Goal: Task Accomplishment & Management: Manage account settings

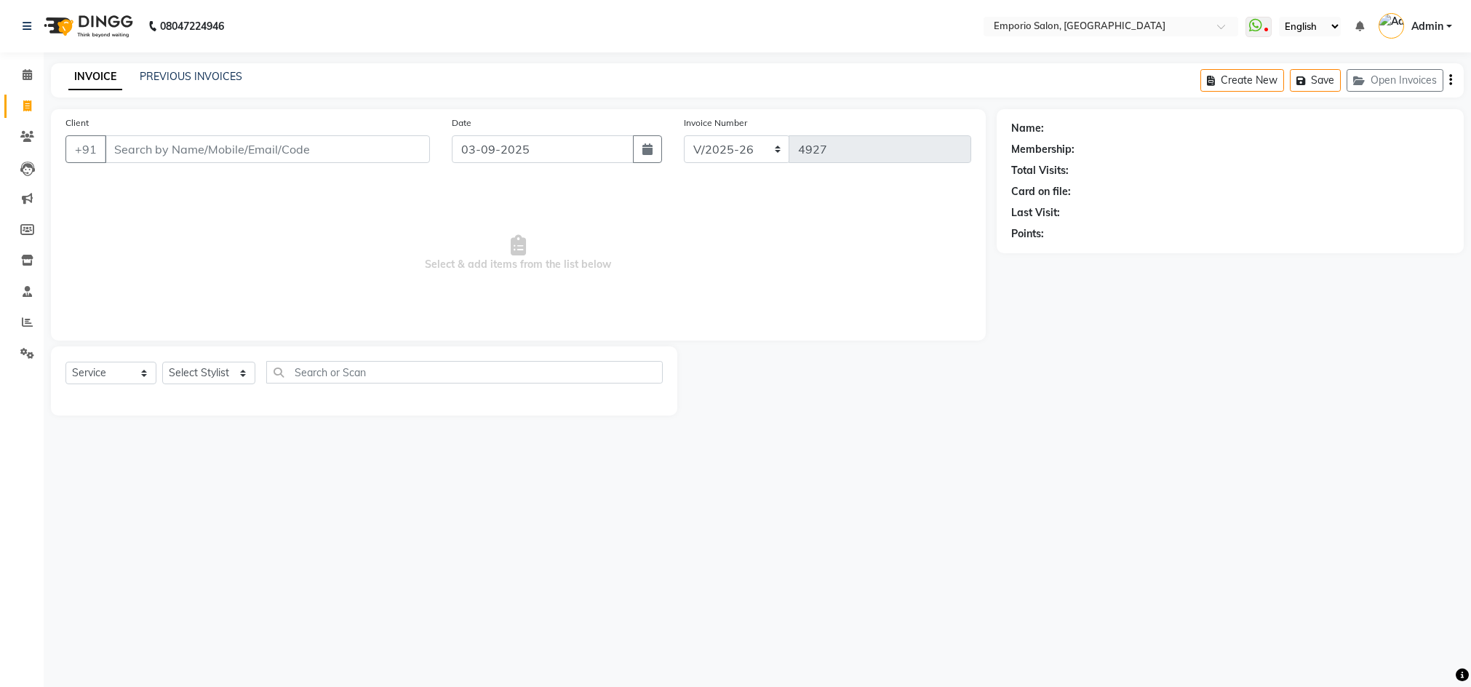
select select "6332"
select select "service"
click at [32, 79] on span at bounding box center [27, 75] width 25 height 17
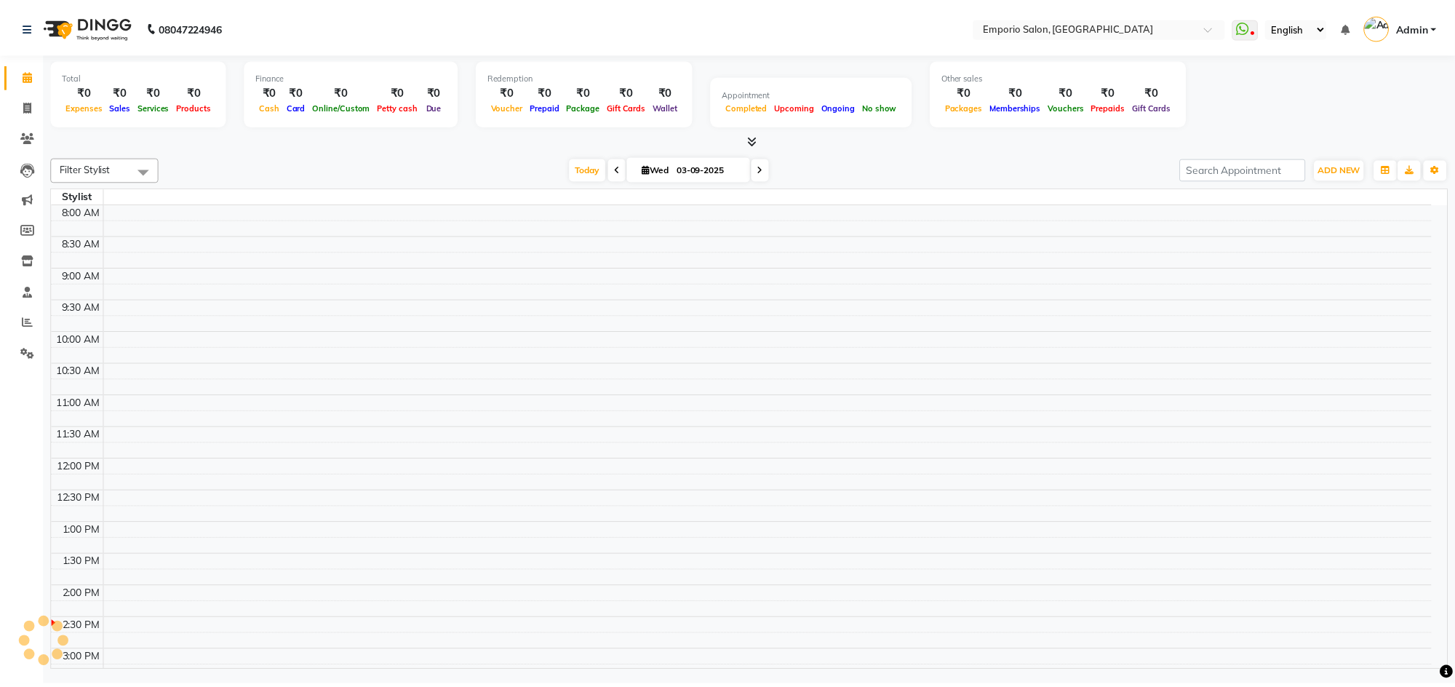
scroll to position [386, 0]
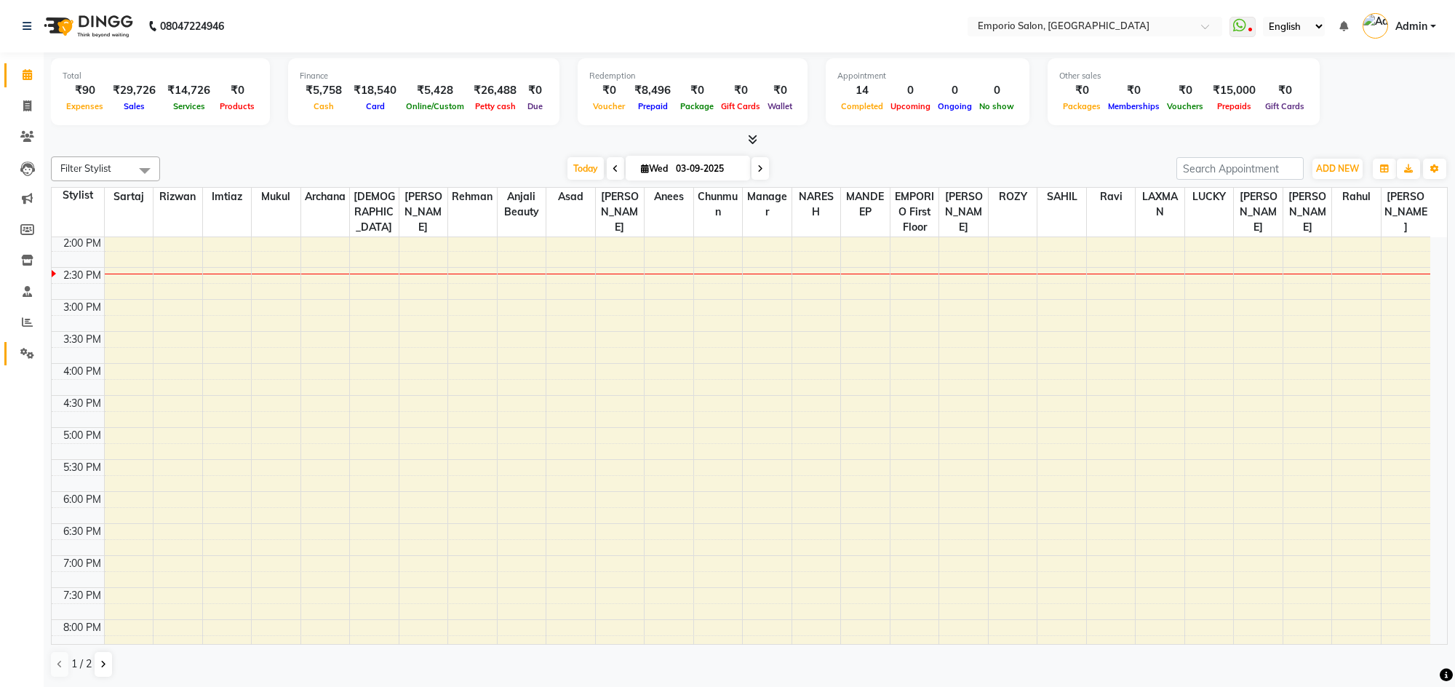
click at [25, 352] on icon at bounding box center [27, 353] width 14 height 11
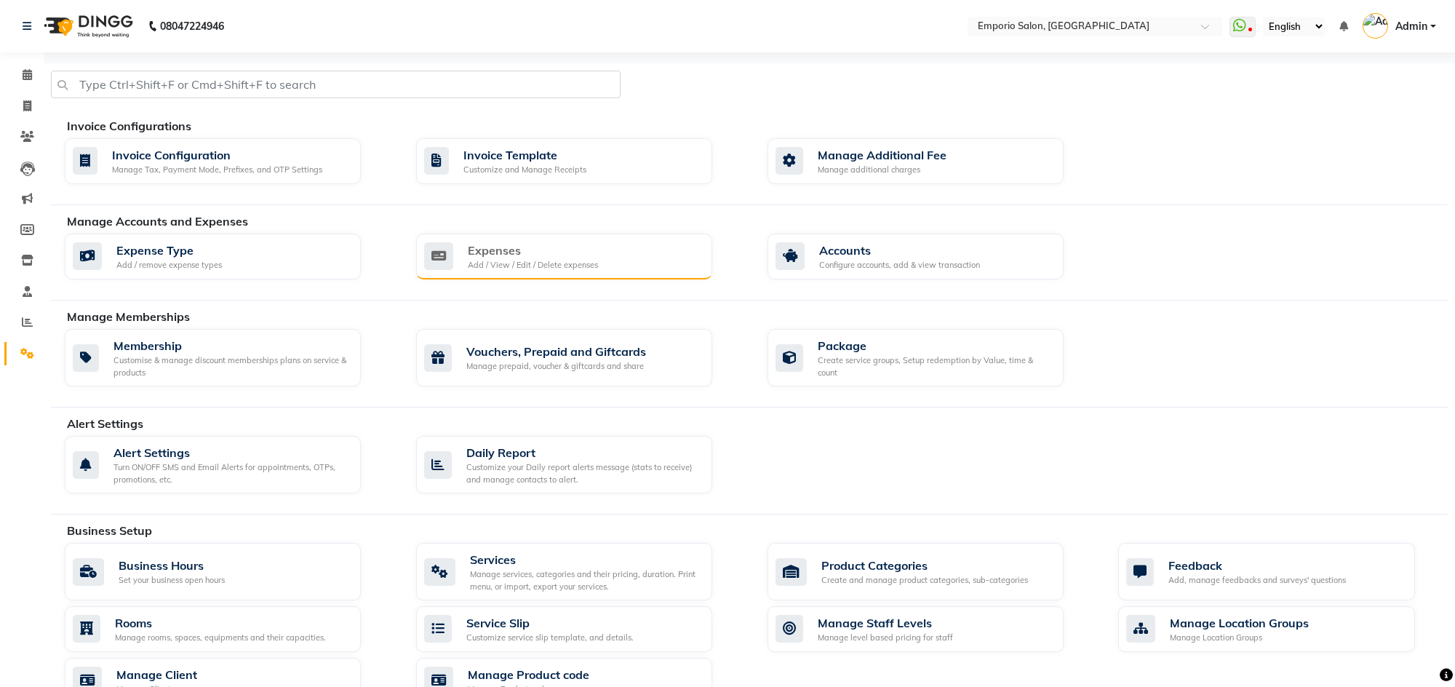
click at [517, 259] on div "Add / View / Edit / Delete expenses" at bounding box center [533, 265] width 130 height 12
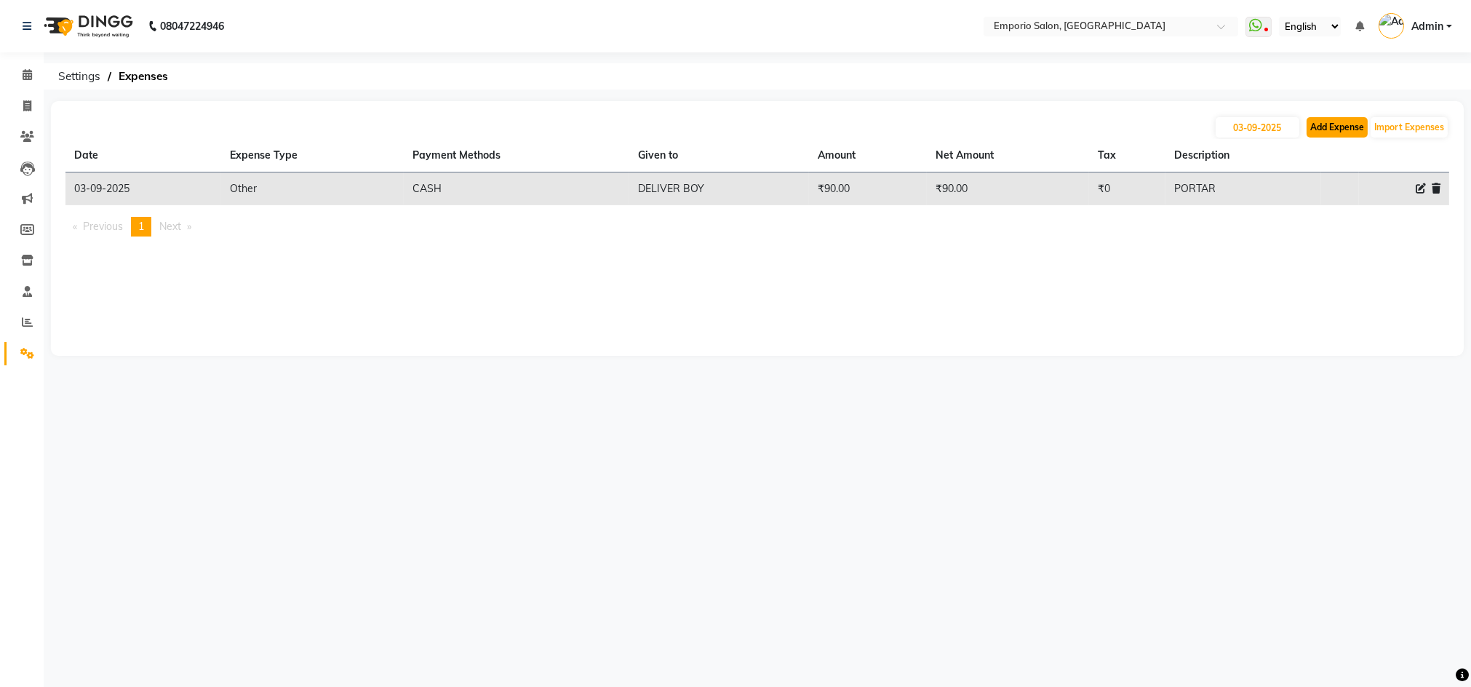
click at [1345, 129] on button "Add Expense" at bounding box center [1337, 127] width 61 height 20
select select "1"
select select "5330"
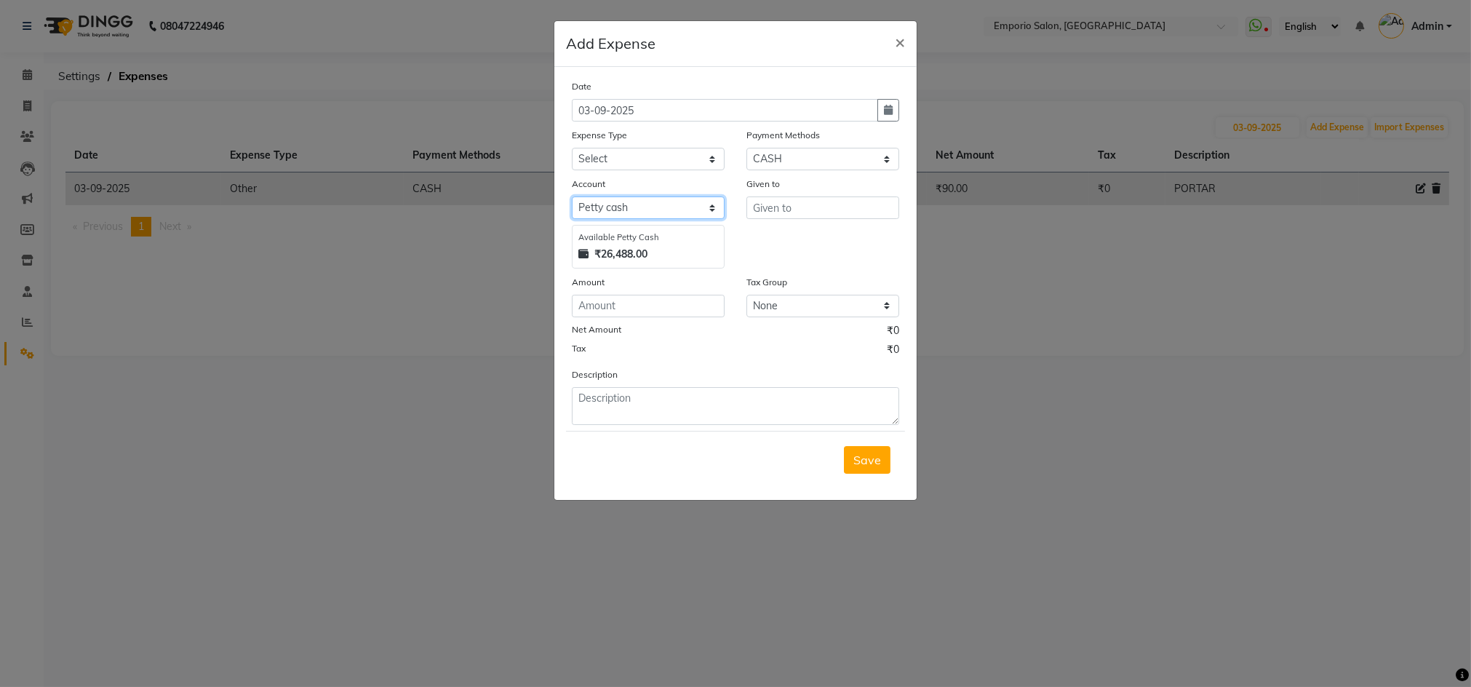
click at [667, 211] on select "Select Petty cash" at bounding box center [648, 207] width 153 height 23
click at [572, 196] on select "Select Petty cash" at bounding box center [648, 207] width 153 height 23
click at [647, 164] on select "Select Advance Salary Bank charges Car maintenance Cash transfer to bank Cash t…" at bounding box center [648, 159] width 153 height 23
select select "12"
click at [572, 148] on select "Select Advance Salary Bank charges Car maintenance Cash transfer to bank Cash t…" at bounding box center [648, 159] width 153 height 23
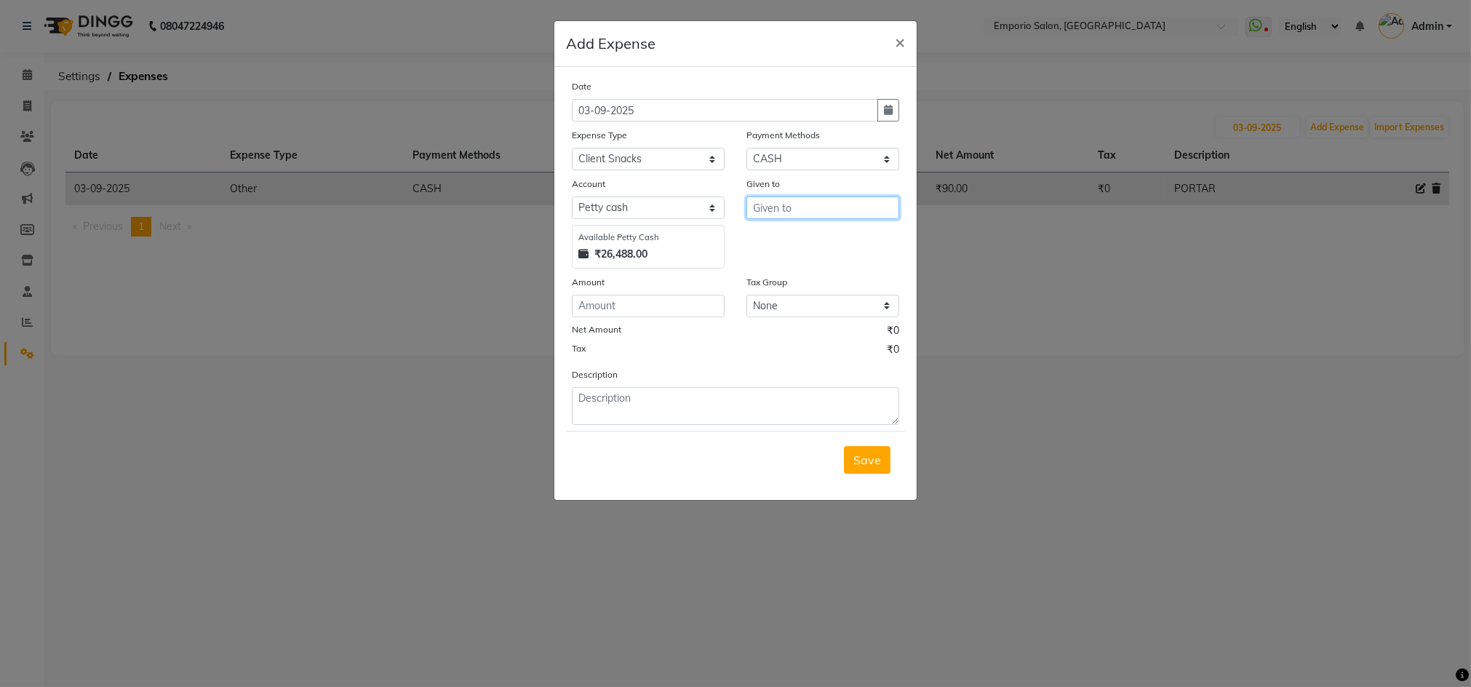
click at [780, 209] on input "text" at bounding box center [822, 207] width 153 height 23
drag, startPoint x: 773, startPoint y: 224, endPoint x: 659, endPoint y: 295, distance: 133.6
click at [768, 242] on span "AYUS" at bounding box center [780, 238] width 31 height 15
type input "[PERSON_NAME]"
drag, startPoint x: 636, startPoint y: 306, endPoint x: 640, endPoint y: 300, distance: 7.9
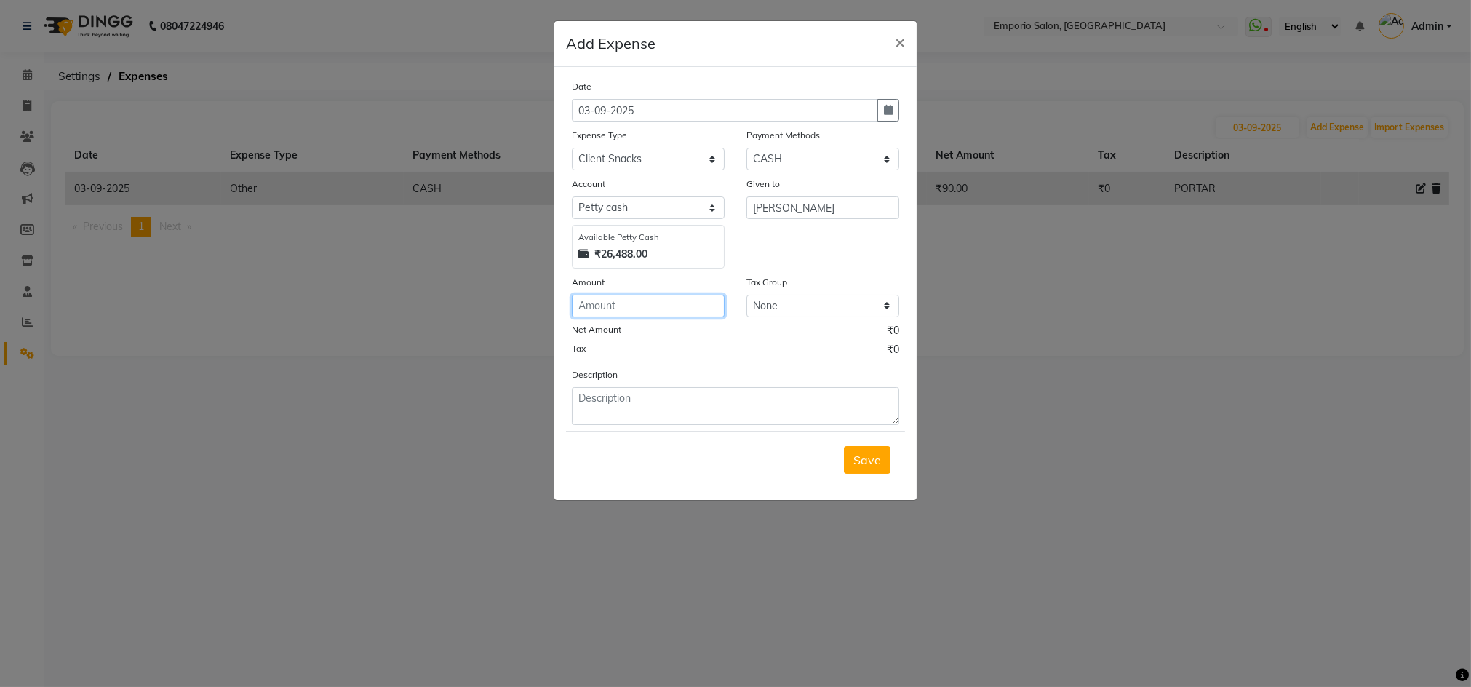
click at [640, 300] on input "number" at bounding box center [648, 306] width 153 height 23
type input "40"
click at [638, 406] on textarea at bounding box center [735, 406] width 327 height 38
type textarea "COFFEE FOR CLIENT"
click at [879, 469] on button "Save" at bounding box center [867, 460] width 47 height 28
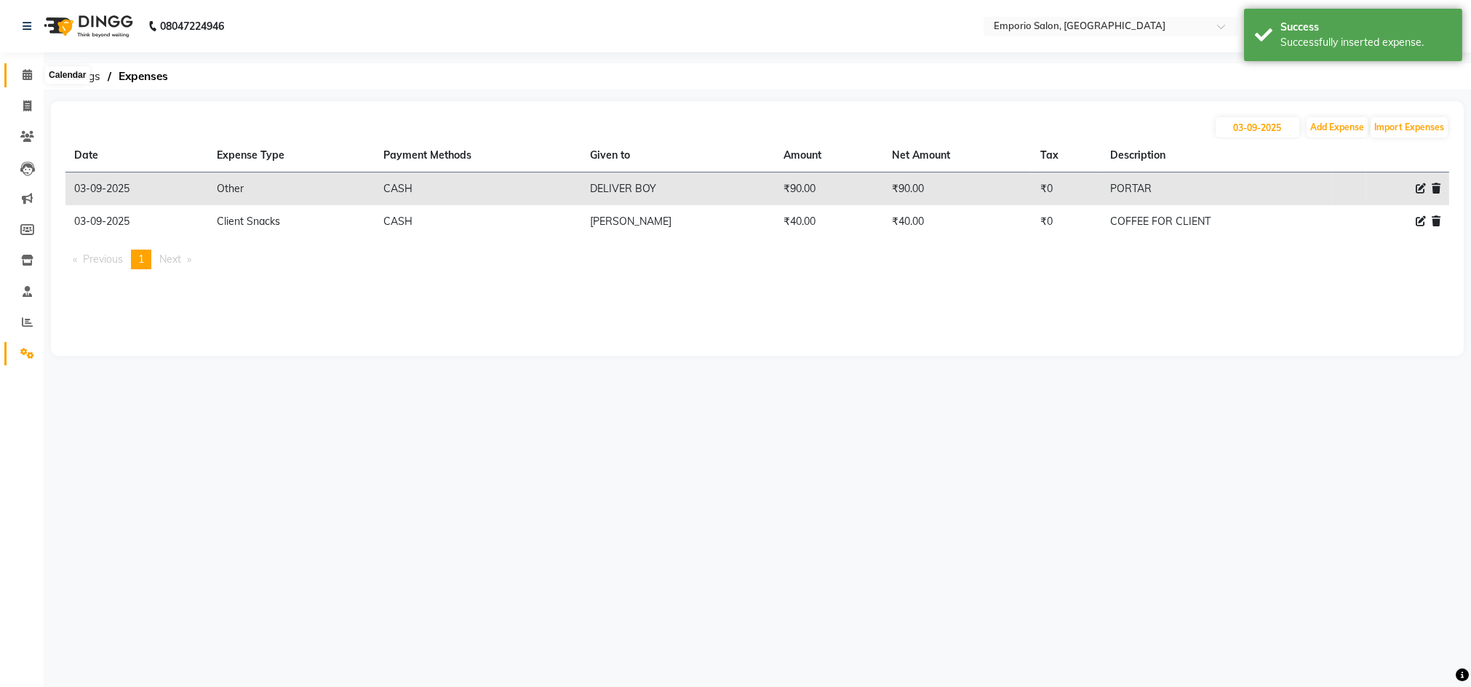
click at [30, 76] on icon at bounding box center [27, 74] width 9 height 11
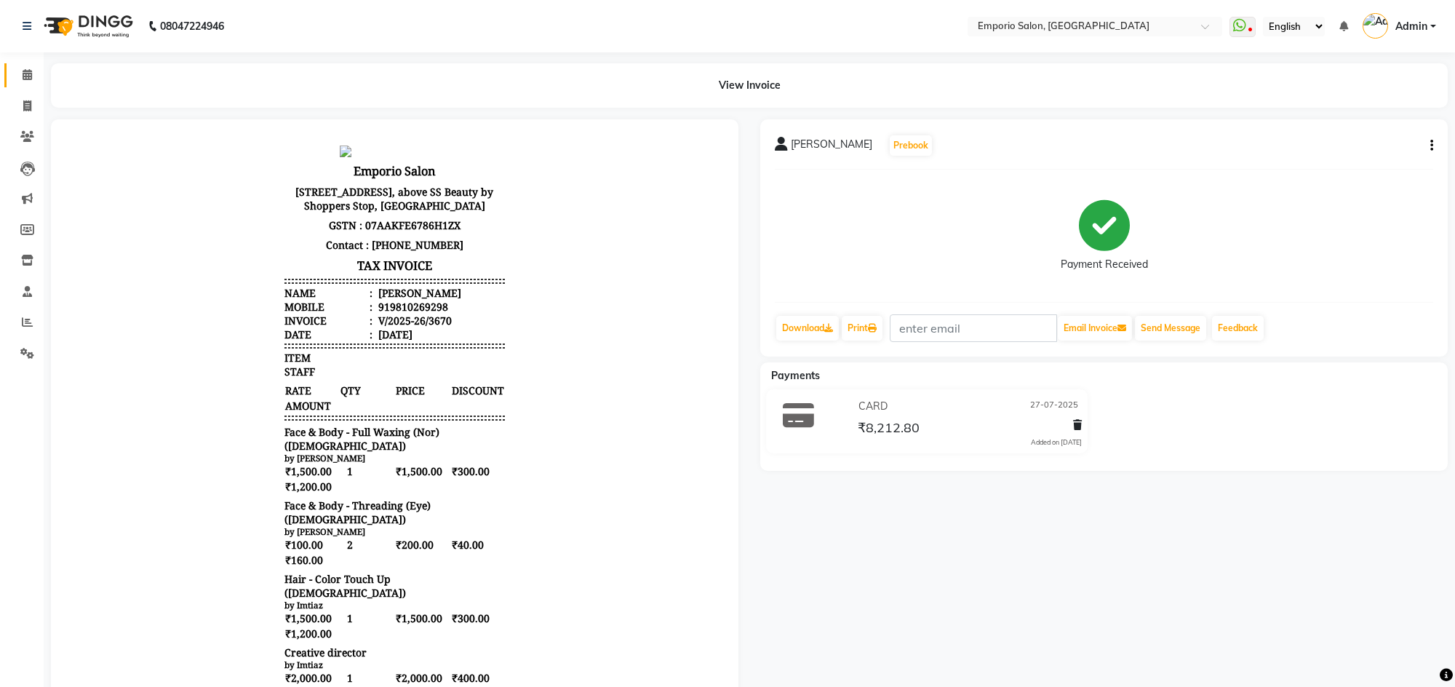
click at [34, 69] on span at bounding box center [27, 75] width 25 height 17
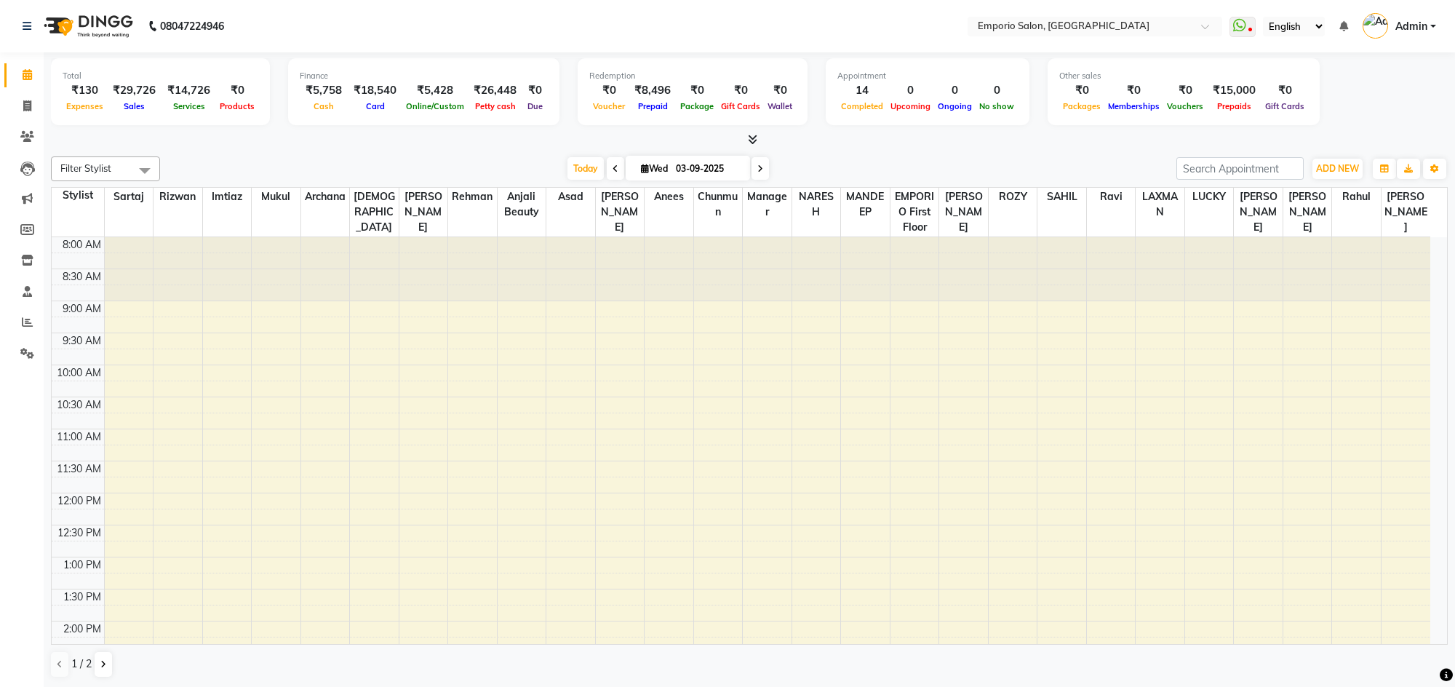
drag, startPoint x: 210, startPoint y: 149, endPoint x: 80, endPoint y: 74, distance: 149.6
click at [210, 148] on div "Total ₹130 Expenses ₹29,726 Sales ₹14,726 Services ₹0 Products Finance ₹5,758 C…" at bounding box center [749, 369] width 1411 height 635
click at [23, 106] on icon at bounding box center [27, 105] width 8 height 11
select select "service"
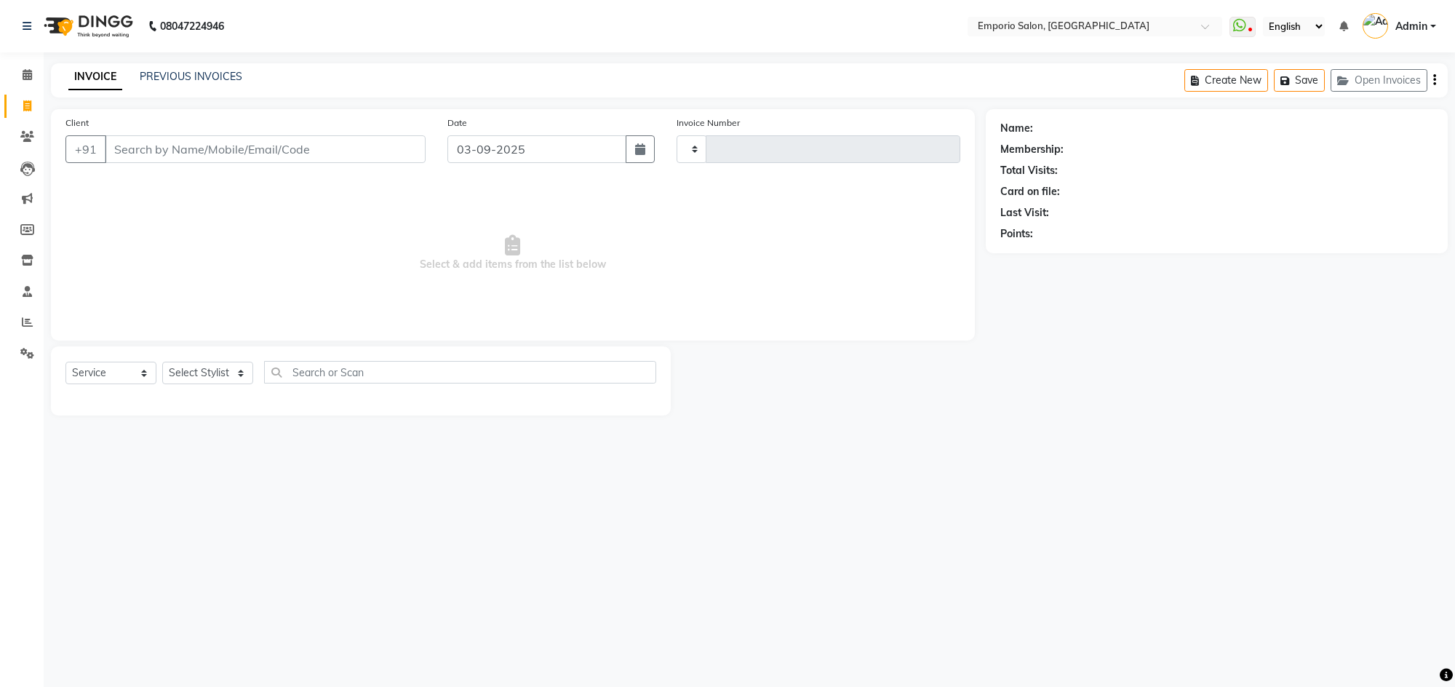
type input "4928"
select select "6332"
click at [227, 377] on select "Select Stylist" at bounding box center [207, 373] width 91 height 23
select select "89455"
click at [162, 362] on select "Select Stylist Anees Anjali beauty Archana Asad AYUSH chunmun EMPORIO First Flo…" at bounding box center [208, 373] width 93 height 23
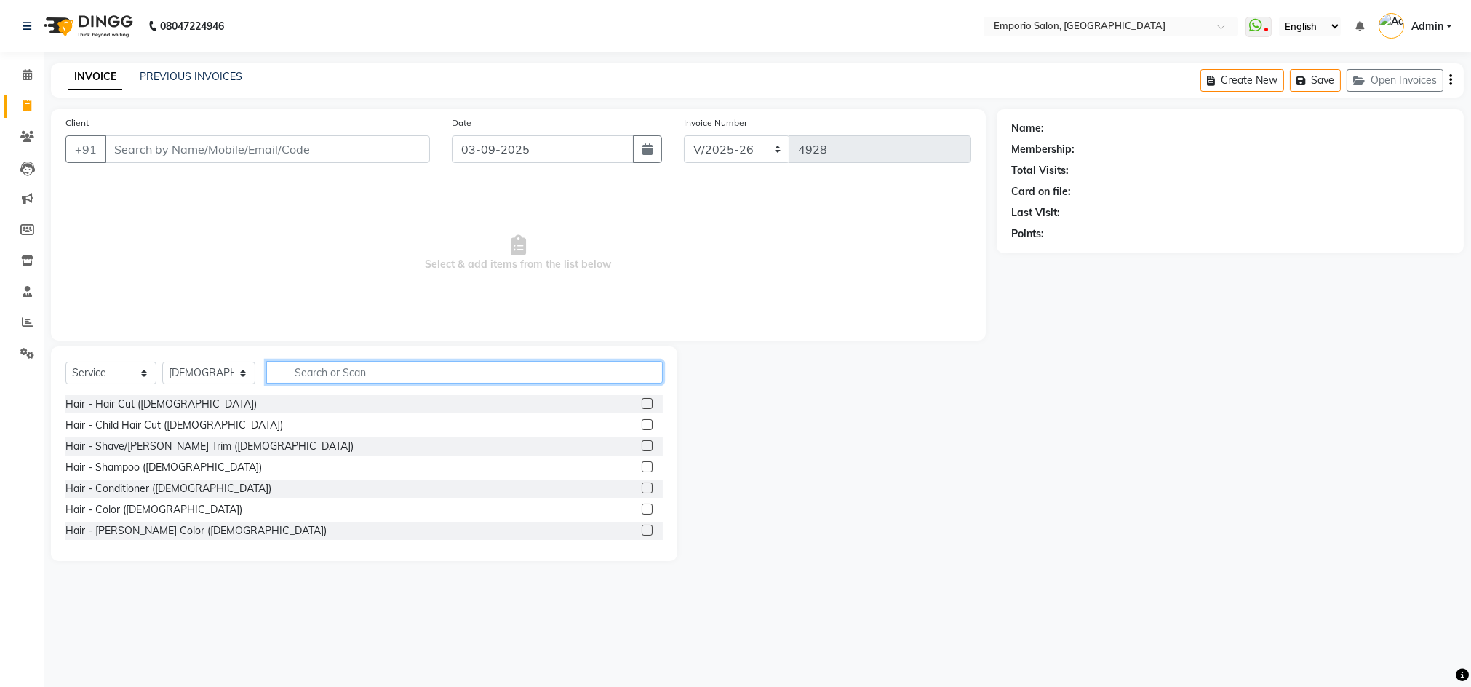
click at [377, 370] on input "text" at bounding box center [464, 372] width 396 height 23
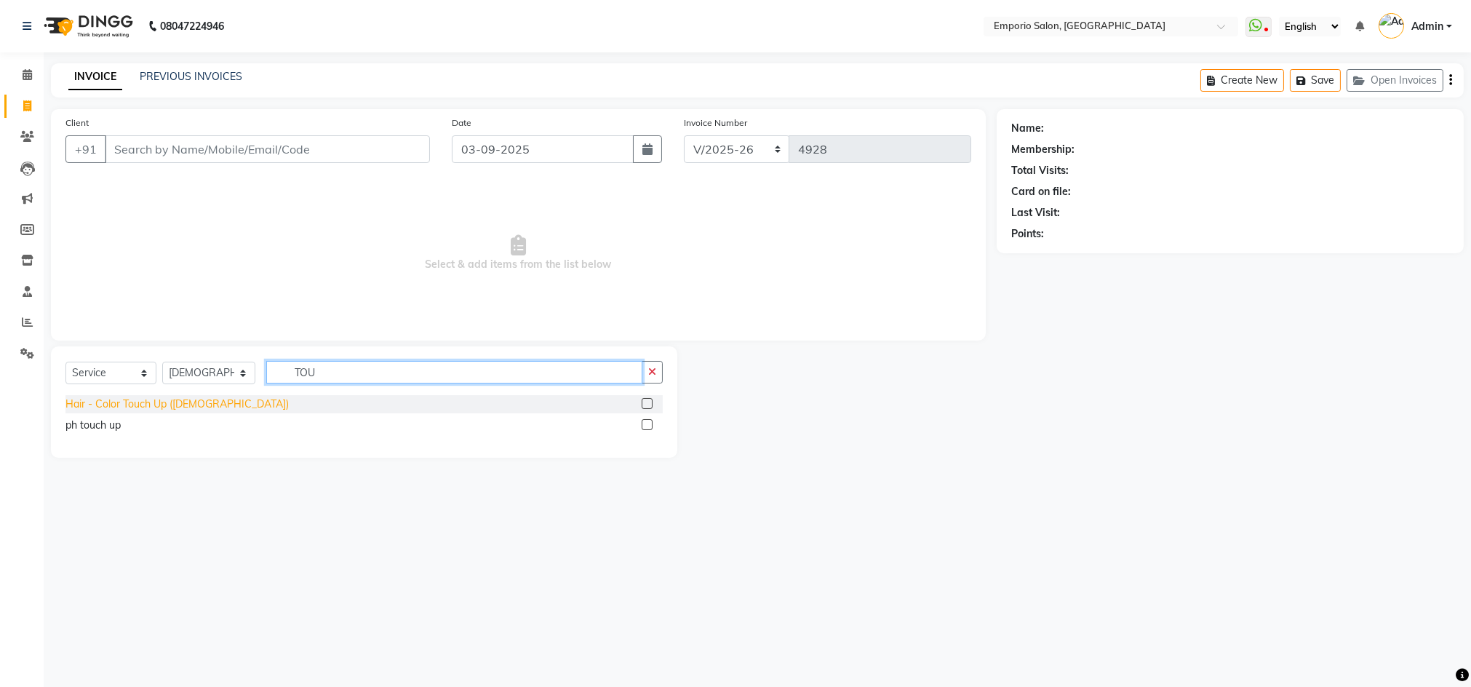
type input "TOU"
click at [185, 405] on div "Hair - Color Touch Up ([DEMOGRAPHIC_DATA])" at bounding box center [176, 403] width 223 height 15
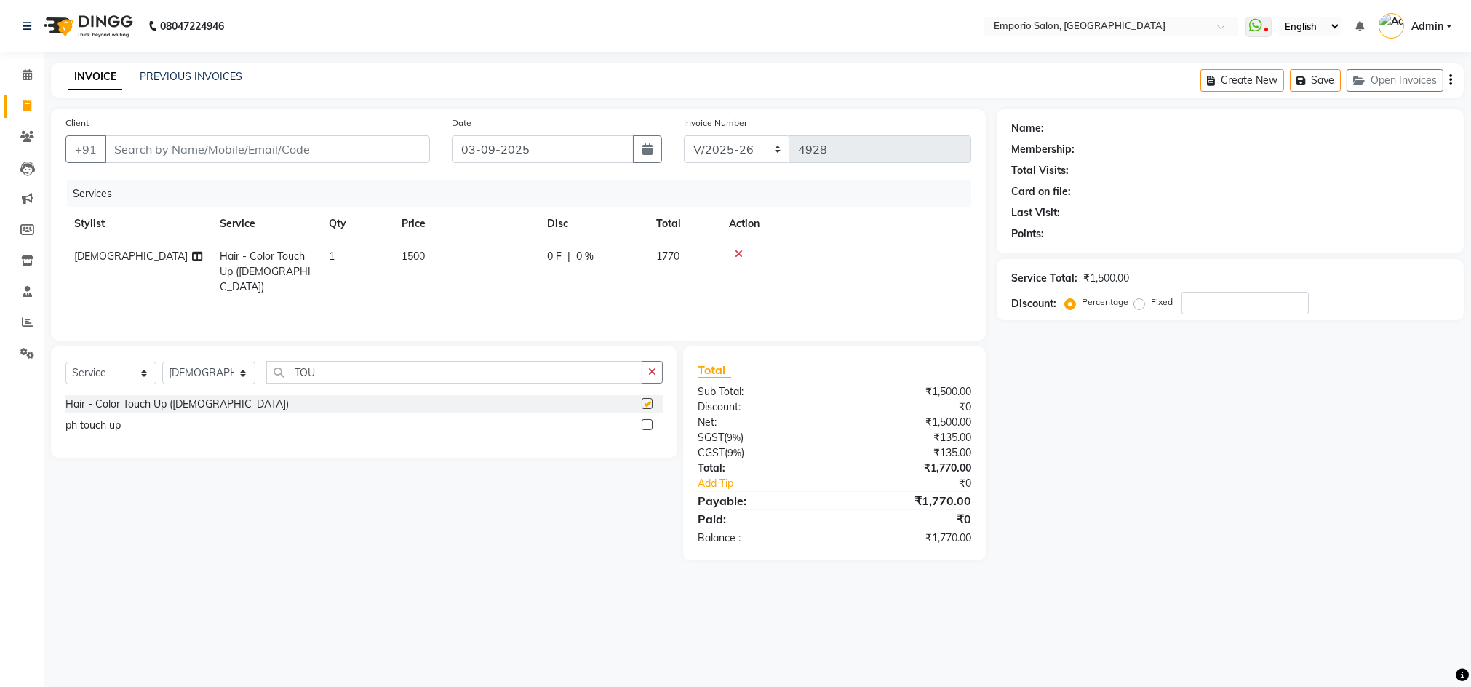
checkbox input "false"
click at [650, 370] on icon "button" at bounding box center [652, 372] width 8 height 10
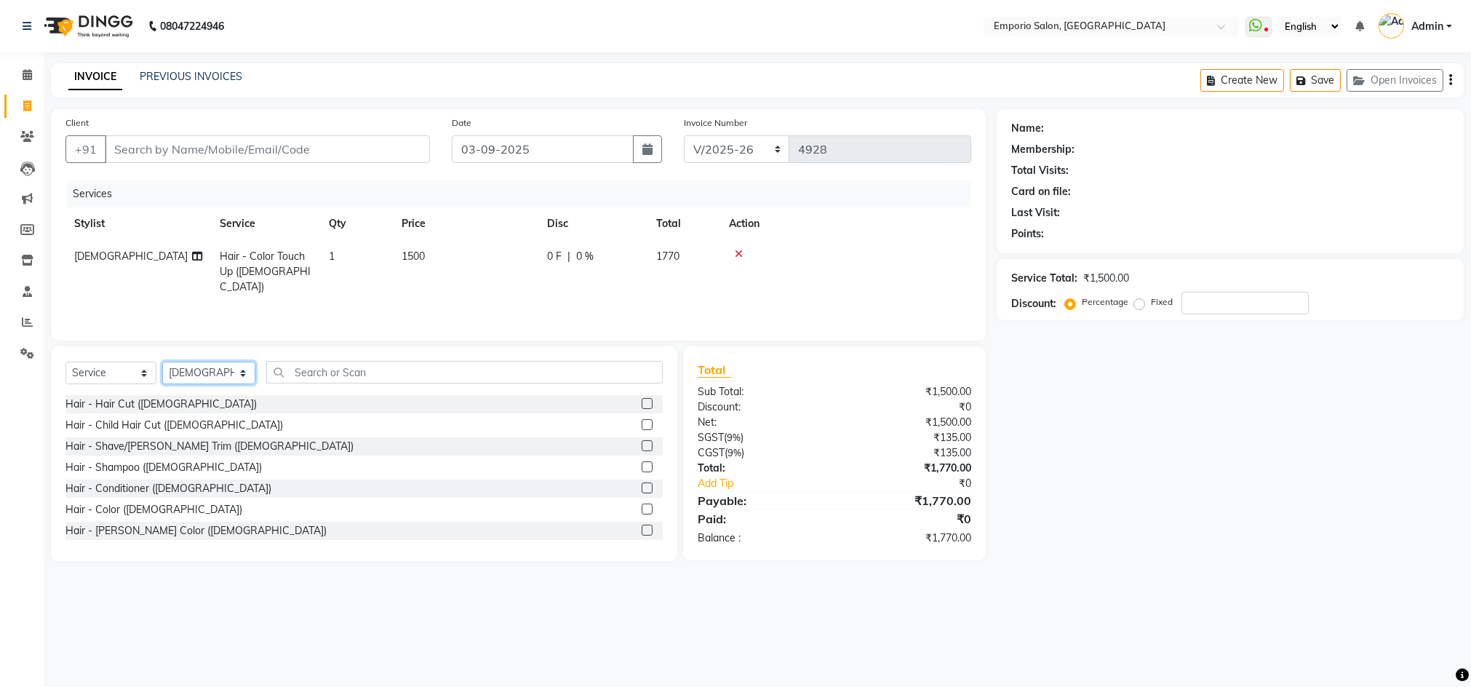
click at [199, 375] on select "Select Stylist Anees Anjali beauty Archana Asad AYUSH chunmun EMPORIO First Flo…" at bounding box center [208, 373] width 93 height 23
select select "89419"
click at [162, 362] on select "Select Stylist Anees Anjali beauty Archana Asad AYUSH chunmun EMPORIO First Flo…" at bounding box center [208, 373] width 93 height 23
click at [375, 369] on input "text" at bounding box center [464, 372] width 396 height 23
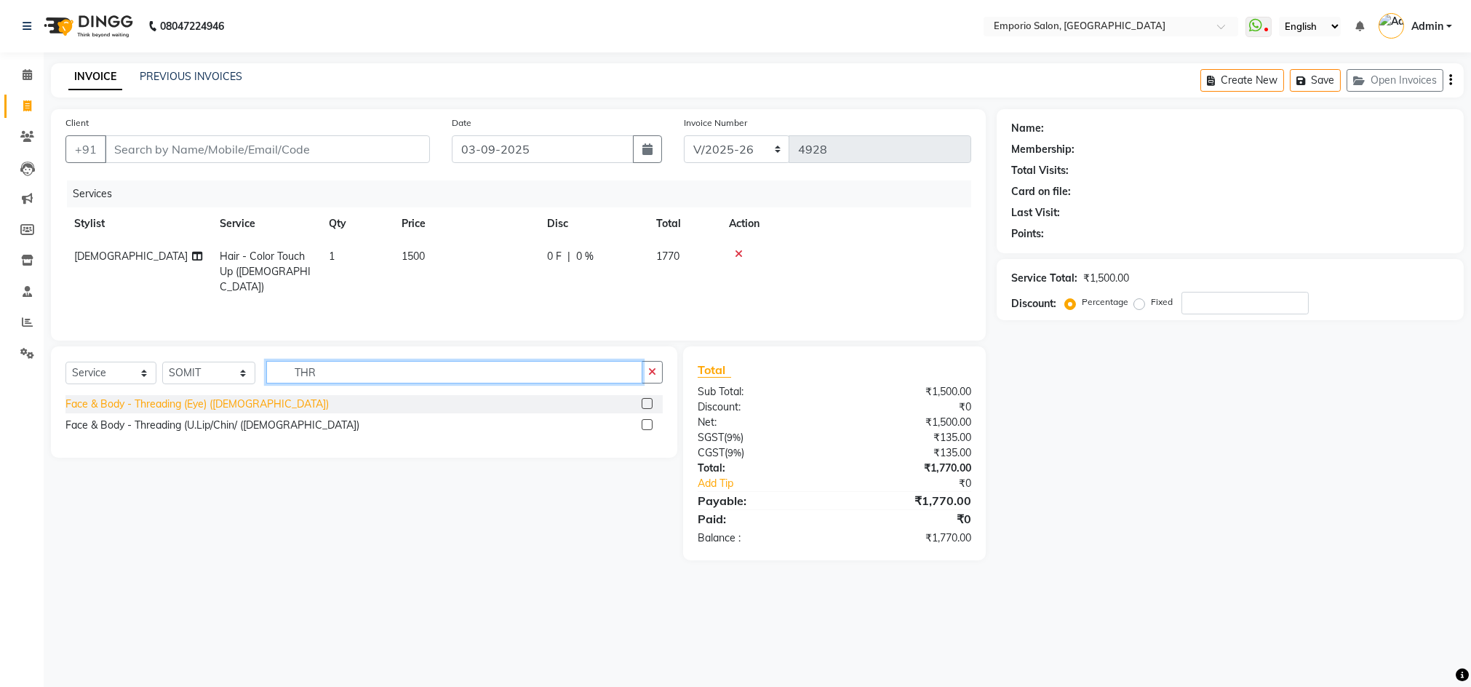
type input "THR"
click at [213, 402] on div "Face & Body - Threading (Eye) ([DEMOGRAPHIC_DATA])" at bounding box center [196, 403] width 263 height 15
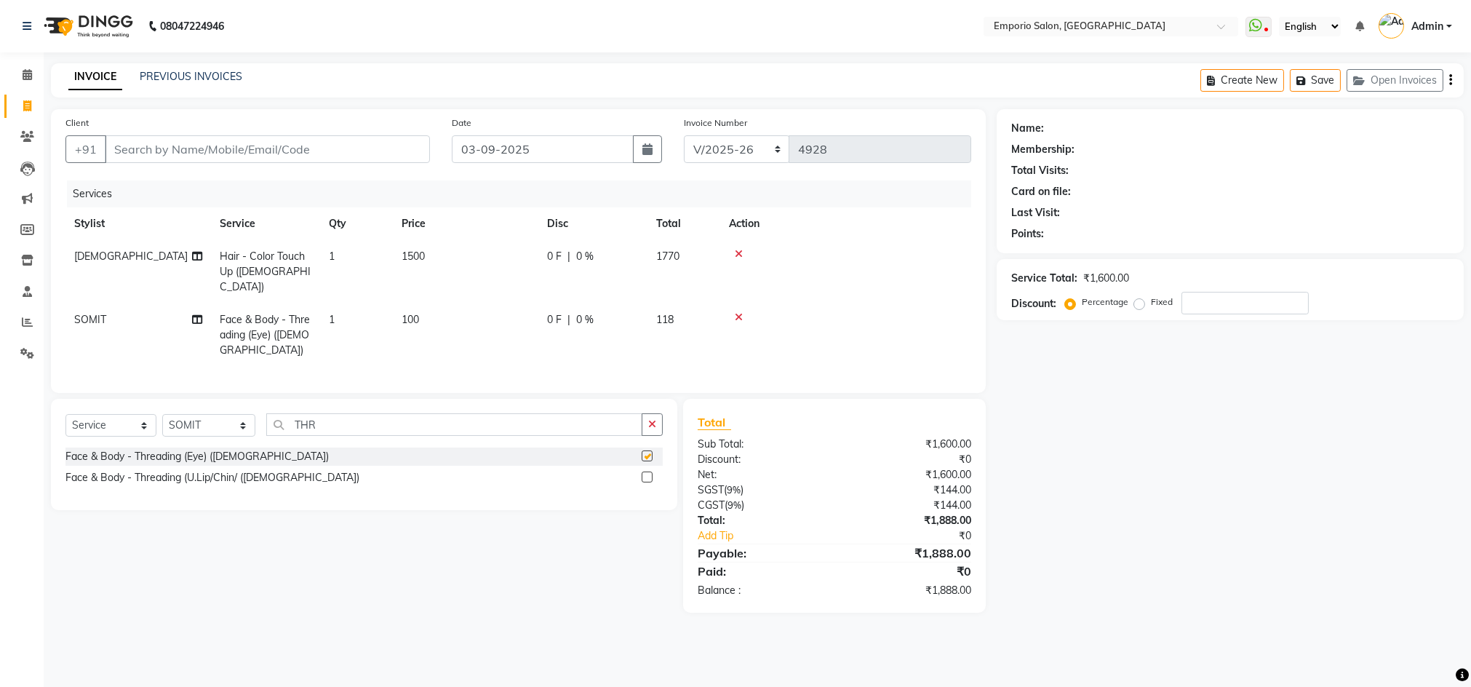
checkbox input "false"
click at [460, 311] on td "100" at bounding box center [465, 334] width 145 height 63
select select "89419"
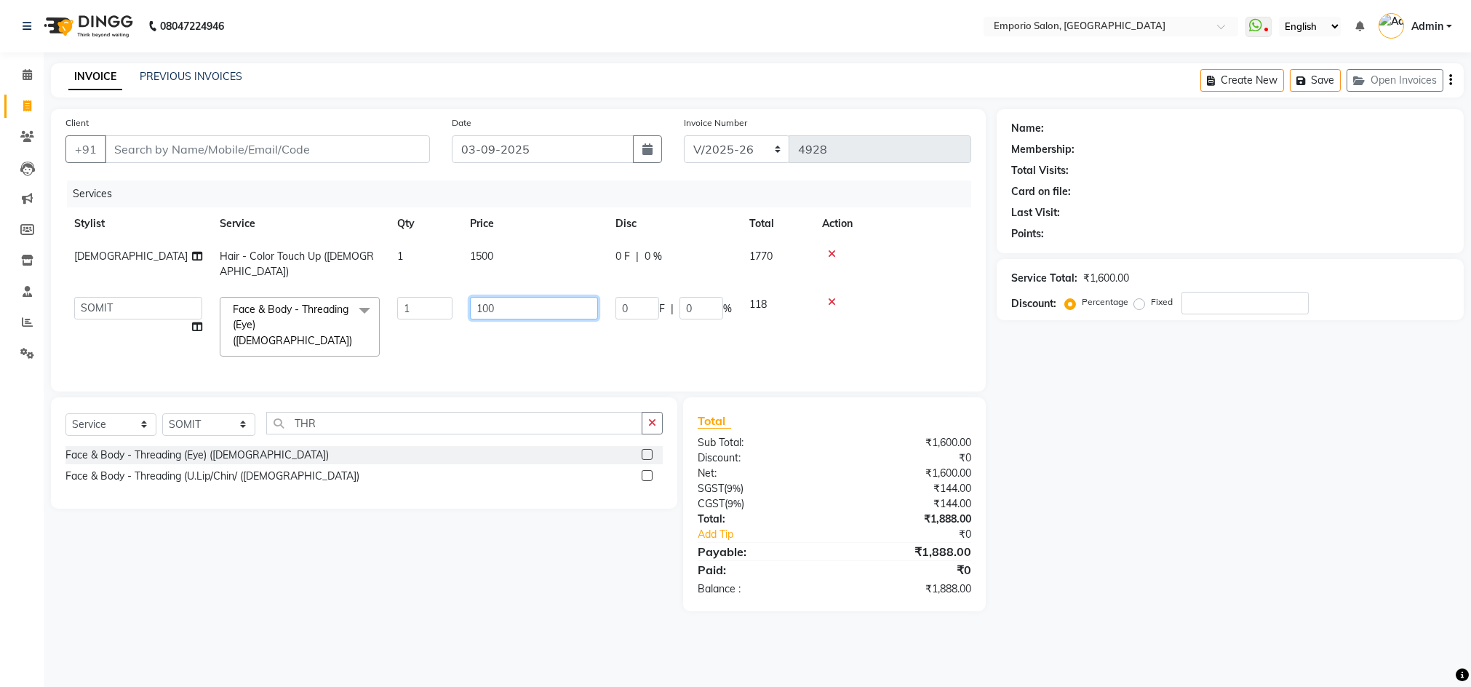
click at [546, 297] on input "100" at bounding box center [534, 308] width 128 height 23
type input "1"
type input "200"
click at [1143, 426] on div "Name: Membership: Total Visits: Card on file: Last Visit: Points: Service Total…" at bounding box center [1236, 360] width 478 height 502
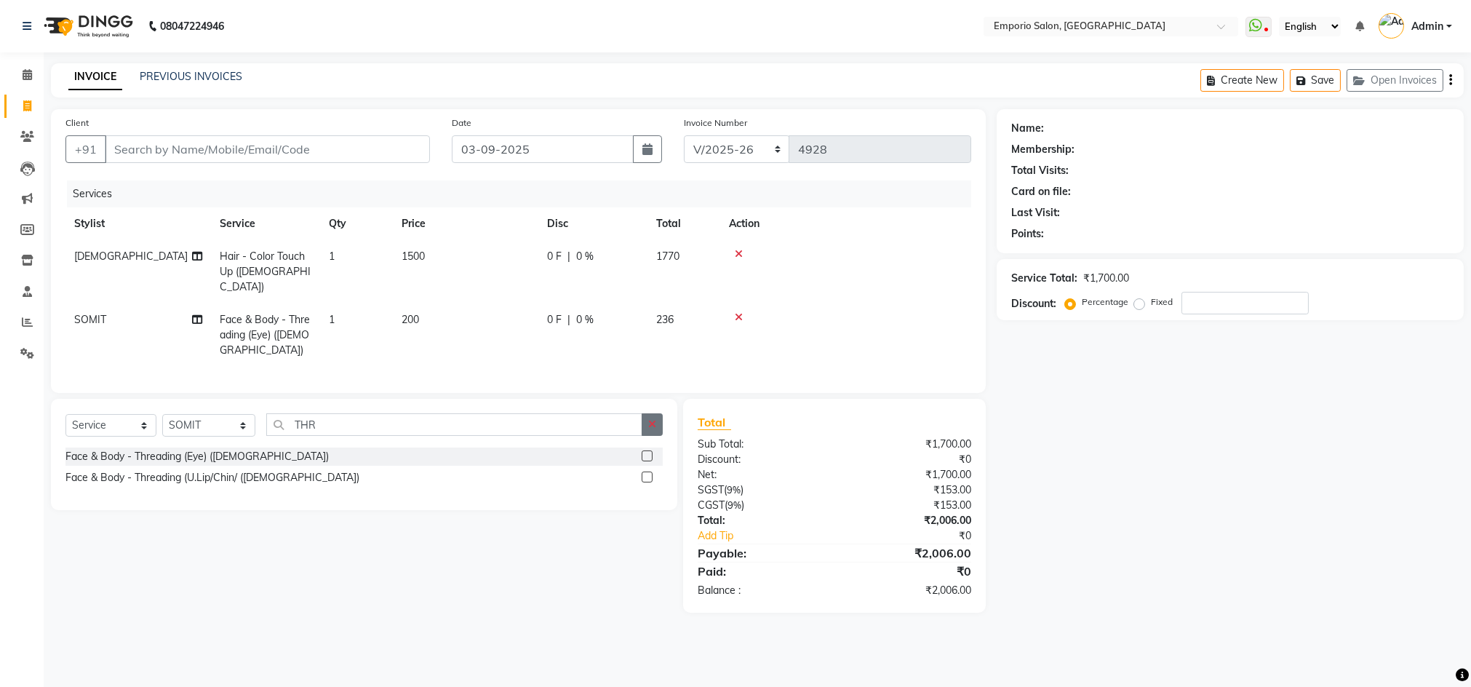
click at [653, 429] on icon "button" at bounding box center [652, 424] width 8 height 10
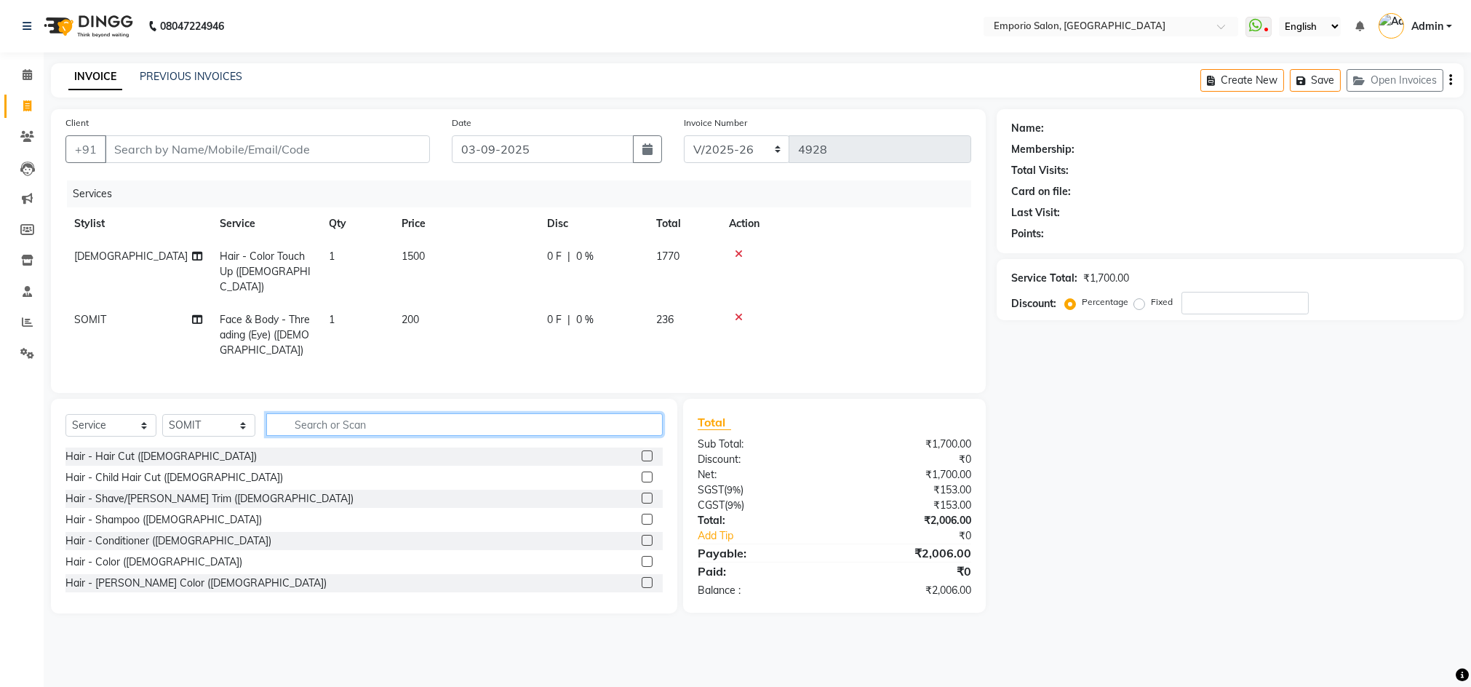
click at [456, 431] on input "text" at bounding box center [464, 424] width 396 height 23
click at [226, 431] on select "Select Stylist Anees Anjali beauty Archana Asad AYUSH chunmun EMPORIO First Flo…" at bounding box center [208, 425] width 93 height 23
select select "89337"
click at [162, 415] on select "Select Stylist Anees Anjali beauty Archana Asad AYUSH chunmun EMPORIO First Flo…" at bounding box center [208, 425] width 93 height 23
click at [443, 423] on input "text" at bounding box center [464, 424] width 396 height 23
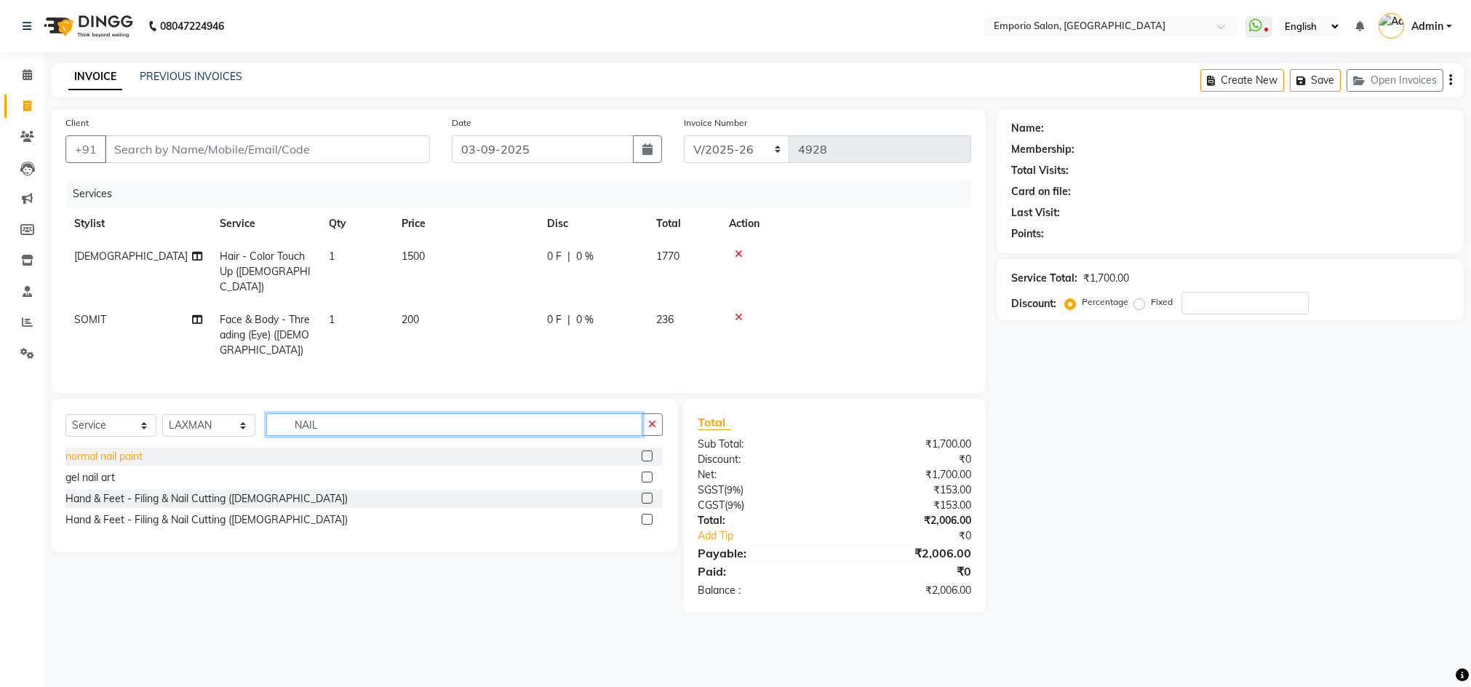
type input "NAIL"
click at [134, 457] on div "normal nail paint" at bounding box center [103, 456] width 77 height 15
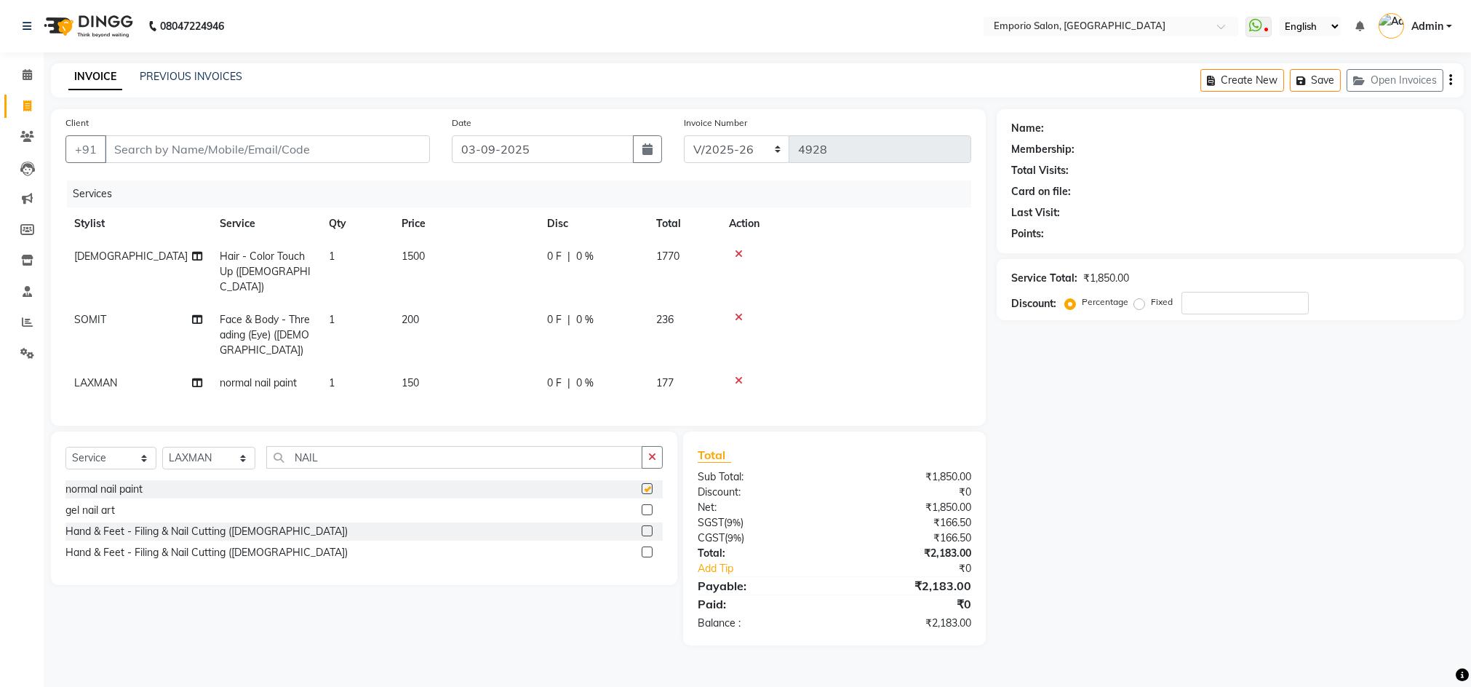
checkbox input "false"
drag, startPoint x: 647, startPoint y: 463, endPoint x: 976, endPoint y: 461, distance: 328.8
click at [651, 458] on button "button" at bounding box center [652, 457] width 21 height 23
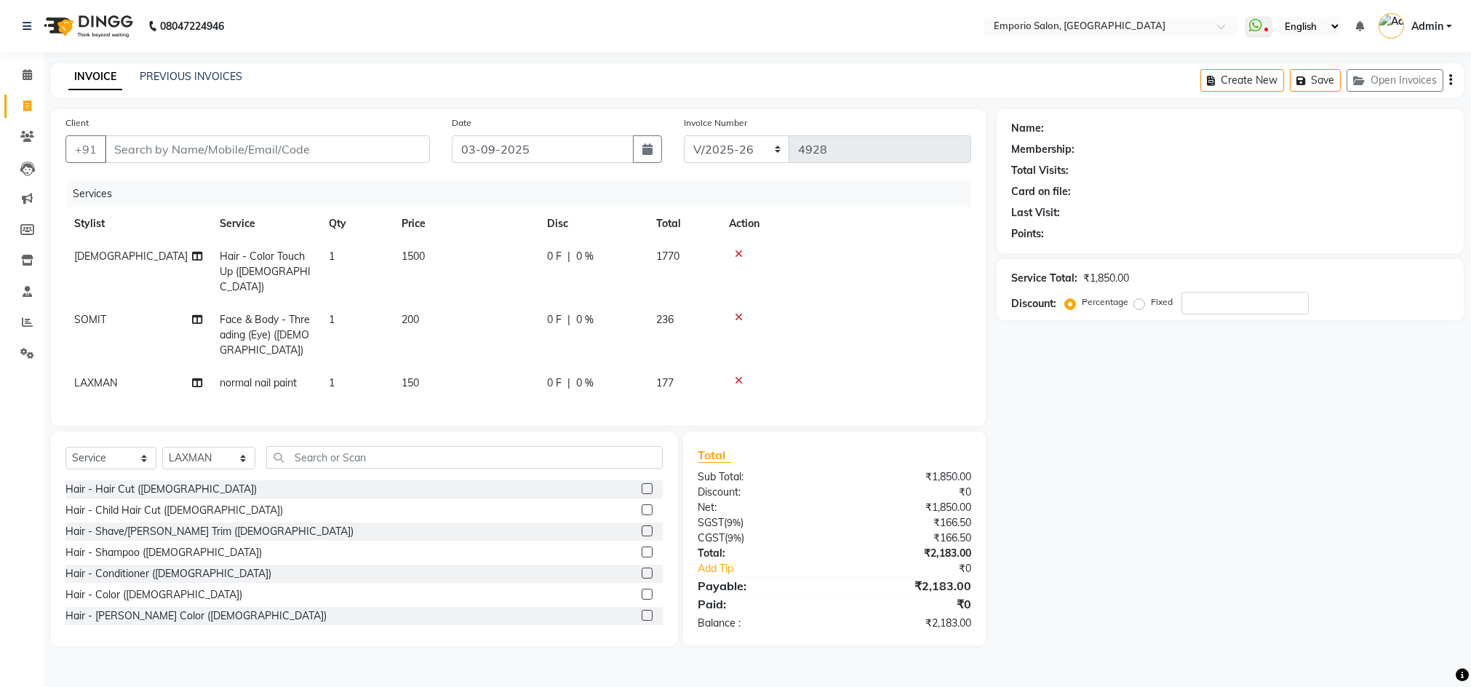
click at [1204, 498] on div "Name: Membership: Total Visits: Card on file: Last Visit: Points: Service Total…" at bounding box center [1236, 377] width 478 height 537
click at [393, 148] on input "Client" at bounding box center [267, 149] width 325 height 28
type input "9"
type input "0"
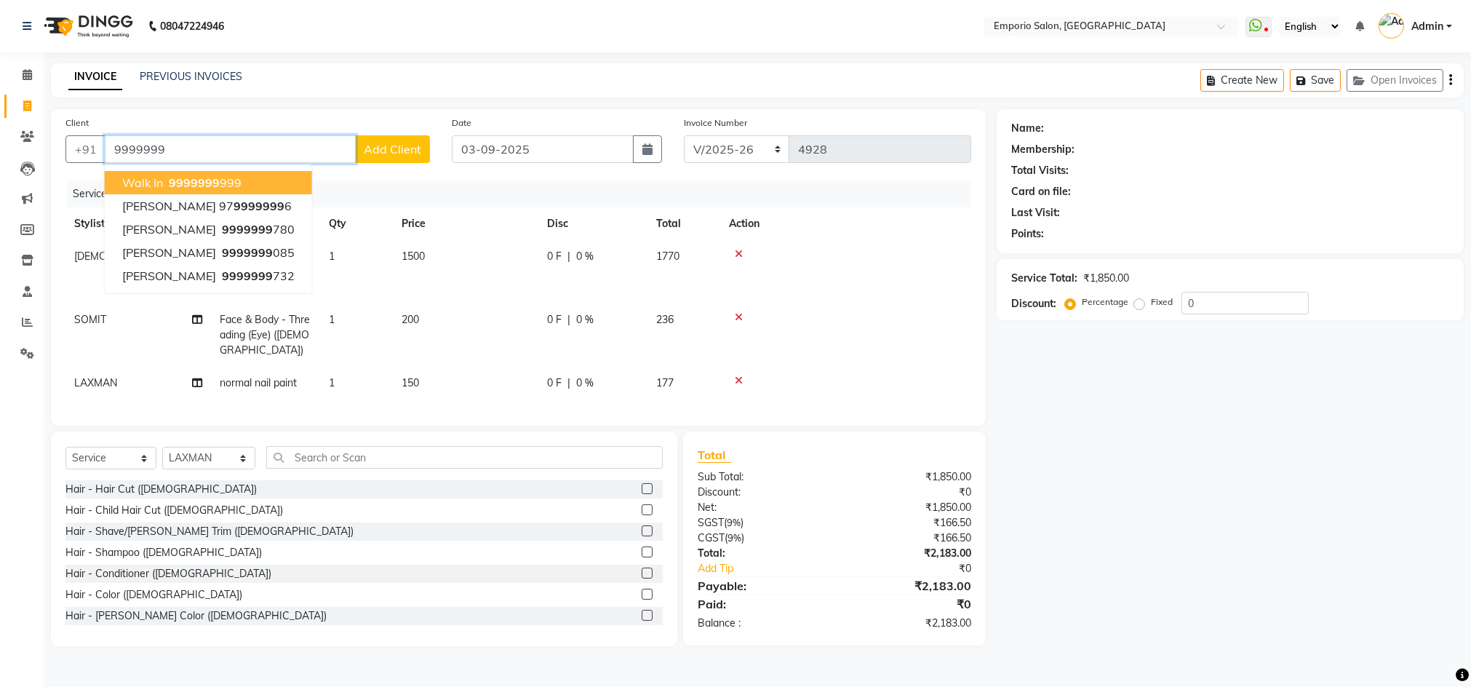
click at [227, 175] on ngb-highlight "9999999 999" at bounding box center [204, 182] width 76 height 15
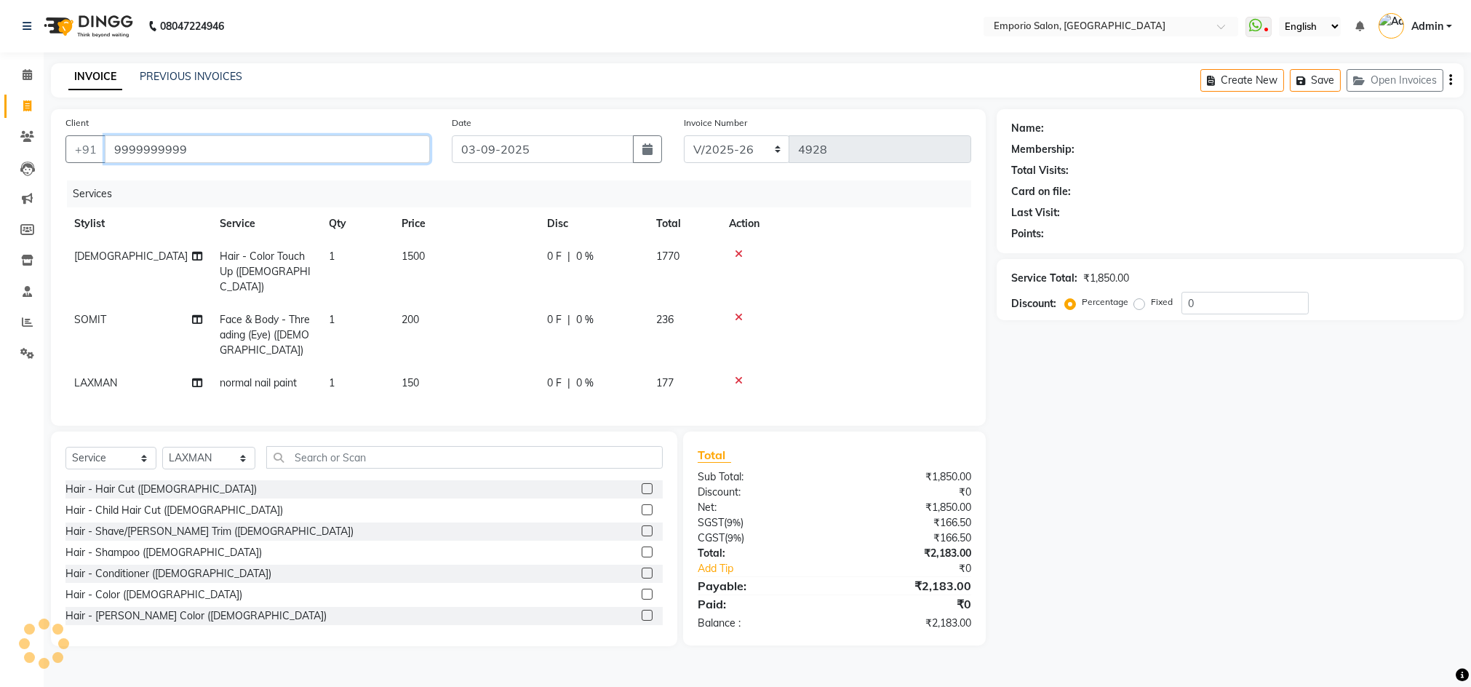
type input "9999999999"
select select "1: Object"
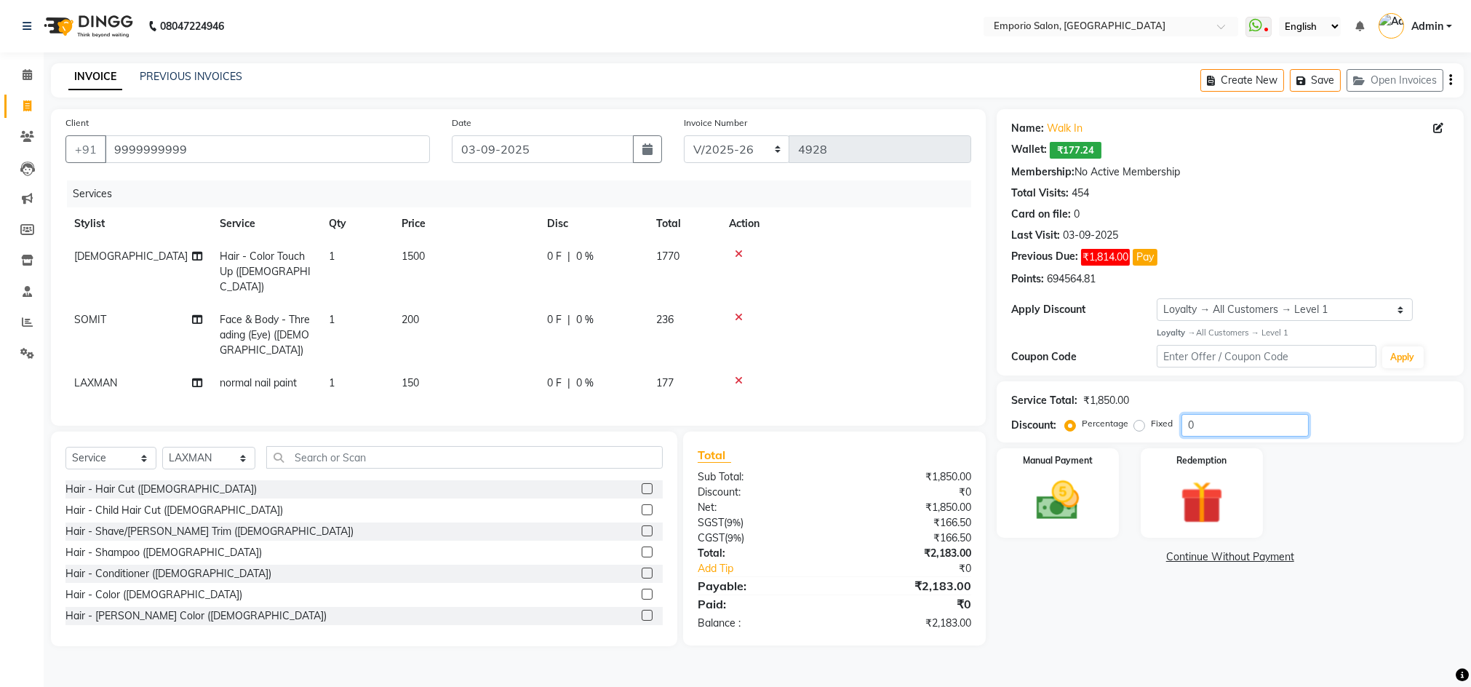
click at [1257, 420] on input "0" at bounding box center [1244, 425] width 127 height 23
type input "20"
click at [1105, 528] on div "Manual Payment" at bounding box center [1057, 492] width 127 height 93
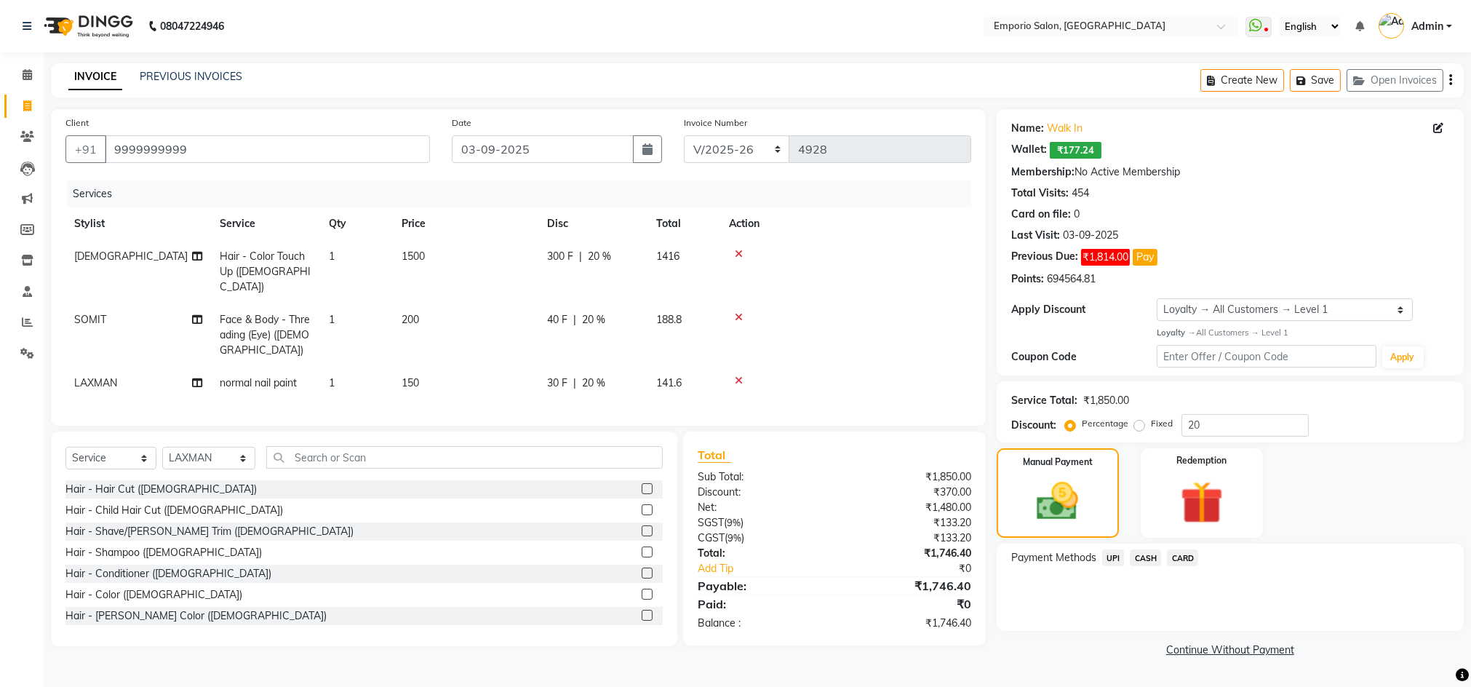
click at [1155, 562] on span "CASH" at bounding box center [1145, 557] width 31 height 17
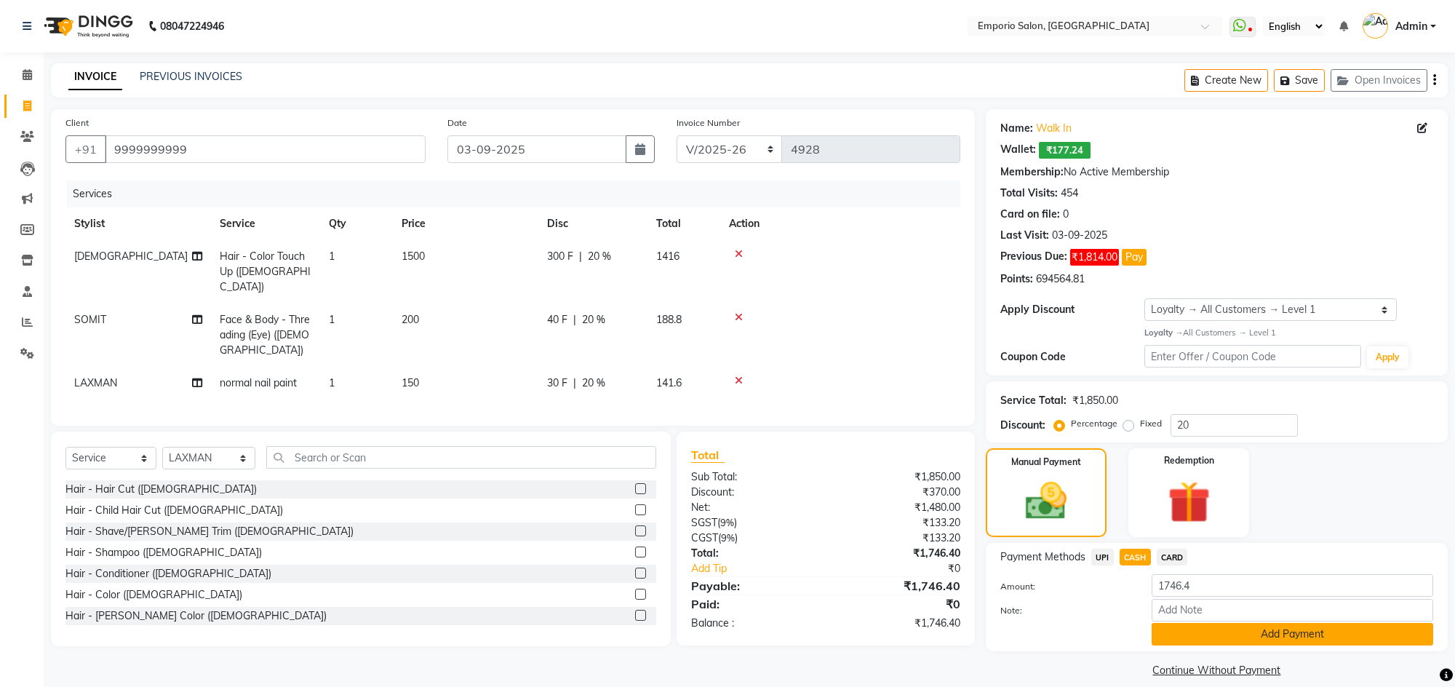
click at [1240, 631] on button "Add Payment" at bounding box center [1293, 634] width 282 height 23
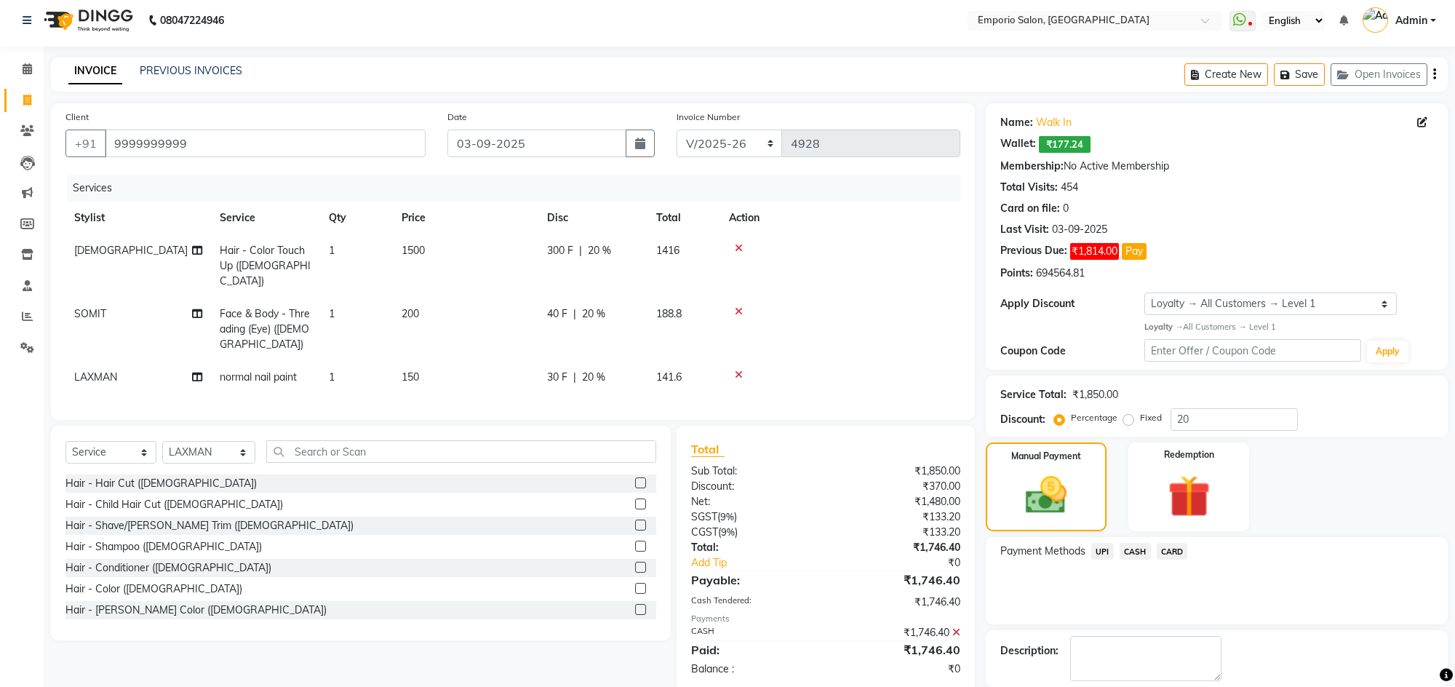
scroll to position [104, 0]
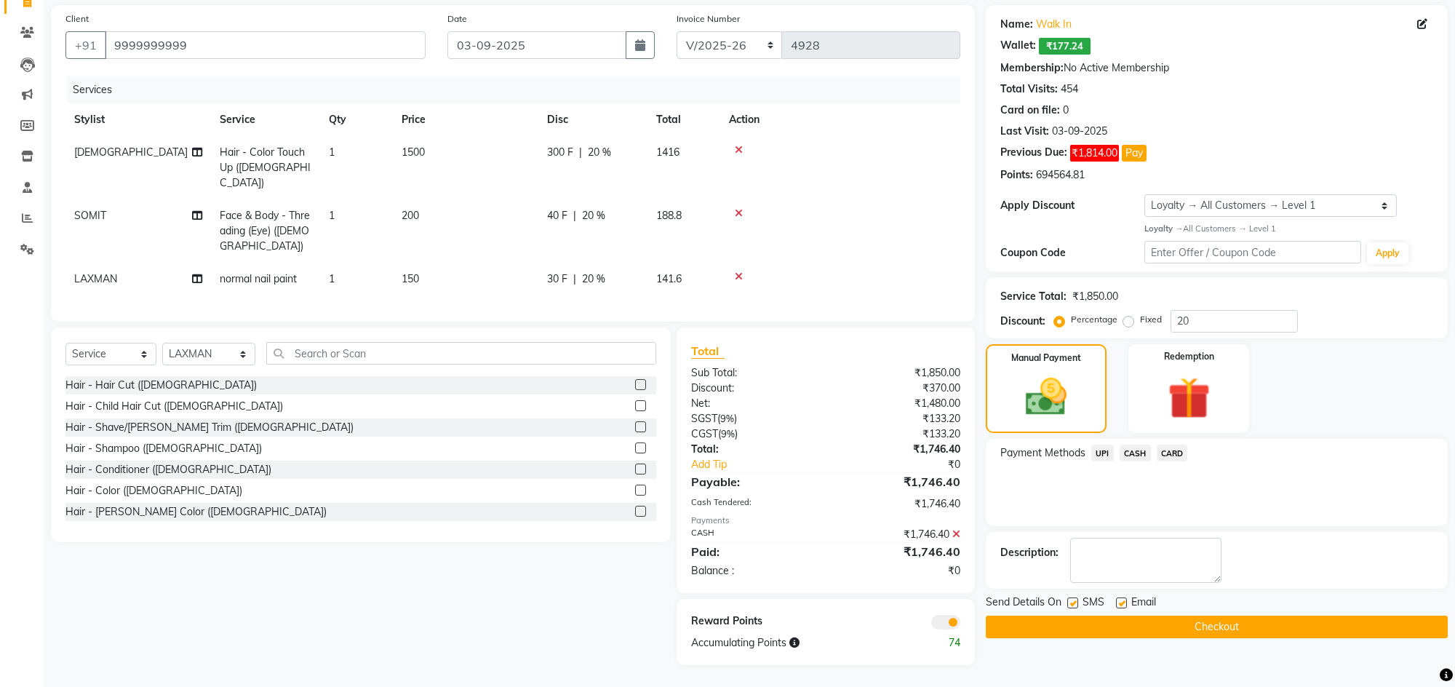
click at [1244, 629] on button "Checkout" at bounding box center [1217, 626] width 462 height 23
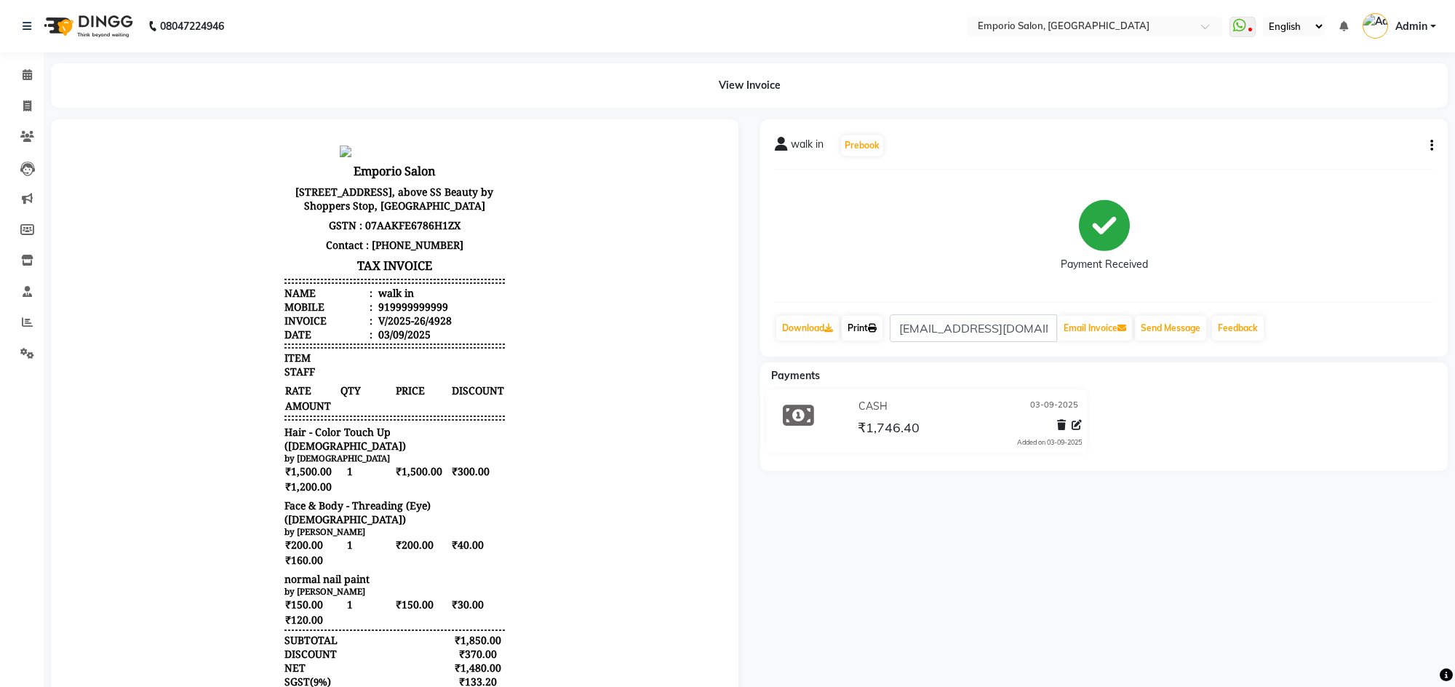
click at [868, 327] on link "Print" at bounding box center [862, 328] width 41 height 25
click at [20, 78] on span at bounding box center [27, 75] width 25 height 17
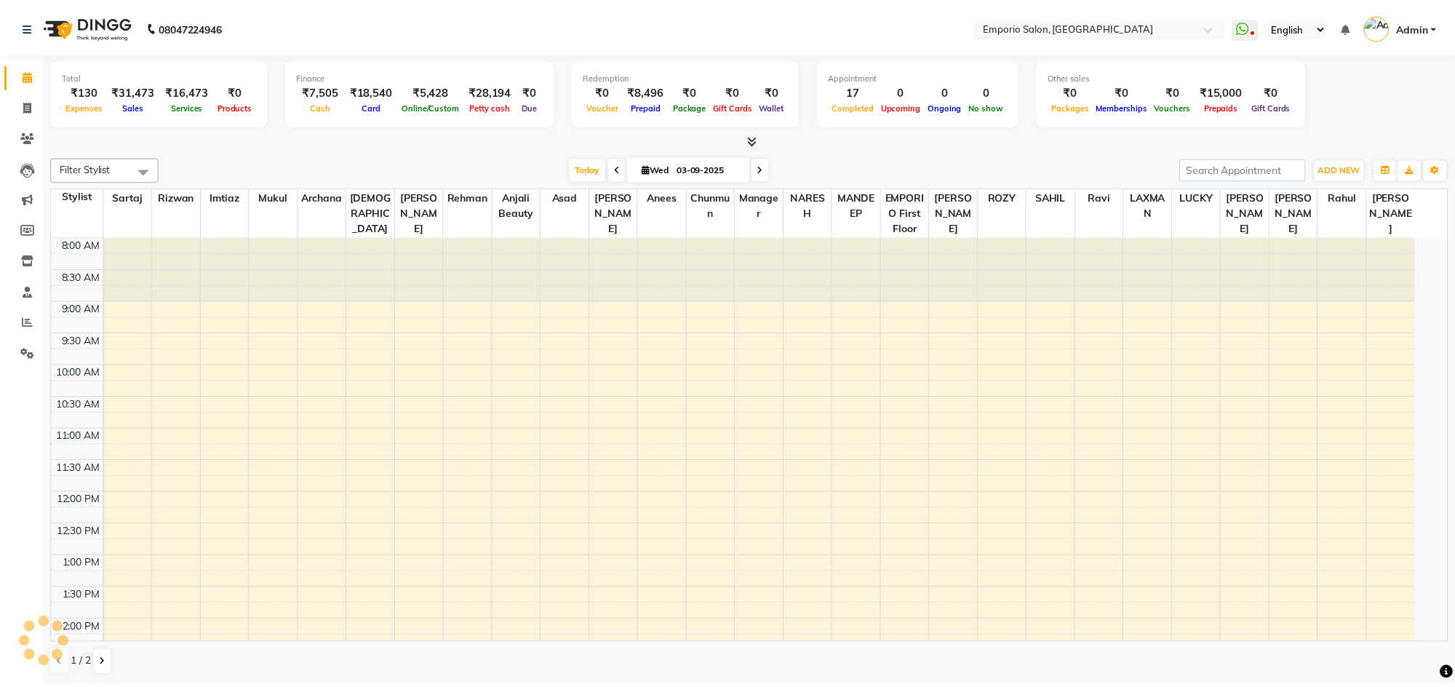
scroll to position [386, 0]
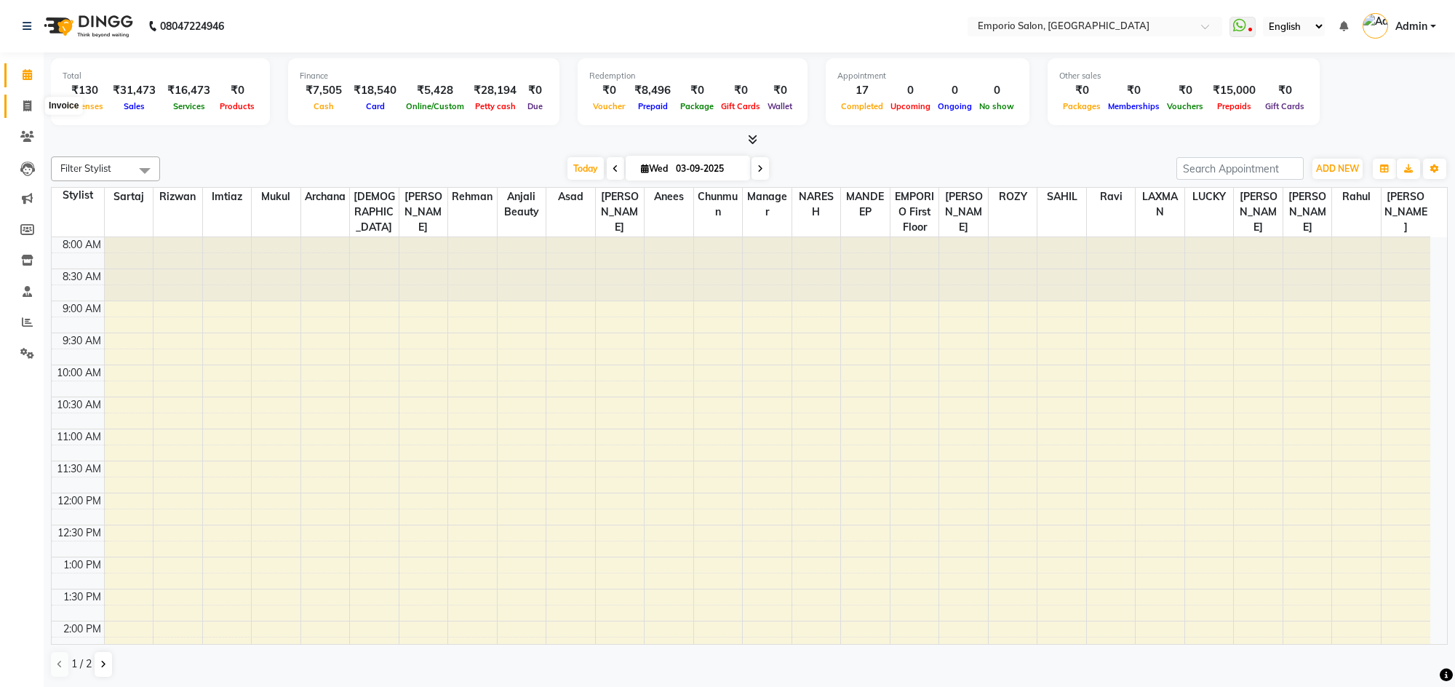
click at [27, 111] on span at bounding box center [27, 106] width 25 height 17
select select "service"
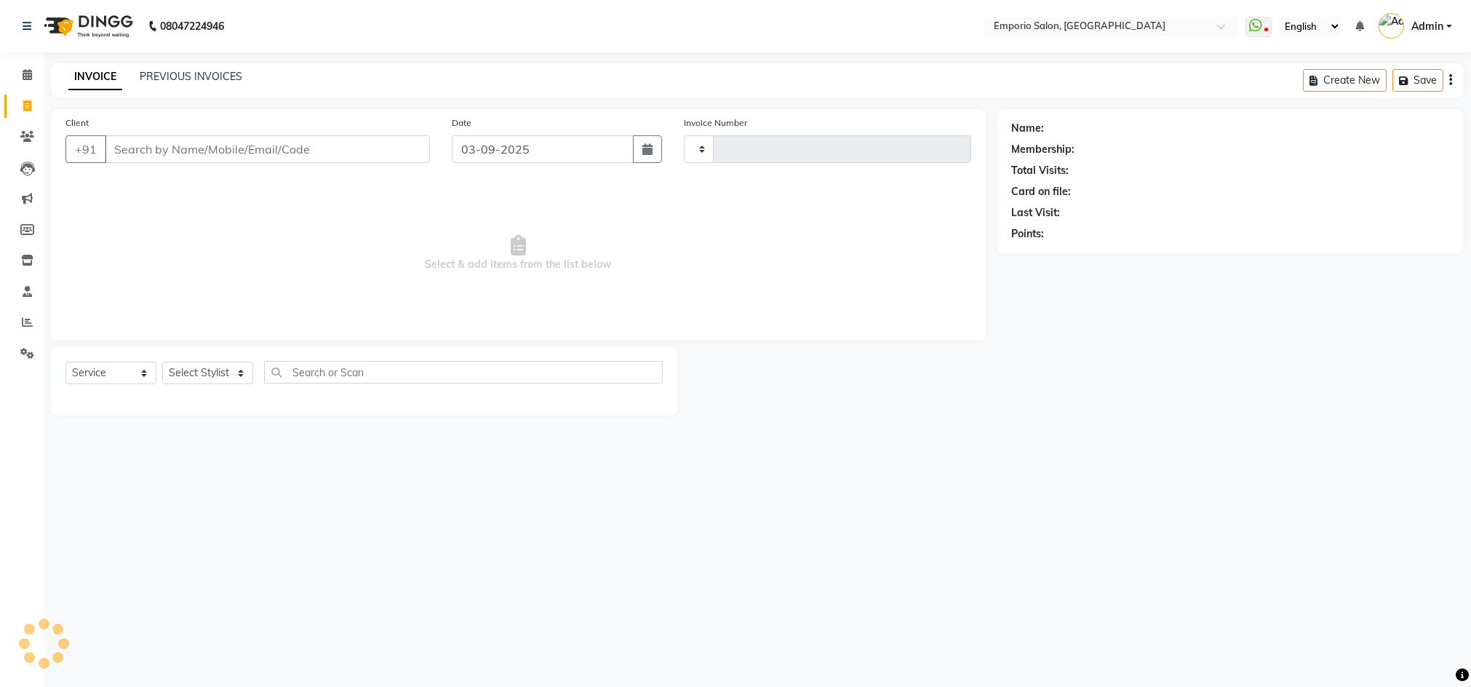
type input "4929"
select select "6332"
click at [185, 379] on select "Select Stylist" at bounding box center [207, 373] width 91 height 23
select select "89419"
click at [162, 362] on select "Select Stylist Anees Anjali beauty Archana Asad AYUSH chunmun EMPORIO First Flo…" at bounding box center [208, 373] width 93 height 23
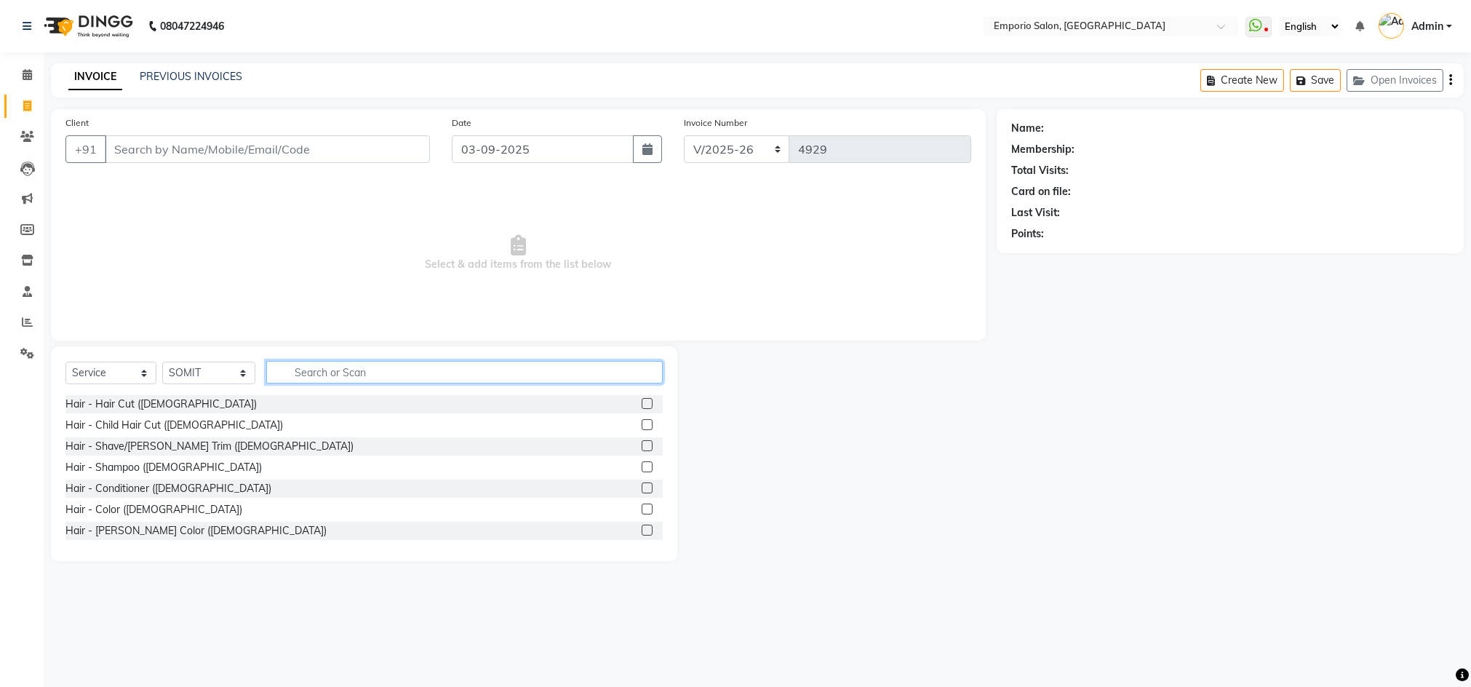
click at [300, 367] on input "text" at bounding box center [464, 372] width 396 height 23
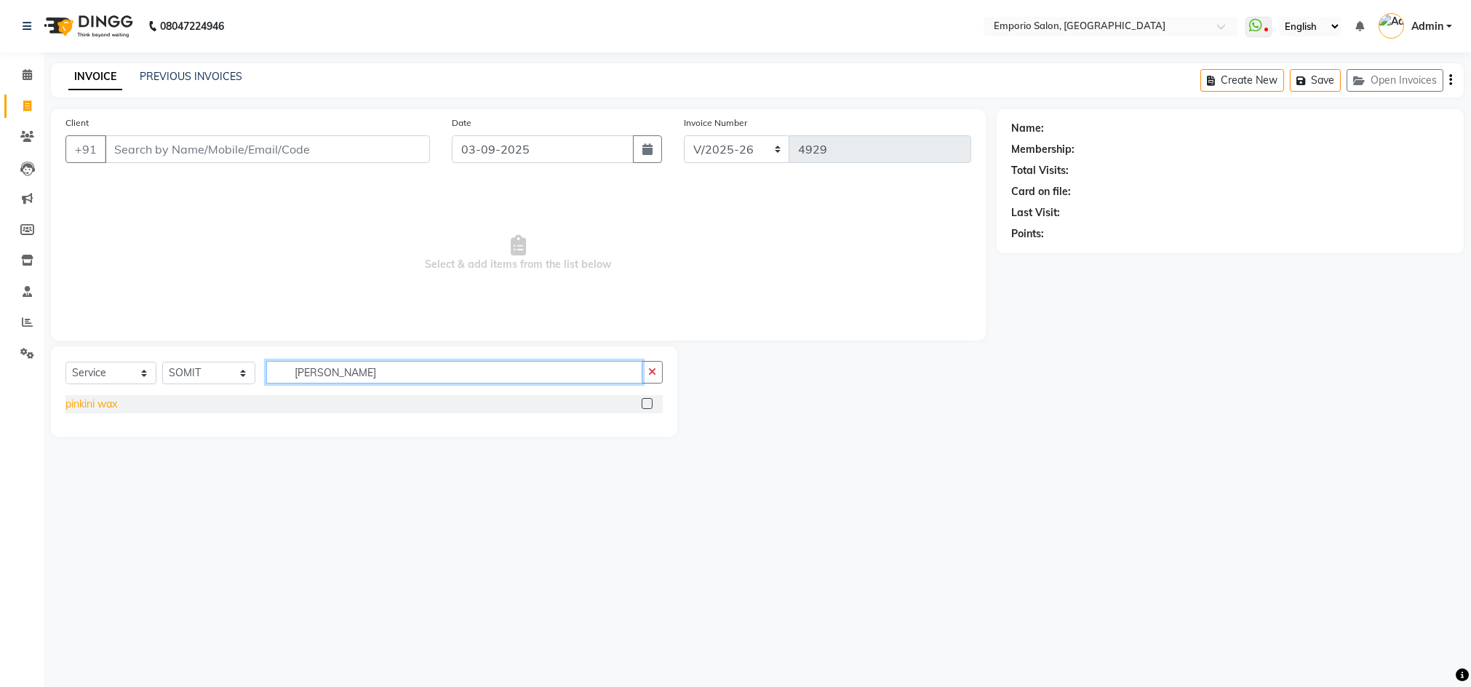
type input "PINKIN"
click at [95, 401] on div "pinkini wax" at bounding box center [91, 403] width 52 height 15
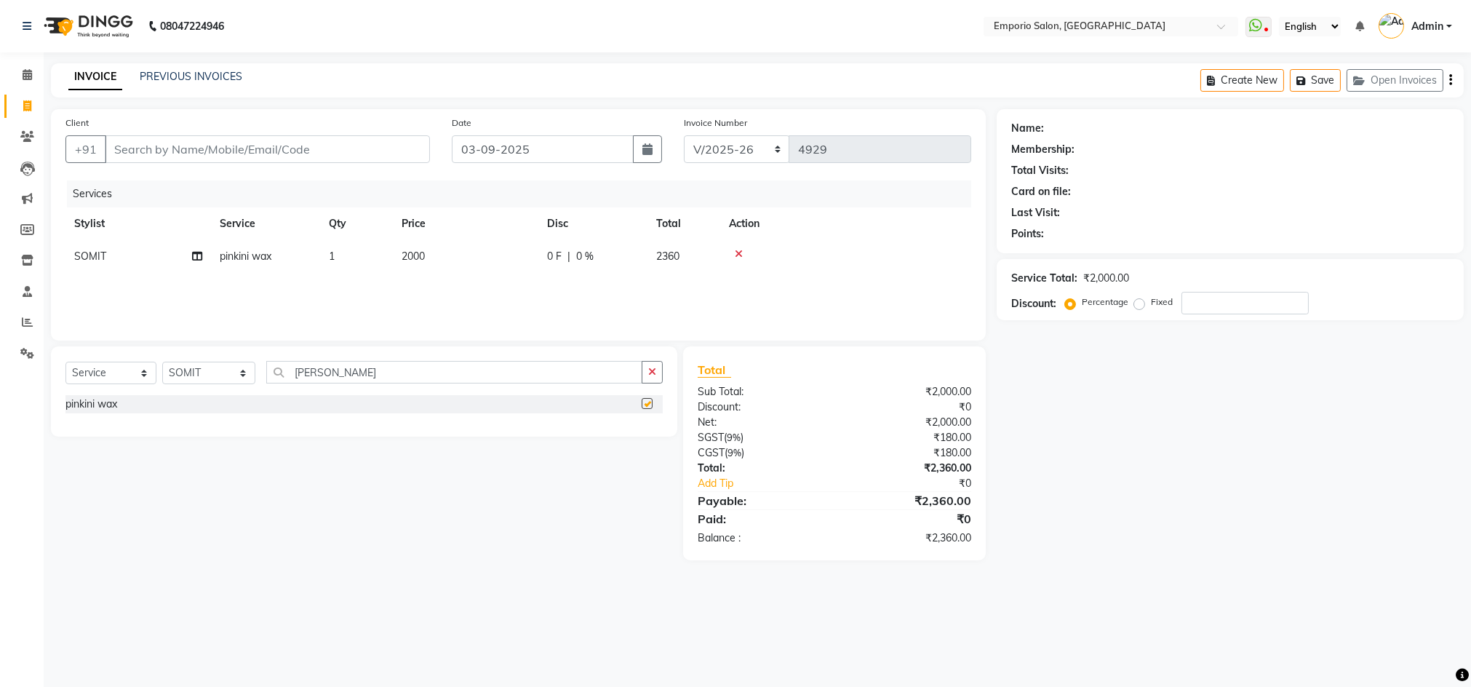
checkbox input "false"
click at [648, 376] on icon "button" at bounding box center [652, 372] width 8 height 10
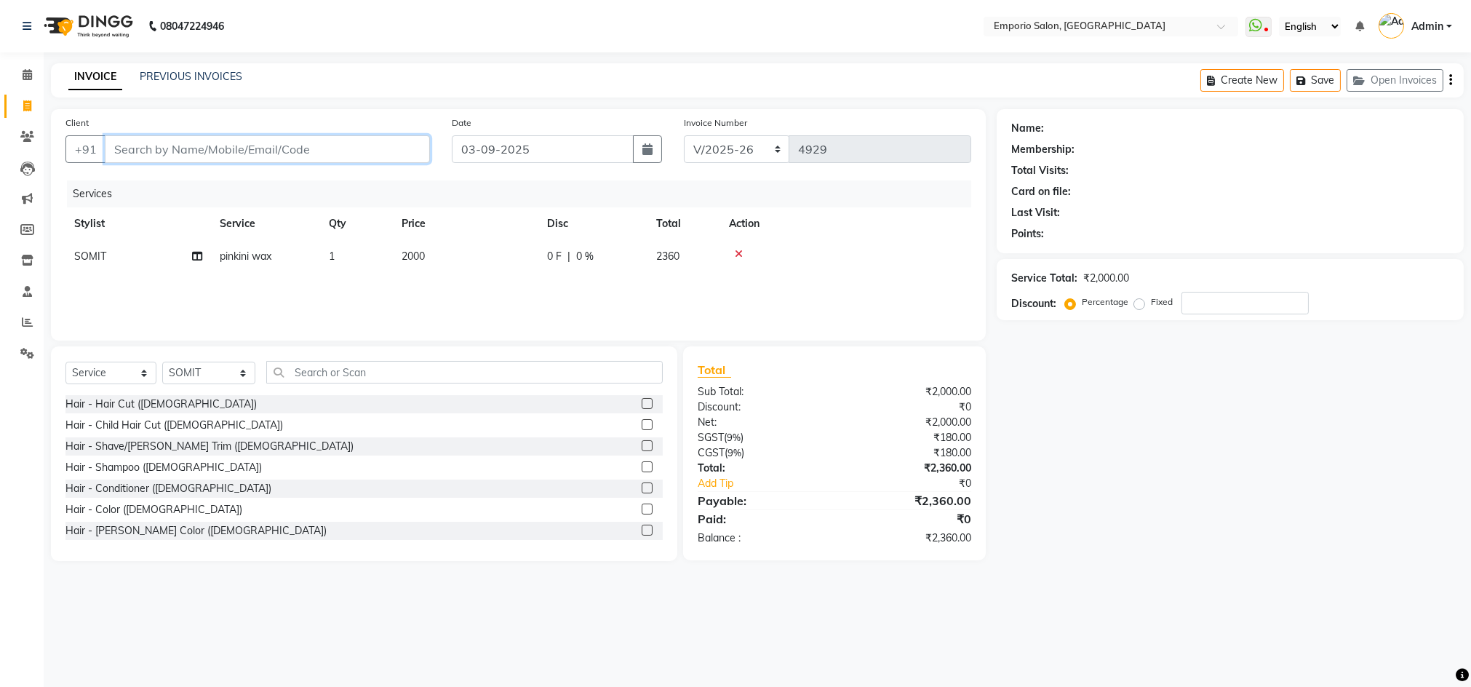
click at [306, 151] on input "Client" at bounding box center [267, 149] width 325 height 28
type input "9"
type input "0"
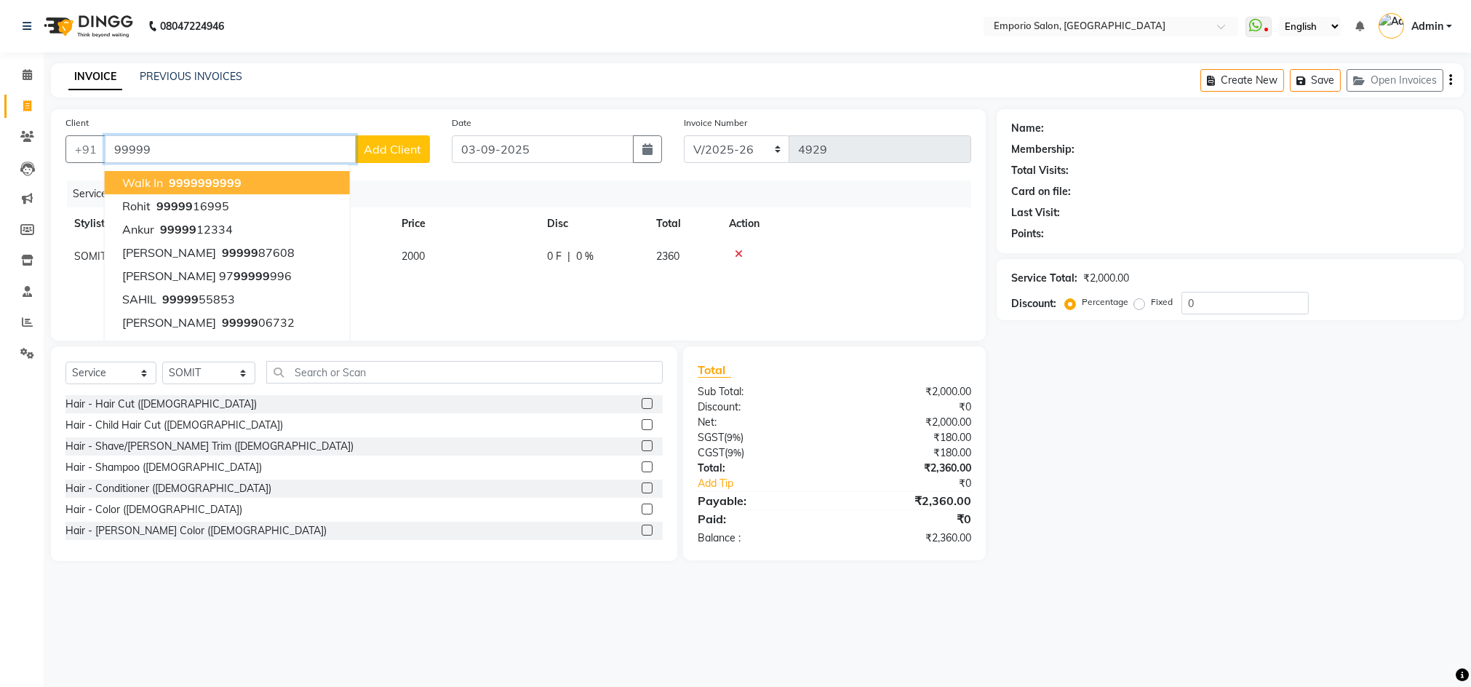
click at [280, 177] on button "walk in 99999 99999" at bounding box center [227, 182] width 245 height 23
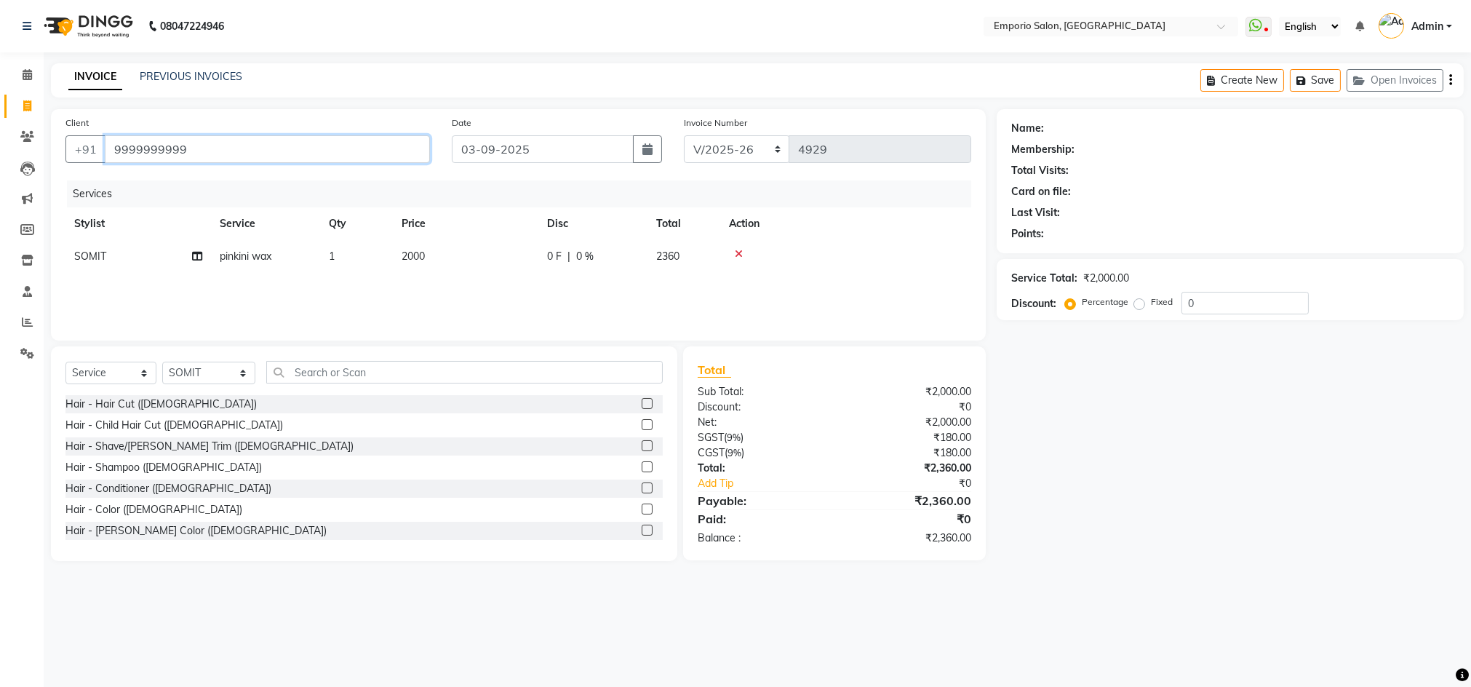
type input "9999999999"
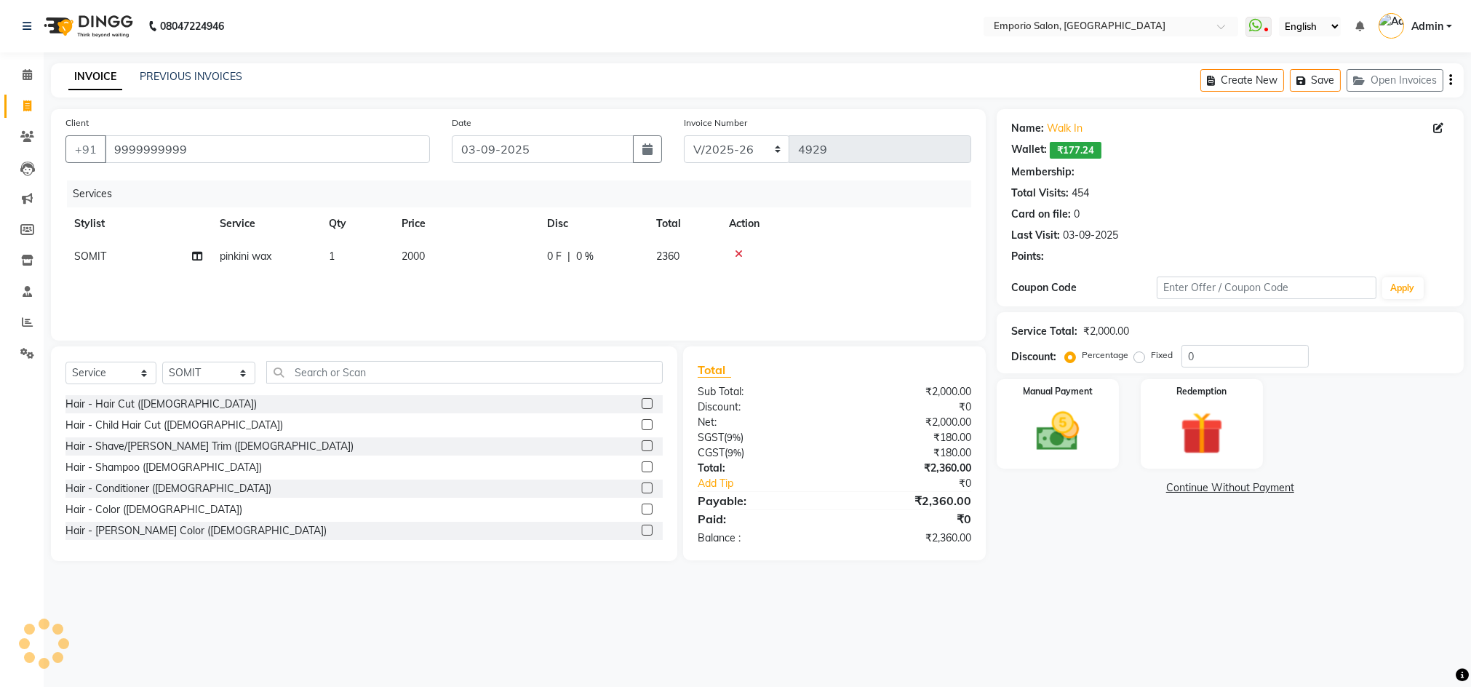
select select "1: Object"
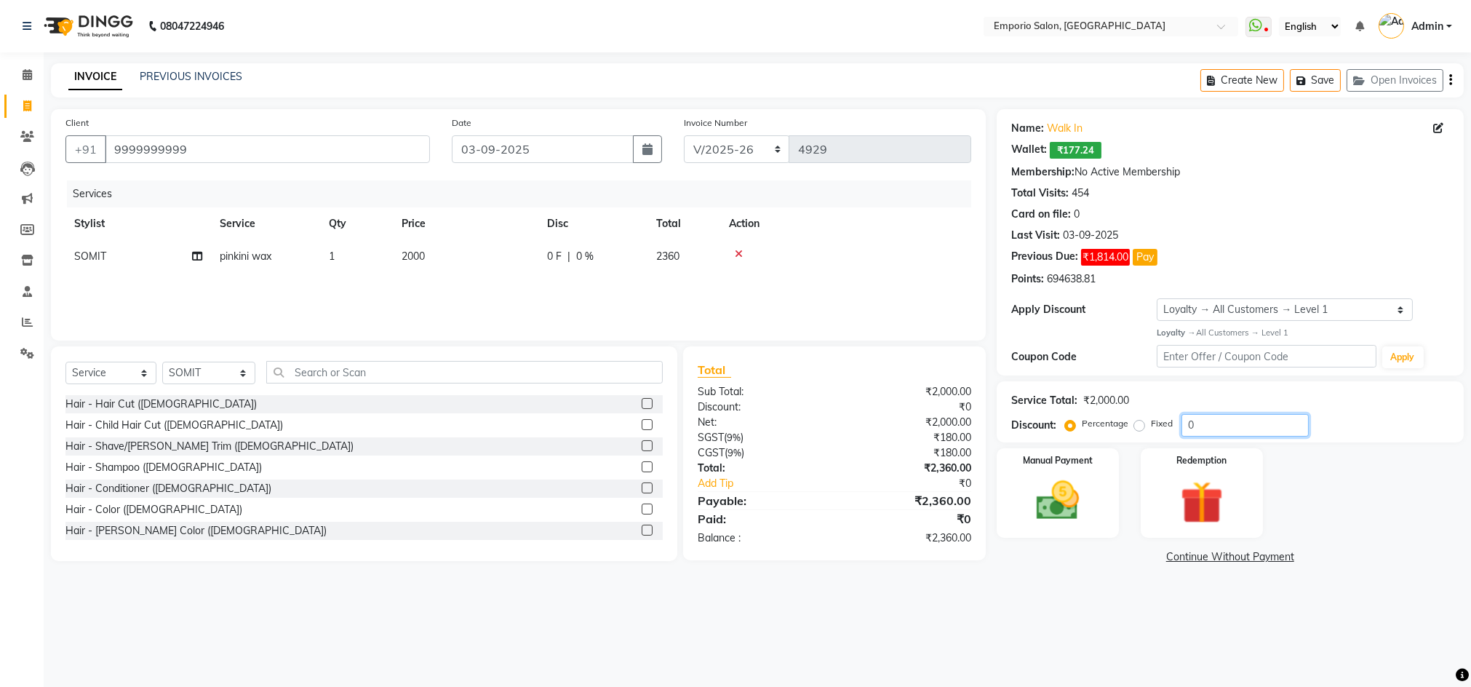
click at [1226, 426] on input "0" at bounding box center [1244, 425] width 127 height 23
type input "10"
click at [1060, 507] on img at bounding box center [1057, 501] width 73 height 52
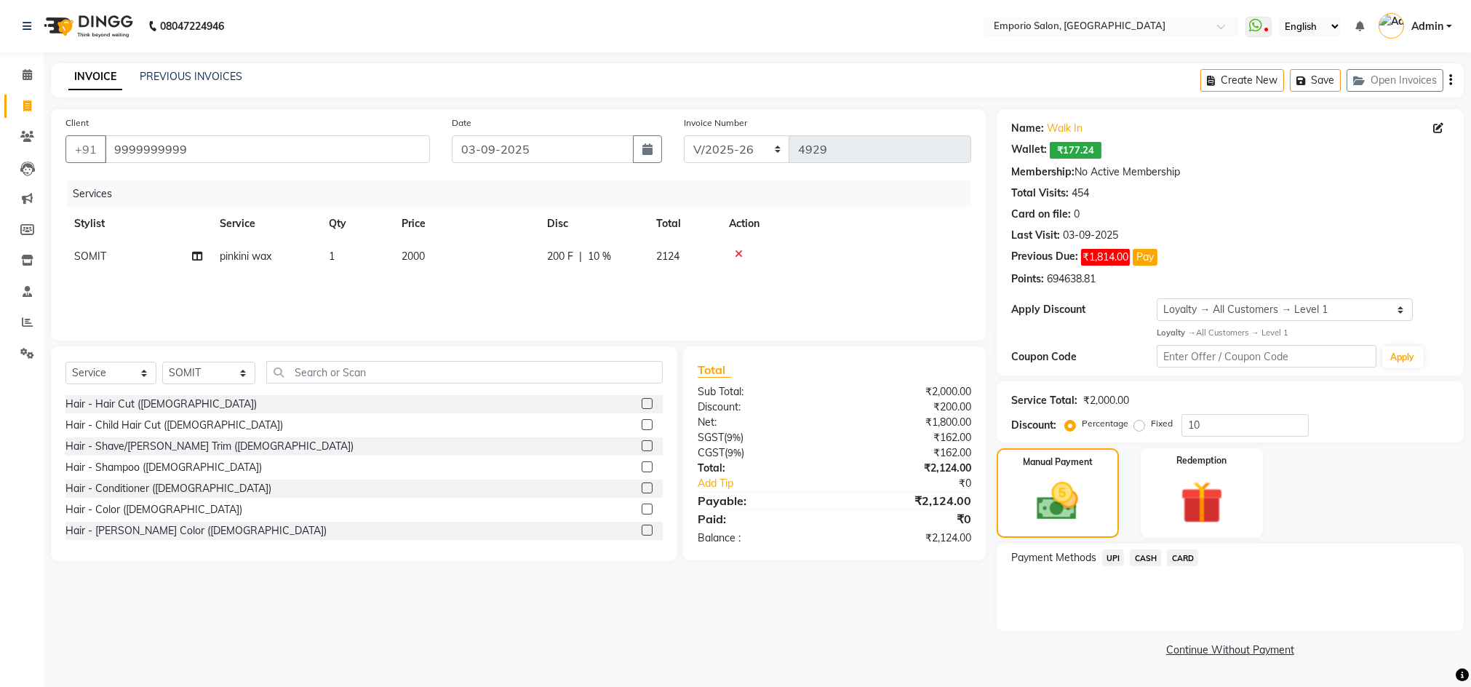
click at [1179, 551] on span "CARD" at bounding box center [1182, 557] width 31 height 17
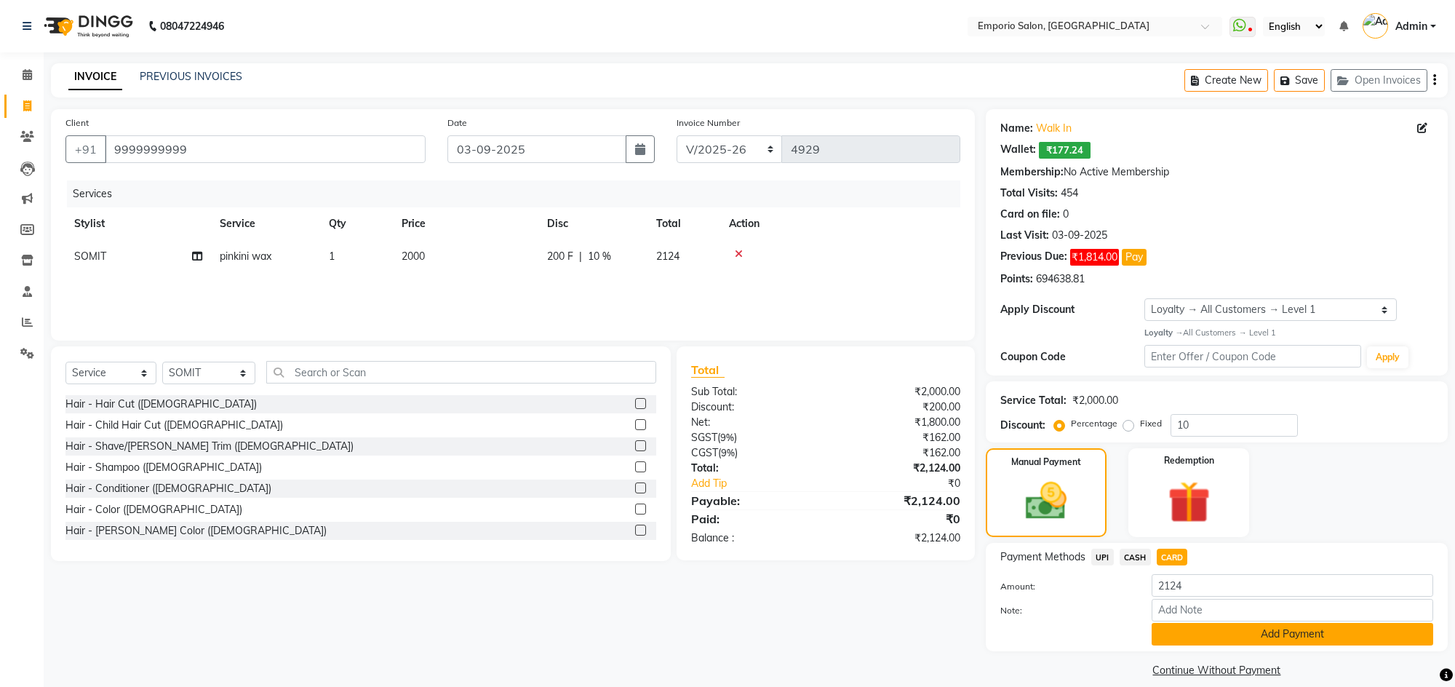
click at [1264, 634] on button "Add Payment" at bounding box center [1293, 634] width 282 height 23
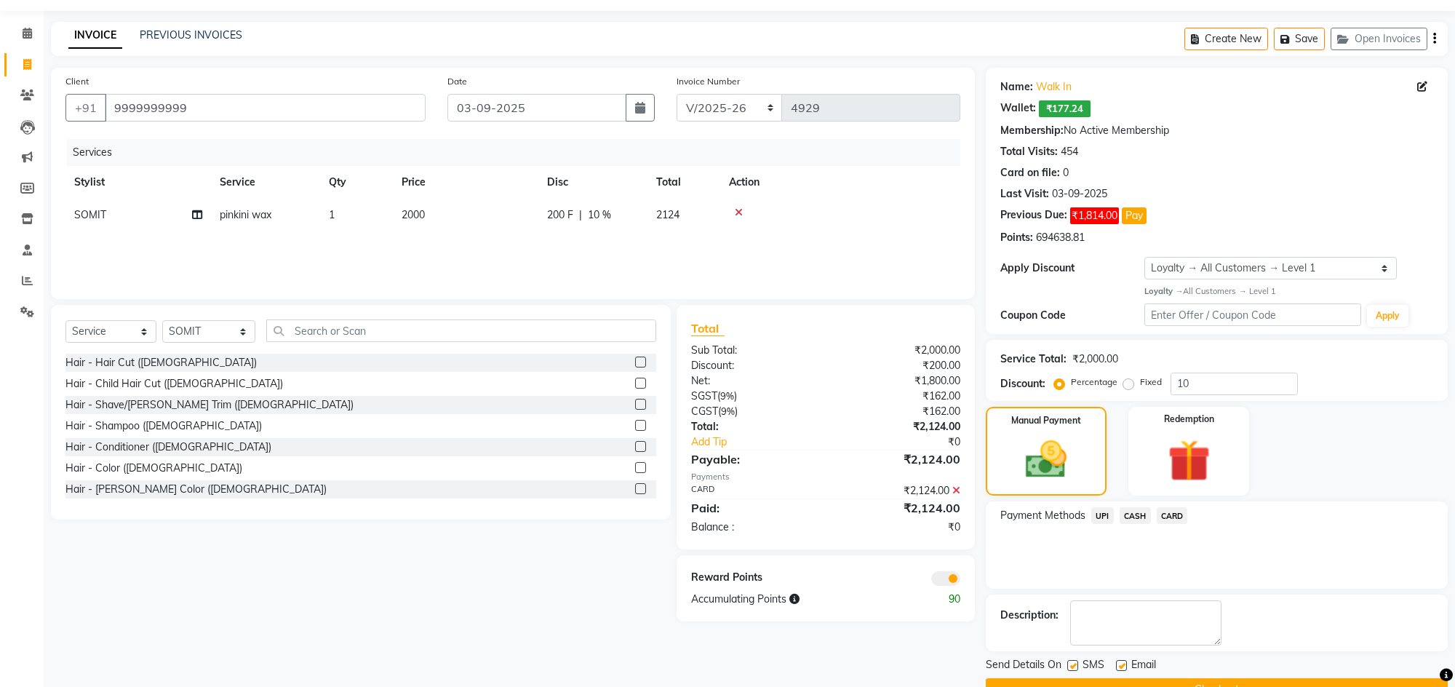
scroll to position [77, 0]
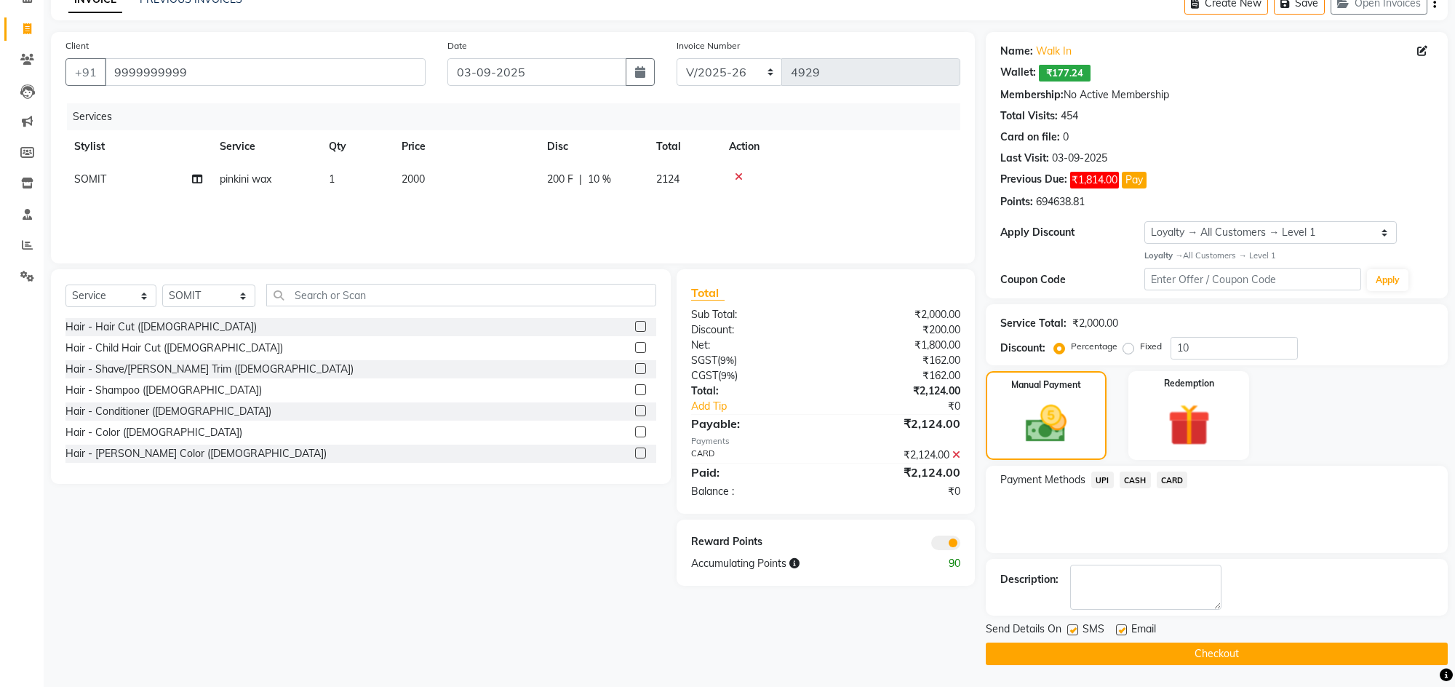
click at [1264, 658] on button "Checkout" at bounding box center [1217, 653] width 462 height 23
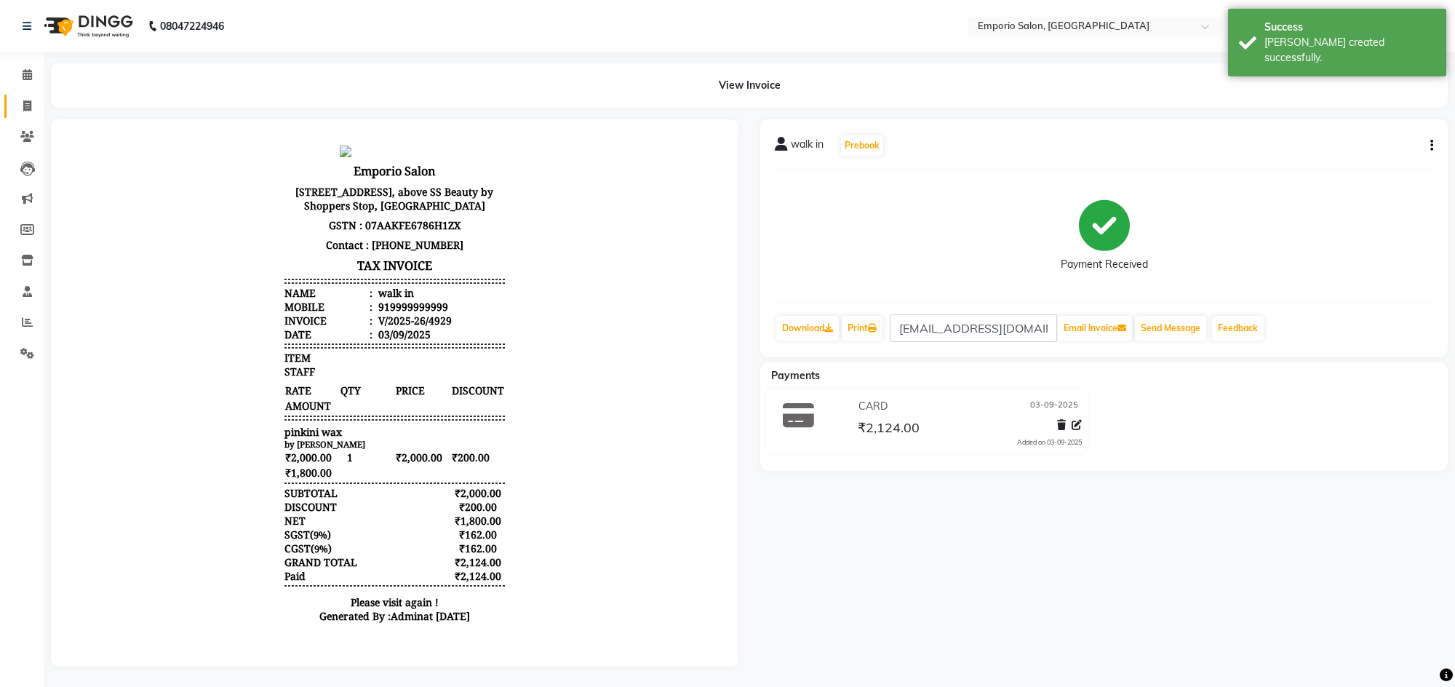
click at [33, 104] on span at bounding box center [27, 106] width 25 height 17
select select "service"
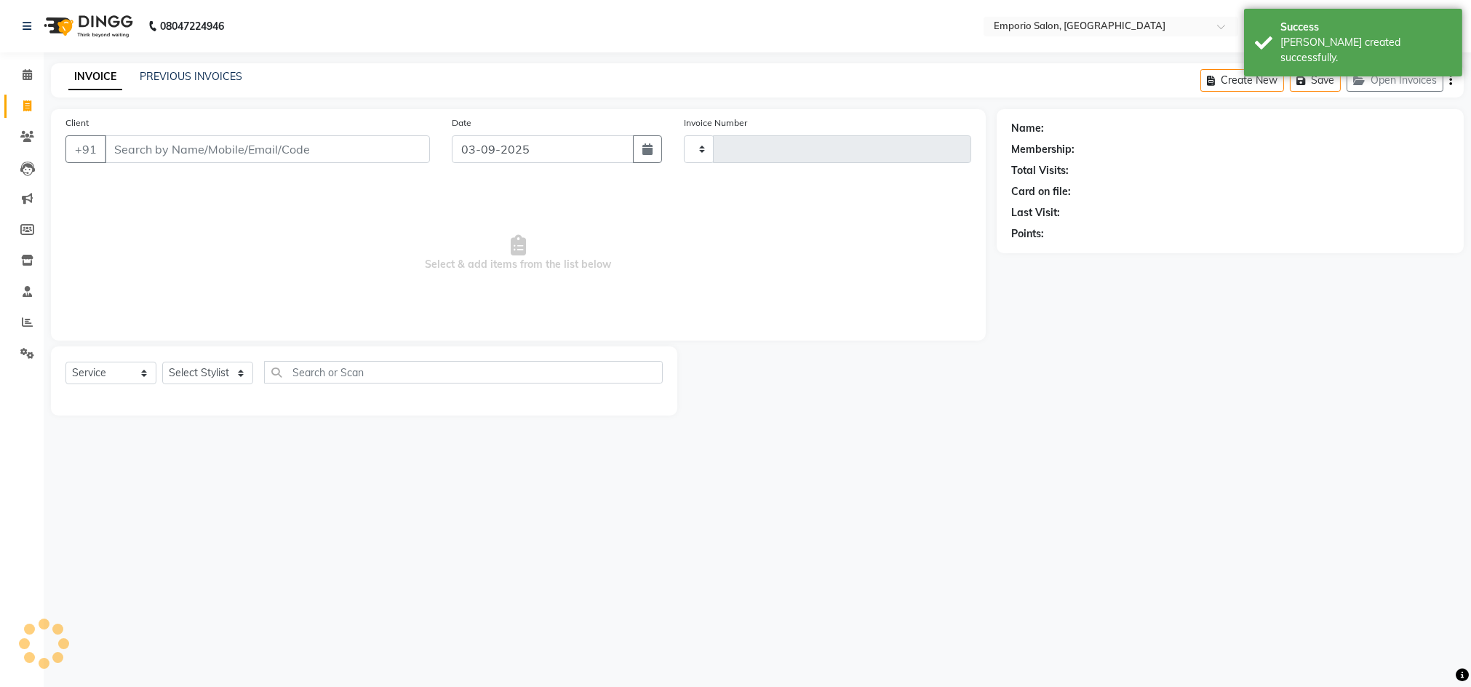
type input "4930"
select select "6332"
click at [236, 377] on select "Select Stylist Anees Anjali beauty Archana Asad AYUSH chunmun EMPORIO First Flo…" at bounding box center [208, 373] width 93 height 23
select select "47503"
click at [162, 362] on select "Select Stylist Anees Anjali beauty Archana Asad AYUSH chunmun EMPORIO First Flo…" at bounding box center [208, 373] width 93 height 23
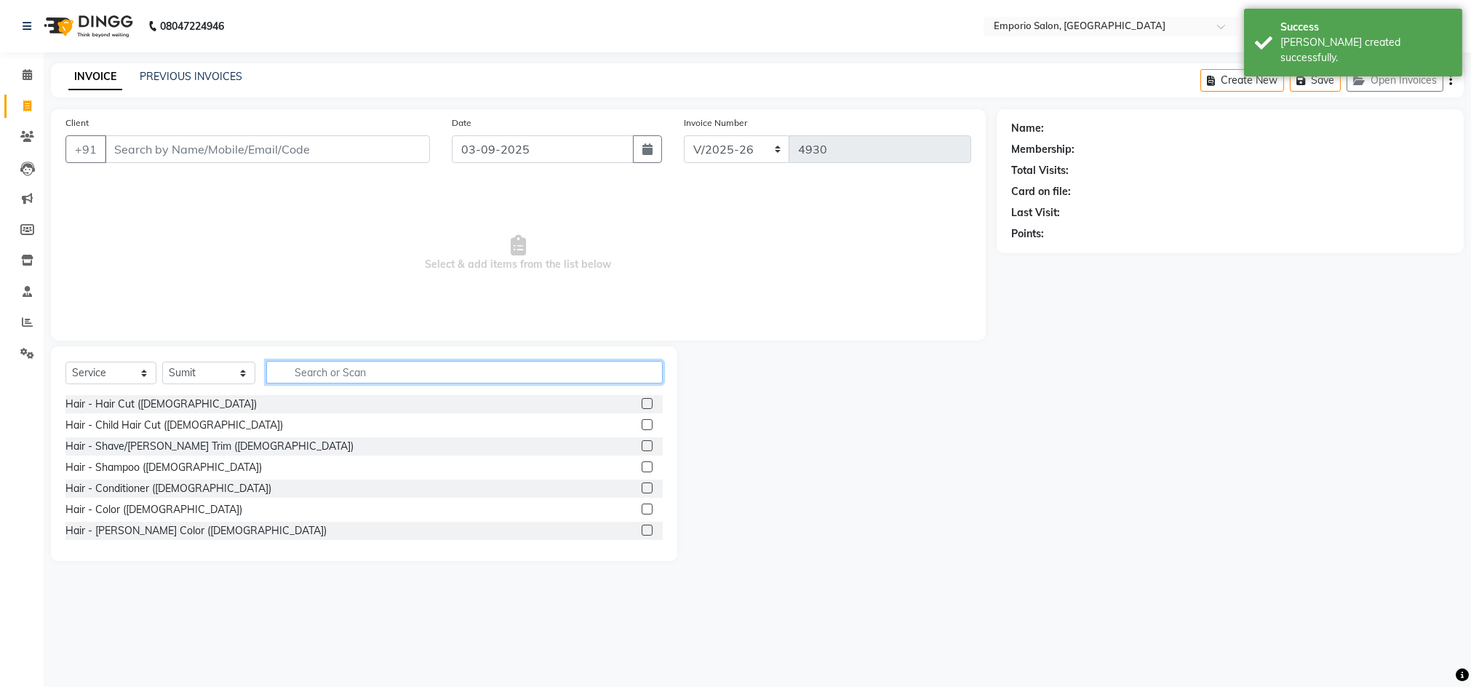
click at [323, 378] on input "text" at bounding box center [464, 372] width 396 height 23
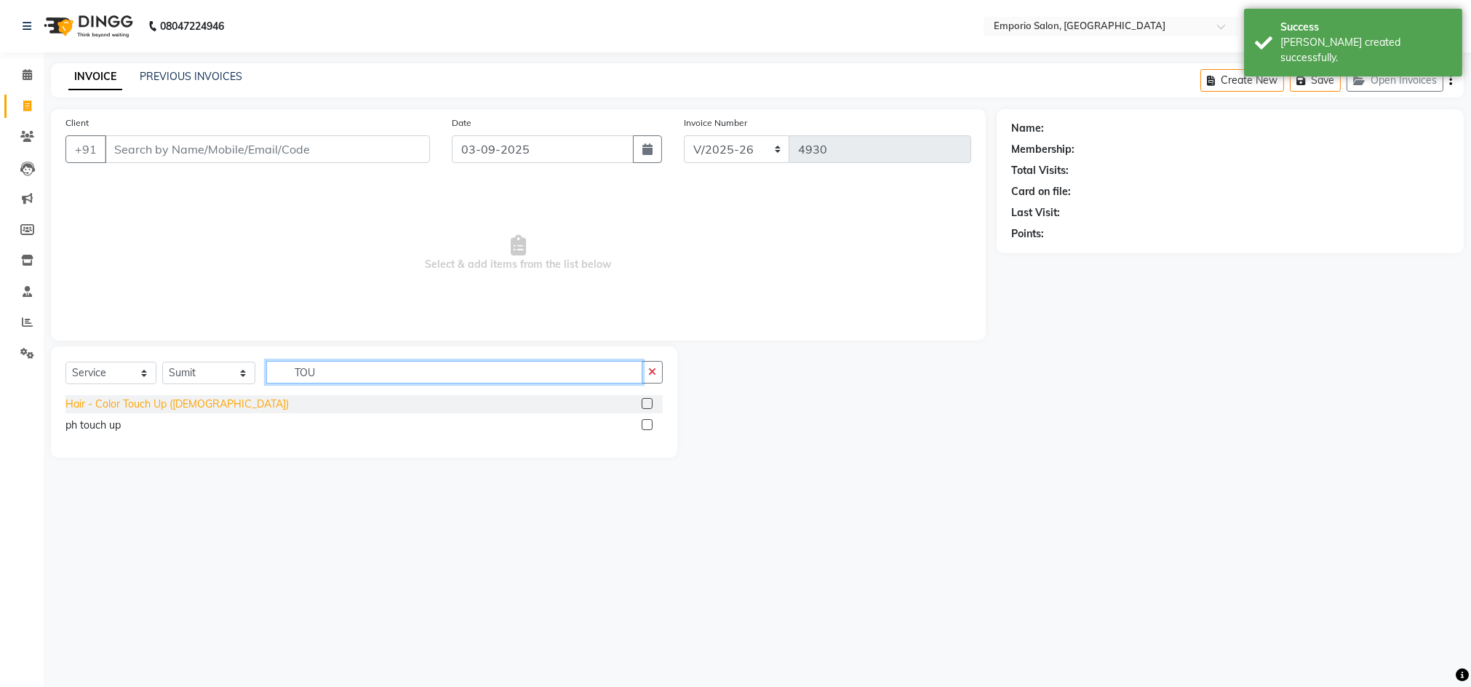
type input "TOU"
click at [127, 405] on div "Hair - Color Touch Up (Female)" at bounding box center [176, 403] width 223 height 15
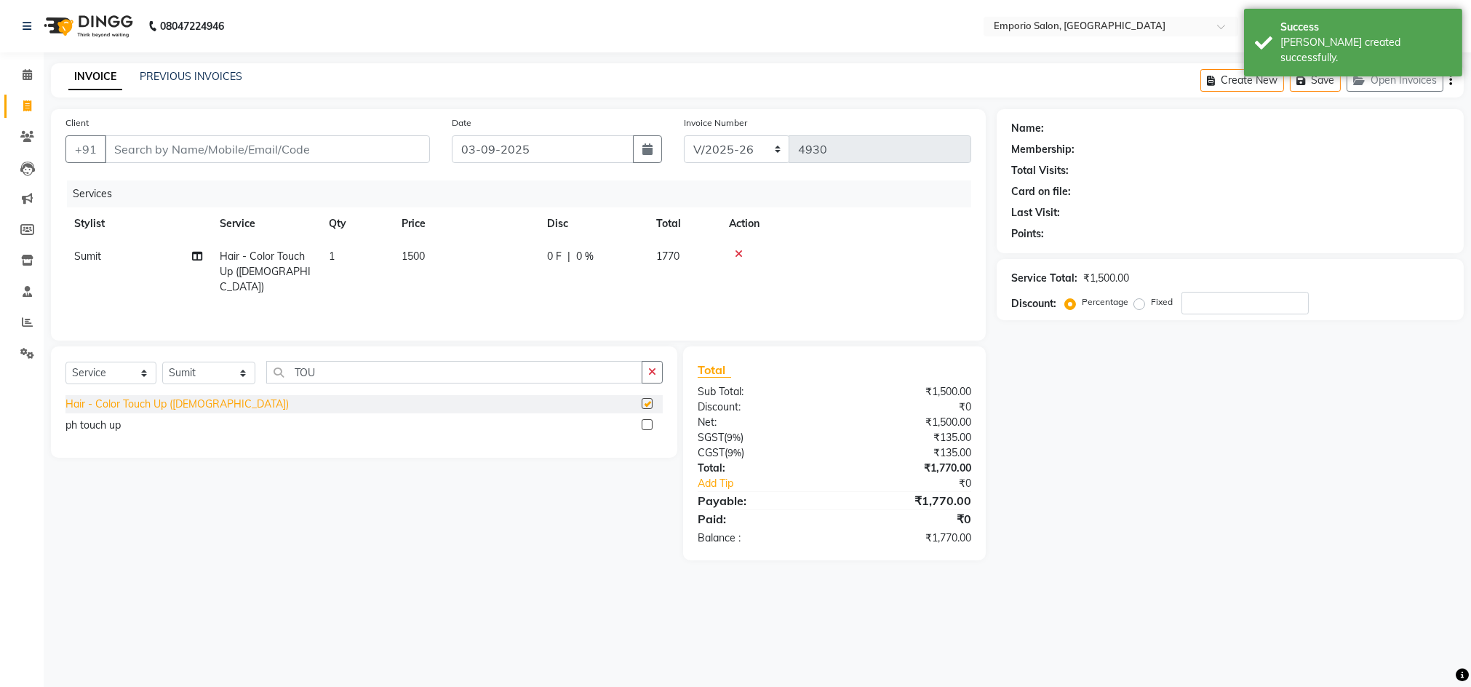
checkbox input "false"
click at [646, 372] on button "button" at bounding box center [652, 372] width 21 height 23
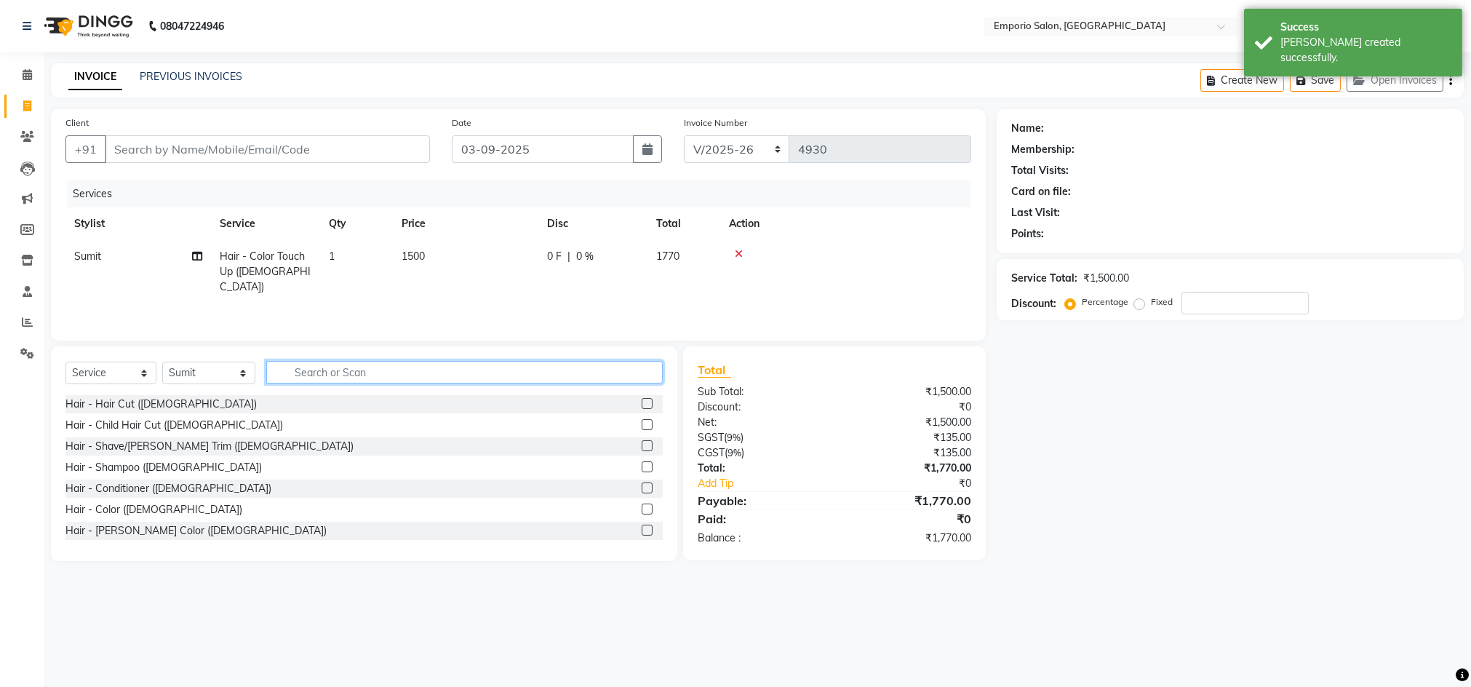
click at [576, 369] on input "text" at bounding box center [464, 372] width 396 height 23
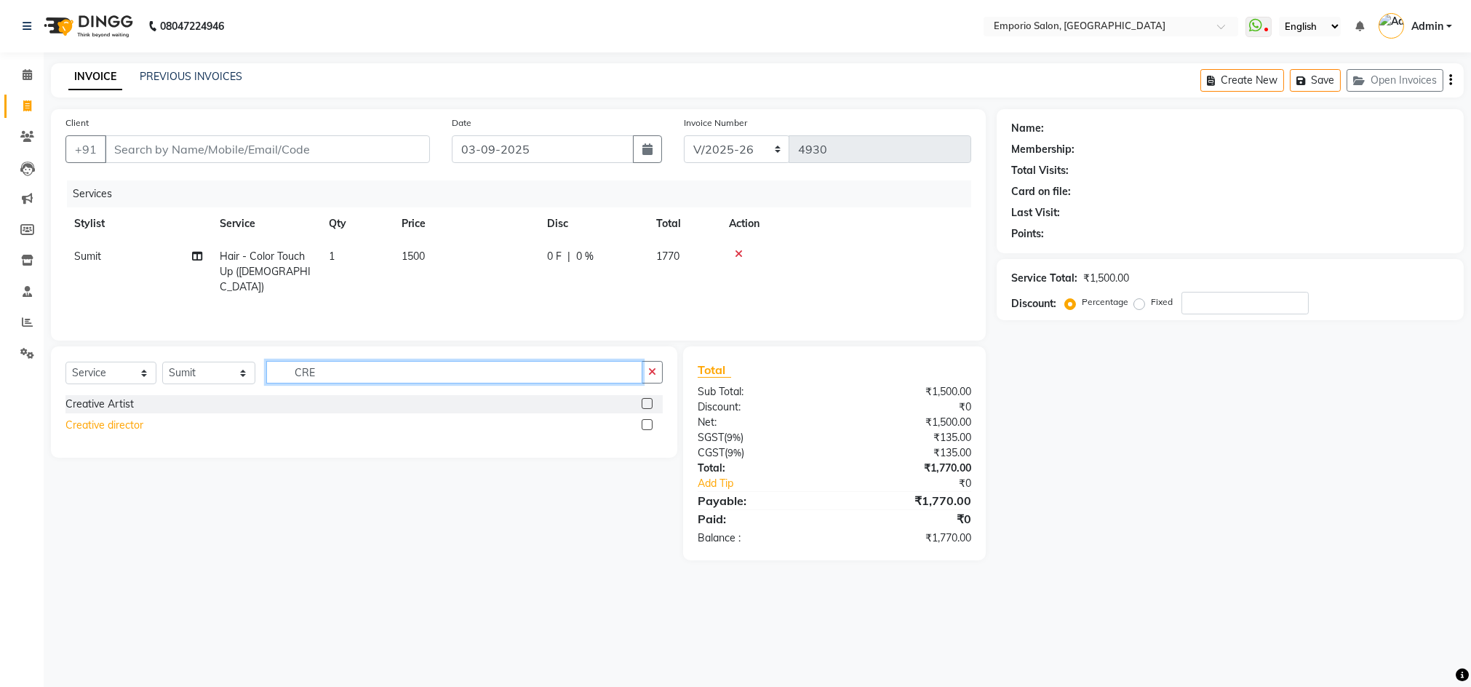
type input "CRE"
drag, startPoint x: 129, startPoint y: 426, endPoint x: 256, endPoint y: 338, distance: 155.2
click at [129, 423] on div "Creative director" at bounding box center [104, 425] width 78 height 15
checkbox input "false"
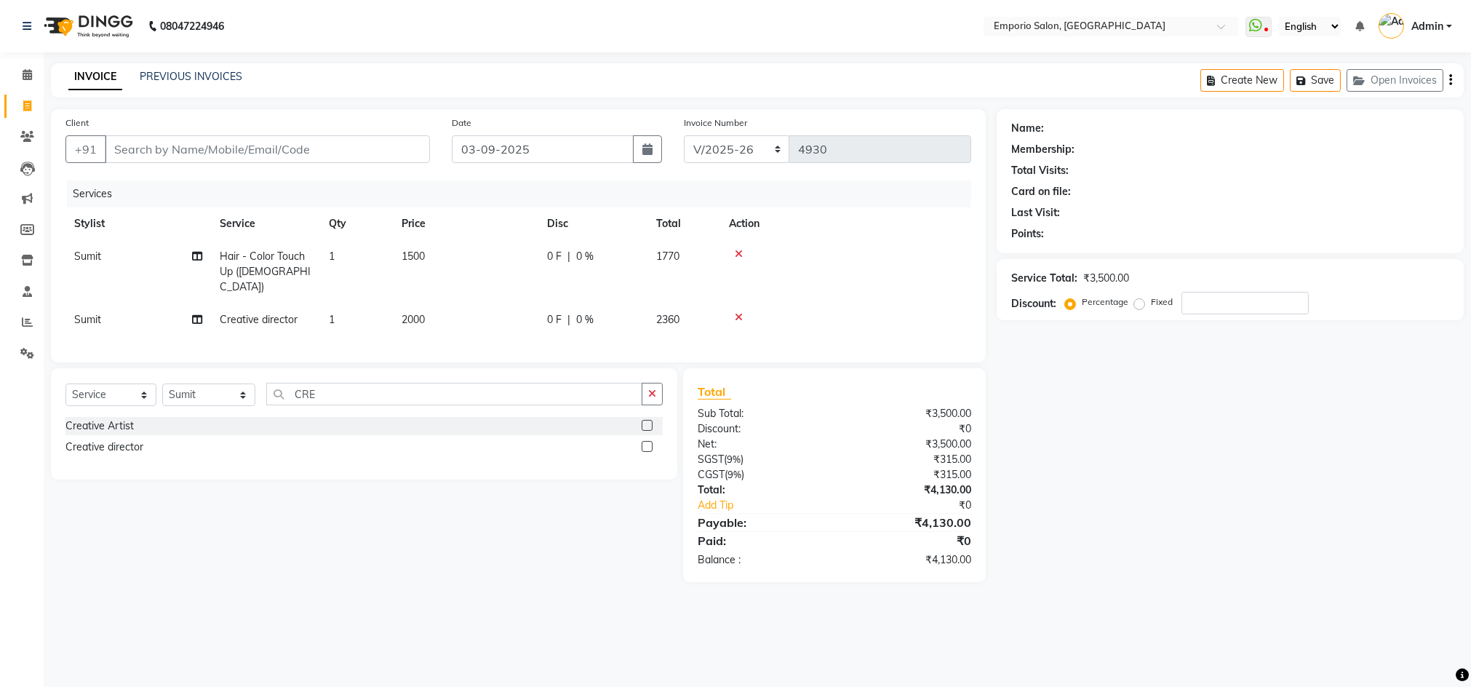
drag, startPoint x: 460, startPoint y: 260, endPoint x: 468, endPoint y: 258, distance: 8.5
click at [462, 260] on td "1500" at bounding box center [465, 271] width 145 height 63
select select "47503"
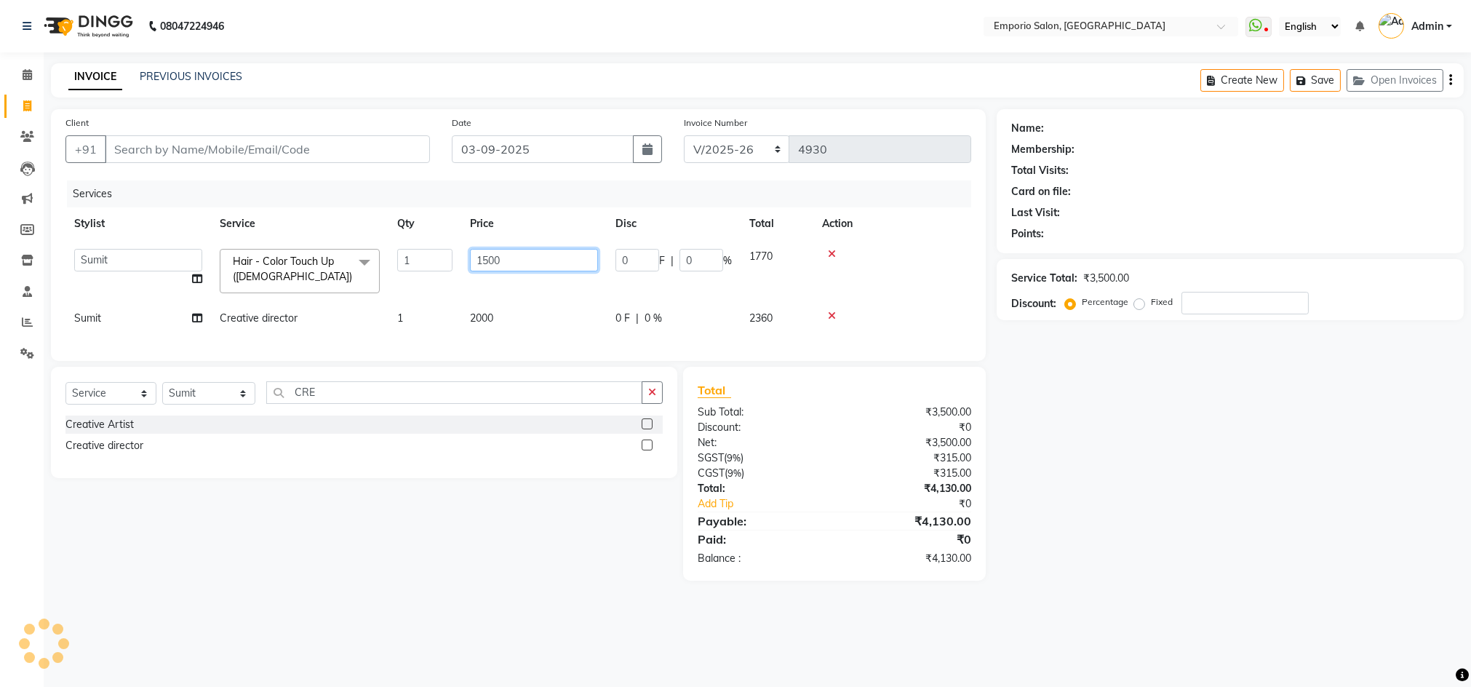
click at [551, 254] on input "1500" at bounding box center [534, 260] width 128 height 23
type input "1"
type input "2500"
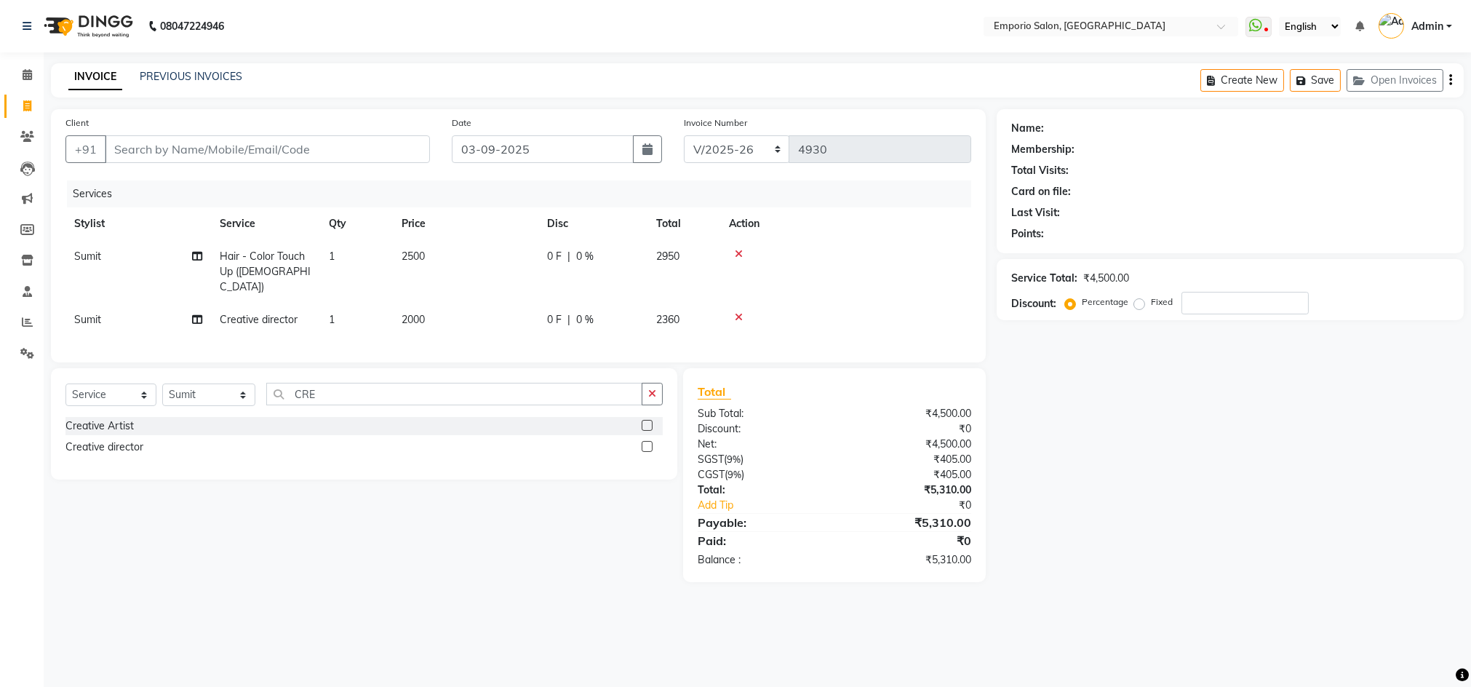
click at [519, 320] on td "2000" at bounding box center [465, 319] width 145 height 33
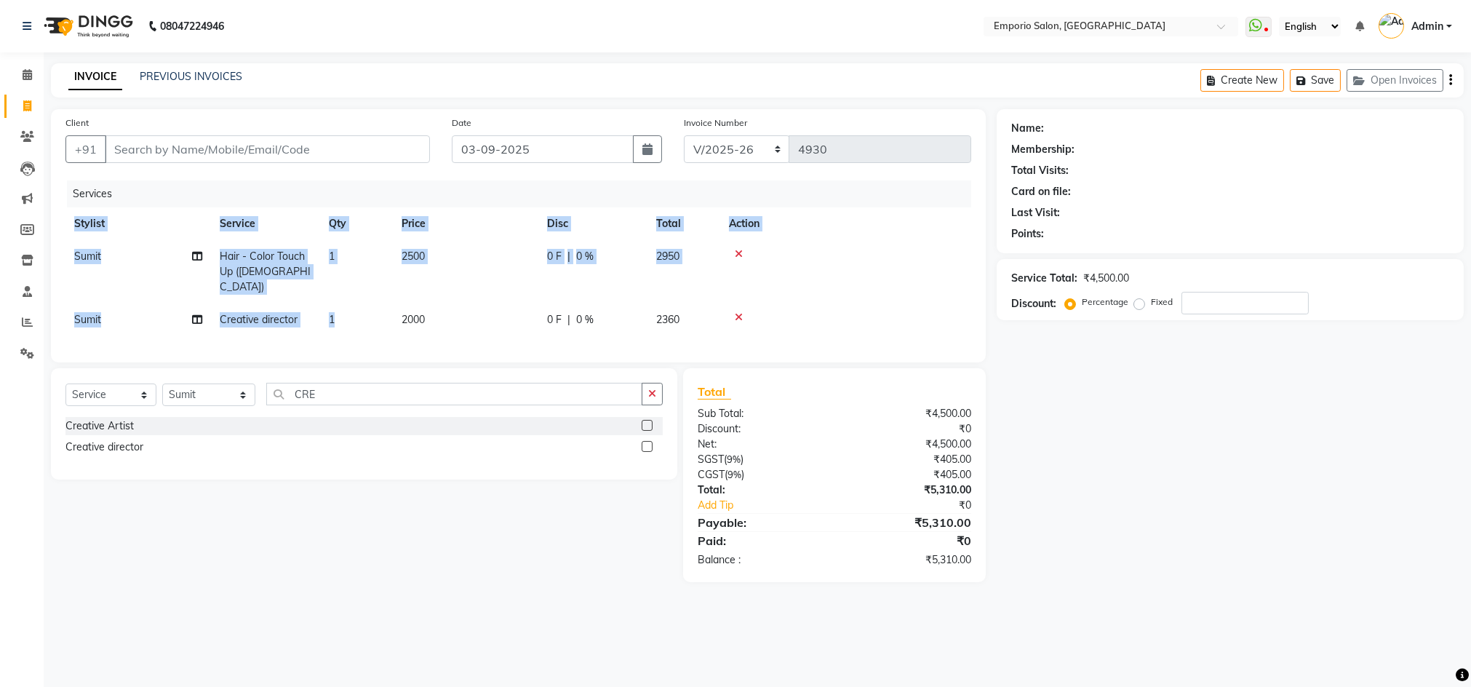
select select "47503"
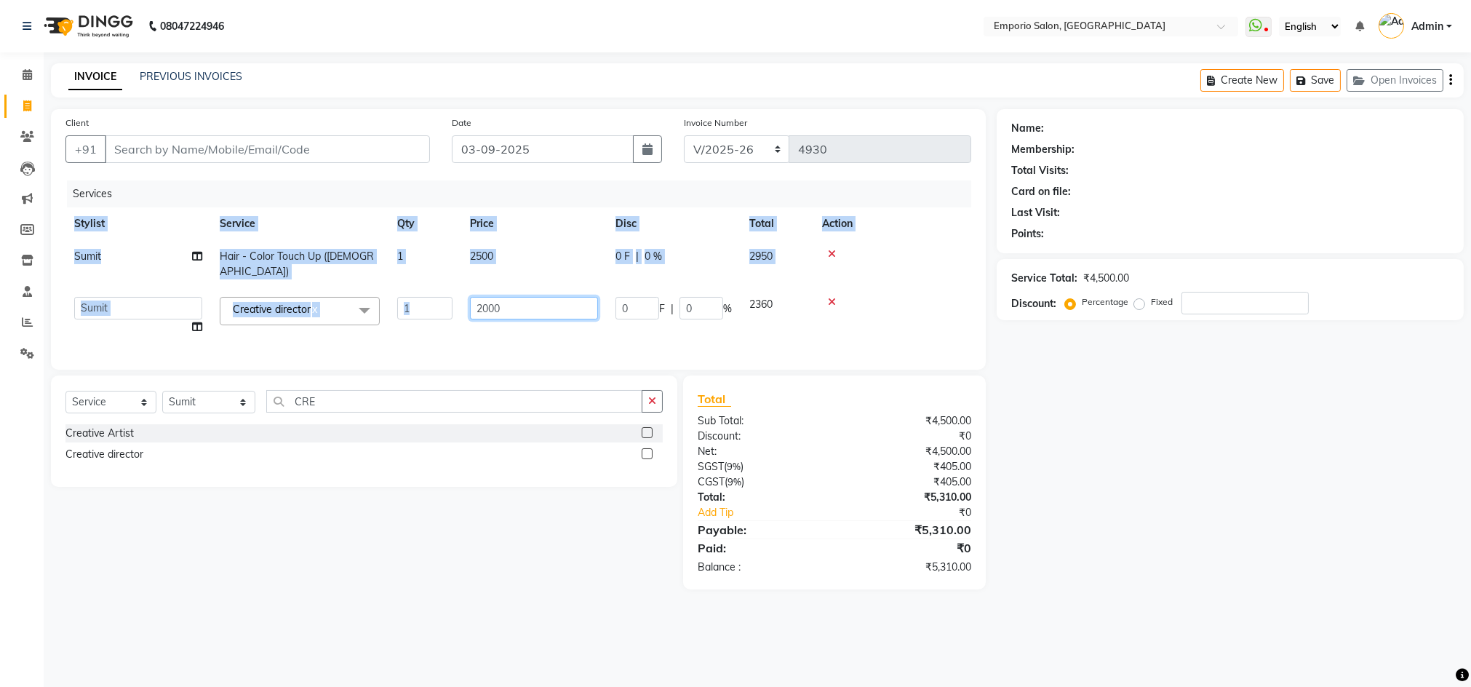
click at [524, 297] on input "2000" at bounding box center [534, 308] width 128 height 23
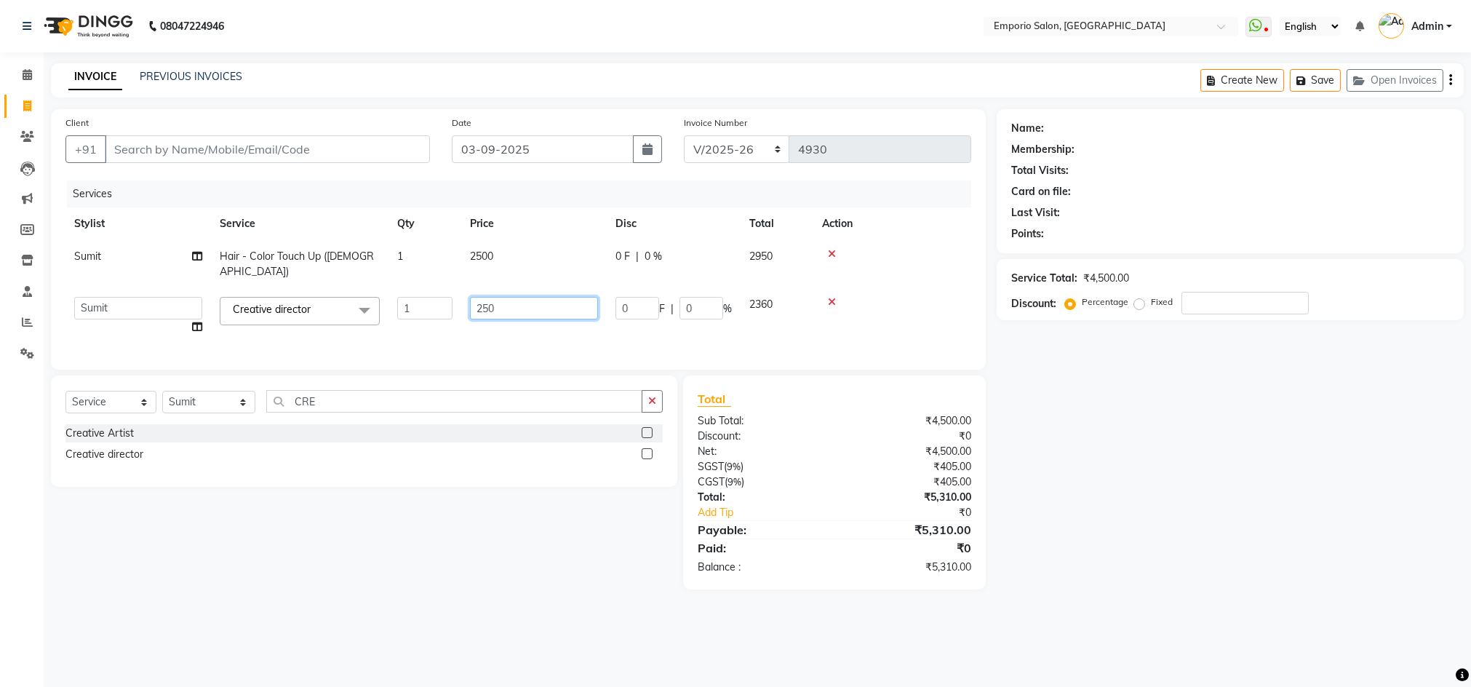
type input "2500"
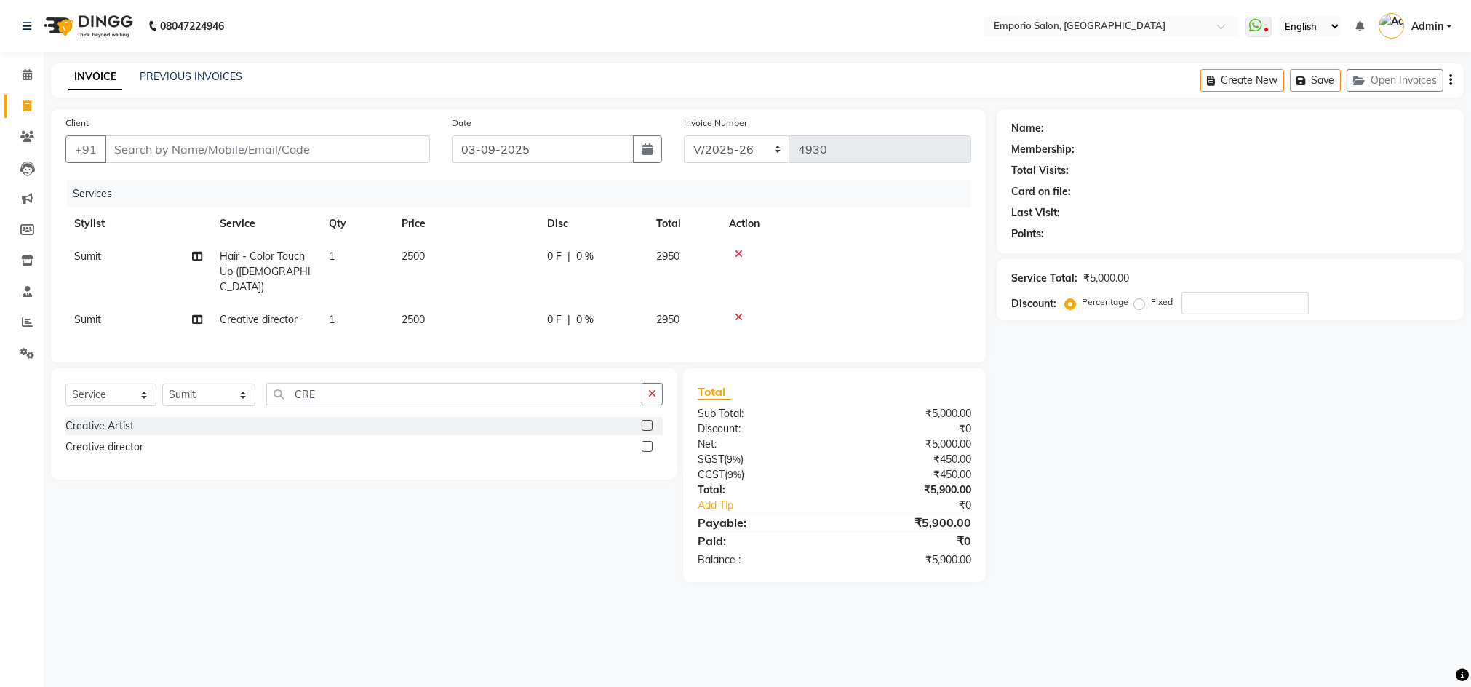
drag, startPoint x: 1243, startPoint y: 367, endPoint x: 757, endPoint y: 368, distance: 486.7
click at [1244, 366] on div "Name: Membership: Total Visits: Card on file: Last Visit: Points: Service Total…" at bounding box center [1236, 345] width 478 height 473
drag, startPoint x: 199, startPoint y: 403, endPoint x: 204, endPoint y: 396, distance: 8.5
click at [202, 401] on select "Select Stylist Anees Anjali beauty Archana Asad AYUSH chunmun EMPORIO First Flo…" at bounding box center [208, 394] width 93 height 23
select select "89419"
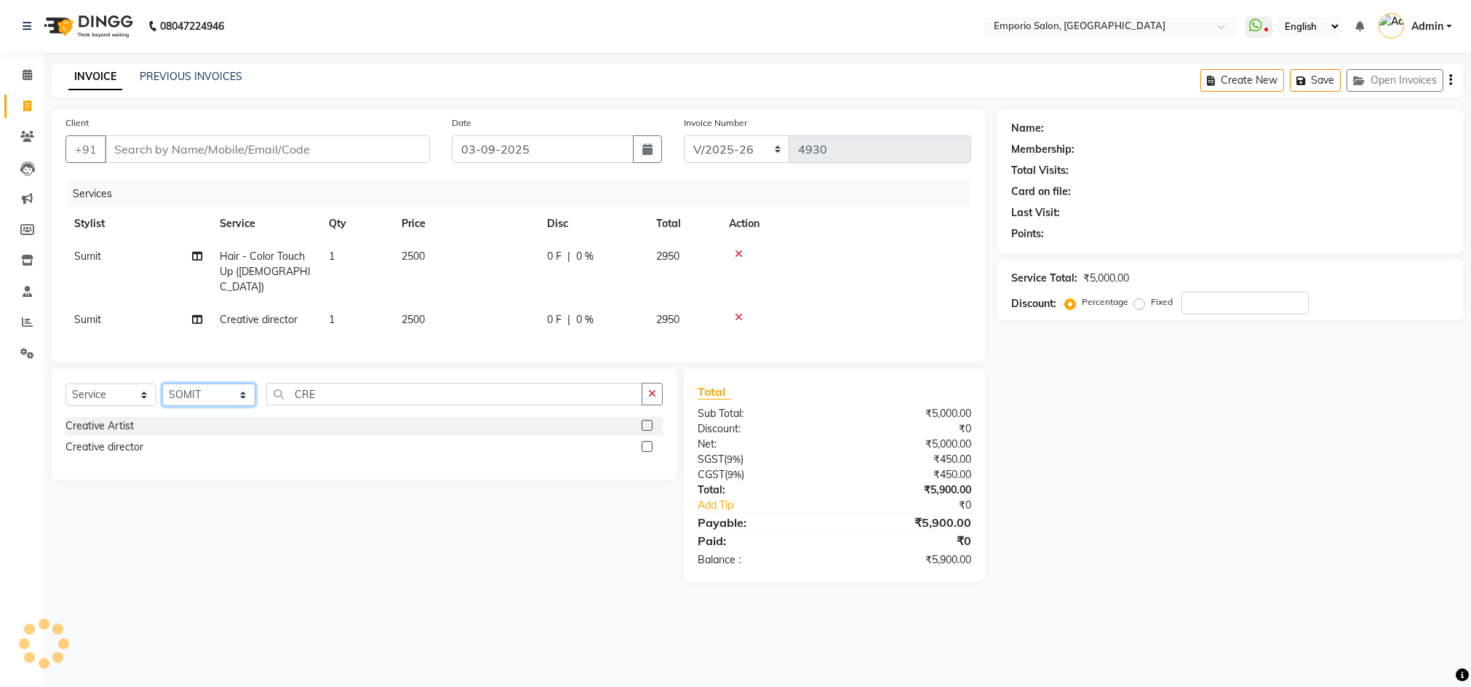
click at [162, 384] on select "Select Stylist [PERSON_NAME] beauty [PERSON_NAME] [PERSON_NAME] EMPORIO First F…" at bounding box center [208, 394] width 93 height 23
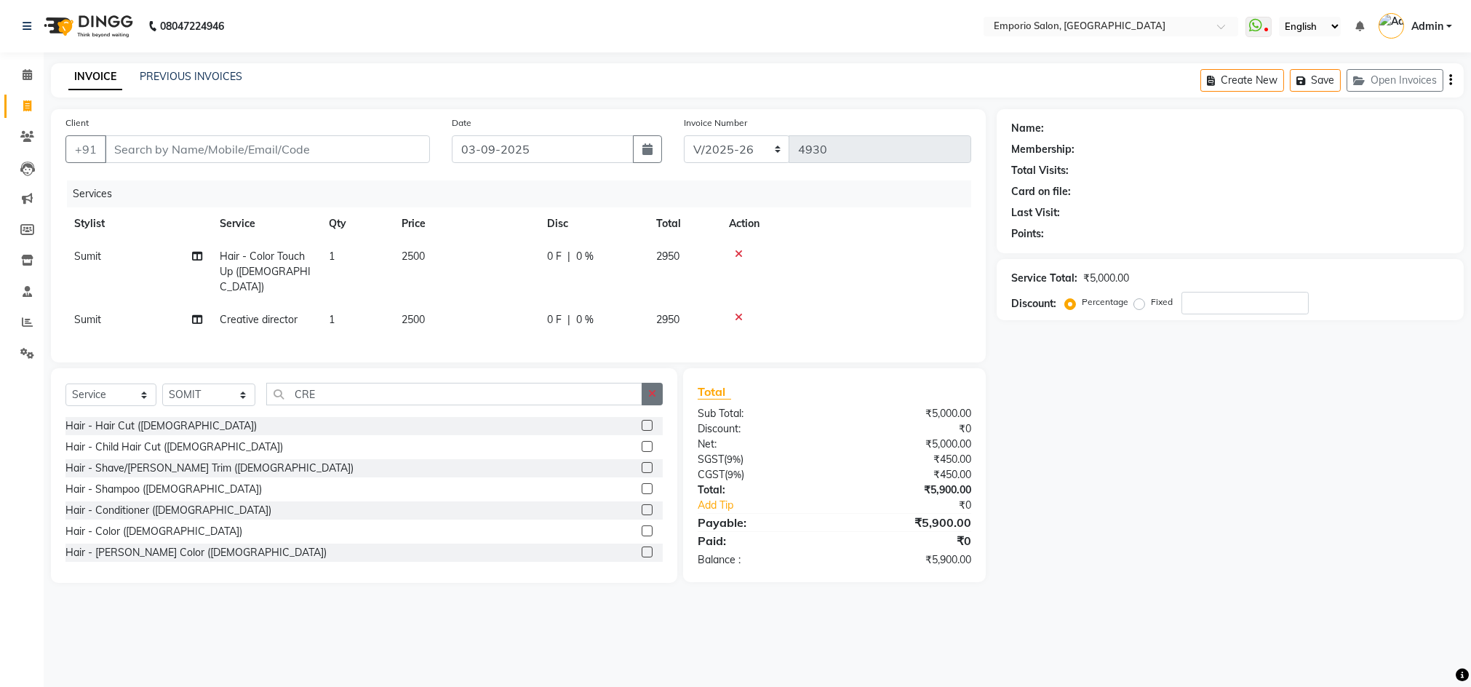
drag, startPoint x: 653, startPoint y: 394, endPoint x: 540, endPoint y: 388, distance: 113.6
click at [651, 391] on icon "button" at bounding box center [652, 393] width 8 height 10
click at [539, 388] on input "text" at bounding box center [464, 394] width 396 height 23
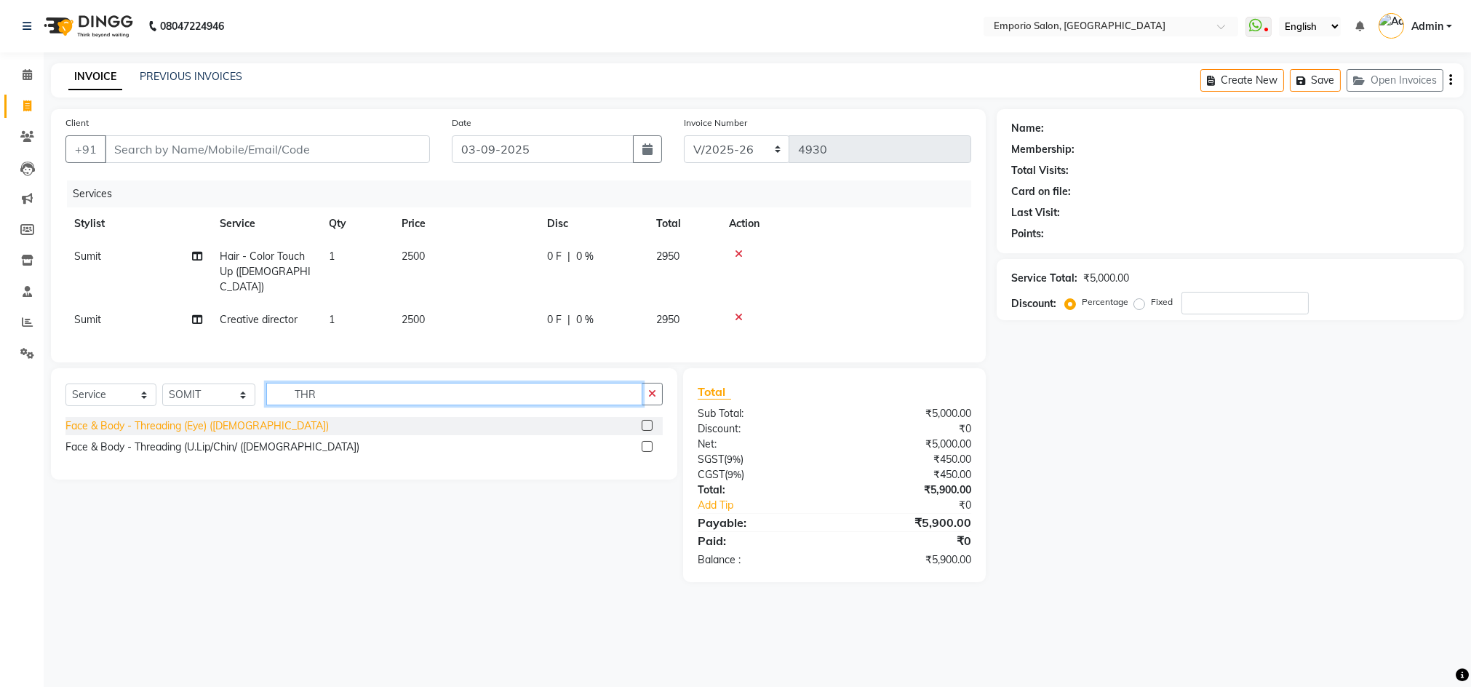
type input "THR"
click at [209, 431] on div "Face & Body - Threading (Eye) (Female)" at bounding box center [196, 425] width 263 height 15
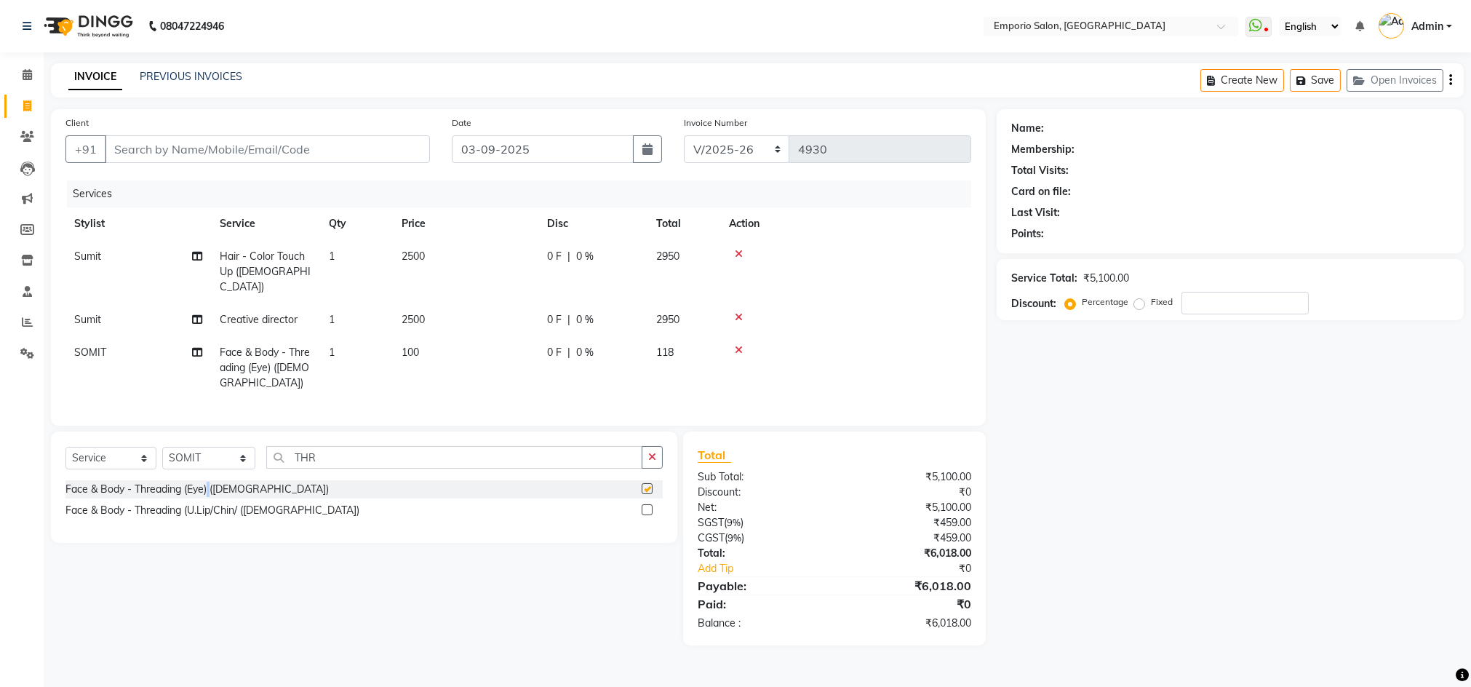
checkbox input "false"
click at [656, 458] on icon "button" at bounding box center [652, 457] width 8 height 10
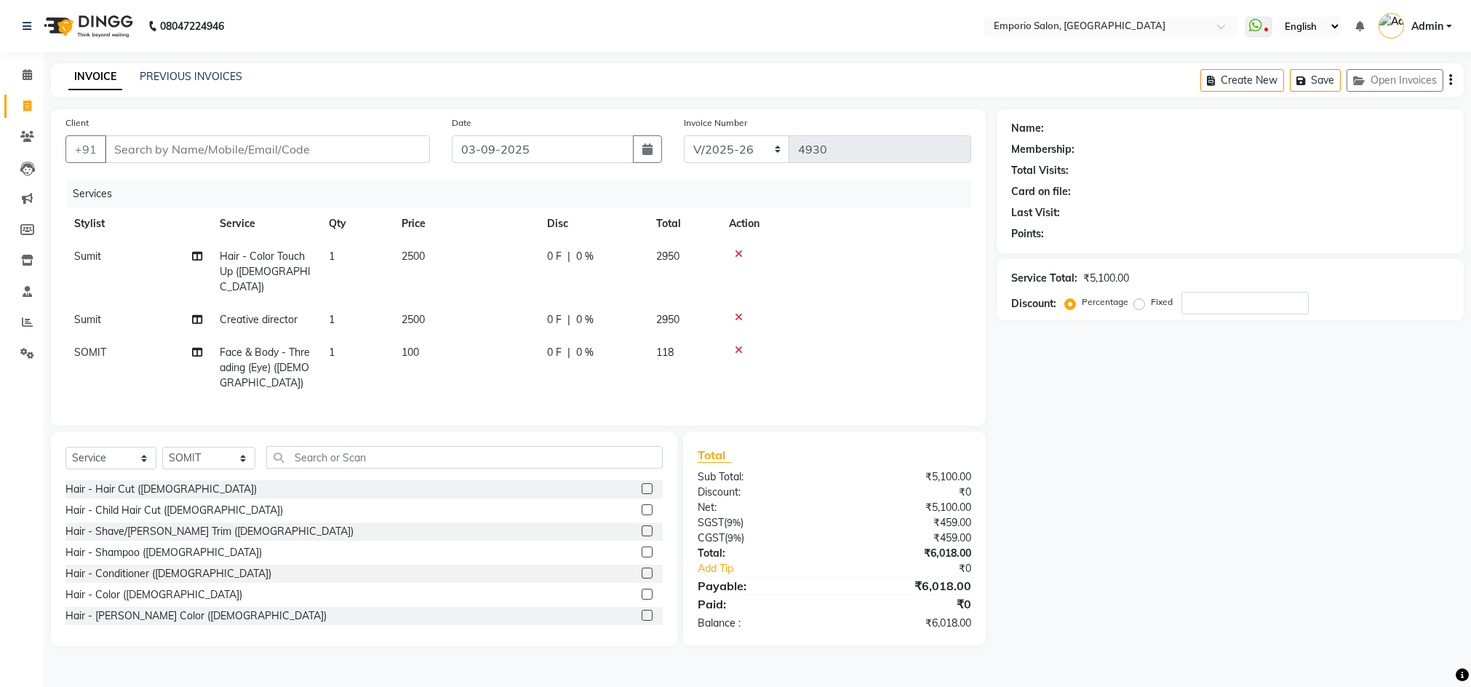
click at [1121, 515] on div "Name: Membership: Total Visits: Card on file: Last Visit: Points: Service Total…" at bounding box center [1236, 377] width 478 height 537
drag, startPoint x: 1096, startPoint y: 451, endPoint x: 1067, endPoint y: 425, distance: 39.1
click at [1097, 446] on div "Name: Membership: Total Visits: Card on file: Last Visit: Points: Service Total…" at bounding box center [1236, 377] width 478 height 537
click at [242, 162] on input "Client" at bounding box center [267, 149] width 325 height 28
type input "9"
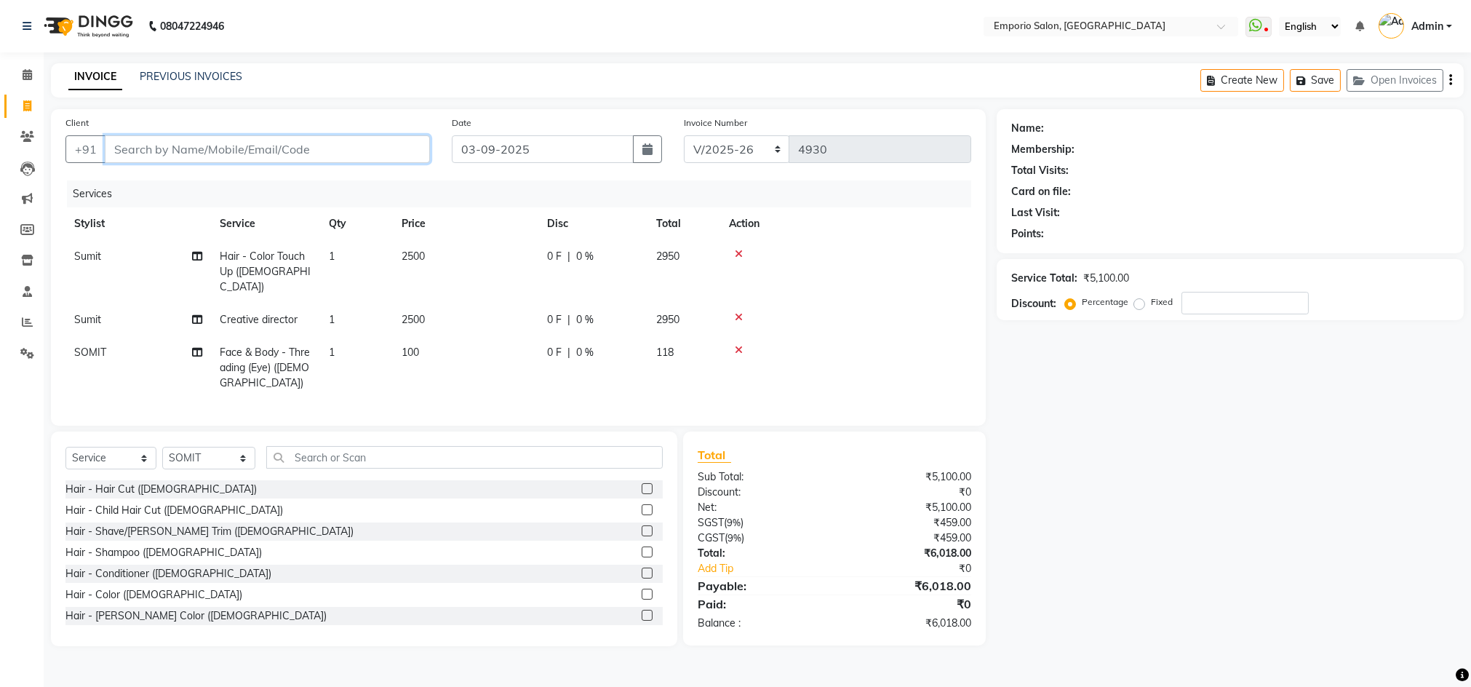
type input "0"
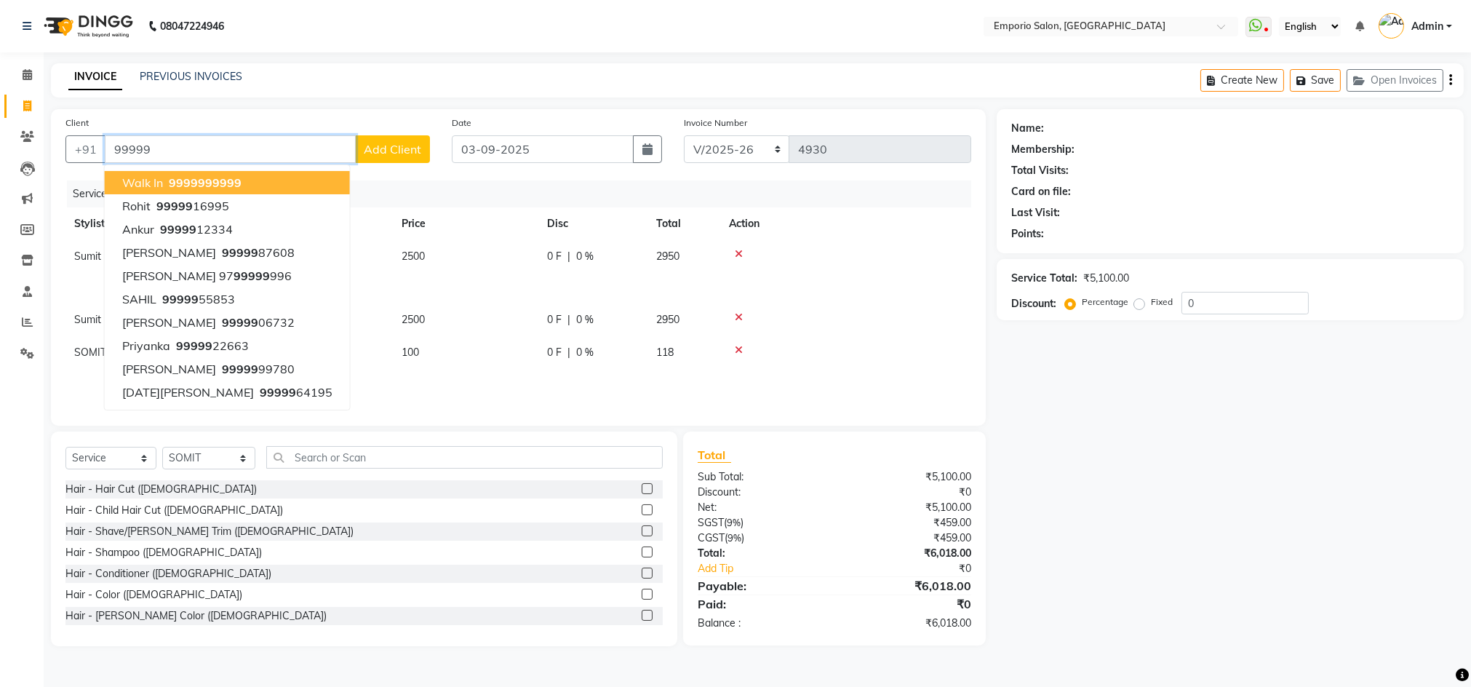
click at [229, 181] on span "99999" at bounding box center [223, 182] width 36 height 15
type input "9999999999"
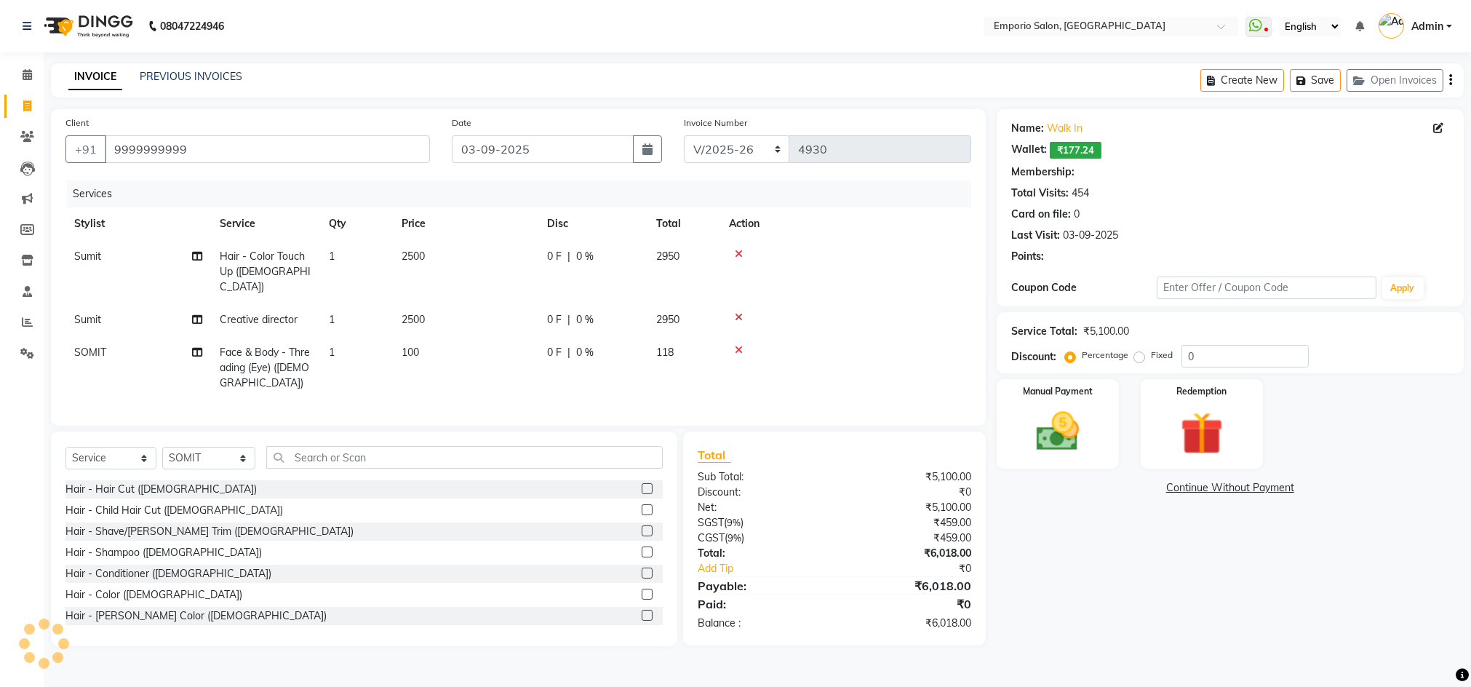
select select "1: Object"
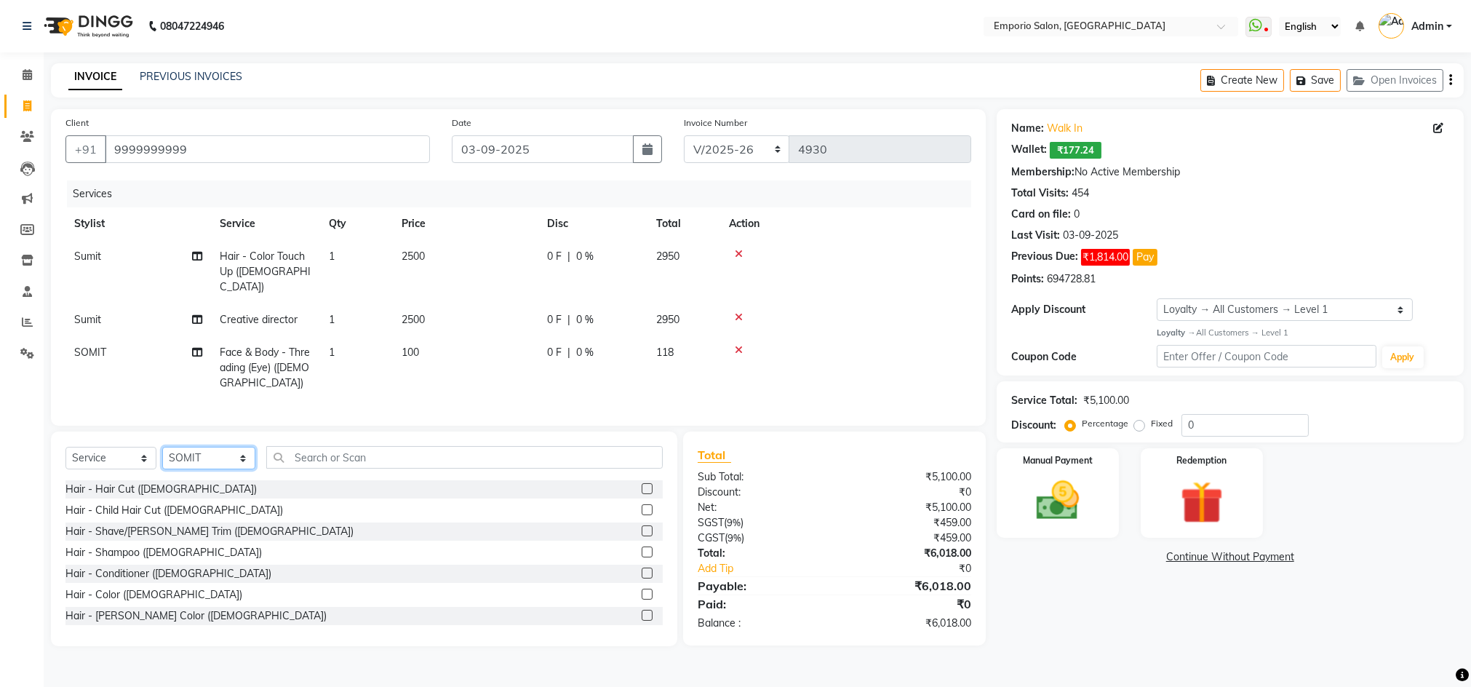
click at [235, 466] on select "Select Stylist [PERSON_NAME] beauty [PERSON_NAME] [PERSON_NAME] EMPORIO First F…" at bounding box center [208, 458] width 93 height 23
select select "62044"
click at [162, 447] on select "Select Stylist [PERSON_NAME] beauty [PERSON_NAME] [PERSON_NAME] EMPORIO First F…" at bounding box center [208, 458] width 93 height 23
click at [339, 463] on input "text" at bounding box center [464, 457] width 396 height 23
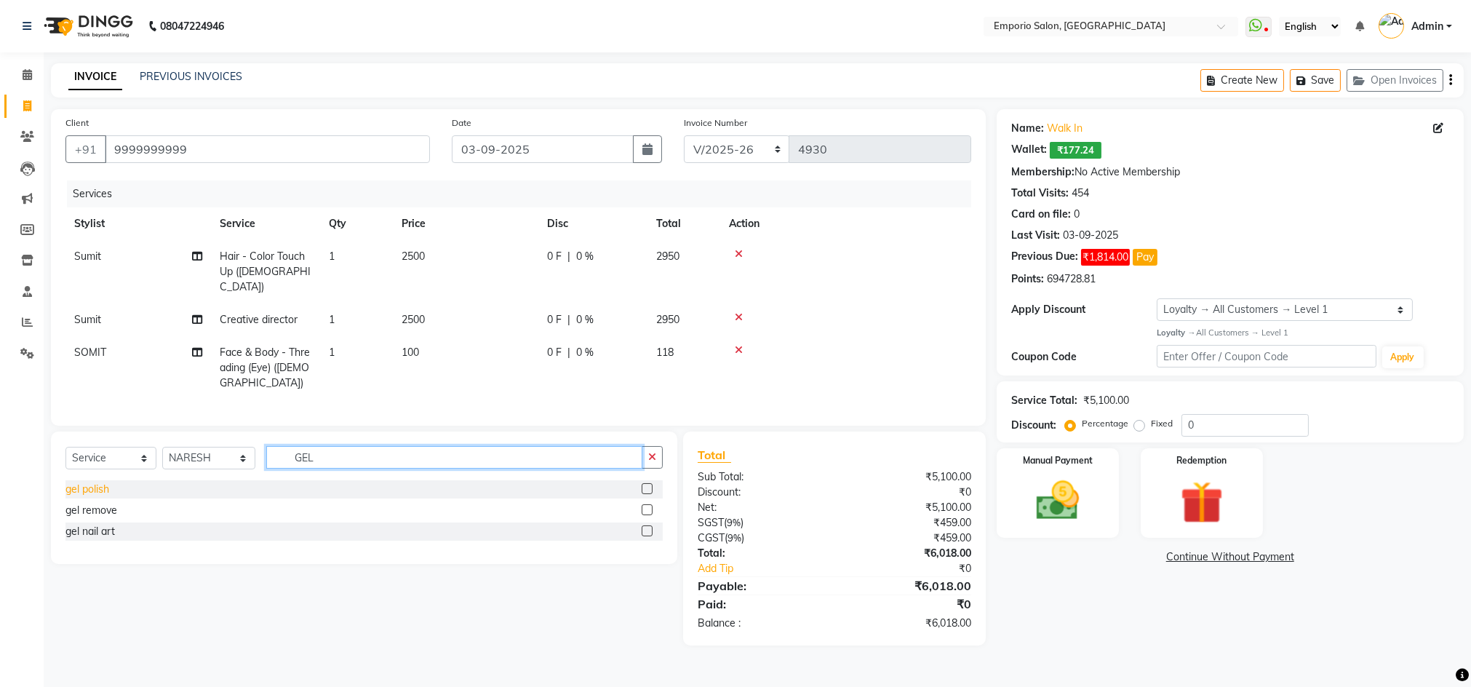
type input "GEL"
click at [98, 490] on div "gel polish" at bounding box center [87, 489] width 44 height 15
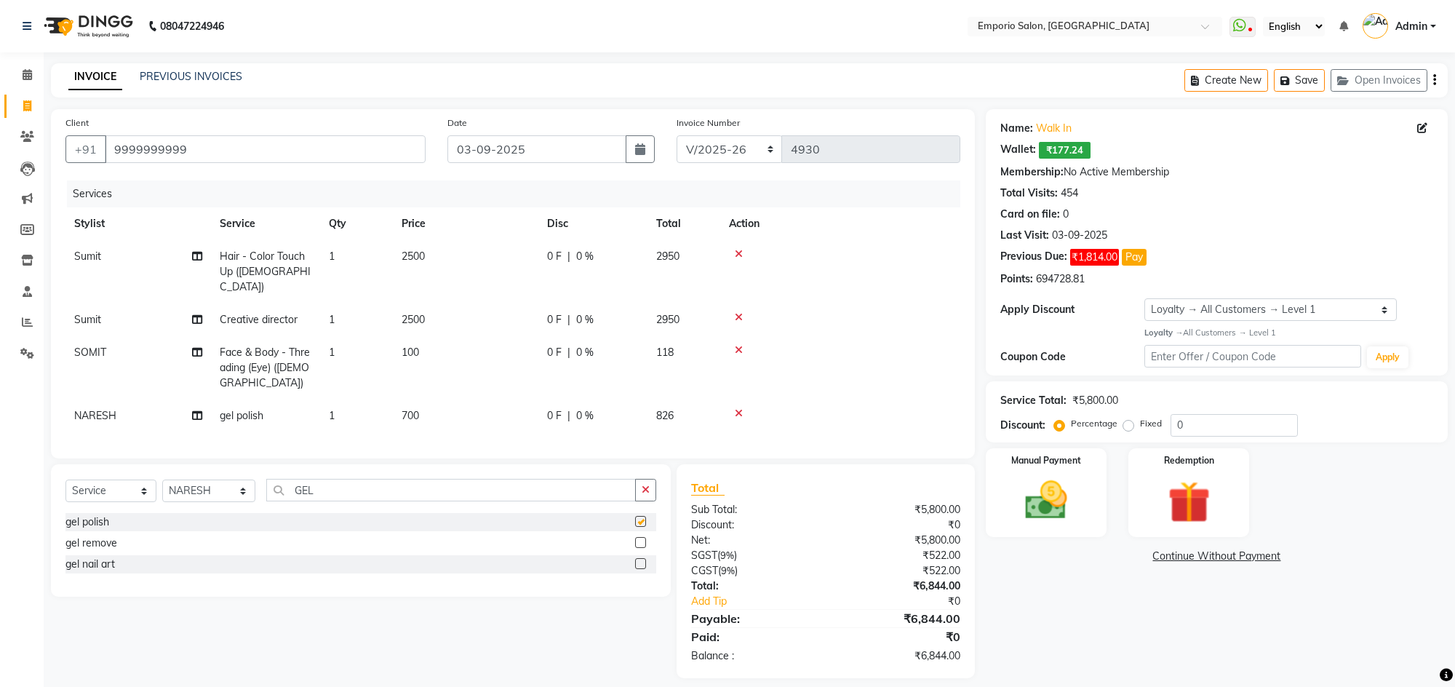
checkbox input "false"
click at [653, 496] on button "button" at bounding box center [645, 490] width 21 height 23
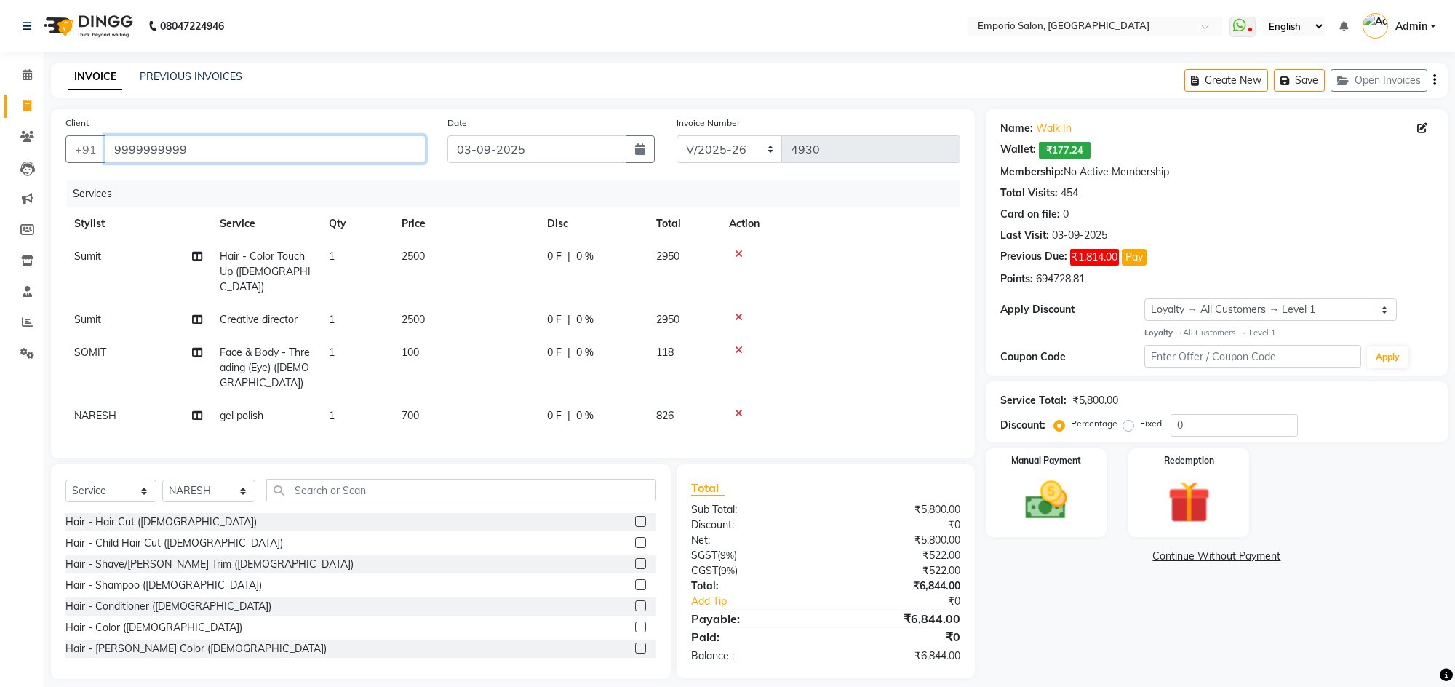
click at [220, 159] on input "9999999999" at bounding box center [265, 149] width 321 height 28
drag, startPoint x: 214, startPoint y: 156, endPoint x: 105, endPoint y: 161, distance: 108.5
click at [106, 161] on input "9999999999" at bounding box center [265, 149] width 321 height 28
click at [241, 105] on main "INVOICE PREVIOUS INVOICES Create New Save Open Invoices Client +91 9999999999 D…" at bounding box center [749, 381] width 1411 height 637
drag, startPoint x: 219, startPoint y: 153, endPoint x: 51, endPoint y: 170, distance: 168.9
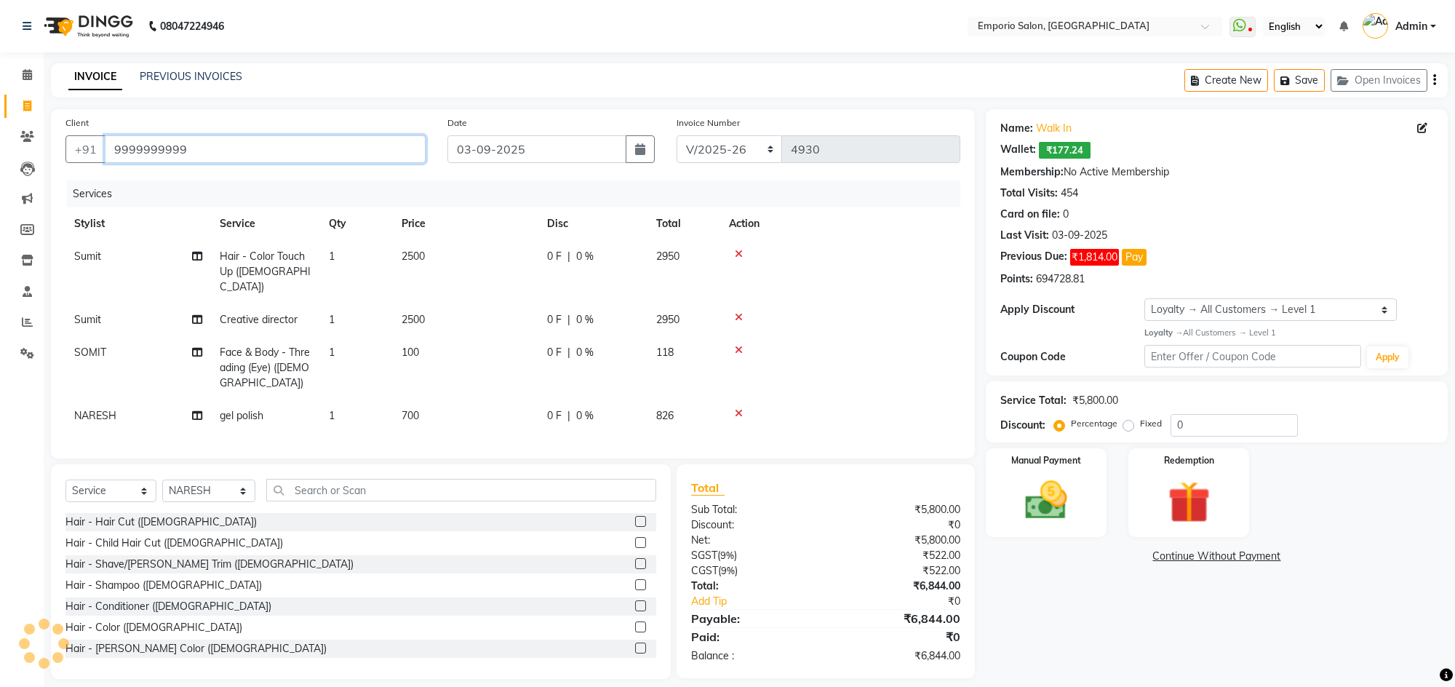
click at [51, 170] on div "Client +91 9999999999 Date 03-09-2025 Invoice Number EMP/2025-26 V/2025 V/2025-…" at bounding box center [513, 283] width 924 height 349
drag, startPoint x: 11, startPoint y: 27, endPoint x: 37, endPoint y: 21, distance: 26.8
click at [12, 28] on div "08047224946" at bounding box center [123, 26] width 223 height 41
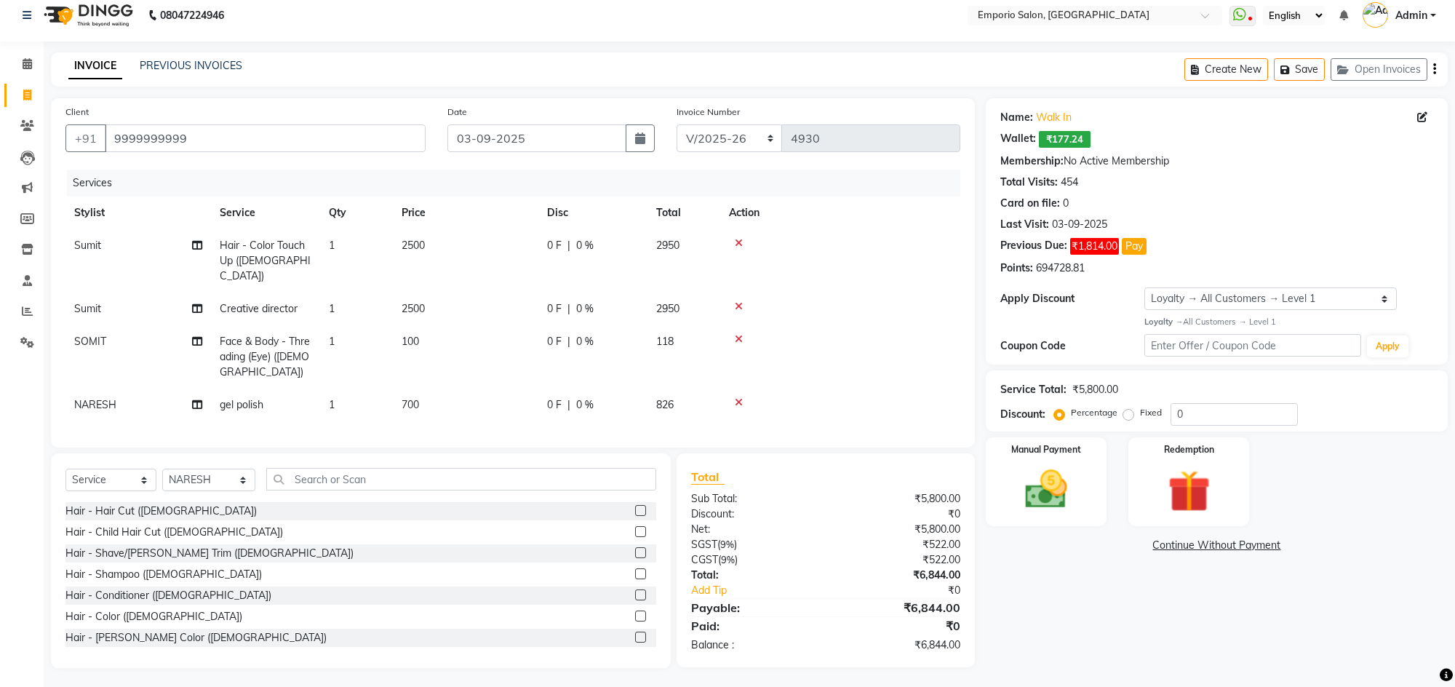
scroll to position [15, 0]
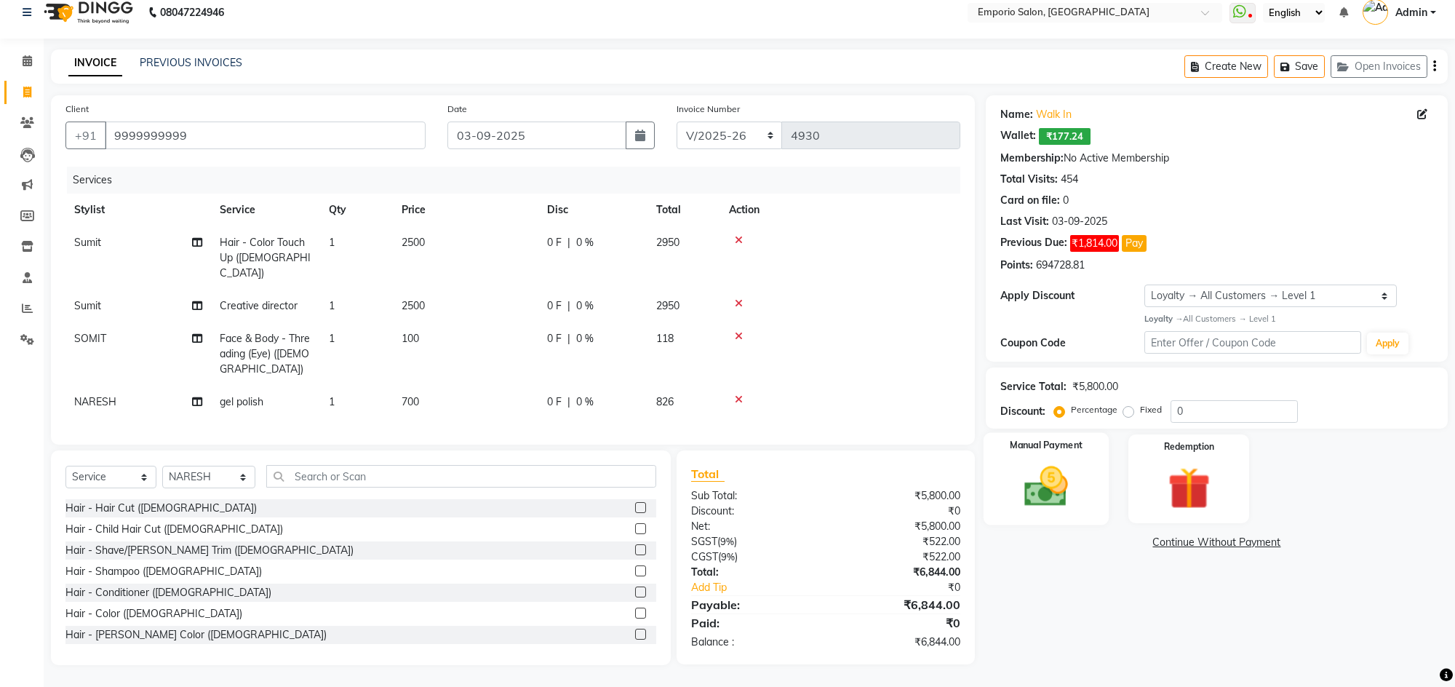
click at [1064, 471] on img at bounding box center [1045, 486] width 71 height 51
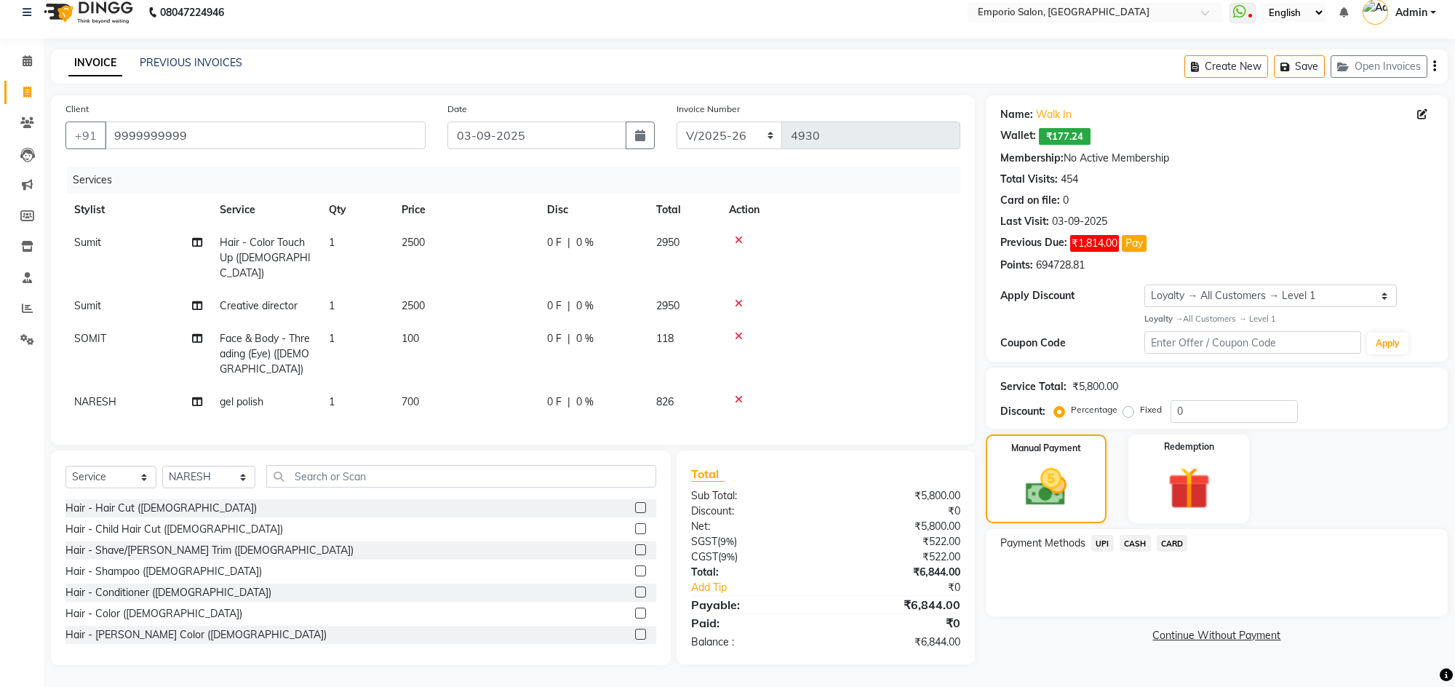
click at [1132, 541] on span "CASH" at bounding box center [1135, 543] width 31 height 17
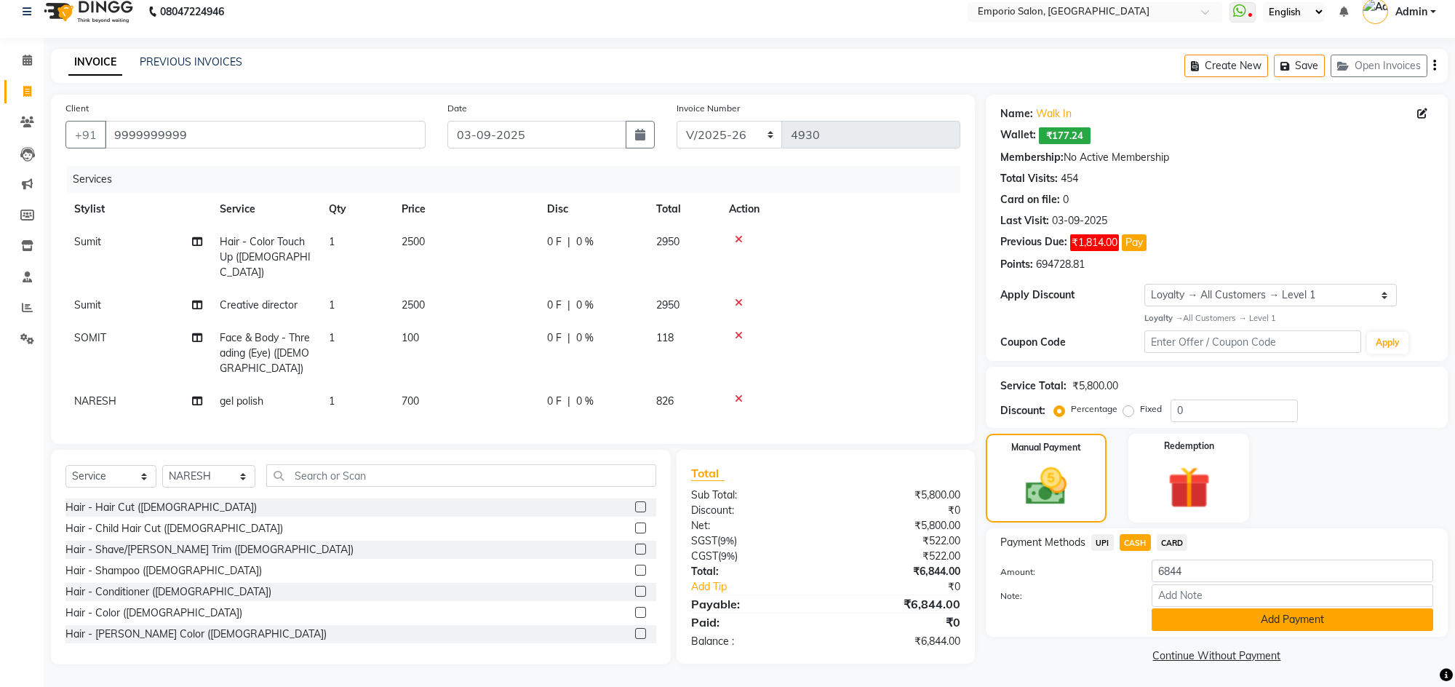
click at [1186, 618] on button "Add Payment" at bounding box center [1293, 619] width 282 height 23
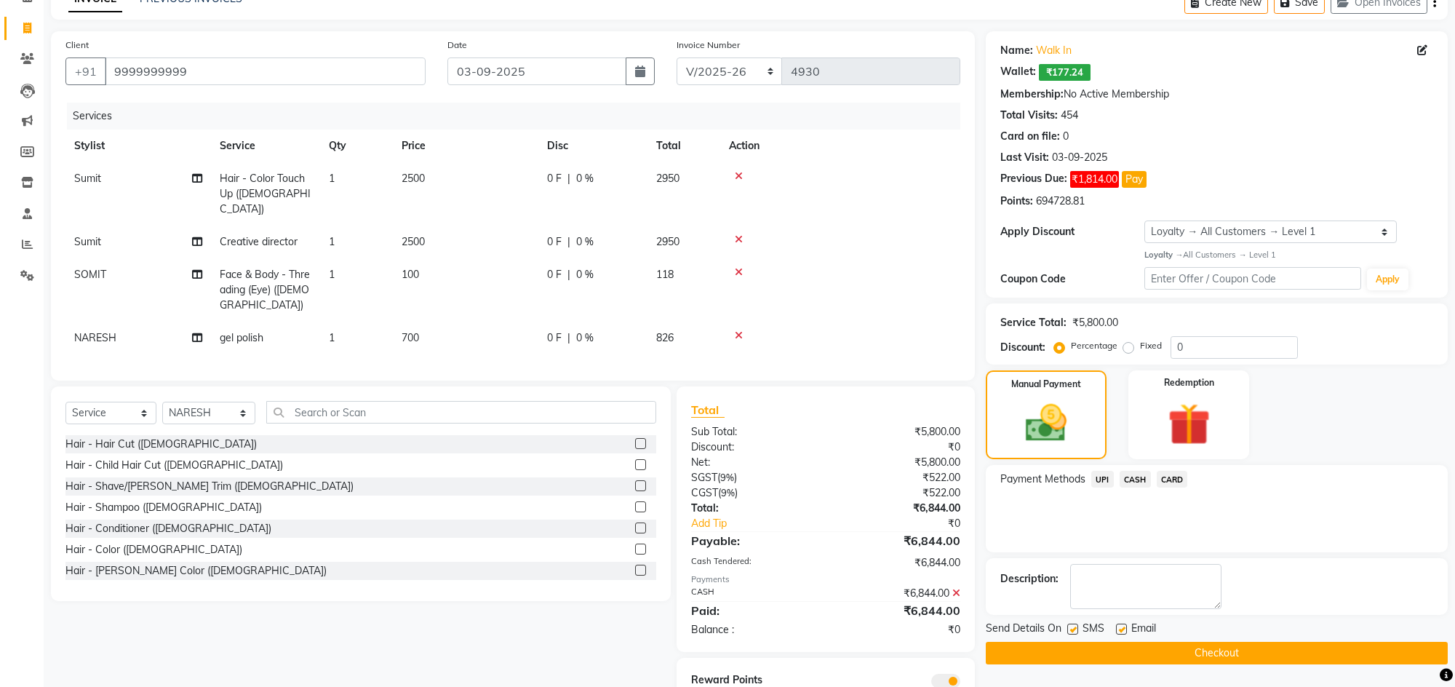
scroll to position [137, 0]
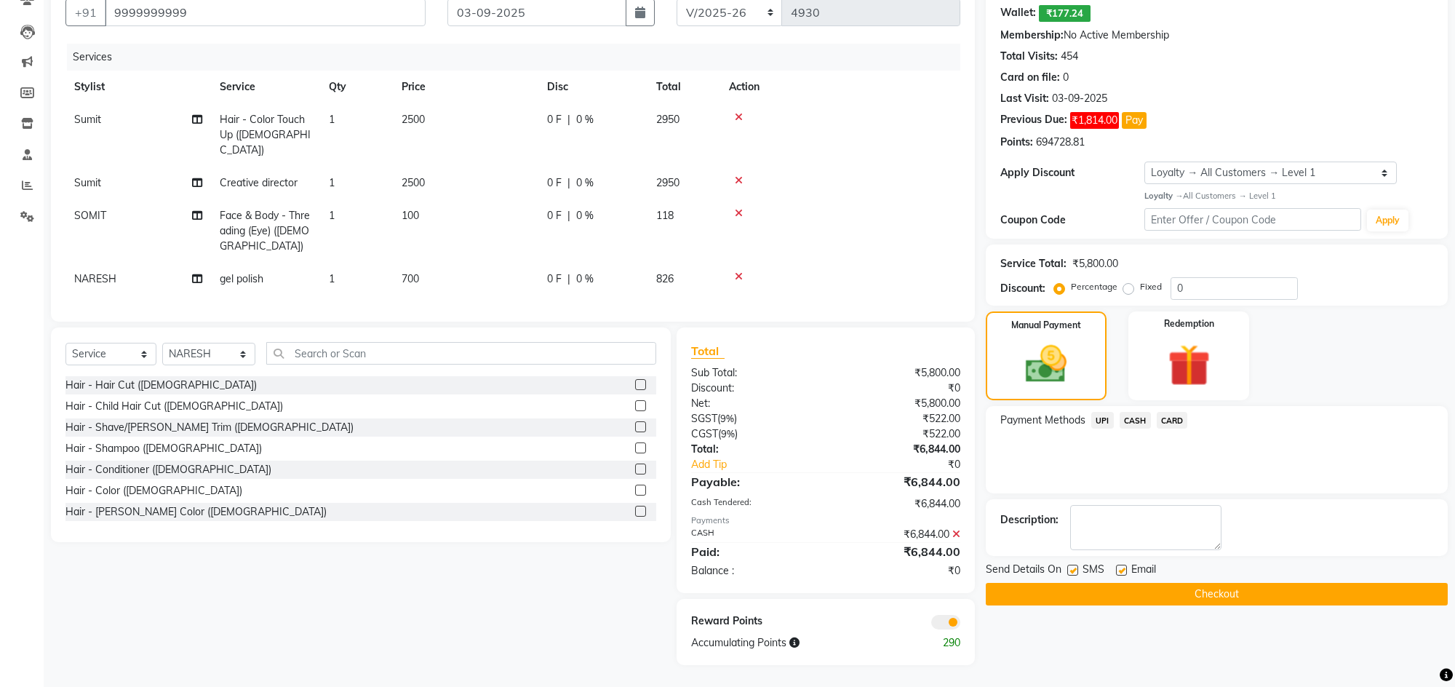
click at [1190, 595] on button "Checkout" at bounding box center [1217, 594] width 462 height 23
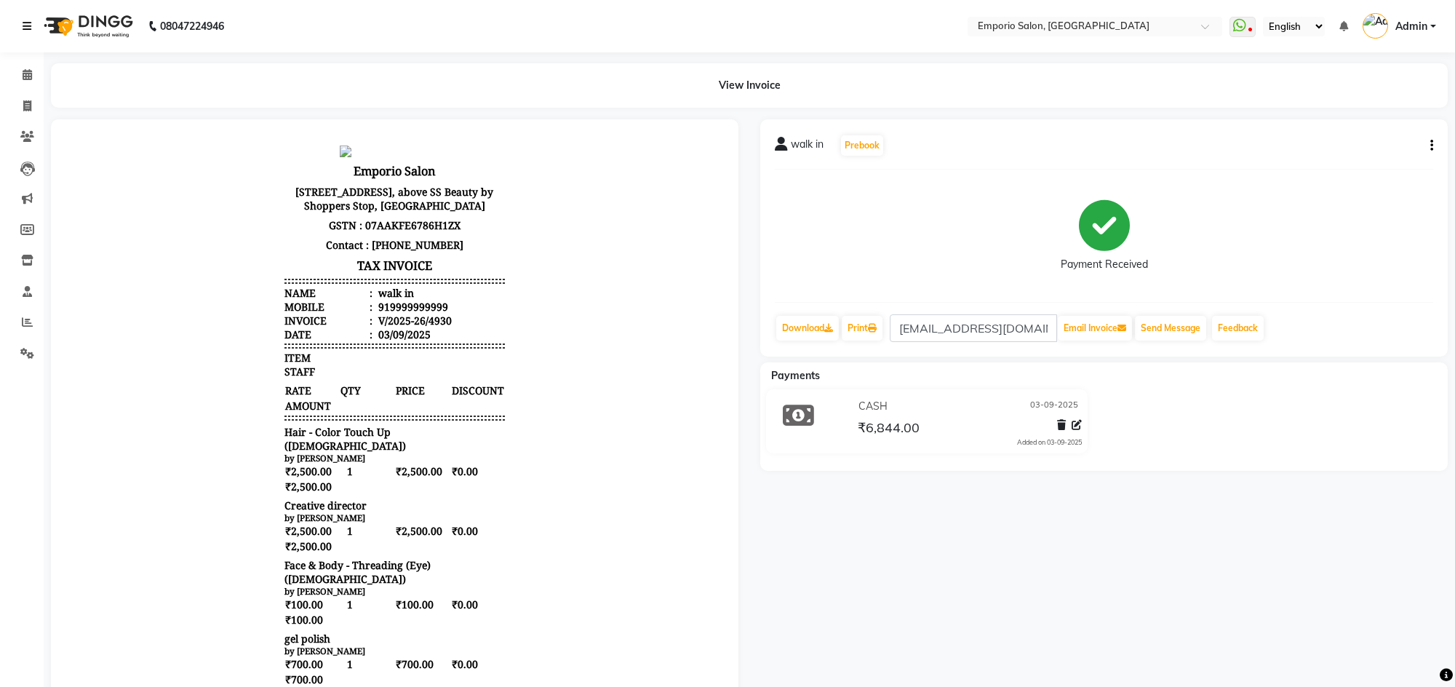
click at [31, 25] on icon at bounding box center [27, 26] width 9 height 10
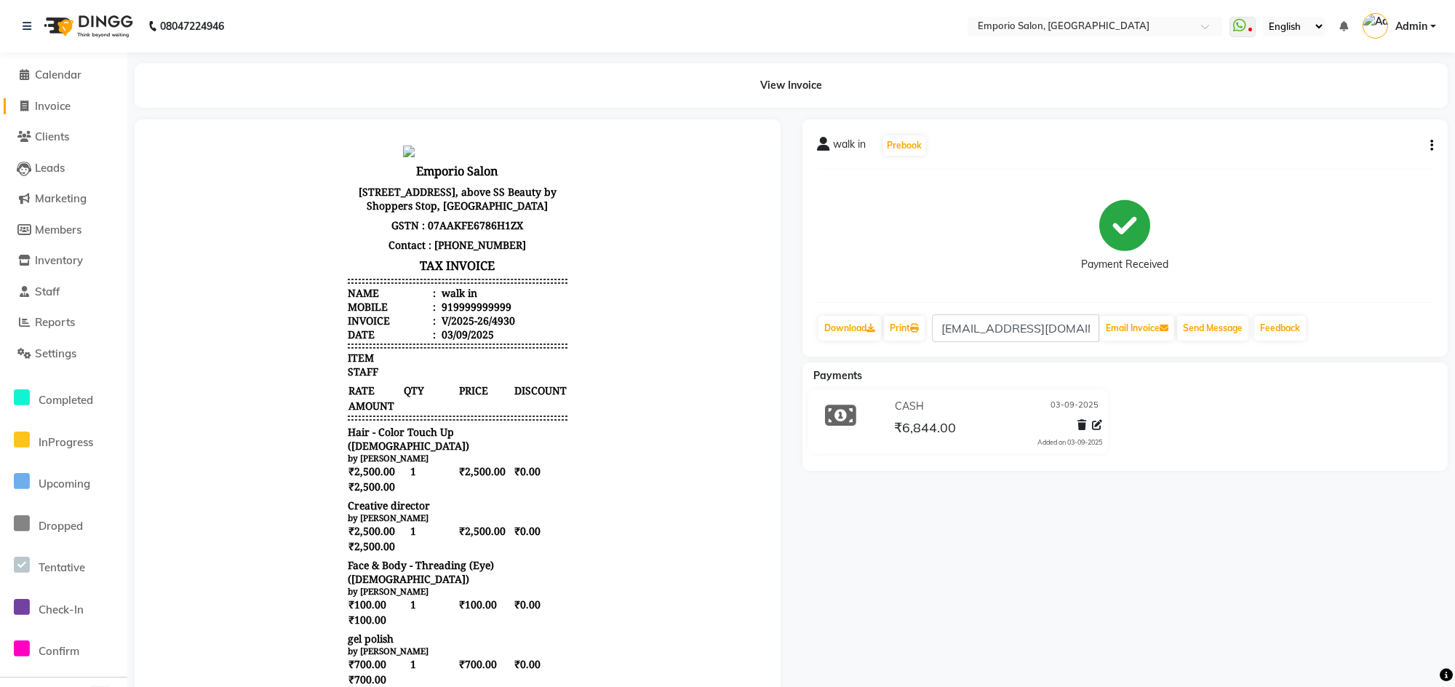
click at [41, 105] on span "Invoice" at bounding box center [53, 106] width 36 height 14
select select "service"
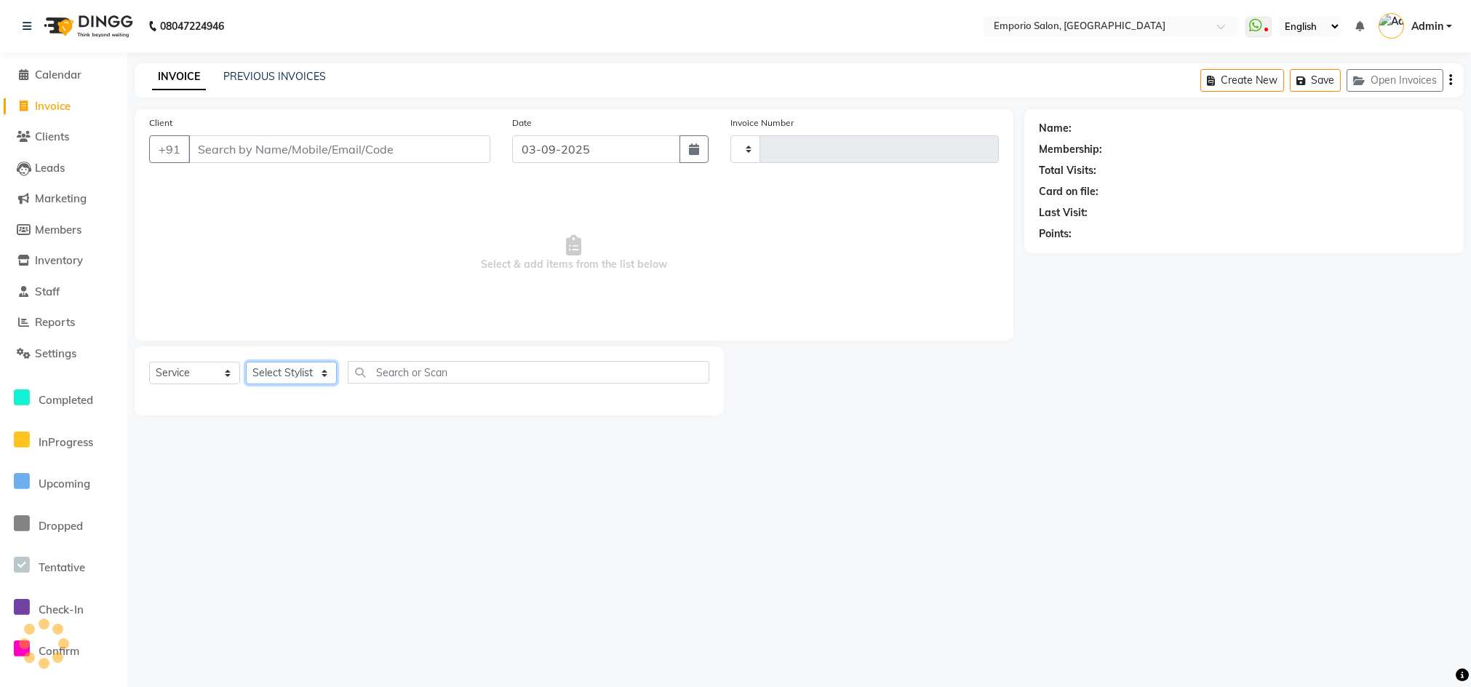
type input "4932"
click at [330, 373] on select "Select Stylist" at bounding box center [291, 373] width 91 height 23
select select "6332"
select select "47503"
click at [246, 362] on select "Select Stylist Anees Anjali beauty Archana Asad AYUSH chunmun EMPORIO First Flo…" at bounding box center [291, 373] width 91 height 23
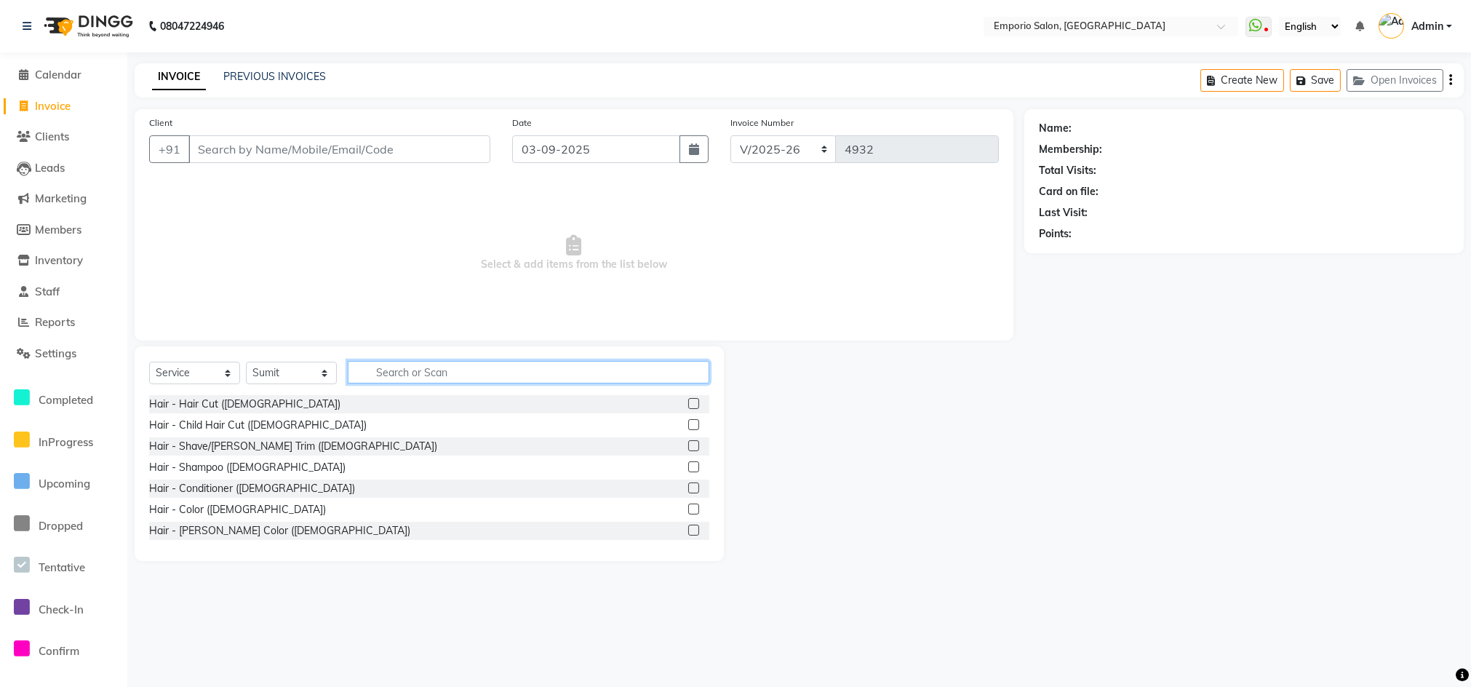
click at [420, 370] on input "text" at bounding box center [529, 372] width 362 height 23
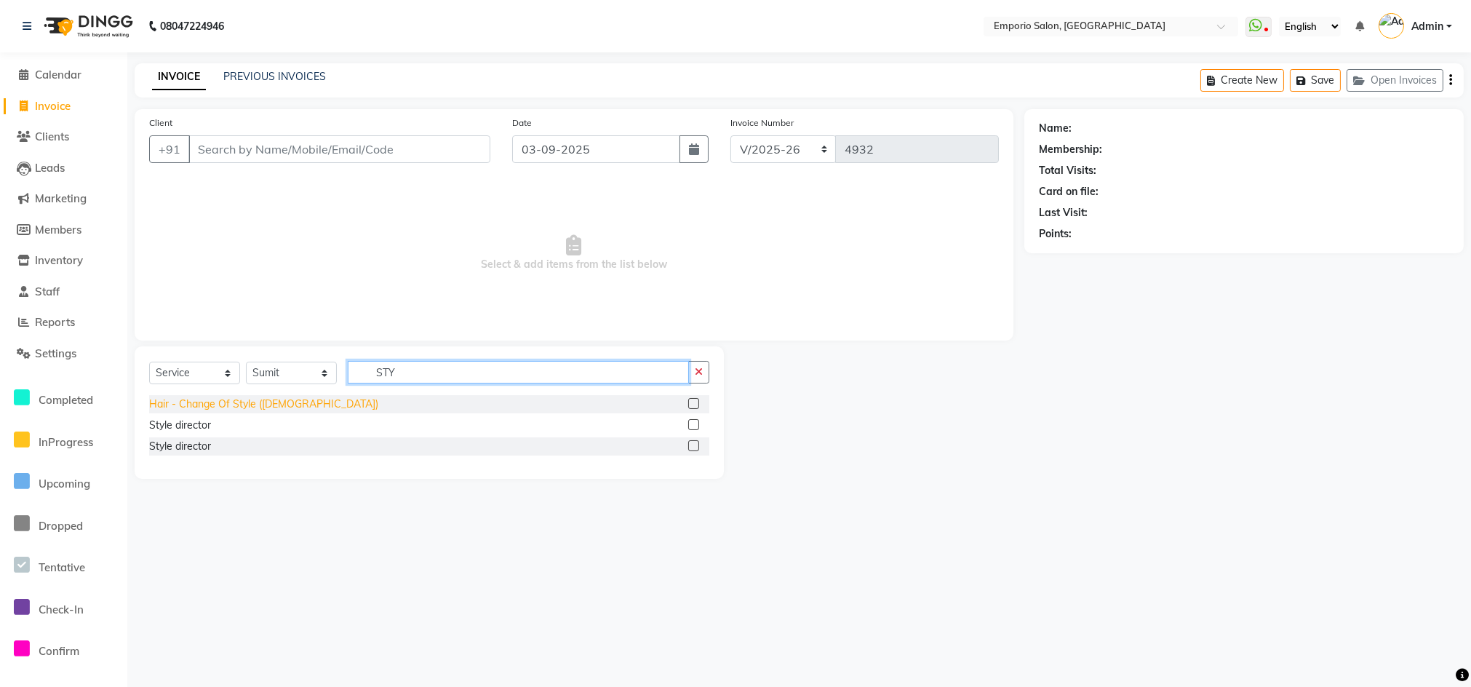
type input "STY"
click at [167, 404] on div "Hair - Change Of Style (Female)" at bounding box center [263, 403] width 229 height 15
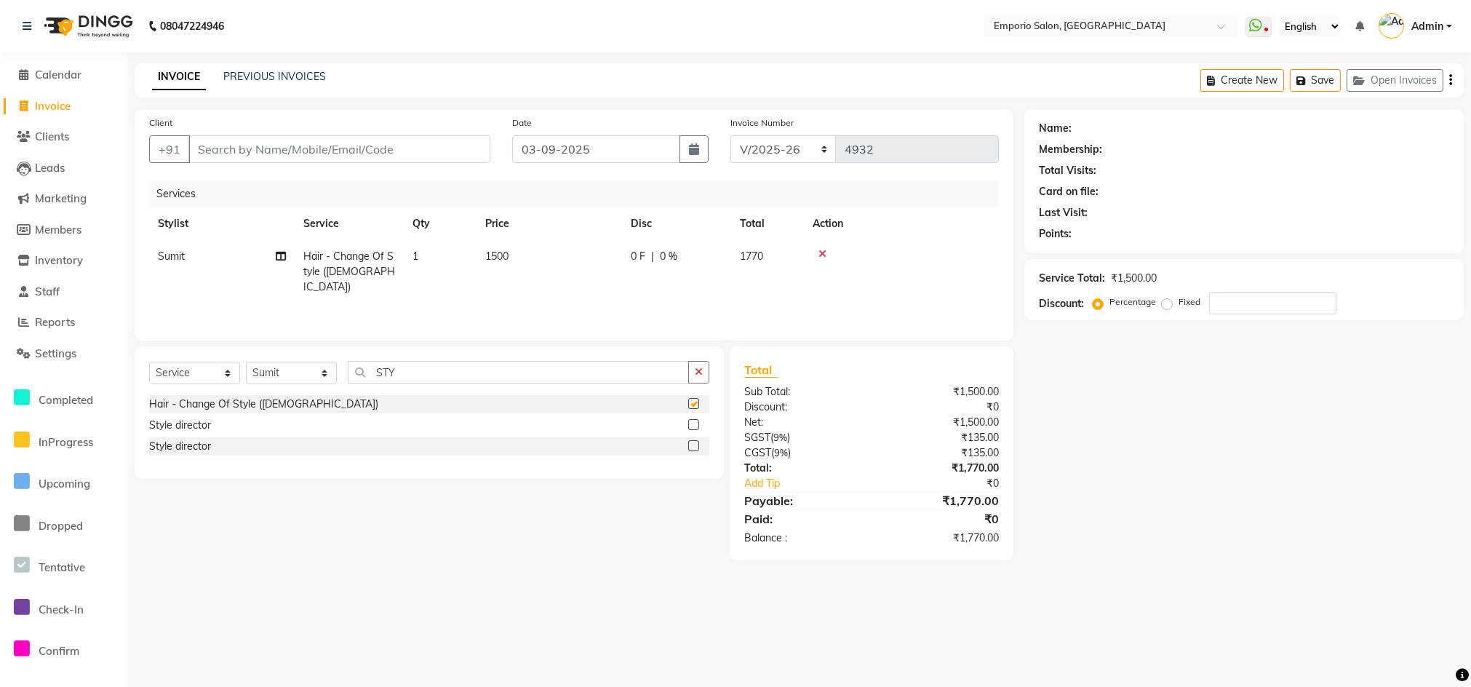
checkbox input "false"
drag, startPoint x: 423, startPoint y: 139, endPoint x: 423, endPoint y: 132, distance: 7.3
click at [423, 132] on div "Client +91" at bounding box center [319, 145] width 363 height 60
type input "9"
type input "0"
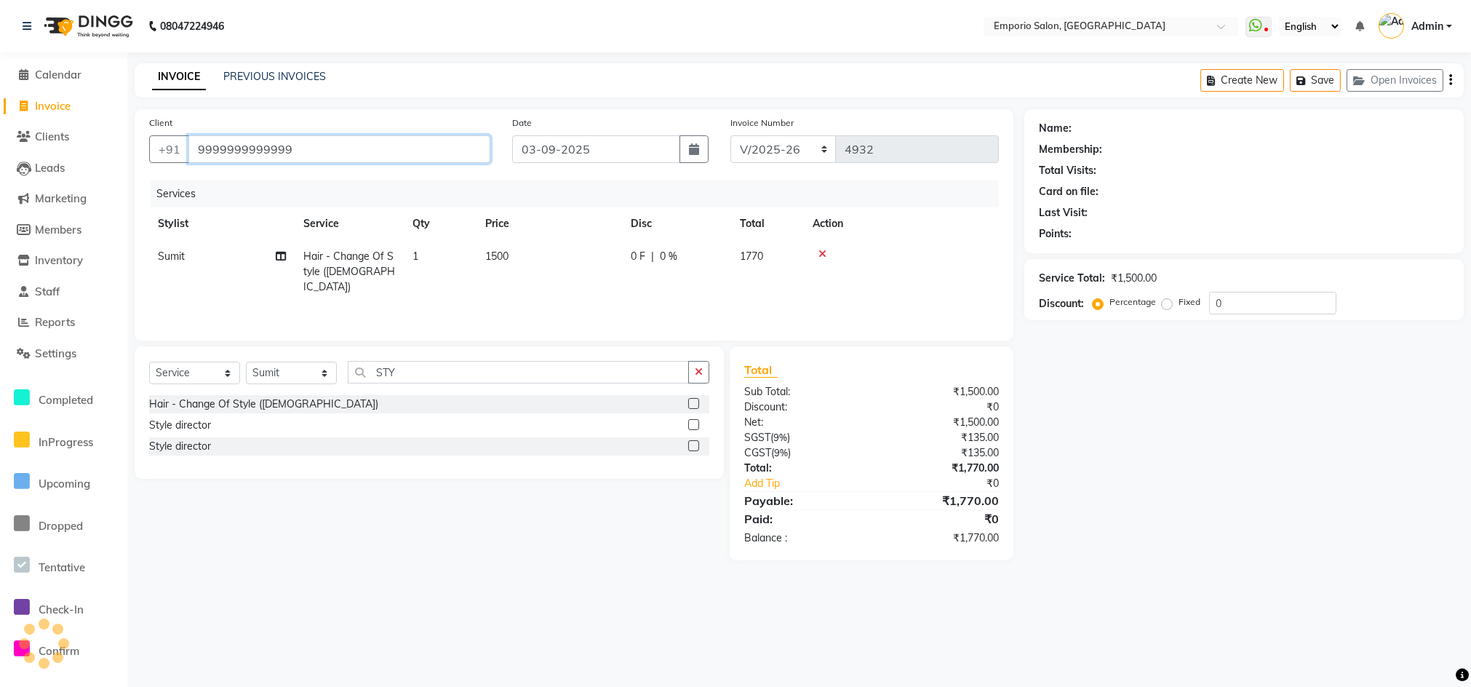
type input "9999999999999"
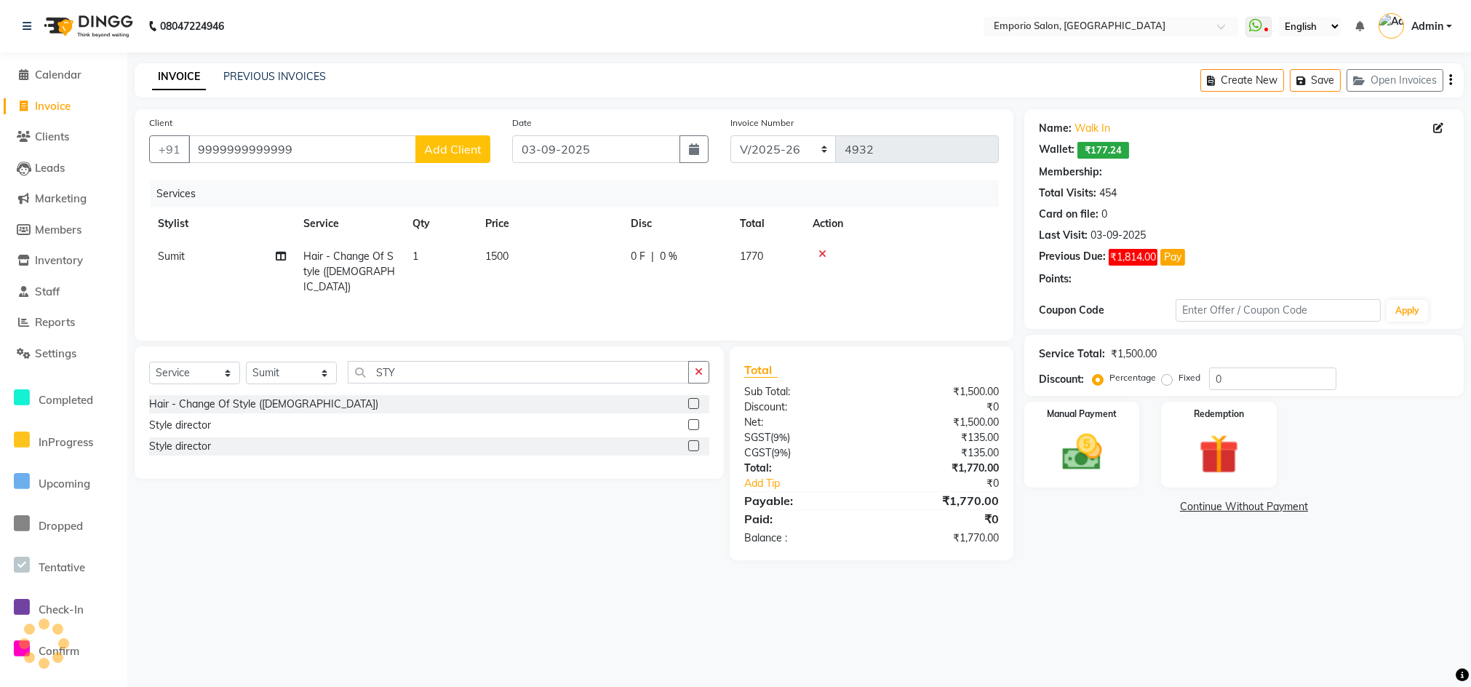
select select "1: Object"
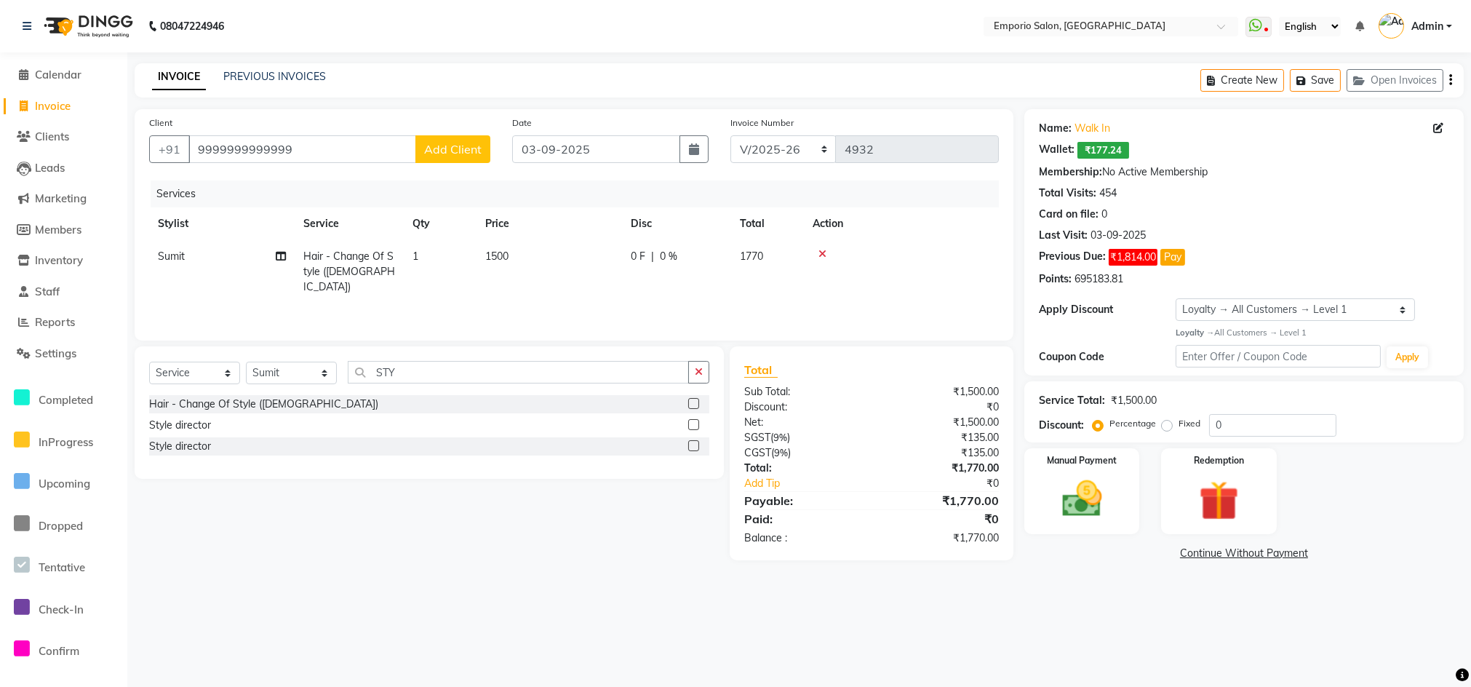
click at [591, 234] on th "Price" at bounding box center [548, 223] width 145 height 33
drag, startPoint x: 608, startPoint y: 279, endPoint x: 703, endPoint y: 256, distance: 97.4
click at [629, 266] on tr "Sumit Hair - Change Of Style (Female) 1 1500 0 F | 0 % 1770" at bounding box center [574, 271] width 850 height 63
click at [1172, 417] on div "Fixed" at bounding box center [1183, 423] width 36 height 17
click at [1176, 425] on div "Fixed" at bounding box center [1183, 423] width 36 height 17
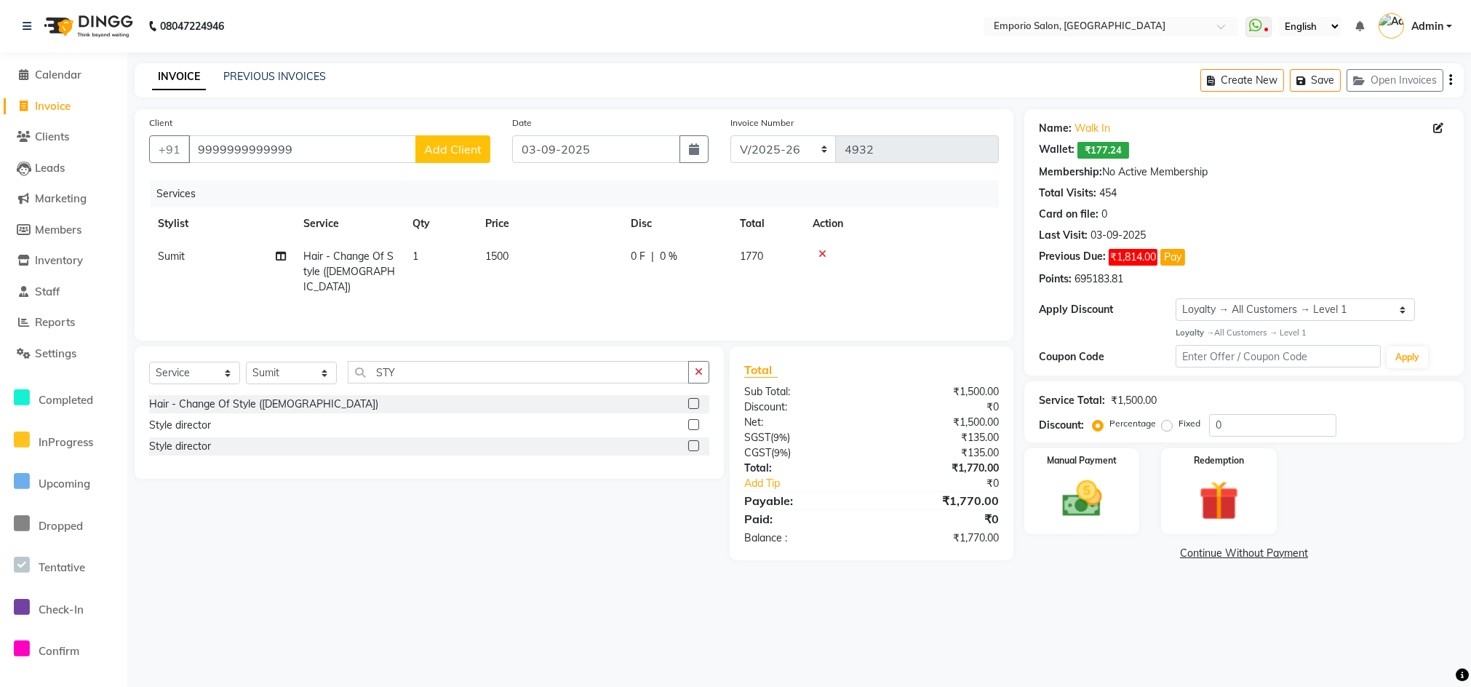
click at [1178, 425] on label "Fixed" at bounding box center [1189, 423] width 22 height 13
click at [1168, 425] on input "Fixed" at bounding box center [1170, 423] width 10 height 10
radio input "true"
click at [1296, 433] on input "0" at bounding box center [1272, 425] width 127 height 23
type input "270"
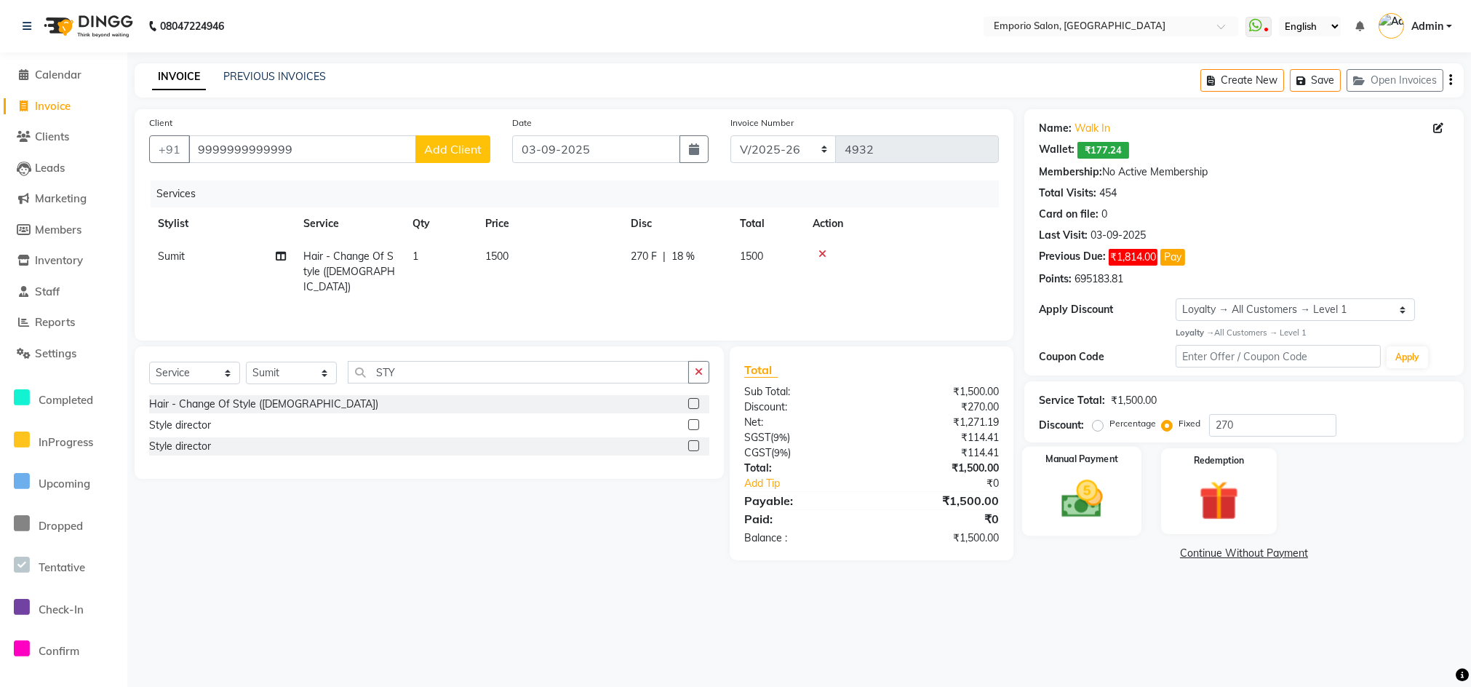
click at [1116, 496] on div "Manual Payment" at bounding box center [1082, 490] width 120 height 89
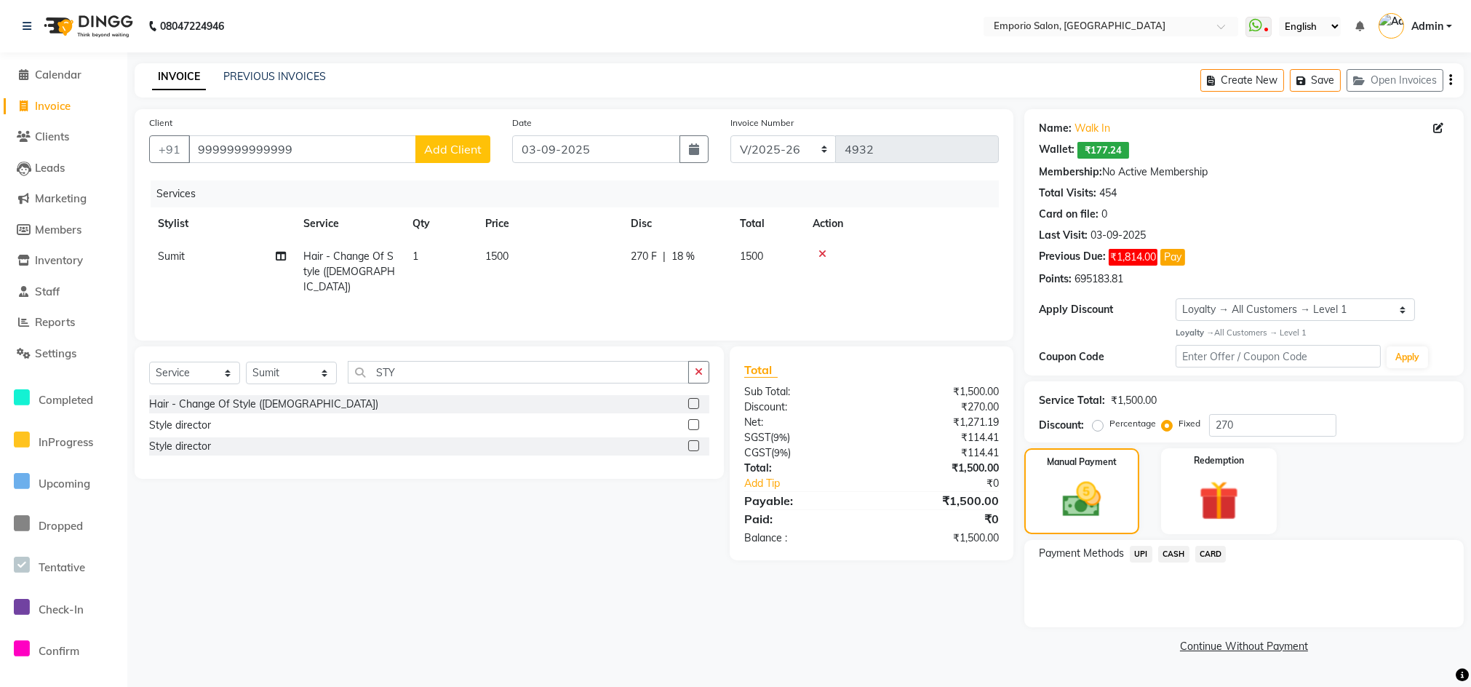
click at [1177, 555] on span "CASH" at bounding box center [1173, 554] width 31 height 17
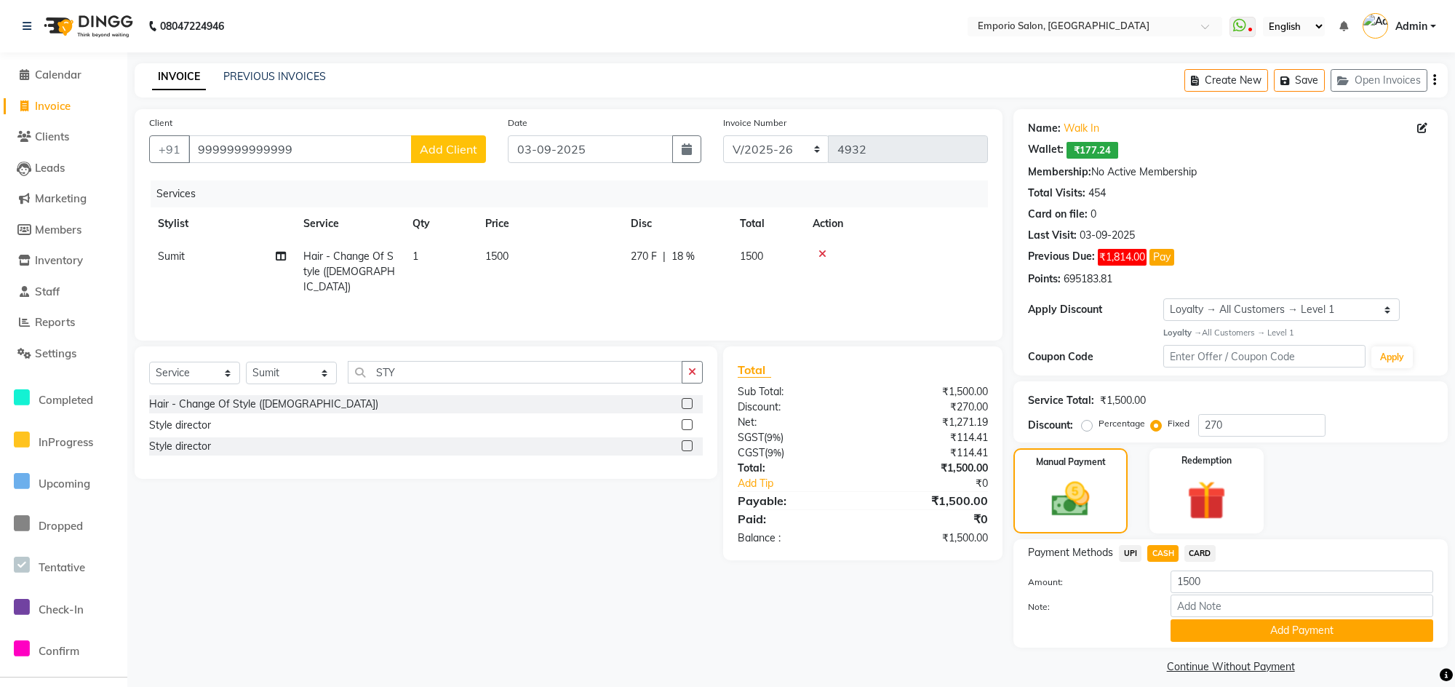
click at [1119, 547] on span "UPI" at bounding box center [1130, 553] width 23 height 17
click at [1180, 628] on button "Add Payment" at bounding box center [1301, 630] width 263 height 23
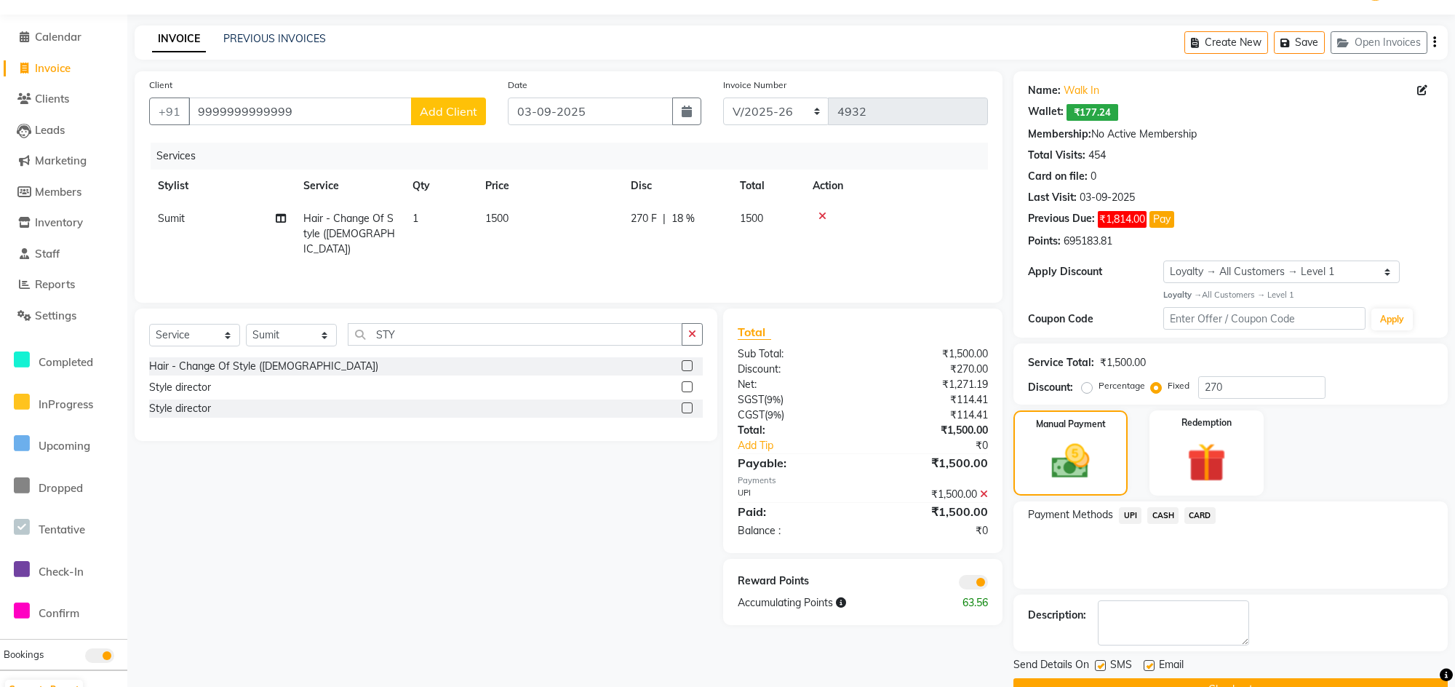
scroll to position [73, 0]
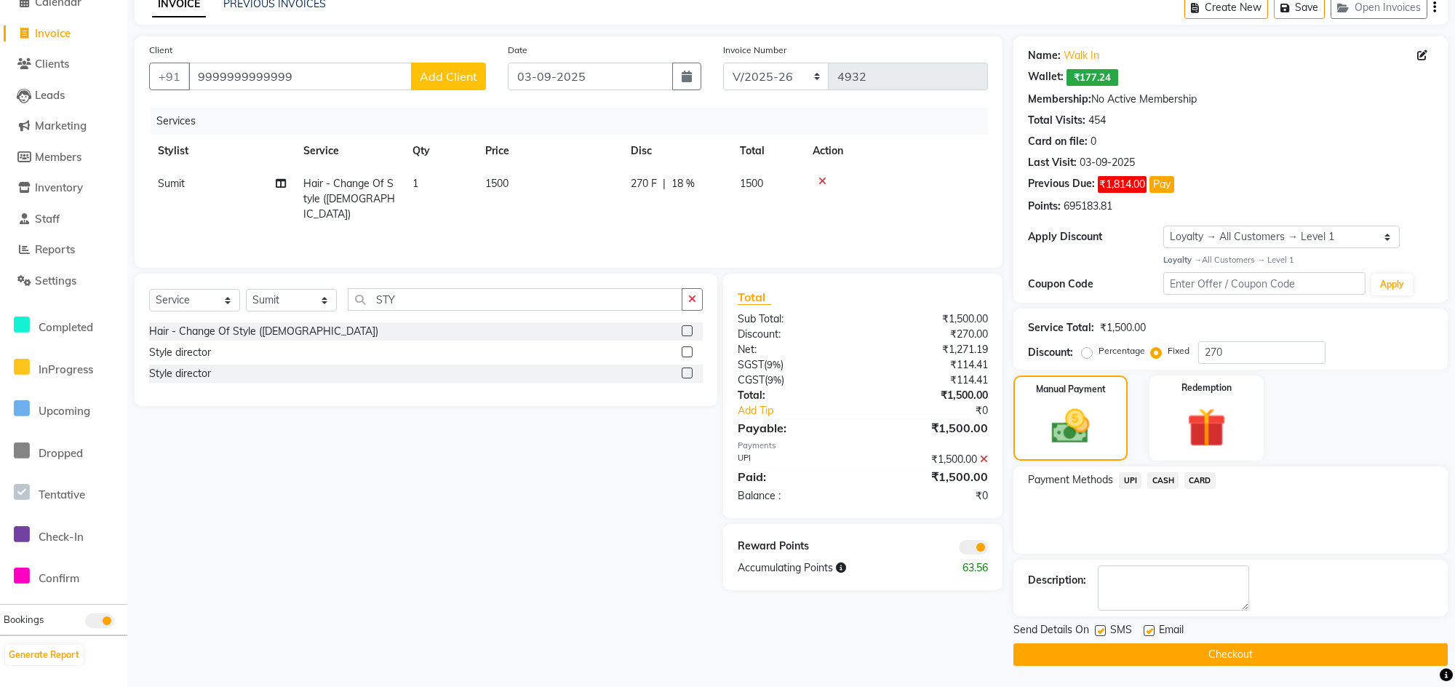
click at [1189, 647] on button "Checkout" at bounding box center [1230, 654] width 434 height 23
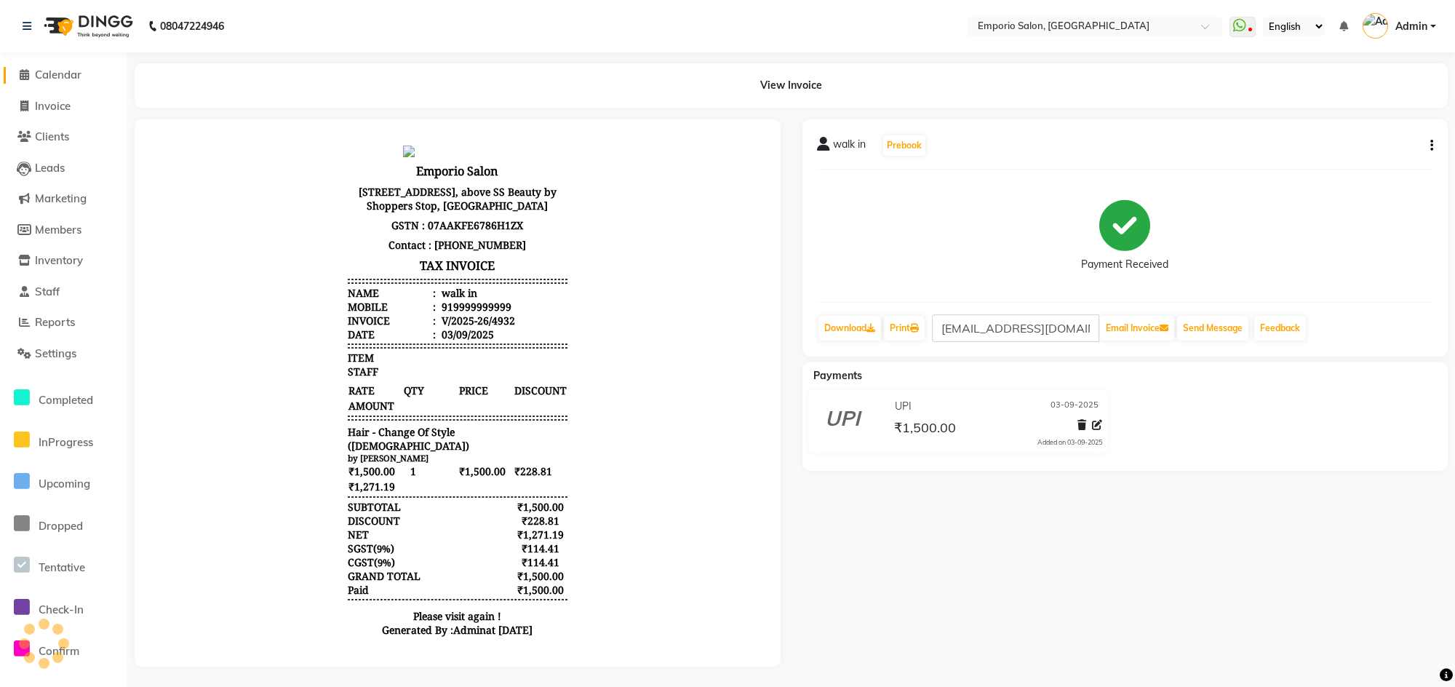
click at [74, 80] on span "Calendar" at bounding box center [58, 75] width 47 height 14
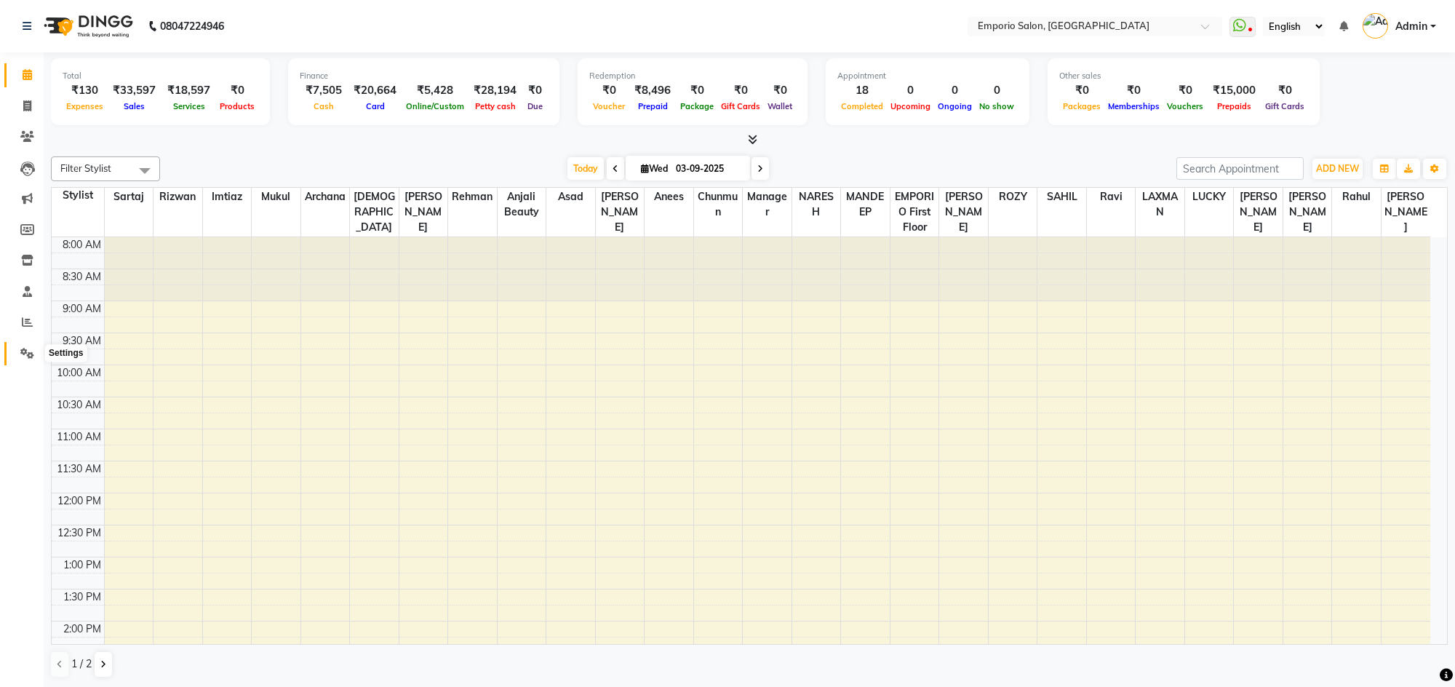
click at [31, 354] on icon at bounding box center [27, 353] width 14 height 11
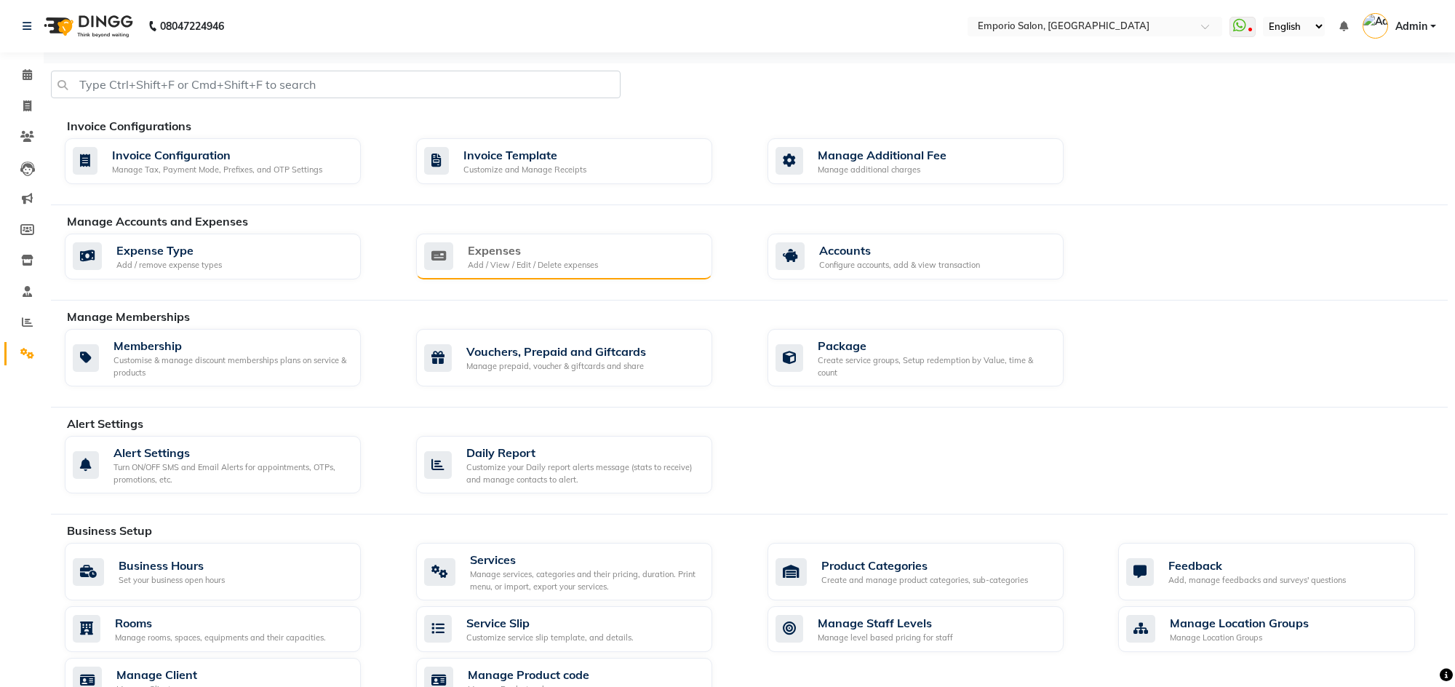
click at [549, 253] on div "Expenses" at bounding box center [533, 250] width 130 height 17
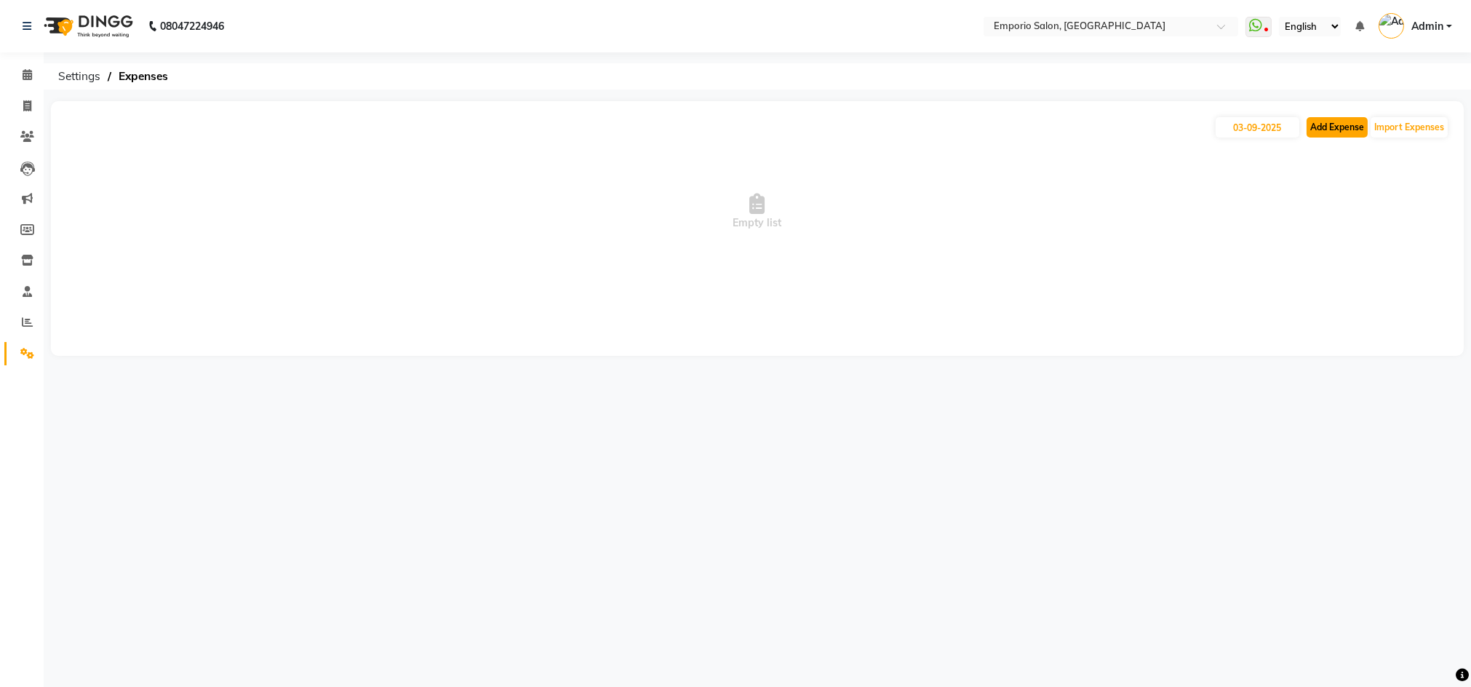
click at [1319, 132] on button "Add Expense" at bounding box center [1337, 127] width 61 height 20
select select "1"
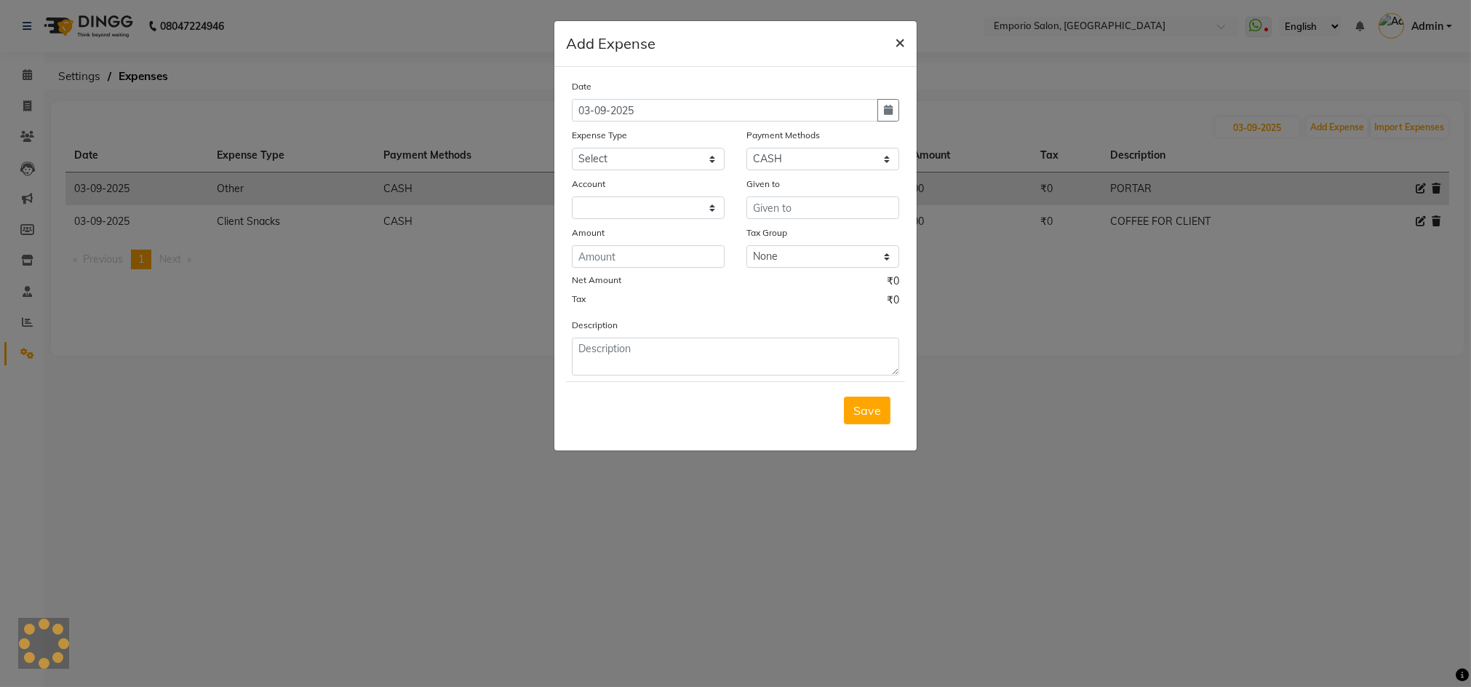
click at [893, 37] on button "×" at bounding box center [899, 41] width 33 height 41
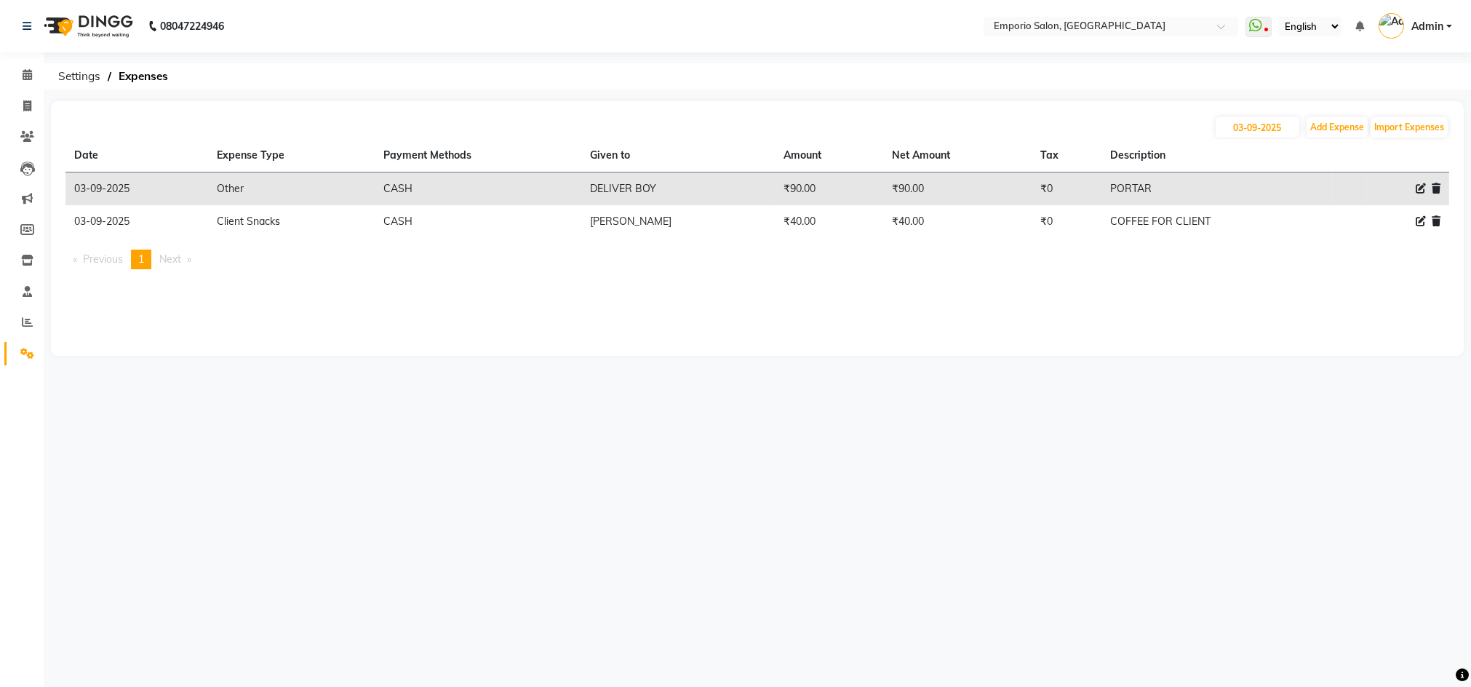
click at [1422, 184] on icon at bounding box center [1421, 188] width 10 height 10
select select "10"
select select "1"
select select "5330"
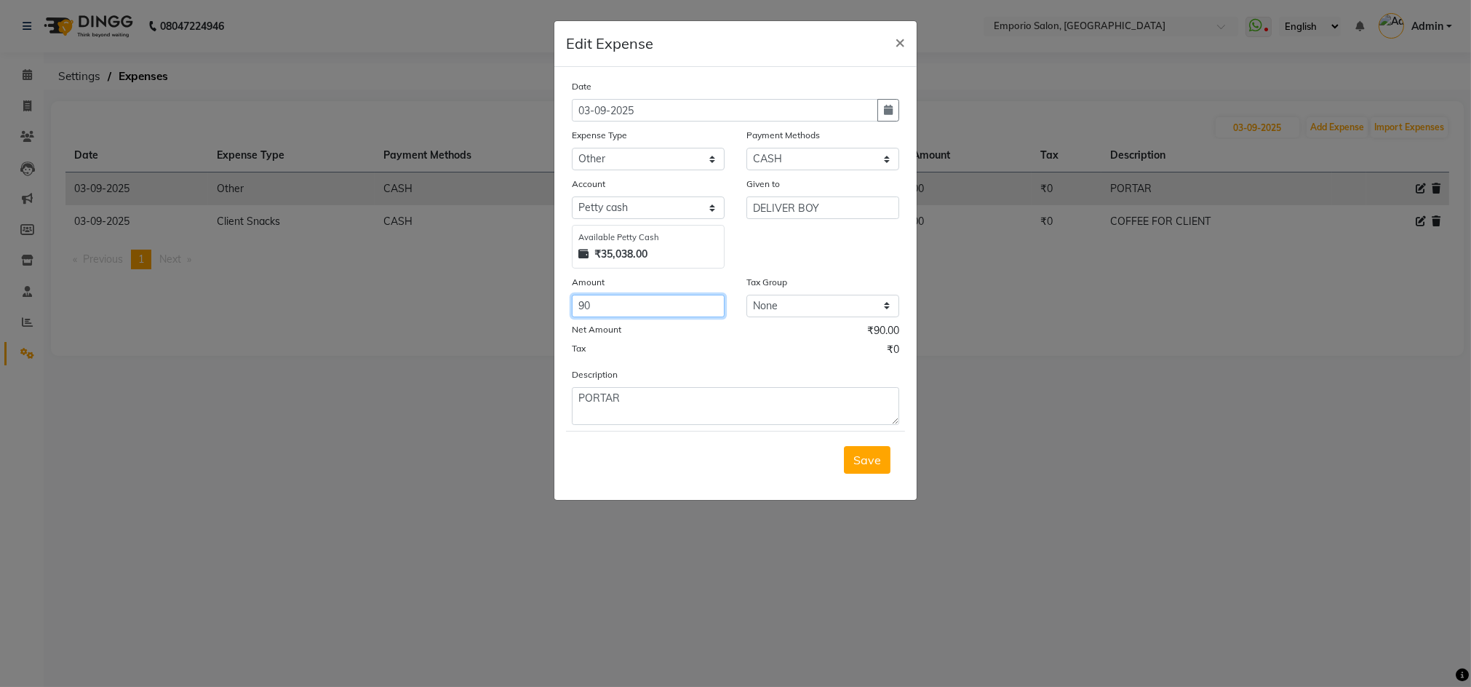
click at [687, 295] on input "90" at bounding box center [648, 306] width 153 height 23
type input "9"
type input "200"
click at [848, 461] on button "Save" at bounding box center [867, 460] width 47 height 28
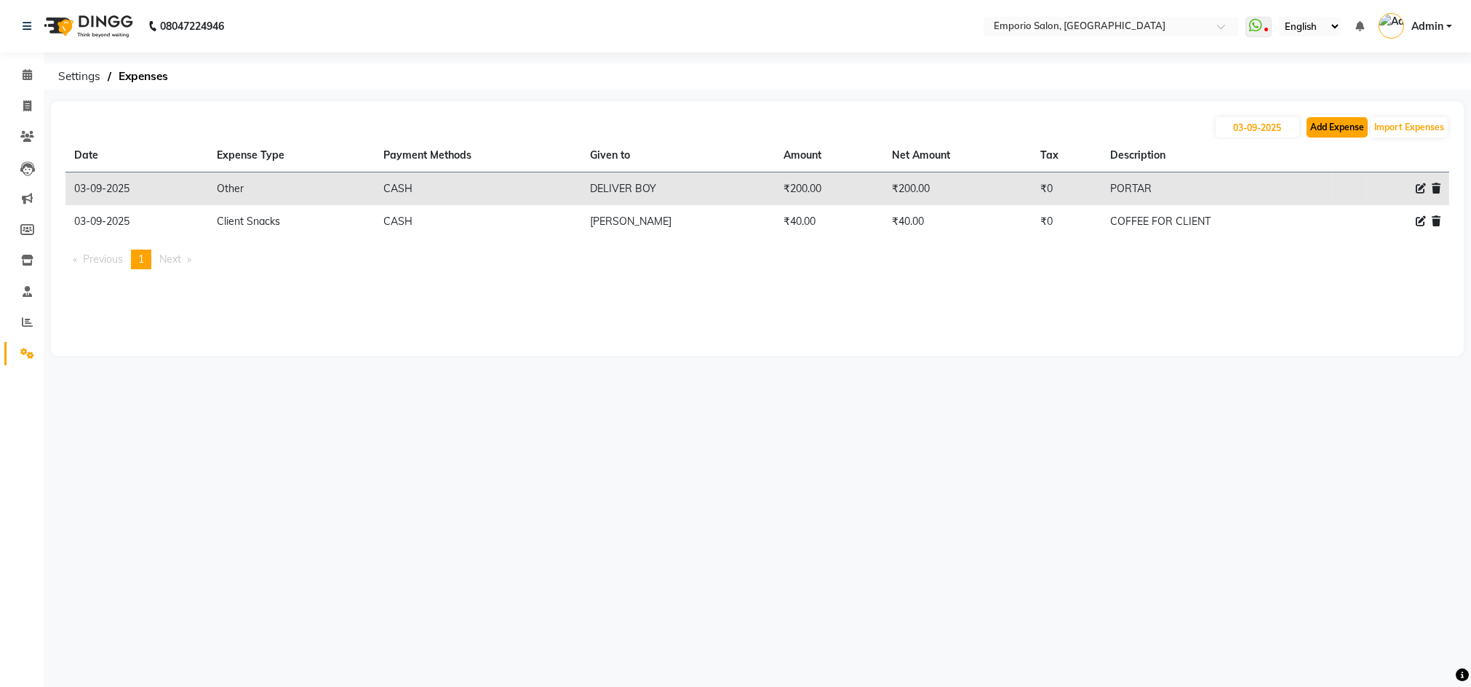
click at [1352, 126] on button "Add Expense" at bounding box center [1337, 127] width 61 height 20
select select "1"
select select "5330"
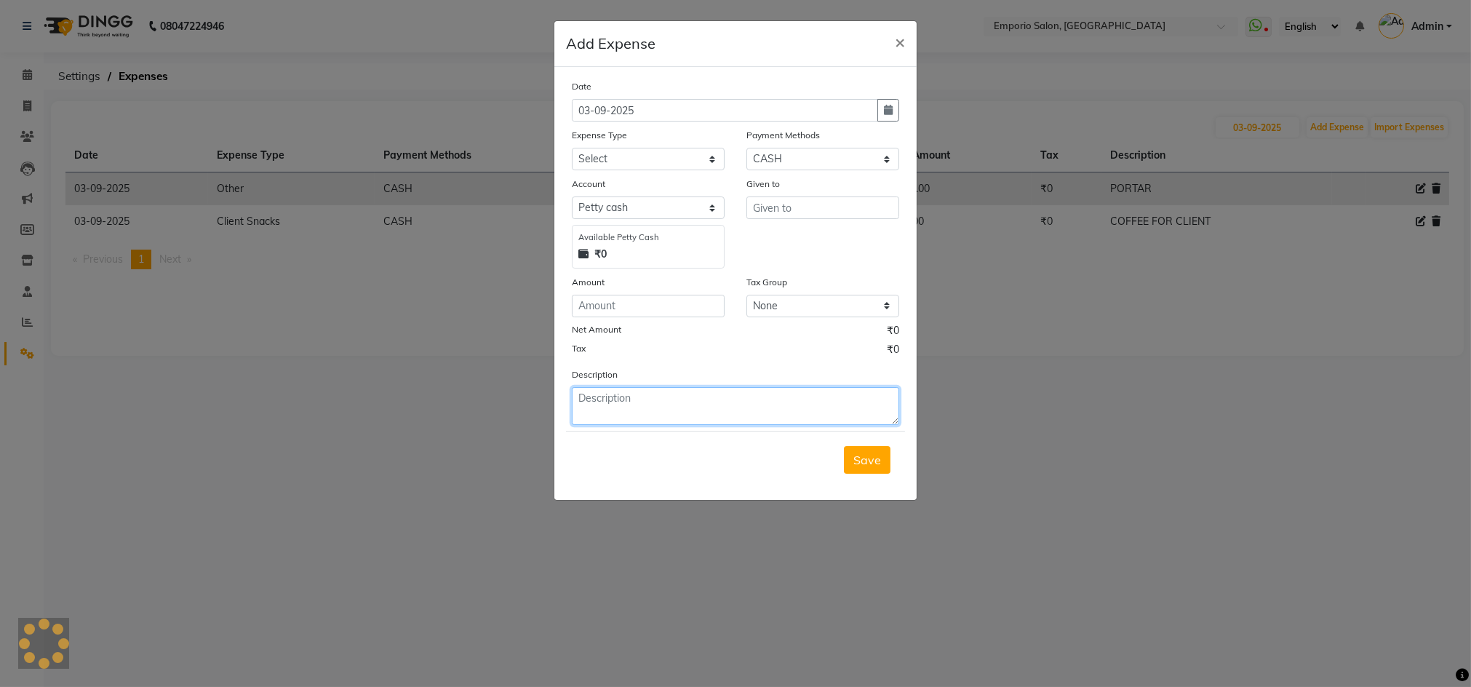
click at [621, 404] on textarea at bounding box center [735, 406] width 327 height 38
type textarea "9800"
click at [605, 284] on div "Amount" at bounding box center [648, 284] width 153 height 20
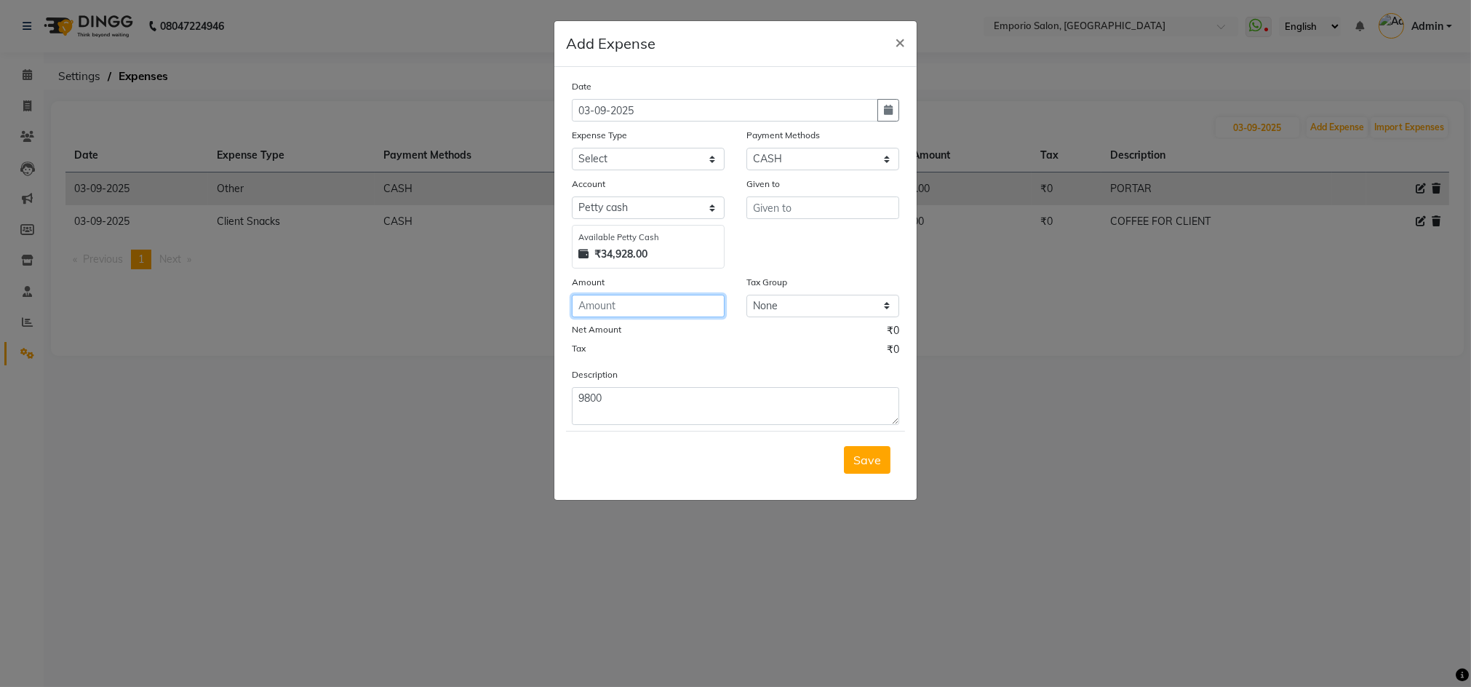
click at [607, 315] on input "number" at bounding box center [648, 306] width 153 height 23
type input "9800"
click at [614, 396] on textarea "9800" at bounding box center [735, 406] width 327 height 38
type textarea "9"
type textarea "FOIL PAPER FOR SALON USE"
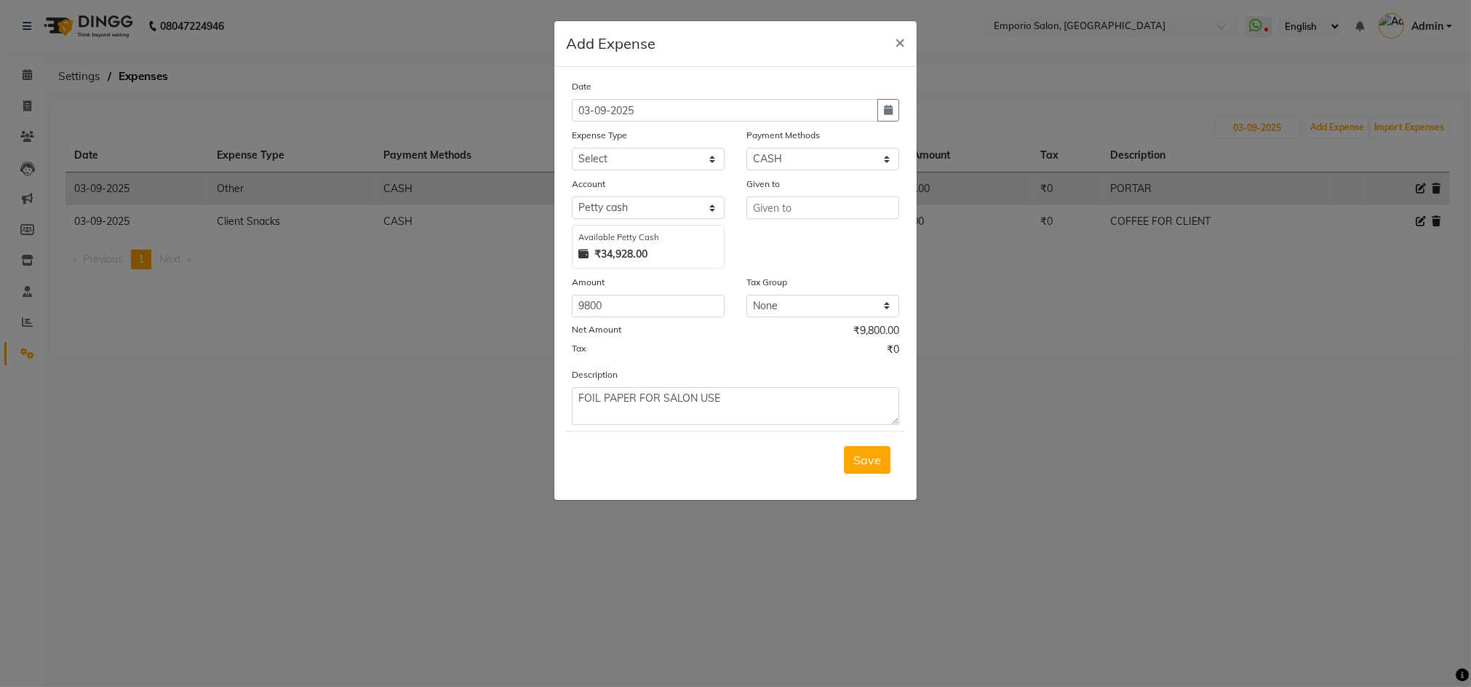
click at [810, 192] on div "Given to" at bounding box center [822, 186] width 153 height 20
click at [810, 199] on input "text" at bounding box center [822, 207] width 153 height 23
click at [810, 202] on input "text" at bounding box center [822, 207] width 153 height 23
click at [735, 154] on div "Payment Methods Select UPI Points Voucher Gift Card Prepaid Package CASH CARD" at bounding box center [822, 148] width 175 height 43
click at [770, 215] on input "text" at bounding box center [822, 207] width 153 height 23
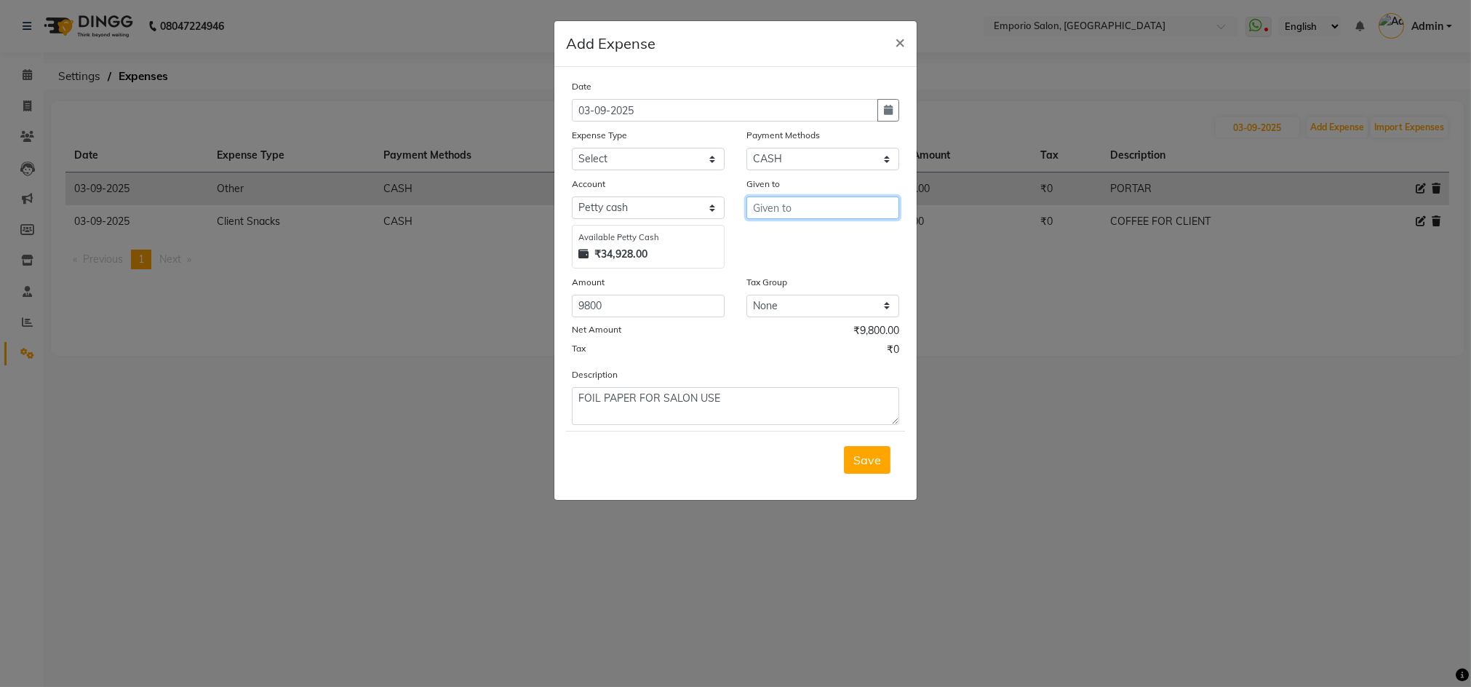
type input "D"
type input "SUMIT SIR"
click at [602, 168] on select "Select Advance Salary Bank charges Car maintenance Cash transfer to bank Cash t…" at bounding box center [648, 159] width 153 height 23
select select "10"
click at [572, 148] on select "Select Advance Salary Bank charges Car maintenance Cash transfer to bank Cash t…" at bounding box center [648, 159] width 153 height 23
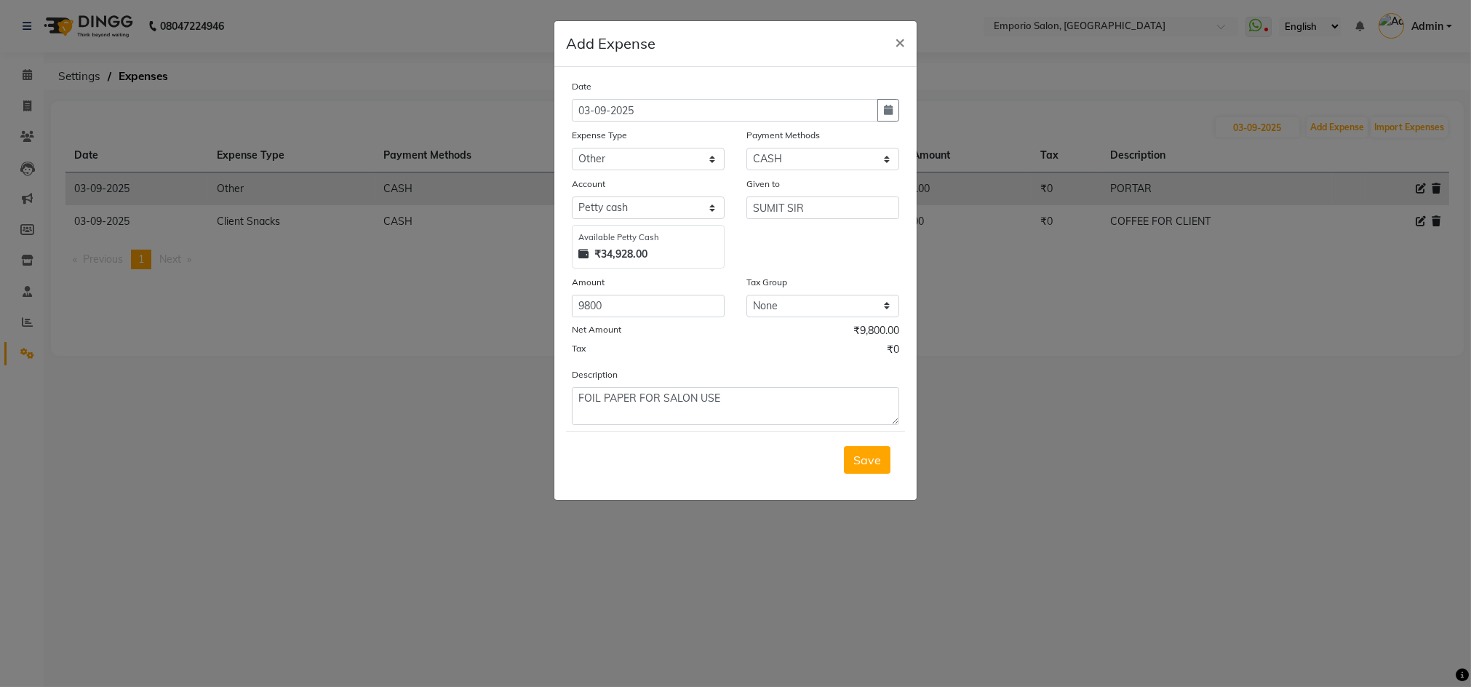
drag, startPoint x: 869, startPoint y: 457, endPoint x: 861, endPoint y: 444, distance: 15.0
click at [868, 454] on span "Save" at bounding box center [867, 459] width 28 height 15
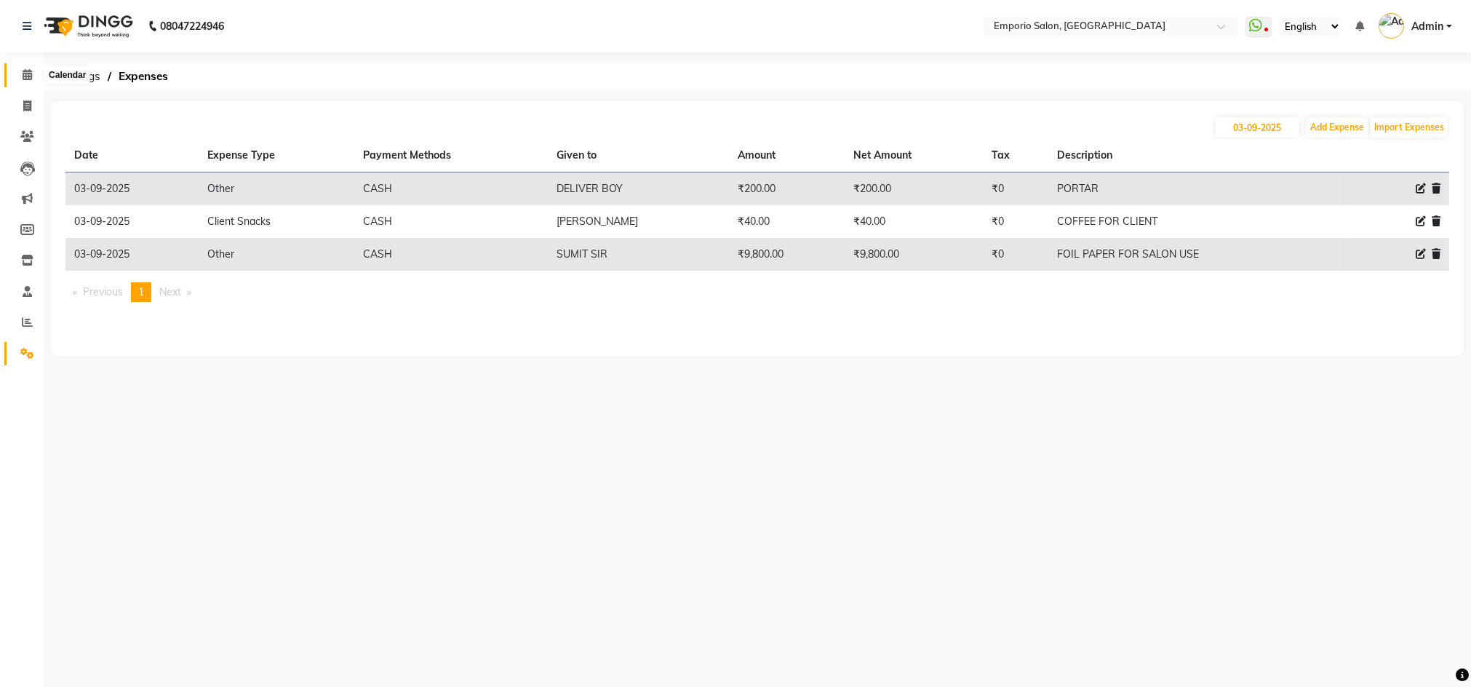
click at [28, 81] on span at bounding box center [27, 75] width 25 height 17
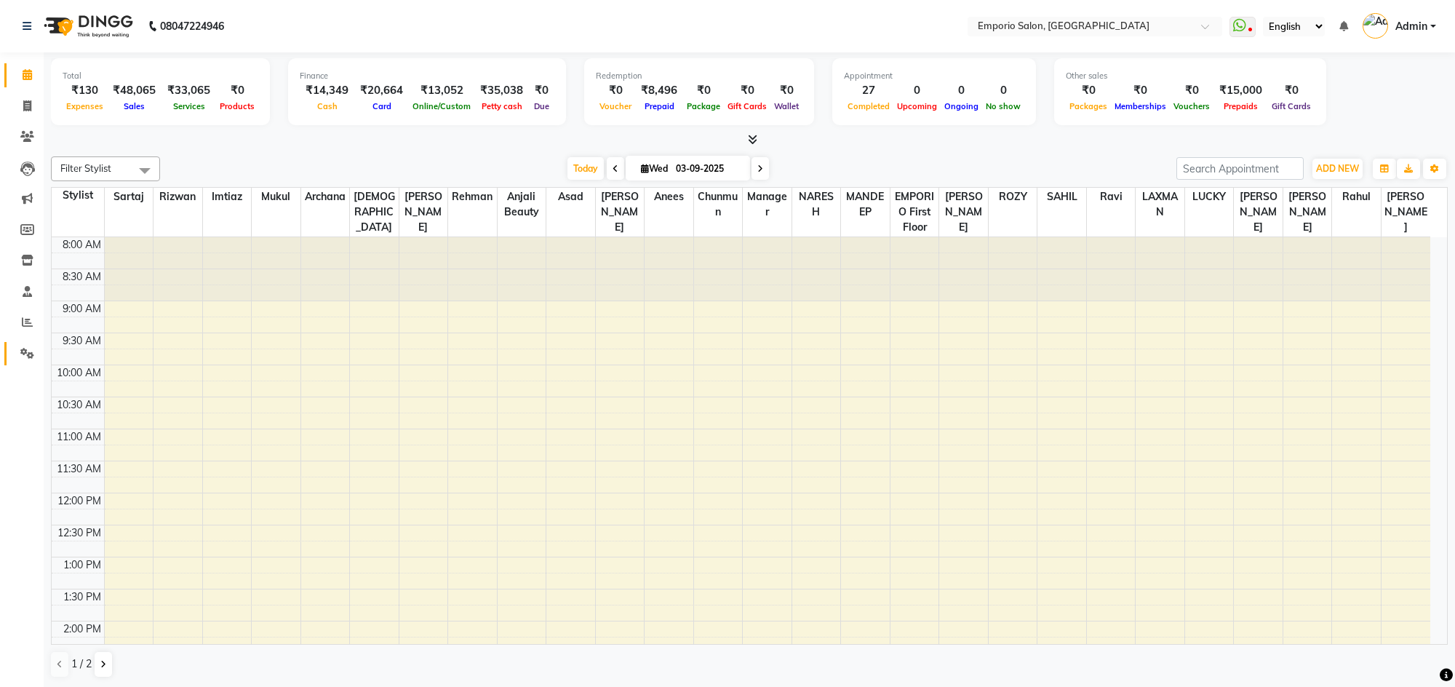
drag, startPoint x: 6, startPoint y: 356, endPoint x: 23, endPoint y: 356, distance: 16.7
click at [6, 356] on link "Settings" at bounding box center [21, 354] width 35 height 24
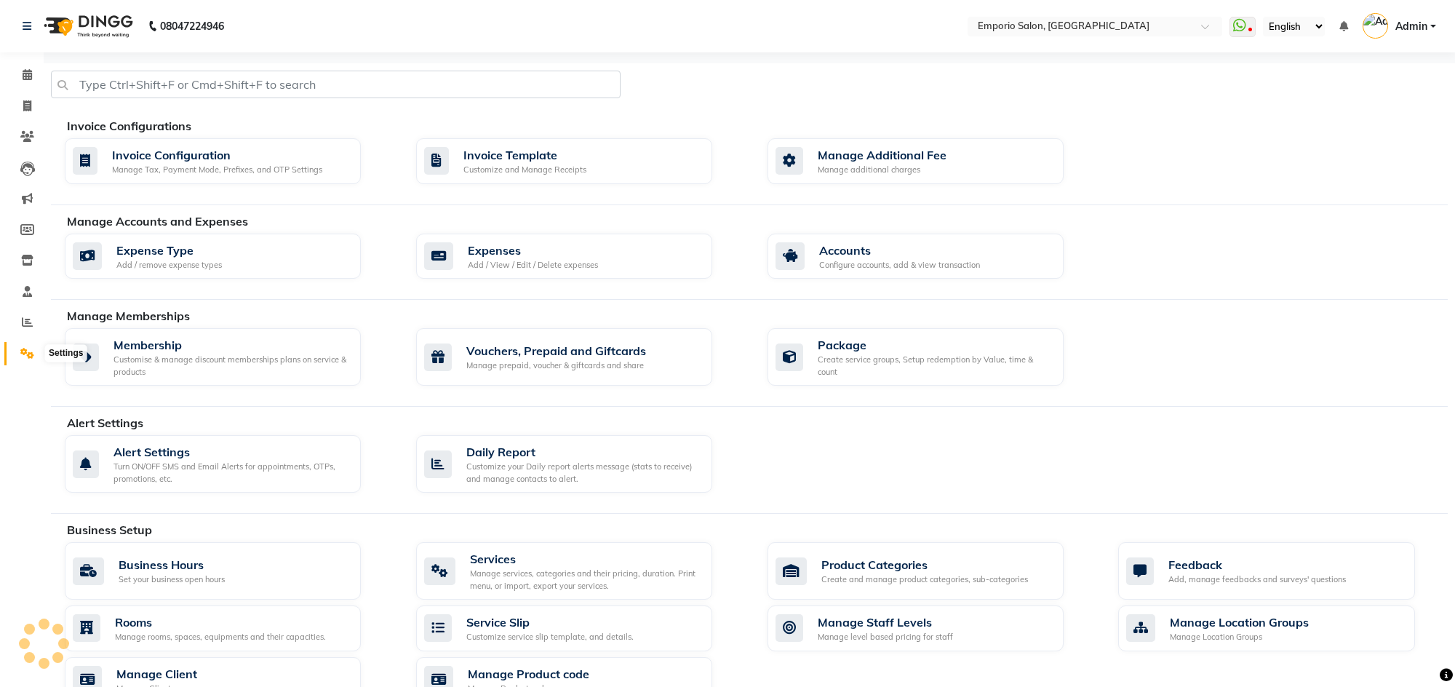
click at [36, 354] on span at bounding box center [27, 354] width 25 height 17
click at [594, 270] on div "Add / View / Edit / Delete expenses" at bounding box center [533, 265] width 130 height 12
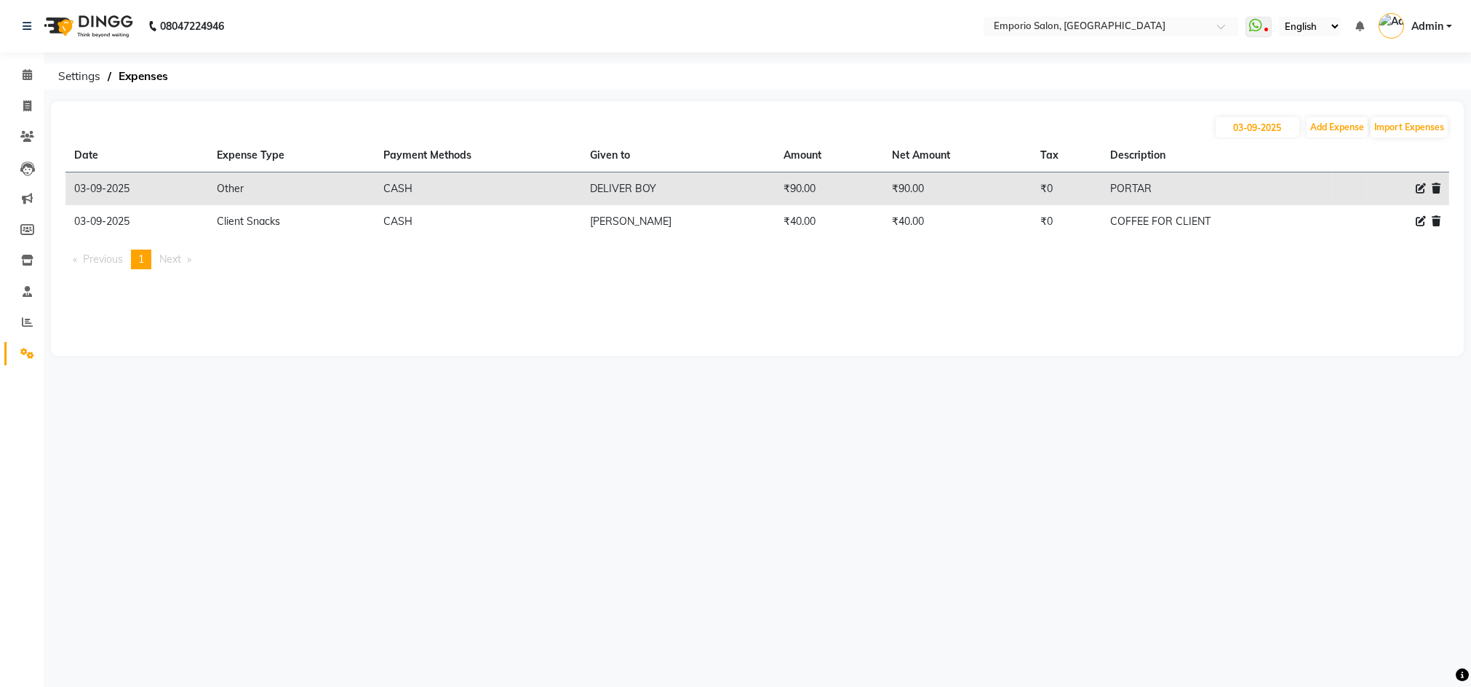
click at [1417, 186] on icon at bounding box center [1421, 188] width 10 height 10
select select "10"
select select "1"
select select "5330"
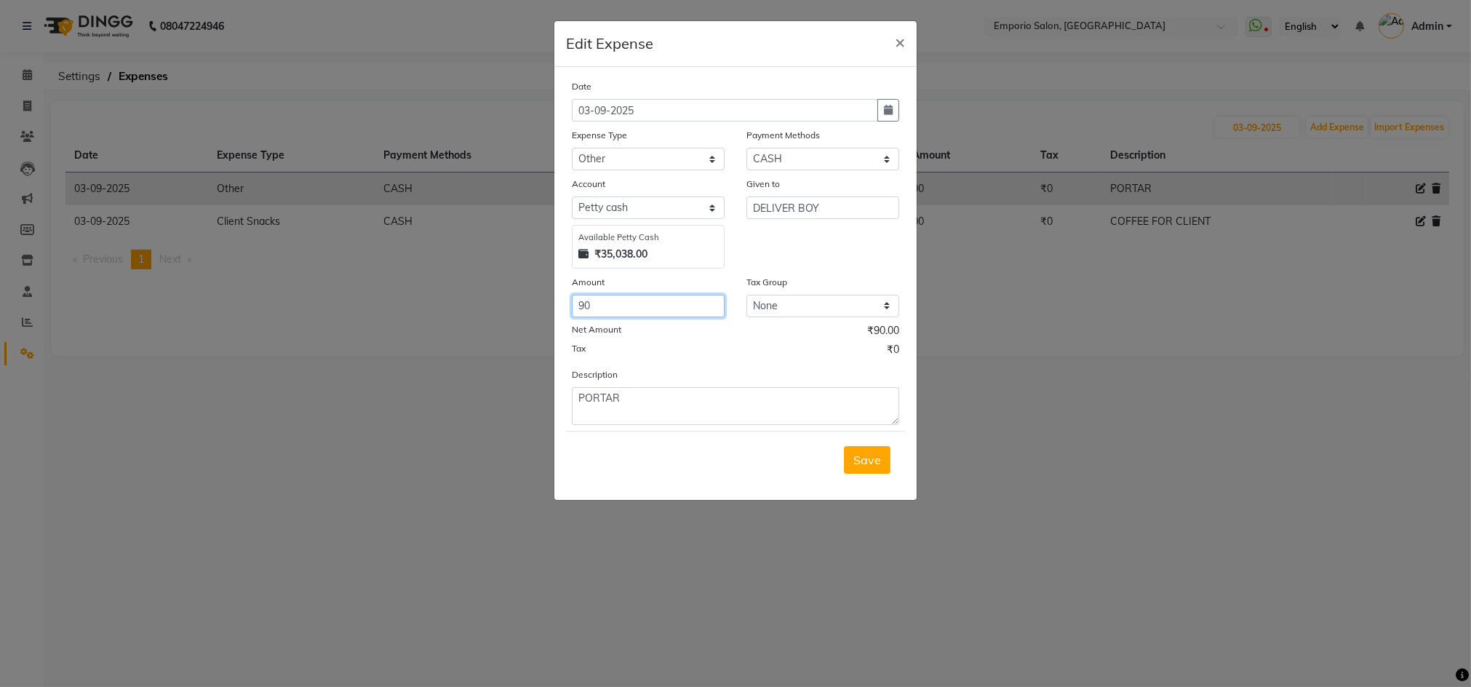
click at [601, 307] on input "90" at bounding box center [648, 306] width 153 height 23
drag, startPoint x: 548, startPoint y: 312, endPoint x: 629, endPoint y: 327, distance: 82.8
click at [557, 314] on ngb-modal-window "Edit Expense × Date 03-09-2025 Expense Type Select Advance Salary Bank charges …" at bounding box center [735, 343] width 1471 height 687
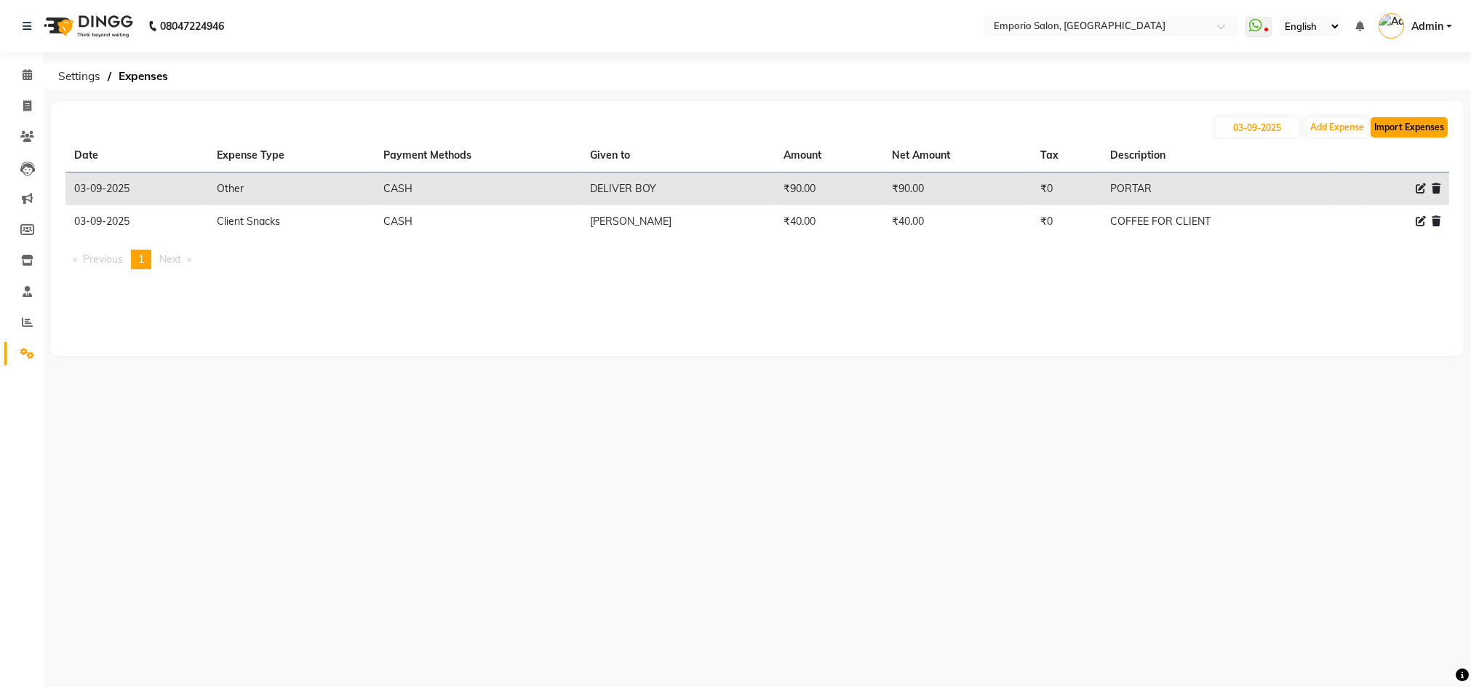
click at [1392, 124] on button "Import Expenses" at bounding box center [1409, 127] width 77 height 20
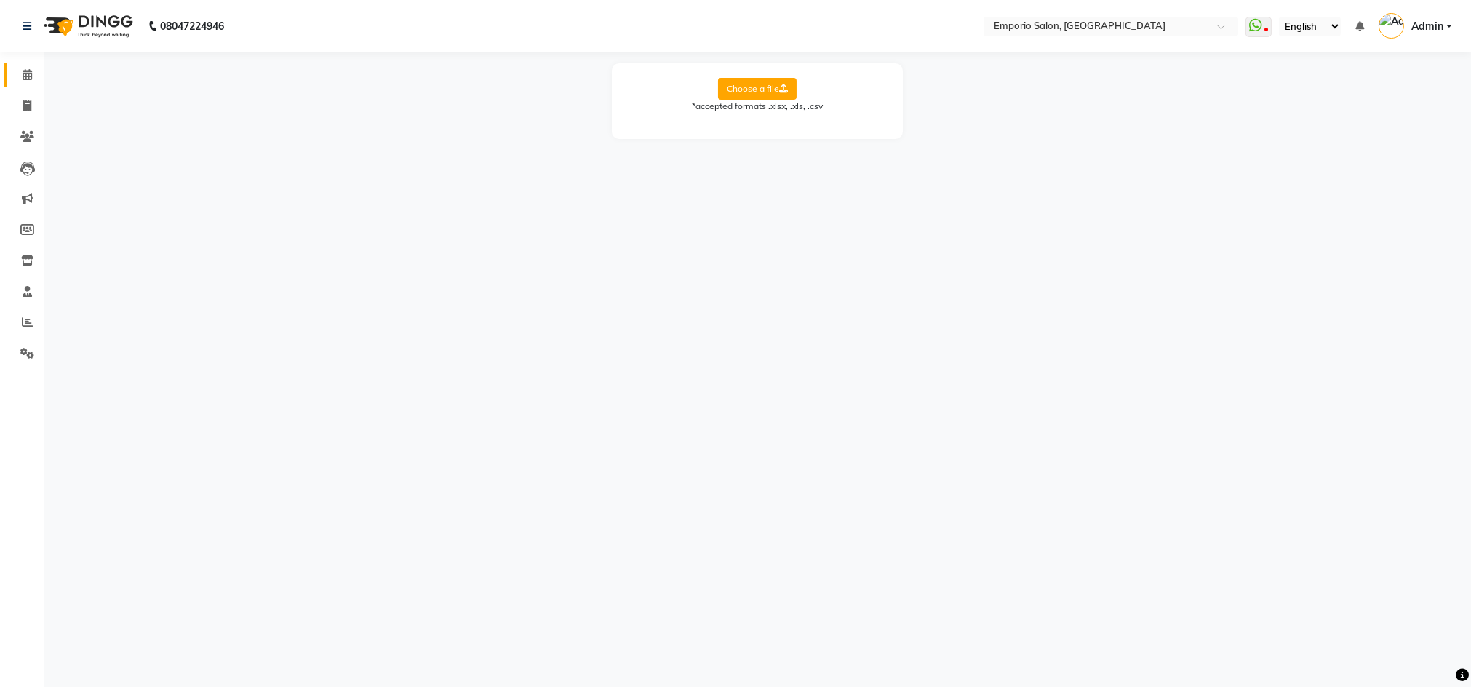
click at [24, 64] on link "Calendar" at bounding box center [21, 75] width 35 height 24
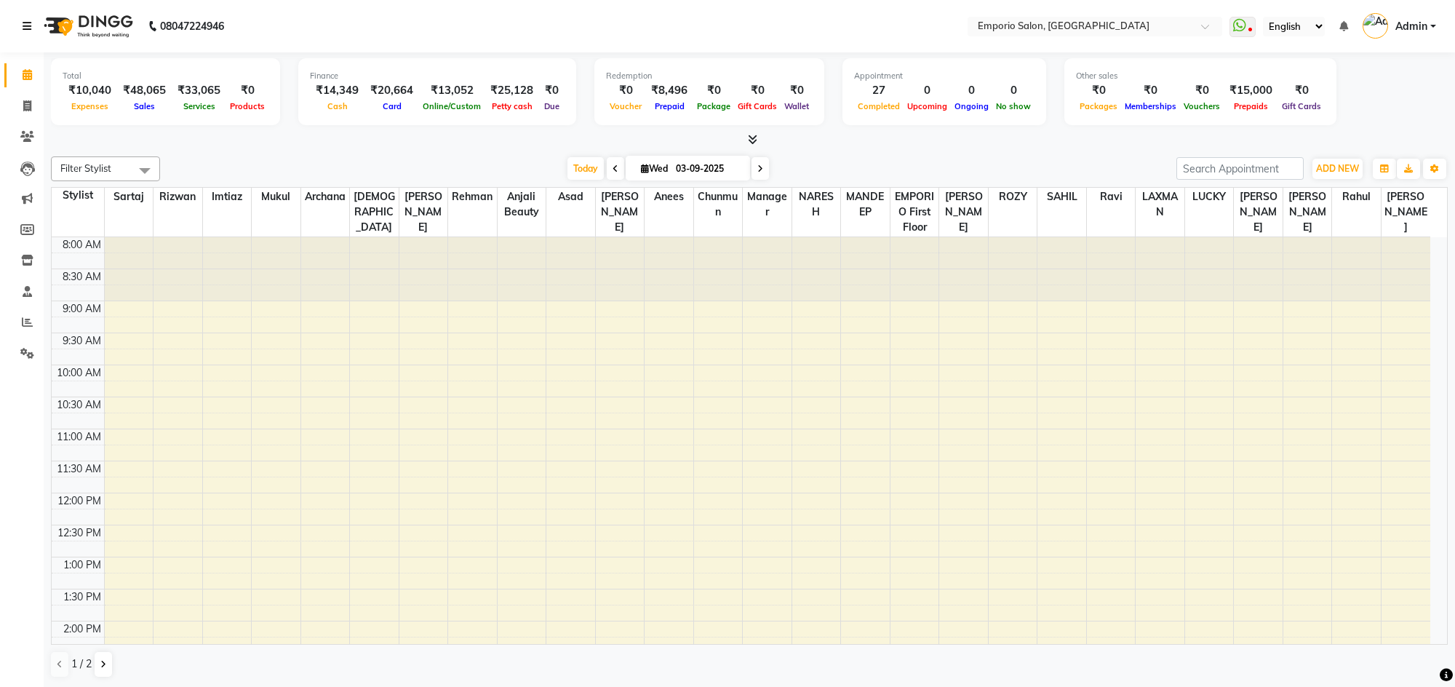
click at [32, 23] on link at bounding box center [30, 26] width 15 height 41
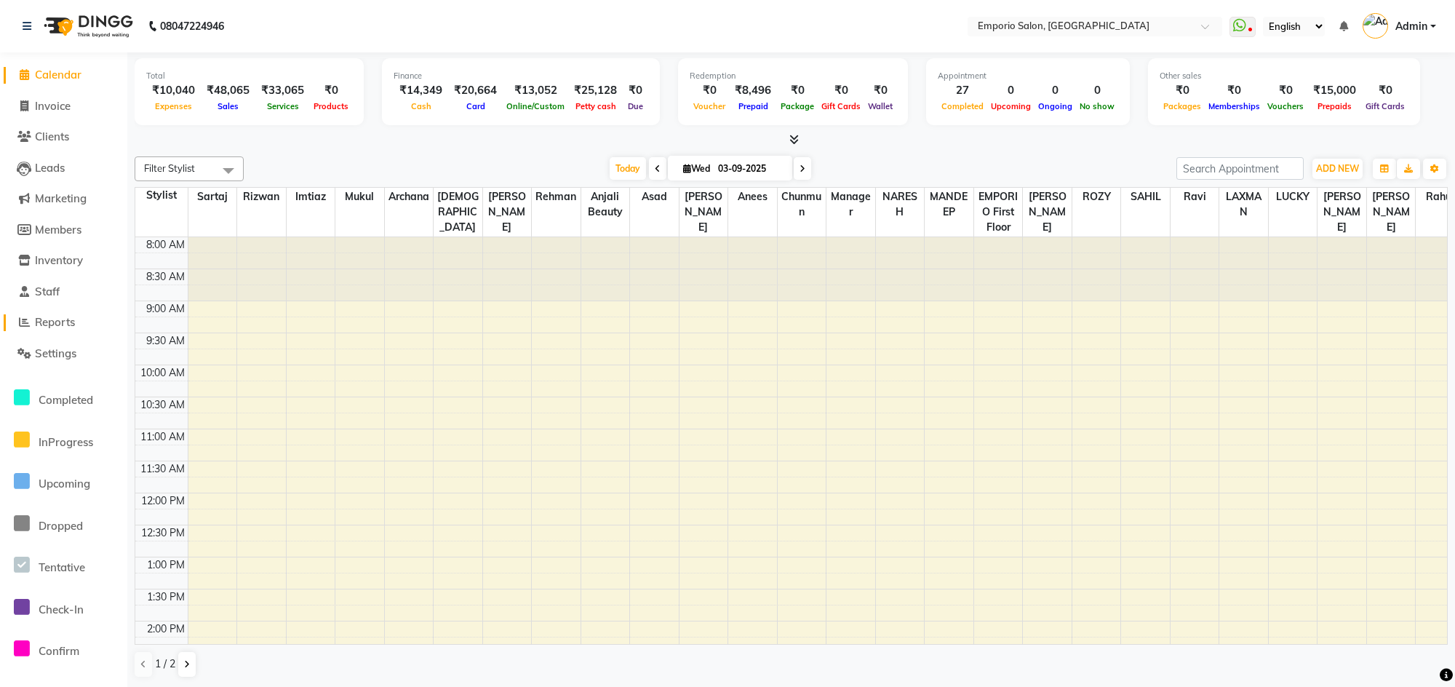
click at [55, 317] on span "Reports" at bounding box center [55, 322] width 40 height 14
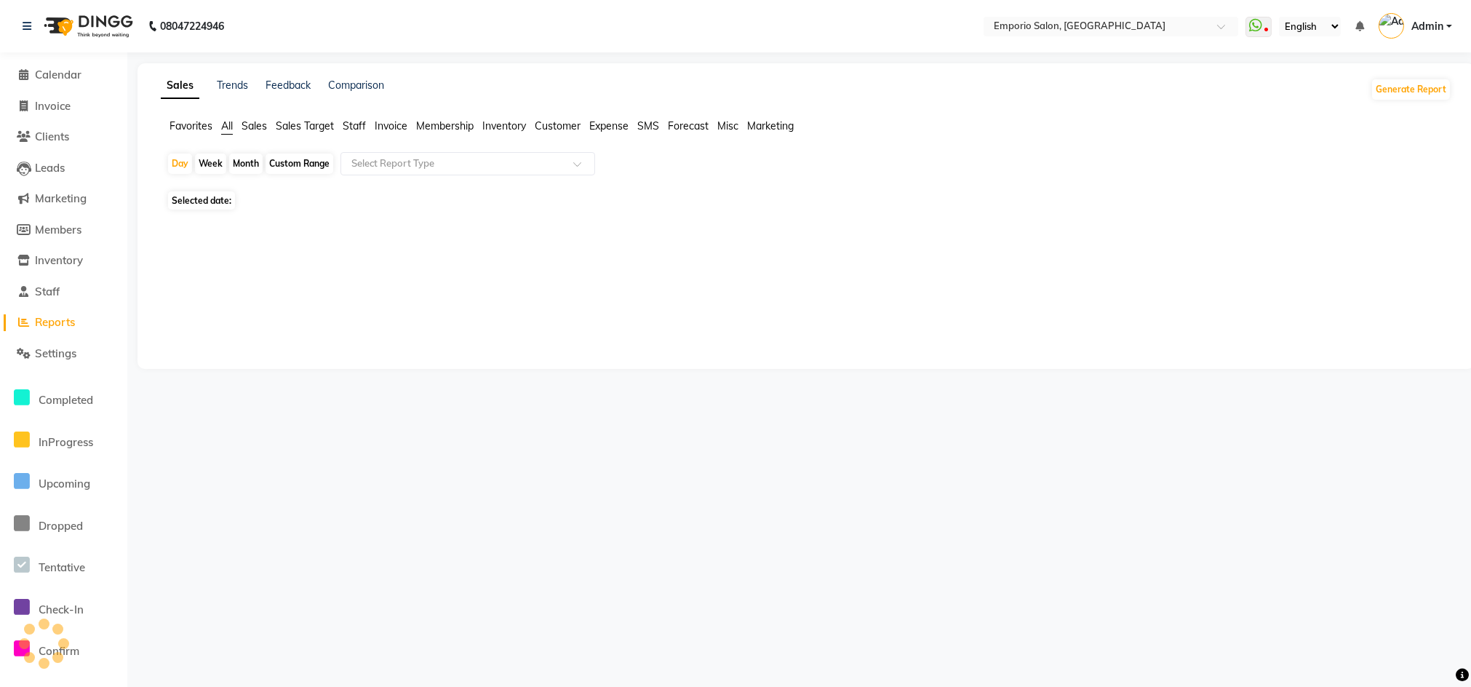
click at [319, 163] on div "Custom Range" at bounding box center [300, 163] width 68 height 20
select select "9"
select select "2025"
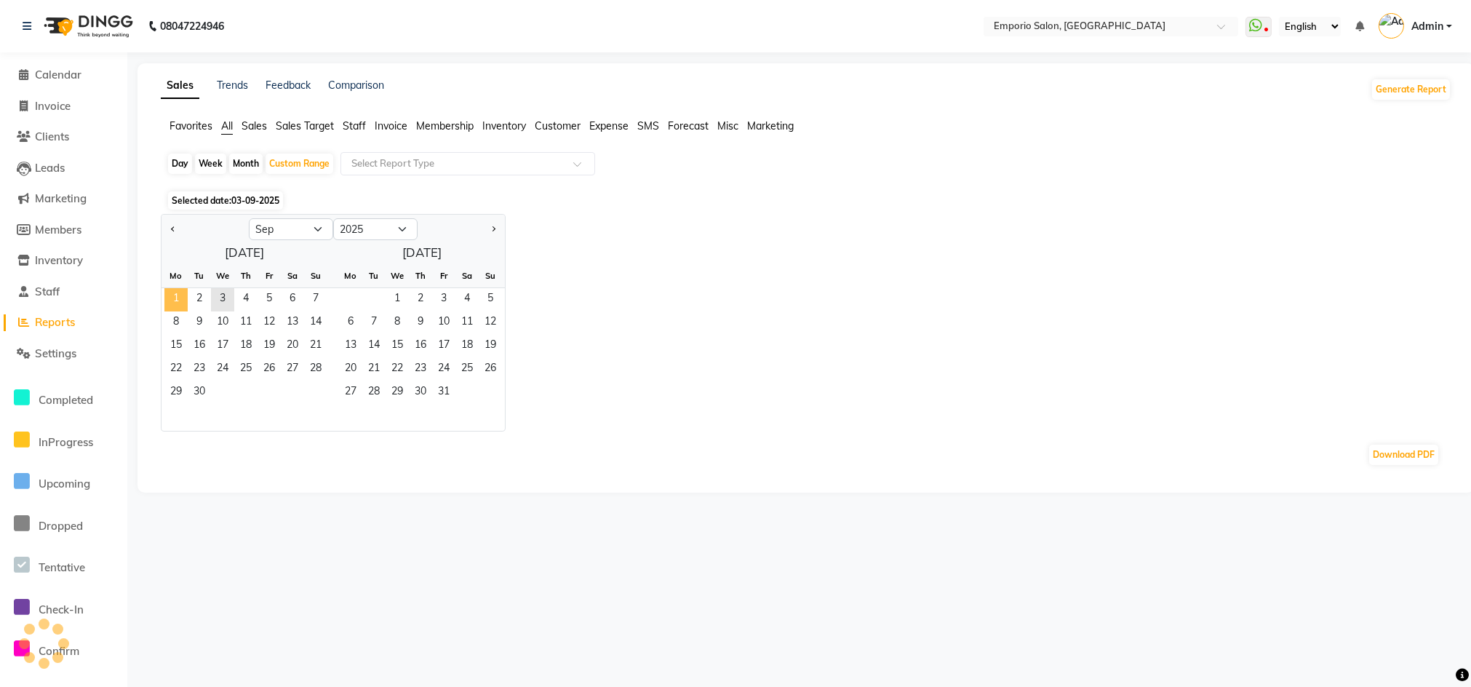
click at [179, 303] on span "1" at bounding box center [175, 299] width 23 height 23
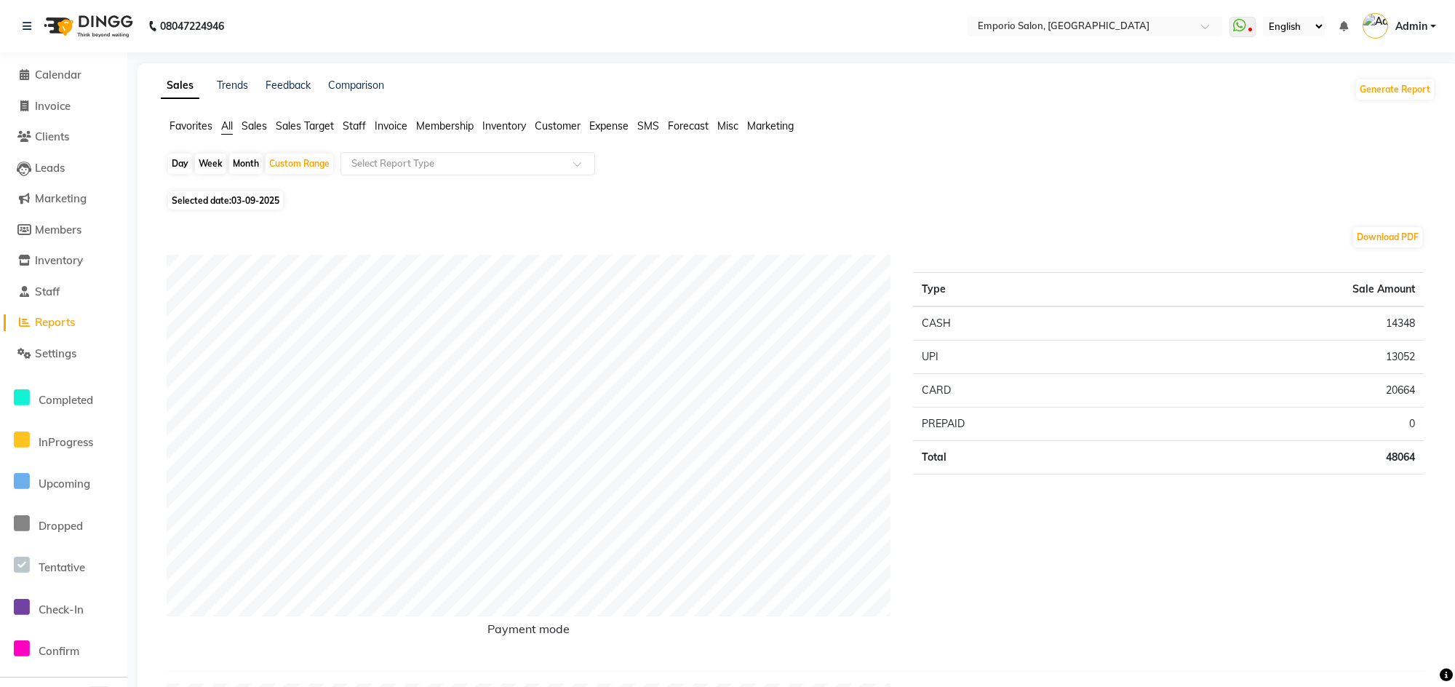
click at [234, 168] on div "Month" at bounding box center [245, 163] width 33 height 20
select select "9"
select select "2025"
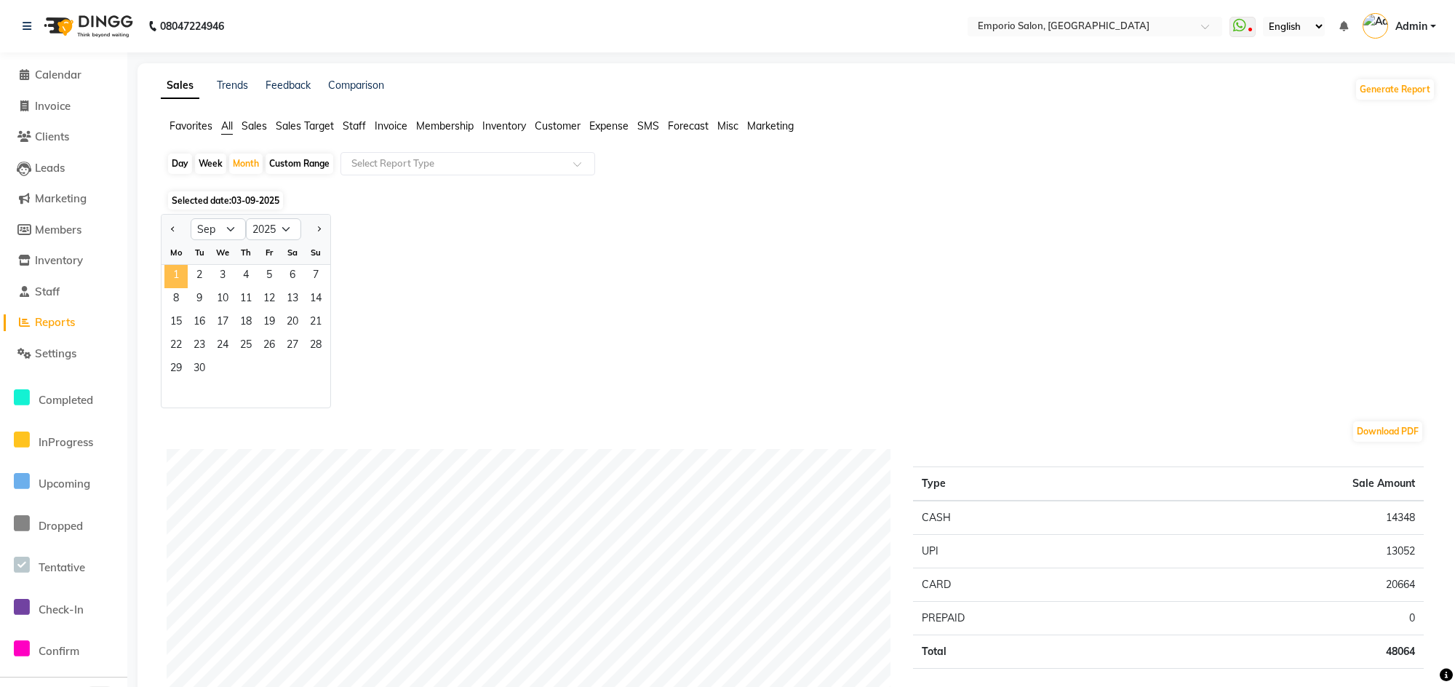
click at [182, 279] on span "1" at bounding box center [175, 276] width 23 height 23
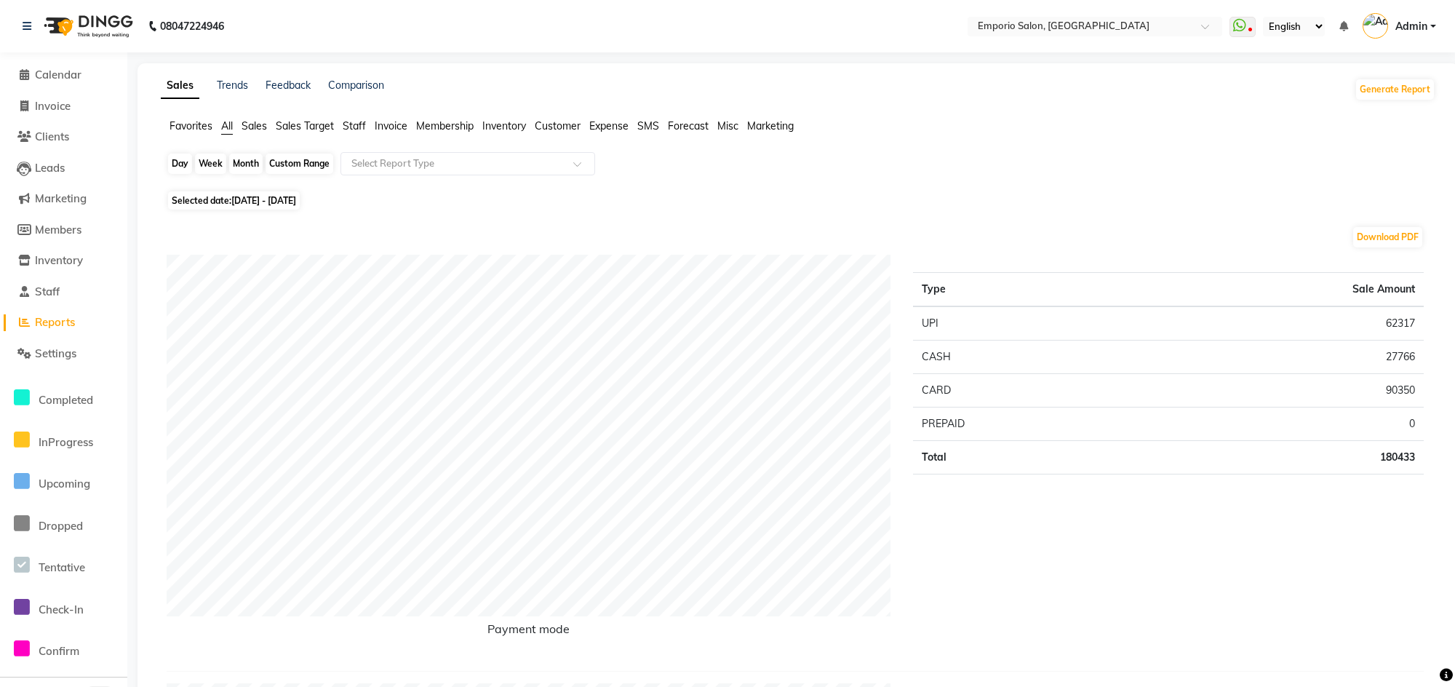
click at [244, 159] on div "Month" at bounding box center [245, 163] width 33 height 20
select select "9"
select select "2025"
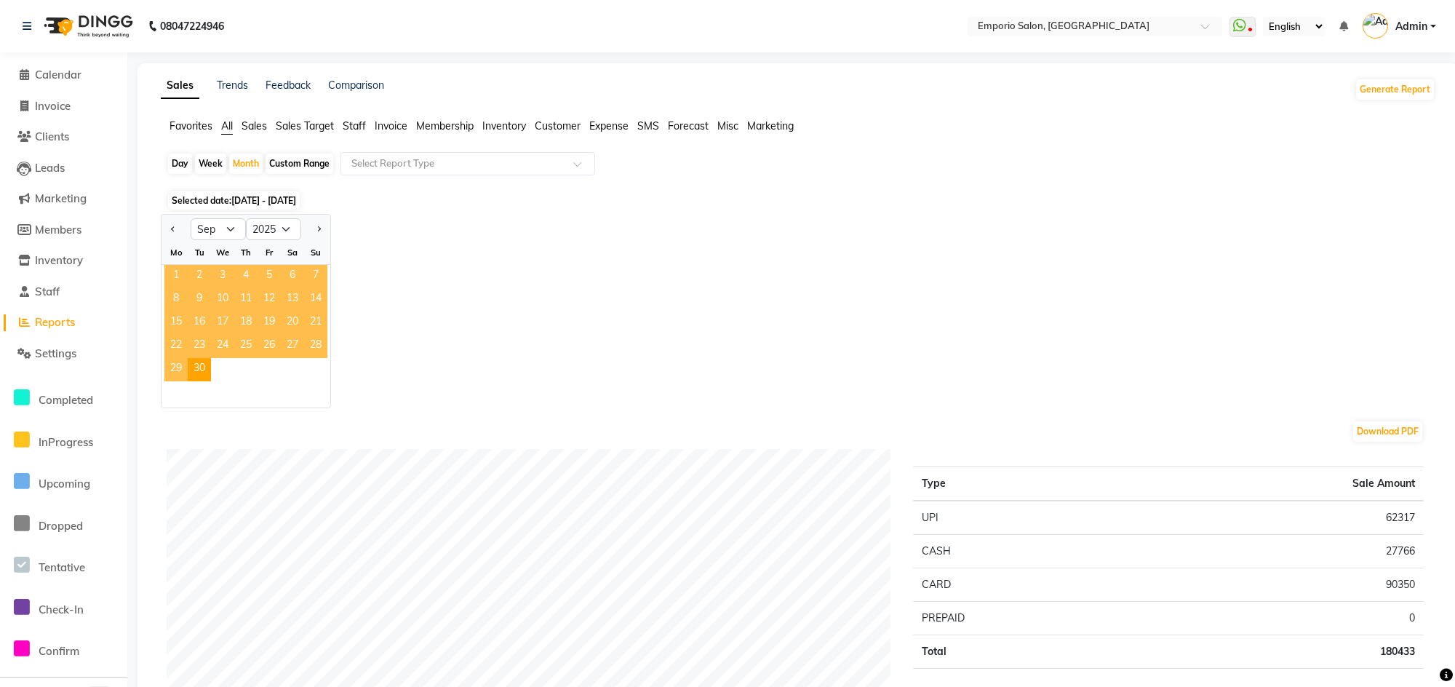
click at [171, 278] on span "1" at bounding box center [175, 276] width 23 height 23
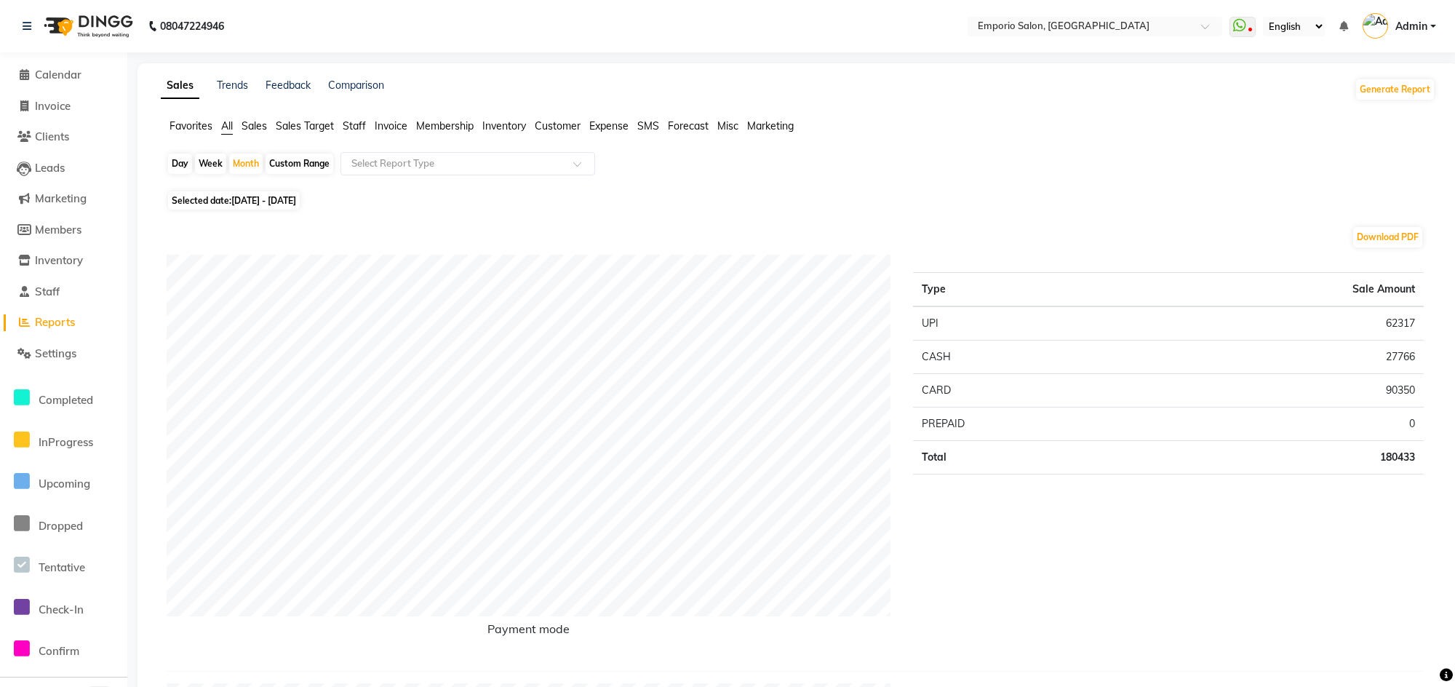
click at [315, 165] on div "Custom Range" at bounding box center [300, 163] width 68 height 20
select select "9"
select select "2025"
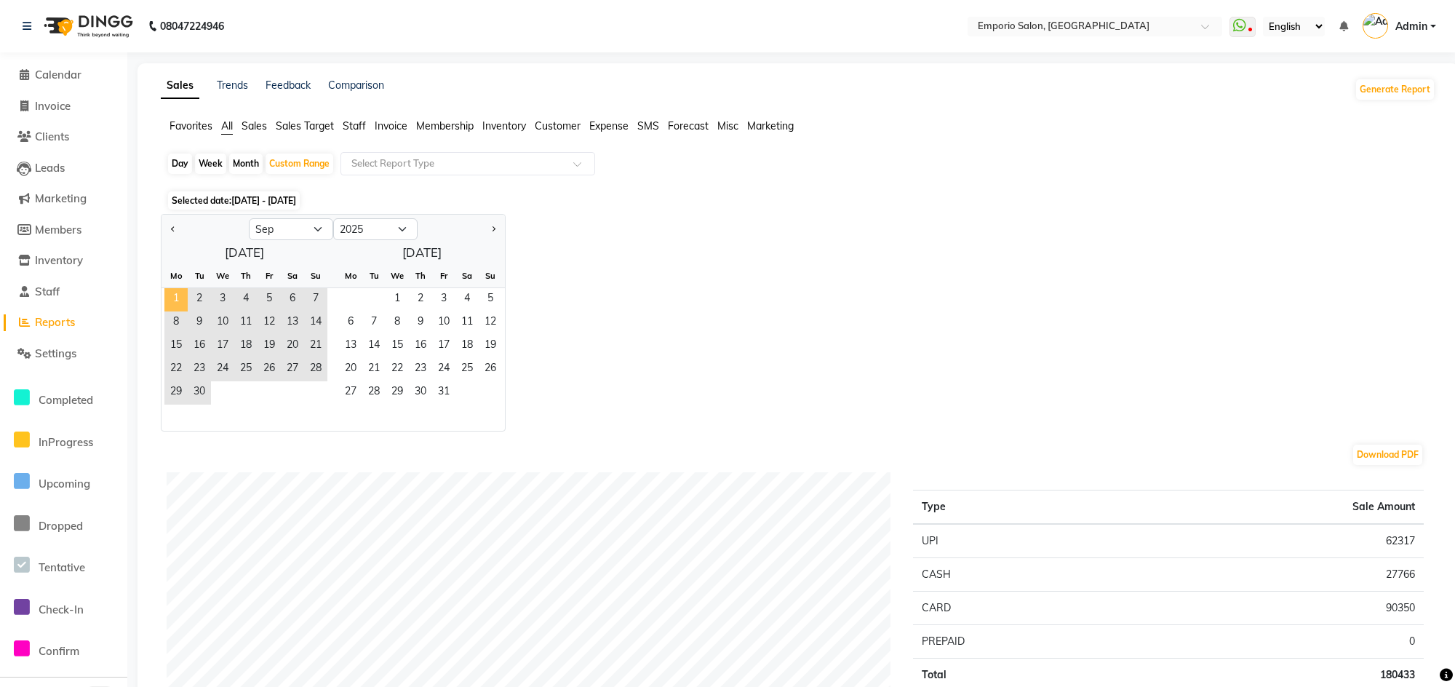
click at [184, 301] on span "1" at bounding box center [175, 299] width 23 height 23
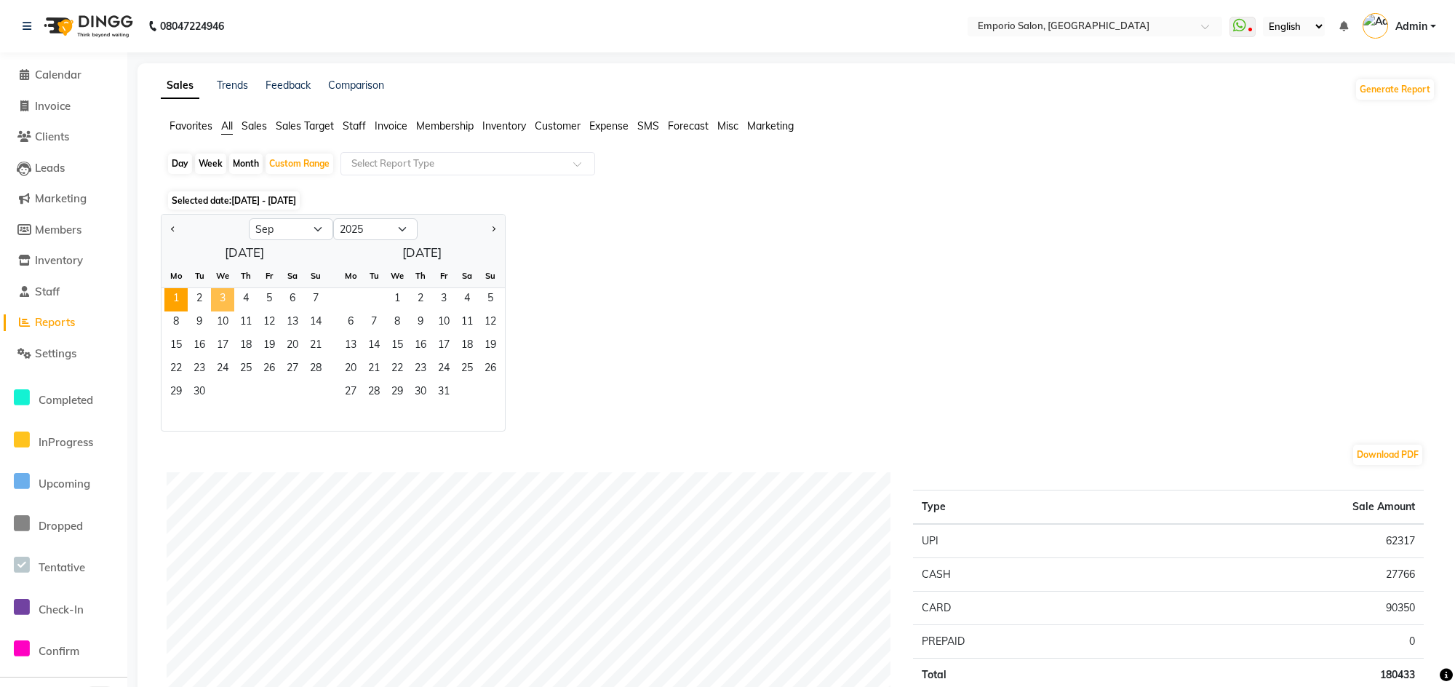
click at [218, 295] on span "3" at bounding box center [222, 299] width 23 height 23
click at [356, 126] on span "Staff" at bounding box center [354, 125] width 23 height 13
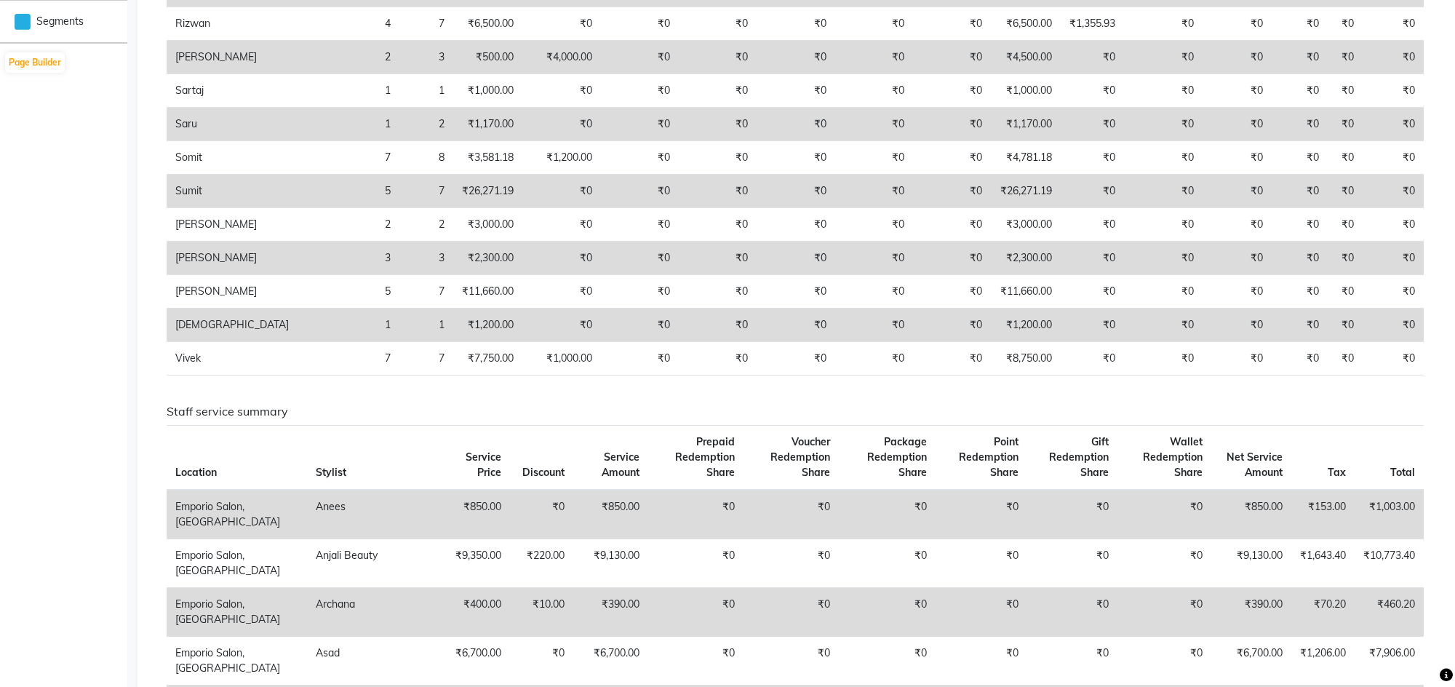
scroll to position [745, 0]
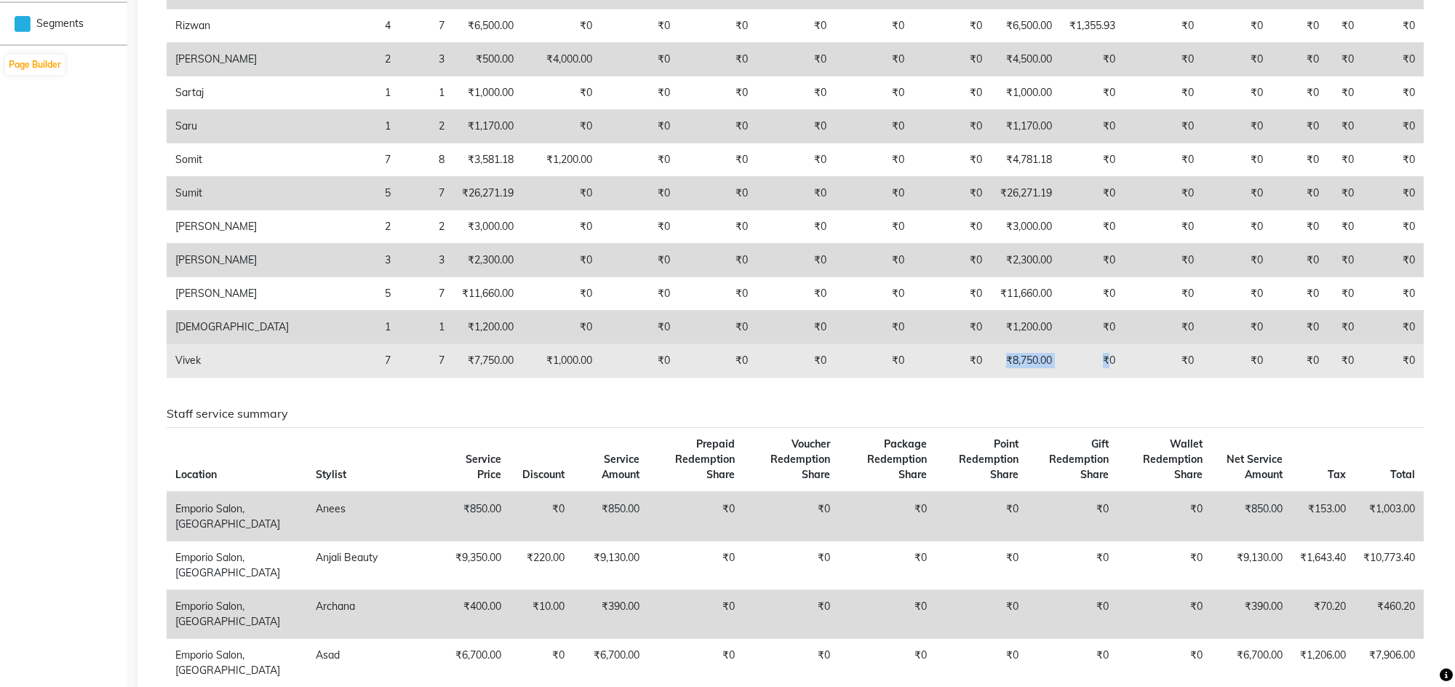
drag, startPoint x: 1045, startPoint y: 376, endPoint x: 978, endPoint y: 375, distance: 66.9
click at [978, 375] on tr "Vivek 7 7 ₹7,750.00 ₹1,000.00 ₹0 ₹0 ₹0 ₹0 ₹0 ₹8,750.00 ₹0 ₹0 ₹0 ₹0 ₹0 ₹0" at bounding box center [795, 360] width 1257 height 33
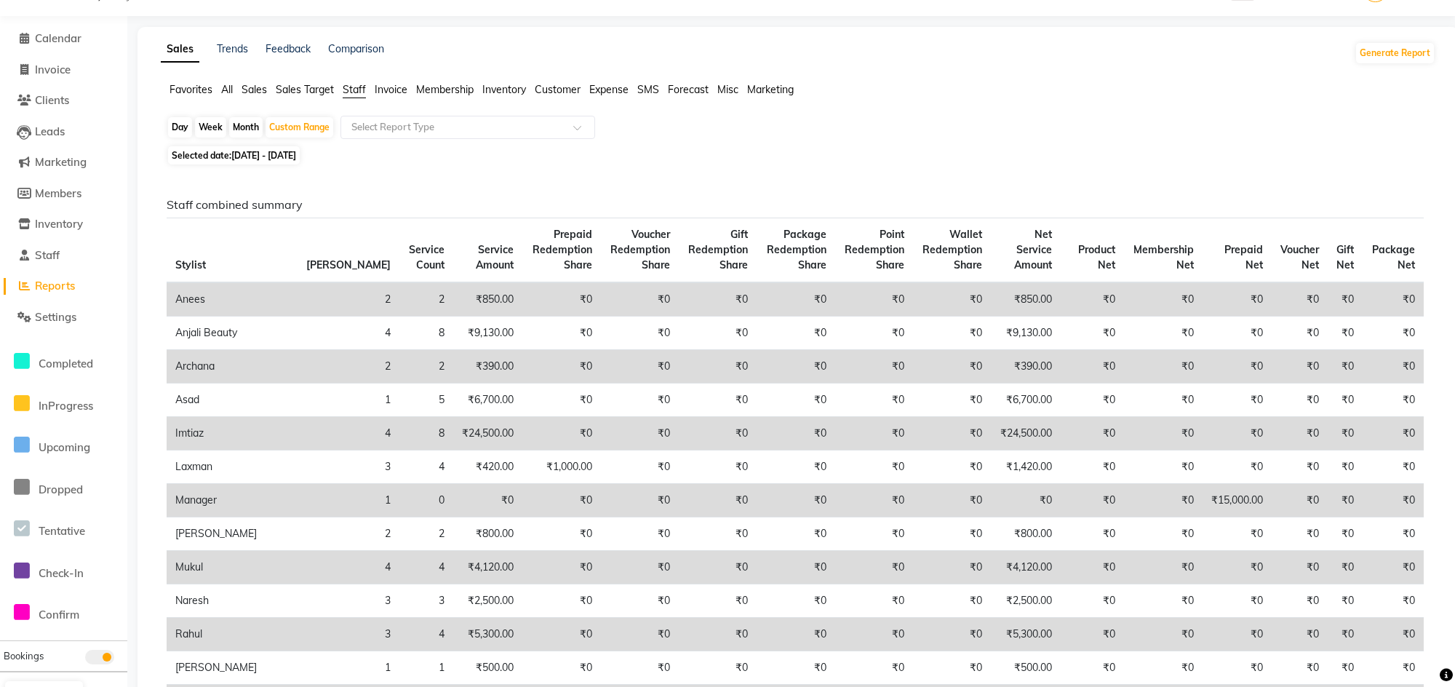
scroll to position [0, 0]
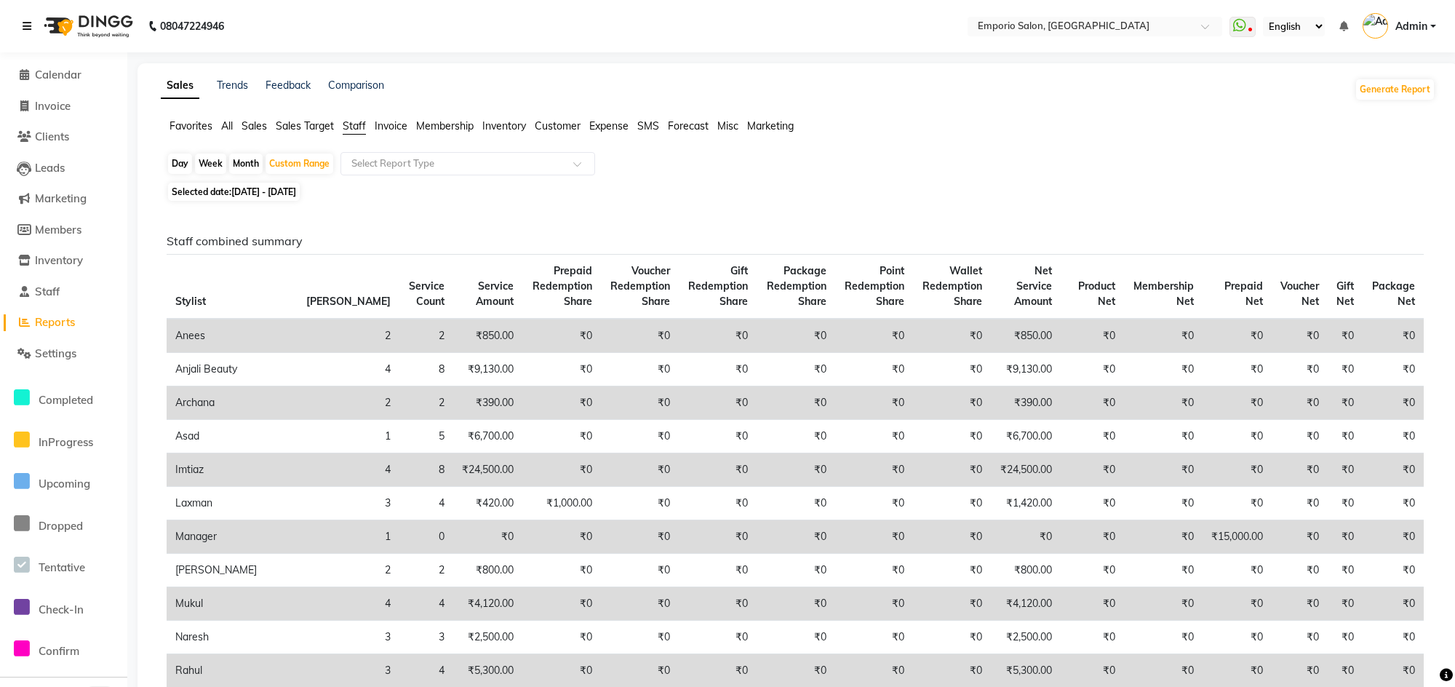
click at [28, 24] on icon at bounding box center [27, 26] width 9 height 10
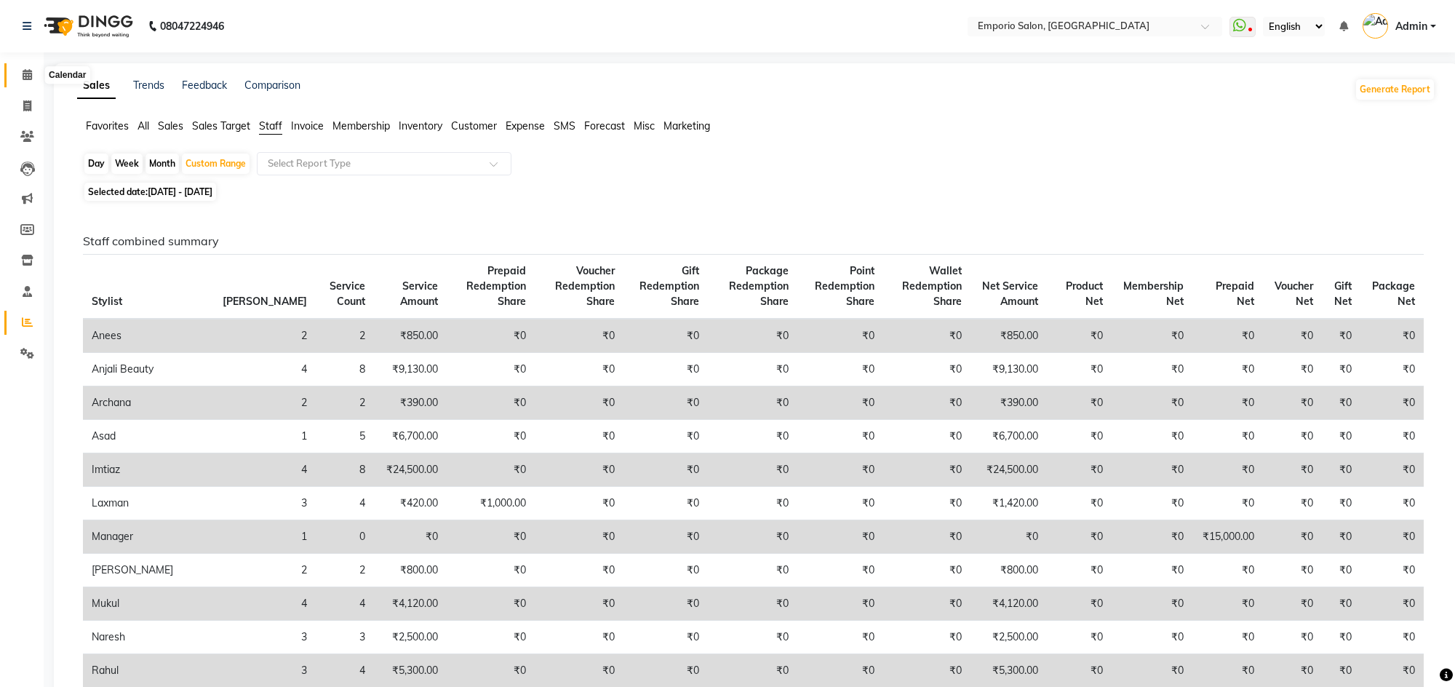
click at [23, 76] on icon at bounding box center [27, 74] width 9 height 11
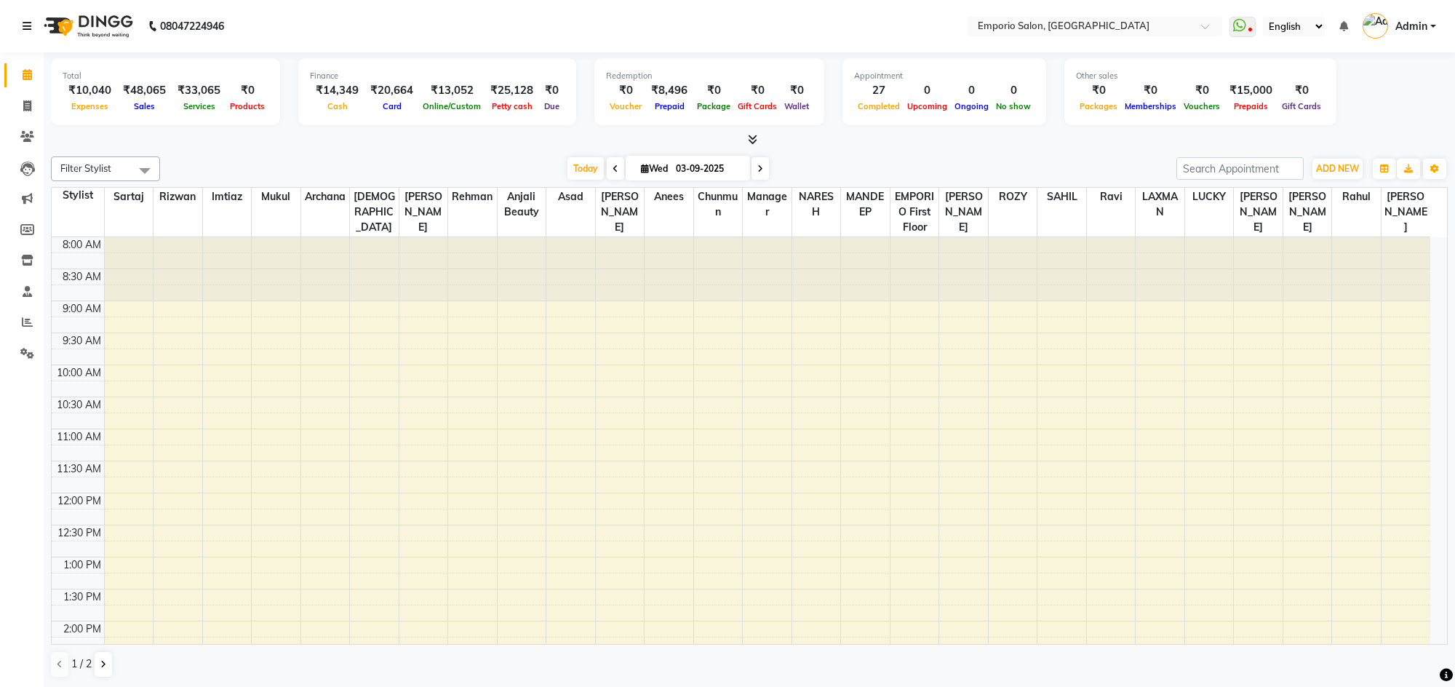
click at [33, 33] on link at bounding box center [30, 26] width 15 height 41
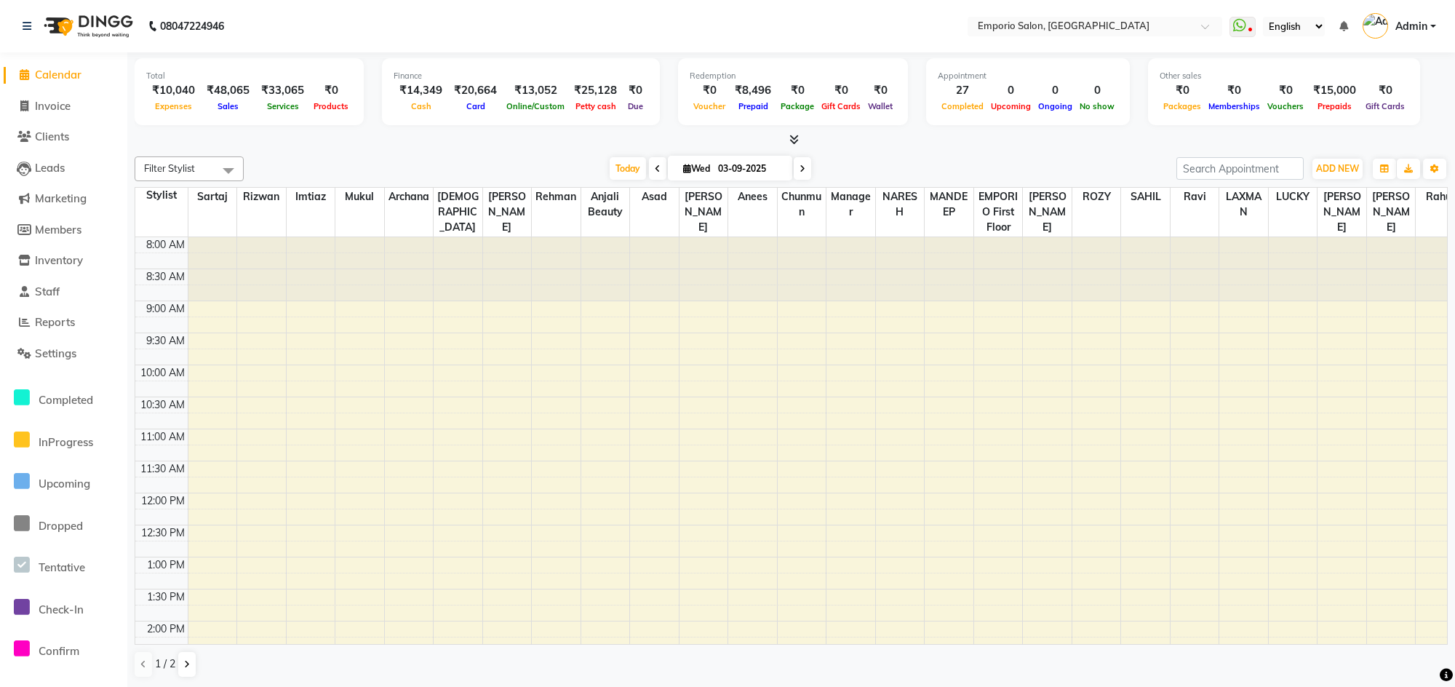
click at [63, 81] on span "Calendar" at bounding box center [58, 75] width 47 height 14
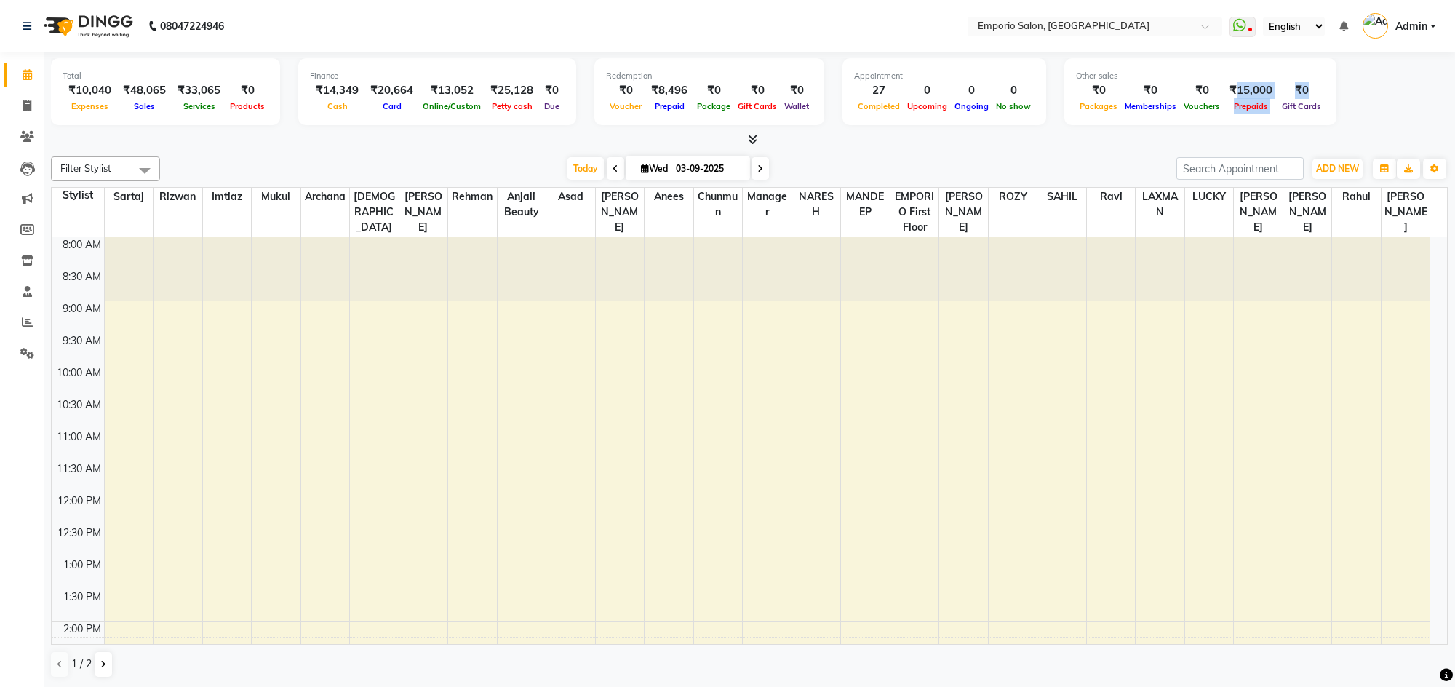
drag, startPoint x: 1215, startPoint y: 88, endPoint x: 1284, endPoint y: 84, distance: 69.2
click at [1284, 84] on div "₹0 Packages ₹0 Memberships ₹0 Vouchers ₹15,000 Prepaids ₹0 Gift Cards" at bounding box center [1200, 98] width 249 height 32
click at [28, 21] on icon at bounding box center [27, 26] width 9 height 10
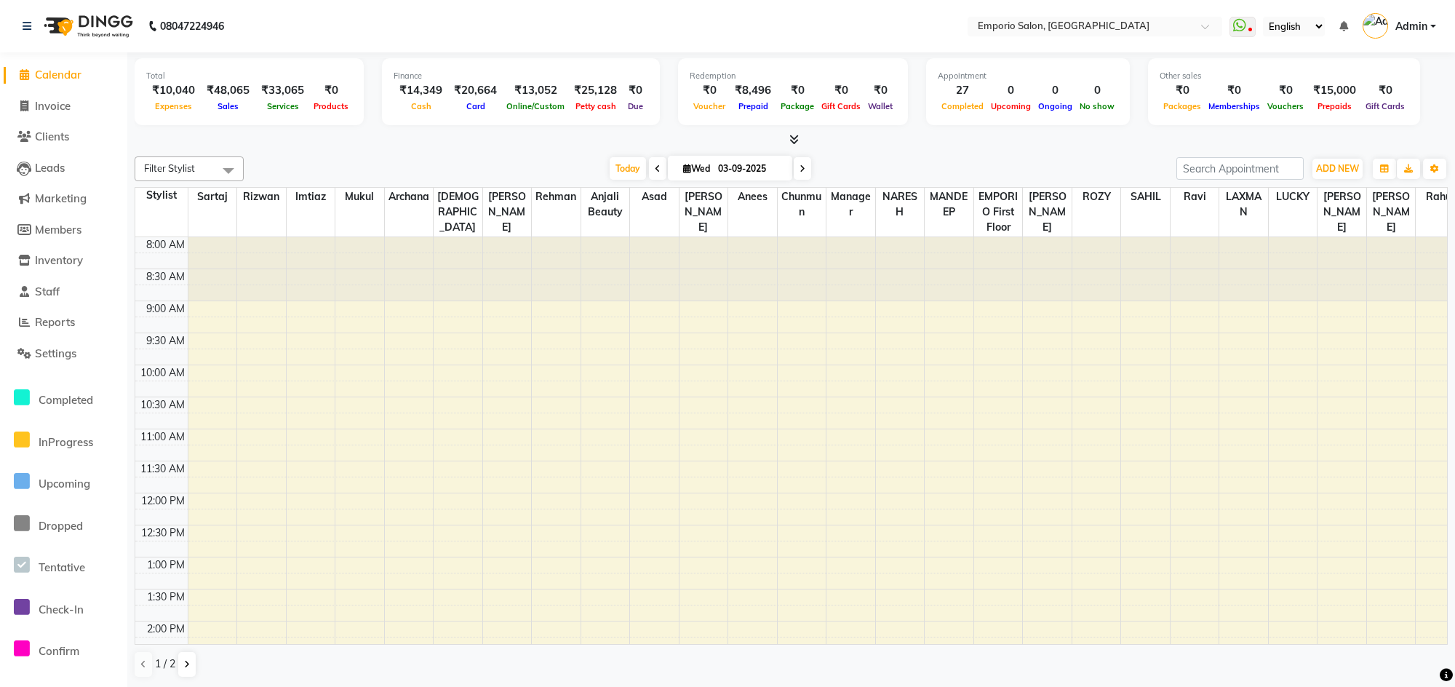
click at [38, 96] on li "Invoice" at bounding box center [63, 106] width 127 height 31
click at [69, 110] on span "Invoice" at bounding box center [53, 106] width 36 height 14
select select "service"
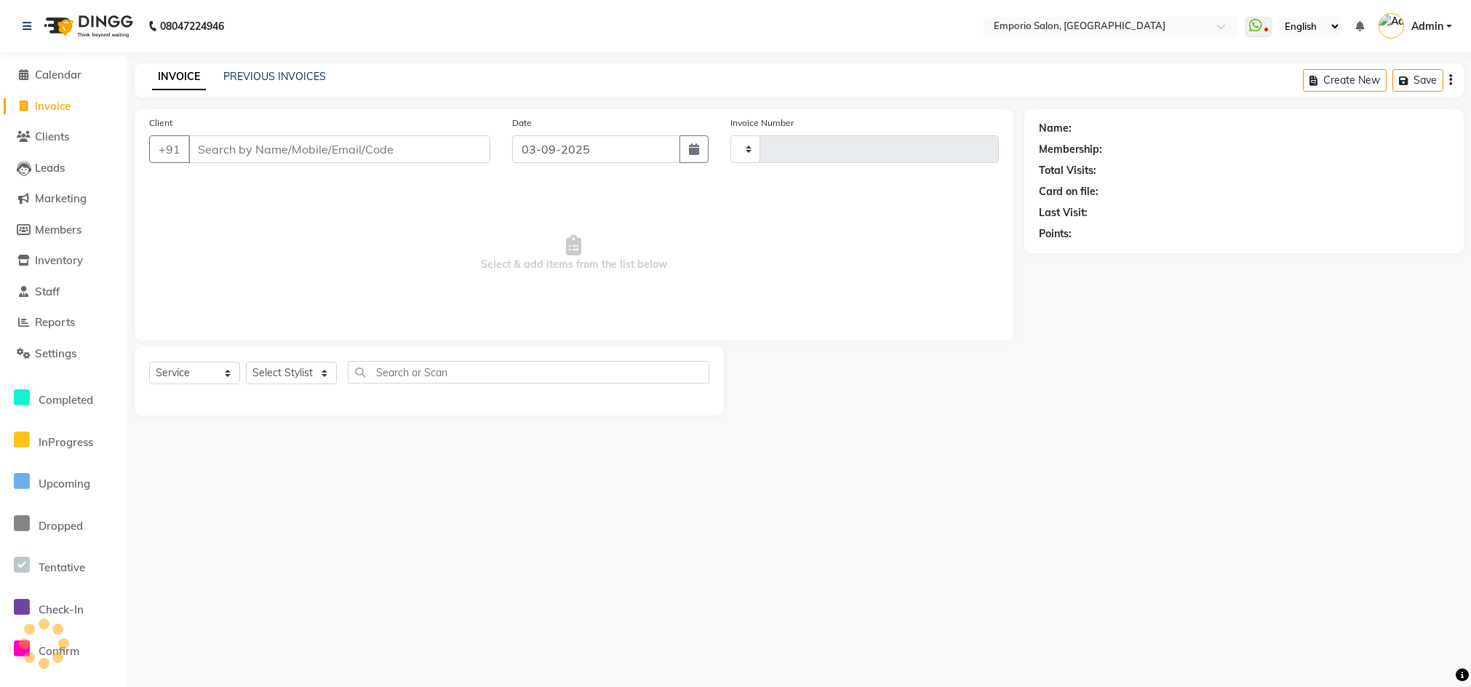
type input "4934"
select select "6332"
click at [221, 79] on div "INVOICE PREVIOUS INVOICES" at bounding box center [230, 76] width 191 height 15
click at [250, 78] on link "PREVIOUS INVOICES" at bounding box center [274, 76] width 103 height 13
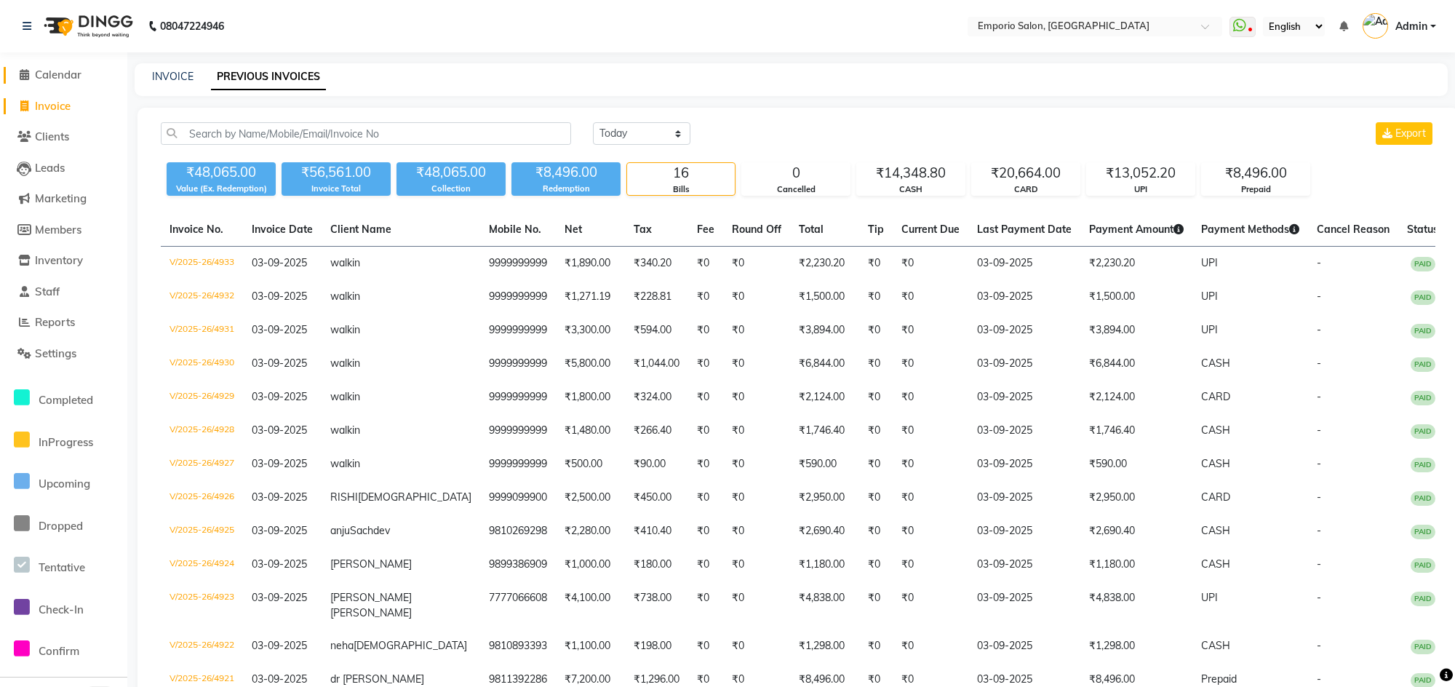
click at [60, 68] on span "Calendar" at bounding box center [58, 75] width 47 height 14
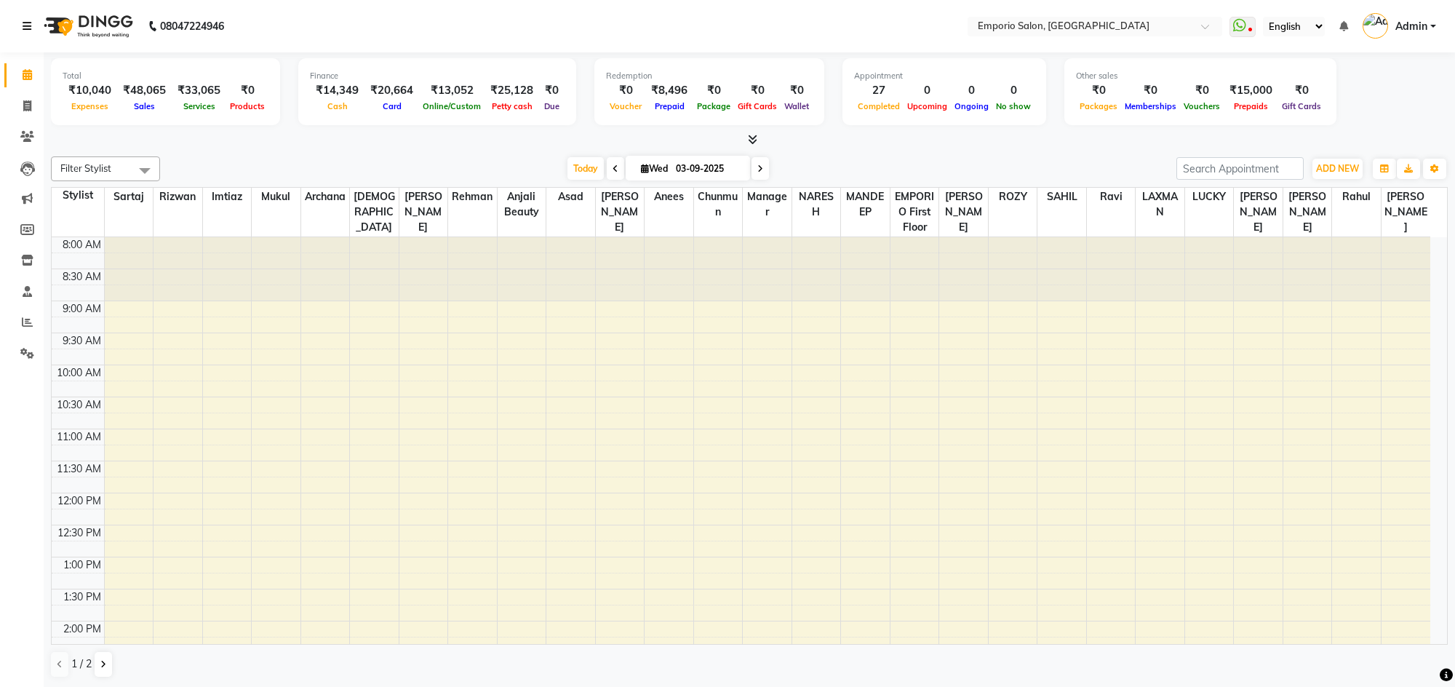
click at [28, 32] on link at bounding box center [30, 26] width 15 height 41
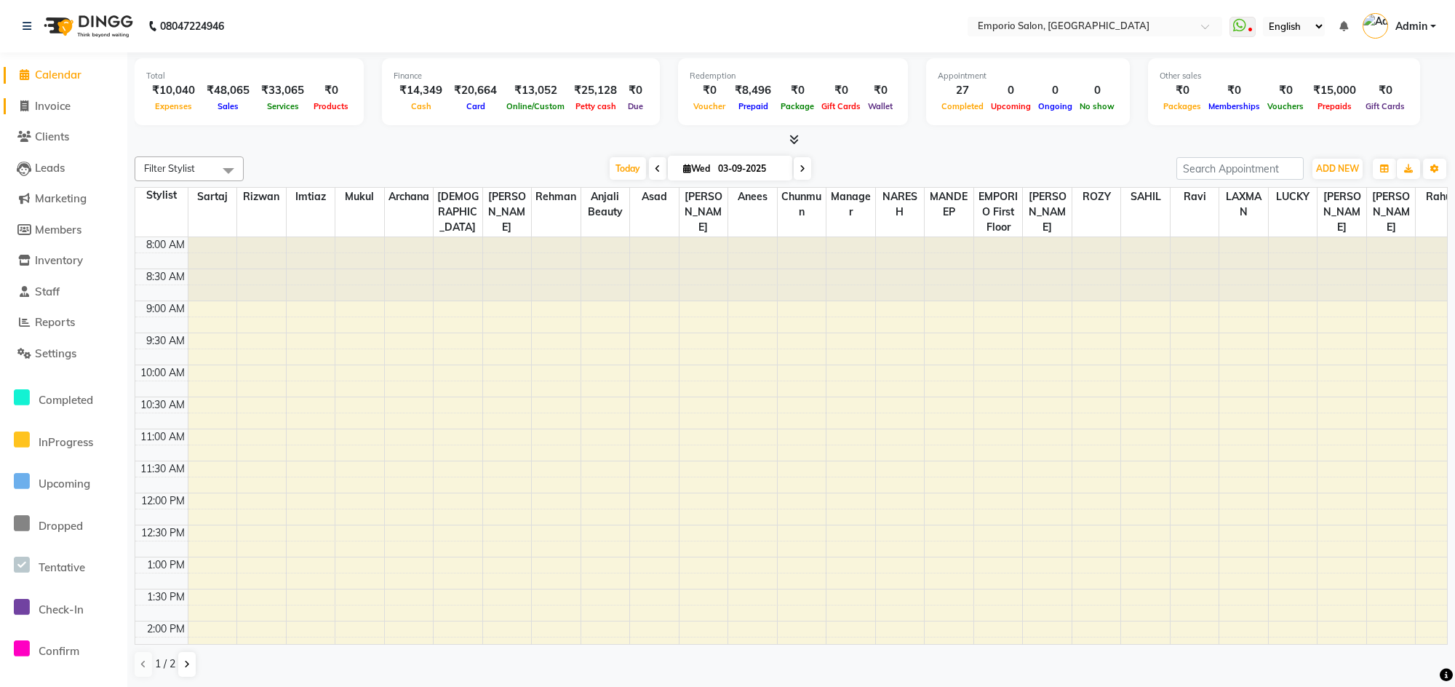
click at [36, 99] on span "Invoice" at bounding box center [53, 106] width 36 height 14
select select "service"
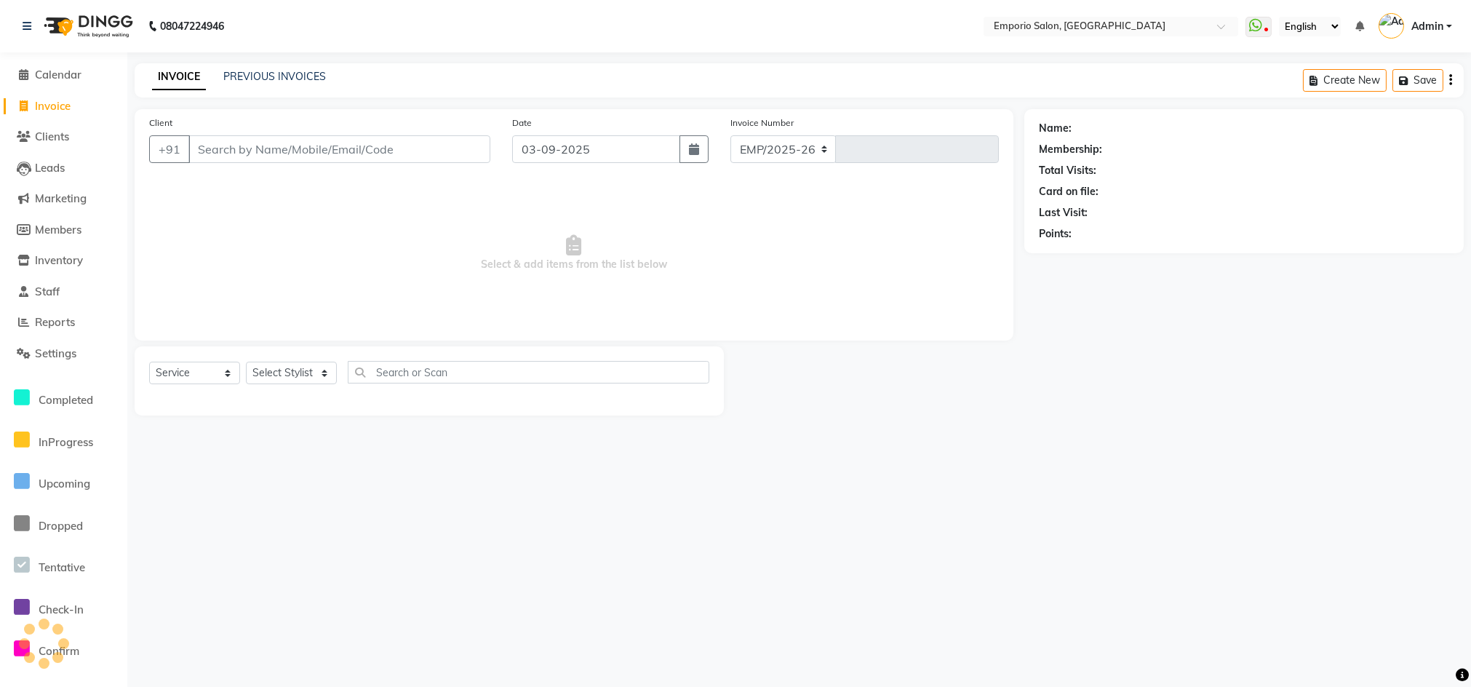
select select "6332"
type input "4935"
click at [296, 376] on select "Select Stylist" at bounding box center [291, 373] width 91 height 23
select select "89455"
click at [246, 362] on select "Select Stylist Anees Anjali beauty Archana Asad AYUSH chunmun EMPORIO First Flo…" at bounding box center [291, 373] width 91 height 23
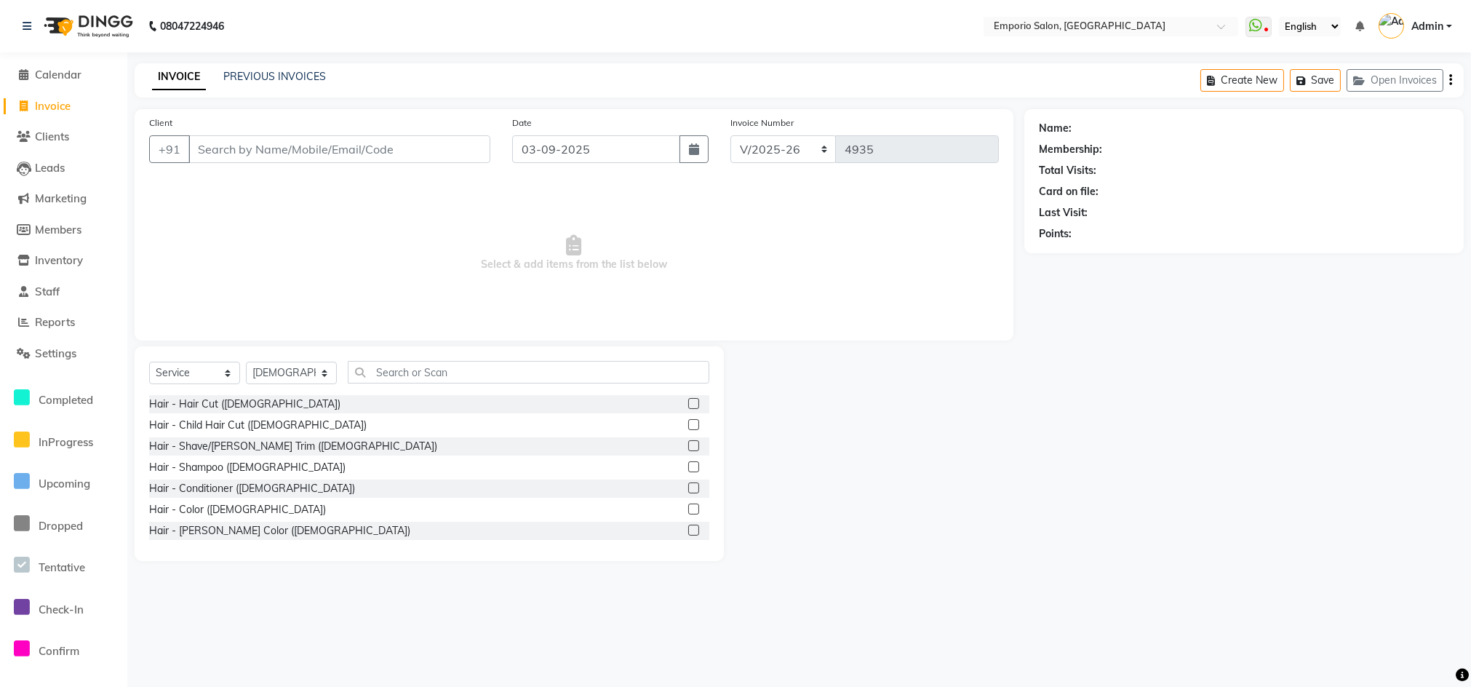
click at [370, 359] on div "Select Service Product Membership Package Voucher Prepaid Gift Card Select Styl…" at bounding box center [429, 453] width 589 height 215
click at [446, 380] on input "text" at bounding box center [529, 372] width 362 height 23
click at [376, 369] on input "text" at bounding box center [529, 372] width 362 height 23
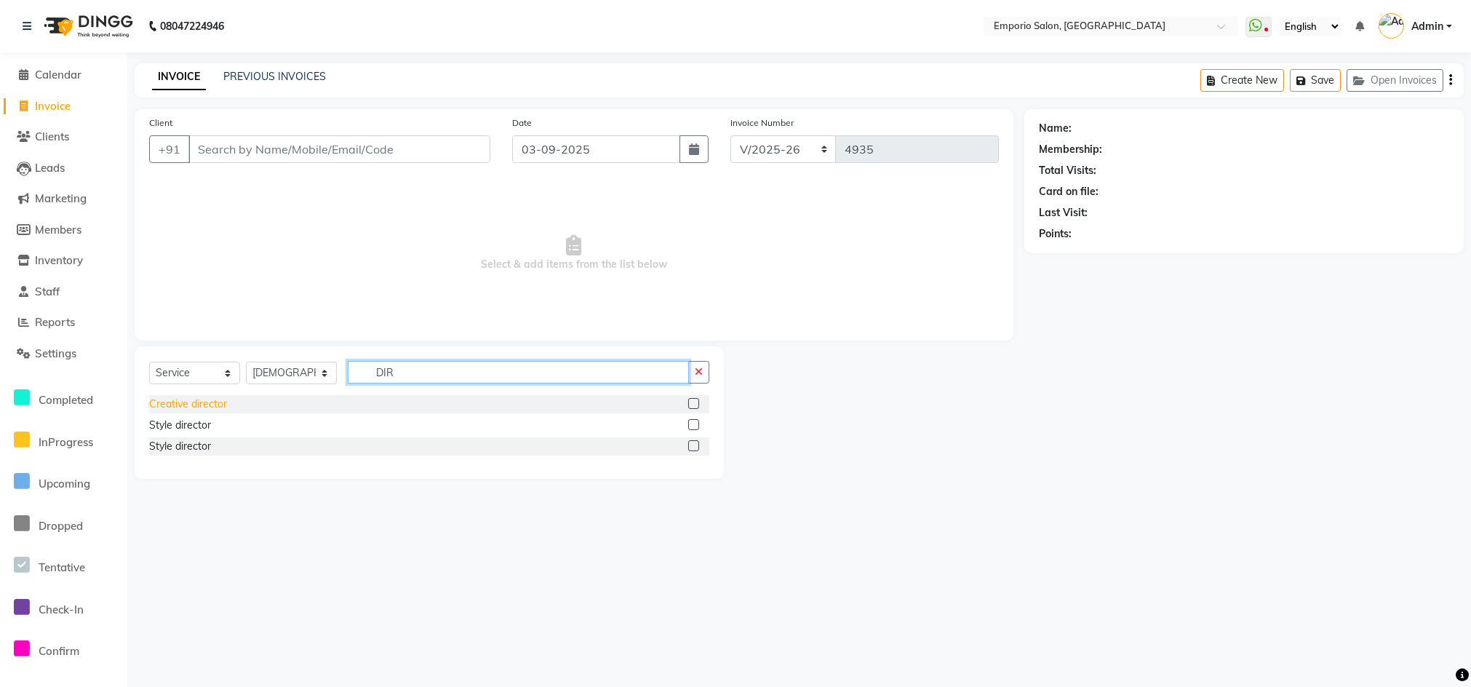
type input "DIR"
click at [191, 404] on div "Creative director" at bounding box center [188, 403] width 78 height 15
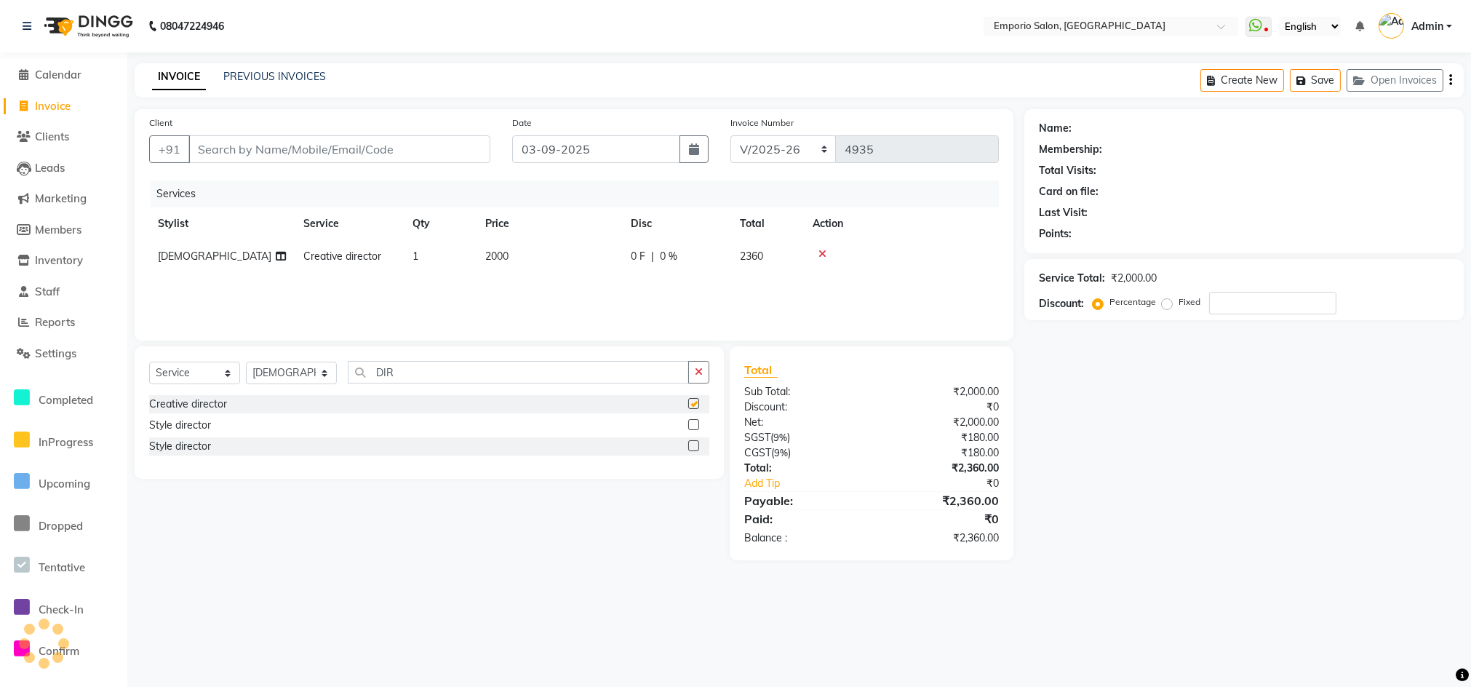
checkbox input "false"
drag, startPoint x: 621, startPoint y: 229, endPoint x: 605, endPoint y: 246, distance: 23.2
click at [620, 233] on th "Price" at bounding box center [548, 223] width 145 height 33
click at [604, 251] on td "2000" at bounding box center [548, 256] width 145 height 33
select select "89455"
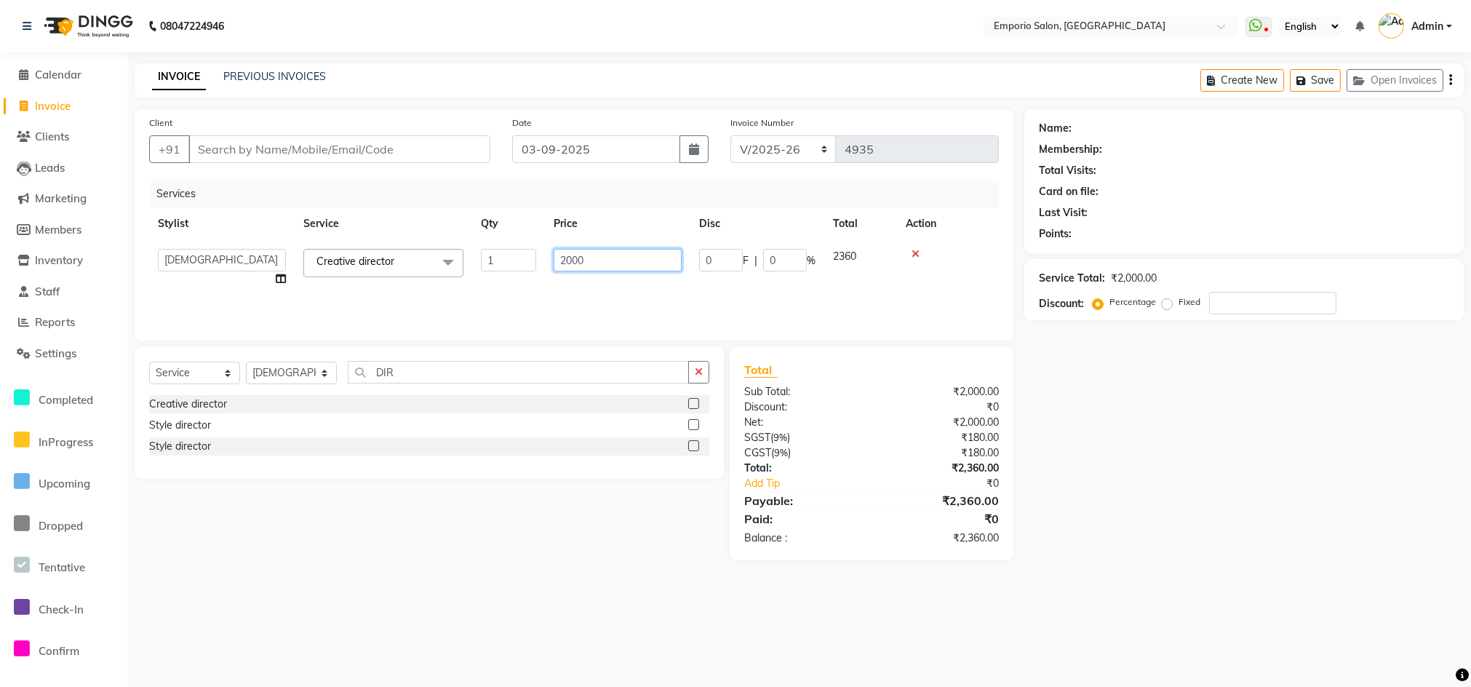
click at [605, 255] on input "2000" at bounding box center [618, 260] width 128 height 23
type input "2"
type input "1500"
click at [480, 127] on div "Client +91" at bounding box center [319, 145] width 363 height 60
click at [471, 137] on div "Client +91" at bounding box center [319, 145] width 363 height 60
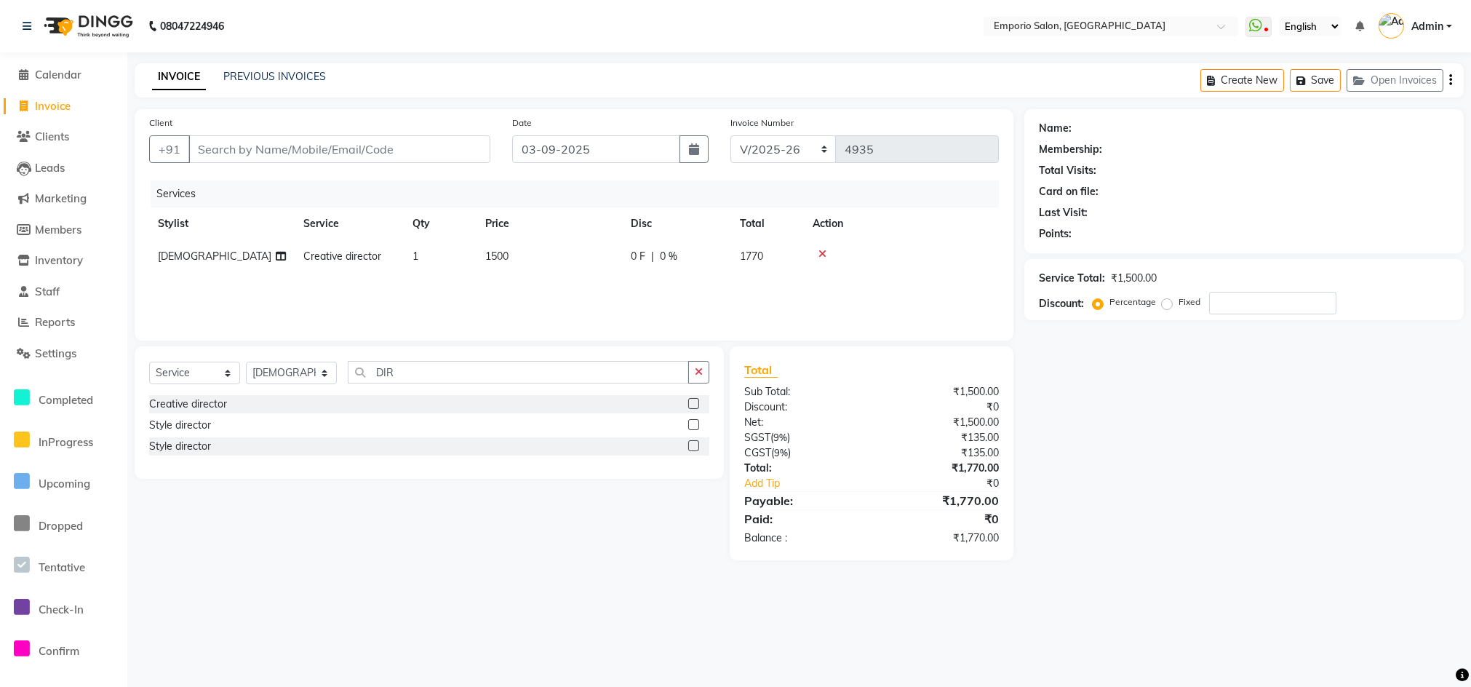
drag, startPoint x: 444, startPoint y: 171, endPoint x: 452, endPoint y: 161, distance: 13.0
click at [448, 167] on div "Client +91" at bounding box center [319, 145] width 363 height 60
click at [455, 148] on input "Client" at bounding box center [339, 149] width 302 height 28
type input "9"
type input "0"
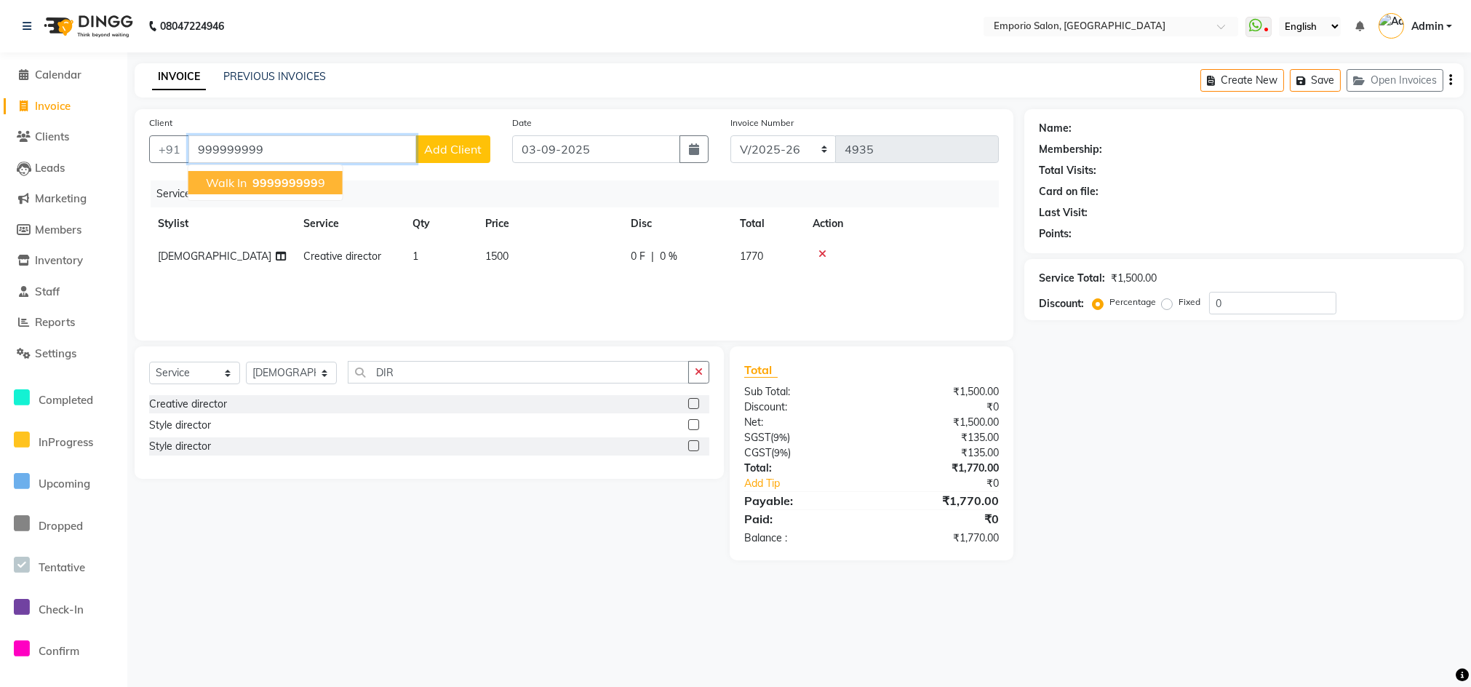
click at [256, 191] on button "walk in 999999999 9" at bounding box center [265, 182] width 154 height 23
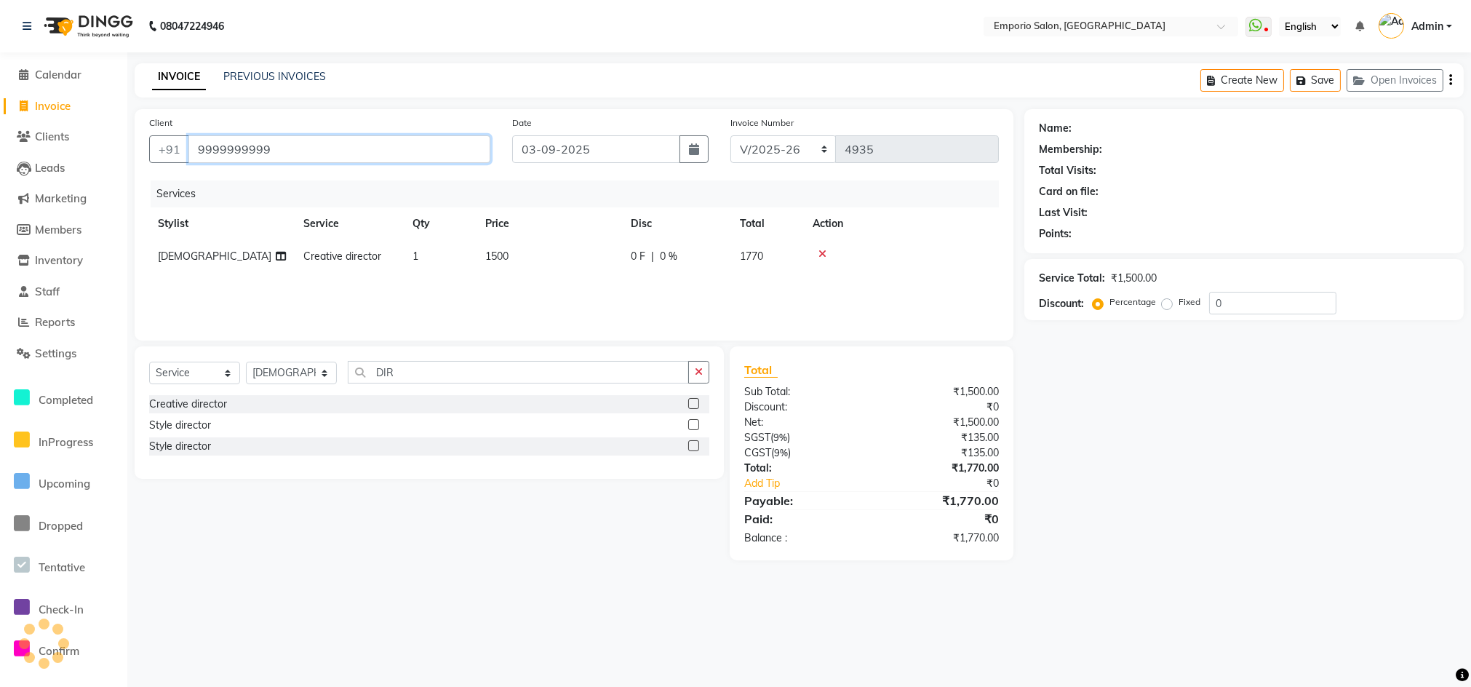
type input "9999999999"
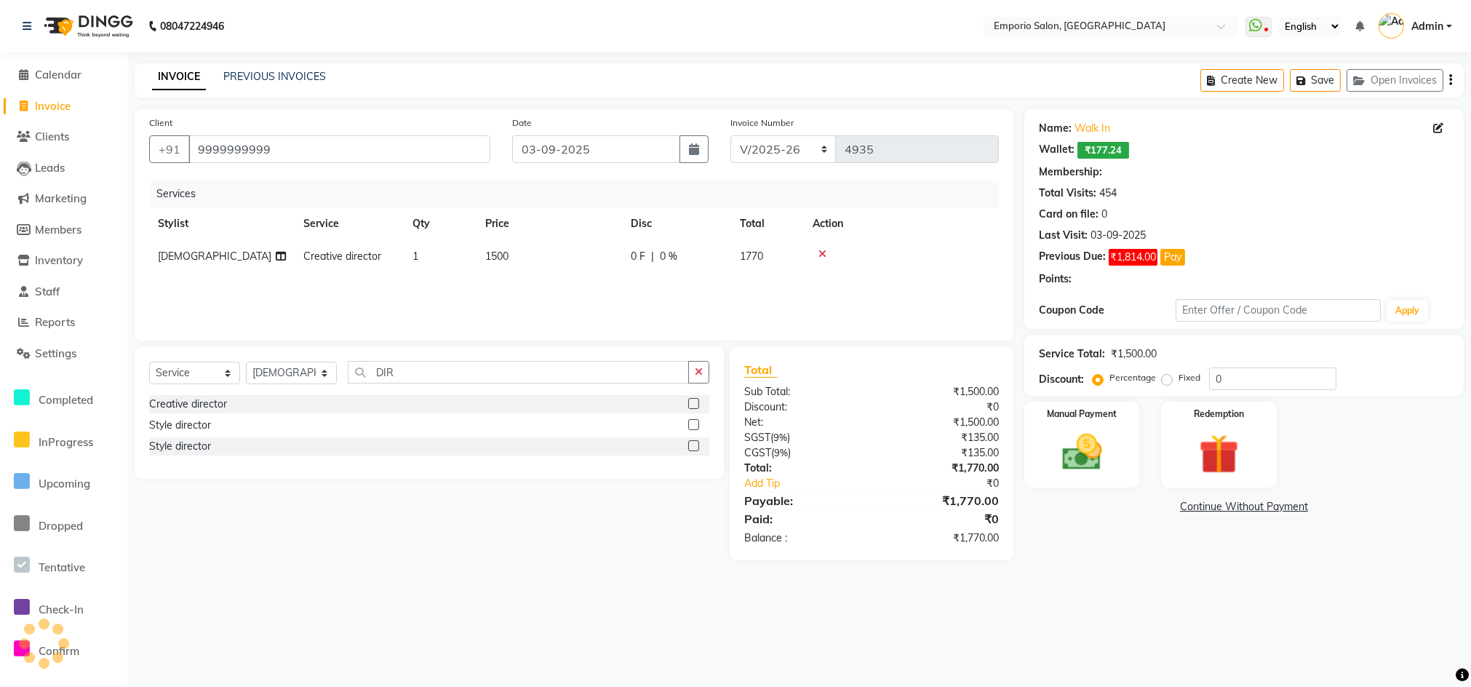
select select "1: Object"
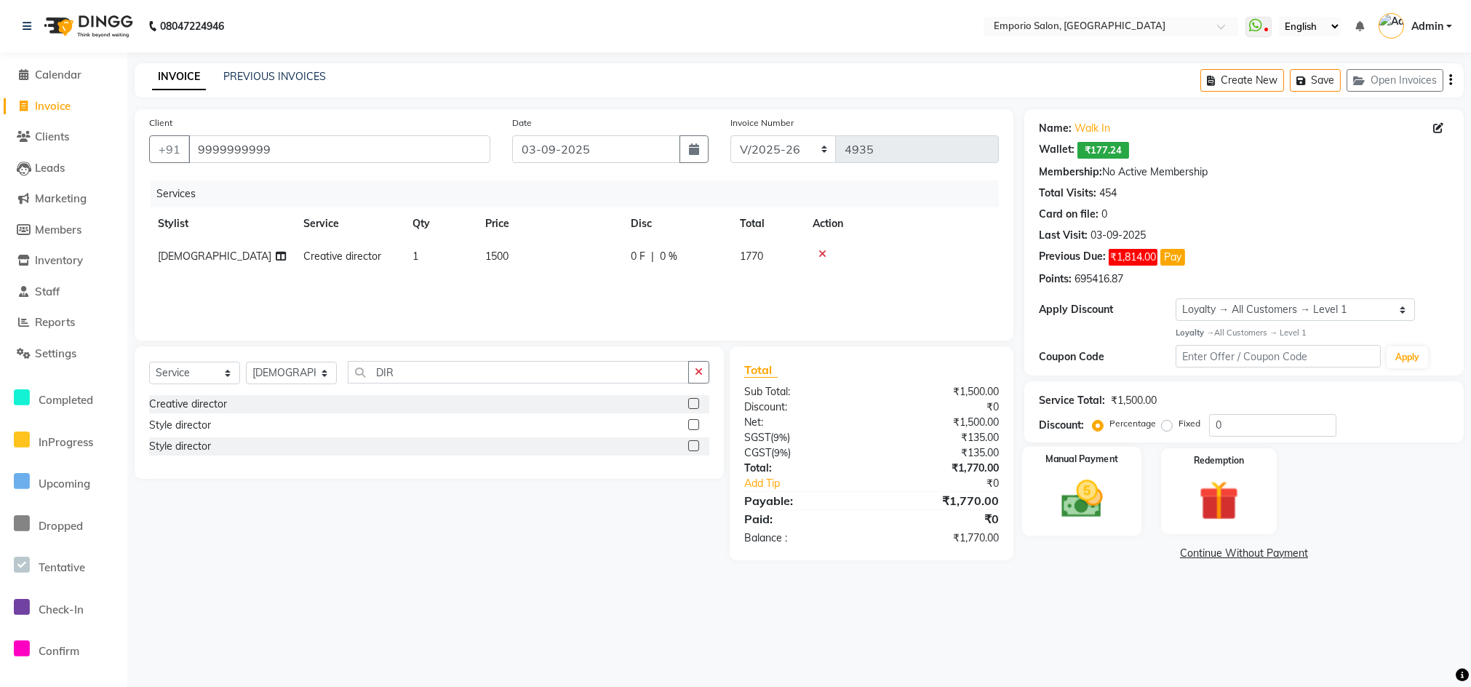
click at [1079, 519] on img at bounding box center [1081, 499] width 67 height 48
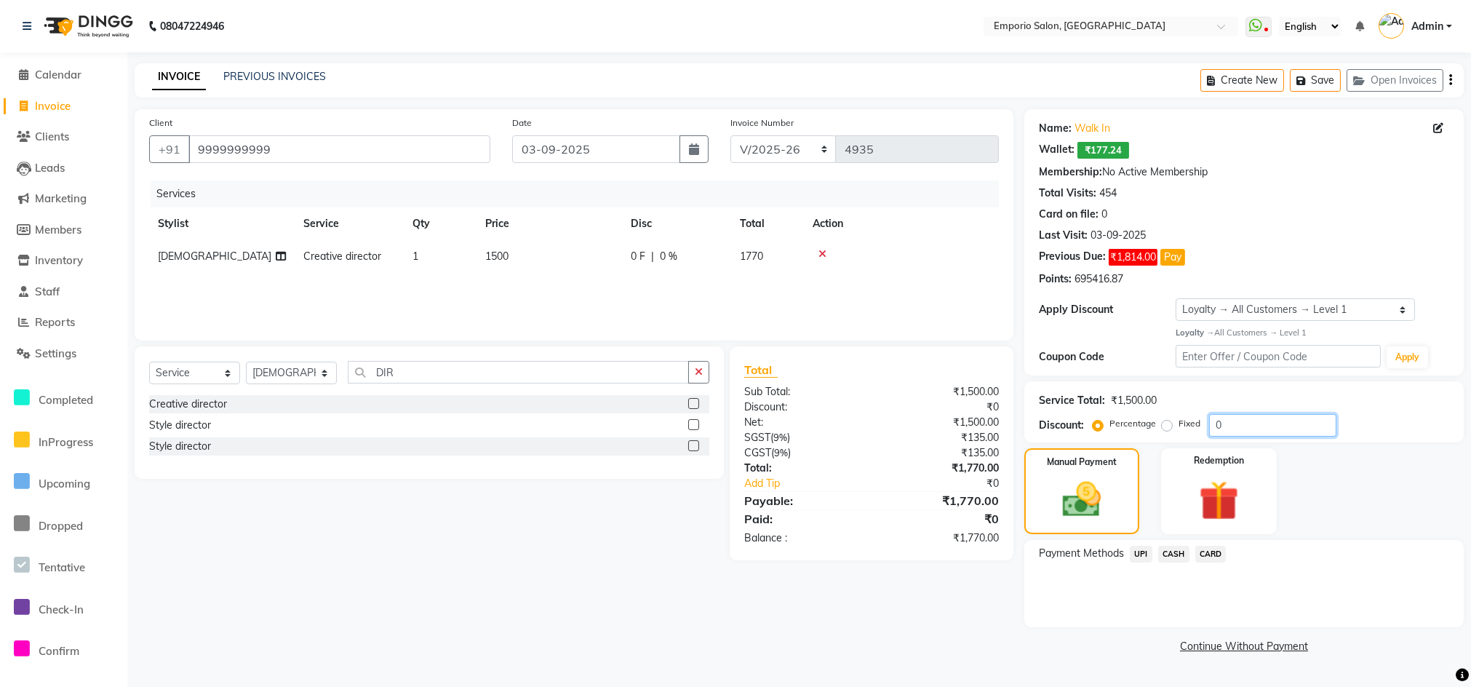
click at [1232, 434] on input "0" at bounding box center [1272, 425] width 127 height 23
type input "10"
click at [1202, 551] on span "CARD" at bounding box center [1210, 554] width 31 height 17
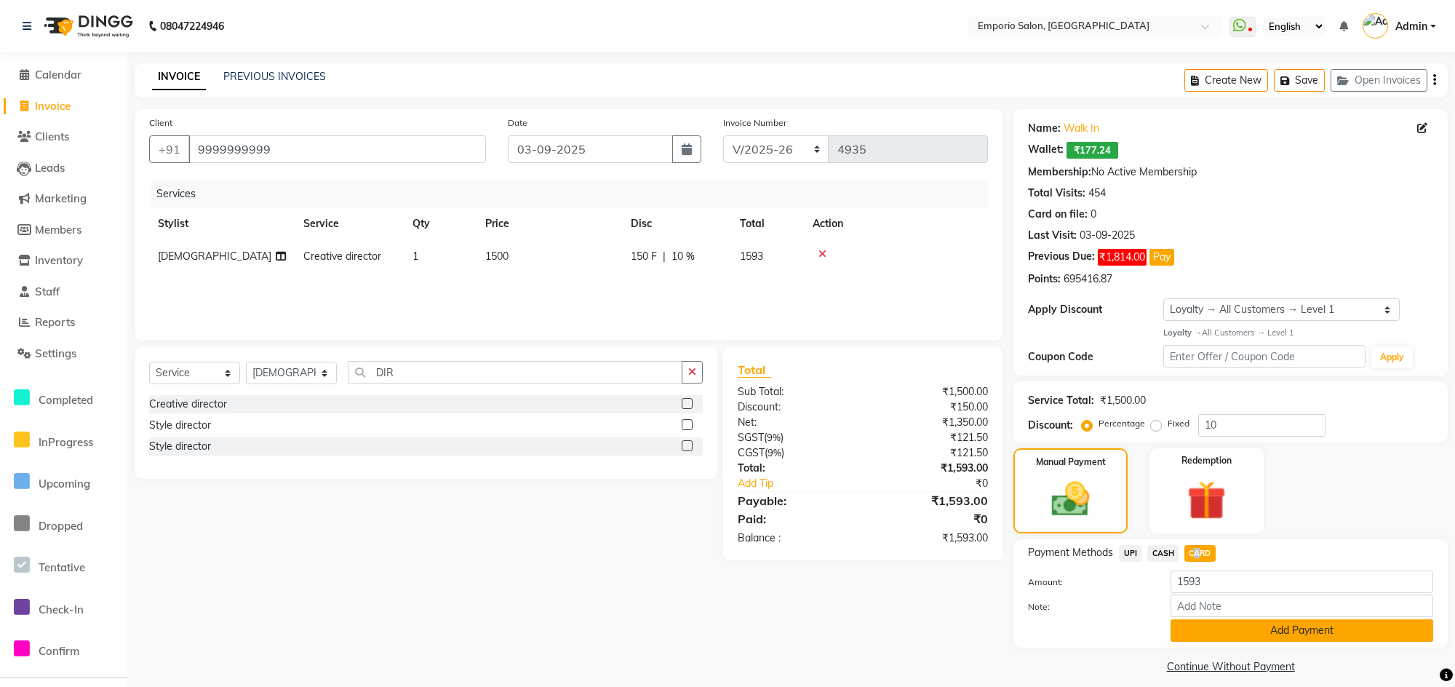
click at [1195, 634] on button "Add Payment" at bounding box center [1301, 630] width 263 height 23
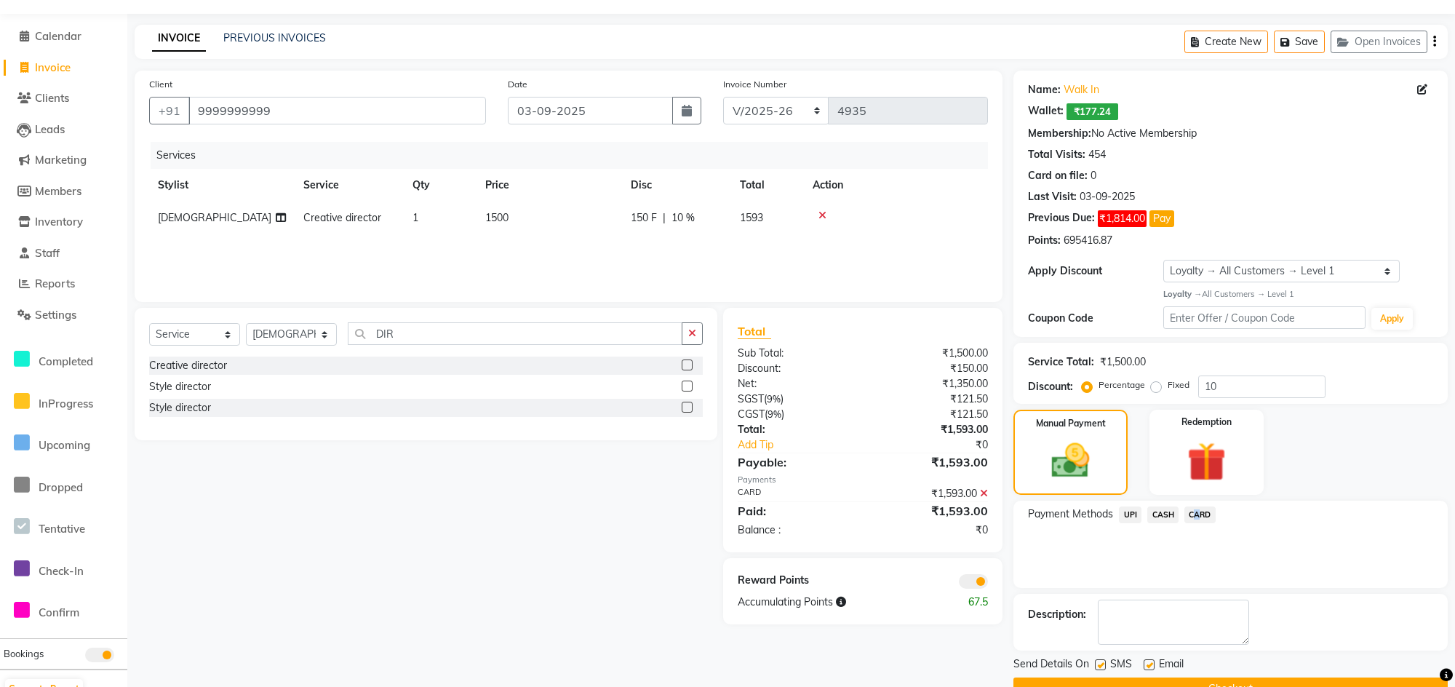
scroll to position [73, 0]
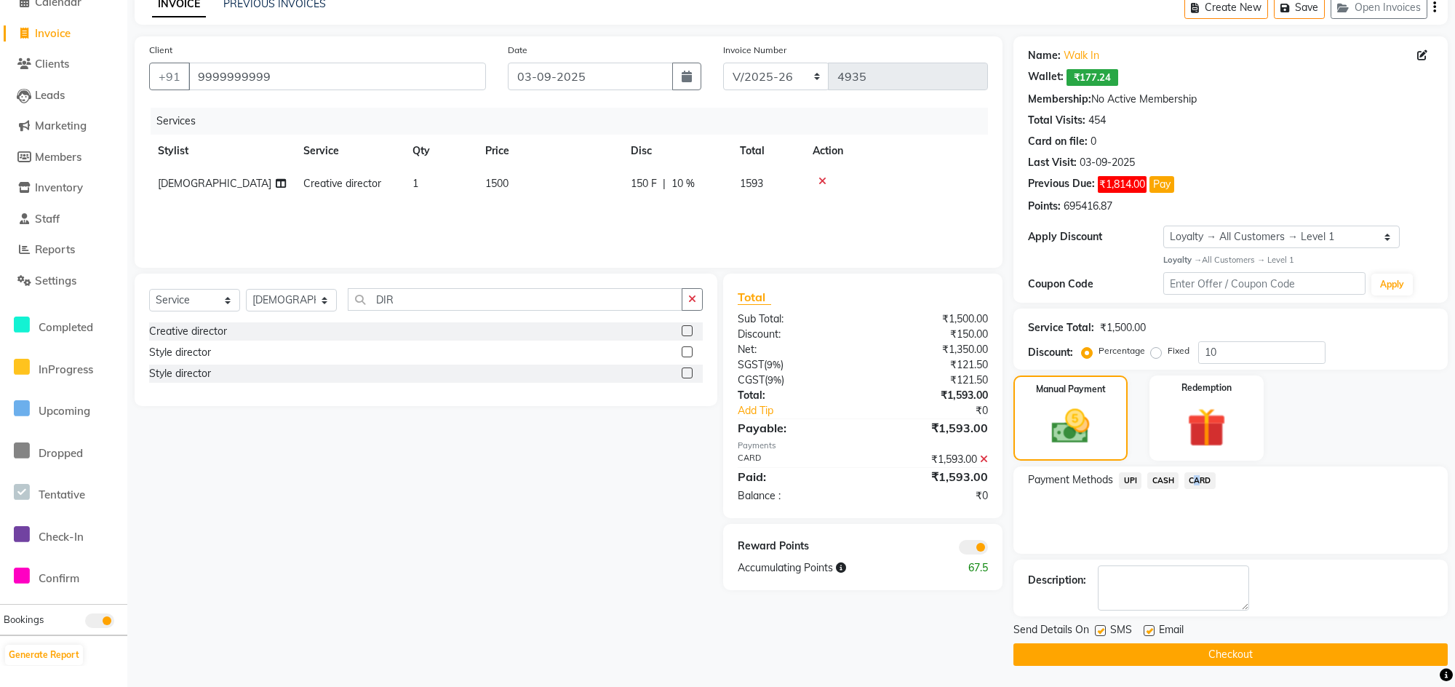
drag, startPoint x: 1149, startPoint y: 653, endPoint x: 1169, endPoint y: 633, distance: 28.3
click at [1160, 644] on button "Checkout" at bounding box center [1230, 654] width 434 height 23
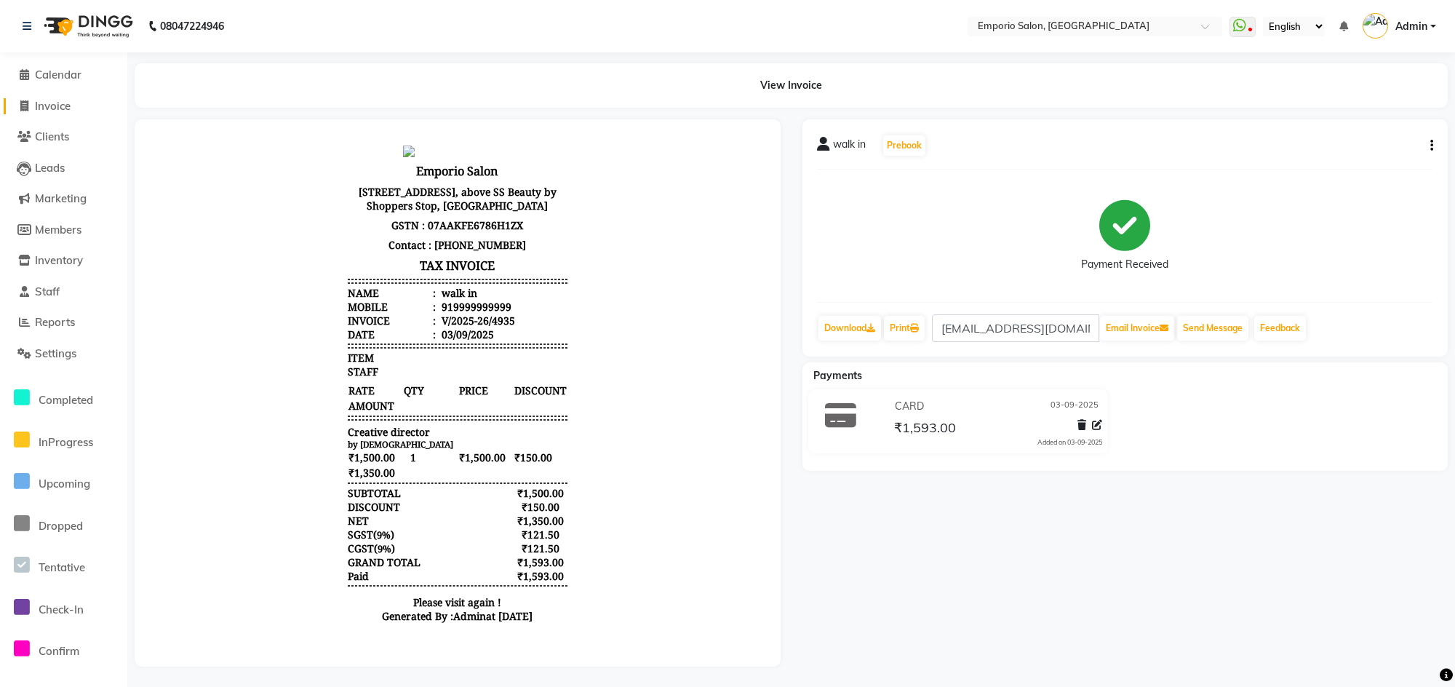
click at [41, 99] on span "Invoice" at bounding box center [53, 106] width 36 height 14
select select "service"
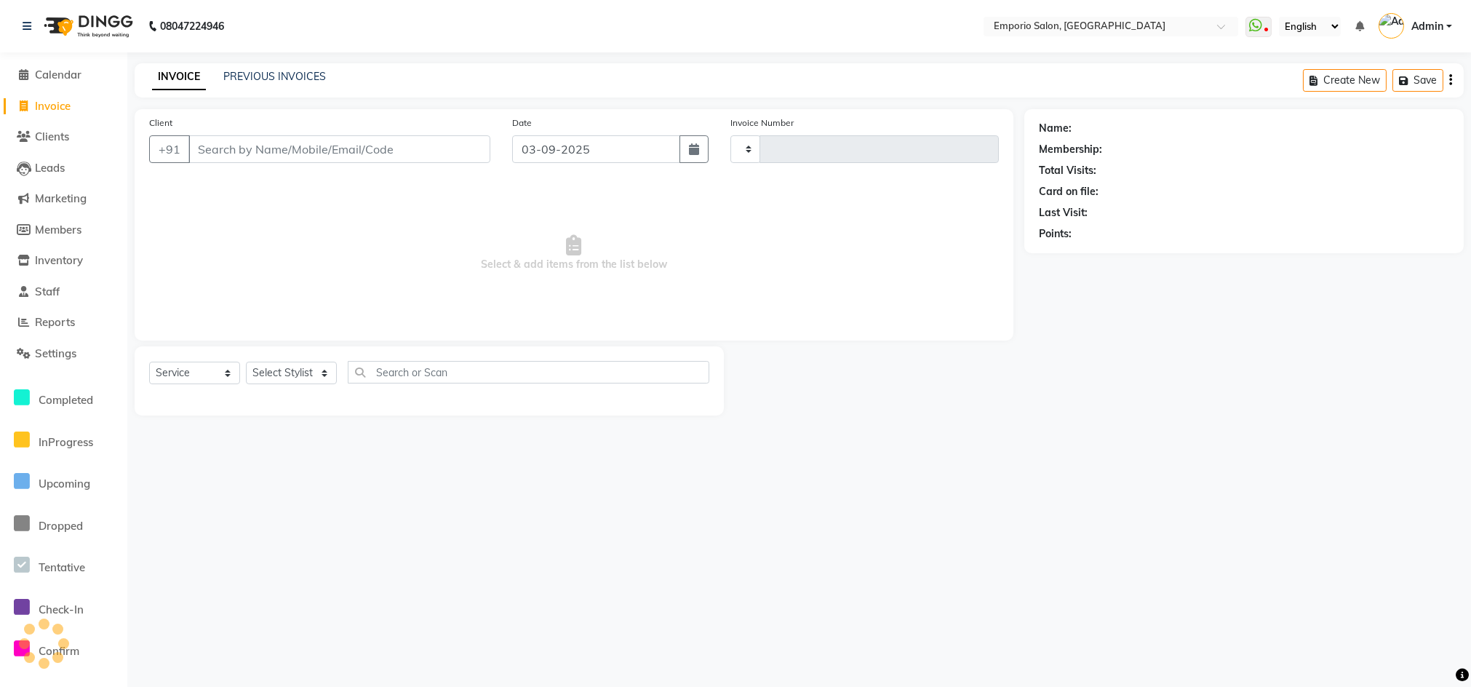
click at [283, 386] on div "Select Service Product Membership Package Voucher Prepaid Gift Card Select Styl…" at bounding box center [429, 378] width 560 height 34
type input "4939"
select select "6332"
click at [318, 379] on select "Select Stylist Anees Anjali beauty Archana Asad AYUSH chunmun EMPORIO First Flo…" at bounding box center [291, 373] width 91 height 23
select select "89435"
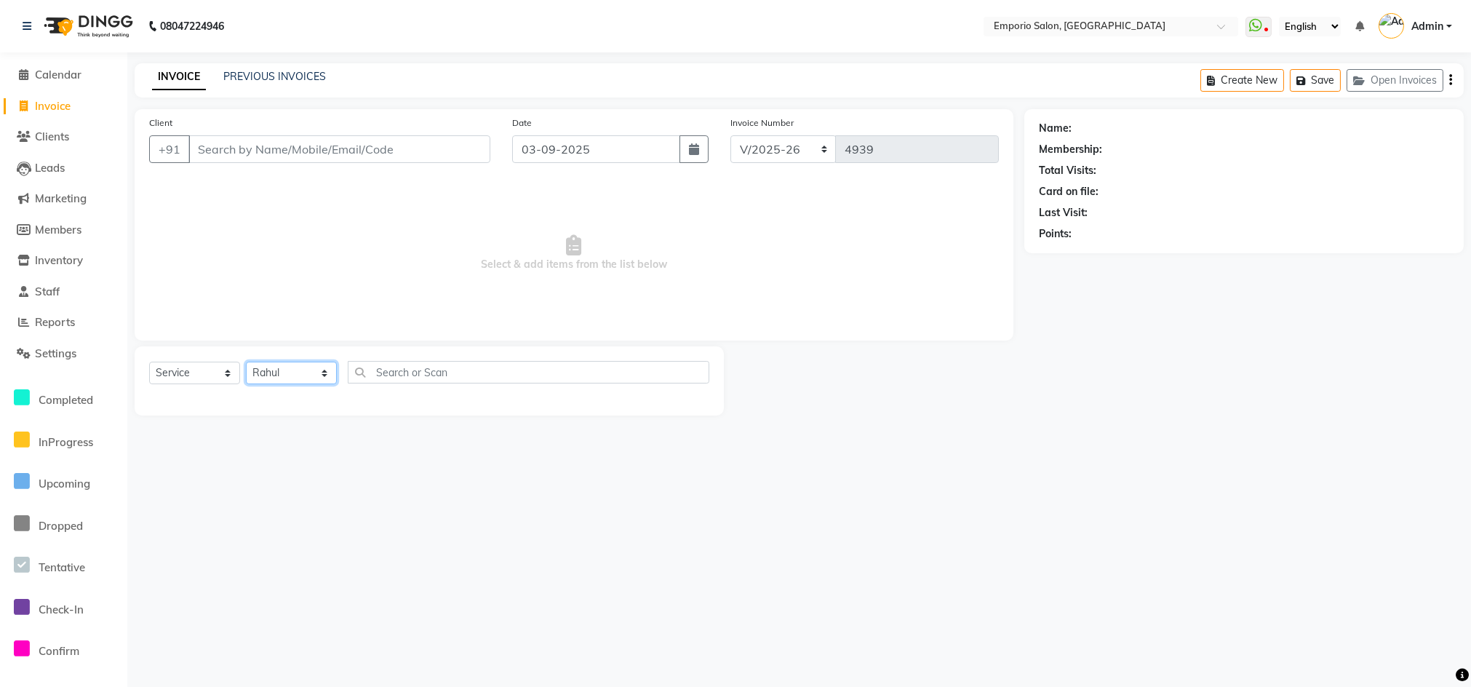
click at [246, 362] on select "Select Stylist Anees Anjali beauty Archana Asad AYUSH chunmun EMPORIO First Flo…" at bounding box center [291, 373] width 91 height 23
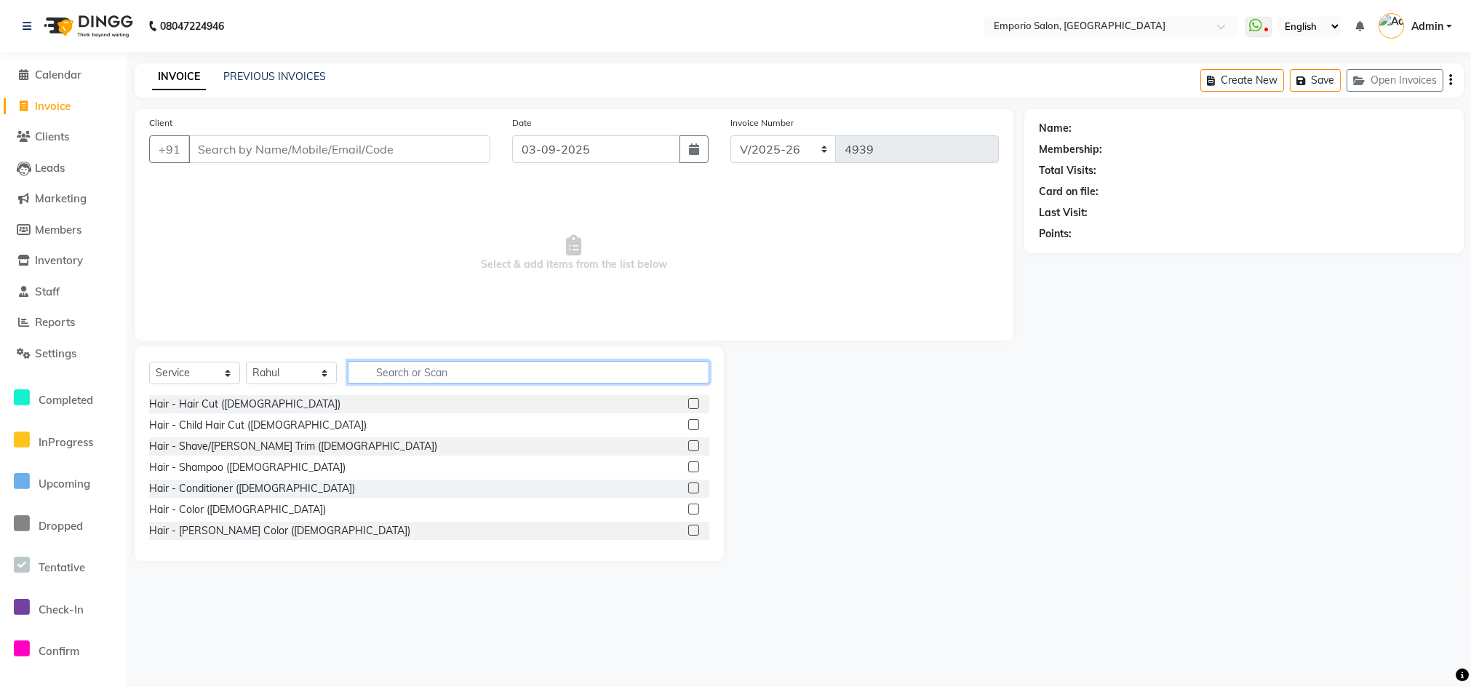
click at [399, 367] on input "text" at bounding box center [529, 372] width 362 height 23
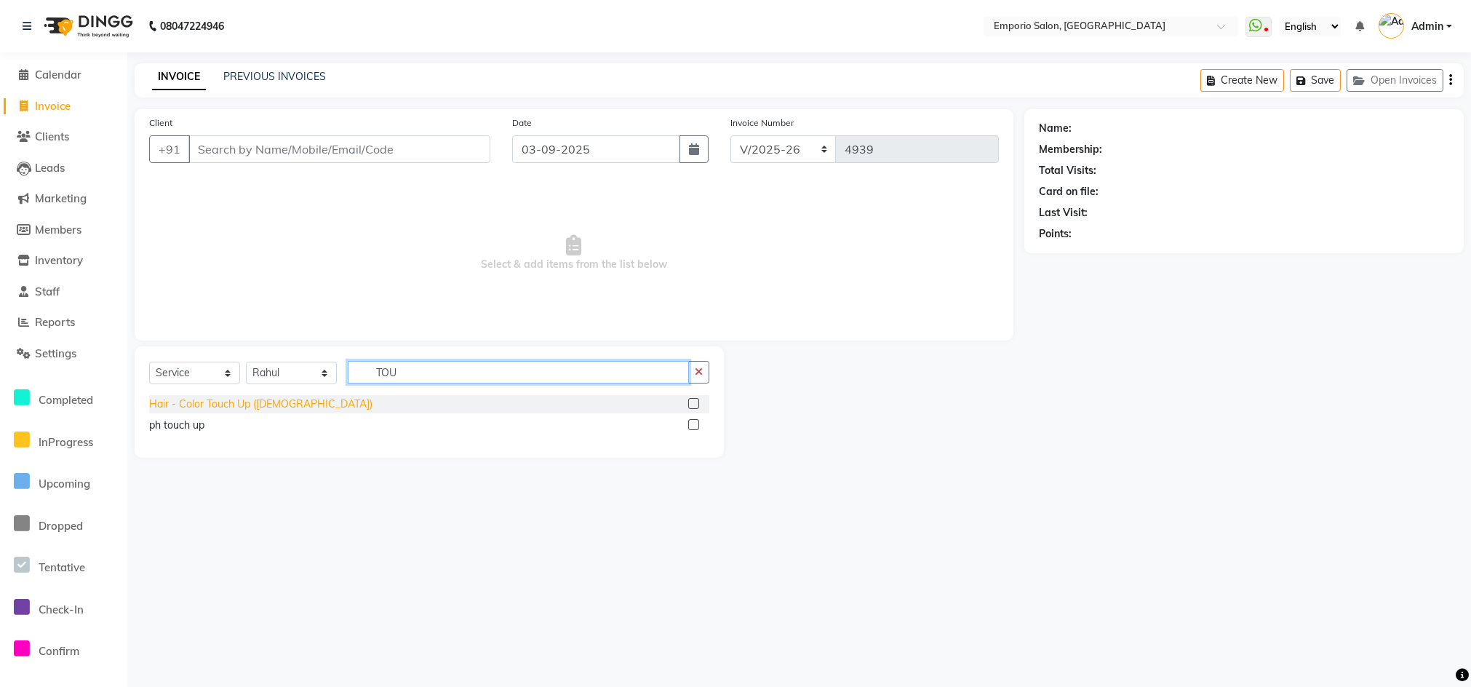
type input "TOU"
click at [187, 404] on div "Hair - Color Touch Up (Female)" at bounding box center [260, 403] width 223 height 15
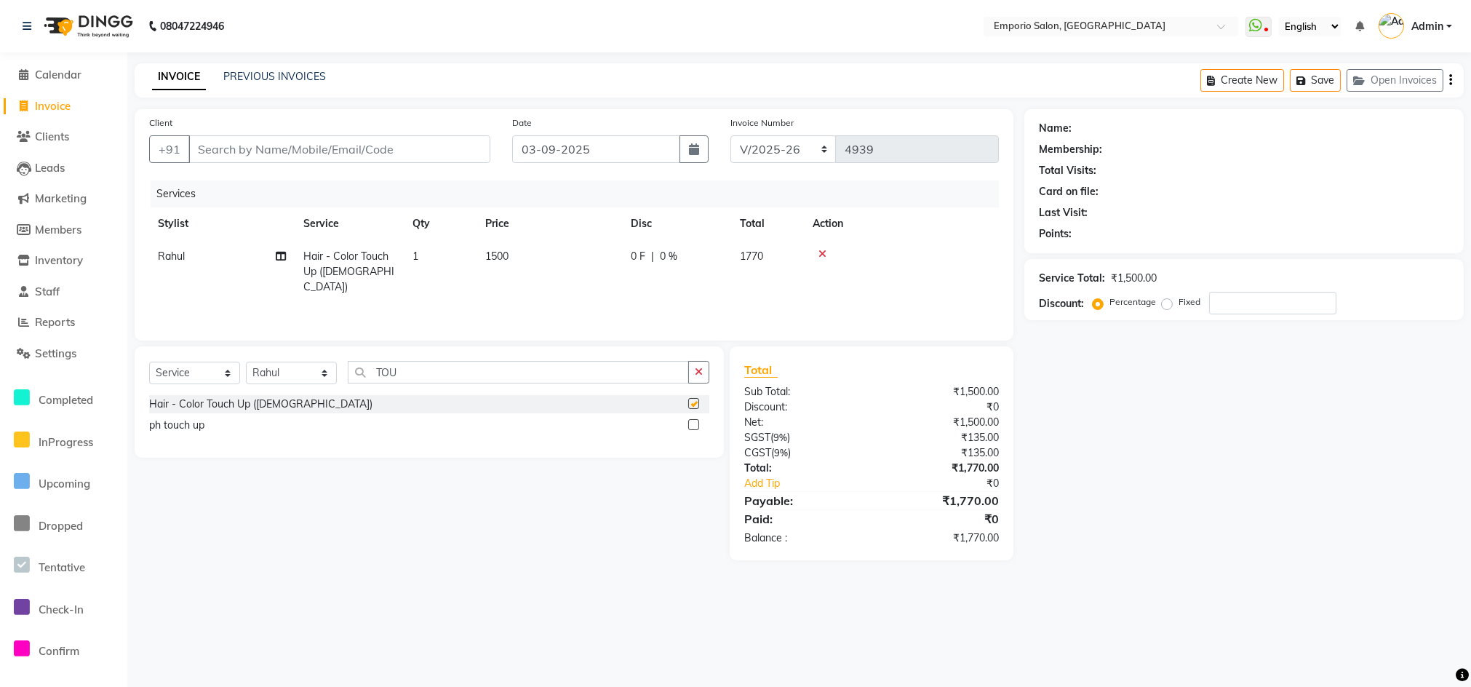
checkbox input "false"
click at [576, 263] on td "1500" at bounding box center [548, 271] width 145 height 63
select select "89435"
click at [691, 380] on button "button" at bounding box center [698, 372] width 21 height 23
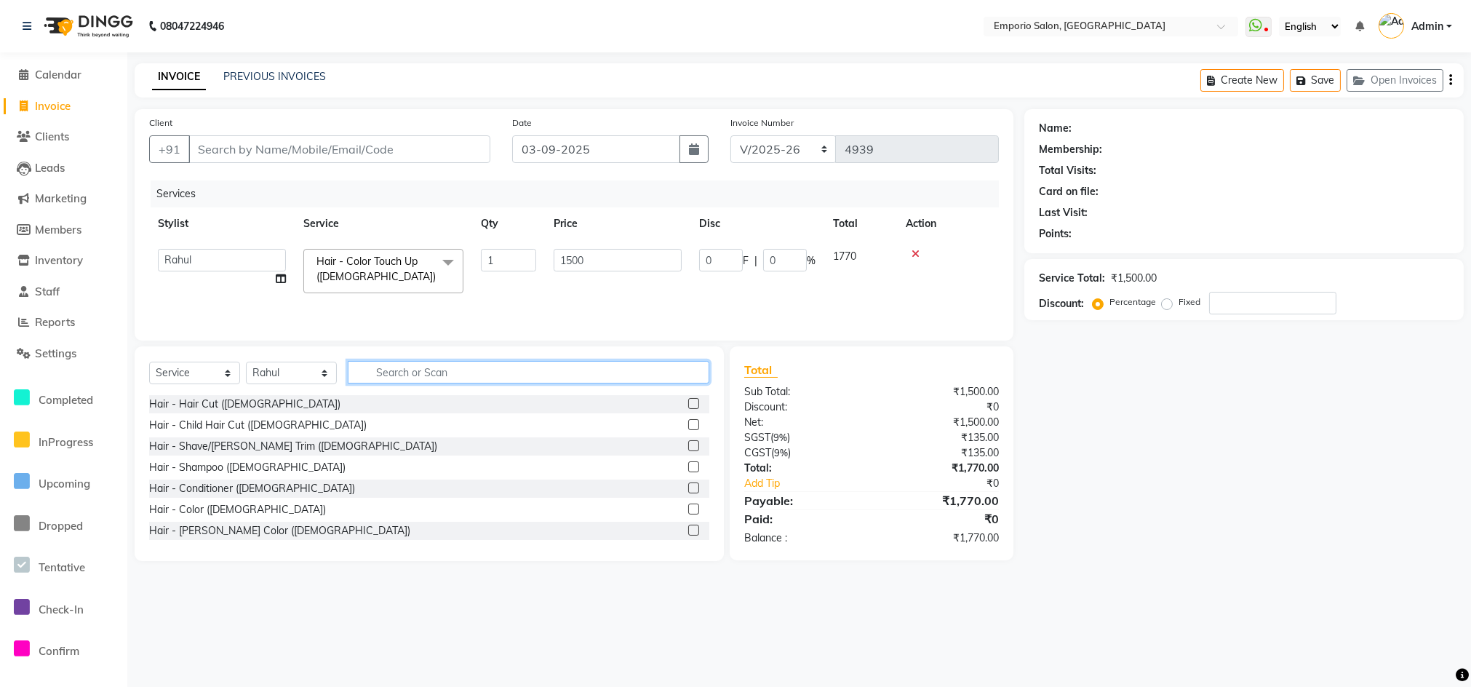
click at [701, 373] on input "text" at bounding box center [529, 372] width 362 height 23
click at [573, 374] on input "text" at bounding box center [529, 372] width 362 height 23
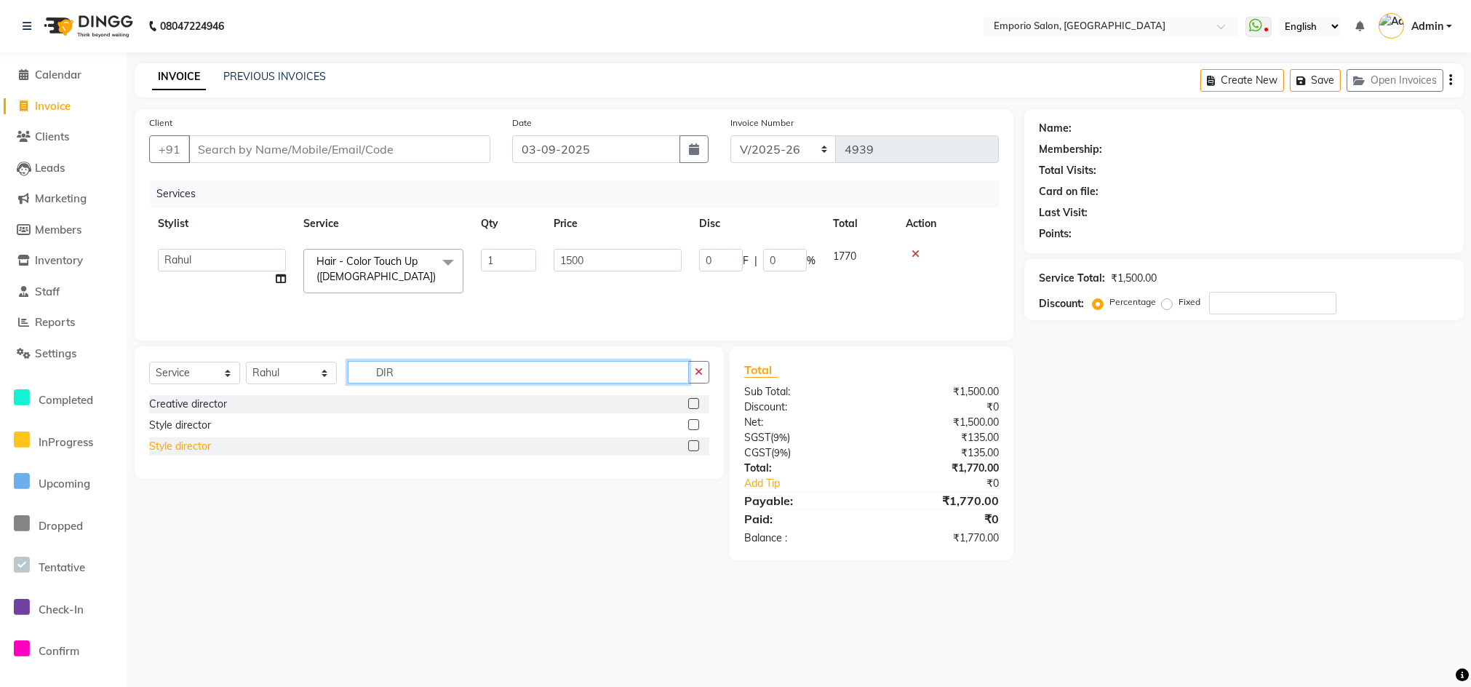
type input "DIR"
drag, startPoint x: 169, startPoint y: 444, endPoint x: 206, endPoint y: 441, distance: 37.3
click at [169, 444] on div "Style director" at bounding box center [180, 446] width 62 height 15
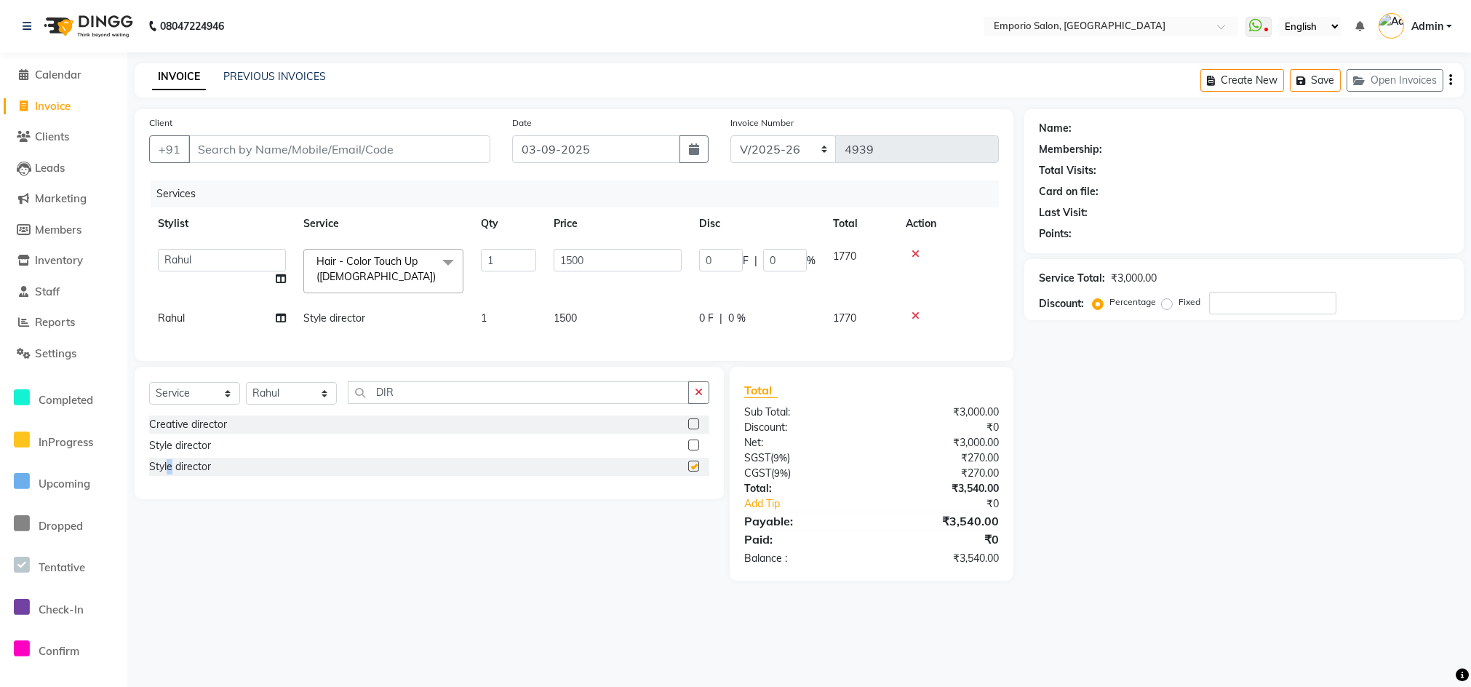
checkbox input "false"
click at [655, 317] on td "1500" at bounding box center [617, 318] width 145 height 33
select select "89435"
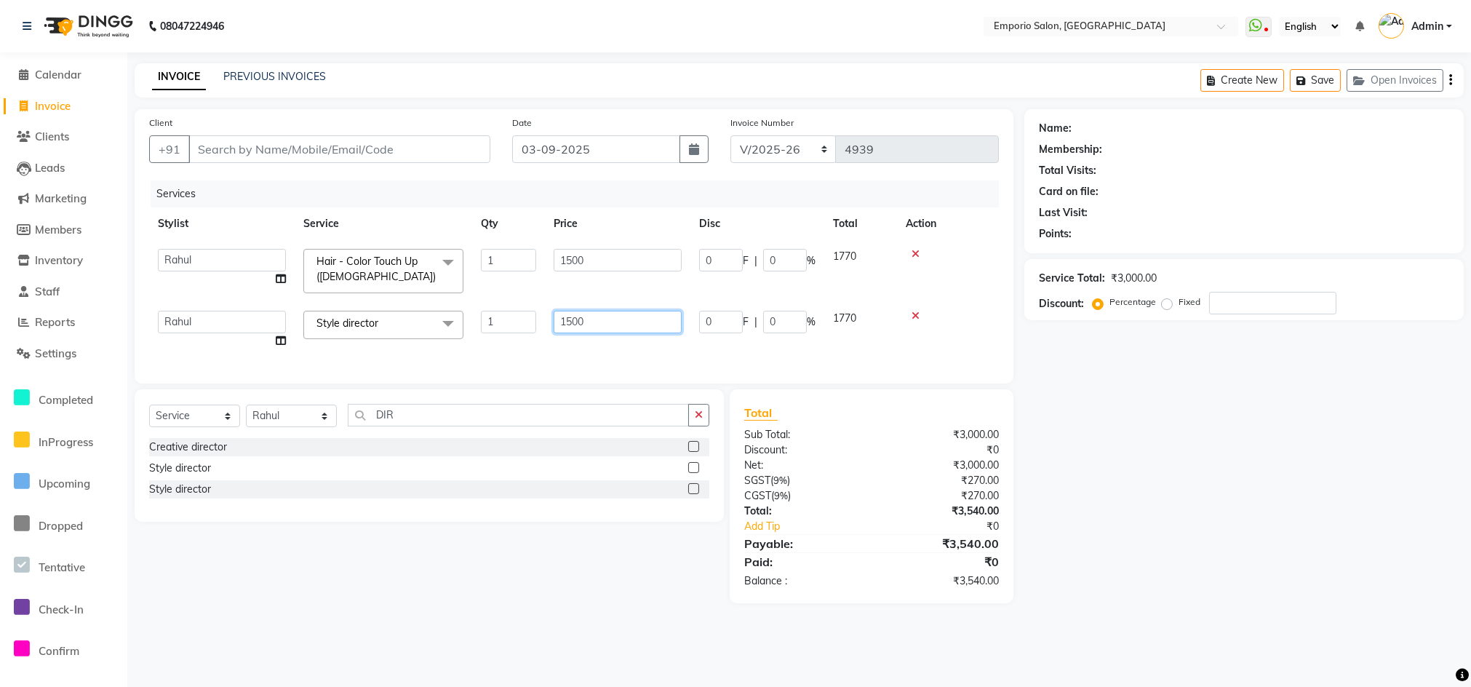
click at [655, 317] on input "1500" at bounding box center [618, 322] width 128 height 23
type input "1"
type input "1200"
drag, startPoint x: 651, startPoint y: 331, endPoint x: 659, endPoint y: 355, distance: 25.3
click at [655, 331] on input "1200" at bounding box center [618, 322] width 128 height 23
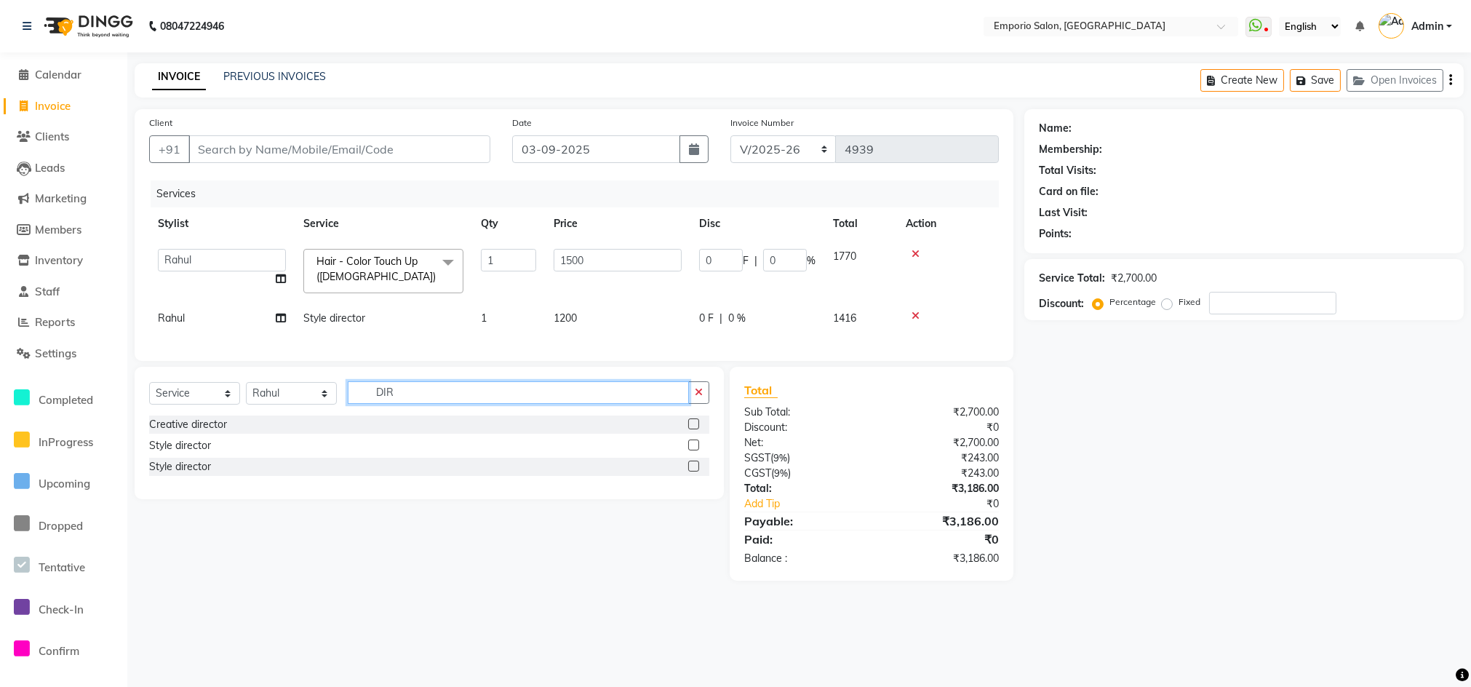
drag, startPoint x: 658, startPoint y: 397, endPoint x: 674, endPoint y: 408, distance: 19.4
click at [658, 399] on div "Client +91 Date 03-09-2025 Invoice Number EMP/2025-26 V/2025 V/2025-26 4939 Ser…" at bounding box center [574, 344] width 901 height 471
click at [703, 404] on button "button" at bounding box center [698, 392] width 21 height 23
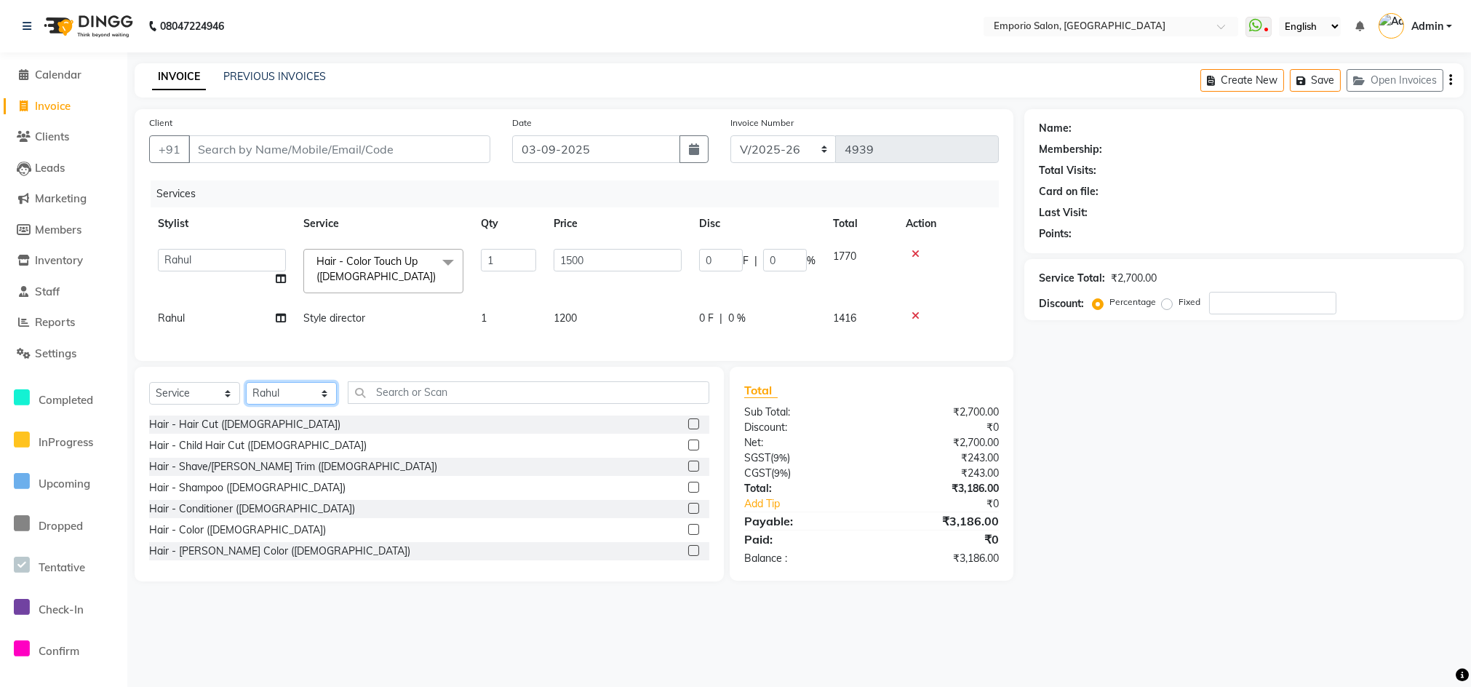
click at [299, 404] on select "Select Stylist Anees Anjali beauty Archana Asad AYUSH chunmun EMPORIO First Flo…" at bounding box center [291, 393] width 91 height 23
select select "89419"
click at [246, 398] on select "Select Stylist Anees Anjali beauty Archana Asad AYUSH chunmun EMPORIO First Flo…" at bounding box center [291, 393] width 91 height 23
click at [404, 415] on div "Select Service Product Membership Package Voucher Prepaid Gift Card Select Styl…" at bounding box center [429, 398] width 560 height 34
click at [405, 404] on input "text" at bounding box center [529, 392] width 362 height 23
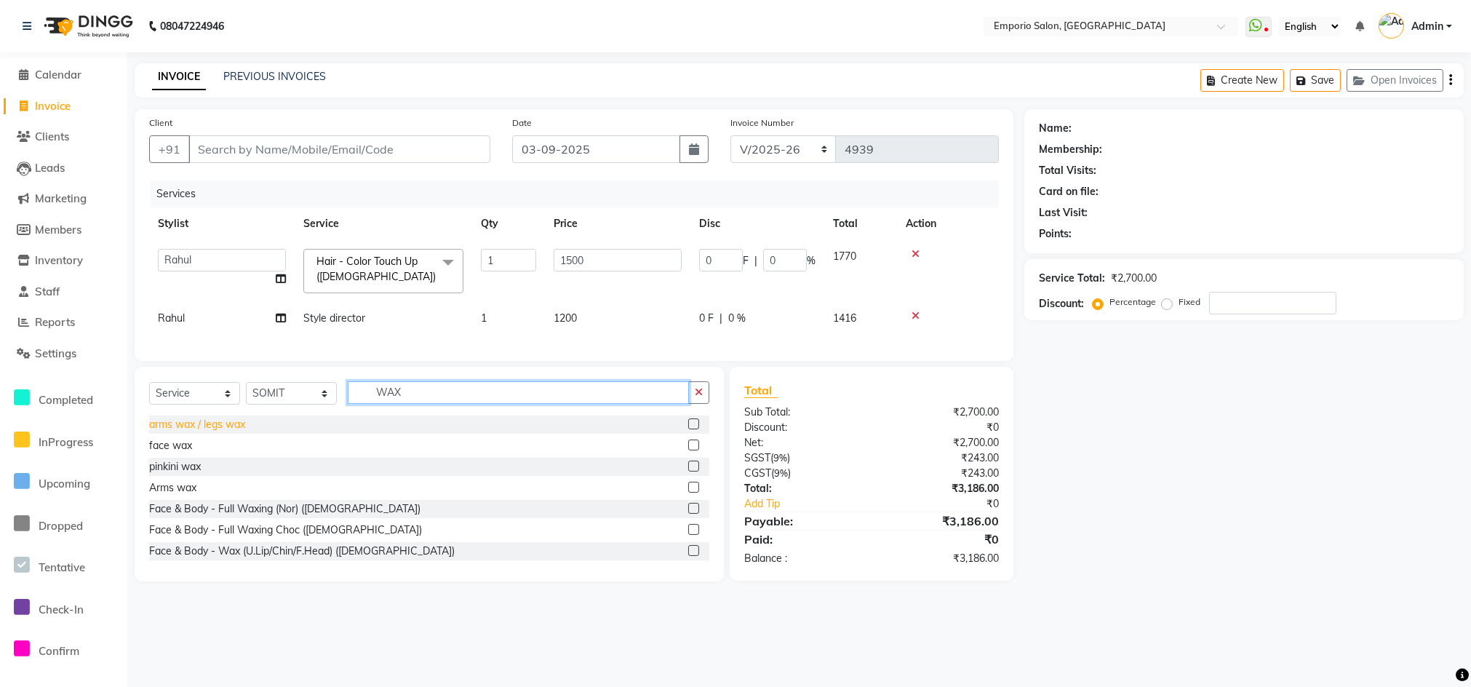
type input "WAX"
click at [189, 432] on div "arms wax / legs wax" at bounding box center [197, 424] width 96 height 15
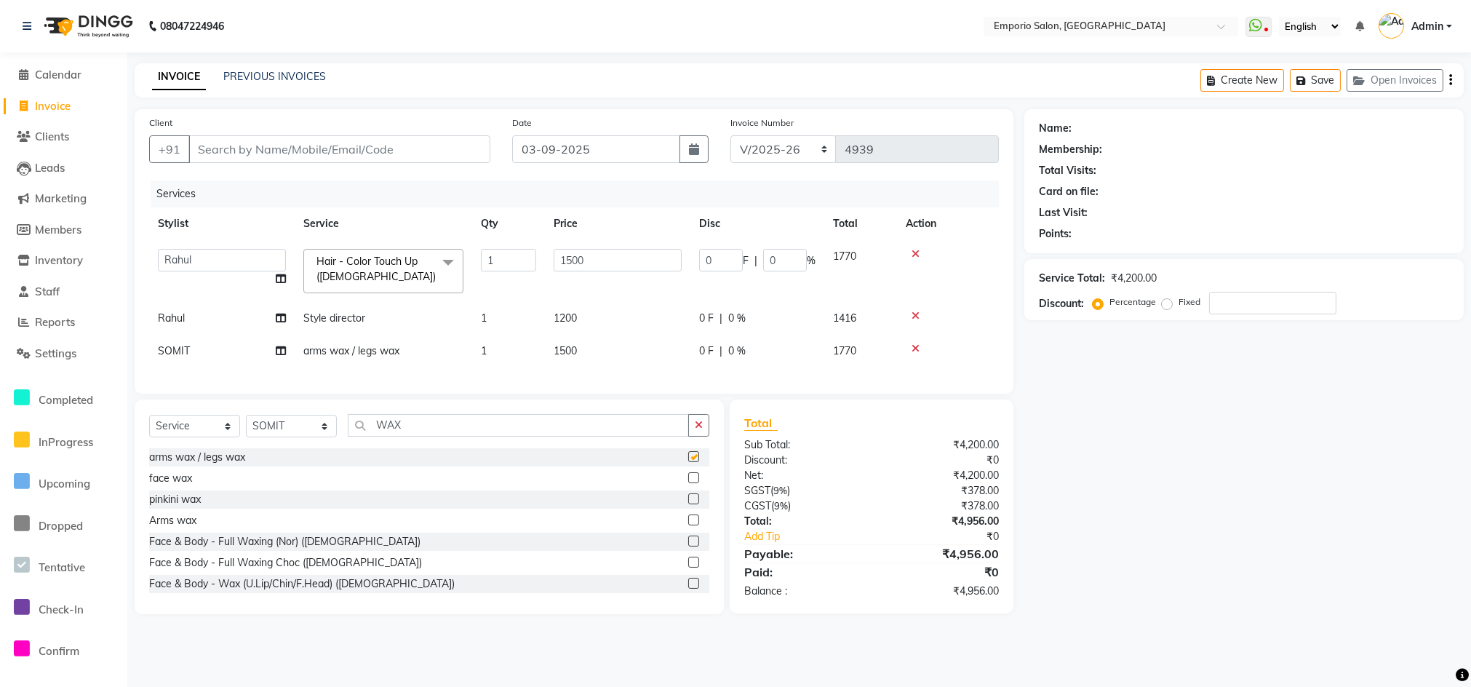
checkbox input "false"
drag, startPoint x: 621, startPoint y: 355, endPoint x: 630, endPoint y: 353, distance: 9.7
click at [630, 353] on td "1500" at bounding box center [617, 351] width 145 height 33
select select "89419"
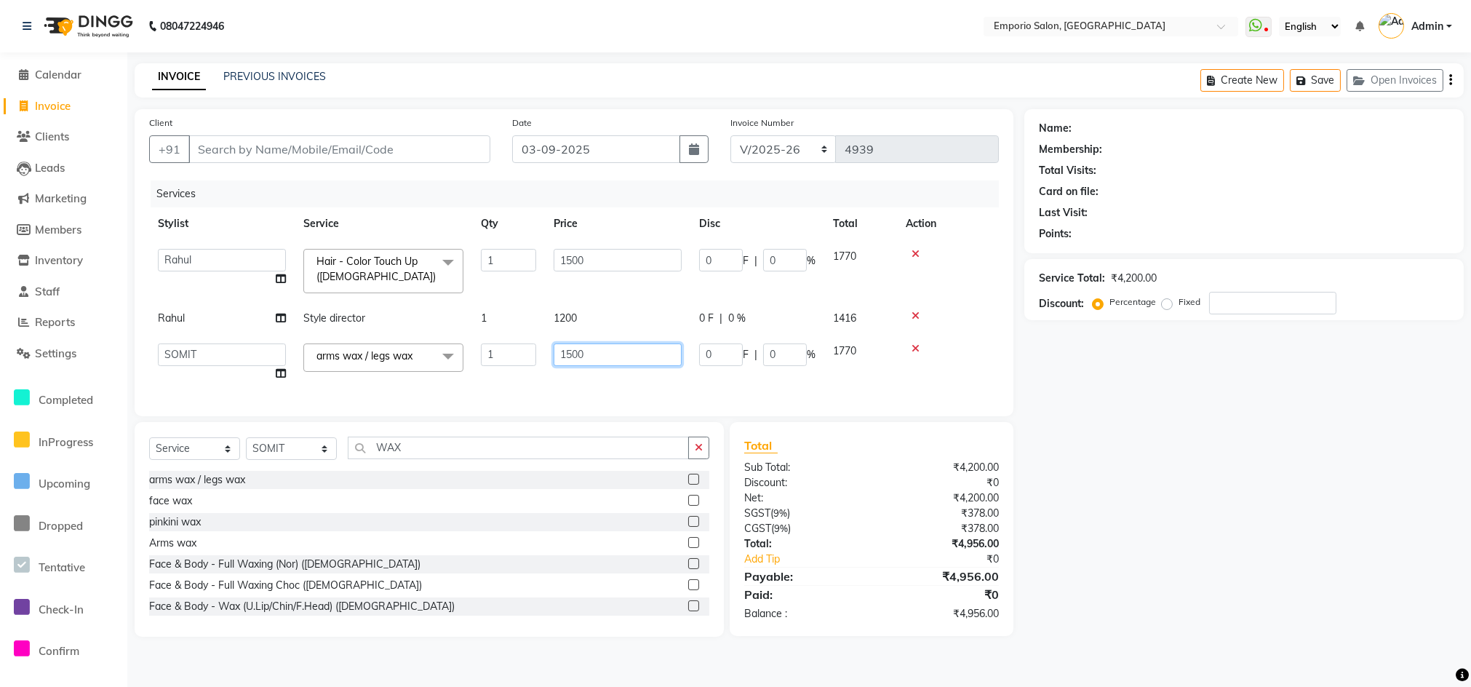
click at [667, 346] on input "1500" at bounding box center [618, 354] width 128 height 23
click at [658, 347] on input "1500" at bounding box center [618, 354] width 128 height 23
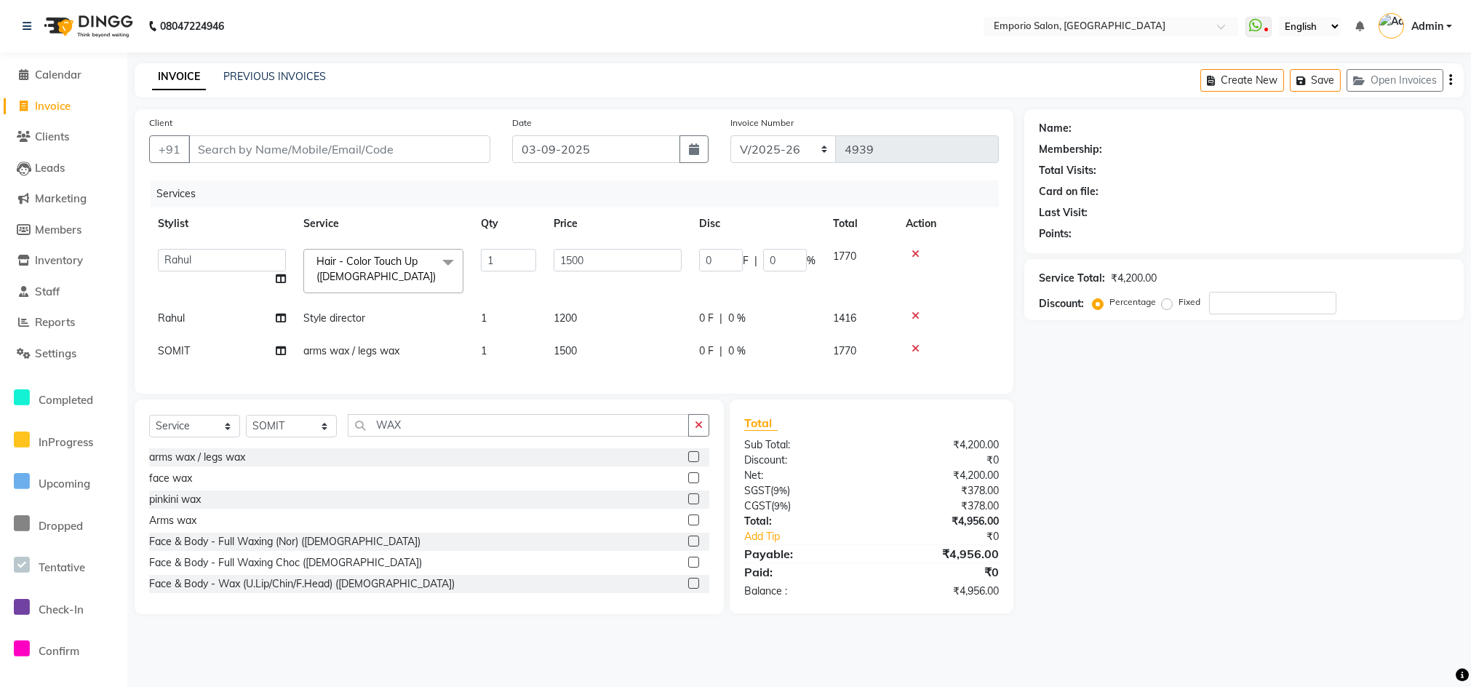
click at [911, 345] on td at bounding box center [948, 351] width 102 height 33
click at [912, 345] on icon at bounding box center [916, 348] width 8 height 10
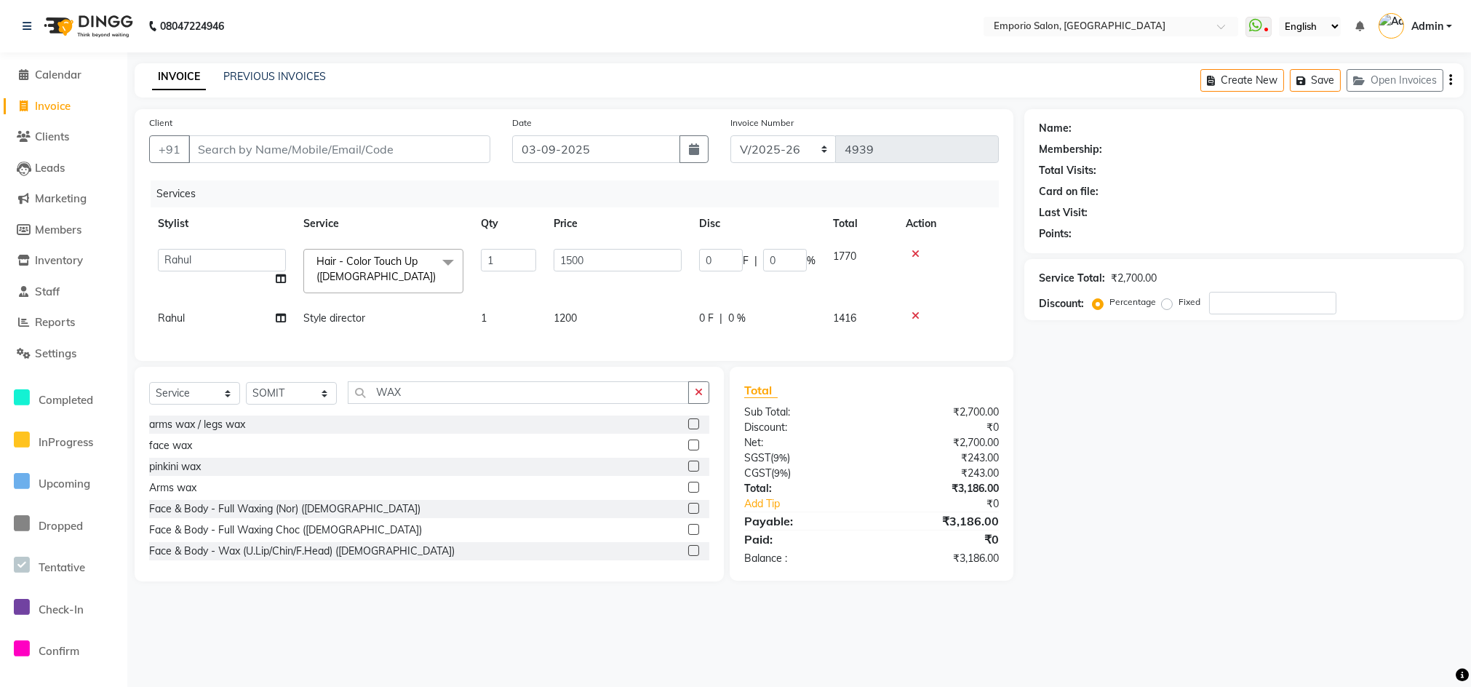
click at [711, 401] on div "Select Service Product Membership Package Voucher Prepaid Gift Card Select Styl…" at bounding box center [429, 474] width 589 height 215
click at [696, 397] on icon "button" at bounding box center [699, 392] width 8 height 10
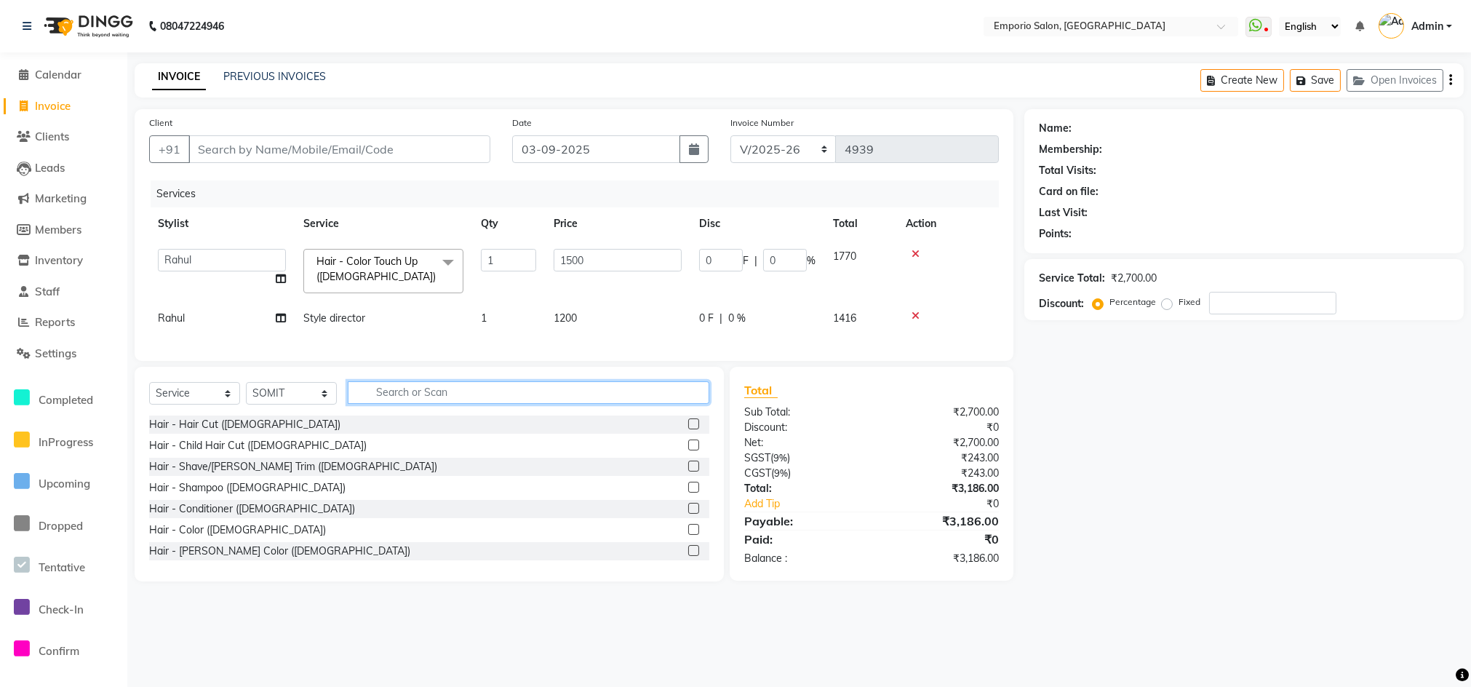
drag, startPoint x: 630, startPoint y: 405, endPoint x: 642, endPoint y: 400, distance: 12.7
click at [629, 404] on input "text" at bounding box center [529, 392] width 362 height 23
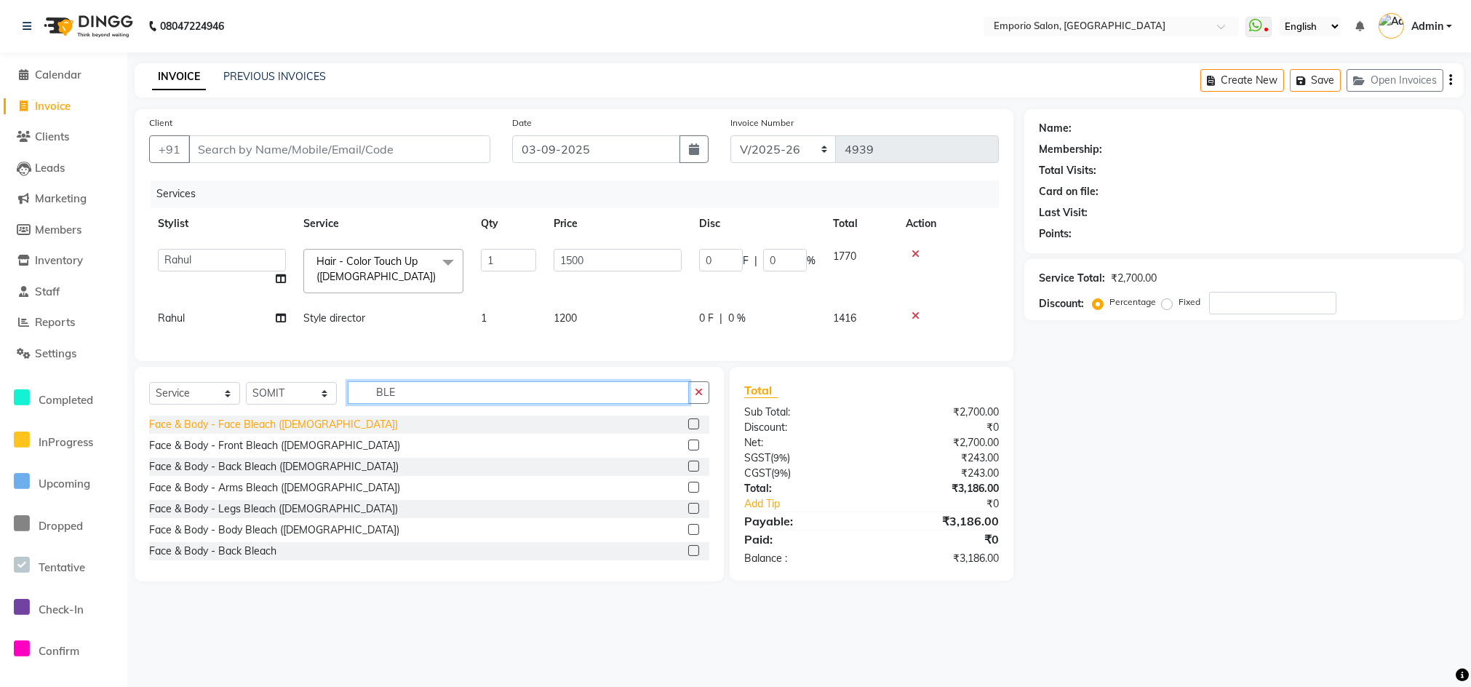
type input "BLE"
click at [207, 432] on div "Face & Body - Face Bleach (Female)" at bounding box center [273, 424] width 249 height 15
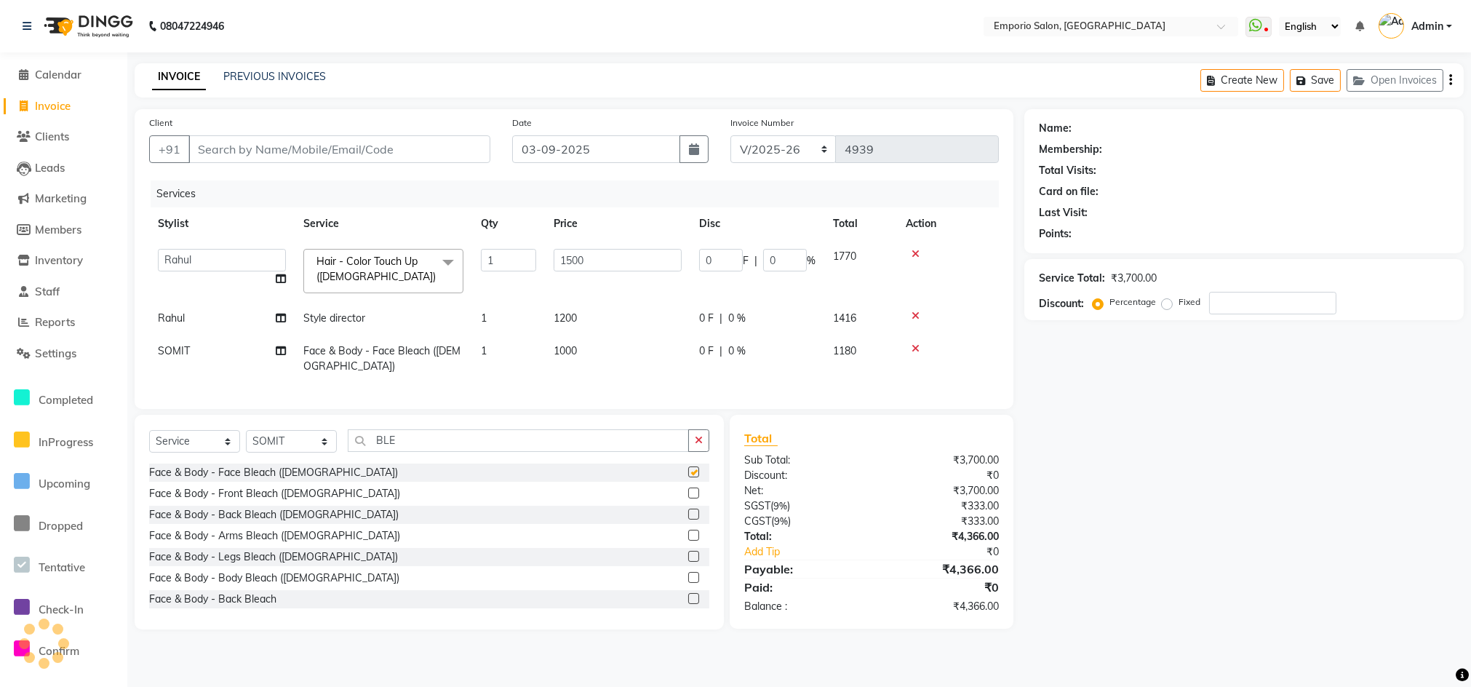
checkbox input "false"
click at [671, 350] on td "1000" at bounding box center [617, 359] width 145 height 48
select select "89419"
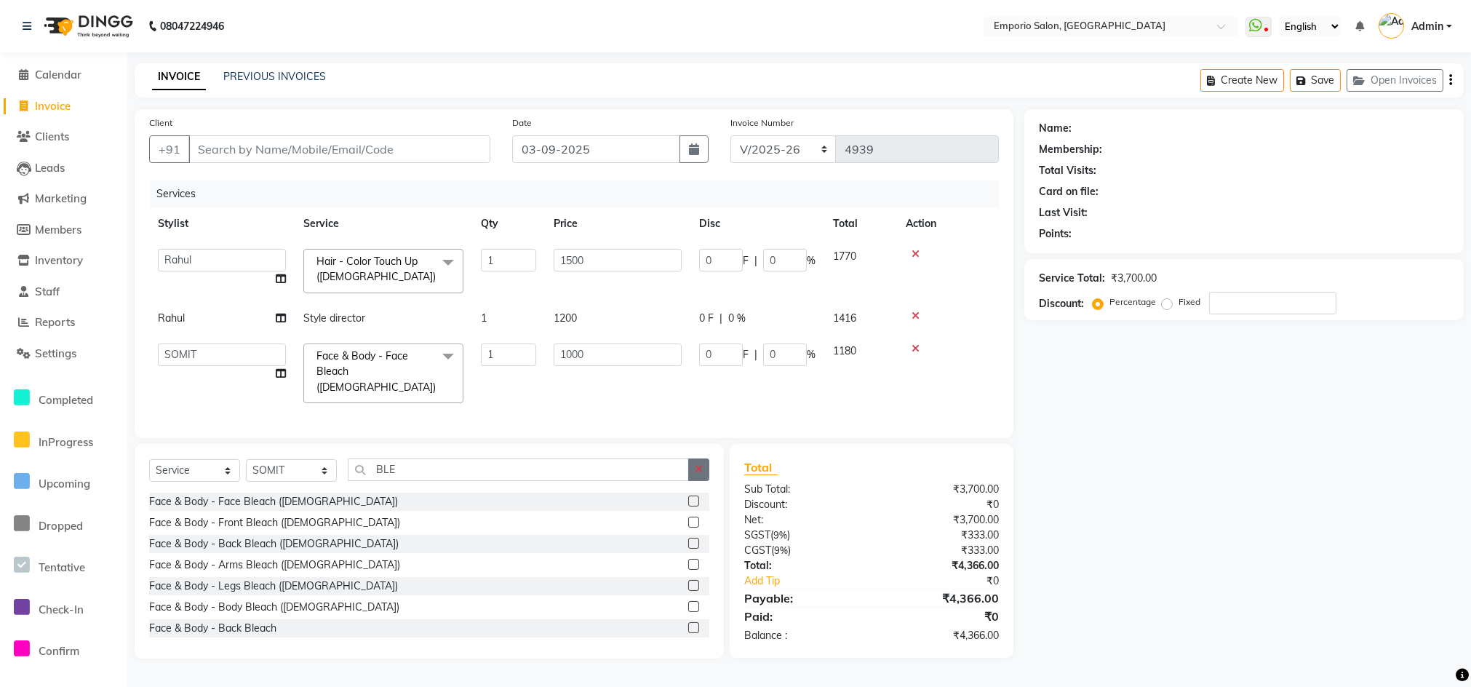
click at [701, 466] on icon "button" at bounding box center [699, 469] width 8 height 10
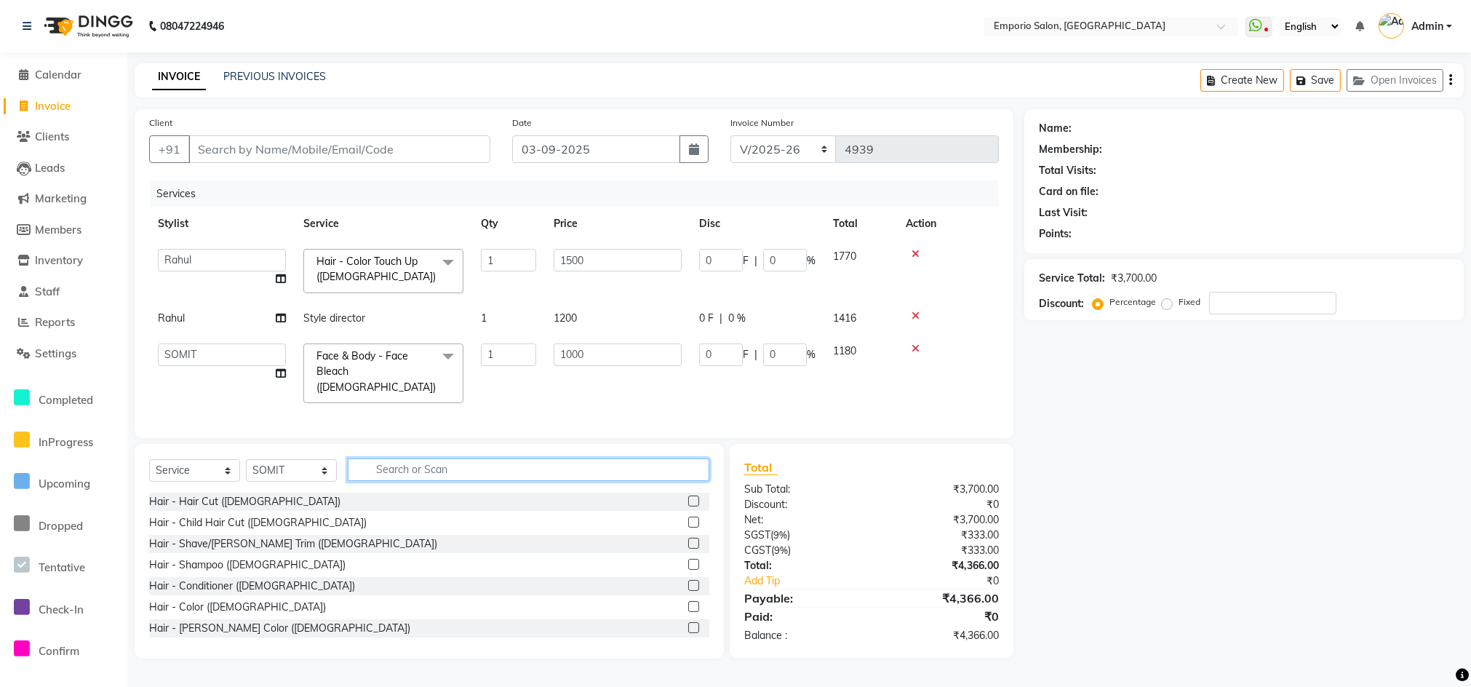
click at [435, 472] on input "text" at bounding box center [529, 469] width 362 height 23
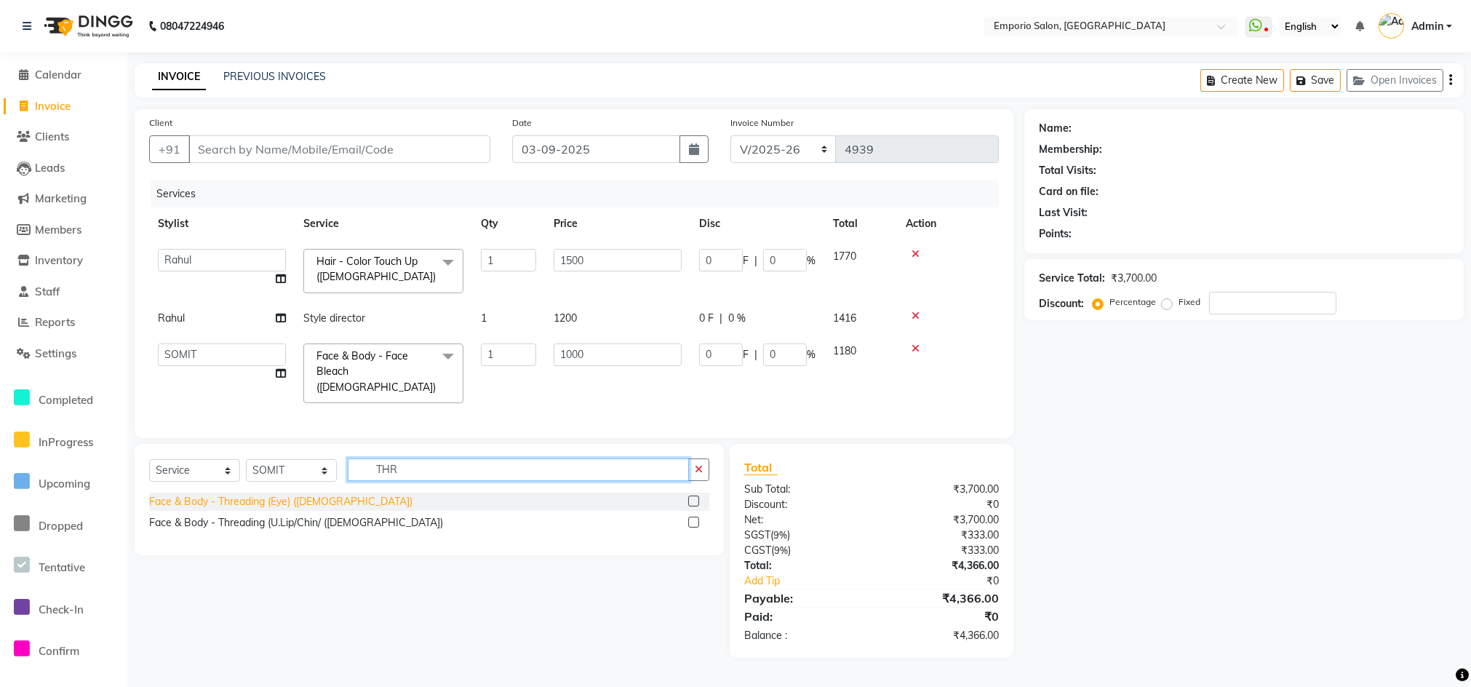
type input "THR"
click at [283, 501] on div "Face & Body - Threading (Eye) (Female)" at bounding box center [280, 501] width 263 height 15
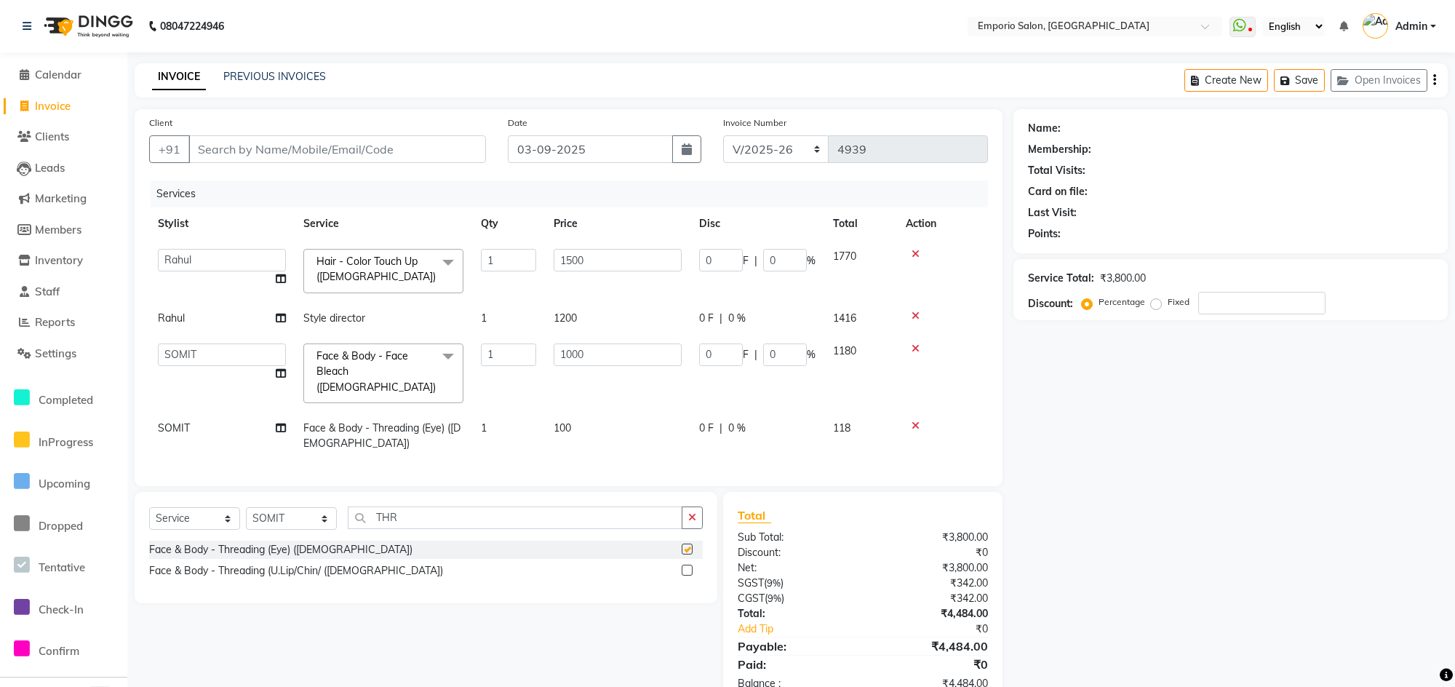
checkbox input "false"
click at [656, 412] on td "100" at bounding box center [617, 436] width 145 height 48
select select "89419"
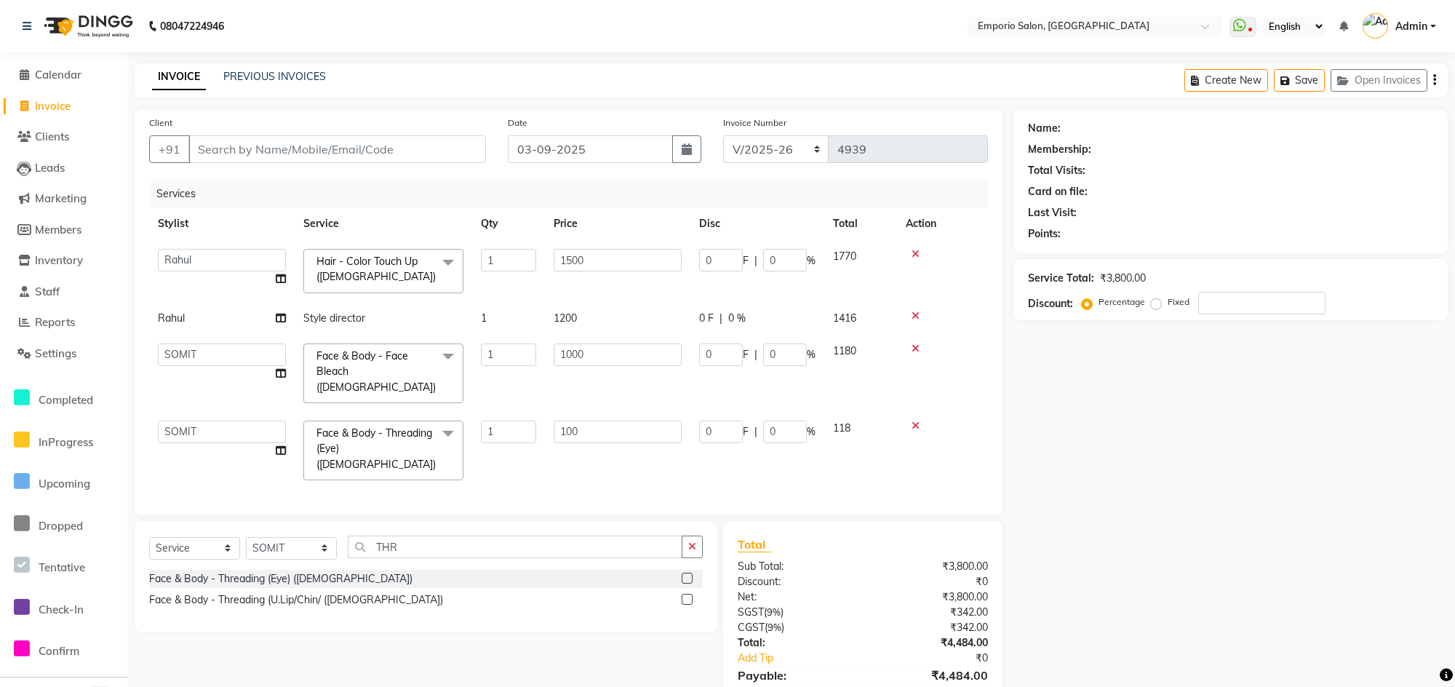
click at [656, 420] on input "100" at bounding box center [618, 431] width 128 height 23
type input "1"
type input "250"
click at [423, 162] on div "Client +91" at bounding box center [317, 145] width 359 height 60
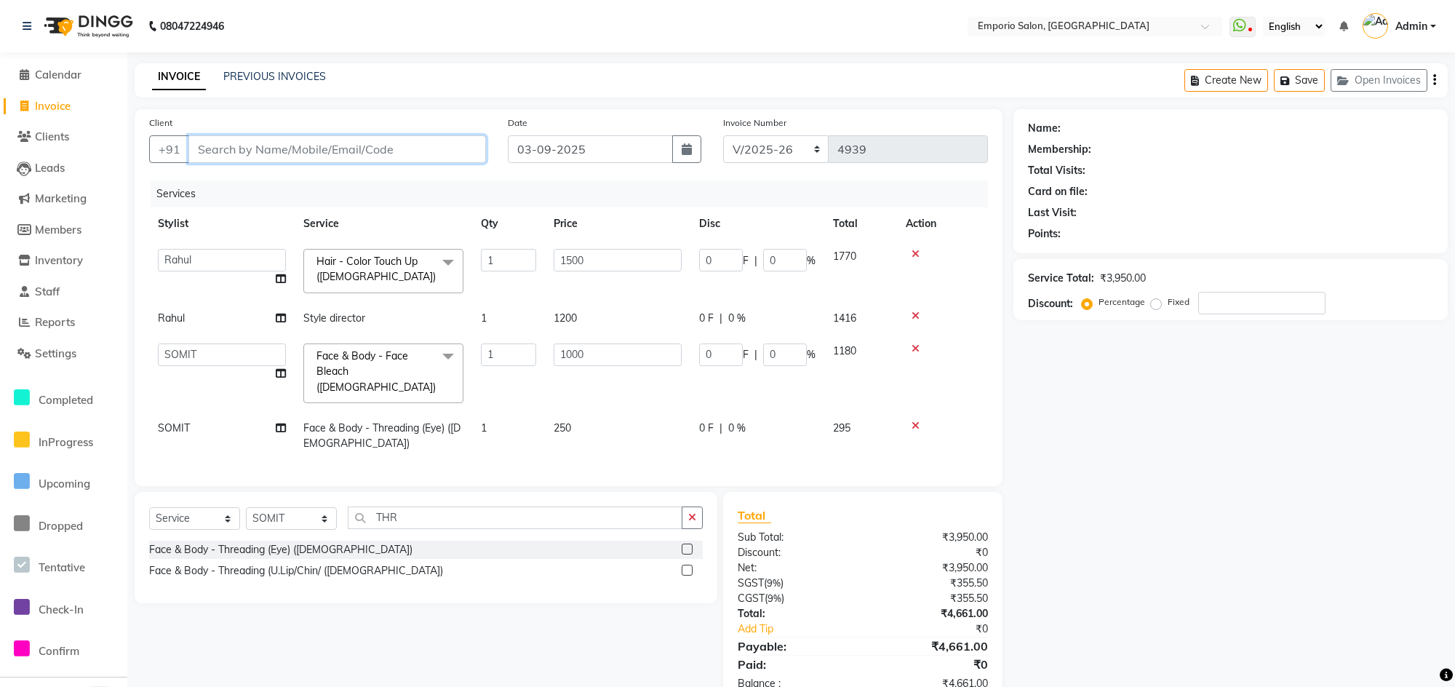
click at [420, 150] on input "Client" at bounding box center [337, 149] width 298 height 28
type input "9"
type input "0"
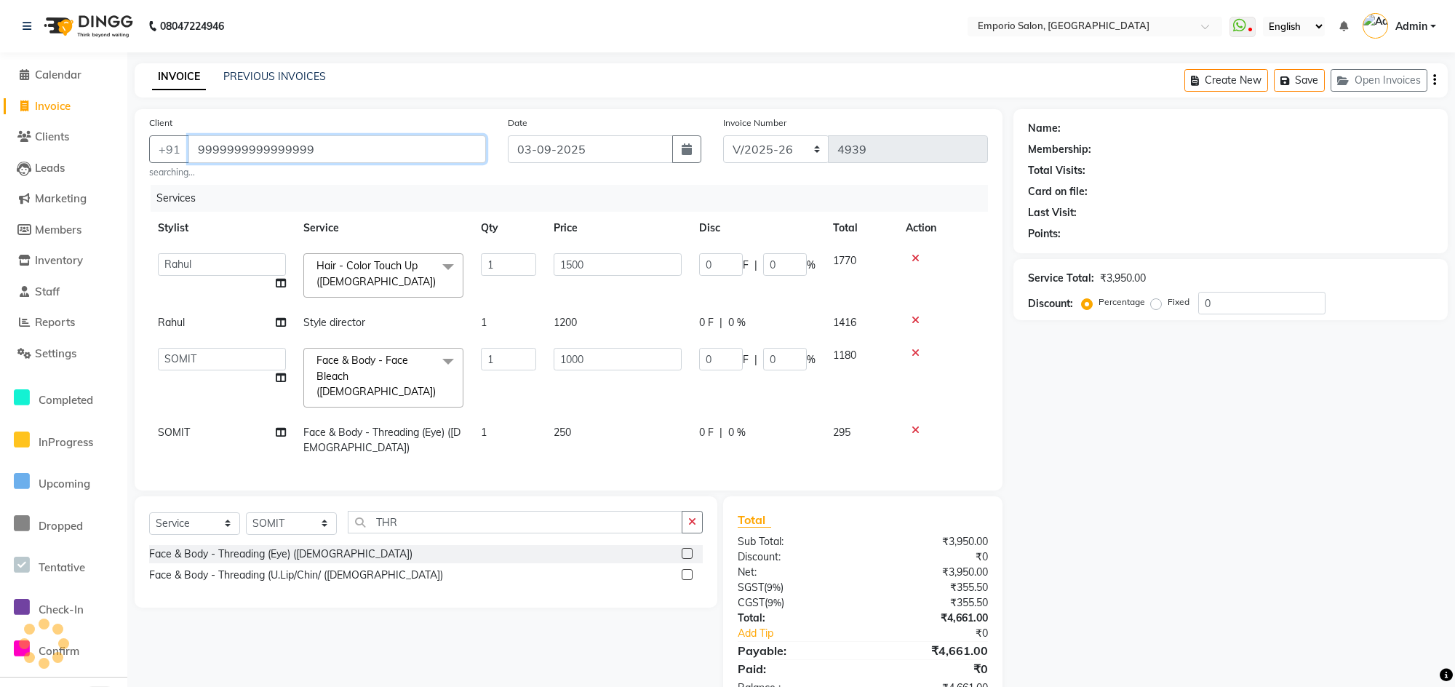
type input "9999999999999999"
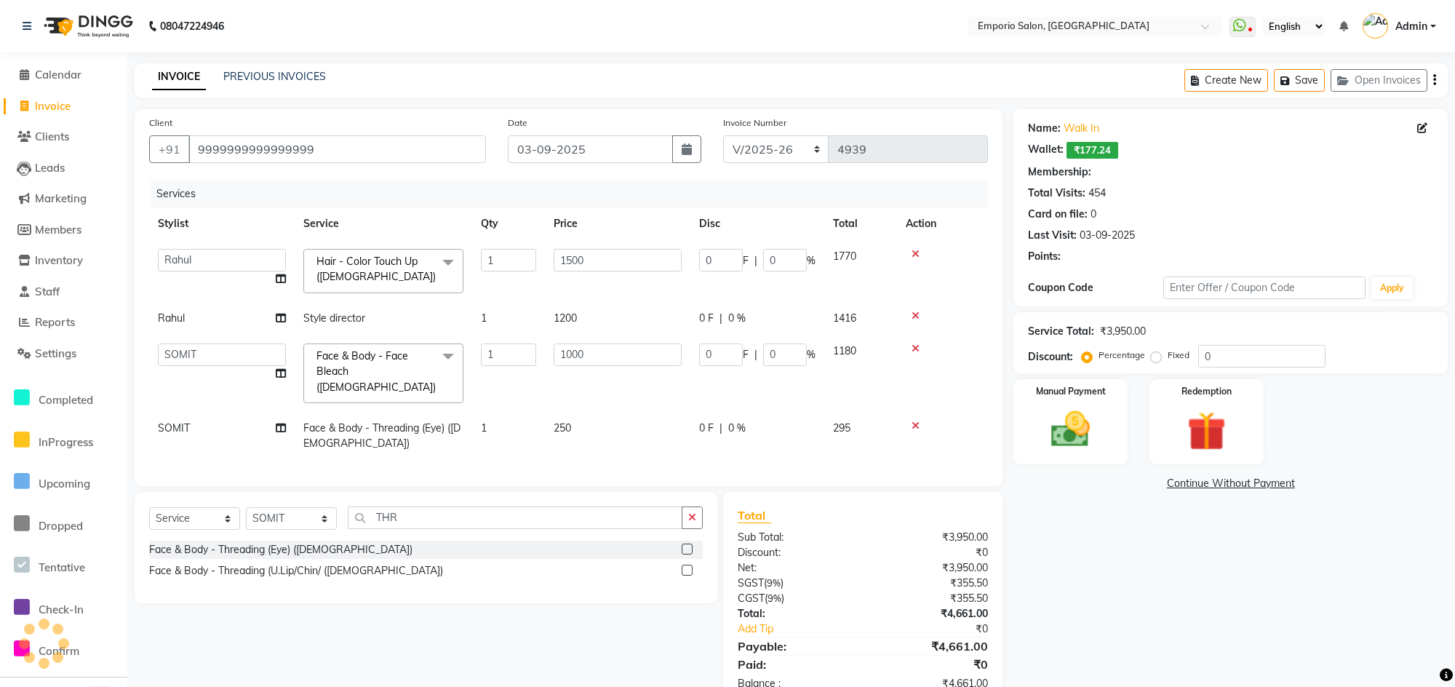
select select "1: Object"
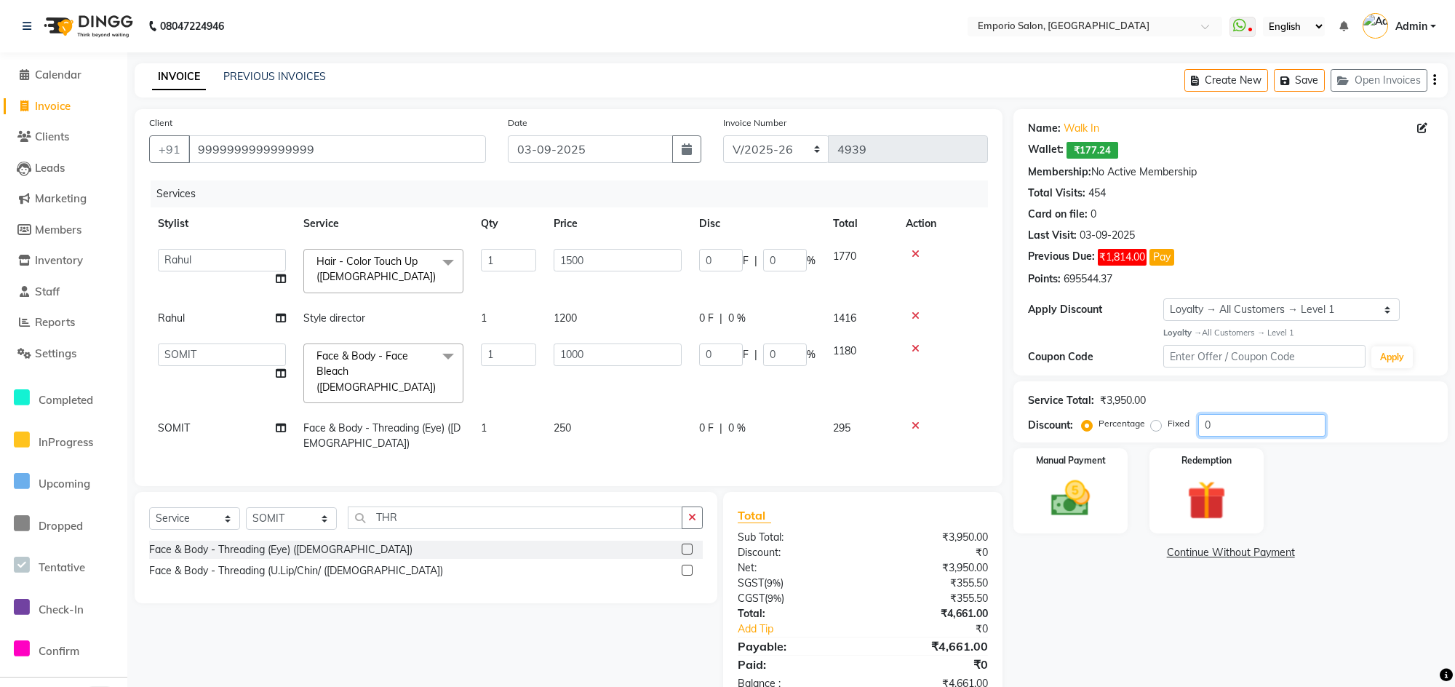
click at [1229, 428] on input "0" at bounding box center [1261, 425] width 127 height 23
type input "2"
type input "30"
type input "2"
type input "20"
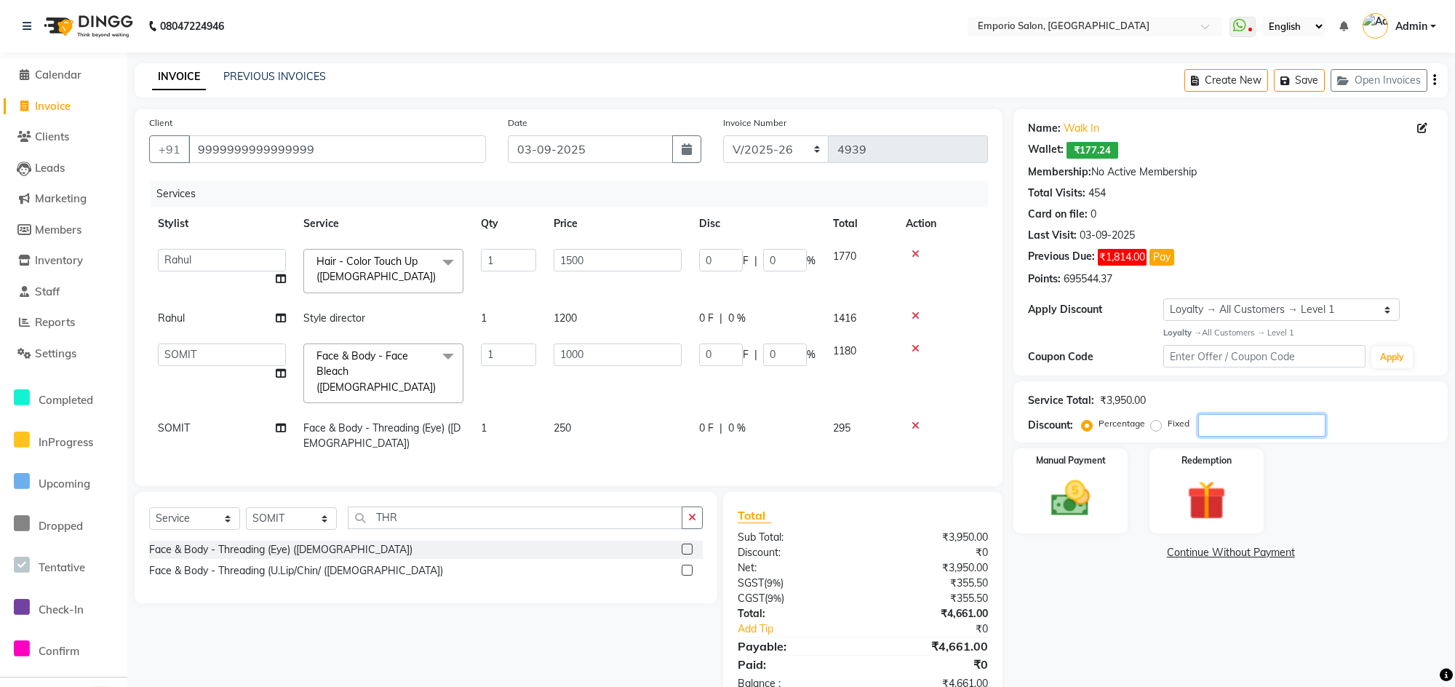
type input "2"
type input "20"
type input "300"
type input "20"
type input "200"
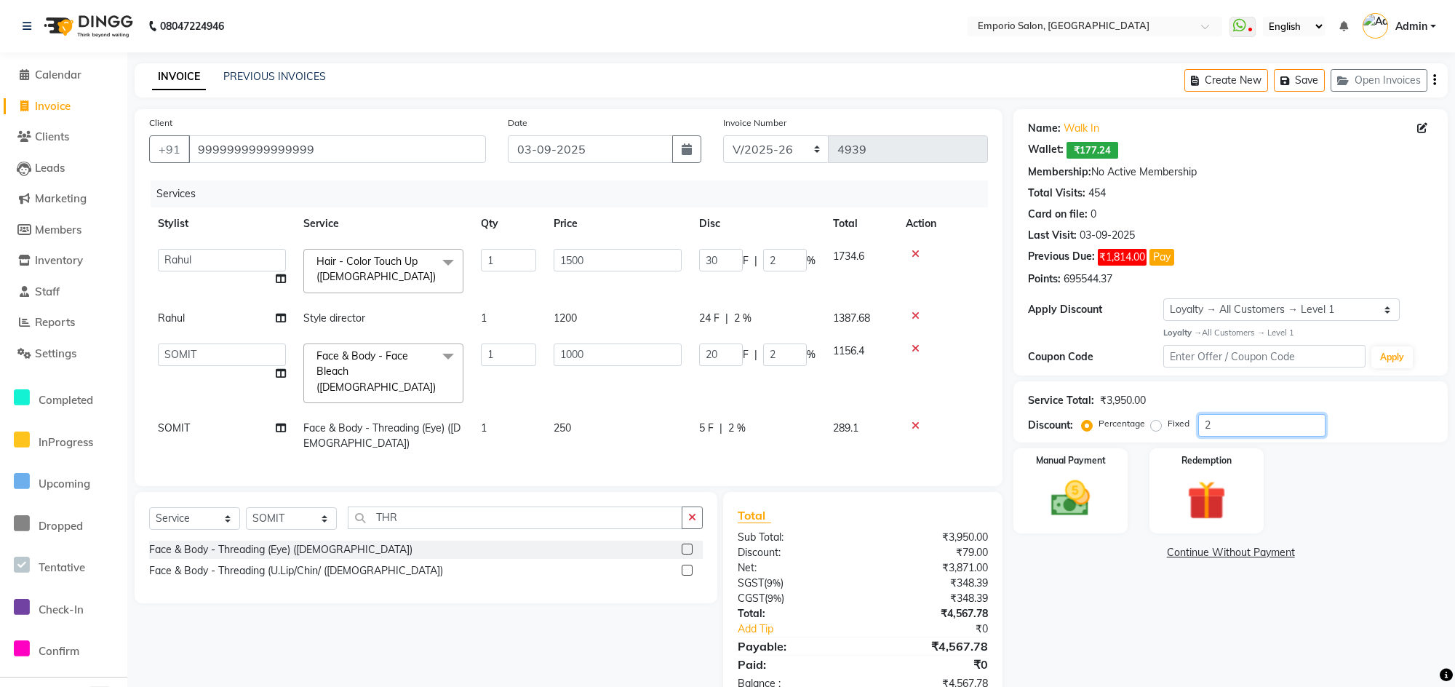
type input "20"
click at [1109, 498] on div "Manual Payment" at bounding box center [1070, 490] width 119 height 89
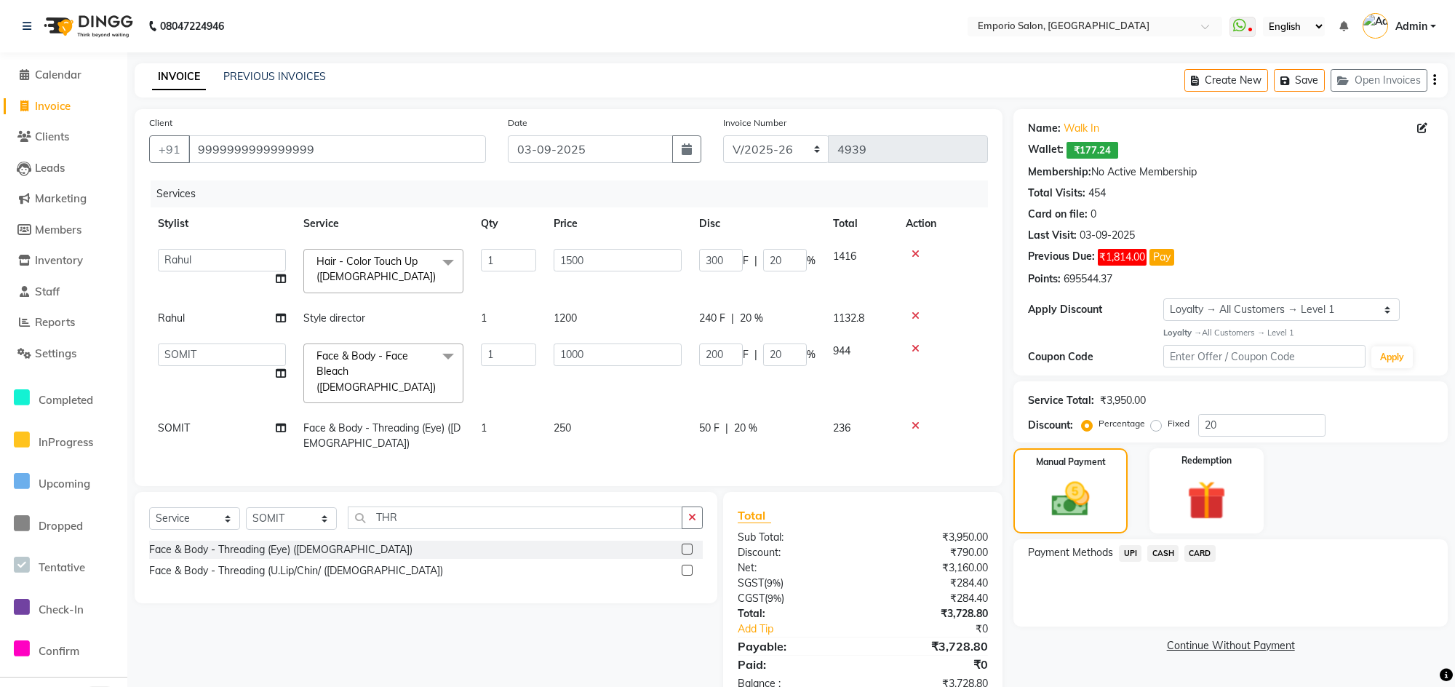
click at [1202, 547] on span "CARD" at bounding box center [1199, 553] width 31 height 17
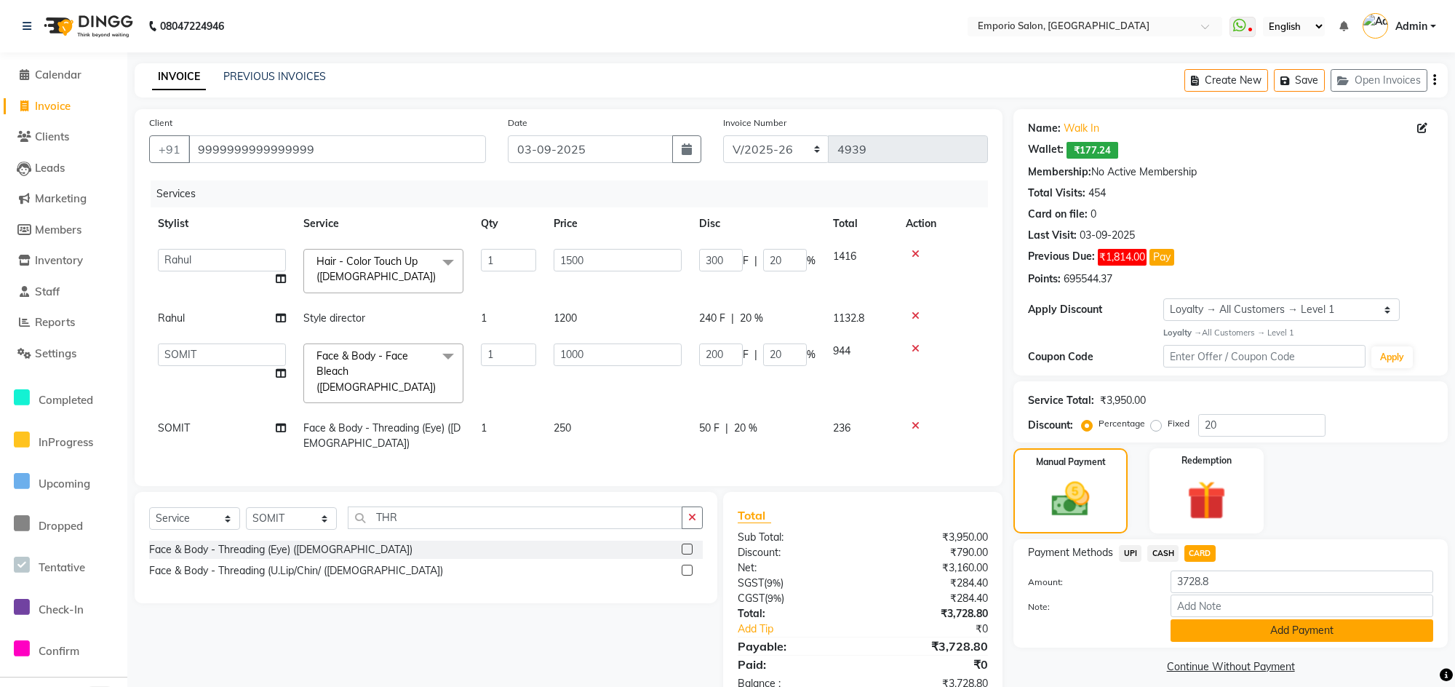
click at [1202, 626] on button "Add Payment" at bounding box center [1301, 630] width 263 height 23
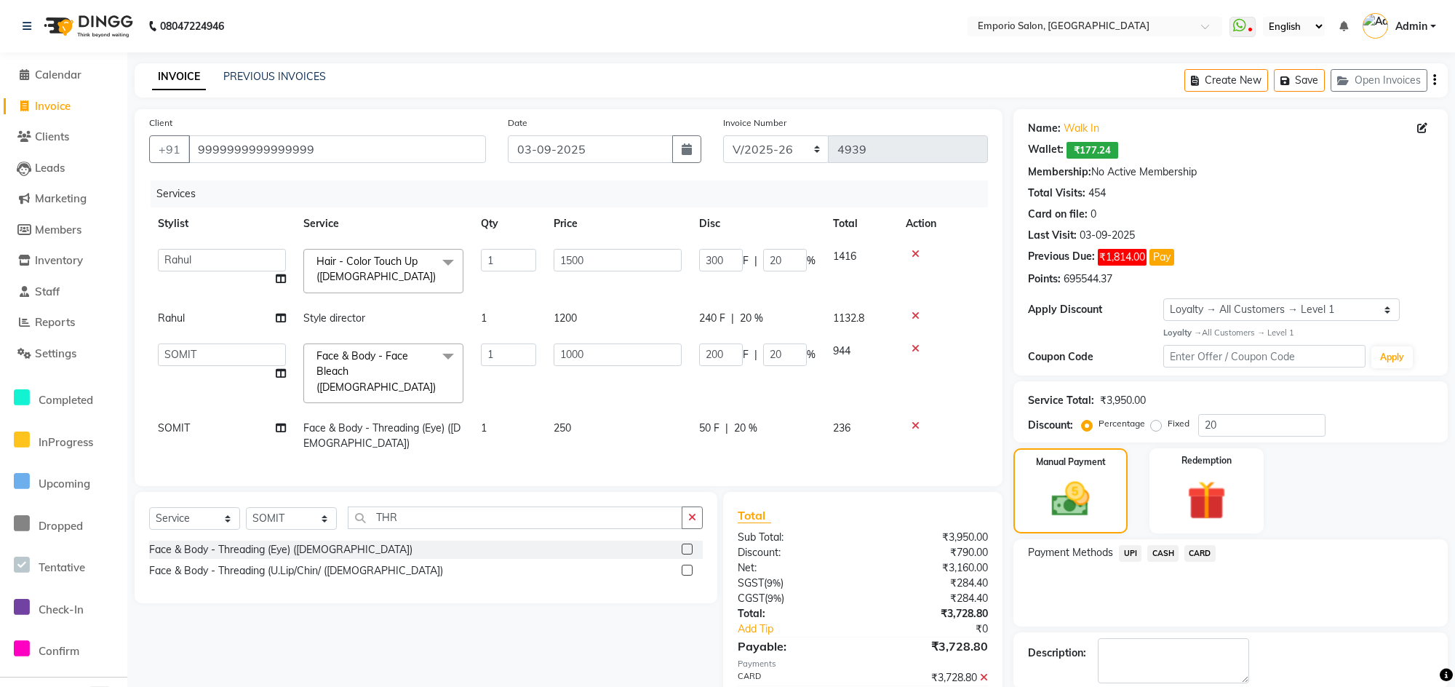
scroll to position [109, 0]
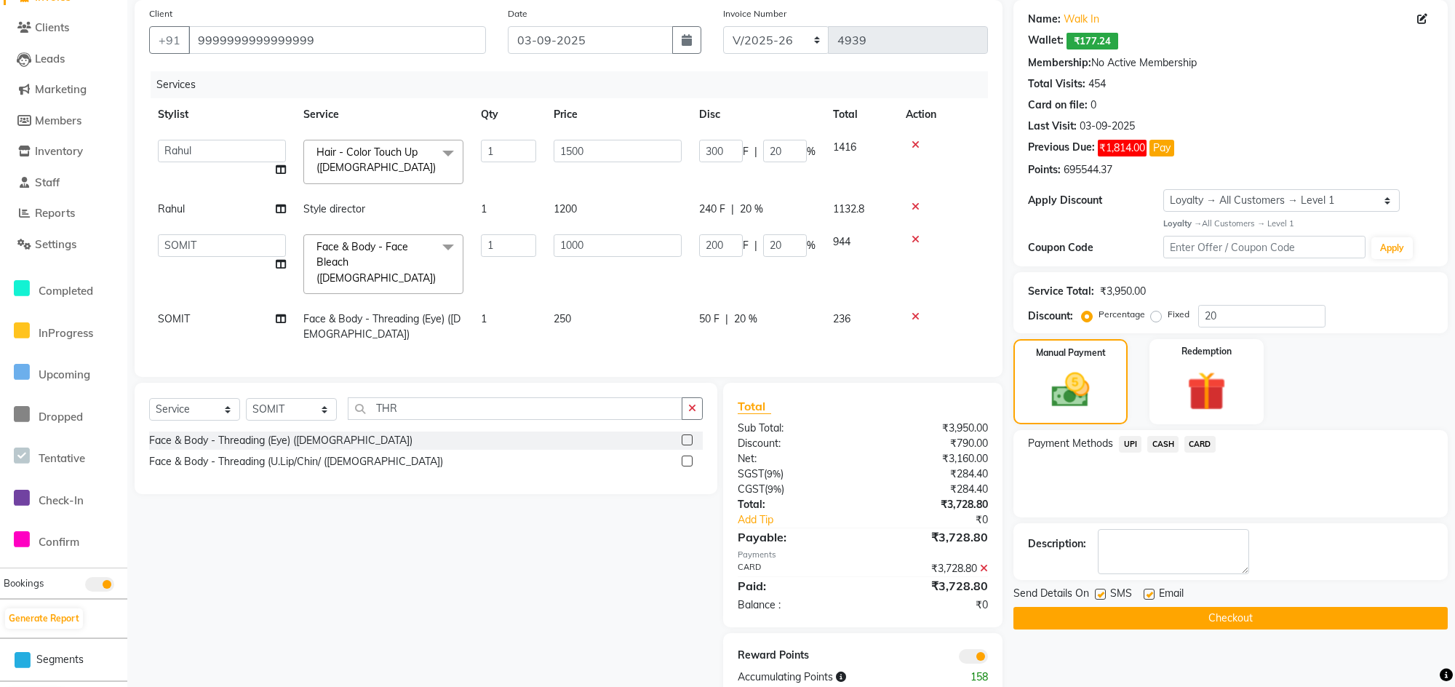
click at [1202, 610] on button "Checkout" at bounding box center [1230, 618] width 434 height 23
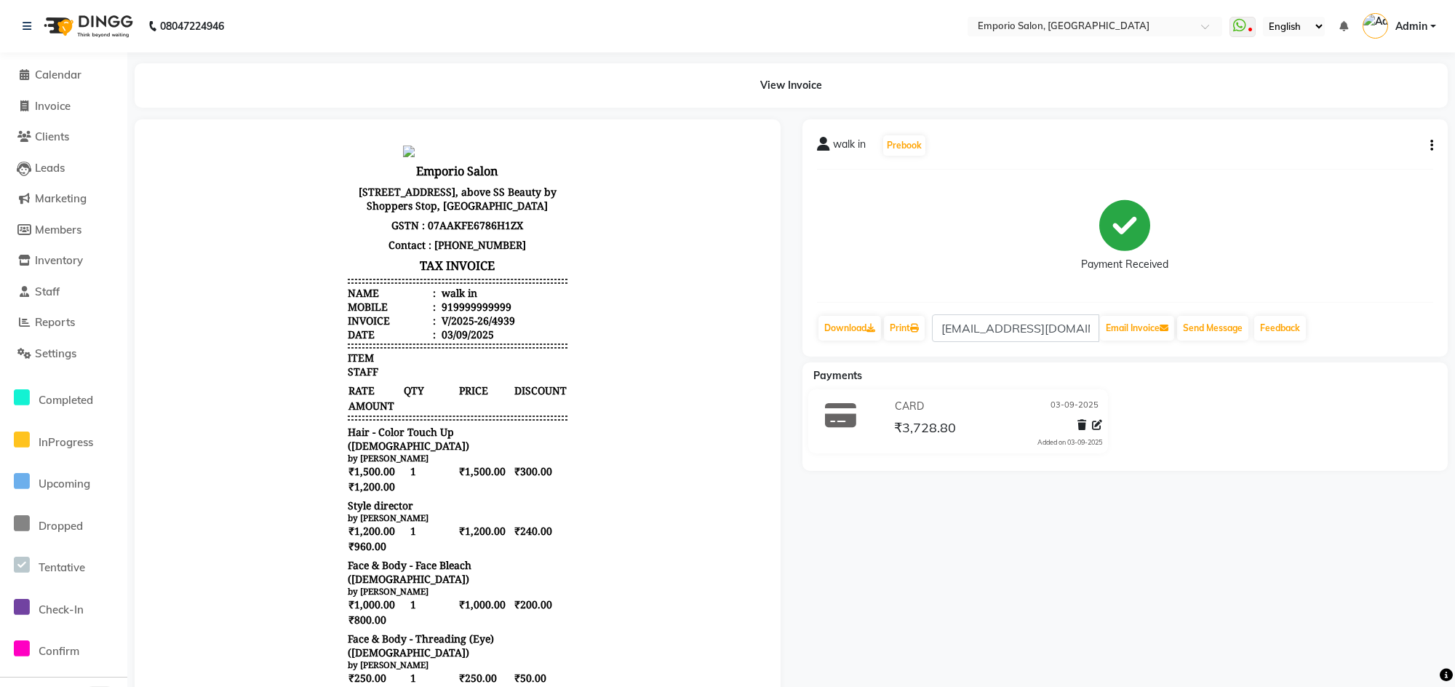
click at [55, 65] on li "Calendar" at bounding box center [63, 75] width 127 height 31
click at [60, 329] on link "Reports" at bounding box center [64, 322] width 120 height 17
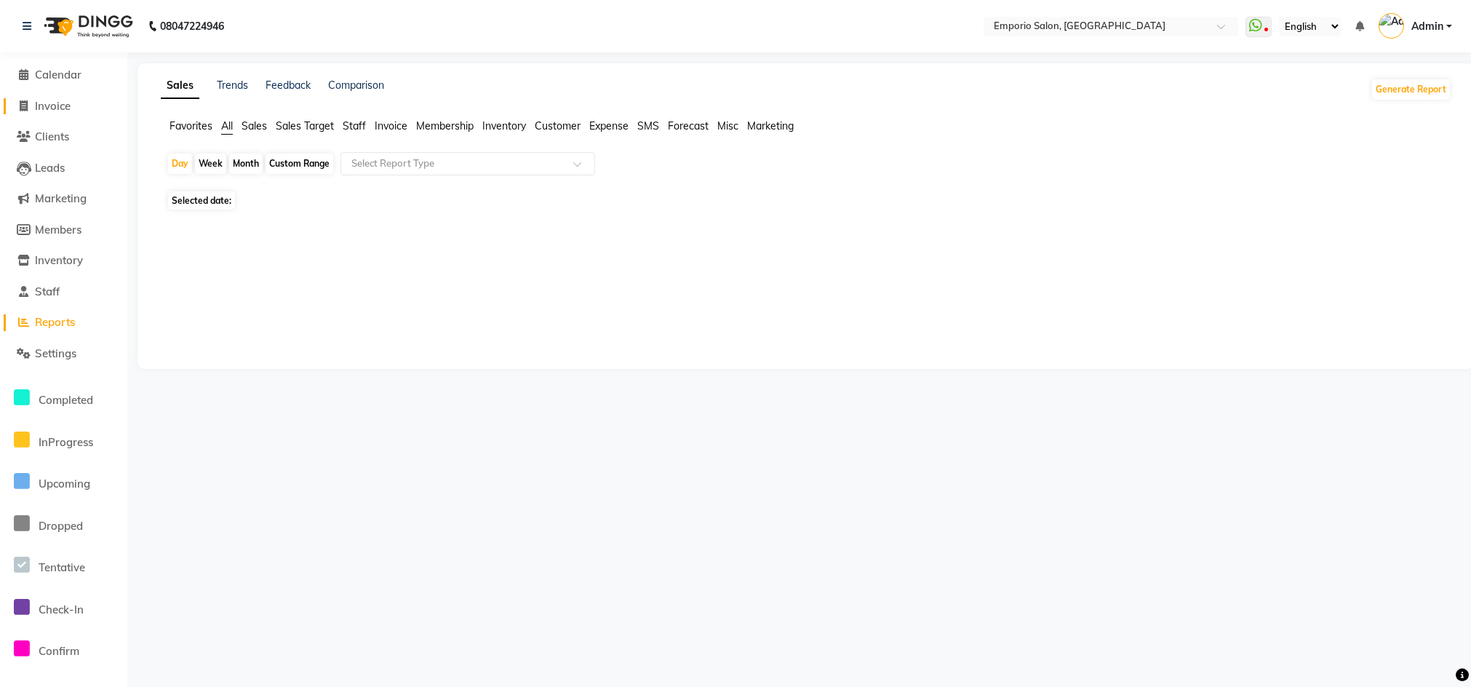
click at [59, 105] on span "Invoice" at bounding box center [53, 106] width 36 height 14
select select "service"
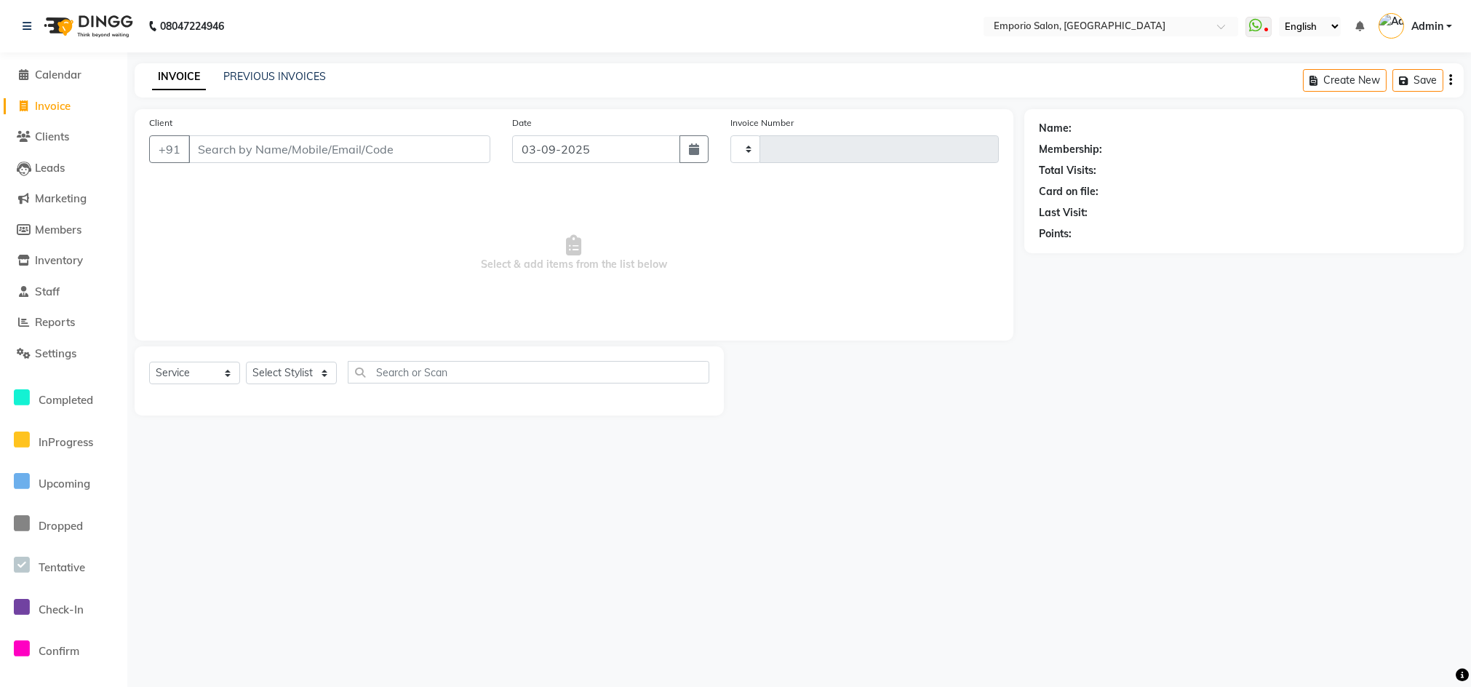
type input "4940"
select select "6332"
click at [275, 367] on select "Select Stylist Anees Anjali beauty Archana Asad AYUSH chunmun EMPORIO First Flo…" at bounding box center [291, 373] width 91 height 23
click at [307, 375] on select "Select Stylist Anees Anjali beauty Archana Asad AYUSH chunmun EMPORIO First Flo…" at bounding box center [291, 373] width 91 height 23
click at [308, 367] on select "Select Stylist Anees Anjali beauty Archana Asad AYUSH chunmun EMPORIO First Flo…" at bounding box center [291, 373] width 91 height 23
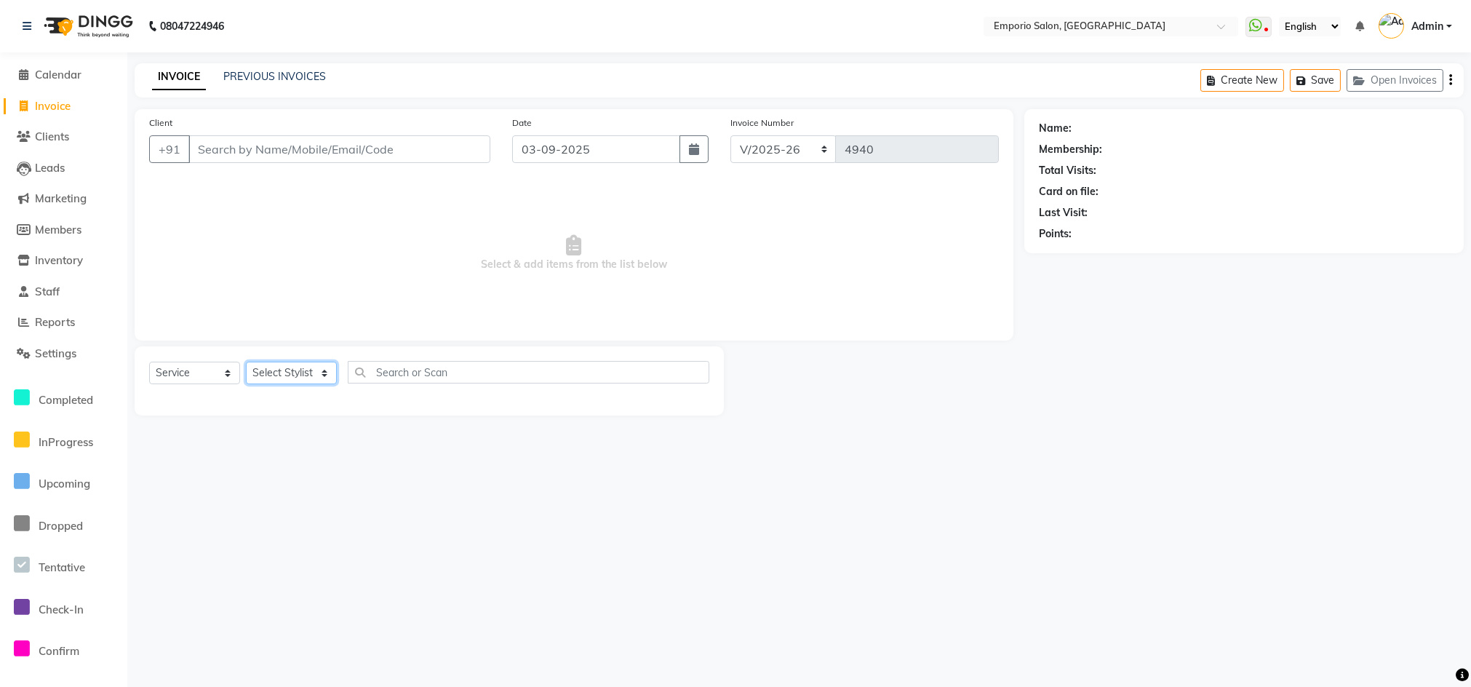
click at [308, 362] on select "Select Stylist Anees Anjali beauty Archana Asad AYUSH chunmun EMPORIO First Flo…" at bounding box center [291, 373] width 91 height 23
select select "82938"
click at [246, 362] on select "Select Stylist Anees Anjali beauty Archana Asad AYUSH chunmun EMPORIO First Flo…" at bounding box center [291, 373] width 91 height 23
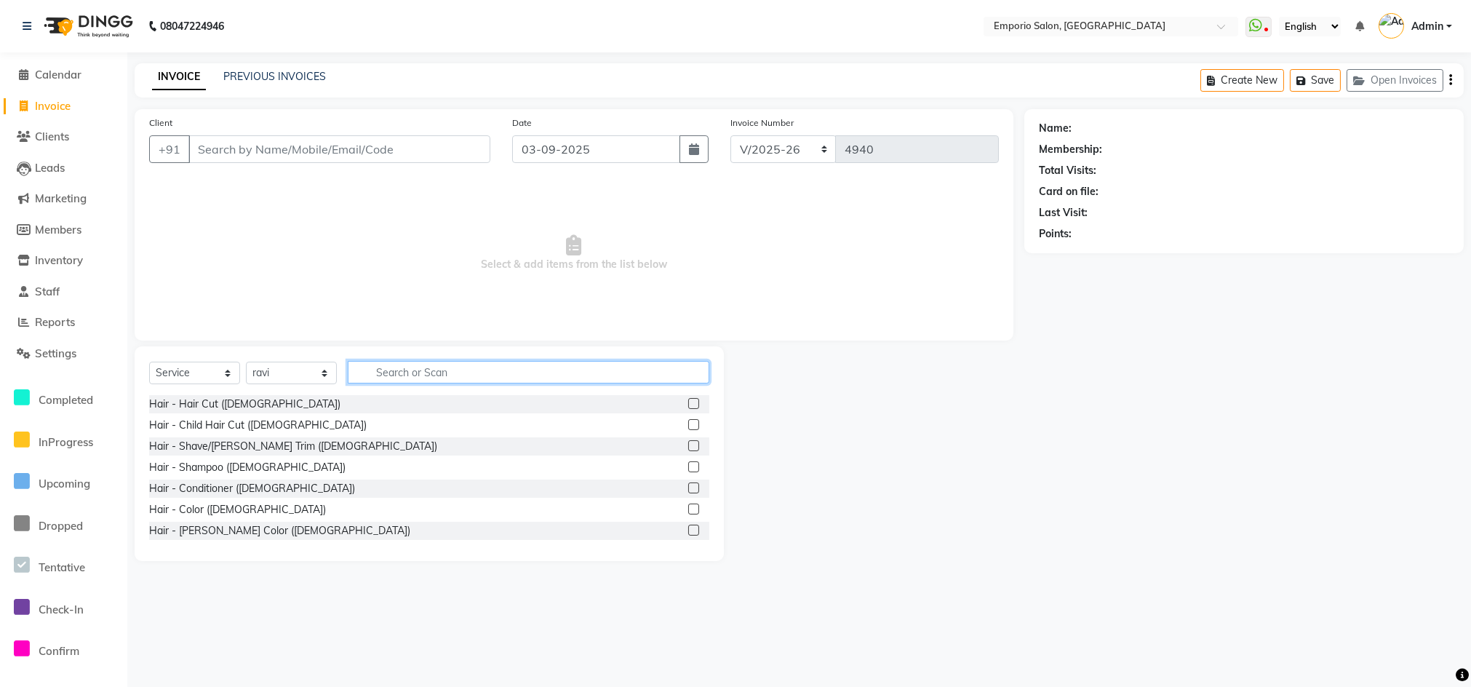
click at [435, 372] on input "text" at bounding box center [529, 372] width 362 height 23
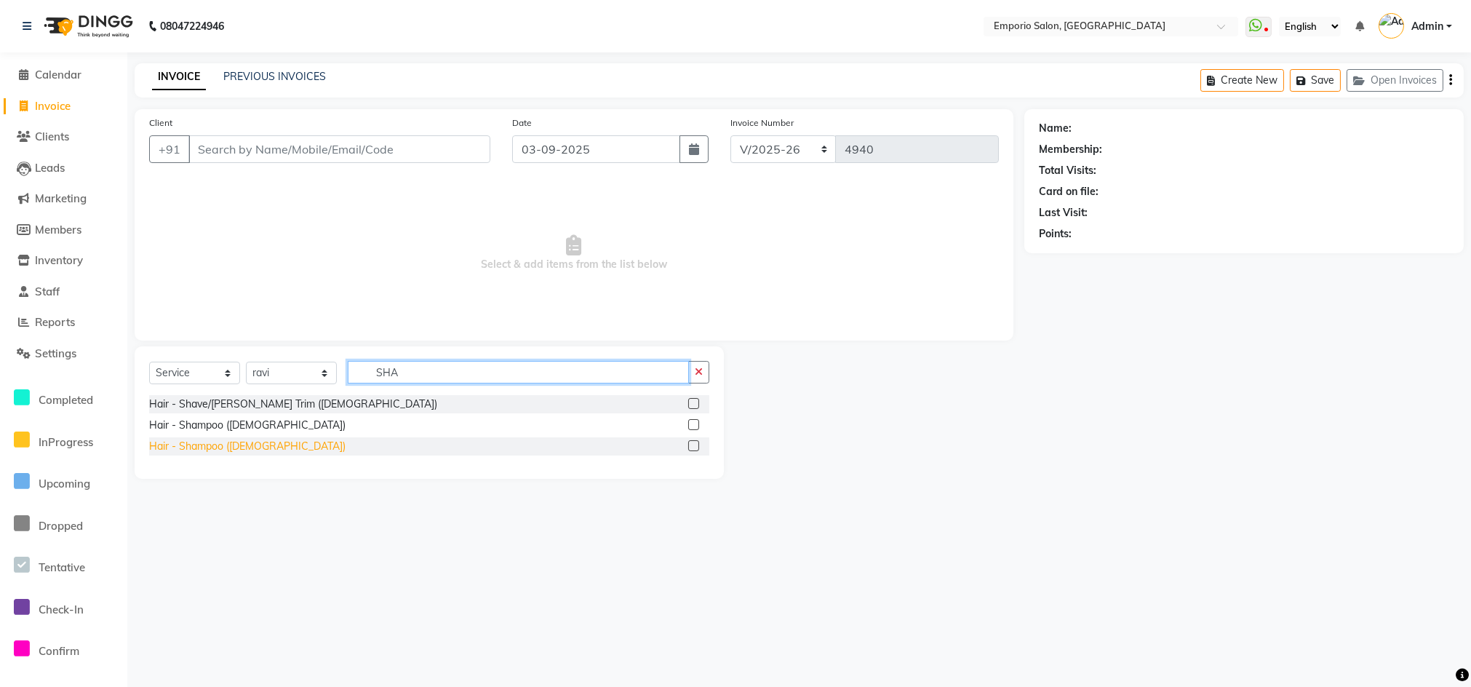
type input "SHA"
click at [180, 439] on div "Hair - Shampoo (Female)" at bounding box center [247, 446] width 196 height 15
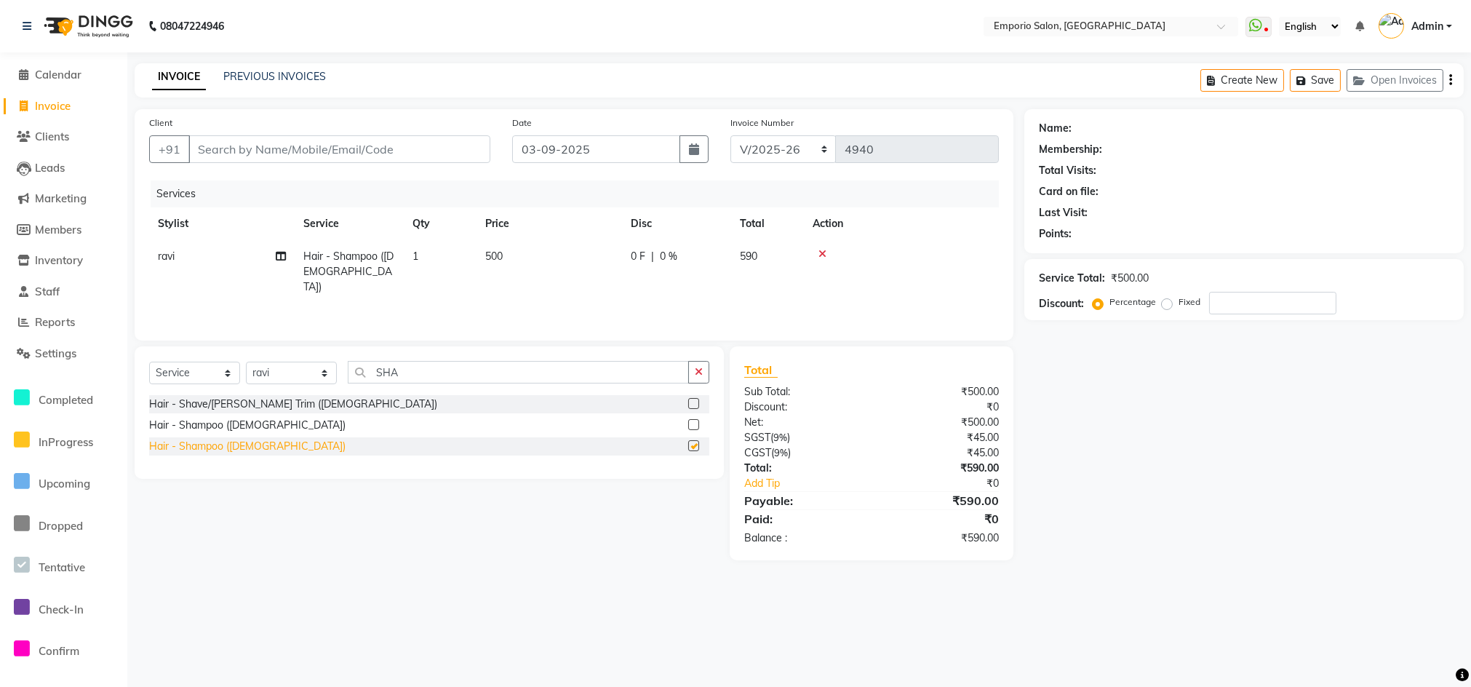
checkbox input "false"
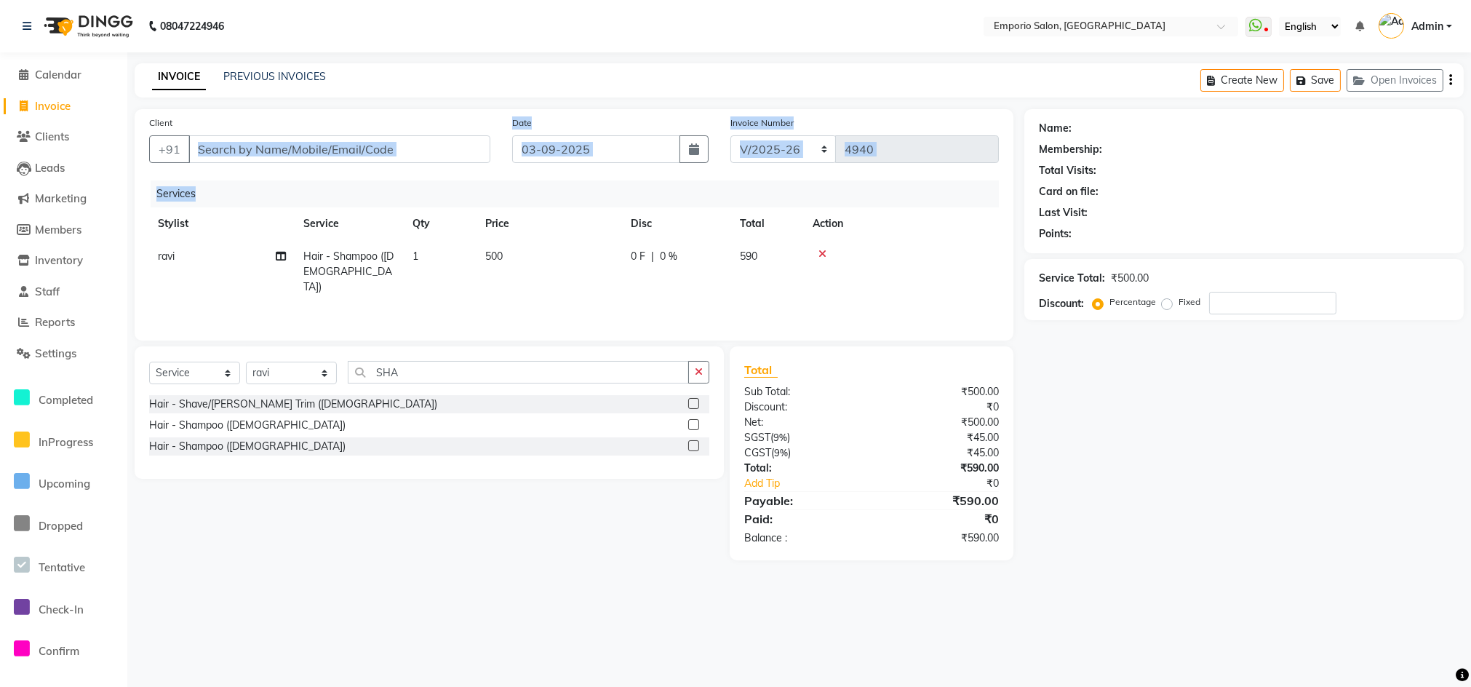
drag, startPoint x: 456, startPoint y: 177, endPoint x: 452, endPoint y: 164, distance: 13.8
click at [452, 166] on div "Client +91 Date 03-09-2025 Invoice Number EMP/2025-26 V/2025 V/2025-26 4940 Ser…" at bounding box center [574, 224] width 879 height 231
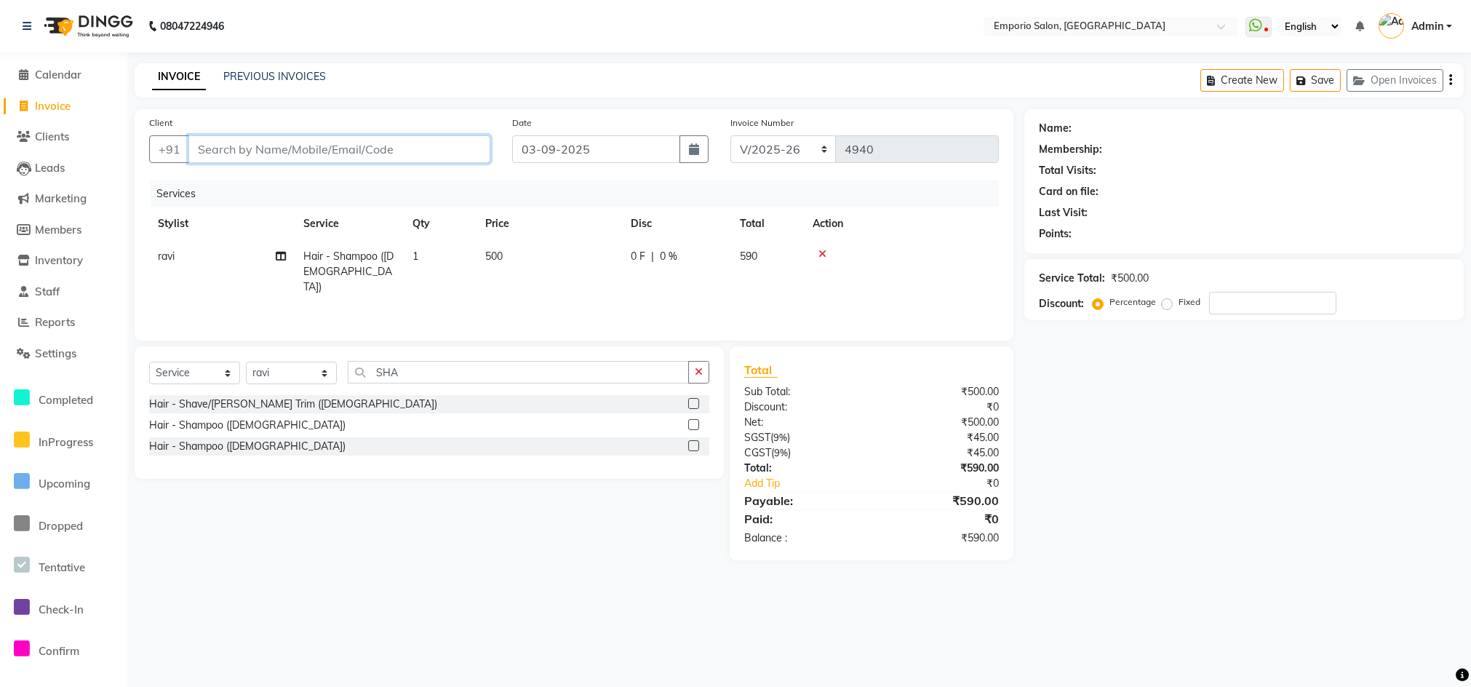
click at [448, 151] on input "Client" at bounding box center [339, 149] width 302 height 28
click at [331, 143] on input "Client" at bounding box center [339, 149] width 302 height 28
type input "9"
type input "0"
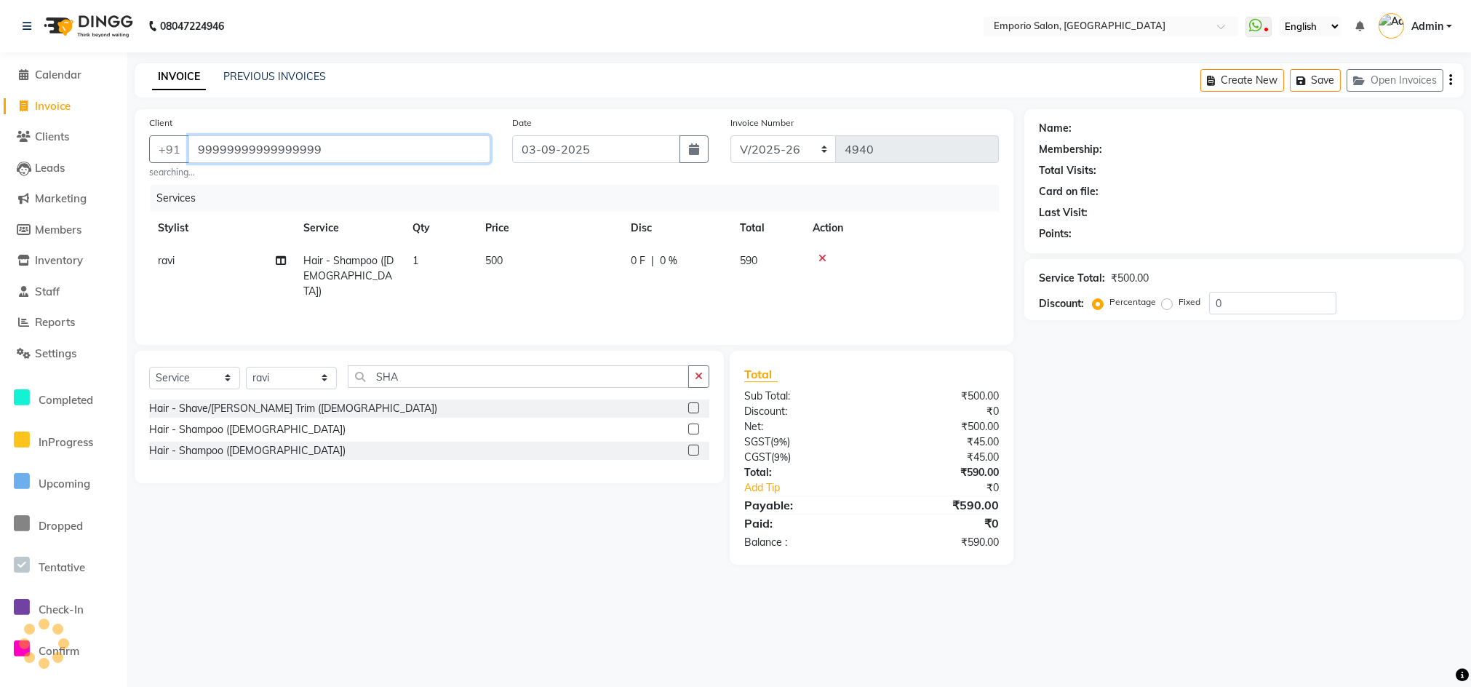
type input "99999999999999999"
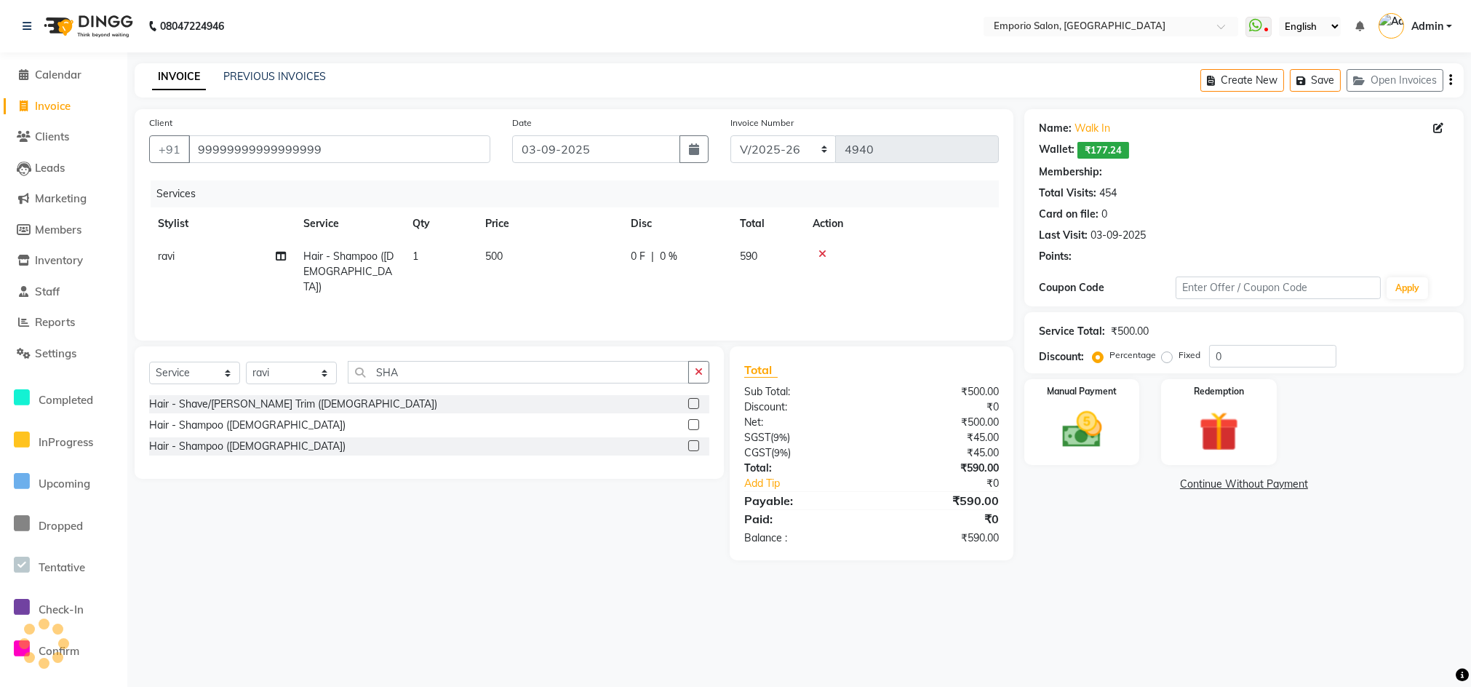
click at [1069, 426] on div "Manual Payment" at bounding box center [1081, 422] width 115 height 86
select select "1: Object"
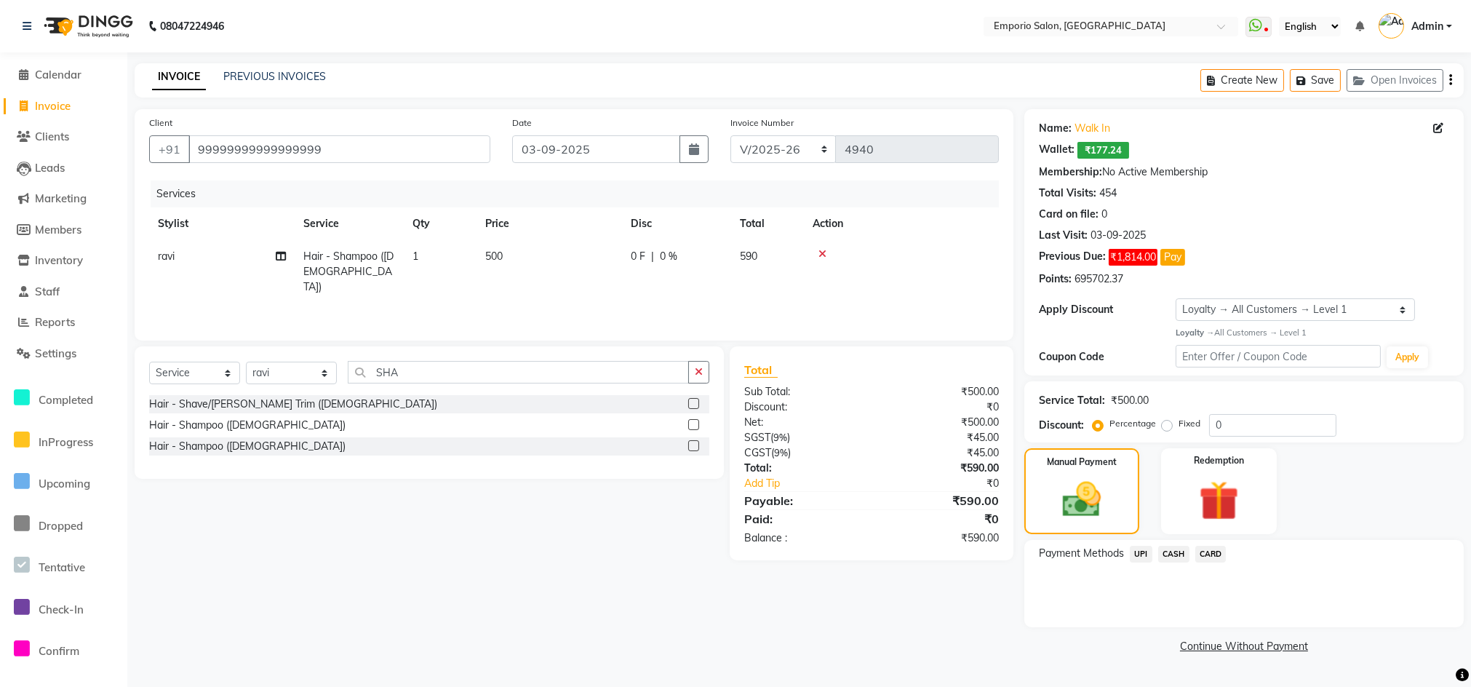
click at [1139, 554] on span "UPI" at bounding box center [1141, 554] width 23 height 17
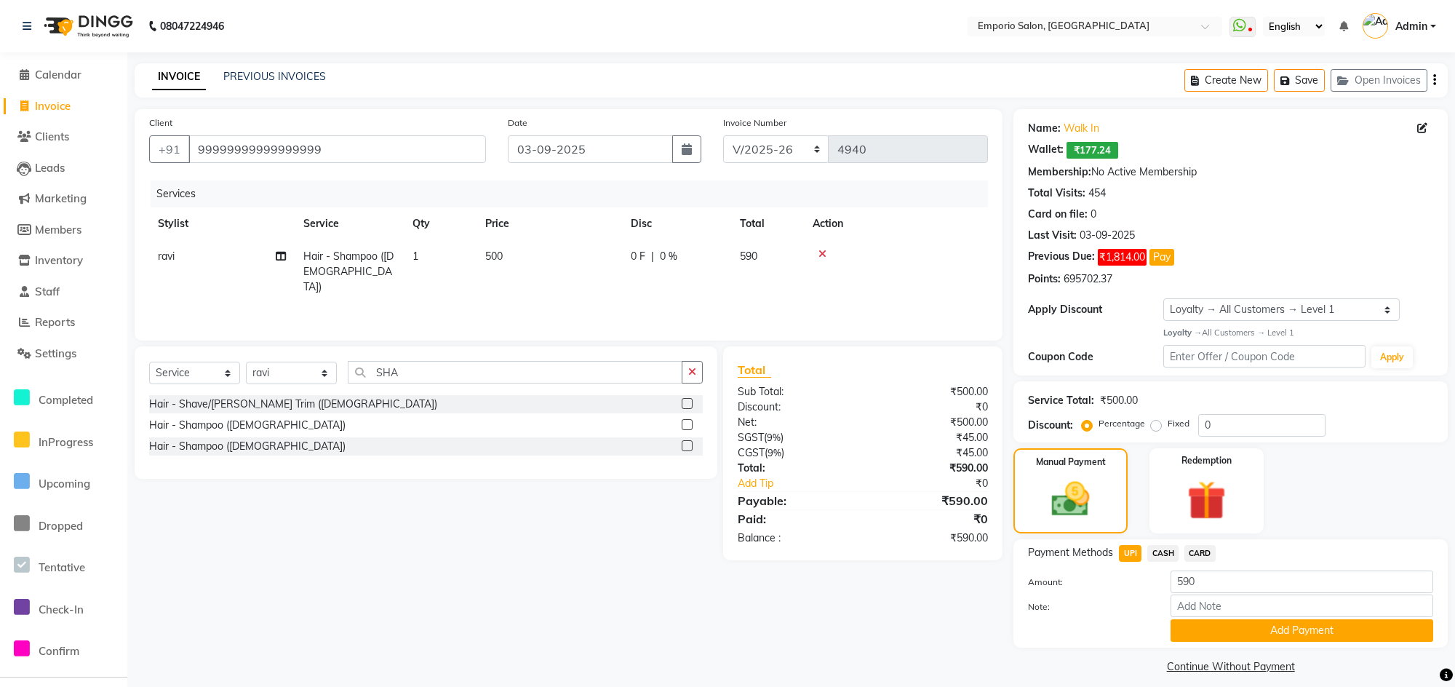
drag, startPoint x: 1182, startPoint y: 626, endPoint x: 1192, endPoint y: 631, distance: 10.7
click at [1186, 629] on button "Add Payment" at bounding box center [1301, 630] width 263 height 23
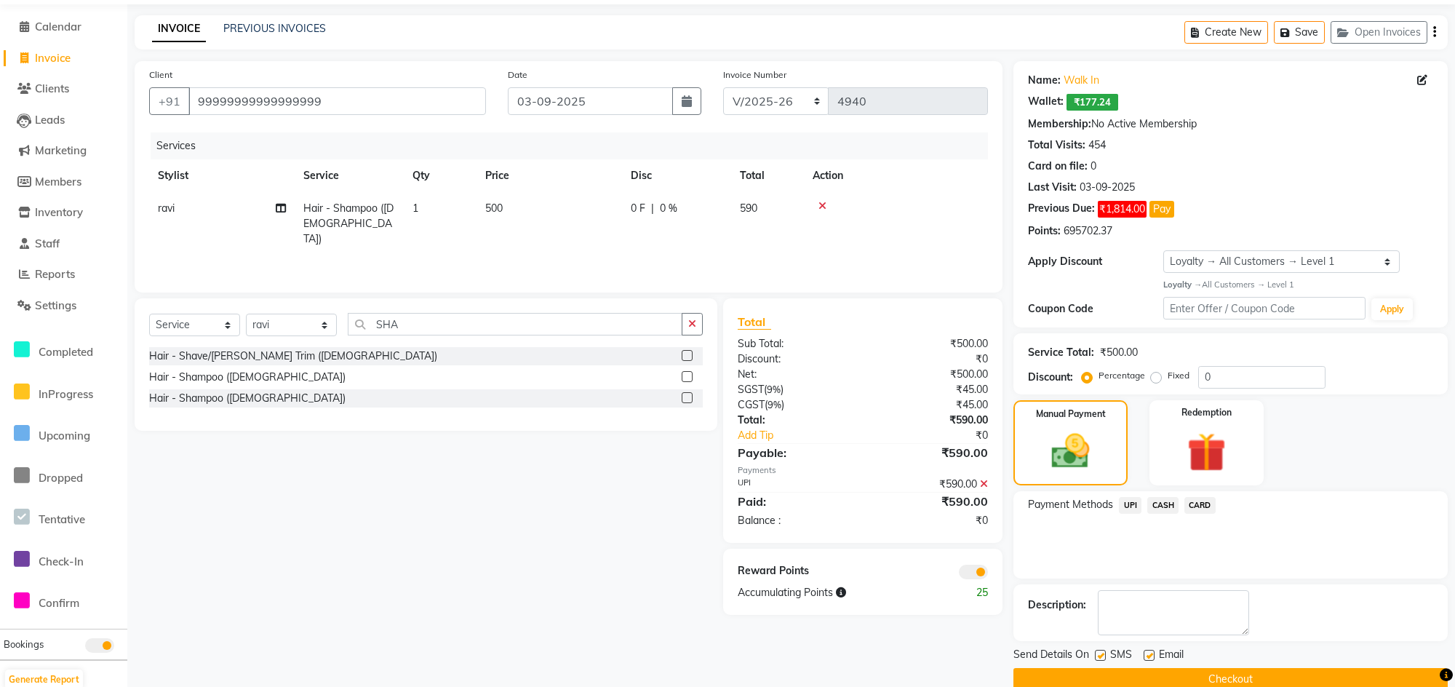
scroll to position [73, 0]
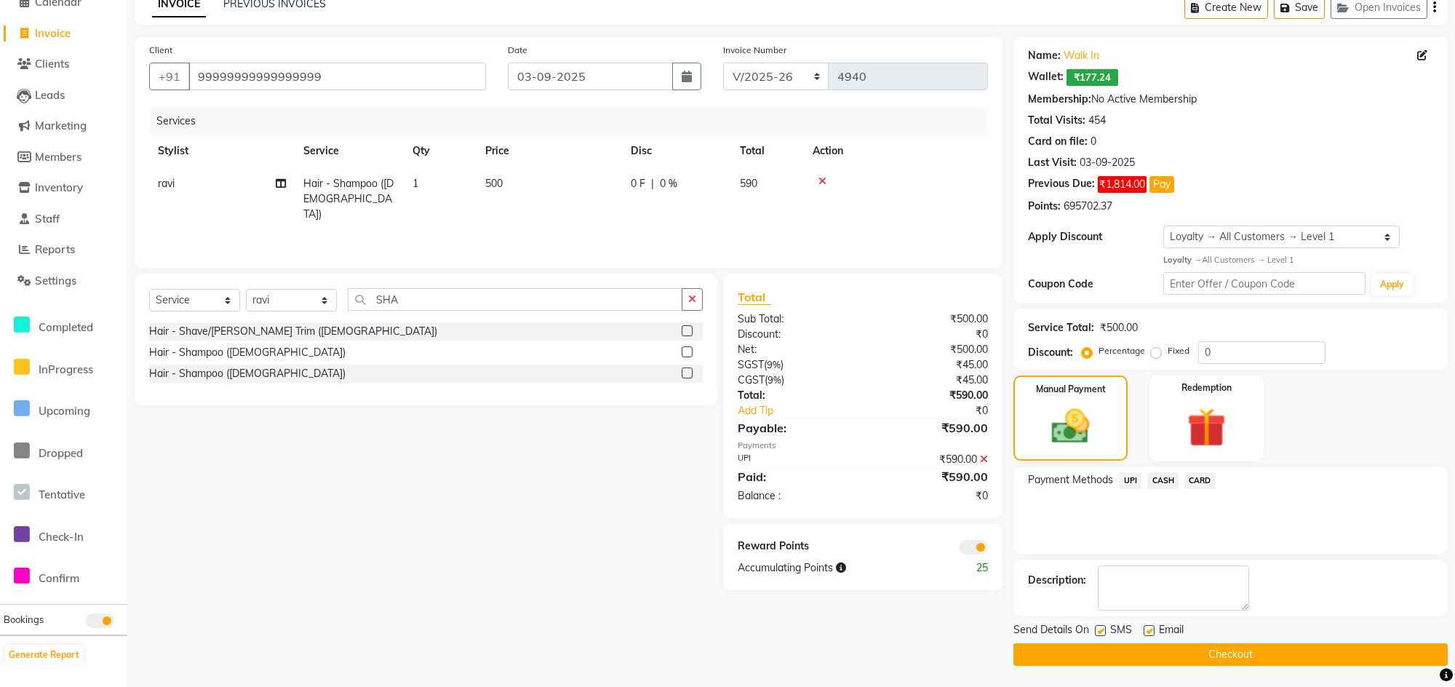
click at [1189, 645] on button "Checkout" at bounding box center [1230, 654] width 434 height 23
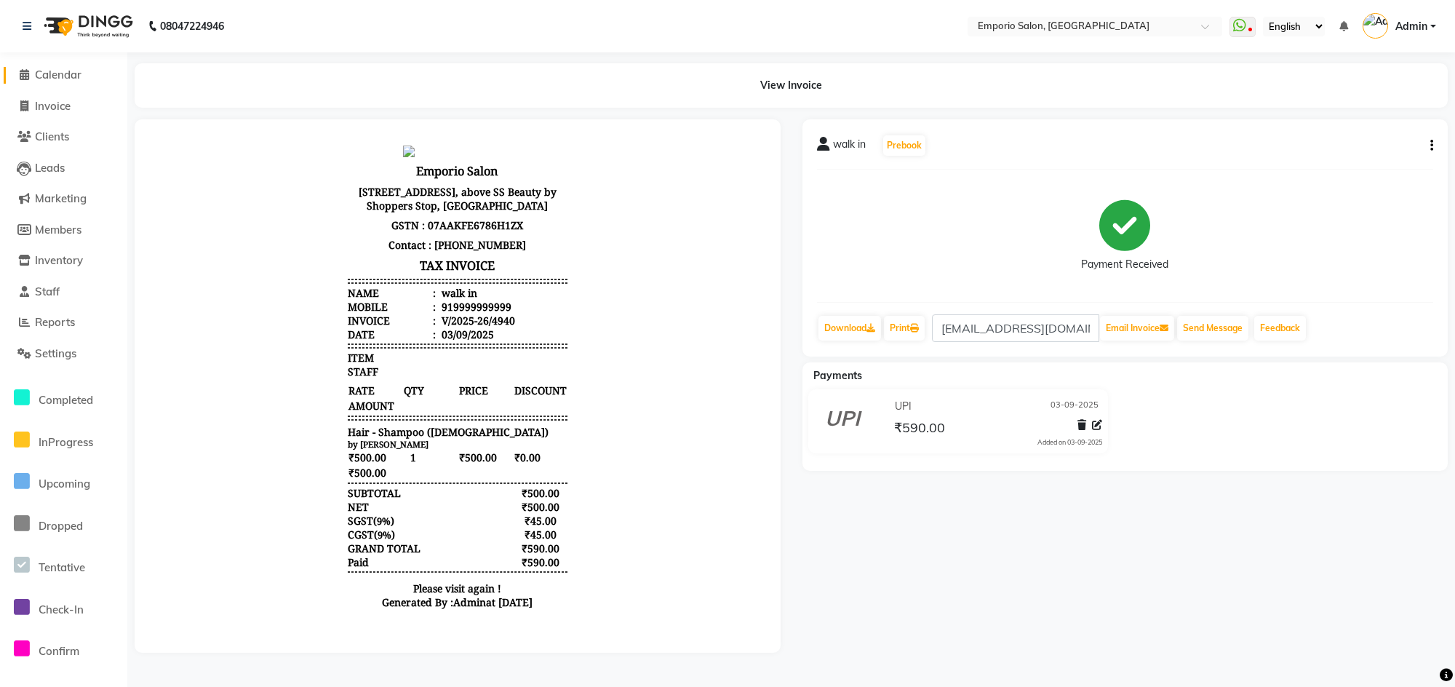
click at [17, 77] on span at bounding box center [24, 75] width 22 height 17
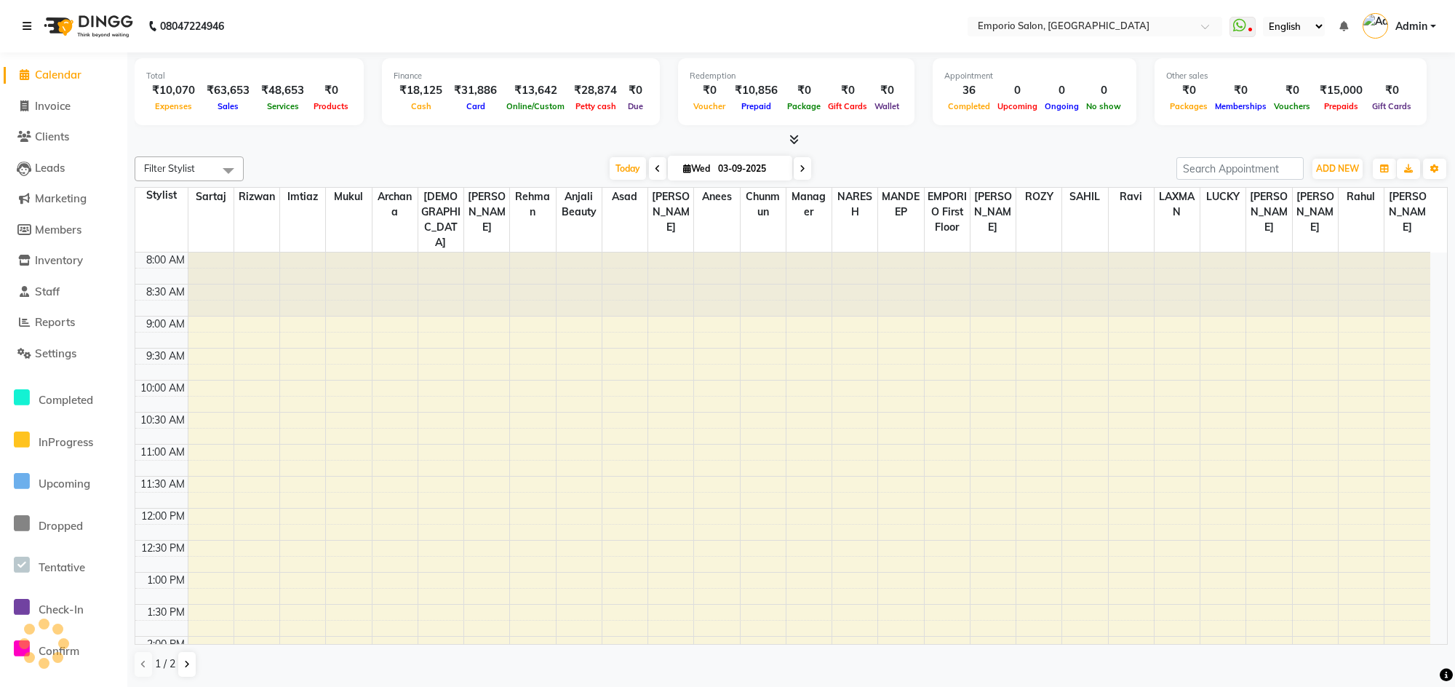
click at [28, 31] on link at bounding box center [30, 26] width 15 height 41
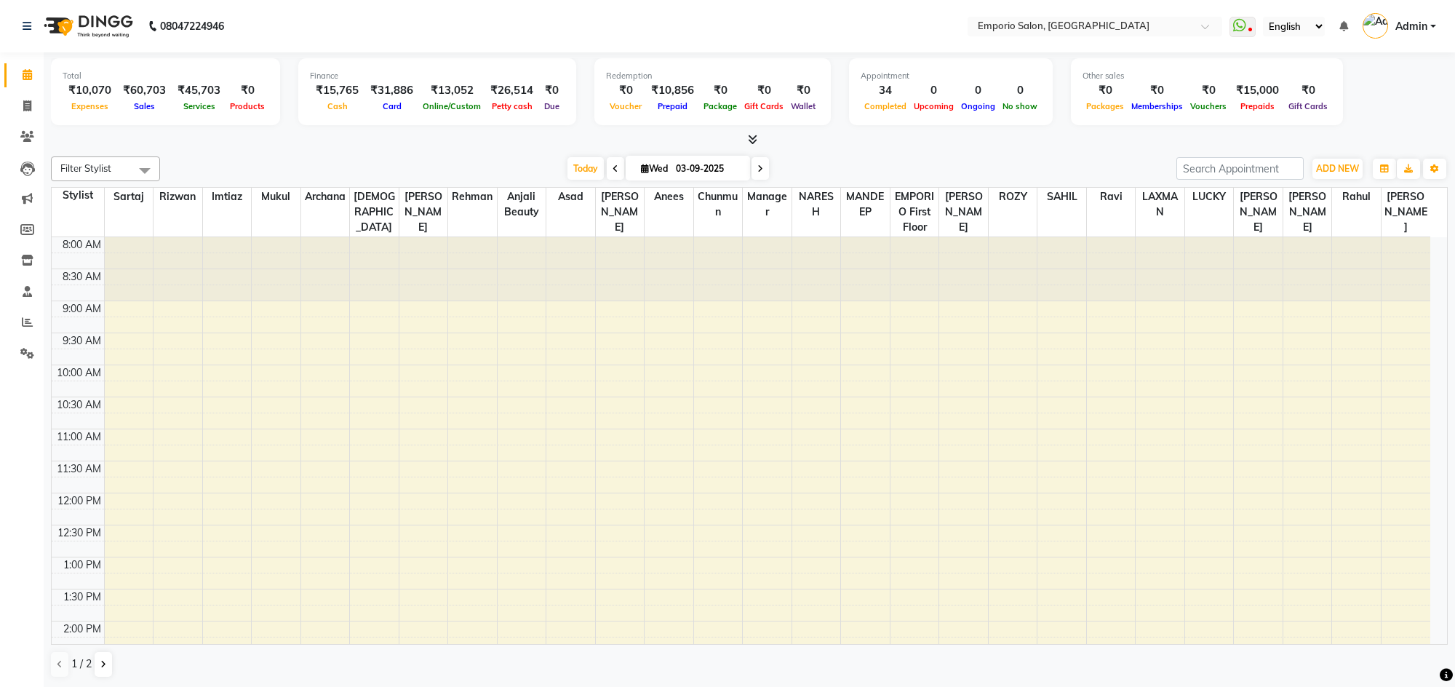
click at [17, 28] on div "08047224946" at bounding box center [123, 26] width 223 height 41
click at [21, 23] on div "08047224946" at bounding box center [123, 26] width 223 height 41
click at [23, 21] on icon at bounding box center [27, 26] width 9 height 10
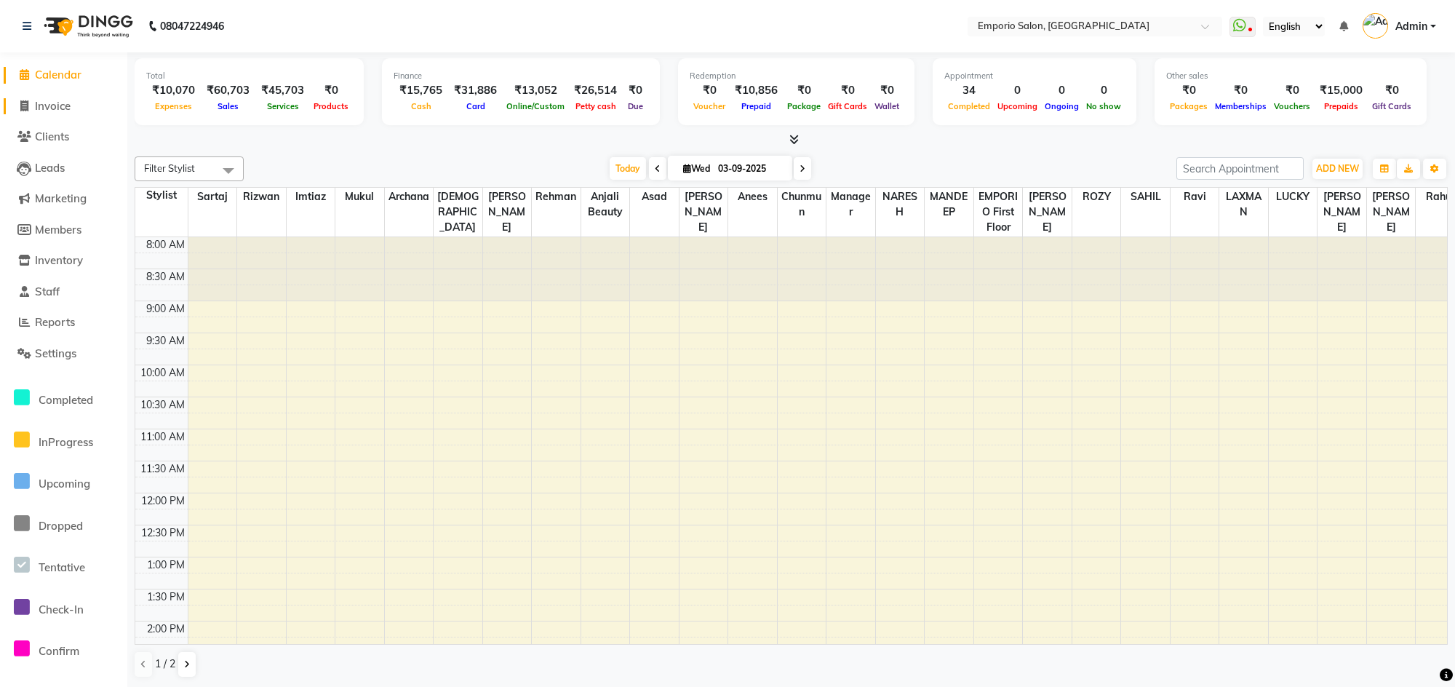
click at [53, 102] on span "Invoice" at bounding box center [53, 106] width 36 height 14
select select "service"
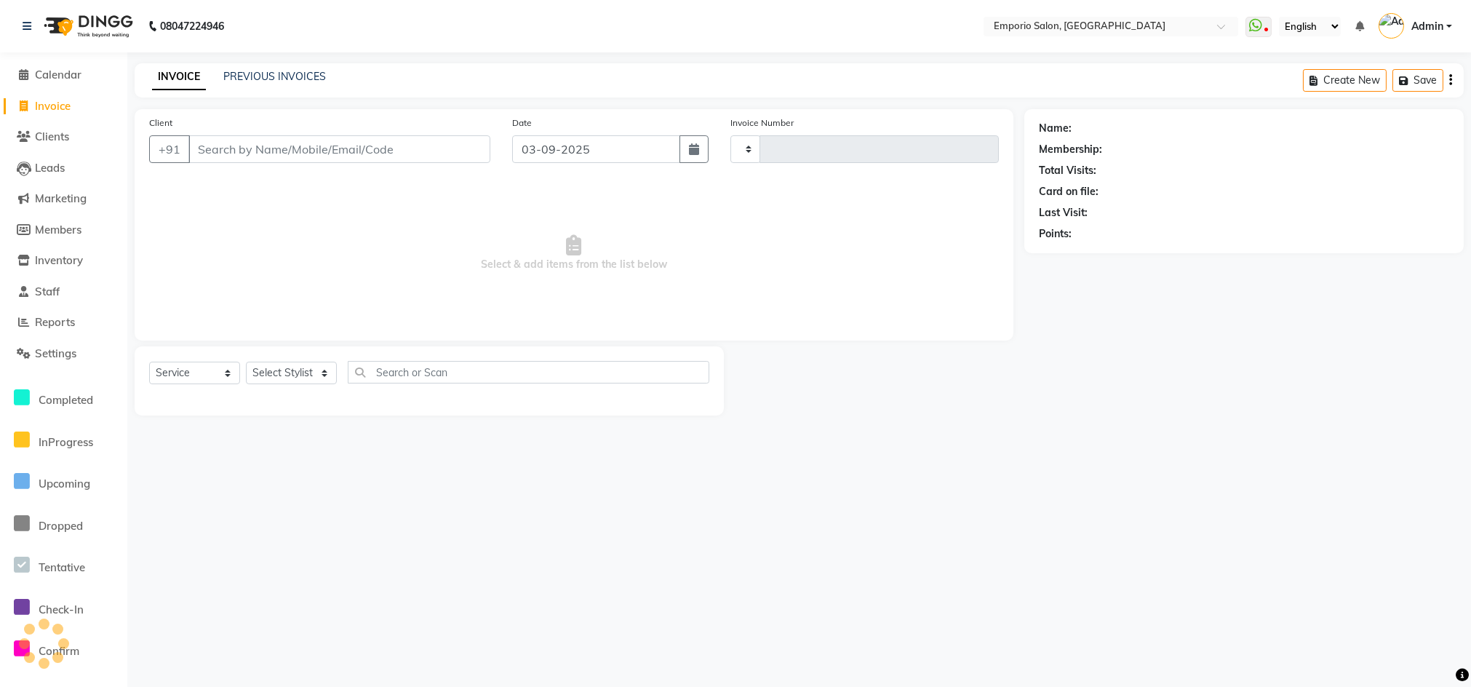
type input "4940"
select select "6332"
drag, startPoint x: 273, startPoint y: 375, endPoint x: 274, endPoint y: 362, distance: 12.5
click at [274, 375] on select "Select Stylist [PERSON_NAME] beauty [PERSON_NAME] [PERSON_NAME] EMPORIO First F…" at bounding box center [291, 373] width 91 height 23
click at [198, 319] on span "Select & add items from the list below" at bounding box center [574, 252] width 850 height 145
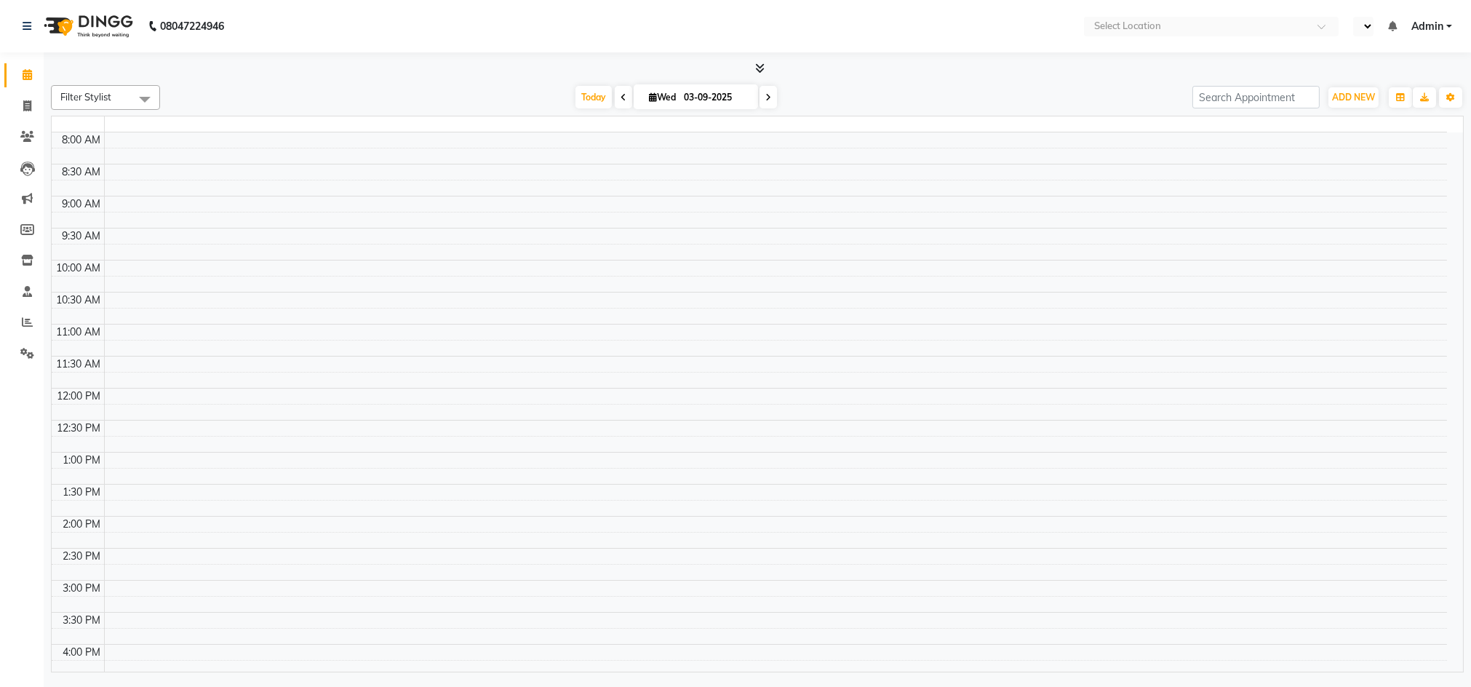
select select "en"
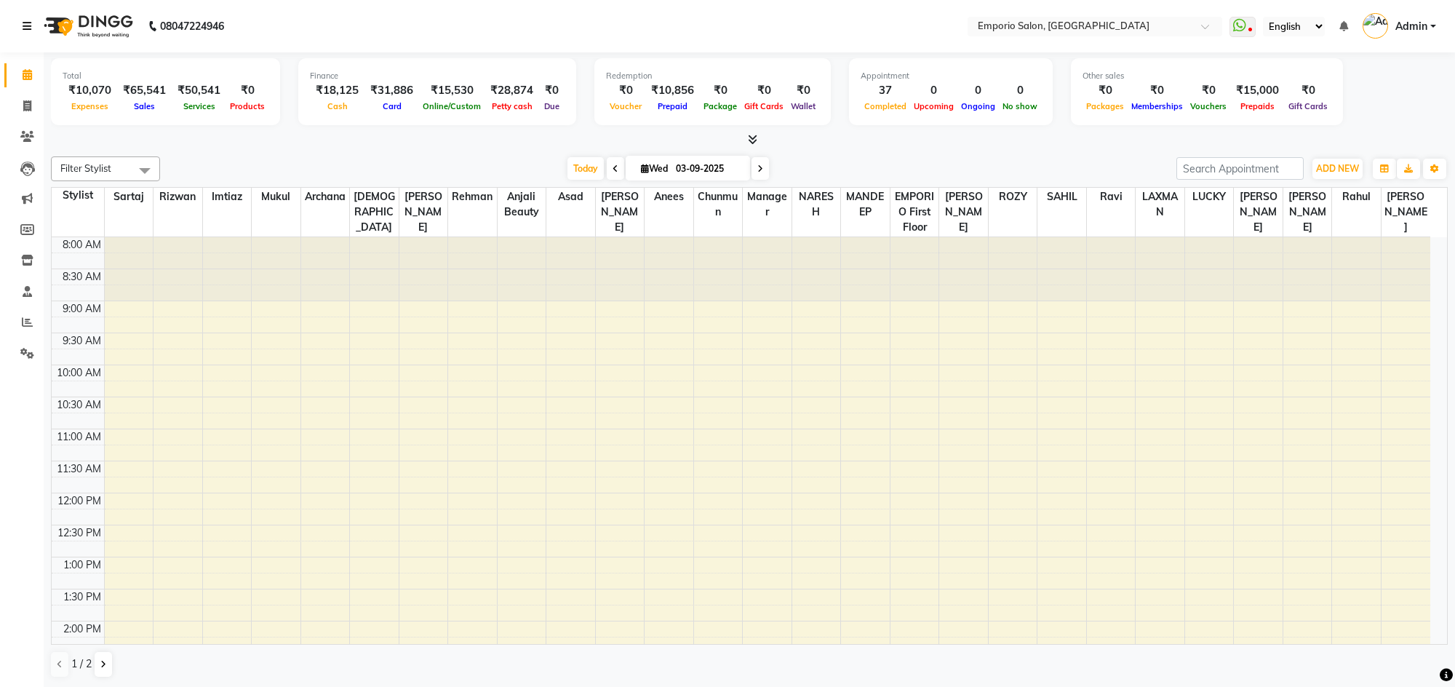
click at [35, 32] on link at bounding box center [30, 26] width 15 height 41
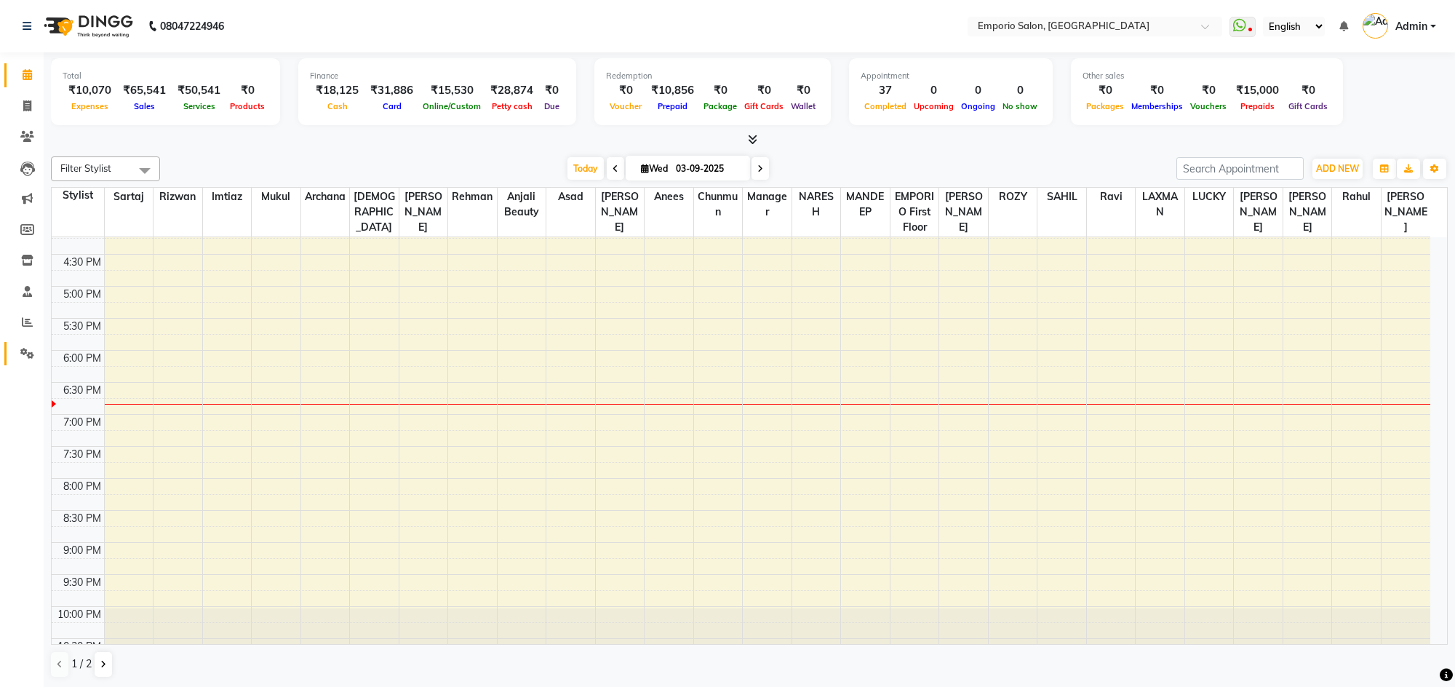
click at [12, 350] on link "Settings" at bounding box center [21, 354] width 35 height 24
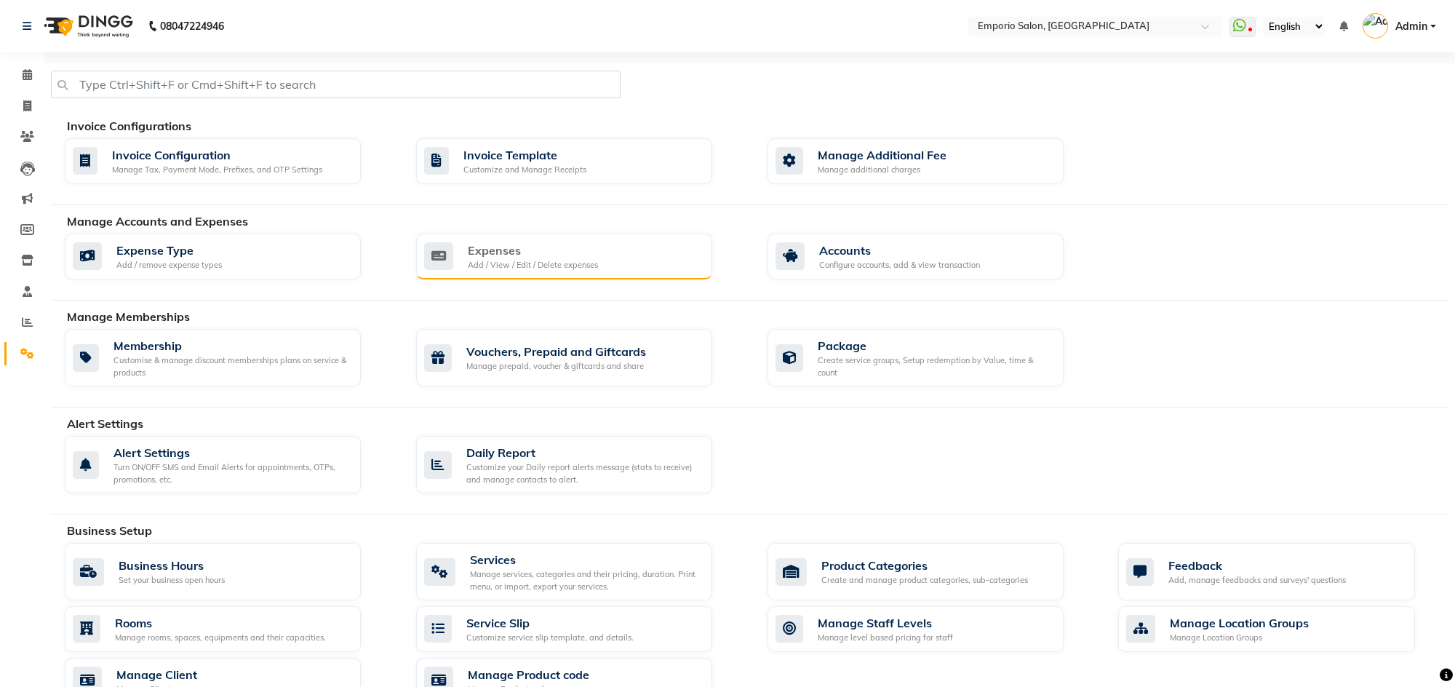
click at [514, 255] on div "Expenses" at bounding box center [533, 250] width 130 height 17
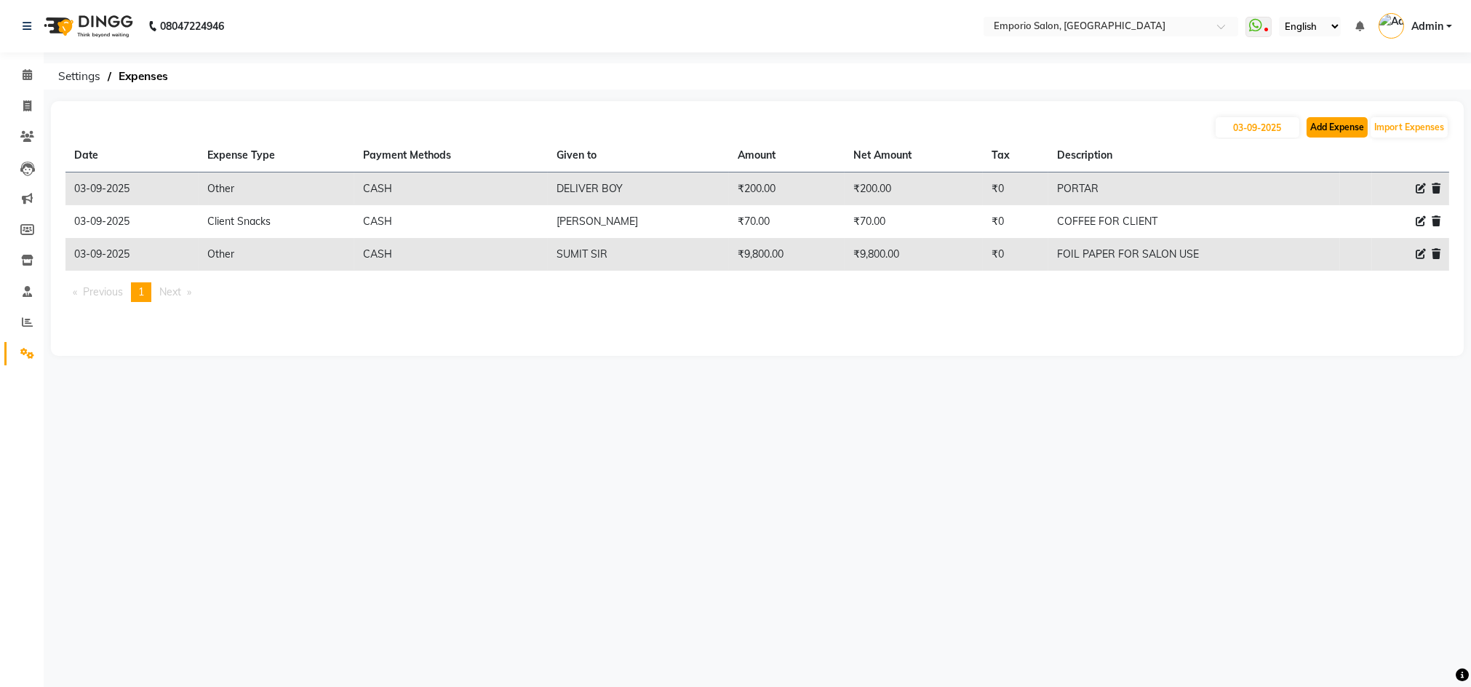
click at [1356, 129] on button "Add Expense" at bounding box center [1337, 127] width 61 height 20
select select "1"
select select "5330"
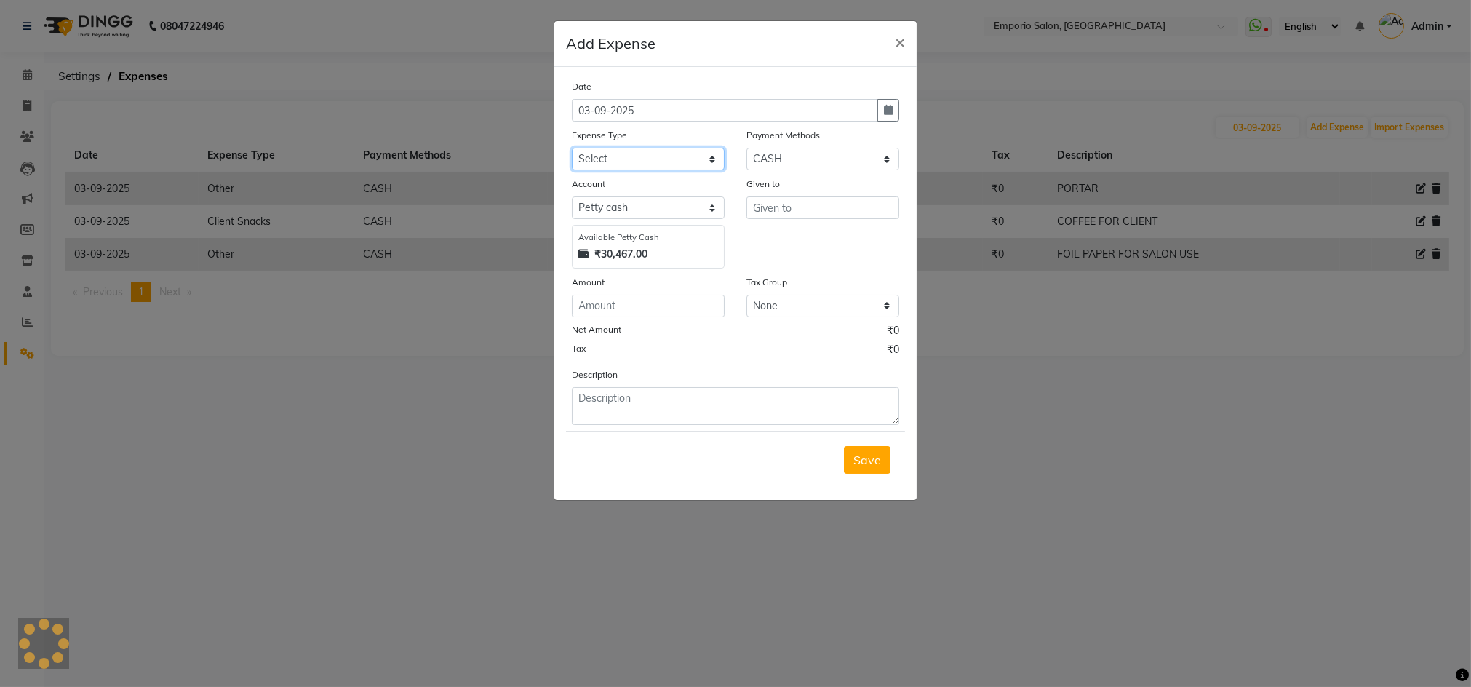
click at [634, 164] on select "Select Advance Salary Bank charges Car maintenance Cash transfer to bank Cash t…" at bounding box center [648, 159] width 153 height 23
select select "3"
click at [572, 148] on select "Select Advance Salary Bank charges Car maintenance Cash transfer to bank Cash t…" at bounding box center [648, 159] width 153 height 23
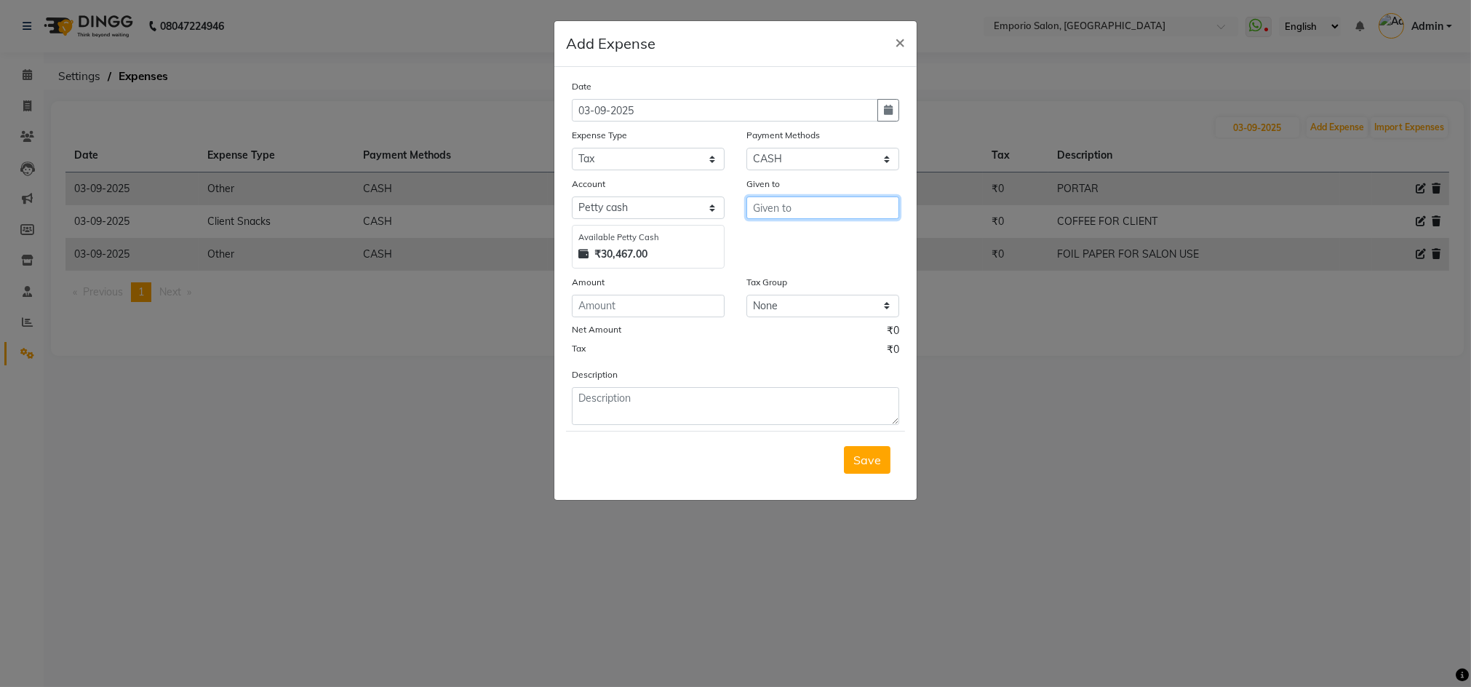
click at [823, 209] on input "text" at bounding box center [822, 207] width 153 height 23
click at [811, 244] on button "AYUS H" at bounding box center [804, 238] width 115 height 23
type input "[PERSON_NAME]"
click at [630, 306] on input "number" at bounding box center [648, 306] width 153 height 23
type input "70"
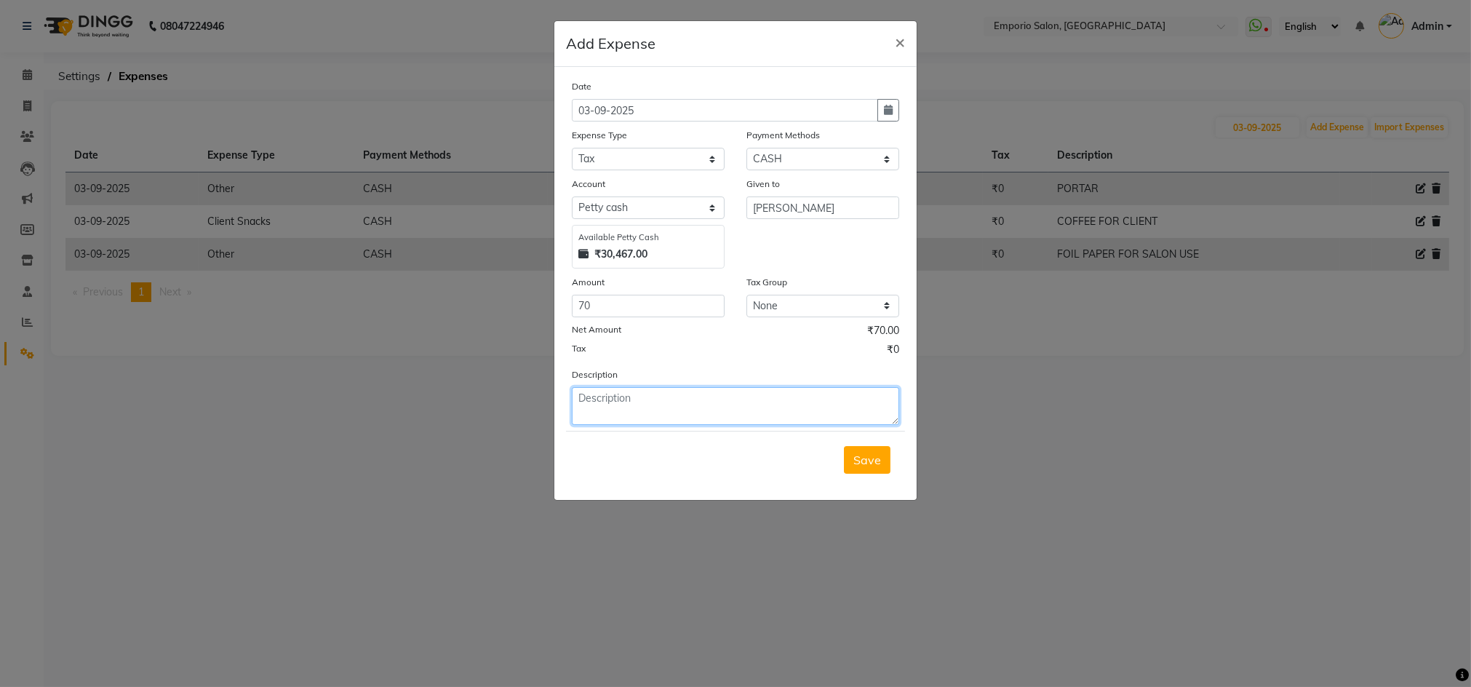
click at [688, 415] on textarea at bounding box center [735, 406] width 327 height 38
type textarea "MILK"
click at [858, 451] on button "Save" at bounding box center [867, 460] width 47 height 28
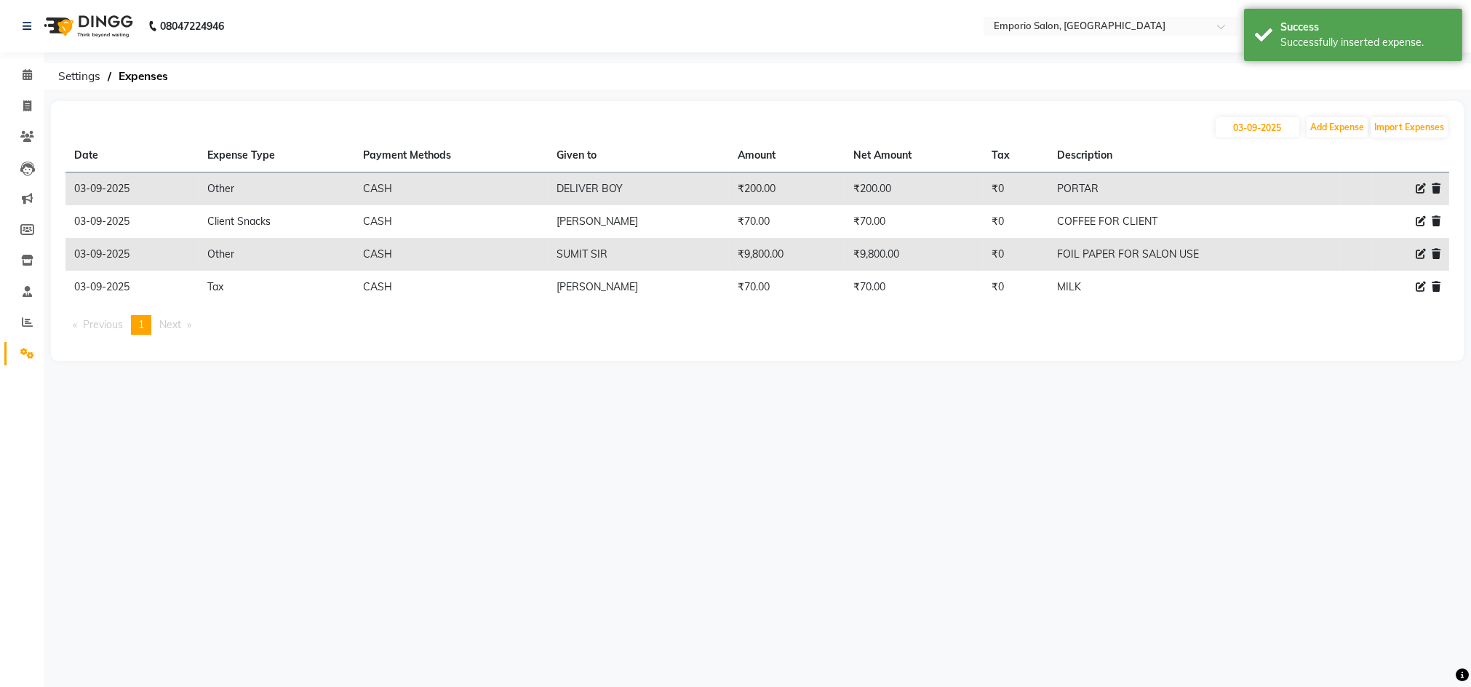
click at [1421, 185] on icon at bounding box center [1421, 188] width 10 height 10
select select "10"
select select "1"
select select "5330"
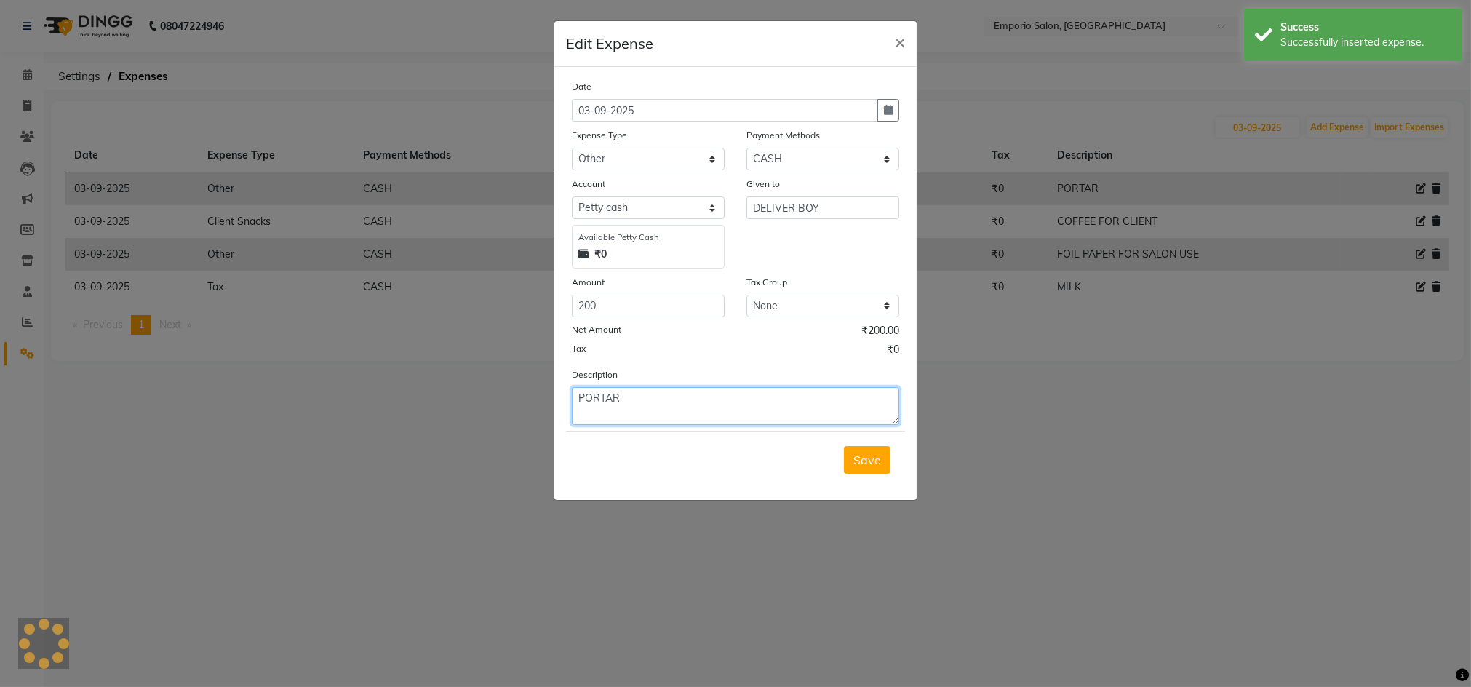
click at [700, 410] on textarea "PORTAR" at bounding box center [735, 406] width 327 height 38
type textarea "PORTER"
click at [883, 457] on button "Save" at bounding box center [867, 460] width 47 height 28
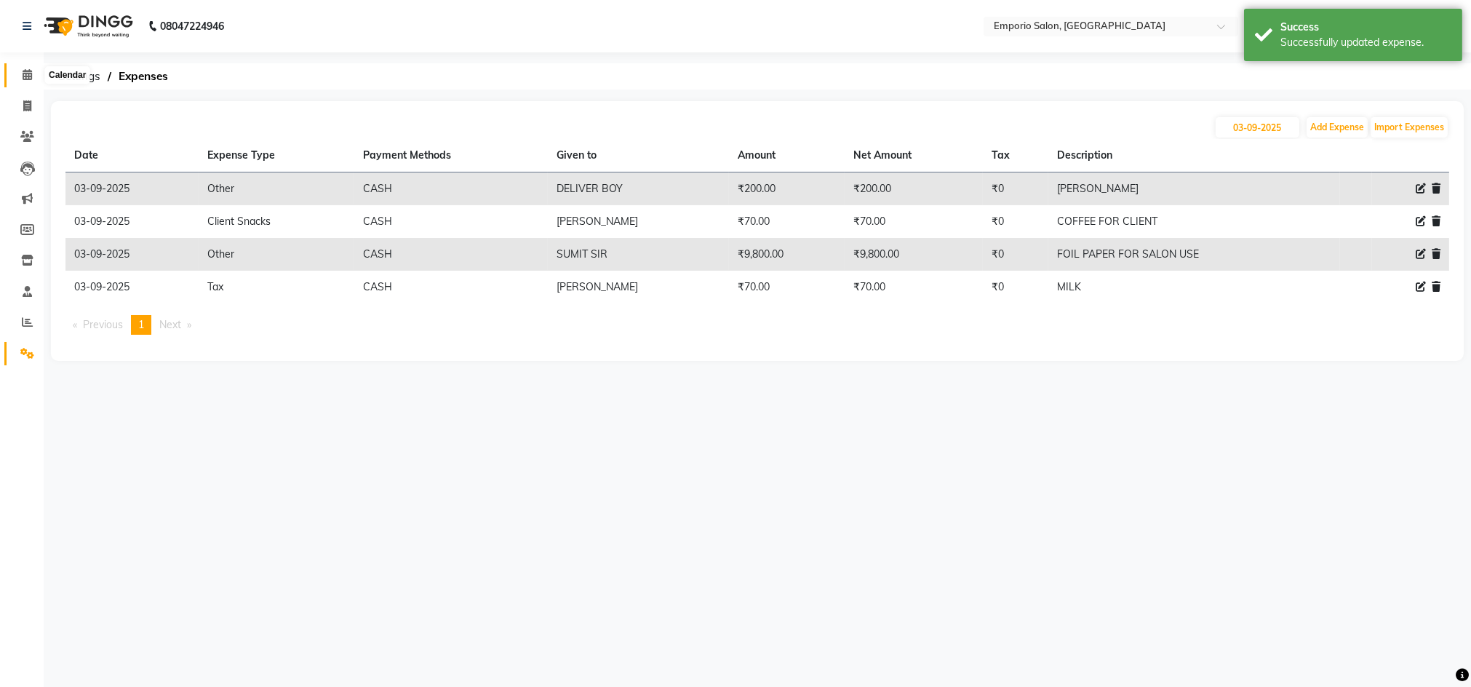
click at [23, 70] on icon at bounding box center [27, 74] width 9 height 11
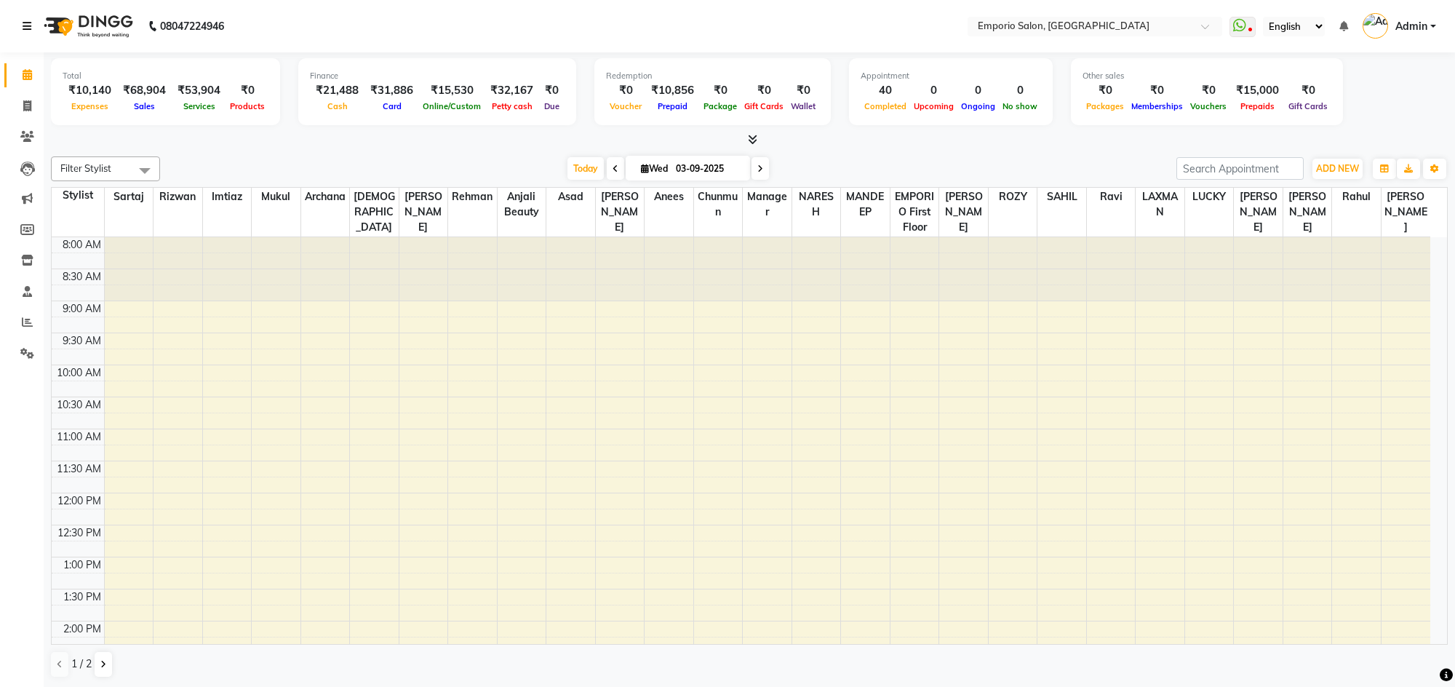
click at [23, 21] on icon at bounding box center [27, 26] width 9 height 10
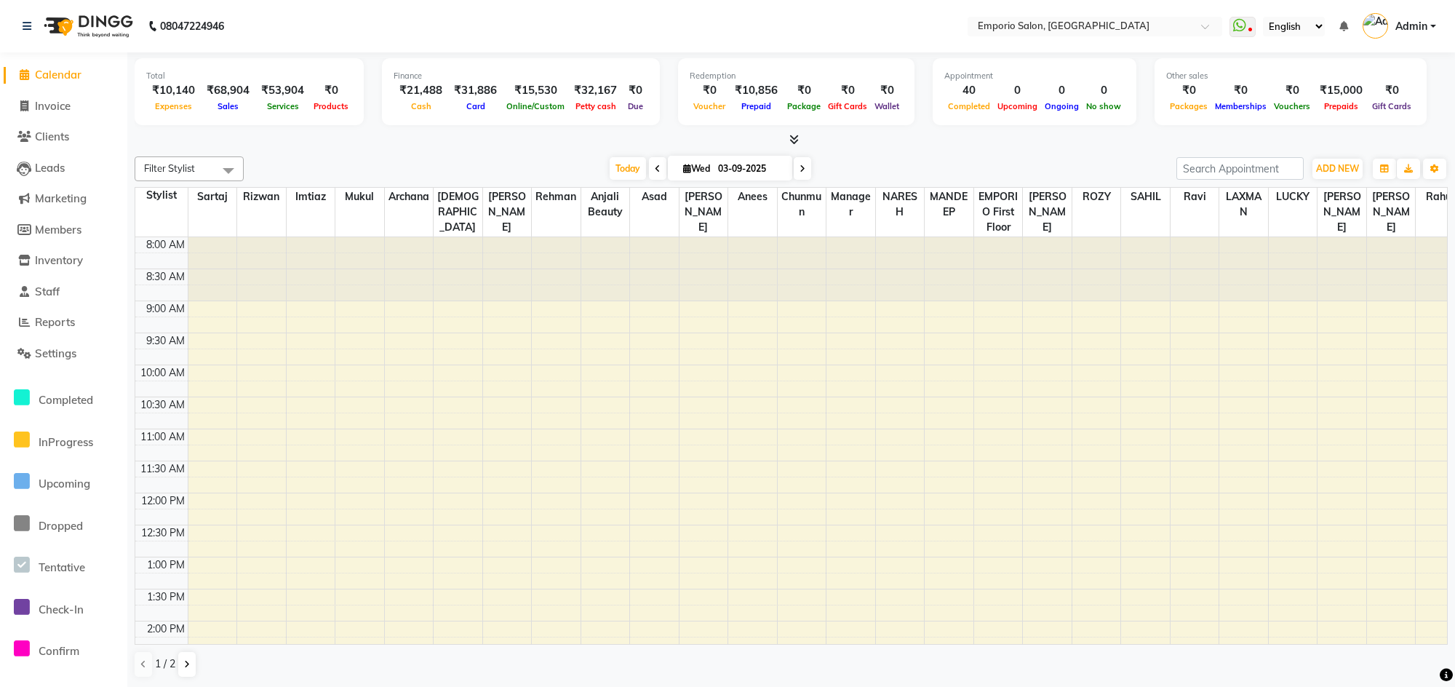
click at [42, 68] on span "Calendar" at bounding box center [58, 75] width 47 height 14
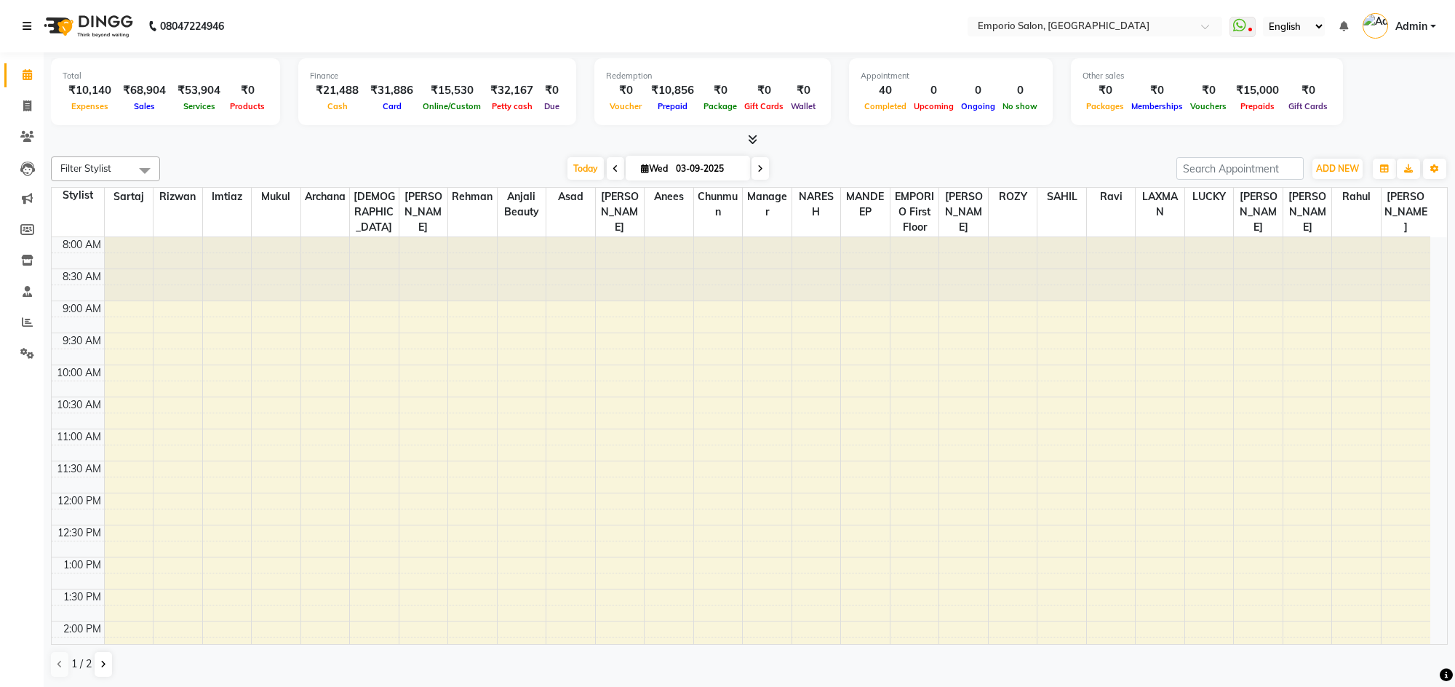
click at [23, 25] on icon at bounding box center [27, 26] width 9 height 10
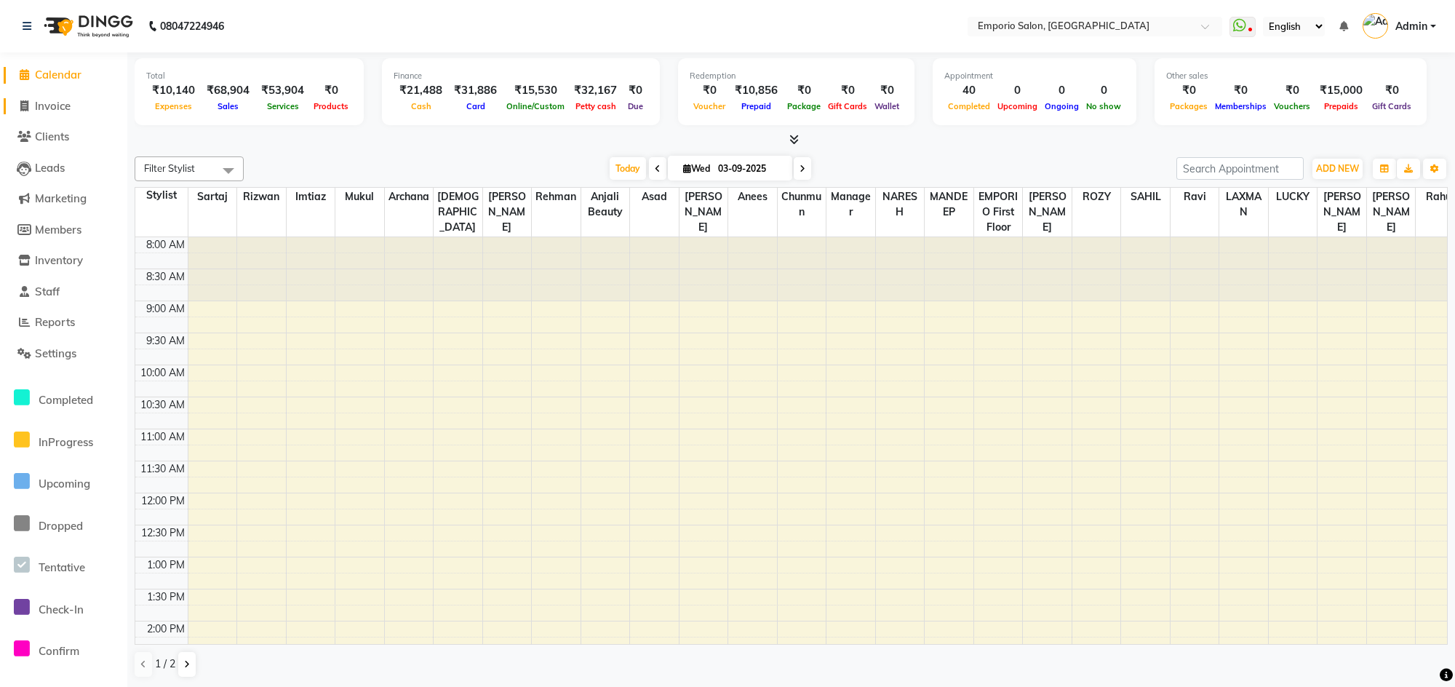
click at [60, 103] on span "Invoice" at bounding box center [53, 106] width 36 height 14
select select "service"
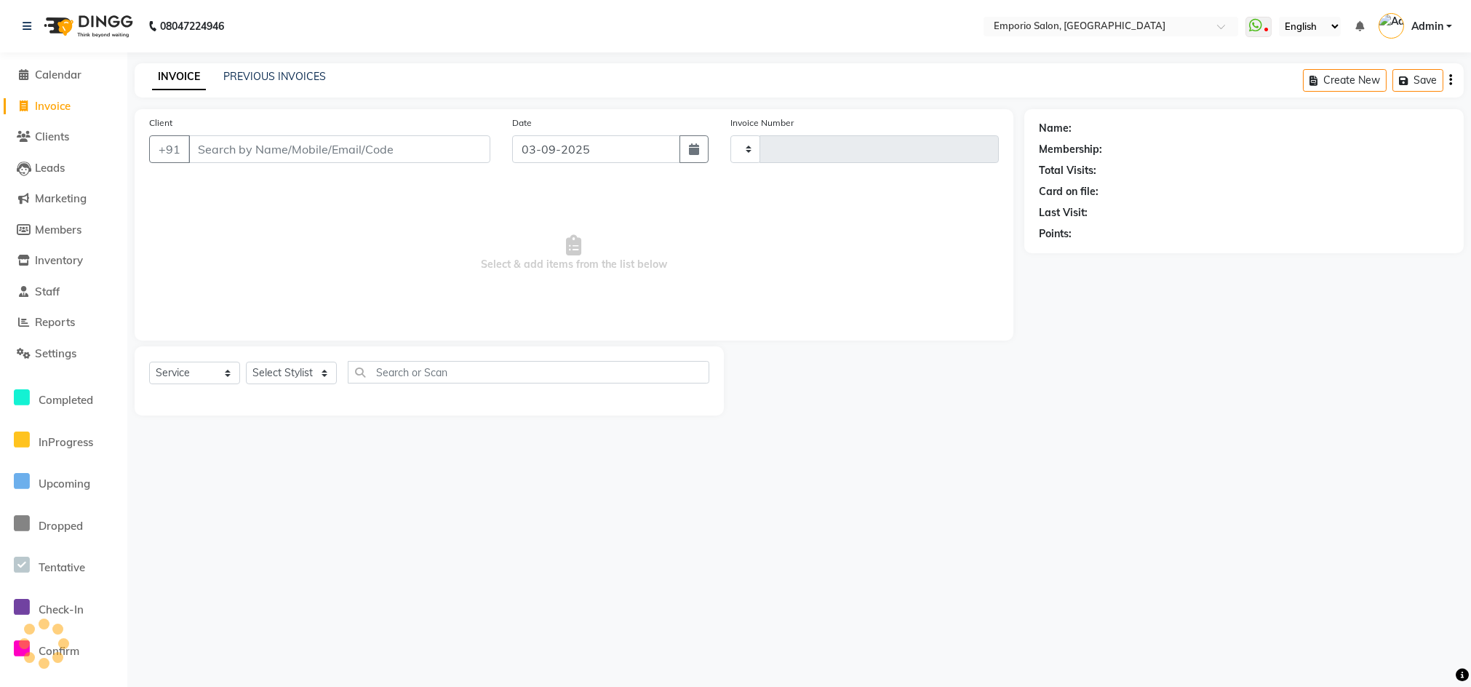
type input "4945"
select select "6332"
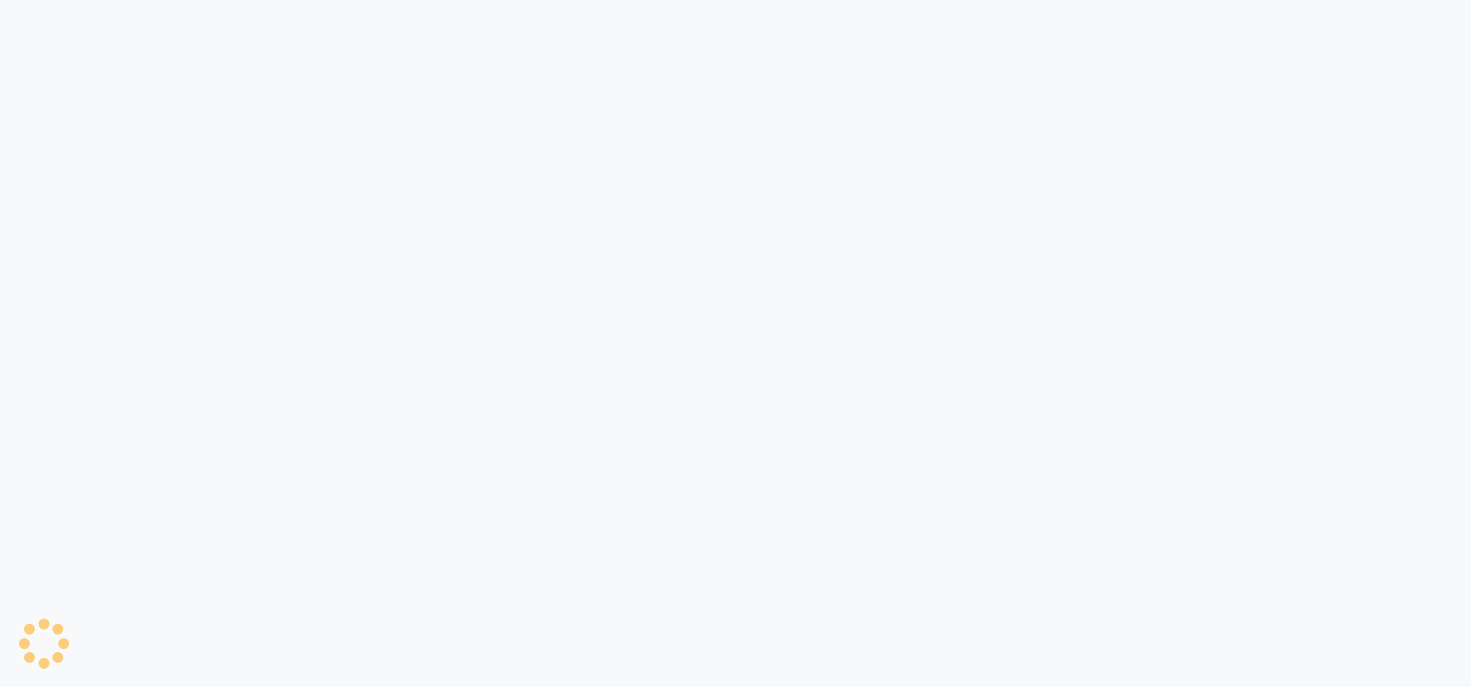
select select "6332"
select select "service"
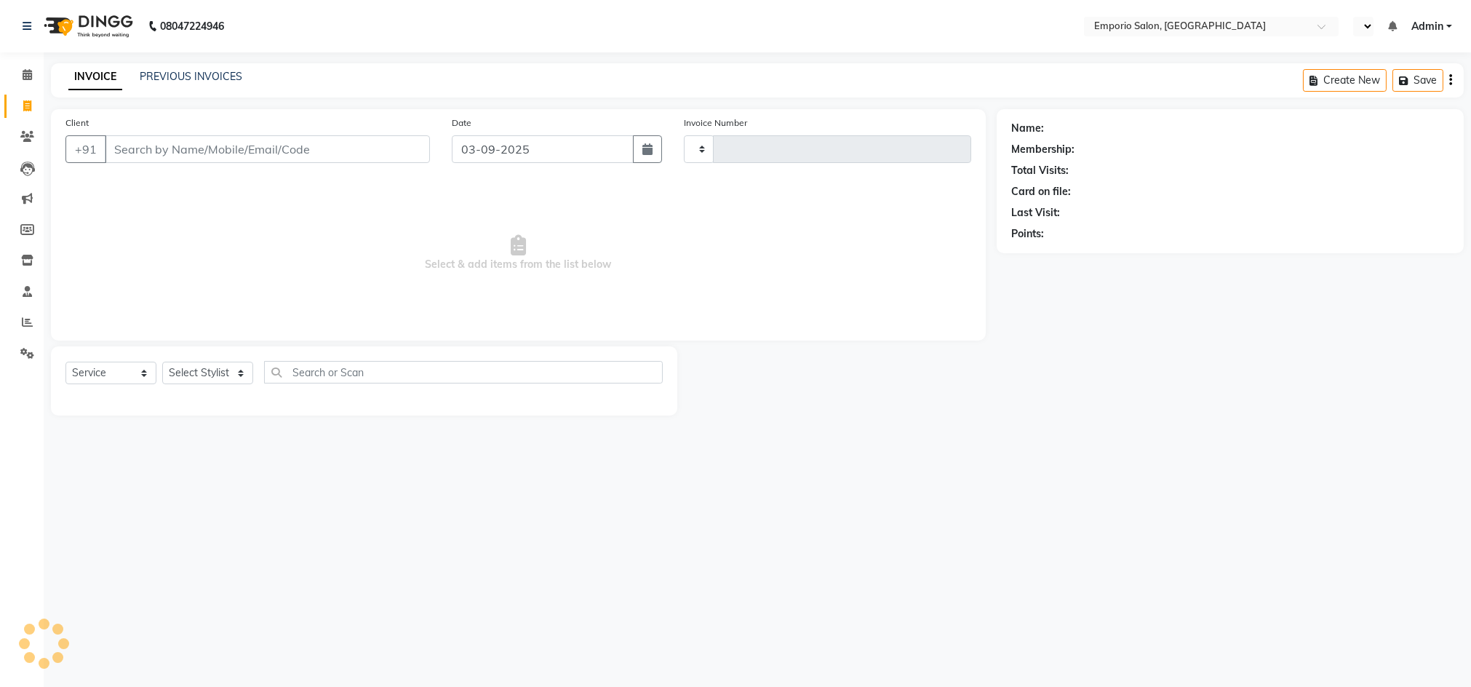
type input "4945"
select select "en"
select select "6332"
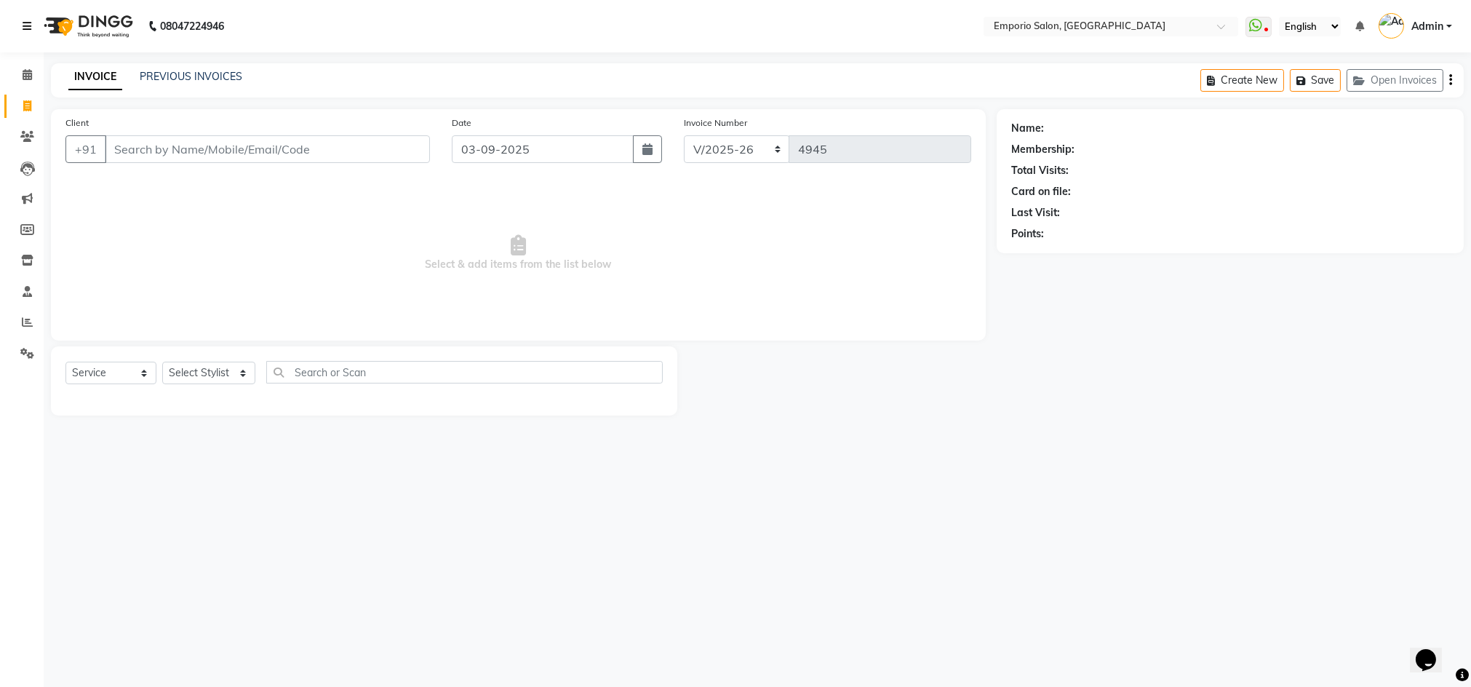
click at [26, 21] on icon at bounding box center [27, 26] width 9 height 10
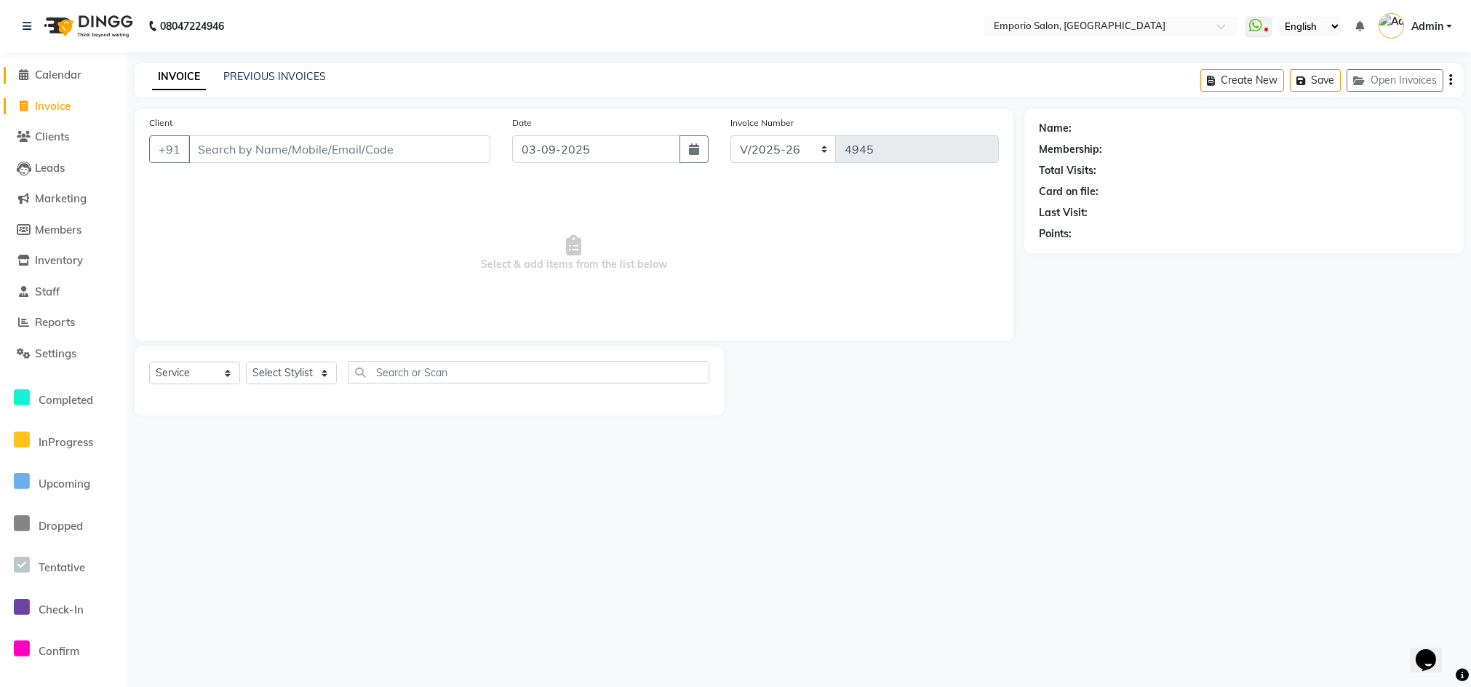
click at [41, 70] on span "Calendar" at bounding box center [58, 75] width 47 height 14
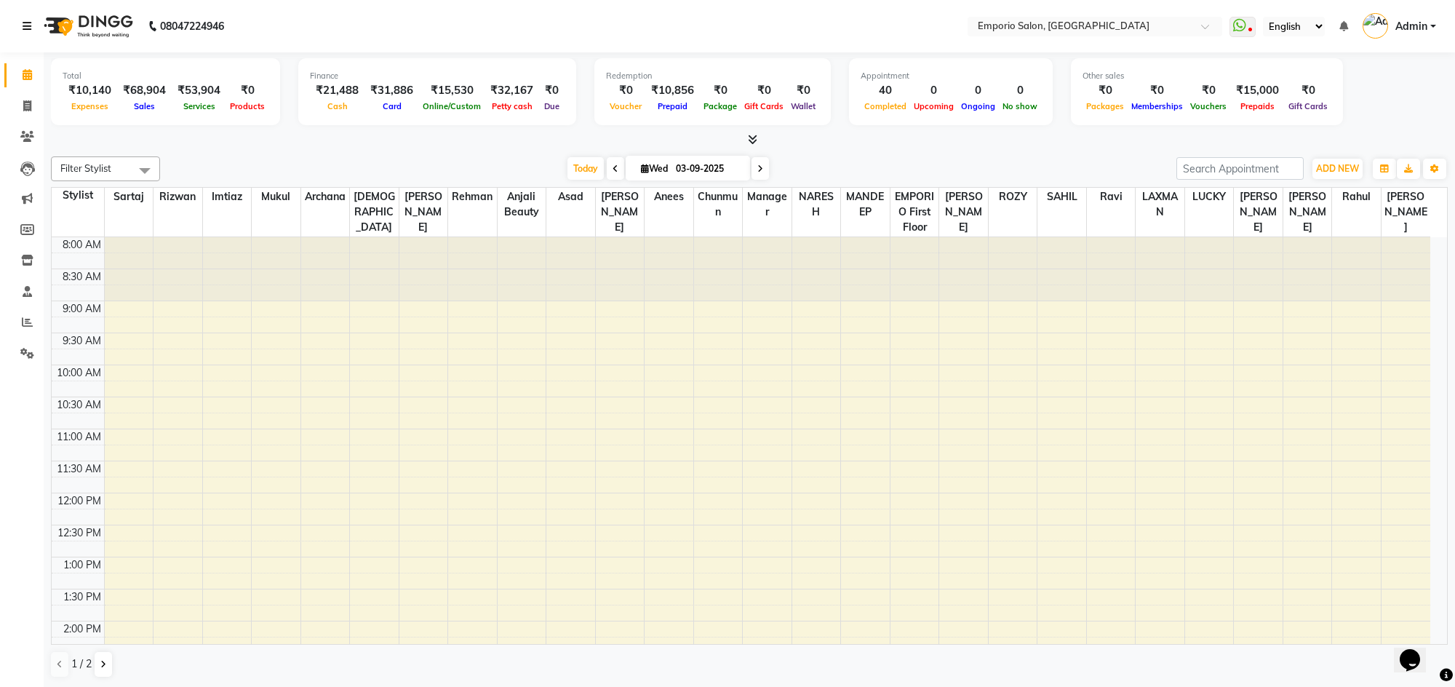
click at [26, 24] on icon at bounding box center [27, 26] width 9 height 10
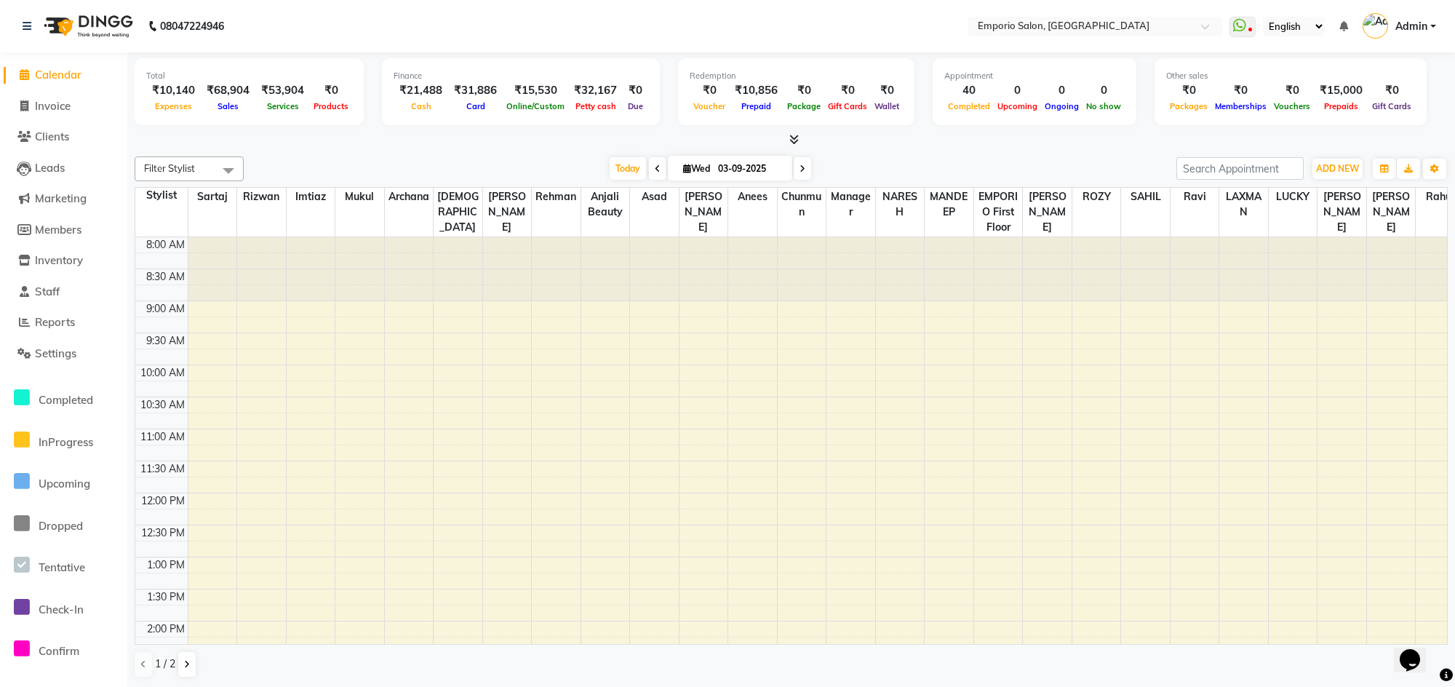
click at [49, 69] on span "Calendar" at bounding box center [58, 75] width 47 height 14
click at [60, 104] on span "Invoice" at bounding box center [53, 106] width 36 height 14
select select "service"
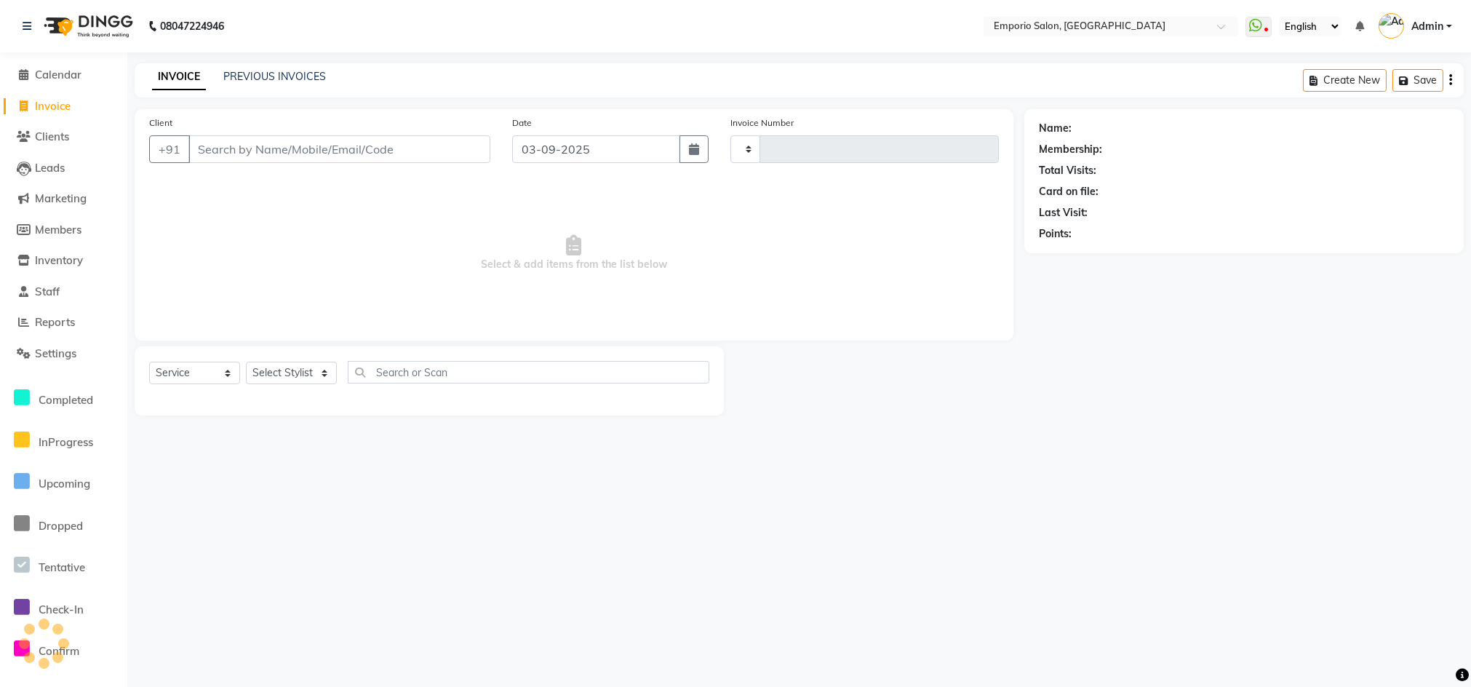
type input "4945"
select select "6332"
click at [28, 78] on span at bounding box center [24, 75] width 22 height 17
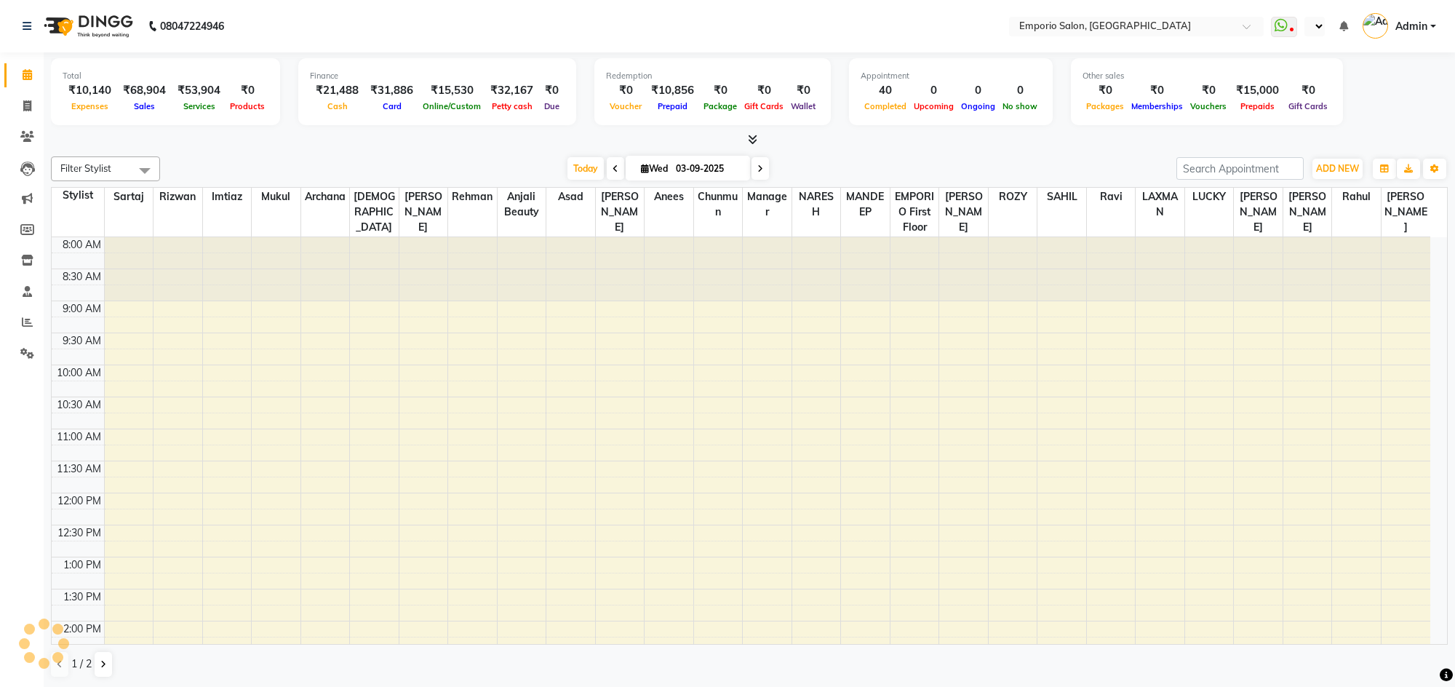
select select "en"
drag, startPoint x: 431, startPoint y: 81, endPoint x: 279, endPoint y: 75, distance: 152.1
click at [277, 81] on div "Total ₹10,140 Expenses ₹68,904 Sales ₹53,904 Services ₹0 Products Finance ₹21,4…" at bounding box center [749, 93] width 1397 height 71
click at [322, 30] on nav "08047224946 Select Location × Emporio Salon, Green Park WhatsApp Status ✕ Statu…" at bounding box center [727, 26] width 1455 height 52
drag, startPoint x: 503, startPoint y: 99, endPoint x: 597, endPoint y: 103, distance: 93.9
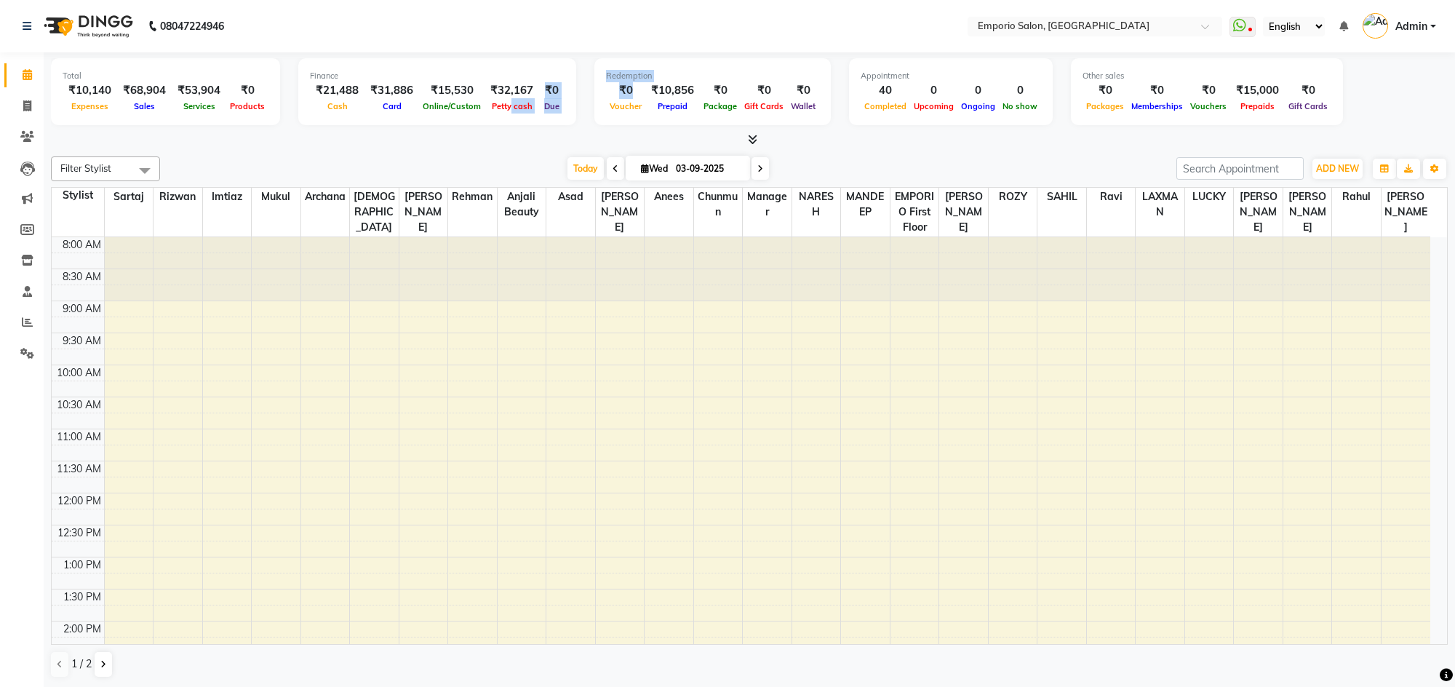
click at [597, 103] on div "Total ₹10,140 Expenses ₹68,904 Sales ₹53,904 Services ₹0 Products Finance ₹21,4…" at bounding box center [749, 93] width 1397 height 71
click at [564, 49] on nav "08047224946 Select Location × Emporio Salon, Green Park WhatsApp Status ✕ Statu…" at bounding box center [727, 26] width 1455 height 52
drag, startPoint x: 530, startPoint y: 92, endPoint x: 477, endPoint y: 103, distance: 53.5
click at [477, 103] on div "₹21,488 Cash ₹31,886 Card ₹15,530 Online/Custom ₹32,167 Petty cash ₹0 Due" at bounding box center [437, 98] width 255 height 32
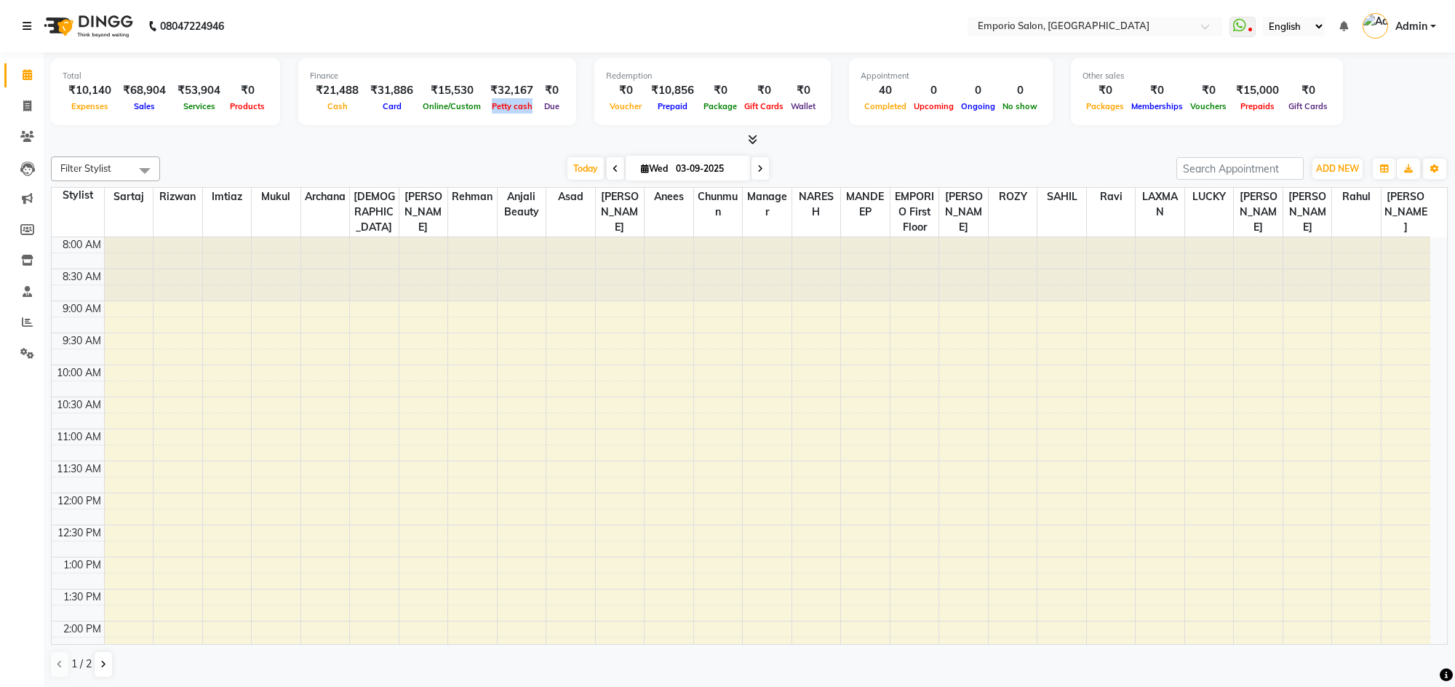
click at [28, 23] on icon at bounding box center [27, 26] width 9 height 10
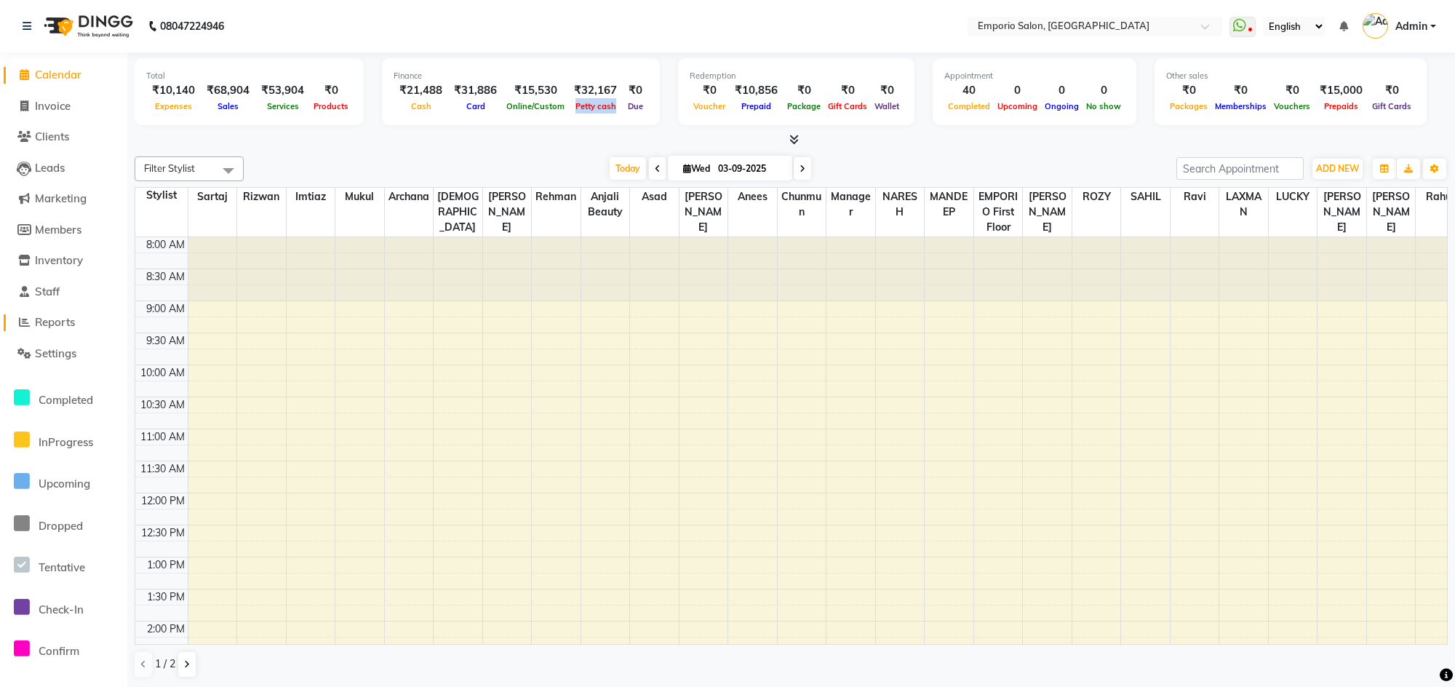
click at [63, 325] on span "Reports" at bounding box center [55, 322] width 40 height 14
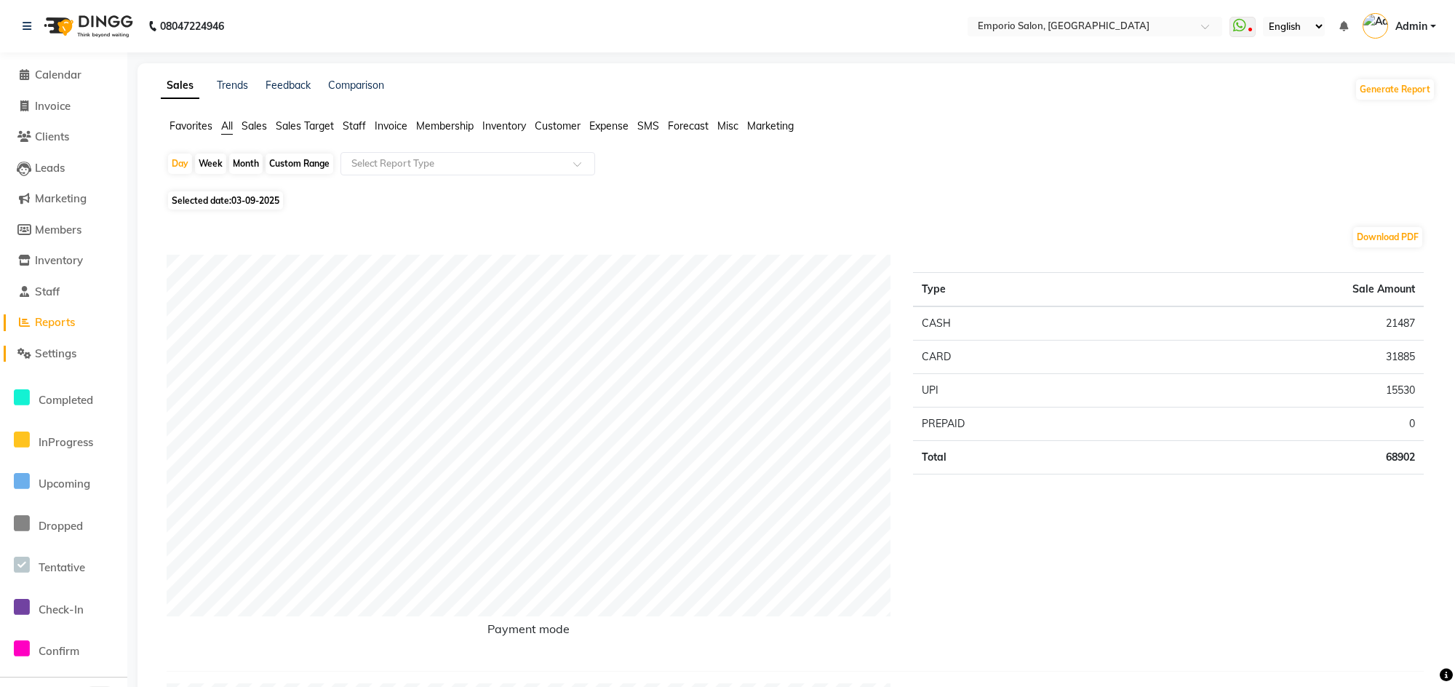
click at [47, 346] on link "Settings" at bounding box center [64, 354] width 120 height 17
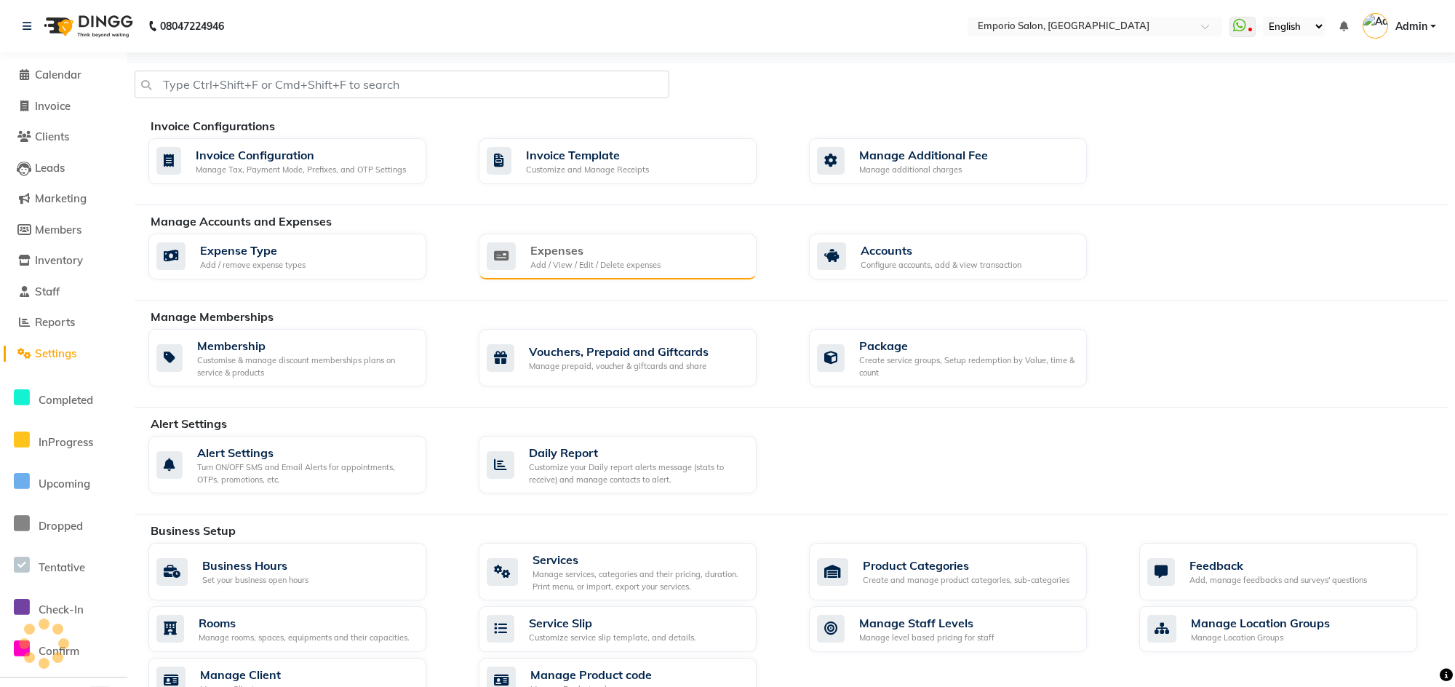
click at [569, 260] on div "Add / View / Edit / Delete expenses" at bounding box center [595, 265] width 130 height 12
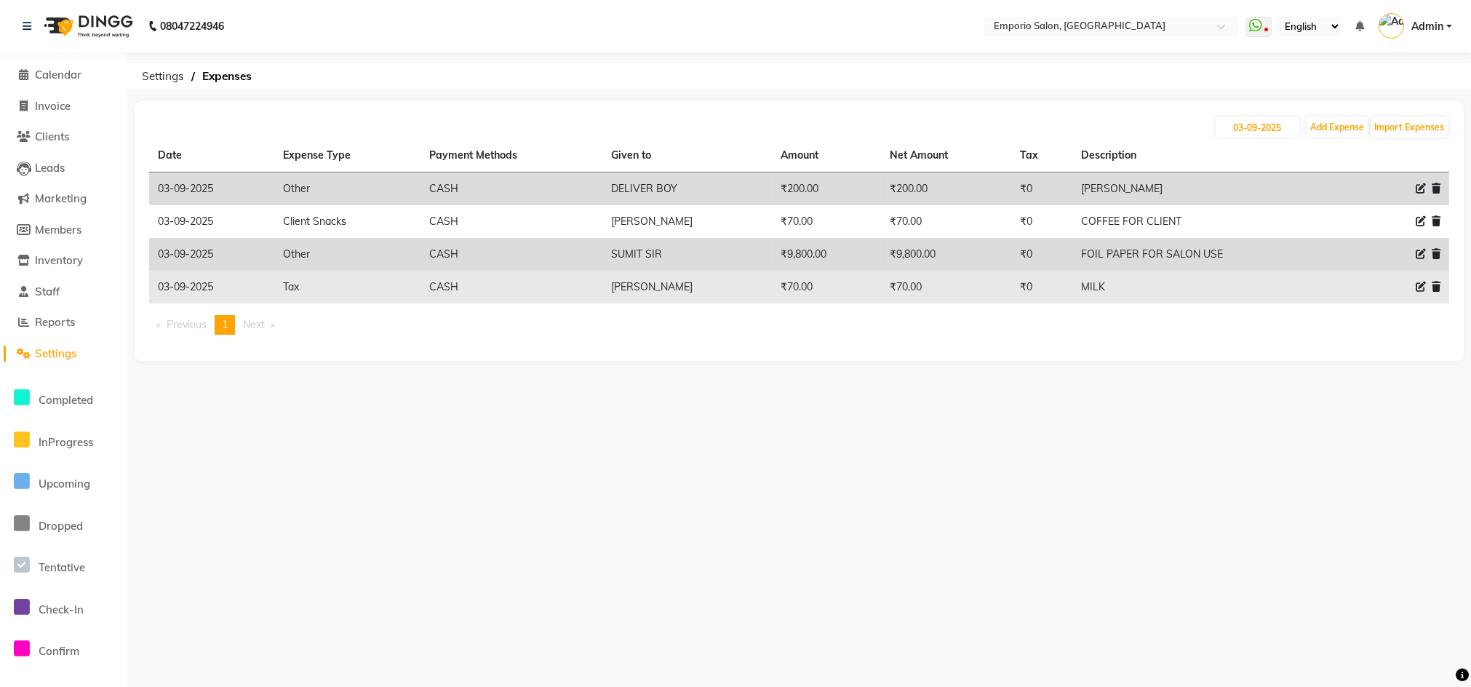
click at [1424, 286] on div at bounding box center [1412, 286] width 55 height 15
click at [1422, 286] on icon at bounding box center [1421, 287] width 10 height 10
select select "3"
select select "1"
select select "5330"
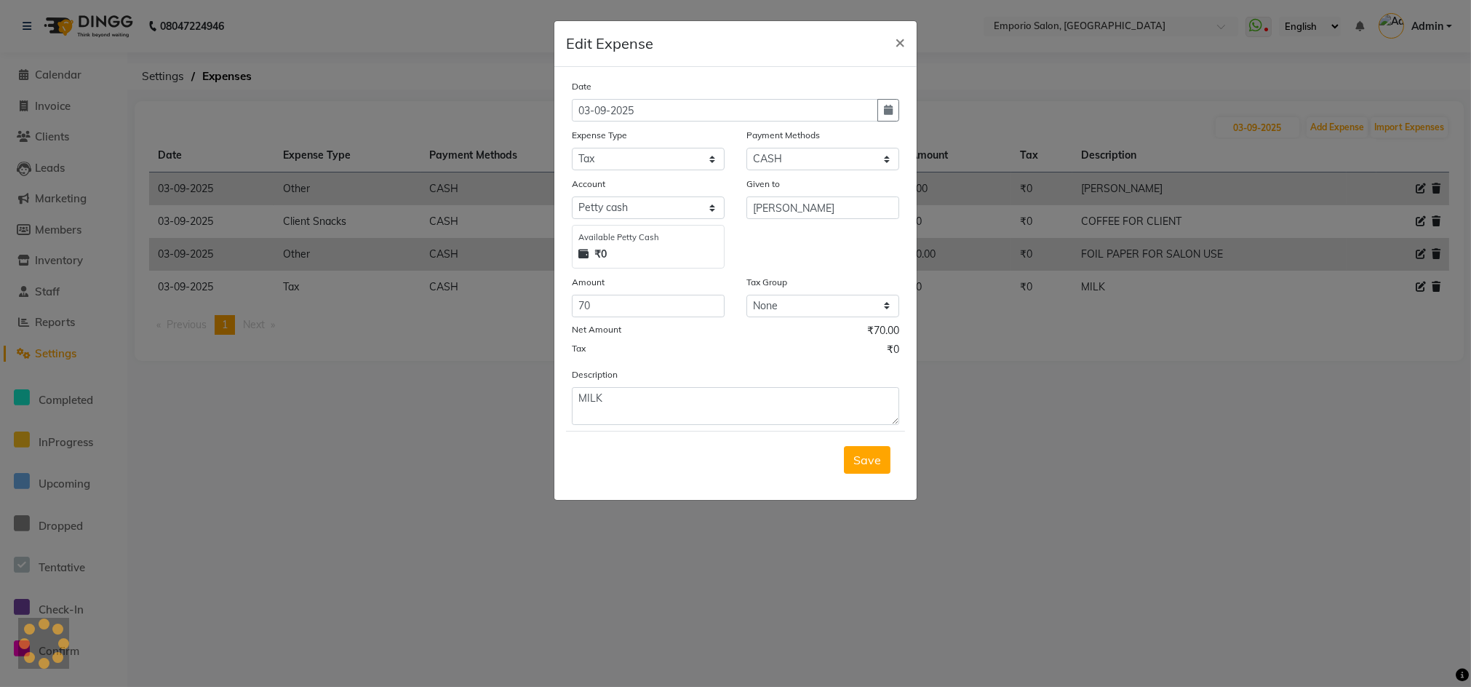
drag, startPoint x: 655, startPoint y: 383, endPoint x: 653, endPoint y: 372, distance: 10.6
click at [653, 376] on div "Description MILK" at bounding box center [735, 396] width 349 height 58
click at [655, 308] on input "70" at bounding box center [648, 306] width 153 height 23
type input "77"
click at [879, 468] on button "Save" at bounding box center [867, 460] width 47 height 28
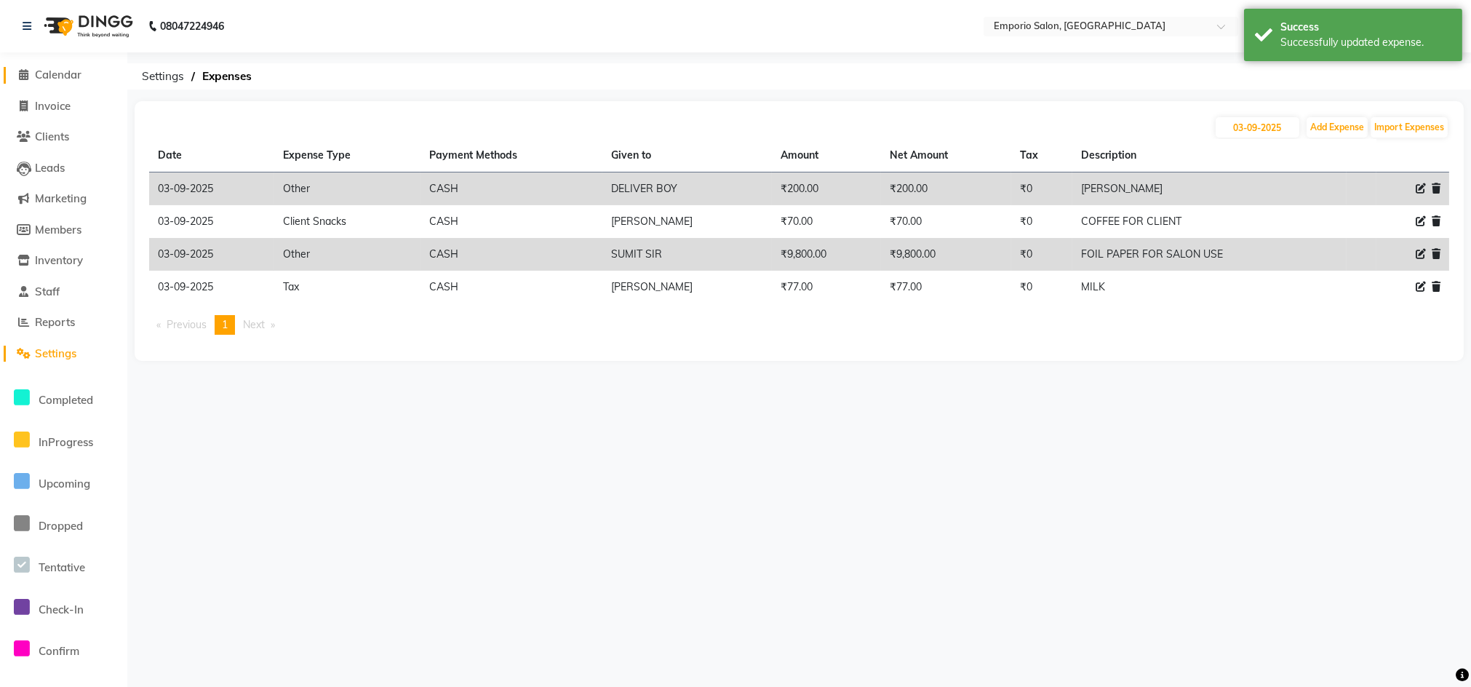
click at [54, 74] on span "Calendar" at bounding box center [58, 75] width 47 height 14
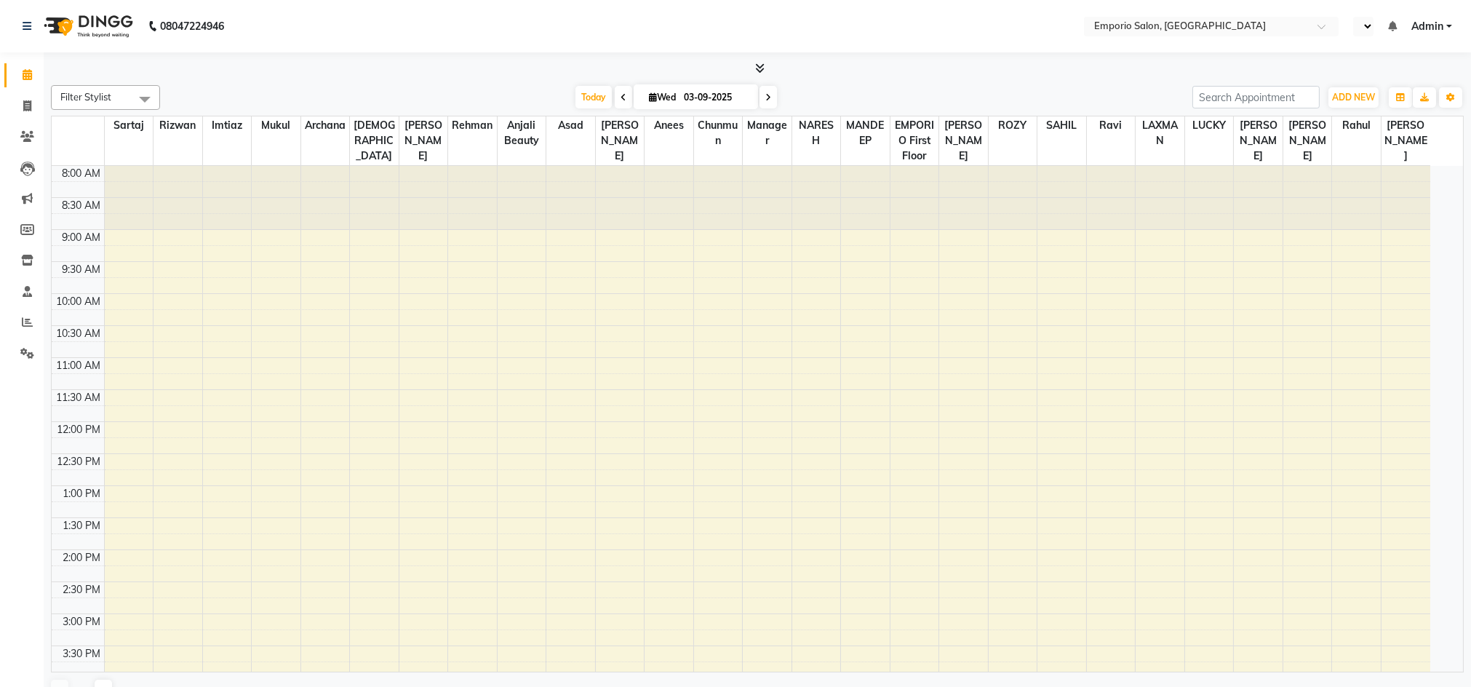
select select "en"
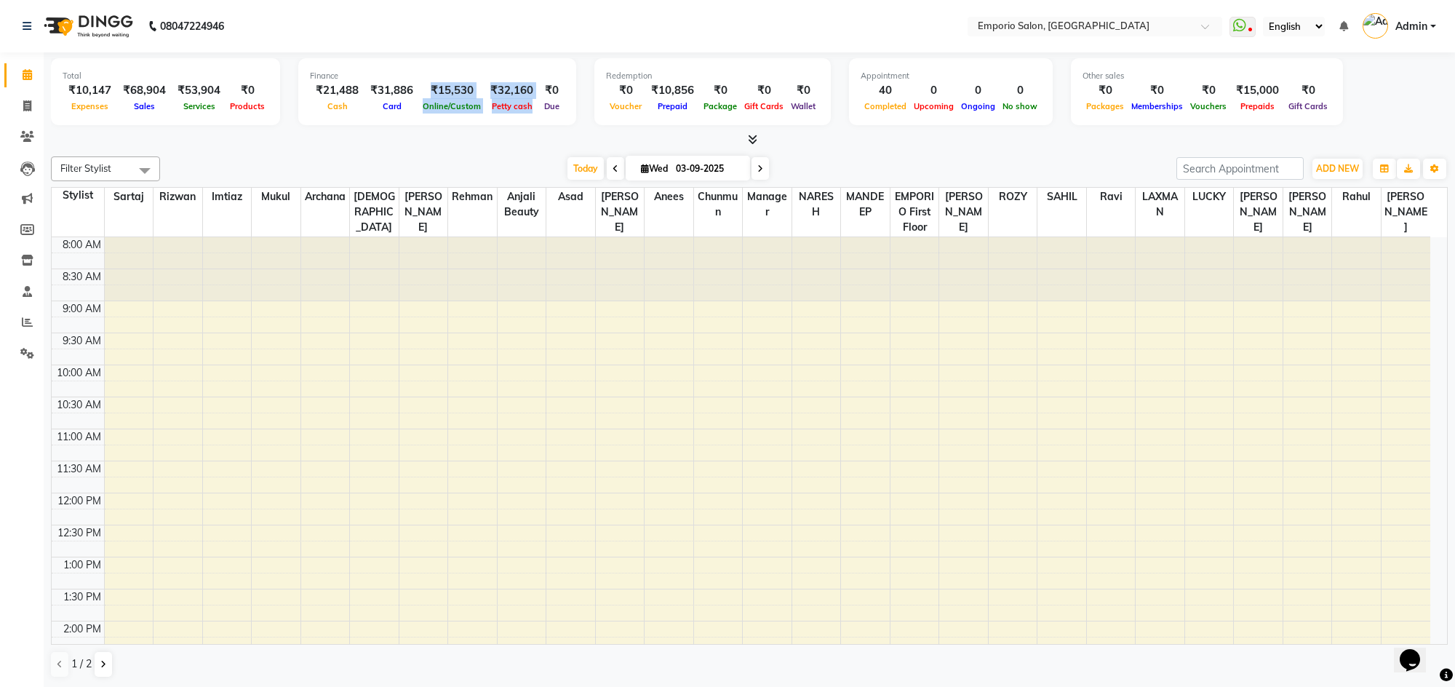
drag, startPoint x: 535, startPoint y: 90, endPoint x: 372, endPoint y: 56, distance: 166.5
click at [412, 82] on div "₹21,488 Cash ₹31,886 Card ₹15,530 Online/Custom ₹32,160 [PERSON_NAME] cash ₹0 D…" at bounding box center [437, 98] width 255 height 32
drag, startPoint x: 474, startPoint y: 83, endPoint x: 288, endPoint y: 39, distance: 191.4
click at [535, 89] on div "₹21,488 Cash ₹31,886 Card ₹15,530 Online/Custom ₹32,160 [PERSON_NAME] cash ₹0 D…" at bounding box center [437, 98] width 255 height 32
click at [31, 349] on icon at bounding box center [27, 353] width 14 height 11
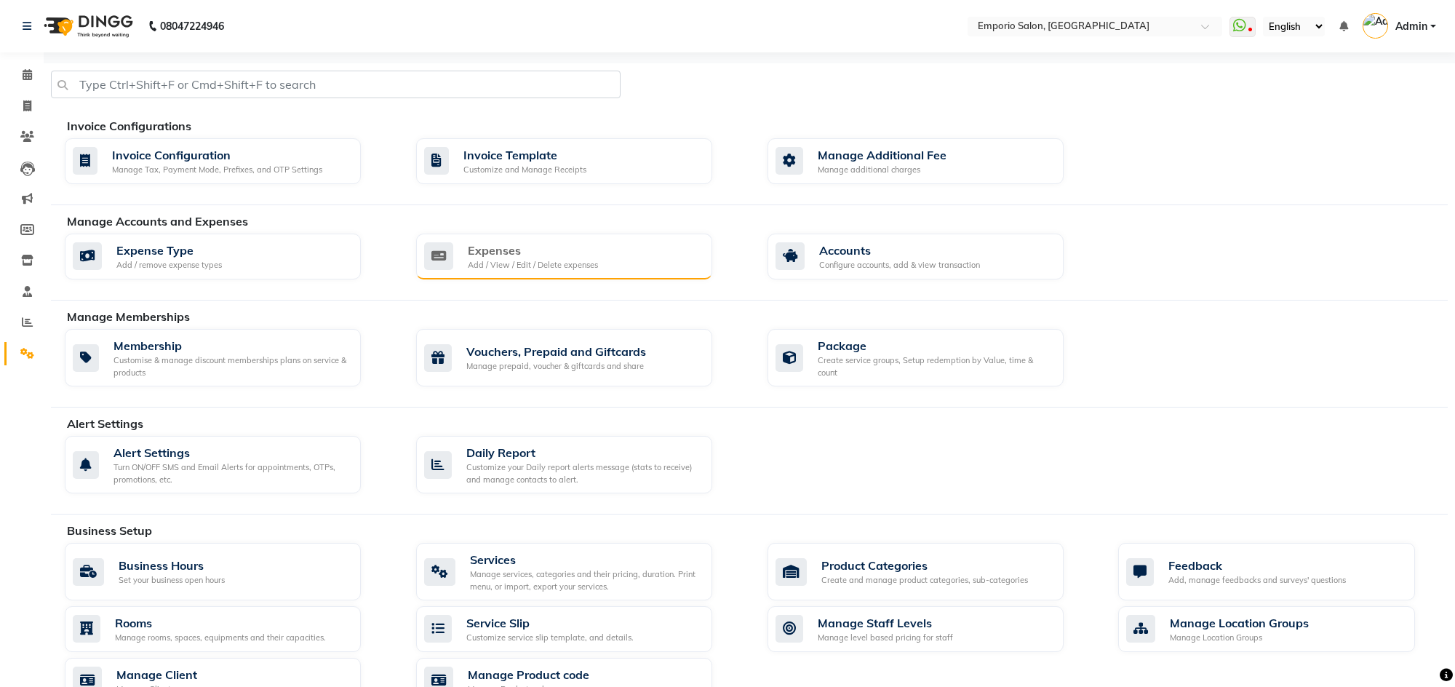
click at [571, 259] on div "Add / View / Edit / Delete expenses" at bounding box center [533, 265] width 130 height 12
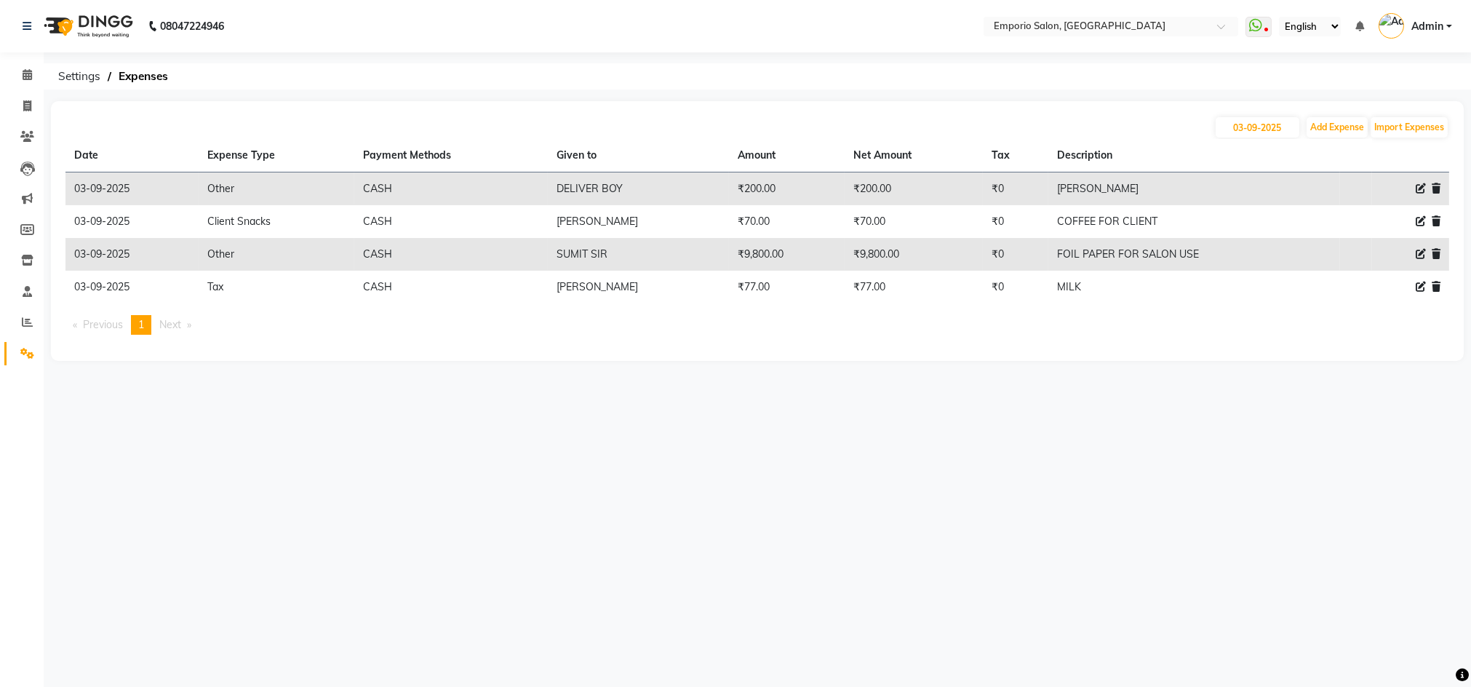
click at [1421, 285] on icon at bounding box center [1421, 287] width 10 height 10
select select "3"
select select "1"
select select "5330"
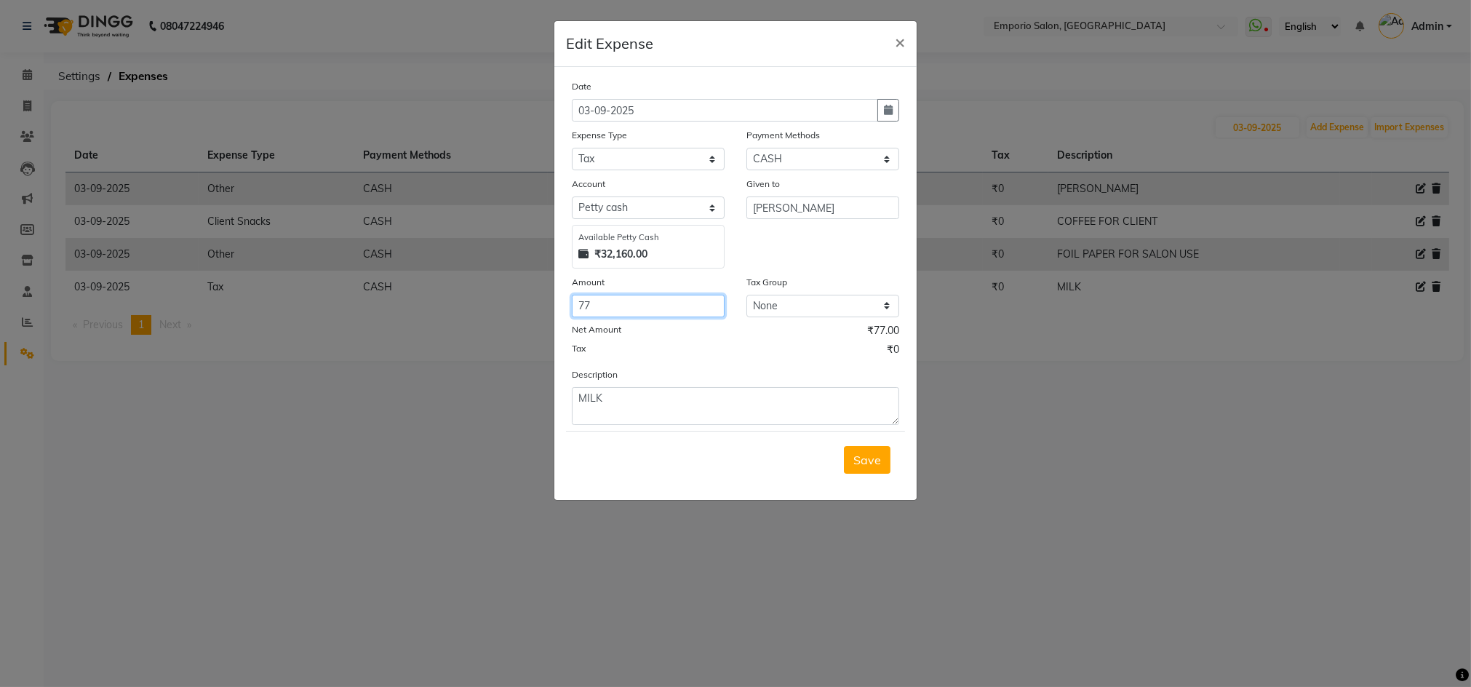
click at [649, 300] on input "77" at bounding box center [648, 306] width 153 height 23
click at [910, 455] on div "Date 03-09-2025 Expense Type Select Advance Salary Bank charges Car maintenance…" at bounding box center [735, 283] width 362 height 433
click at [862, 452] on span "Save" at bounding box center [867, 459] width 28 height 15
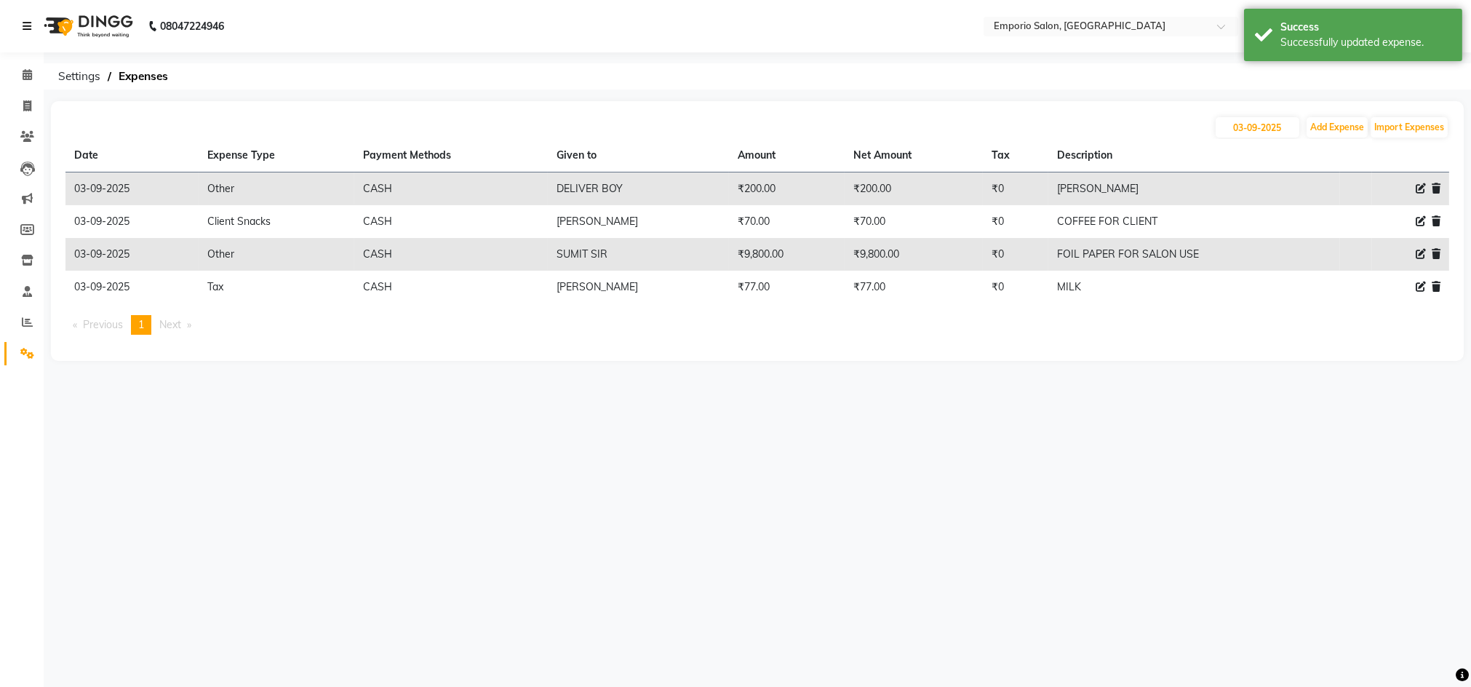
click at [27, 26] on icon at bounding box center [27, 26] width 9 height 10
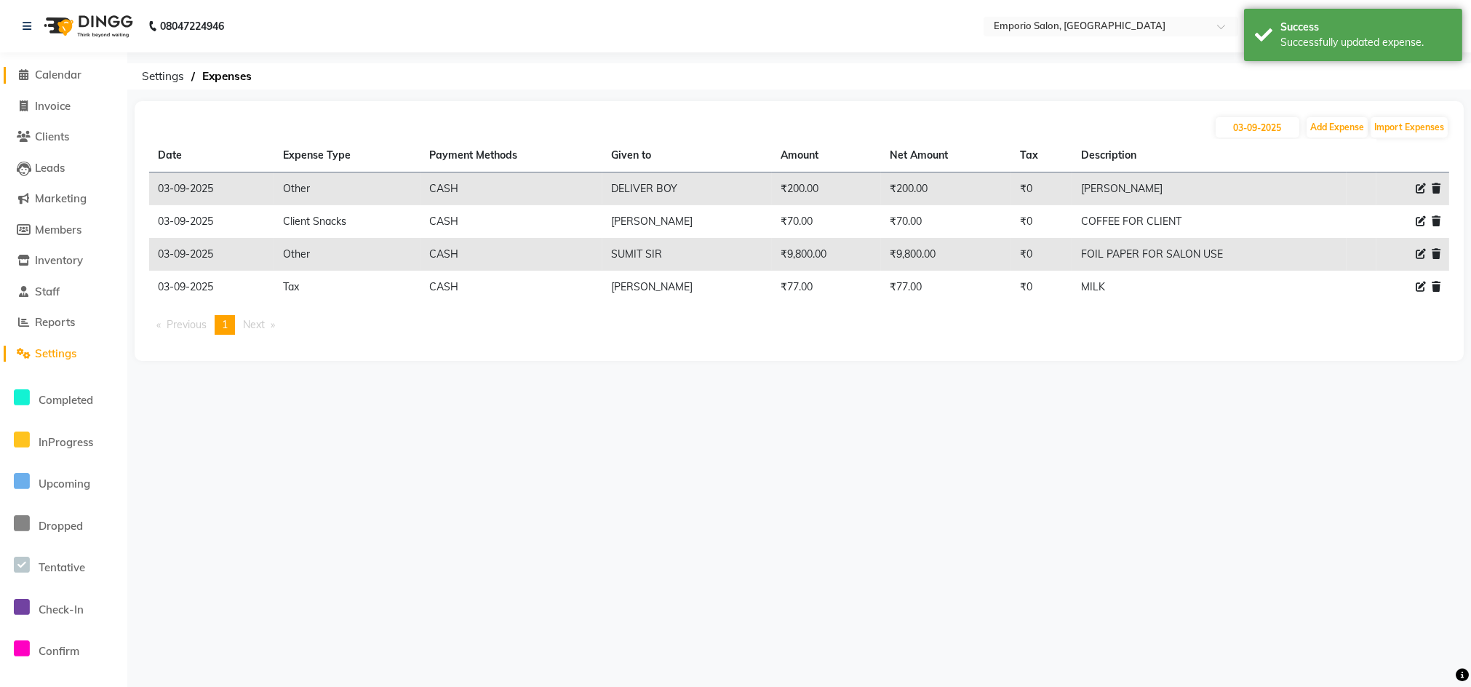
click at [45, 71] on span "Calendar" at bounding box center [58, 75] width 47 height 14
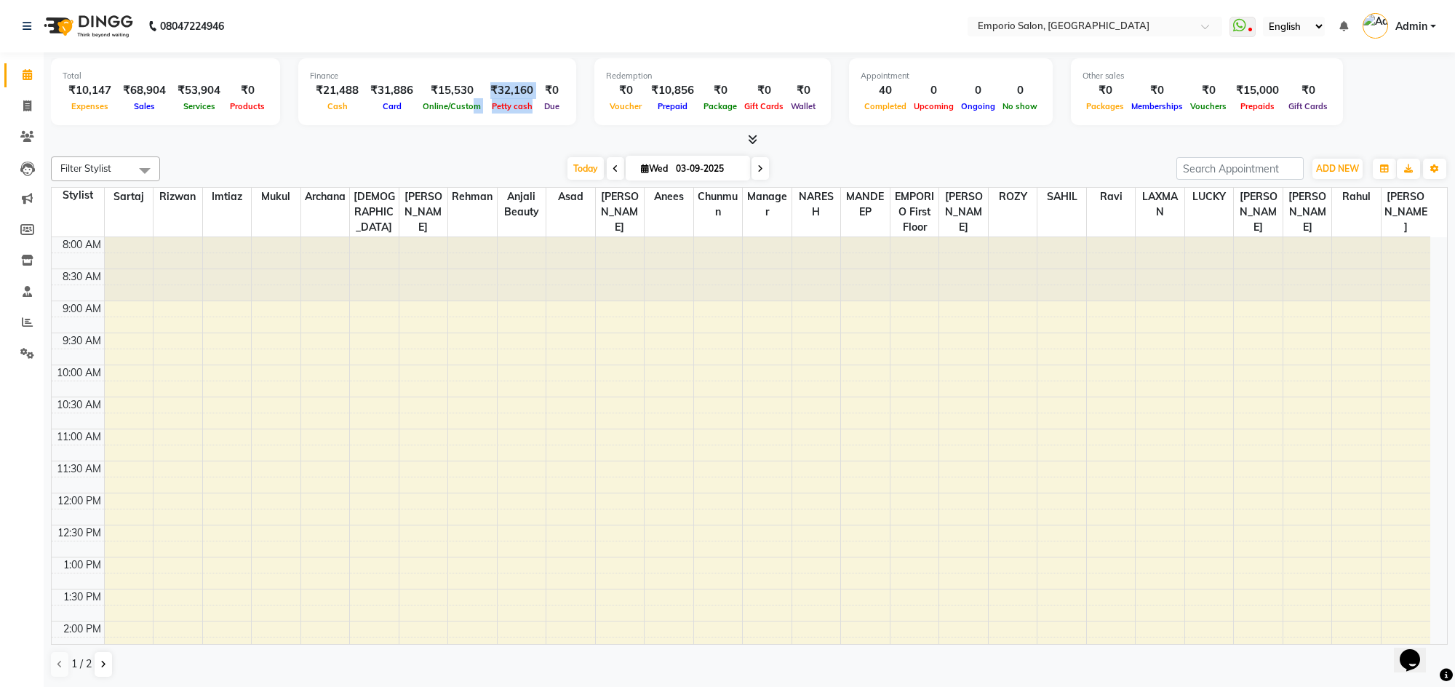
drag, startPoint x: 539, startPoint y: 95, endPoint x: 464, endPoint y: 105, distance: 75.5
click at [465, 105] on div "₹21,488 Cash ₹31,886 Card ₹15,530 Online/Custom ₹32,160 [PERSON_NAME] cash ₹0 D…" at bounding box center [437, 98] width 255 height 32
click at [490, 41] on nav "08047224946 Select Location × Emporio Salon, [GEOGRAPHIC_DATA] WhatsApp Status …" at bounding box center [727, 26] width 1455 height 52
click at [20, 26] on div "08047224946" at bounding box center [123, 25] width 223 height 41
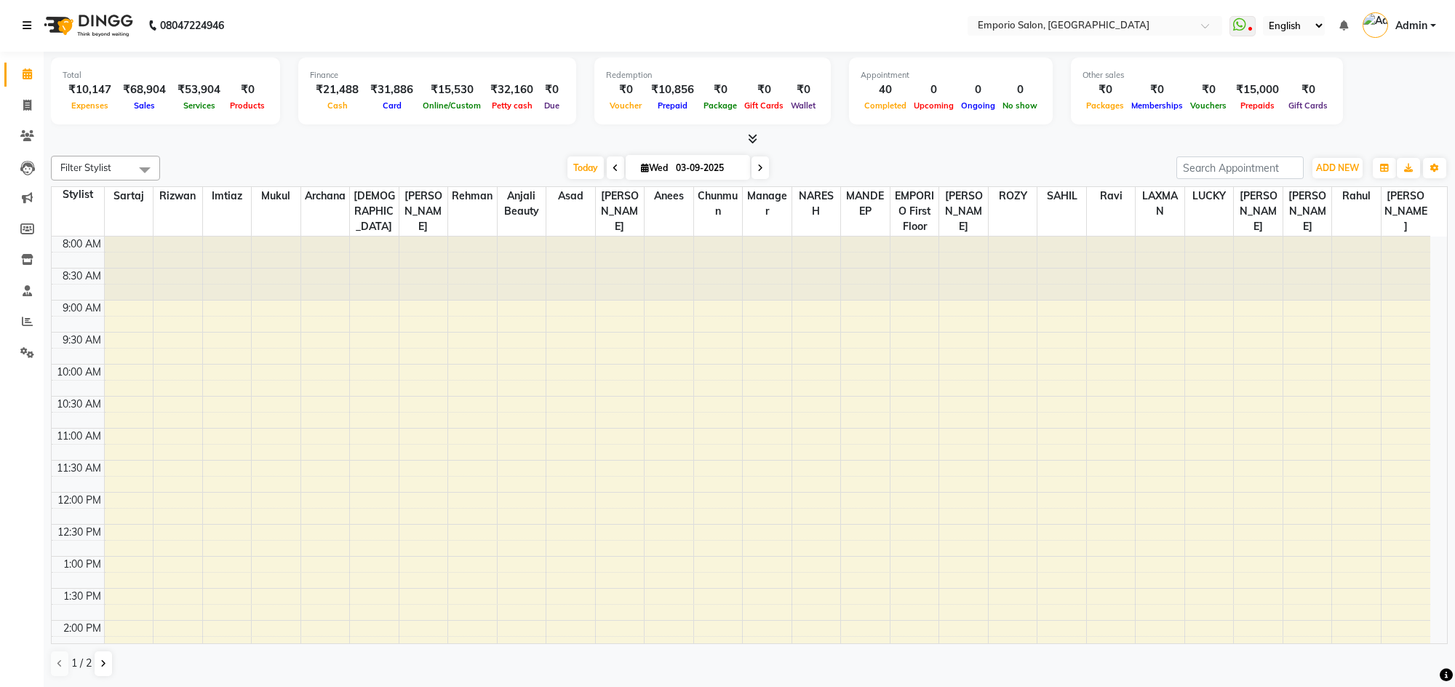
click at [24, 24] on icon at bounding box center [27, 25] width 9 height 10
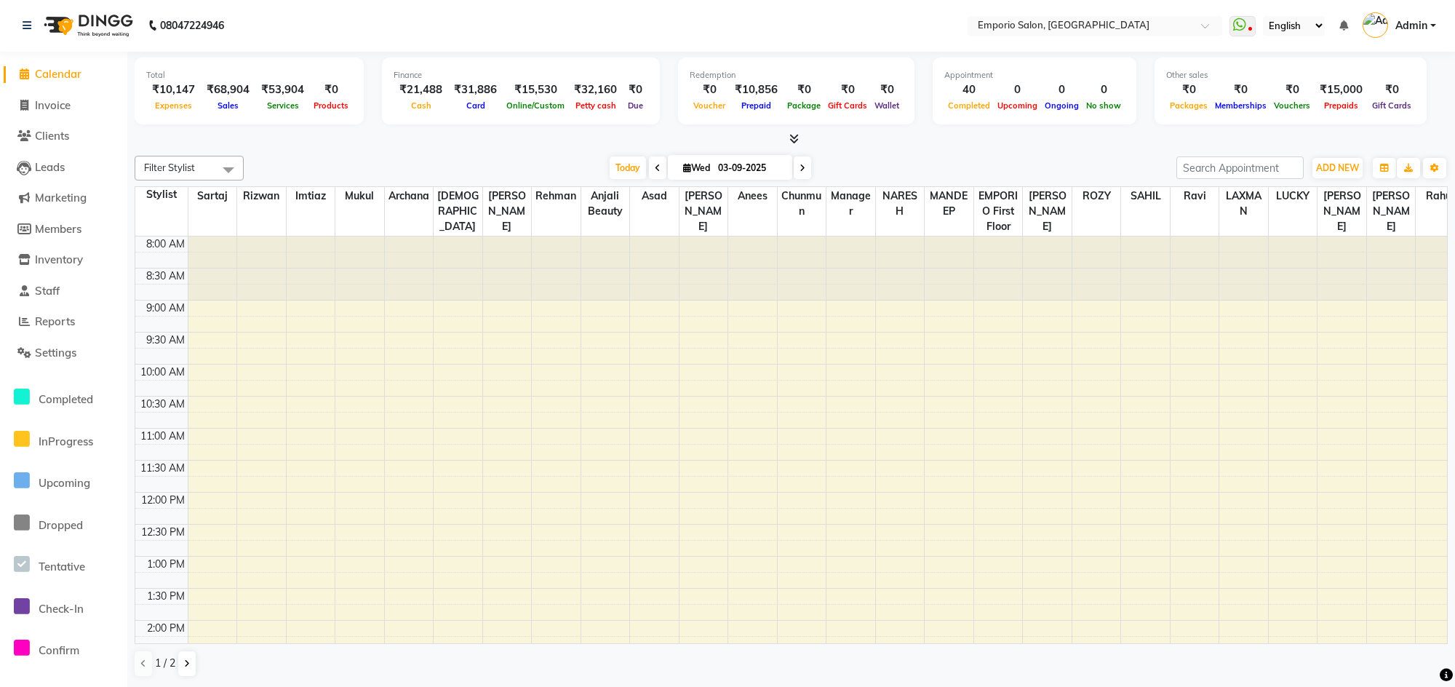
click at [53, 90] on li "Invoice" at bounding box center [63, 105] width 127 height 31
click at [59, 105] on span "Invoice" at bounding box center [53, 105] width 36 height 14
select select "service"
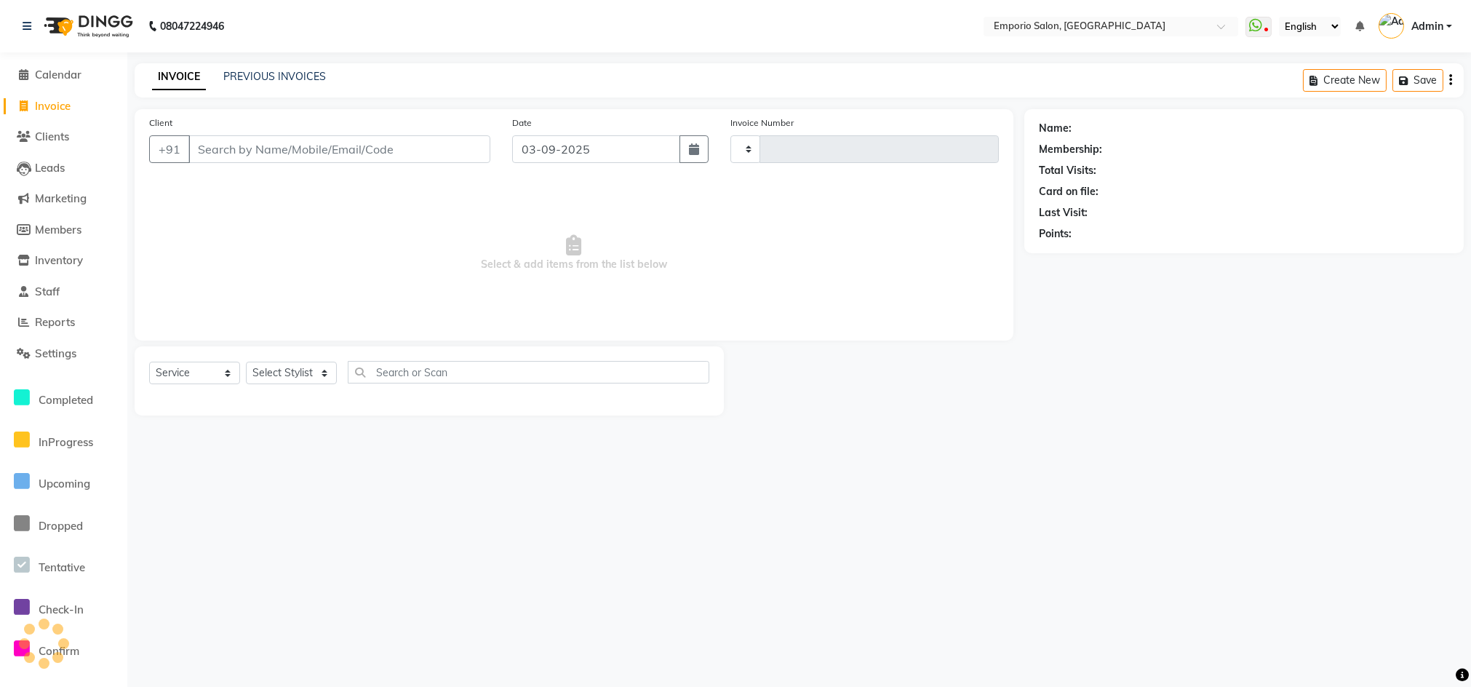
type input "4945"
select select "6332"
click at [39, 327] on span "Reports" at bounding box center [55, 322] width 40 height 14
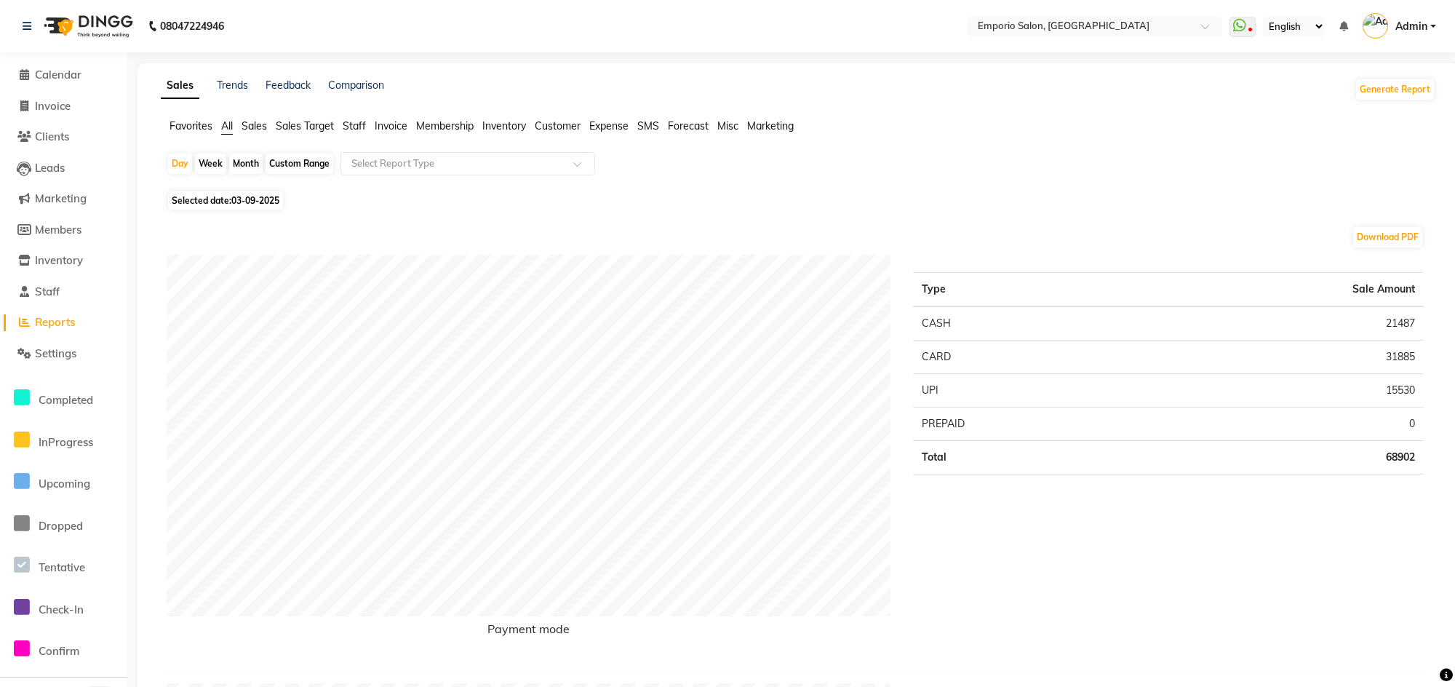
click at [355, 125] on span "Staff" at bounding box center [354, 125] width 23 height 13
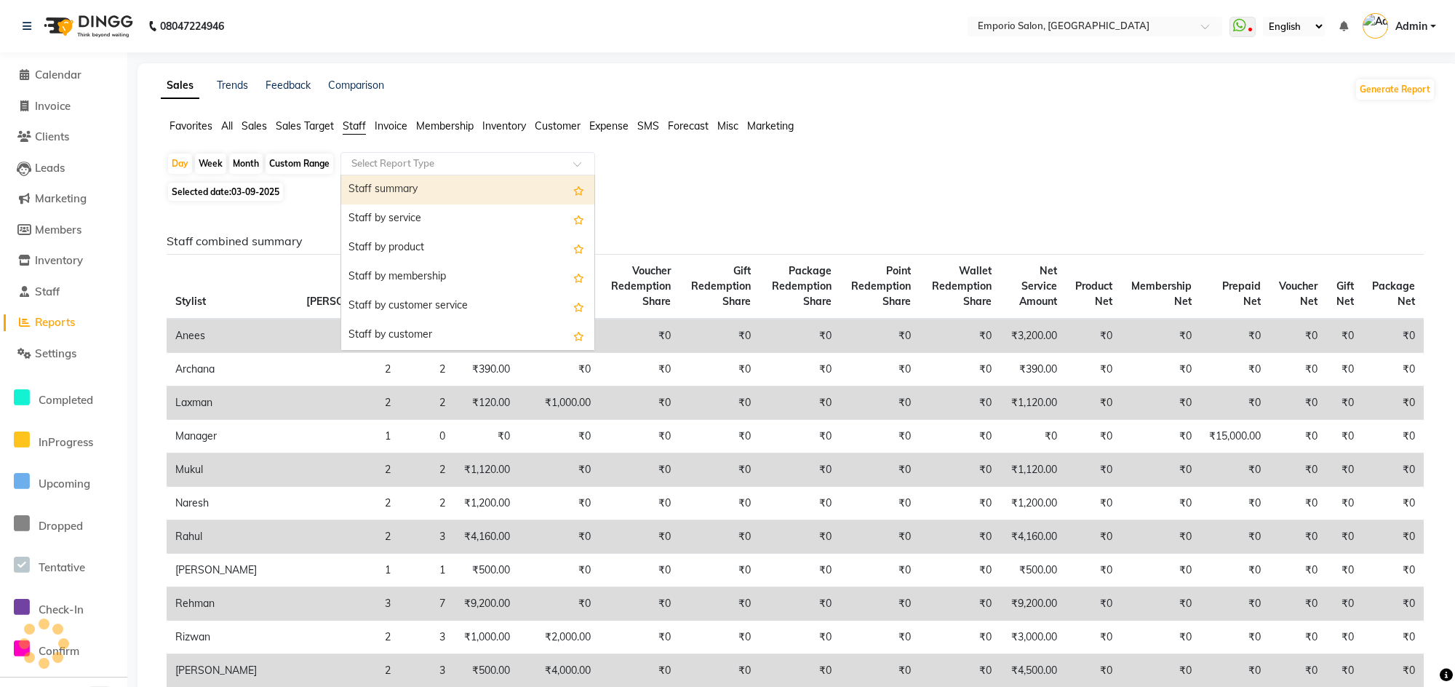
click at [367, 164] on input "text" at bounding box center [453, 163] width 210 height 15
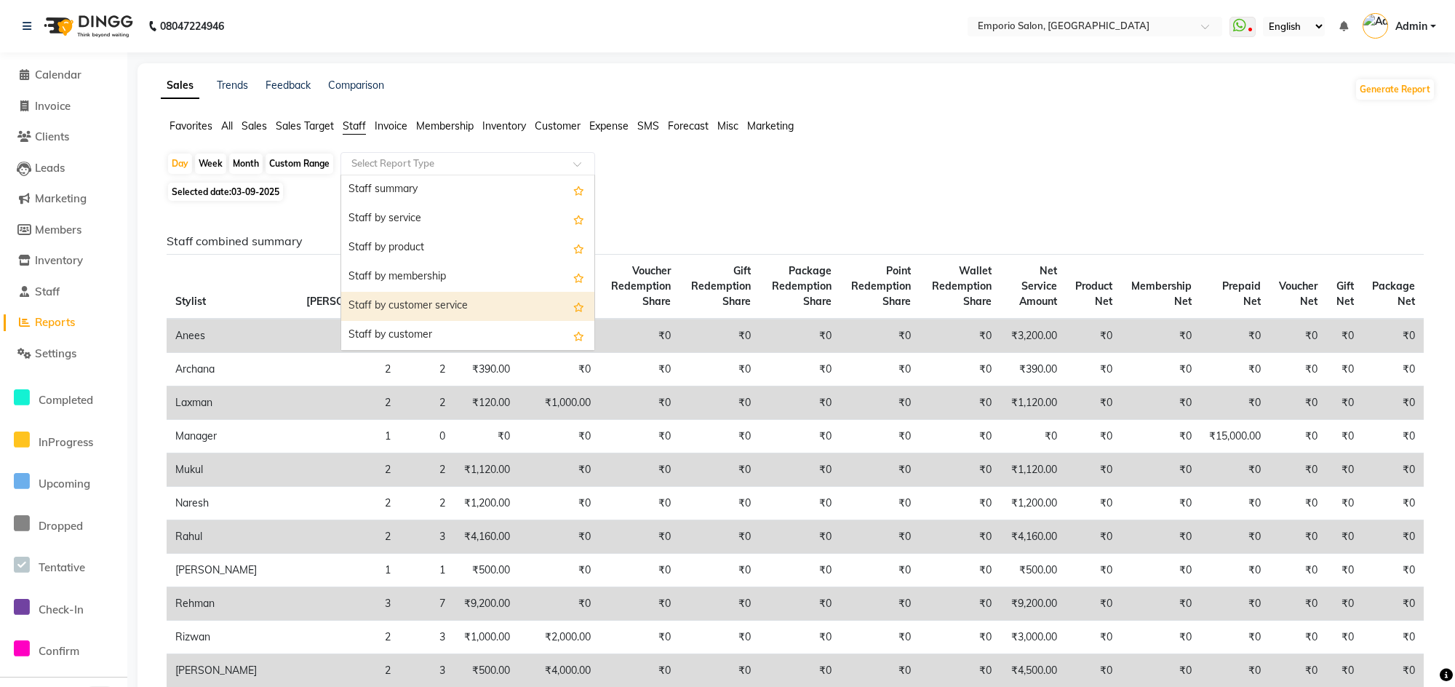
click at [380, 300] on div "Staff by customer service" at bounding box center [467, 306] width 253 height 29
select select "filtered_report"
select select "csv"
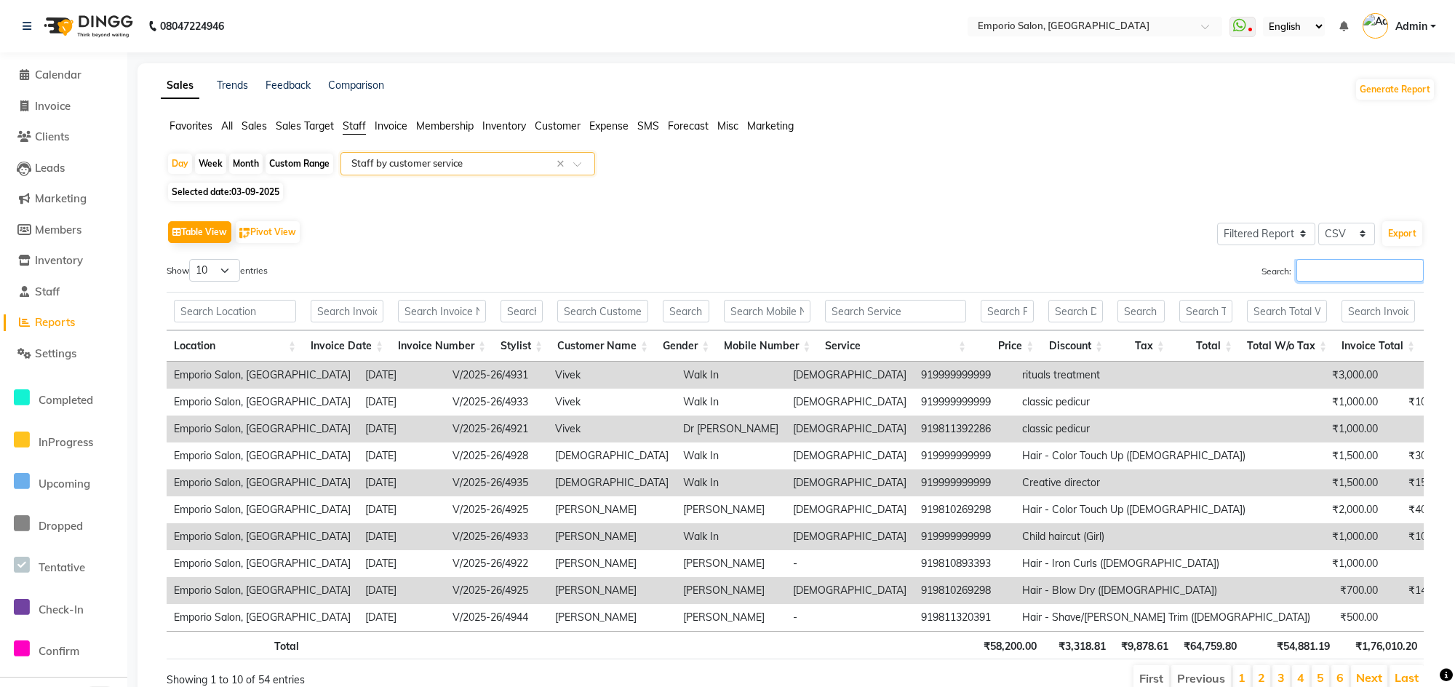
click at [1326, 262] on input "Search:" at bounding box center [1359, 270] width 127 height 23
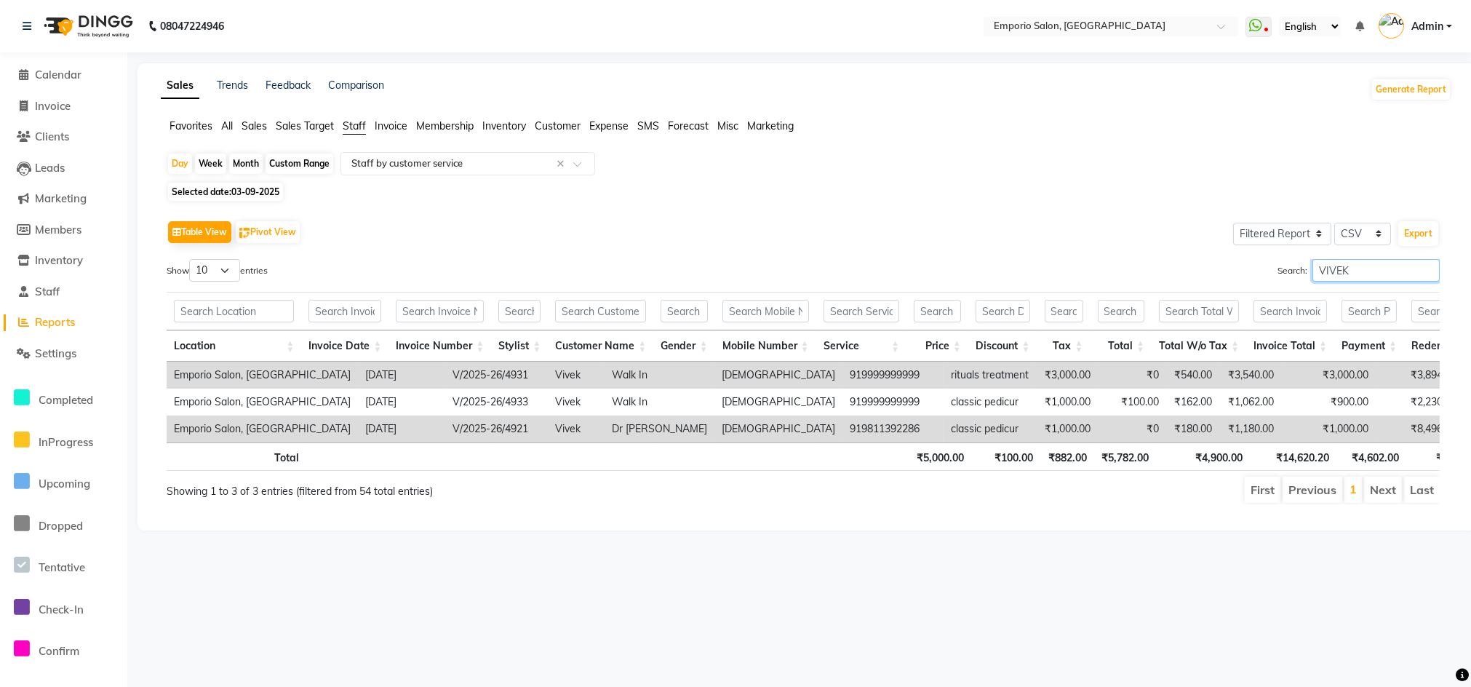
type input "VIVEK"
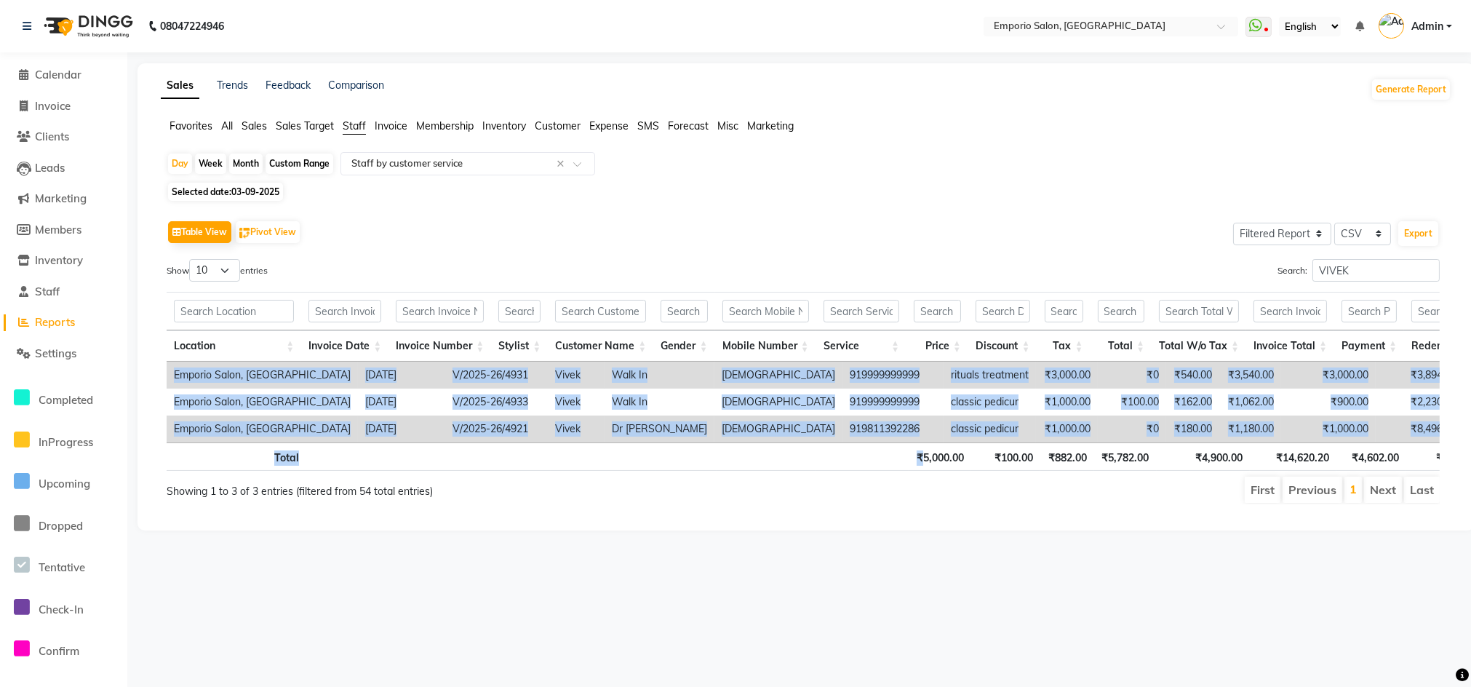
drag, startPoint x: 922, startPoint y: 463, endPoint x: 1061, endPoint y: 455, distance: 139.1
click at [1061, 455] on div "Location Invoice Date Invoice Number Stylist Customer Name Gender Mobile Number…" at bounding box center [803, 381] width 1273 height 188
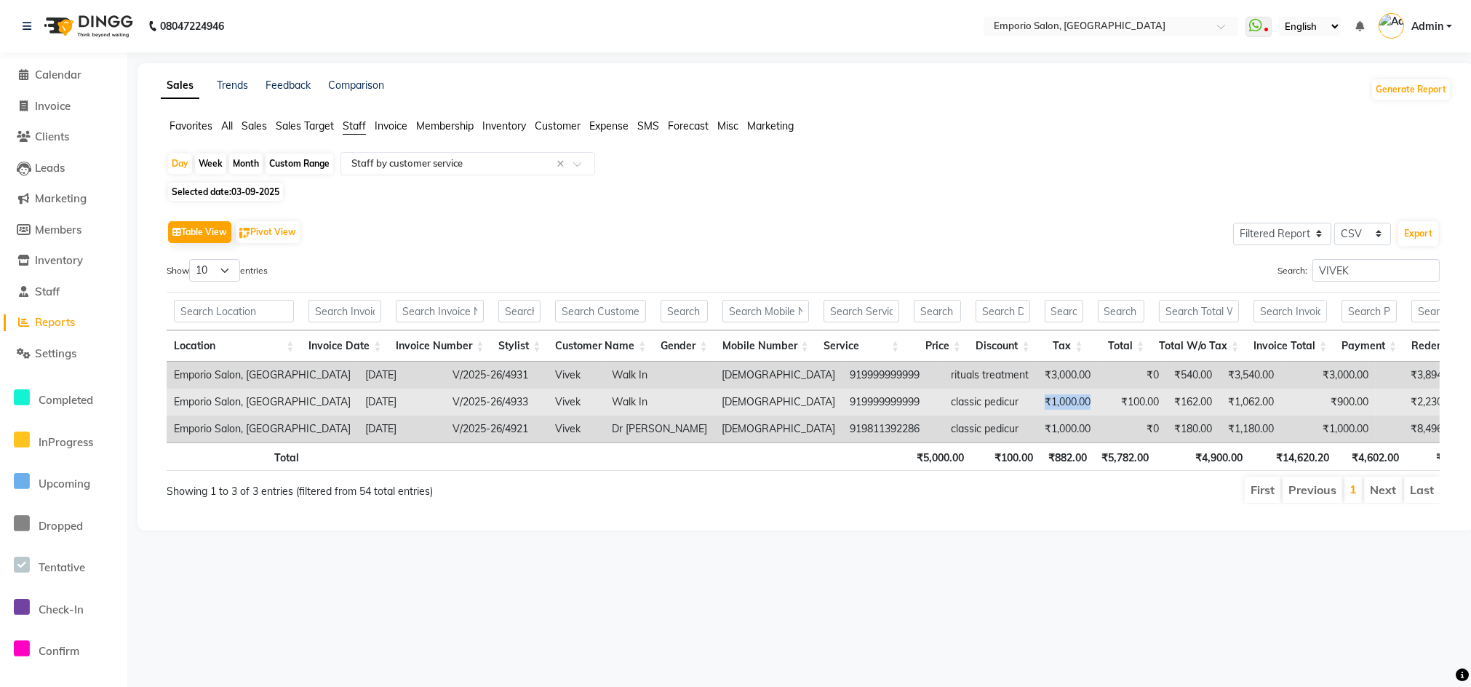
drag, startPoint x: 891, startPoint y: 391, endPoint x: 980, endPoint y: 399, distance: 89.2
click at [980, 399] on tr "Emporio Salon, [GEOGRAPHIC_DATA] [DATE] V/2025-26/4933 [PERSON_NAME] Walk In [D…" at bounding box center [952, 401] width 1570 height 27
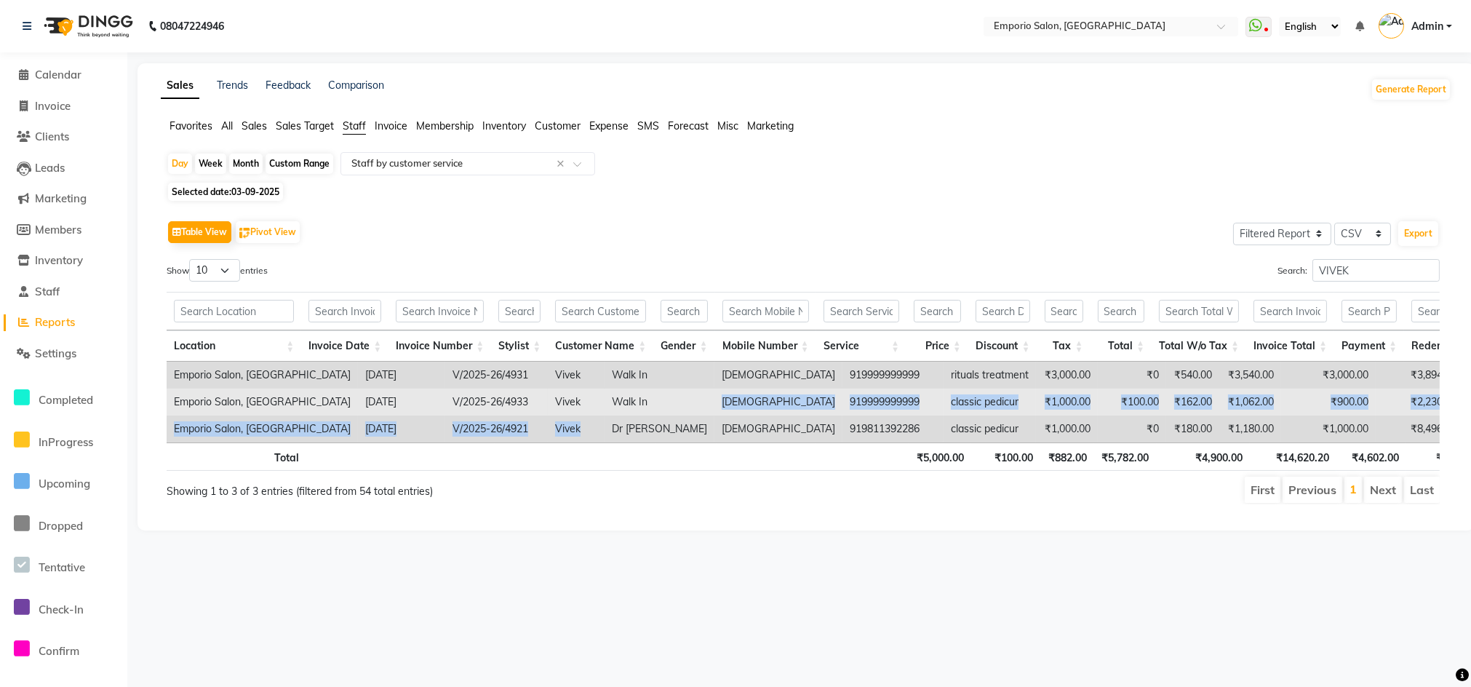
drag, startPoint x: 529, startPoint y: 416, endPoint x: 646, endPoint y: 394, distance: 119.3
click at [645, 404] on tbody "Emporio Salon, [GEOGRAPHIC_DATA] [DATE] V/2025-26/4931 [PERSON_NAME] Walk In [D…" at bounding box center [952, 402] width 1570 height 81
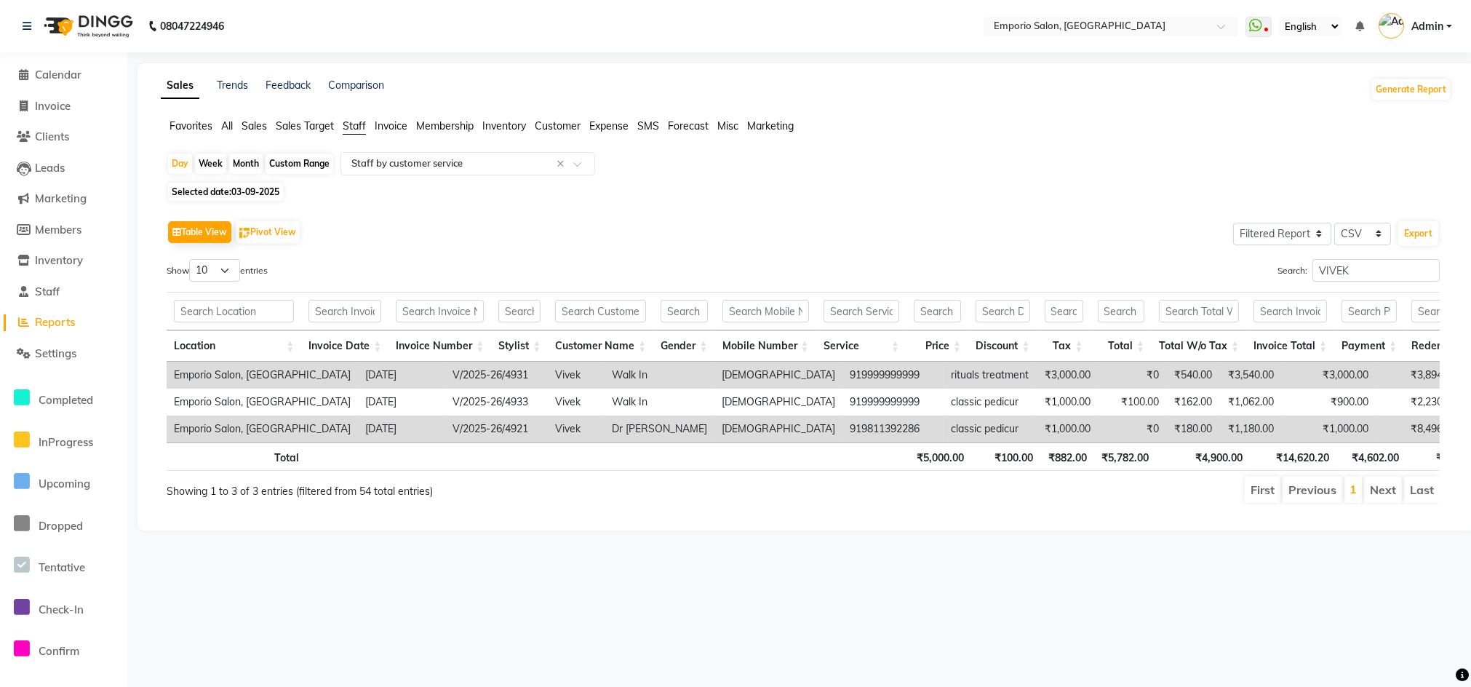
click at [679, 248] on div "Table View Pivot View Select Full Report Filtered Report Select CSV PDF Export …" at bounding box center [803, 360] width 1273 height 287
click at [68, 112] on link "Invoice" at bounding box center [64, 106] width 120 height 17
select select "service"
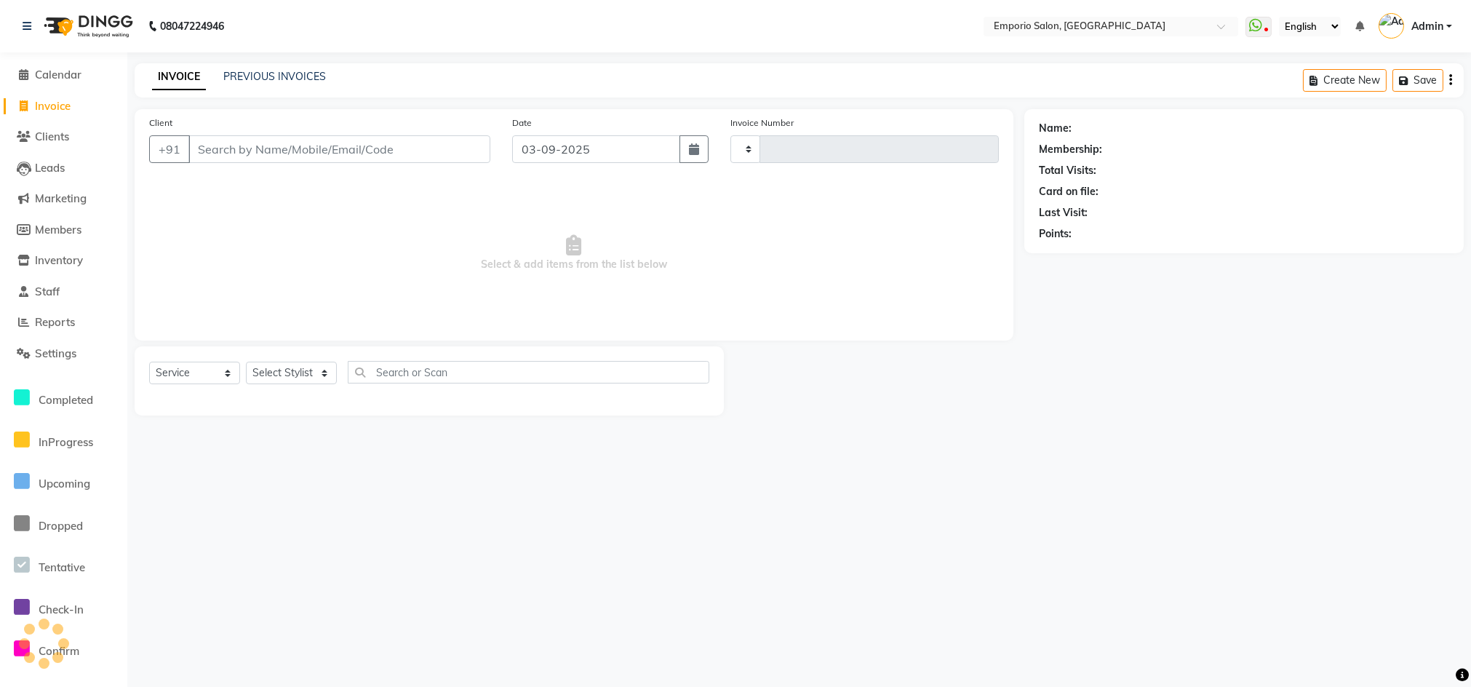
type input "4945"
select select "6332"
click at [286, 370] on select "Select Stylist [PERSON_NAME] beauty [PERSON_NAME] [PERSON_NAME] EMPORIO First F…" at bounding box center [291, 373] width 91 height 23
click at [194, 266] on span "Select & add items from the list below" at bounding box center [574, 252] width 850 height 145
click at [65, 359] on span "Settings" at bounding box center [55, 353] width 41 height 14
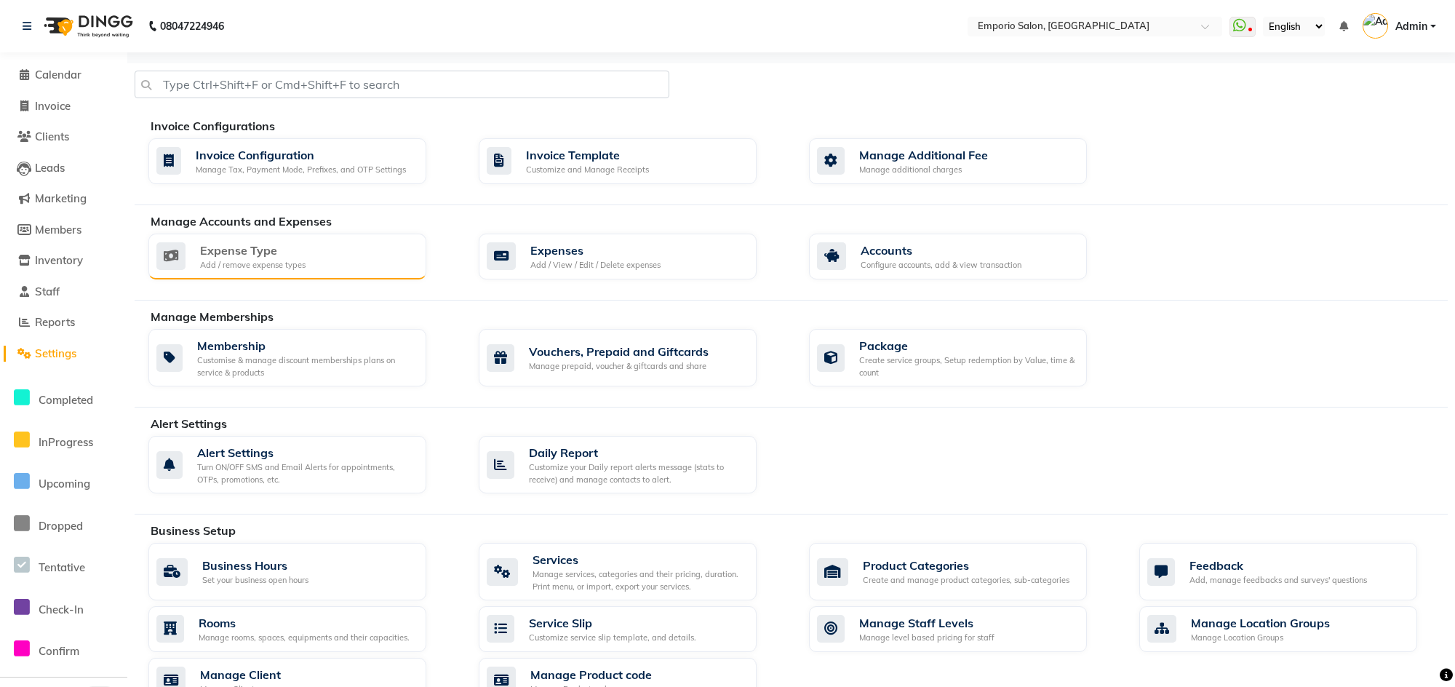
click at [289, 262] on div "Add / remove expense types" at bounding box center [252, 265] width 105 height 12
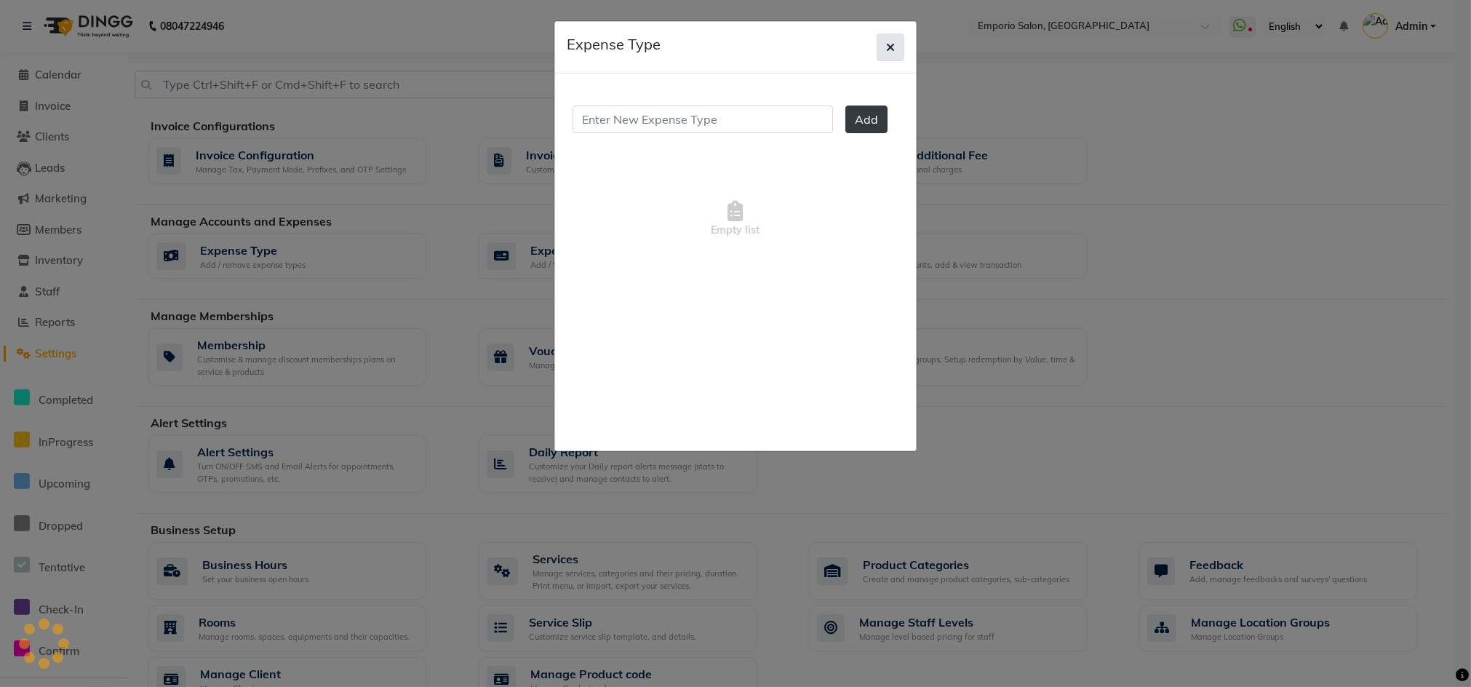
click at [885, 41] on button "button" at bounding box center [891, 47] width 28 height 28
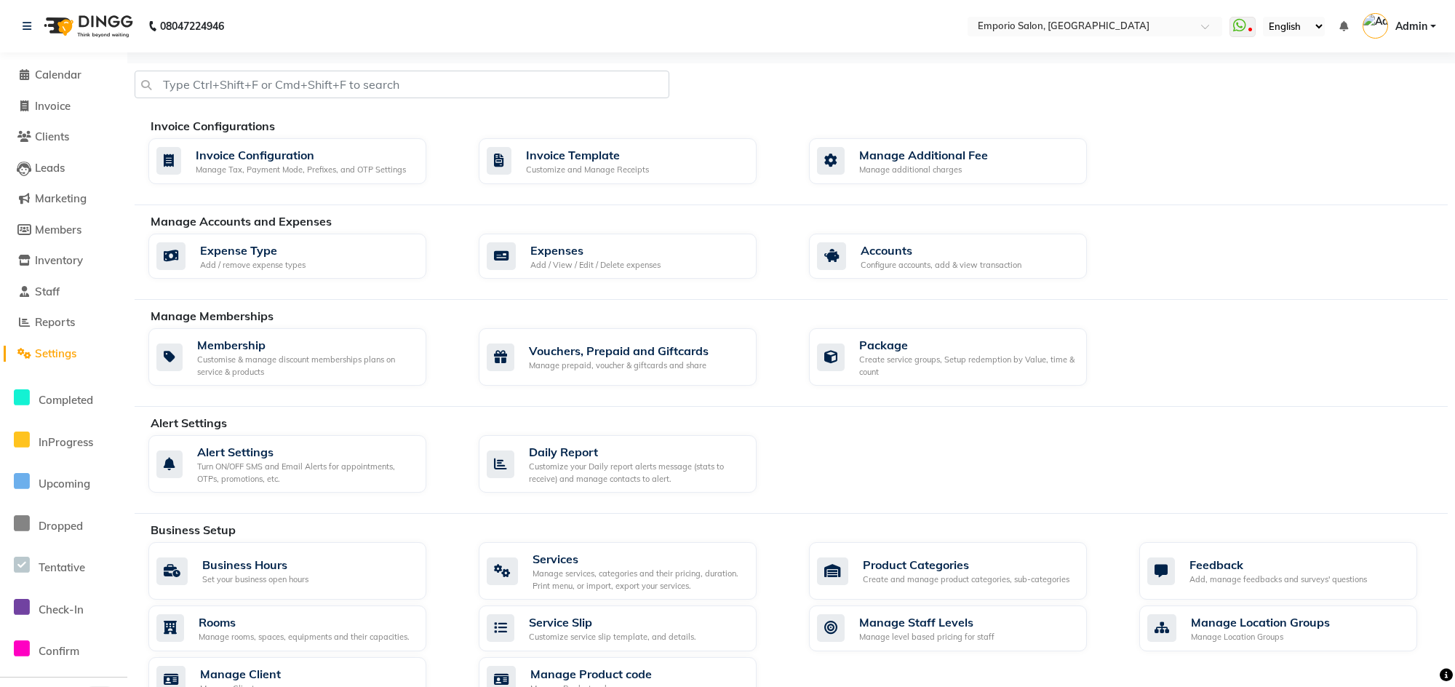
click at [727, 279] on div "Expense Type Add / remove expense types Expenses Add / View / Edit / Delete exp…" at bounding box center [797, 260] width 1321 height 52
click at [728, 265] on div "Expenses Add / View / Edit / Delete expenses" at bounding box center [616, 257] width 258 height 30
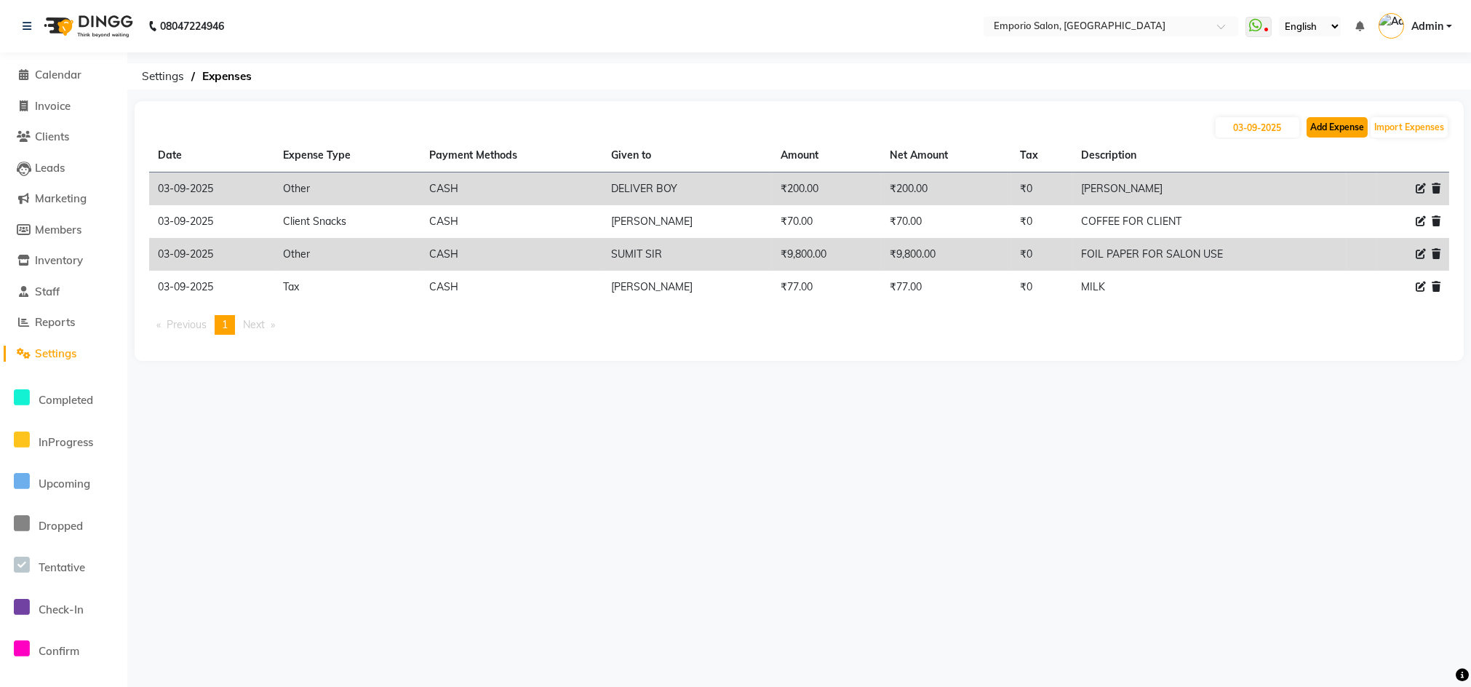
click at [1341, 131] on button "Add Expense" at bounding box center [1337, 127] width 61 height 20
select select "1"
select select "5330"
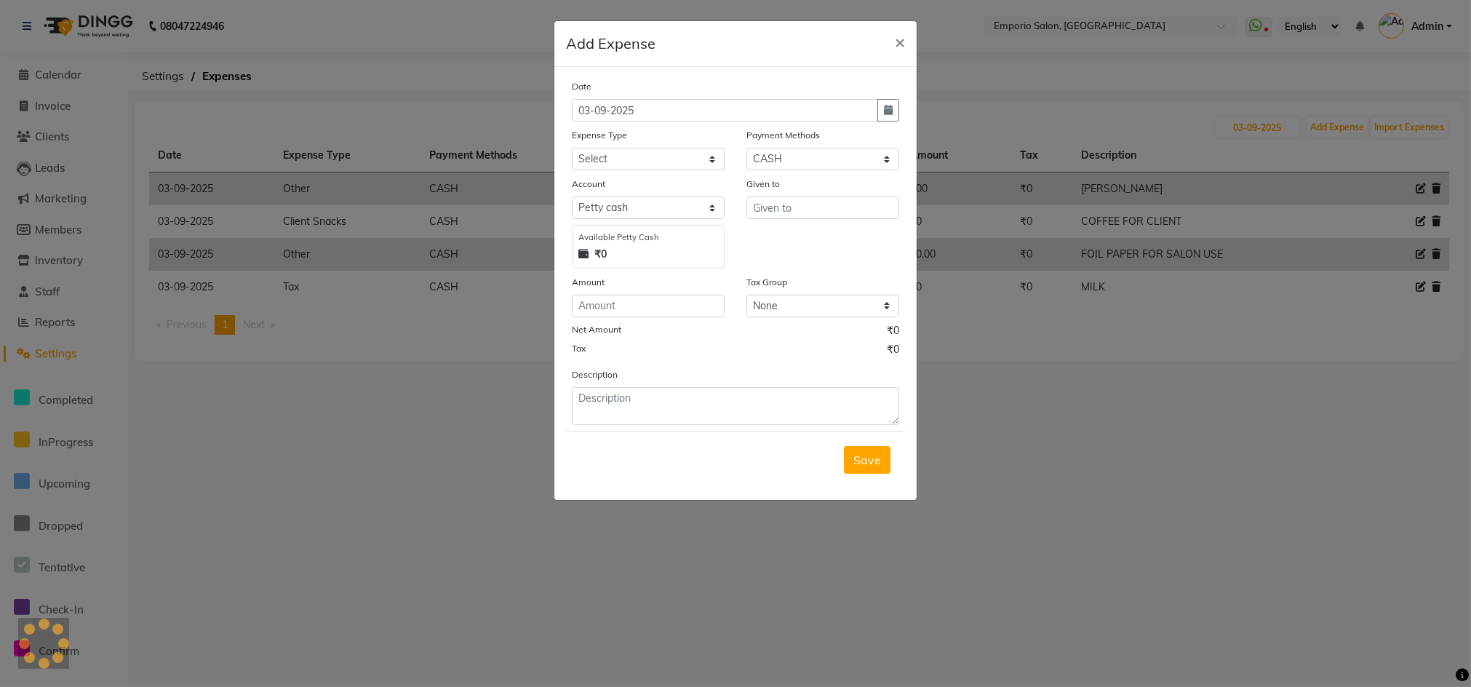
click at [690, 369] on div "Description" at bounding box center [735, 396] width 349 height 58
drag, startPoint x: 681, startPoint y: 400, endPoint x: 536, endPoint y: 326, distance: 162.7
click at [678, 401] on textarea at bounding box center [735, 406] width 327 height 38
click at [398, 22] on ngb-modal-window "Add Expense × Date [DATE] Expense Type Select Advance Salary Bank charges Car m…" at bounding box center [735, 343] width 1471 height 687
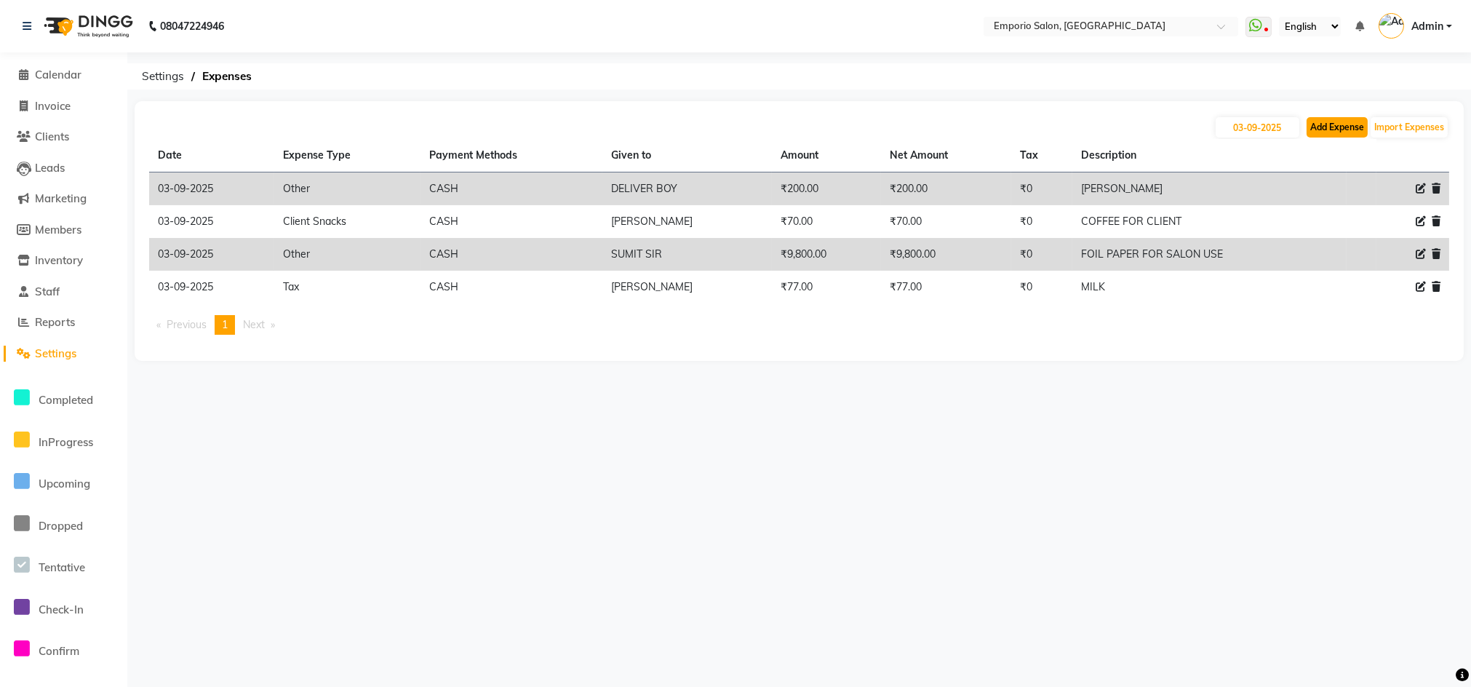
click at [1361, 126] on button "Add Expense" at bounding box center [1337, 127] width 61 height 20
select select "1"
select select "5330"
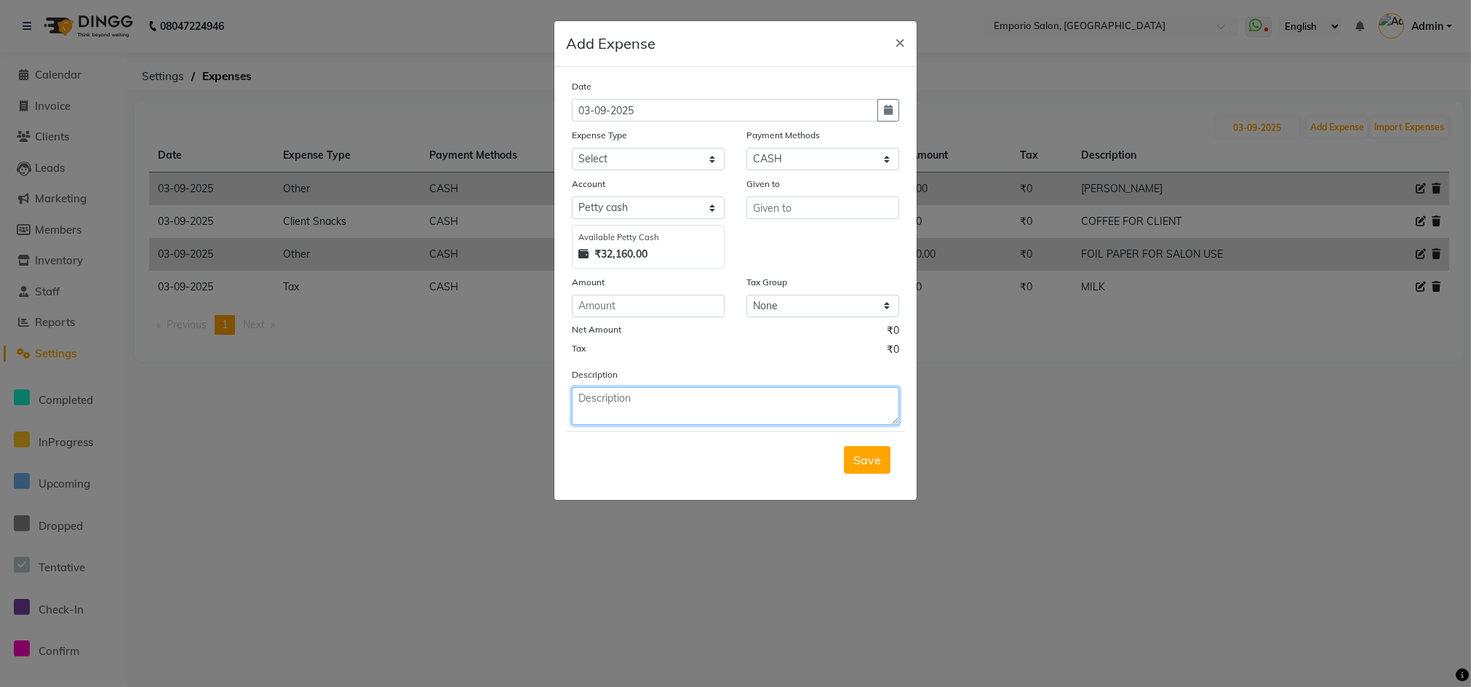
drag, startPoint x: 702, startPoint y: 400, endPoint x: 697, endPoint y: 408, distance: 9.5
click at [697, 408] on textarea at bounding box center [735, 406] width 327 height 38
drag, startPoint x: 590, startPoint y: 458, endPoint x: 604, endPoint y: 440, distance: 22.3
click at [604, 440] on div "Save" at bounding box center [735, 459] width 339 height 57
click at [628, 415] on textarea at bounding box center [735, 406] width 327 height 38
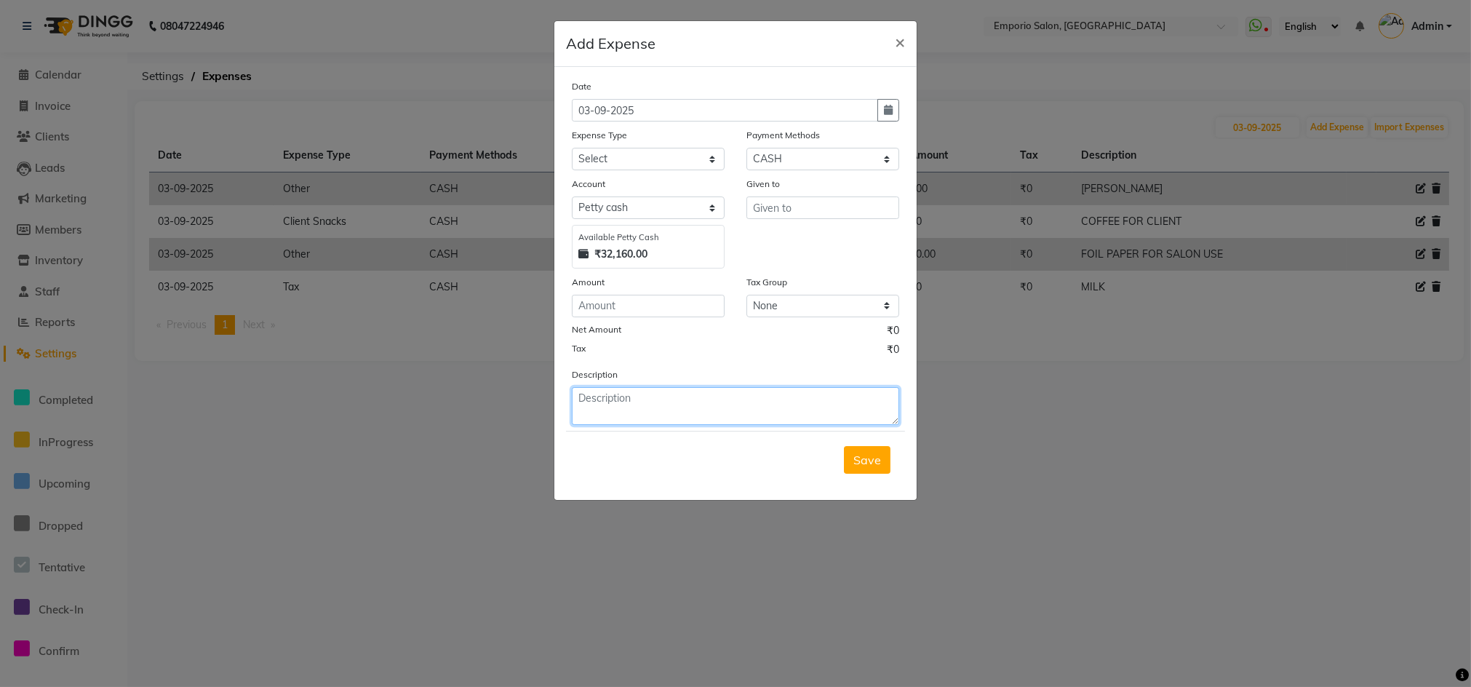
click at [629, 413] on textarea at bounding box center [735, 406] width 327 height 38
click at [629, 415] on textarea at bounding box center [735, 406] width 327 height 38
click at [653, 398] on textarea at bounding box center [735, 406] width 327 height 38
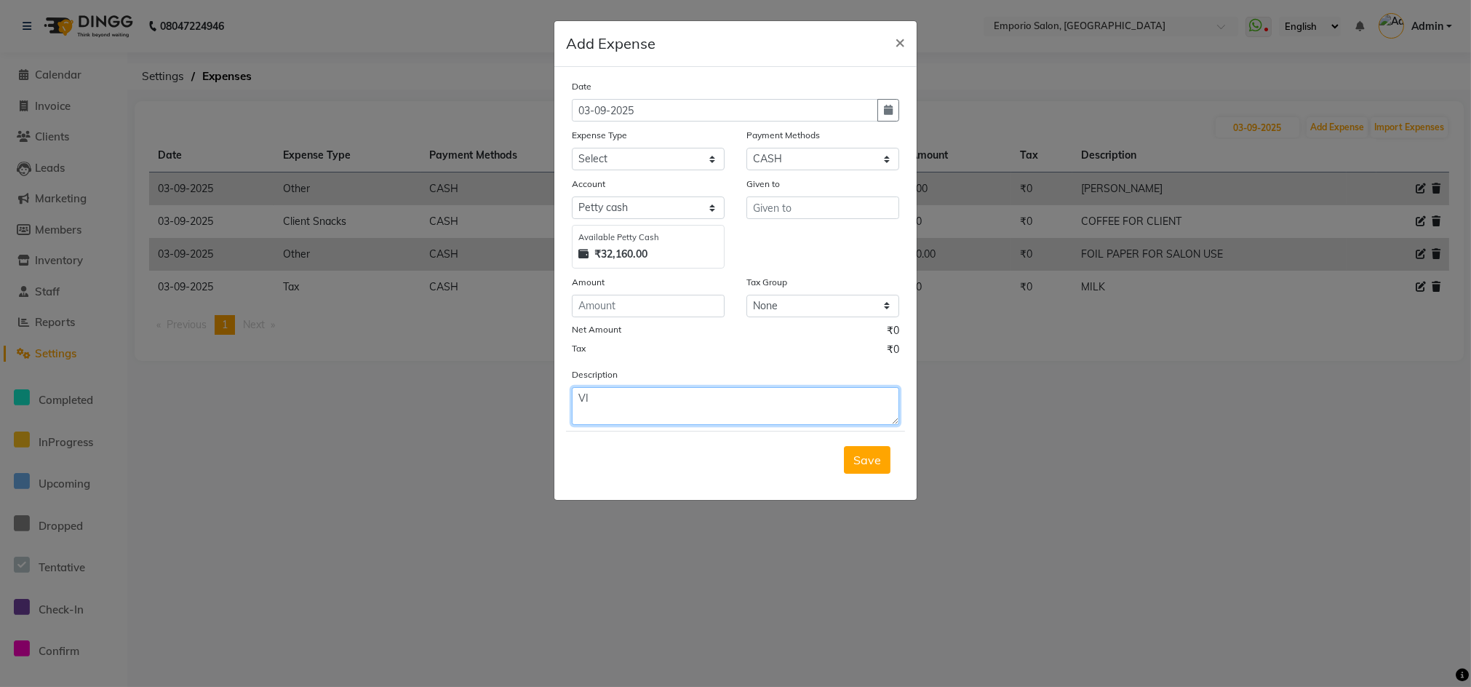
click at [655, 423] on textarea "VI" at bounding box center [735, 406] width 327 height 38
type textarea "V"
click at [594, 395] on textarea at bounding box center [735, 406] width 327 height 38
type textarea "C"
type textarea "2"
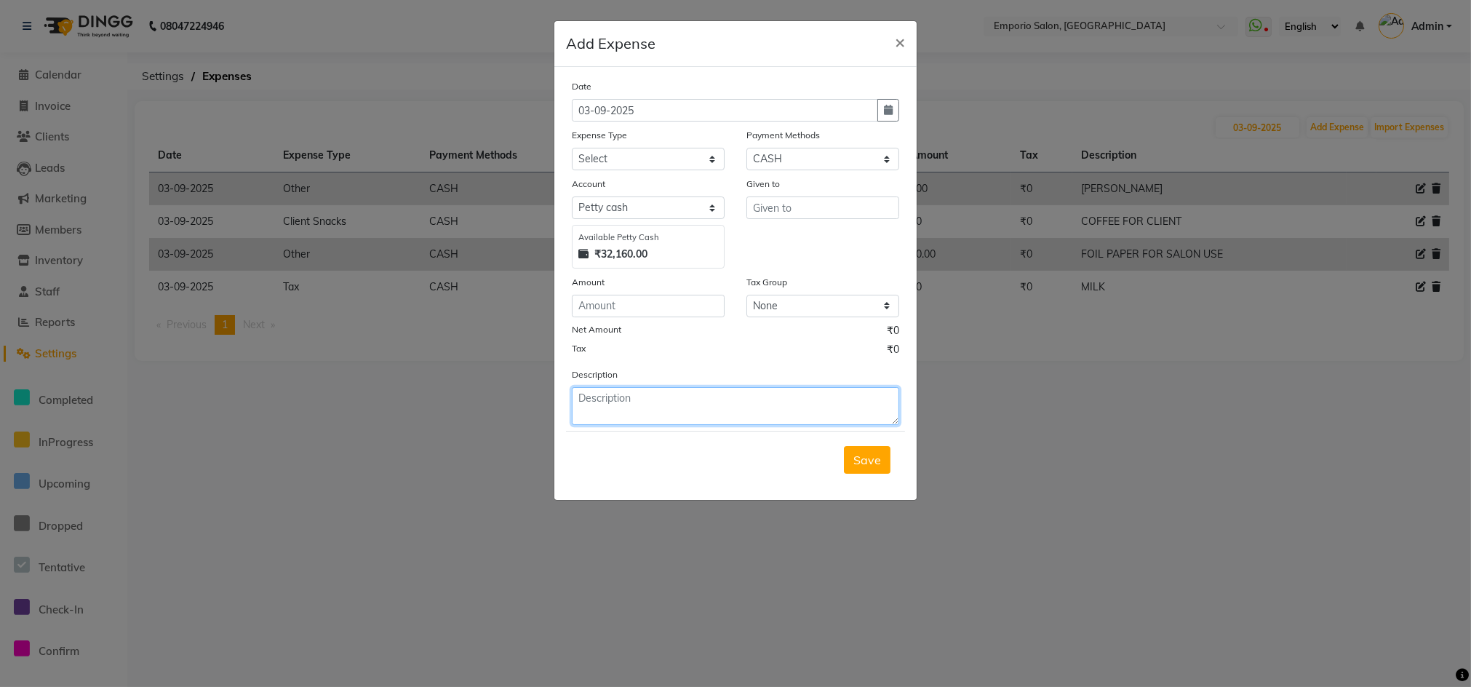
type textarea "2"
click at [801, 396] on textarea "2 CLASSIC PEDICURE&" at bounding box center [735, 406] width 327 height 38
type textarea "2 CLASSIC PEDICURE & RITUAL"
click at [862, 473] on button "Save" at bounding box center [867, 460] width 47 height 28
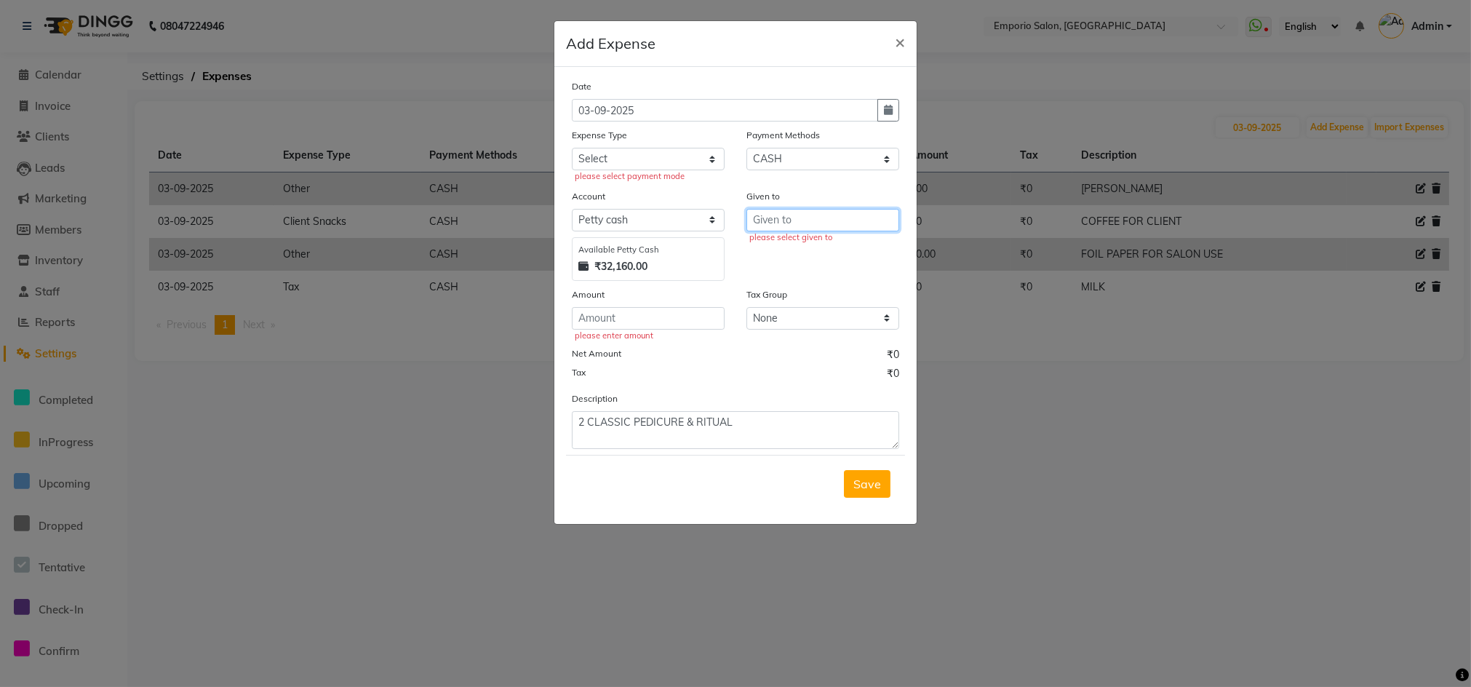
click at [784, 213] on input "text" at bounding box center [822, 220] width 153 height 23
click at [790, 247] on span "VIVEK" at bounding box center [783, 251] width 36 height 15
type input "VIVEK"
click at [697, 155] on select "Select Advance Salary Bank charges Car maintenance Cash transfer to bank Cash t…" at bounding box center [648, 159] width 153 height 23
select select "15"
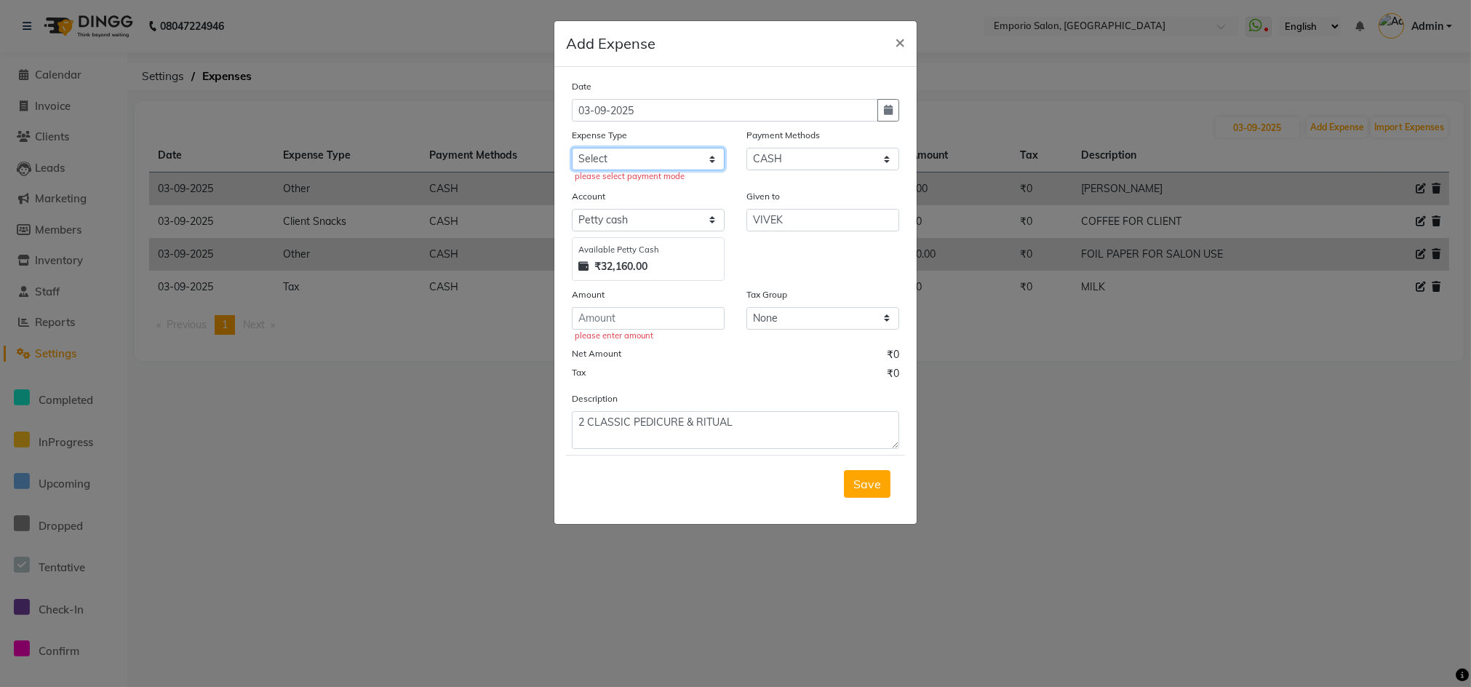
click at [572, 148] on select "Select Advance Salary Bank charges Car maintenance Cash transfer to bank Cash t…" at bounding box center [648, 159] width 153 height 23
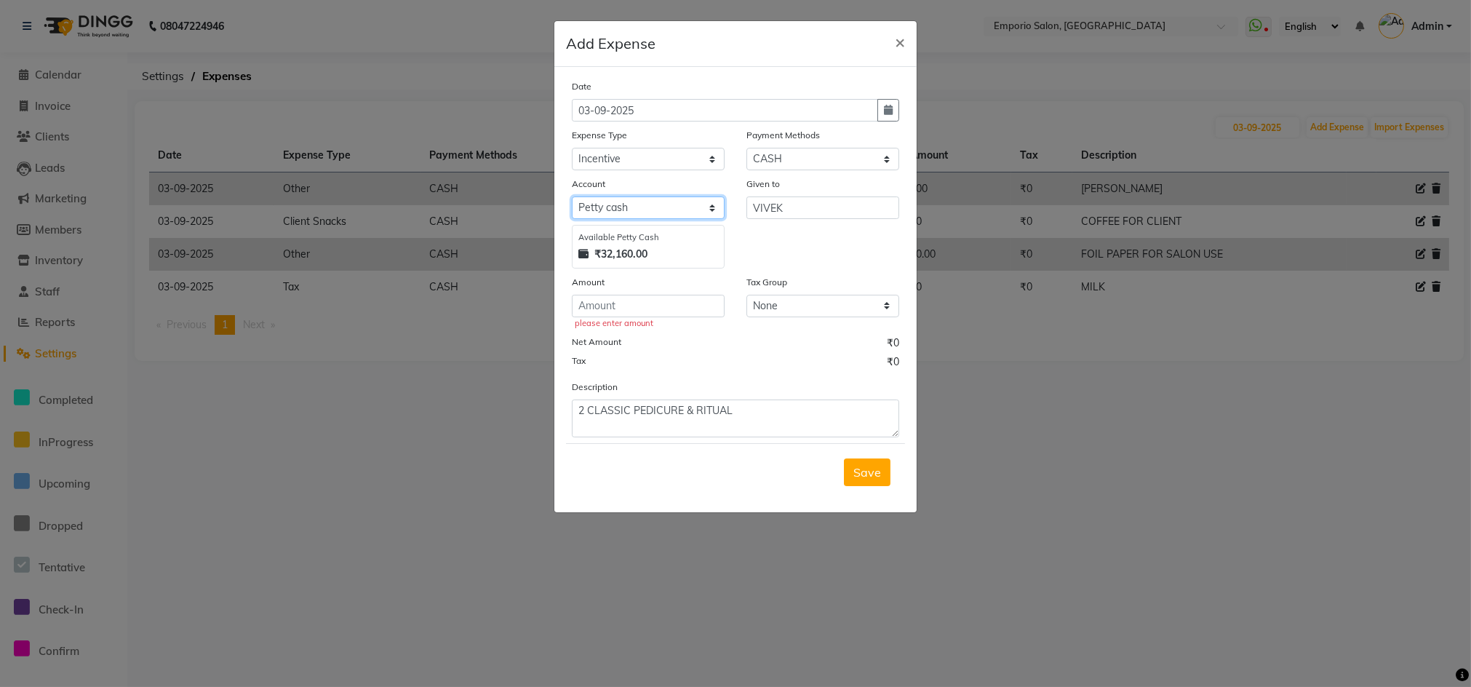
click at [647, 216] on select "Select [PERSON_NAME] cash" at bounding box center [648, 207] width 153 height 23
drag, startPoint x: 662, startPoint y: 311, endPoint x: 657, endPoint y: 297, distance: 14.7
click at [661, 311] on input "number" at bounding box center [648, 306] width 153 height 23
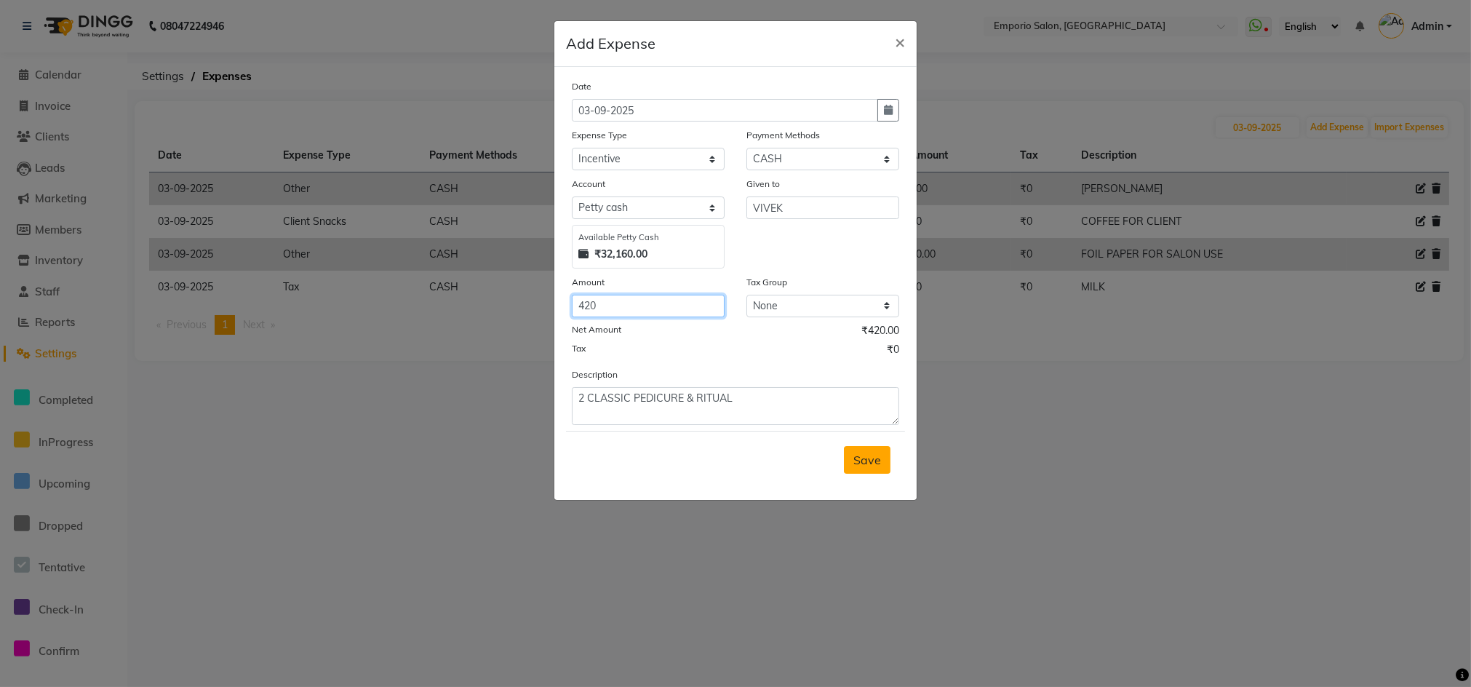
type input "420"
click at [864, 468] on button "Save" at bounding box center [867, 460] width 47 height 28
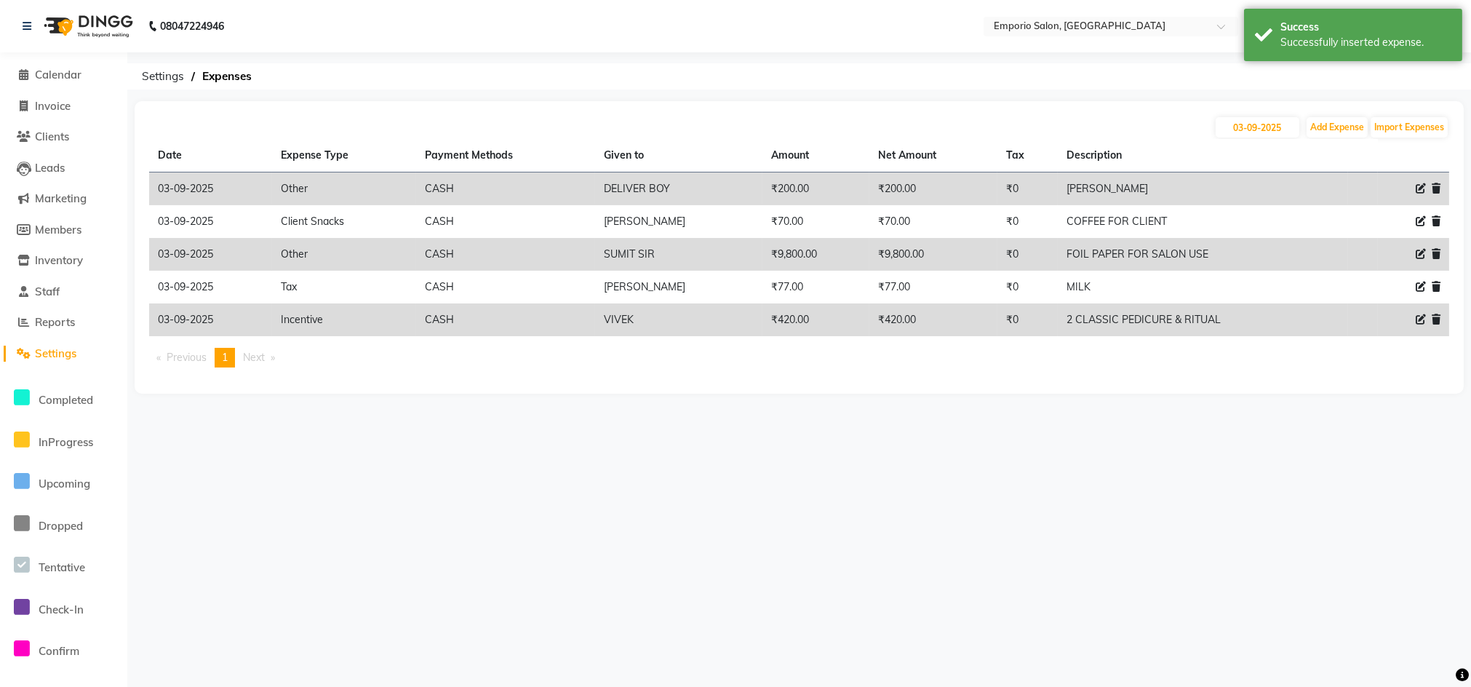
click at [50, 84] on li "Calendar" at bounding box center [63, 75] width 127 height 31
click at [66, 65] on li "Calendar" at bounding box center [63, 75] width 127 height 31
click at [69, 75] on span "Calendar" at bounding box center [58, 75] width 47 height 14
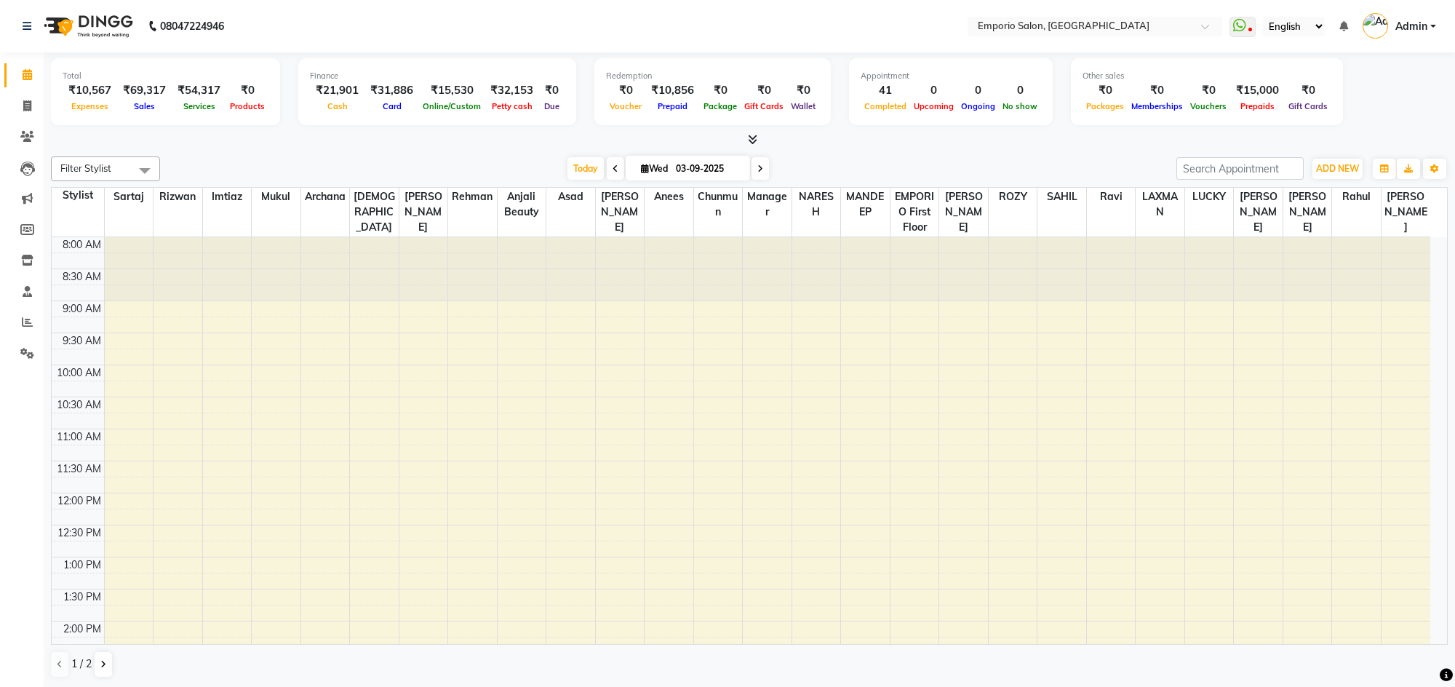
scroll to position [1, 0]
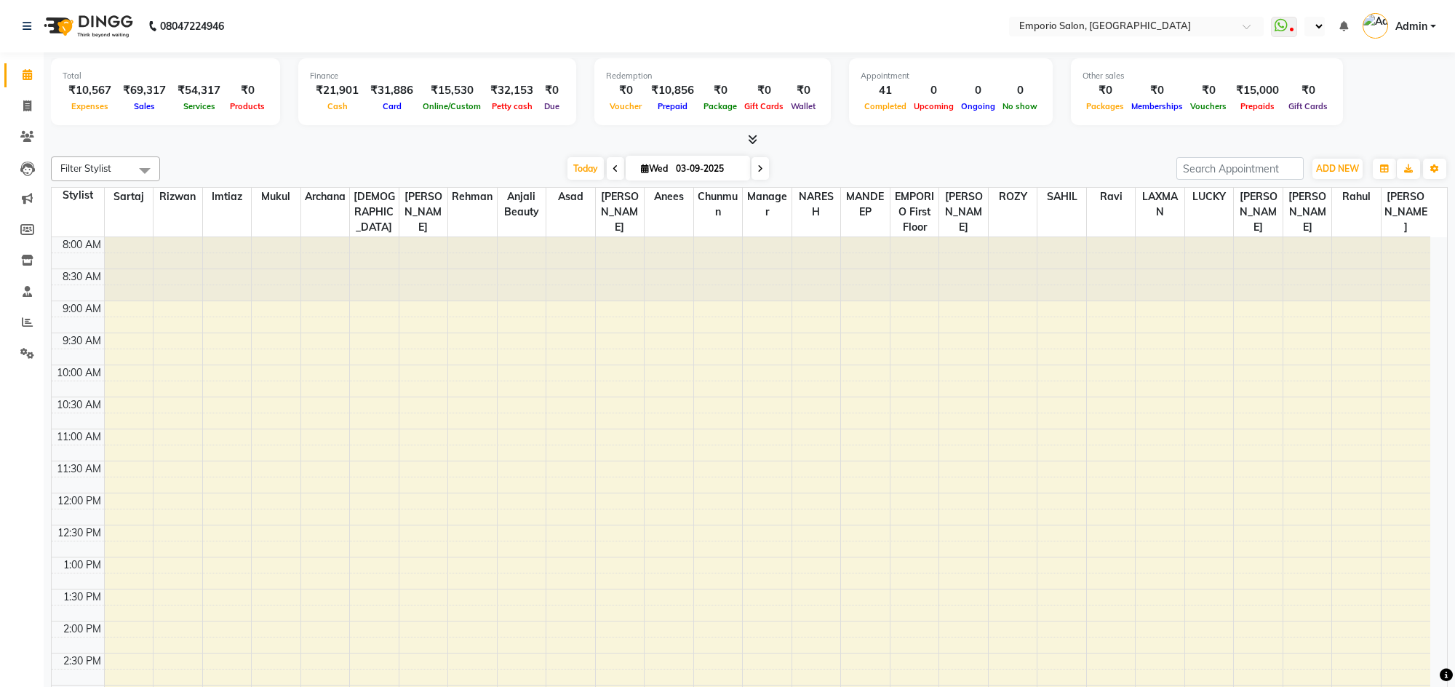
scroll to position [455, 0]
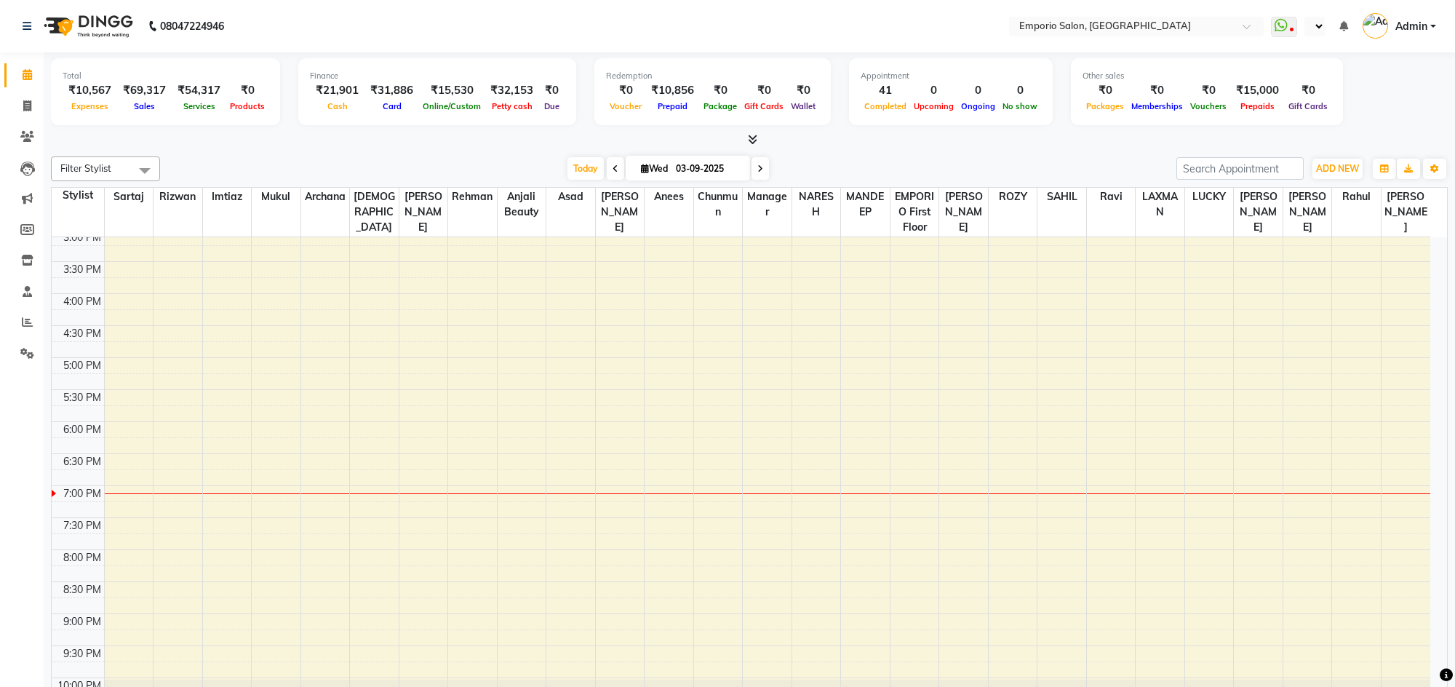
select select "en"
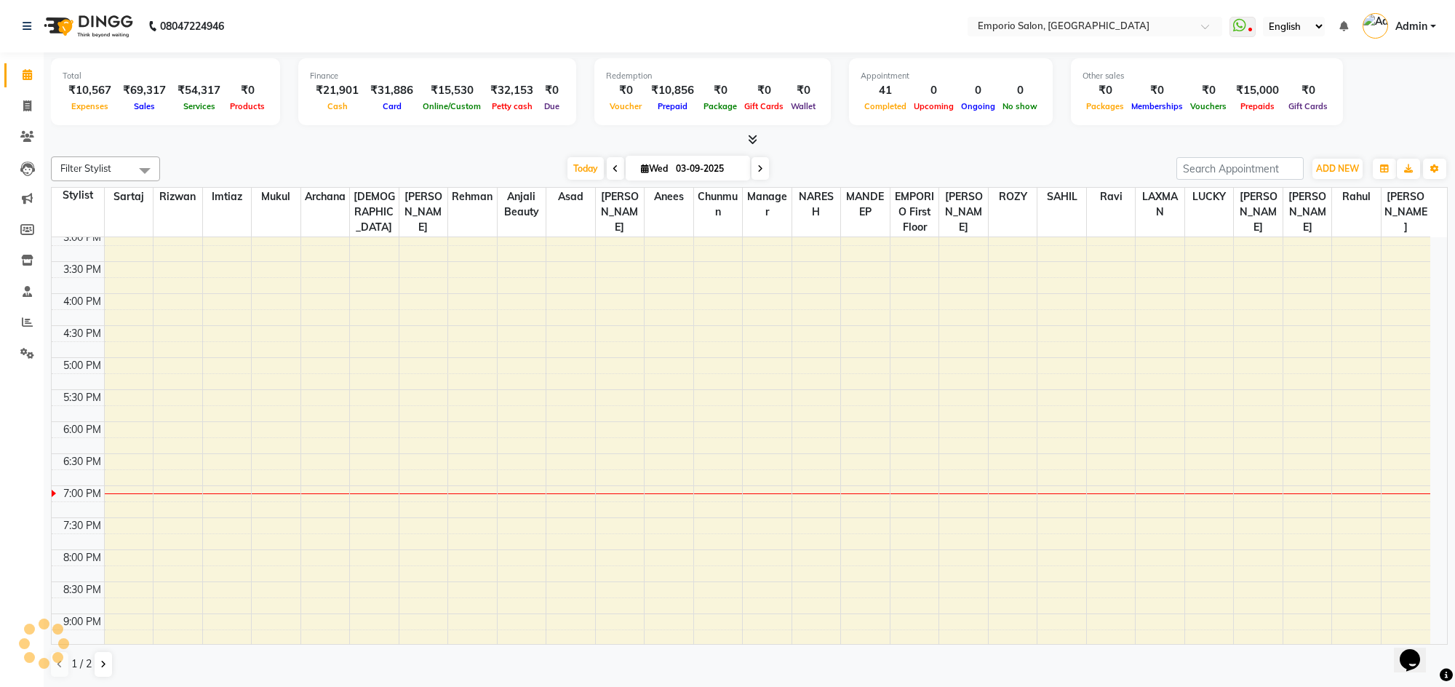
scroll to position [0, 0]
click at [44, 24] on img at bounding box center [87, 26] width 100 height 41
click at [34, 24] on link at bounding box center [30, 26] width 15 height 41
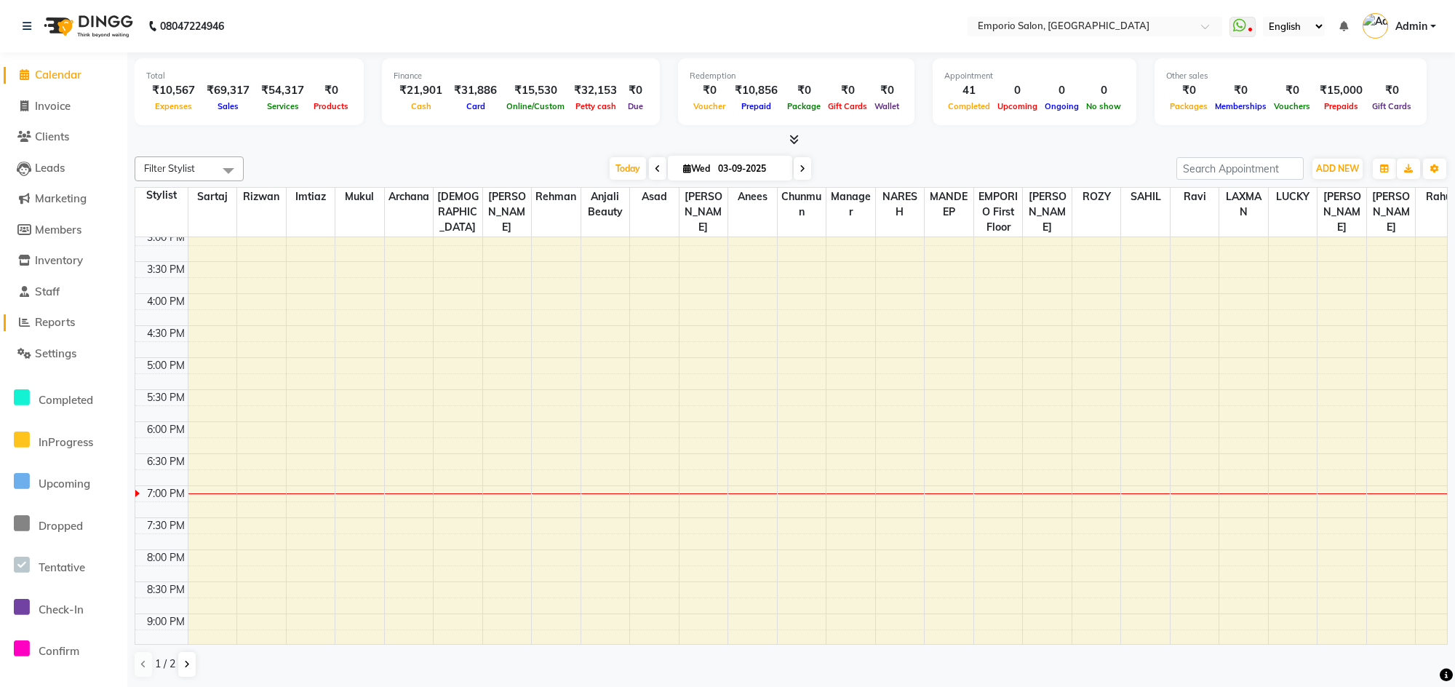
click at [55, 324] on span "Reports" at bounding box center [55, 322] width 40 height 14
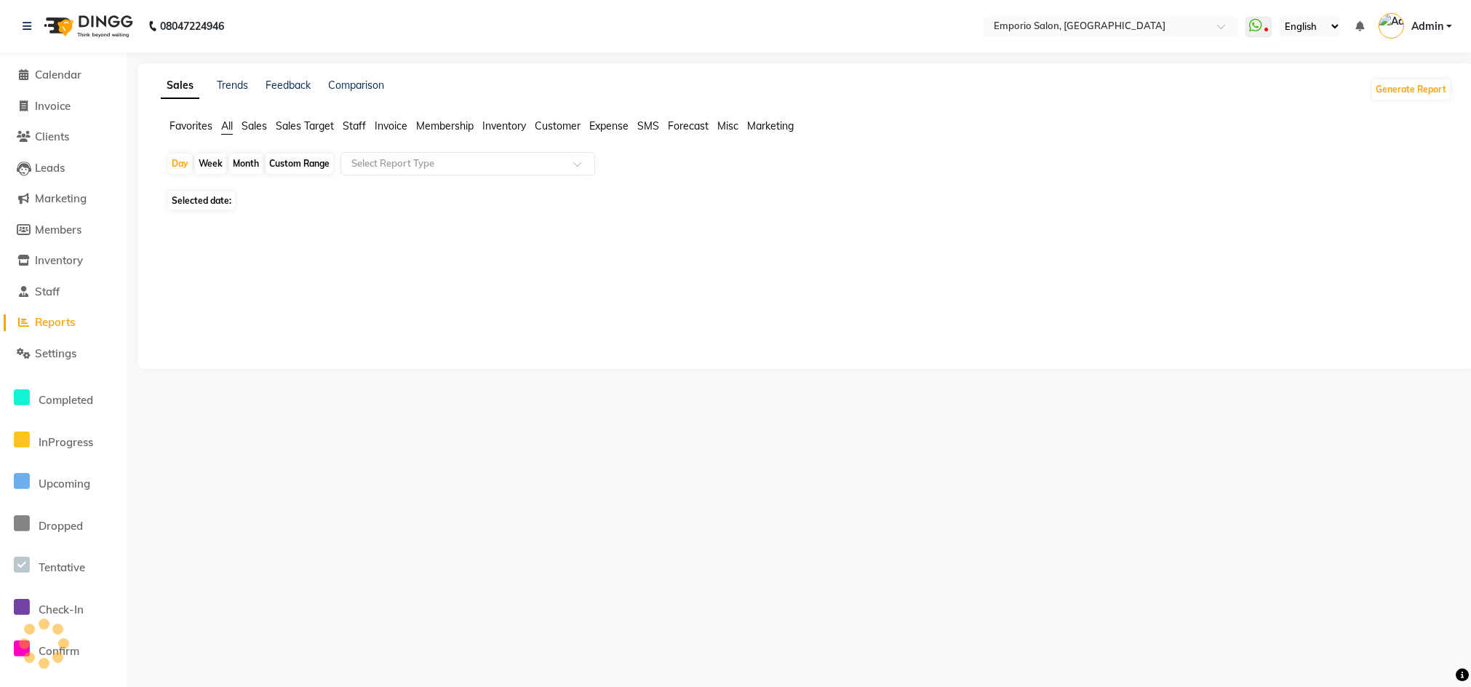
drag, startPoint x: 351, startPoint y: 140, endPoint x: 356, endPoint y: 132, distance: 10.1
click at [352, 140] on div "Favorites All Sales Sales Target Staff Invoice Membership Inventory Customer Ex…" at bounding box center [806, 133] width 1312 height 28
click at [356, 129] on span "Staff" at bounding box center [354, 125] width 23 height 13
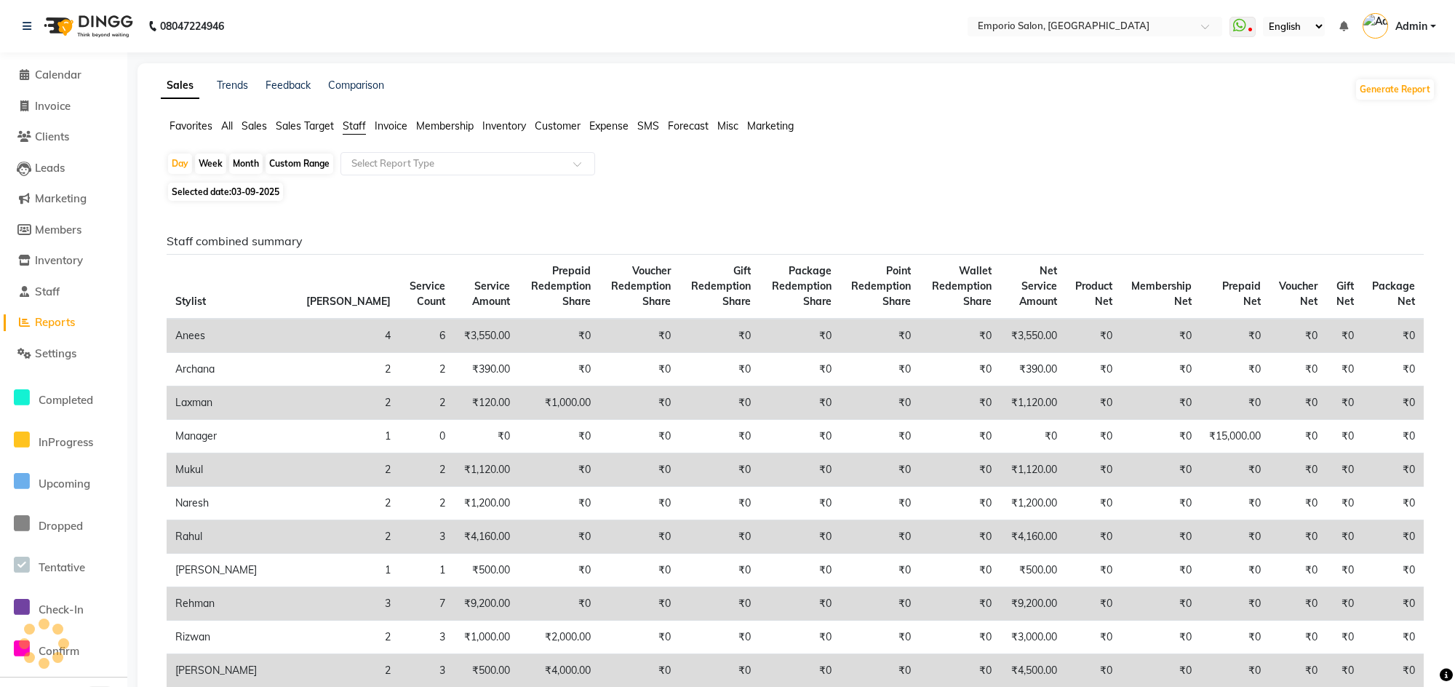
click at [372, 168] on input "text" at bounding box center [453, 163] width 210 height 15
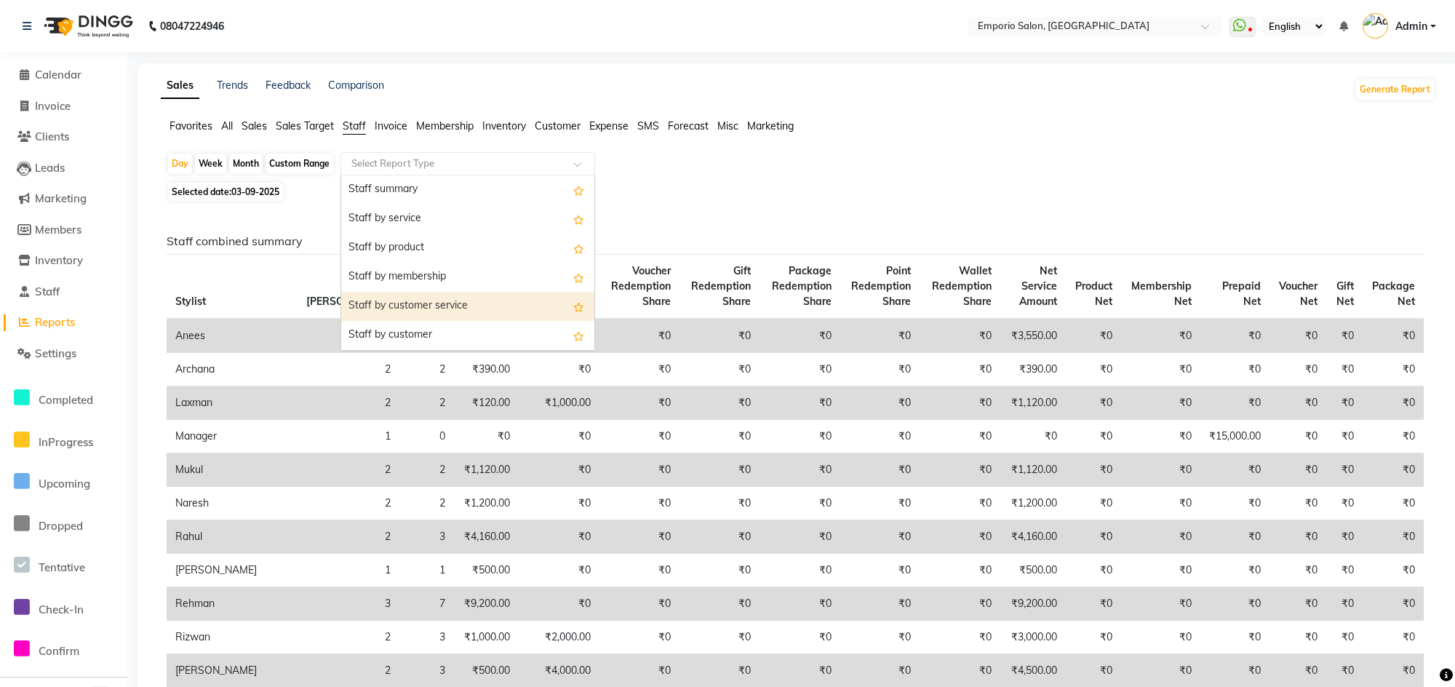
drag, startPoint x: 384, startPoint y: 301, endPoint x: 577, endPoint y: 294, distance: 192.9
click at [395, 299] on div "Staff by customer service" at bounding box center [467, 306] width 253 height 29
select select "filtered_report"
select select "csv"
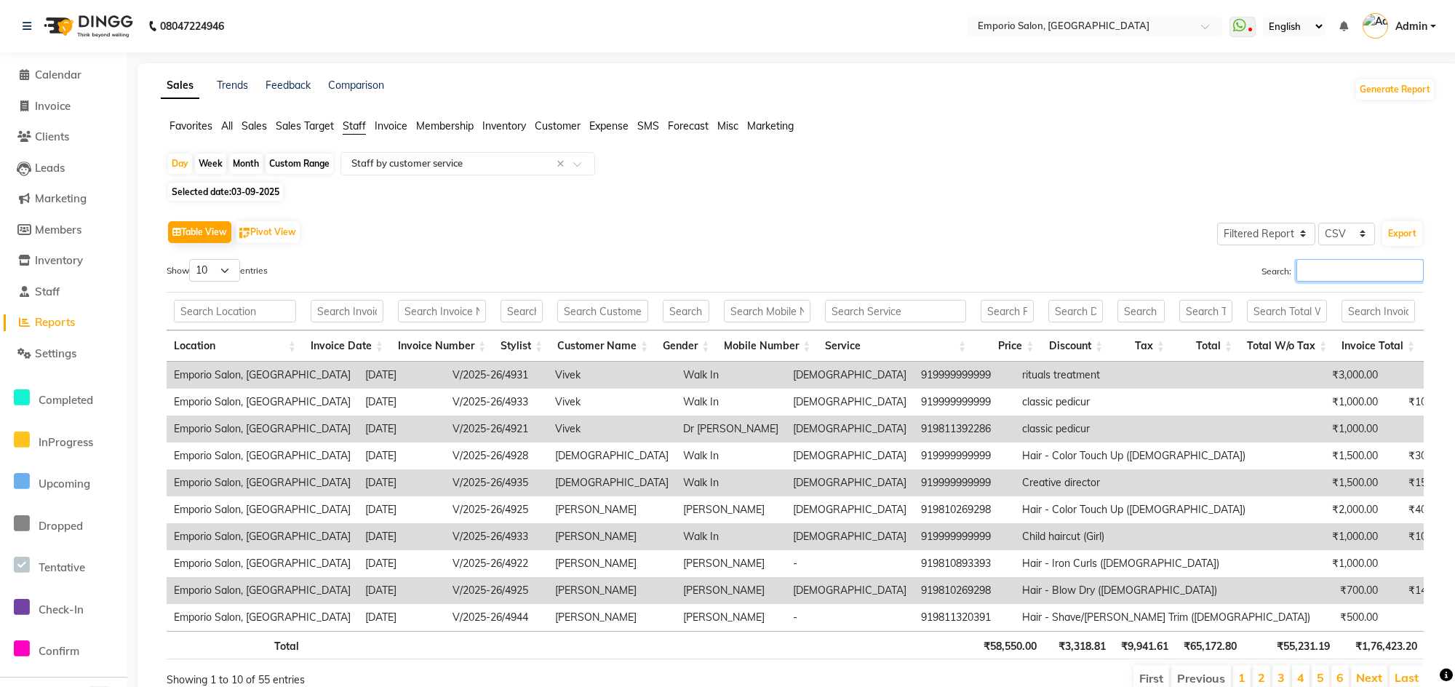
click at [1361, 275] on input "Search:" at bounding box center [1359, 270] width 127 height 23
type input "V"
type input "R"
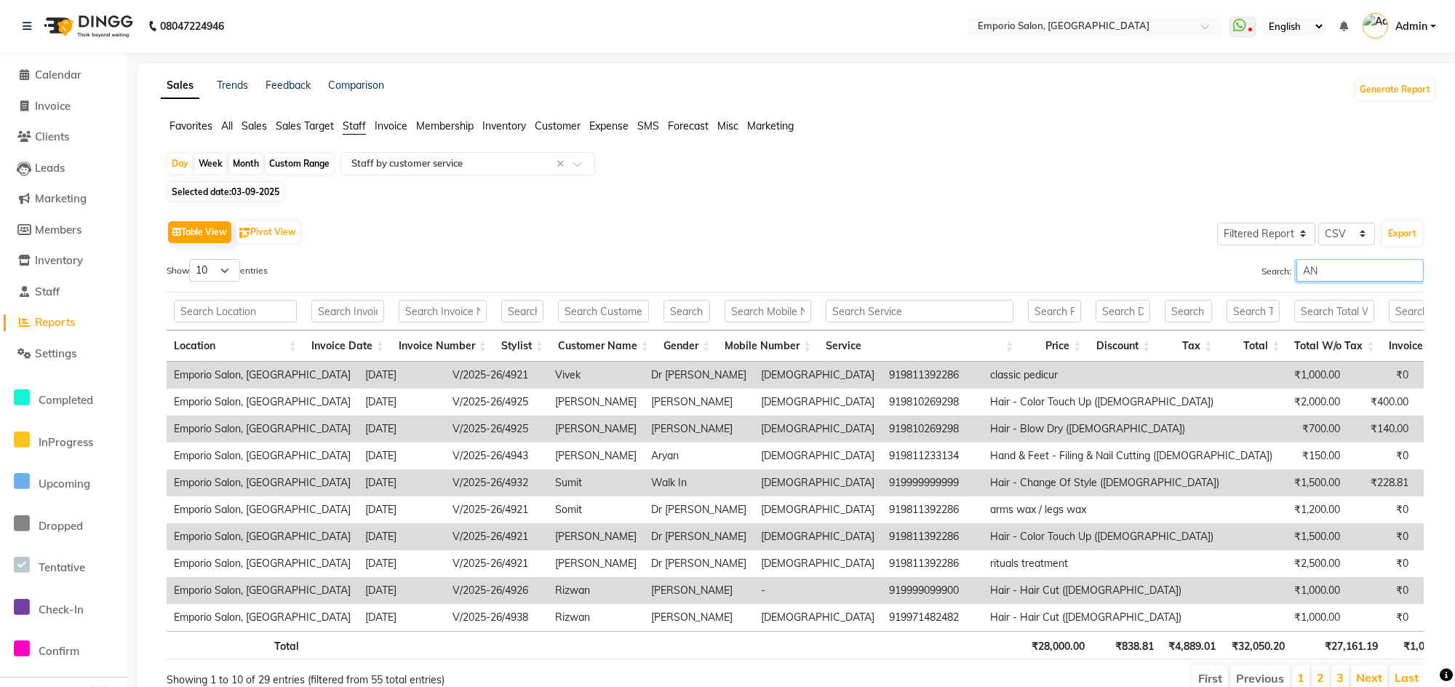
type input "A"
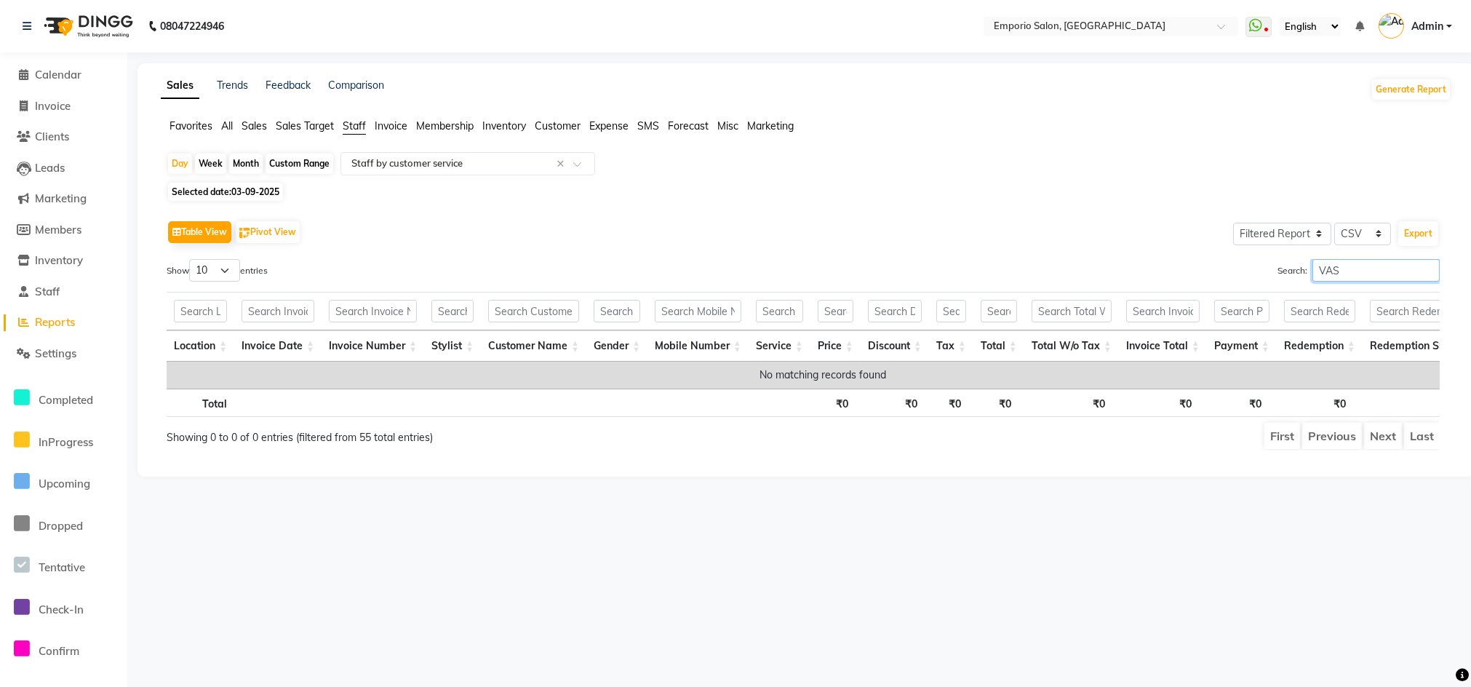
click at [1416, 280] on input "VAS" at bounding box center [1375, 270] width 127 height 23
type input "VAS"
click at [1417, 285] on div "Search: VAS" at bounding box center [1127, 273] width 626 height 28
click at [1420, 258] on div "Table View Pivot View Select Full Report Filtered Report Select CSV PDF Export …" at bounding box center [803, 334] width 1273 height 234
click at [1424, 267] on input "VAS" at bounding box center [1375, 270] width 127 height 23
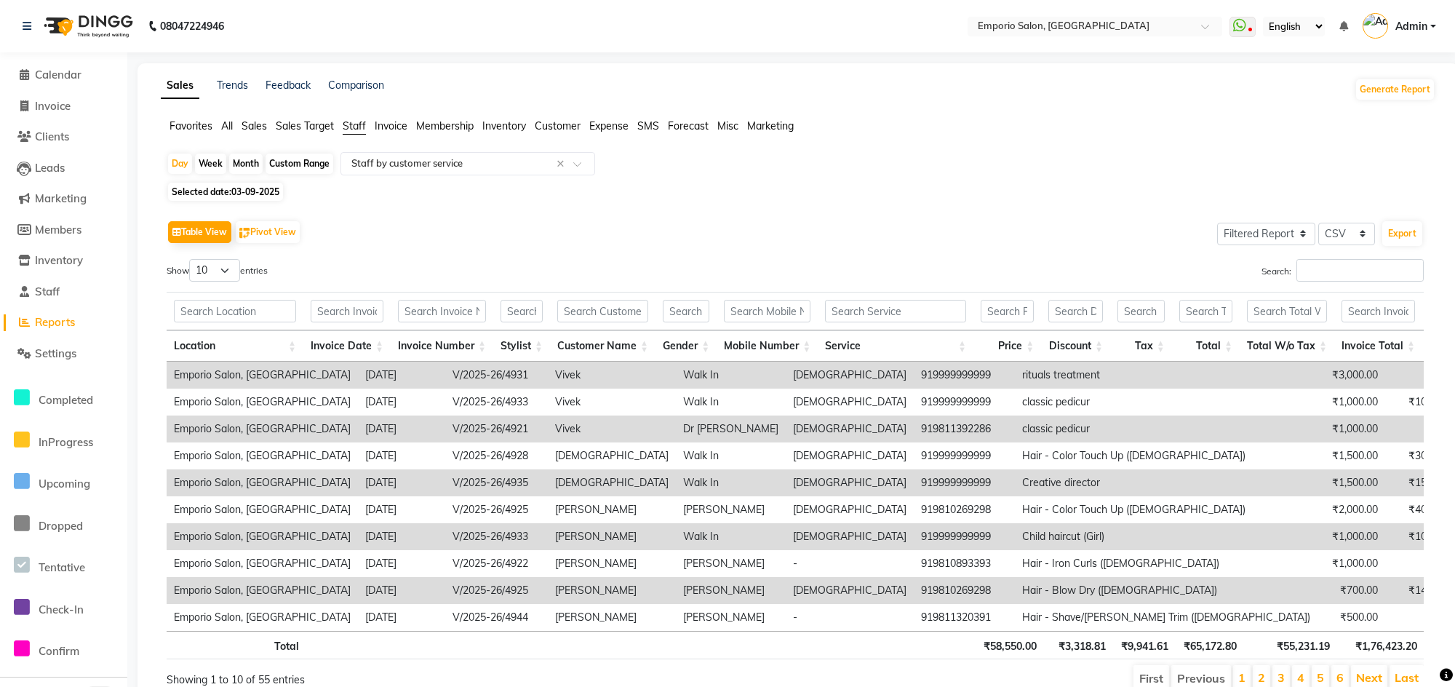
click at [1424, 267] on div "Table View Pivot View Select Full Report Filtered Report Select CSV PDF Export …" at bounding box center [795, 454] width 1280 height 499
click at [1319, 277] on input "Search:" at bounding box center [1359, 270] width 127 height 23
click at [1262, 266] on label "Search:" at bounding box center [1342, 270] width 162 height 23
click at [1296, 266] on input "Search:" at bounding box center [1359, 270] width 127 height 23
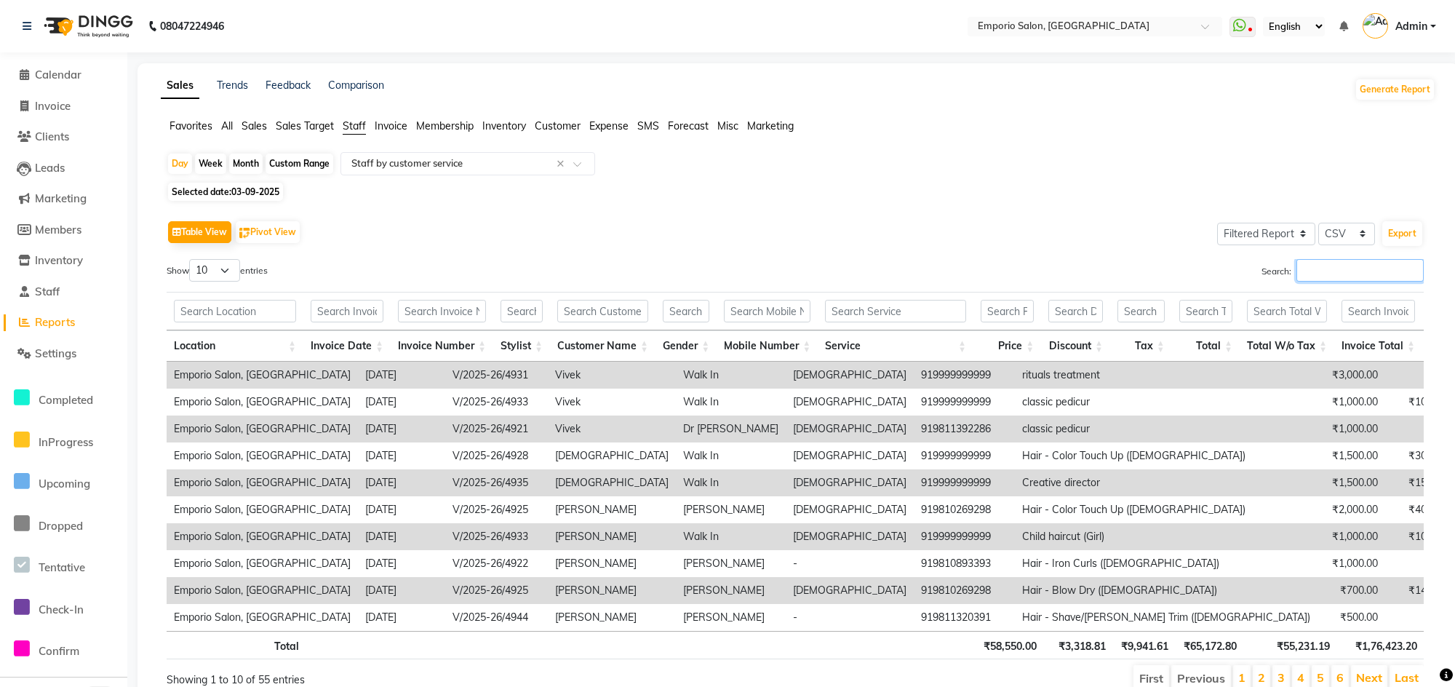
click at [1313, 279] on input "Search:" at bounding box center [1359, 270] width 127 height 23
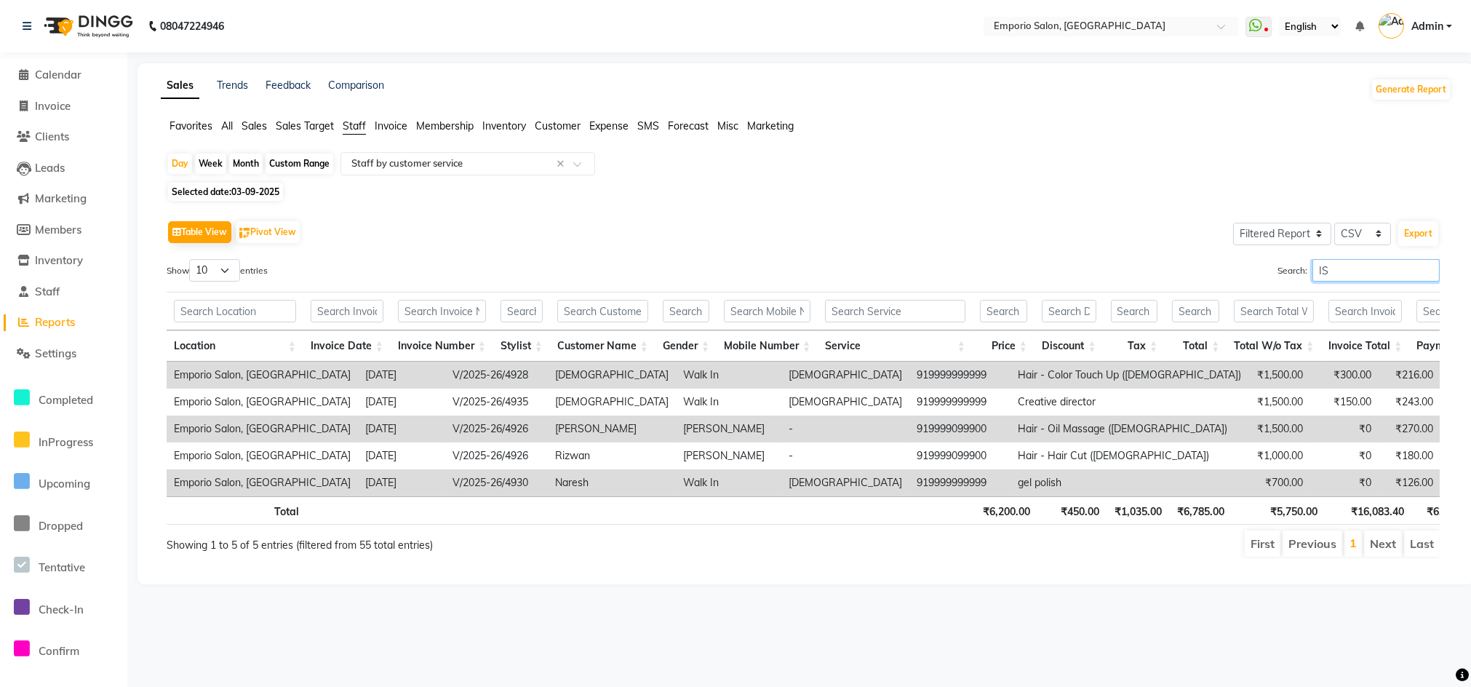
type input "I"
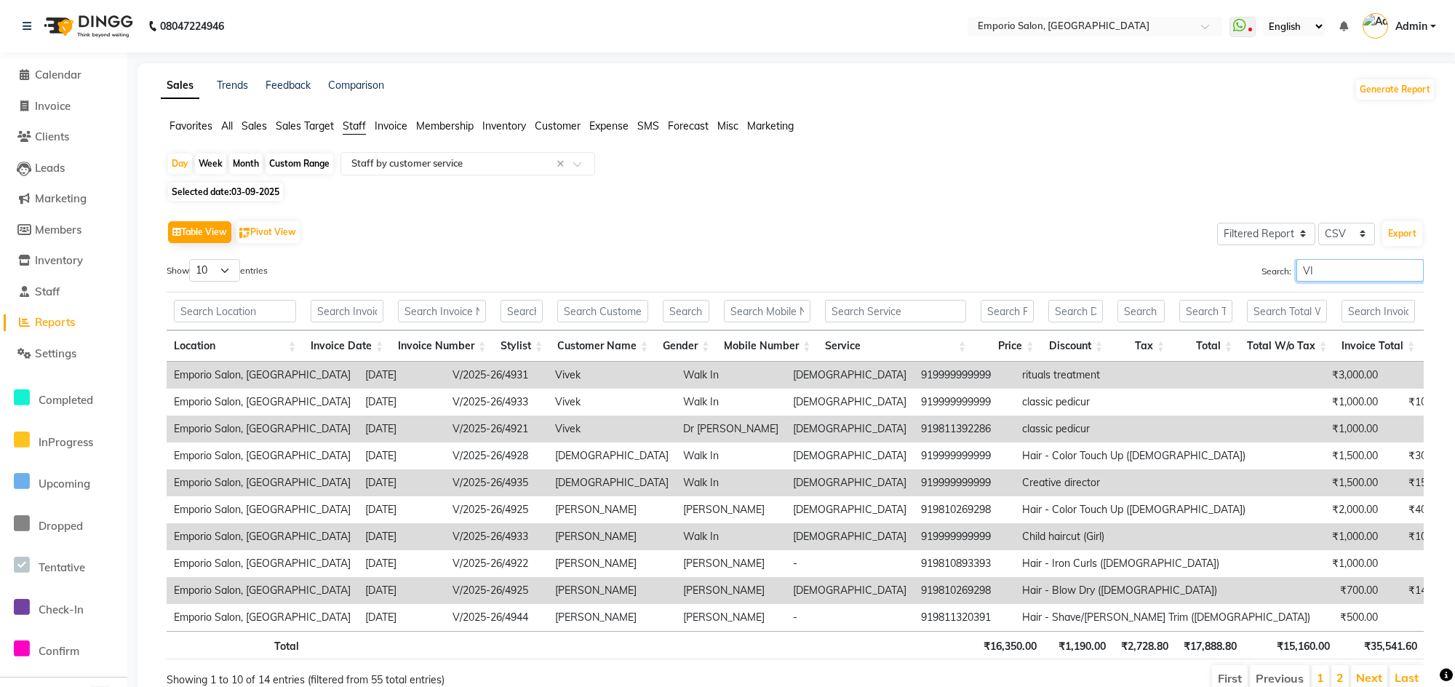
type input "V"
click at [1333, 265] on input "Search:" at bounding box center [1359, 270] width 127 height 23
click at [45, 109] on span "Invoice" at bounding box center [53, 106] width 36 height 14
select select "service"
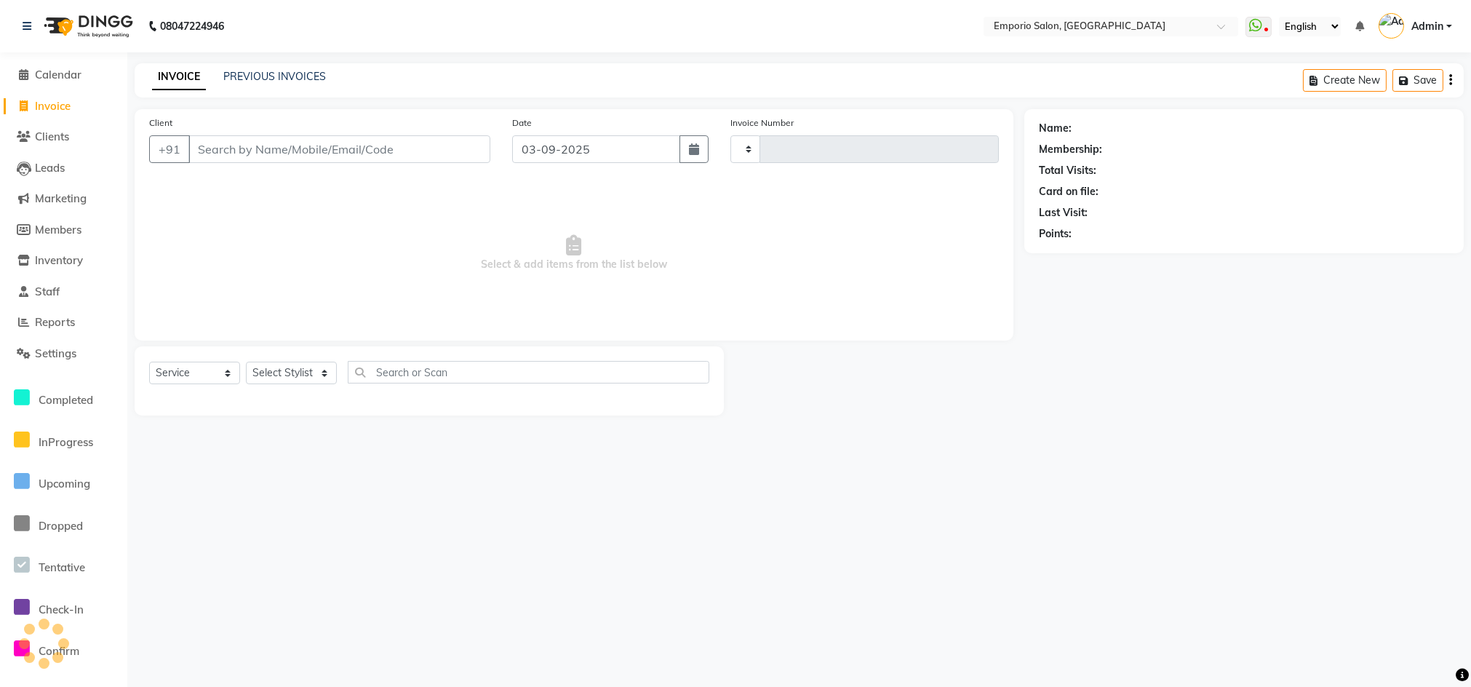
type input "4946"
select select "6332"
click at [327, 374] on select "Select Stylist" at bounding box center [291, 373] width 91 height 23
select select "89455"
click at [246, 362] on select "Select Stylist Anees Anjali beauty Archana Asad AYUSH chunmun EMPORIO First Flo…" at bounding box center [291, 373] width 91 height 23
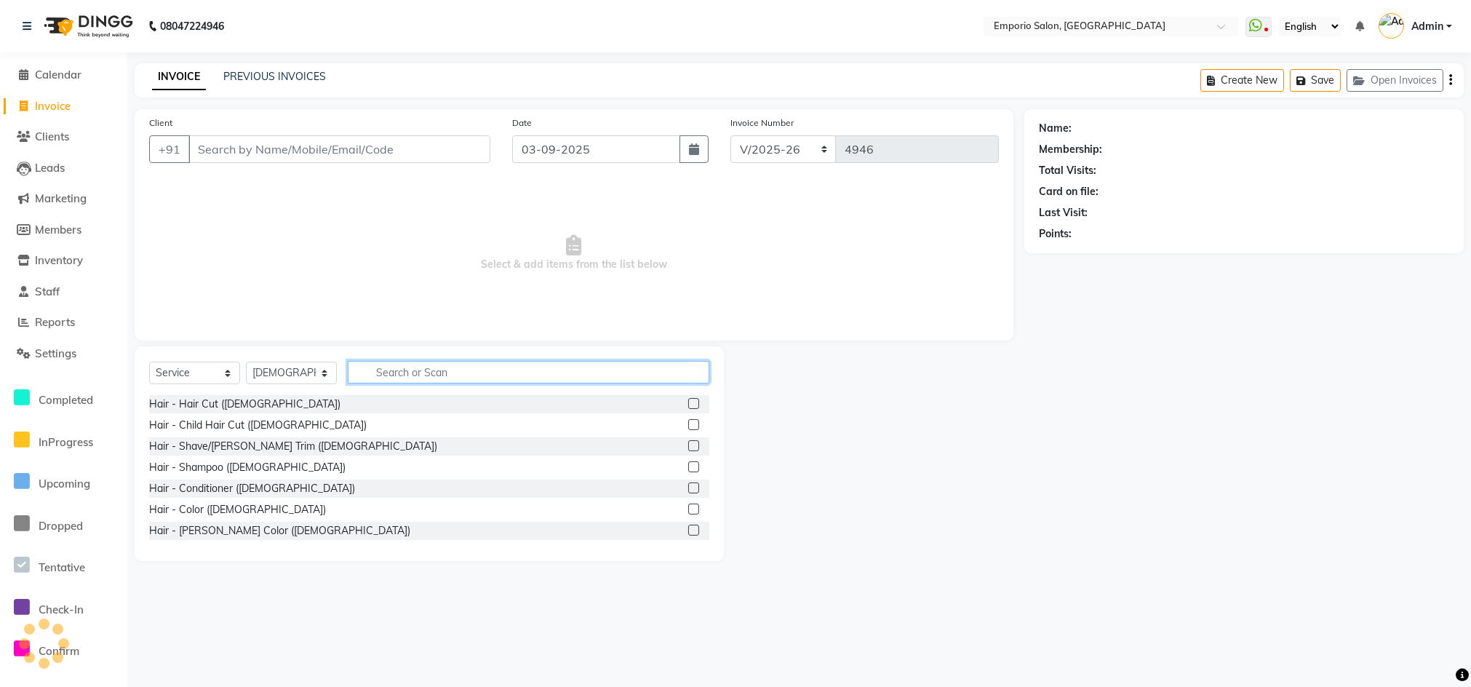
click at [456, 367] on input "text" at bounding box center [529, 372] width 362 height 23
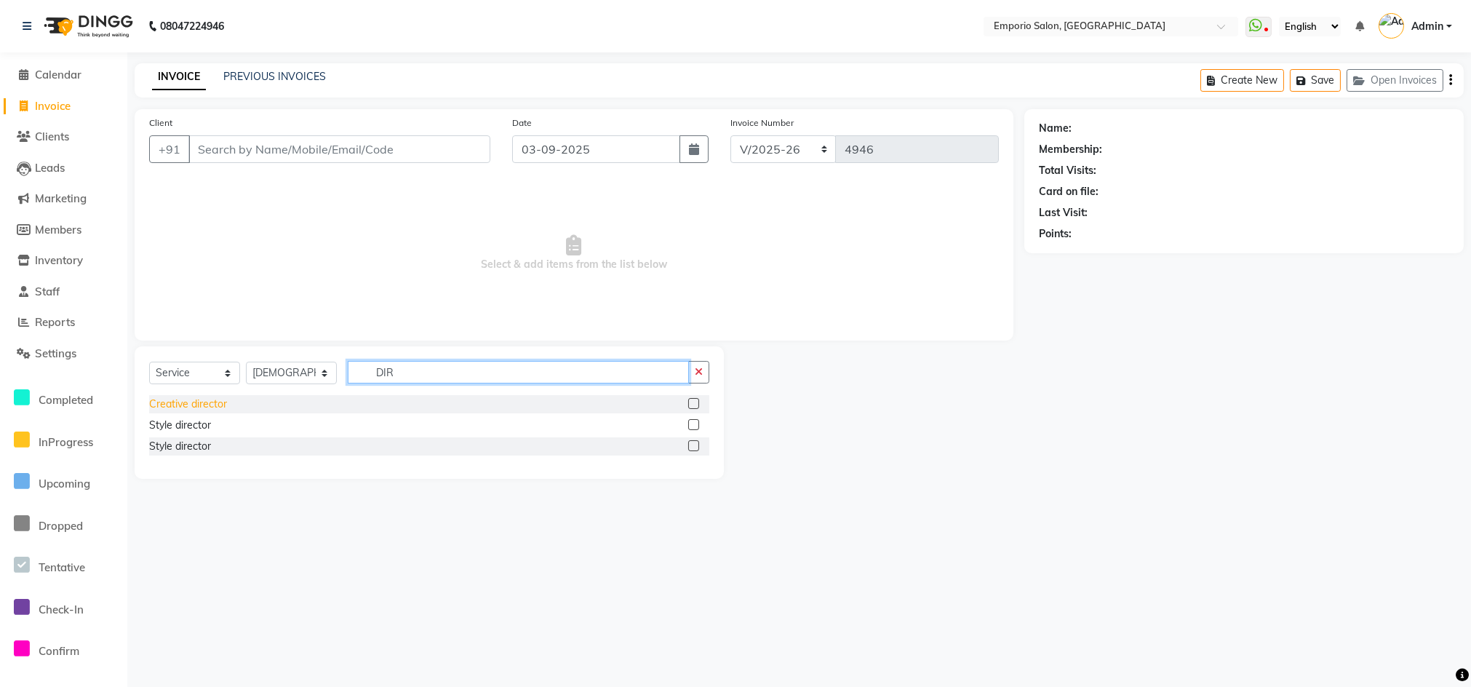
type input "DIR"
click at [190, 410] on div "Creative director" at bounding box center [188, 403] width 78 height 15
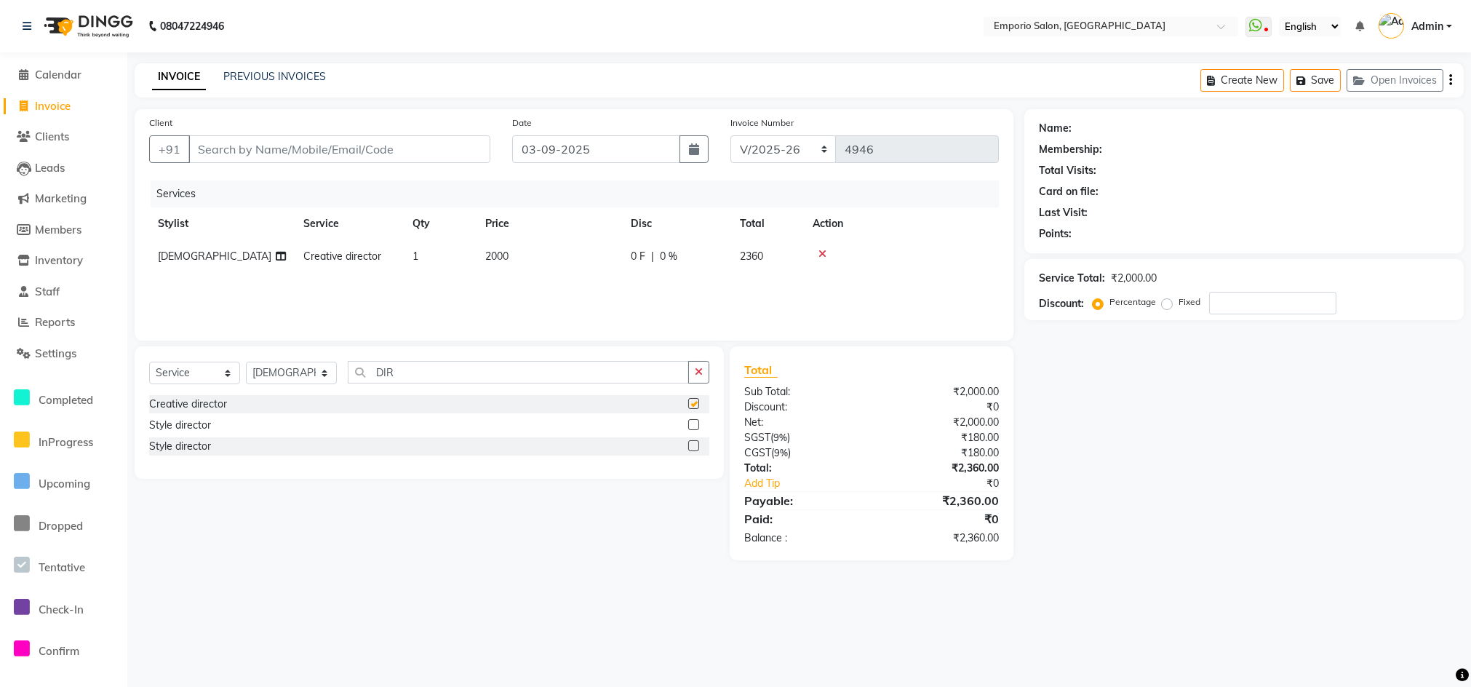
checkbox input "false"
click at [569, 270] on td "2000" at bounding box center [548, 256] width 145 height 33
select select "89455"
click at [643, 274] on td "2000" at bounding box center [617, 267] width 145 height 55
click at [643, 269] on input "2000" at bounding box center [618, 260] width 128 height 23
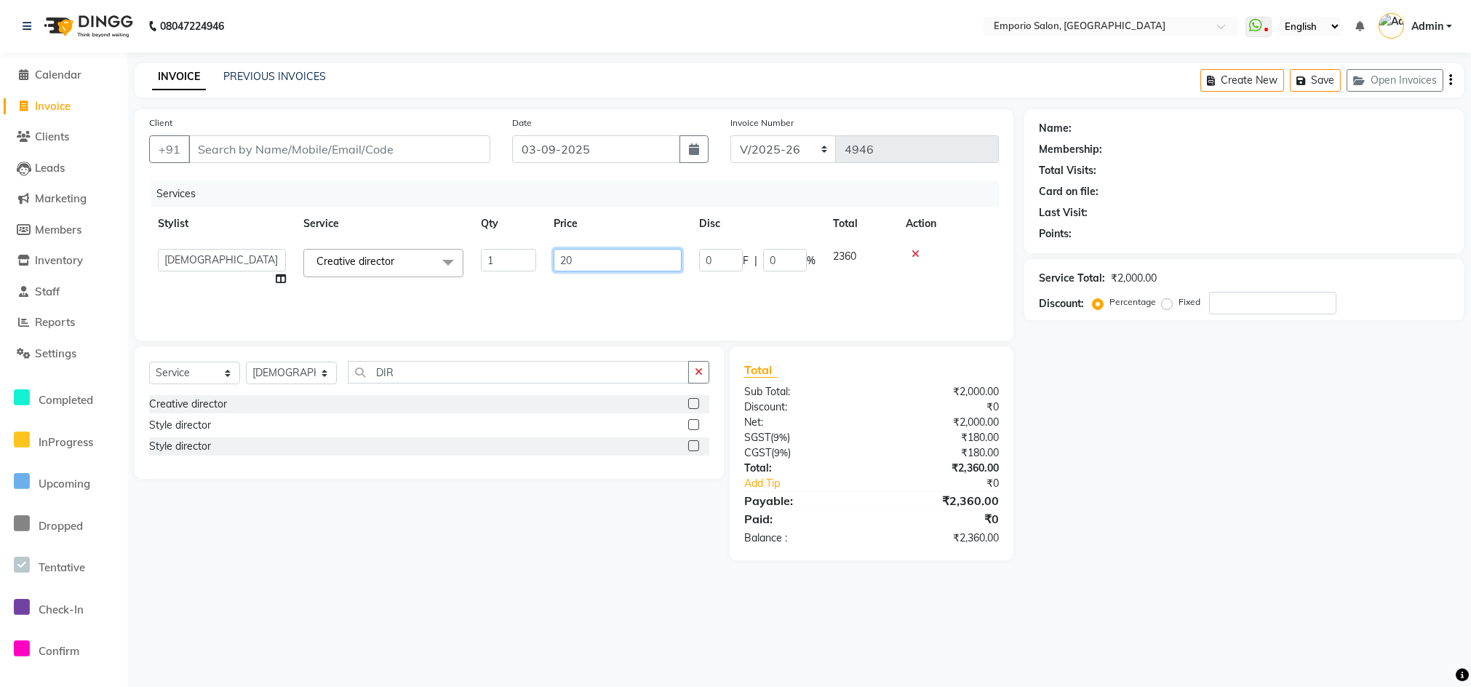
type input "2"
type input "1500"
click at [637, 289] on div "Services Stylist Service Qty Price Disc Total Action vishnu Creative director 1…" at bounding box center [574, 252] width 850 height 145
click at [708, 364] on button "button" at bounding box center [698, 372] width 21 height 23
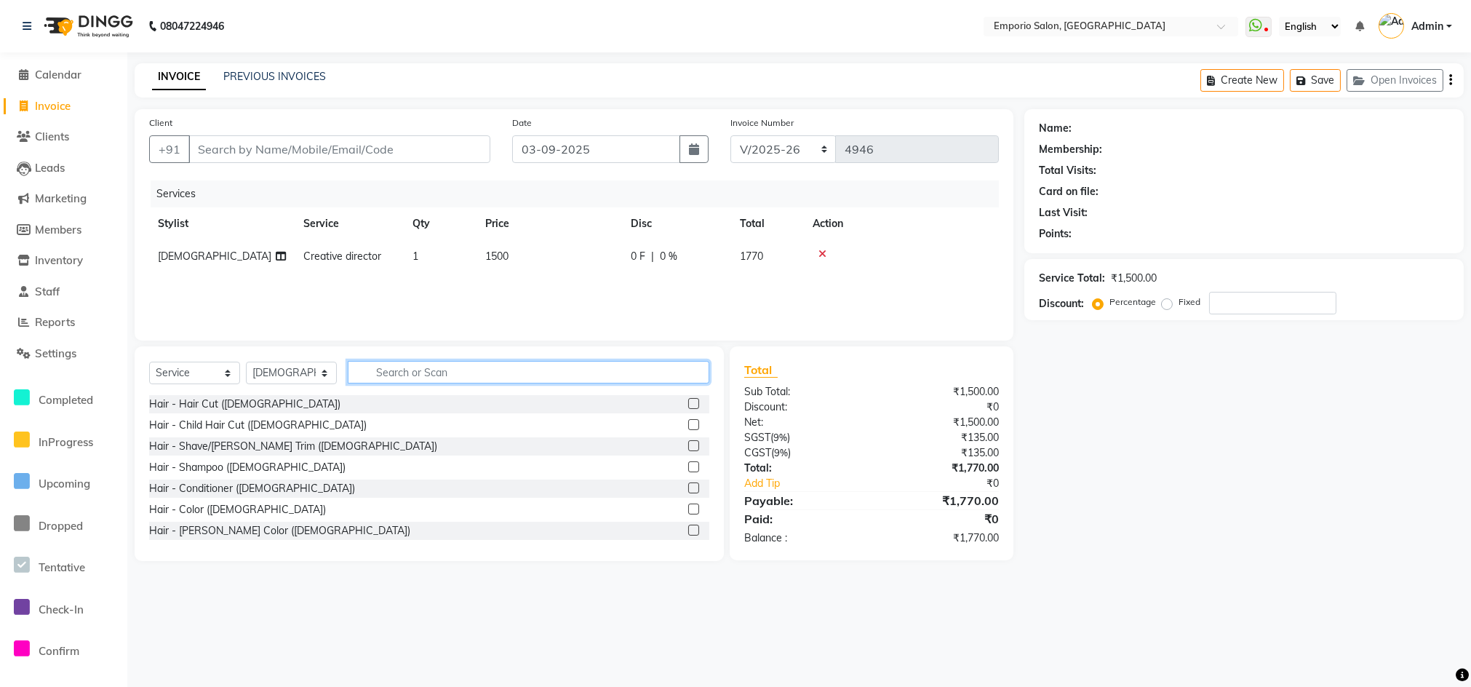
click at [591, 379] on input "text" at bounding box center [529, 372] width 362 height 23
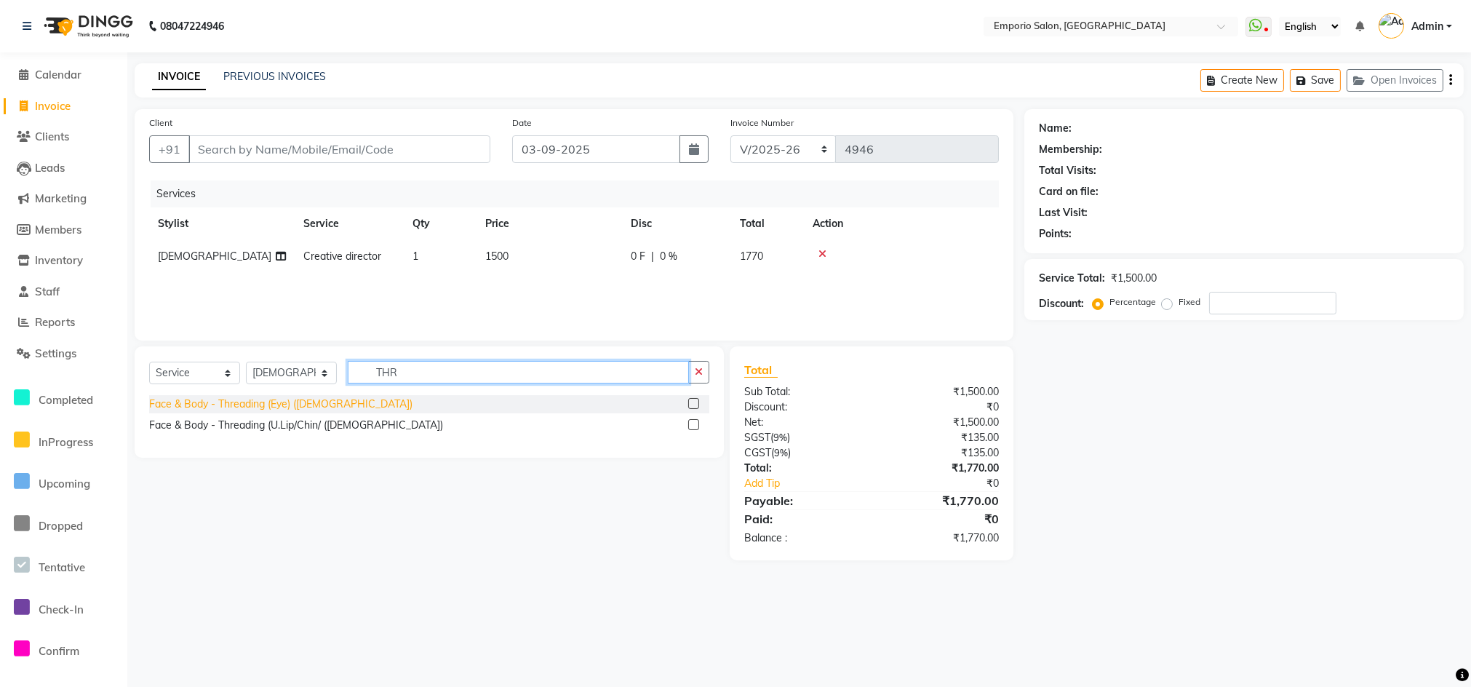
type input "THR"
click at [269, 404] on div "Face & Body - Threading (Eye) (Female)" at bounding box center [280, 403] width 263 height 15
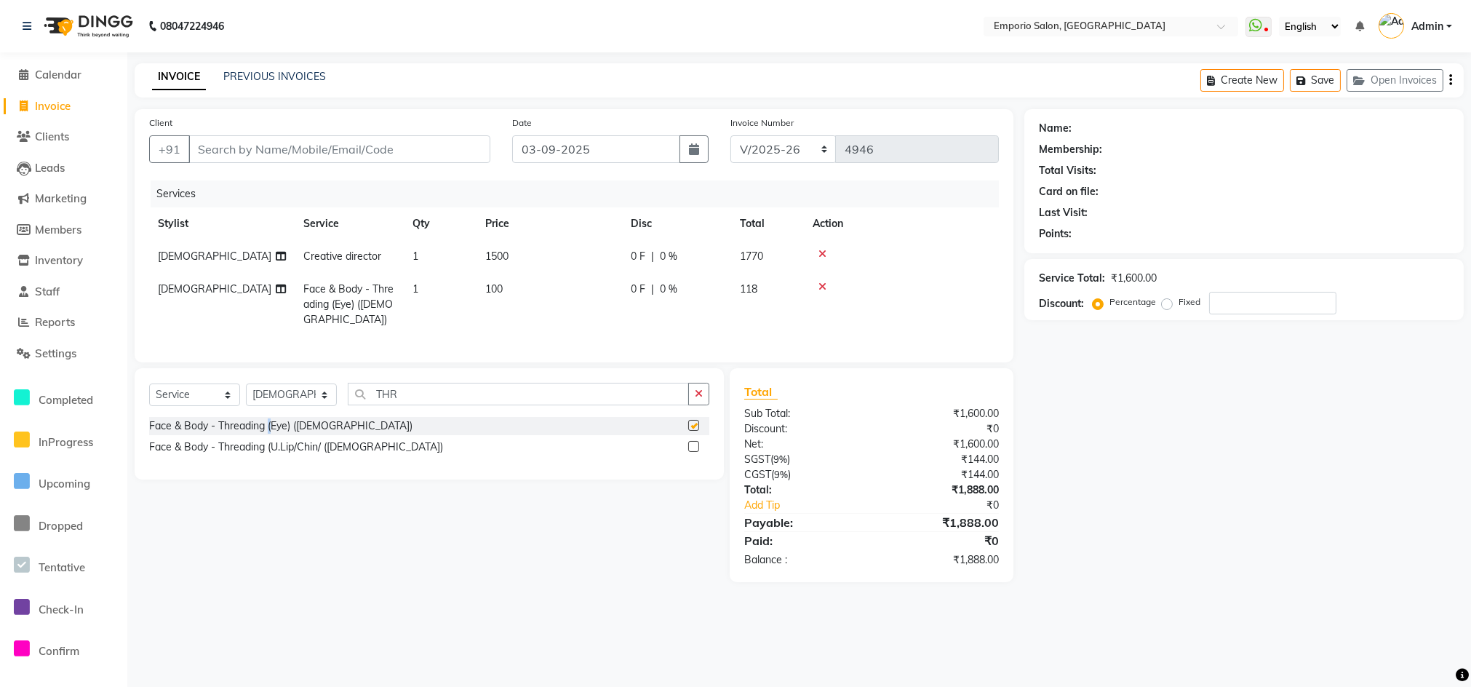
checkbox input "false"
click at [585, 293] on td "100" at bounding box center [548, 304] width 145 height 63
select select "89455"
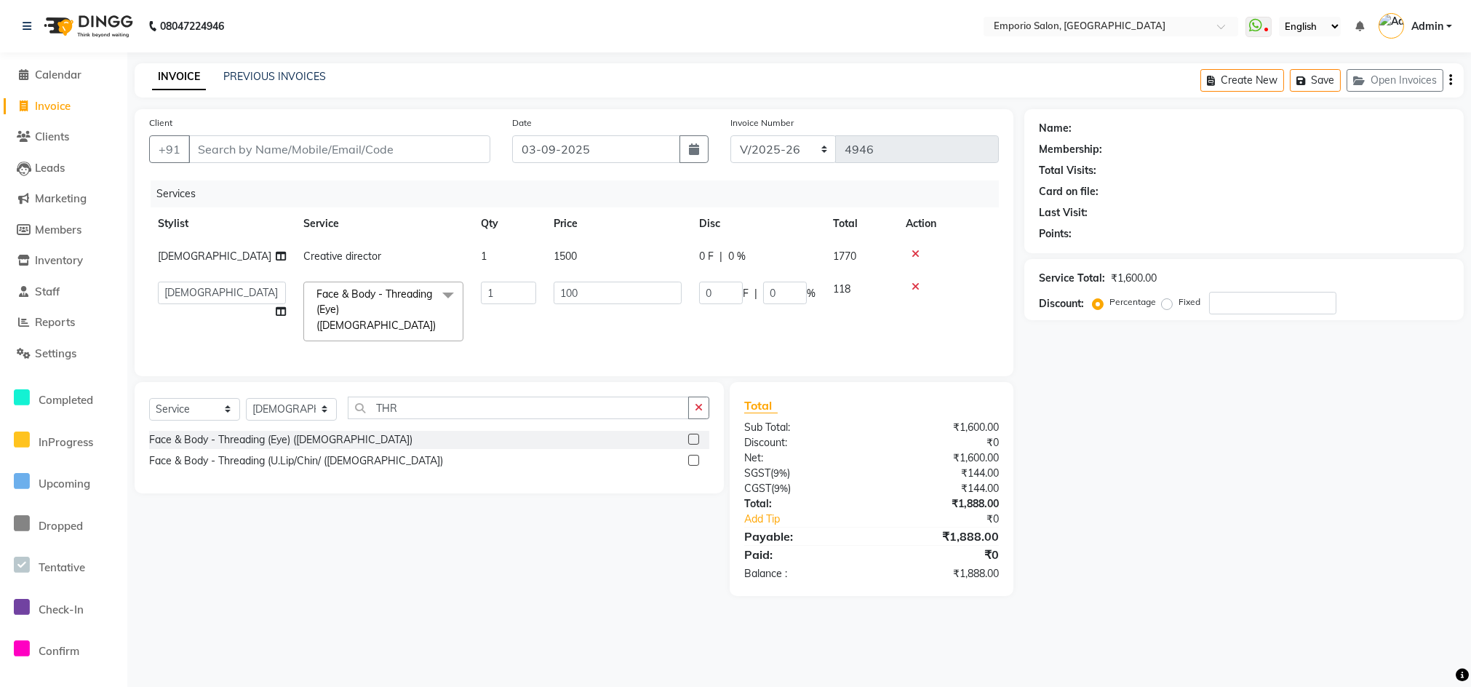
click at [599, 292] on input "100" at bounding box center [618, 293] width 128 height 23
type input "1200"
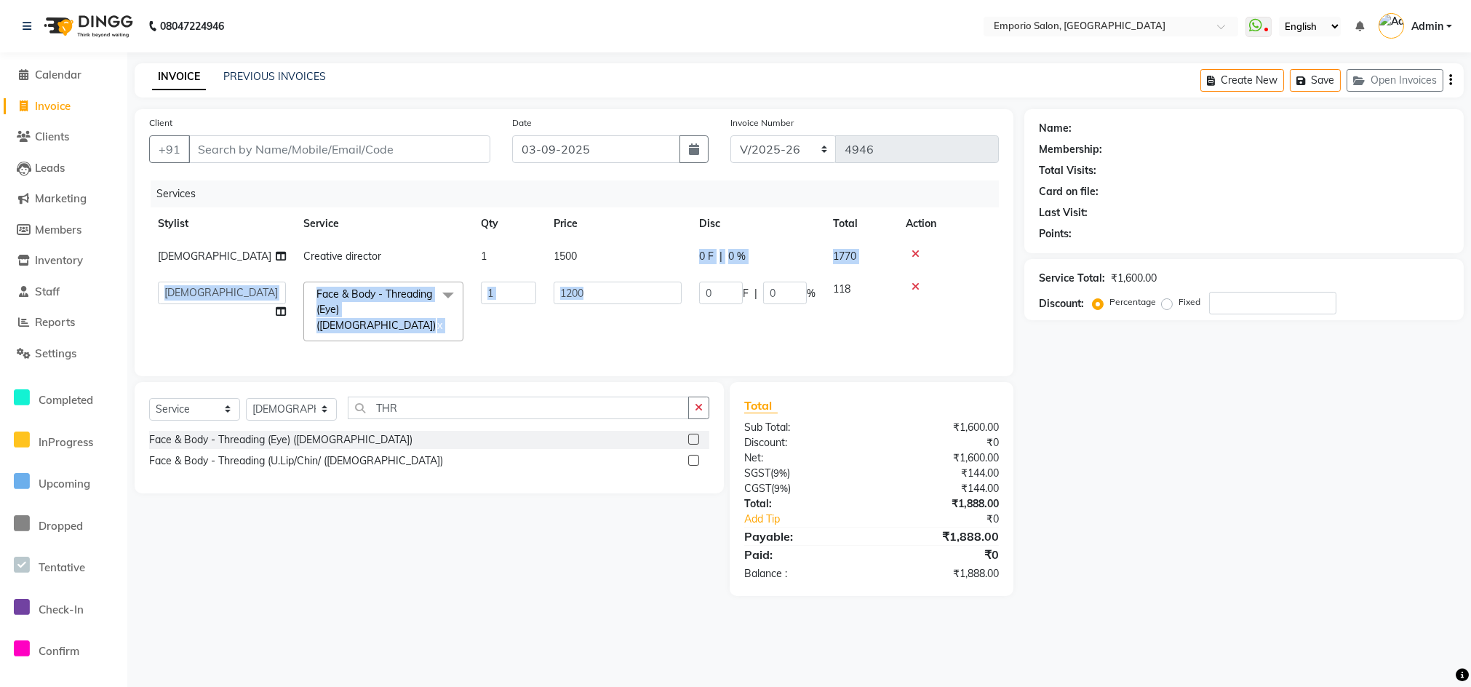
click at [631, 285] on tbody "vishnu Creative director 1 1500 0 F | 0 % 1770 Anees Anjali beauty Archana Asad…" at bounding box center [574, 295] width 850 height 110
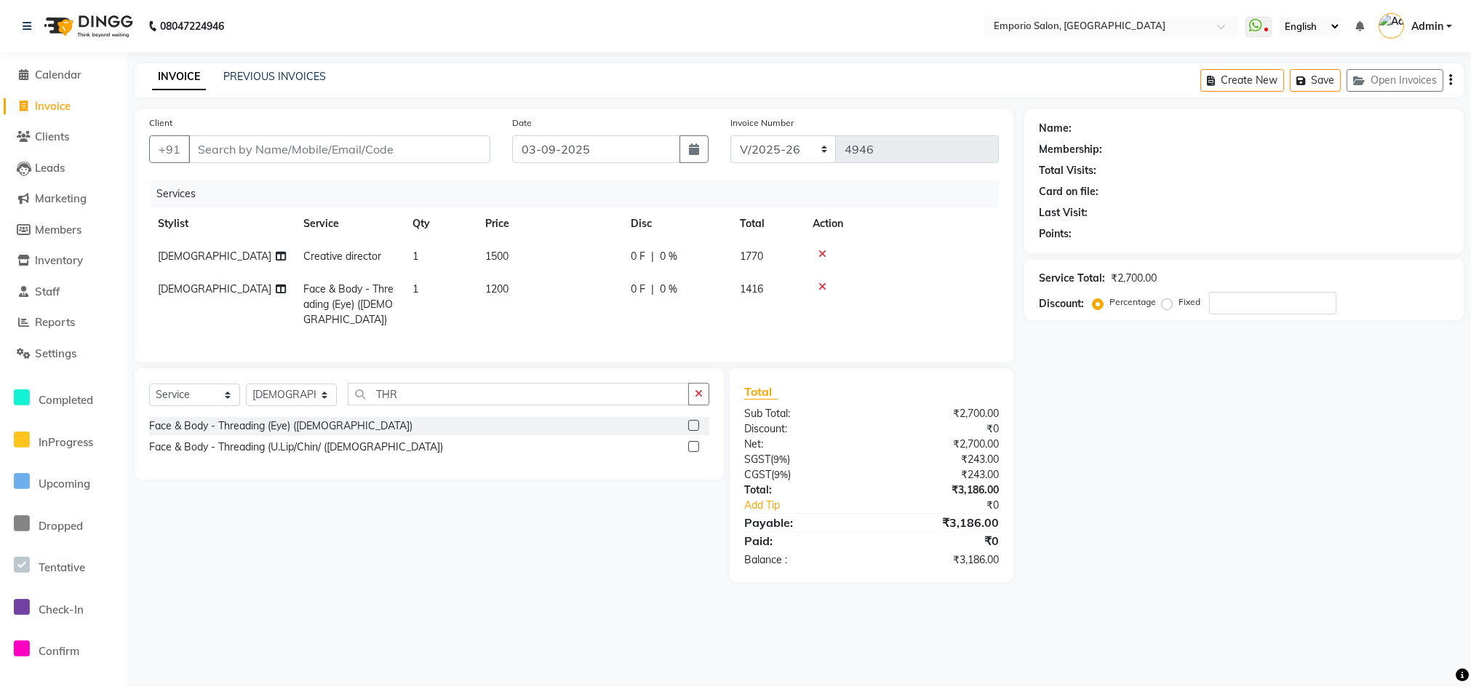
click at [637, 300] on td "0 F | 0 %" at bounding box center [676, 304] width 109 height 63
select select "89455"
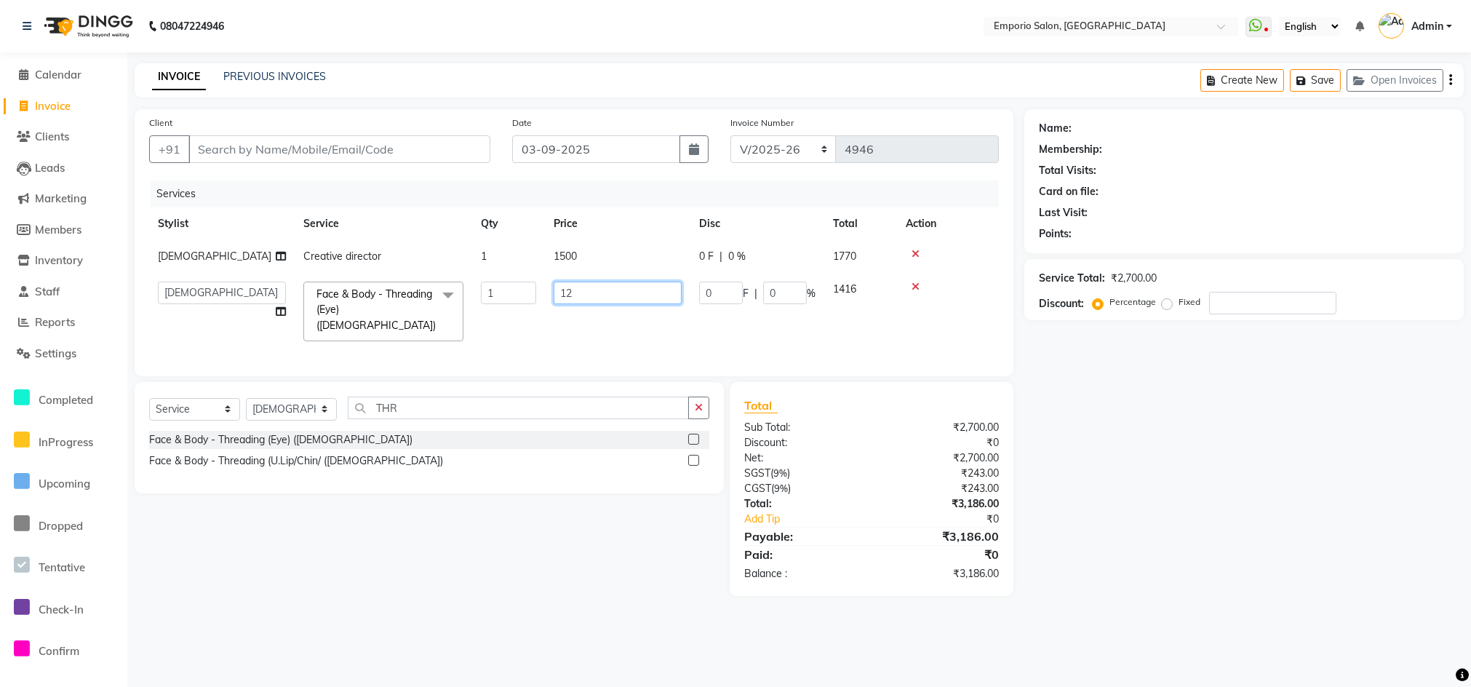
click at [628, 294] on input "12" at bounding box center [618, 293] width 128 height 23
type input "1"
type input "200"
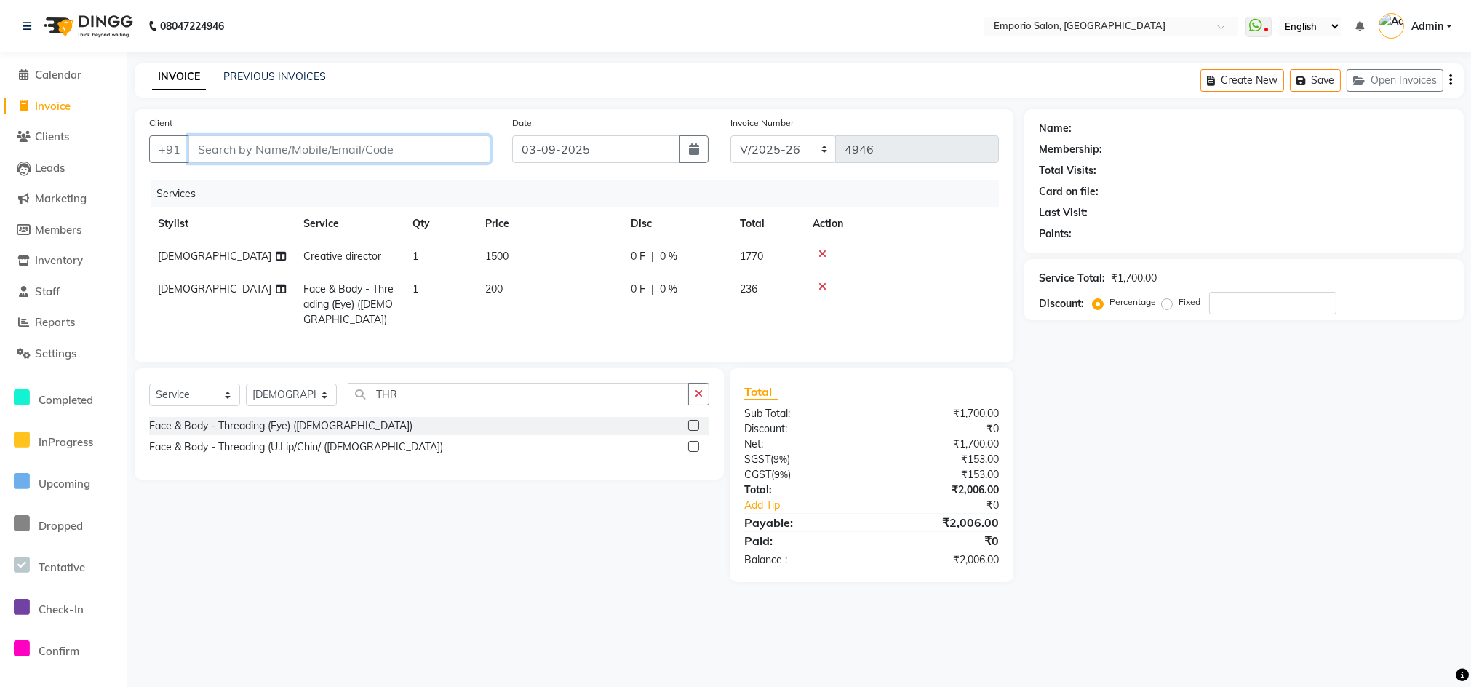
click at [434, 162] on input "Client" at bounding box center [339, 149] width 302 height 28
click at [432, 158] on input "Client" at bounding box center [339, 149] width 302 height 28
type input "9"
type input "0"
type input "99999999999999999"
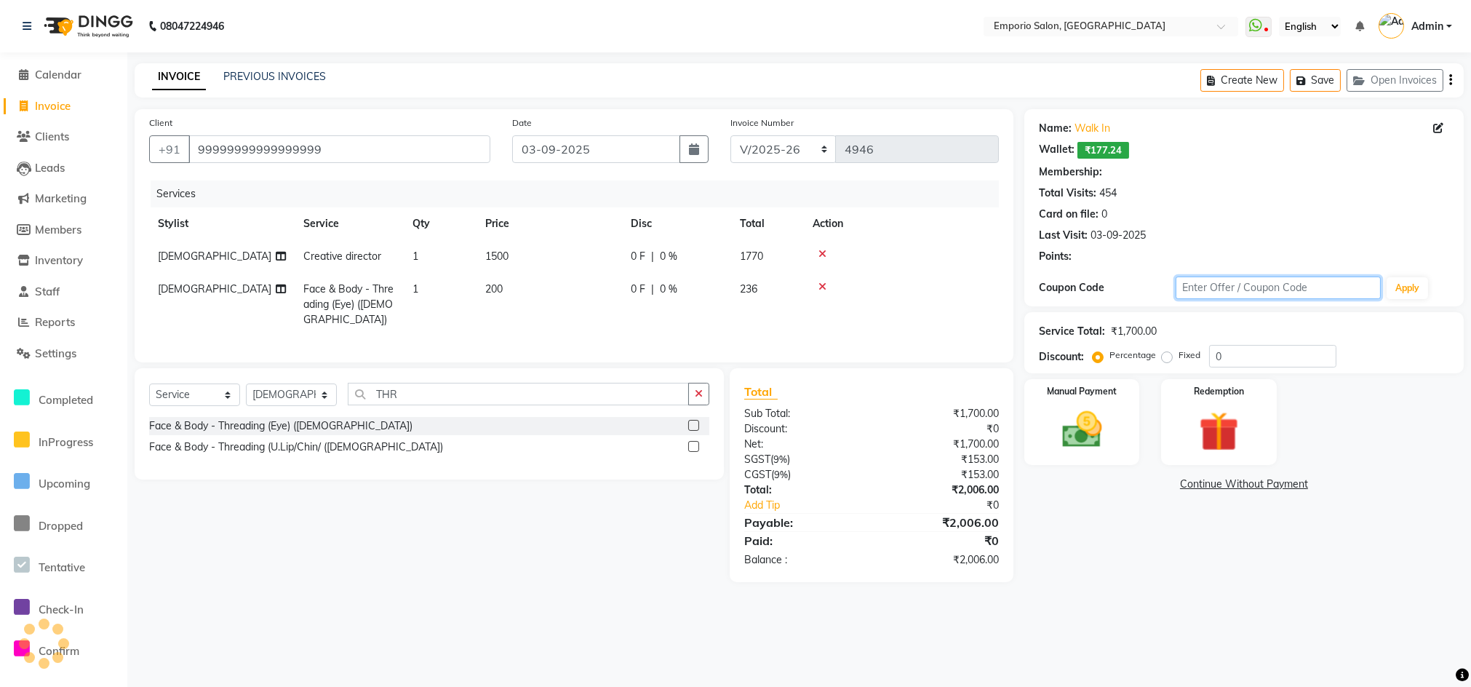
click at [1254, 306] on div "Name: Walk In Wallet: ₹177.24 Membership: Total Visits: 454 Card on file: 0 Las…" at bounding box center [1243, 207] width 439 height 197
select select "1: Object"
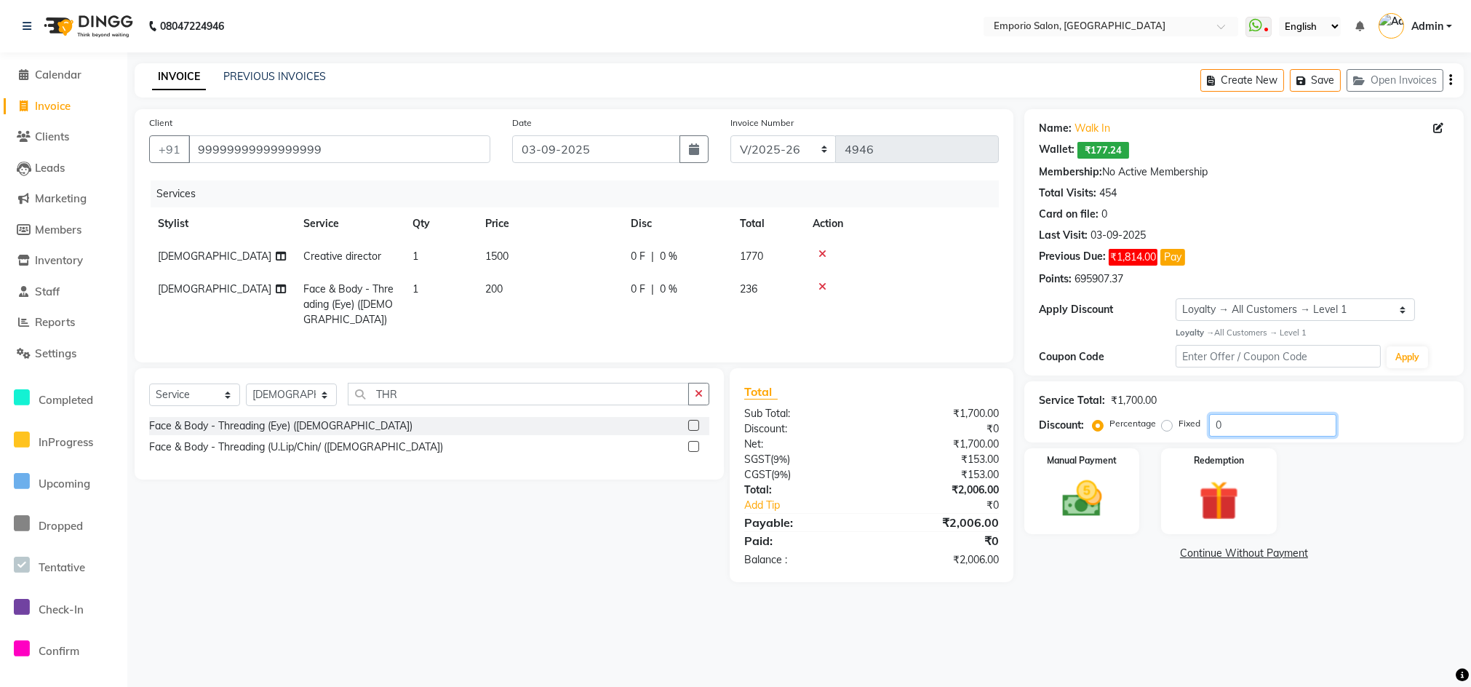
click at [1234, 426] on input "0" at bounding box center [1272, 425] width 127 height 23
type input "20"
drag, startPoint x: 1058, startPoint y: 525, endPoint x: 1096, endPoint y: 521, distance: 38.1
click at [1061, 525] on div "Manual Payment" at bounding box center [1082, 490] width 120 height 89
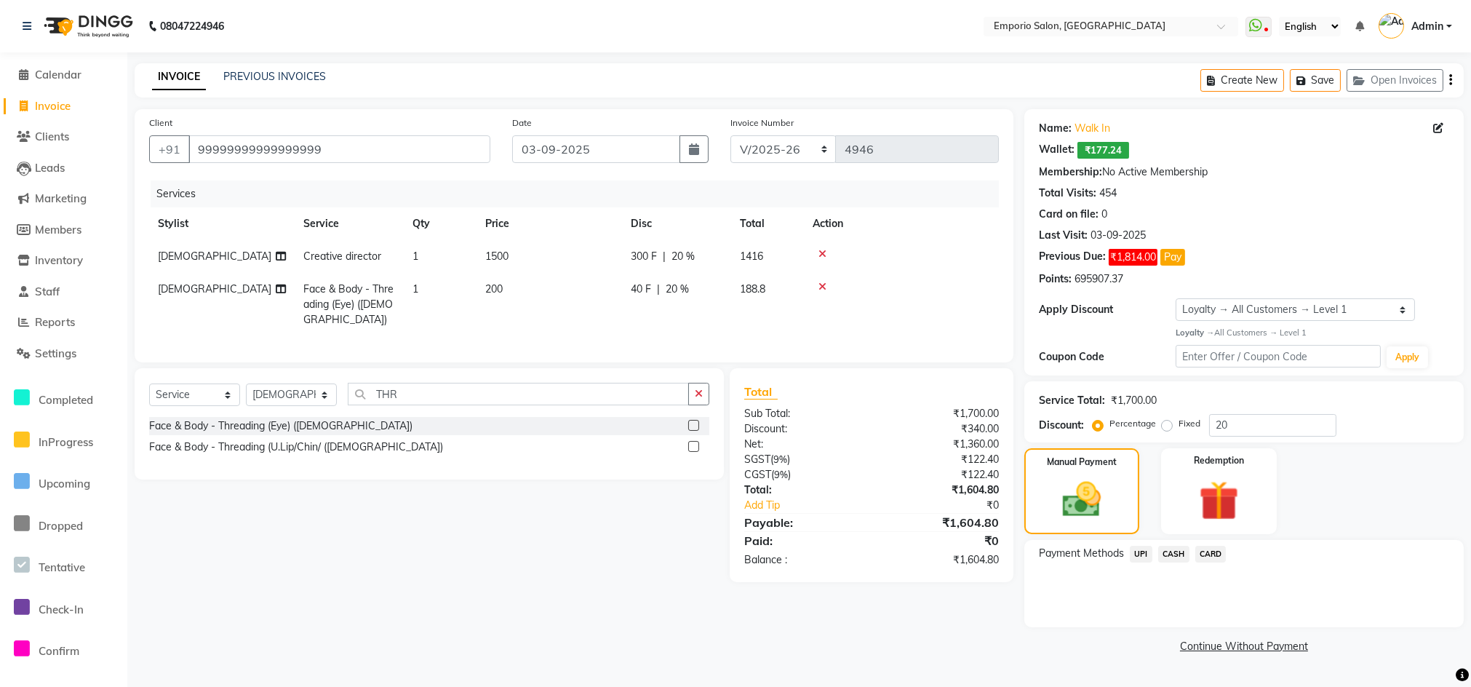
drag, startPoint x: 1156, startPoint y: 543, endPoint x: 1166, endPoint y: 553, distance: 13.9
click at [1156, 545] on div "Payment Methods UPI CASH CARD" at bounding box center [1243, 583] width 439 height 87
drag, startPoint x: 1167, startPoint y: 554, endPoint x: 1173, endPoint y: 613, distance: 60.0
click at [1167, 563] on div "CASH" at bounding box center [1170, 556] width 37 height 20
click at [1183, 555] on span "CASH" at bounding box center [1173, 554] width 31 height 17
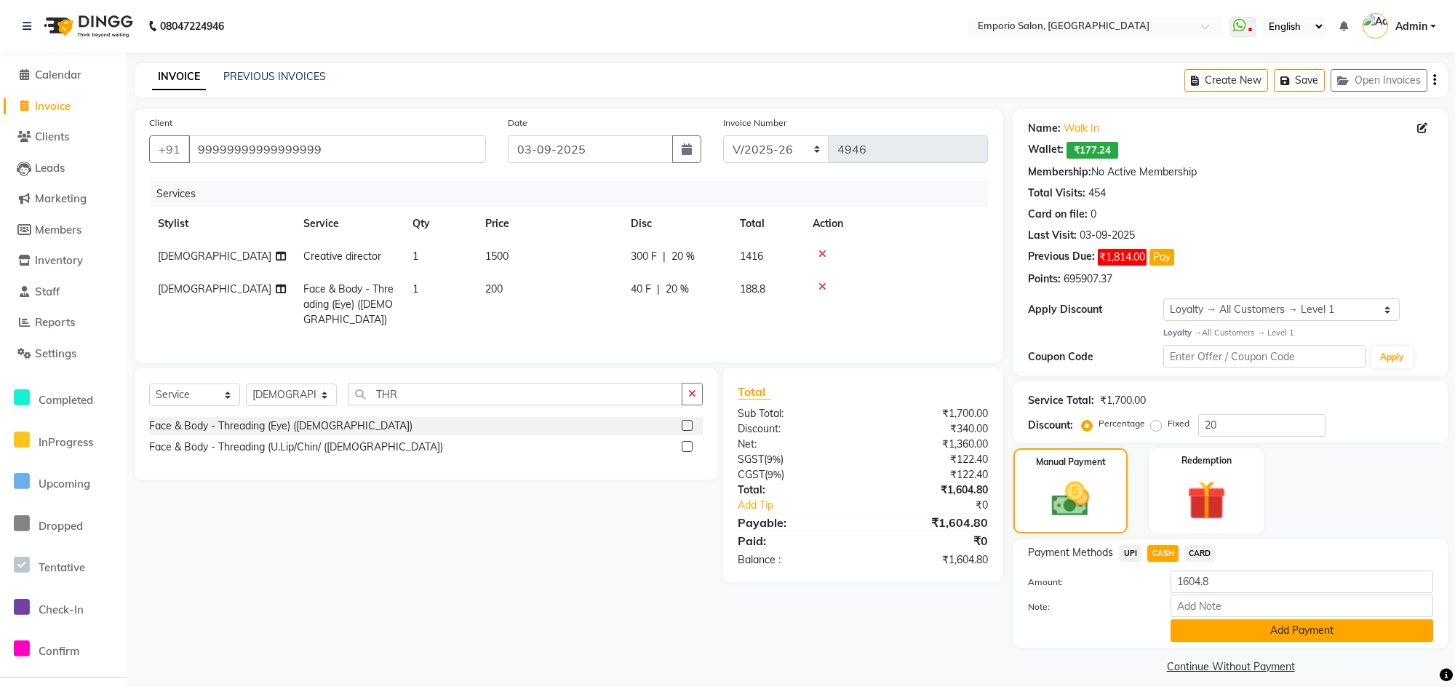
click at [1191, 626] on button "Add Payment" at bounding box center [1301, 630] width 263 height 23
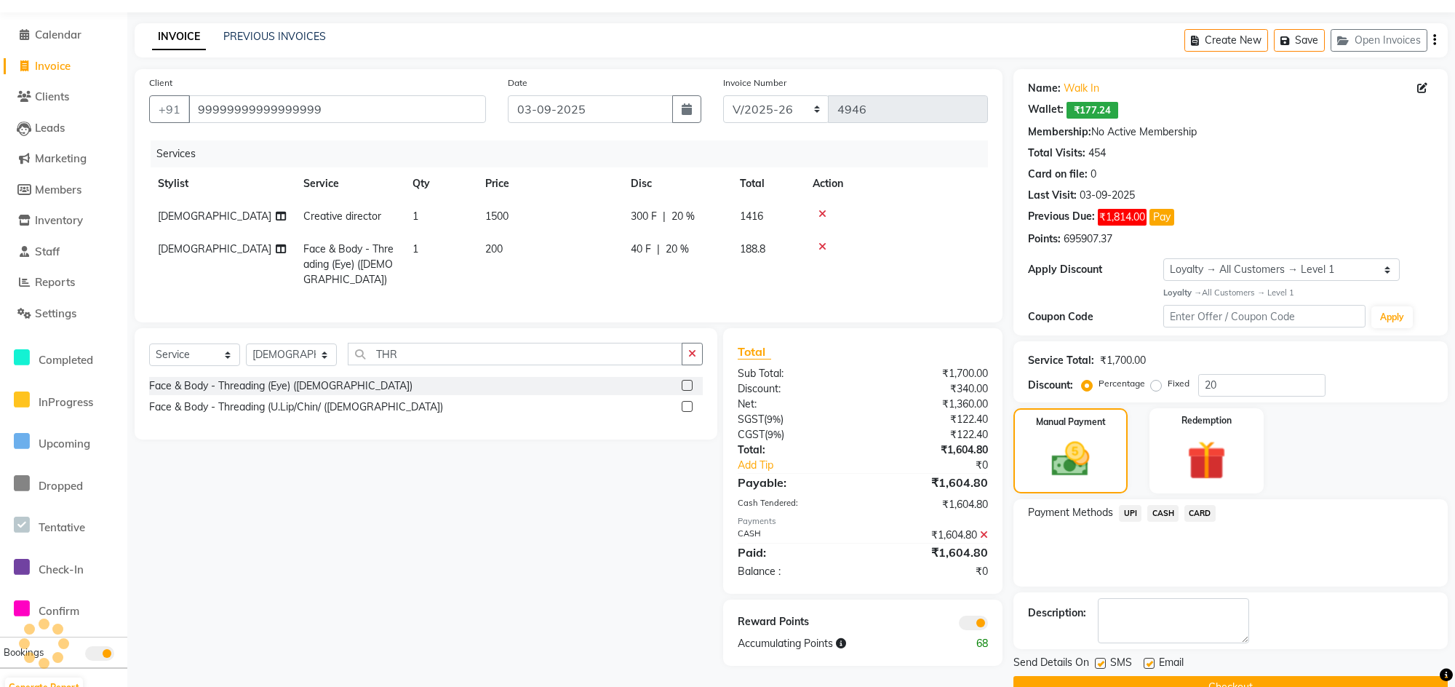
scroll to position [73, 0]
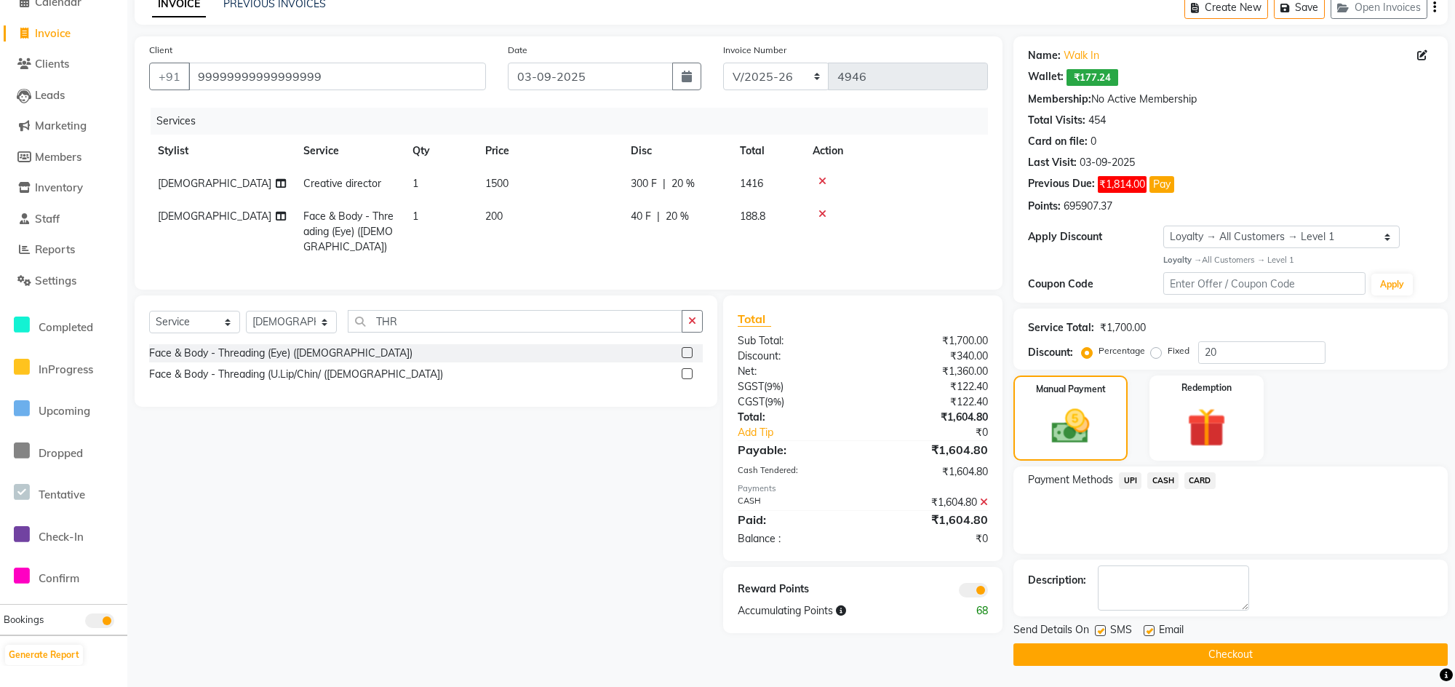
click at [1184, 640] on div "Send Details On SMS Email Checkout" at bounding box center [1230, 644] width 434 height 44
click at [1209, 659] on button "Checkout" at bounding box center [1230, 654] width 434 height 23
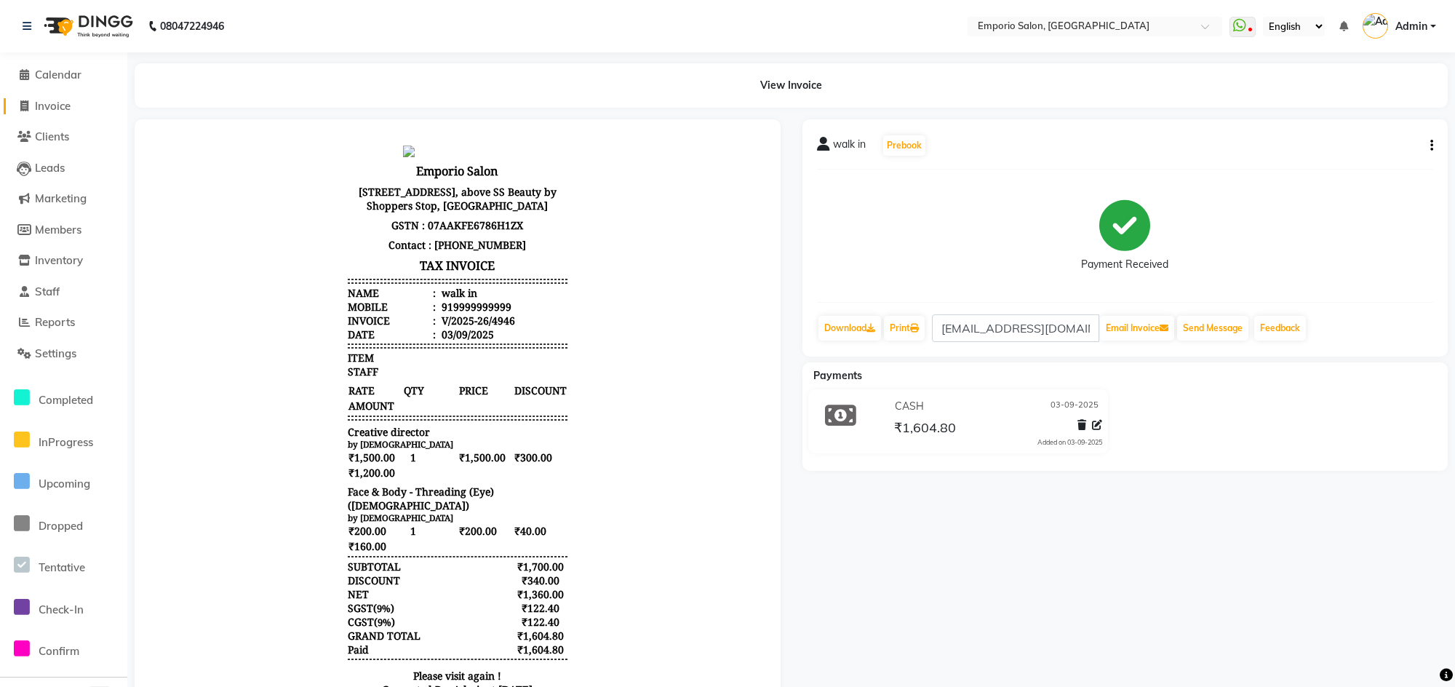
drag, startPoint x: 39, startPoint y: 122, endPoint x: 44, endPoint y: 109, distance: 13.8
click at [42, 111] on ul "Calendar Invoice Clients Leads Marketing Members Inventory Staff Reports Settin…" at bounding box center [63, 444] width 127 height 769
click at [44, 108] on span "Invoice" at bounding box center [53, 106] width 36 height 14
select select "6332"
select select "service"
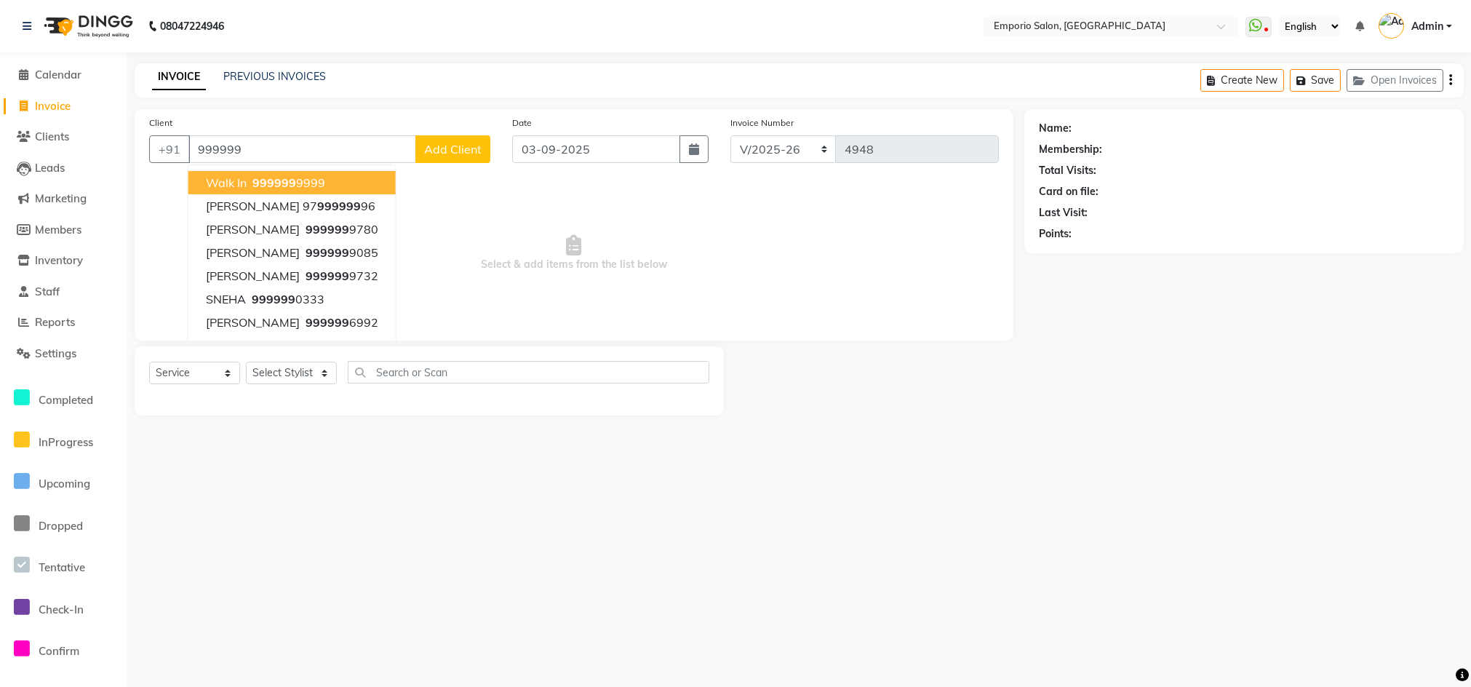
drag, startPoint x: 298, startPoint y: 172, endPoint x: 327, endPoint y: 306, distance: 136.1
click at [298, 175] on button "walk in 999999 9999" at bounding box center [291, 182] width 207 height 23
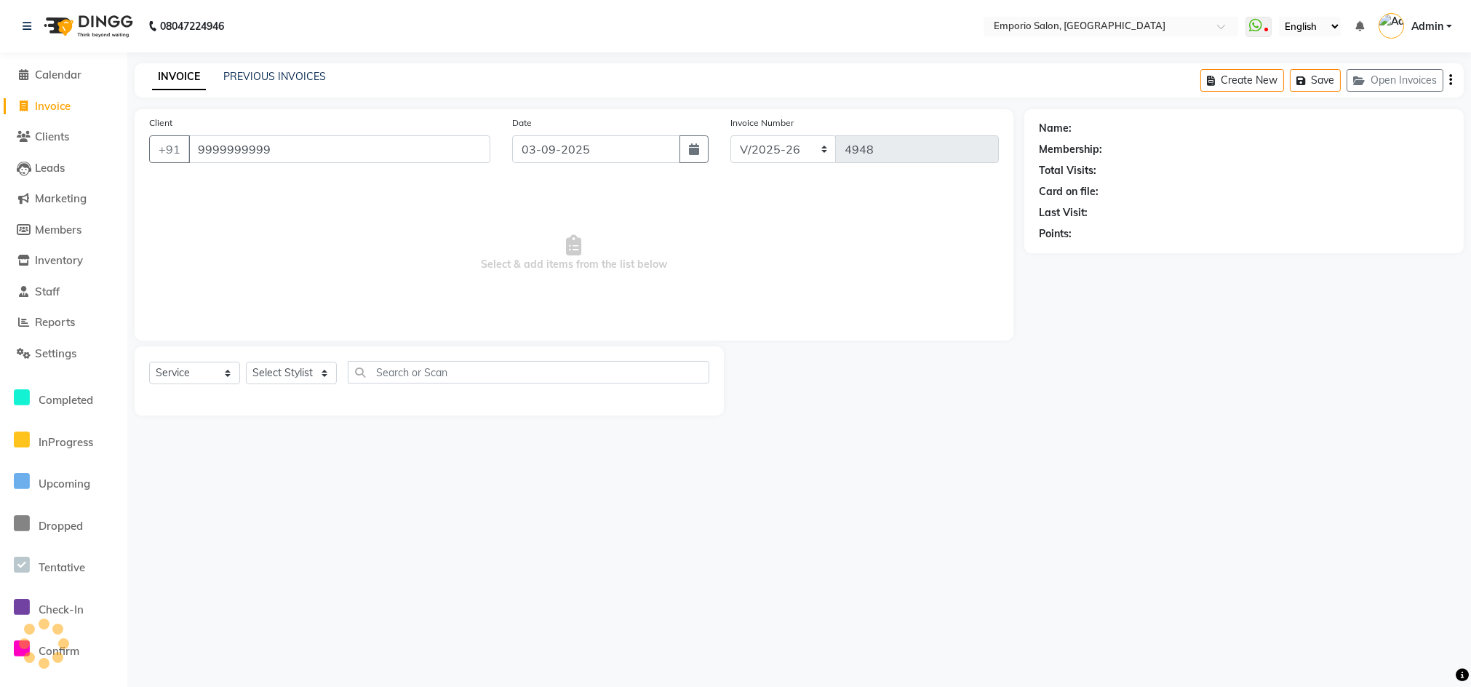
type input "9999999999"
select select "1: Object"
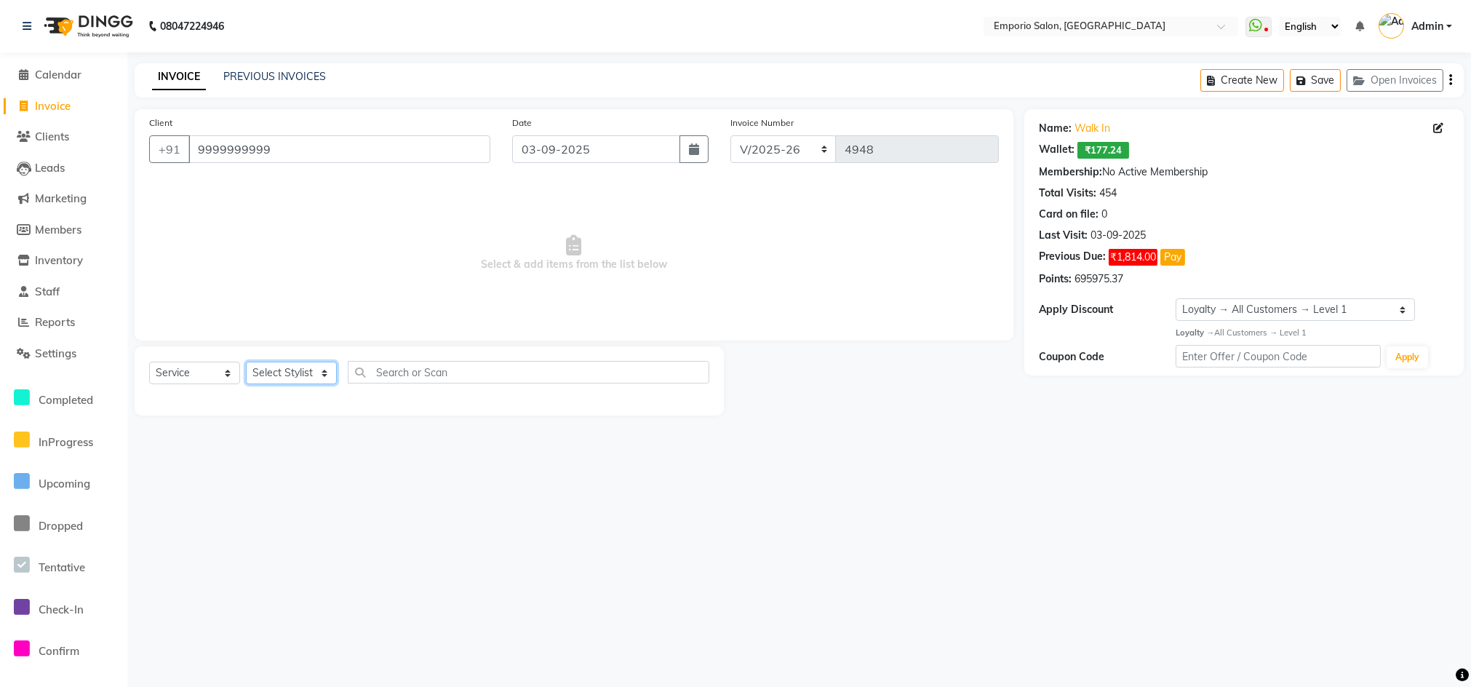
click at [321, 370] on select "Select Stylist Anees Anjali beauty Archana Asad AYUSH chunmun EMPORIO First Flo…" at bounding box center [291, 373] width 91 height 23
select select "47511"
click at [246, 362] on select "Select Stylist Anees Anjali beauty Archana Asad AYUSH chunmun EMPORIO First Flo…" at bounding box center [291, 373] width 91 height 23
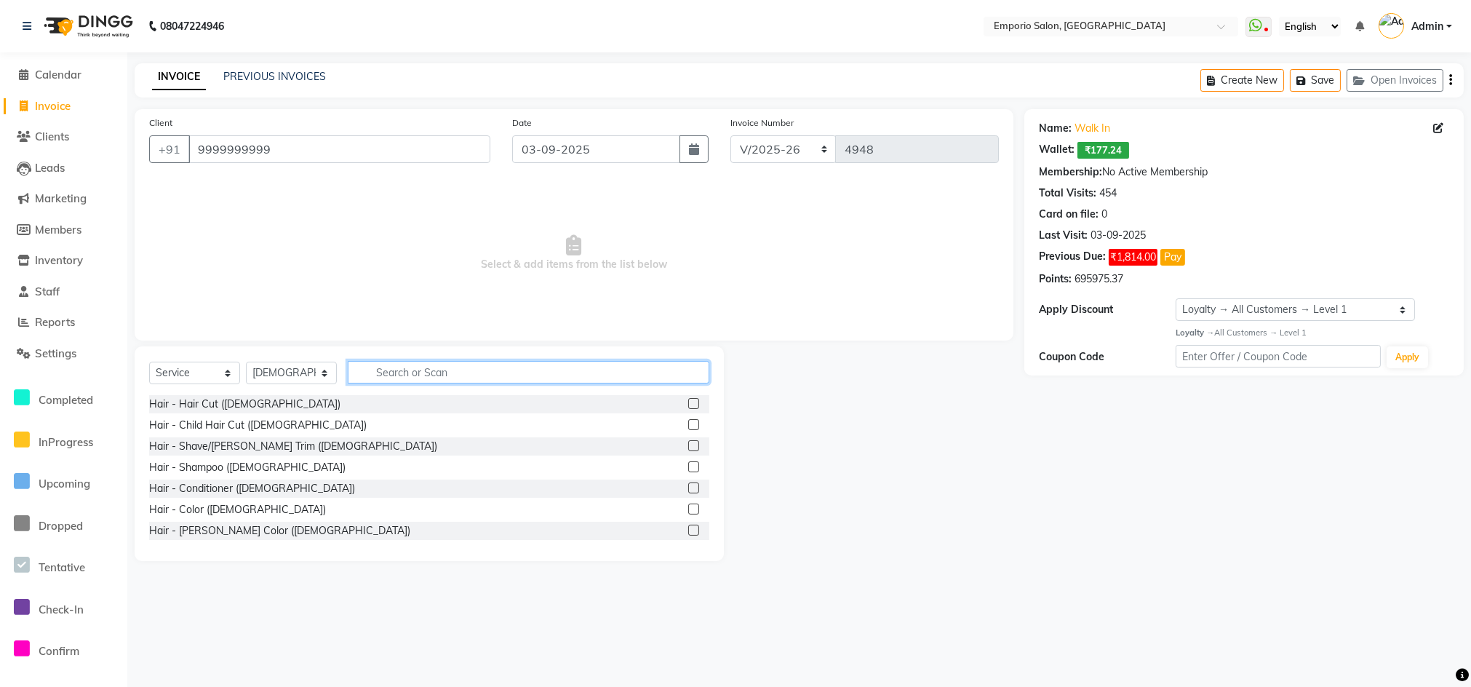
click at [418, 379] on input "text" at bounding box center [529, 372] width 362 height 23
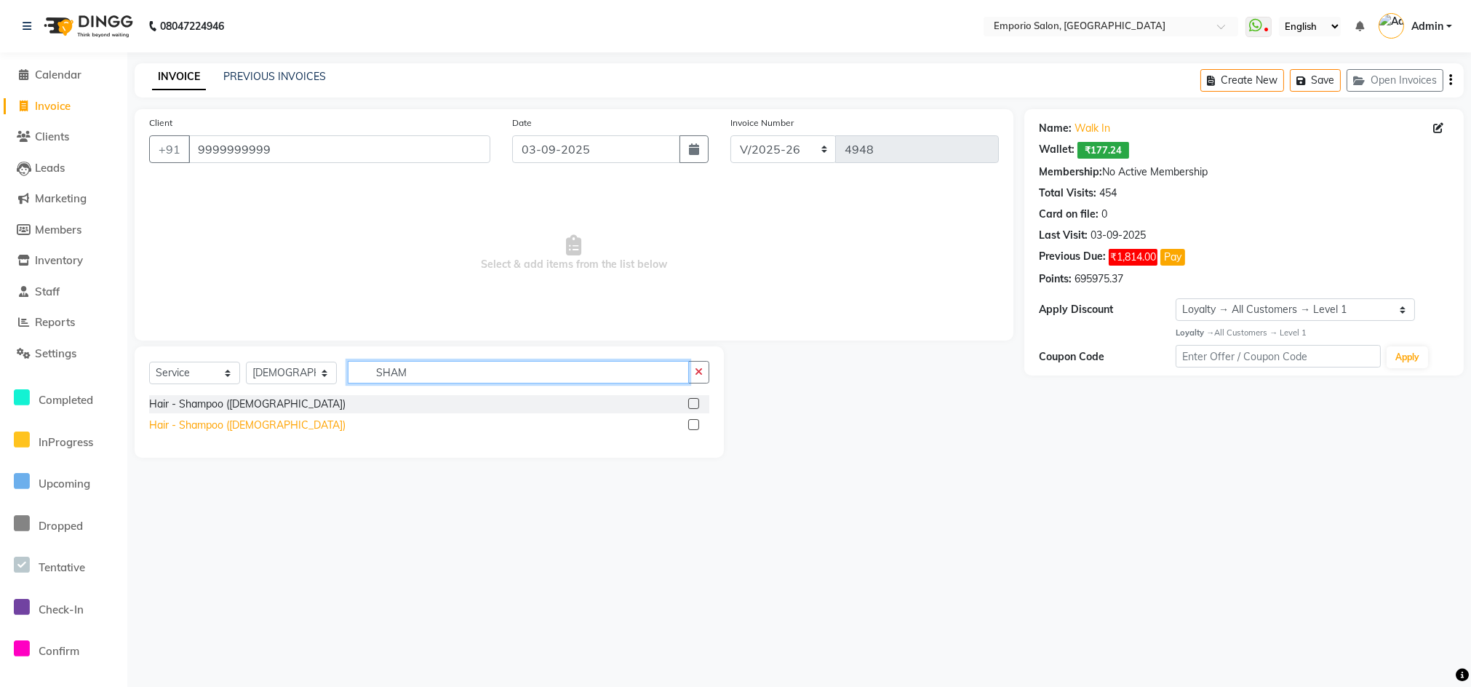
type input "SHAM"
drag, startPoint x: 206, startPoint y: 420, endPoint x: 273, endPoint y: 359, distance: 90.6
click at [207, 420] on div "Hair - Shampoo (Female)" at bounding box center [247, 425] width 196 height 15
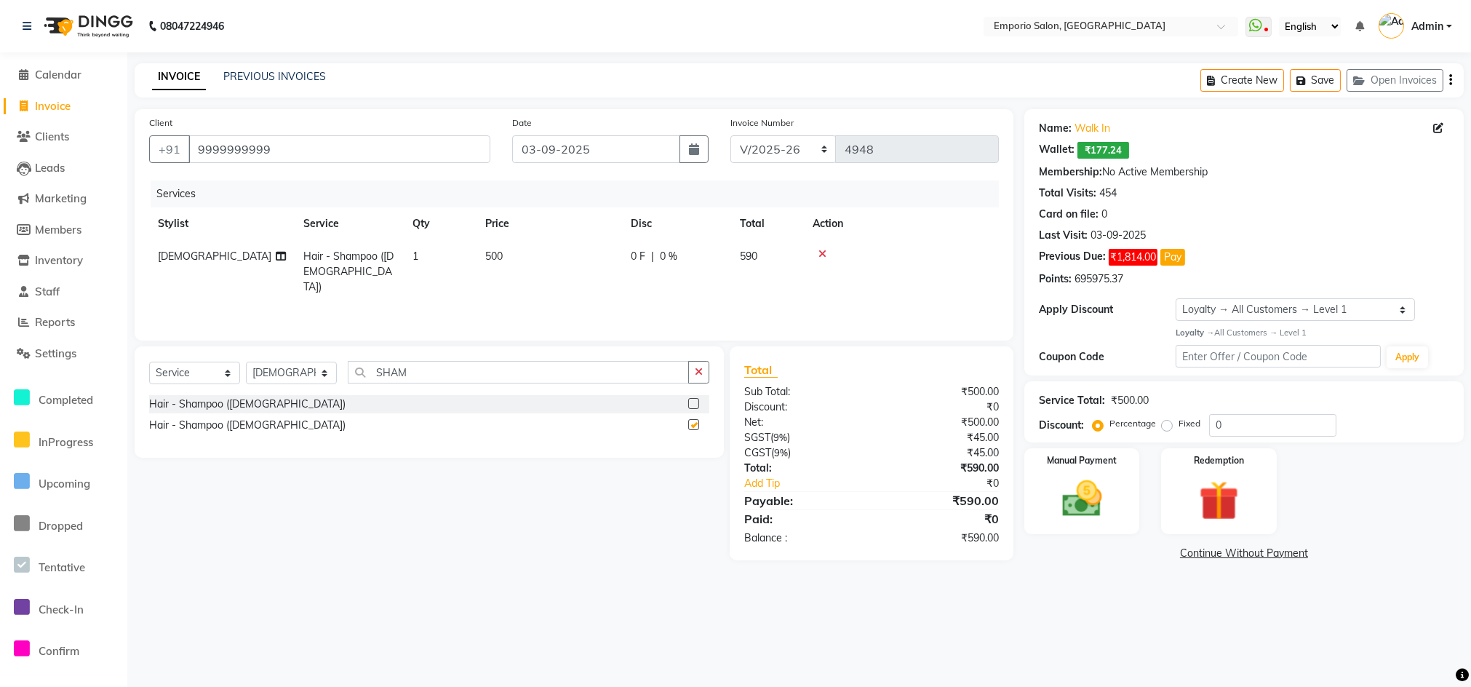
checkbox input "false"
click at [524, 266] on td "500" at bounding box center [548, 271] width 145 height 63
select select "47511"
click at [617, 260] on input "500" at bounding box center [618, 260] width 128 height 23
type input "5"
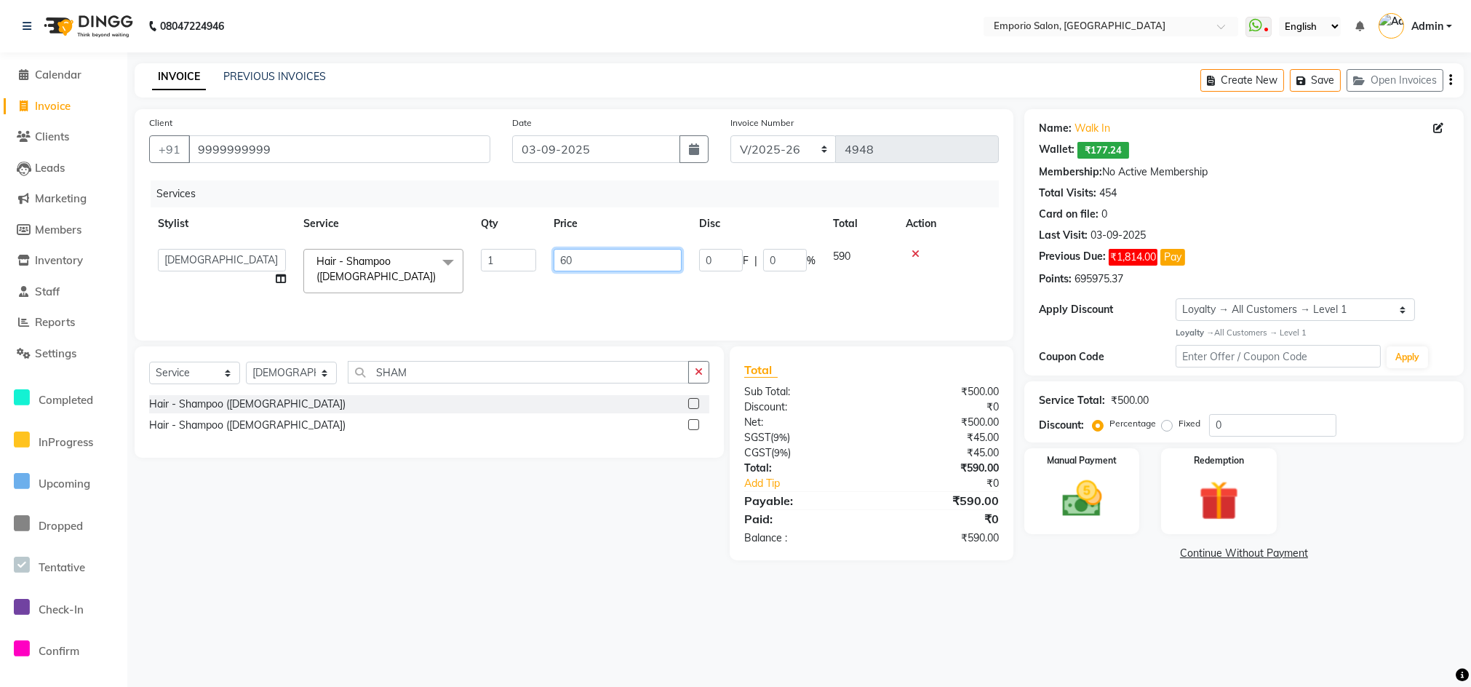
type input "600"
click at [1013, 577] on main "INVOICE PREVIOUS INVOICES Create New Save Open Invoices Client +91 9999999999 D…" at bounding box center [799, 324] width 1344 height 522
click at [1116, 495] on div "Manual Payment" at bounding box center [1082, 490] width 120 height 89
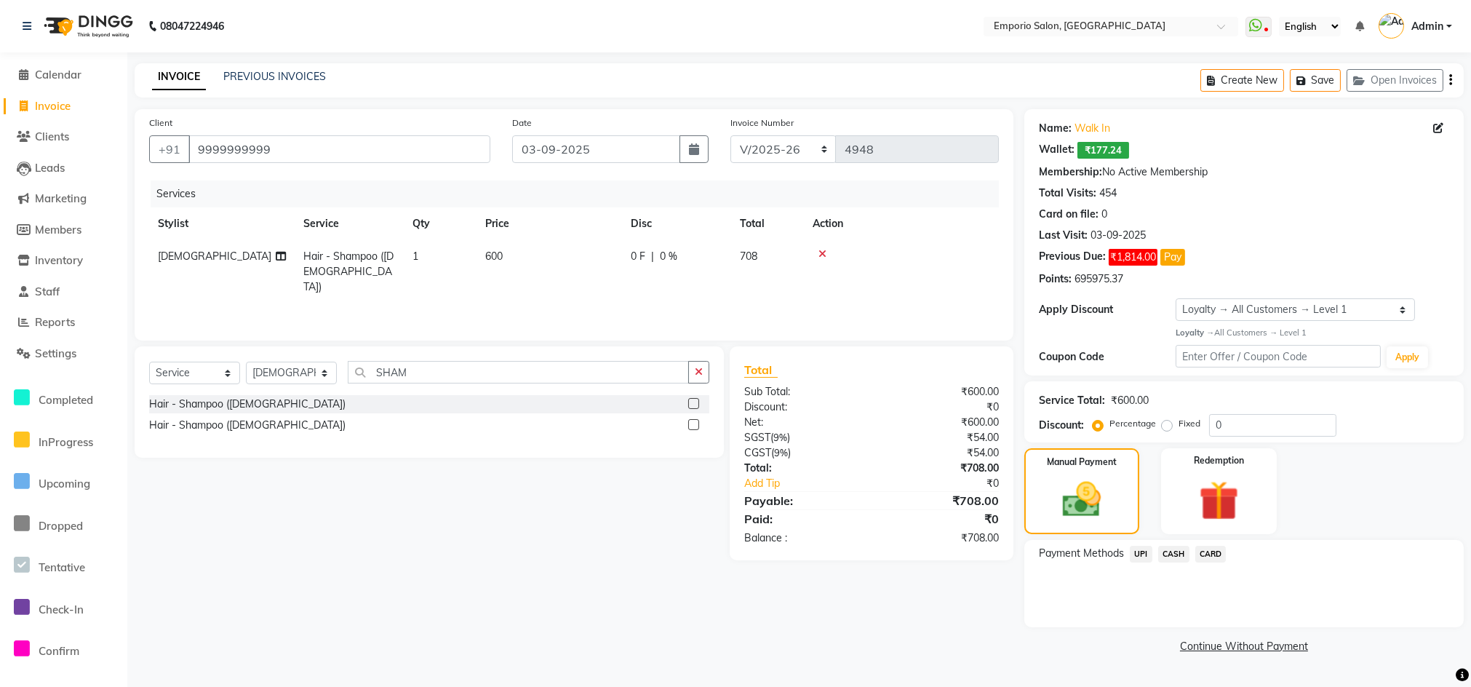
click at [1181, 558] on span "CASH" at bounding box center [1173, 554] width 31 height 17
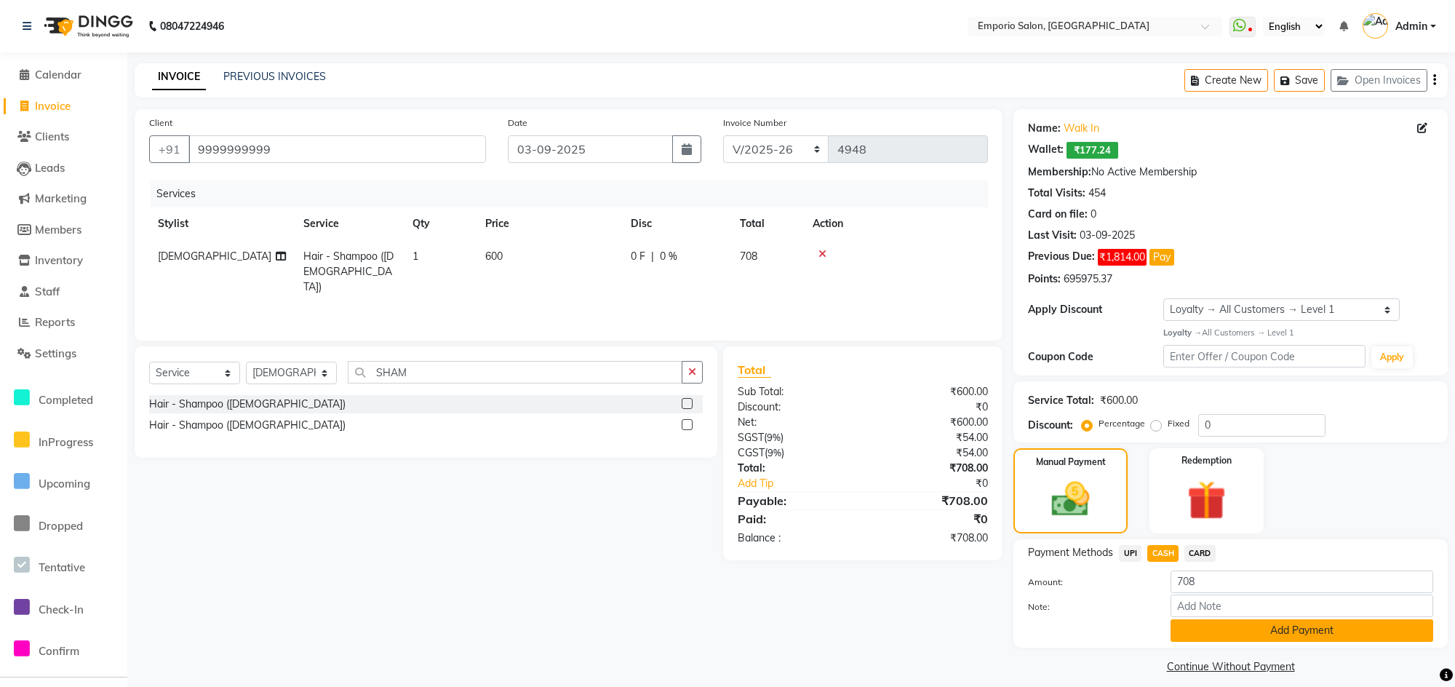
click at [1299, 636] on button "Add Payment" at bounding box center [1301, 630] width 263 height 23
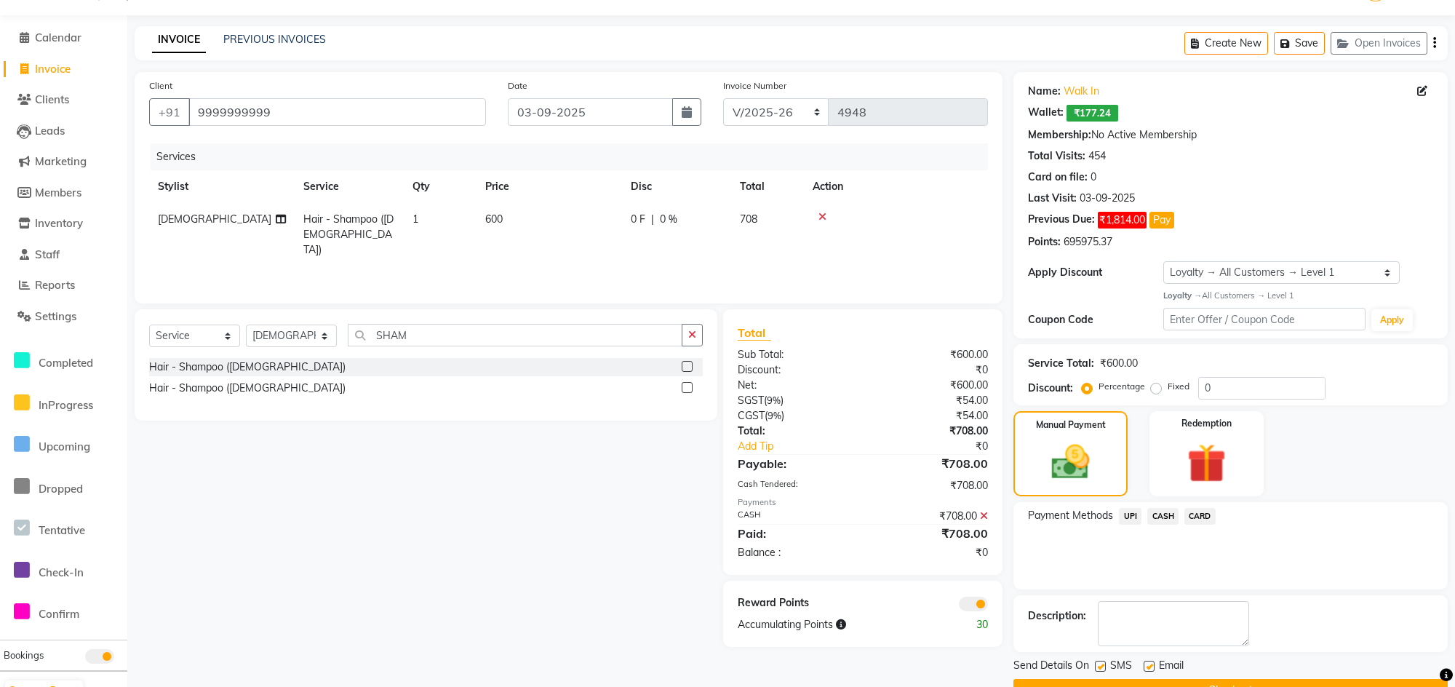
scroll to position [73, 0]
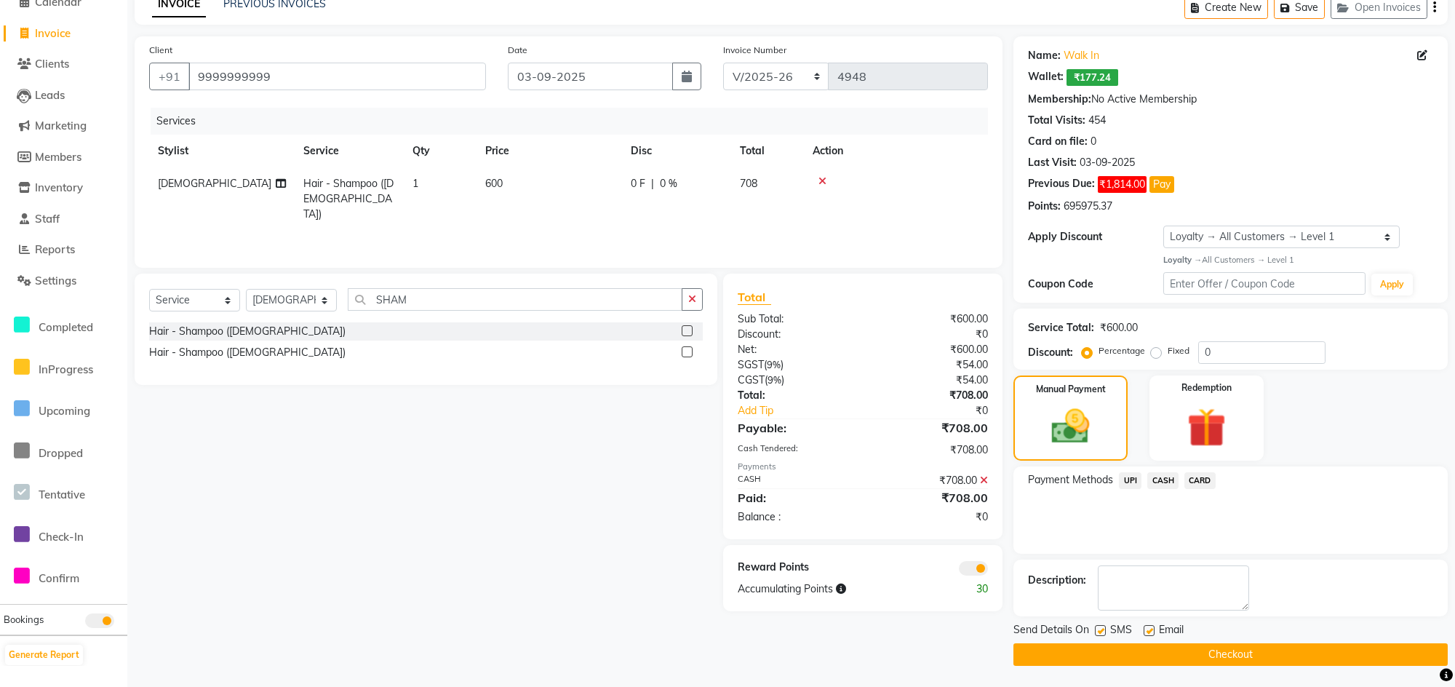
click at [1287, 660] on button "Checkout" at bounding box center [1230, 654] width 434 height 23
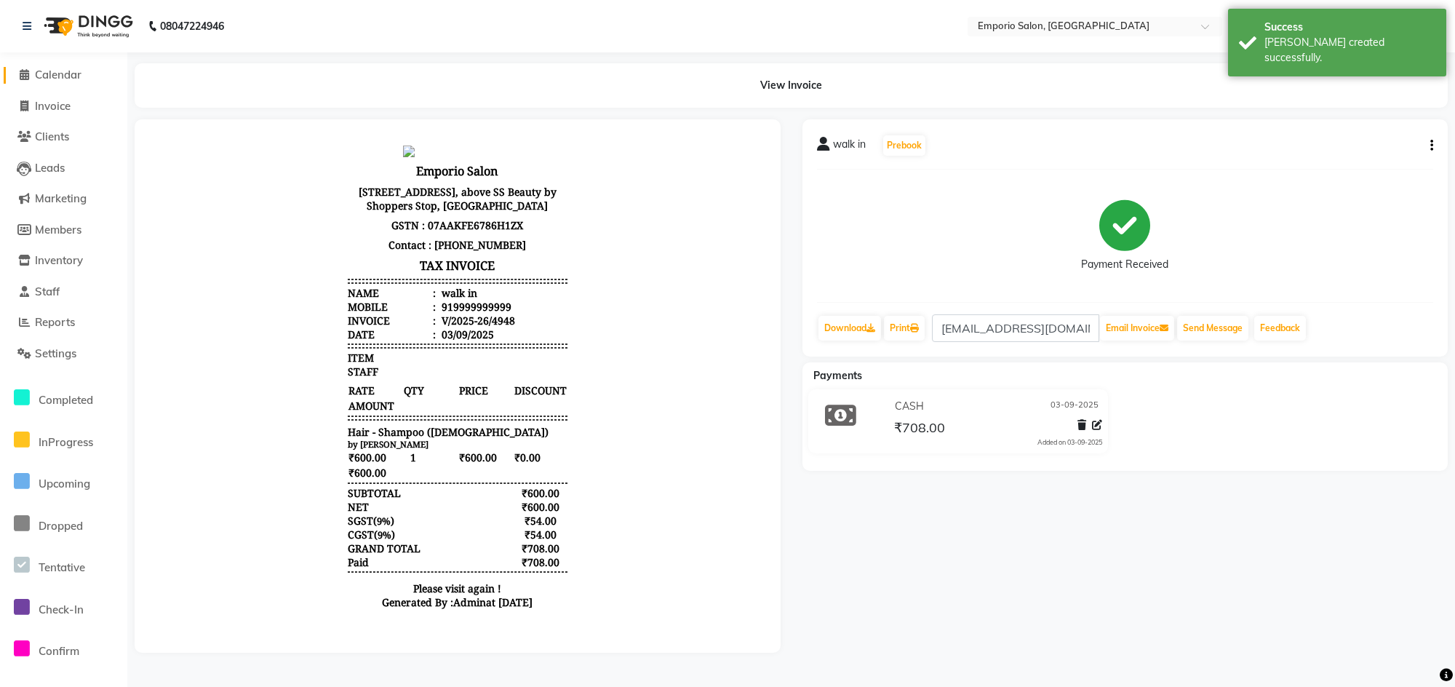
click at [62, 76] on span "Calendar" at bounding box center [58, 75] width 47 height 14
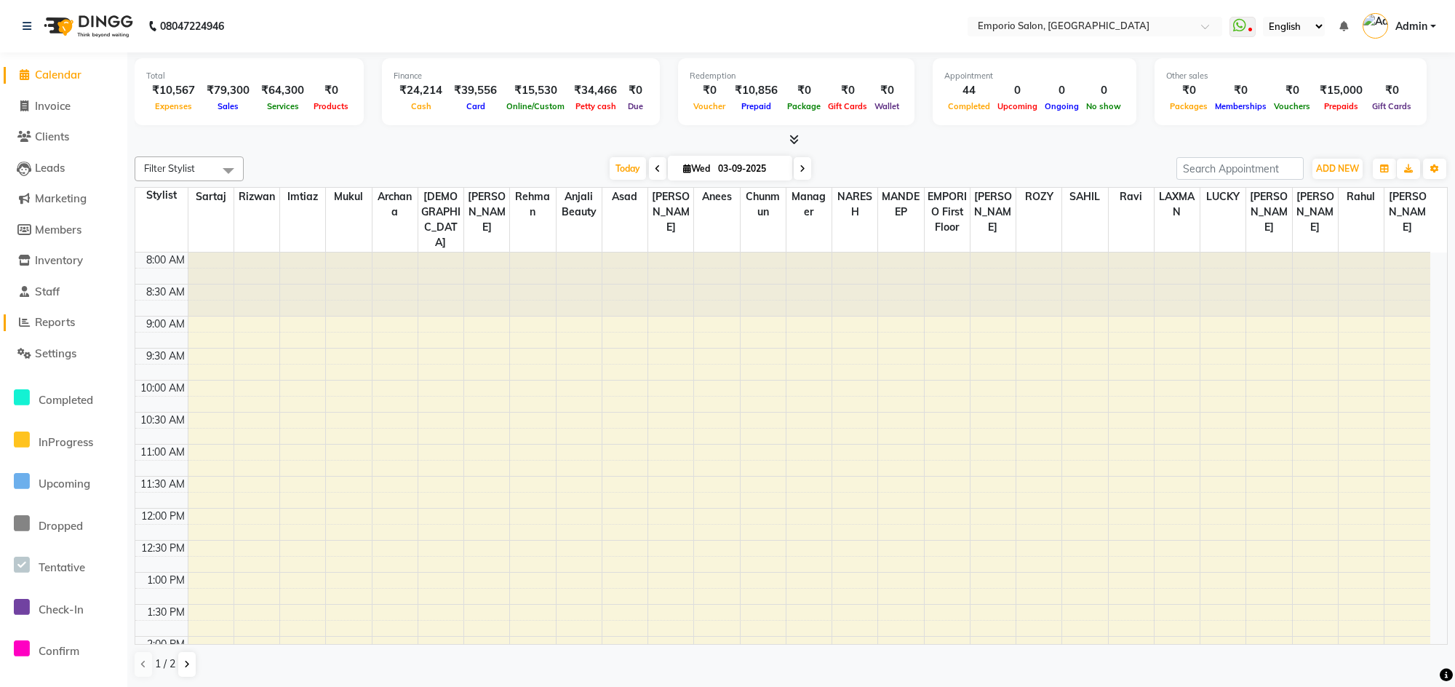
click at [54, 328] on span "Reports" at bounding box center [55, 322] width 40 height 14
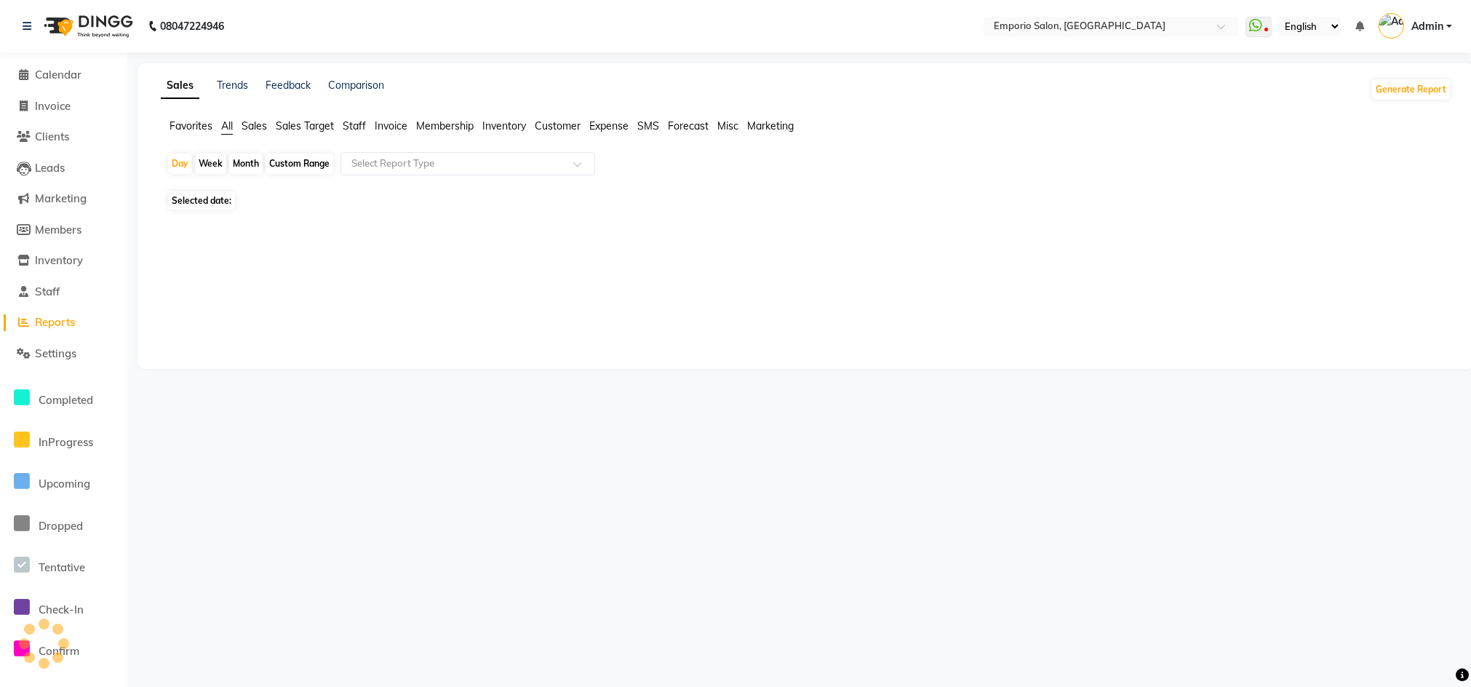
click at [366, 125] on span "Staff" at bounding box center [354, 125] width 23 height 13
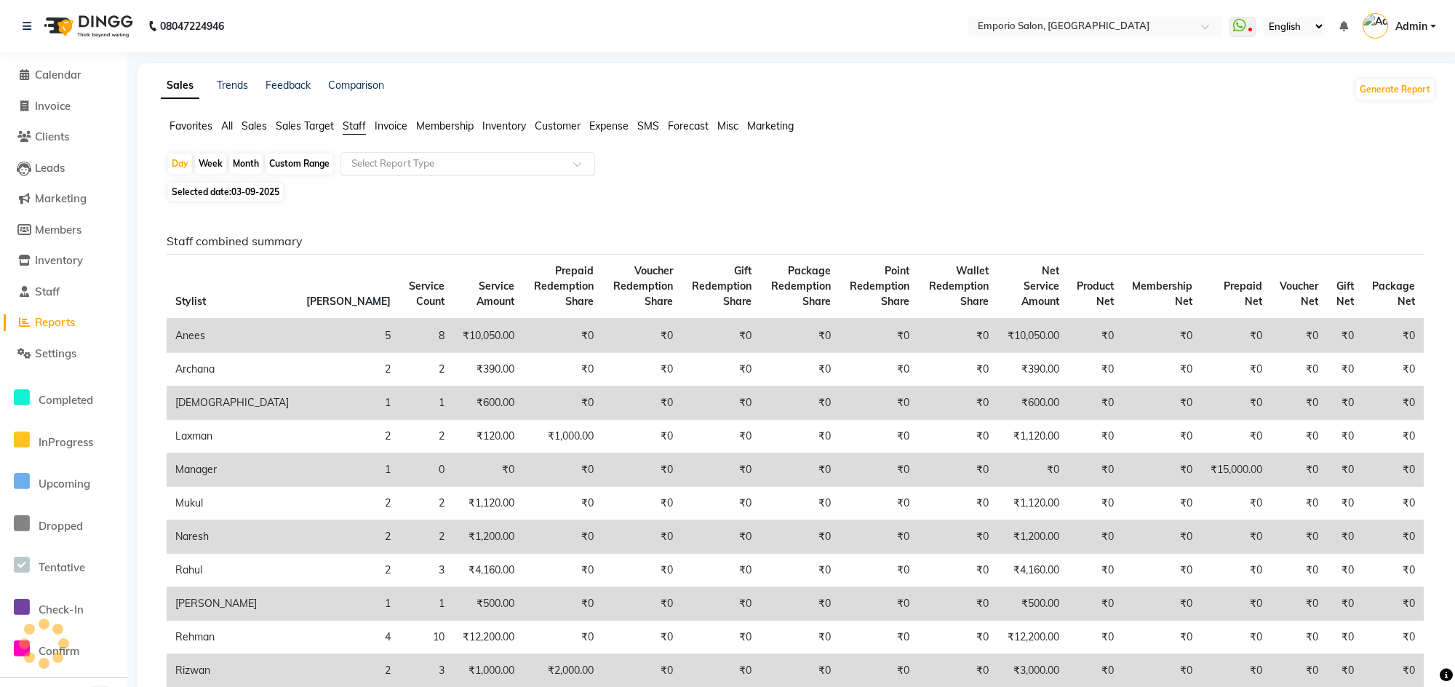
click at [365, 175] on ng-select "Select Report Type" at bounding box center [467, 163] width 255 height 23
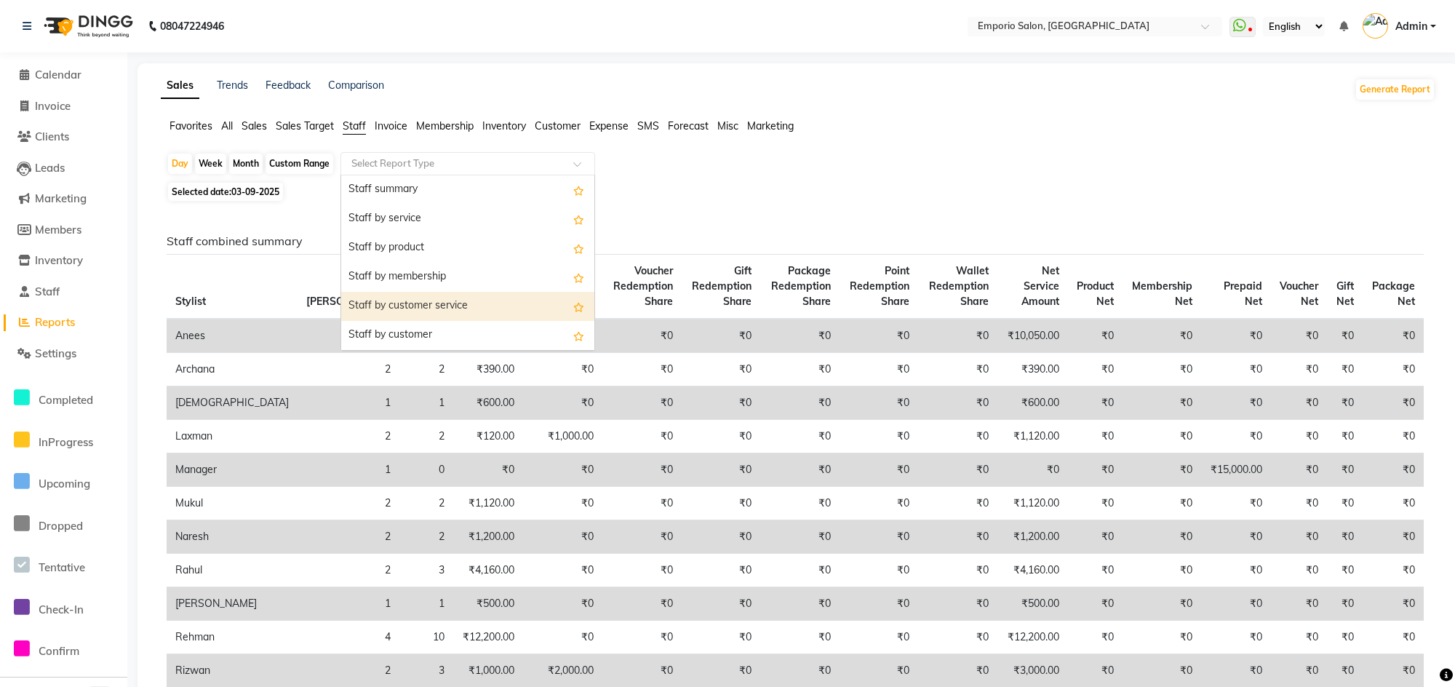
click at [404, 309] on div "Staff by customer service" at bounding box center [467, 306] width 253 height 29
select select "filtered_report"
select select "csv"
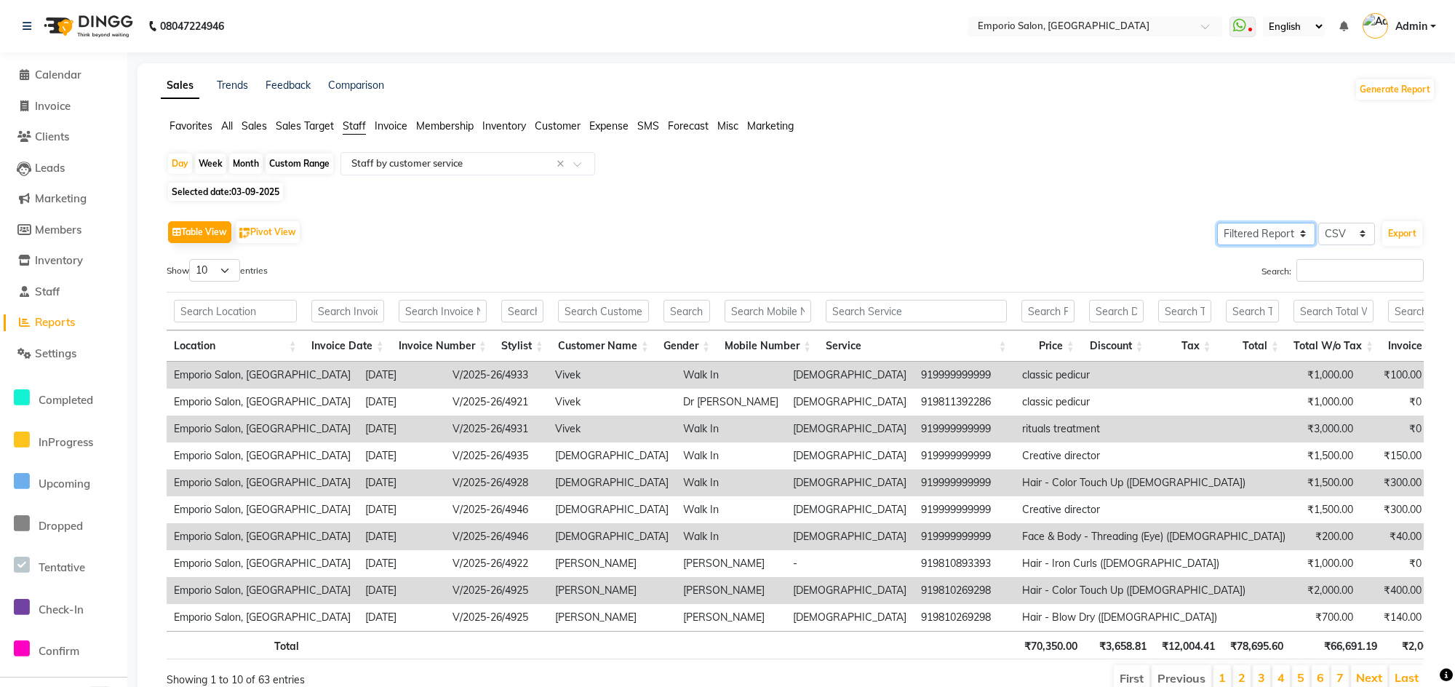
drag, startPoint x: 1301, startPoint y: 242, endPoint x: 1304, endPoint y: 249, distance: 8.1
click at [1304, 249] on div "Table View Pivot View Select Full Report Filtered Report Select CSV PDF Export …" at bounding box center [795, 455] width 1257 height 476
click at [1353, 279] on input "Search:" at bounding box center [1359, 270] width 127 height 23
type input "SAM"
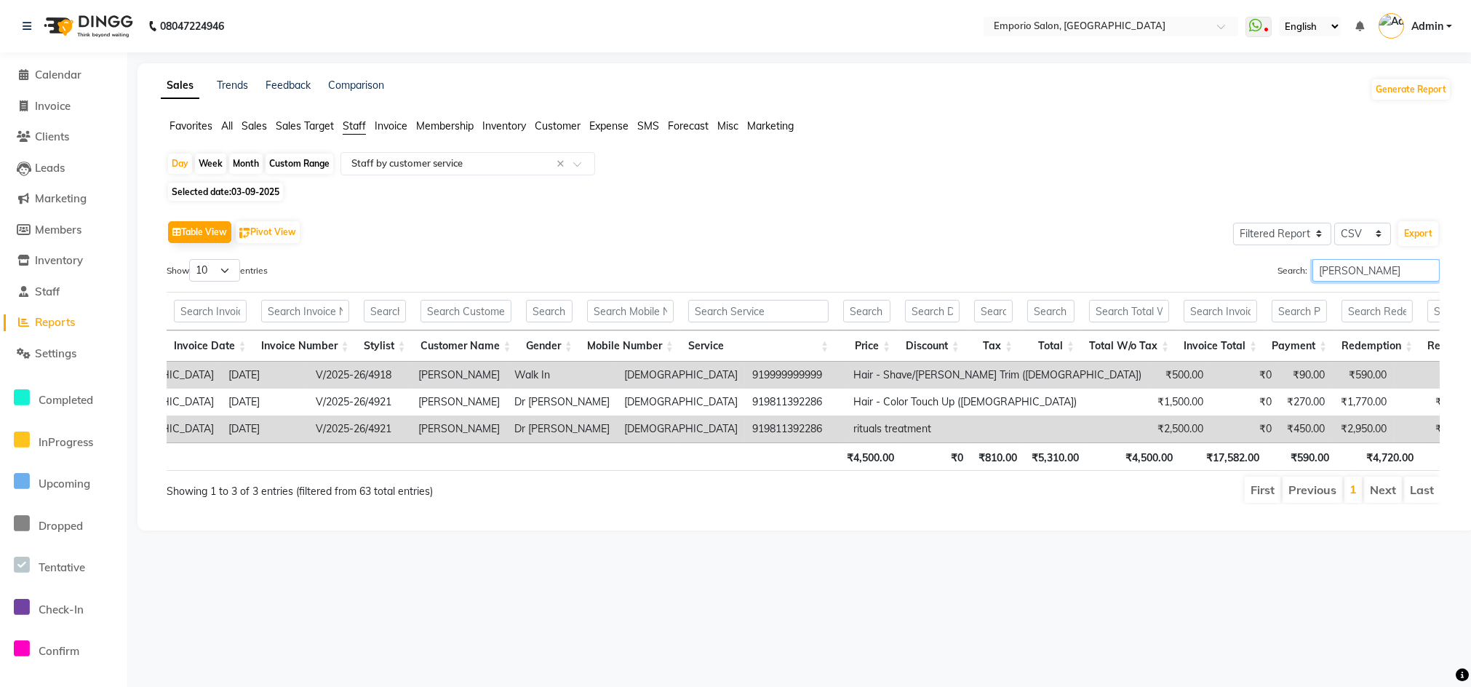
scroll to position [0, 140]
click at [1429, 271] on input "SAM" at bounding box center [1375, 270] width 127 height 23
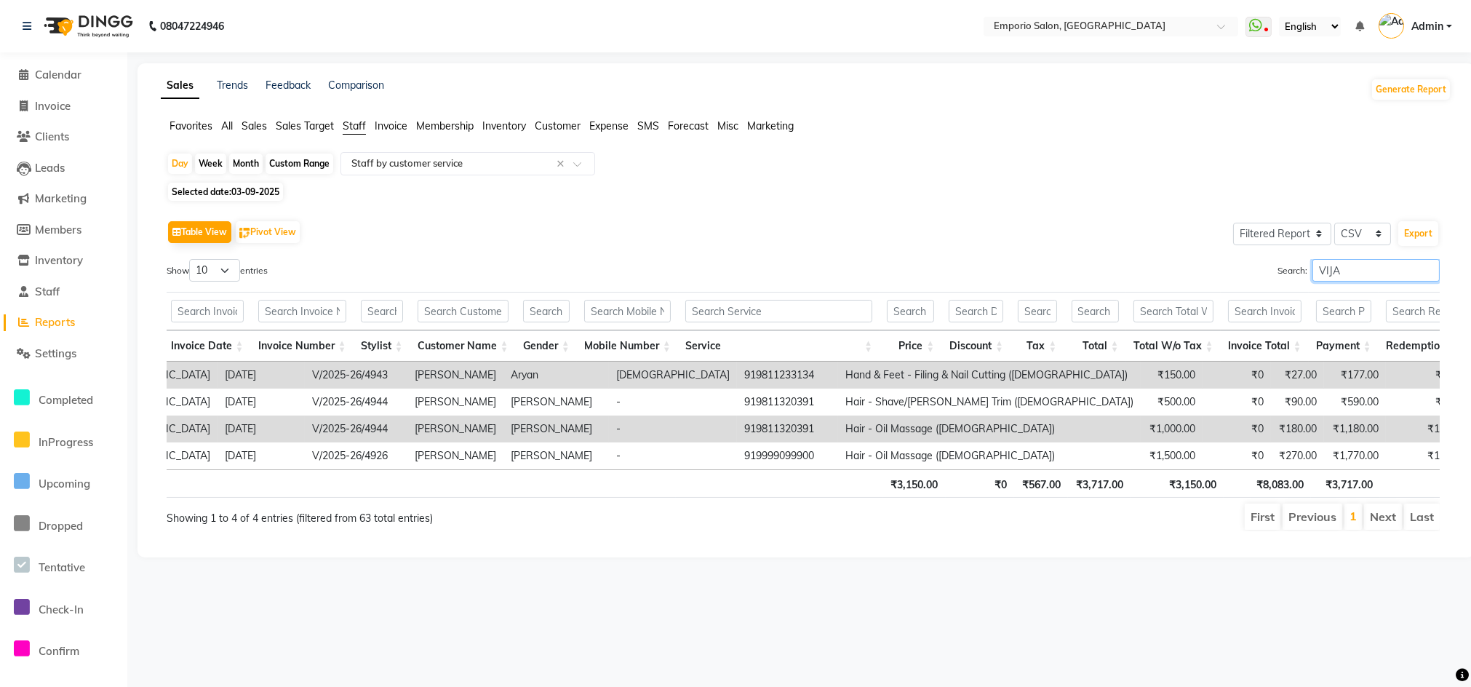
type input "VIJAY"
click at [1429, 274] on input "VIJAY" at bounding box center [1375, 270] width 127 height 23
click at [1421, 263] on input "VIJAY" at bounding box center [1375, 270] width 127 height 23
click at [1428, 268] on input "VIJAY" at bounding box center [1375, 270] width 127 height 23
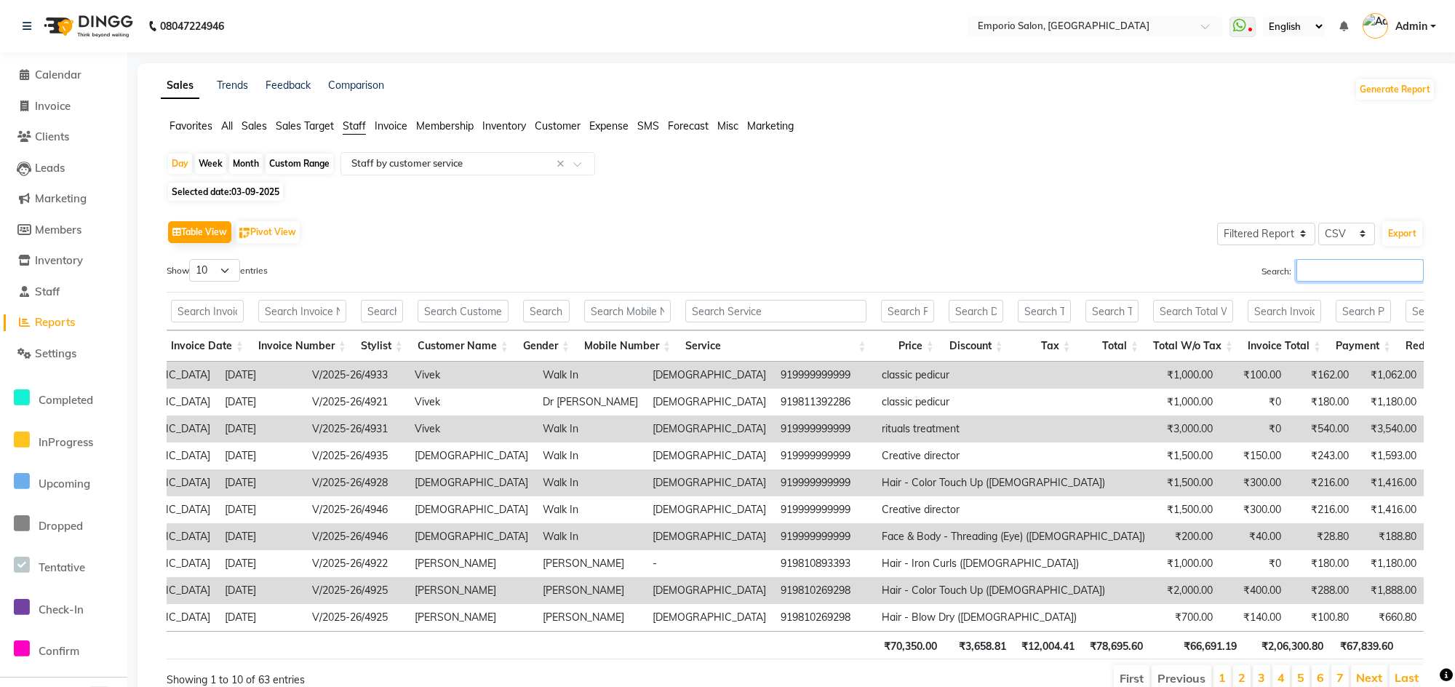
drag, startPoint x: 1417, startPoint y: 267, endPoint x: 1358, endPoint y: 260, distance: 59.4
click at [1409, 266] on input "Search:" at bounding box center [1359, 270] width 127 height 23
click at [1357, 260] on input "Search:" at bounding box center [1359, 270] width 127 height 23
click at [1338, 257] on div "Table View Pivot View Select Full Report Filtered Report Select CSV PDF Export …" at bounding box center [795, 455] width 1257 height 476
click at [1337, 257] on div "Table View Pivot View Select Full Report Filtered Report Select CSV PDF Export …" at bounding box center [795, 455] width 1257 height 476
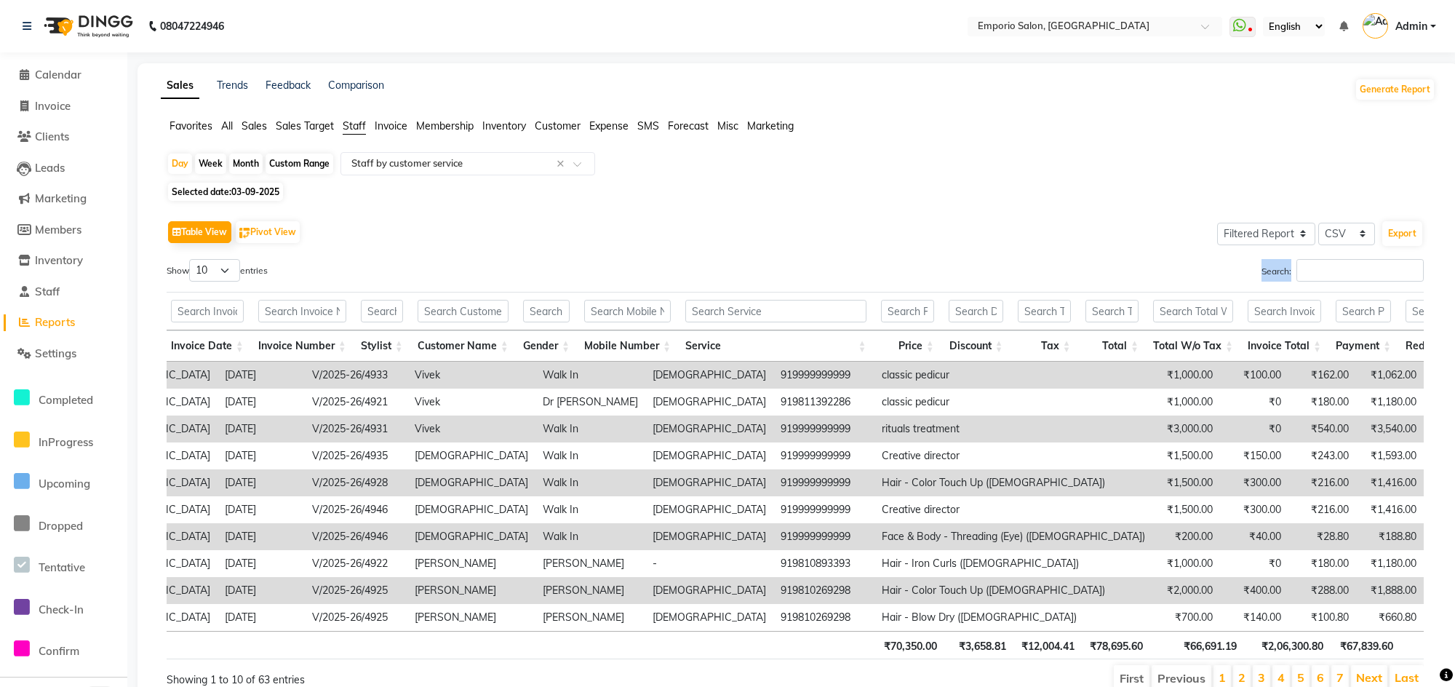
click at [1337, 257] on div "Table View Pivot View Select Full Report Filtered Report Select CSV PDF Export …" at bounding box center [795, 455] width 1257 height 476
click at [1342, 265] on input "Search:" at bounding box center [1359, 270] width 127 height 23
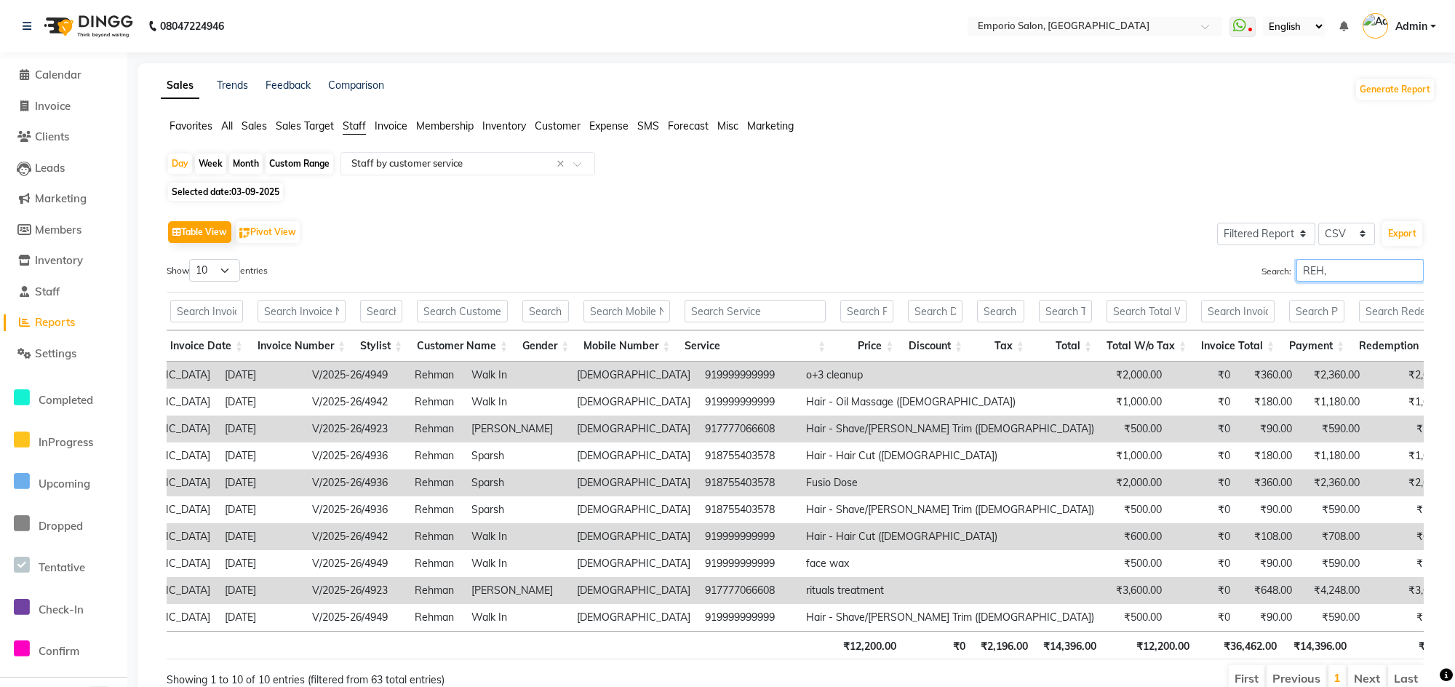
scroll to position [0, 30]
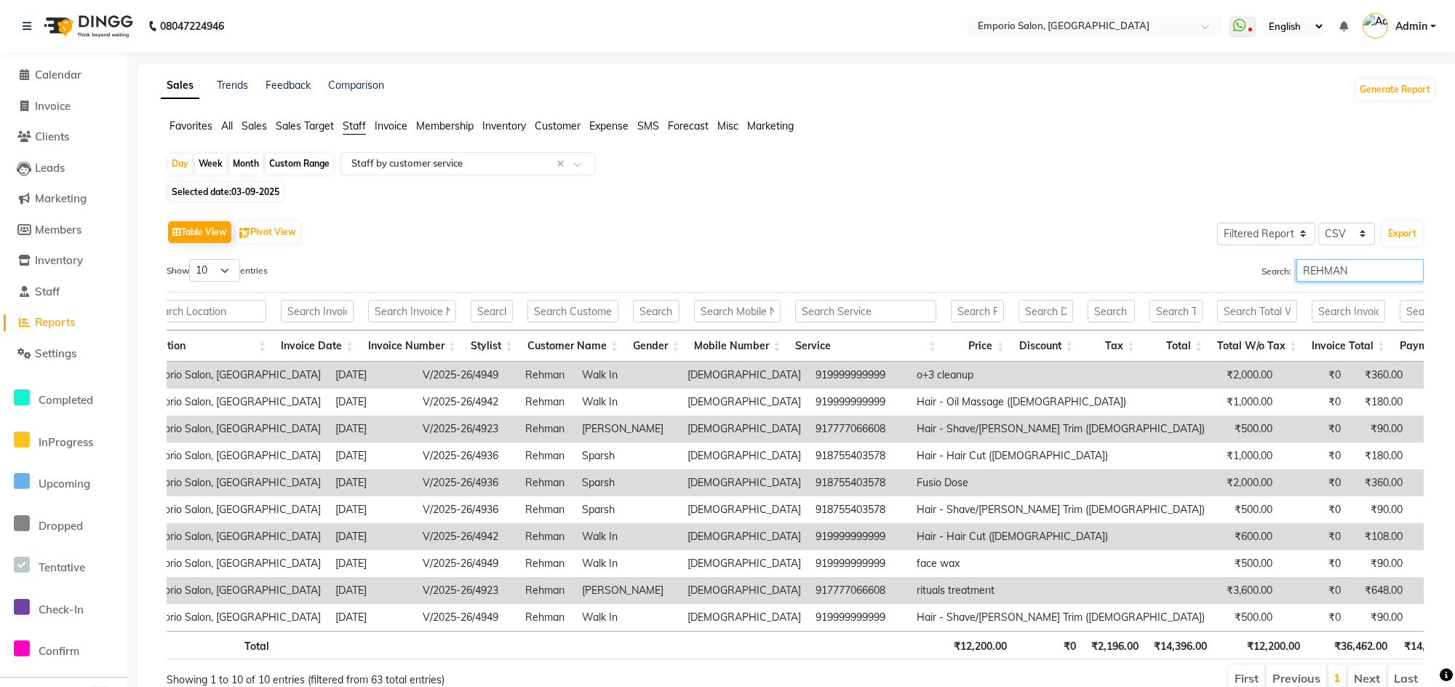
click at [1344, 273] on input "REHMAN" at bounding box center [1359, 270] width 127 height 23
type input "REHMAN"
click at [209, 271] on select "10 25 50 100" at bounding box center [214, 270] width 51 height 23
select select "25"
click at [191, 259] on select "10 25 50 100" at bounding box center [214, 270] width 51 height 23
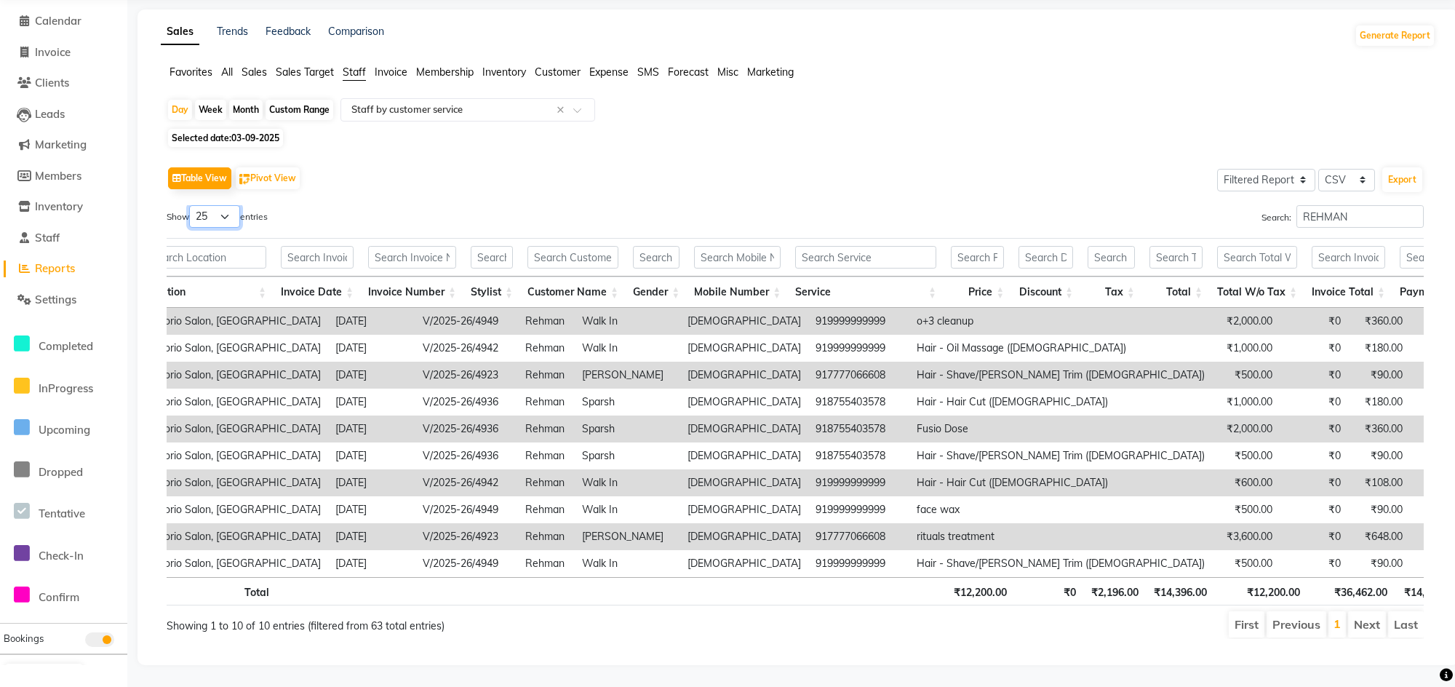
scroll to position [85, 0]
click at [1397, 205] on input "REHMAN" at bounding box center [1359, 216] width 127 height 23
type input "R"
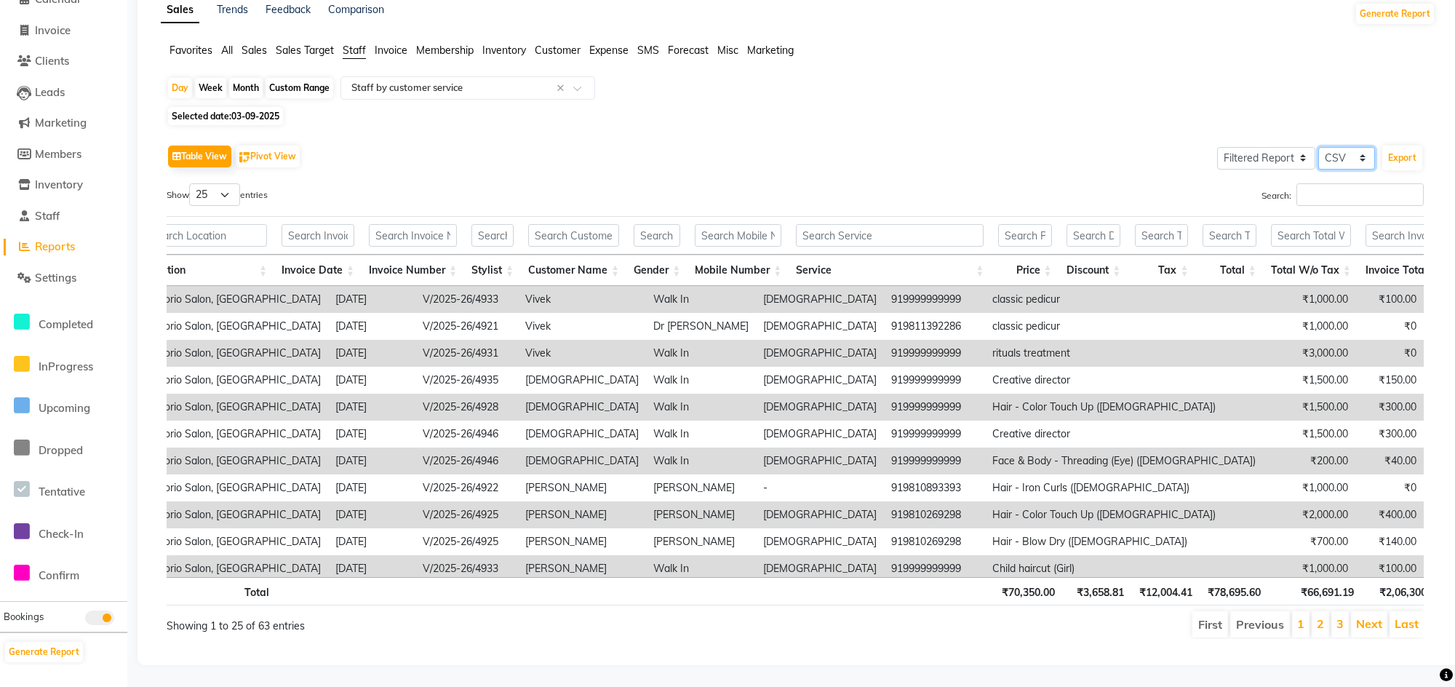
click at [1331, 154] on select "Select CSV PDF" at bounding box center [1346, 158] width 57 height 23
click at [1301, 183] on input "Search:" at bounding box center [1359, 194] width 127 height 23
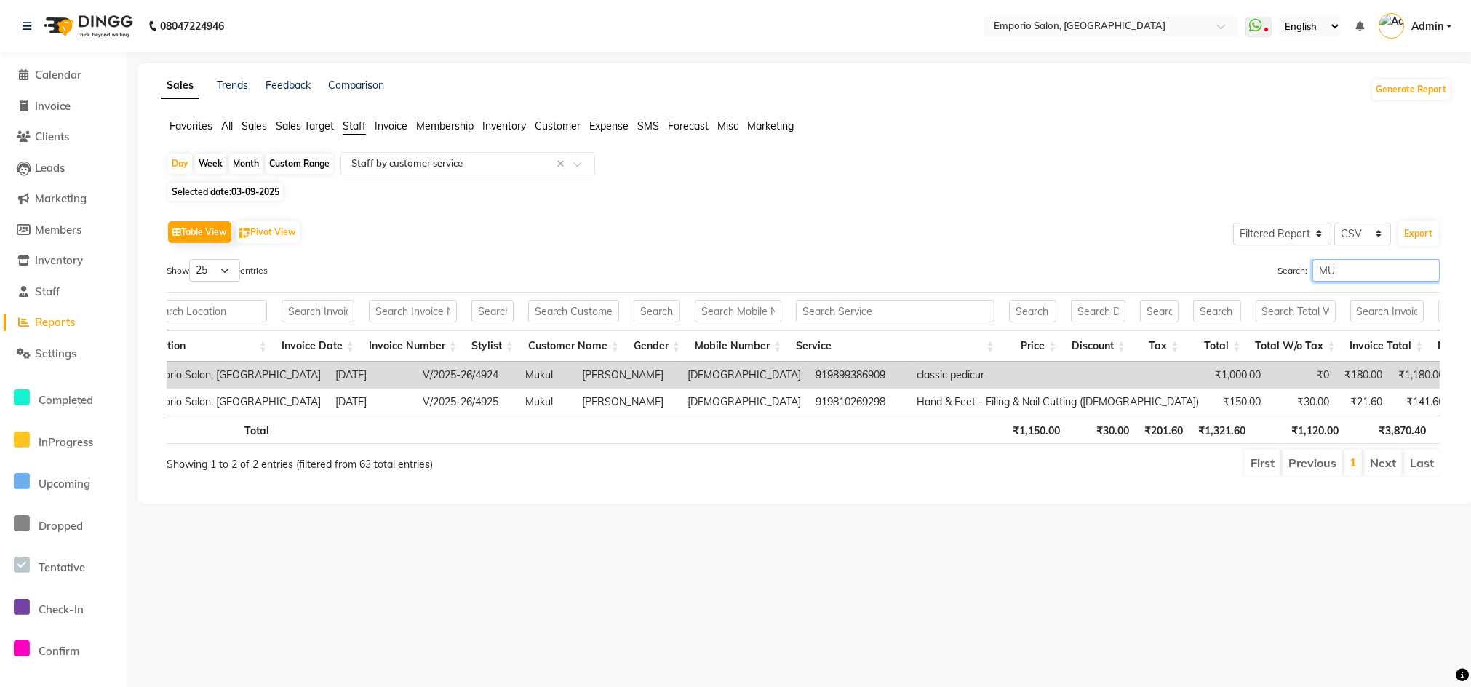
type input "M"
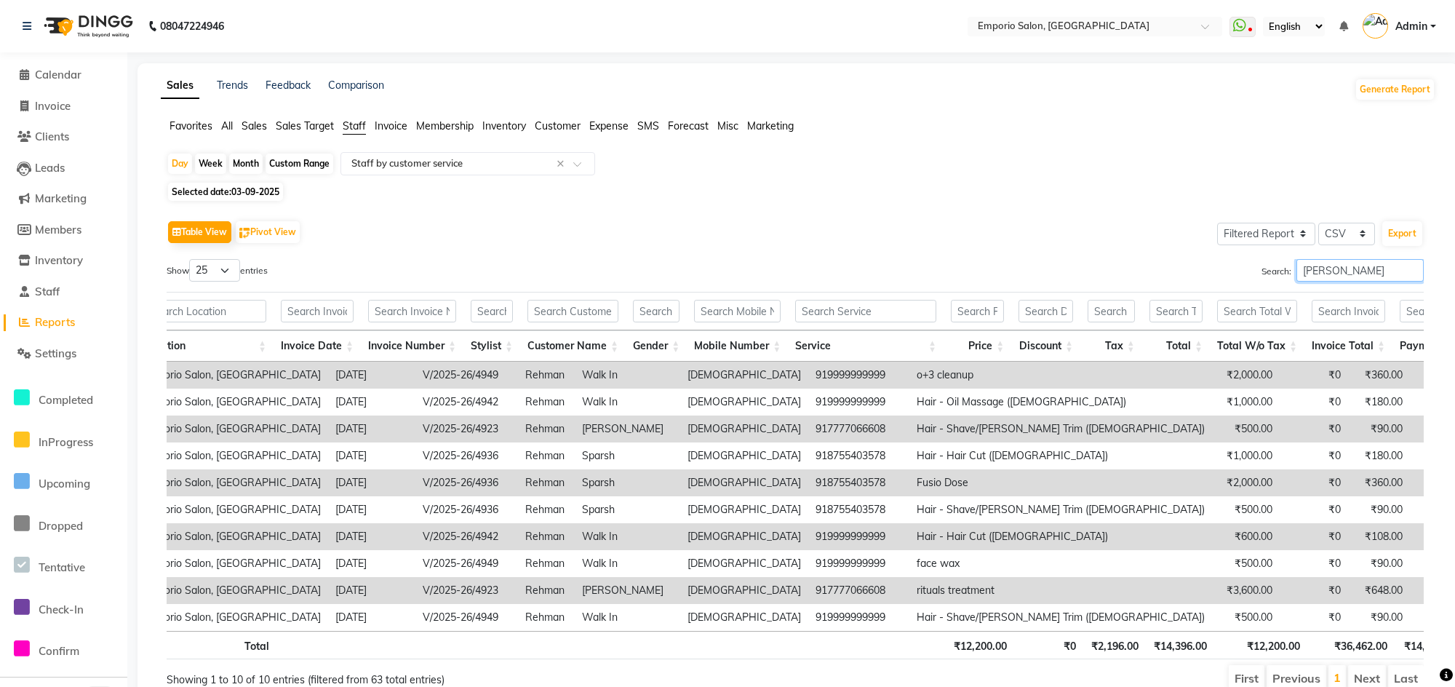
type input "REHM"
click at [225, 274] on select "10 25 50 100" at bounding box center [214, 270] width 51 height 23
click at [191, 259] on select "10 25 50 100" at bounding box center [214, 270] width 51 height 23
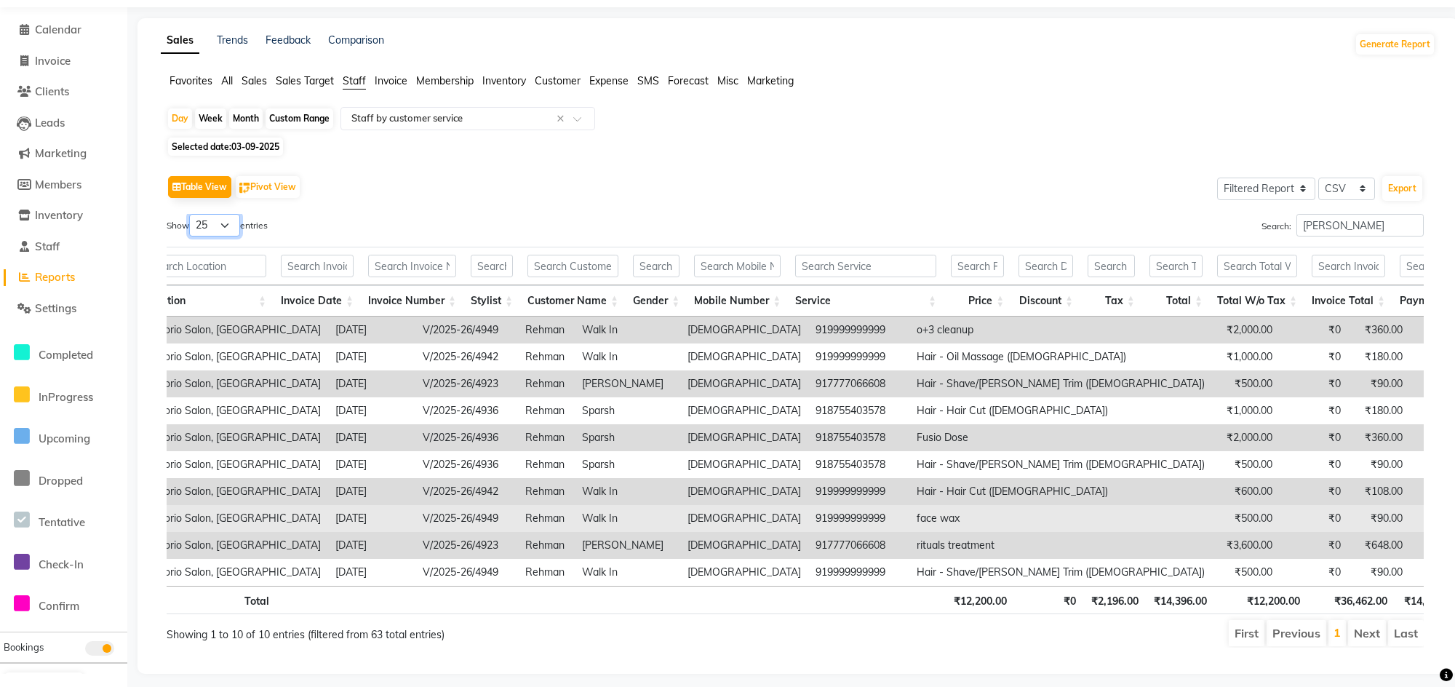
scroll to position [85, 0]
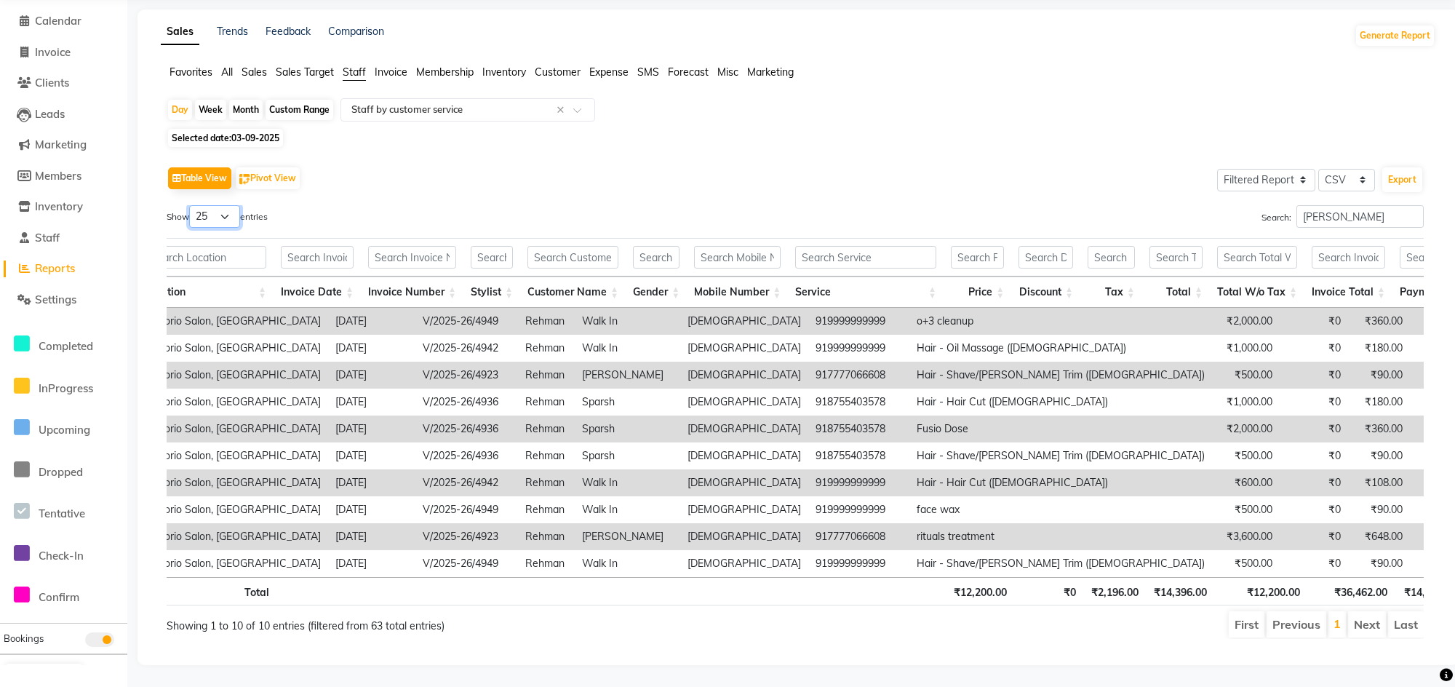
click at [235, 205] on select "10 25 50 100" at bounding box center [214, 216] width 51 height 23
select select "50"
click at [191, 205] on select "10 25 50 100" at bounding box center [214, 216] width 51 height 23
click at [506, 170] on div "Table View Pivot View Select Full Report Filtered Report Select CSV PDF Export …" at bounding box center [795, 401] width 1257 height 476
click at [1392, 205] on input "REHM" at bounding box center [1359, 216] width 127 height 23
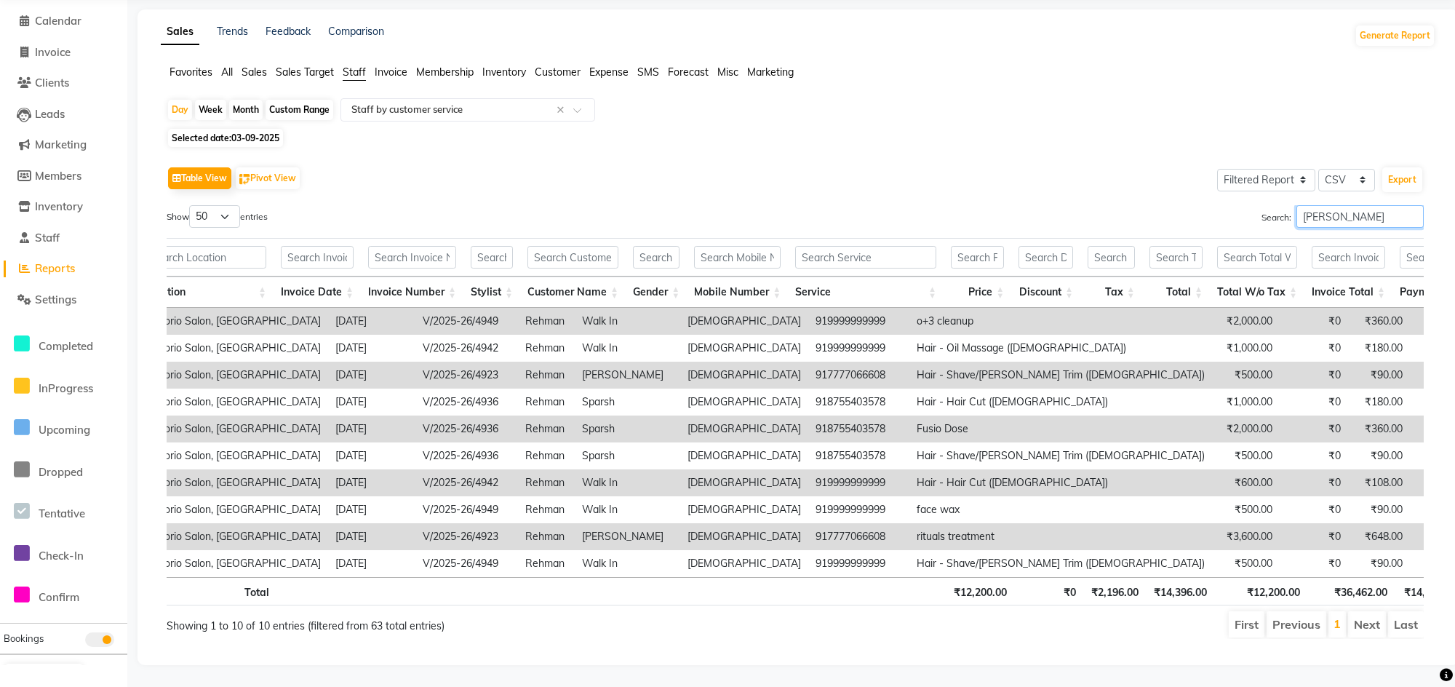
click at [1413, 205] on input "REHM" at bounding box center [1359, 216] width 127 height 23
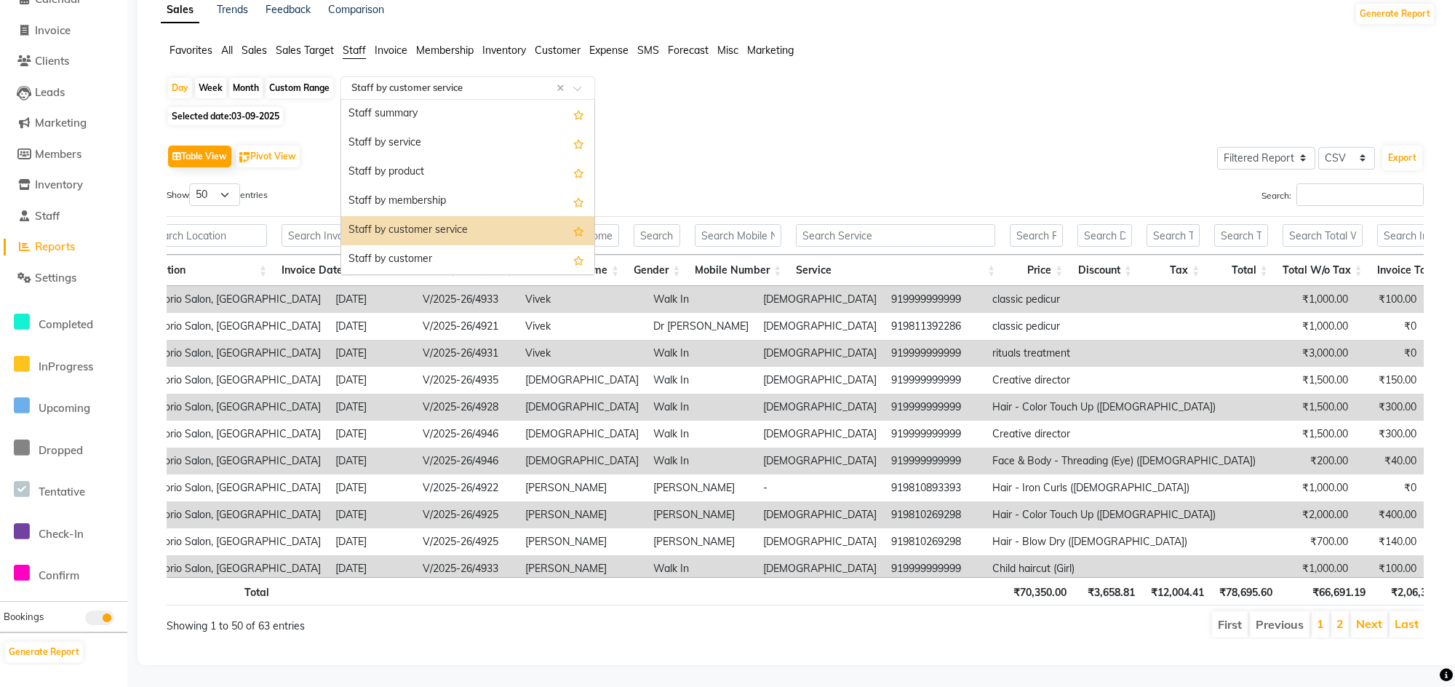
click at [491, 81] on input "text" at bounding box center [453, 88] width 210 height 15
drag, startPoint x: 1297, startPoint y: 156, endPoint x: 1325, endPoint y: 170, distance: 31.2
click at [1325, 170] on div "Table View Pivot View Select Full Report Filtered Report Select CSV PDF Export …" at bounding box center [795, 390] width 1257 height 498
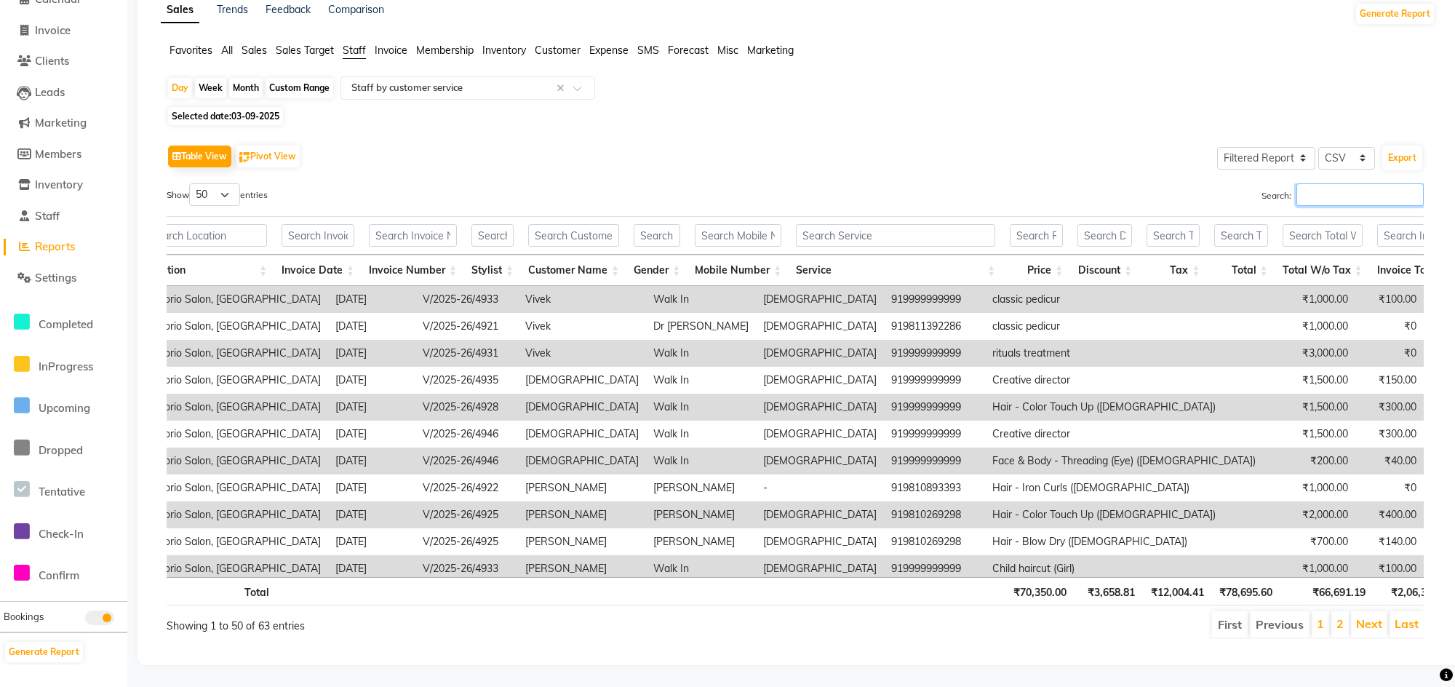
click at [1345, 183] on input "Search:" at bounding box center [1359, 194] width 127 height 23
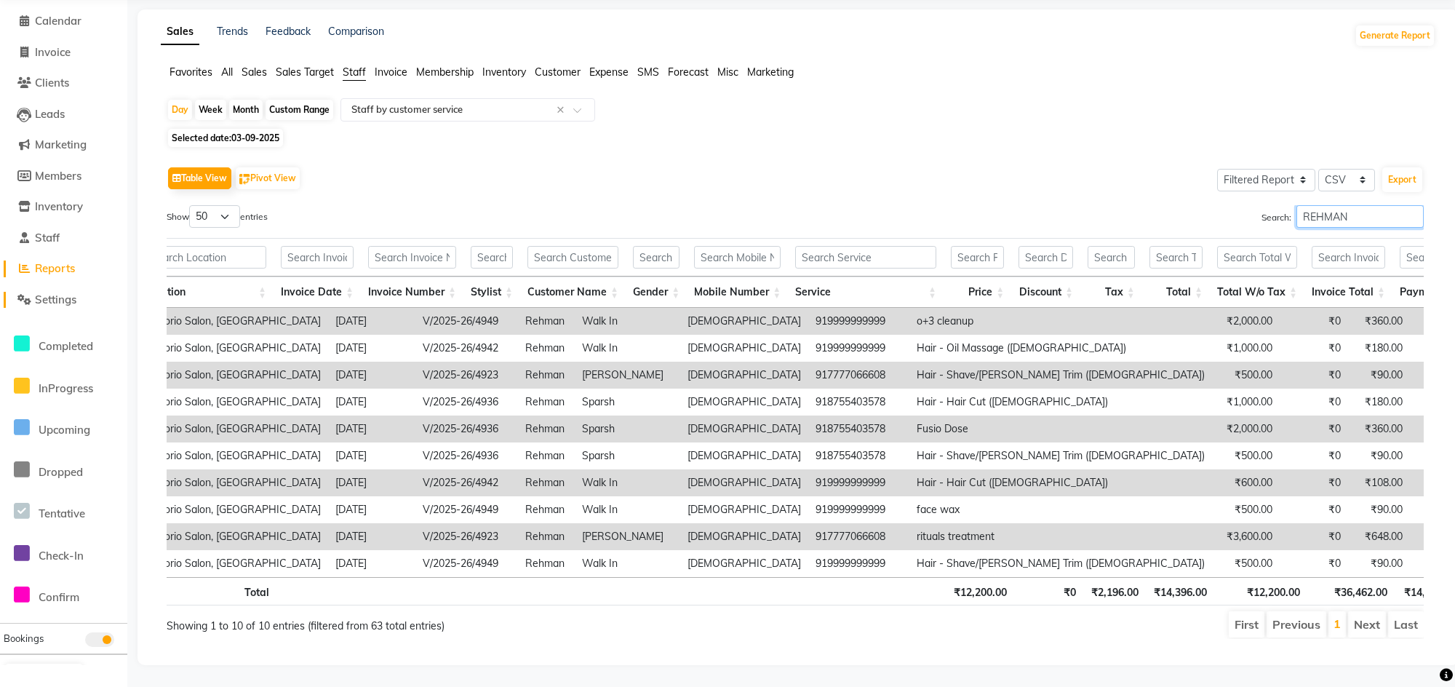
type input "REHMAN"
click at [61, 292] on link "Settings" at bounding box center [64, 300] width 120 height 17
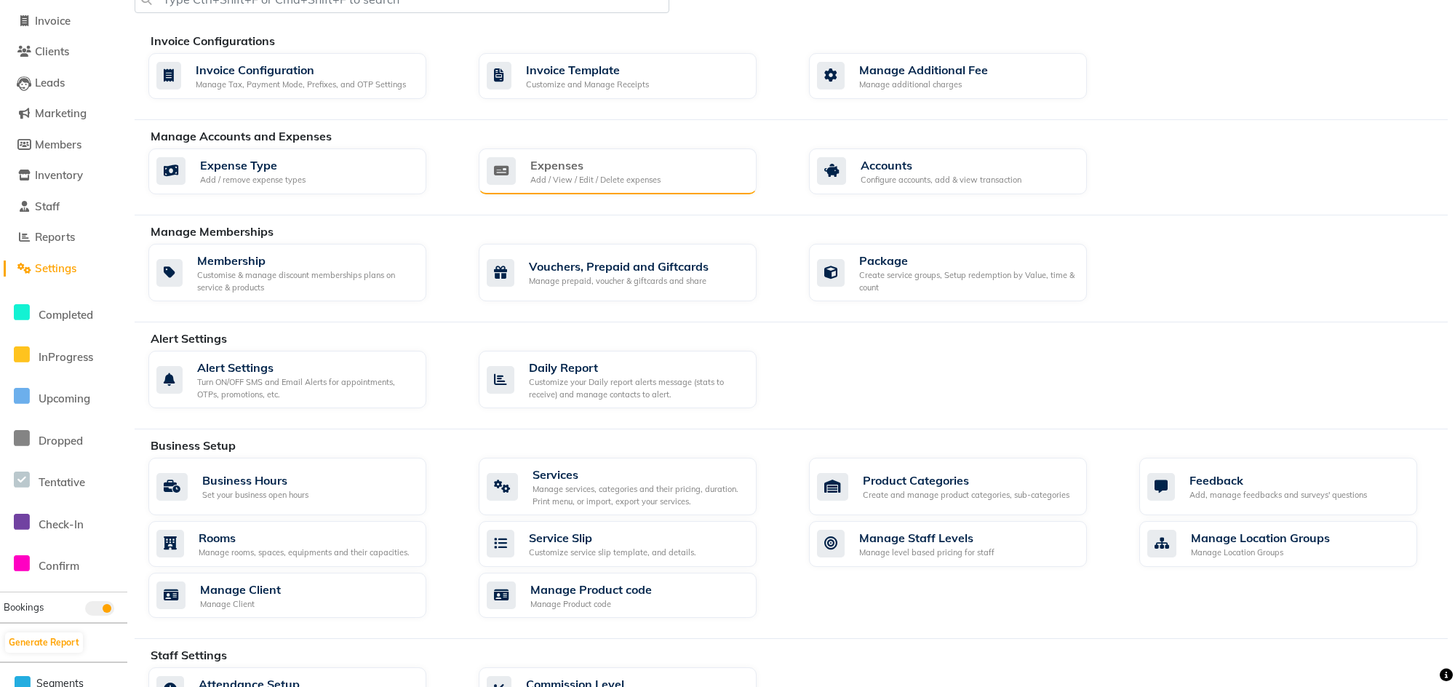
click at [677, 169] on div "Expenses Add / View / Edit / Delete expenses" at bounding box center [616, 171] width 258 height 30
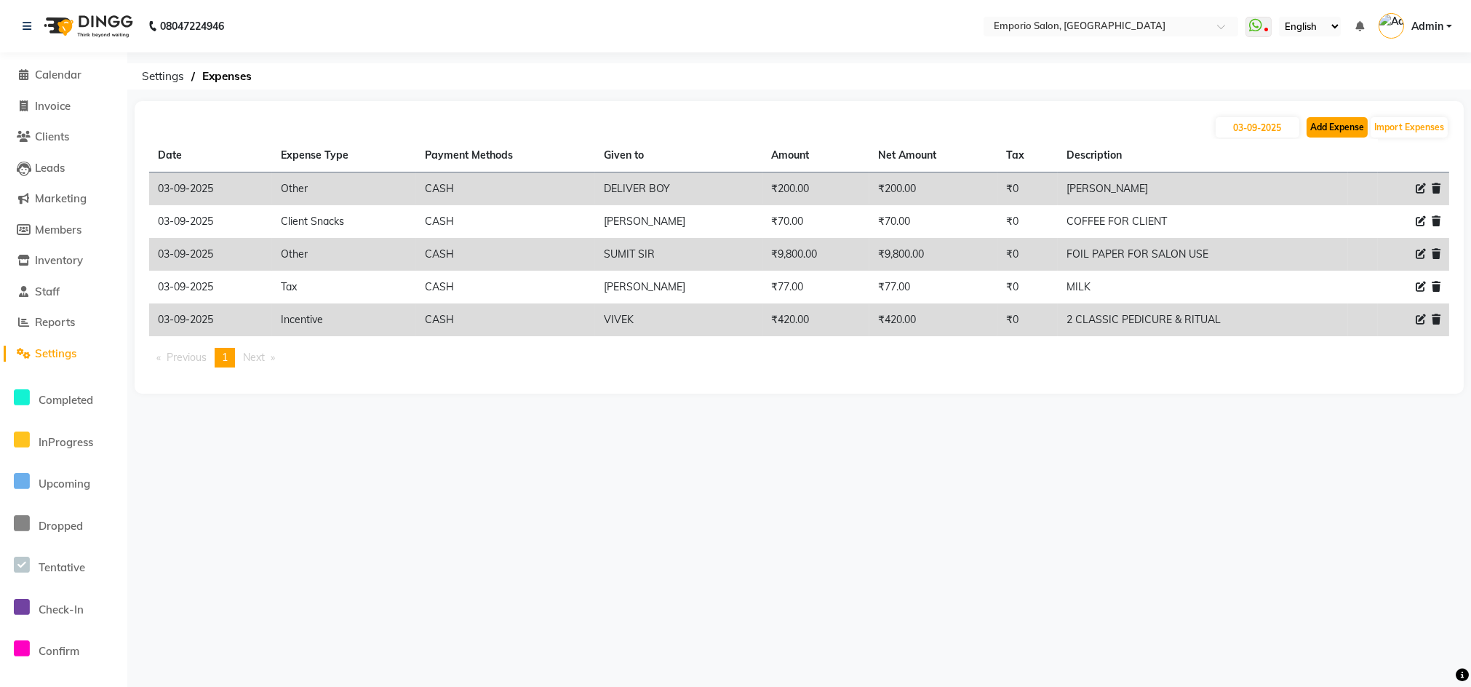
click at [1333, 124] on button "Add Expense" at bounding box center [1337, 127] width 61 height 20
select select "1"
select select "5330"
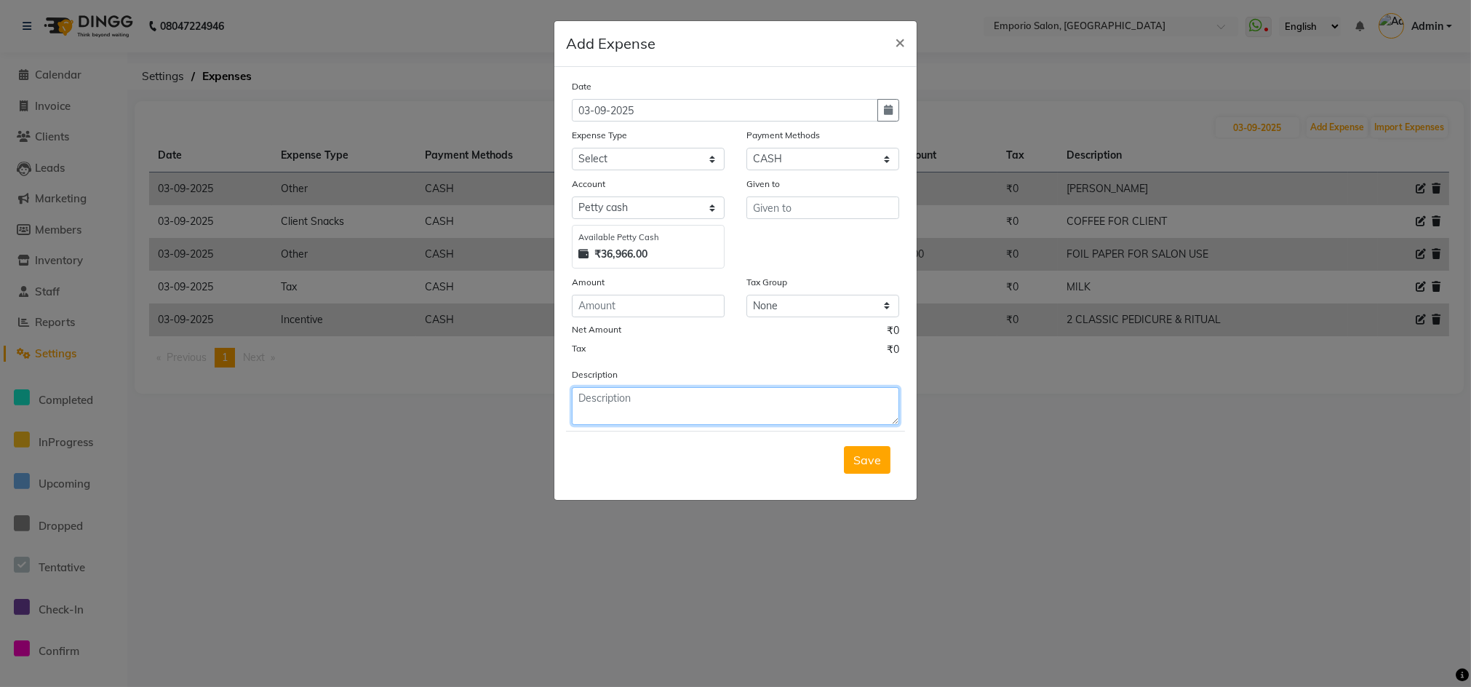
click at [645, 391] on textarea at bounding box center [735, 406] width 327 height 38
type textarea "CLEANUP & RITUAL"
click at [750, 204] on input "text" at bounding box center [822, 207] width 153 height 23
click at [763, 214] on input "text" at bounding box center [822, 207] width 153 height 23
drag, startPoint x: 763, startPoint y: 214, endPoint x: 759, endPoint y: 224, distance: 10.8
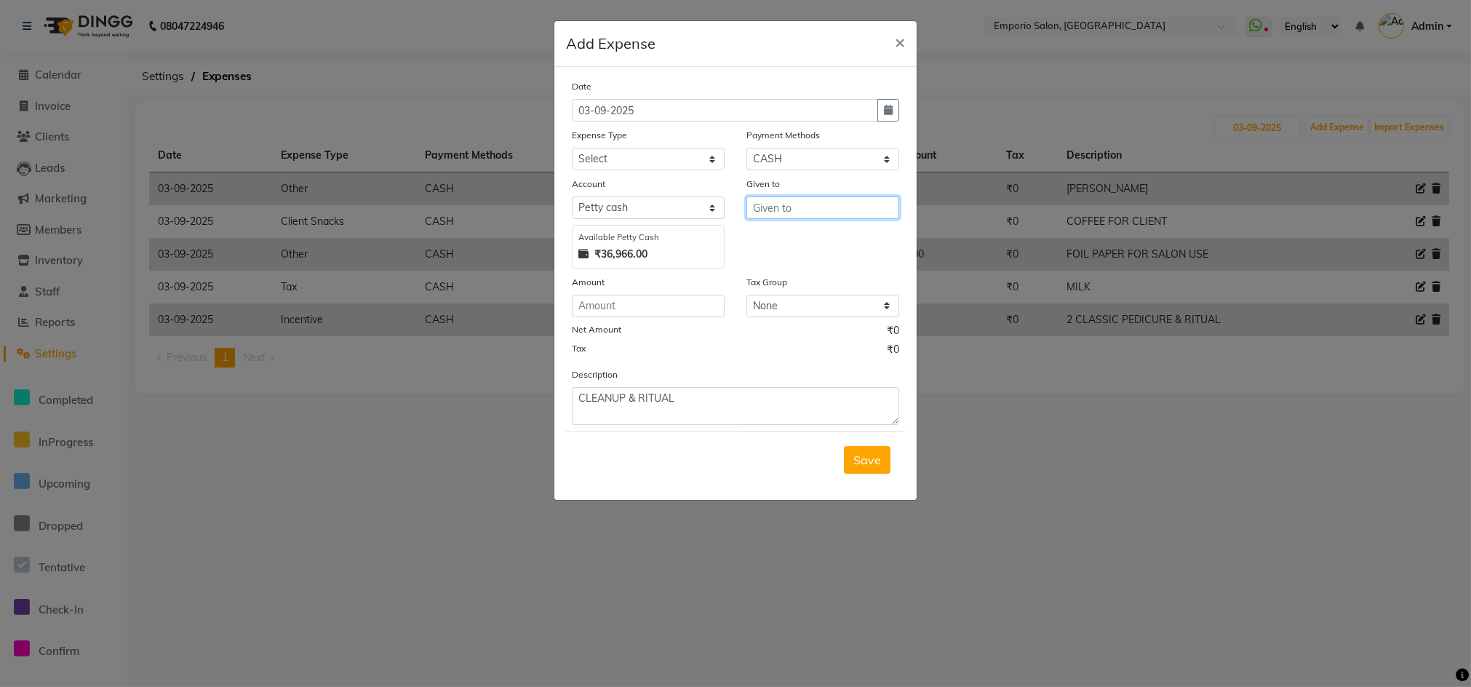
click at [759, 224] on div "Given to" at bounding box center [822, 222] width 175 height 92
click at [759, 225] on div "Given to" at bounding box center [822, 222] width 175 height 92
click at [759, 228] on div "Given to" at bounding box center [822, 222] width 175 height 92
click at [778, 199] on input "text" at bounding box center [822, 207] width 153 height 23
type input "V"
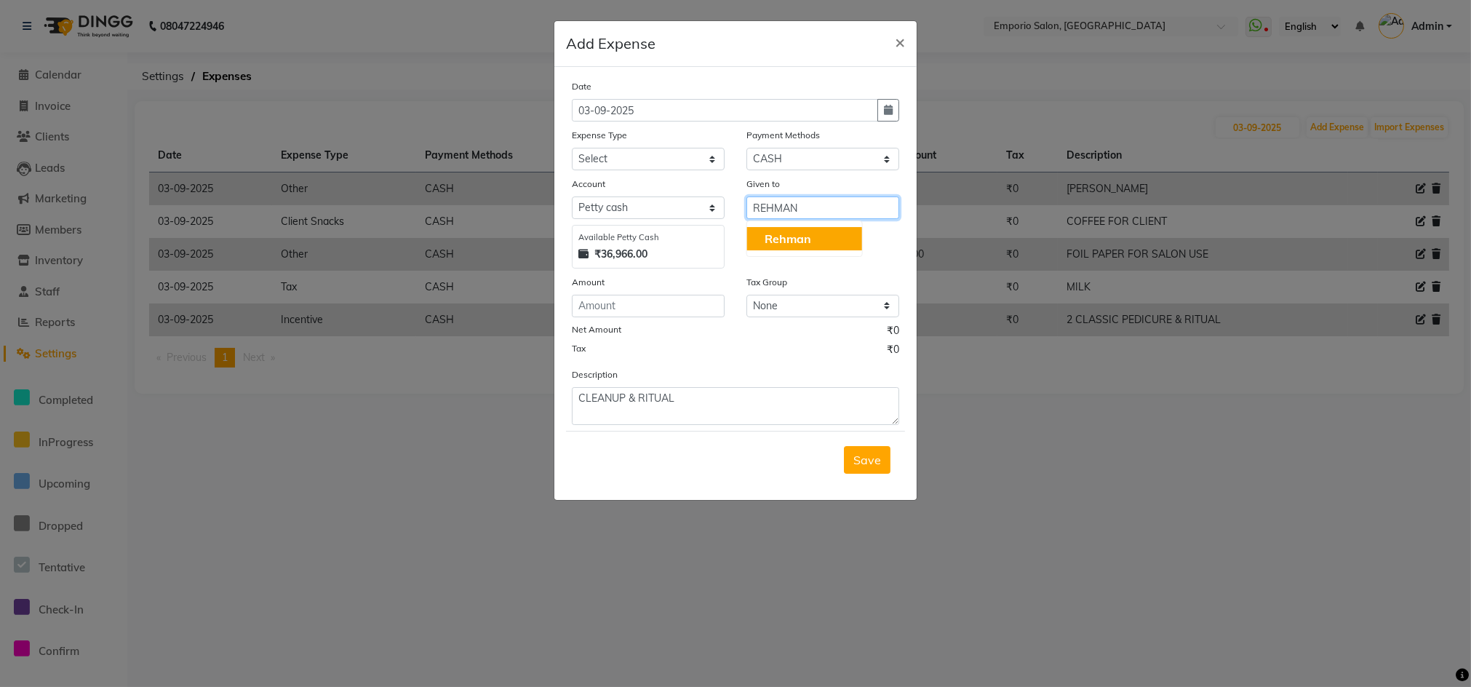
click at [791, 242] on span "Rehman" at bounding box center [788, 238] width 47 height 15
type input "Rehman"
click at [661, 136] on div "Expense Type" at bounding box center [648, 137] width 153 height 20
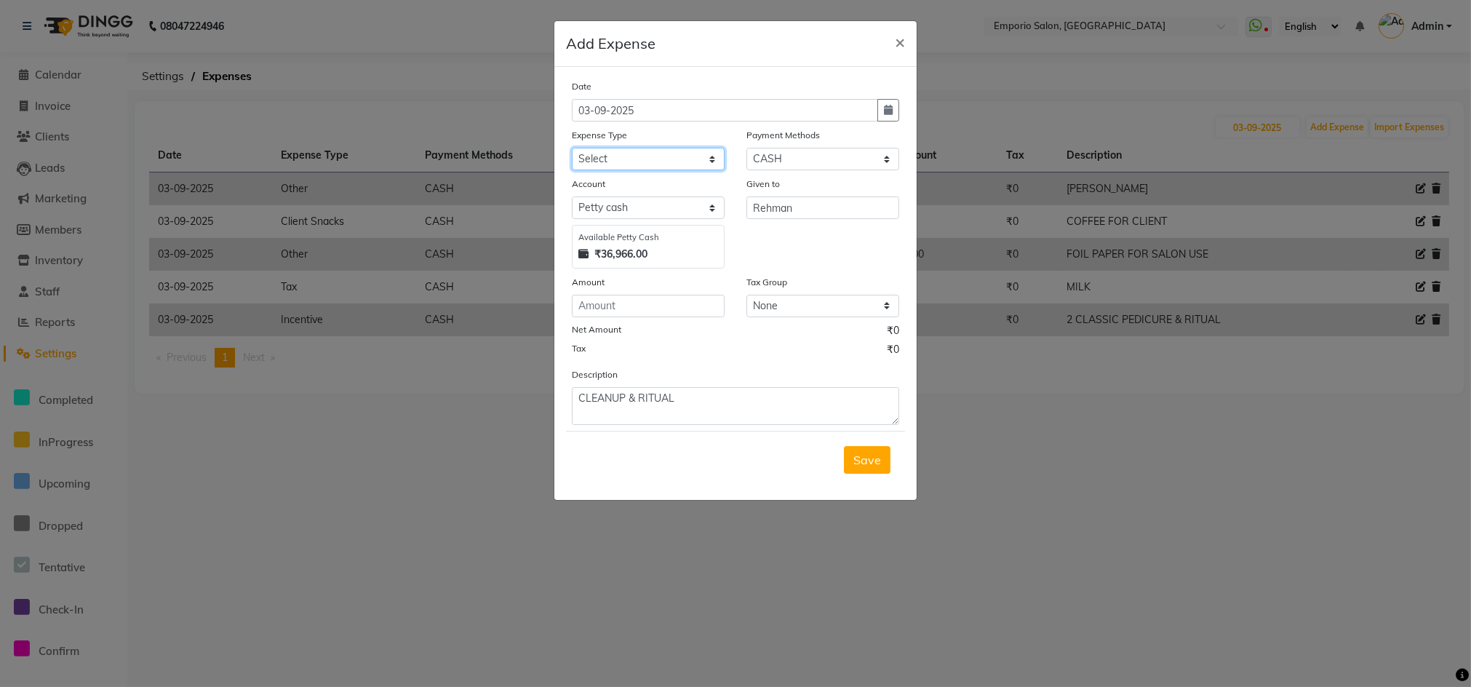
click at [665, 151] on select "Select Advance Salary Bank charges Car maintenance Cash transfer to bank Cash t…" at bounding box center [648, 159] width 153 height 23
select select "15"
click at [572, 148] on select "Select Advance Salary Bank charges Car maintenance Cash transfer to bank Cash t…" at bounding box center [648, 159] width 153 height 23
click at [703, 310] on input "number" at bounding box center [648, 306] width 153 height 23
type input "500"
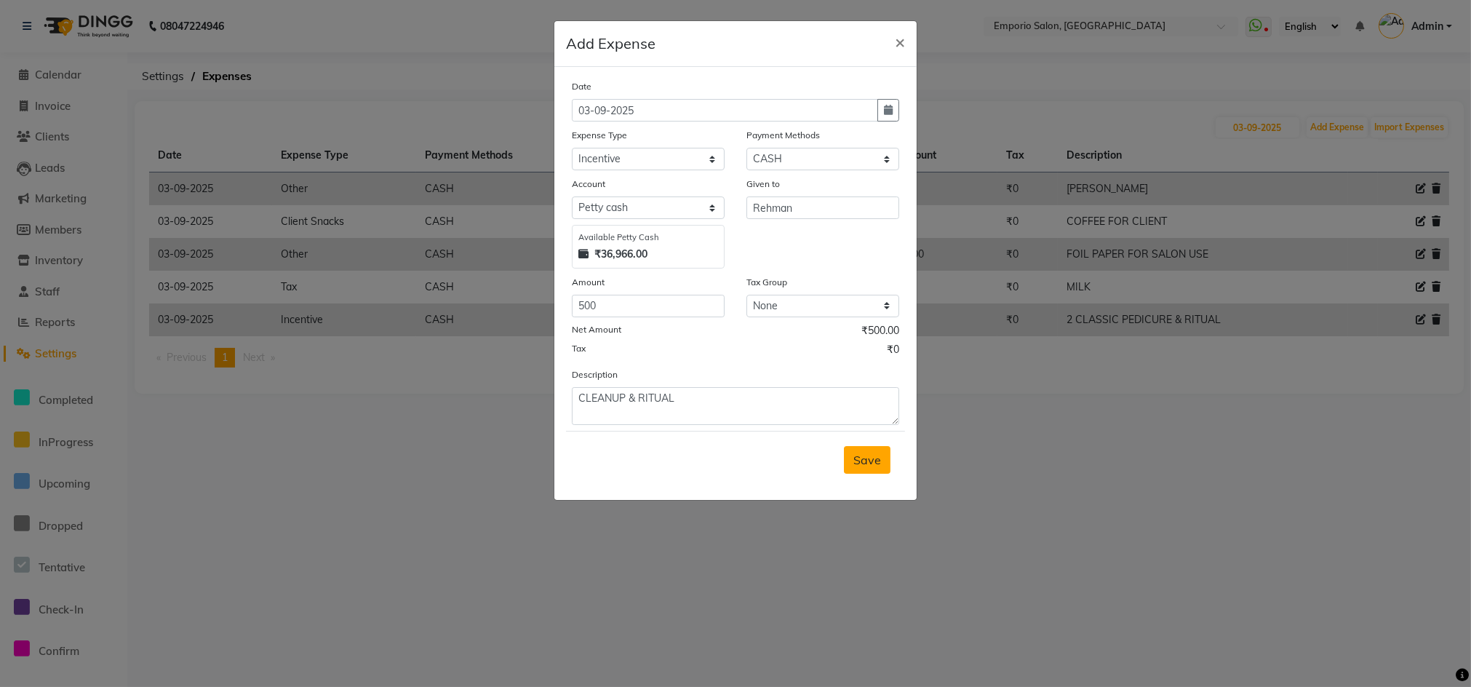
click at [852, 468] on button "Save" at bounding box center [867, 460] width 47 height 28
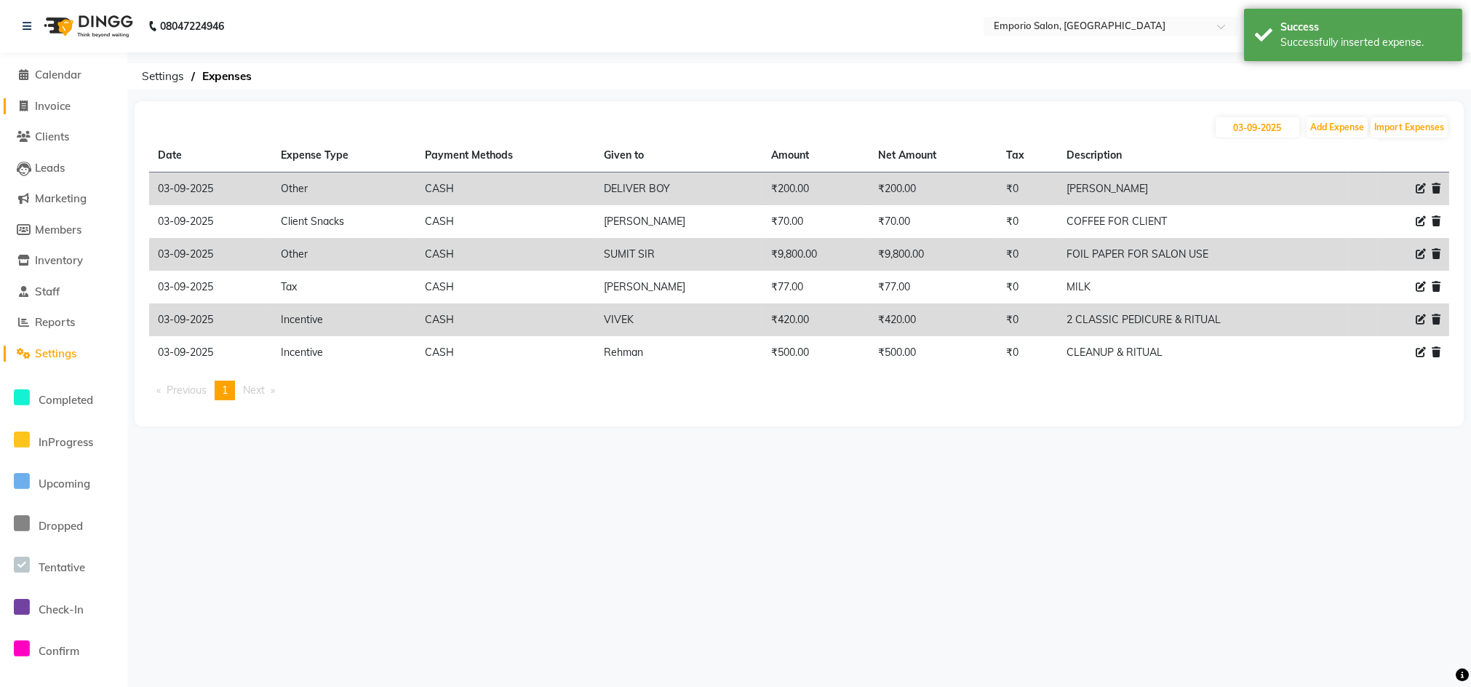
click at [41, 111] on span "Invoice" at bounding box center [53, 106] width 36 height 14
select select "service"
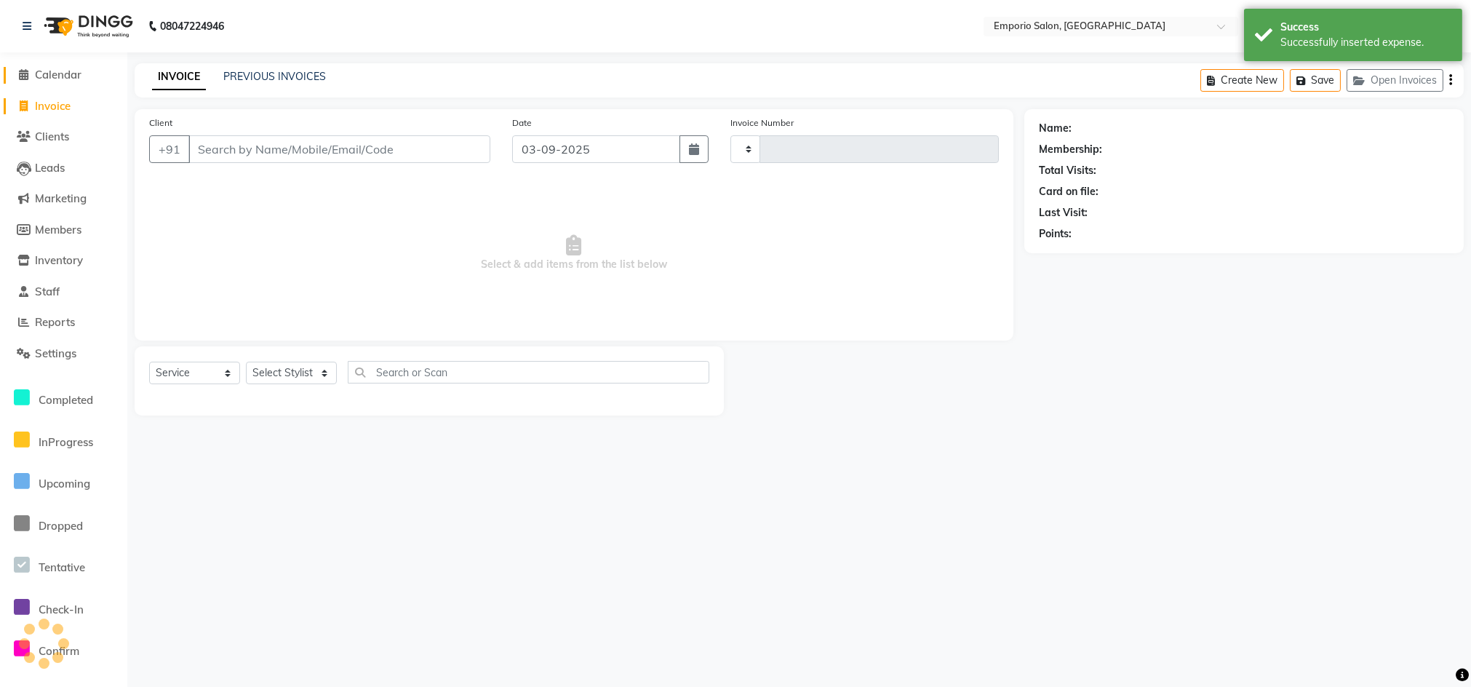
type input "4951"
click at [48, 73] on span "Calendar" at bounding box center [58, 75] width 47 height 14
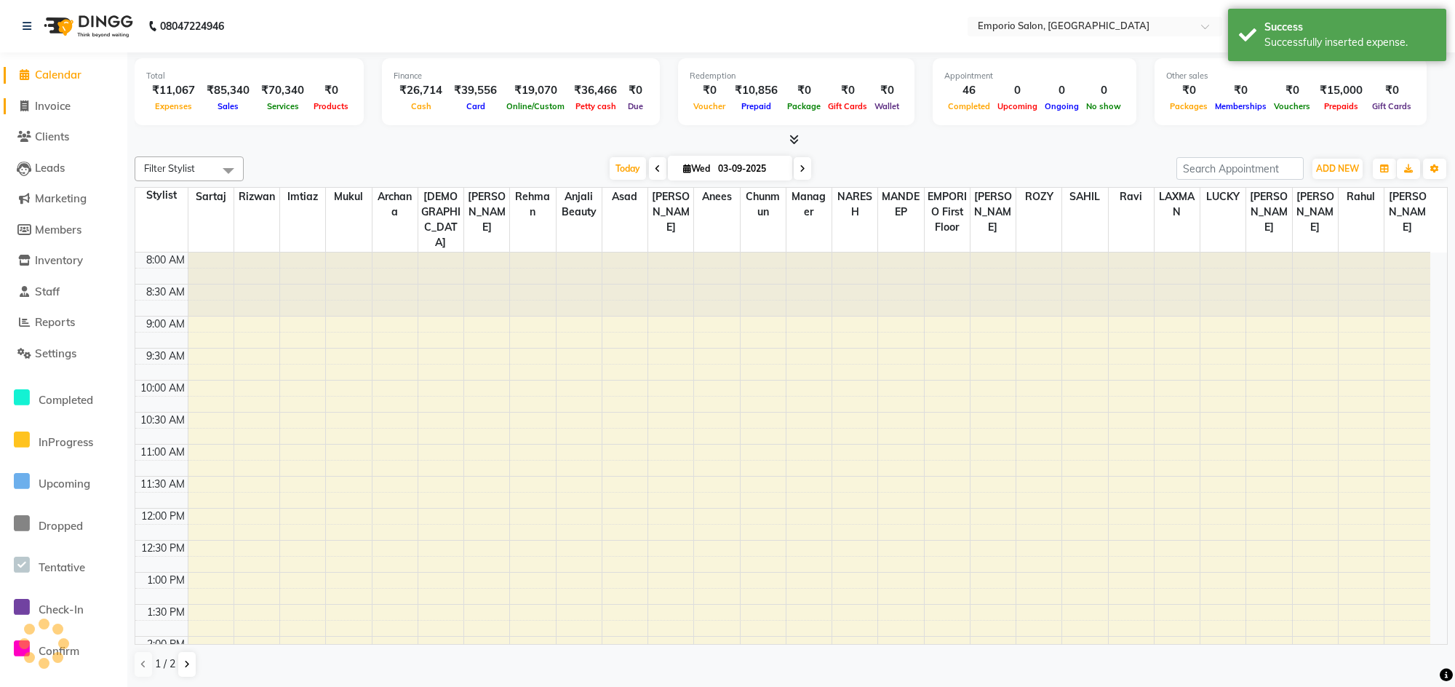
click at [28, 112] on span at bounding box center [24, 106] width 22 height 17
select select "service"
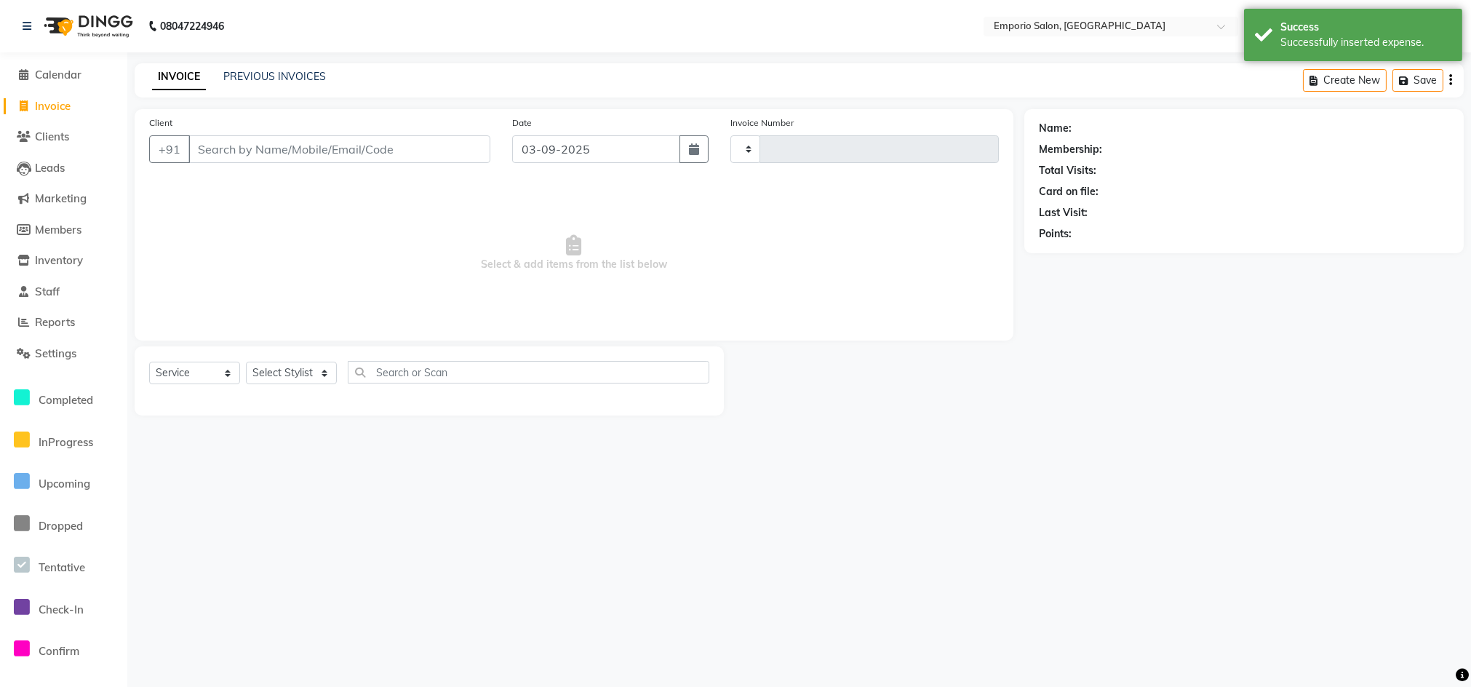
type input "4951"
select select "6332"
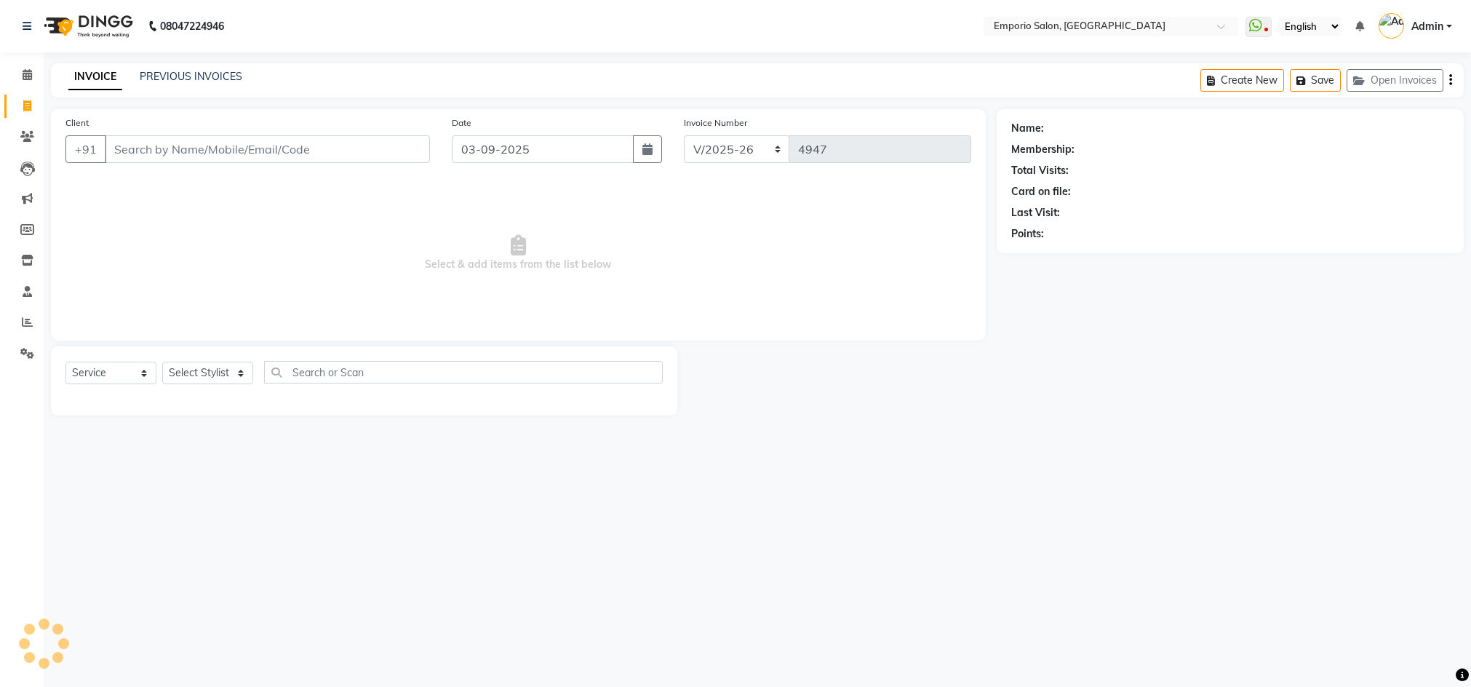
select select "6332"
select select "service"
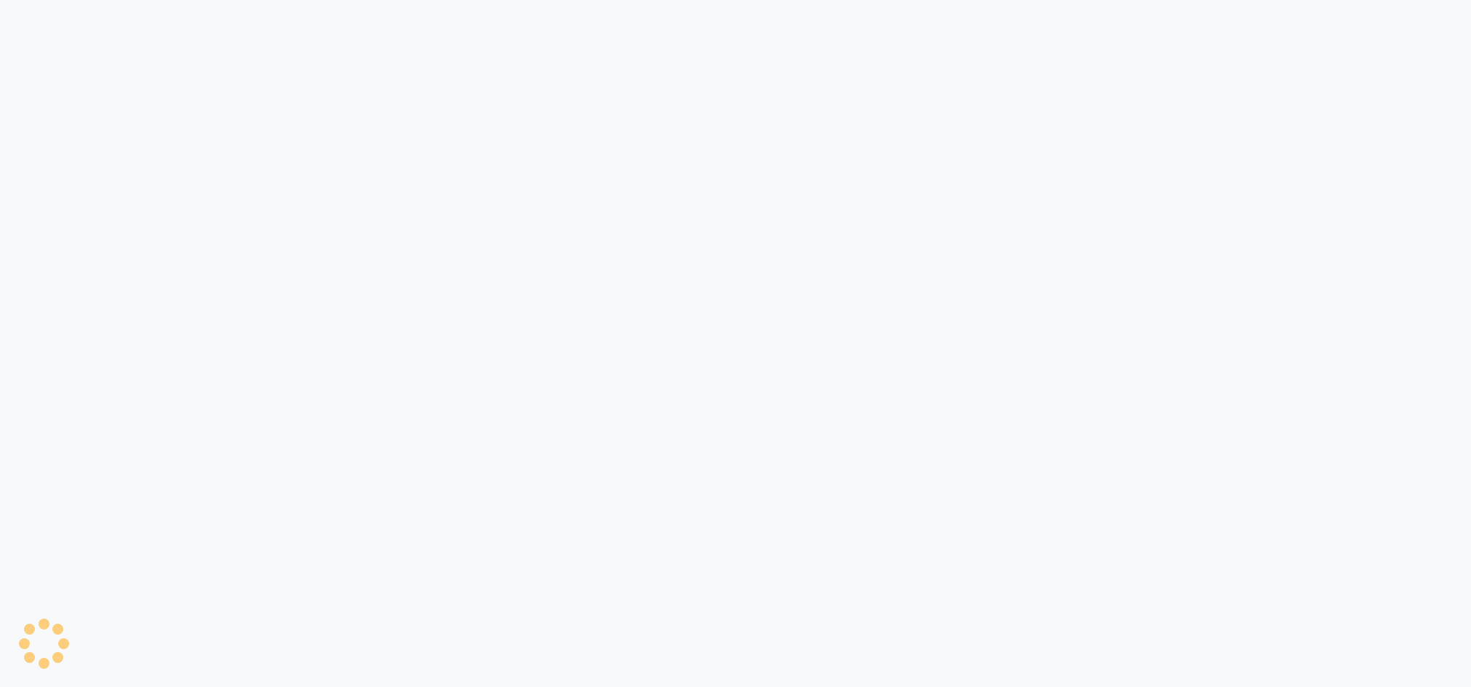
select select "6332"
select select "service"
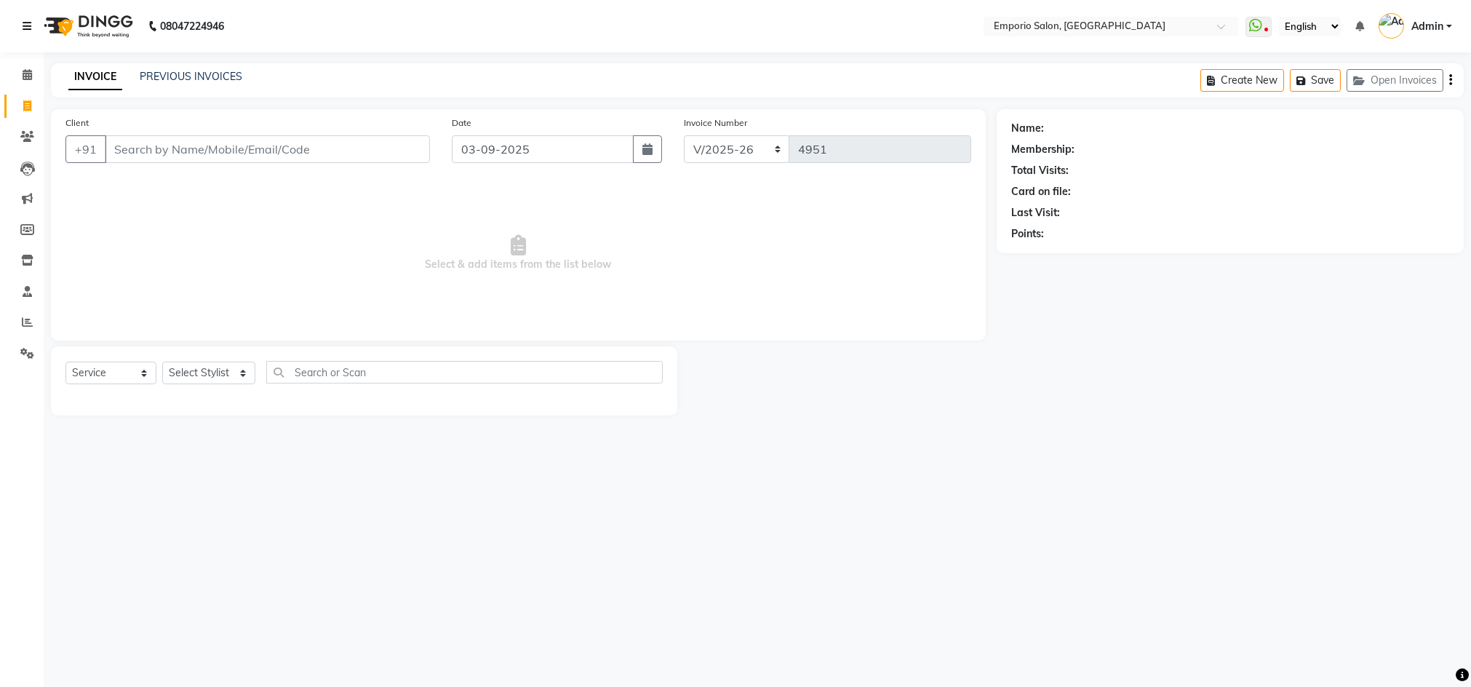
click at [24, 28] on icon at bounding box center [27, 26] width 9 height 10
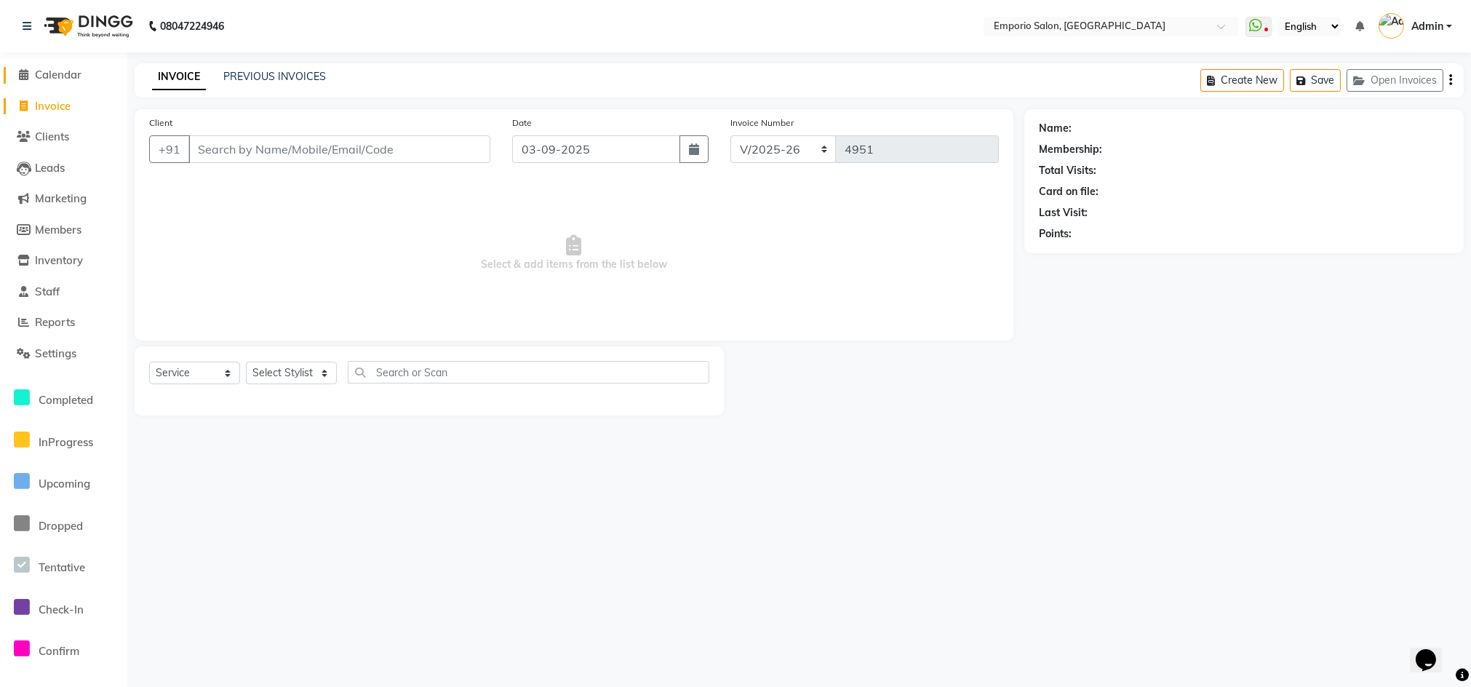
click at [50, 76] on span "Calendar" at bounding box center [58, 75] width 47 height 14
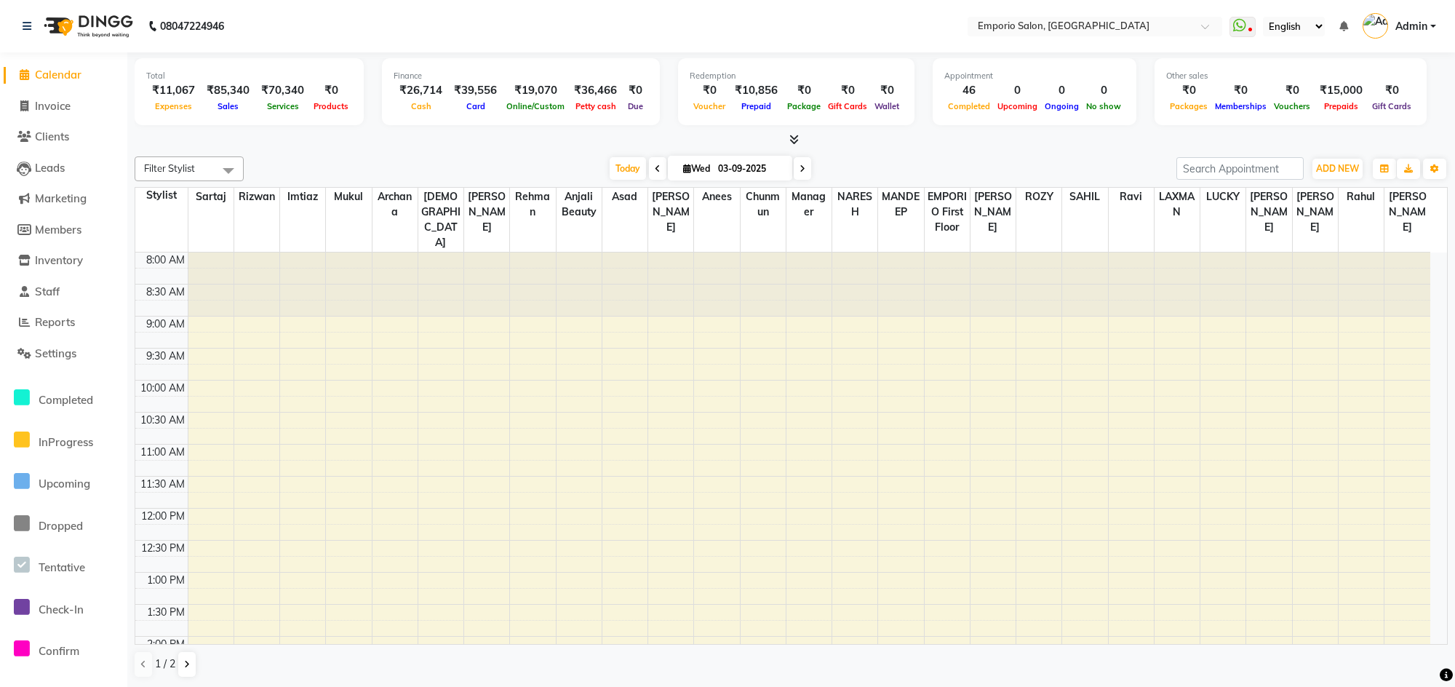
click at [57, 362] on li "Settings" at bounding box center [63, 353] width 127 height 31
click at [64, 351] on span "Settings" at bounding box center [55, 353] width 41 height 14
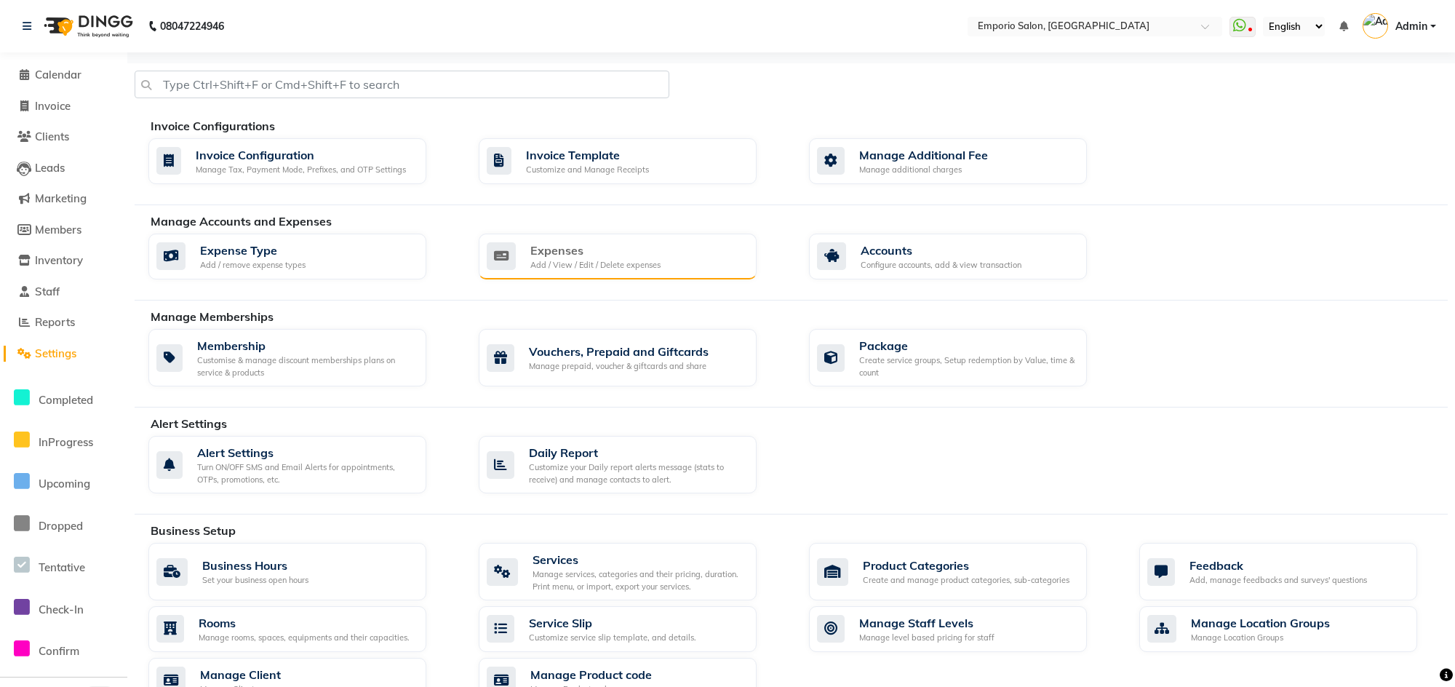
click at [624, 260] on div "Add / View / Edit / Delete expenses" at bounding box center [595, 265] width 130 height 12
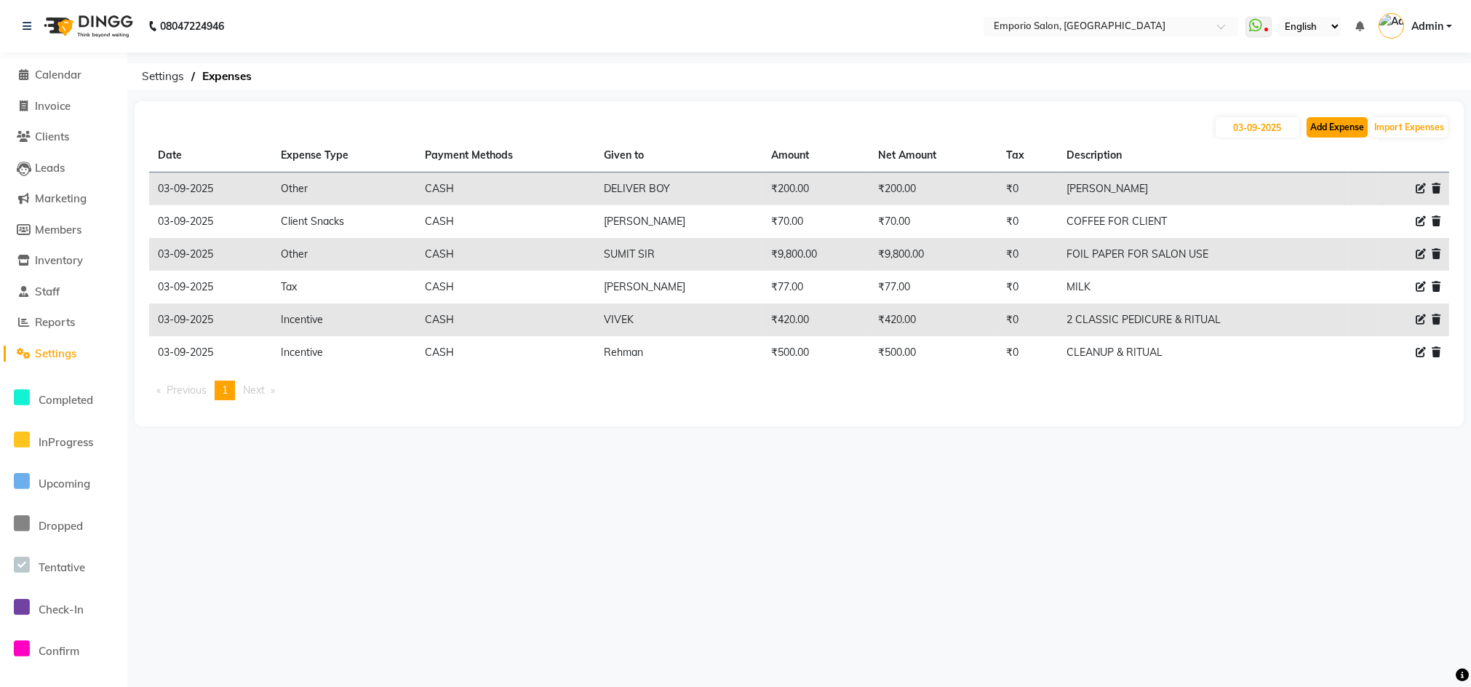
click at [1352, 134] on button "Add Expense" at bounding box center [1337, 127] width 61 height 20
select select "1"
select select "5330"
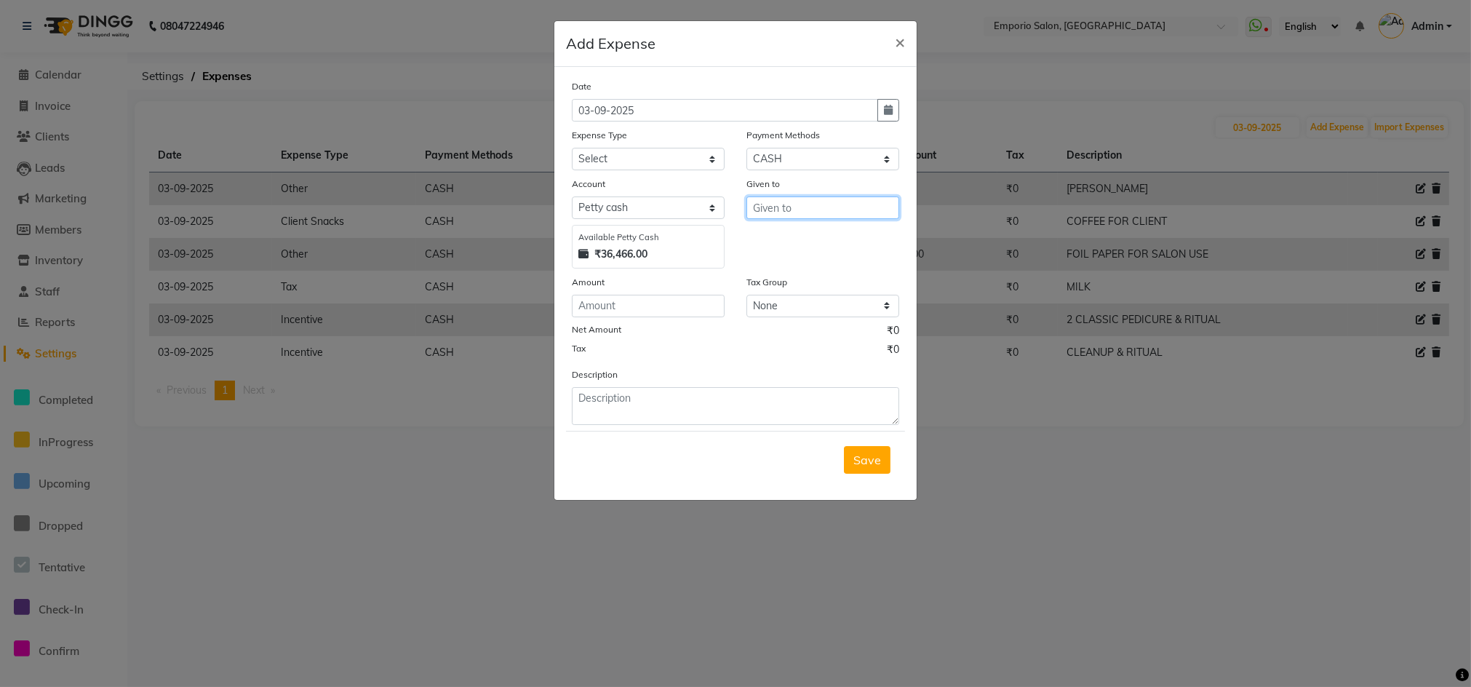
click at [773, 212] on input "text" at bounding box center [822, 207] width 153 height 23
click at [774, 229] on button "[PERSON_NAME]" at bounding box center [813, 238] width 133 height 23
type input "[PERSON_NAME]"
click at [581, 406] on textarea at bounding box center [735, 406] width 327 height 38
type textarea "RITUAL"
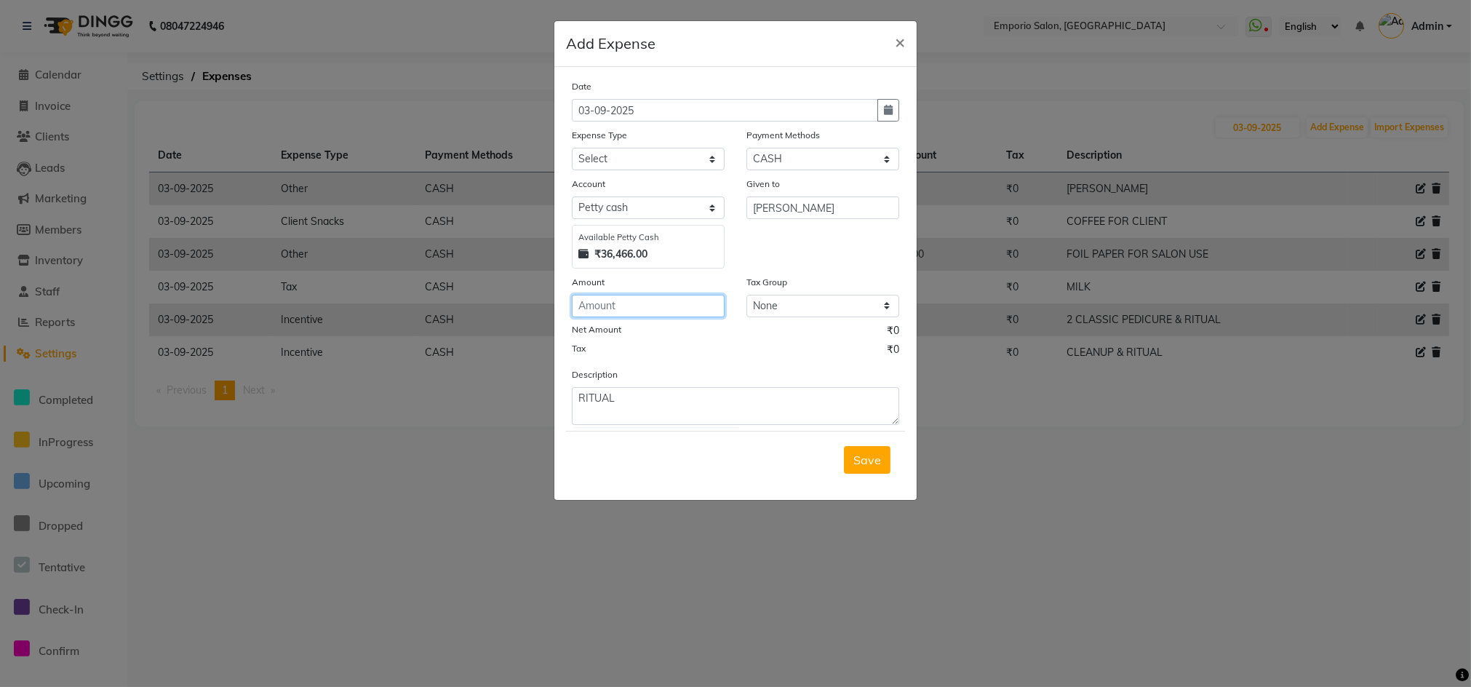
click at [625, 303] on input "number" at bounding box center [648, 306] width 153 height 23
type input "250"
click at [658, 169] on select "Select Advance Salary Bank charges Car maintenance Cash transfer to bank Cash t…" at bounding box center [648, 159] width 153 height 23
select select "15"
click at [572, 148] on select "Select Advance Salary Bank charges Car maintenance Cash transfer to bank Cash t…" at bounding box center [648, 159] width 153 height 23
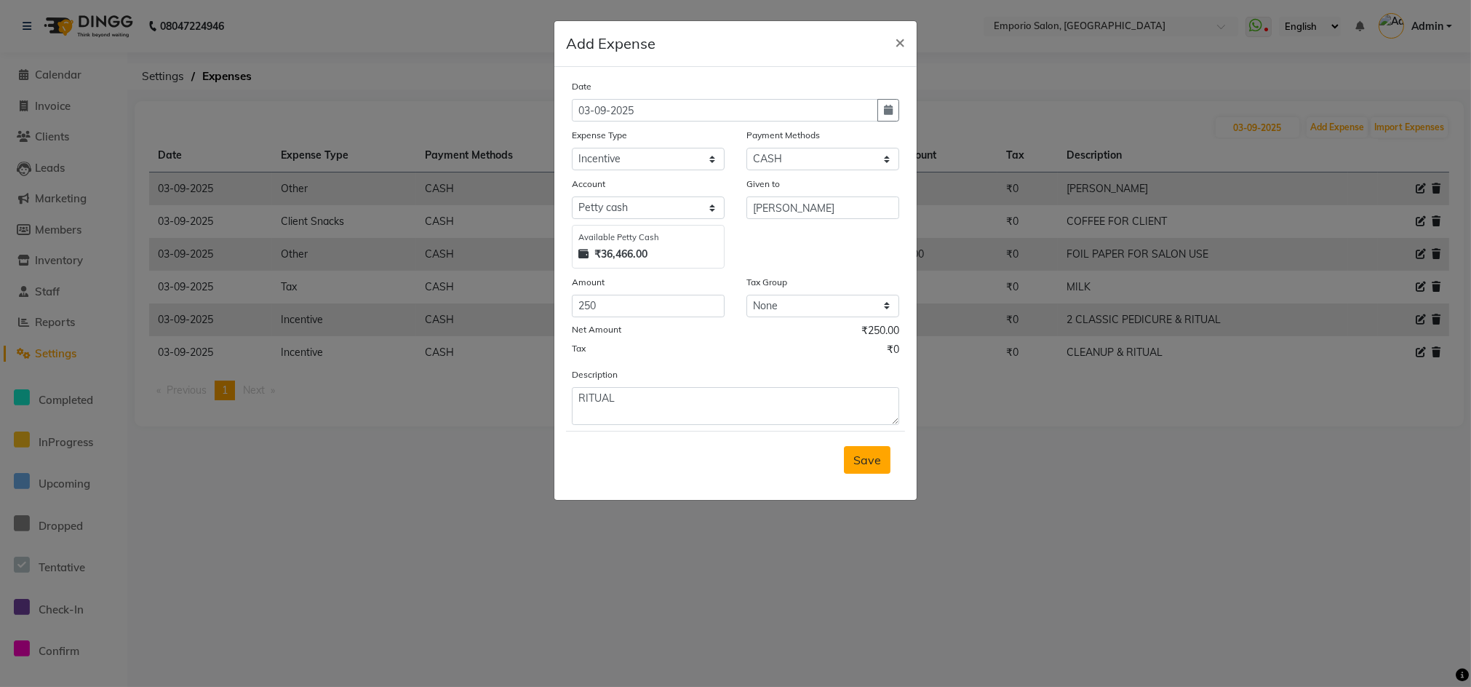
click at [877, 462] on span "Save" at bounding box center [867, 459] width 28 height 15
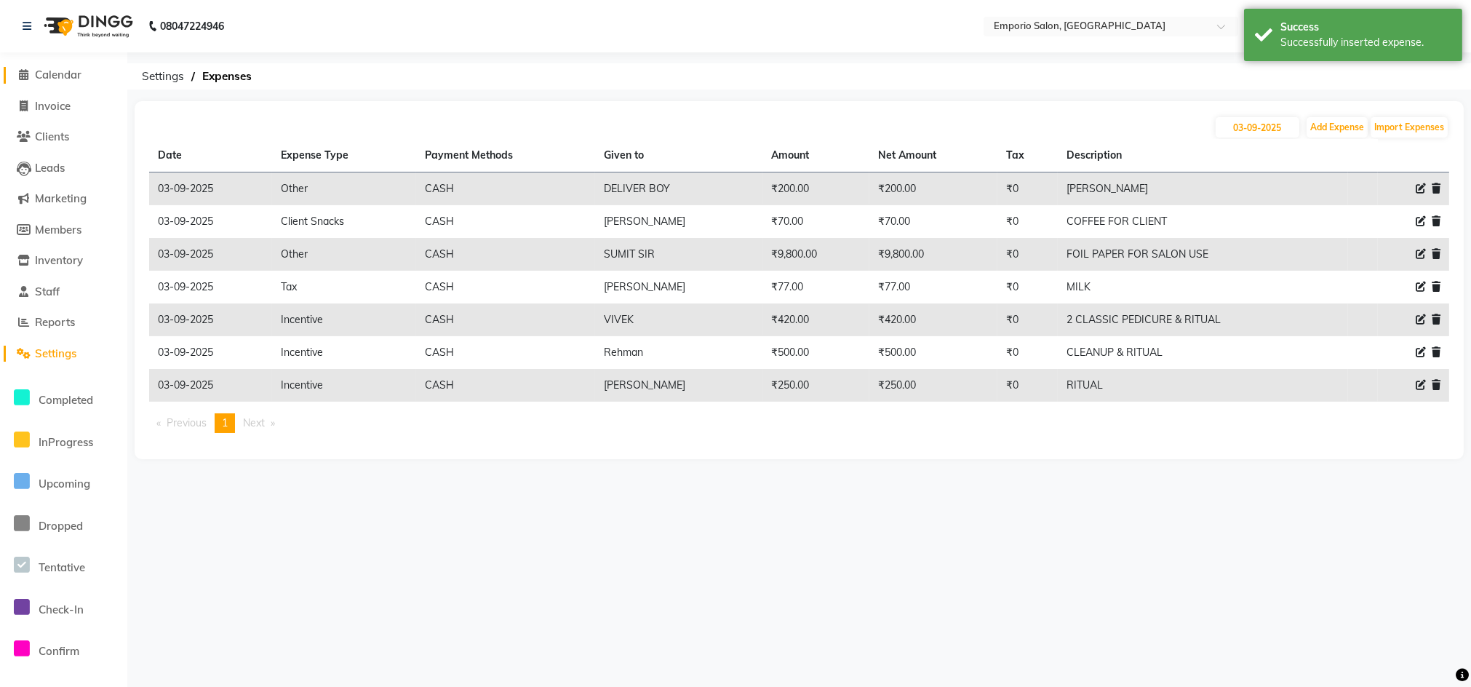
click at [46, 70] on span "Calendar" at bounding box center [58, 75] width 47 height 14
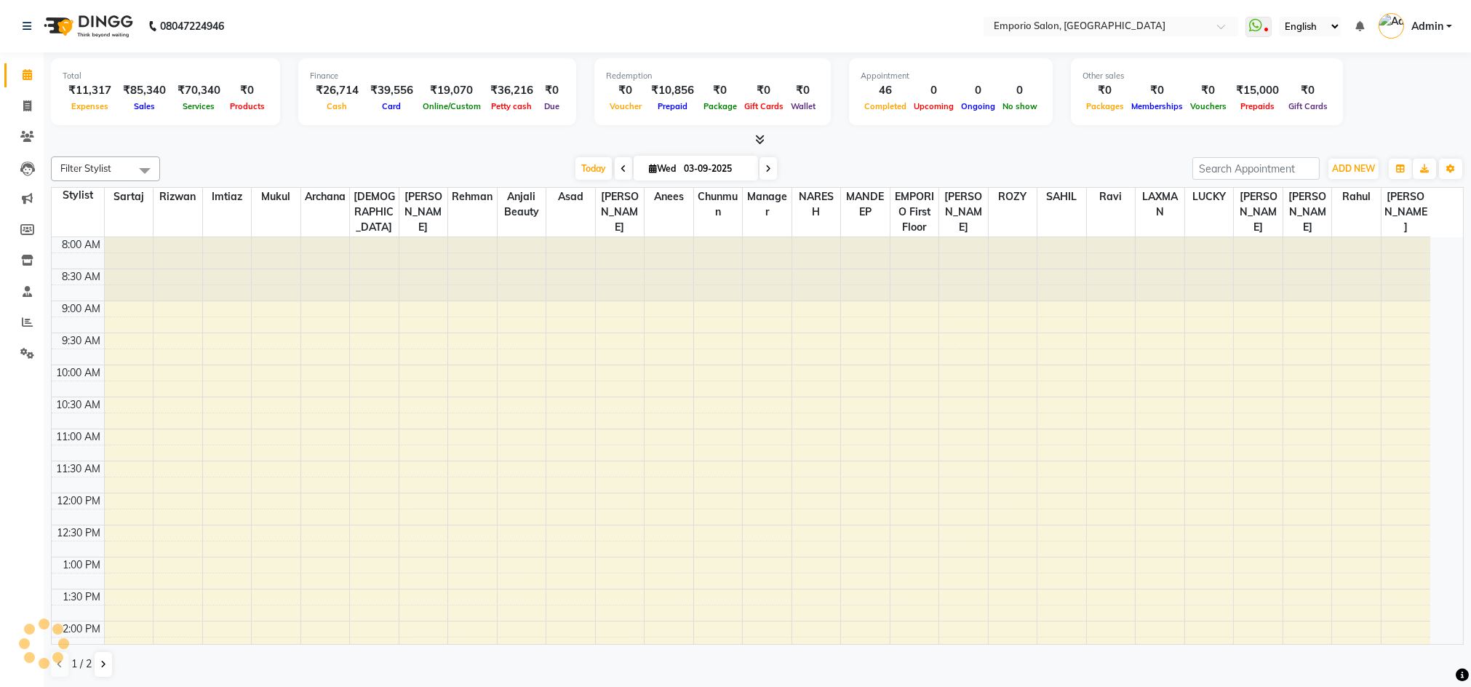
select select "en"
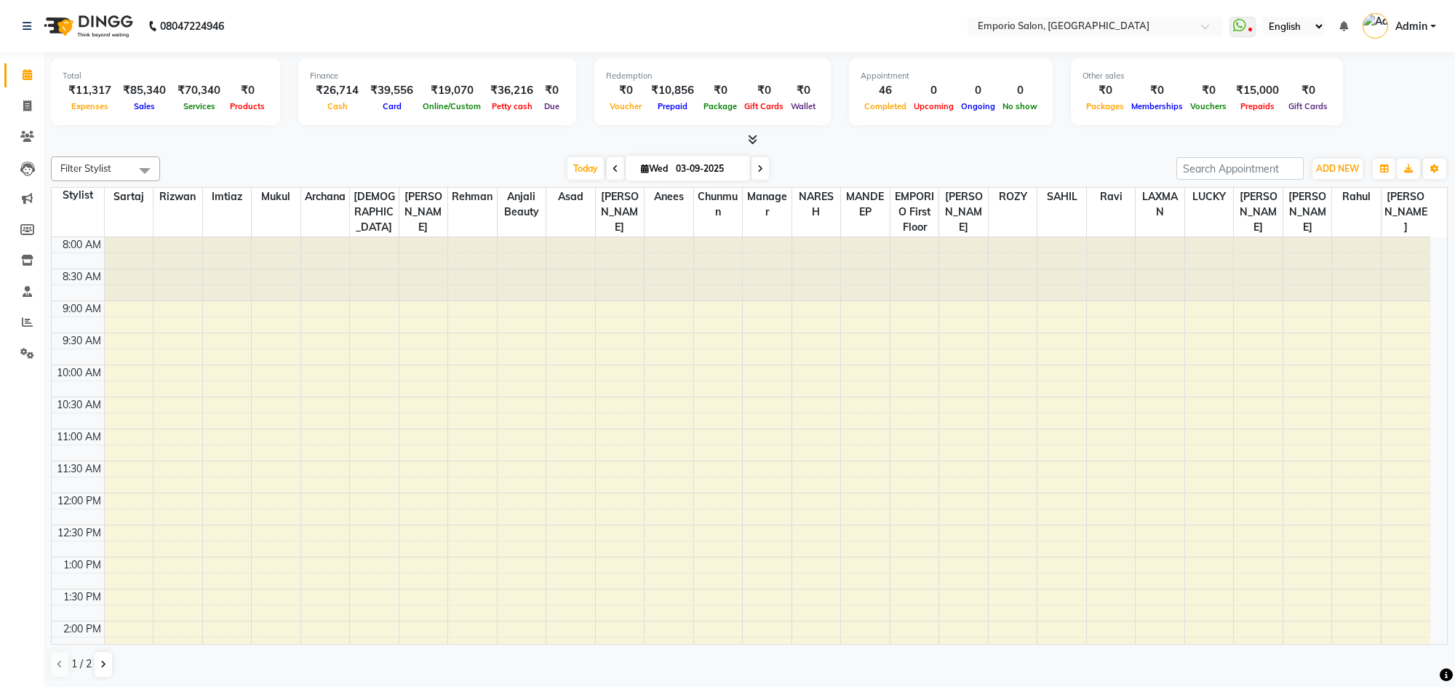
scroll to position [1, 0]
click at [20, 23] on div "08047224946" at bounding box center [123, 26] width 223 height 41
click at [28, 27] on icon at bounding box center [27, 26] width 9 height 10
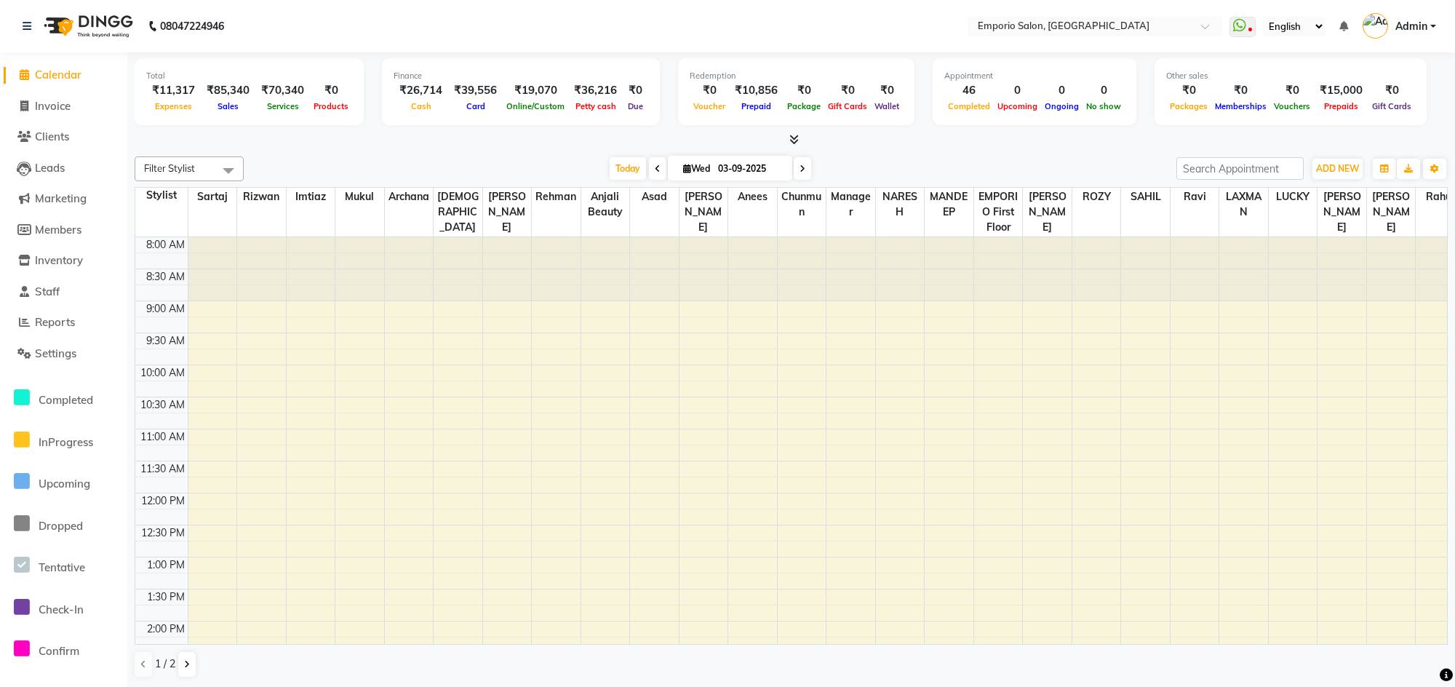
click at [52, 71] on span "Calendar" at bounding box center [58, 75] width 47 height 14
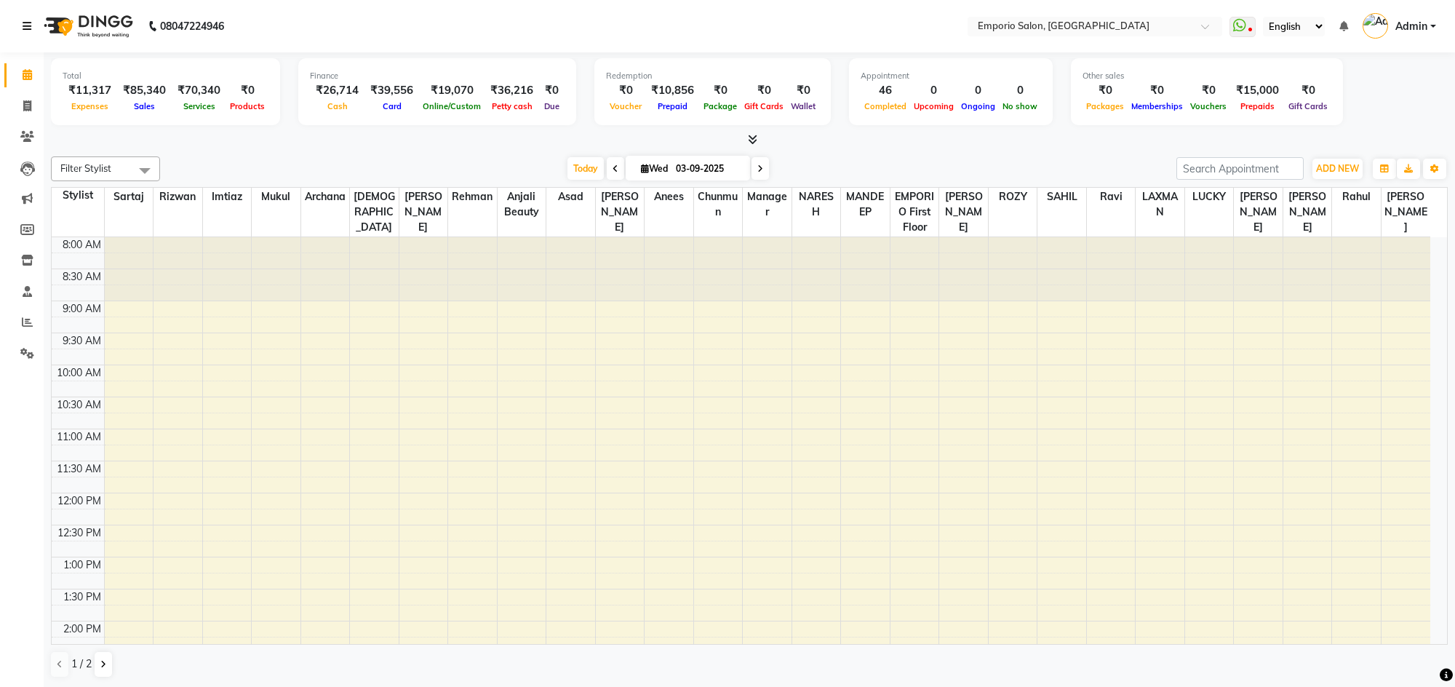
click at [23, 33] on link at bounding box center [30, 26] width 15 height 41
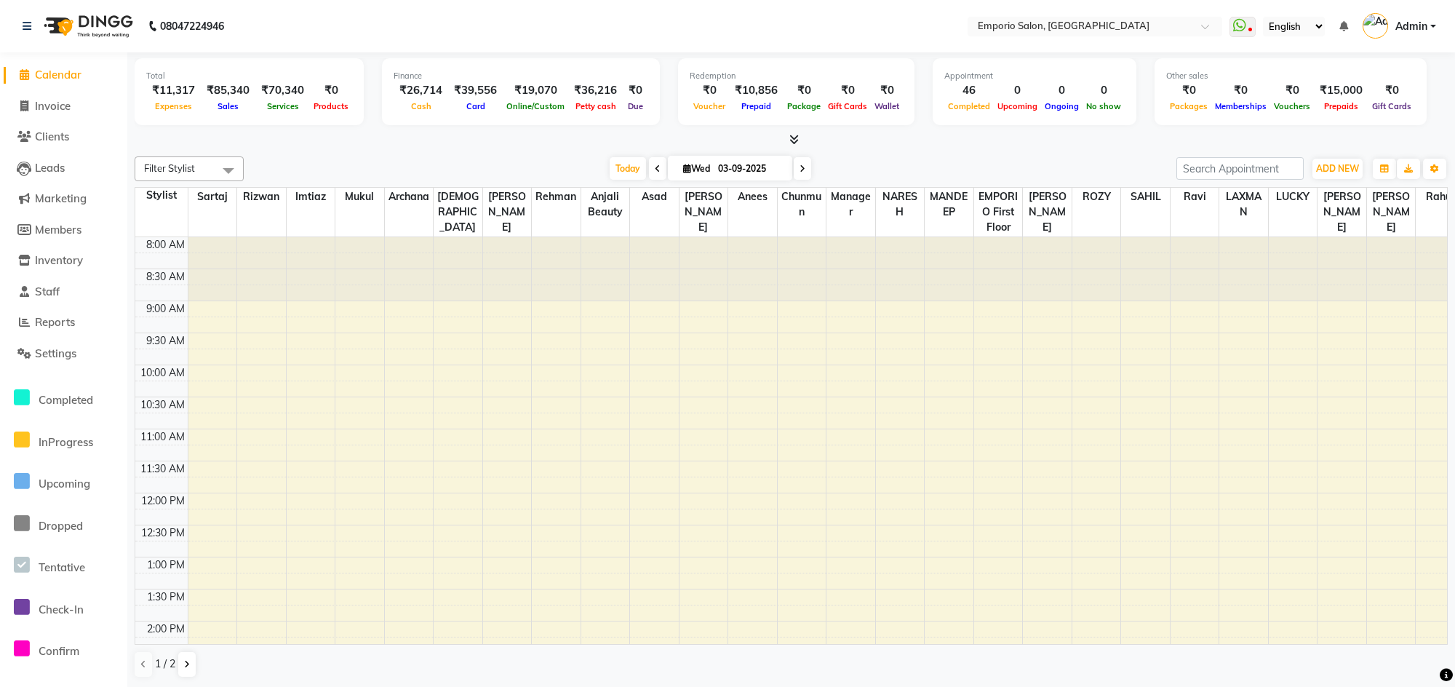
click at [65, 335] on li "Reports" at bounding box center [63, 322] width 127 height 31
click at [65, 317] on span "Reports" at bounding box center [55, 322] width 40 height 14
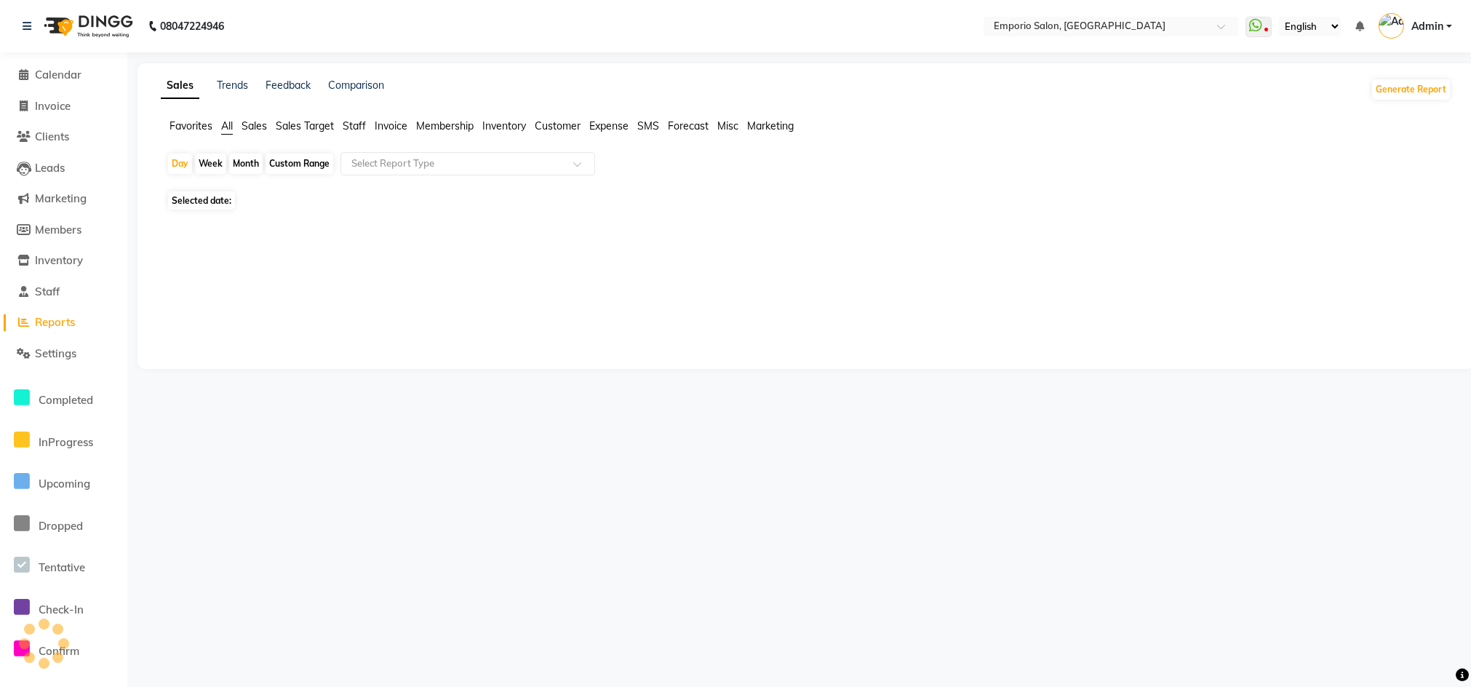
click at [309, 171] on div "Custom Range" at bounding box center [300, 163] width 68 height 20
select select "9"
select select "2025"
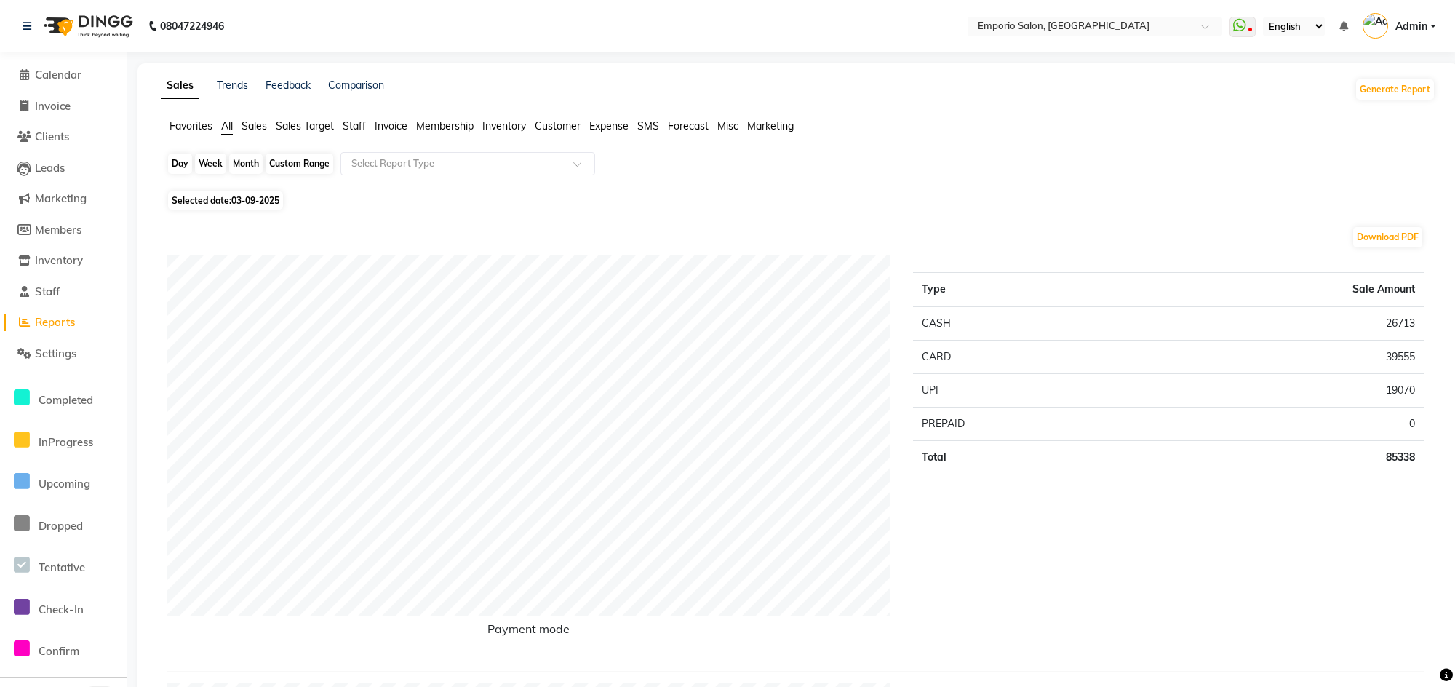
click at [300, 164] on div "Custom Range" at bounding box center [300, 163] width 68 height 20
select select "9"
select select "2025"
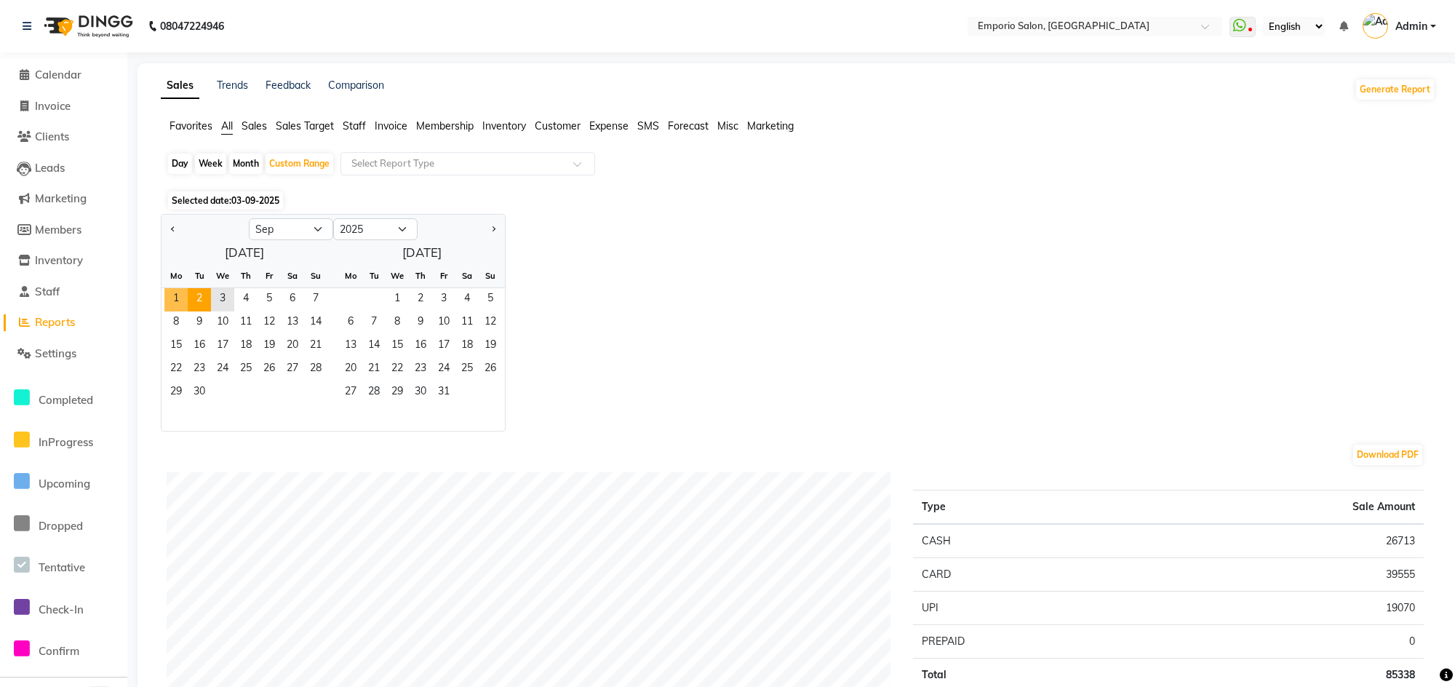
drag, startPoint x: 167, startPoint y: 295, endPoint x: 197, endPoint y: 293, distance: 29.9
click at [177, 295] on span "1" at bounding box center [175, 299] width 23 height 23
click at [211, 293] on span "3" at bounding box center [222, 299] width 23 height 23
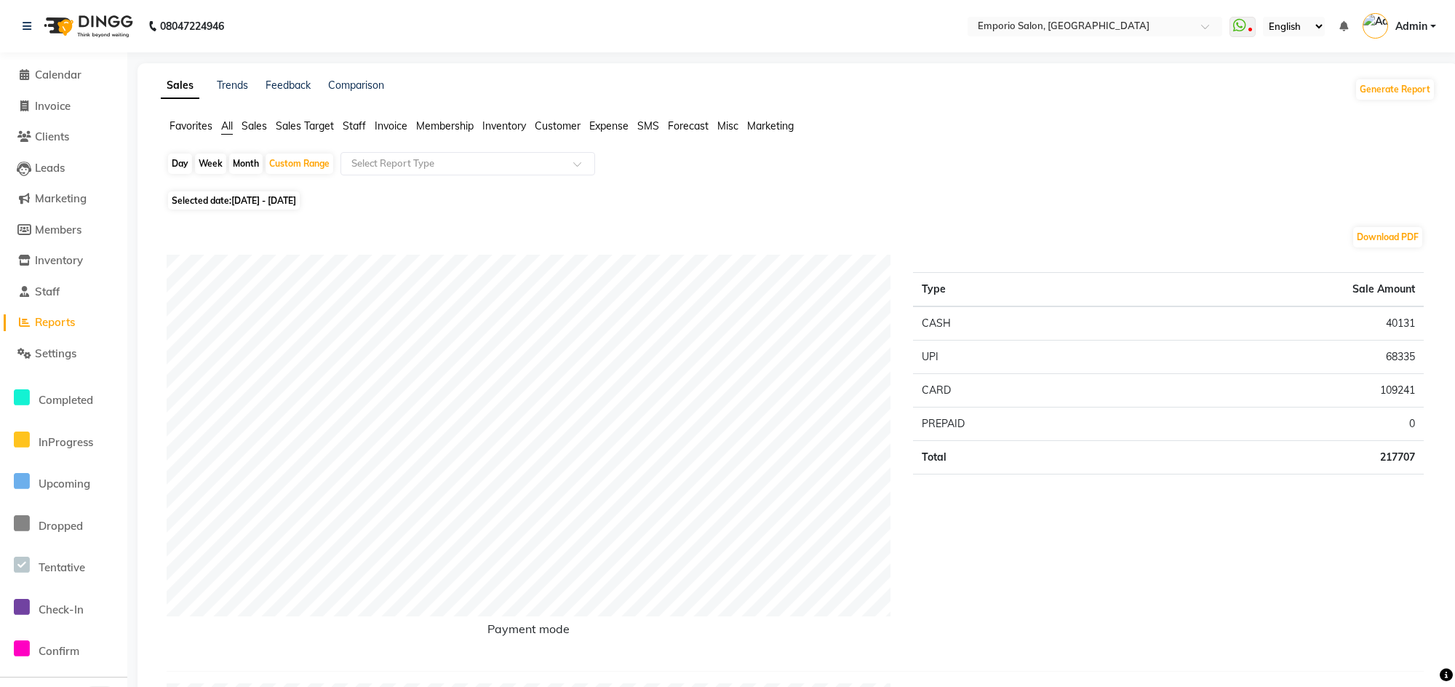
click at [350, 123] on span "Staff" at bounding box center [354, 125] width 23 height 13
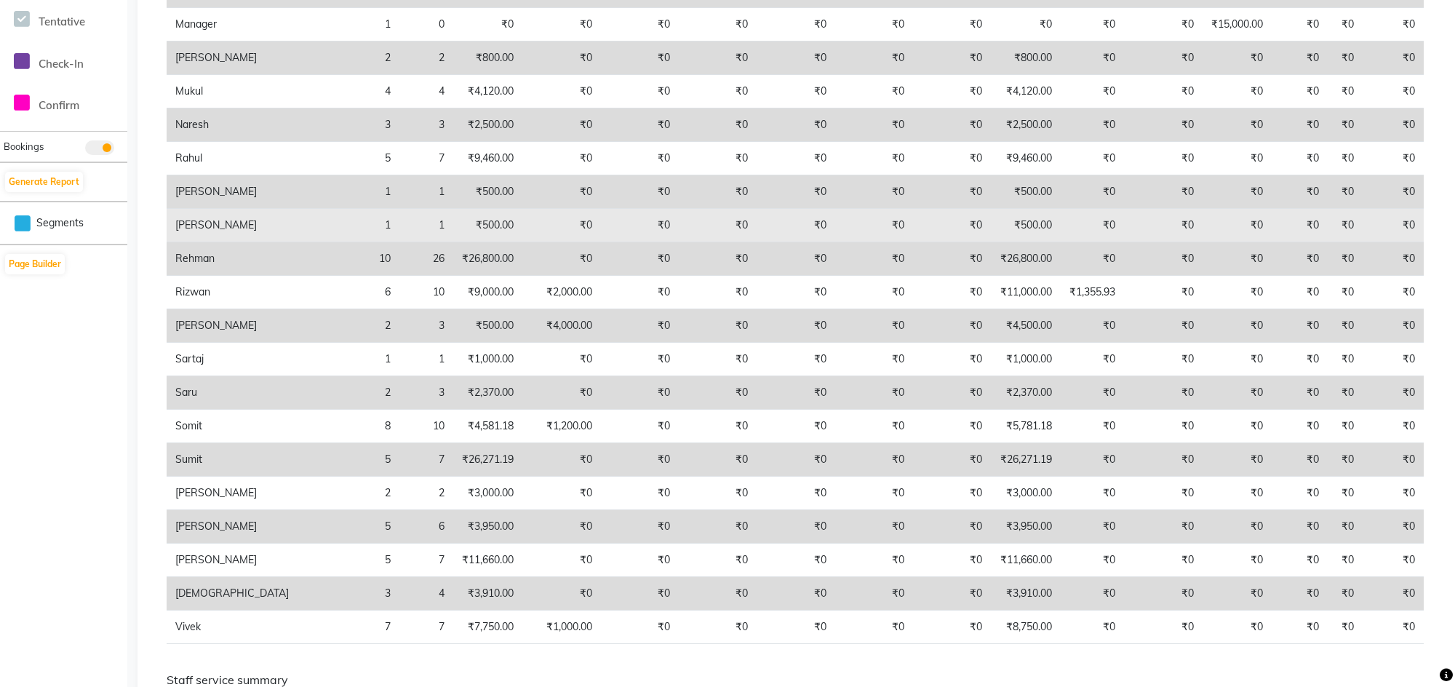
scroll to position [655, 0]
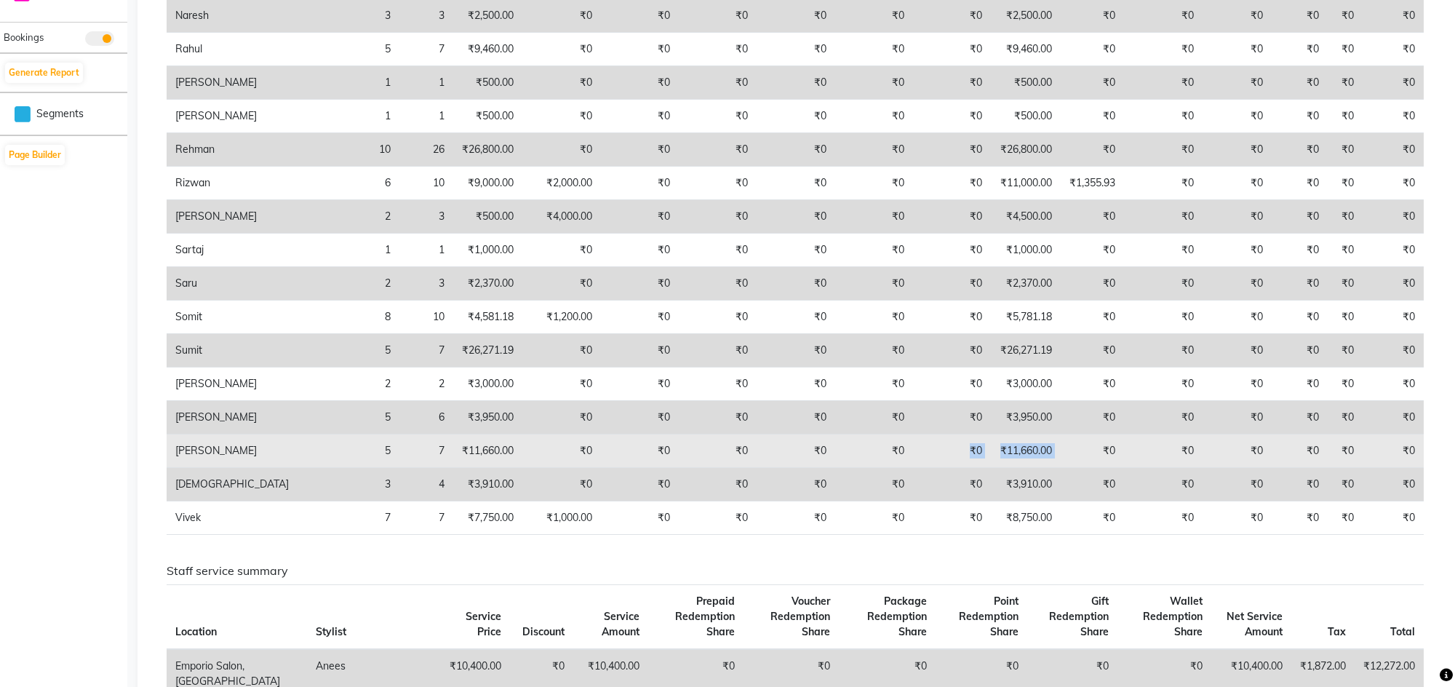
drag, startPoint x: 1056, startPoint y: 466, endPoint x: 867, endPoint y: 470, distance: 188.4
click at [867, 468] on tr "Vikash 5 7 ₹11,660.00 ₹0 ₹0 ₹0 ₹0 ₹0 ₹0 ₹11,660.00 ₹0 ₹0 ₹0 ₹0 ₹0 ₹0" at bounding box center [795, 450] width 1257 height 33
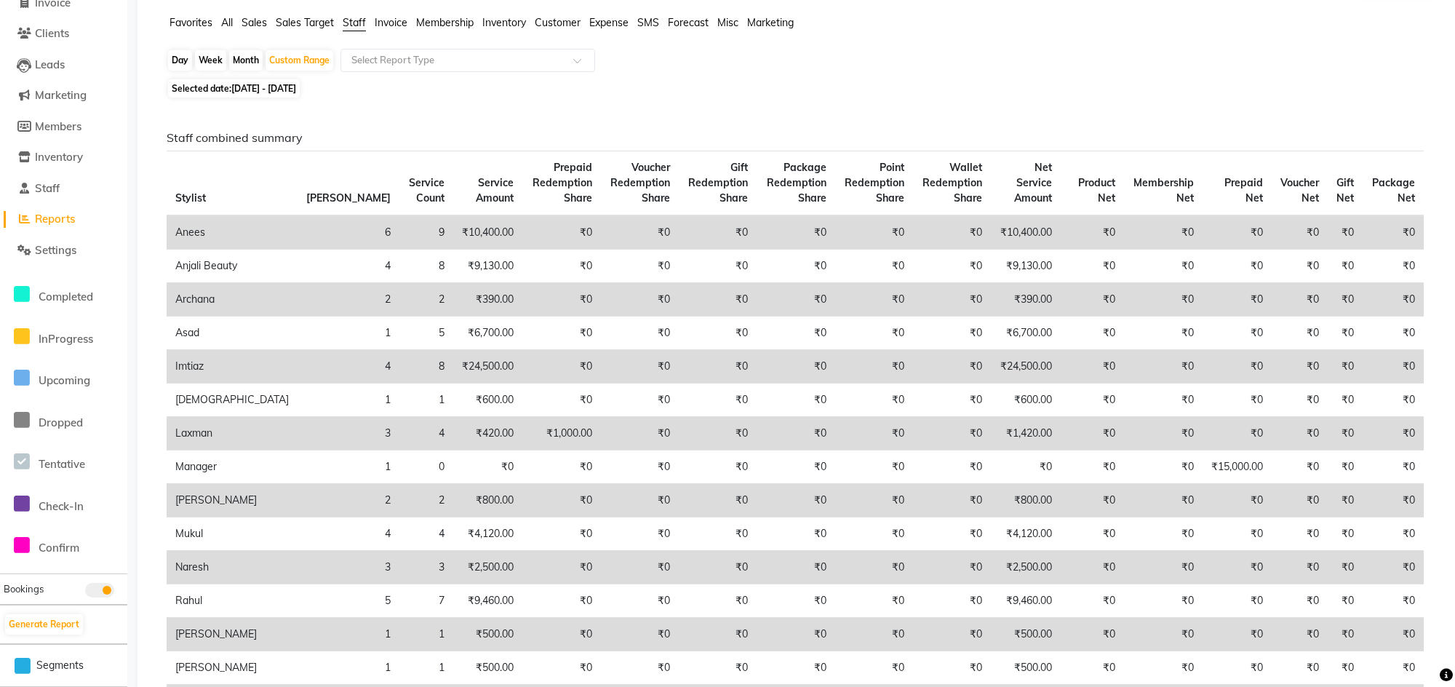
scroll to position [0, 0]
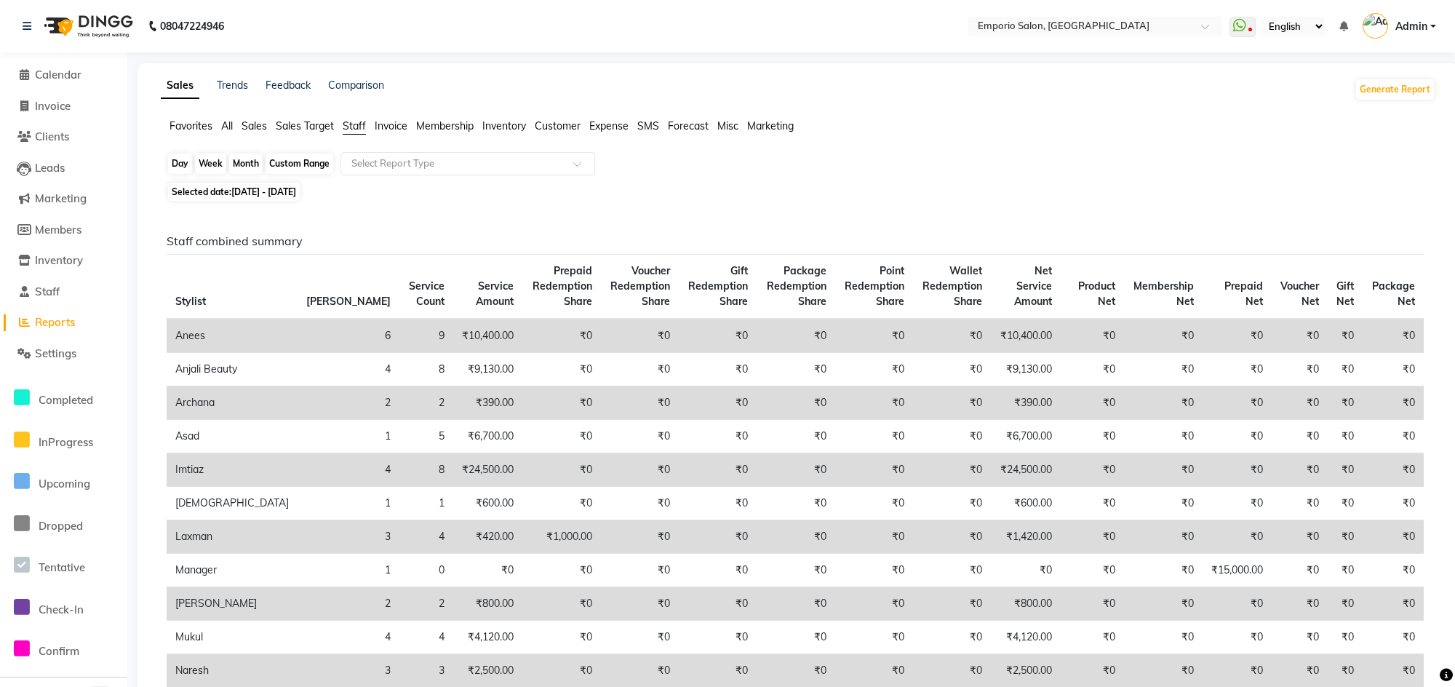
click at [284, 164] on div "Custom Range" at bounding box center [300, 163] width 68 height 20
select select "9"
select select "2025"
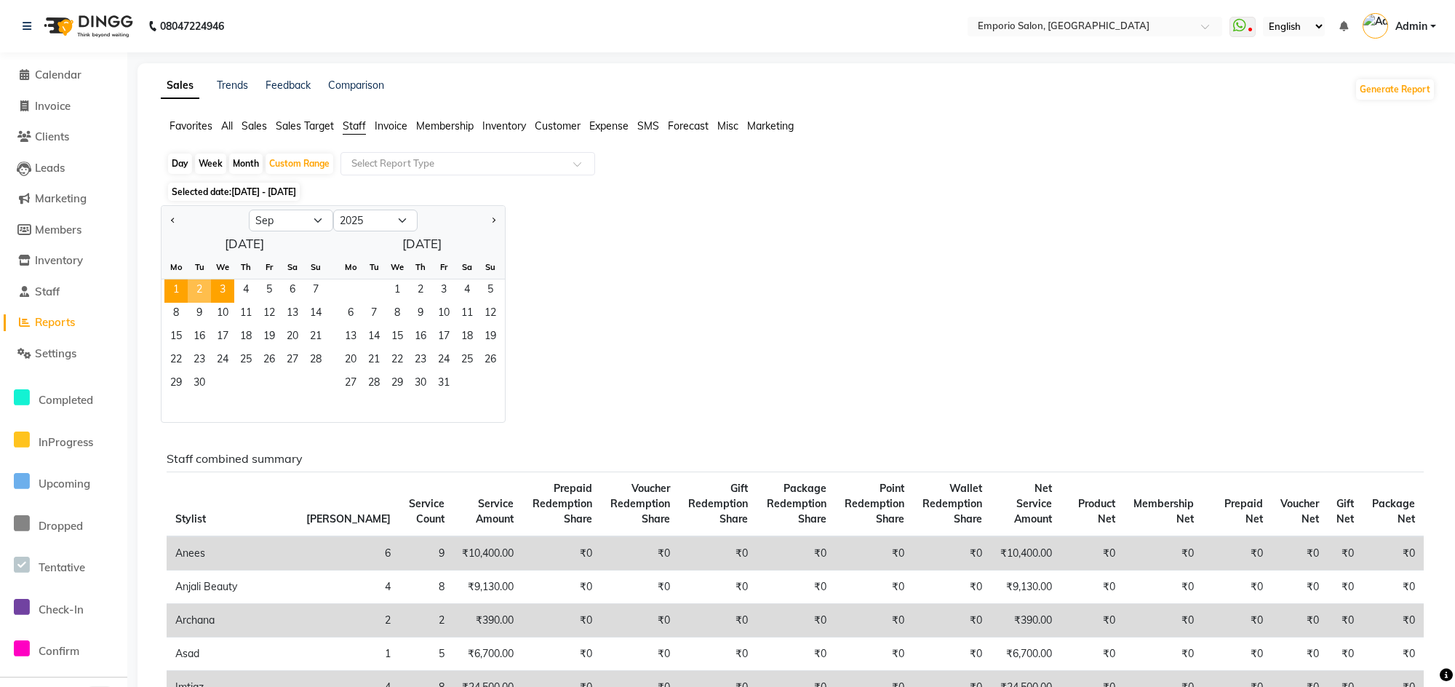
click at [242, 164] on div "Month" at bounding box center [245, 163] width 33 height 20
select select "9"
select select "2025"
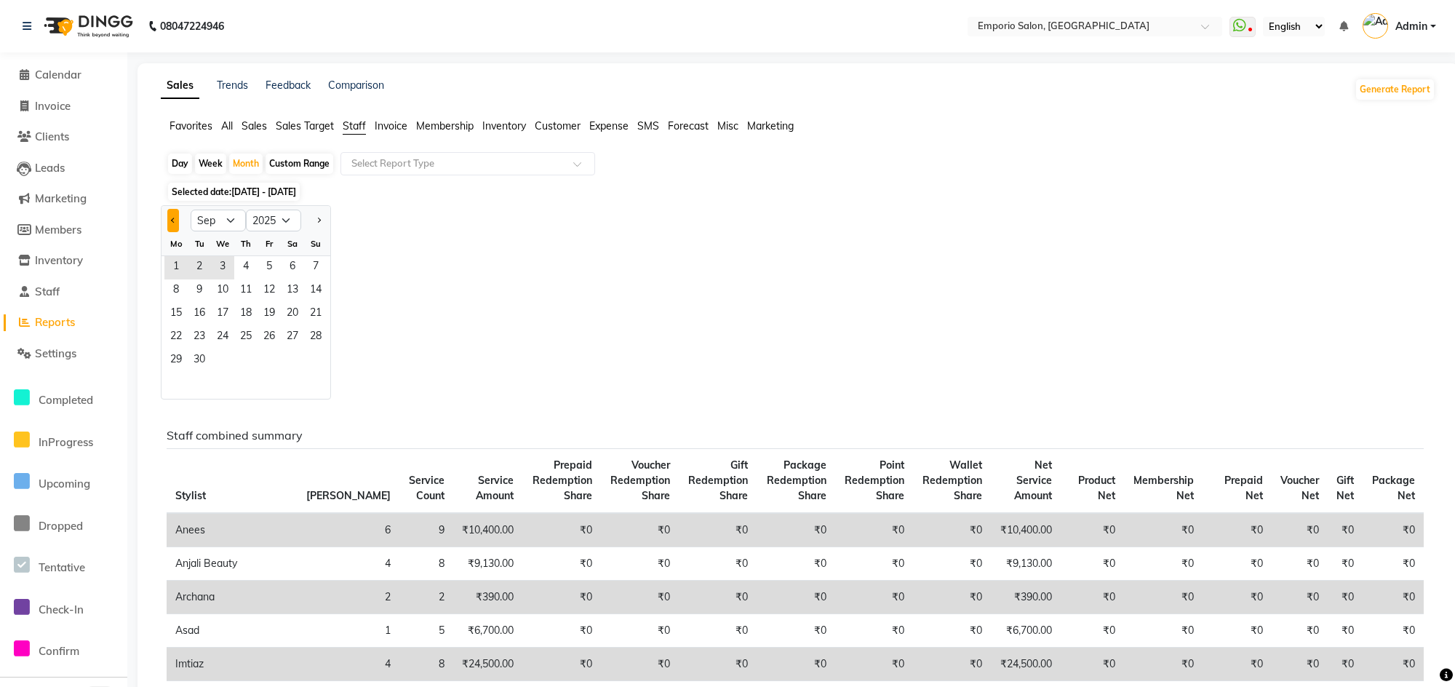
drag, startPoint x: 163, startPoint y: 218, endPoint x: 172, endPoint y: 216, distance: 9.0
click at [165, 217] on div at bounding box center [175, 220] width 29 height 23
click at [172, 216] on button "Previous month" at bounding box center [173, 220] width 12 height 23
select select "8"
click at [264, 263] on span "1" at bounding box center [269, 267] width 23 height 23
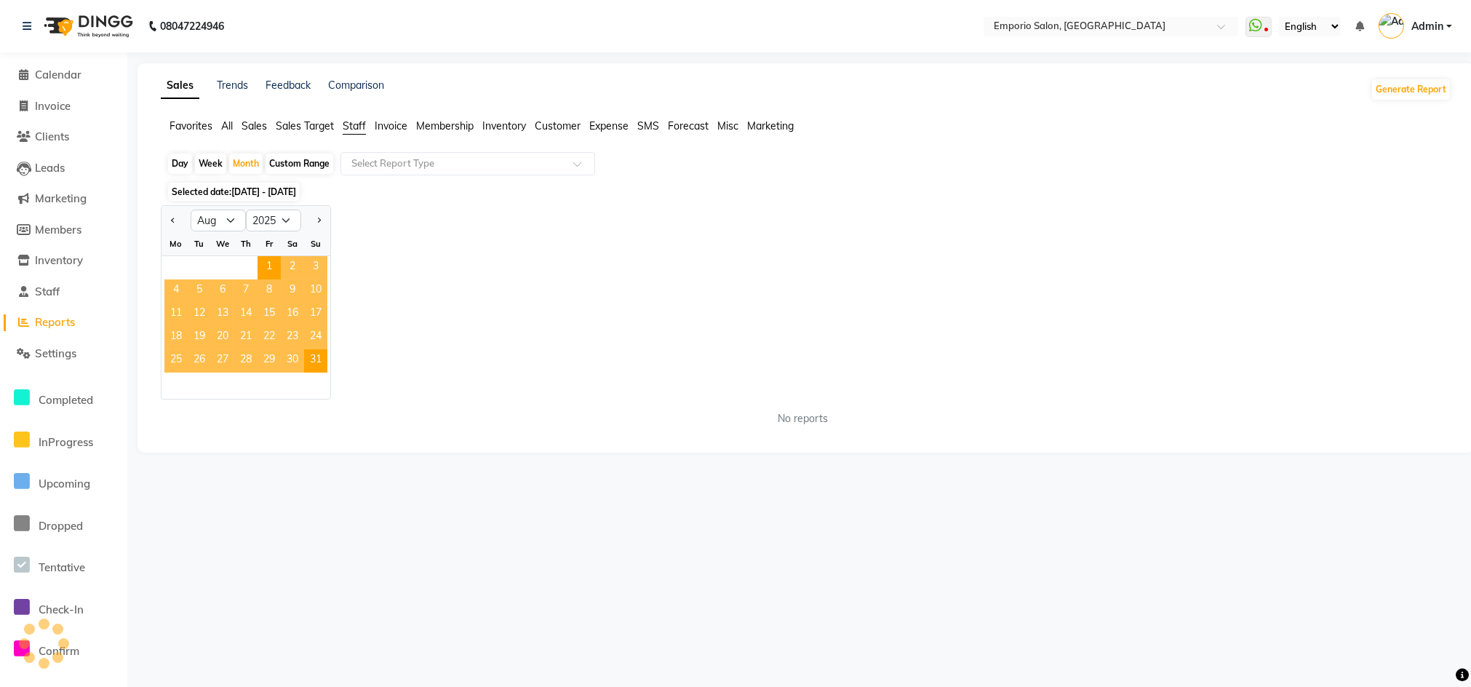
click at [355, 127] on span "Staff" at bounding box center [354, 125] width 23 height 13
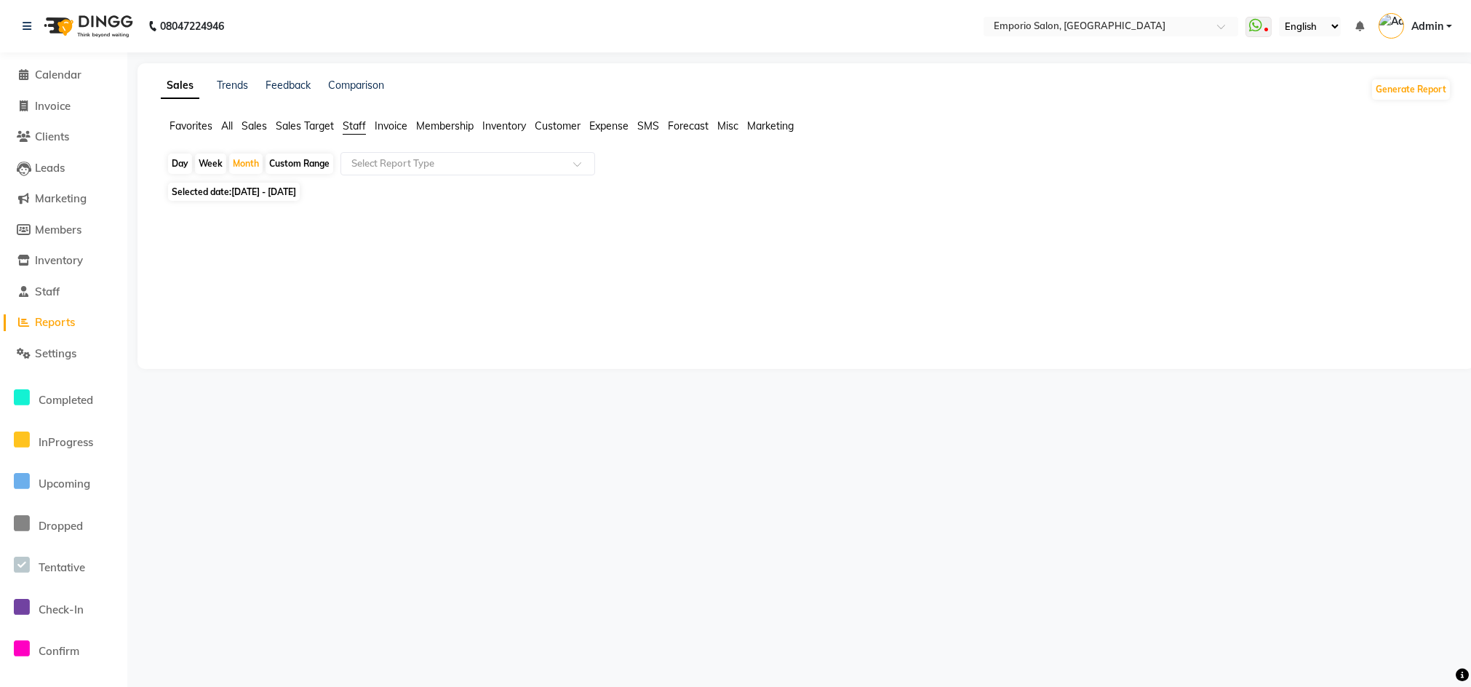
click at [383, 125] on span "Invoice" at bounding box center [391, 125] width 33 height 13
click at [357, 125] on span "Staff" at bounding box center [354, 125] width 23 height 13
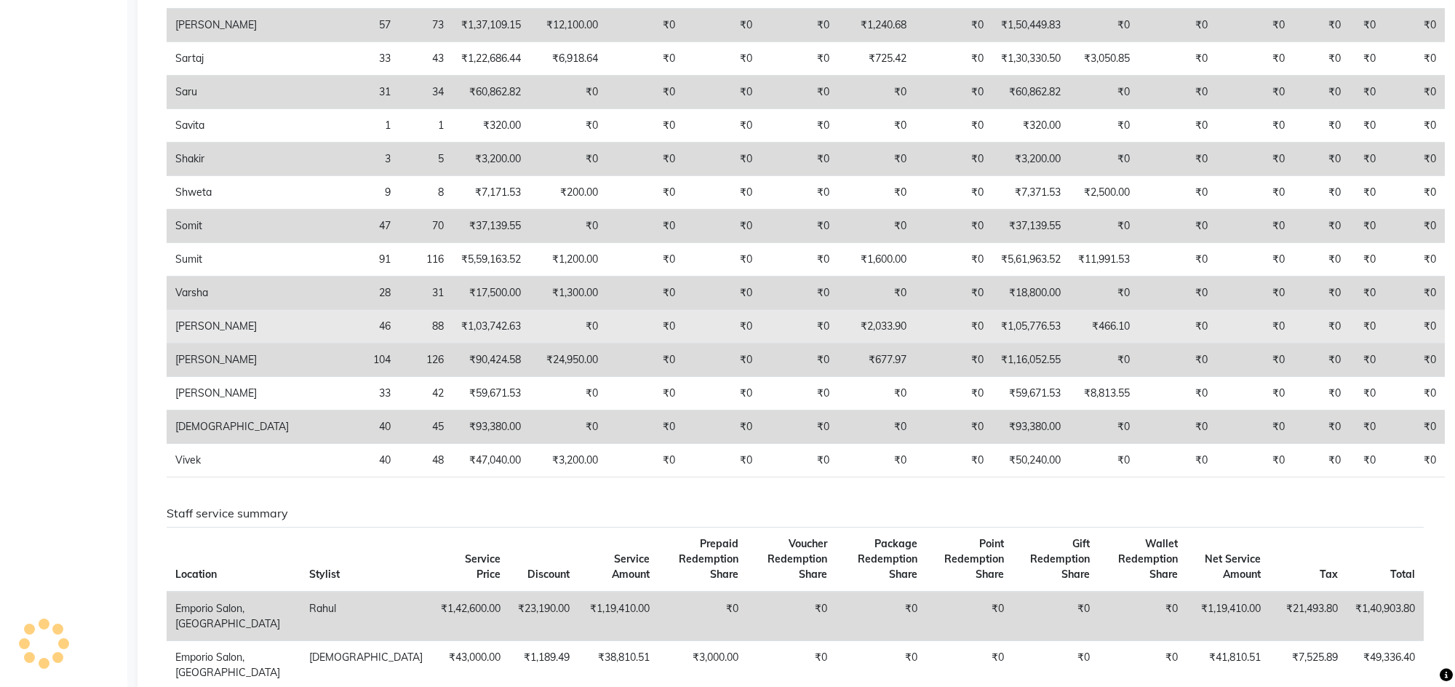
scroll to position [982, 0]
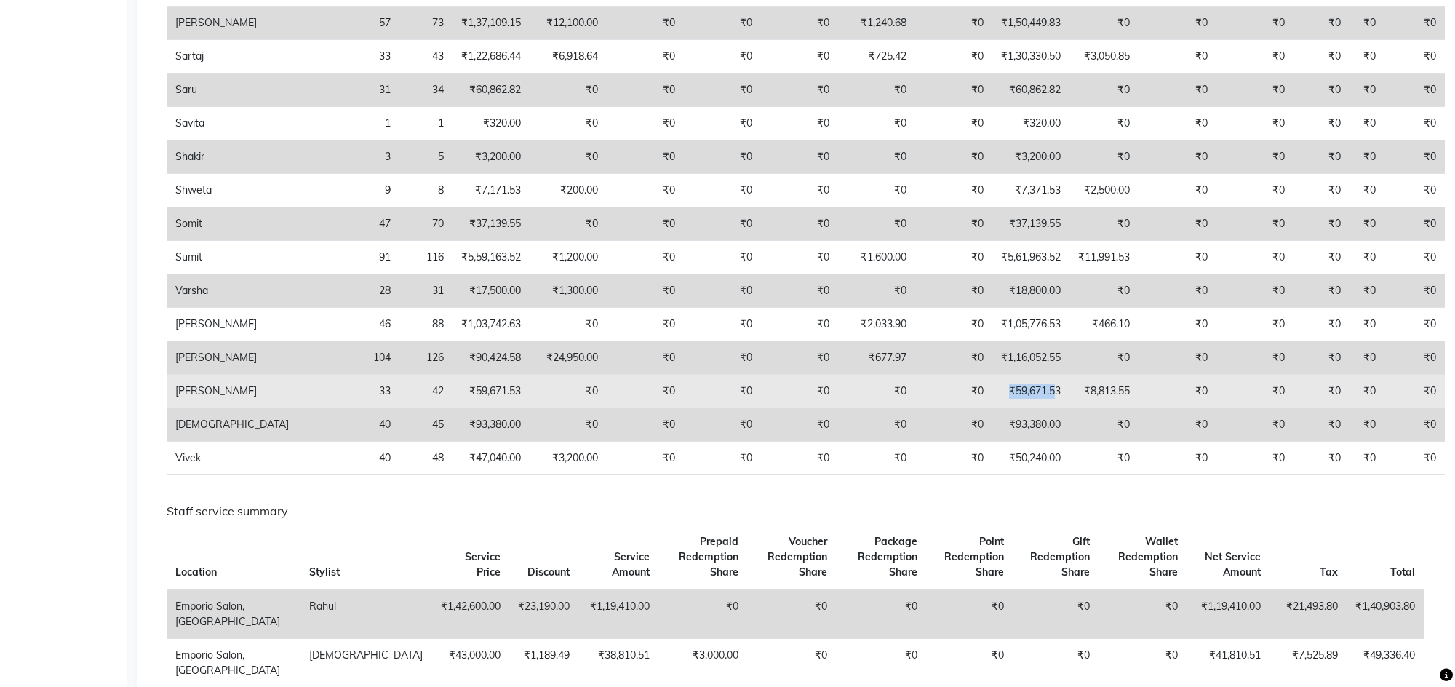
drag, startPoint x: 1018, startPoint y: 402, endPoint x: 952, endPoint y: 404, distance: 66.2
click at [992, 404] on td "₹59,671.53" at bounding box center [1030, 391] width 77 height 33
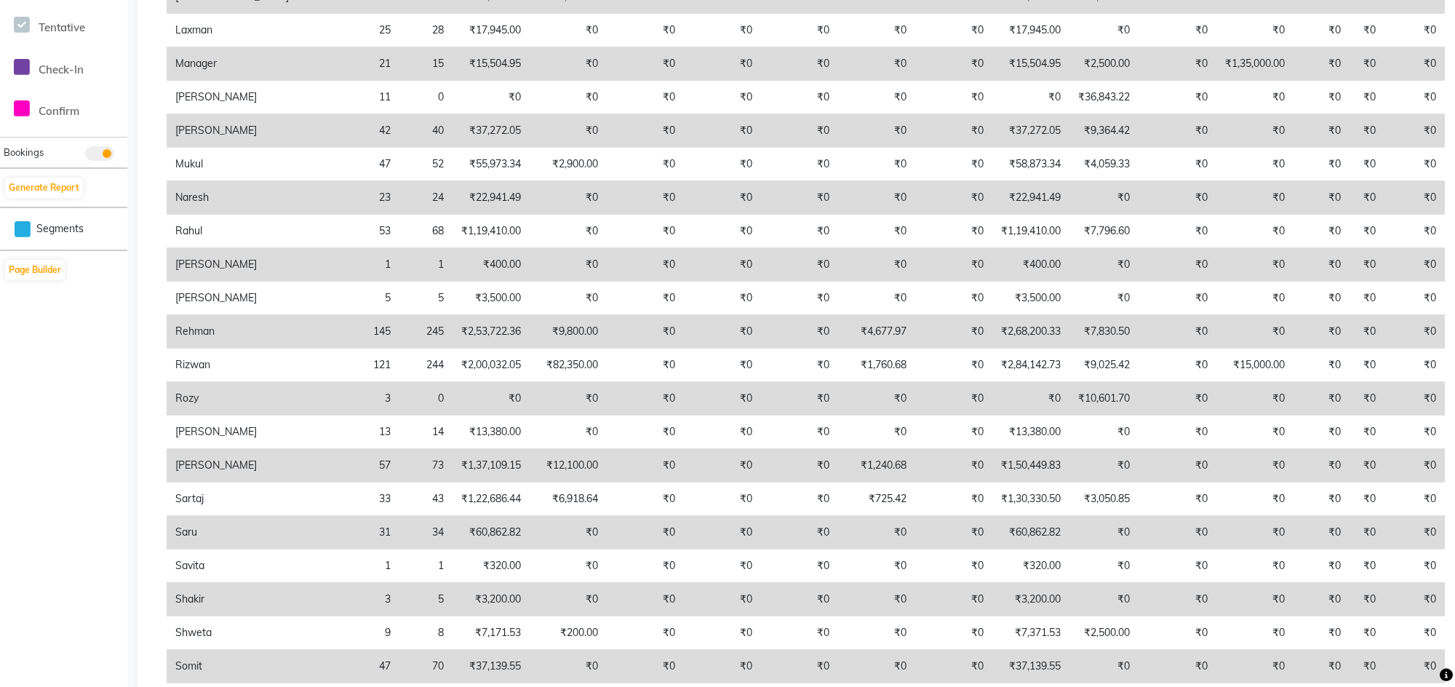
scroll to position [546, 0]
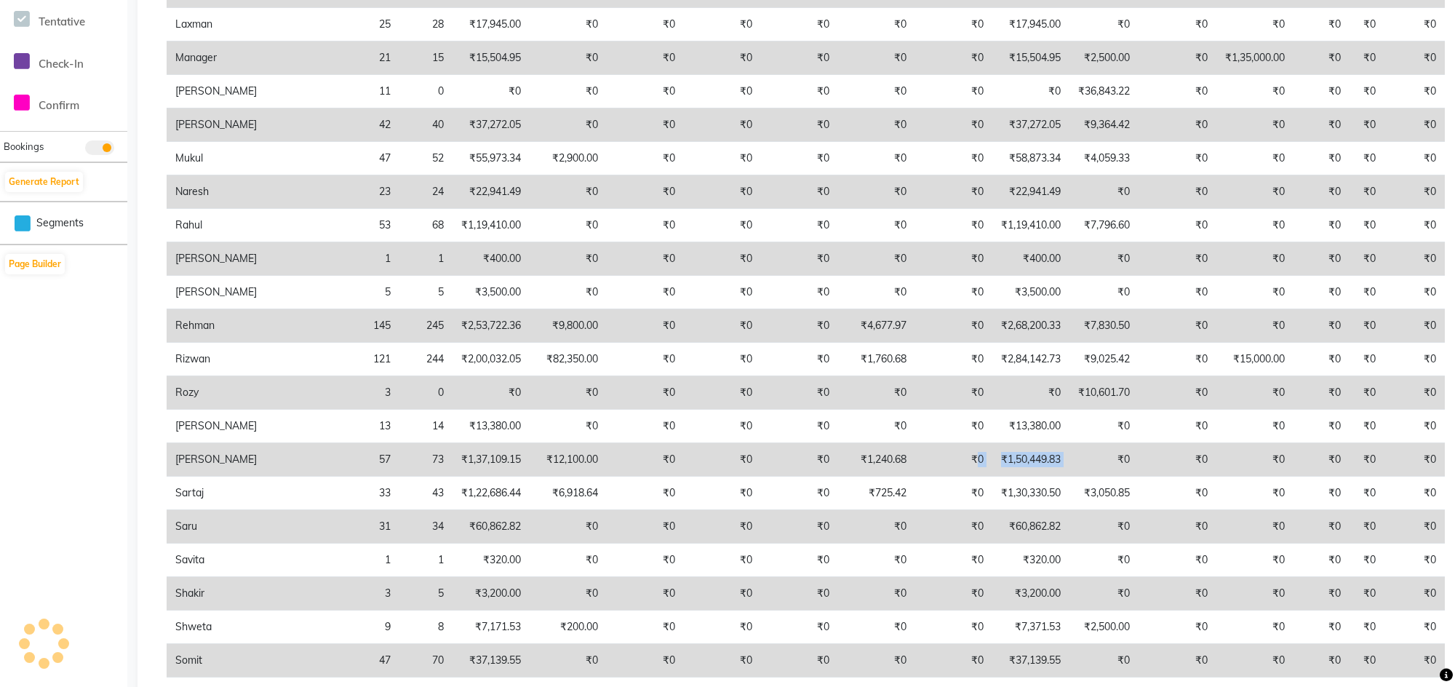
drag, startPoint x: 933, startPoint y: 470, endPoint x: 1055, endPoint y: 468, distance: 121.5
click at [1055, 468] on tr "Sam 57 73 ₹1,37,109.15 ₹12,100.00 ₹0 ₹0 ₹0 ₹1,240.68 ₹0 ₹1,50,449.83 ₹0 ₹0 ₹0 ₹…" at bounding box center [806, 459] width 1278 height 33
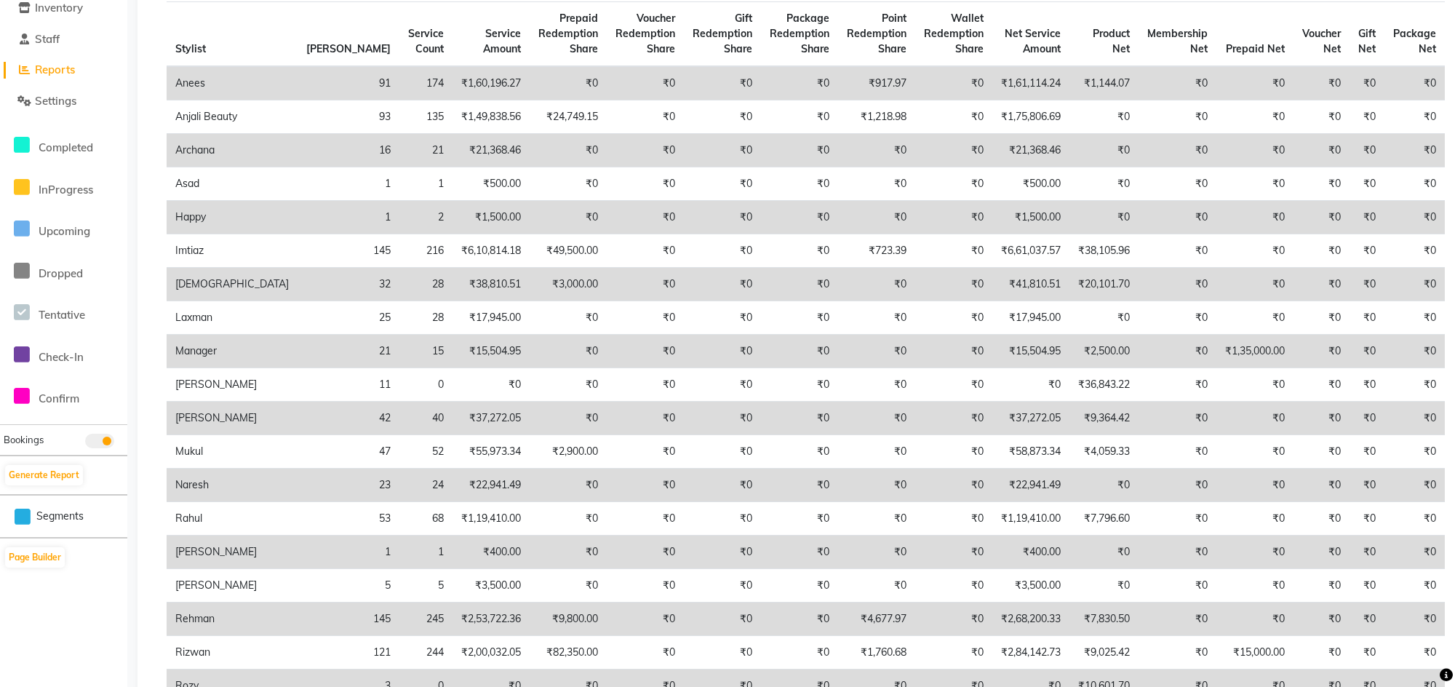
scroll to position [0, 0]
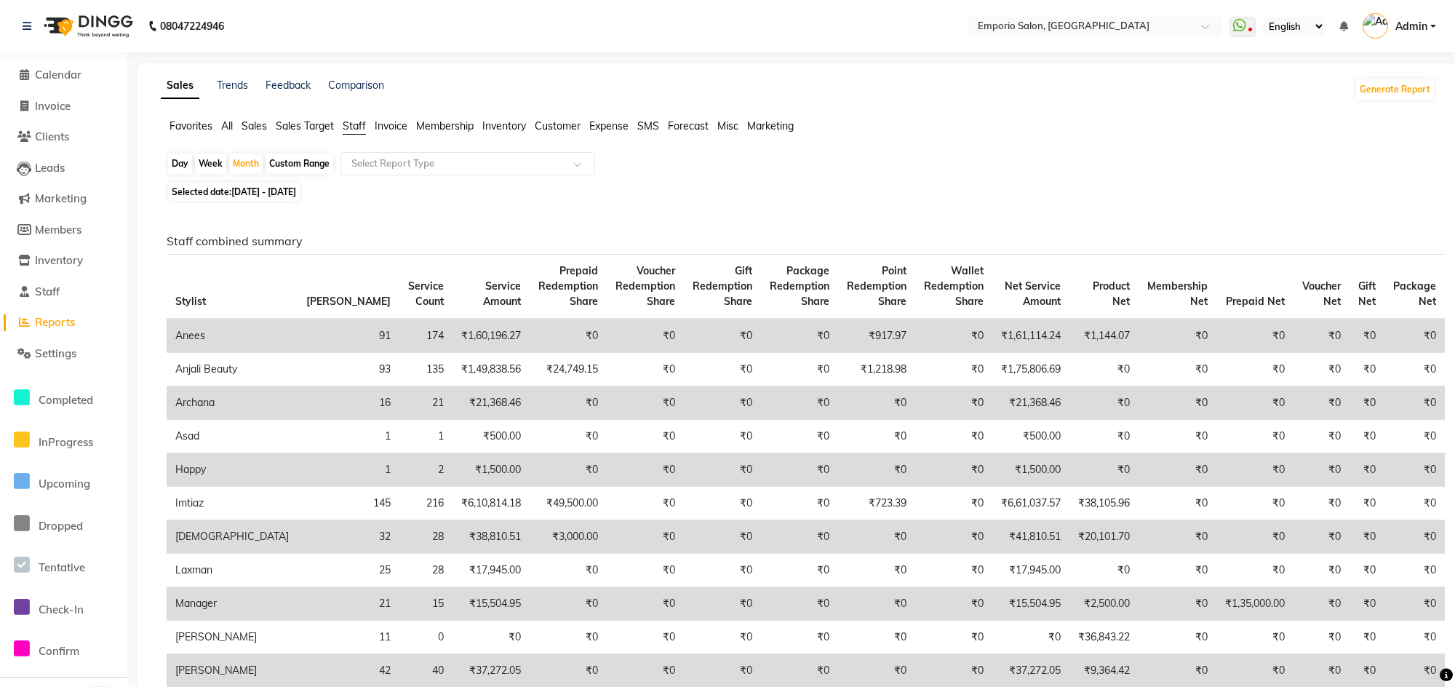
click at [274, 155] on div "Custom Range" at bounding box center [300, 163] width 68 height 20
select select "8"
select select "2025"
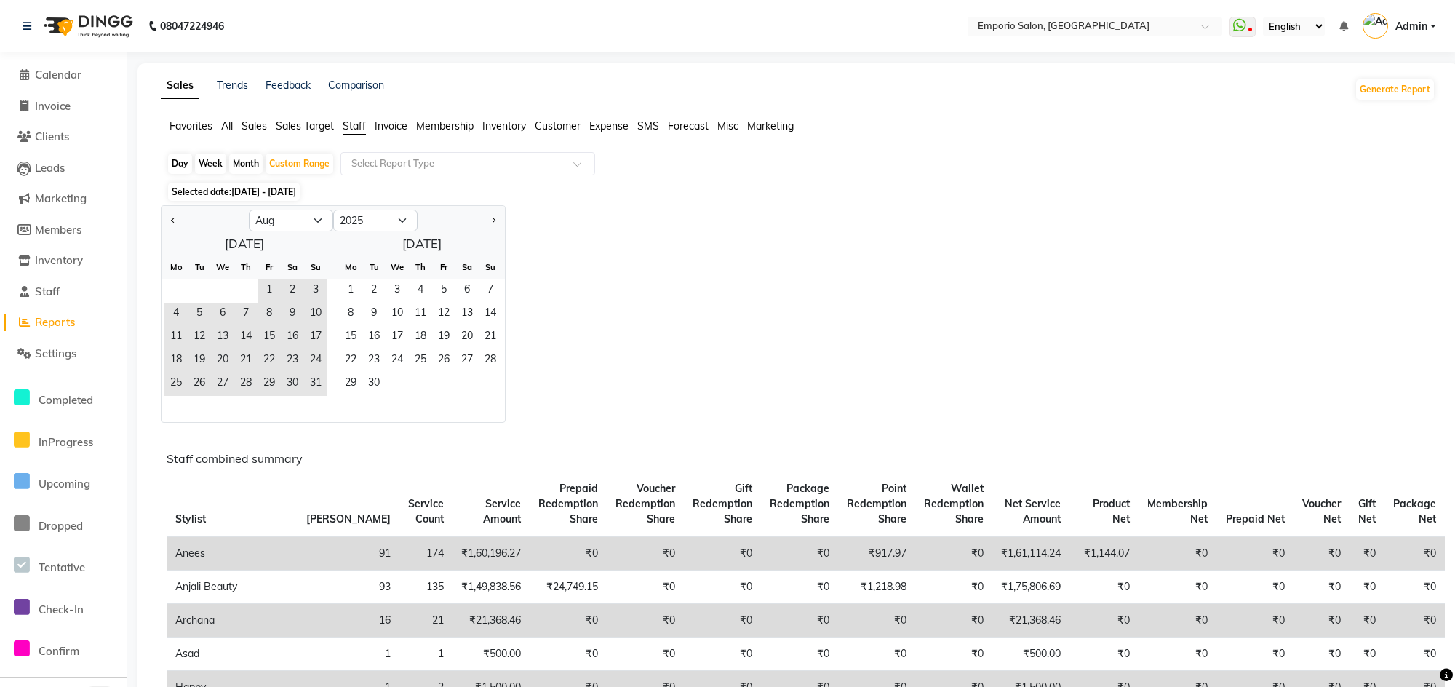
click at [354, 125] on span "Staff" at bounding box center [354, 125] width 23 height 13
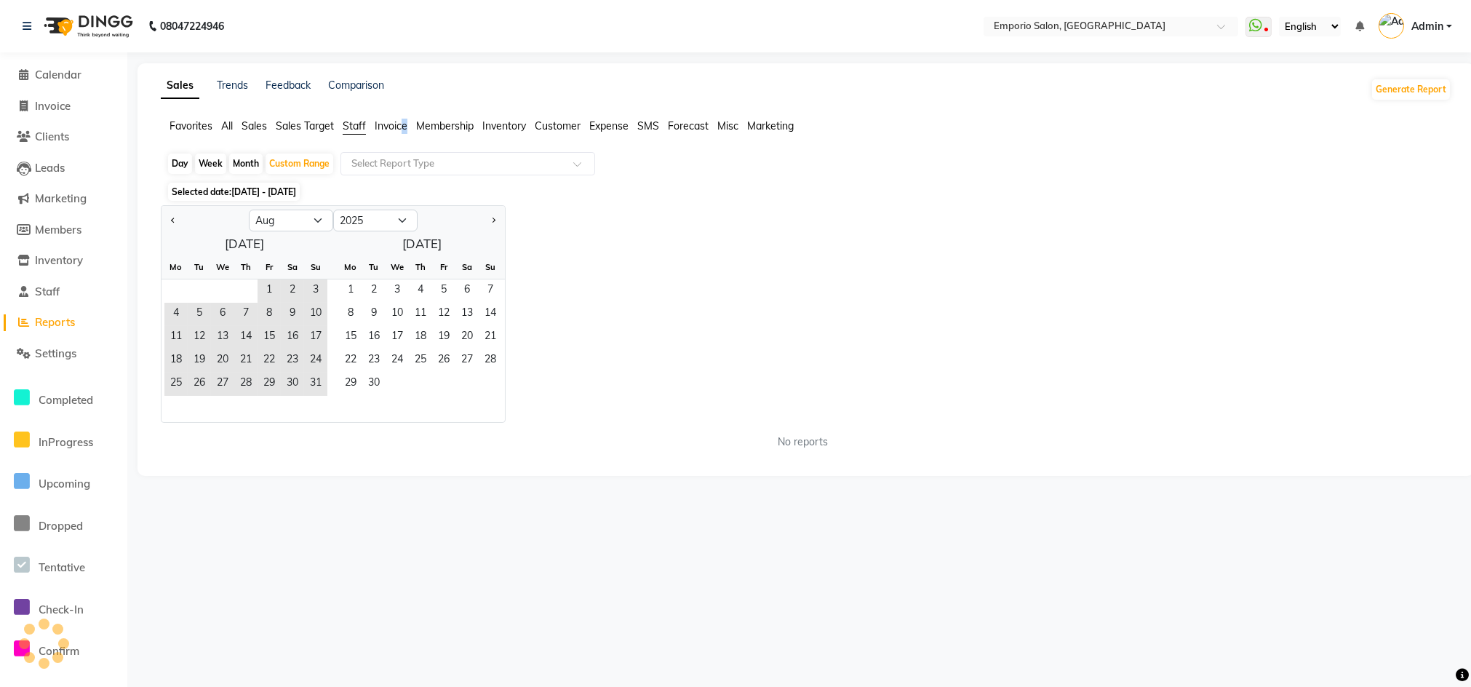
drag, startPoint x: 402, startPoint y: 121, endPoint x: 413, endPoint y: 121, distance: 10.9
click at [413, 121] on ul "Favorites All Sales Sales Target Staff Invoice Membership Inventory Customer Ex…" at bounding box center [806, 127] width 1291 height 16
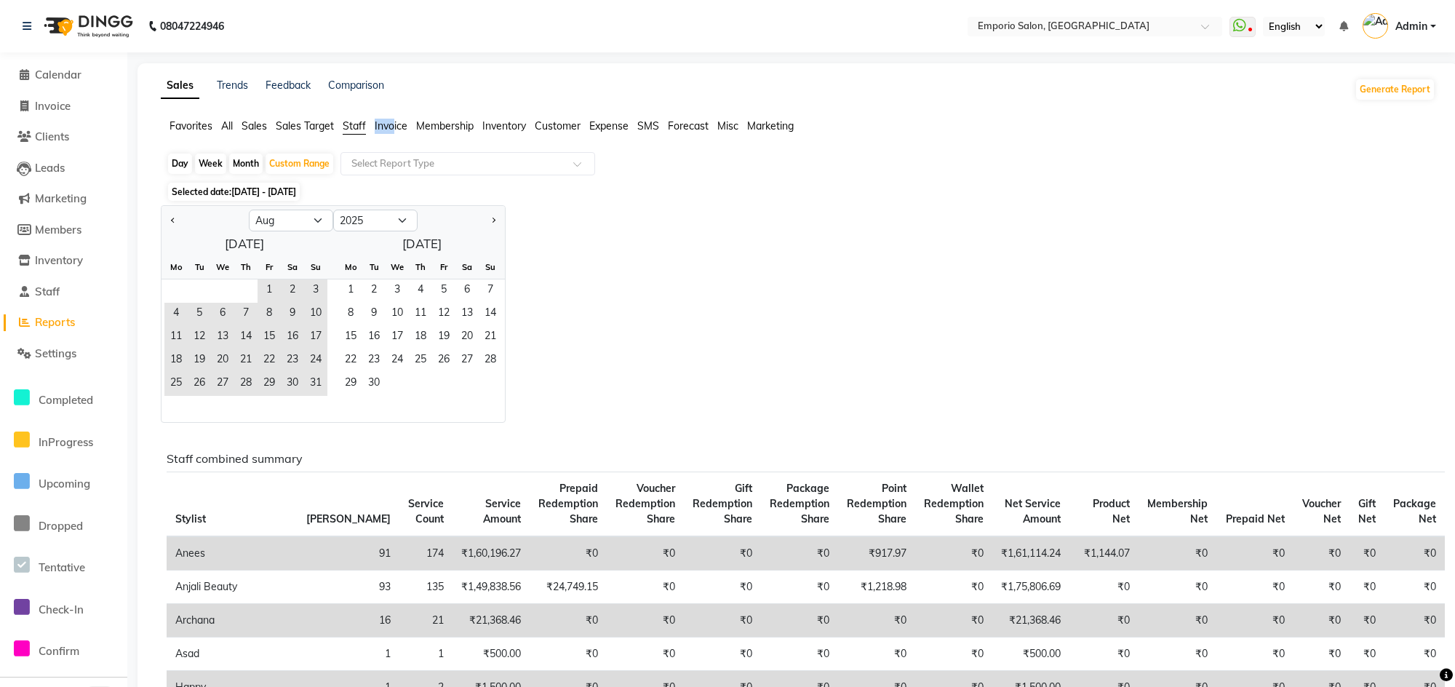
drag, startPoint x: 394, startPoint y: 124, endPoint x: 386, endPoint y: 114, distance: 13.0
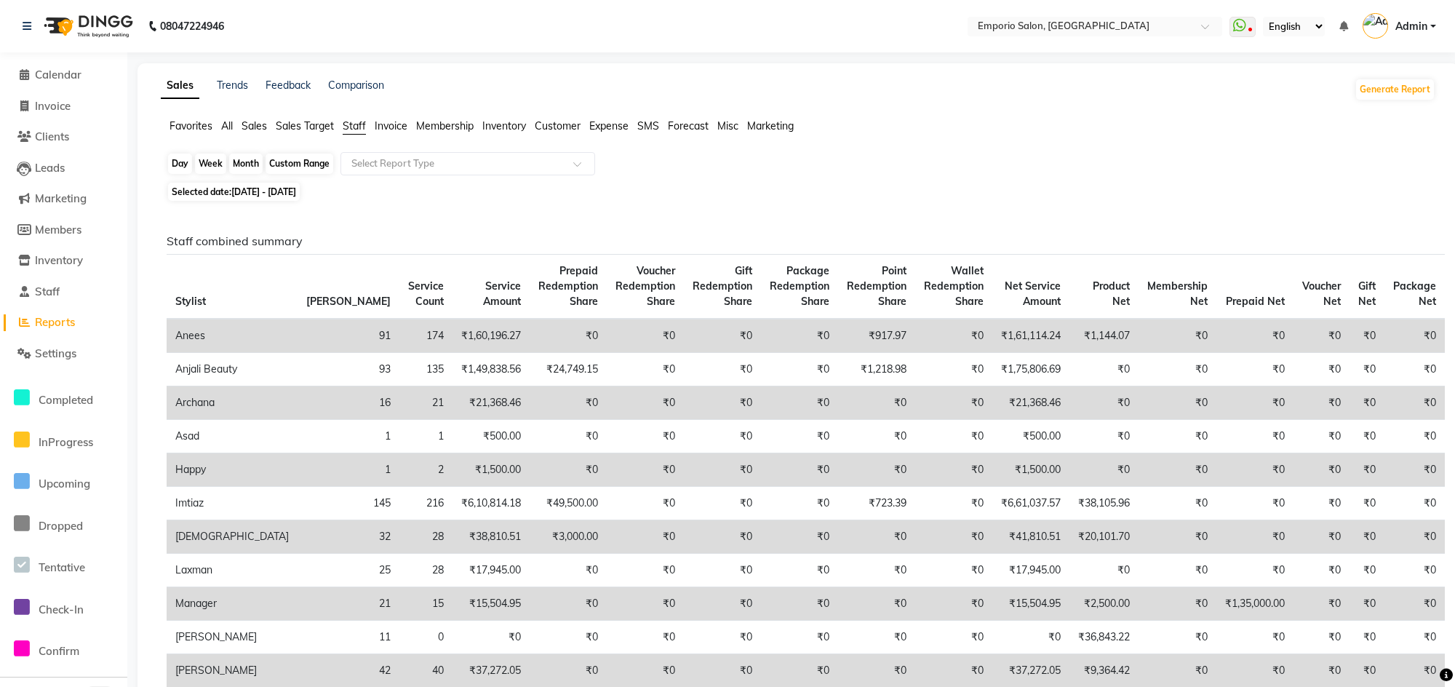
click at [311, 171] on div "Custom Range" at bounding box center [300, 163] width 68 height 20
select select "8"
select select "2025"
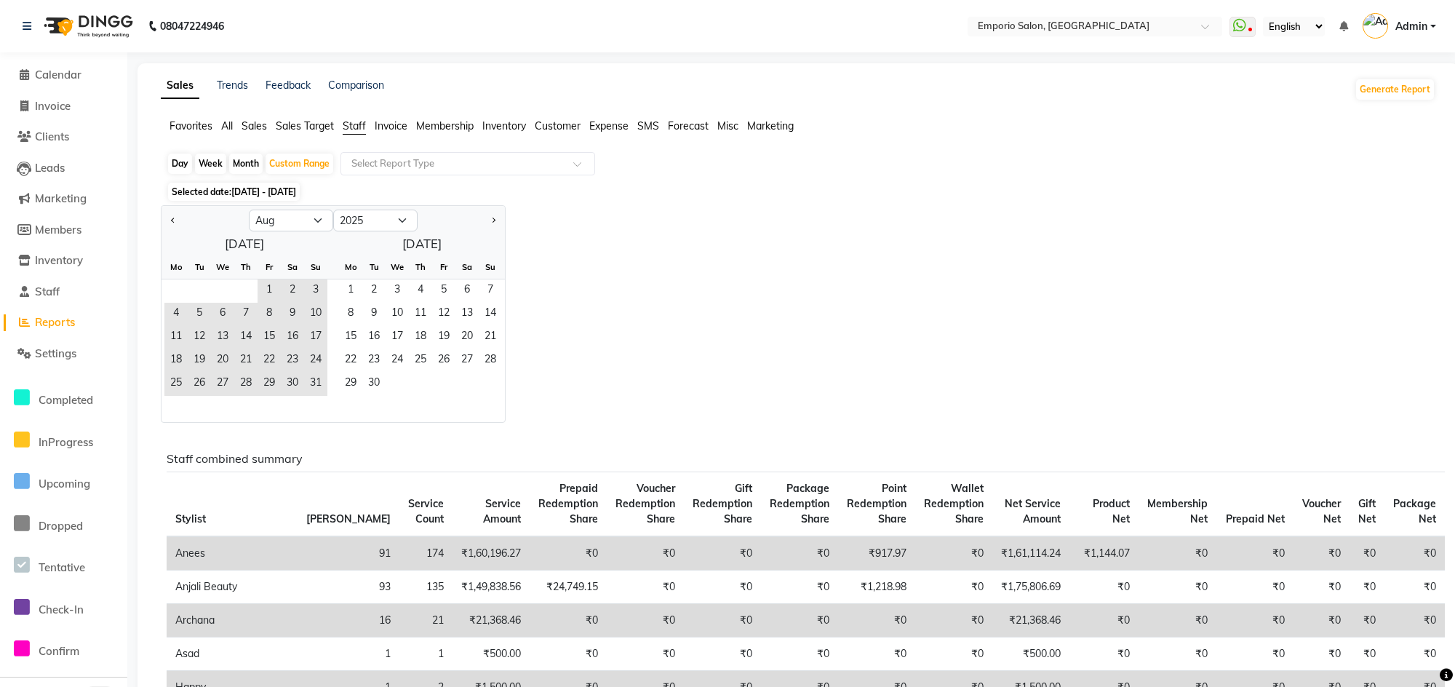
click at [638, 262] on div "Jan Feb Mar Apr May Jun Jul Aug Sep Oct Nov Dec 2015 2016 2017 2018 2019 2020 2…" at bounding box center [798, 314] width 1275 height 218
click at [403, 119] on span "Invoice" at bounding box center [391, 125] width 33 height 13
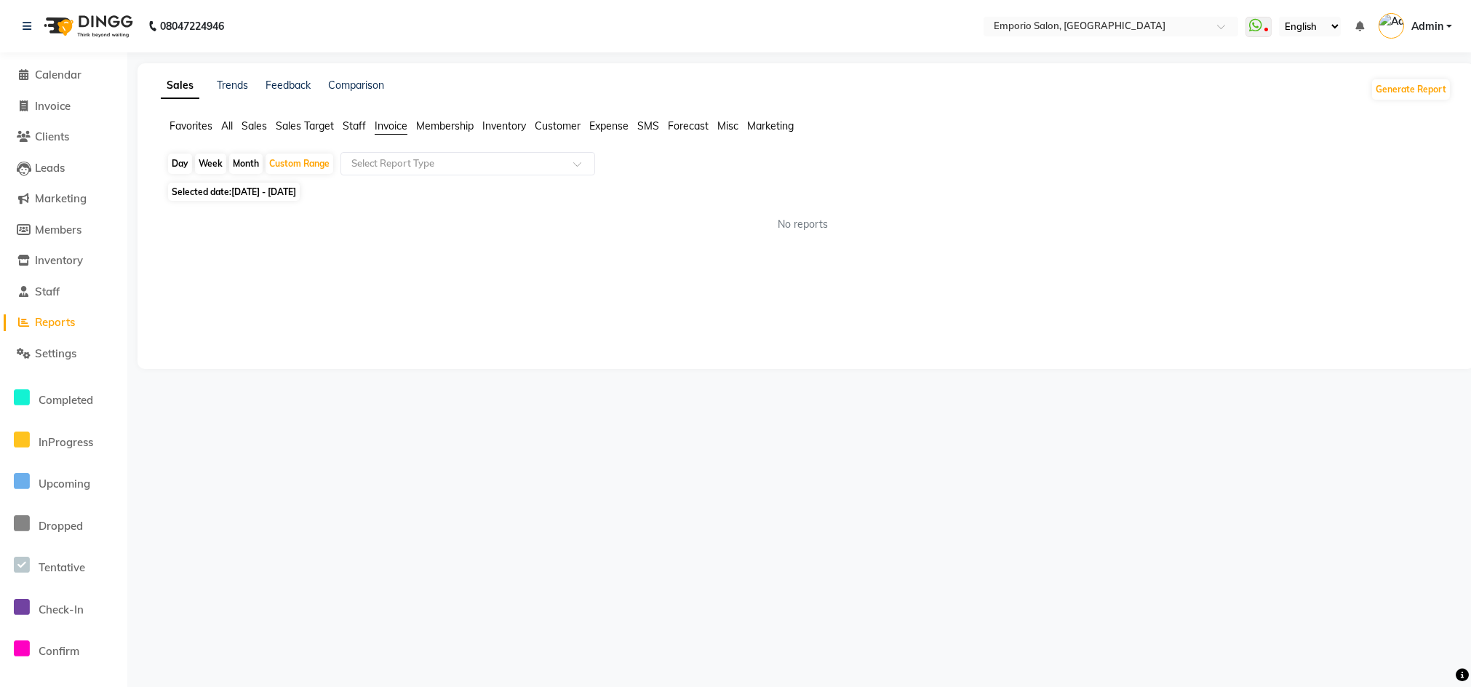
click at [360, 124] on span "Staff" at bounding box center [354, 125] width 23 height 13
click at [316, 160] on div "Custom Range" at bounding box center [300, 163] width 68 height 20
select select "8"
select select "2025"
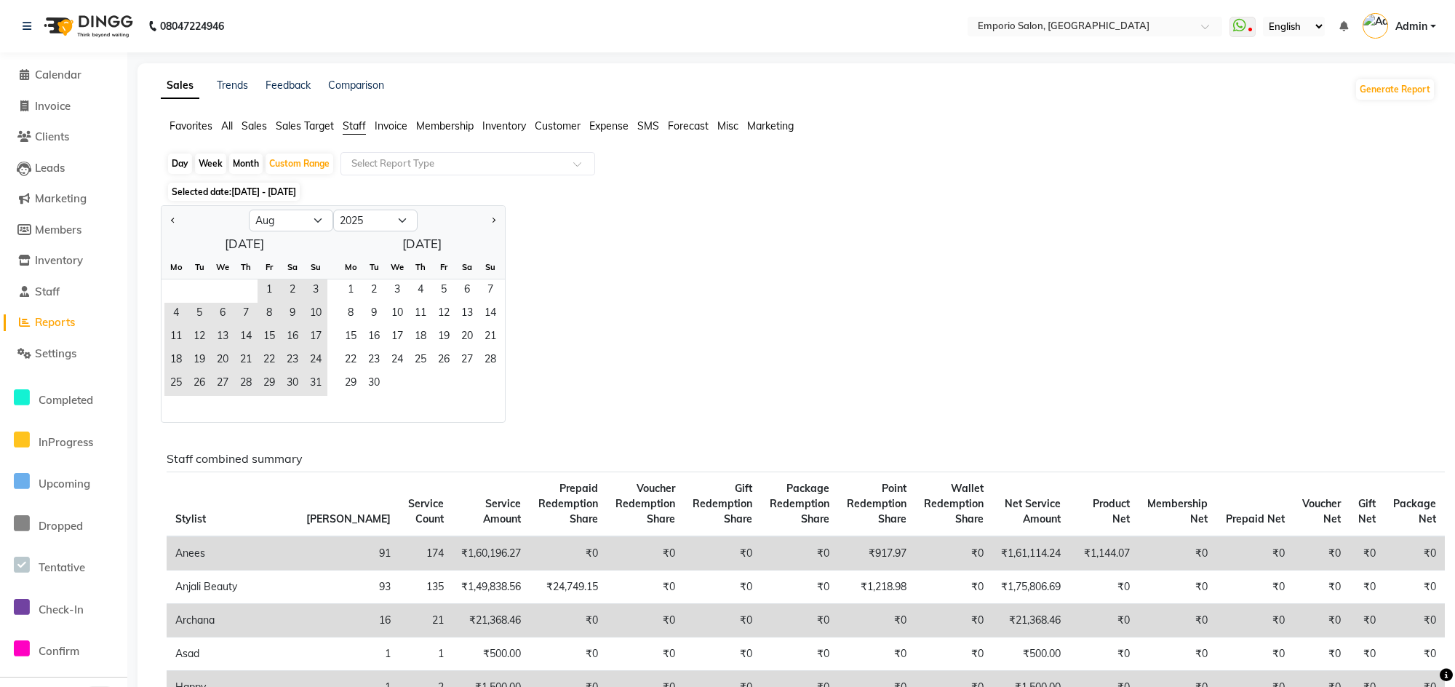
click at [248, 158] on div "Month" at bounding box center [245, 163] width 33 height 20
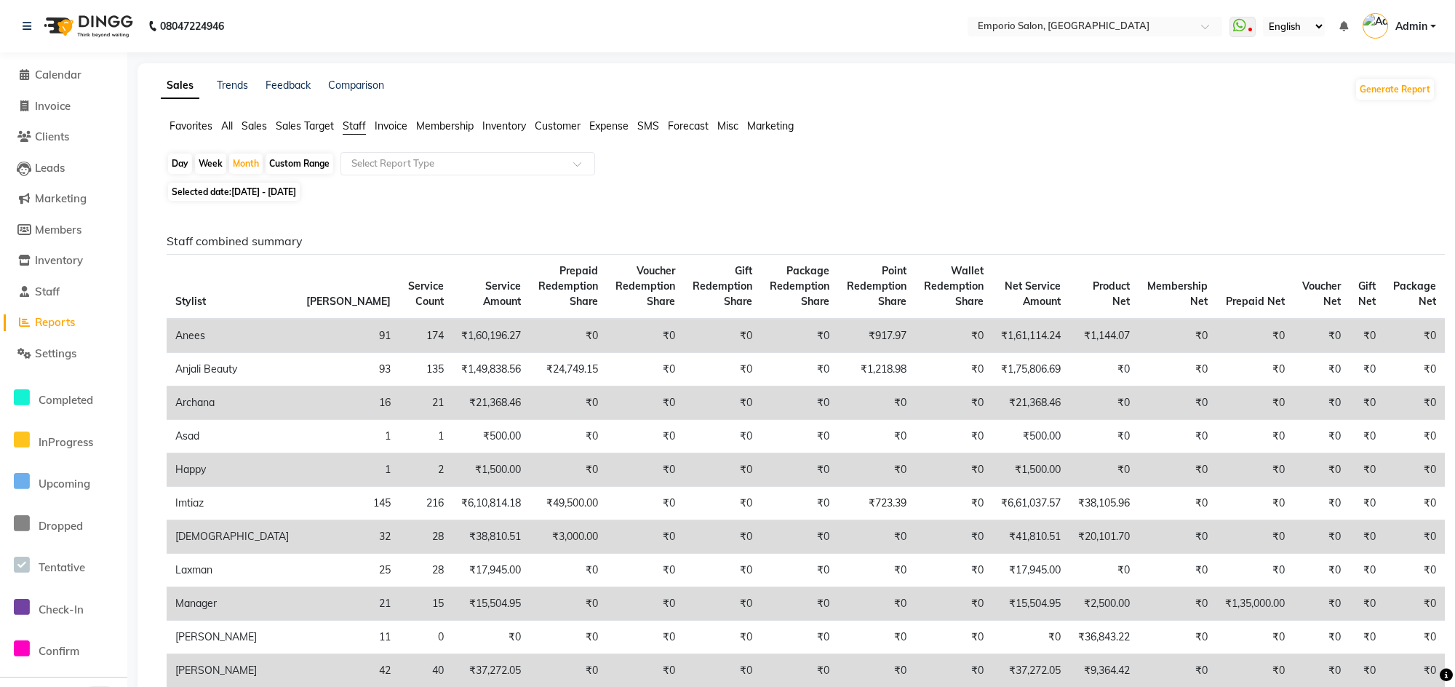
click at [244, 159] on div "Month" at bounding box center [245, 163] width 33 height 20
select select "8"
select select "2025"
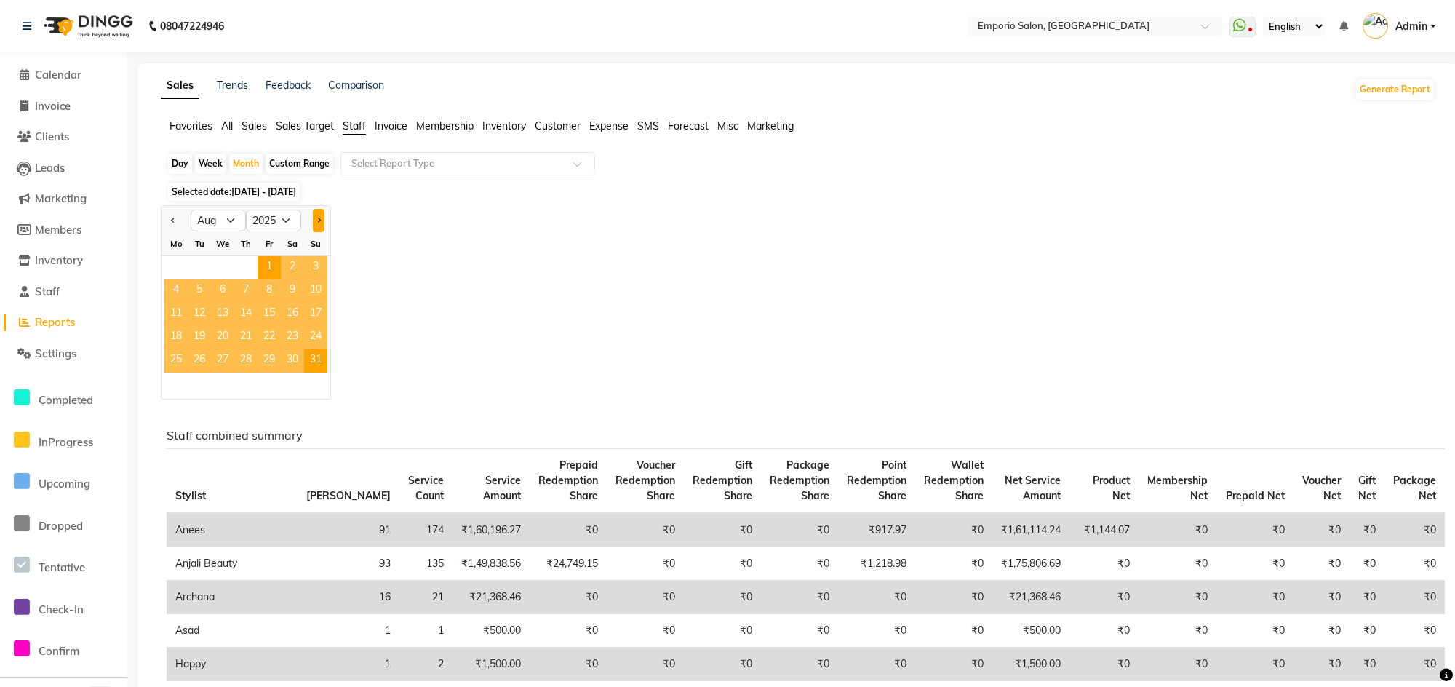
click at [320, 215] on button "Next month" at bounding box center [319, 220] width 12 height 23
select select "9"
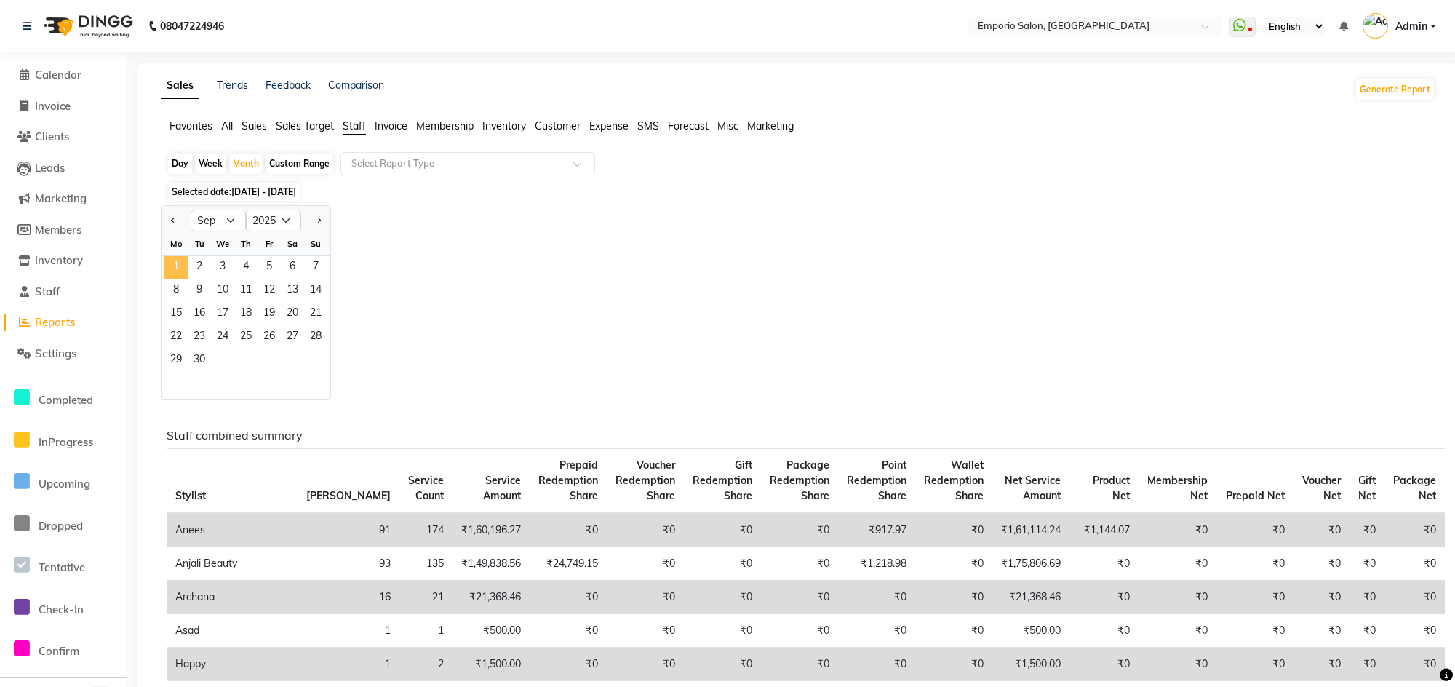
click at [182, 262] on span "1" at bounding box center [175, 267] width 23 height 23
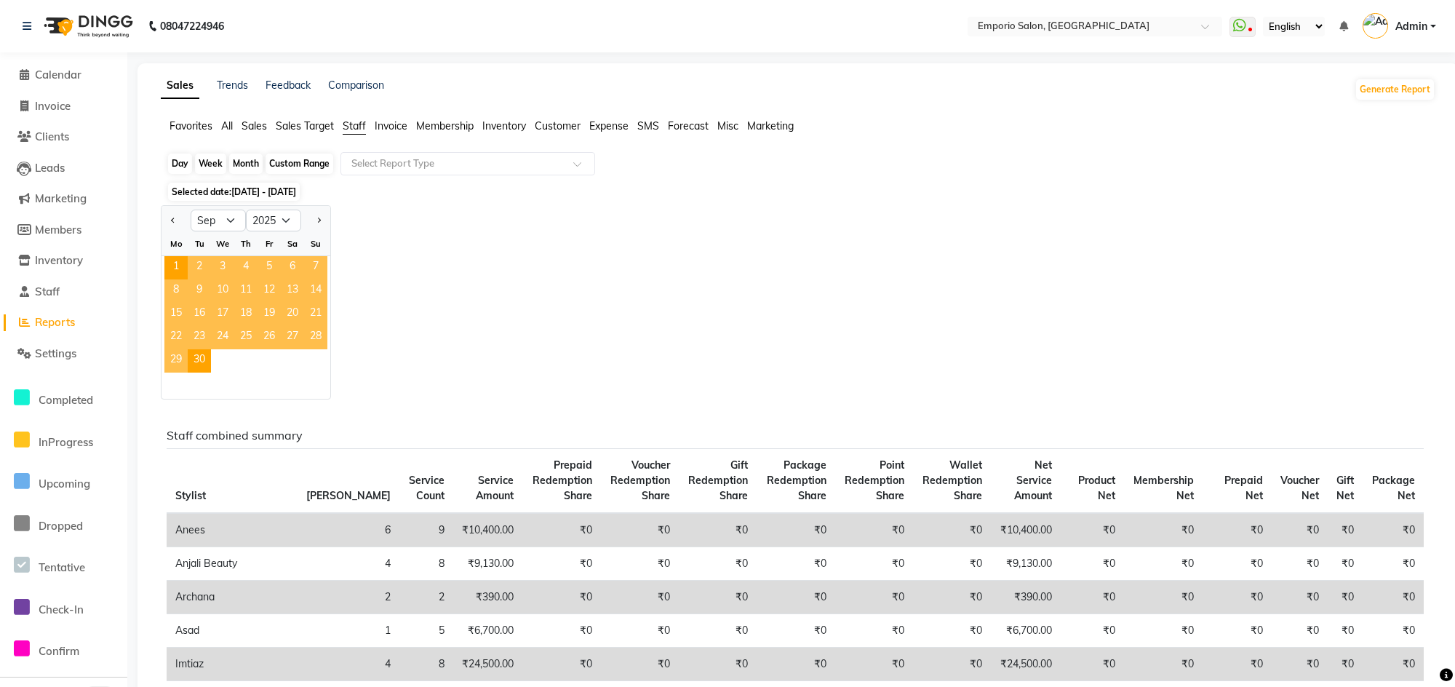
click at [238, 164] on div "Month" at bounding box center [245, 163] width 33 height 20
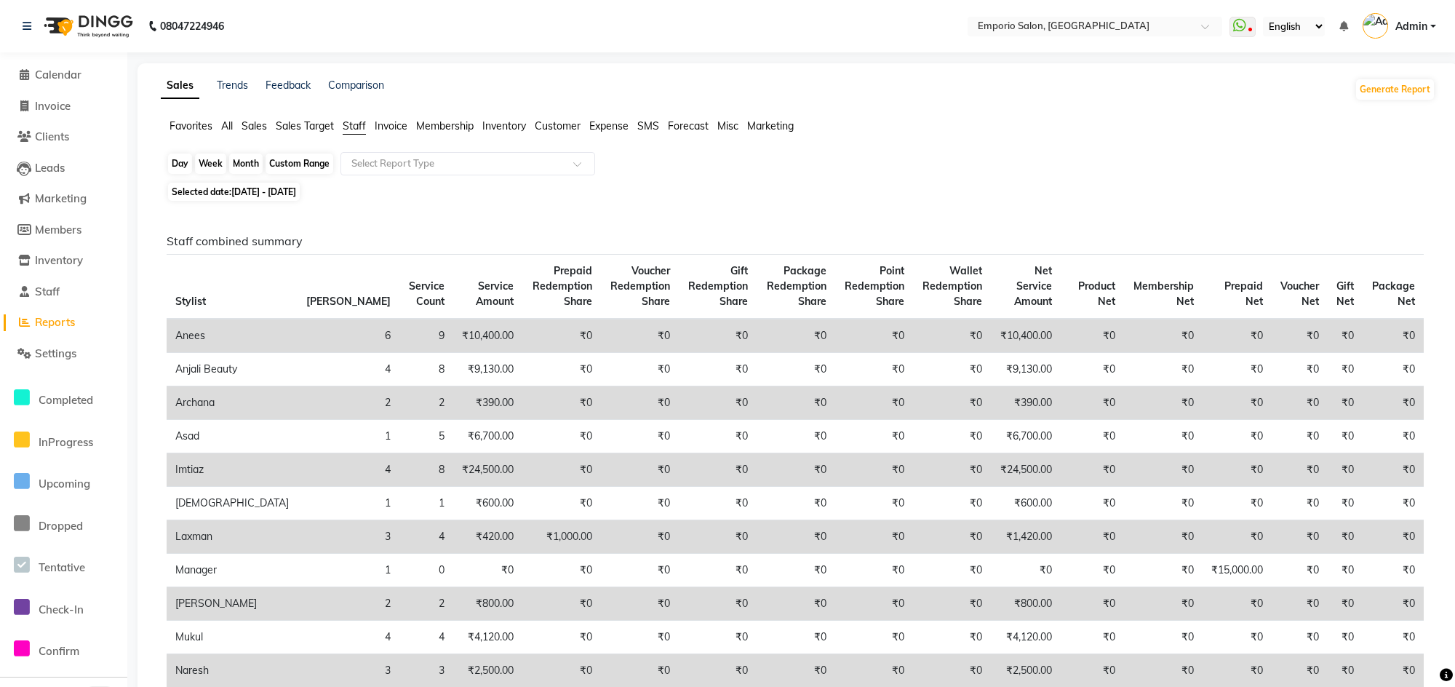
click at [242, 158] on div "Month" at bounding box center [245, 163] width 33 height 20
select select "9"
select select "2025"
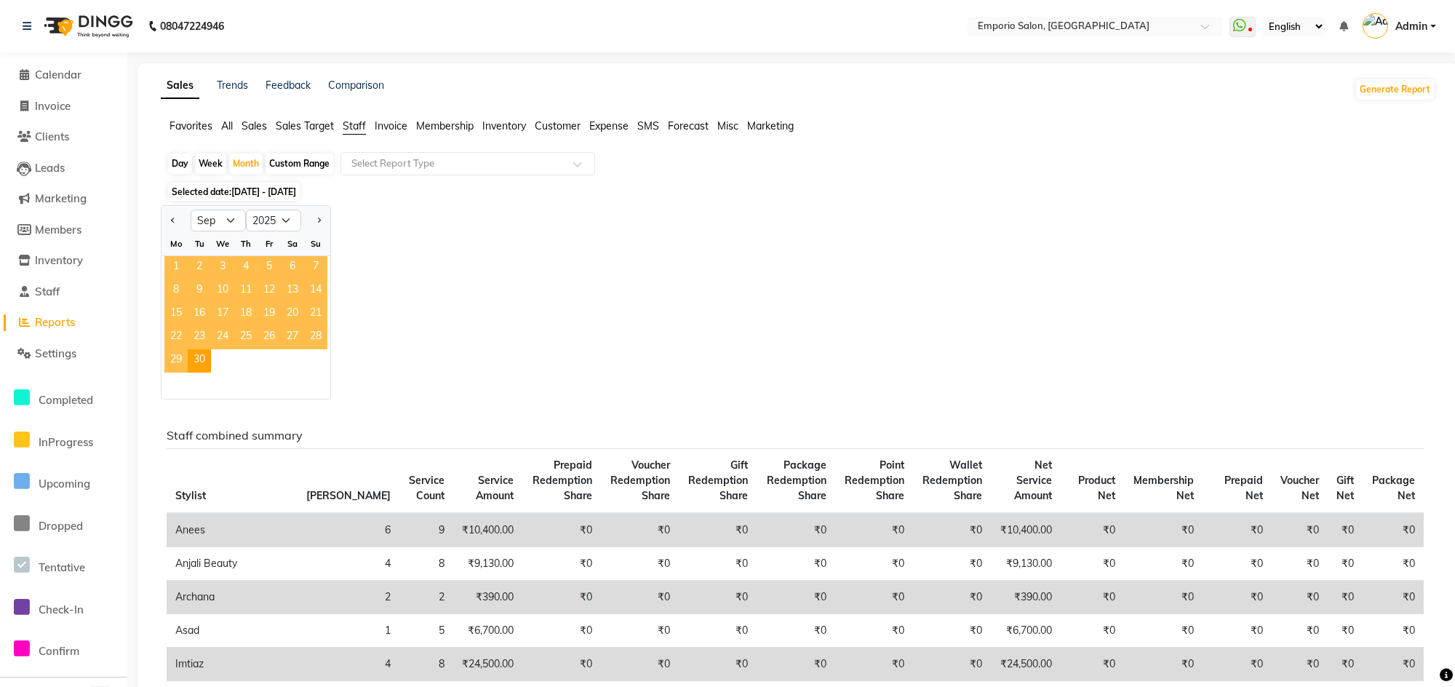
click at [173, 271] on span "1" at bounding box center [175, 267] width 23 height 23
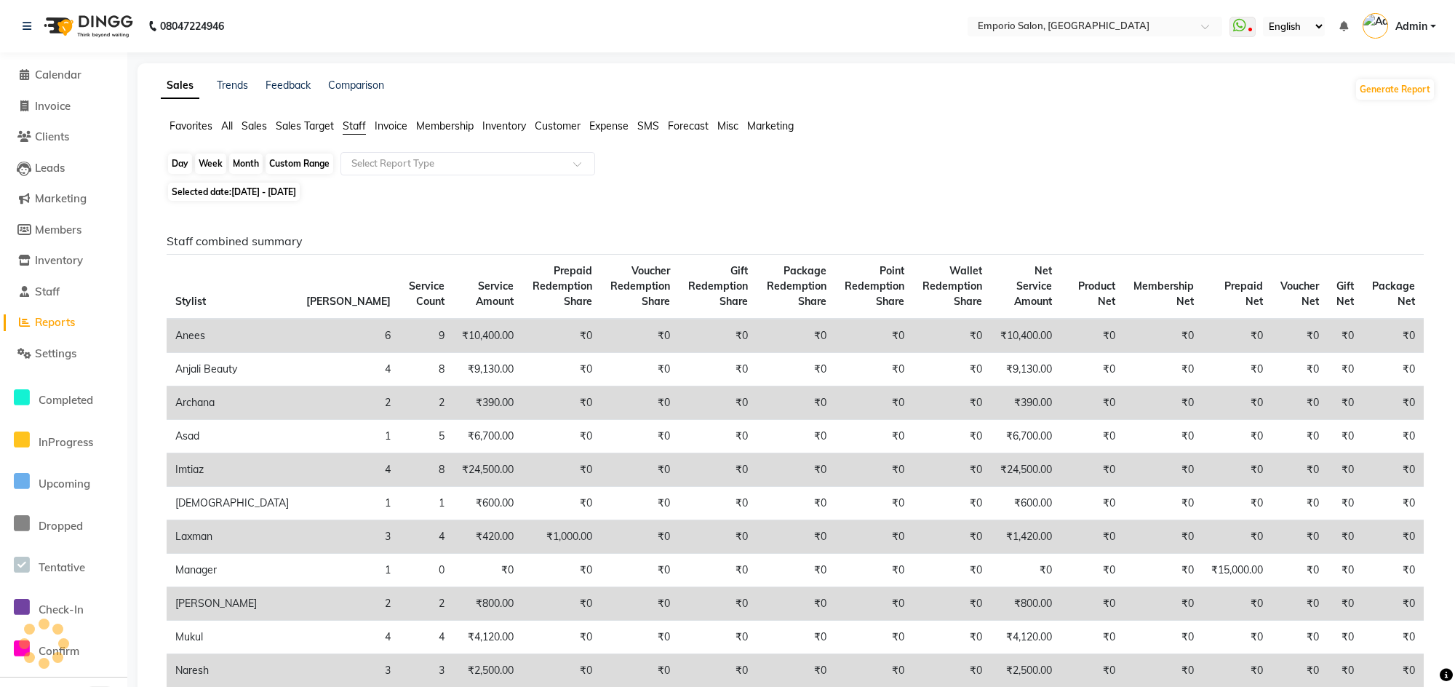
click at [239, 161] on div "Month" at bounding box center [245, 163] width 33 height 20
click at [236, 164] on div "Month" at bounding box center [245, 163] width 33 height 20
select select "9"
select select "2025"
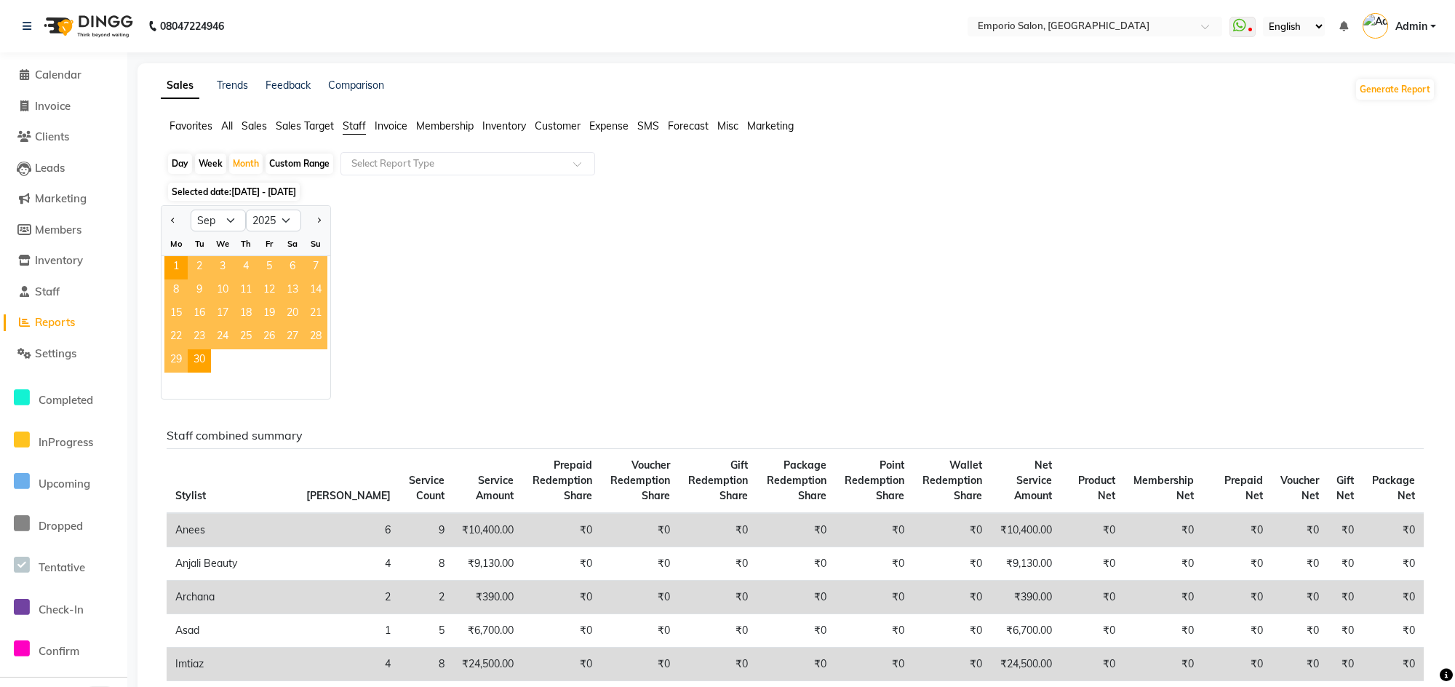
click at [180, 169] on div "Day" at bounding box center [180, 163] width 24 height 20
select select "9"
select select "2025"
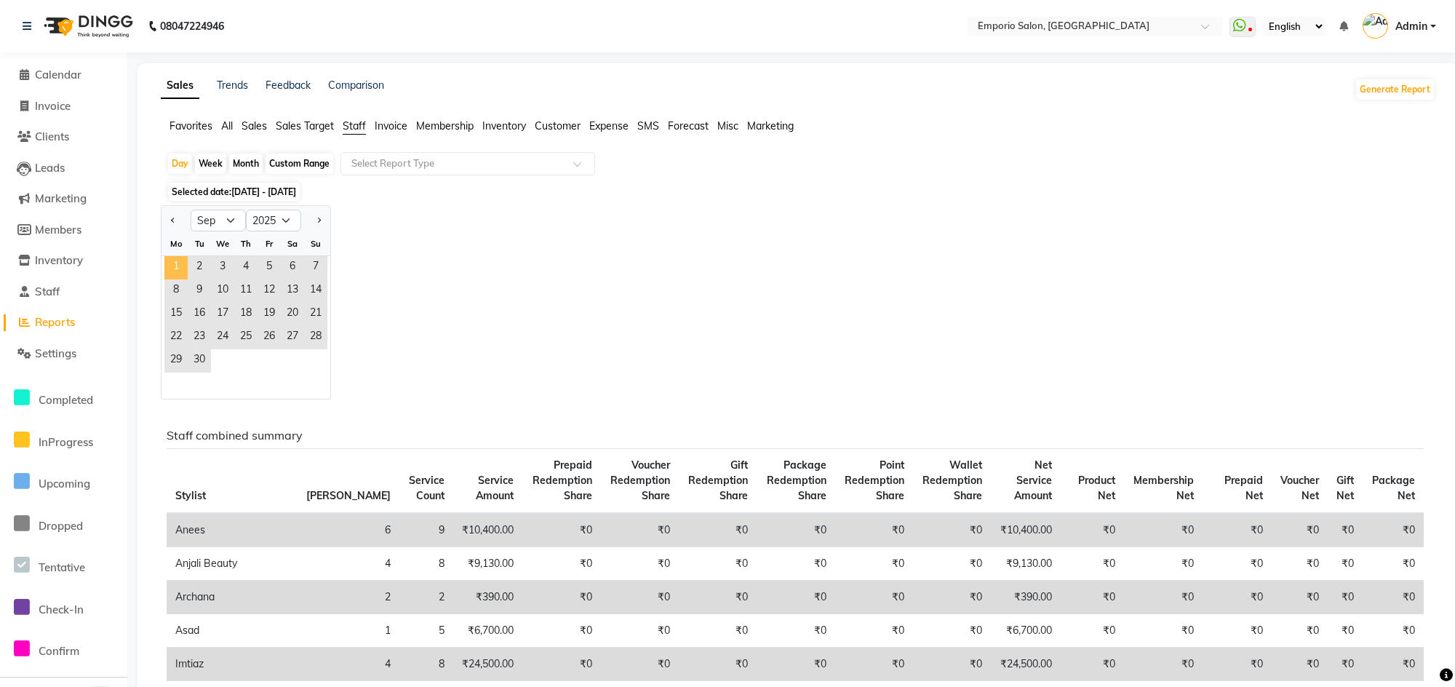
click at [175, 270] on span "1" at bounding box center [175, 267] width 23 height 23
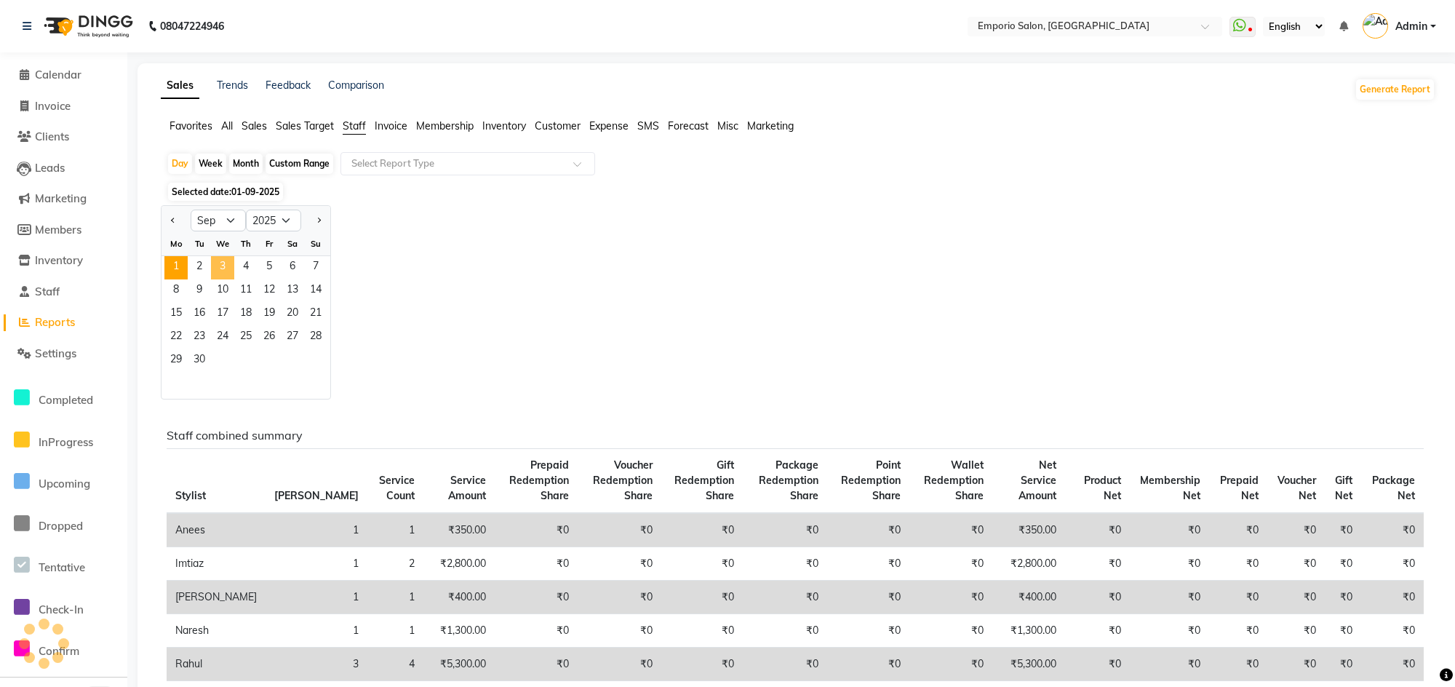
click at [214, 267] on span "3" at bounding box center [222, 267] width 23 height 23
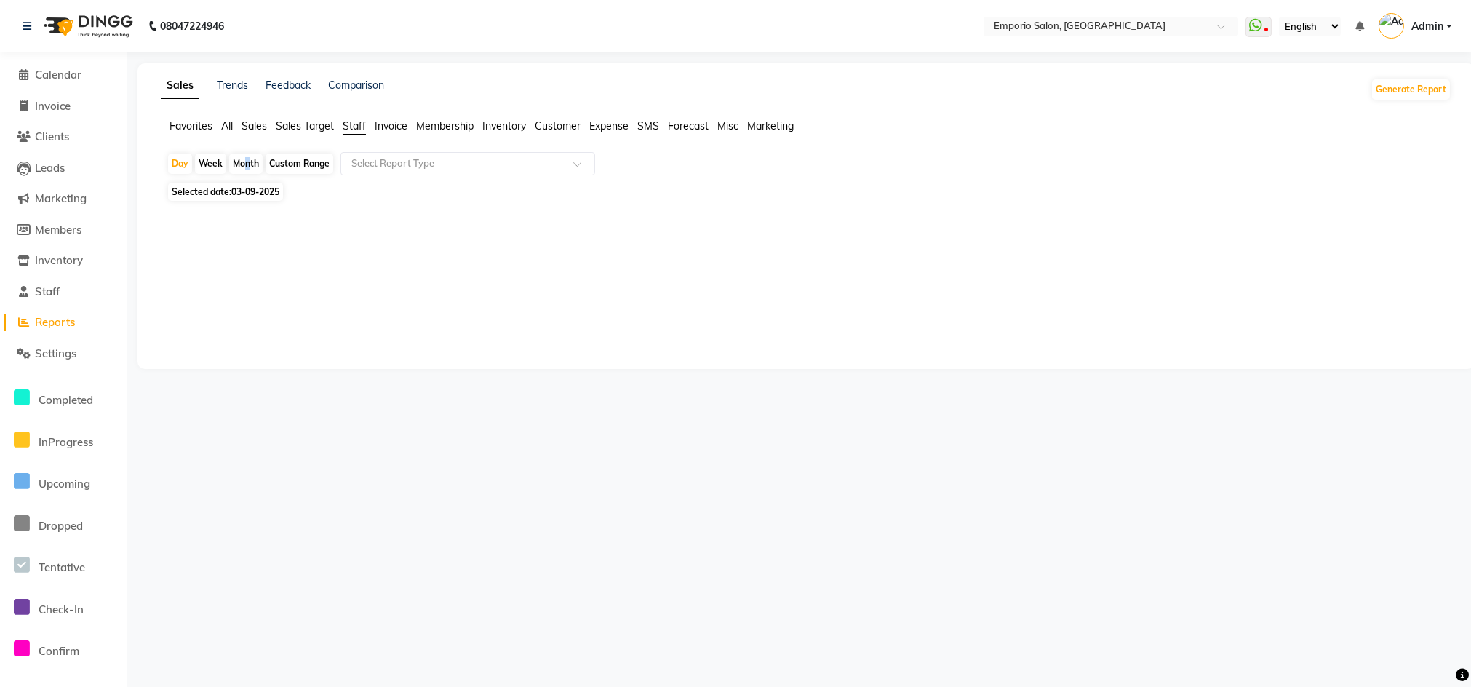
click at [242, 164] on div "Month" at bounding box center [245, 163] width 33 height 20
select select "9"
select select "2025"
click at [241, 164] on div "Month" at bounding box center [245, 163] width 33 height 20
select select "9"
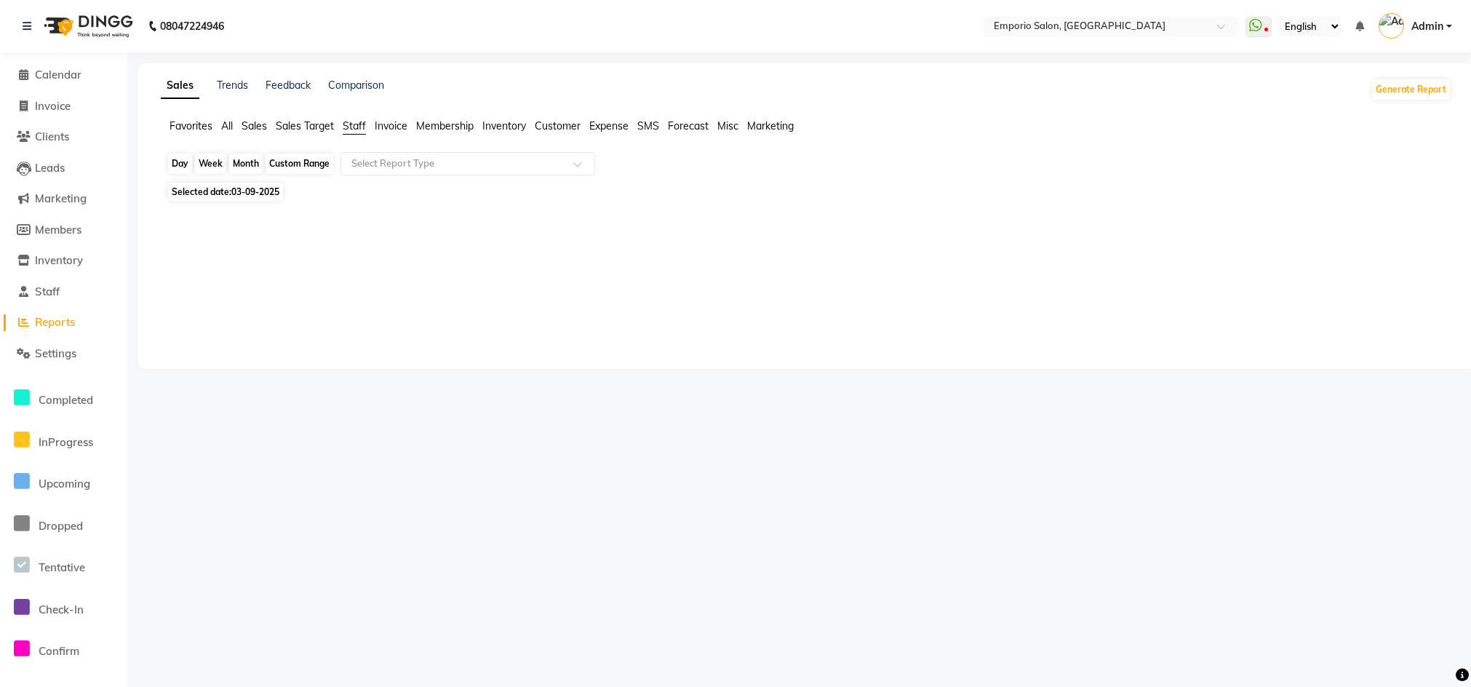
select select "2025"
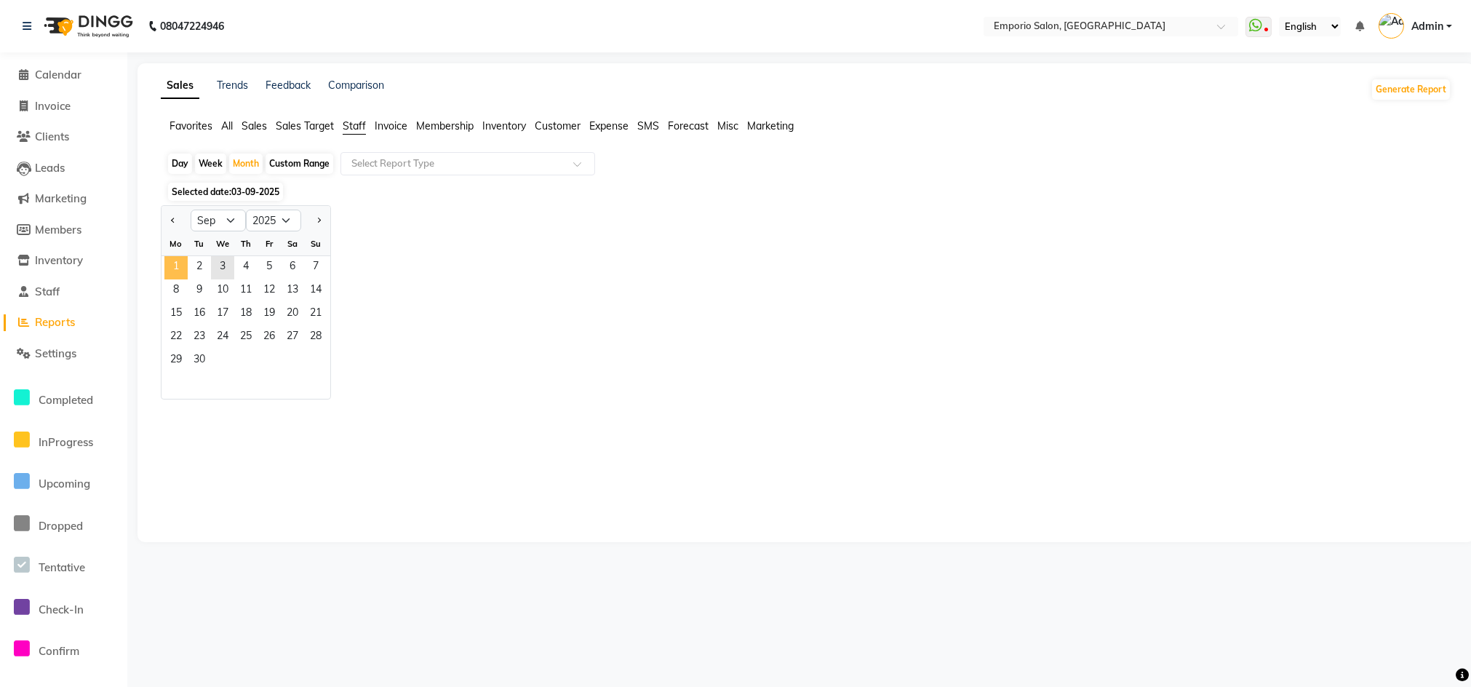
click at [179, 266] on span "1" at bounding box center [175, 267] width 23 height 23
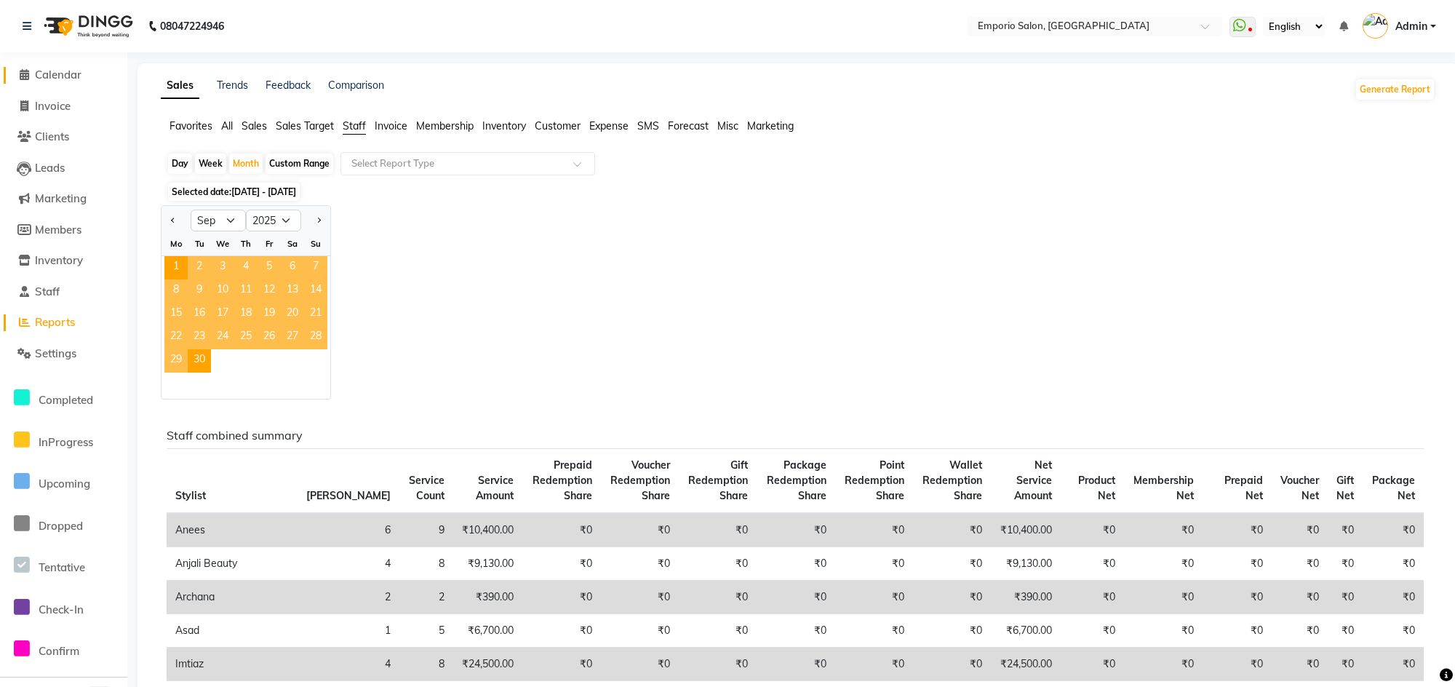
click at [56, 68] on span "Calendar" at bounding box center [58, 75] width 47 height 14
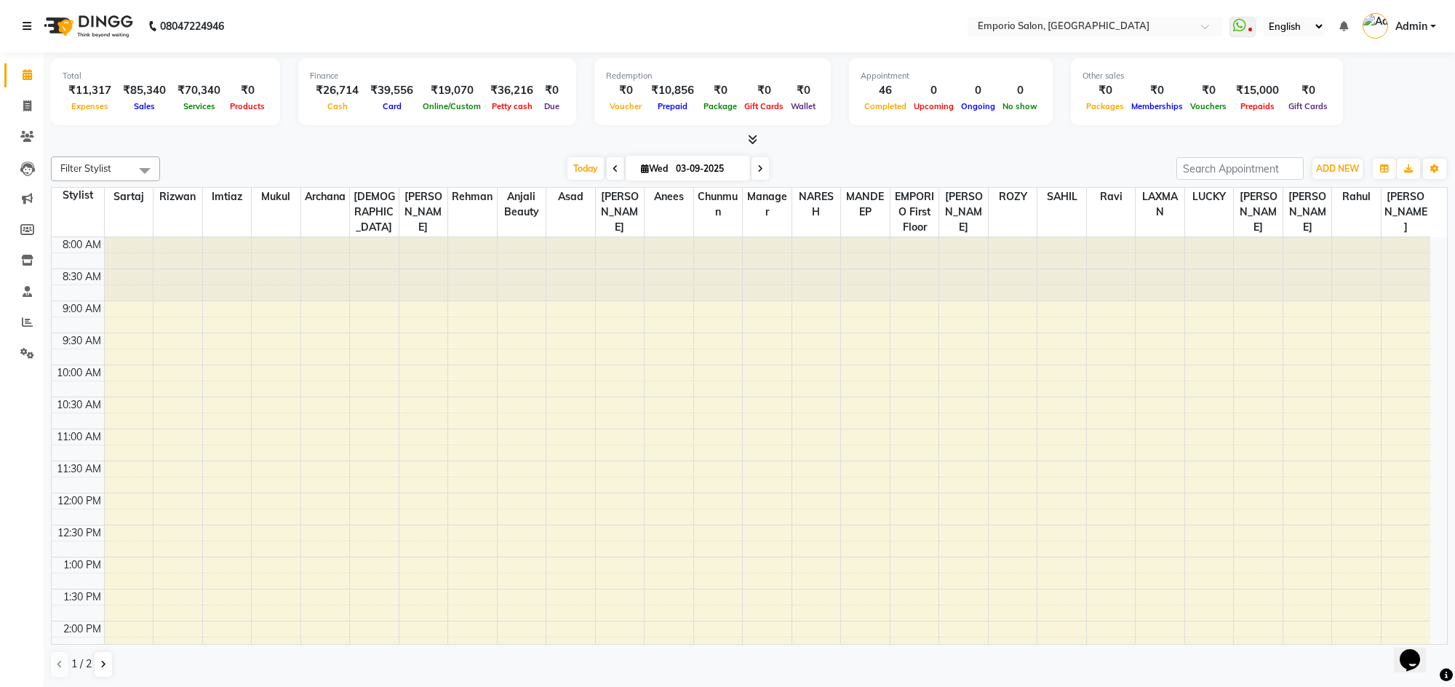
click at [23, 8] on link at bounding box center [30, 26] width 15 height 41
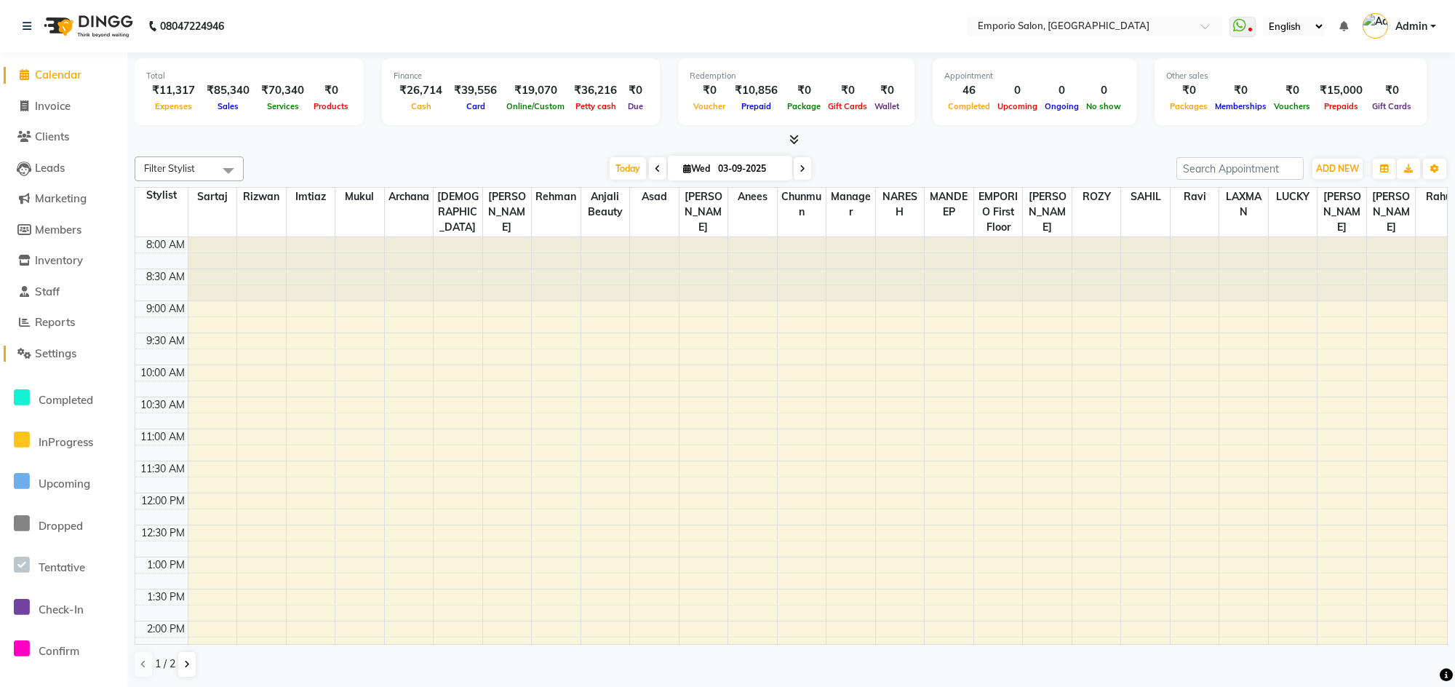
click at [50, 351] on span "Settings" at bounding box center [55, 353] width 41 height 14
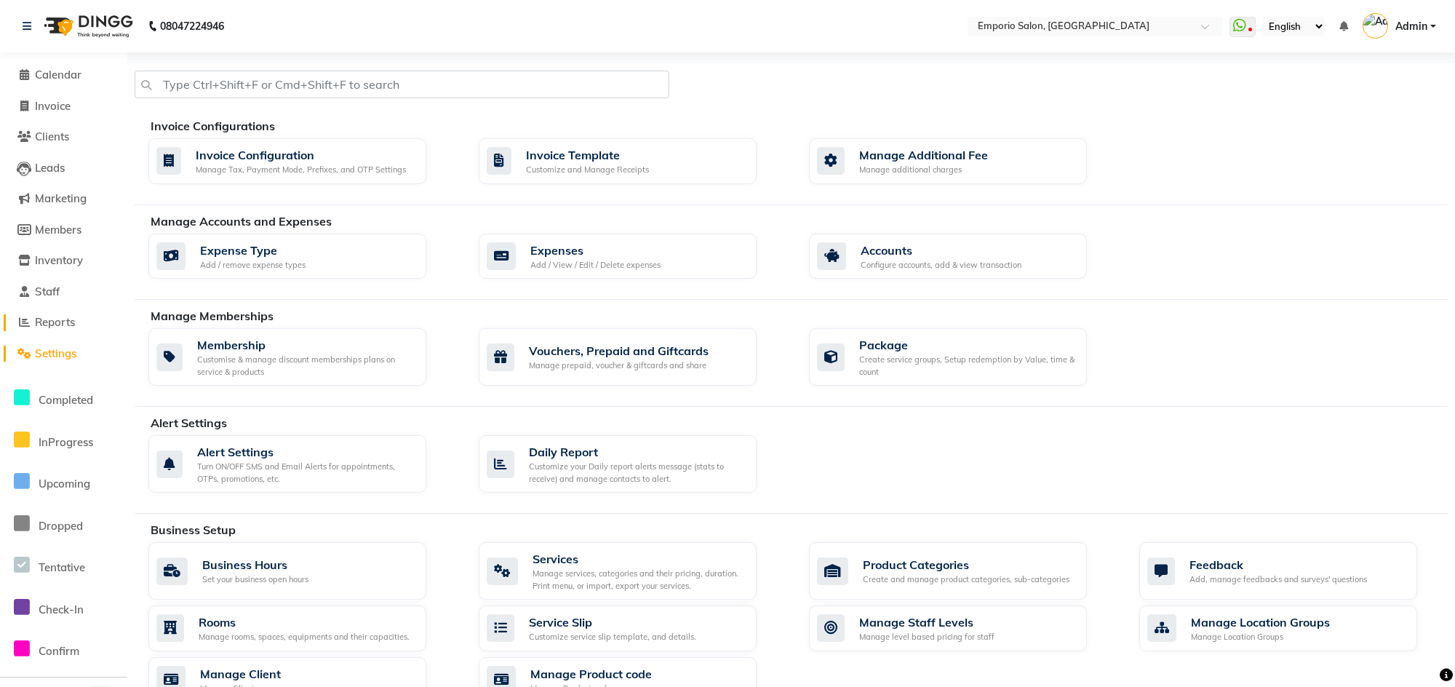
drag, startPoint x: 50, startPoint y: 315, endPoint x: 62, endPoint y: 311, distance: 12.4
click at [50, 316] on span "Reports" at bounding box center [55, 322] width 40 height 14
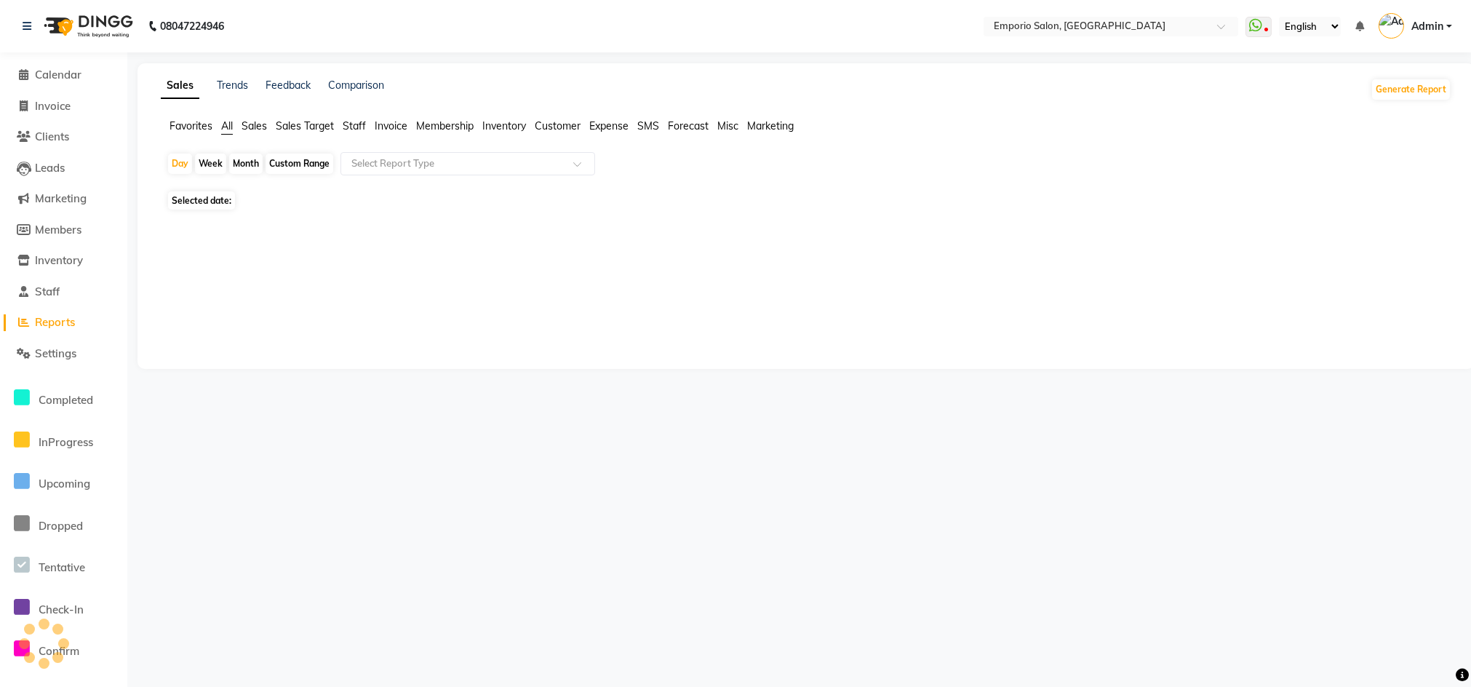
click at [247, 154] on div "Month" at bounding box center [245, 163] width 33 height 20
select select "9"
select select "2025"
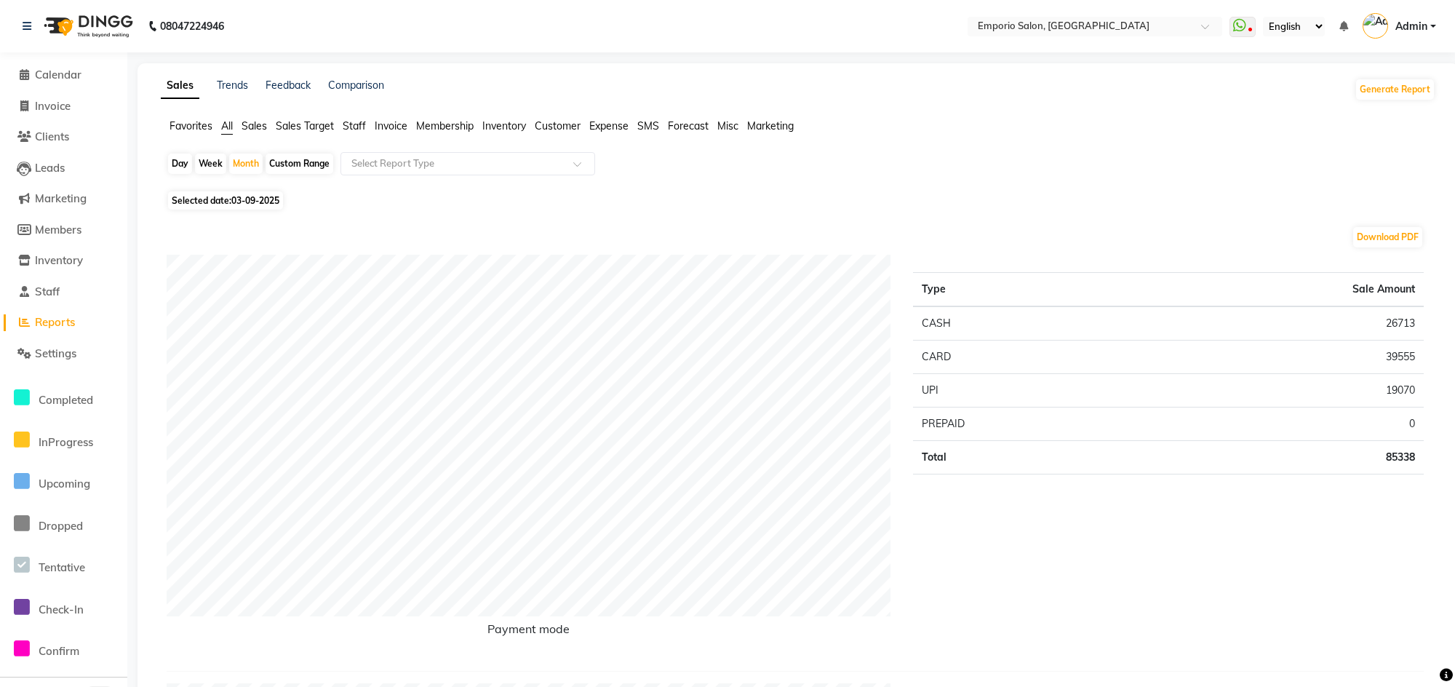
click at [175, 228] on div "Download PDF" at bounding box center [795, 237] width 1257 height 23
click at [231, 164] on div "Month" at bounding box center [245, 163] width 33 height 20
select select "9"
select select "2025"
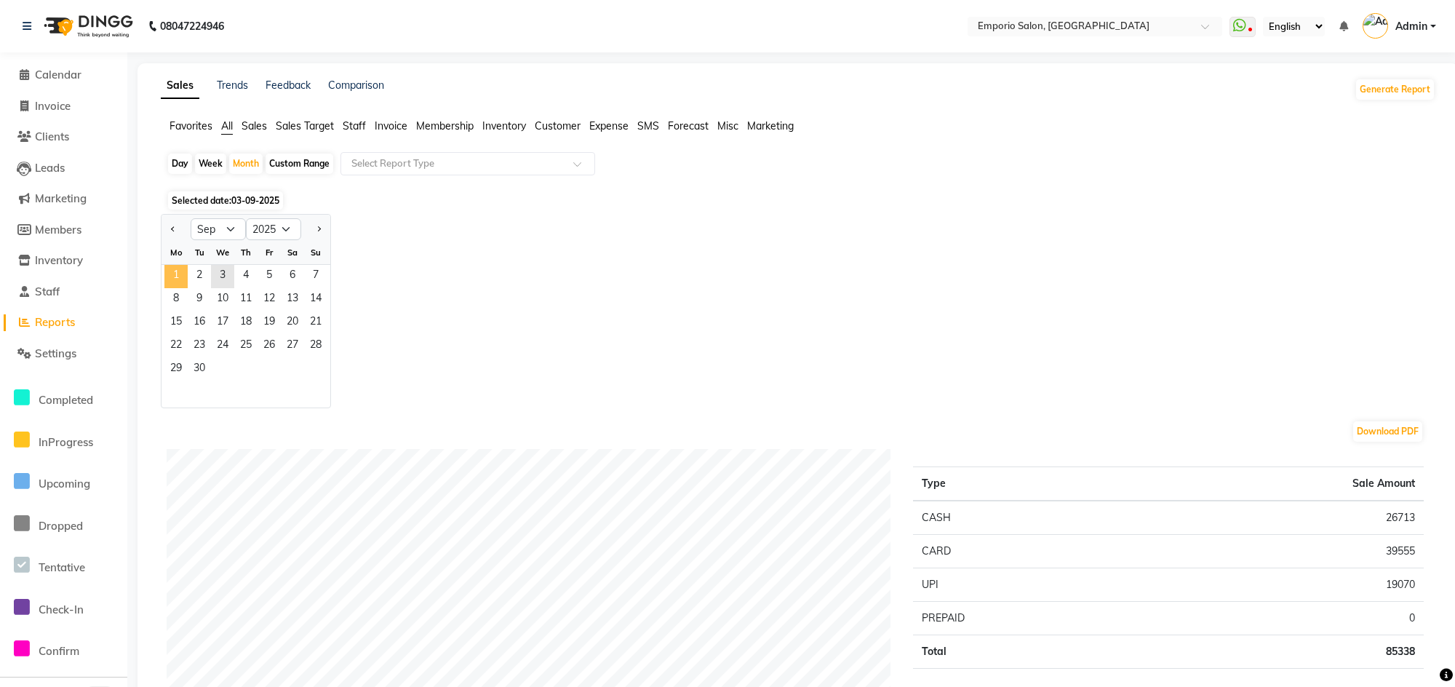
click at [182, 271] on span "1" at bounding box center [175, 276] width 23 height 23
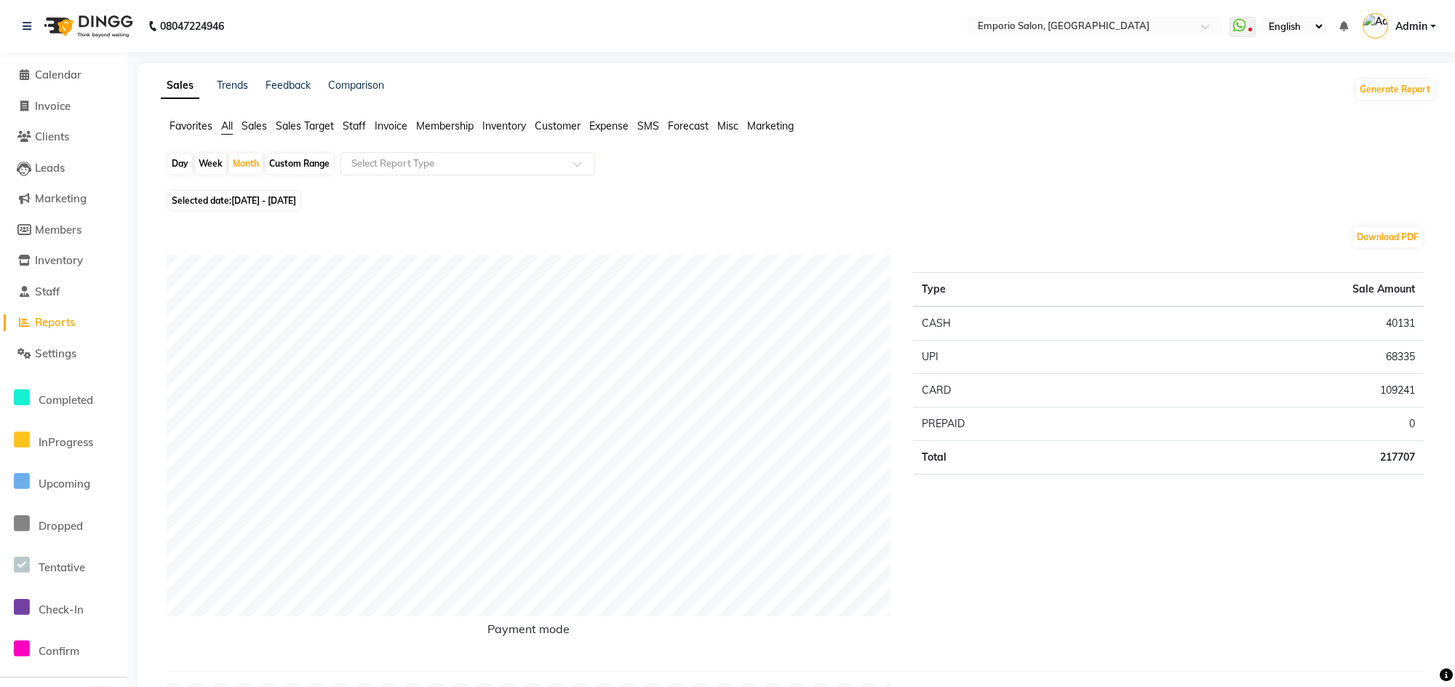
click at [352, 134] on ul "Favorites All Sales Sales Target Staff Invoice Membership Inventory Customer Ex…" at bounding box center [798, 127] width 1275 height 16
click at [352, 125] on span "Staff" at bounding box center [354, 125] width 23 height 13
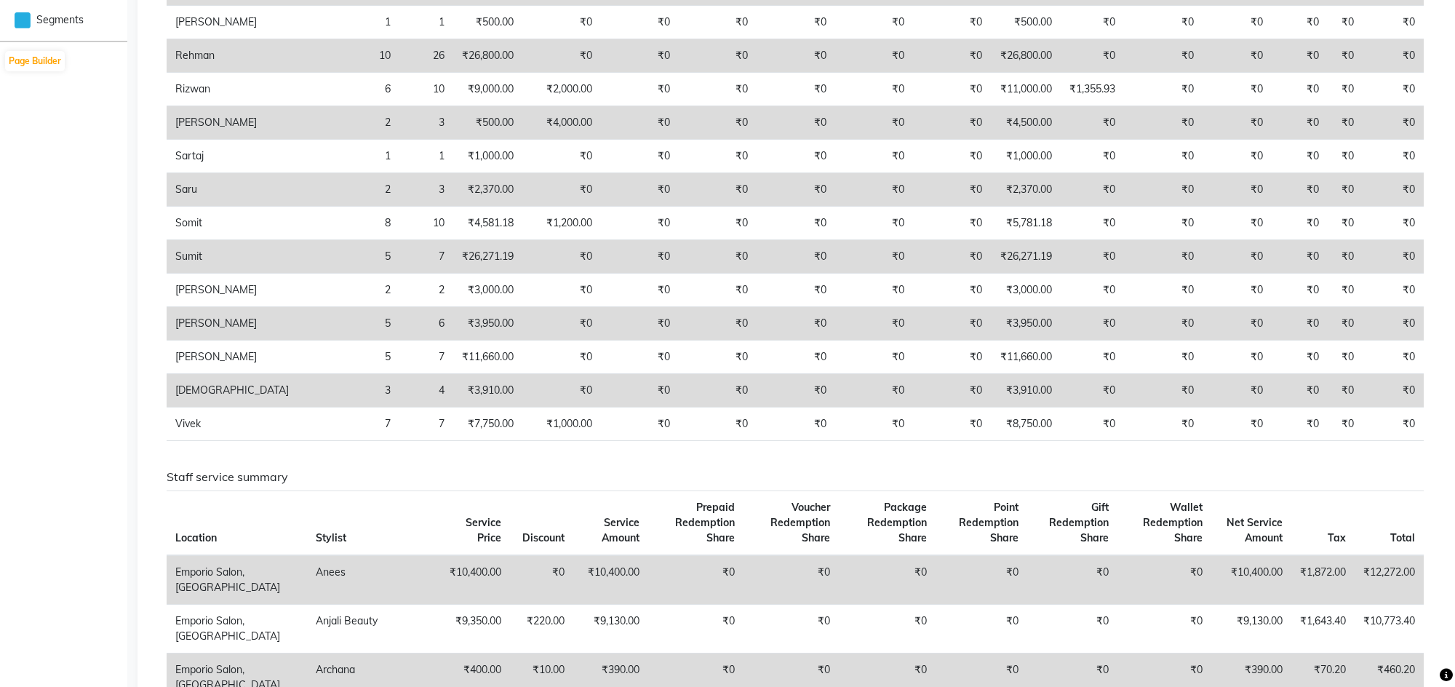
scroll to position [764, 0]
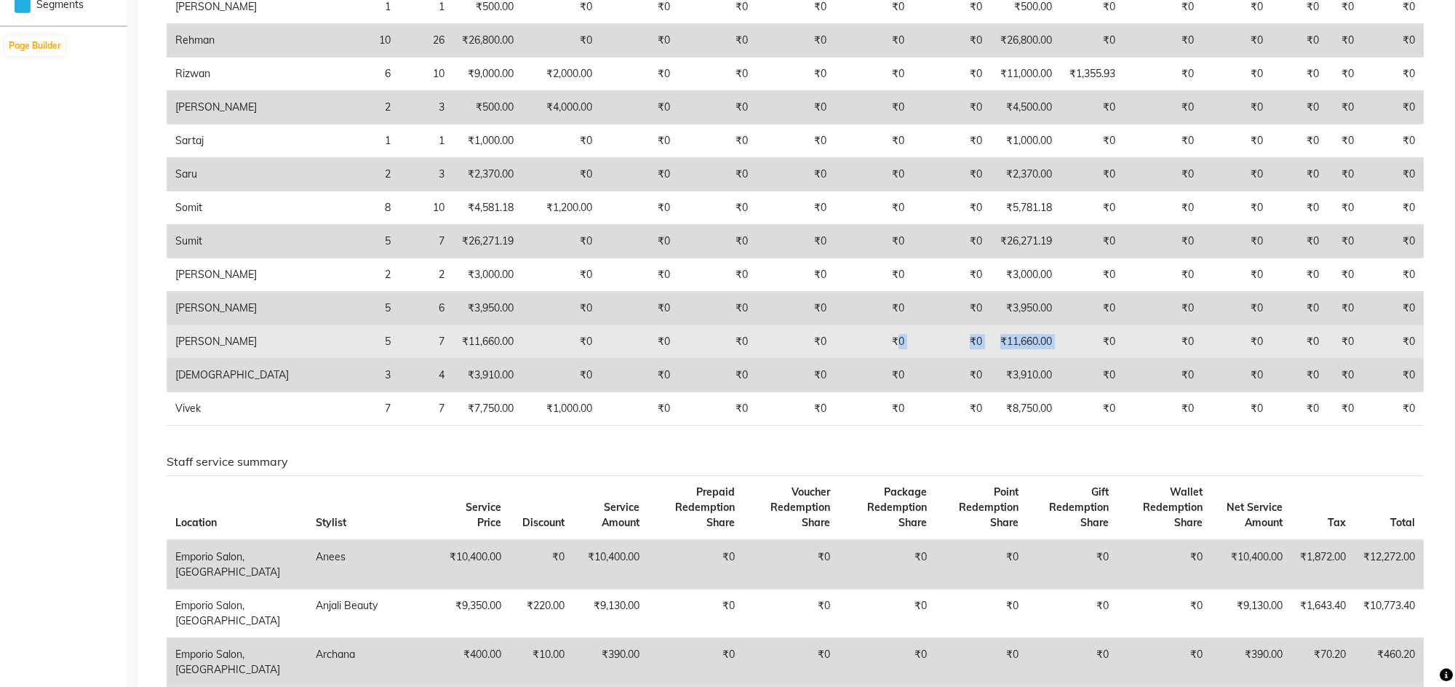
drag, startPoint x: 1074, startPoint y: 343, endPoint x: 850, endPoint y: 339, distance: 224.8
click at [852, 340] on tr "[PERSON_NAME] 5 7 ₹11,660.00 ₹0 ₹0 ₹0 ₹0 ₹0 ₹0 ₹11,660.00 ₹0 ₹0 ₹0 ₹0 ₹0 ₹0" at bounding box center [795, 341] width 1257 height 33
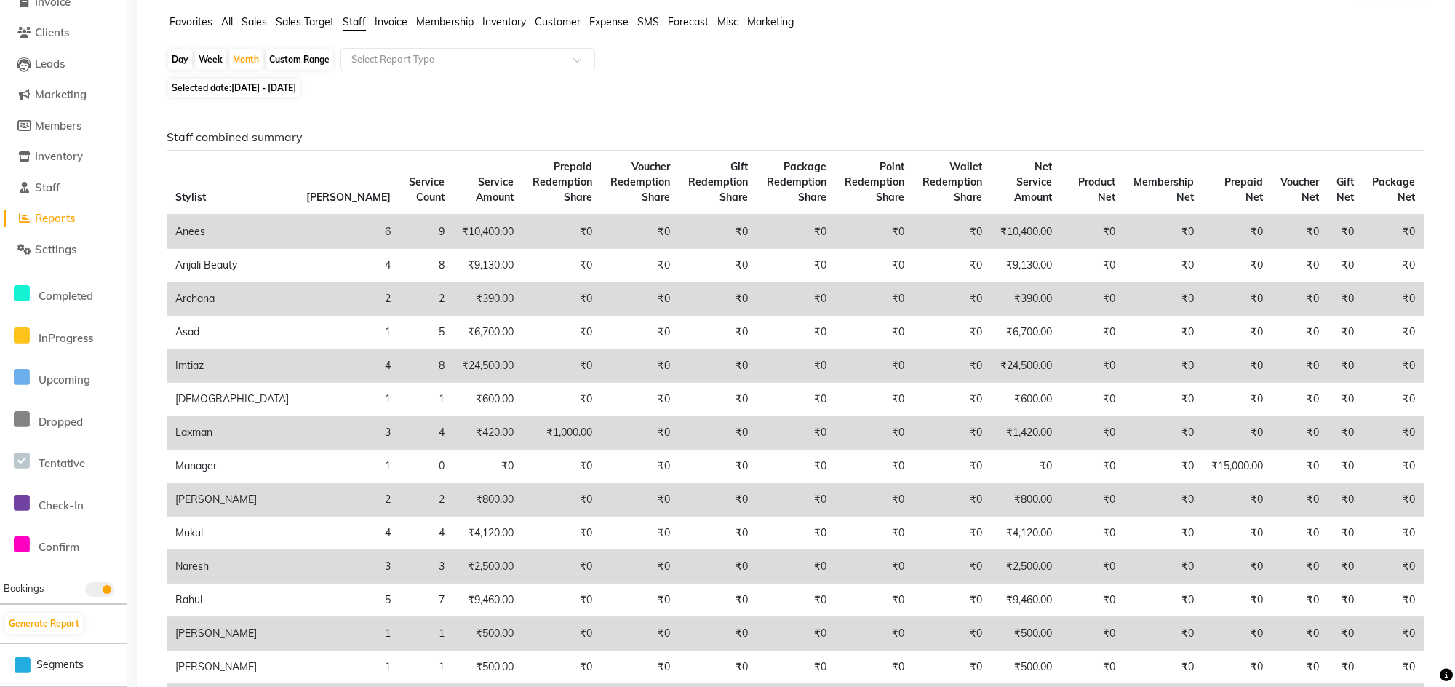
scroll to position [0, 0]
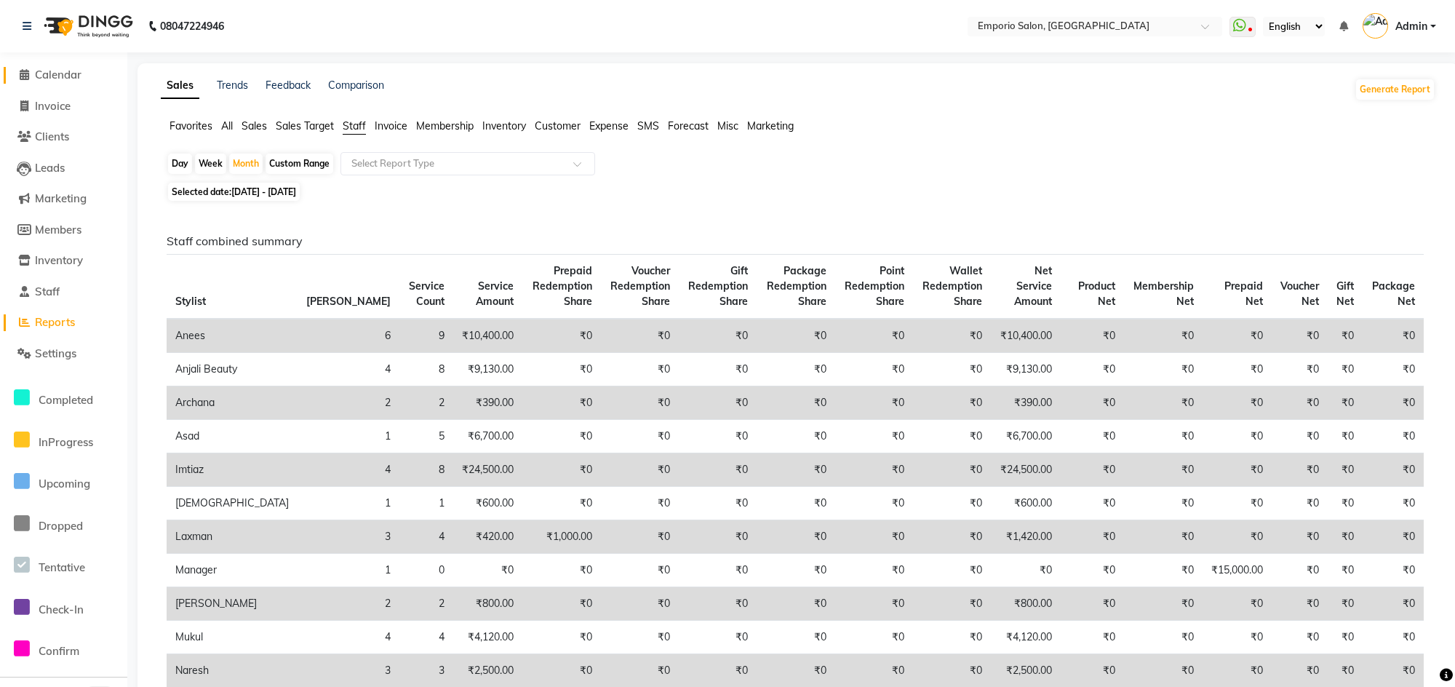
click at [73, 82] on link "Calendar" at bounding box center [64, 75] width 120 height 17
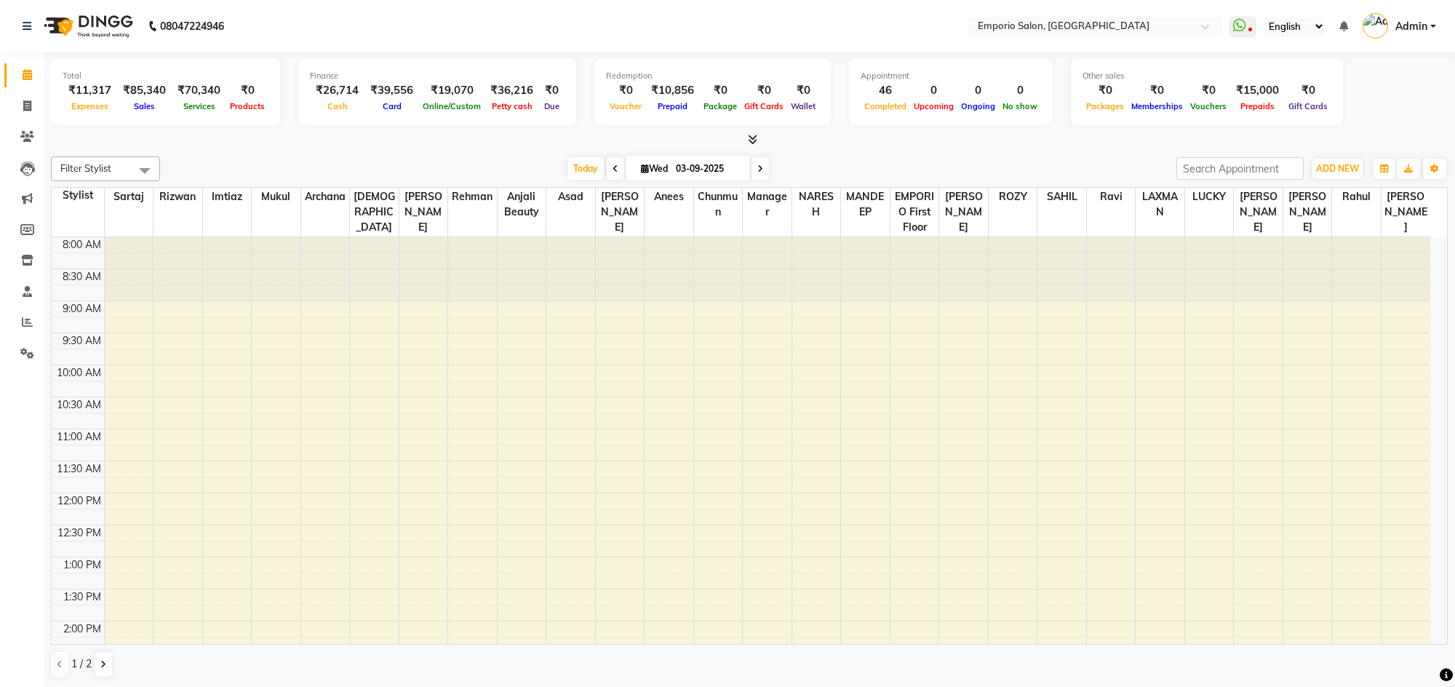
click at [25, 338] on li "Settings" at bounding box center [22, 353] width 44 height 31
click at [25, 330] on link "Reports" at bounding box center [21, 323] width 35 height 24
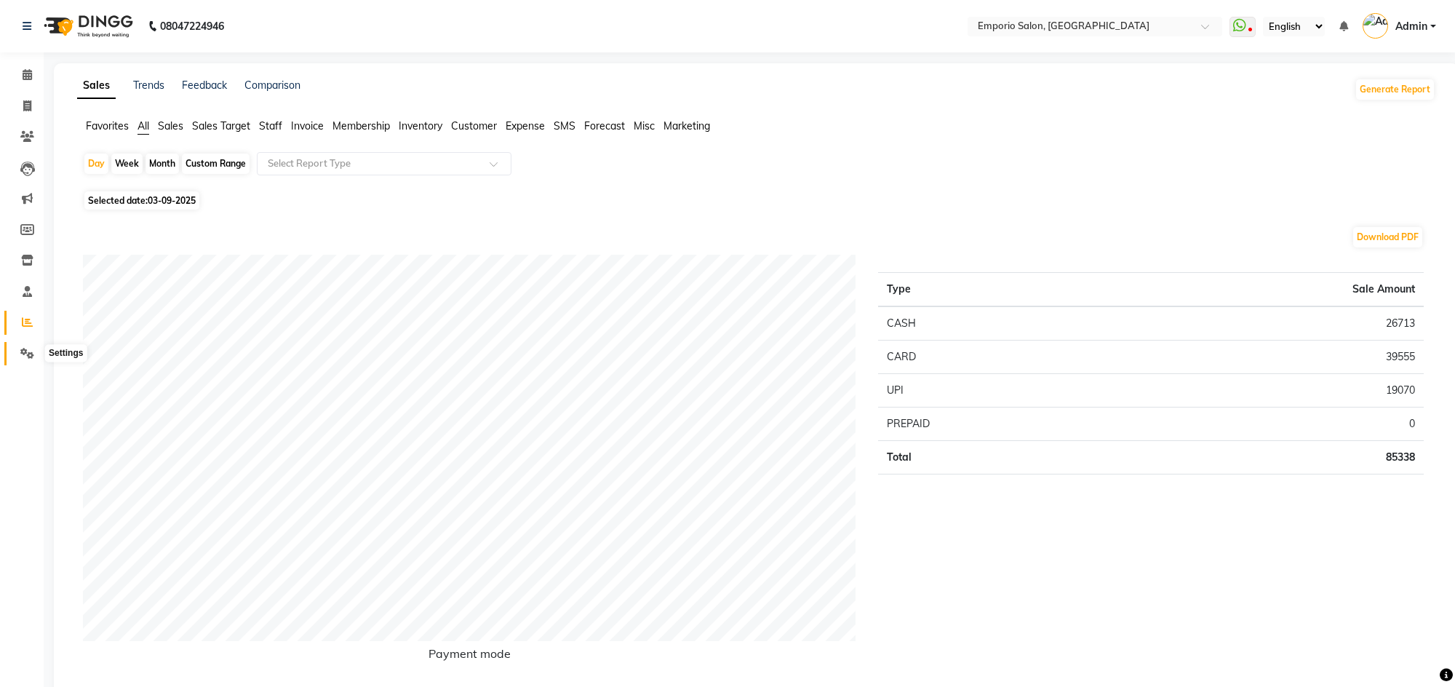
click at [26, 356] on icon at bounding box center [27, 353] width 14 height 11
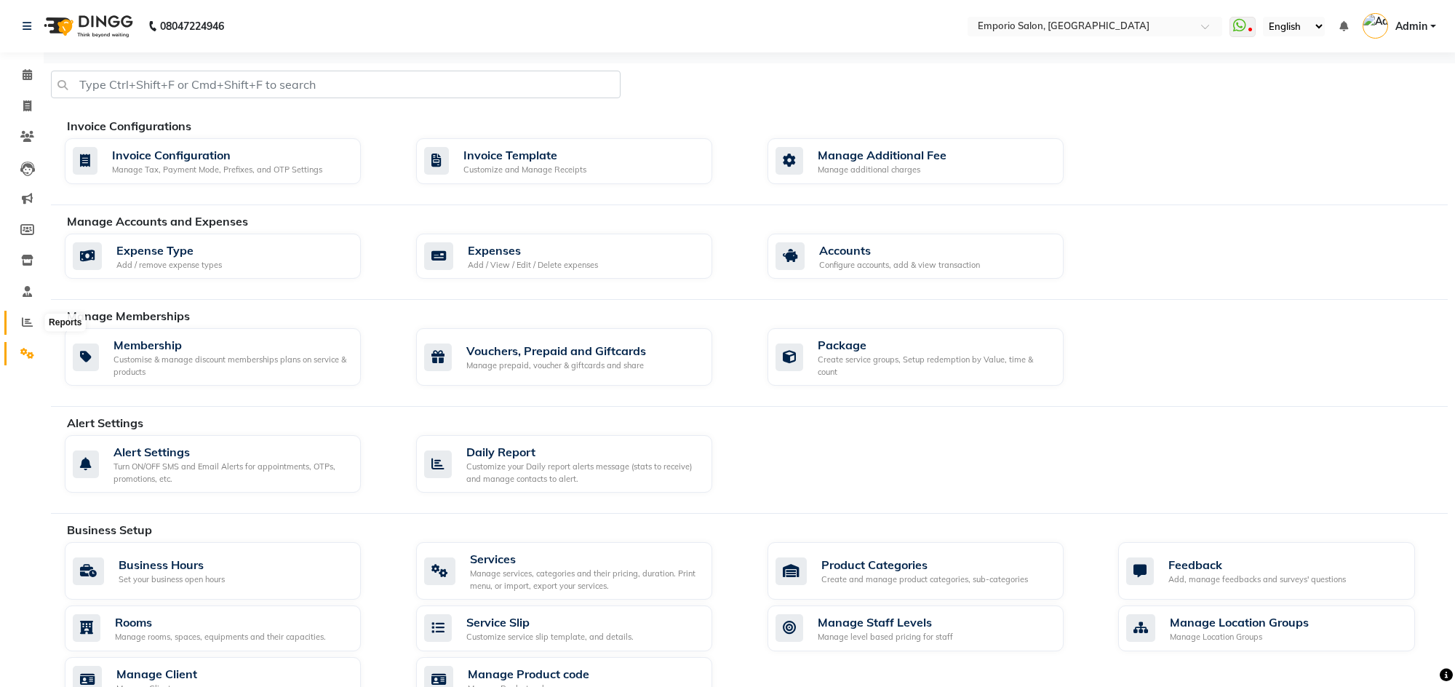
drag, startPoint x: 31, startPoint y: 324, endPoint x: 53, endPoint y: 310, distance: 26.4
click at [31, 324] on icon at bounding box center [27, 321] width 11 height 11
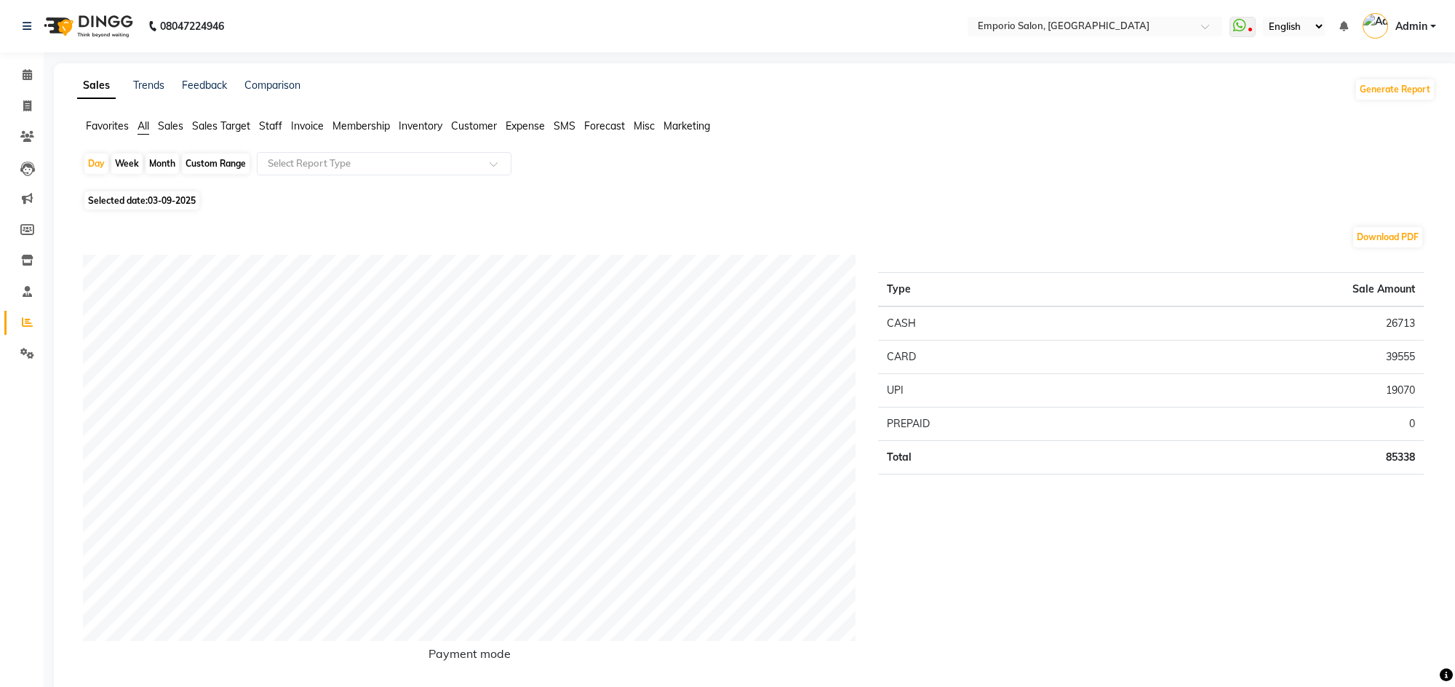
drag, startPoint x: 267, startPoint y: 124, endPoint x: 276, endPoint y: 123, distance: 8.8
click at [270, 124] on span "Staff" at bounding box center [270, 125] width 23 height 13
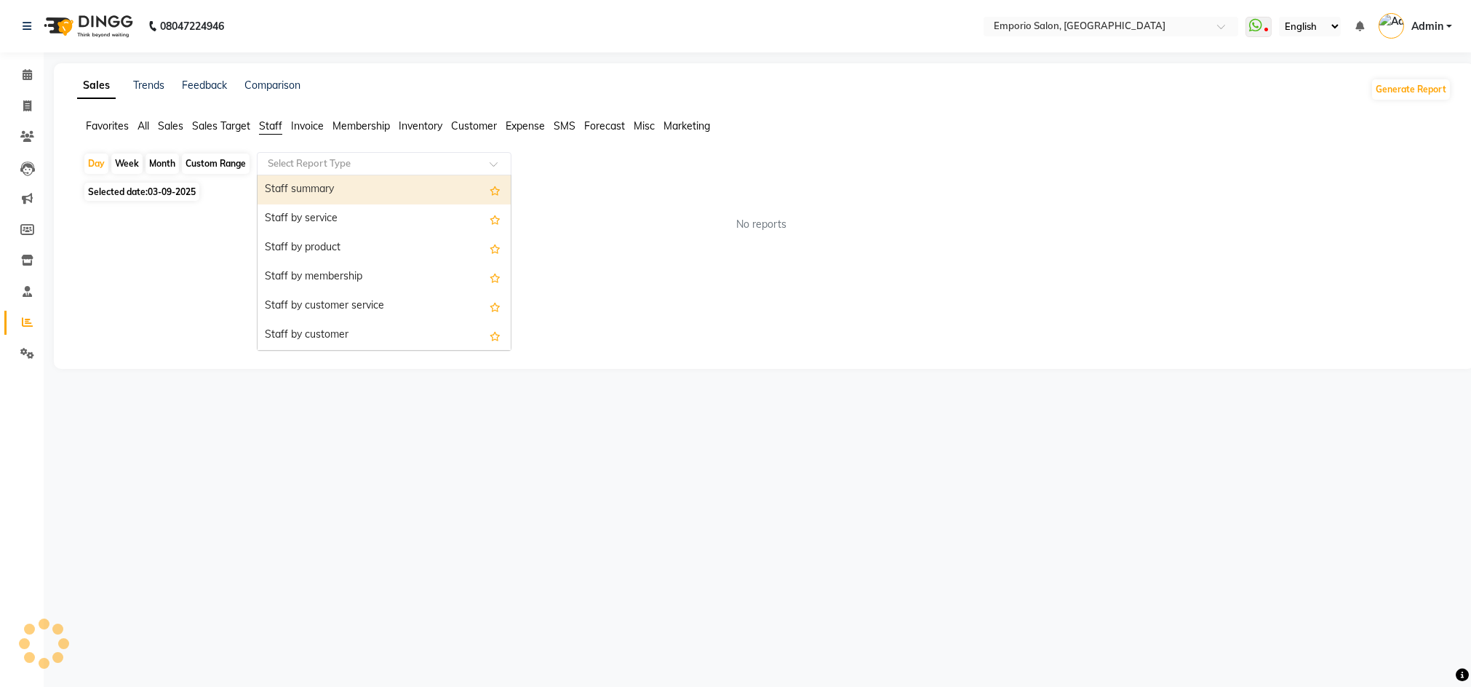
click at [282, 162] on input "text" at bounding box center [370, 163] width 210 height 15
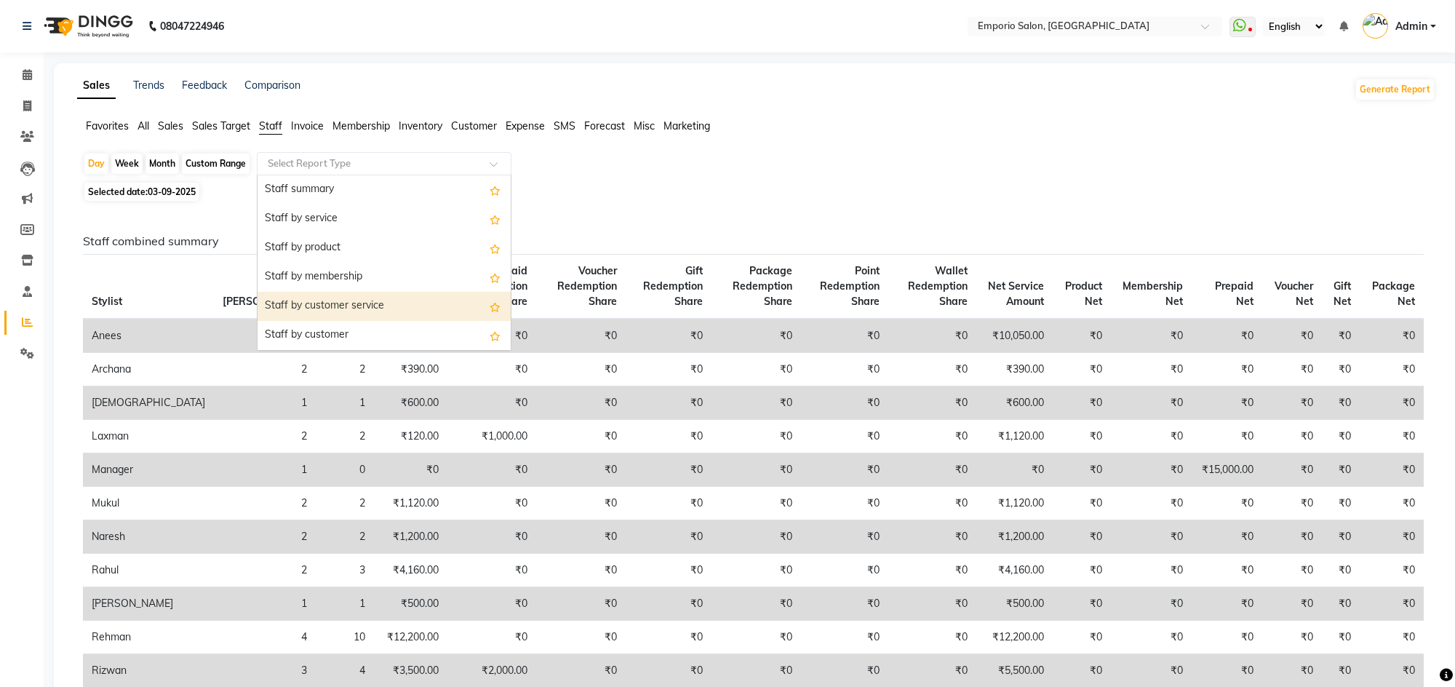
click at [306, 304] on div "Staff by customer service" at bounding box center [384, 306] width 253 height 29
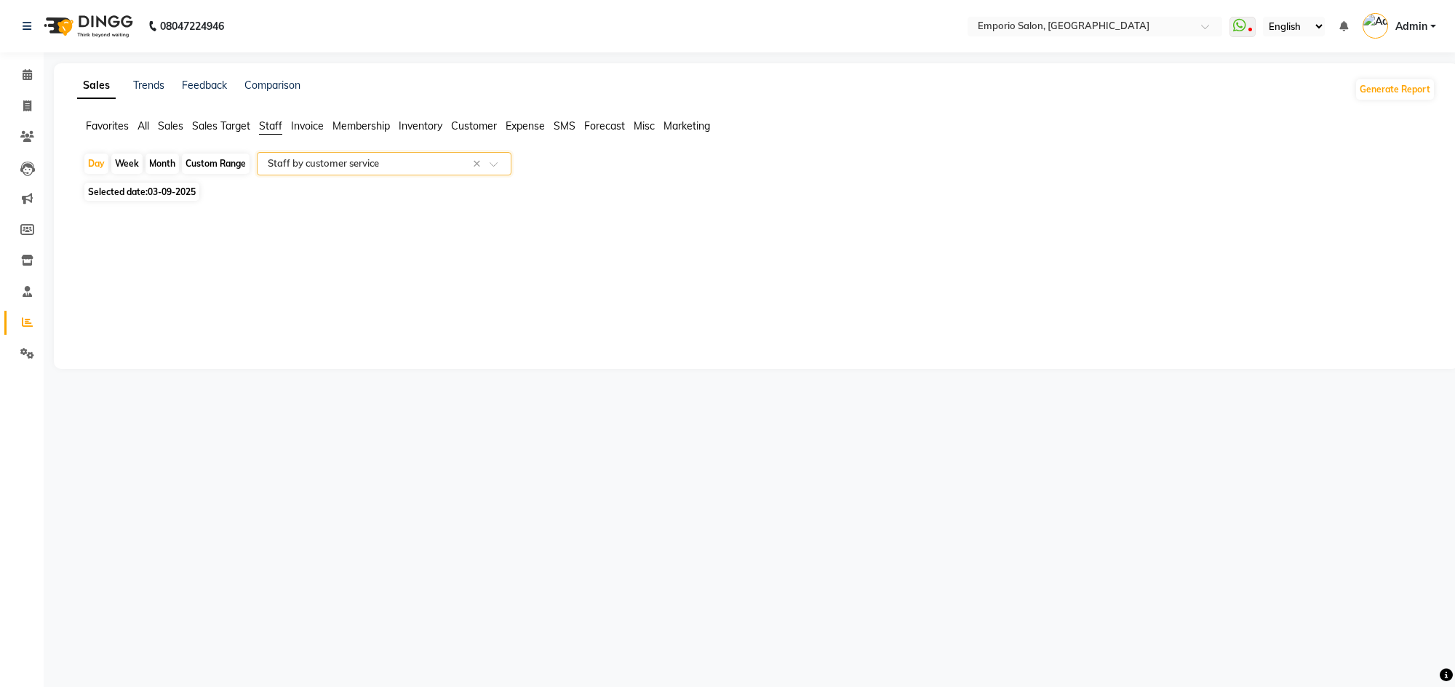
select select "filtered_report"
select select "csv"
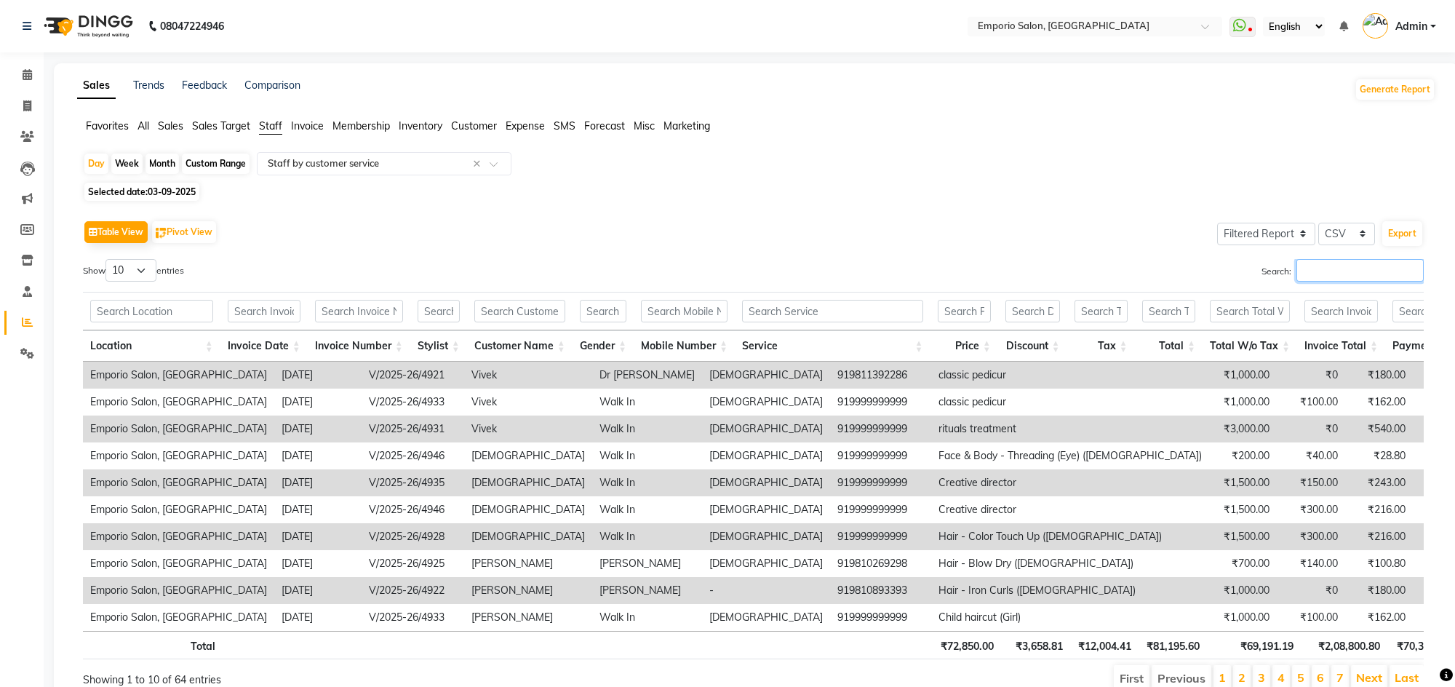
click at [1349, 273] on input "Search:" at bounding box center [1359, 270] width 127 height 23
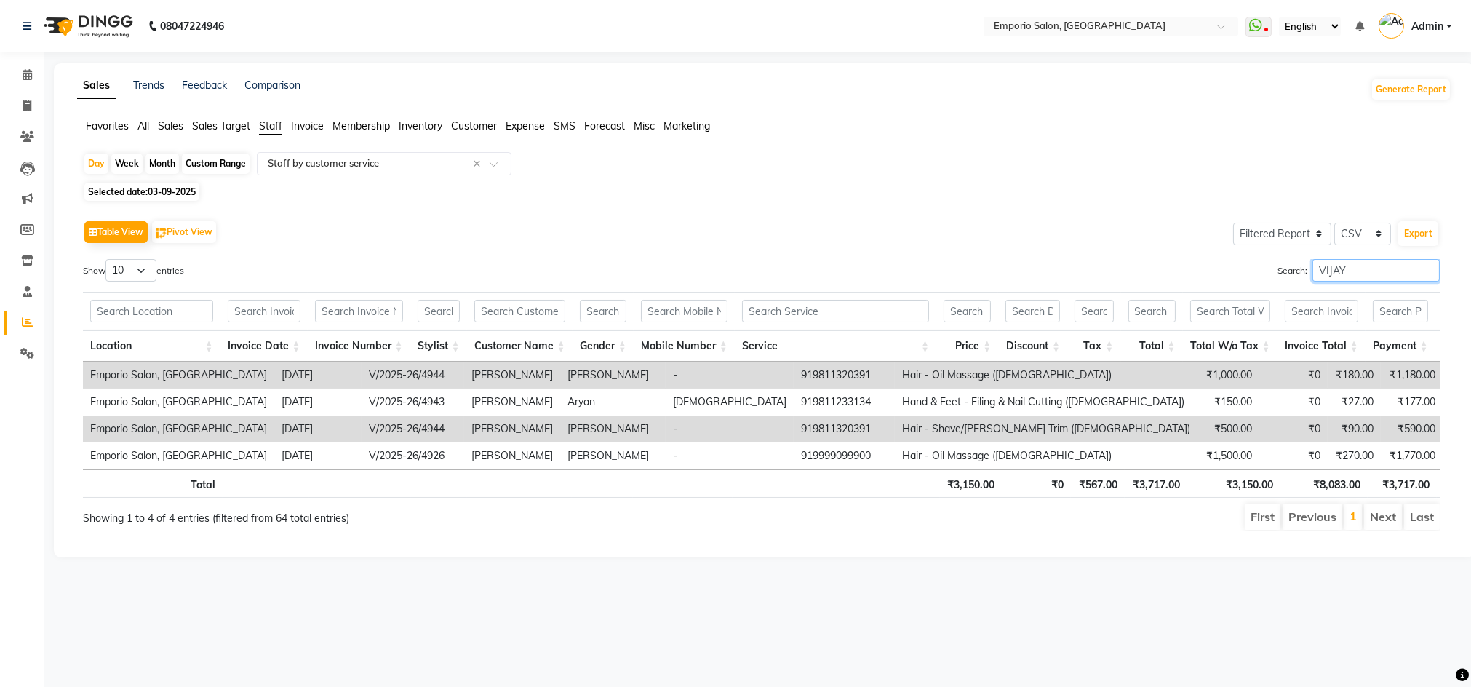
type input "VIJAY"
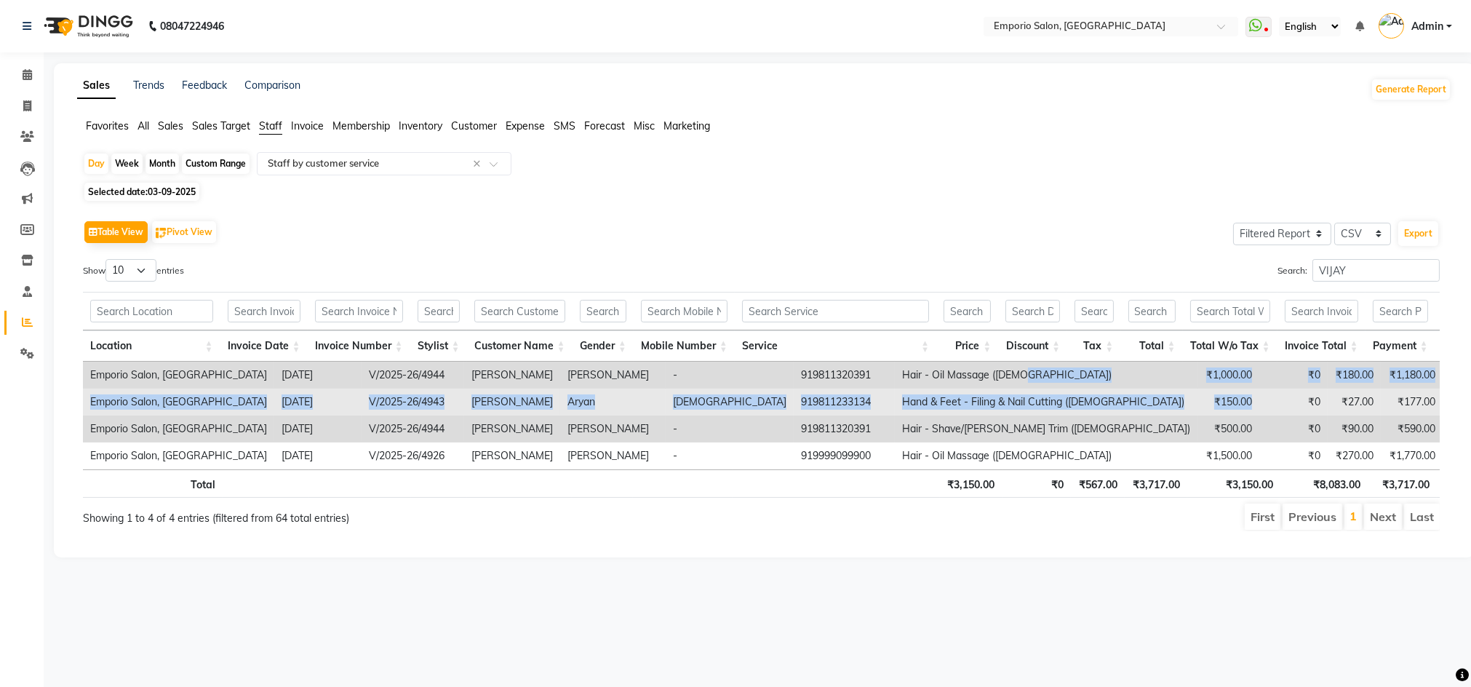
drag, startPoint x: 890, startPoint y: 370, endPoint x: 1015, endPoint y: 390, distance: 125.9
click at [1015, 390] on tbody "Emporio Salon, [GEOGRAPHIC_DATA] [DATE] V/2025-26/4944 [PERSON_NAME] [PERSON_NA…" at bounding box center [990, 416] width 1815 height 108
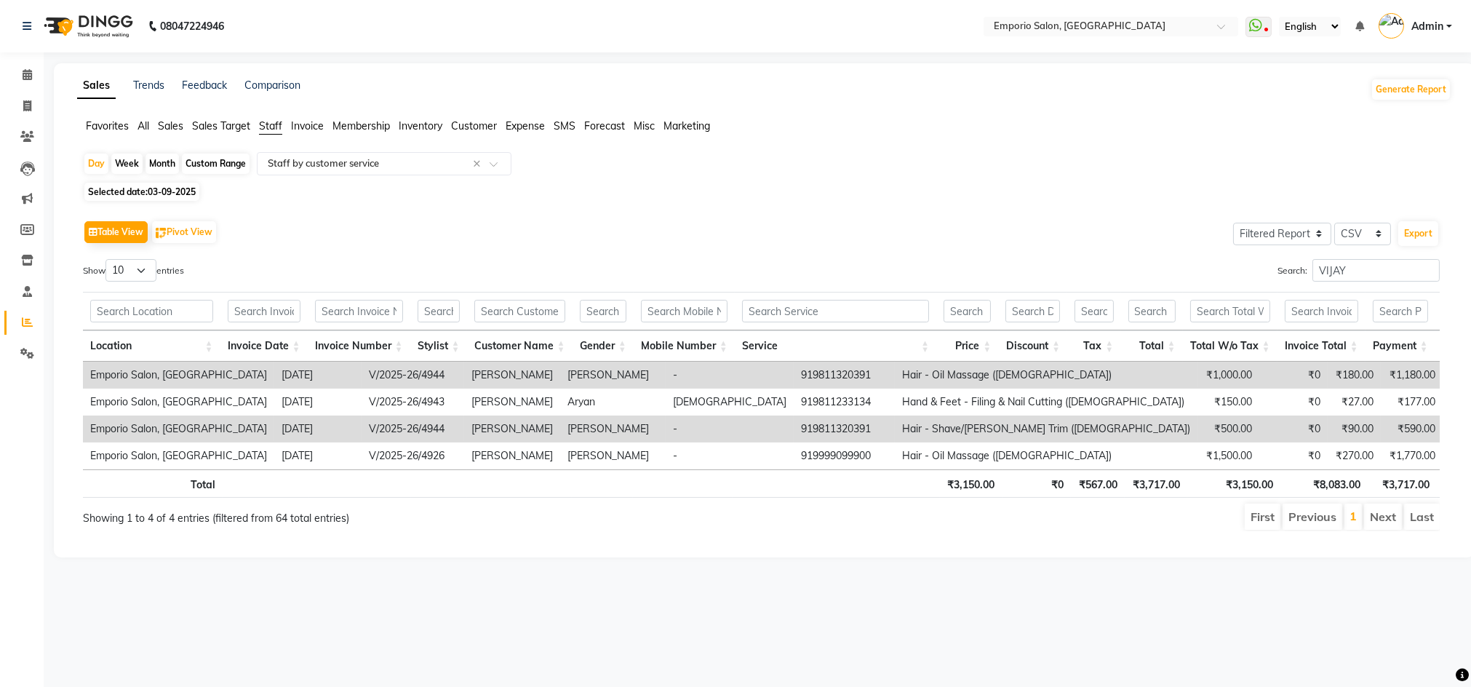
click at [985, 282] on div "Search: [PERSON_NAME]" at bounding box center [1107, 273] width 668 height 28
click at [663, 242] on div "Table View Pivot View Select Full Report Filtered Report Select CSV PDF Export" at bounding box center [761, 232] width 1357 height 31
drag, startPoint x: 1013, startPoint y: 364, endPoint x: 885, endPoint y: 311, distance: 138.2
click at [895, 362] on tr "Emporio Salon, [GEOGRAPHIC_DATA] [DATE] V/2025-26/4944 [PERSON_NAME] [PERSON_NA…" at bounding box center [990, 375] width 1815 height 27
click at [876, 268] on div "Search: [PERSON_NAME]" at bounding box center [1107, 273] width 668 height 28
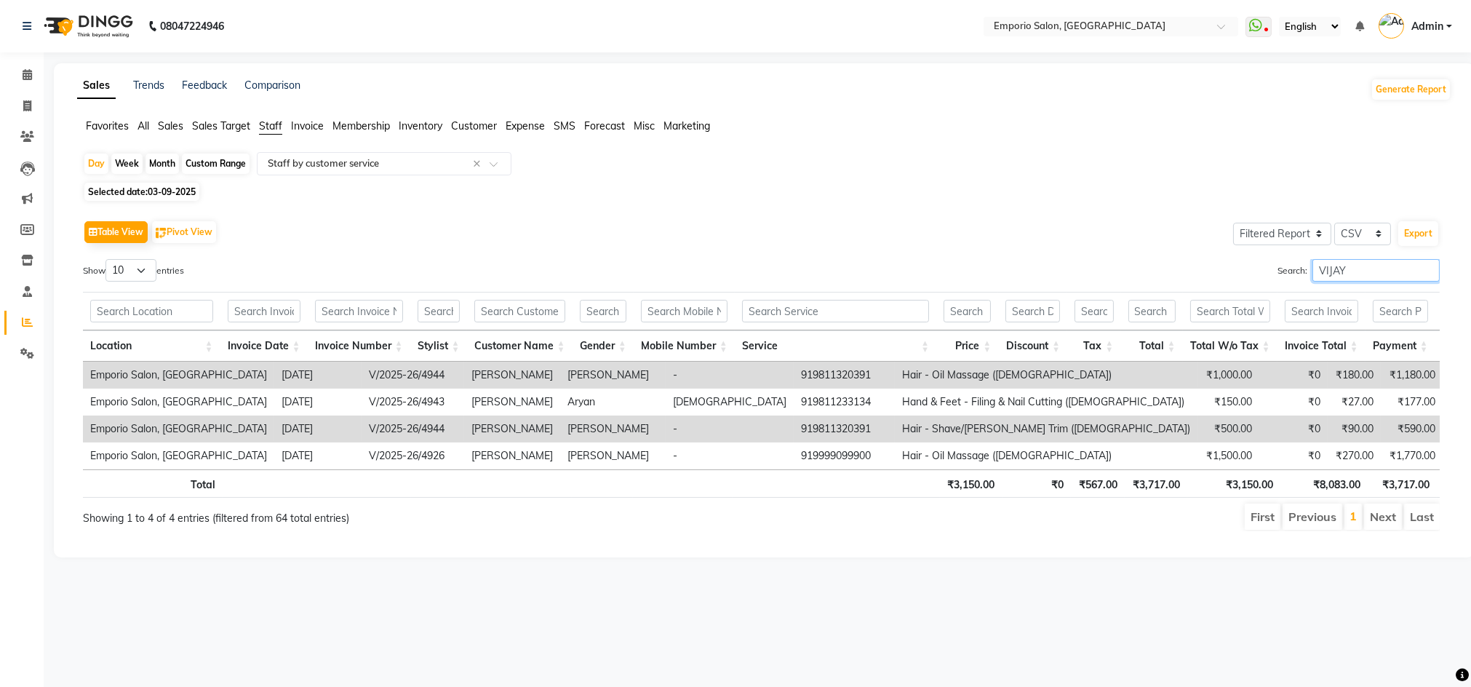
drag, startPoint x: 1392, startPoint y: 284, endPoint x: 1429, endPoint y: 282, distance: 36.4
click at [1393, 284] on div "Search: [PERSON_NAME]" at bounding box center [1107, 273] width 668 height 28
click at [1421, 266] on input "VIJAY" at bounding box center [1375, 270] width 127 height 23
click at [1438, 274] on input "VIJAY" at bounding box center [1375, 270] width 127 height 23
click at [1433, 272] on input "VIJAY" at bounding box center [1375, 270] width 127 height 23
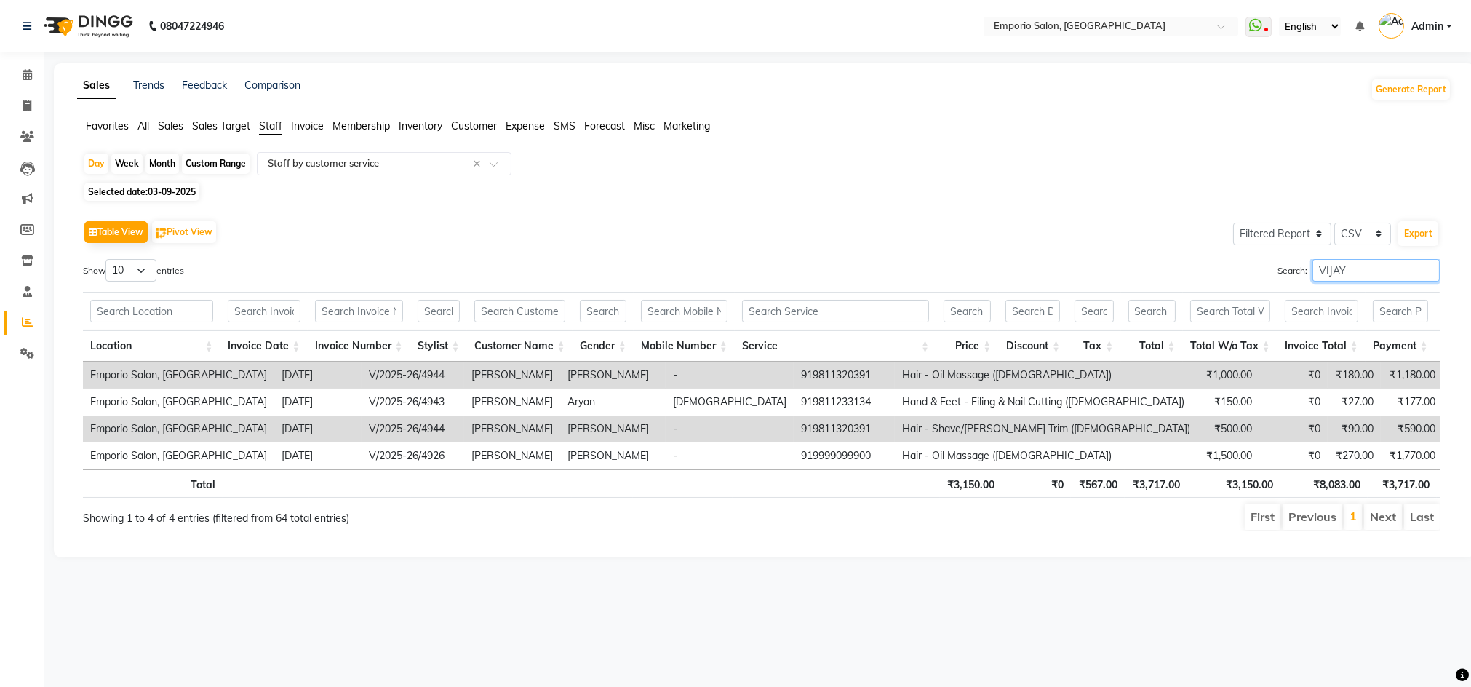
click at [1430, 271] on input "VIJAY" at bounding box center [1375, 270] width 127 height 23
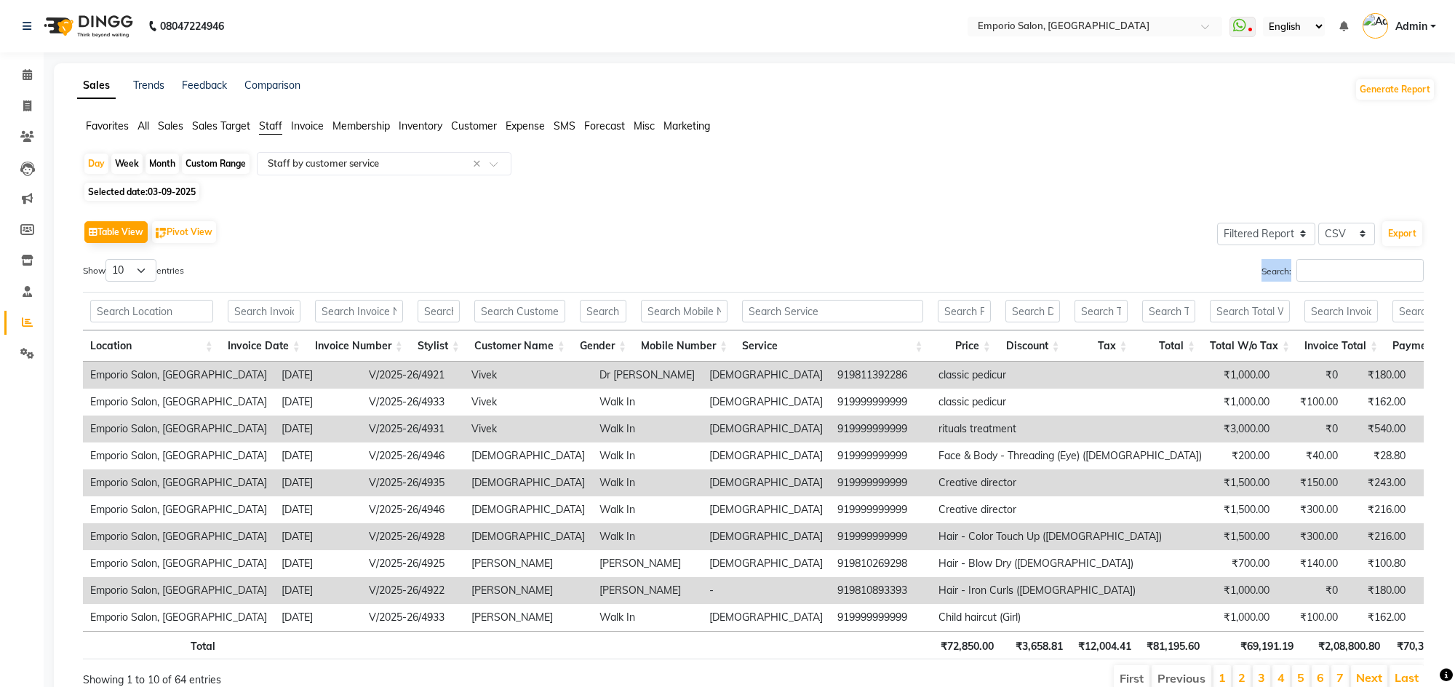
drag, startPoint x: 1357, startPoint y: 287, endPoint x: 1355, endPoint y: 268, distance: 19.0
click at [1355, 274] on div "Show 10 25 50 100 entries Search: Location Invoice Date Invoice Number Stylist …" at bounding box center [753, 476] width 1341 height 434
click at [1355, 268] on input "Search:" at bounding box center [1359, 270] width 127 height 23
type input "RIZ"
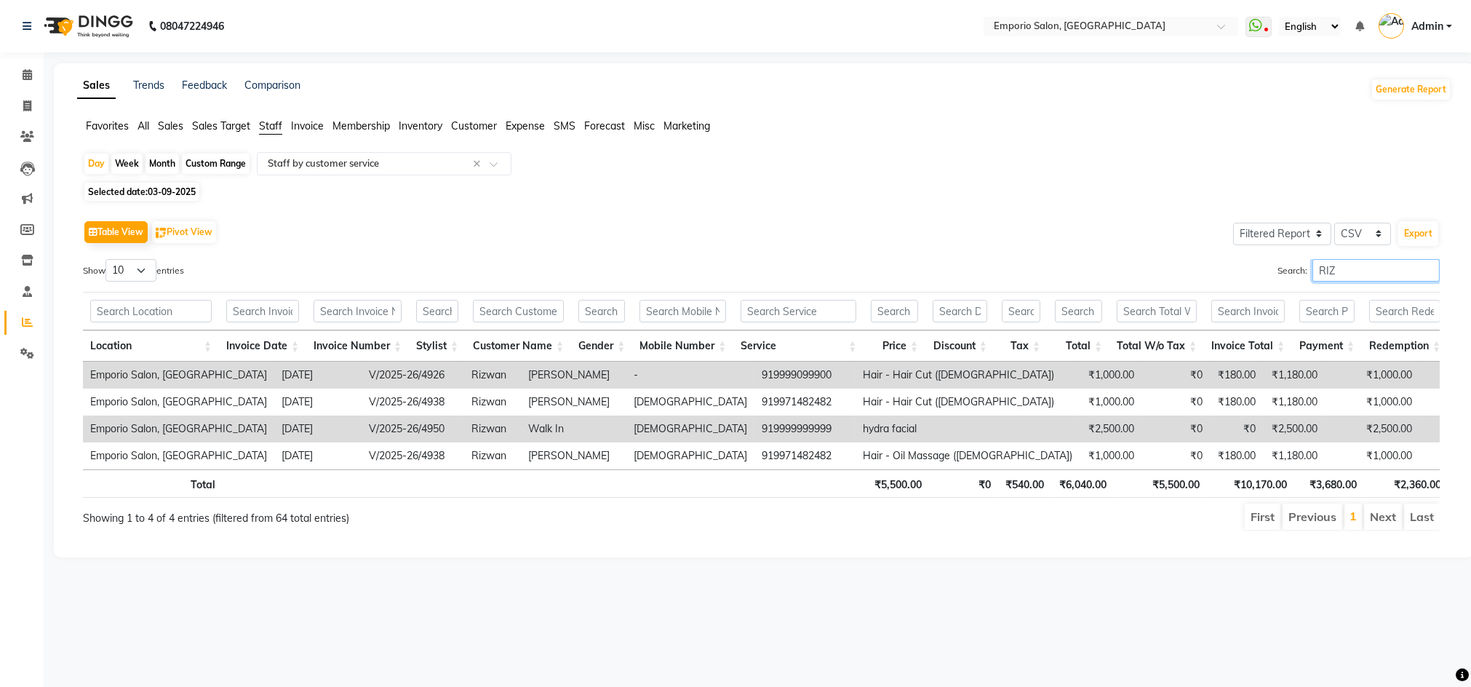
click at [1424, 271] on input "RIZ" at bounding box center [1375, 270] width 127 height 23
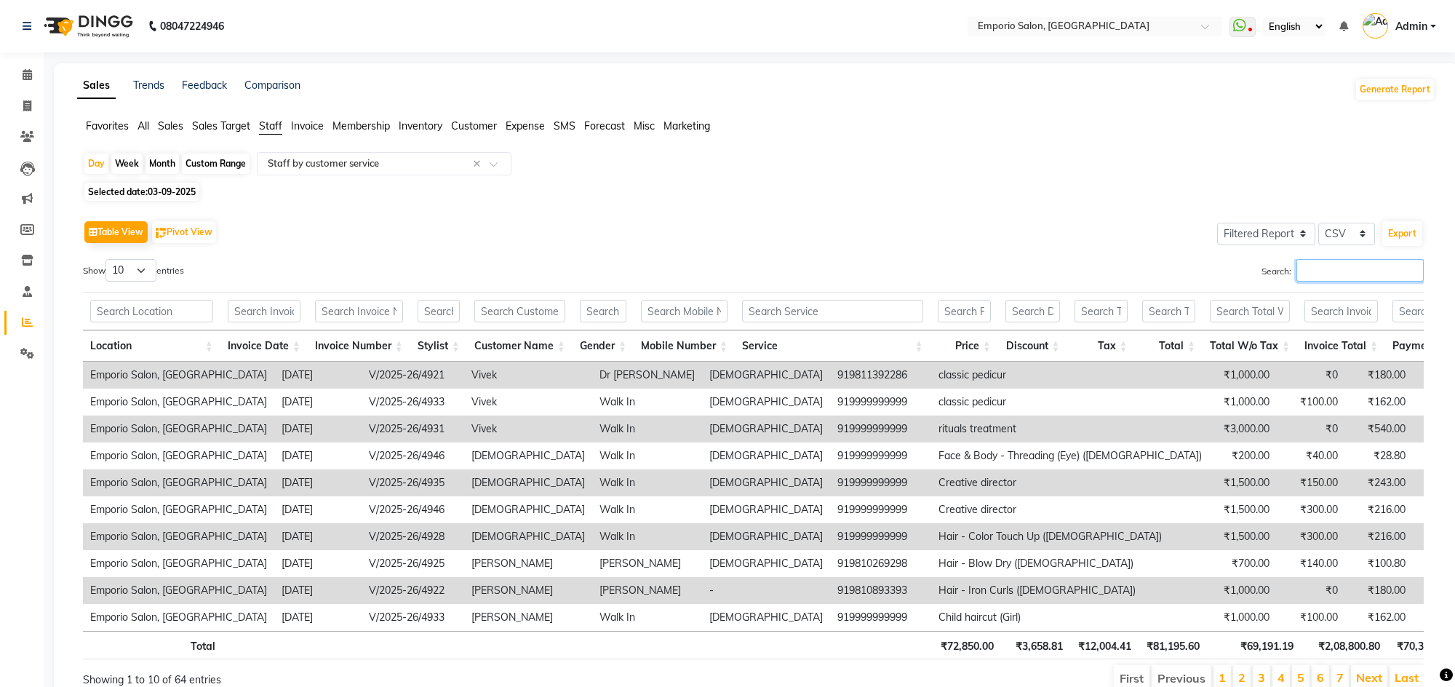
click at [1419, 267] on input "Search:" at bounding box center [1359, 270] width 127 height 23
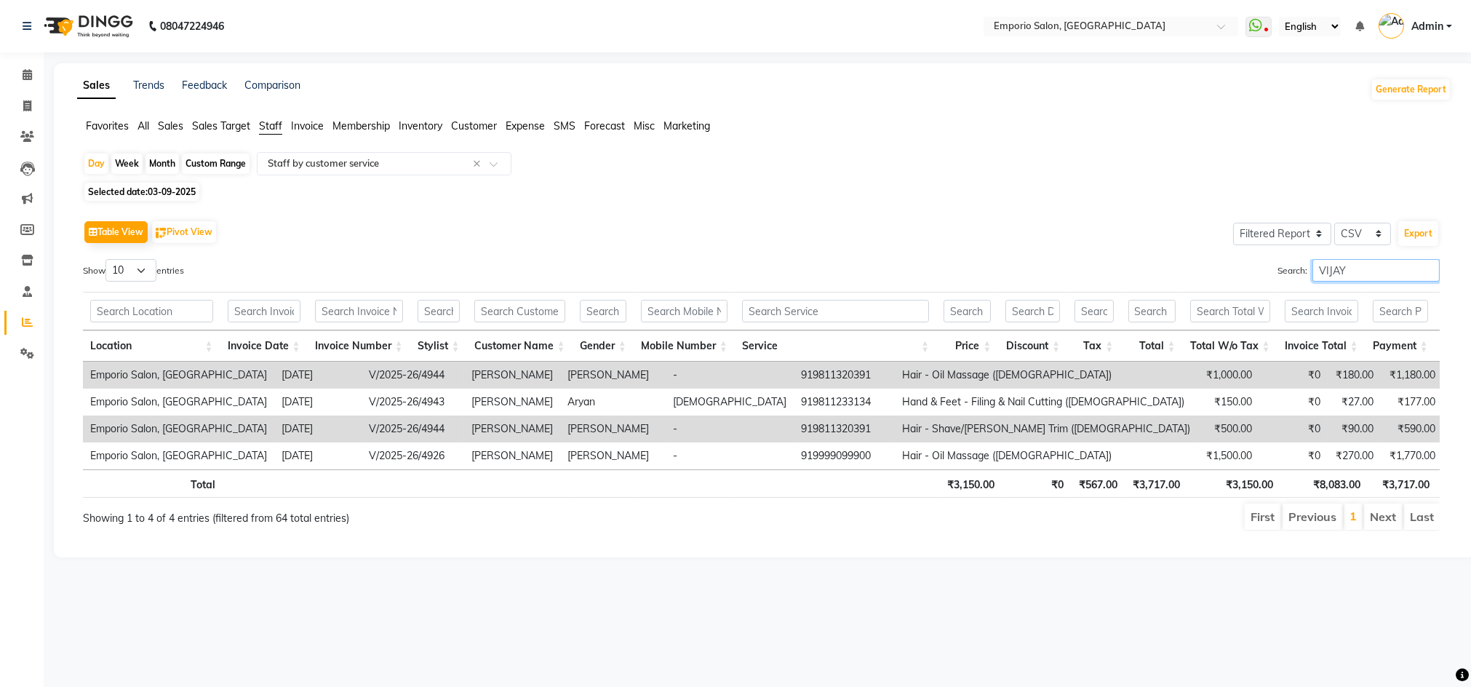
type input "VIJAY"
click at [31, 31] on link at bounding box center [30, 26] width 15 height 41
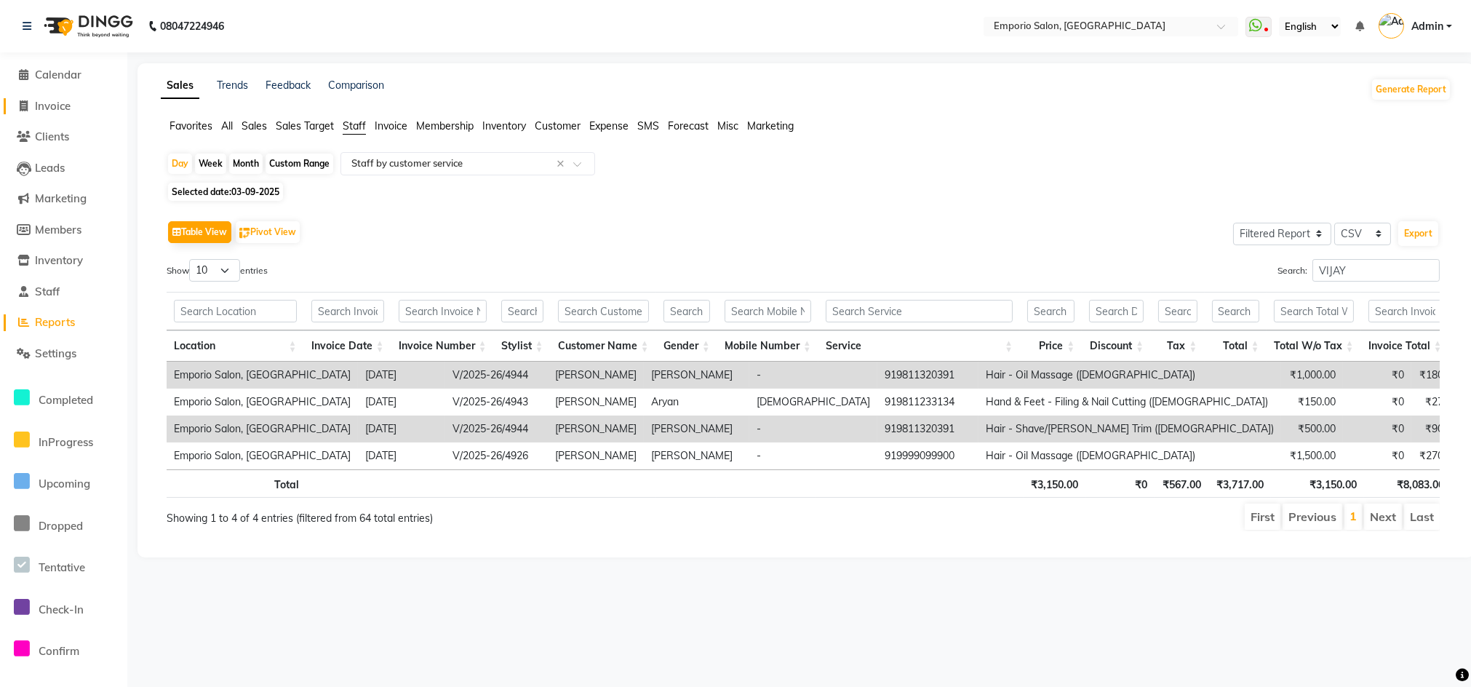
click at [44, 100] on span "Invoice" at bounding box center [53, 106] width 36 height 14
select select "service"
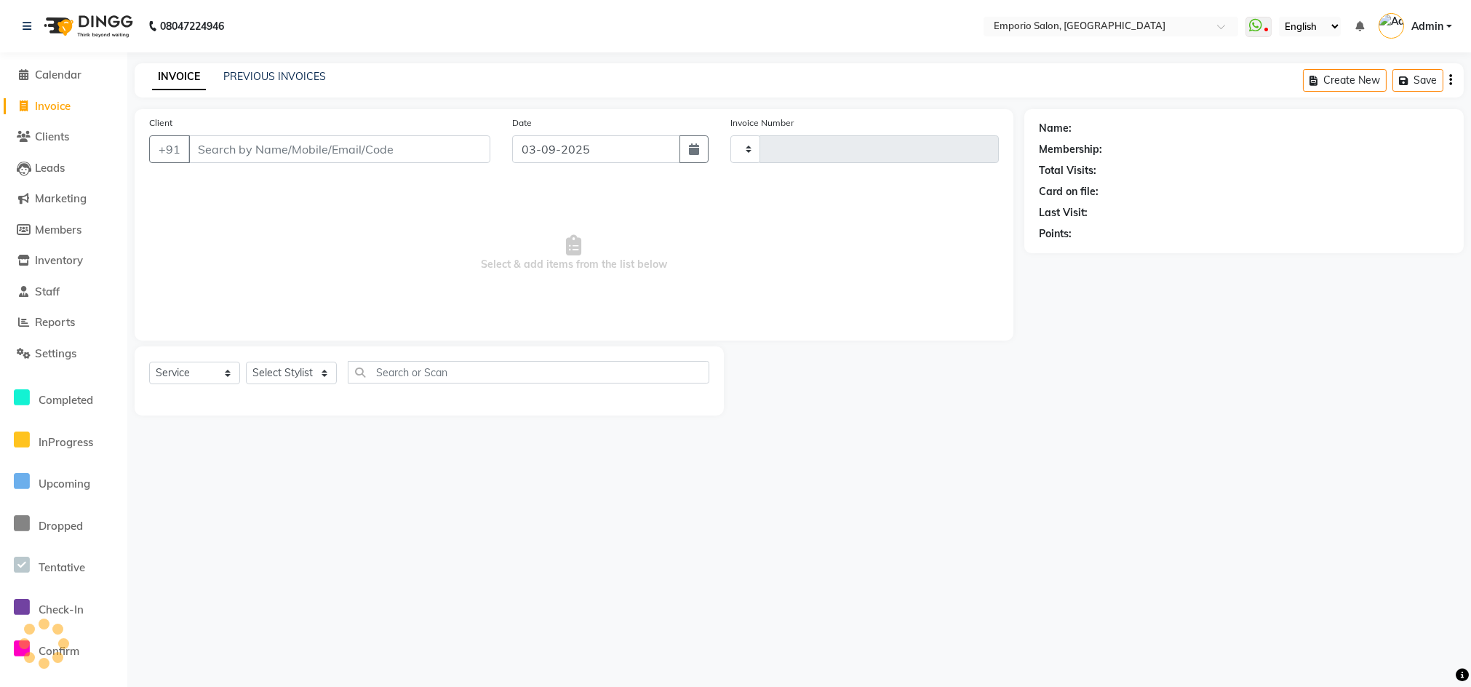
type input "4953"
select select "6332"
click at [40, 360] on link "Settings" at bounding box center [64, 354] width 120 height 17
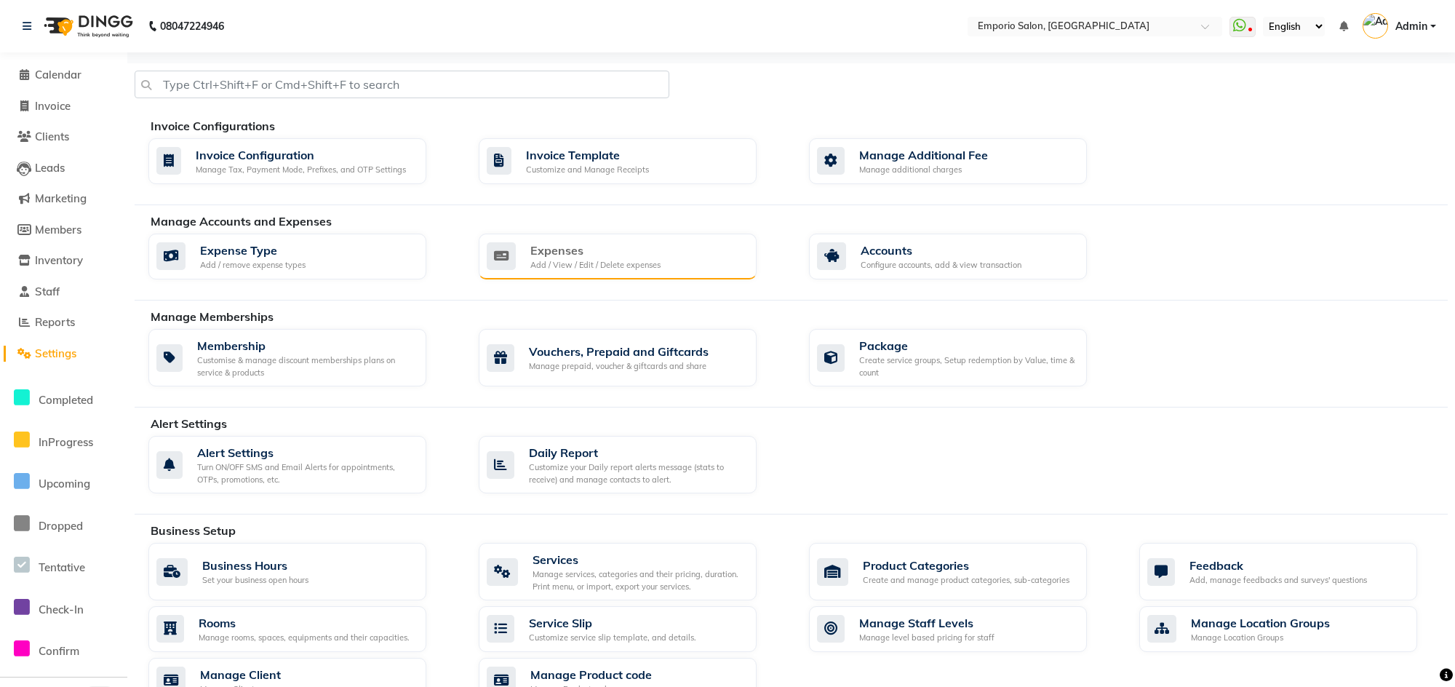
click at [621, 263] on div "Add / View / Edit / Delete expenses" at bounding box center [595, 265] width 130 height 12
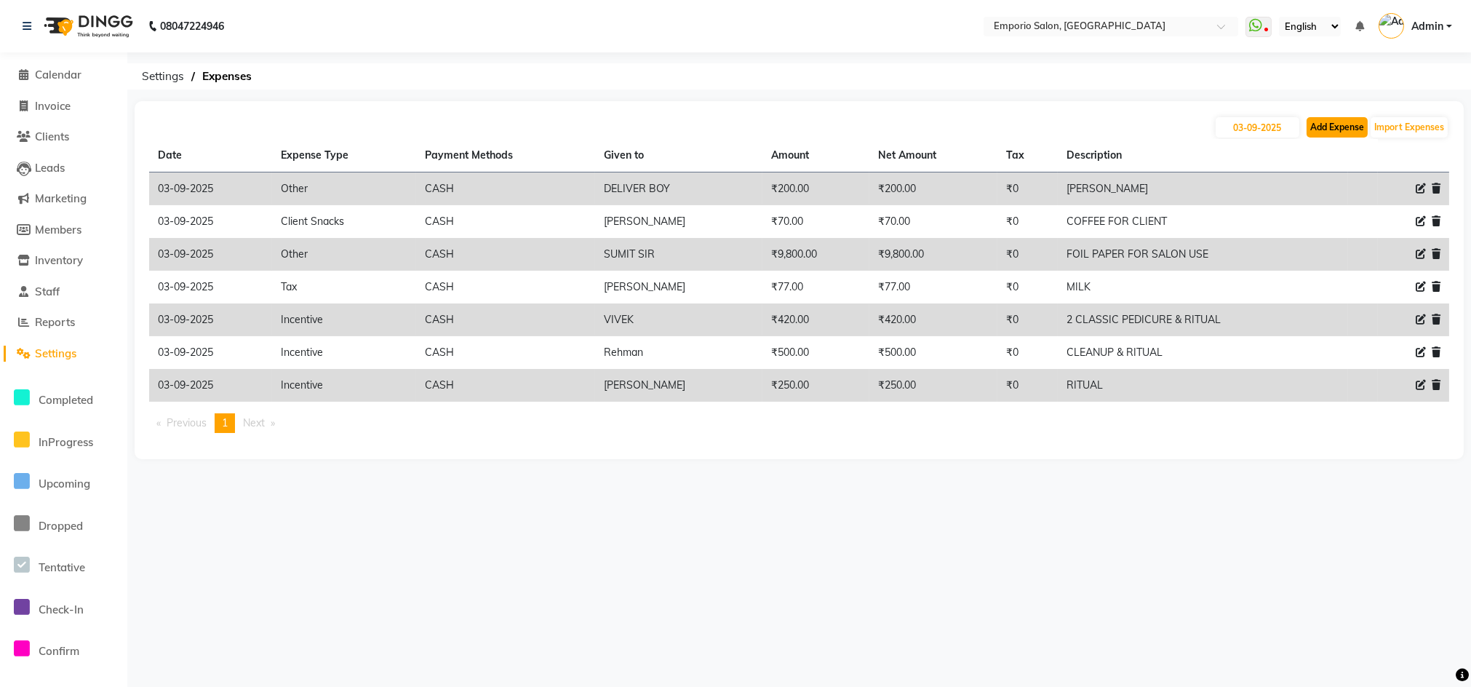
click at [1325, 131] on button "Add Expense" at bounding box center [1337, 127] width 61 height 20
select select "1"
select select "5330"
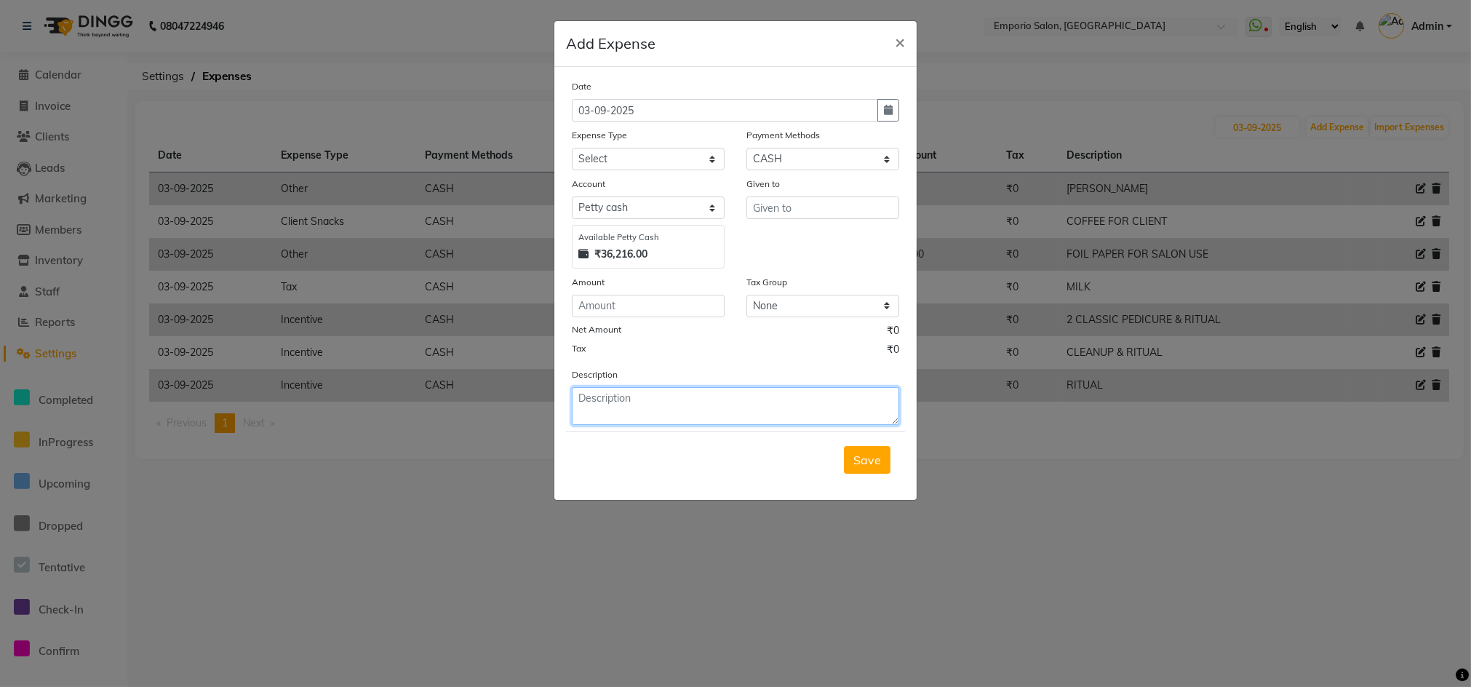
click at [666, 400] on textarea at bounding box center [735, 406] width 327 height 38
click at [649, 306] on input "number" at bounding box center [648, 306] width 153 height 23
type input "1000"
click at [642, 390] on textarea at bounding box center [735, 406] width 327 height 38
type textarea "SAHIL ADVANCE"
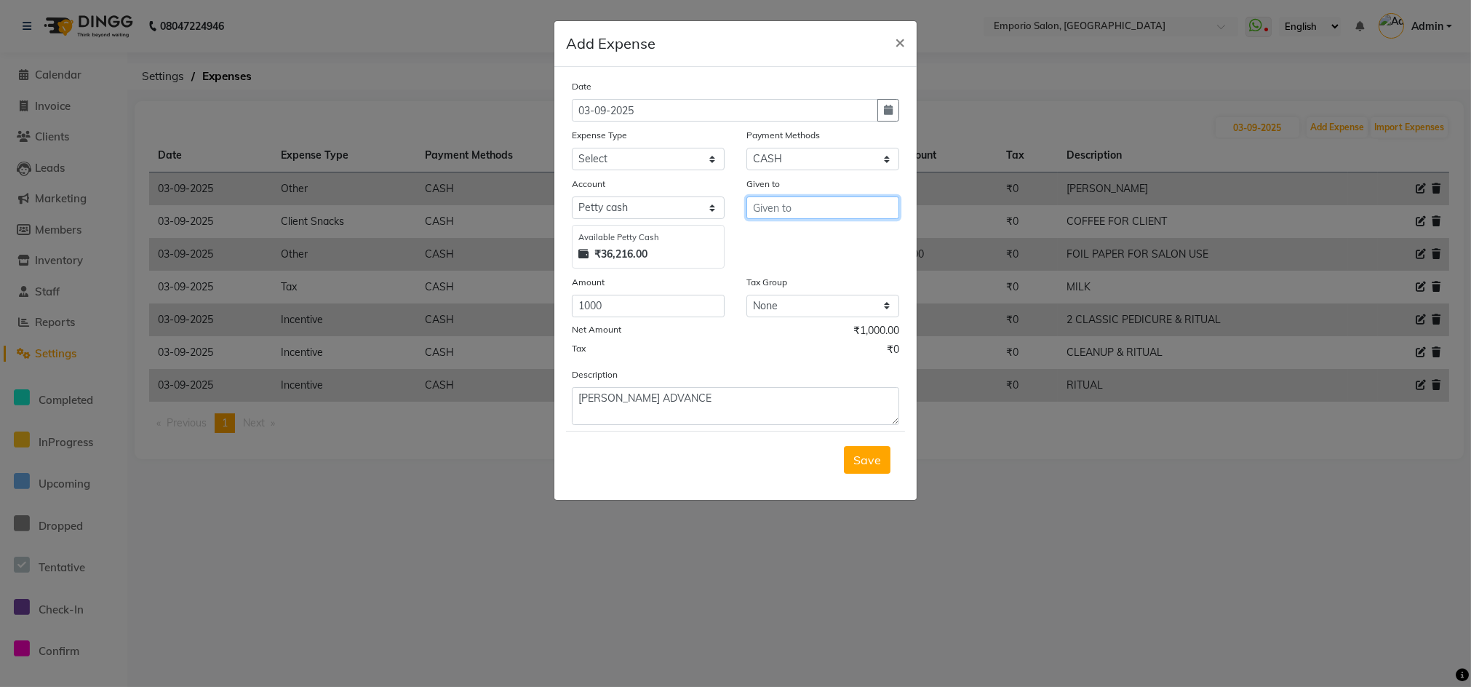
click at [797, 200] on input "text" at bounding box center [822, 207] width 153 height 23
type input "D"
click at [789, 231] on span "SAHIL" at bounding box center [782, 238] width 35 height 15
type input "SAHIL"
drag, startPoint x: 641, startPoint y: 143, endPoint x: 632, endPoint y: 156, distance: 16.3
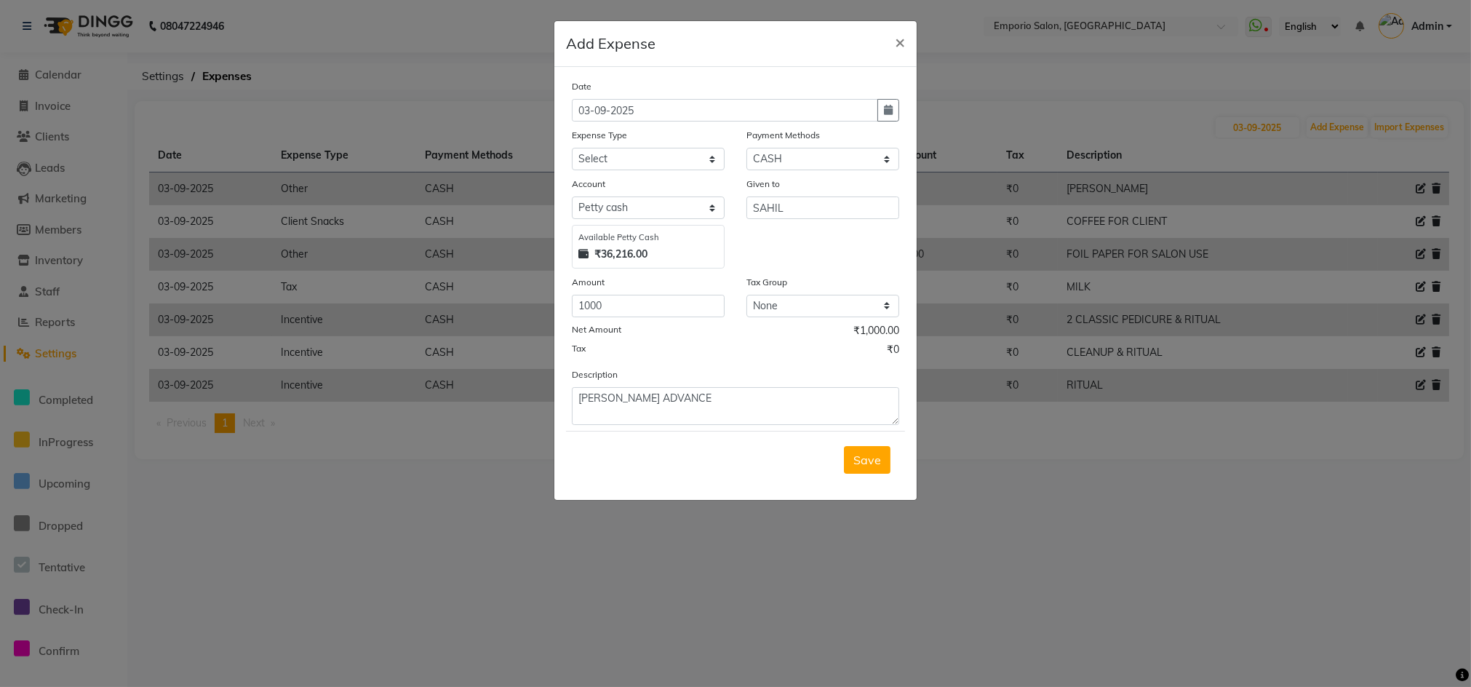
click at [639, 144] on div "Expense Type" at bounding box center [648, 137] width 153 height 20
click at [632, 157] on select "Select Advance Salary Bank charges Car maintenance Cash transfer to bank Cash t…" at bounding box center [648, 159] width 153 height 23
click at [777, 260] on div "Given to SAHIL" at bounding box center [822, 222] width 175 height 92
click at [624, 217] on select "Select Petty cash" at bounding box center [648, 207] width 153 height 23
click at [628, 207] on select "Select Petty cash" at bounding box center [648, 207] width 153 height 23
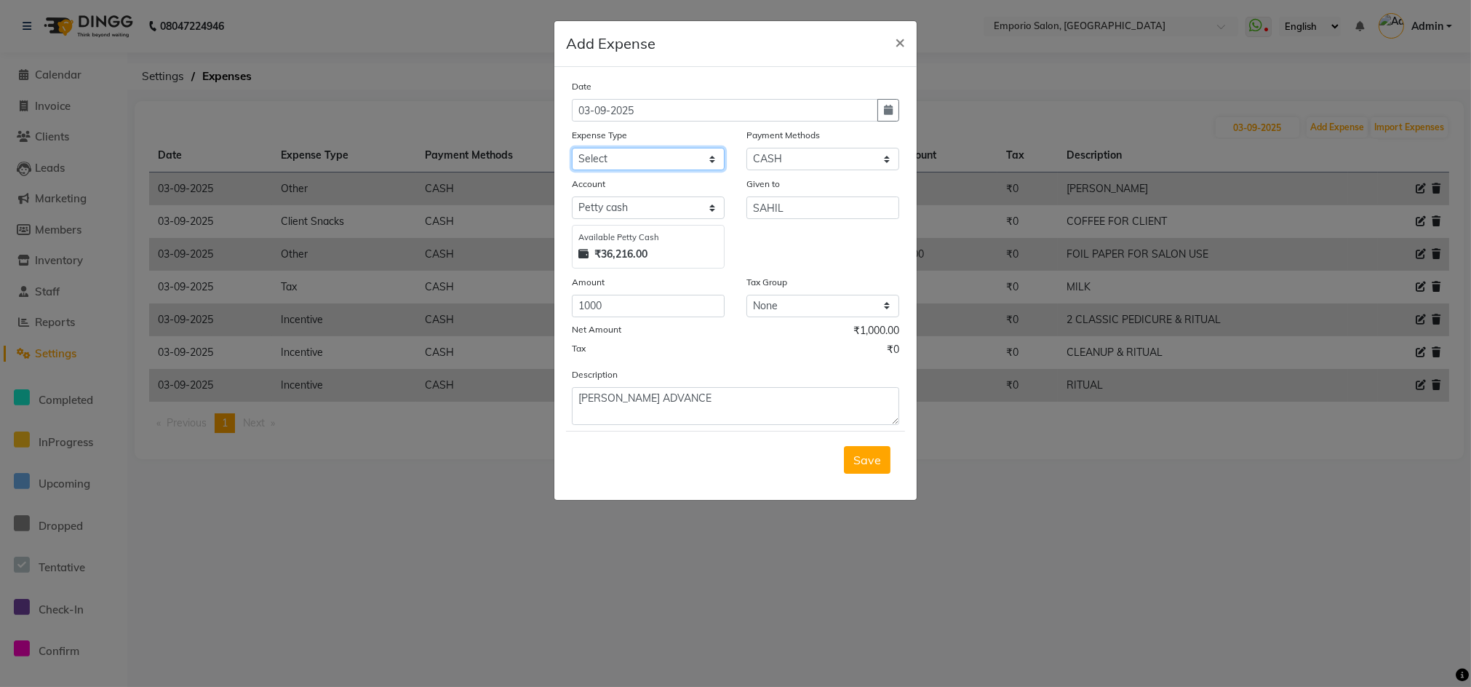
click at [633, 151] on select "Select Advance Salary Bank charges Car maintenance Cash transfer to bank Cash t…" at bounding box center [648, 159] width 153 height 23
select select "16"
click at [572, 148] on select "Select Advance Salary Bank charges Car maintenance Cash transfer to bank Cash t…" at bounding box center [648, 159] width 153 height 23
click at [901, 473] on div "Save" at bounding box center [735, 459] width 339 height 57
click at [853, 449] on button "Save" at bounding box center [867, 460] width 47 height 28
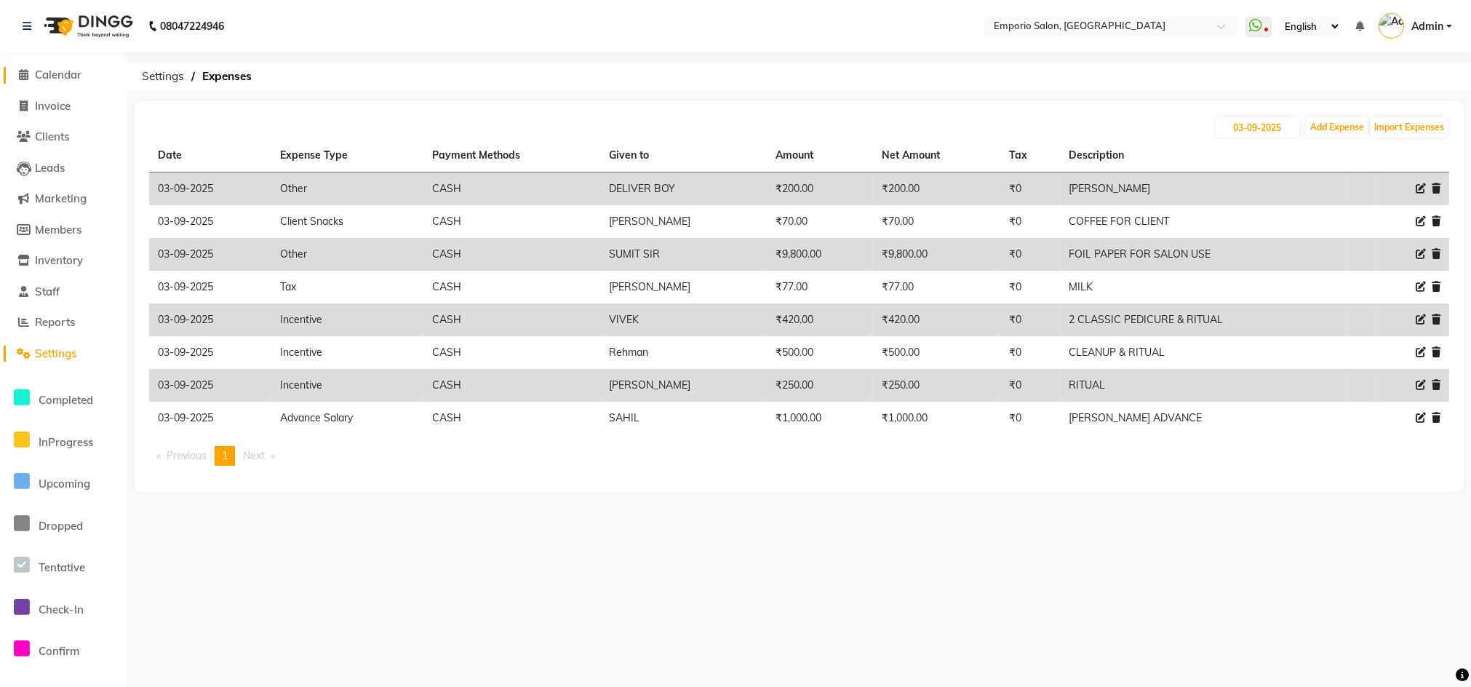
click at [76, 76] on span "Calendar" at bounding box center [58, 75] width 47 height 14
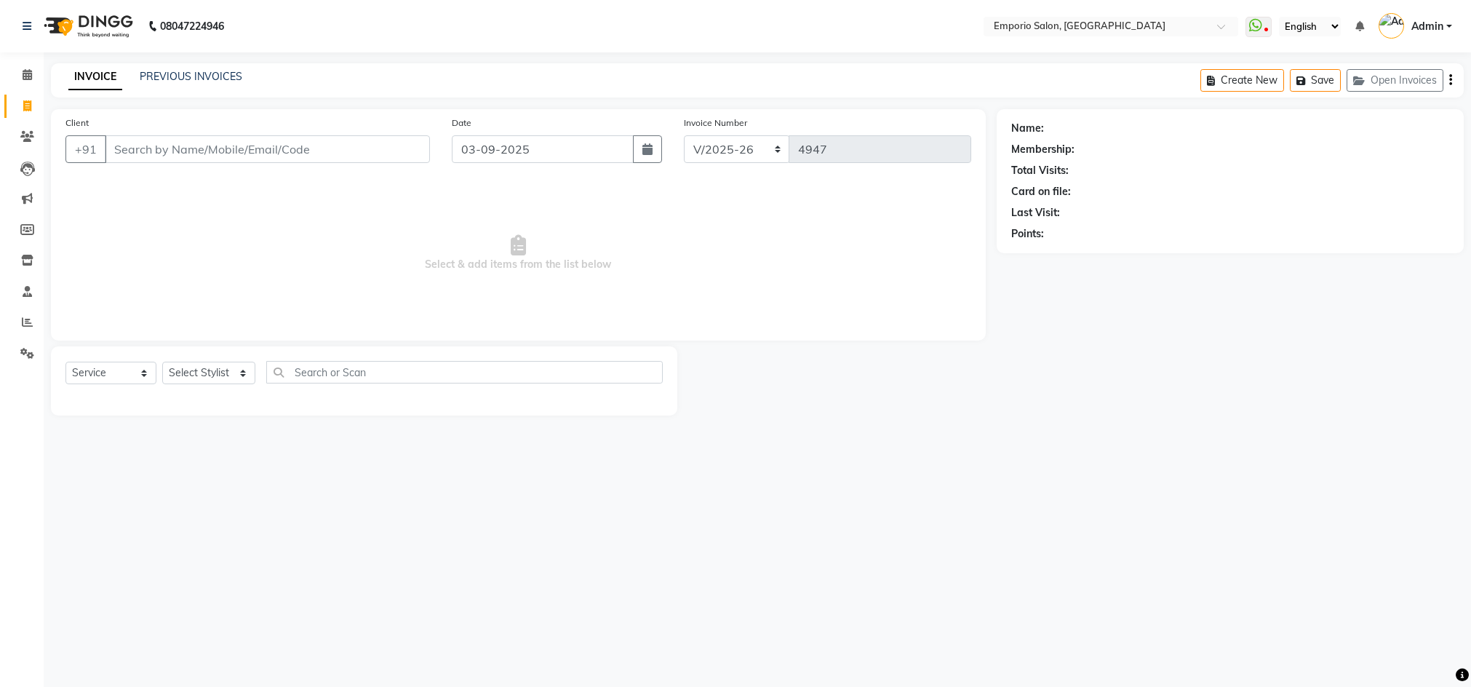
select select "6332"
select select "service"
drag, startPoint x: 0, startPoint y: 0, endPoint x: 28, endPoint y: 17, distance: 32.7
click at [28, 17] on link at bounding box center [30, 26] width 15 height 41
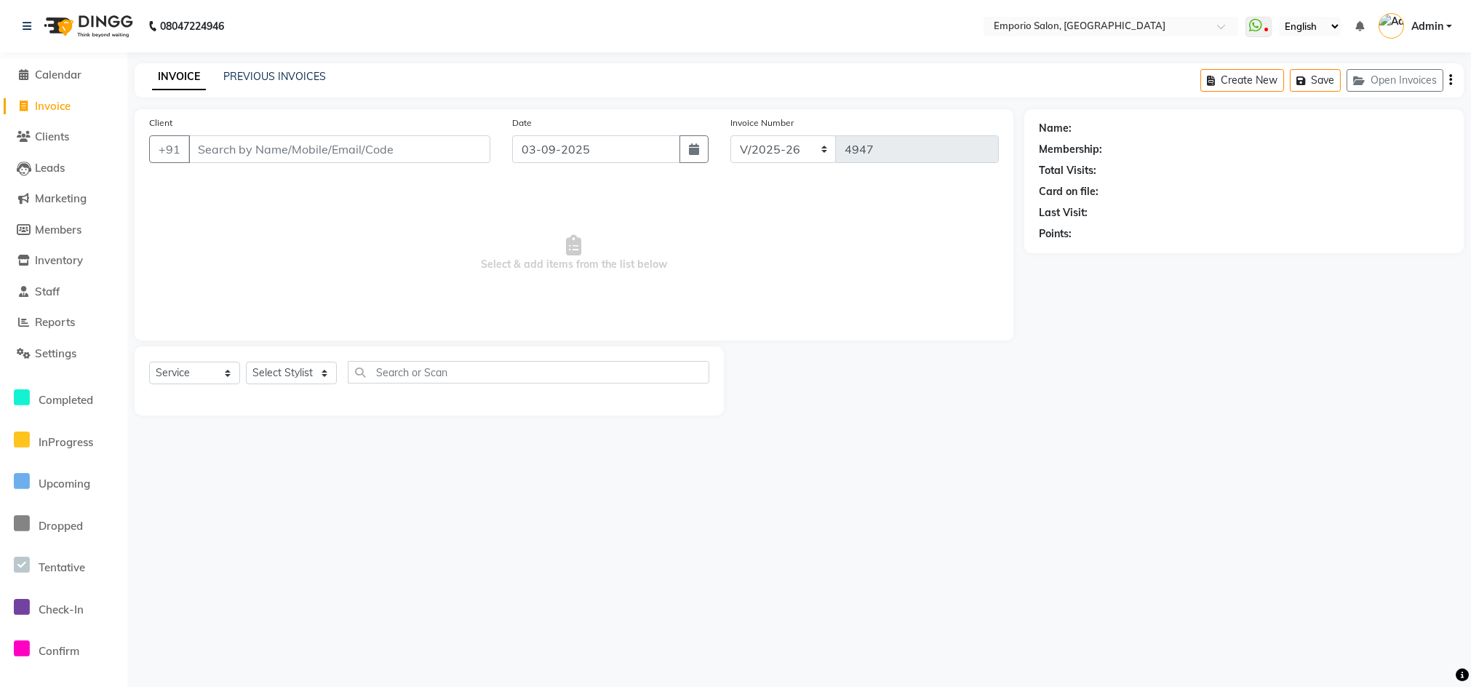
click at [42, 103] on span "Invoice" at bounding box center [53, 106] width 36 height 14
select select "service"
type input "4951"
select select "6332"
click at [259, 357] on div "Select Service Product Membership Package Voucher Prepaid Gift Card Select Styl…" at bounding box center [429, 380] width 589 height 69
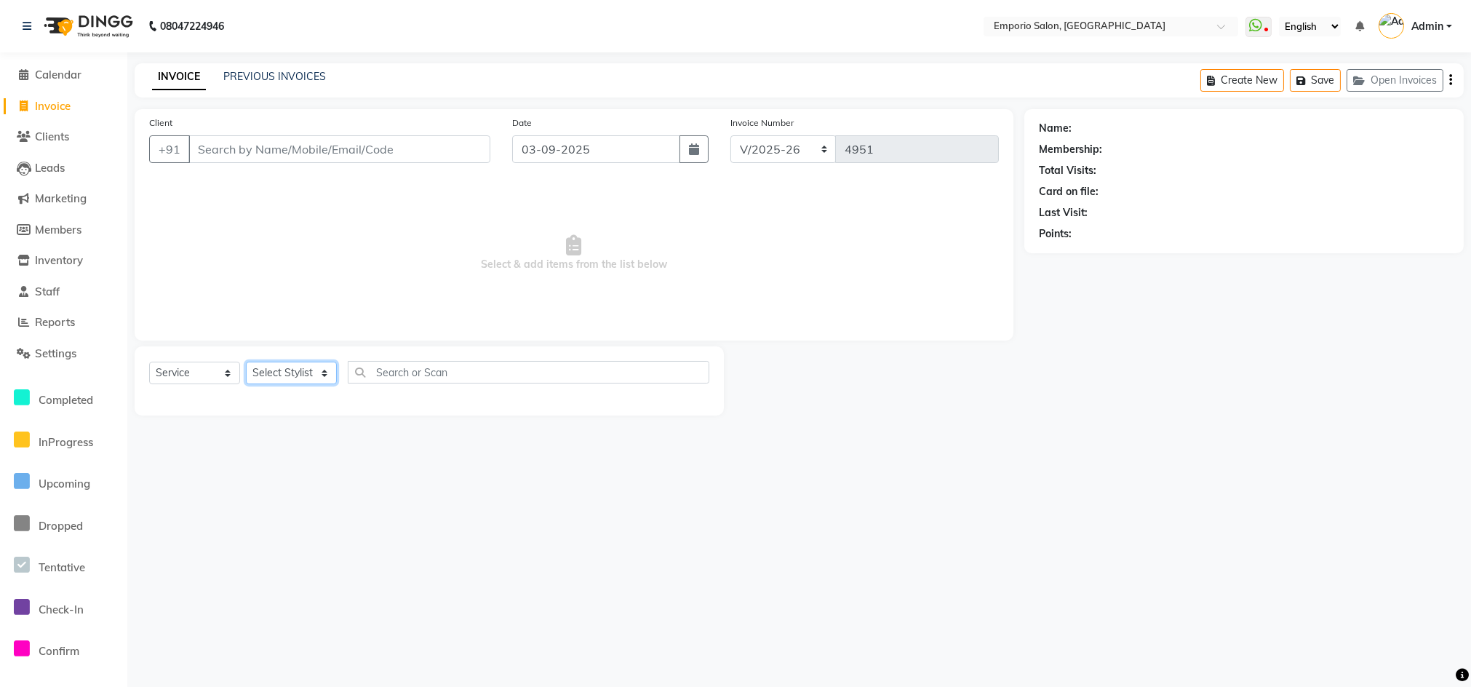
click at [308, 367] on select "Select Stylist [PERSON_NAME] beauty [PERSON_NAME] [PERSON_NAME] EMPORIO First F…" at bounding box center [291, 373] width 91 height 23
click at [284, 358] on div "Select Service Product Membership Package Voucher Prepaid Gift Card Select Styl…" at bounding box center [429, 380] width 589 height 69
click at [315, 376] on select "Select Stylist [PERSON_NAME] beauty [PERSON_NAME] [PERSON_NAME] EMPORIO First F…" at bounding box center [291, 373] width 91 height 23
click at [55, 346] on span "Settings" at bounding box center [55, 353] width 41 height 14
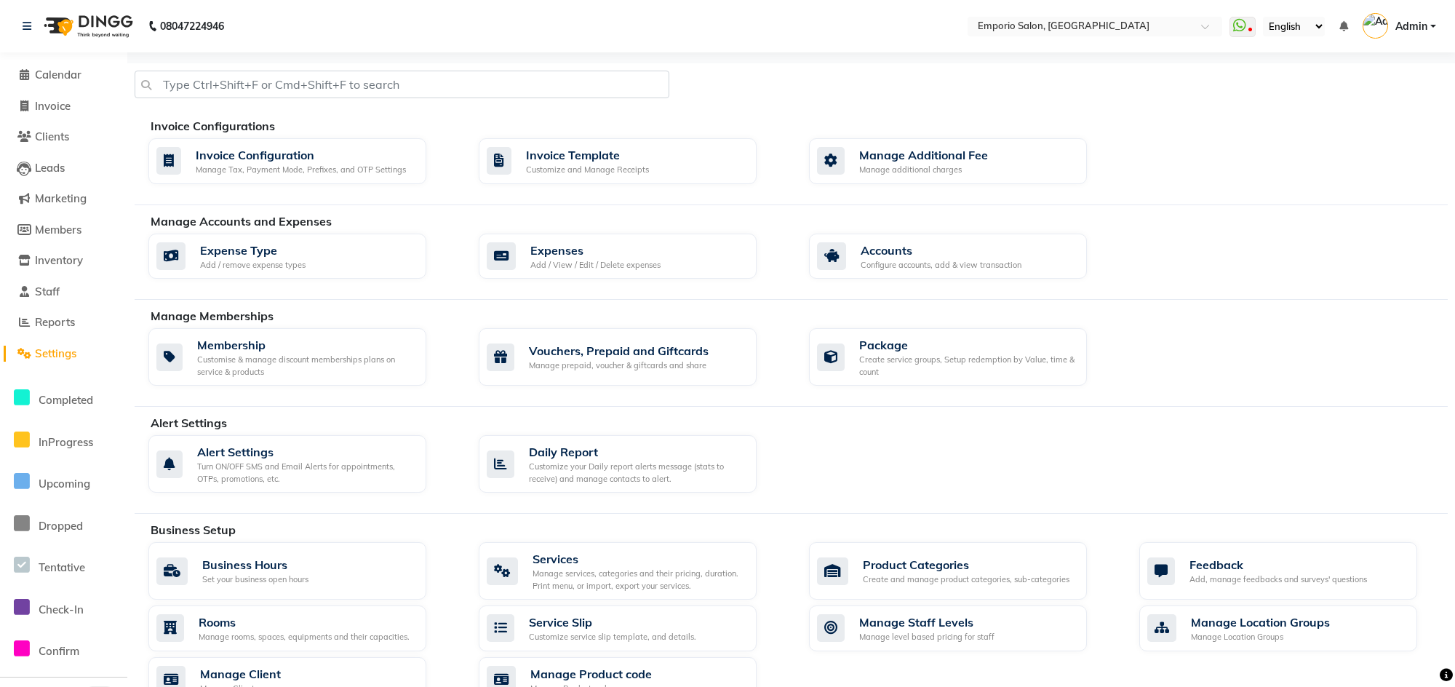
click at [44, 308] on li "Reports" at bounding box center [63, 322] width 127 height 31
click at [47, 292] on span "Staff" at bounding box center [47, 291] width 25 height 14
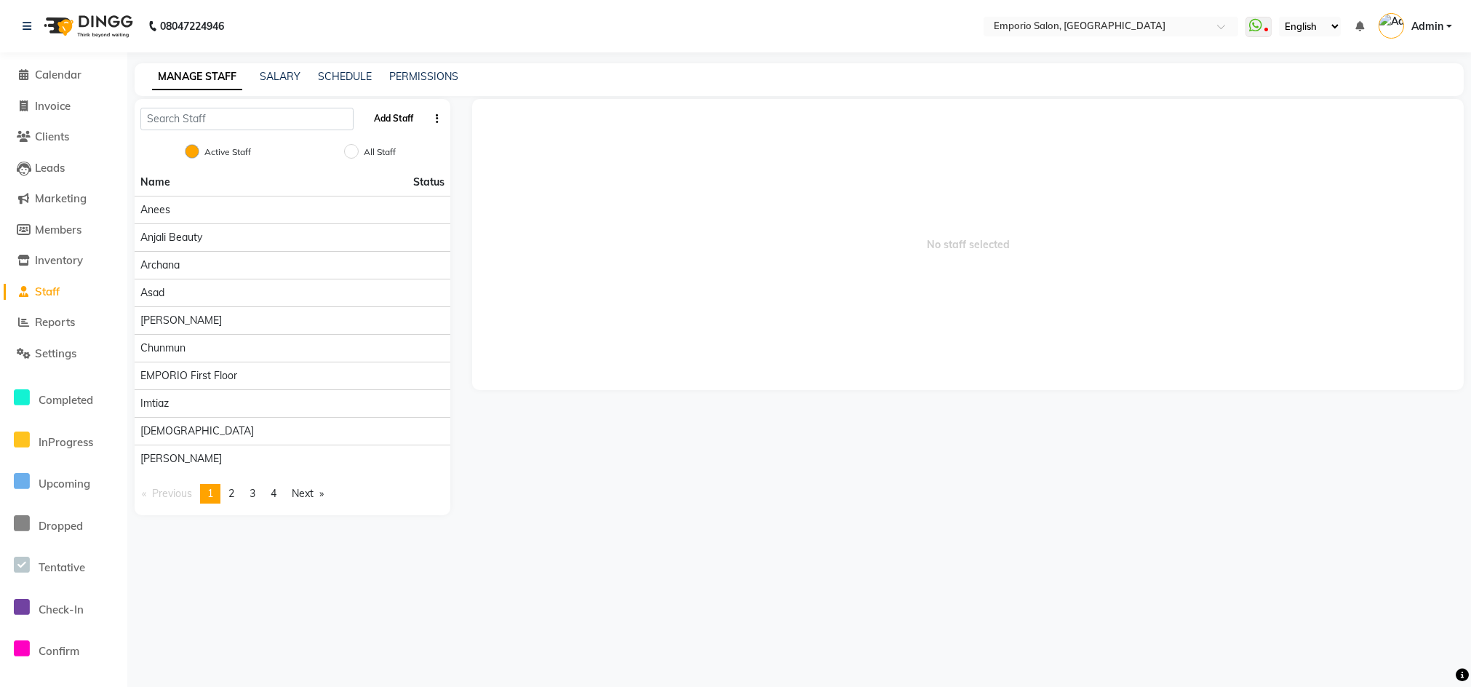
click at [394, 107] on button "Add Staff" at bounding box center [394, 118] width 51 height 25
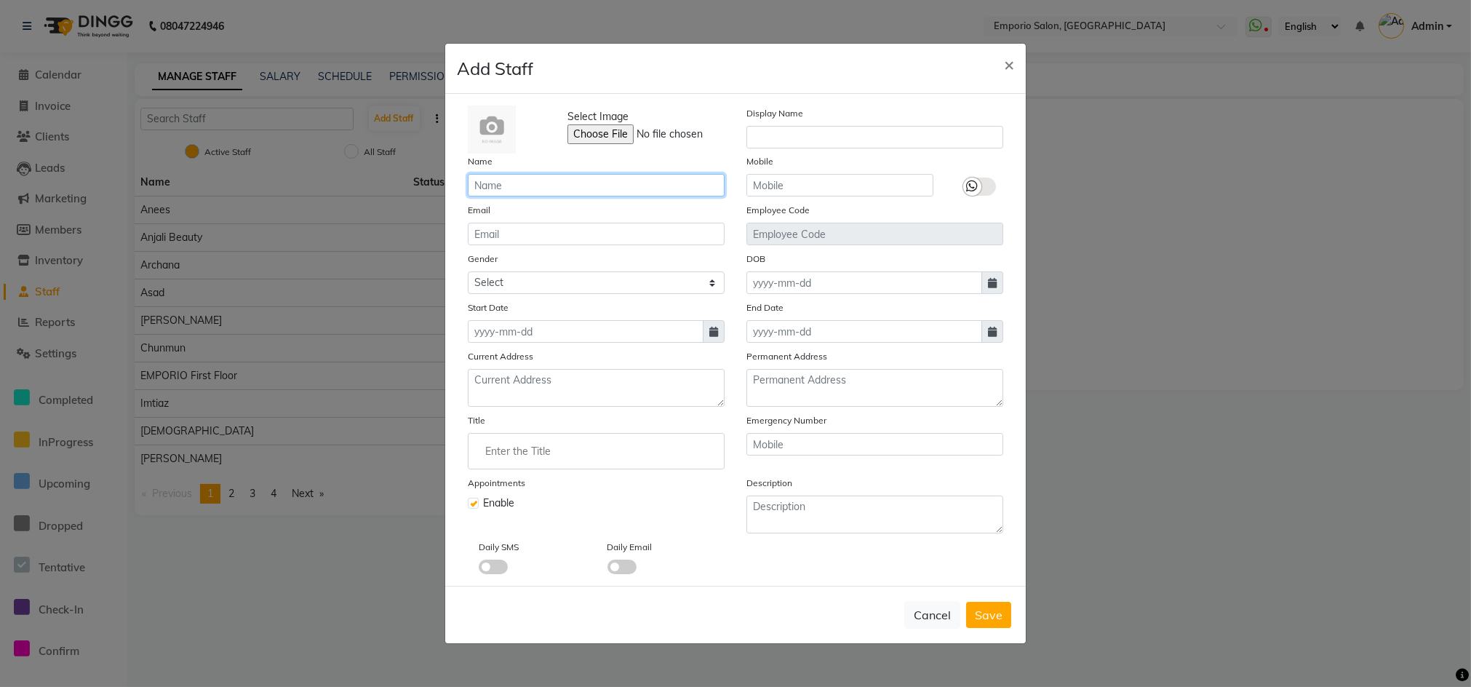
click at [532, 188] on input "text" at bounding box center [596, 185] width 257 height 23
type input "SAHIL"
click at [529, 278] on select "Select Male Female Other Prefer Not To Say" at bounding box center [596, 282] width 257 height 23
select select "[DEMOGRAPHIC_DATA]"
click at [468, 271] on select "Select Male Female Other Prefer Not To Say" at bounding box center [596, 282] width 257 height 23
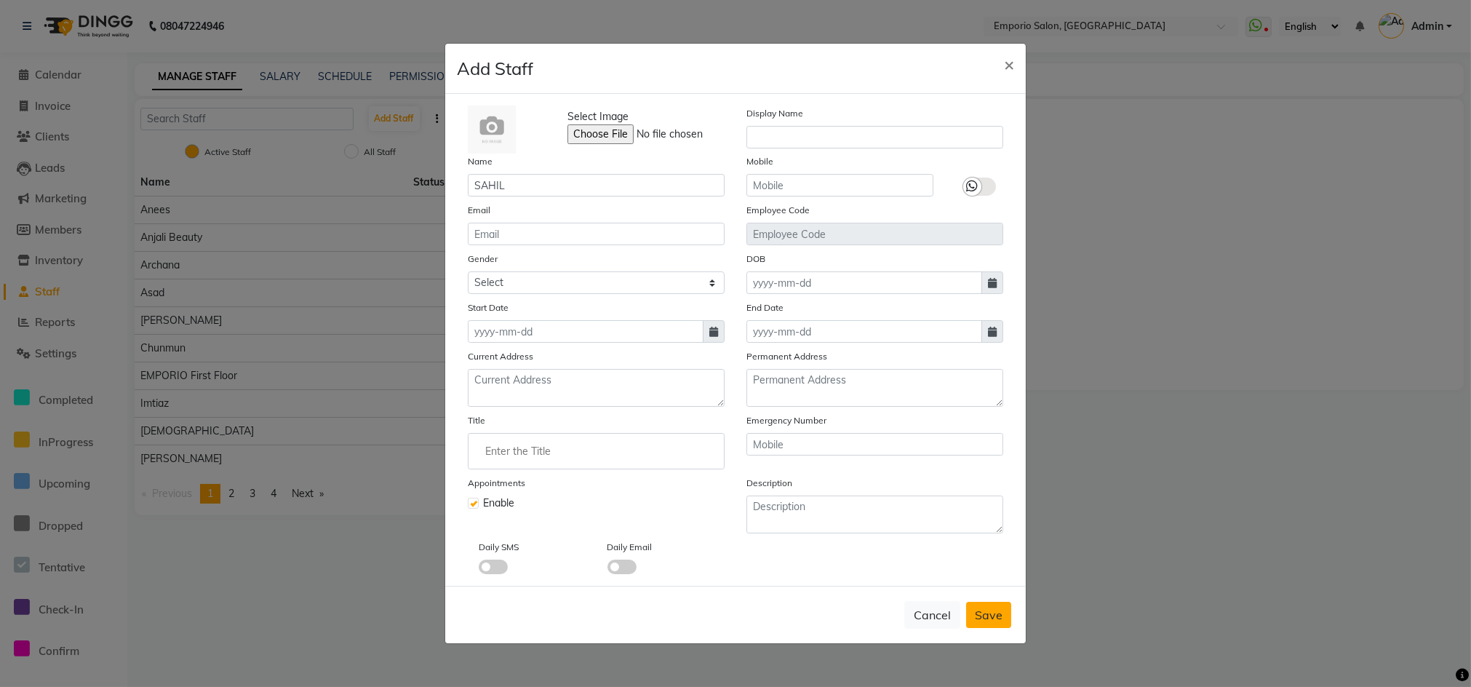
click at [971, 615] on button "Save" at bounding box center [988, 615] width 45 height 26
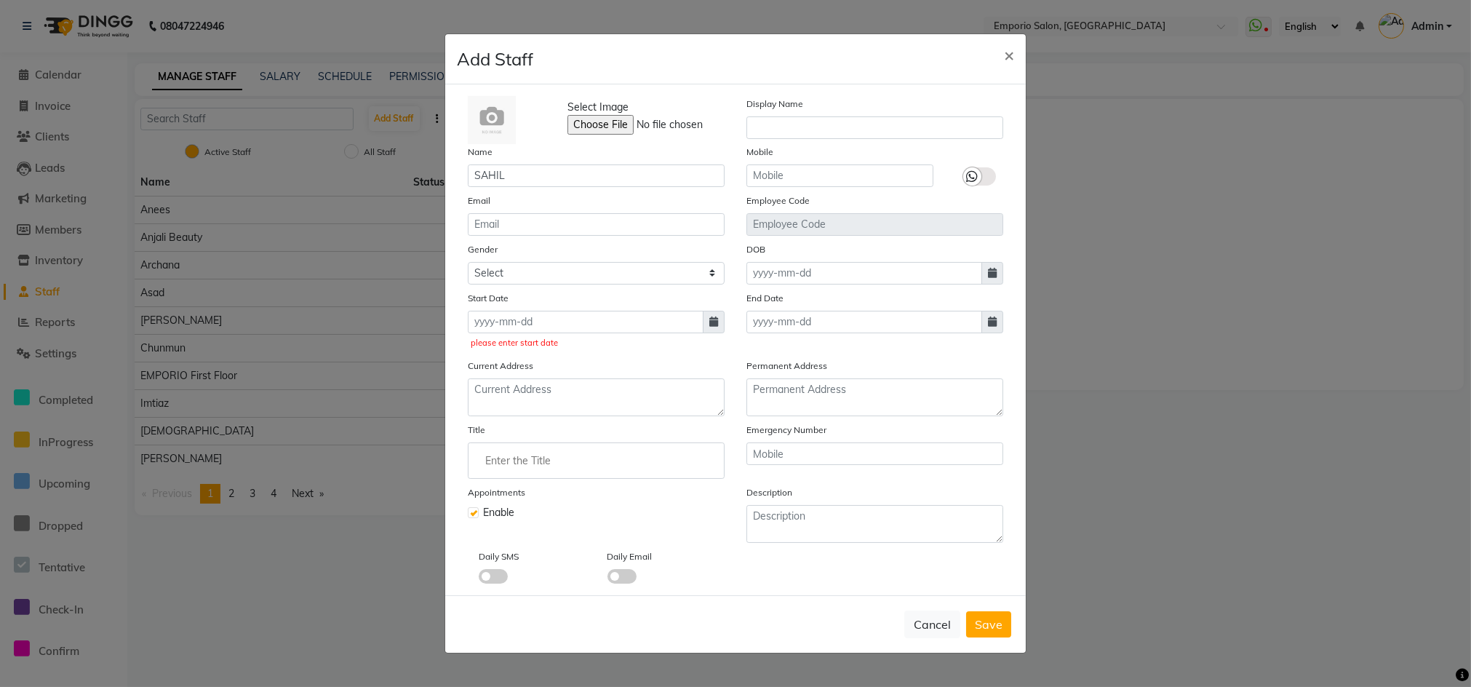
click at [637, 335] on div "please enter start date" at bounding box center [596, 330] width 257 height 39
click at [716, 322] on icon at bounding box center [713, 321] width 9 height 10
select select "9"
select select "2025"
click at [503, 394] on div "2" at bounding box center [506, 396] width 23 height 23
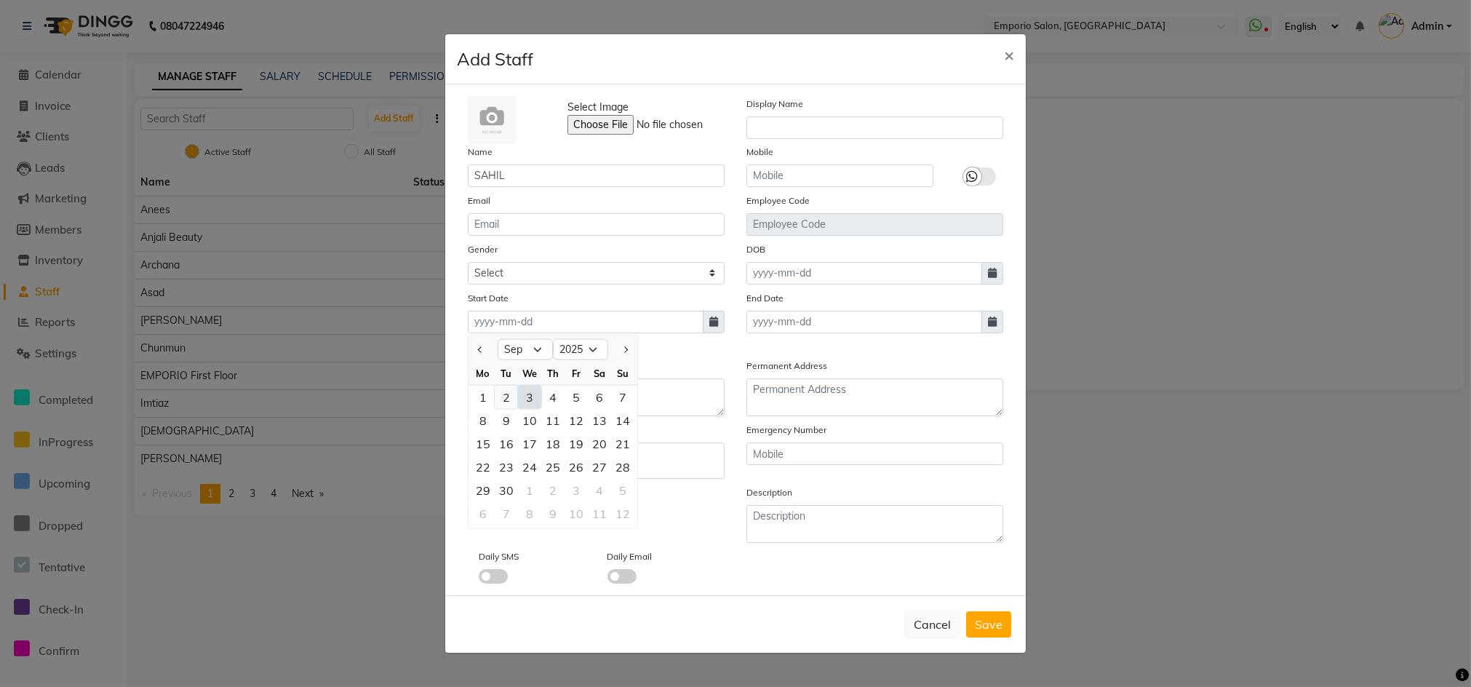
type input "02-09-2025"
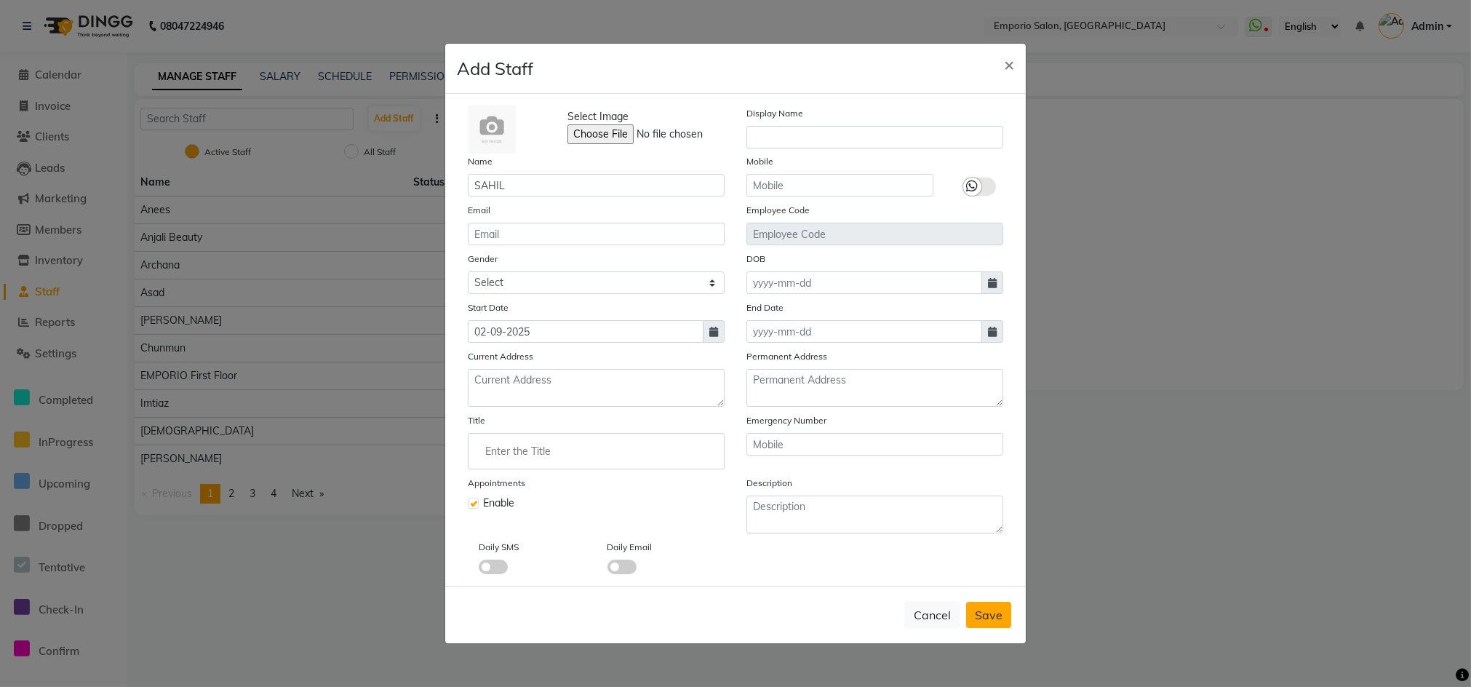
click at [976, 615] on button "Save" at bounding box center [988, 615] width 45 height 26
select select
checkbox input "false"
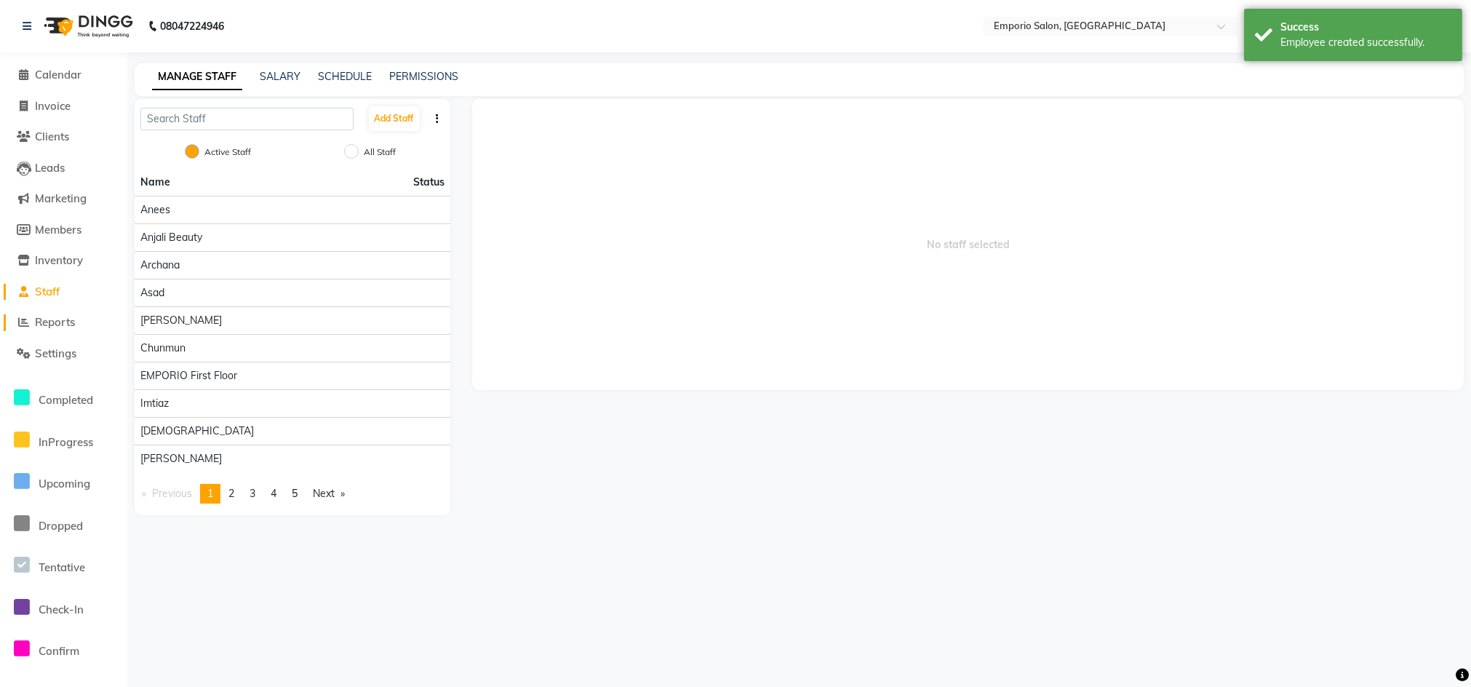
click at [61, 323] on span "Reports" at bounding box center [55, 322] width 40 height 14
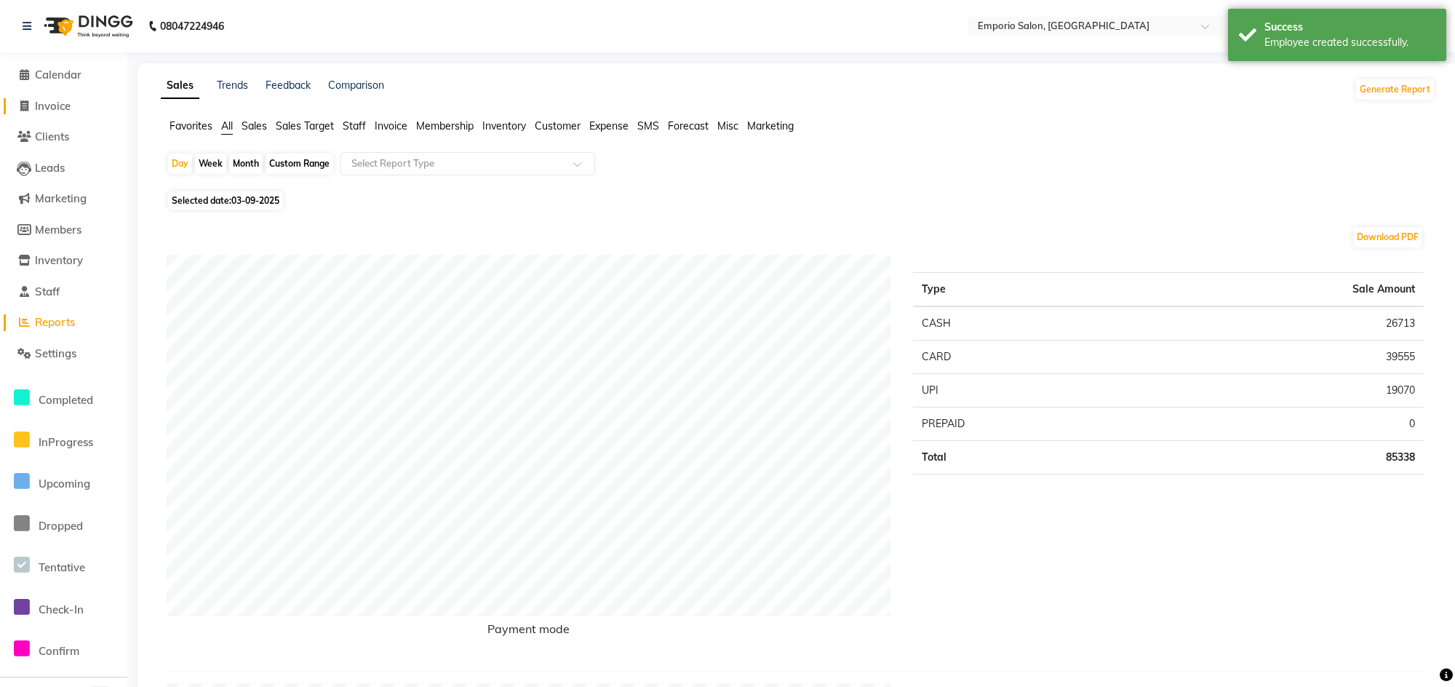
drag, startPoint x: 46, startPoint y: 103, endPoint x: 65, endPoint y: 125, distance: 28.9
click at [47, 103] on span "Invoice" at bounding box center [53, 106] width 36 height 14
select select "service"
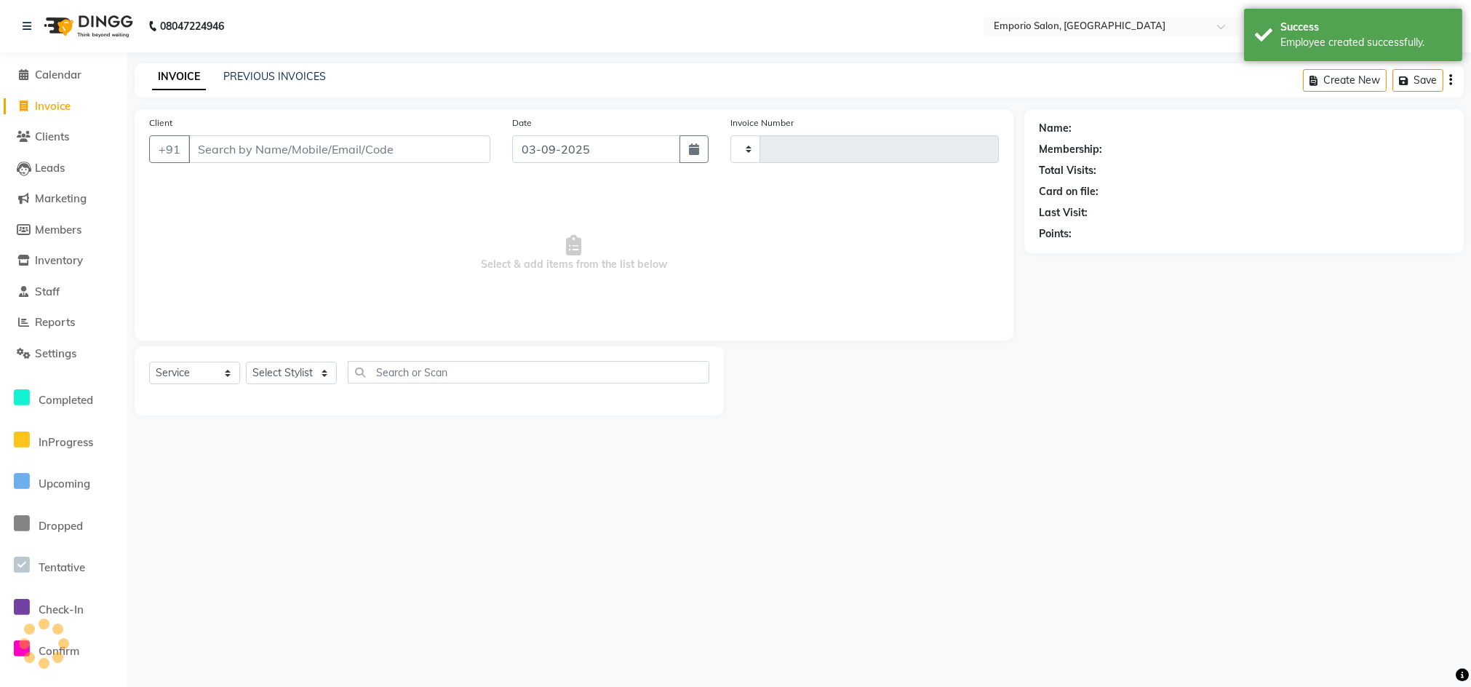
type input "4951"
select select "6332"
click at [293, 370] on select "Select Stylist" at bounding box center [291, 373] width 91 height 23
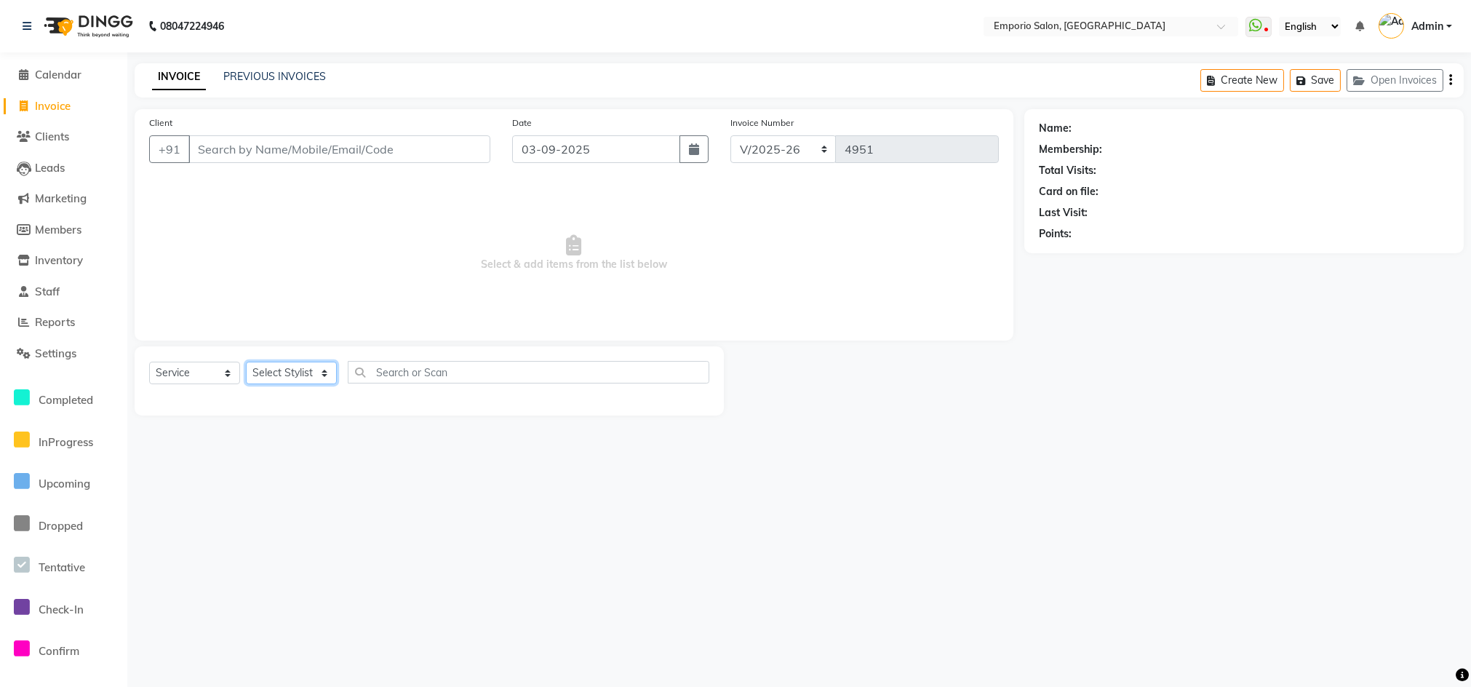
select select "78664"
click at [246, 362] on select "Select Stylist Anees Anjali beauty Archana Asad AYUSH chunmun EMPORIO First Flo…" at bounding box center [291, 373] width 91 height 23
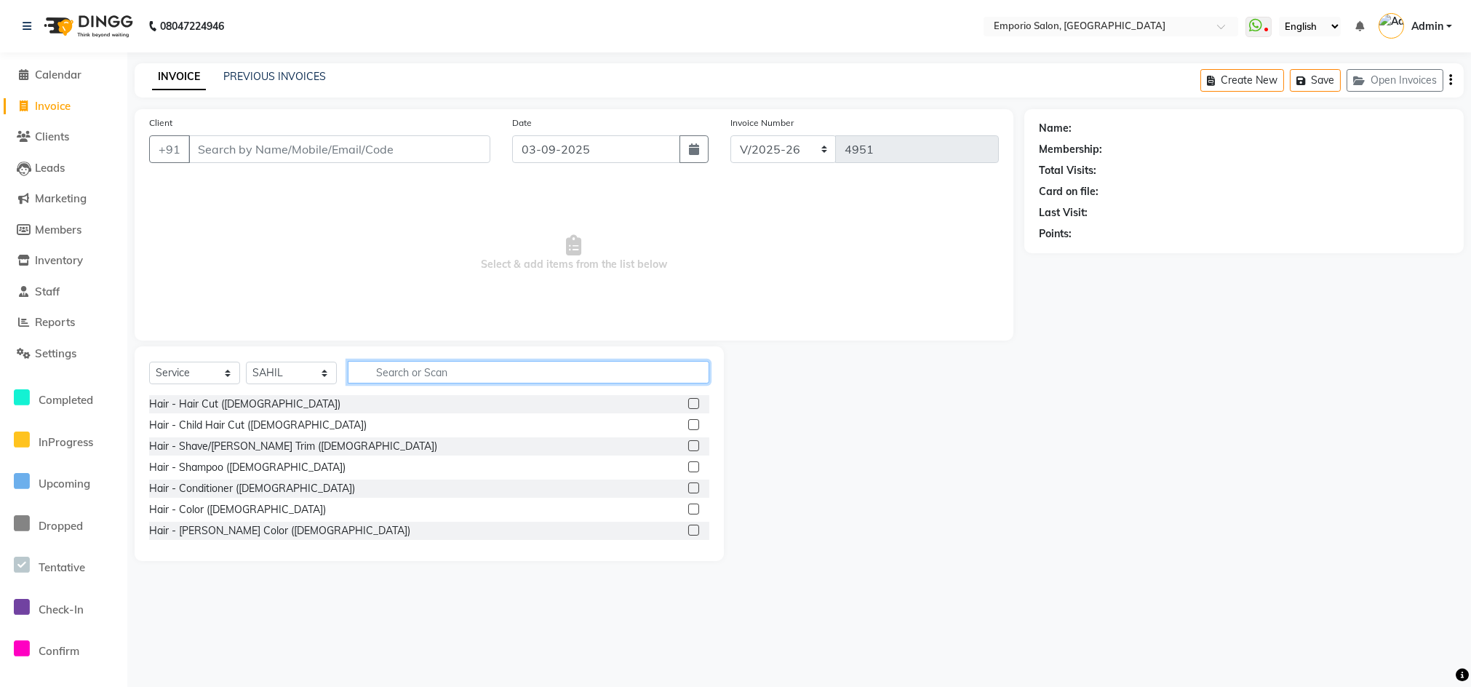
click at [412, 367] on input "text" at bounding box center [529, 372] width 362 height 23
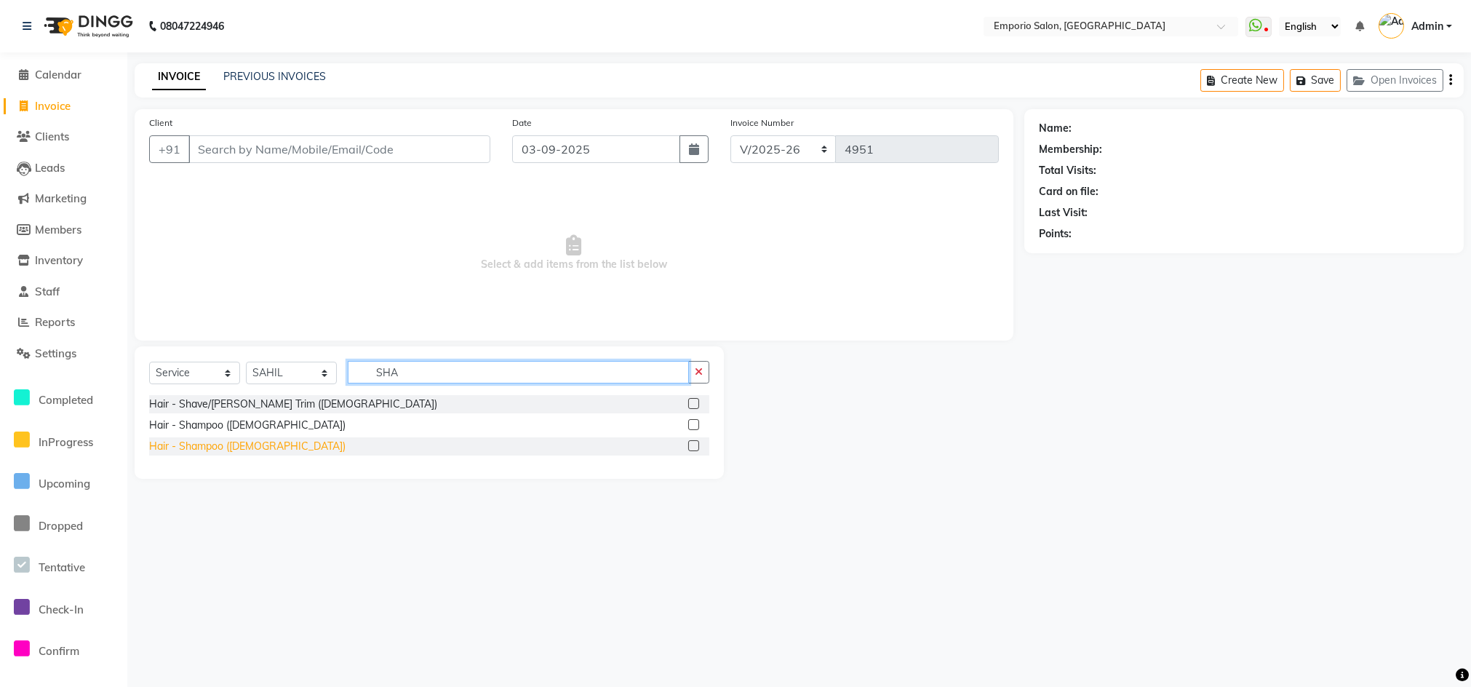
type input "SHA"
click at [186, 448] on div "Hair - Shampoo (Female)" at bounding box center [247, 446] width 196 height 15
checkbox input "false"
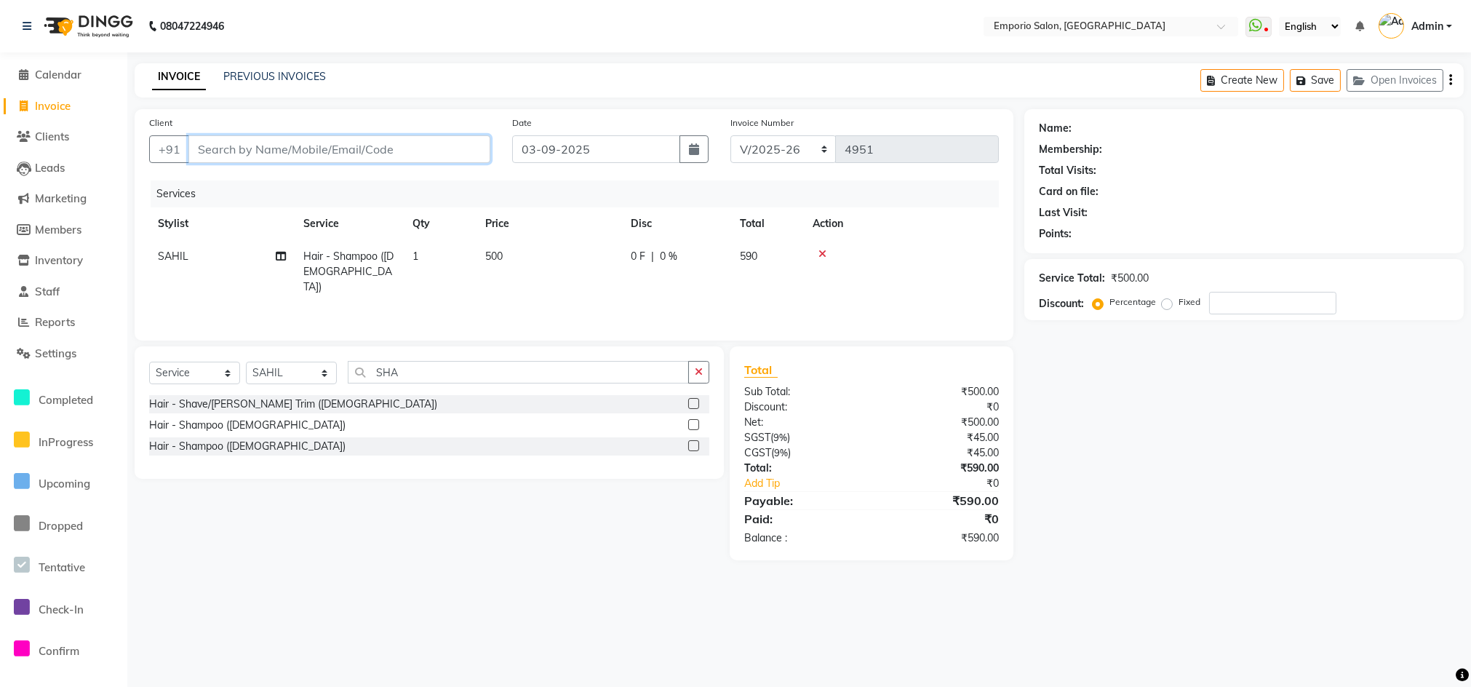
click at [463, 153] on input "Client" at bounding box center [339, 149] width 302 height 28
type input "9"
type input "0"
type input "99999999999"
click at [1109, 417] on div "Name: Membership: Total Visits: Card on file: Last Visit: Points: Service Total…" at bounding box center [1249, 334] width 450 height 451
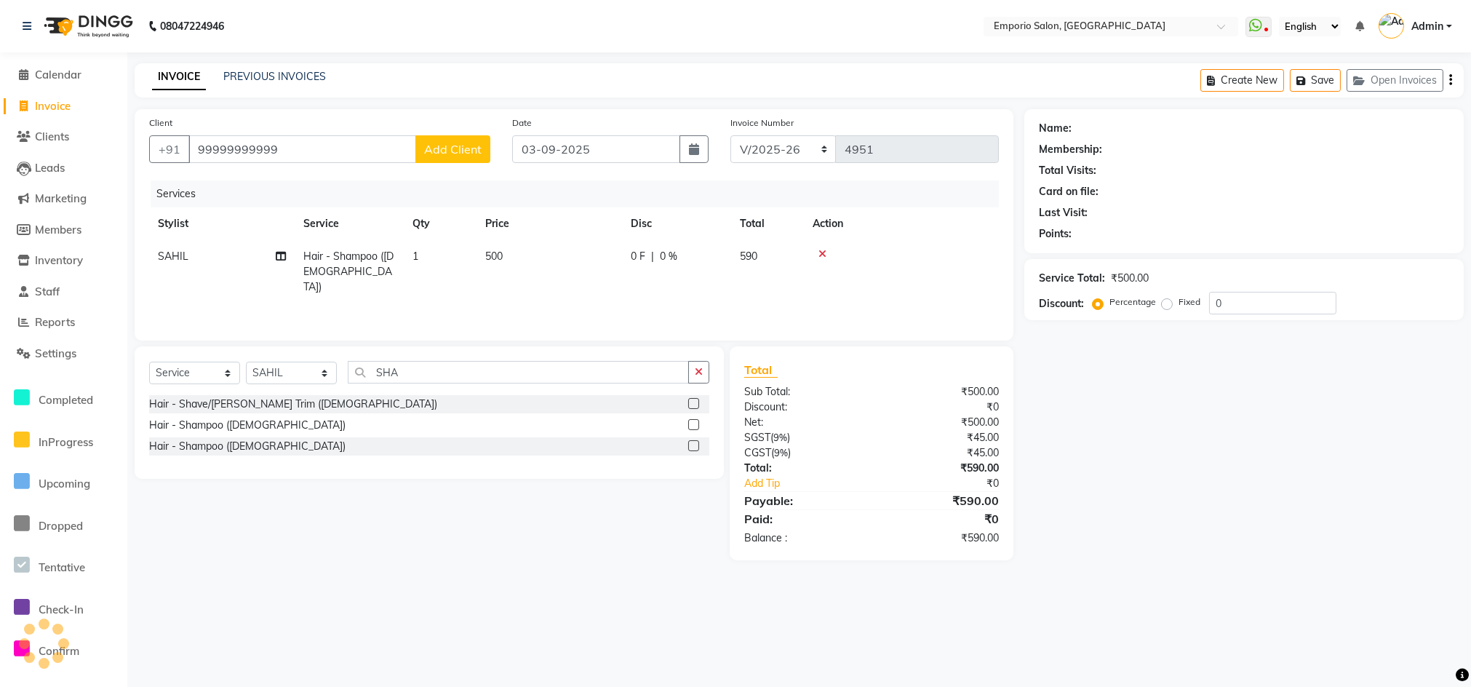
select select "1: Object"
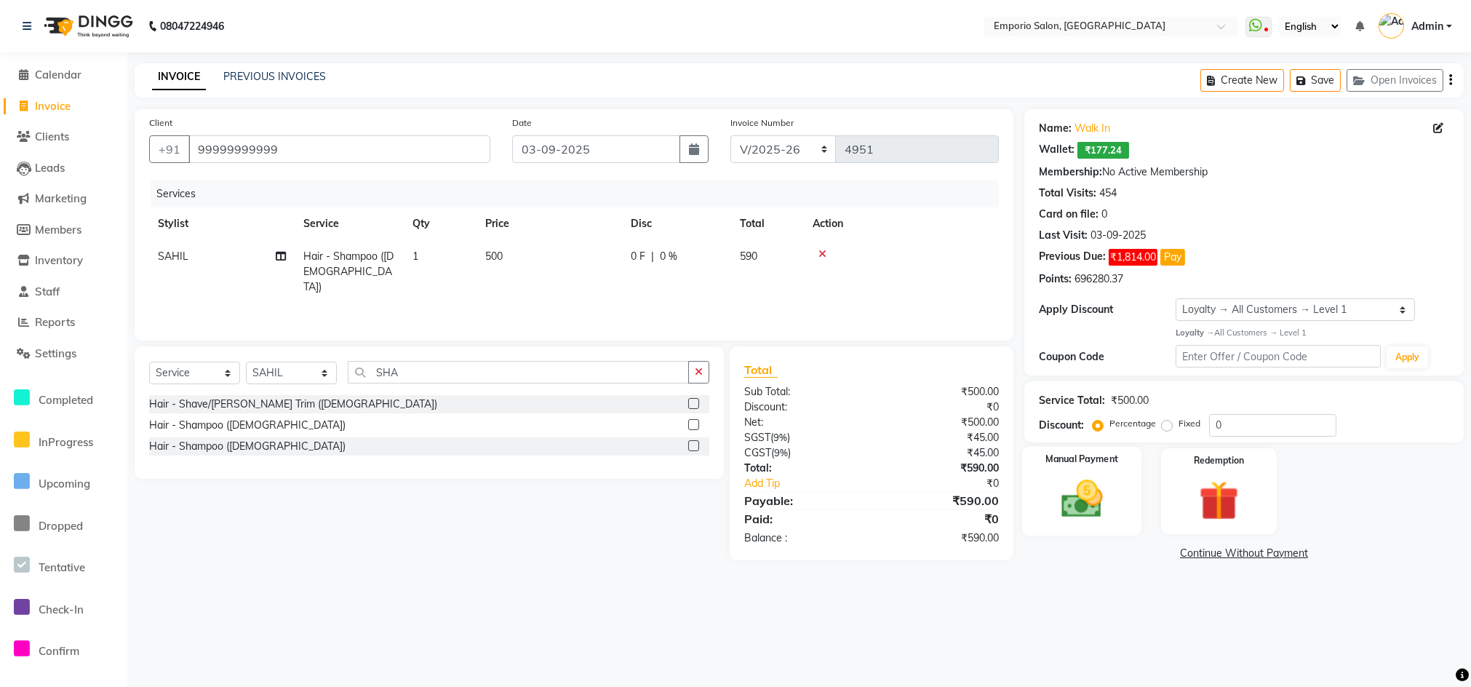
click at [1089, 500] on img at bounding box center [1081, 499] width 67 height 48
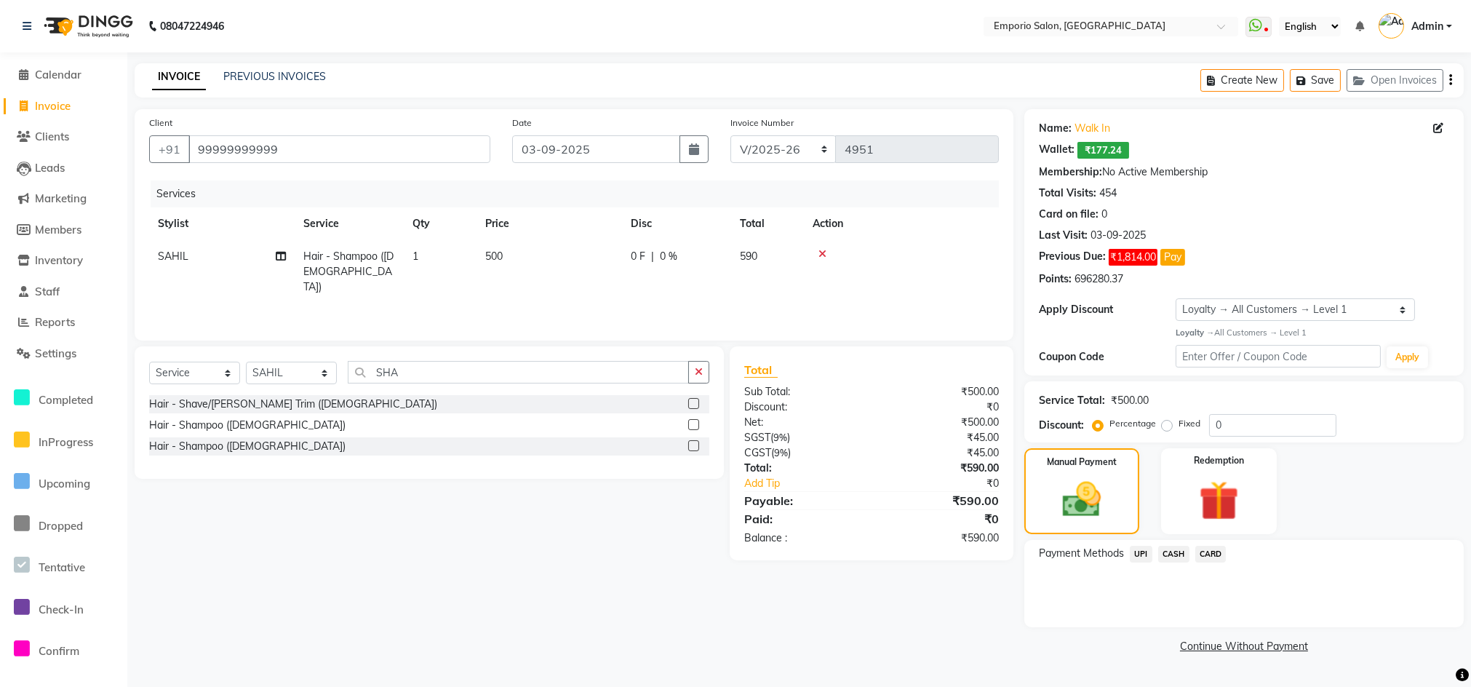
click at [1145, 551] on span "UPI" at bounding box center [1141, 554] width 23 height 17
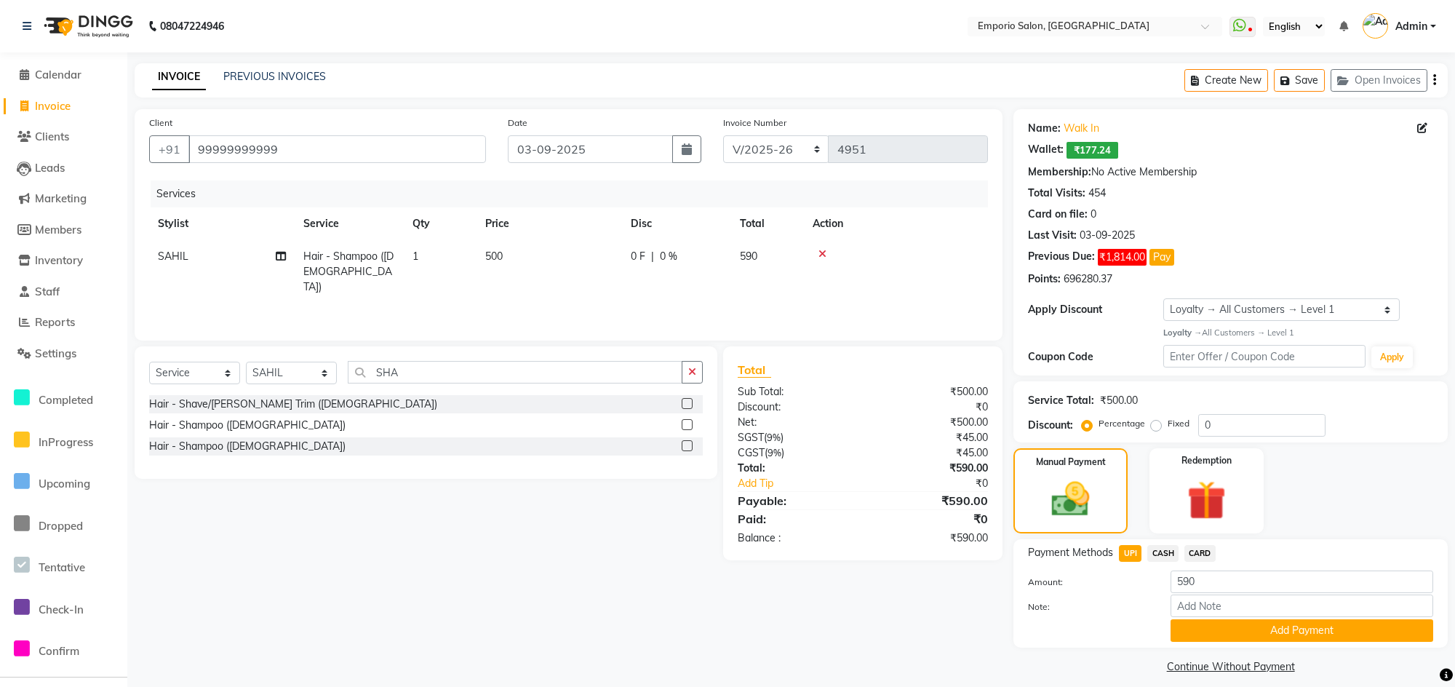
click at [1203, 623] on button "Add Payment" at bounding box center [1301, 630] width 263 height 23
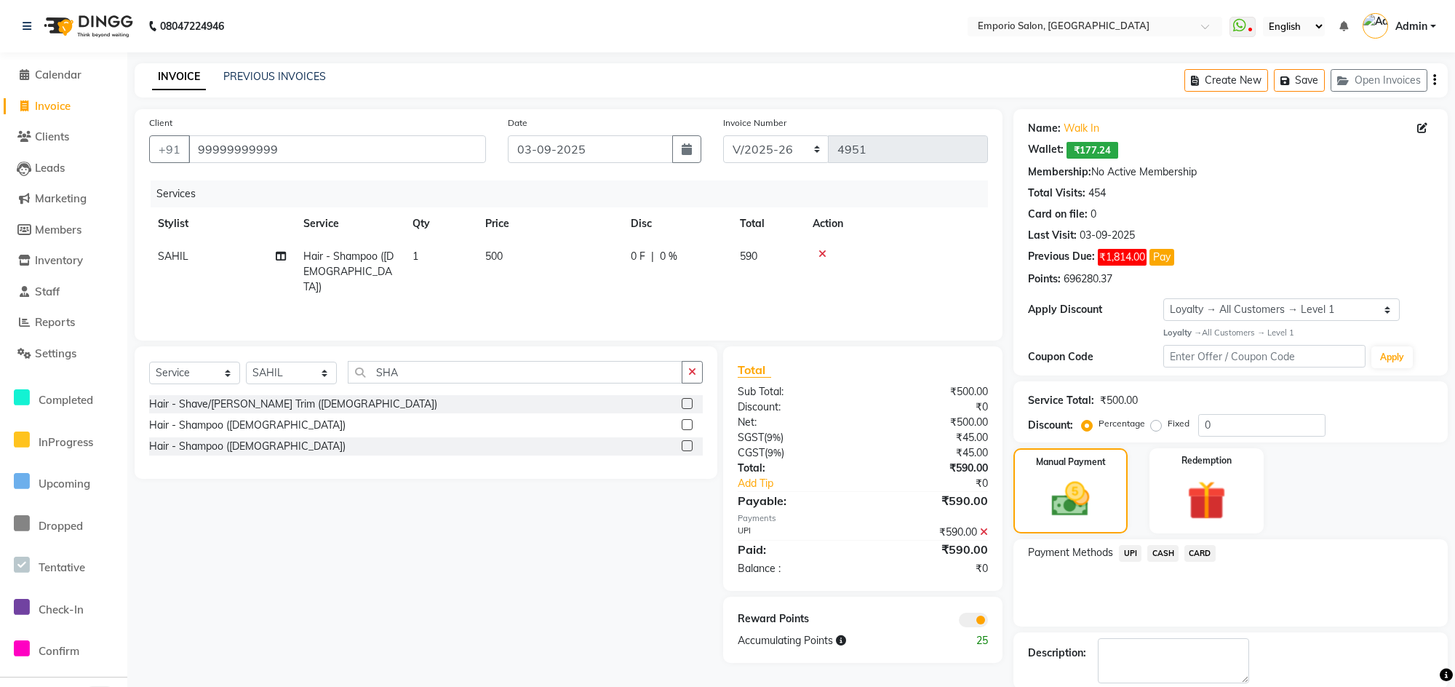
scroll to position [73, 0]
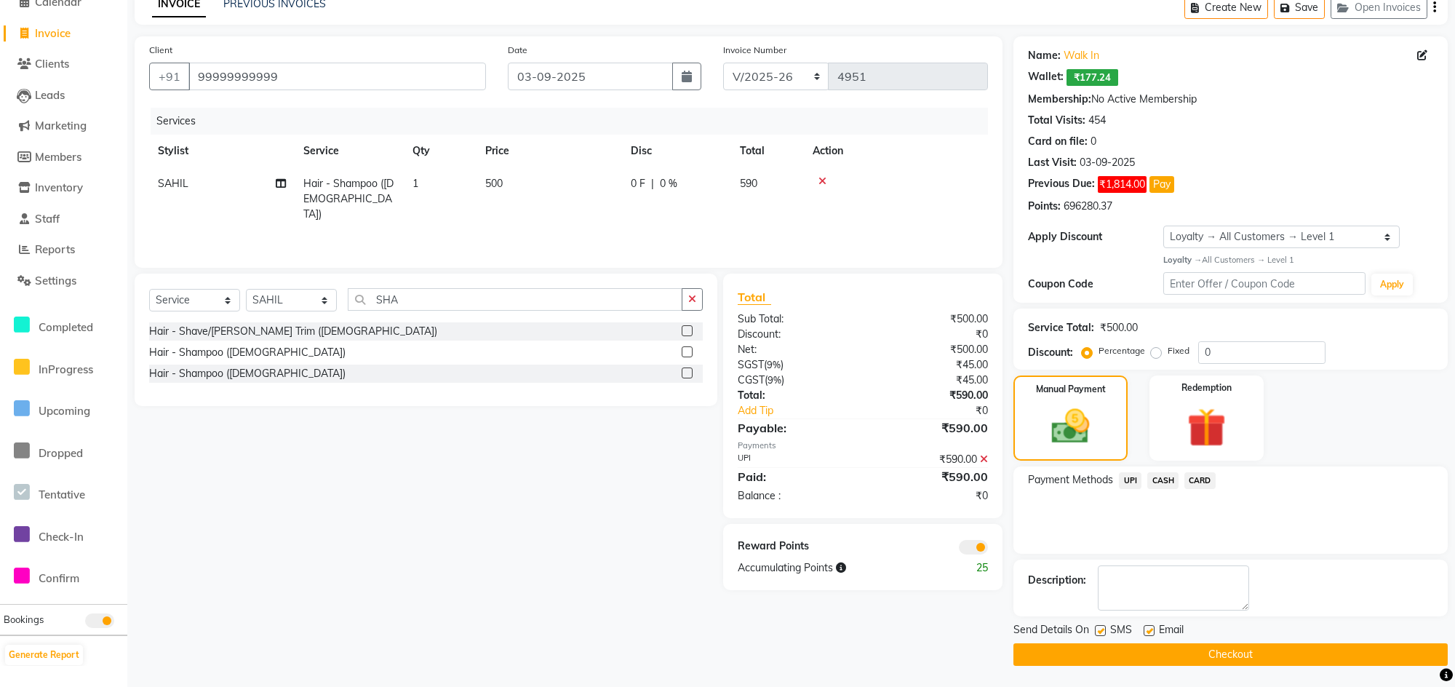
click at [1189, 641] on div "Send Details On SMS Email Checkout" at bounding box center [1230, 644] width 434 height 44
click at [1178, 646] on button "Checkout" at bounding box center [1230, 654] width 434 height 23
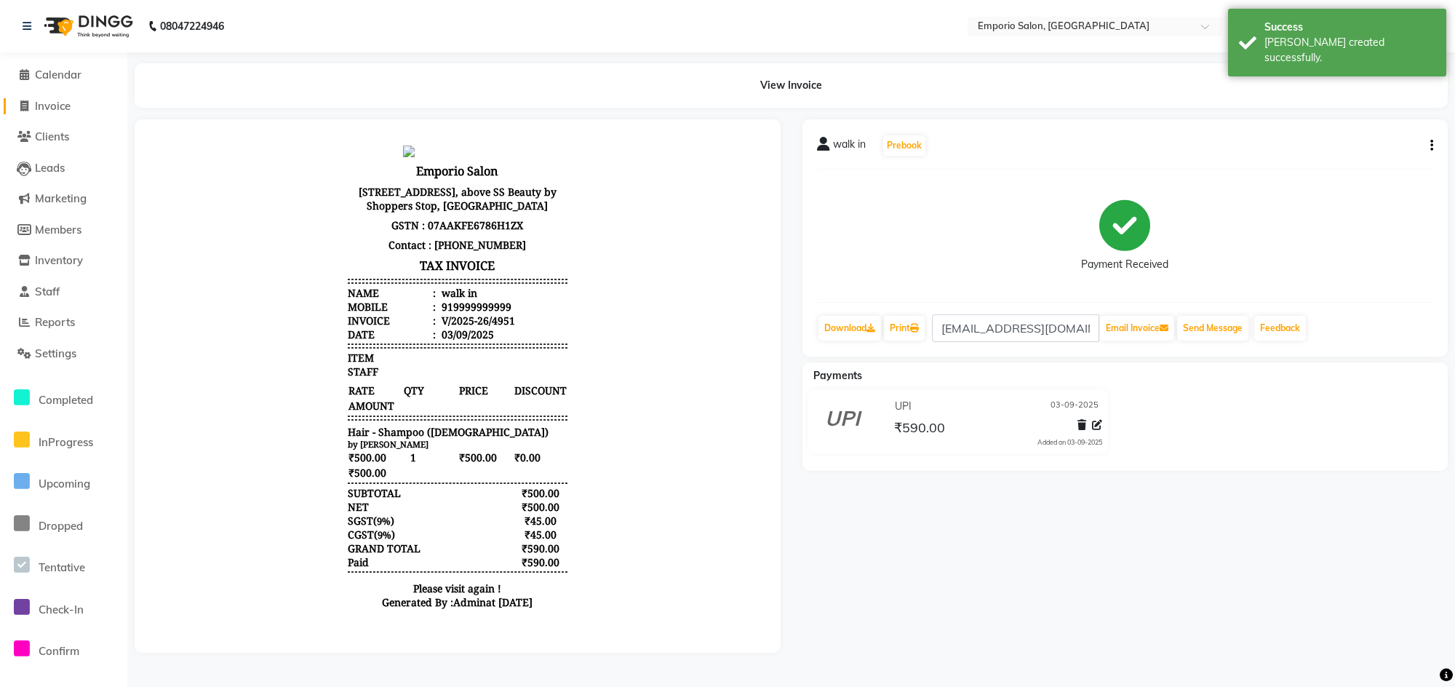
click at [65, 108] on span "Invoice" at bounding box center [53, 106] width 36 height 14
select select "service"
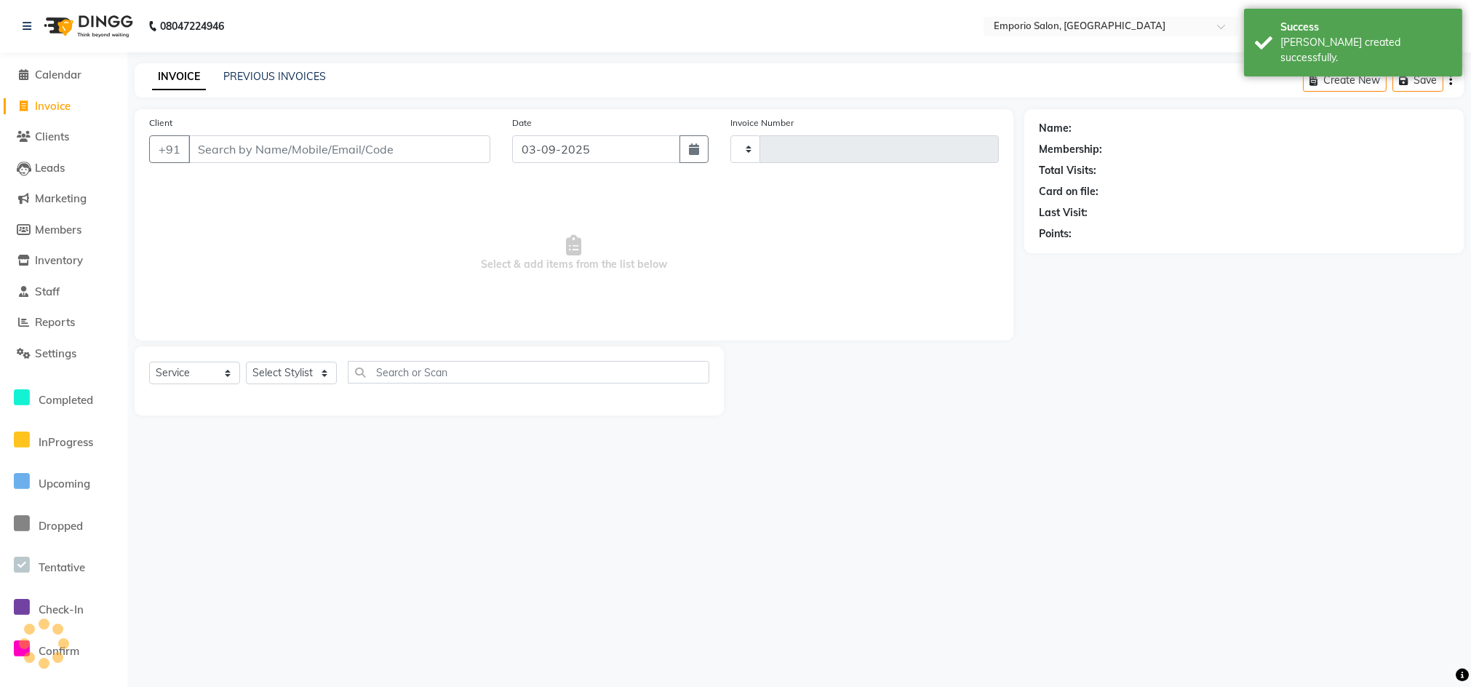
type input "4952"
select select "6332"
click at [326, 364] on select "Select Stylist Anees Anjali beauty Archana Asad AYUSH chunmun EMPORIO First Flo…" at bounding box center [291, 373] width 91 height 23
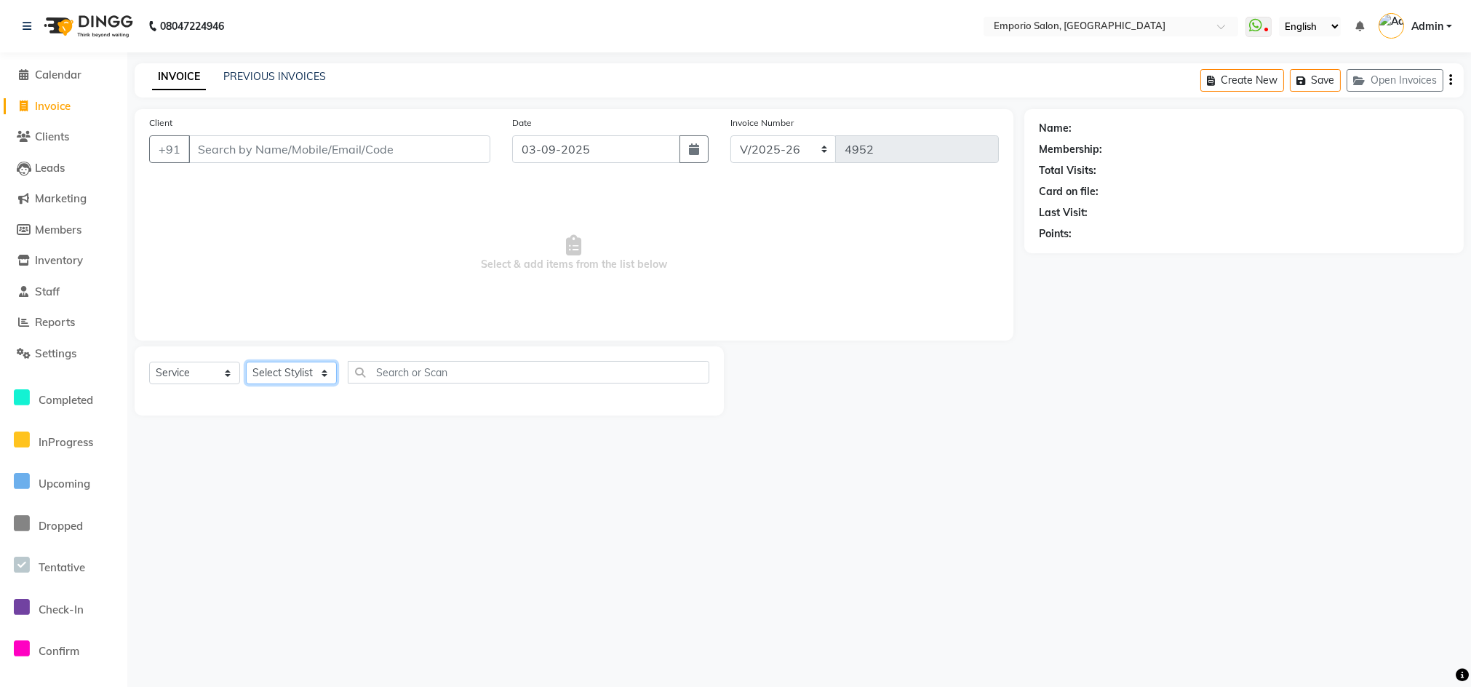
select select "89411"
click at [246, 362] on select "Select Stylist Anees Anjali beauty Archana Asad AYUSH chunmun EMPORIO First Flo…" at bounding box center [291, 373] width 91 height 23
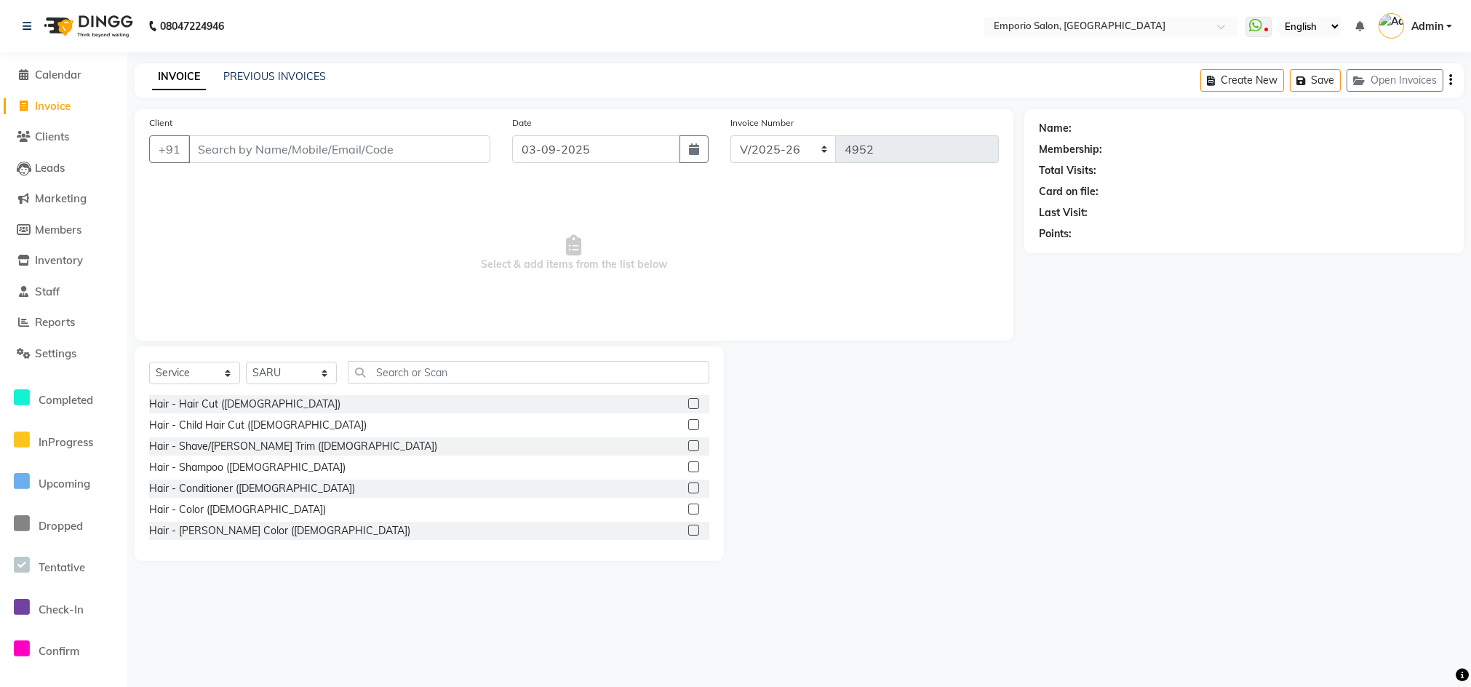
click at [397, 356] on div "Select Service Product Membership Package Voucher Prepaid Gift Card Select Styl…" at bounding box center [429, 453] width 589 height 215
click at [386, 362] on input "text" at bounding box center [529, 372] width 362 height 23
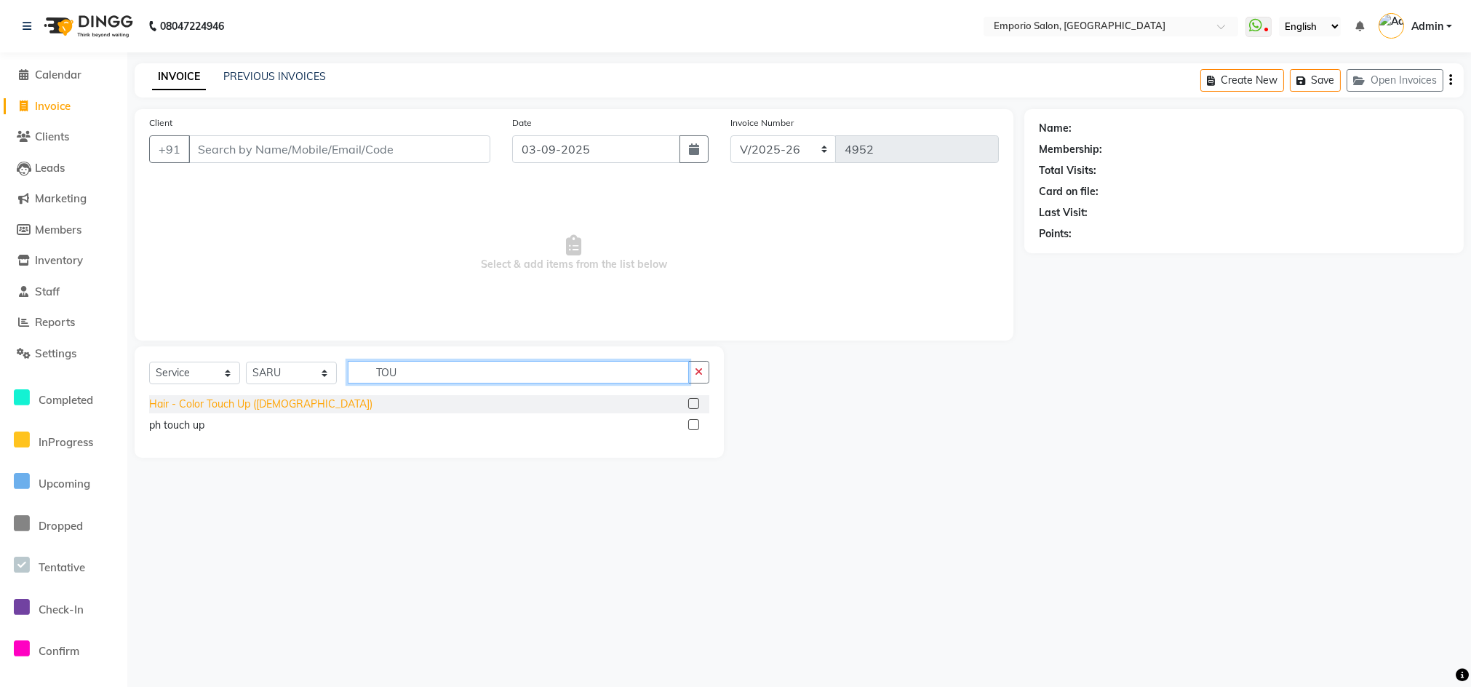
type input "TOU"
click at [205, 399] on div "Hair - Color Touch Up ([DEMOGRAPHIC_DATA])" at bounding box center [260, 403] width 223 height 15
checkbox input "false"
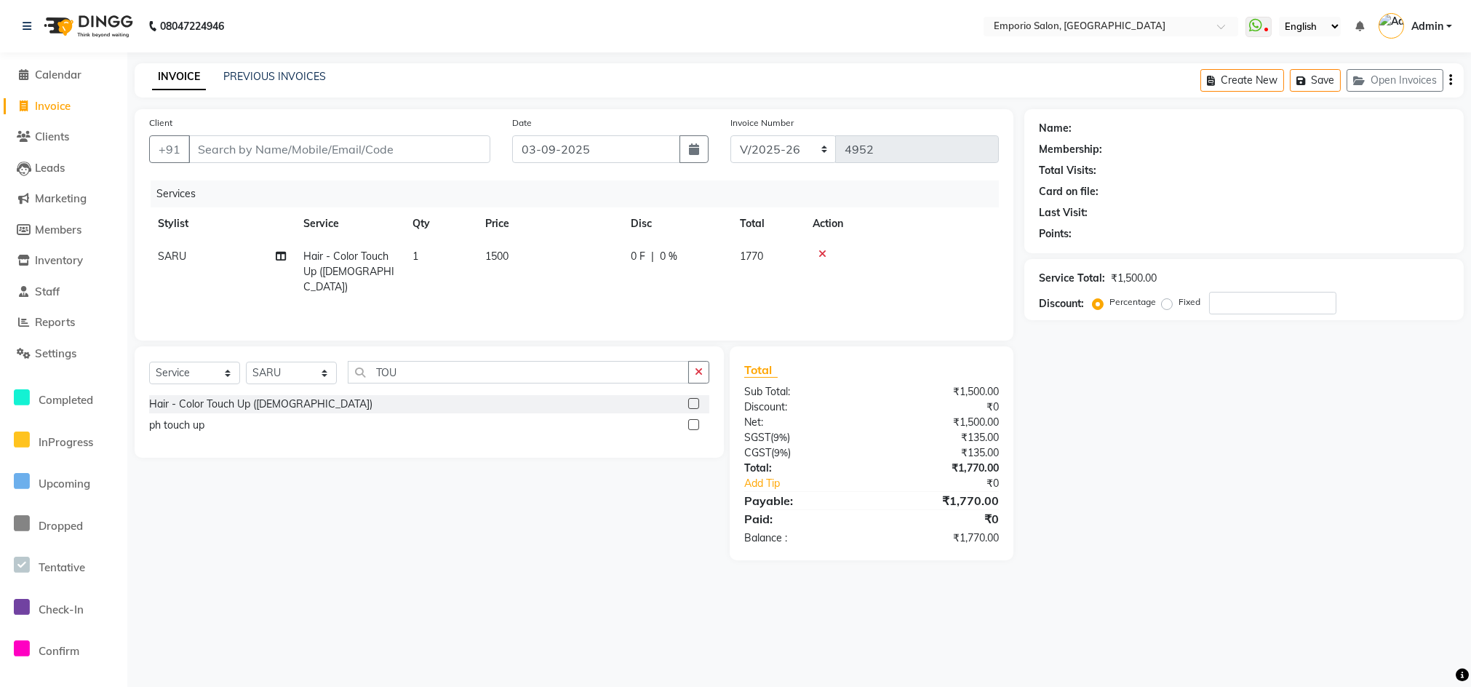
click at [556, 270] on td "1500" at bounding box center [548, 271] width 145 height 63
select select "89411"
drag, startPoint x: 556, startPoint y: 270, endPoint x: 586, endPoint y: 263, distance: 30.7
click at [573, 258] on input "1500" at bounding box center [618, 260] width 128 height 23
click at [595, 263] on input "1500" at bounding box center [618, 260] width 128 height 23
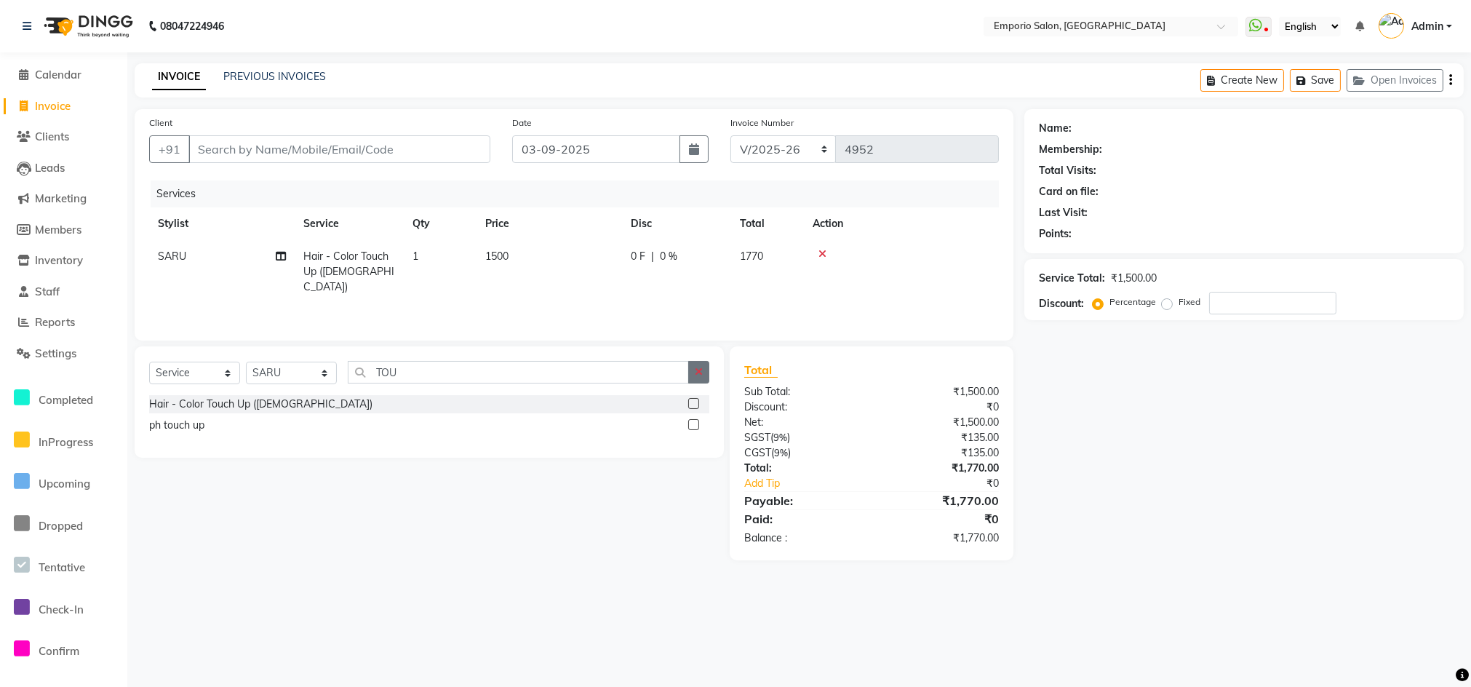
click at [697, 371] on icon "button" at bounding box center [699, 372] width 8 height 10
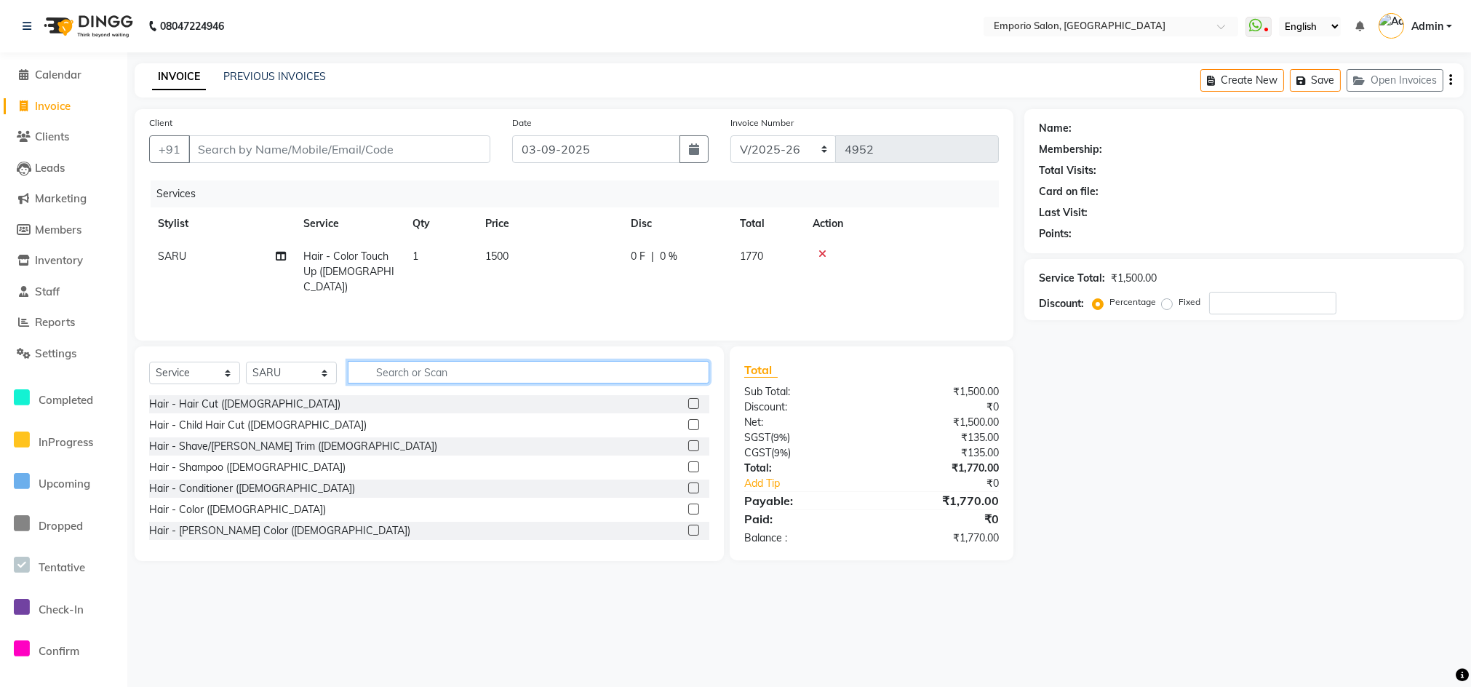
click at [633, 364] on input "text" at bounding box center [529, 372] width 362 height 23
click at [633, 357] on div "Select Service Product Membership Package Voucher Prepaid Gift Card Select Styl…" at bounding box center [429, 453] width 589 height 215
click at [427, 371] on input "text" at bounding box center [529, 372] width 362 height 23
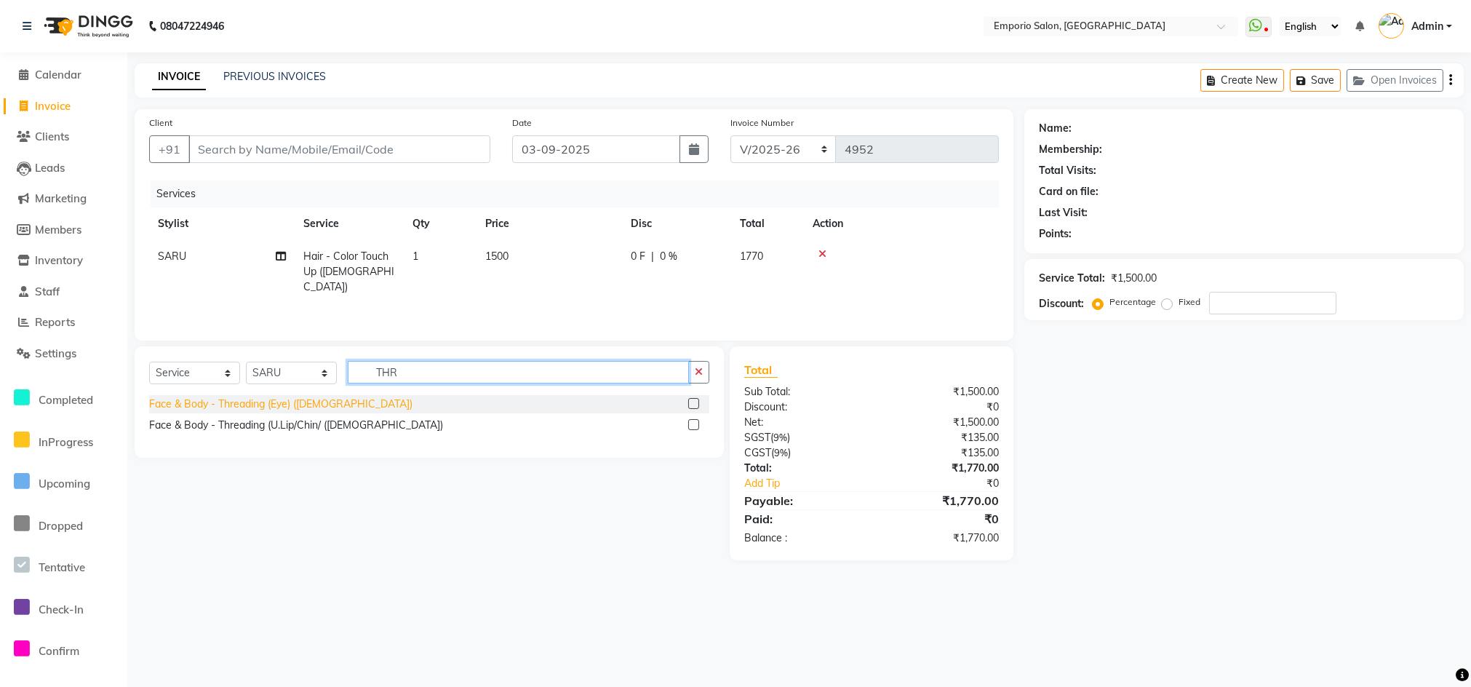
type input "THR"
drag, startPoint x: 311, startPoint y: 399, endPoint x: 358, endPoint y: 399, distance: 46.6
click at [311, 399] on div "Face & Body - Threading (Eye) ([DEMOGRAPHIC_DATA])" at bounding box center [280, 403] width 263 height 15
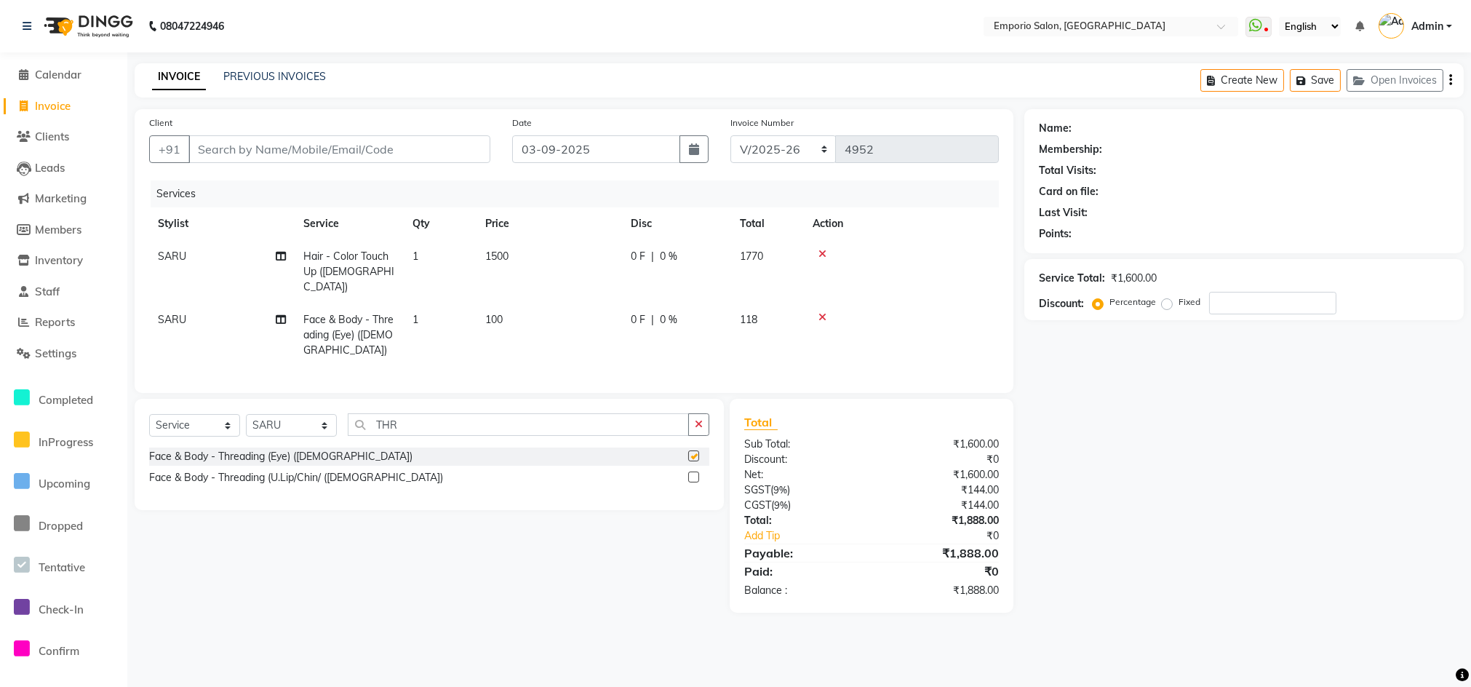
checkbox input "false"
click at [573, 309] on td "100" at bounding box center [548, 334] width 145 height 63
select select "89411"
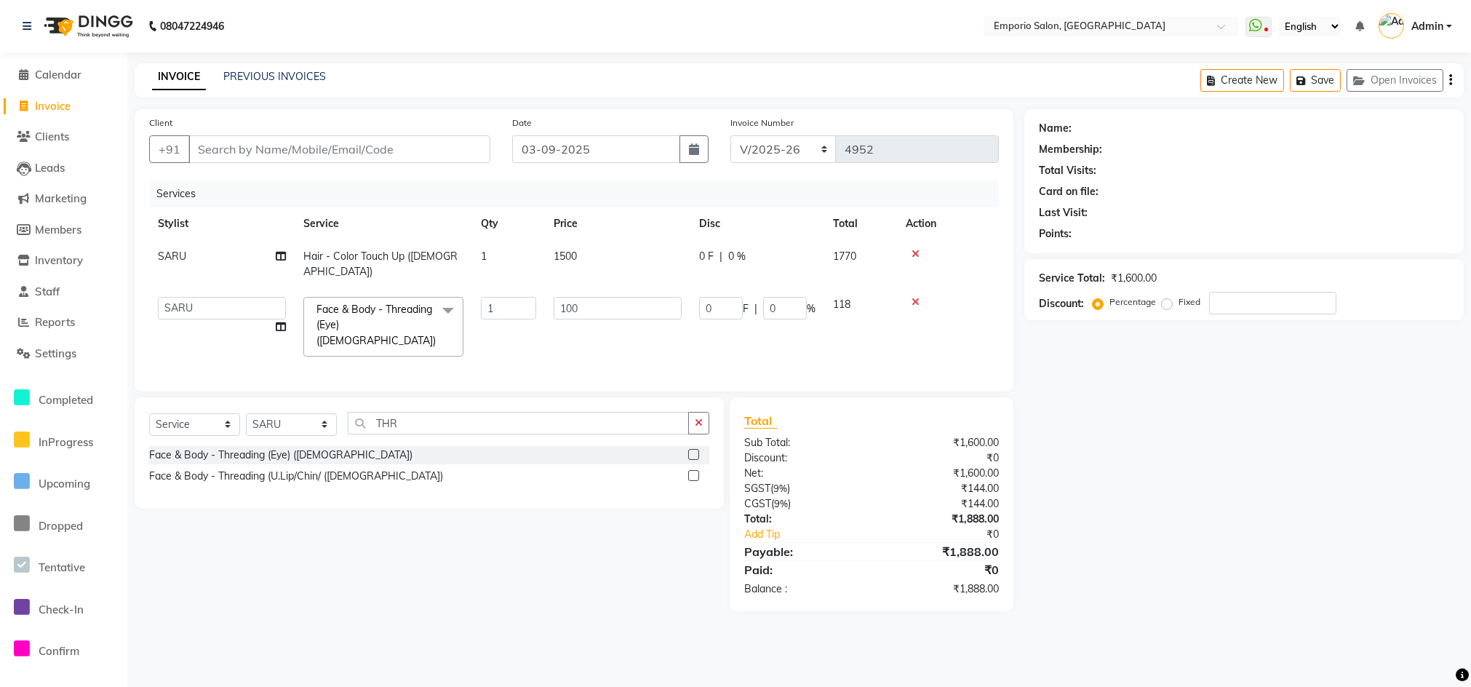
click at [578, 306] on td "100" at bounding box center [617, 326] width 145 height 77
click at [602, 297] on input "100" at bounding box center [618, 308] width 128 height 23
type input "1"
type input "200"
click at [600, 338] on div "Services Stylist Service Qty Price Disc Total Action SARU Hair - Color Touch Up…" at bounding box center [574, 278] width 850 height 196
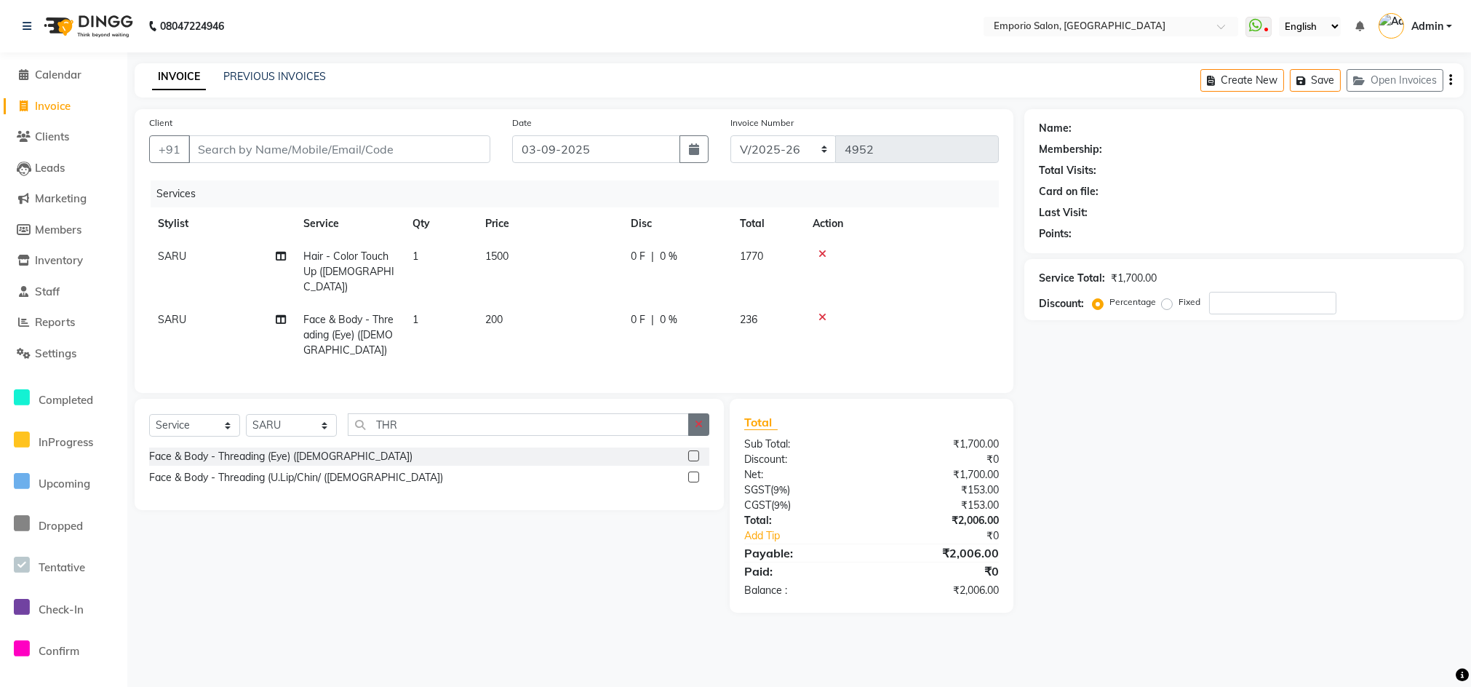
click at [691, 423] on button "button" at bounding box center [698, 424] width 21 height 23
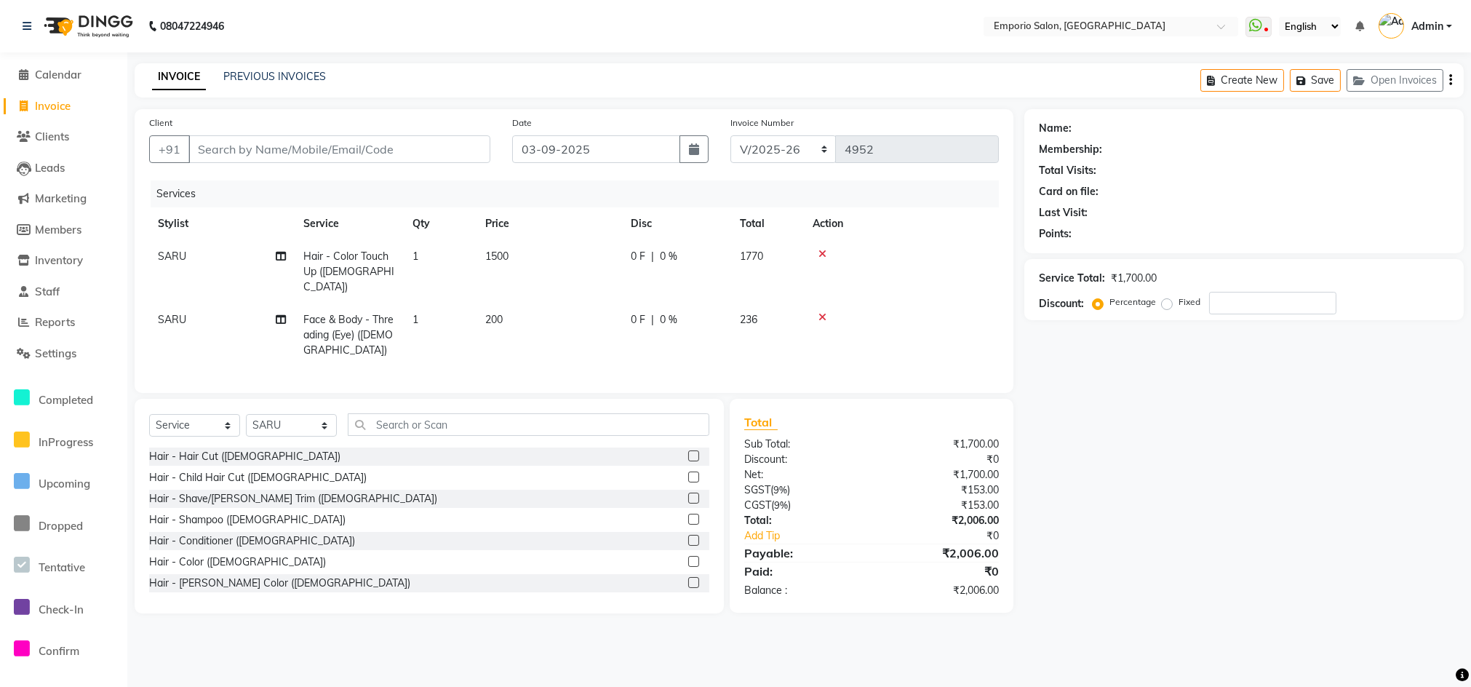
drag, startPoint x: 603, startPoint y: 274, endPoint x: 626, endPoint y: 322, distance: 54.0
click at [623, 311] on tbody "SARU Hair - Color Touch Up (Female) 1 1500 0 F | 0 % 1770 SARU Face & Body - Th…" at bounding box center [574, 303] width 850 height 127
click at [622, 303] on td "0 F | 0 %" at bounding box center [676, 334] width 109 height 63
select select "89411"
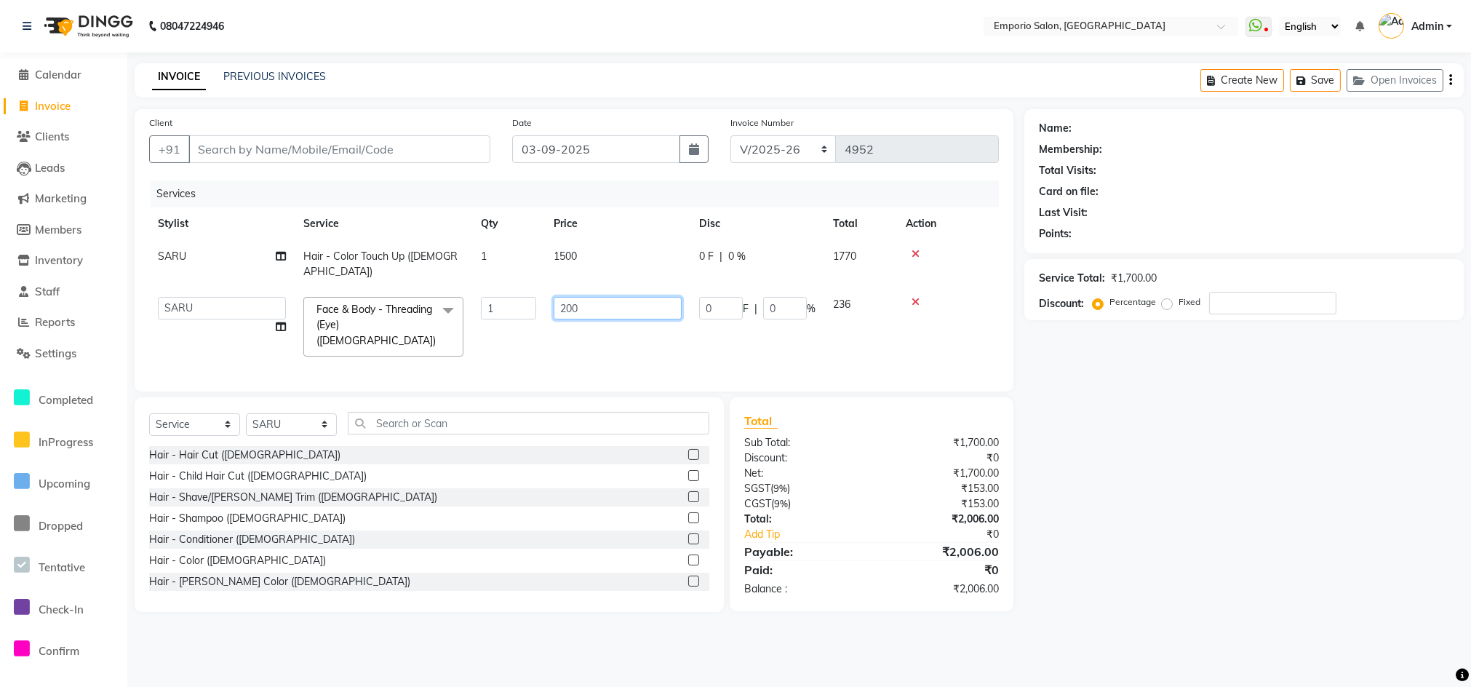
click at [599, 303] on td "200" at bounding box center [617, 326] width 145 height 77
type input "250"
click at [615, 323] on td "250" at bounding box center [617, 326] width 145 height 77
select select "89411"
click at [458, 422] on div "Select Service Product Membership Package Voucher Prepaid Gift Card Select Styl…" at bounding box center [429, 429] width 560 height 34
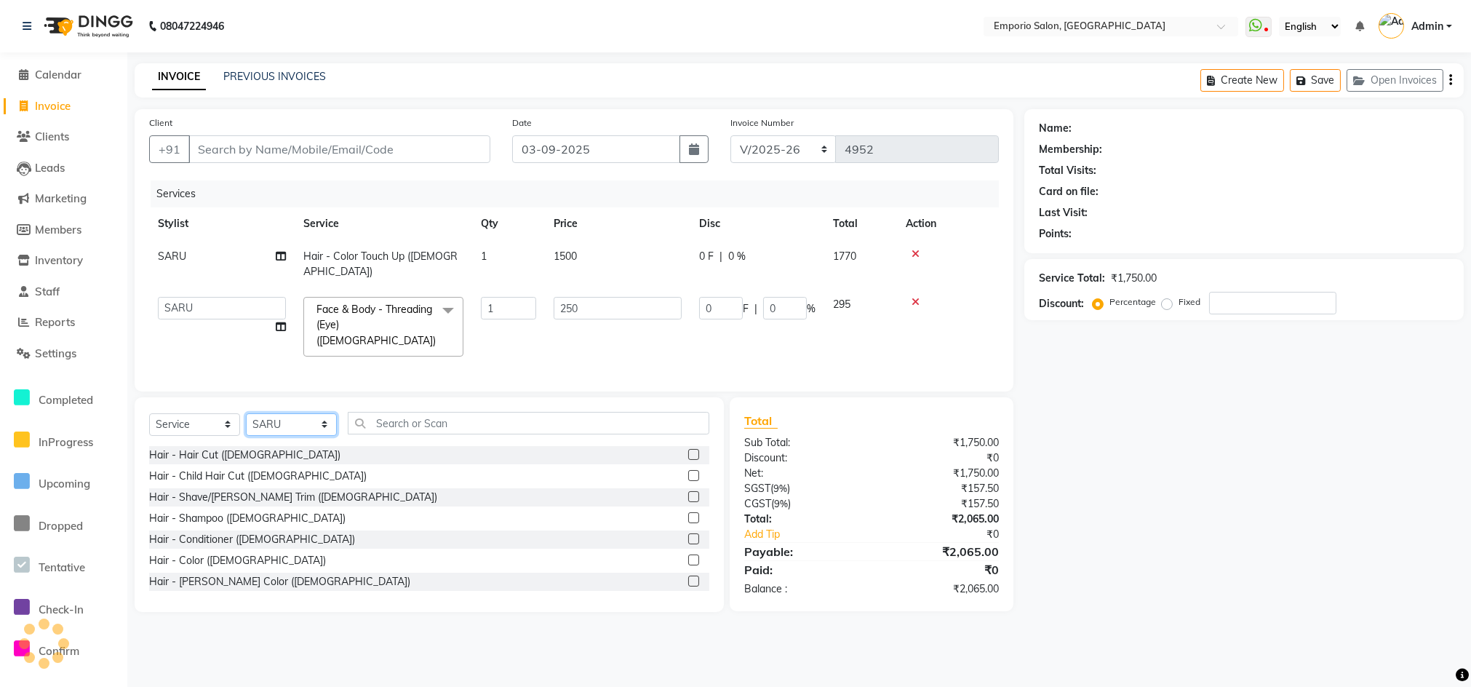
click at [328, 413] on select "Select Stylist Anees Anjali beauty Archana Asad AYUSH chunmun EMPORIO First Flo…" at bounding box center [291, 424] width 91 height 23
select select "89337"
click at [246, 413] on select "Select Stylist Anees Anjali beauty Archana Asad AYUSH chunmun EMPORIO First Flo…" at bounding box center [291, 424] width 91 height 23
click at [440, 412] on input "text" at bounding box center [529, 423] width 362 height 23
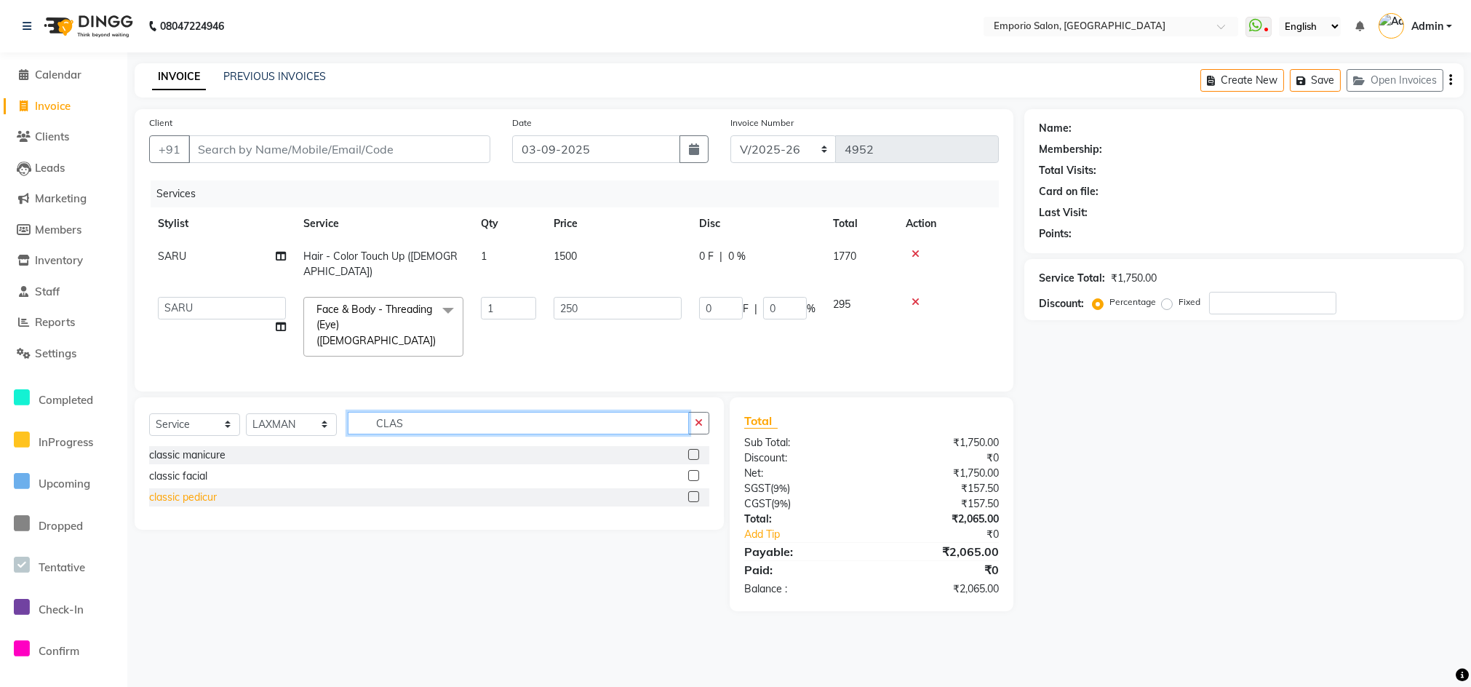
type input "CLAS"
click at [172, 490] on div "classic pedicur" at bounding box center [183, 497] width 68 height 15
checkbox input "false"
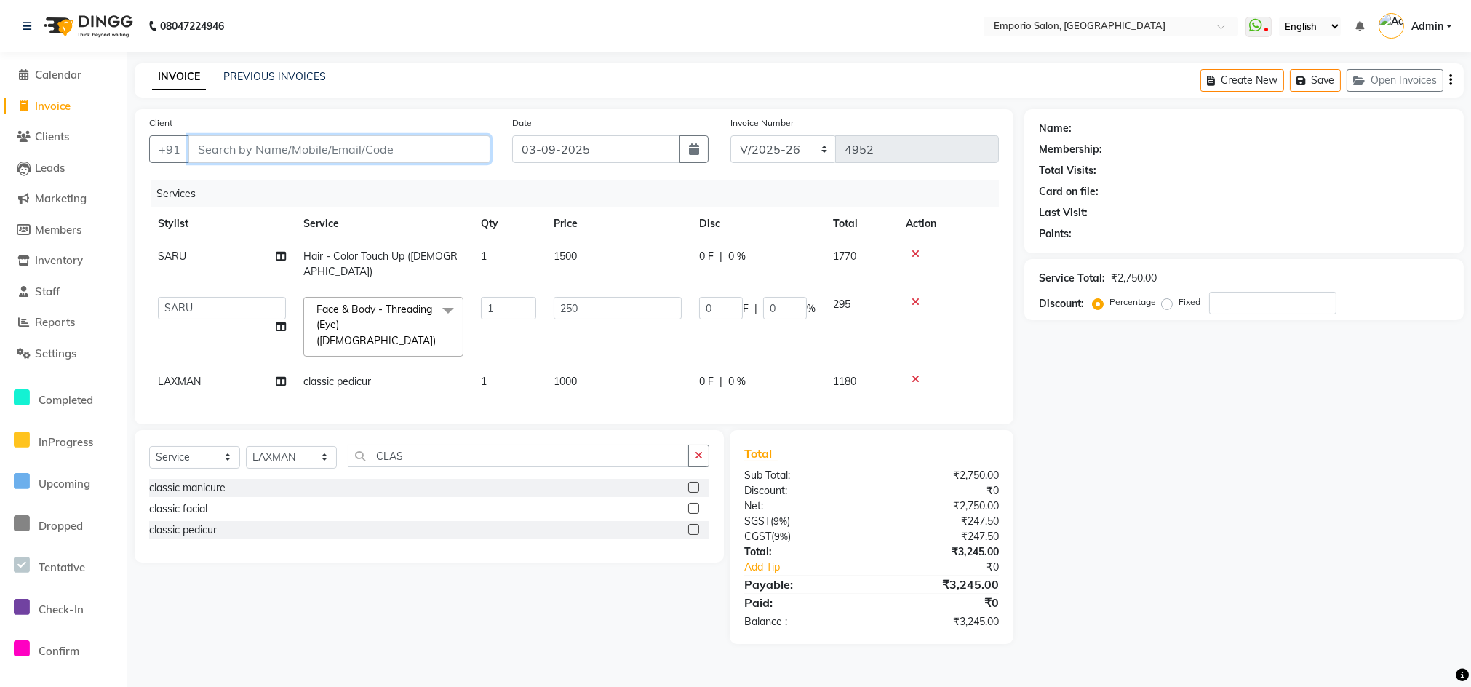
click at [276, 145] on input "Client" at bounding box center [339, 149] width 302 height 28
type input "9"
type input "0"
type input "99999999999999"
select select "1: Object"
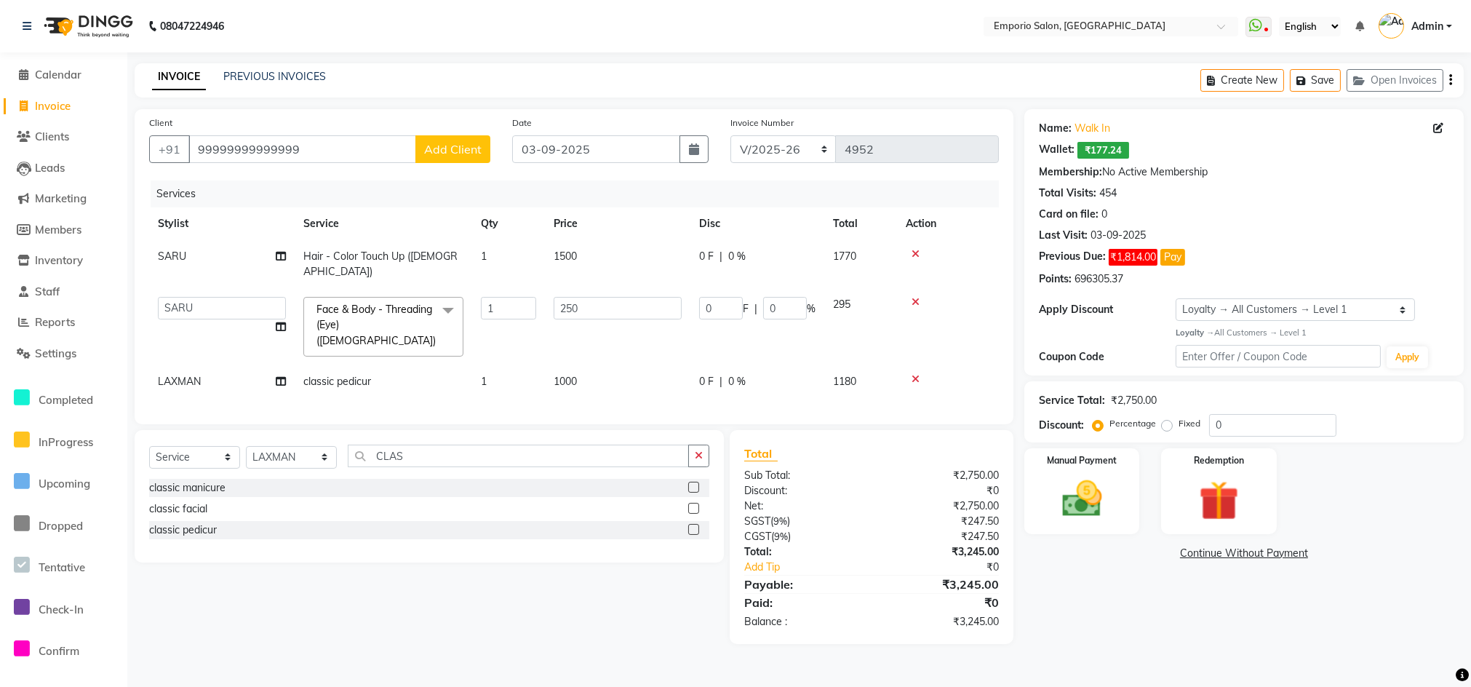
drag, startPoint x: 597, startPoint y: 269, endPoint x: 595, endPoint y: 262, distance: 7.6
click at [595, 262] on td "1500" at bounding box center [617, 264] width 145 height 48
select select "89411"
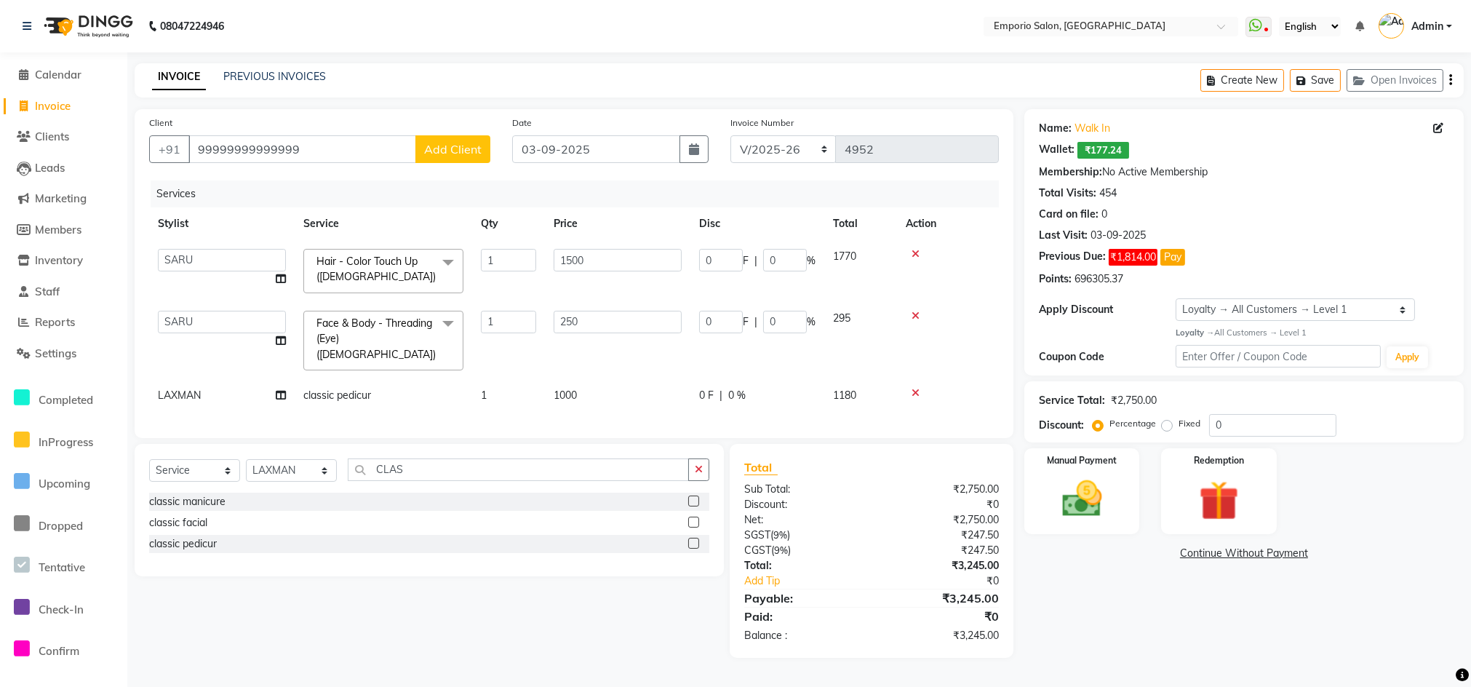
drag, startPoint x: 1197, startPoint y: 403, endPoint x: 1211, endPoint y: 420, distance: 22.2
click at [1211, 420] on div "Service Total: ₹2,750.00 Discount: Percentage Fixed 0" at bounding box center [1244, 411] width 410 height 49
click at [1239, 437] on div "Service Total: ₹2,750.00 Discount: Percentage Fixed 0" at bounding box center [1243, 411] width 439 height 61
click at [1242, 427] on input "0" at bounding box center [1272, 425] width 127 height 23
type input "2"
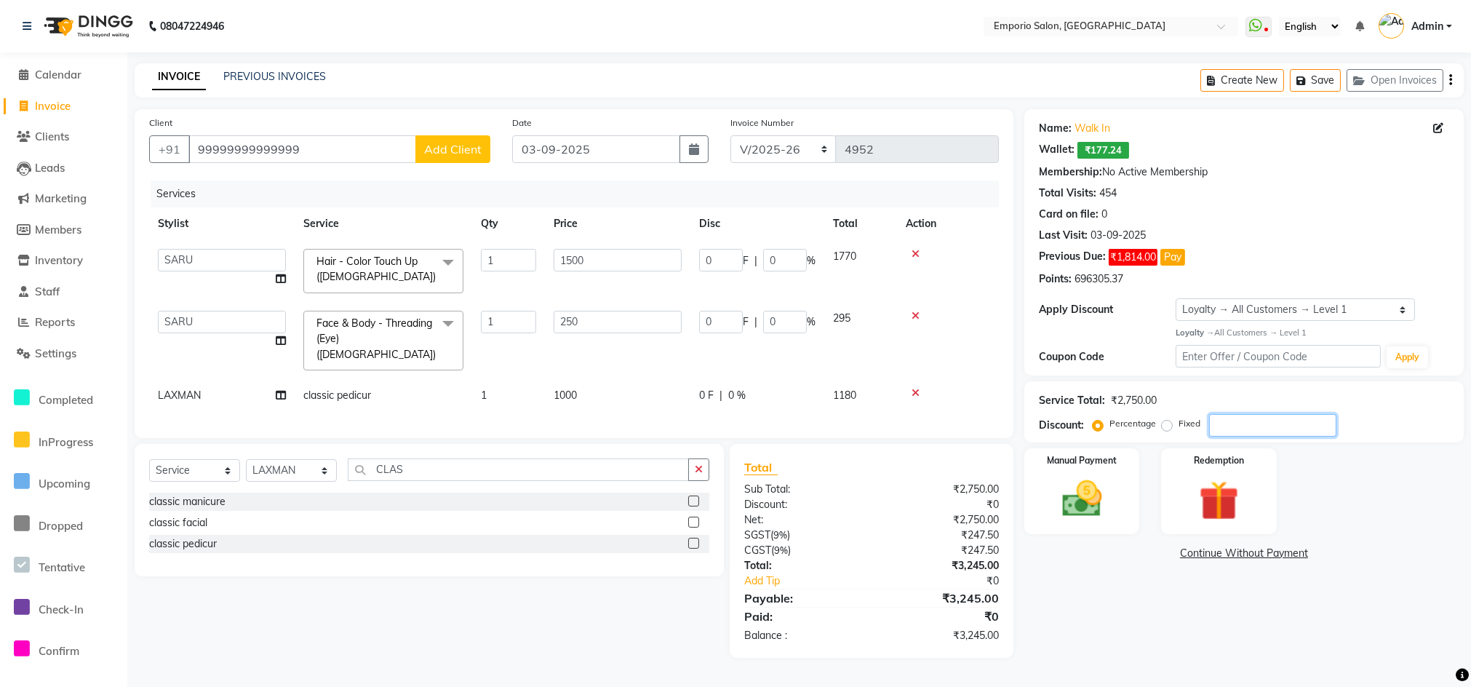
type input "5"
type input "2"
type input "30"
type input "2"
type input "20"
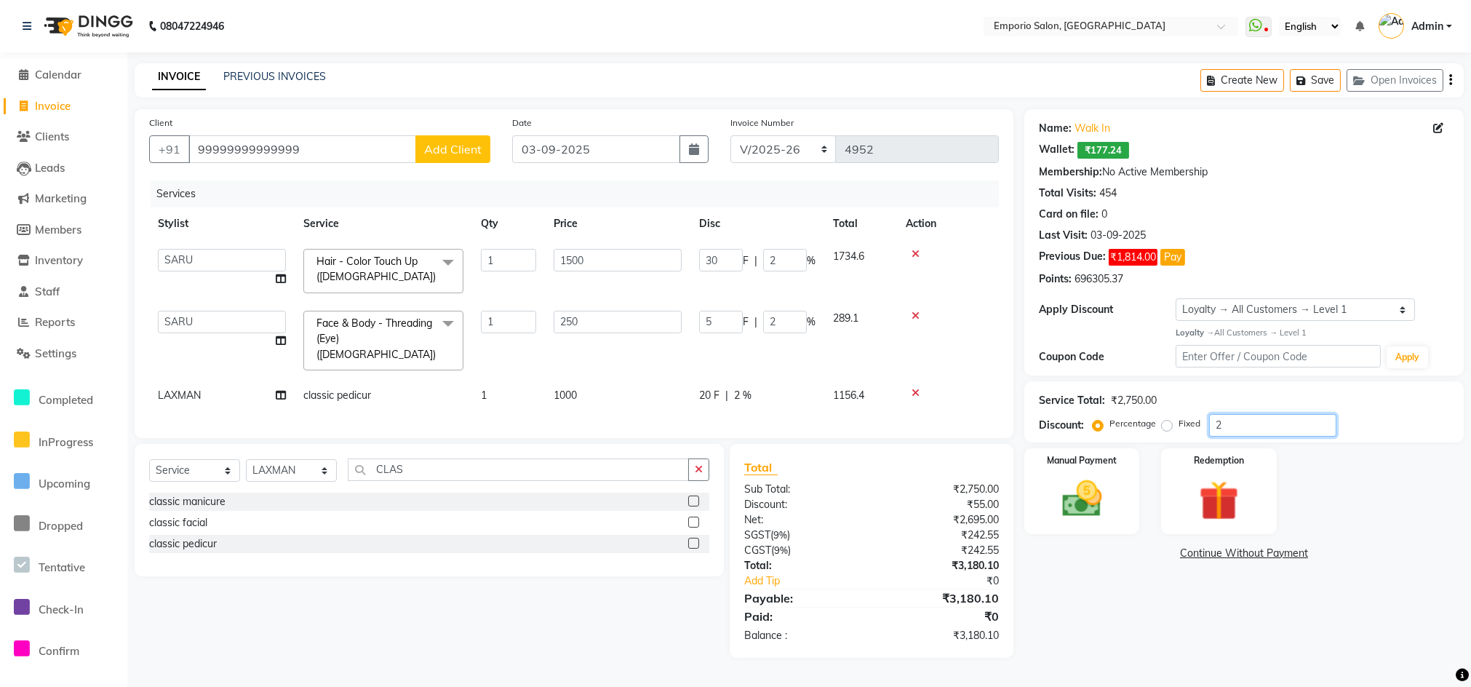
type input "50"
type input "20"
type input "300"
type input "20"
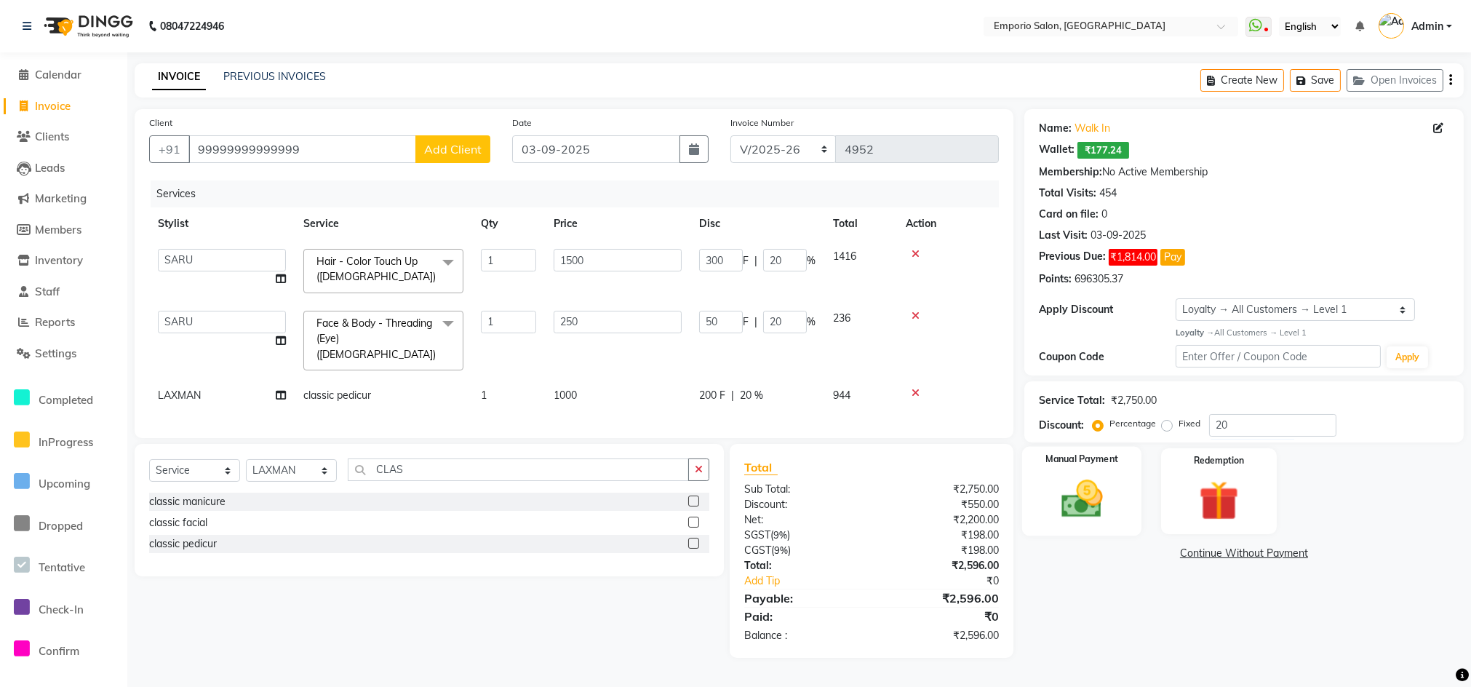
click at [1113, 467] on div "Manual Payment" at bounding box center [1082, 490] width 120 height 89
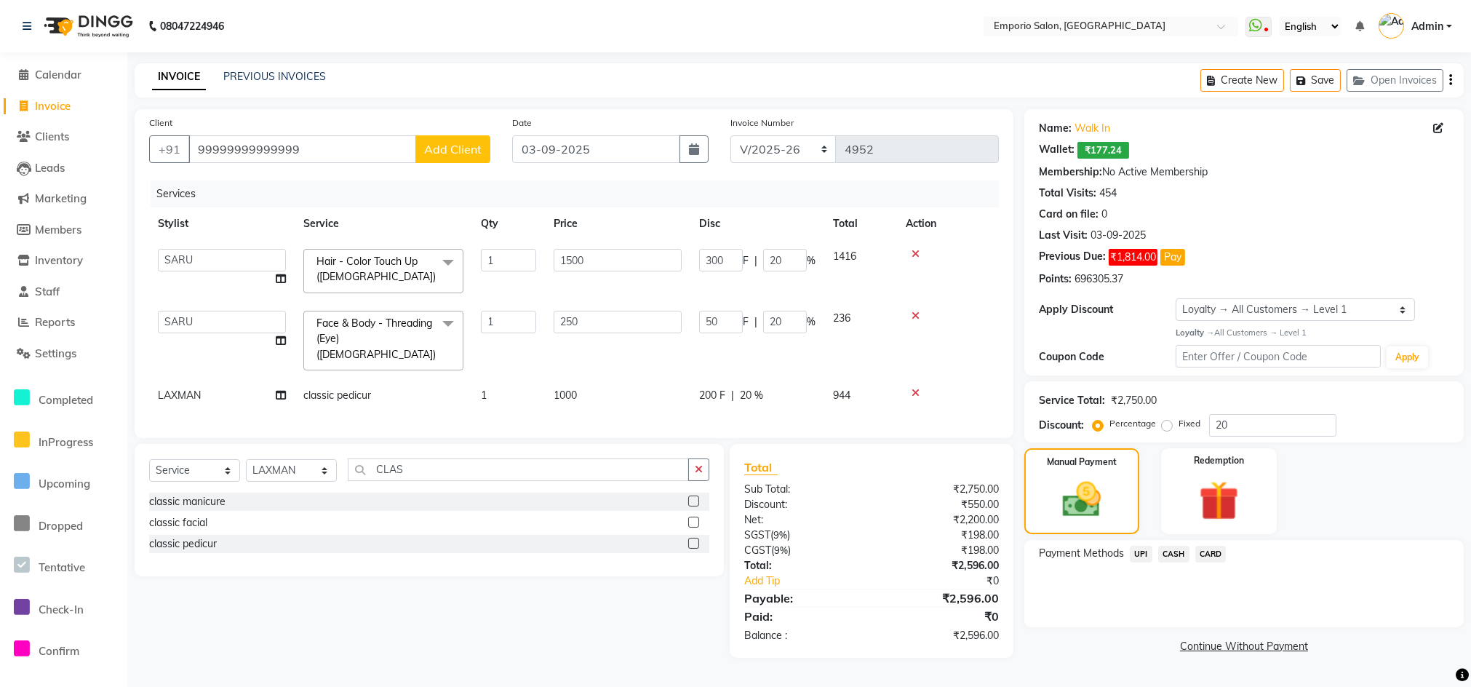
click at [1215, 556] on span "CARD" at bounding box center [1210, 554] width 31 height 17
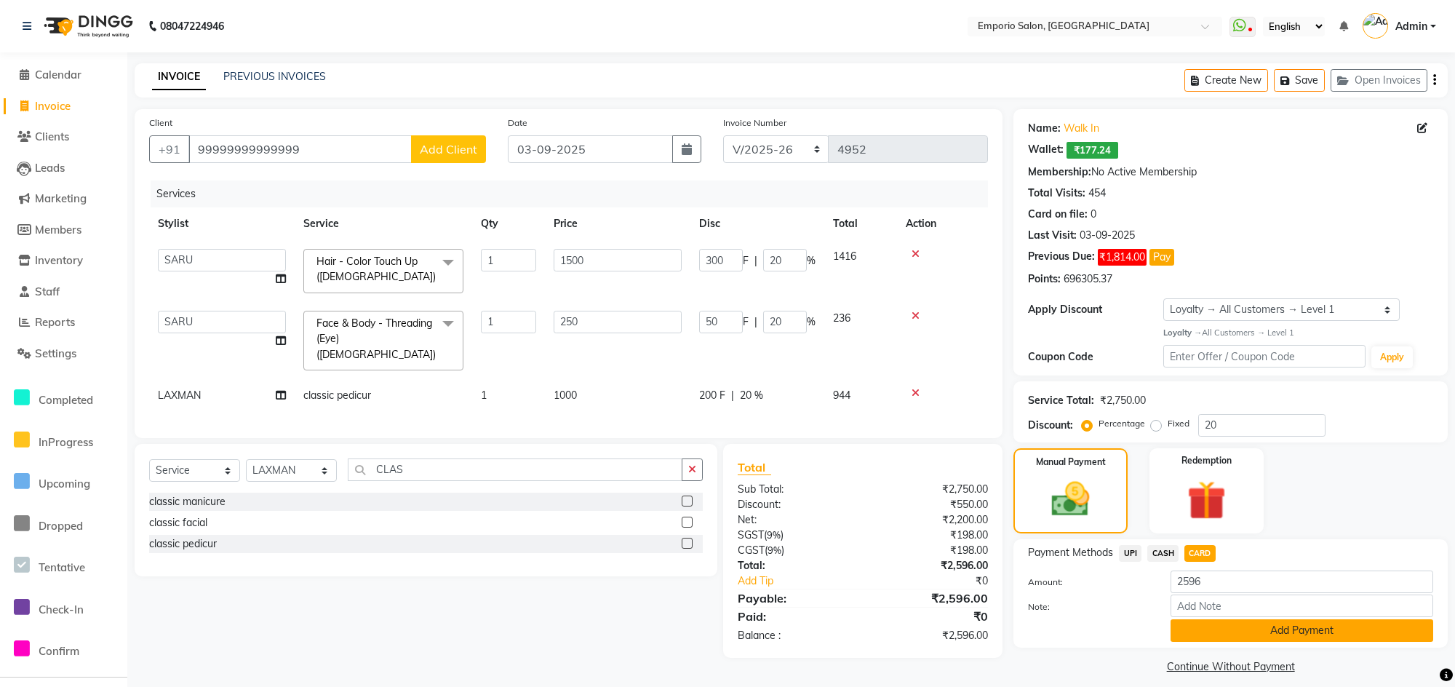
click at [1222, 626] on button "Add Payment" at bounding box center [1301, 630] width 263 height 23
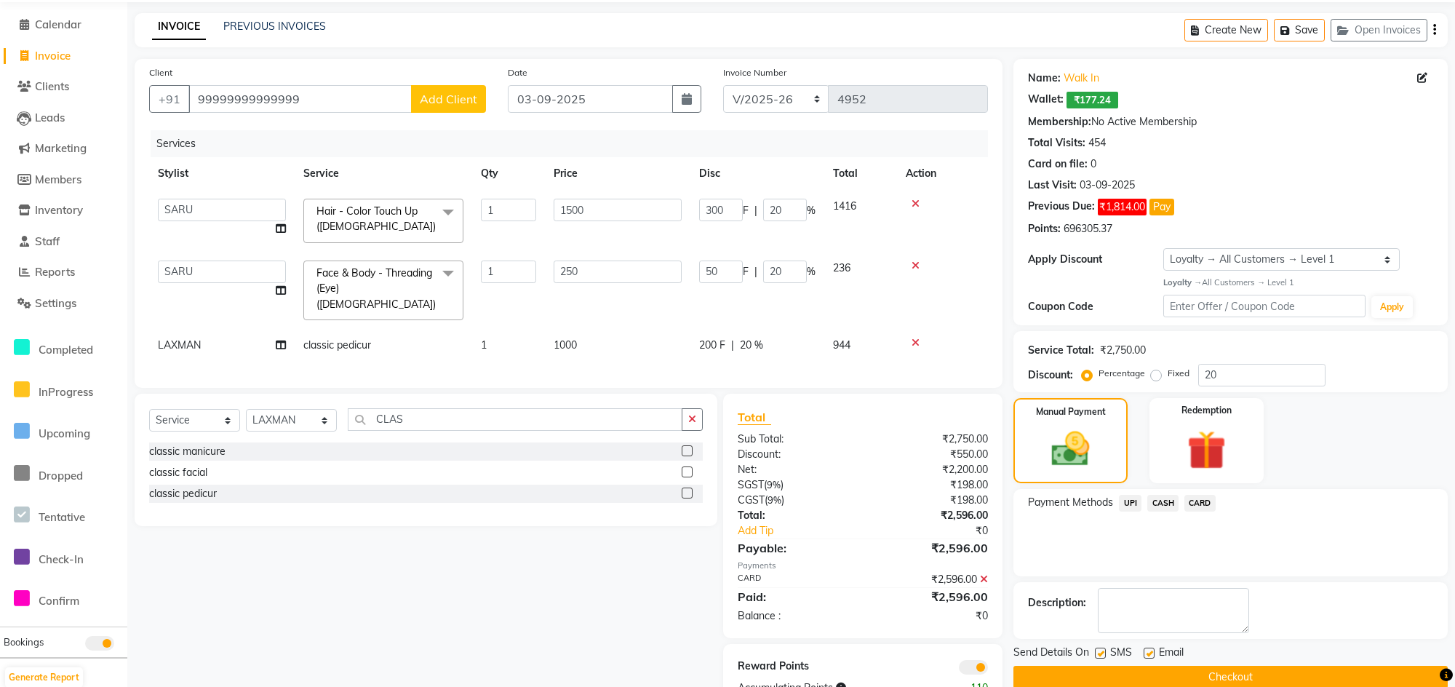
scroll to position [95, 0]
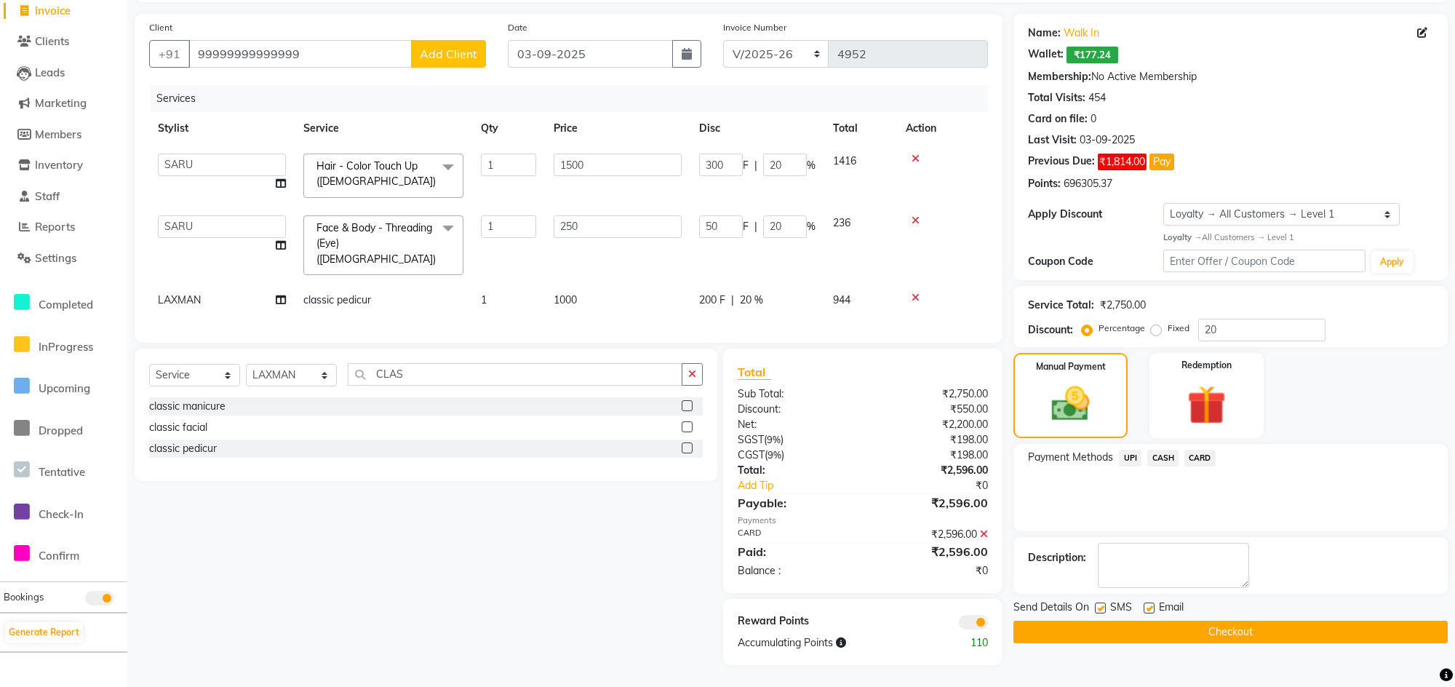
click at [1217, 621] on button "Checkout" at bounding box center [1230, 632] width 434 height 23
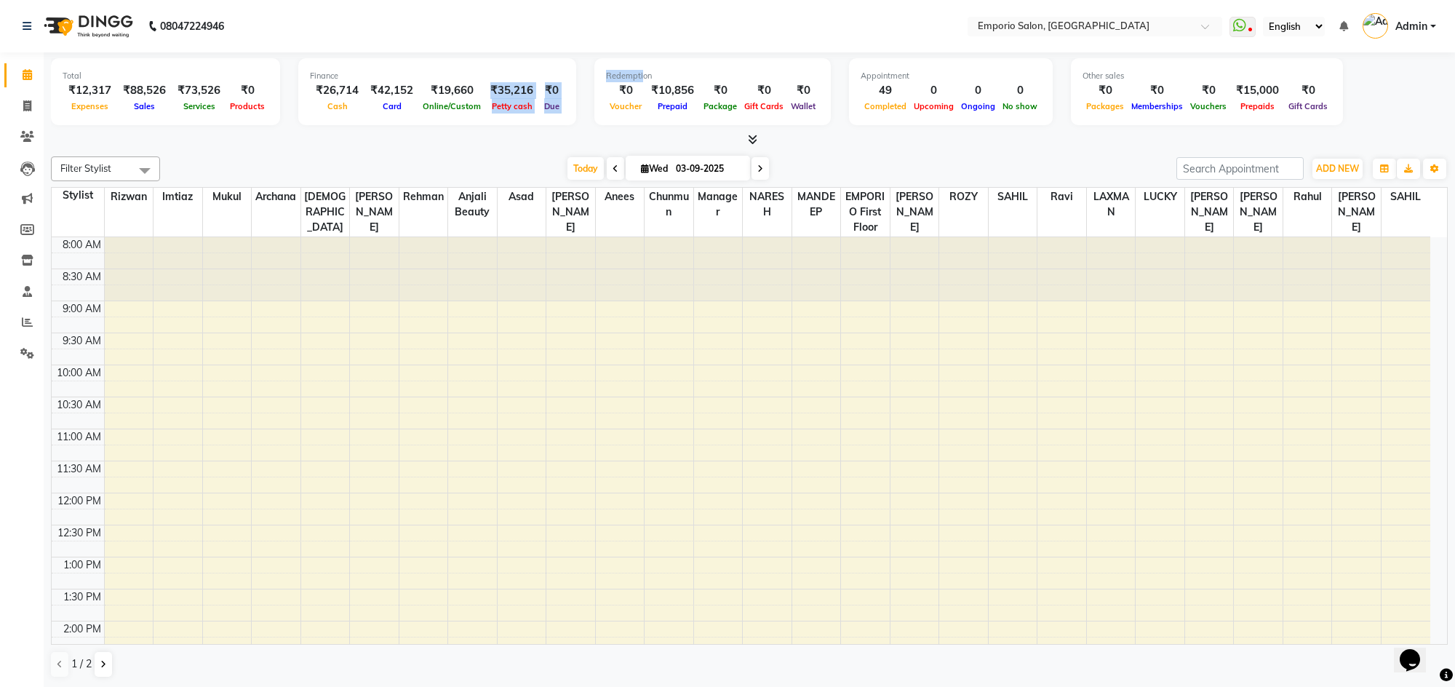
drag, startPoint x: 481, startPoint y: 83, endPoint x: 630, endPoint y: 63, distance: 150.5
click at [630, 63] on div "Total ₹12,317 Expenses ₹88,526 Sales ₹73,526 Services ₹0 Products Finance ₹26,7…" at bounding box center [749, 93] width 1397 height 71
click at [33, 24] on link at bounding box center [30, 26] width 15 height 41
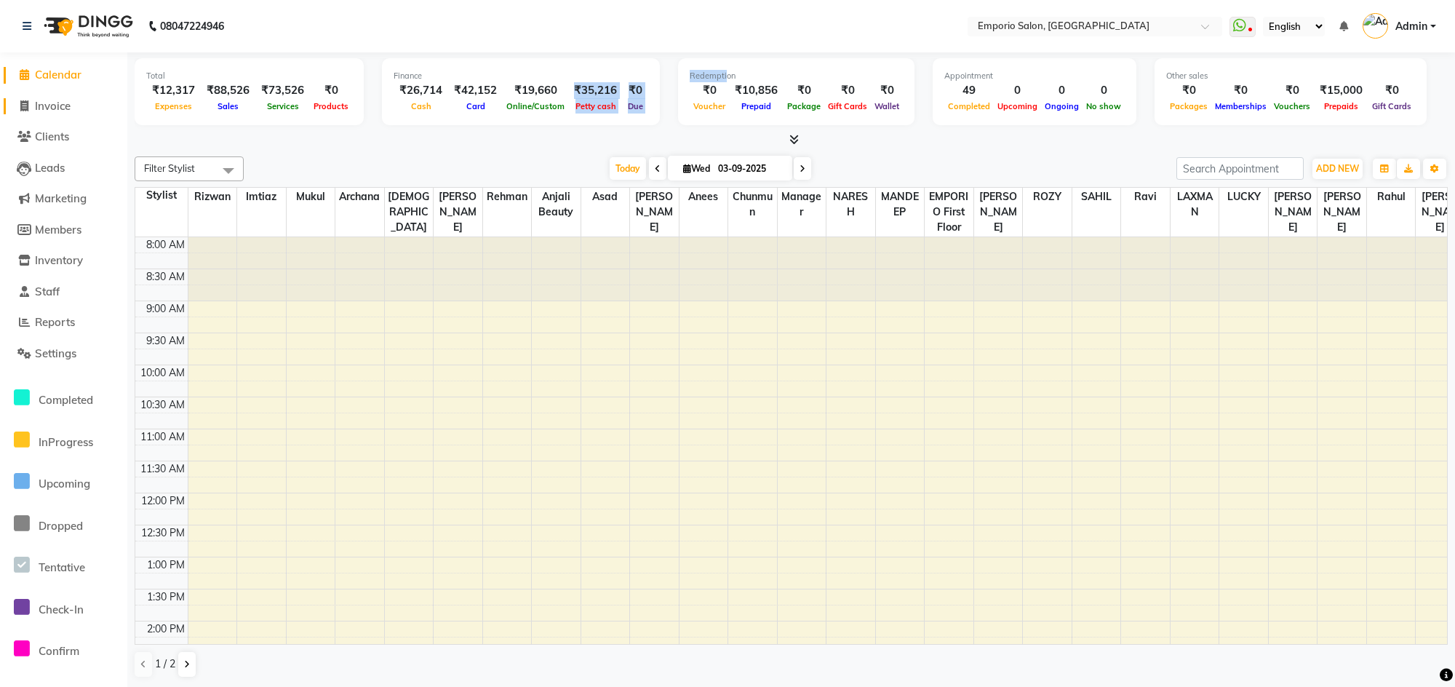
click at [62, 110] on span "Invoice" at bounding box center [53, 106] width 36 height 14
select select "service"
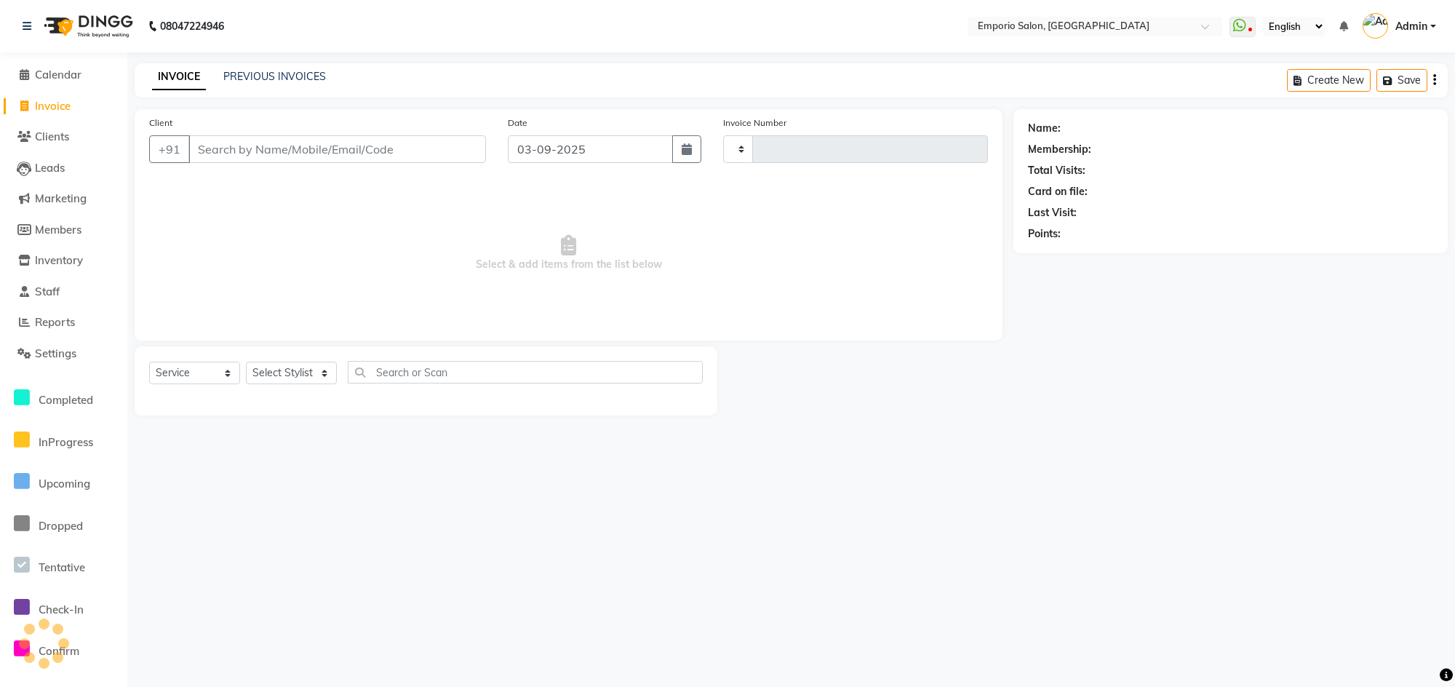
type input "4953"
select select "6332"
click at [41, 349] on span "Settings" at bounding box center [55, 353] width 41 height 14
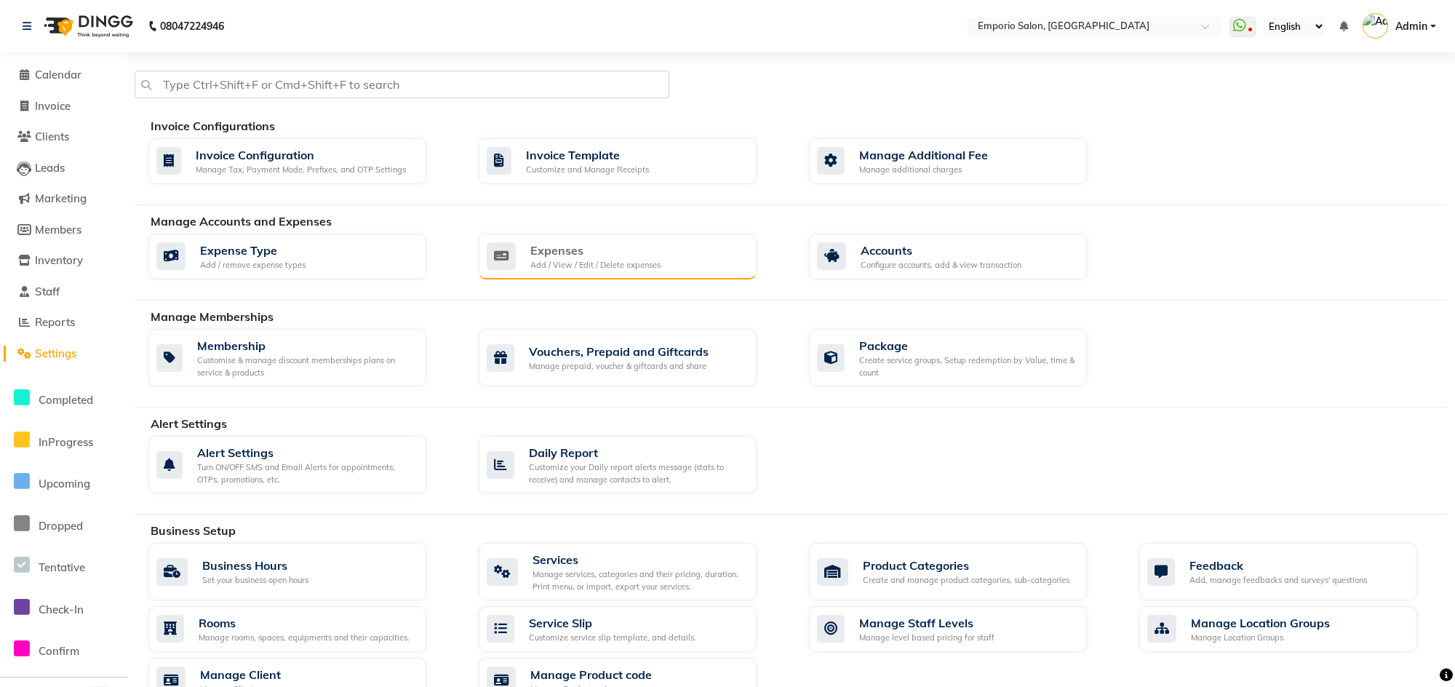
click at [560, 248] on div "Expenses" at bounding box center [595, 250] width 130 height 17
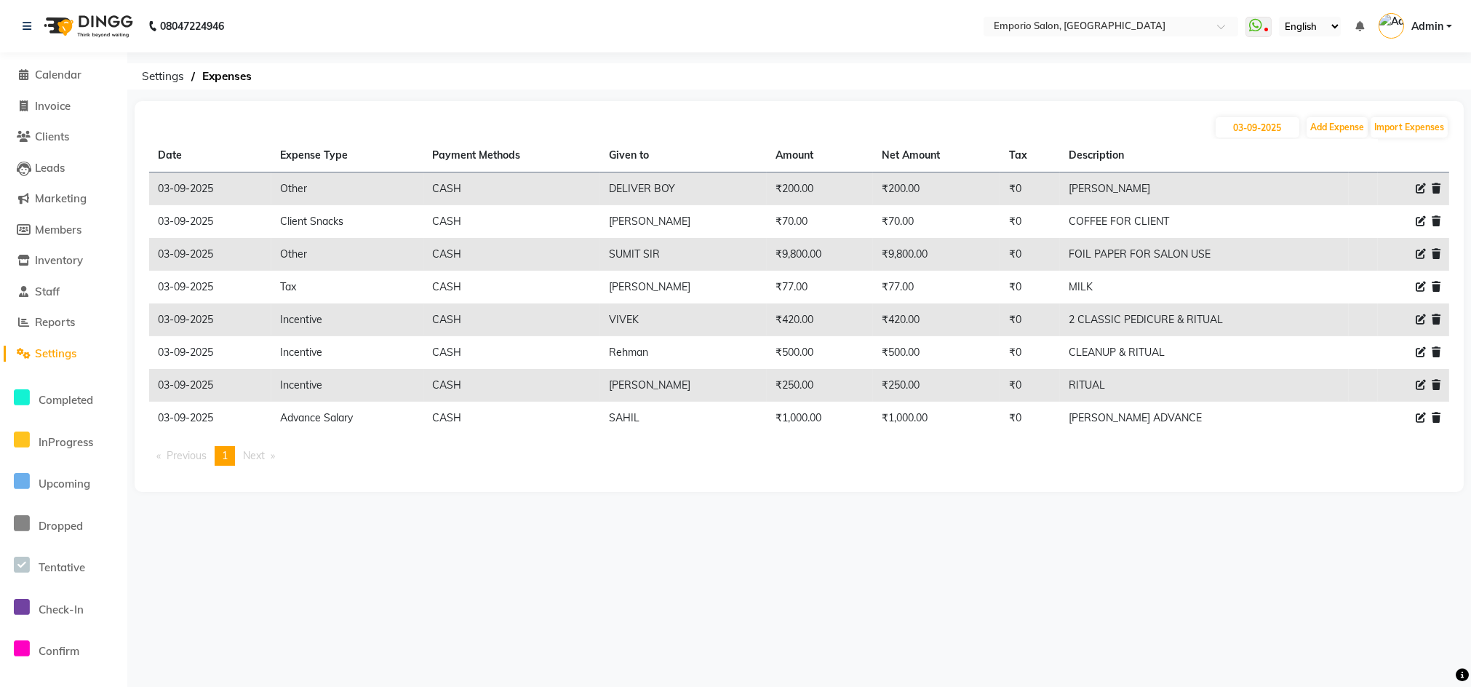
drag, startPoint x: 827, startPoint y: 416, endPoint x: 642, endPoint y: 395, distance: 186.7
click at [640, 407] on tr "03-09-2025 Advance Salary CASH SAHIL ₹1,000.00 ₹1,000.00 ₹0 SAHIL ADVANCE" at bounding box center [799, 418] width 1300 height 33
click at [1335, 122] on button "Add Expense" at bounding box center [1337, 127] width 61 height 20
select select "1"
select select "5330"
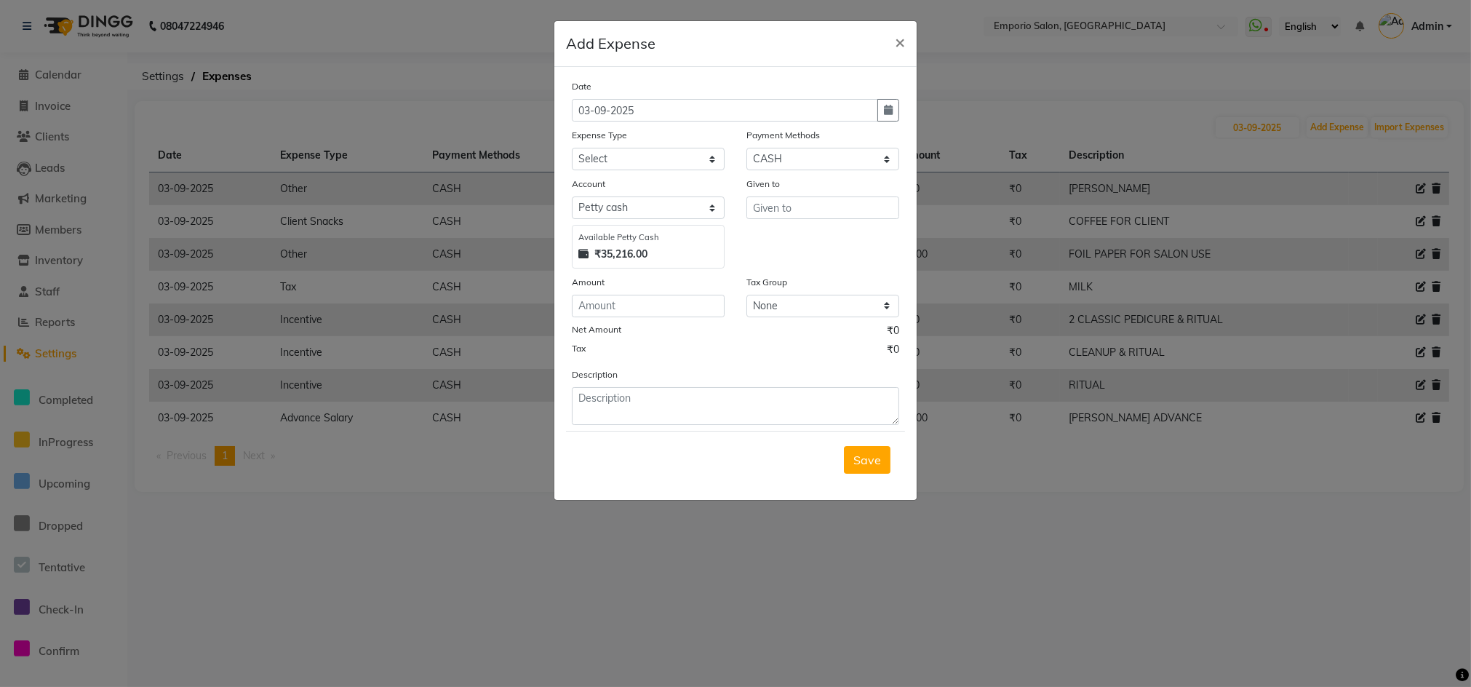
click at [883, 21] on button "×" at bounding box center [899, 41] width 33 height 41
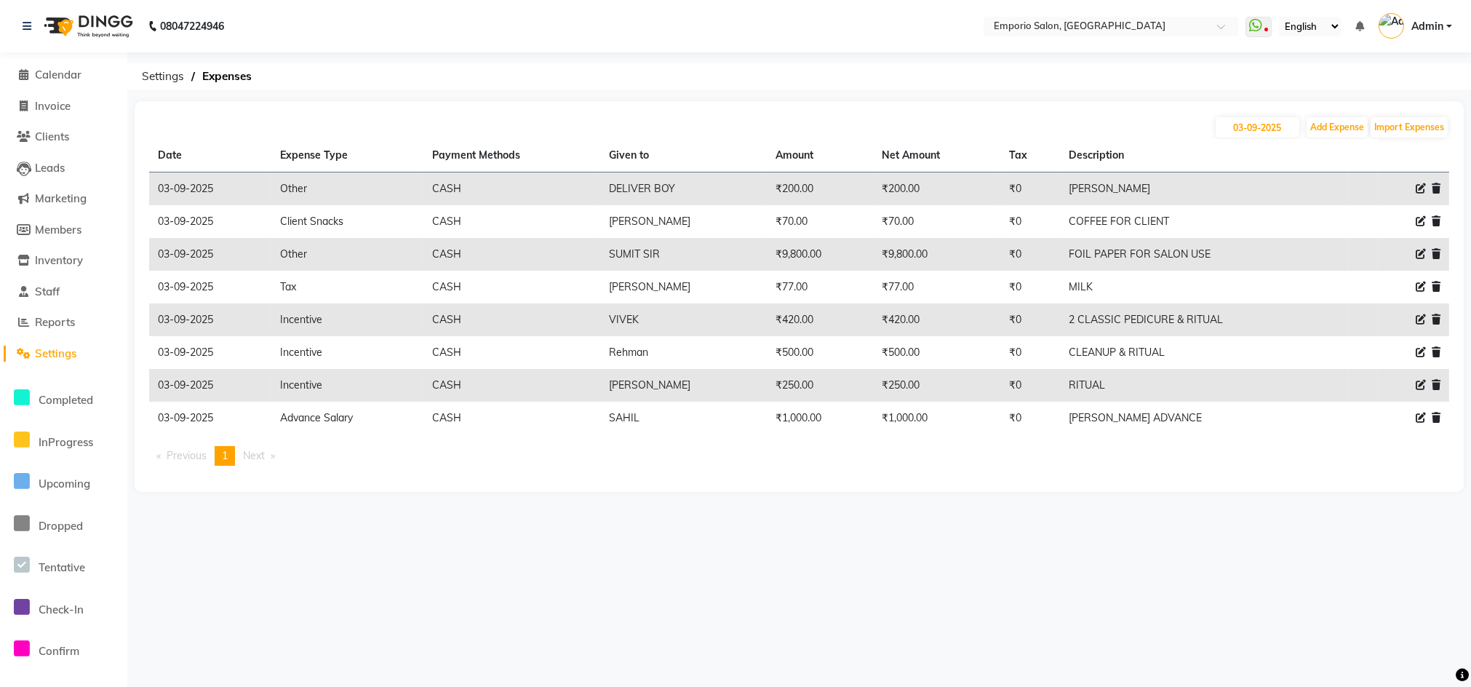
click at [796, 435] on div "Date Expense Type Payment Methods Given to Amount Net Amount Tax Description 03…" at bounding box center [799, 308] width 1300 height 338
click at [1334, 127] on button "Add Expense" at bounding box center [1337, 127] width 61 height 20
select select "1"
select select "5330"
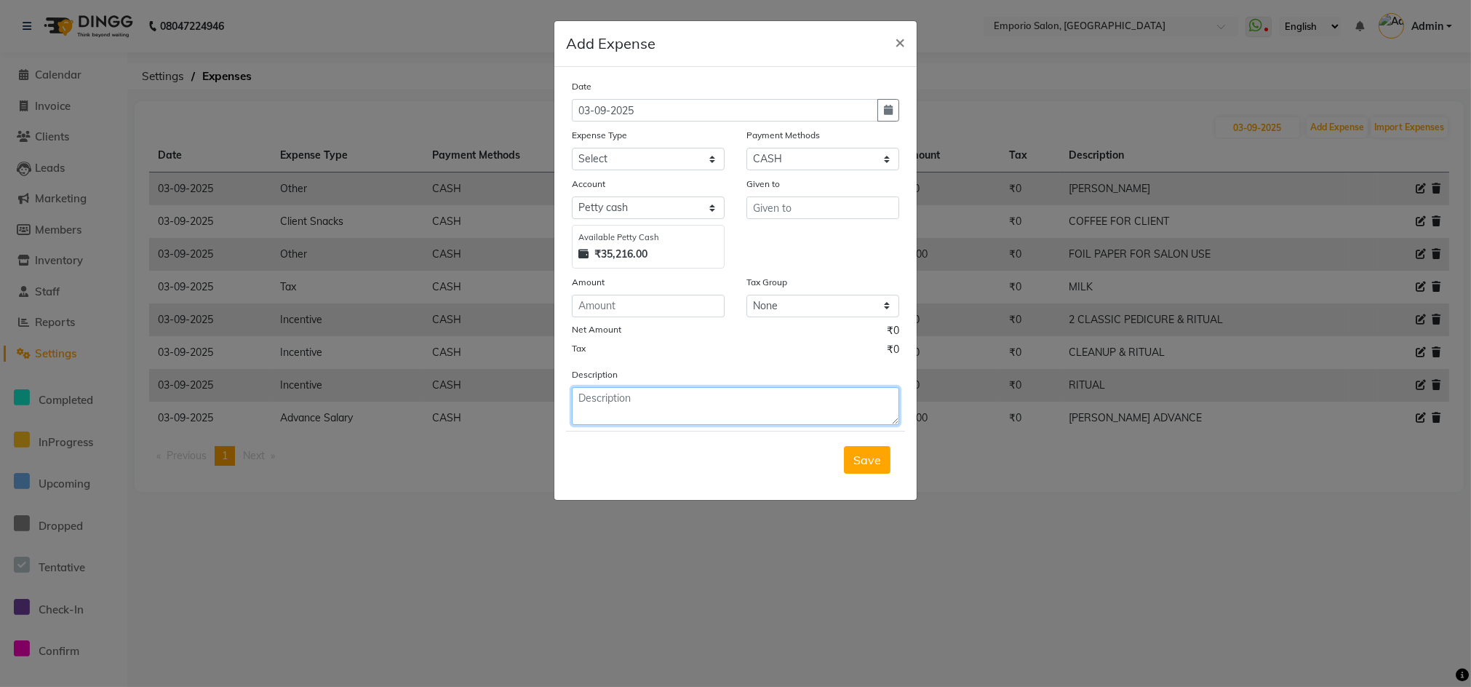
click at [687, 416] on textarea at bounding box center [735, 406] width 327 height 38
type textarea "CLASSIC PEDICURE"
click at [662, 204] on select "Select Petty cash" at bounding box center [648, 207] width 153 height 23
click at [626, 143] on div "Expense Type" at bounding box center [648, 137] width 153 height 20
click at [628, 154] on select "Select Advance Salary Bank charges Car maintenance Cash transfer to bank Cash t…" at bounding box center [648, 159] width 153 height 23
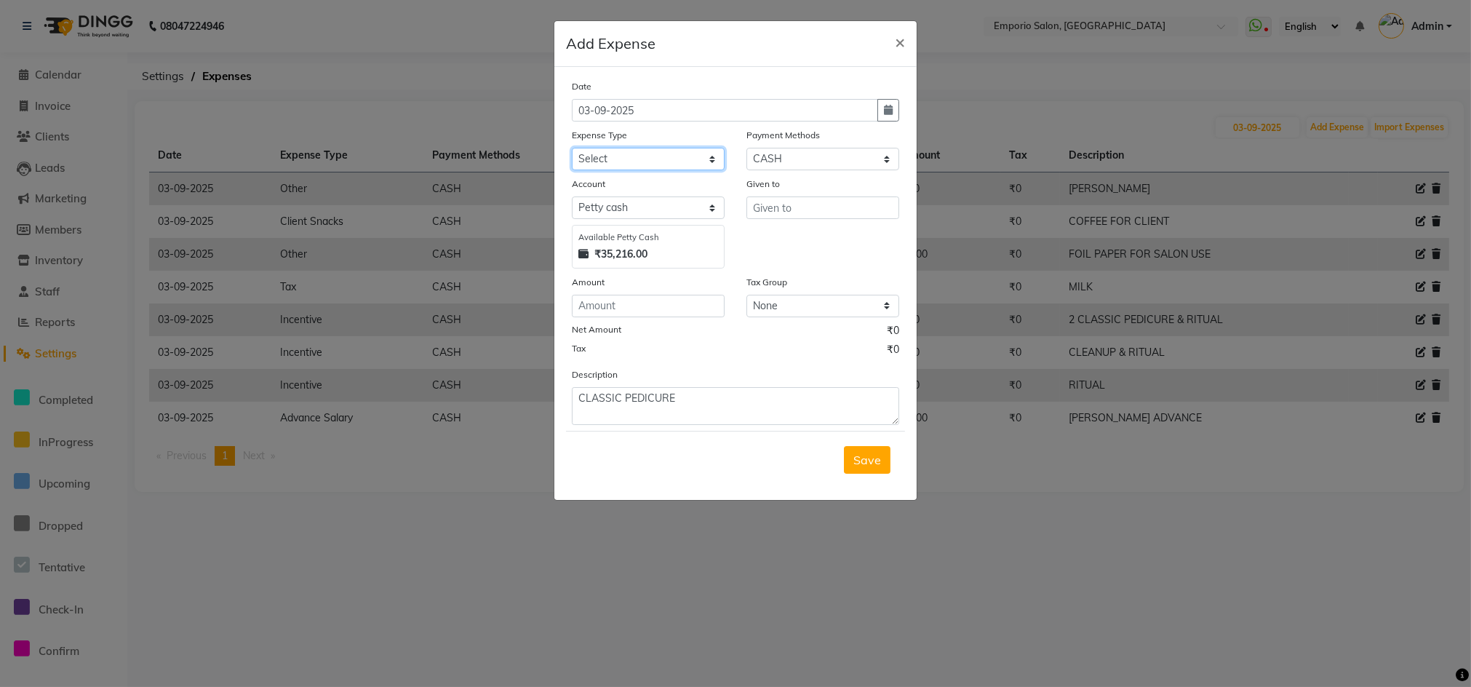
select select "15"
click at [572, 148] on select "Select Advance Salary Bank charges Car maintenance Cash transfer to bank Cash t…" at bounding box center [648, 159] width 153 height 23
click at [623, 300] on input "number" at bounding box center [648, 306] width 153 height 23
type input "190"
click at [757, 204] on input "text" at bounding box center [822, 207] width 153 height 23
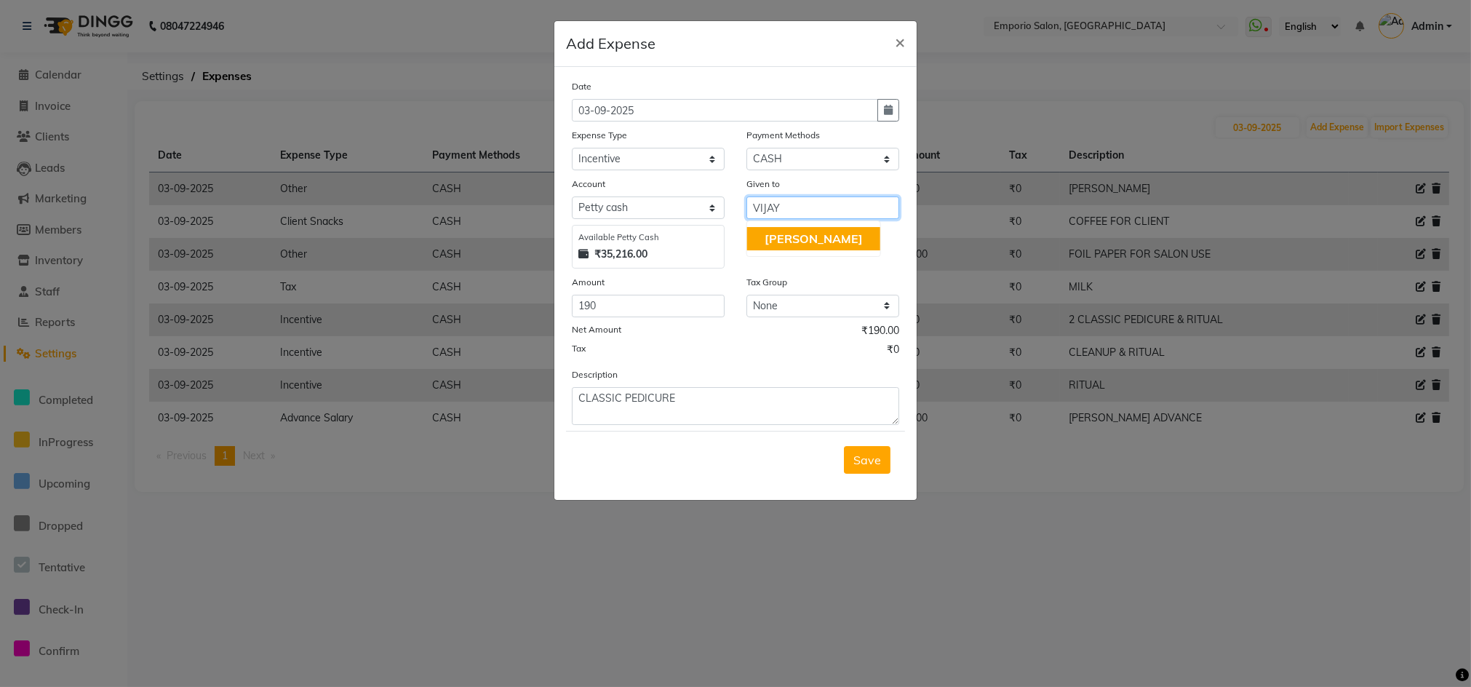
click at [771, 234] on span "[PERSON_NAME]" at bounding box center [814, 238] width 98 height 15
type input "[PERSON_NAME]"
click at [851, 452] on button "Save" at bounding box center [867, 460] width 47 height 28
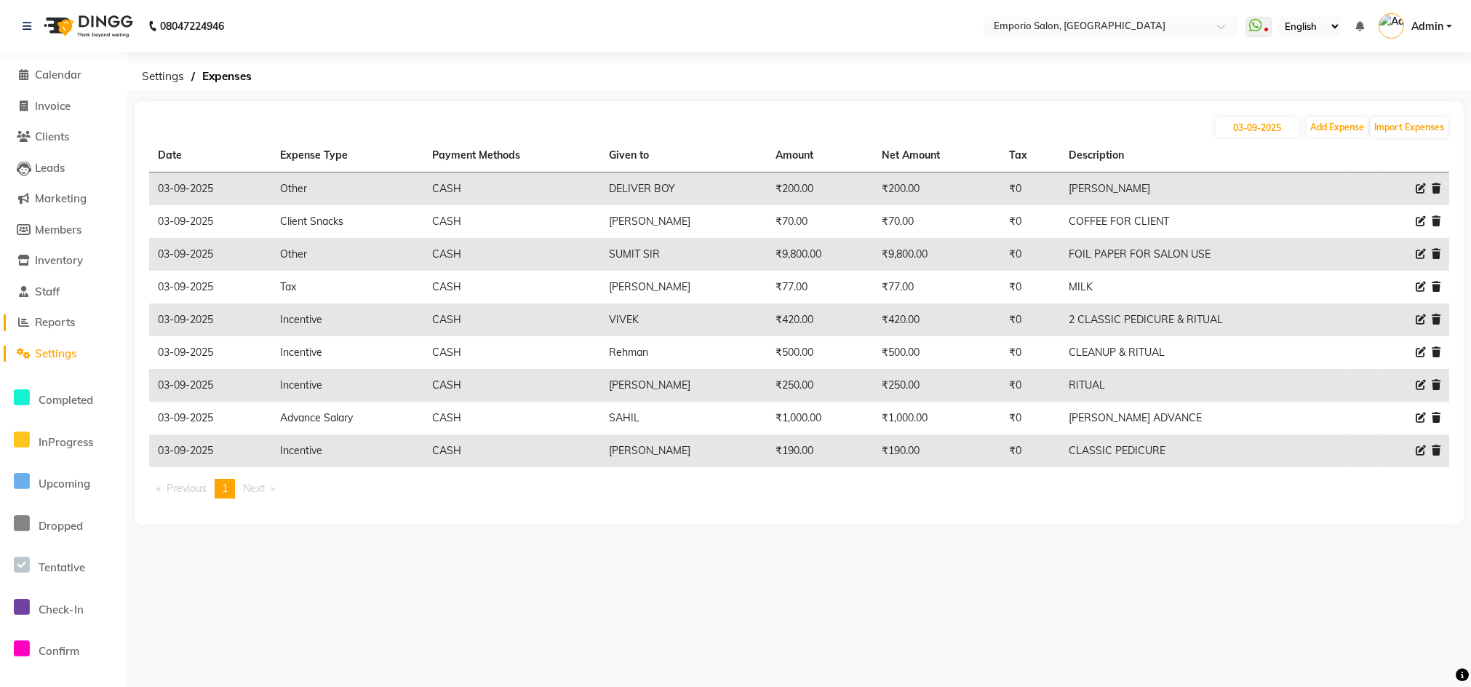
click at [51, 315] on span "Reports" at bounding box center [55, 322] width 40 height 14
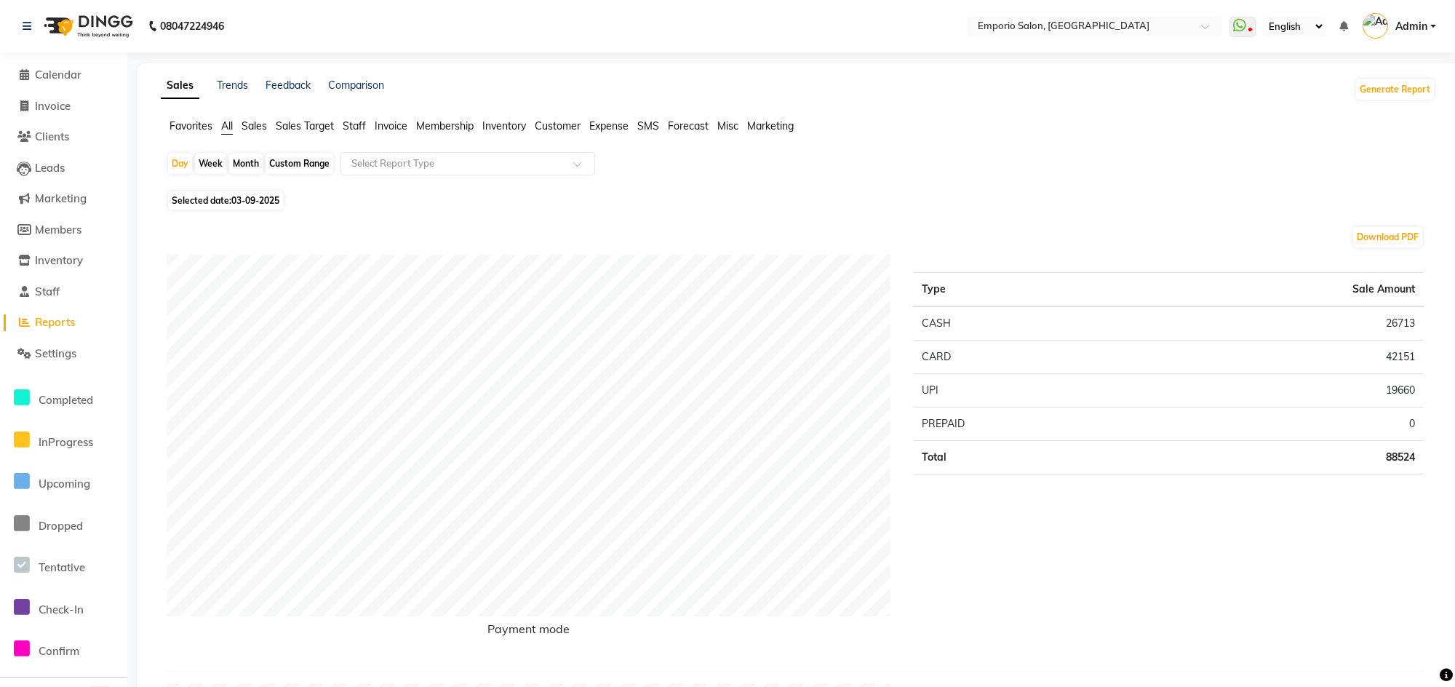
click at [355, 129] on span "Staff" at bounding box center [354, 125] width 23 height 13
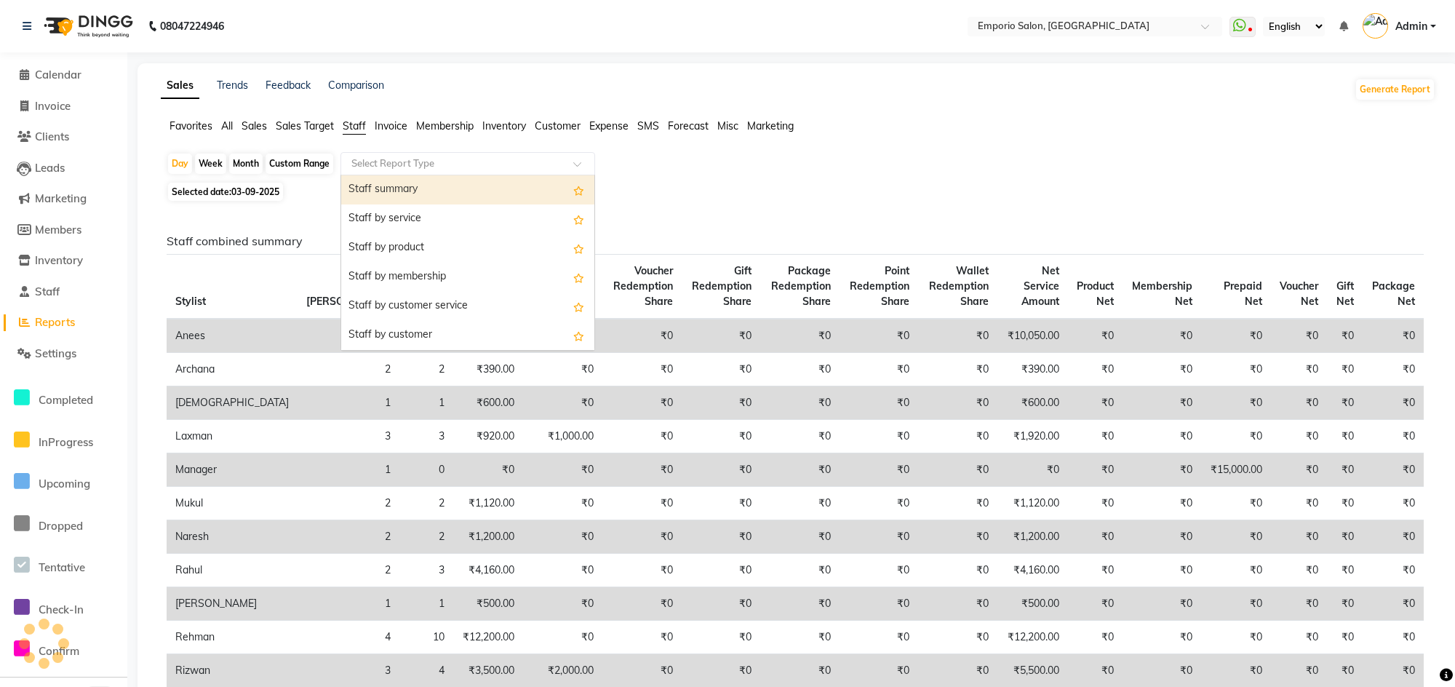
click at [364, 172] on div "Select Report Type" at bounding box center [467, 163] width 255 height 23
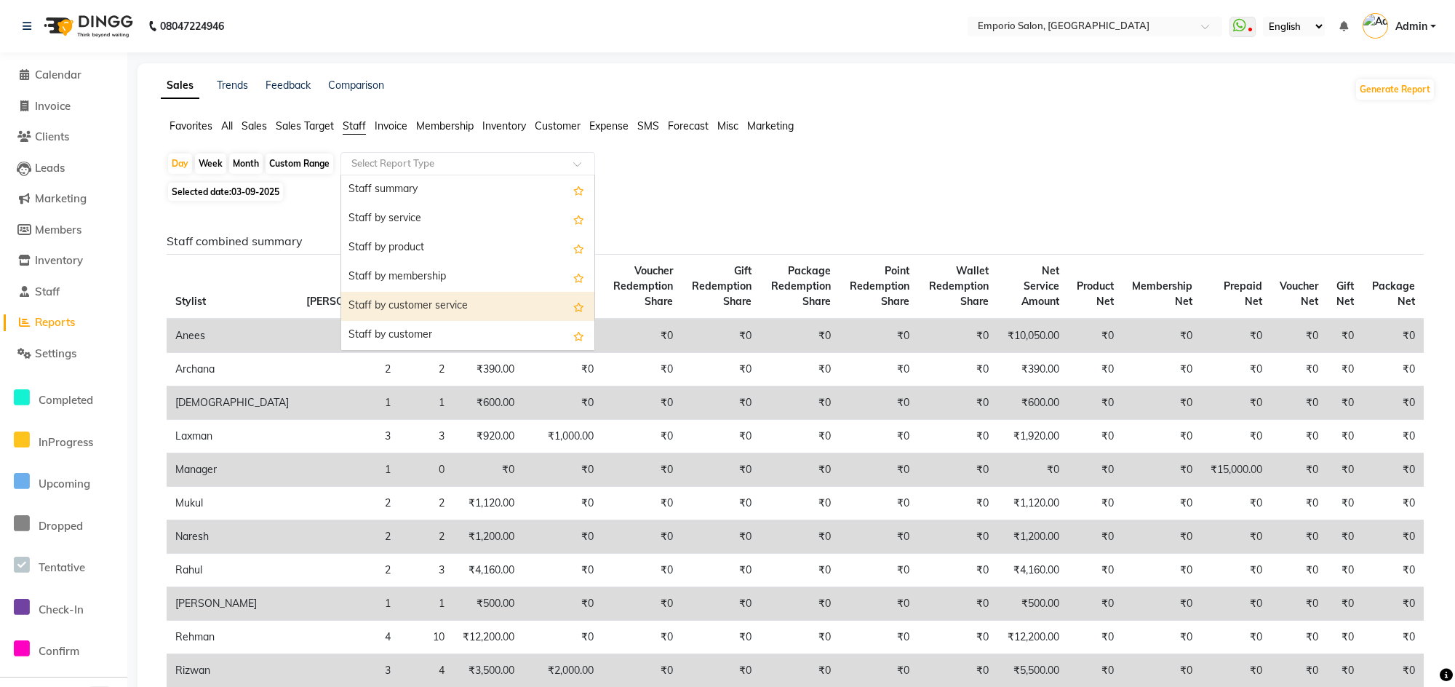
click at [380, 303] on div "Staff by customer service" at bounding box center [467, 306] width 253 height 29
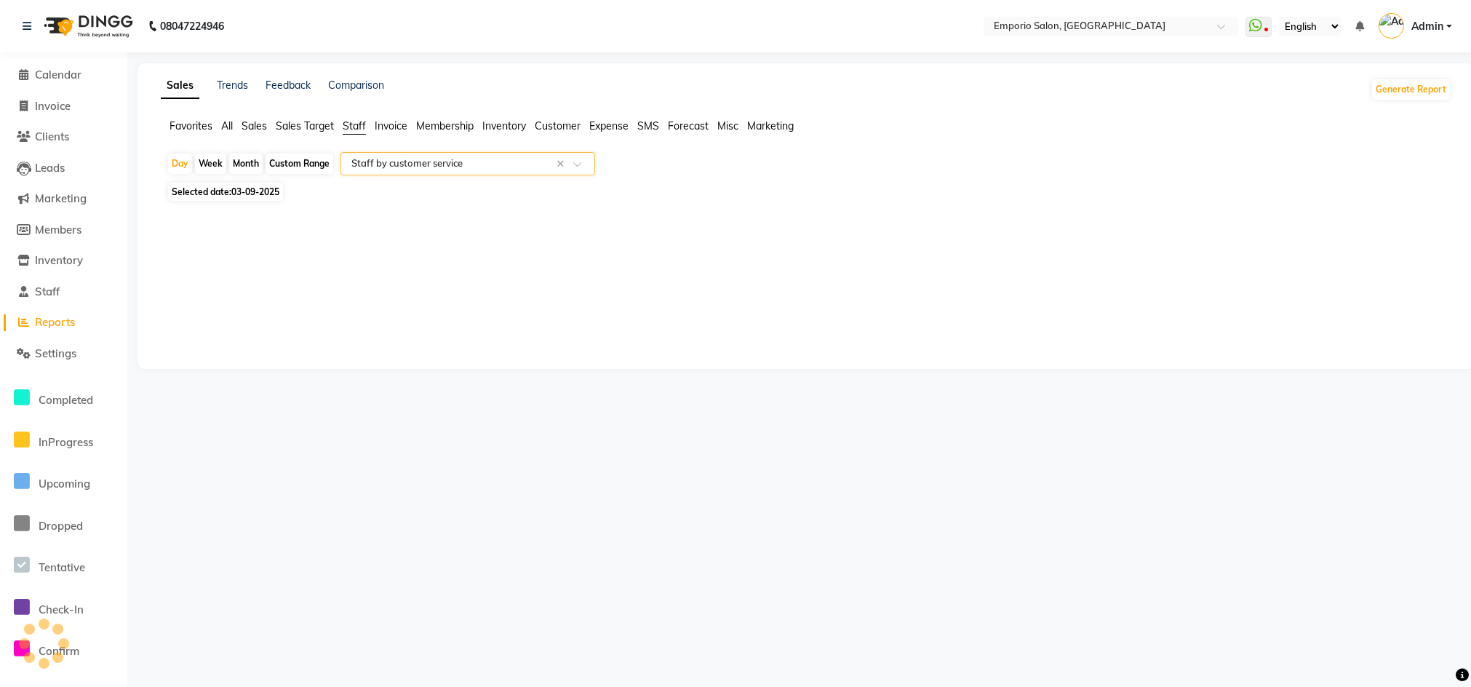
select select "filtered_report"
select select "csv"
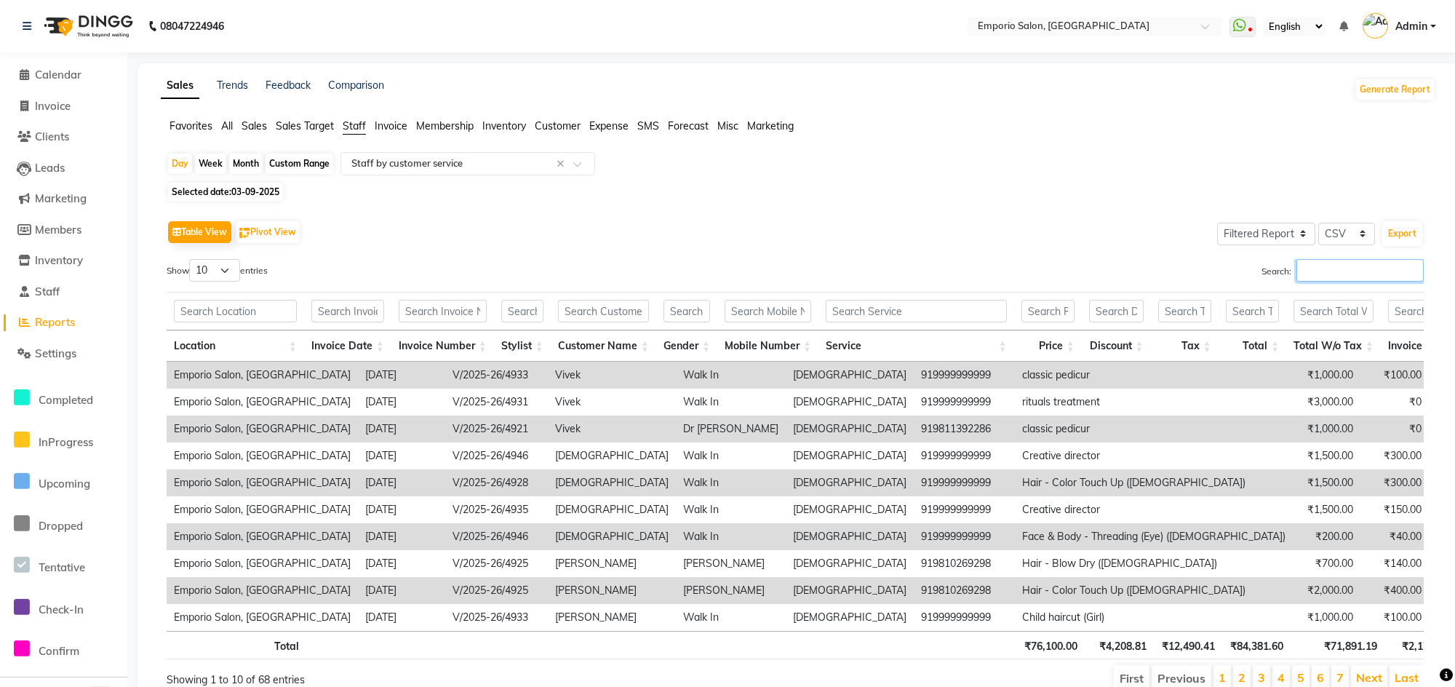
click at [1296, 267] on input "Search:" at bounding box center [1359, 270] width 127 height 23
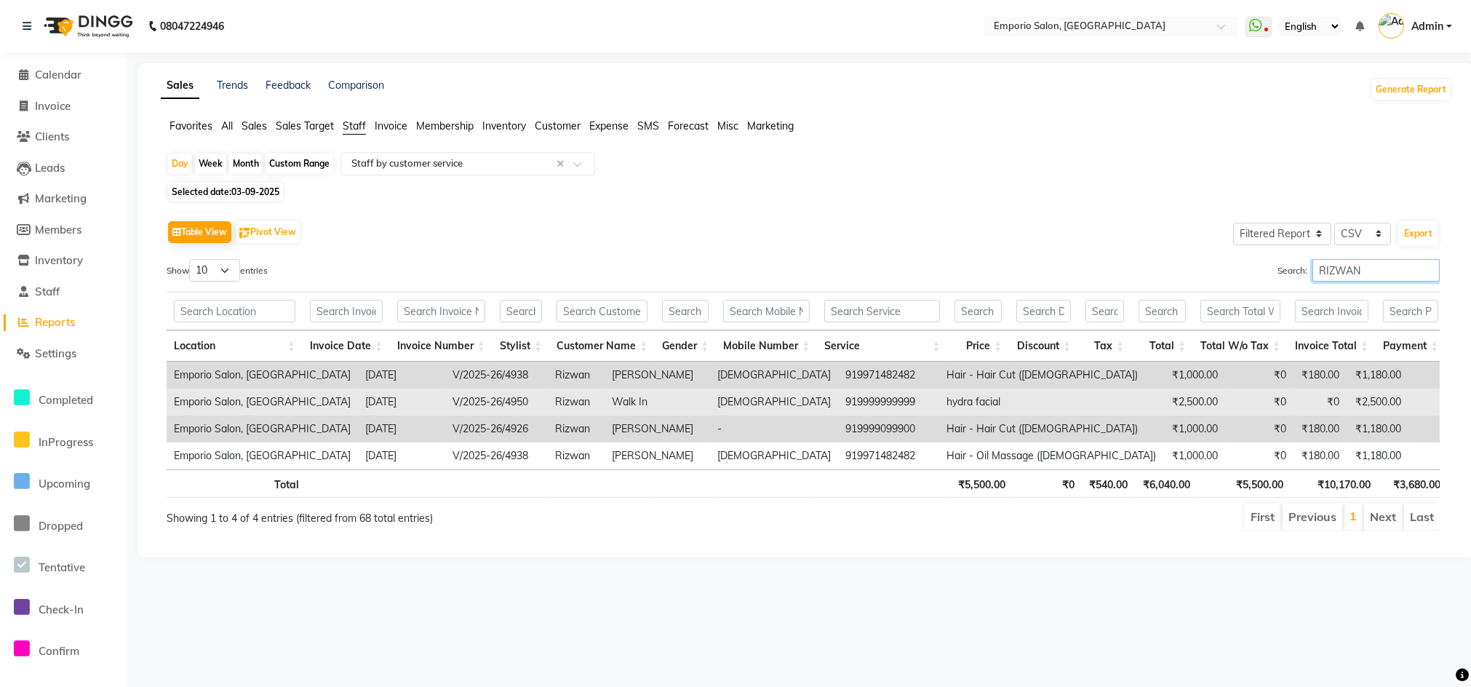
type input "RIZWAN"
drag, startPoint x: 1034, startPoint y: 401, endPoint x: 921, endPoint y: 404, distance: 113.5
click at [921, 404] on tr "Emporio Salon, Green Park 2025-09-03 V/2025-26/4950 Rizwan Walk In male 9199999…" at bounding box center [1015, 401] width 1697 height 27
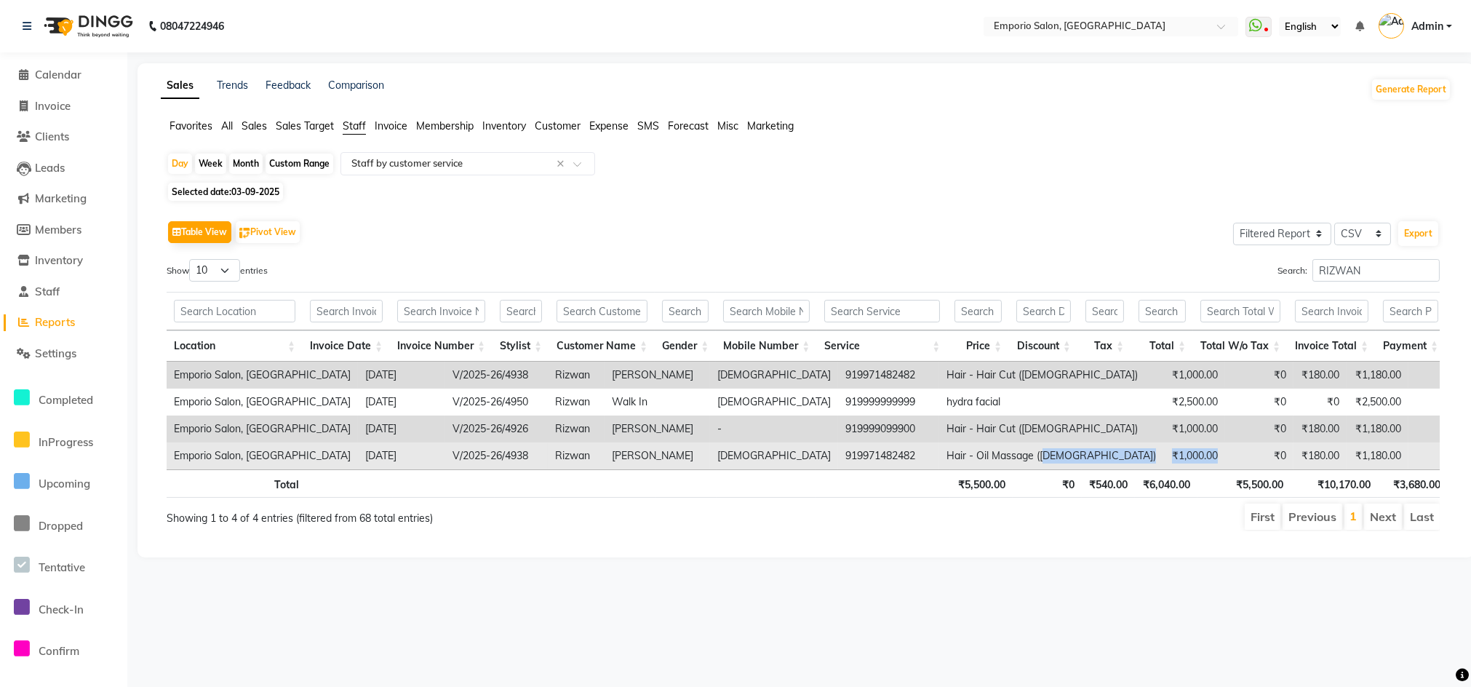
drag, startPoint x: 925, startPoint y: 456, endPoint x: 1045, endPoint y: 454, distance: 119.3
click at [1045, 454] on tr "Emporio Salon, Green Park 2025-09-03 V/2025-26/4938 Rizwan Aarnav Kampani male …" at bounding box center [1015, 455] width 1697 height 27
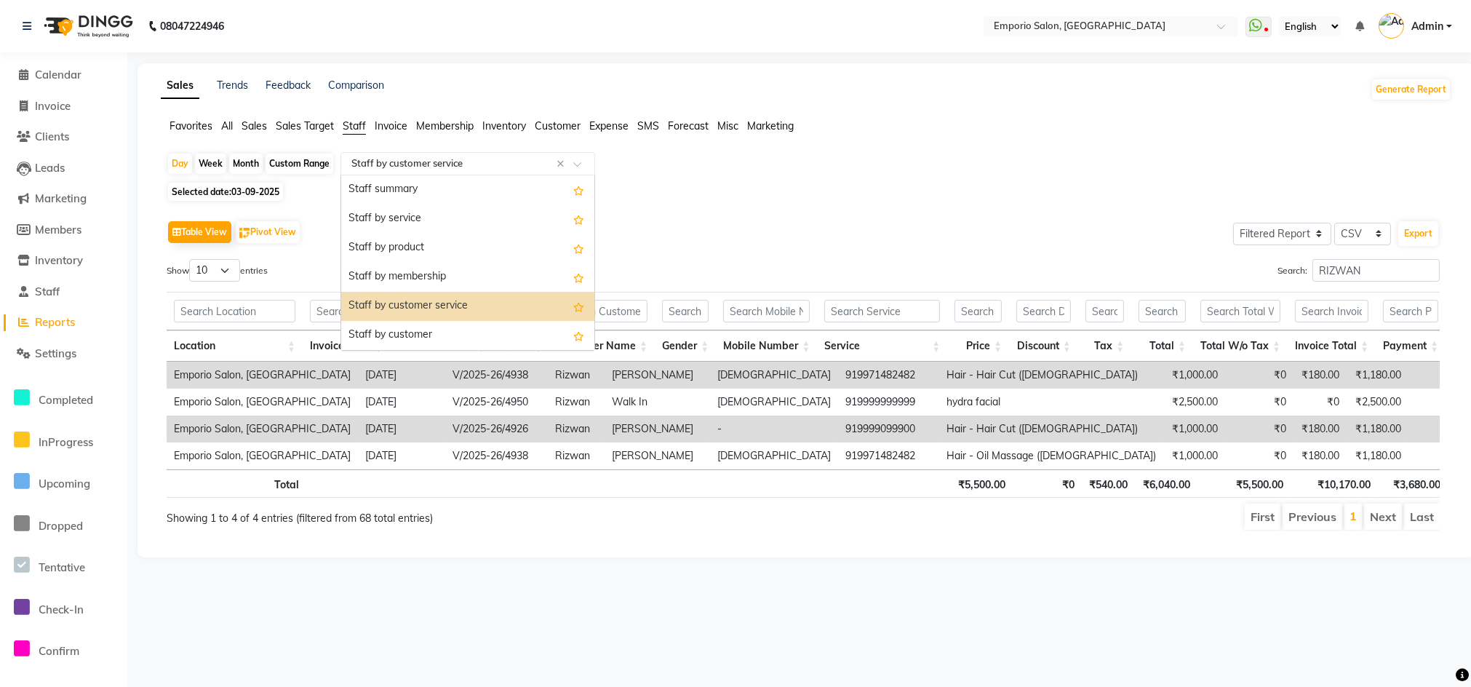
click at [467, 168] on input "text" at bounding box center [453, 163] width 210 height 15
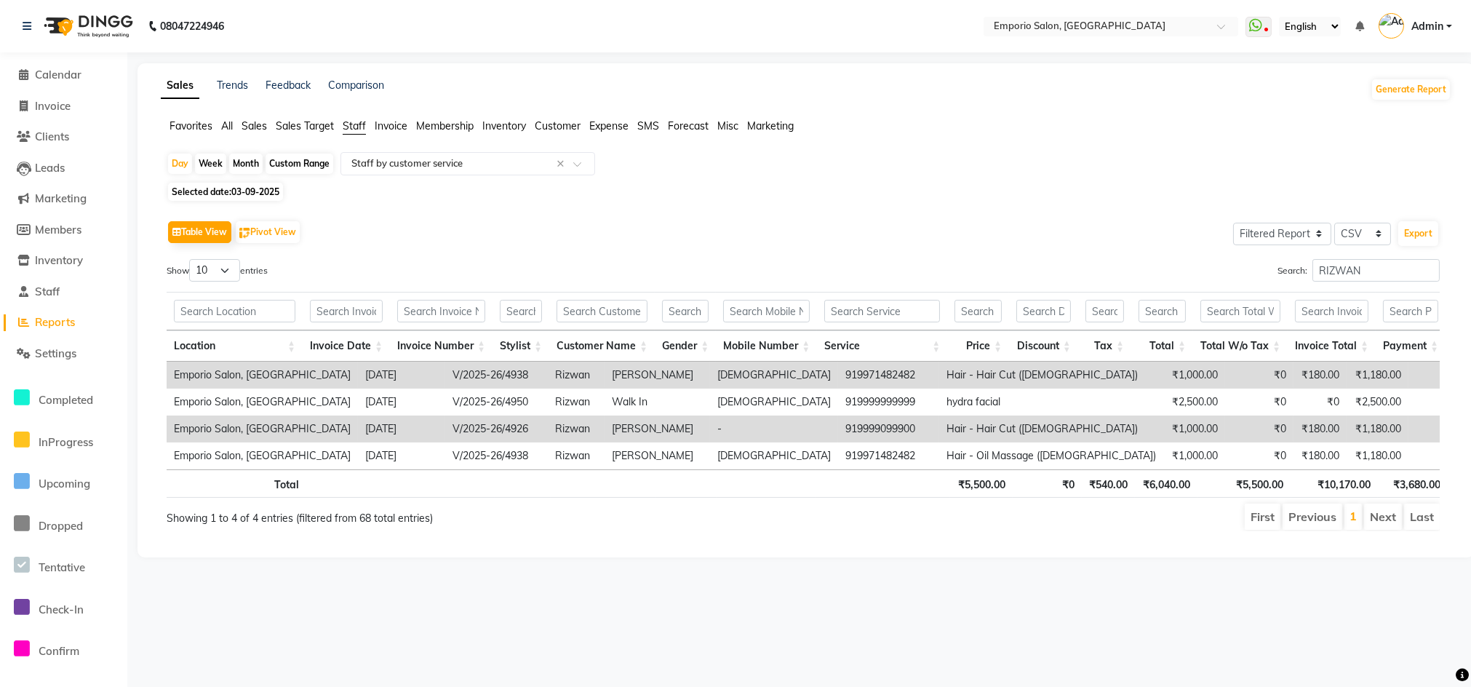
click at [889, 223] on div "Table View Pivot View Select Full Report Filtered Report Select CSV PDF Export" at bounding box center [803, 232] width 1273 height 31
click at [471, 145] on div "Favorites All Sales Sales Target Staff Invoice Membership Inventory Customer Ex…" at bounding box center [806, 133] width 1312 height 28
click at [471, 164] on input "text" at bounding box center [453, 163] width 210 height 15
drag, startPoint x: 1053, startPoint y: 229, endPoint x: 1469, endPoint y: 290, distance: 420.5
click at [1064, 230] on div "Table View Pivot View Select Full Report Filtered Report Select CSV PDF Export" at bounding box center [803, 232] width 1273 height 31
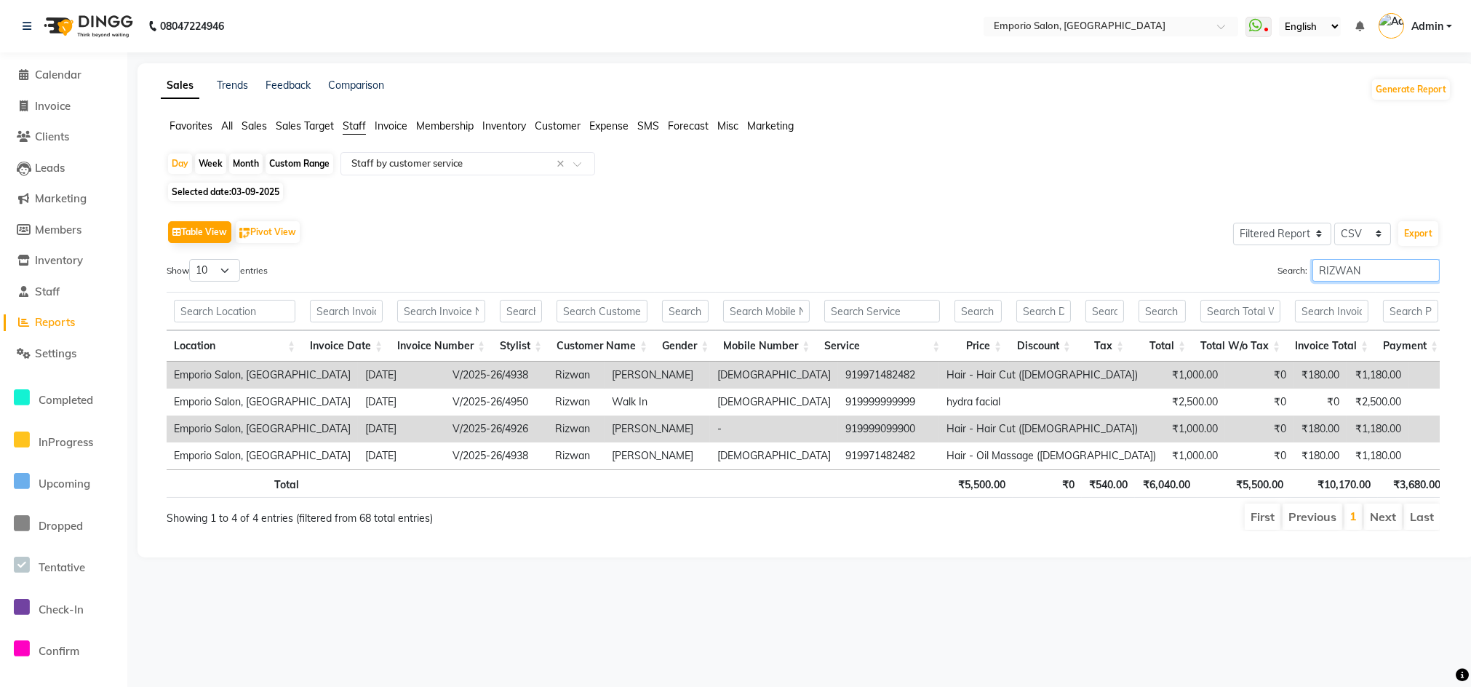
drag, startPoint x: 1361, startPoint y: 259, endPoint x: 1397, endPoint y: 266, distance: 36.4
click at [1368, 260] on input "RIZWAN" at bounding box center [1375, 270] width 127 height 23
click at [1429, 270] on input "RIZWAN" at bounding box center [1375, 270] width 127 height 23
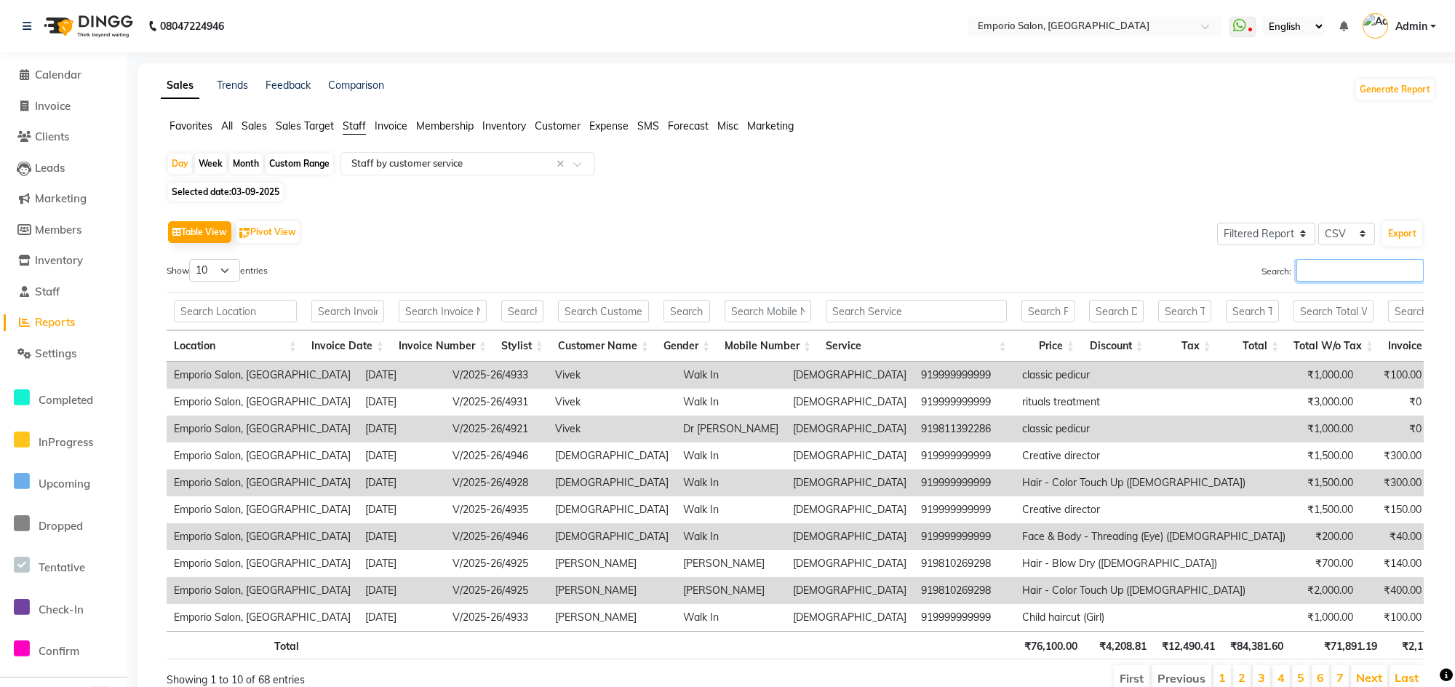
click at [1398, 271] on input "Search:" at bounding box center [1359, 270] width 127 height 23
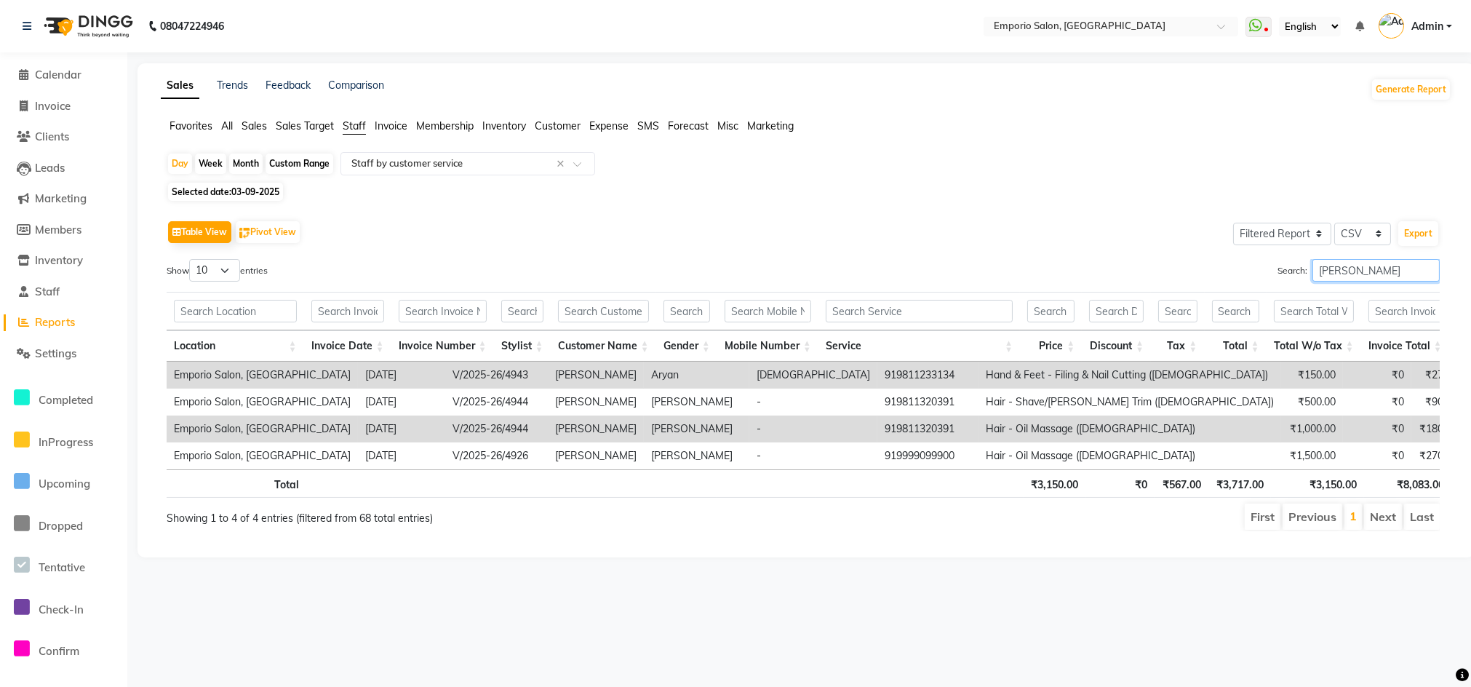
type input "VIJA"
click at [1427, 268] on input "VIJA" at bounding box center [1375, 270] width 127 height 23
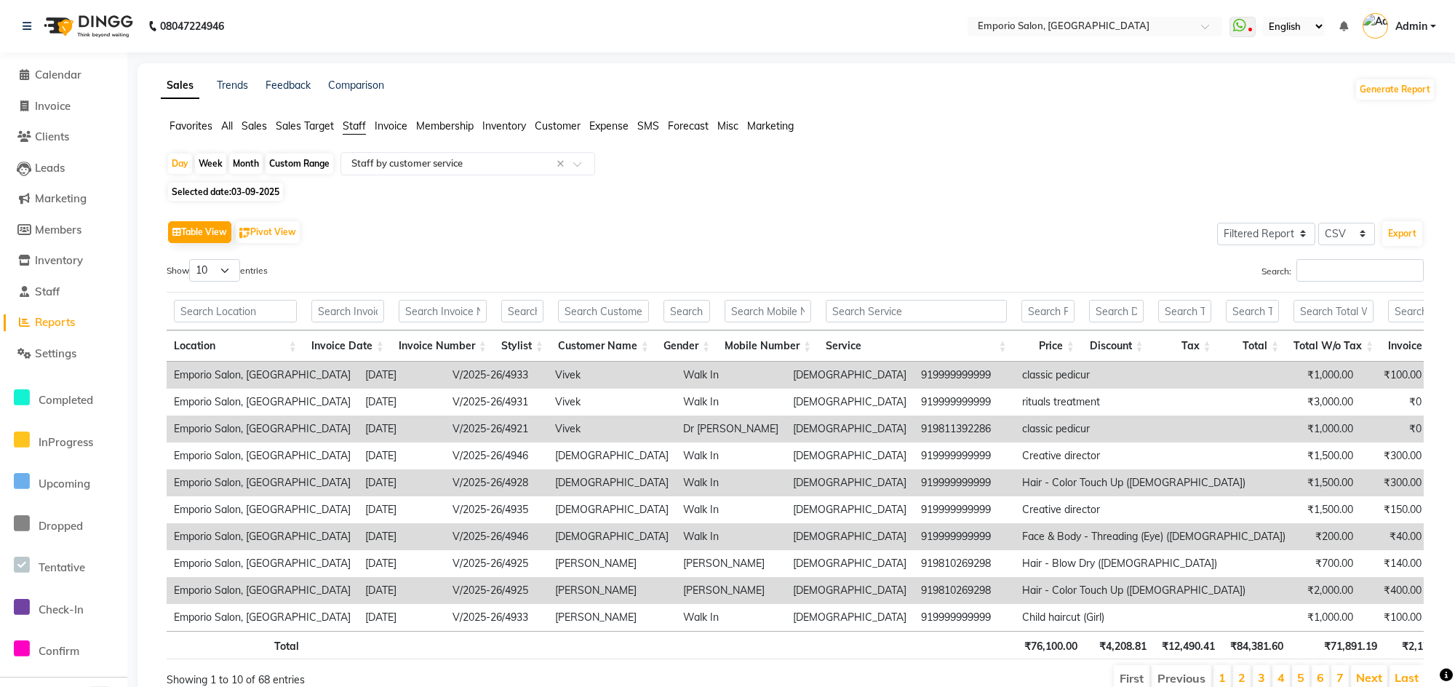
click at [459, 180] on div "Day Week Month Custom Range Select Report Type × Staff by customer service × Se…" at bounding box center [798, 428] width 1275 height 552
click at [42, 99] on span "Invoice" at bounding box center [53, 106] width 36 height 14
select select "service"
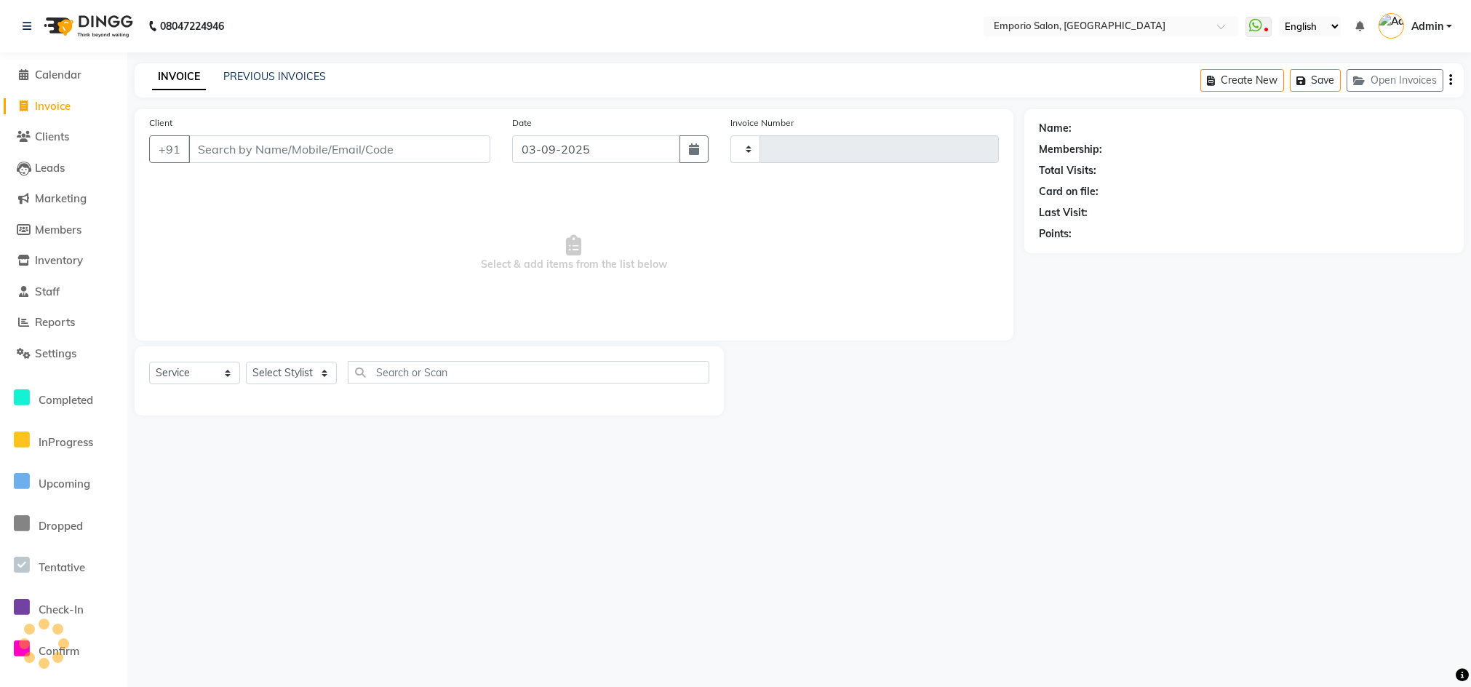
type input "4953"
select select "6332"
click at [17, 352] on icon at bounding box center [24, 353] width 14 height 11
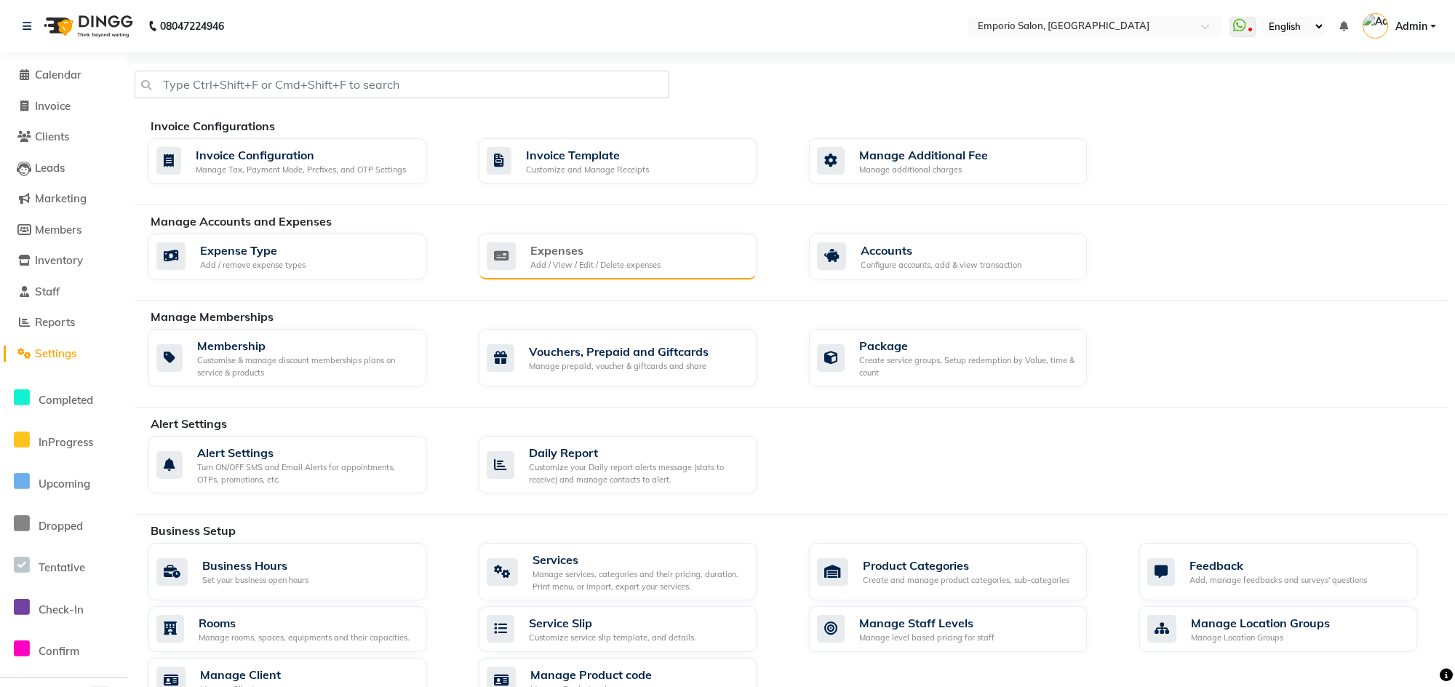
click at [559, 260] on div "Add / View / Edit / Delete expenses" at bounding box center [595, 265] width 130 height 12
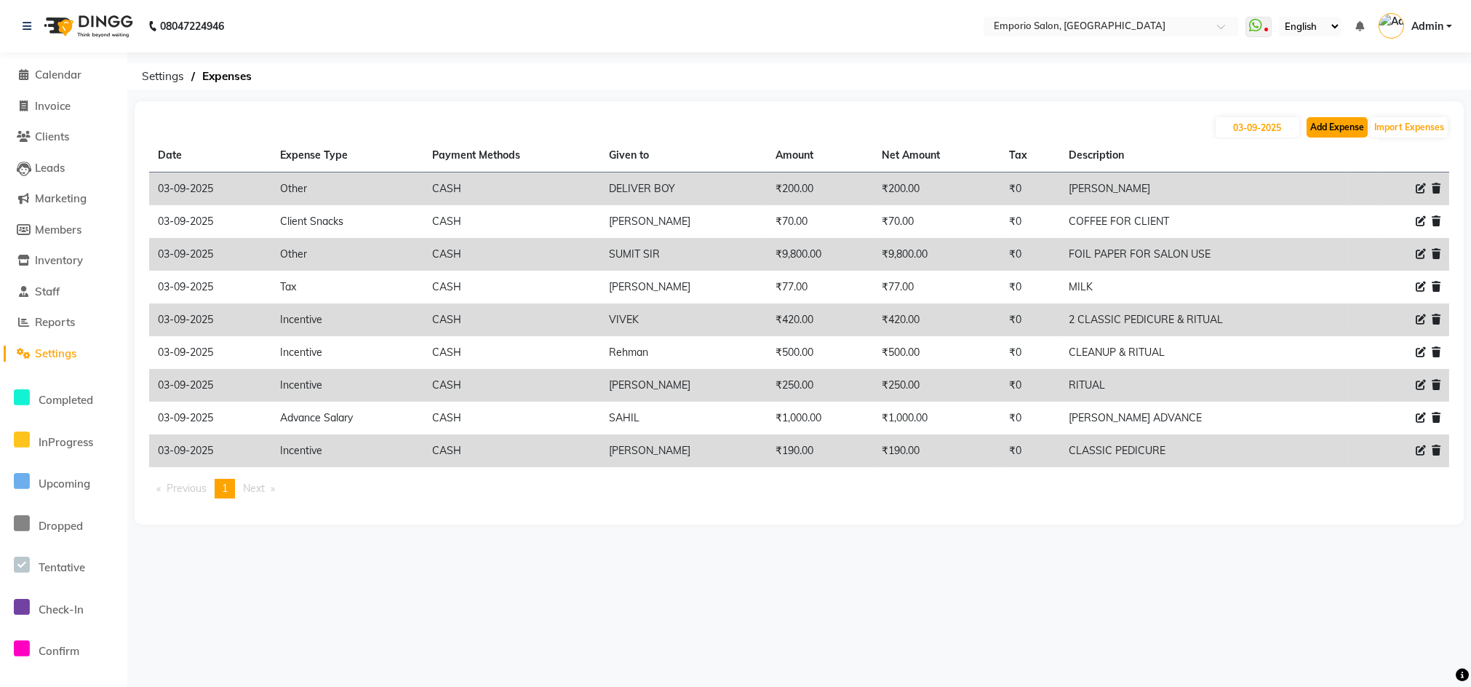
click at [1325, 131] on button "Add Expense" at bounding box center [1337, 127] width 61 height 20
select select "1"
select select "5330"
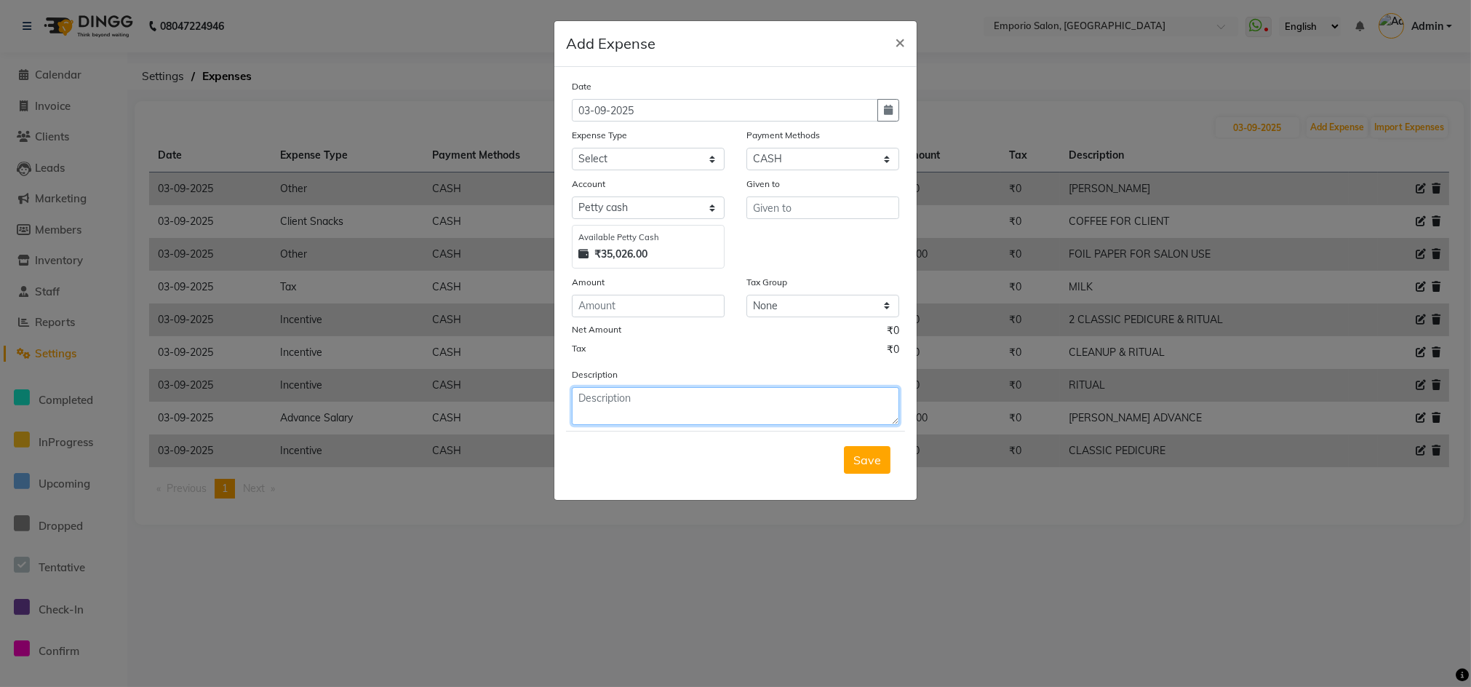
click at [653, 412] on textarea at bounding box center [735, 406] width 327 height 38
type textarea "RIZWAN OIL MASSAGE AND CLEANUP"
click at [615, 161] on select "Select Advance Salary Bank charges Car maintenance Cash transfer to bank Cash t…" at bounding box center [648, 159] width 153 height 23
select select "15"
click at [572, 148] on select "Select Advance Salary Bank charges Car maintenance Cash transfer to bank Cash t…" at bounding box center [648, 159] width 153 height 23
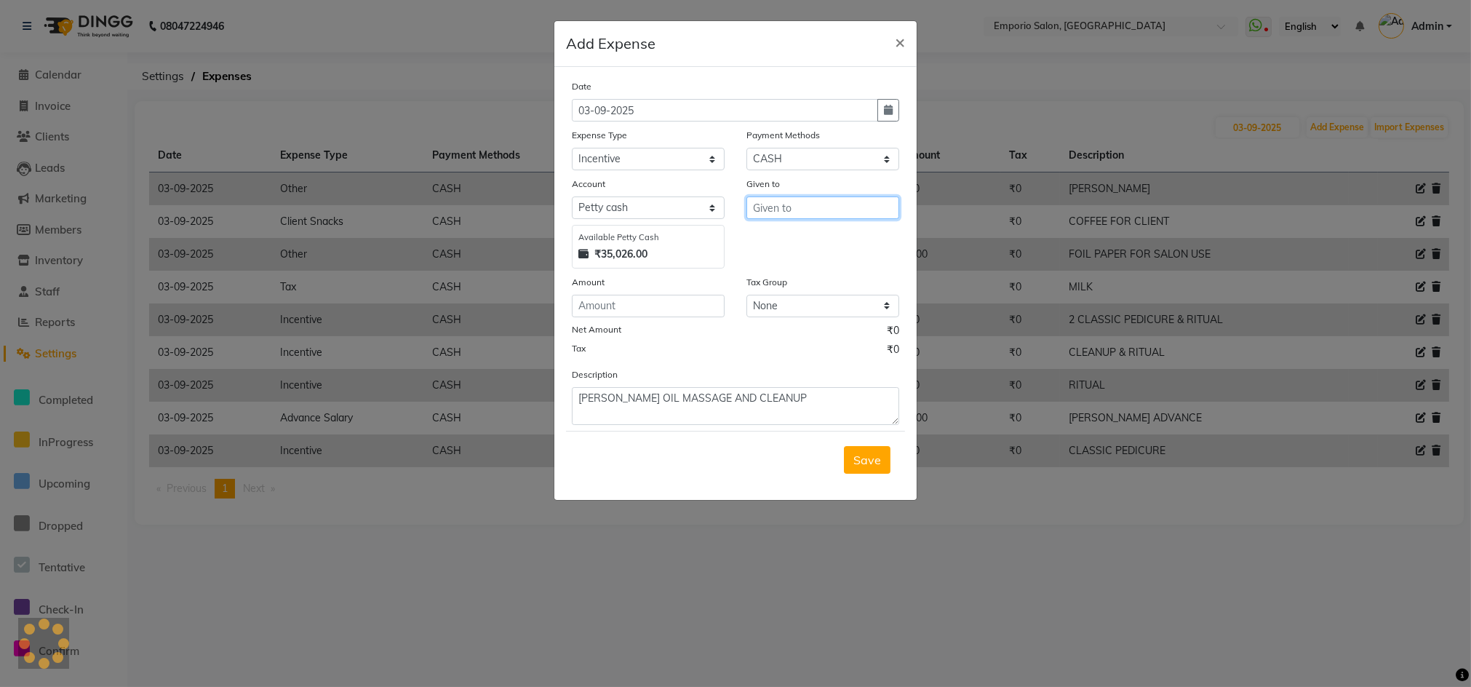
click at [799, 205] on input "text" at bounding box center [822, 207] width 153 height 23
click at [793, 265] on ngb-highlight "Ri zwan" at bounding box center [785, 262] width 41 height 15
type input "Rizwan"
click at [670, 314] on input "number" at bounding box center [648, 306] width 153 height 23
type input "200"
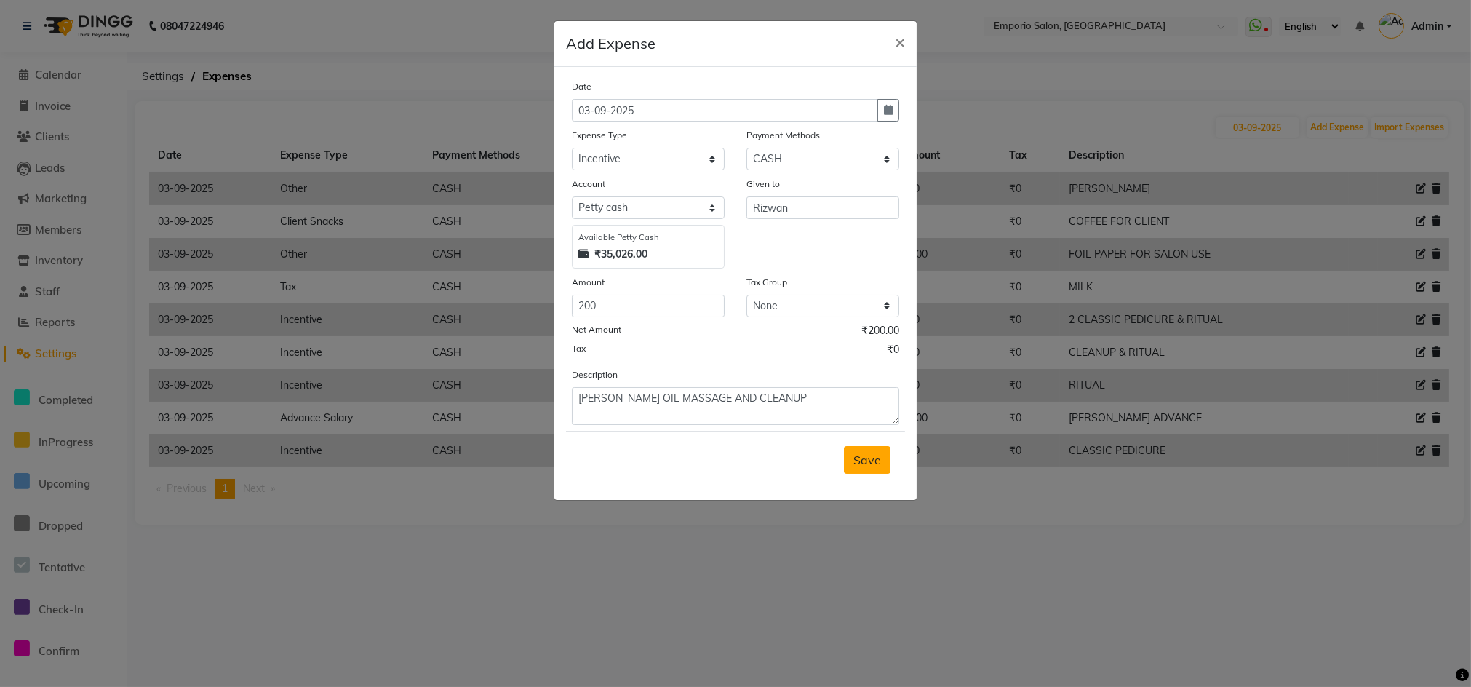
click at [870, 458] on span "Save" at bounding box center [867, 459] width 28 height 15
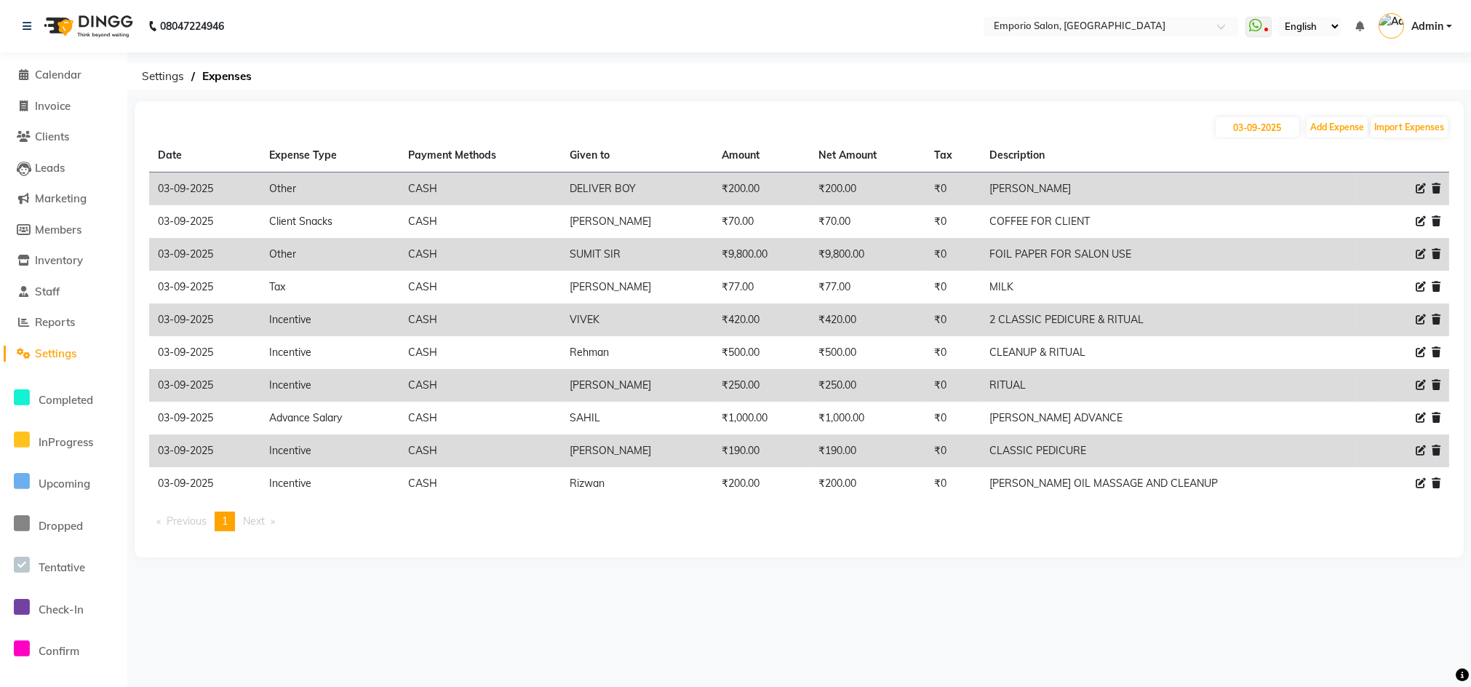
drag, startPoint x: 781, startPoint y: 385, endPoint x: 699, endPoint y: 387, distance: 82.2
click at [701, 387] on tr "03-09-2025 Incentive CASH Sam ₹250.00 ₹250.00 ₹0 RITUAL" at bounding box center [799, 385] width 1300 height 33
click at [42, 312] on li "Reports" at bounding box center [63, 322] width 127 height 31
click at [54, 322] on span "Reports" at bounding box center [55, 322] width 40 height 14
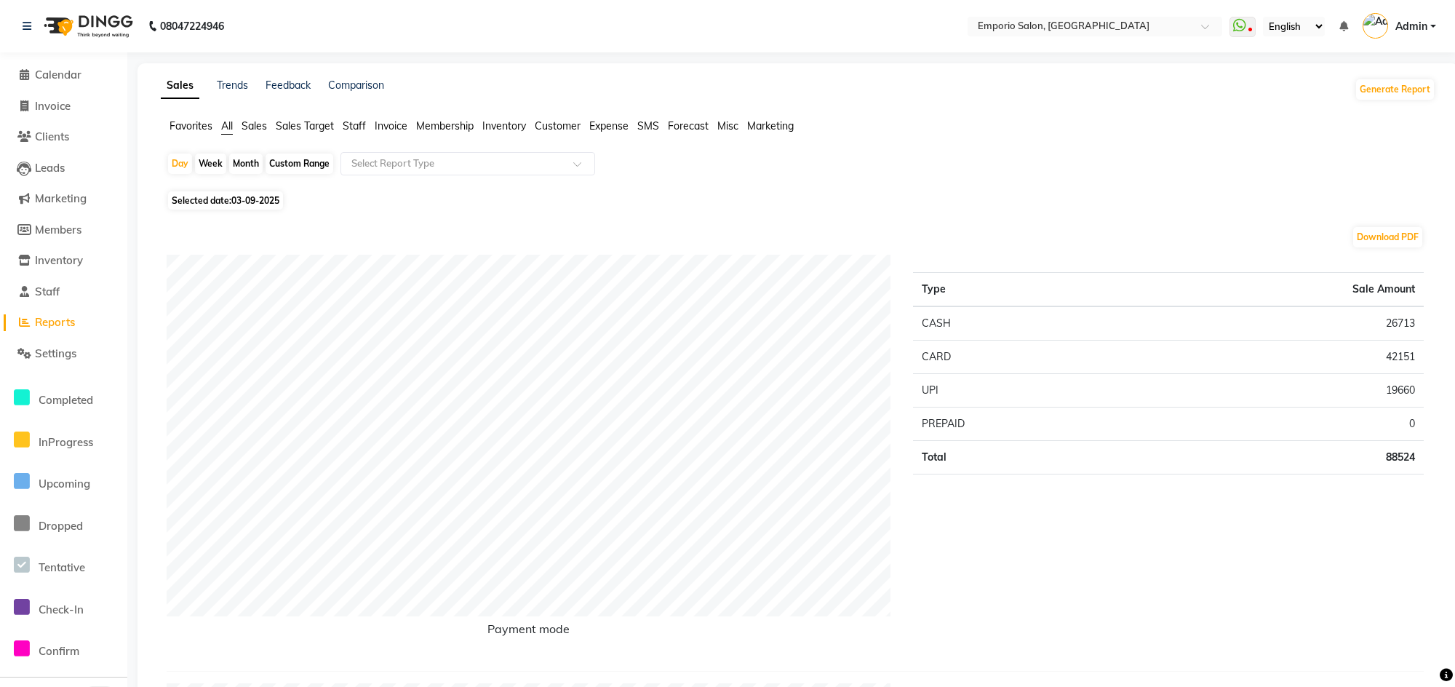
click at [359, 119] on span "Staff" at bounding box center [354, 125] width 23 height 13
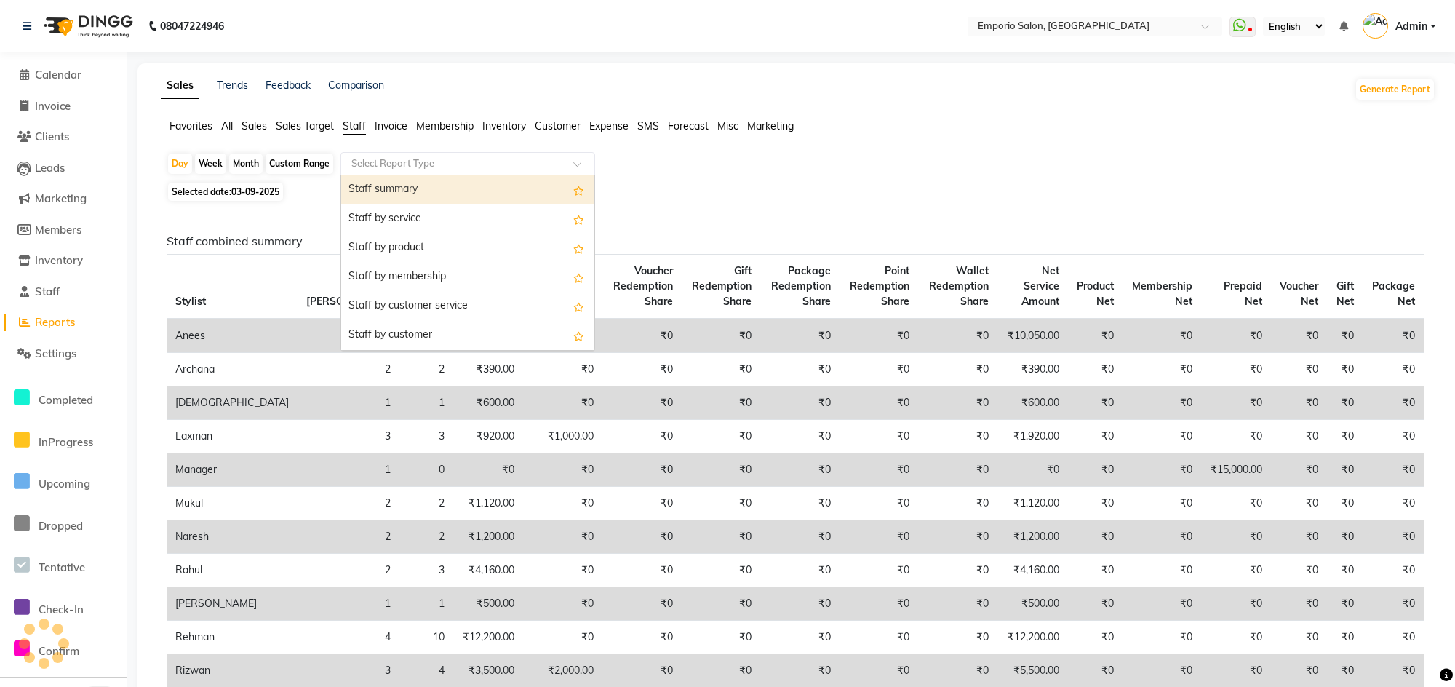
click at [355, 163] on input "text" at bounding box center [453, 163] width 210 height 15
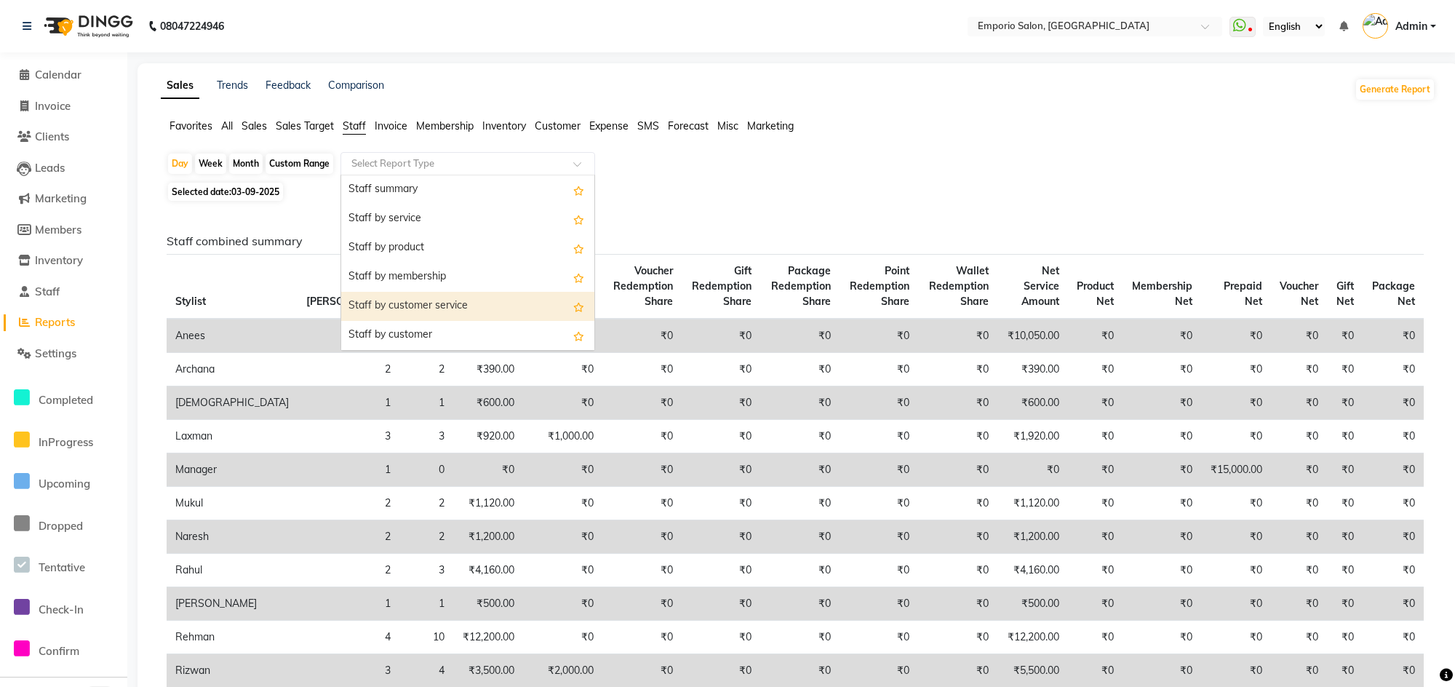
drag, startPoint x: 372, startPoint y: 301, endPoint x: 410, endPoint y: 300, distance: 37.1
click at [375, 301] on div "Staff by customer service" at bounding box center [467, 306] width 253 height 29
select select "filtered_report"
select select "csv"
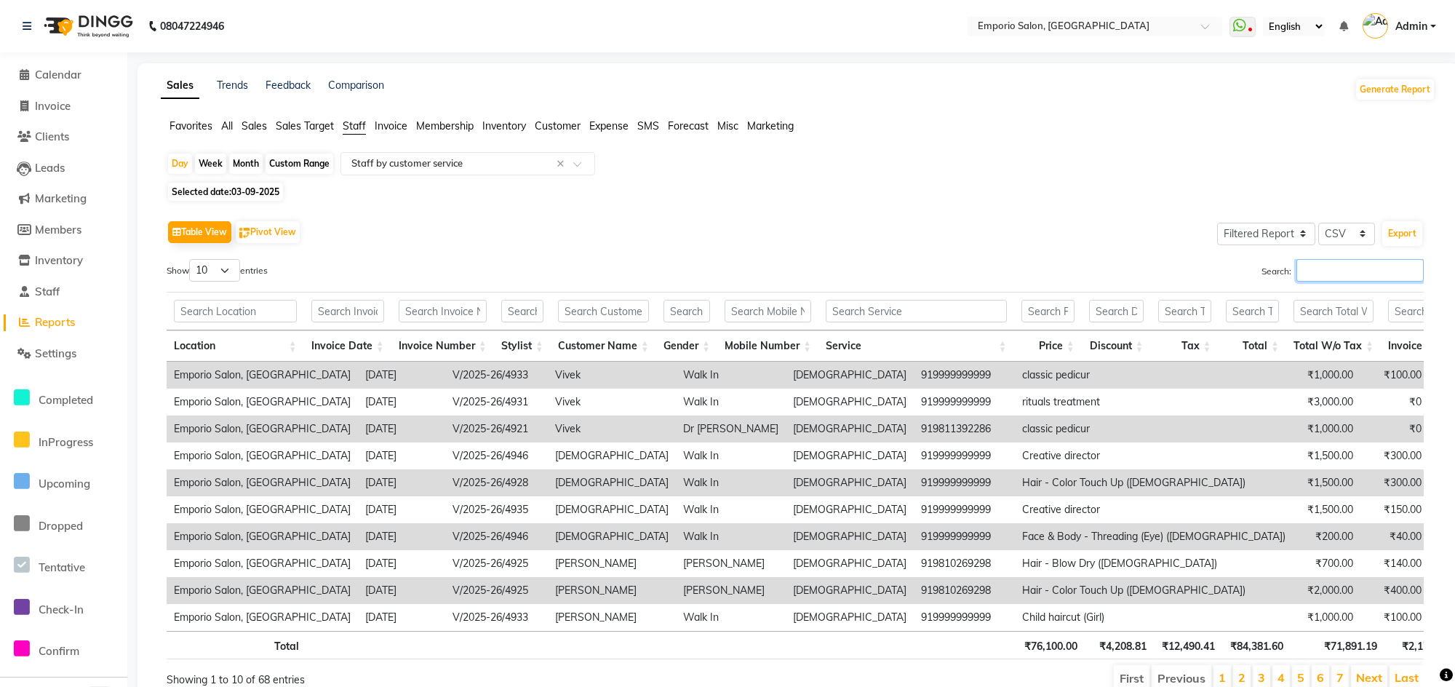
click at [1320, 268] on input "Search:" at bounding box center [1359, 270] width 127 height 23
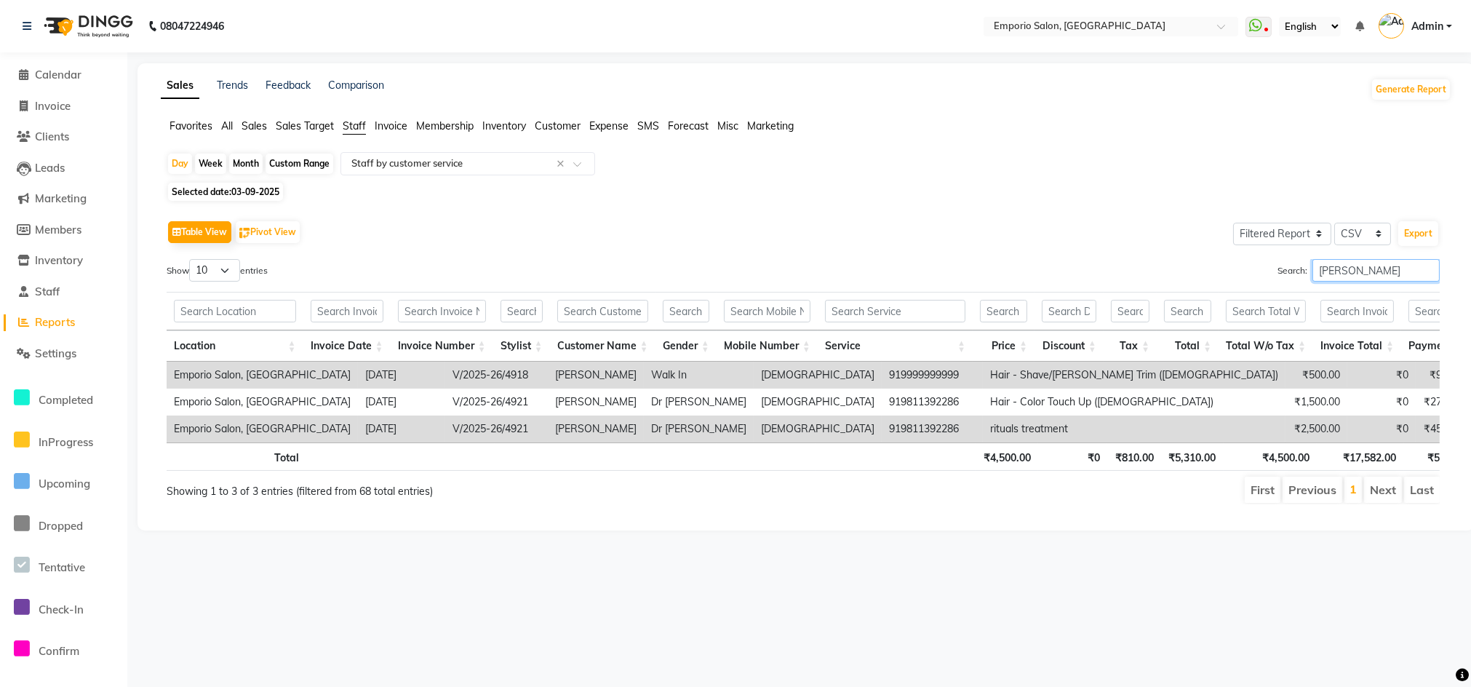
type input "SAM"
drag, startPoint x: 963, startPoint y: 431, endPoint x: 1045, endPoint y: 427, distance: 82.3
click at [1045, 427] on tr "Emporio Salon, Green Park 2025-09-03 V/2025-26/4921 Sam Dr Anjali female 919811…" at bounding box center [1076, 428] width 1819 height 27
click at [57, 316] on span "Reports" at bounding box center [55, 322] width 40 height 14
click at [56, 346] on li "Settings" at bounding box center [63, 353] width 127 height 31
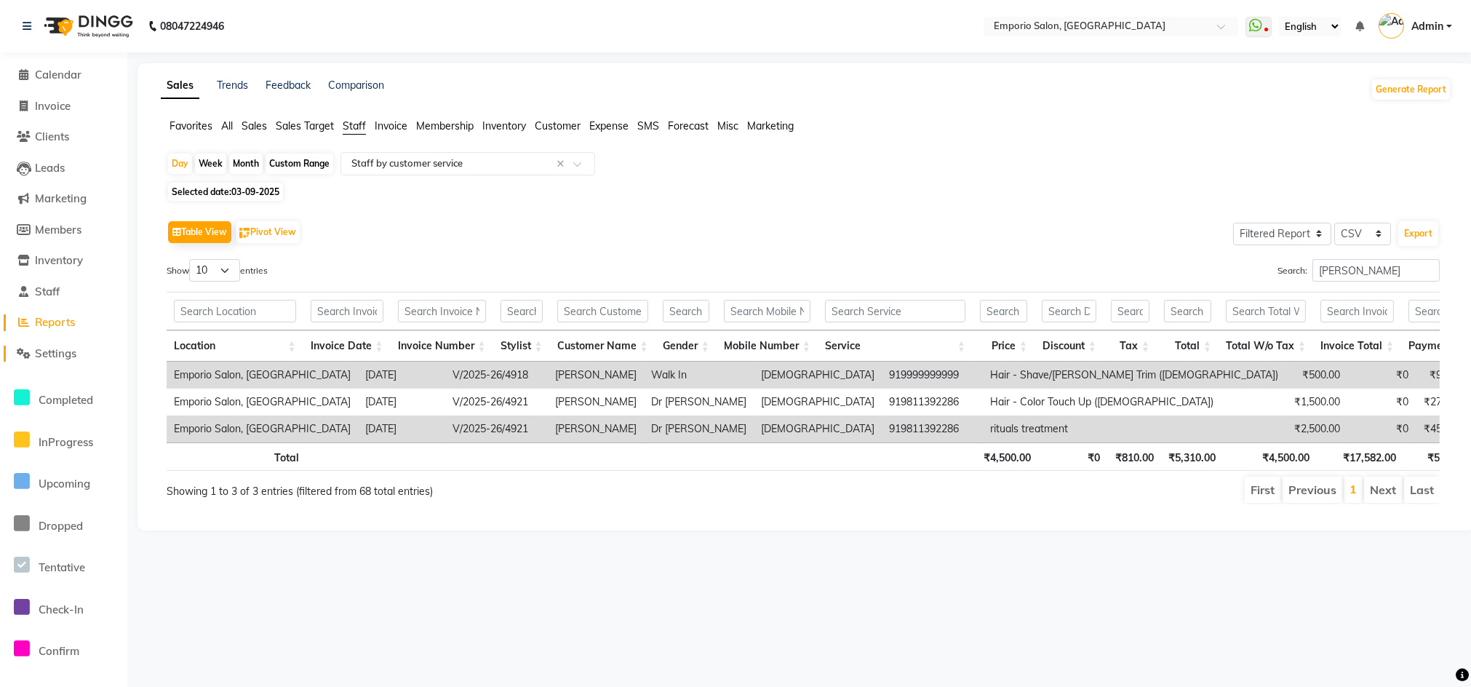
click at [55, 347] on span "Settings" at bounding box center [55, 353] width 41 height 14
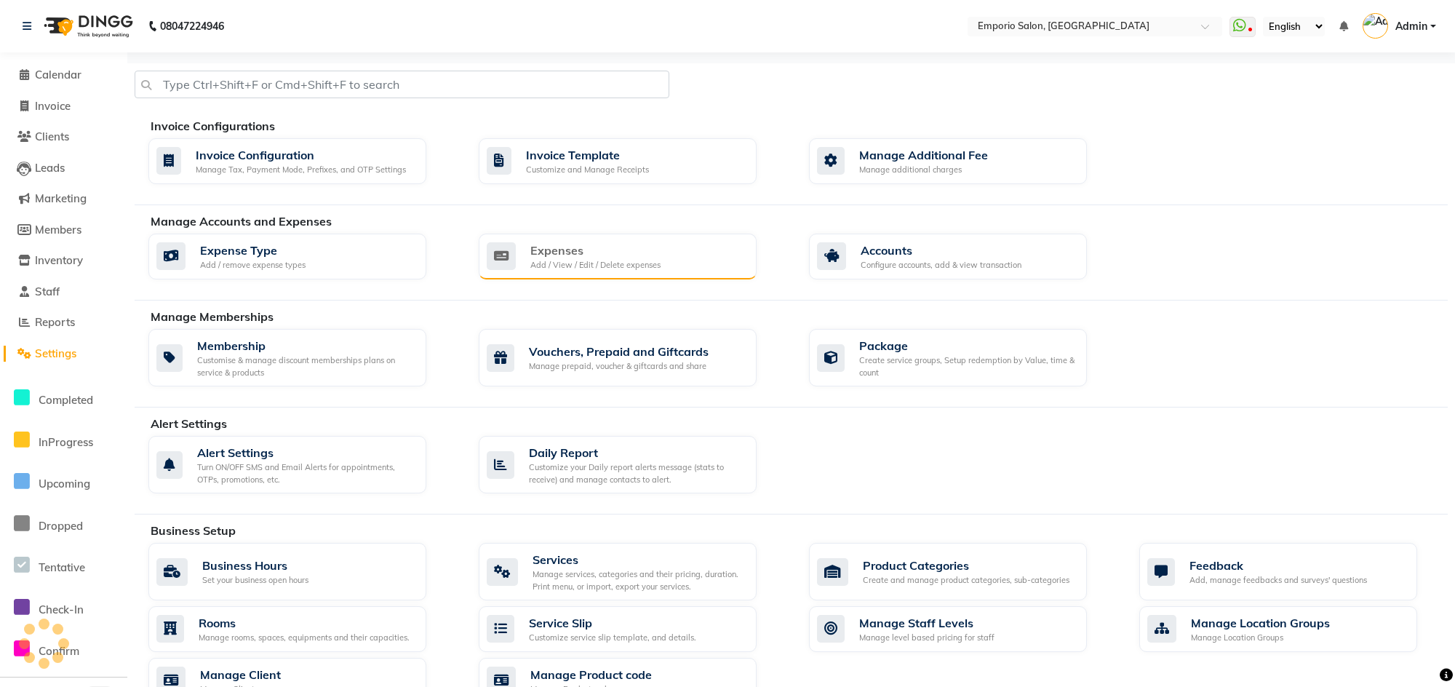
click at [543, 259] on div "Add / View / Edit / Delete expenses" at bounding box center [595, 265] width 130 height 12
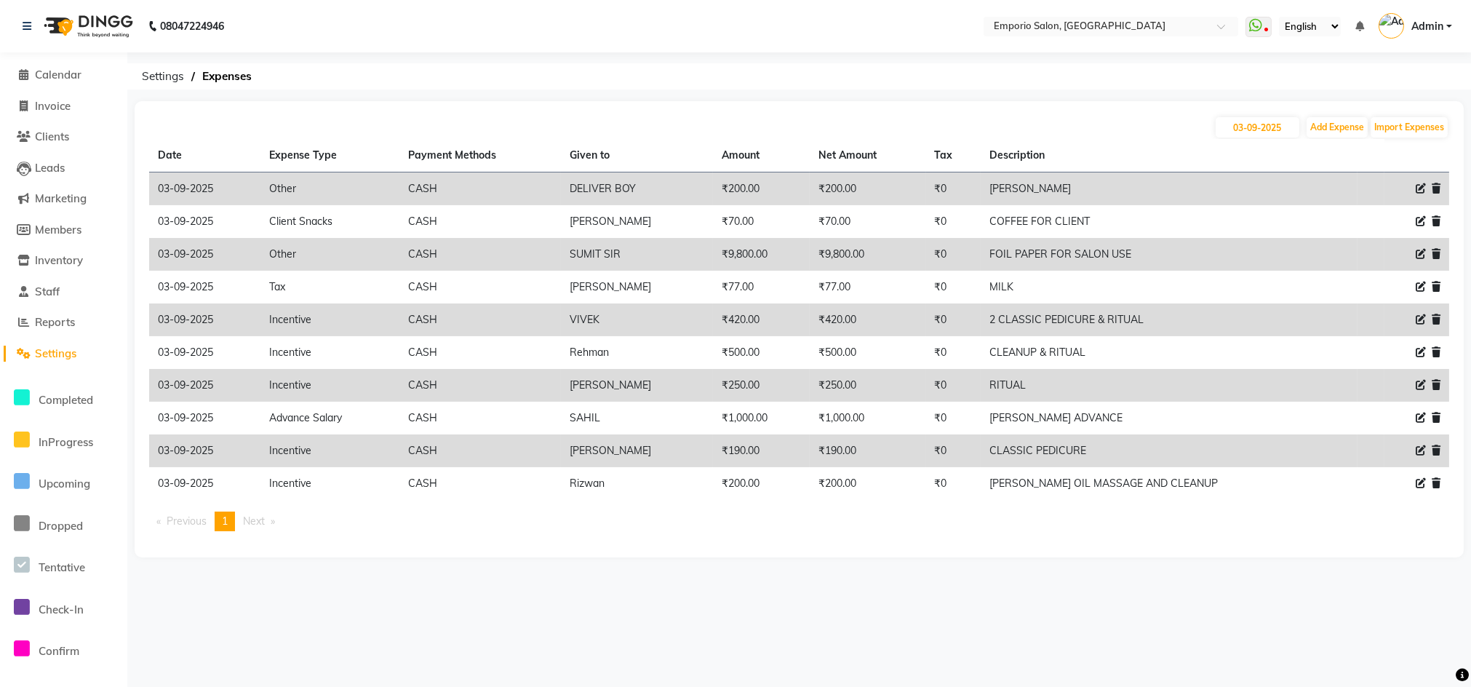
click at [1414, 387] on div at bounding box center [1416, 385] width 47 height 15
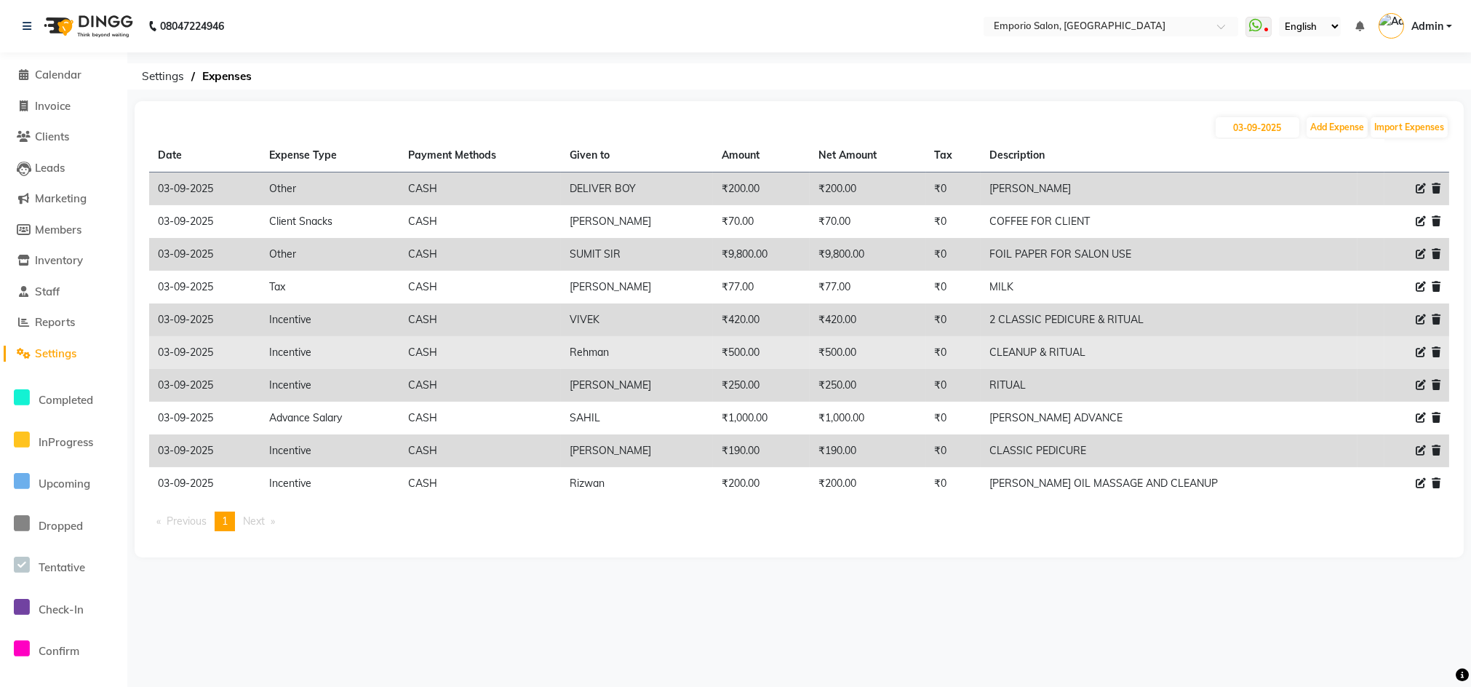
click at [1414, 350] on div at bounding box center [1416, 352] width 47 height 15
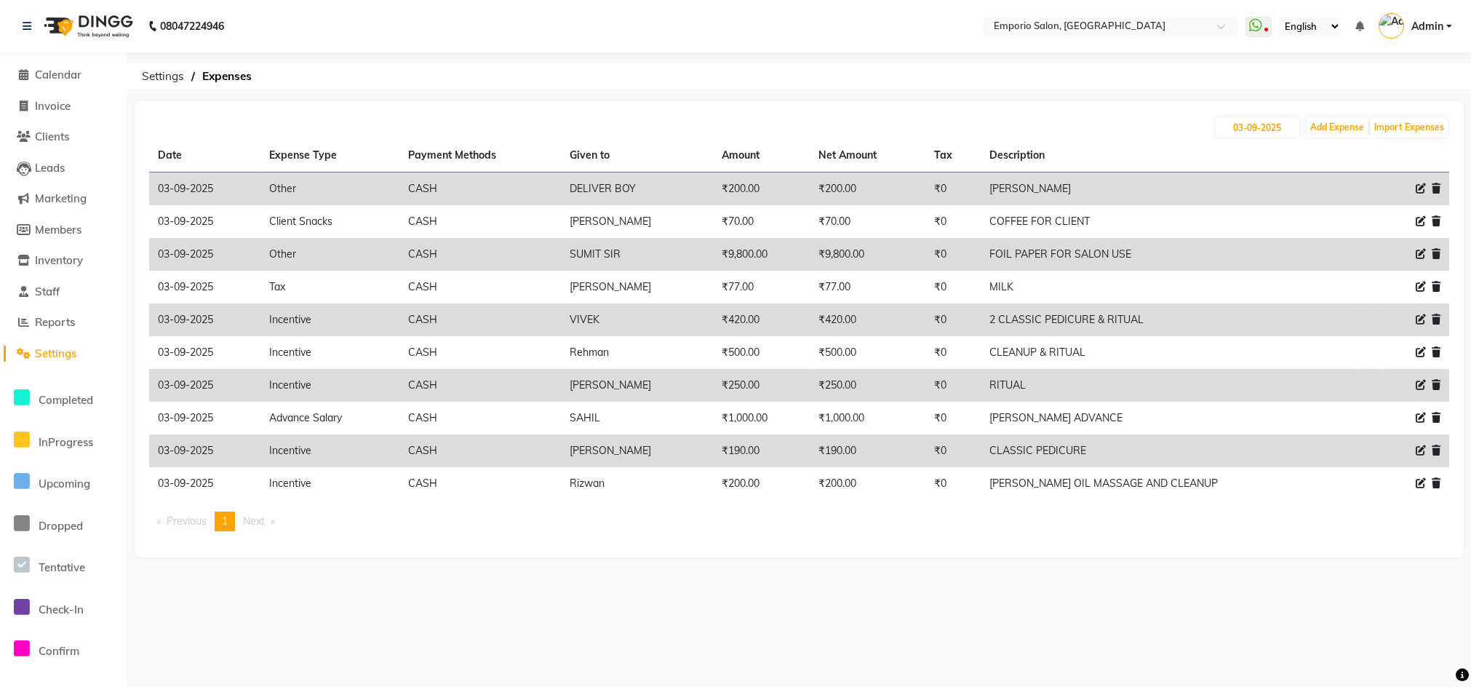
click at [1421, 382] on icon at bounding box center [1421, 385] width 10 height 10
select select "15"
select select "1"
select select "5330"
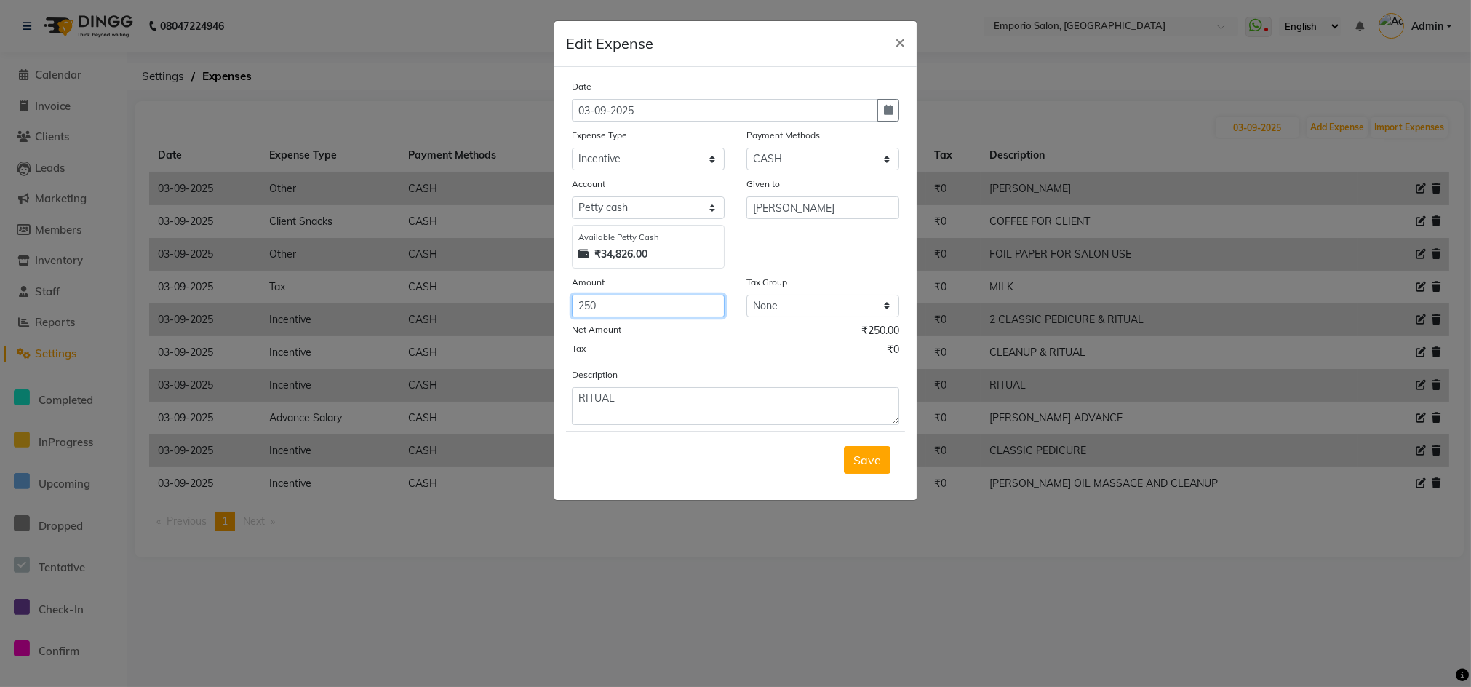
click at [624, 309] on input "250" at bounding box center [648, 306] width 153 height 23
type input "2"
type input "150"
click span "Save"
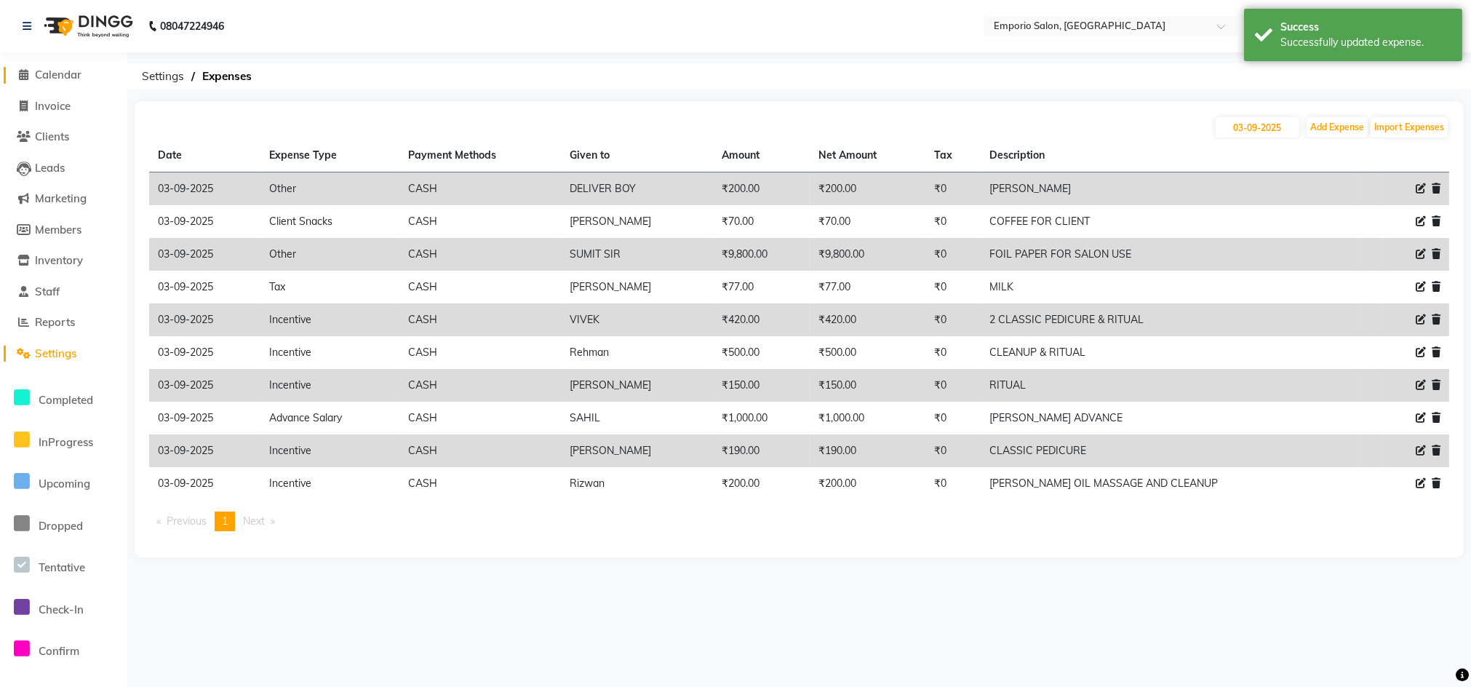
click span "Calendar"
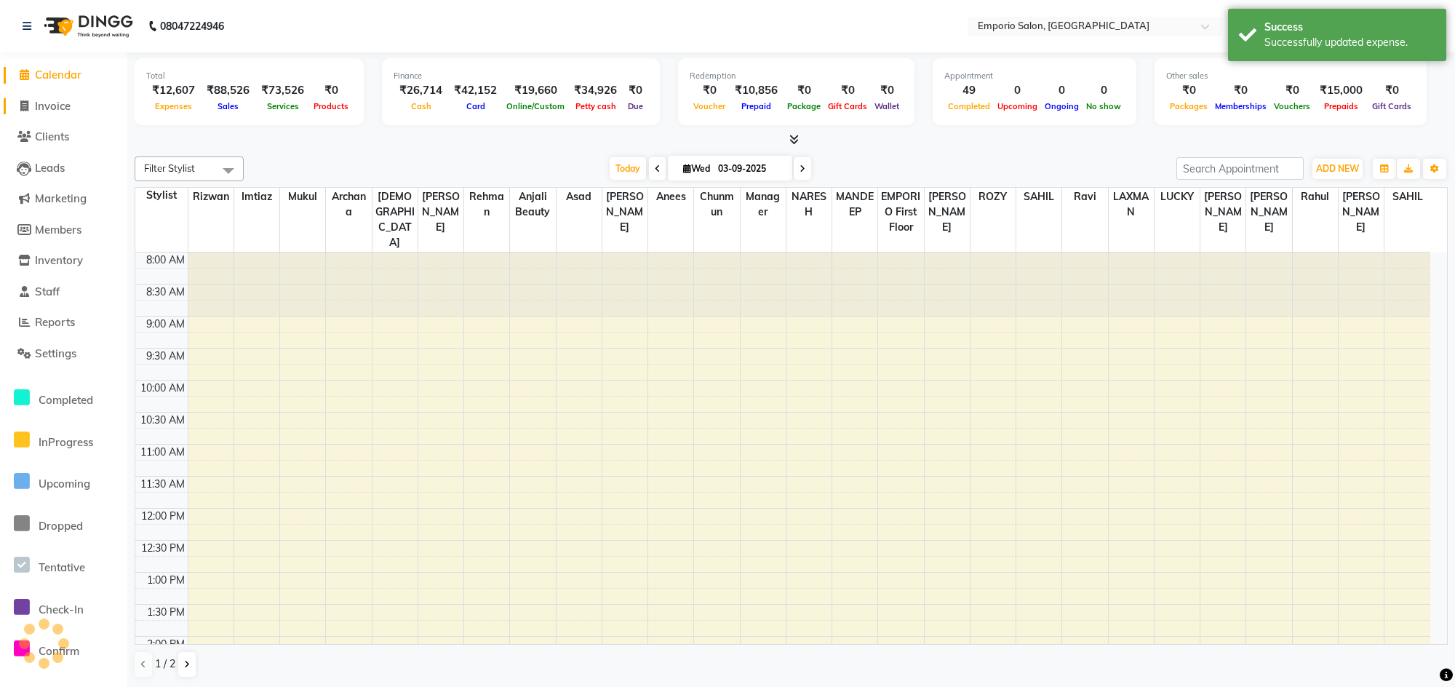
click span "Invoice"
select select "service"
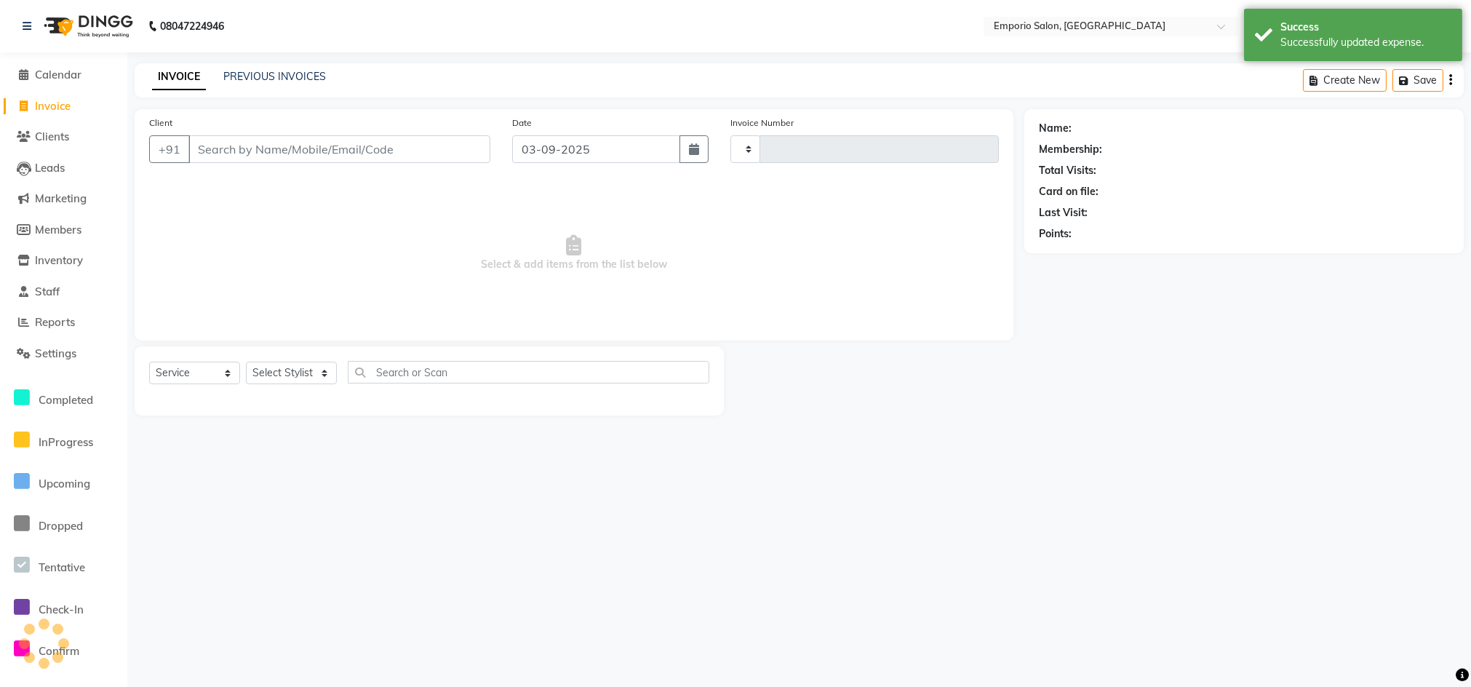
type input "4953"
select select "6332"
drag, startPoint x: 328, startPoint y: 82, endPoint x: 319, endPoint y: 81, distance: 9.6
click div "INVOICE PREVIOUS INVOICES"
click link "PREVIOUS INVOICES"
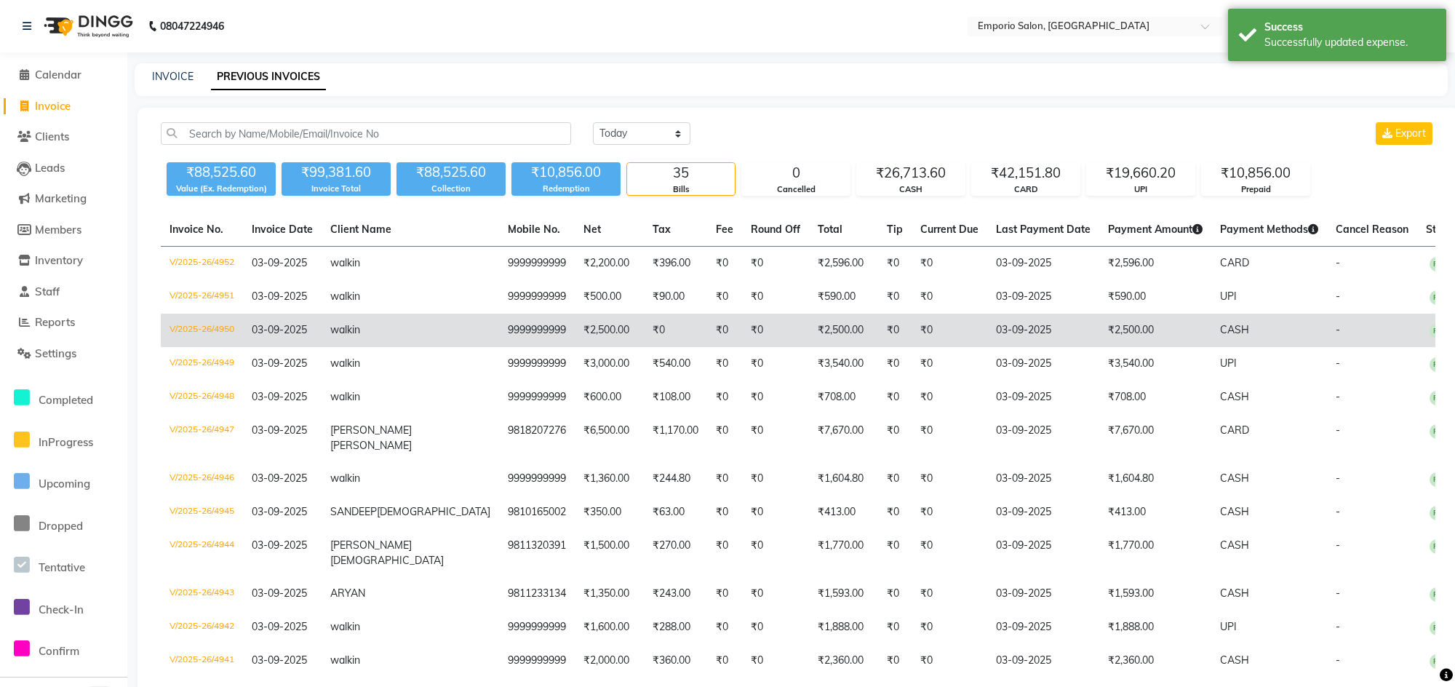
click td "03-09-2025"
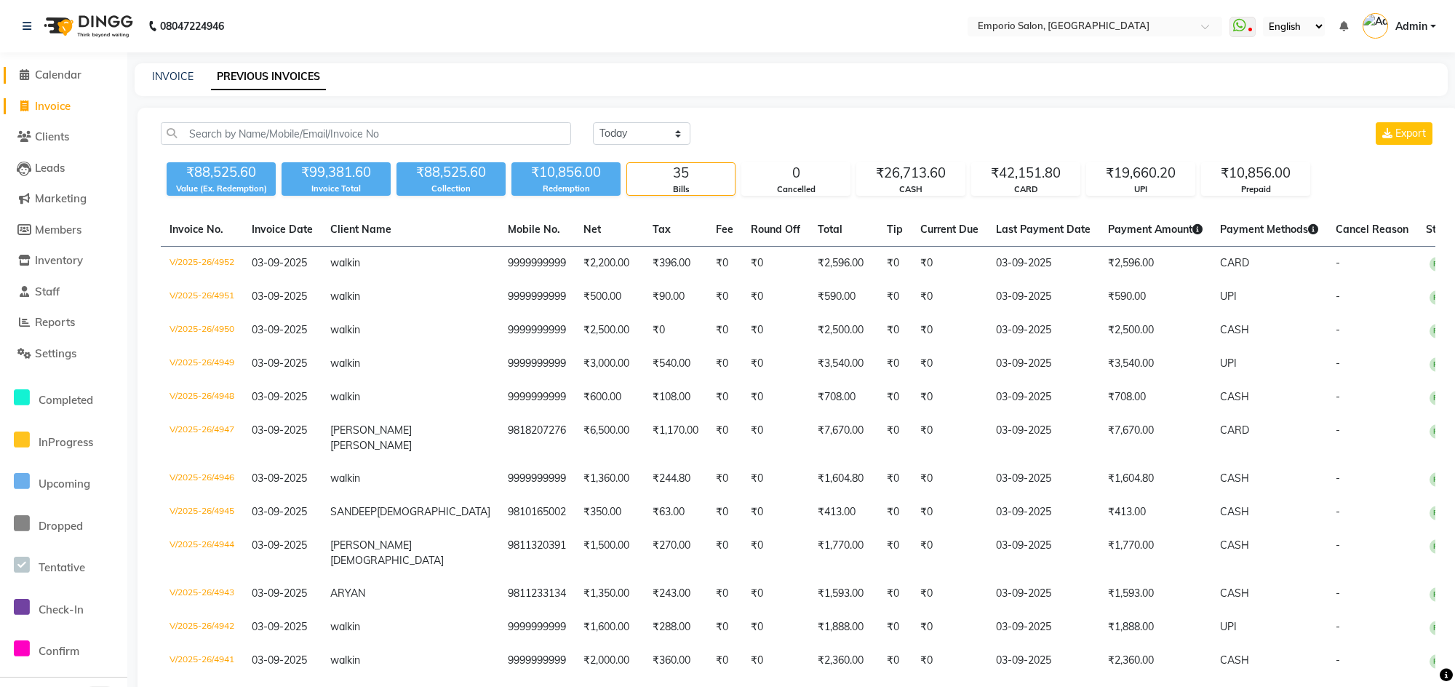
click span "Calendar"
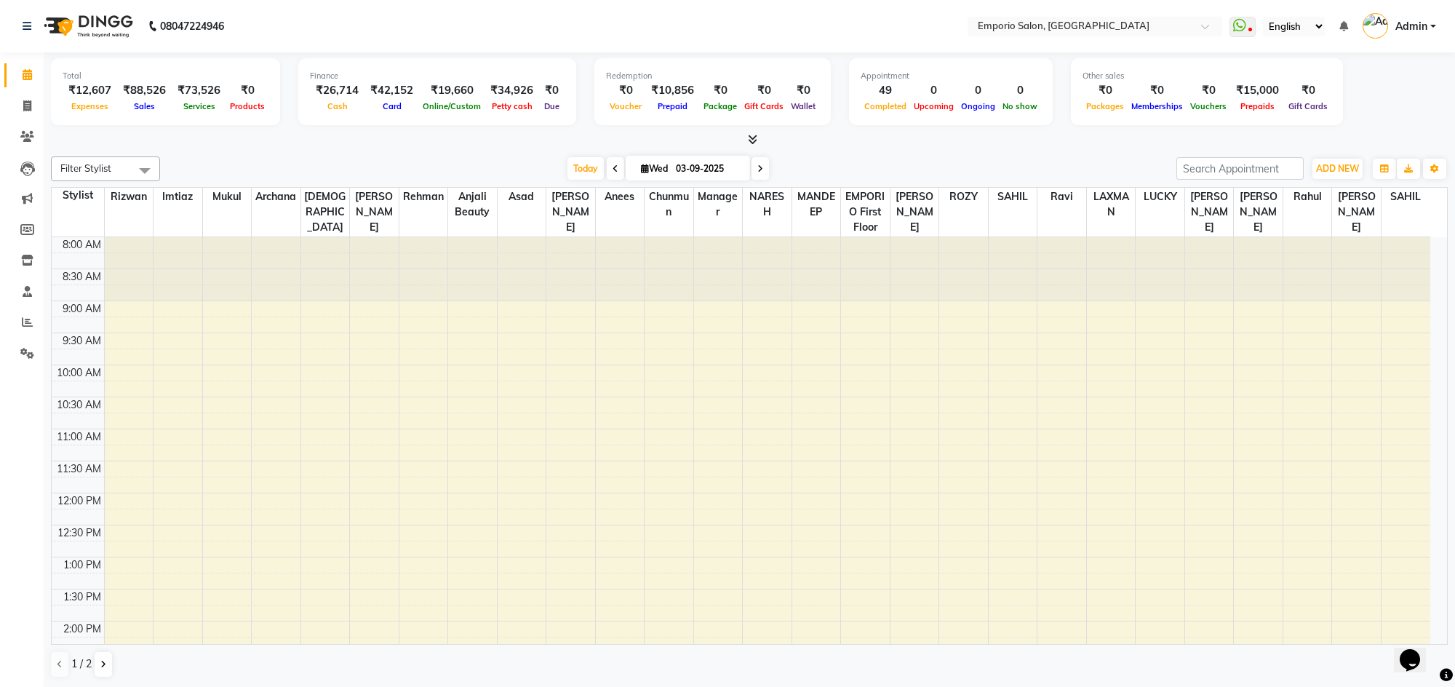
drag, startPoint x: 529, startPoint y: 76, endPoint x: 468, endPoint y: 80, distance: 61.3
click at [468, 80] on div "Finance" at bounding box center [437, 76] width 255 height 12
click at [12, 354] on link "Settings" at bounding box center [21, 354] width 35 height 24
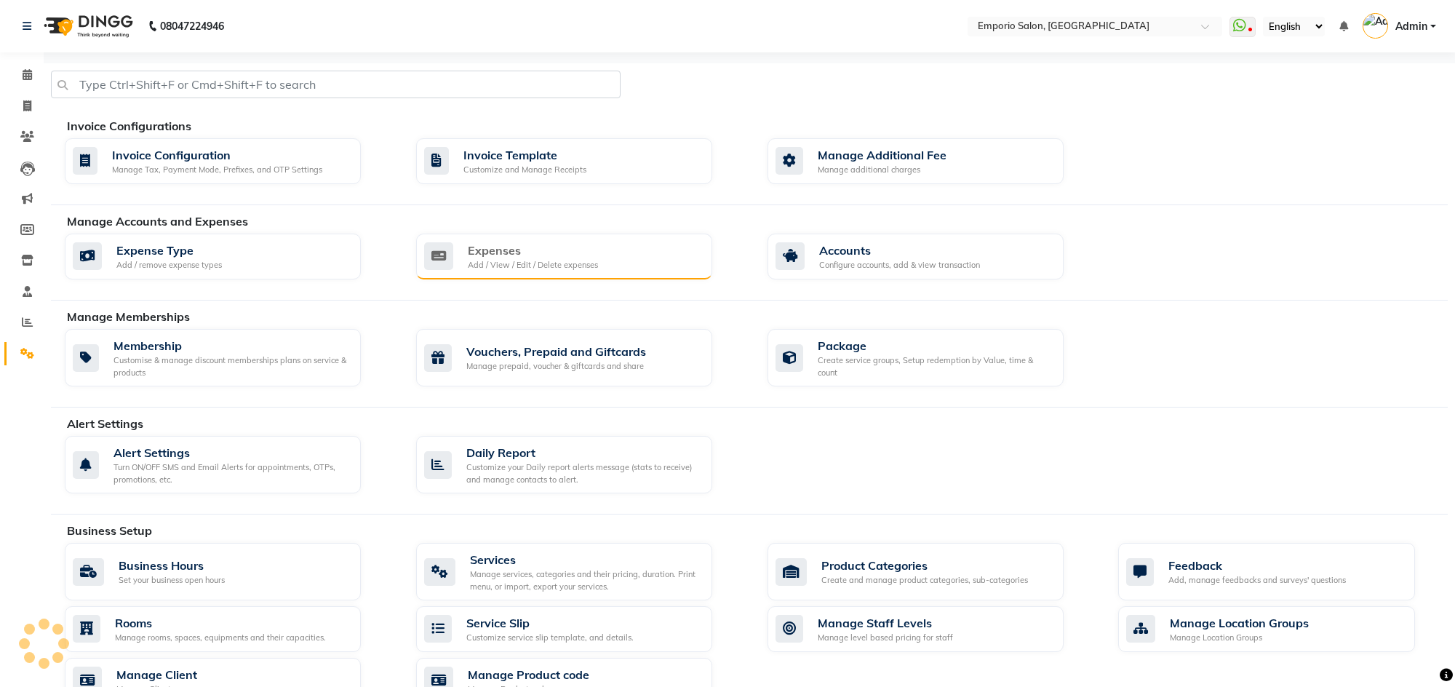
click at [565, 267] on div "Add / View / Edit / Delete expenses" at bounding box center [533, 265] width 130 height 12
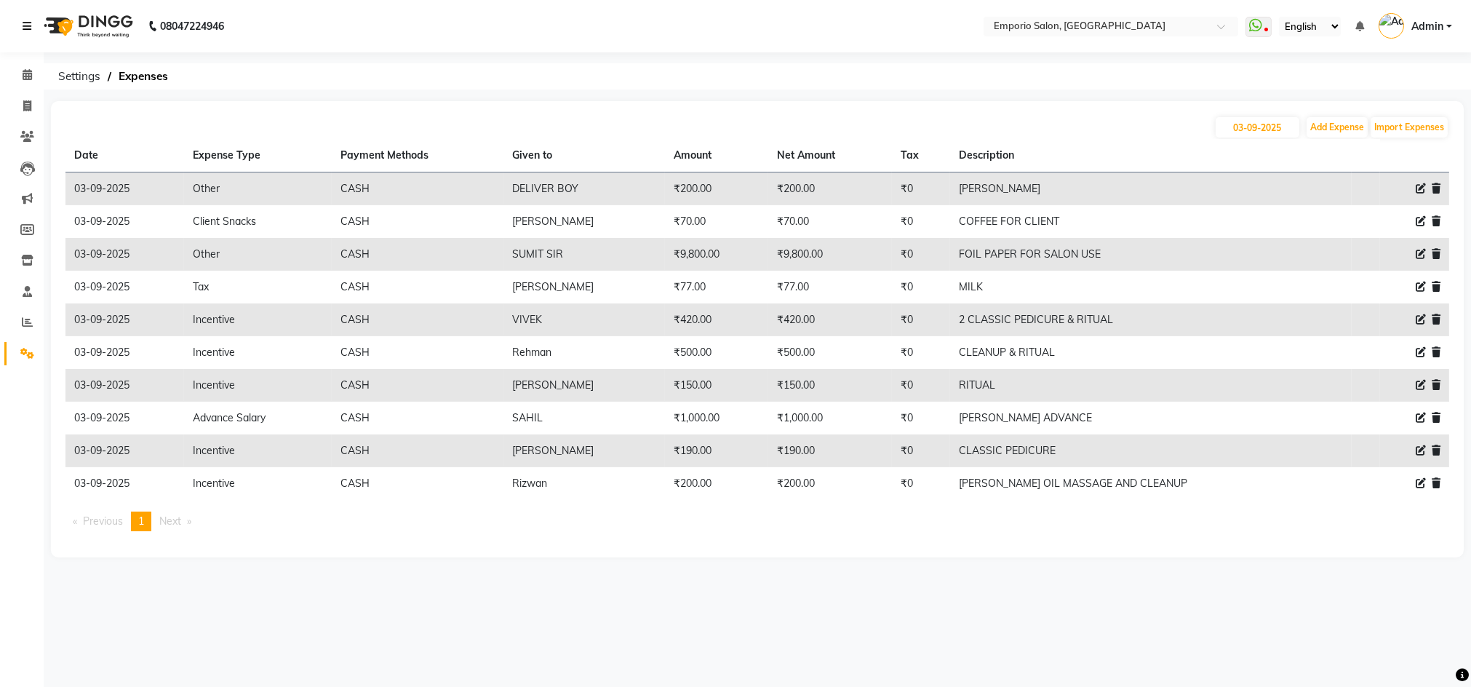
click at [23, 37] on link at bounding box center [30, 26] width 15 height 41
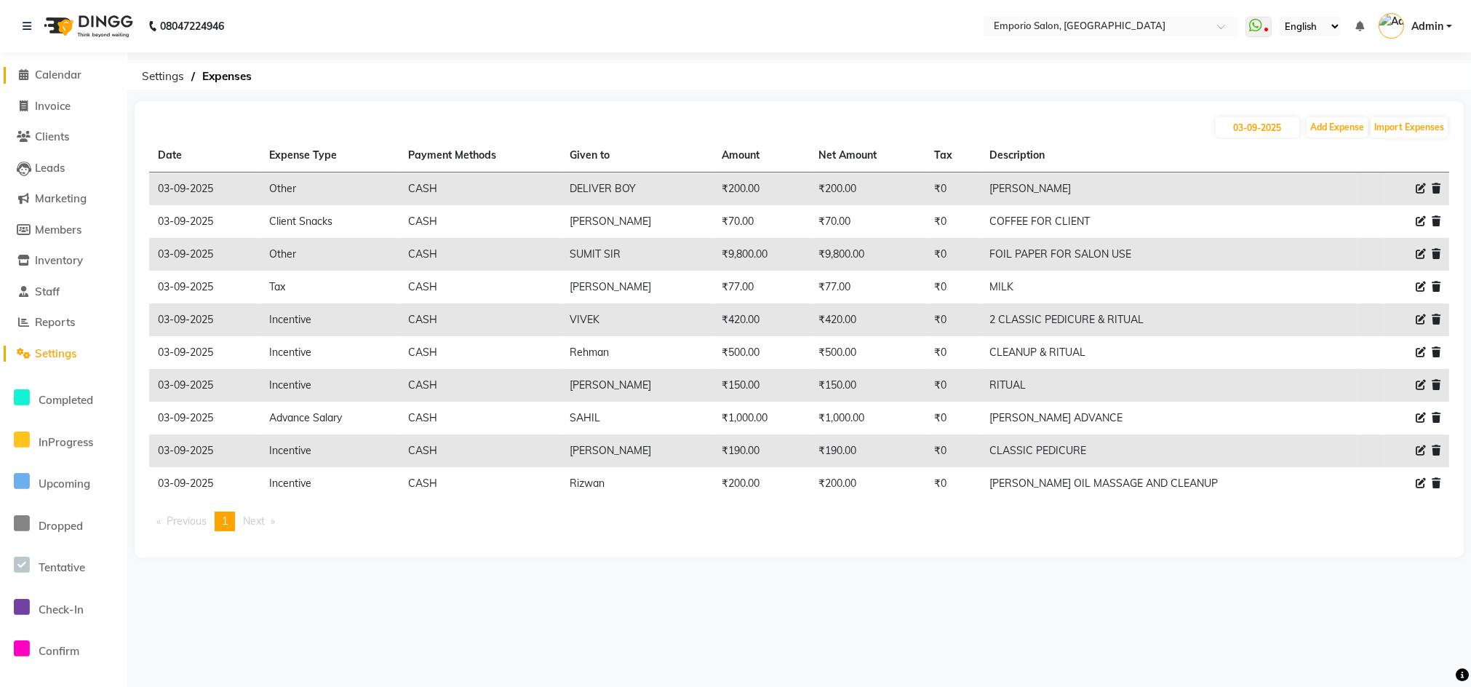
click at [45, 79] on span "Calendar" at bounding box center [58, 75] width 47 height 14
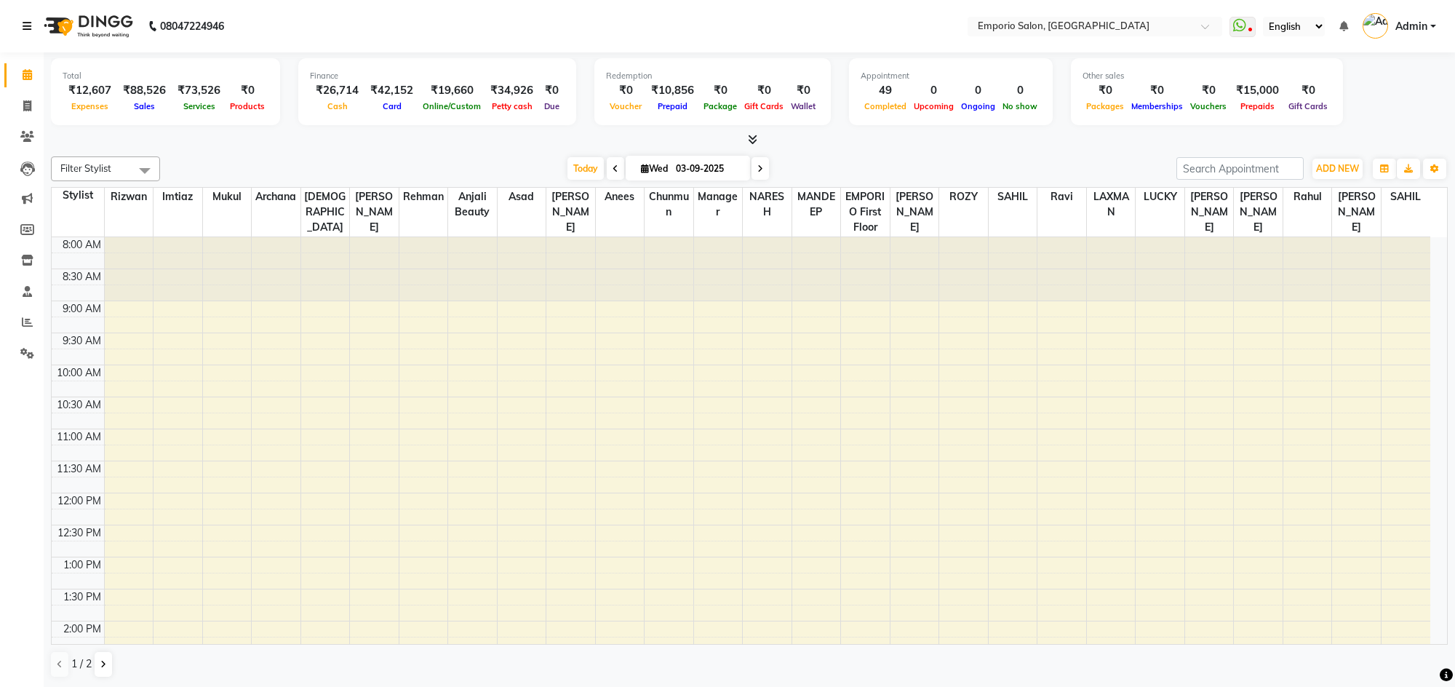
click at [26, 21] on icon at bounding box center [27, 26] width 9 height 10
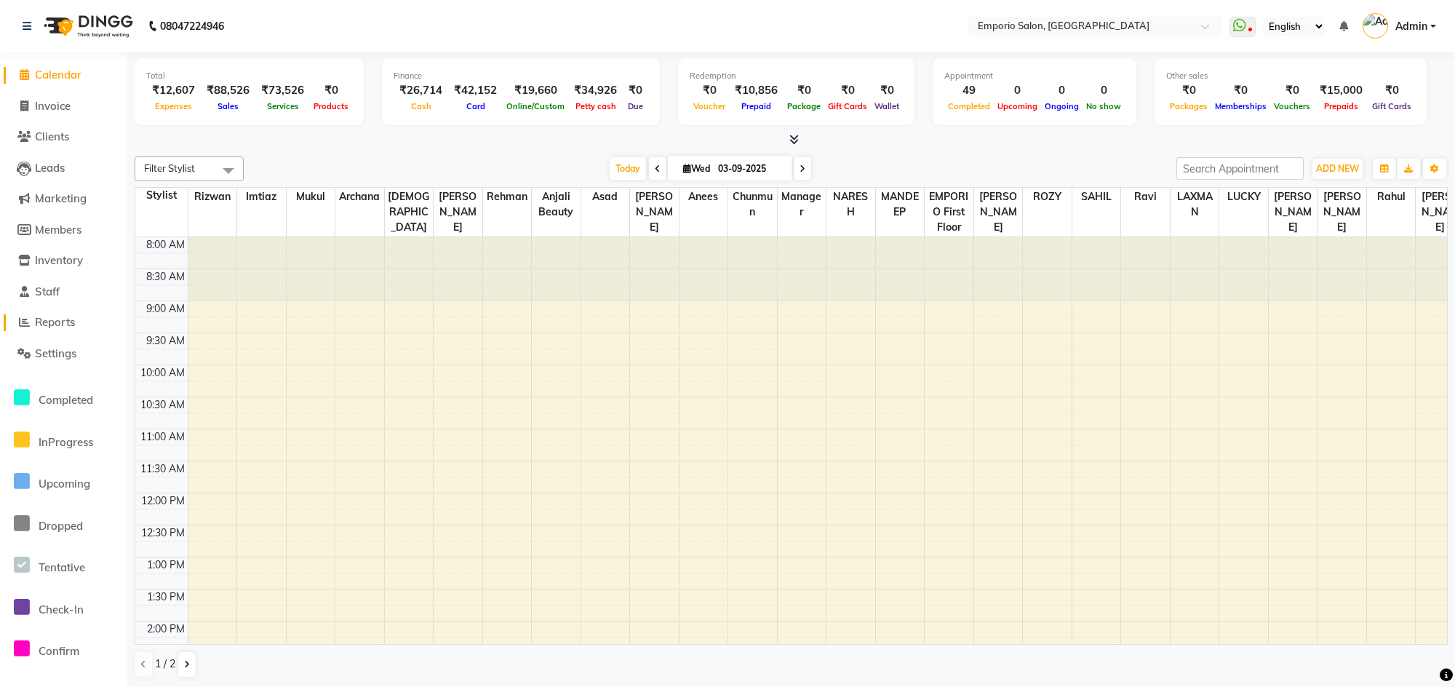
click at [35, 327] on span "Reports" at bounding box center [55, 322] width 40 height 14
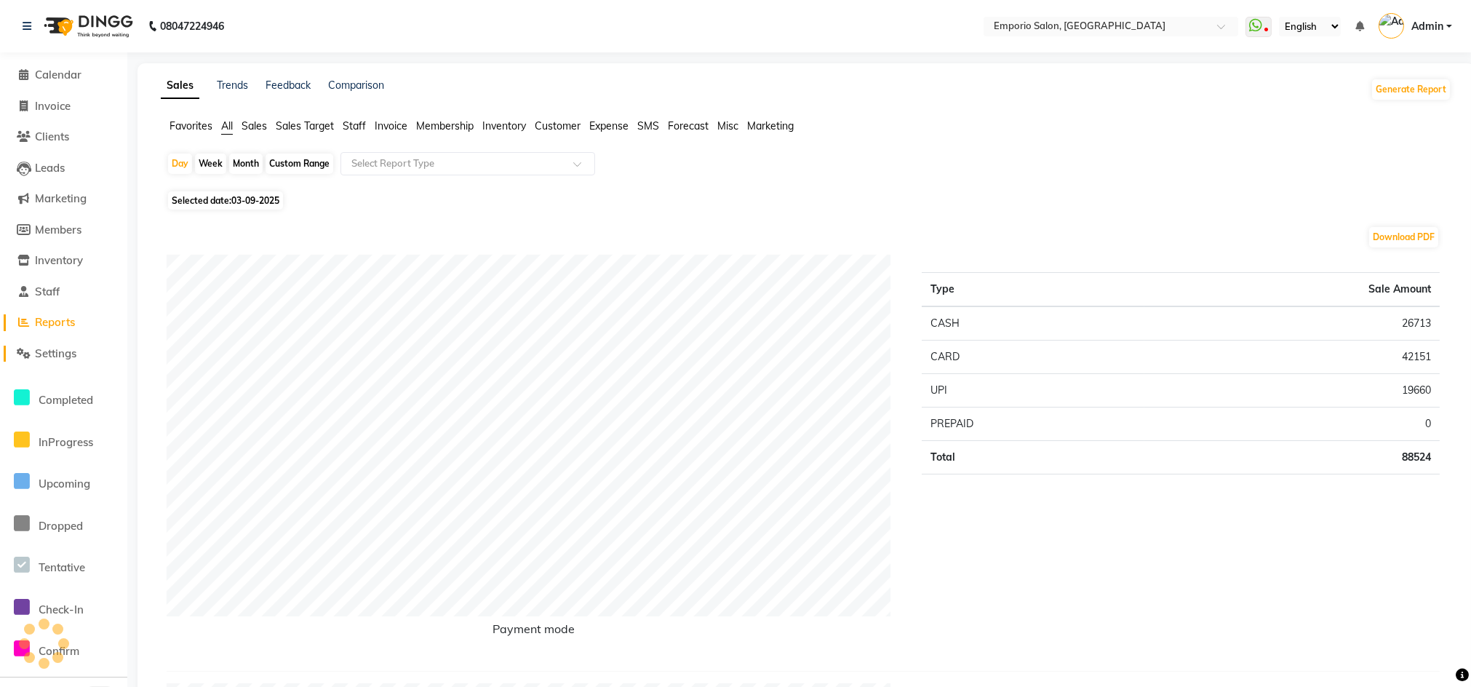
click at [36, 351] on span "Settings" at bounding box center [55, 353] width 41 height 14
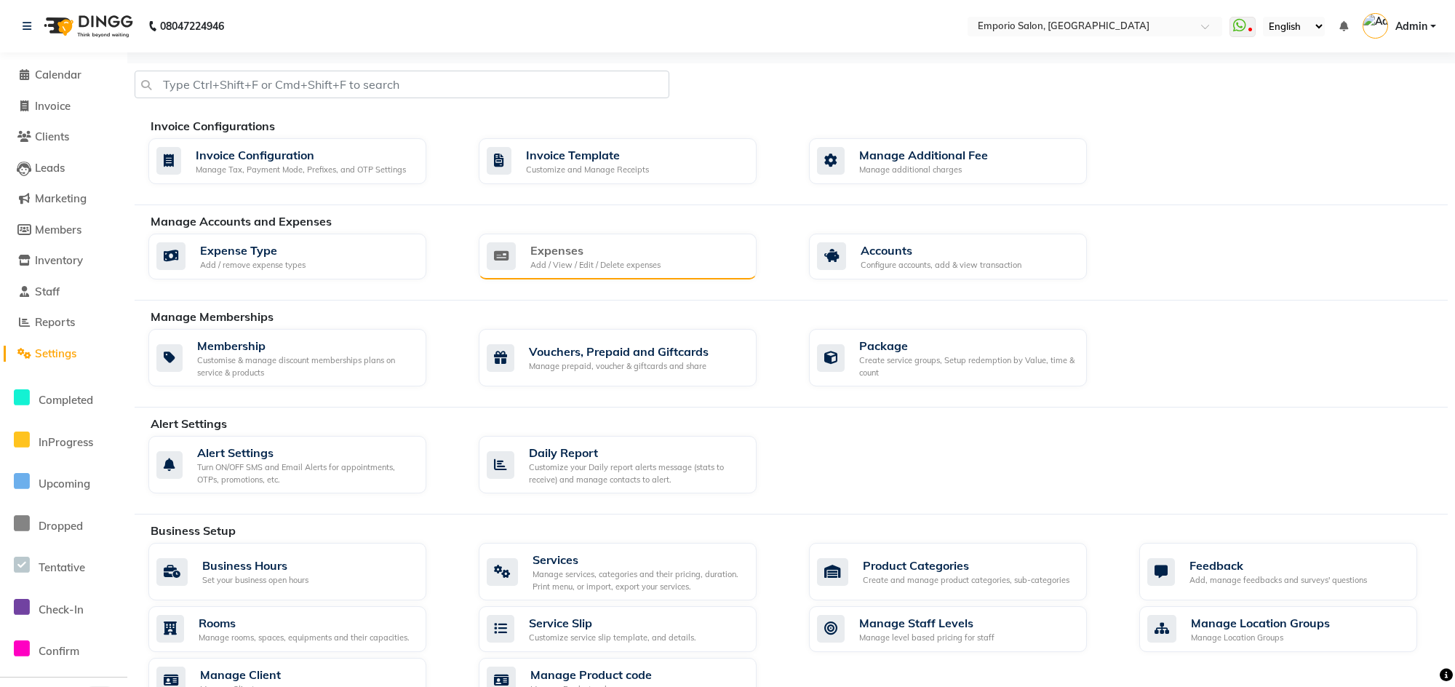
click at [586, 255] on div "Expenses" at bounding box center [595, 250] width 130 height 17
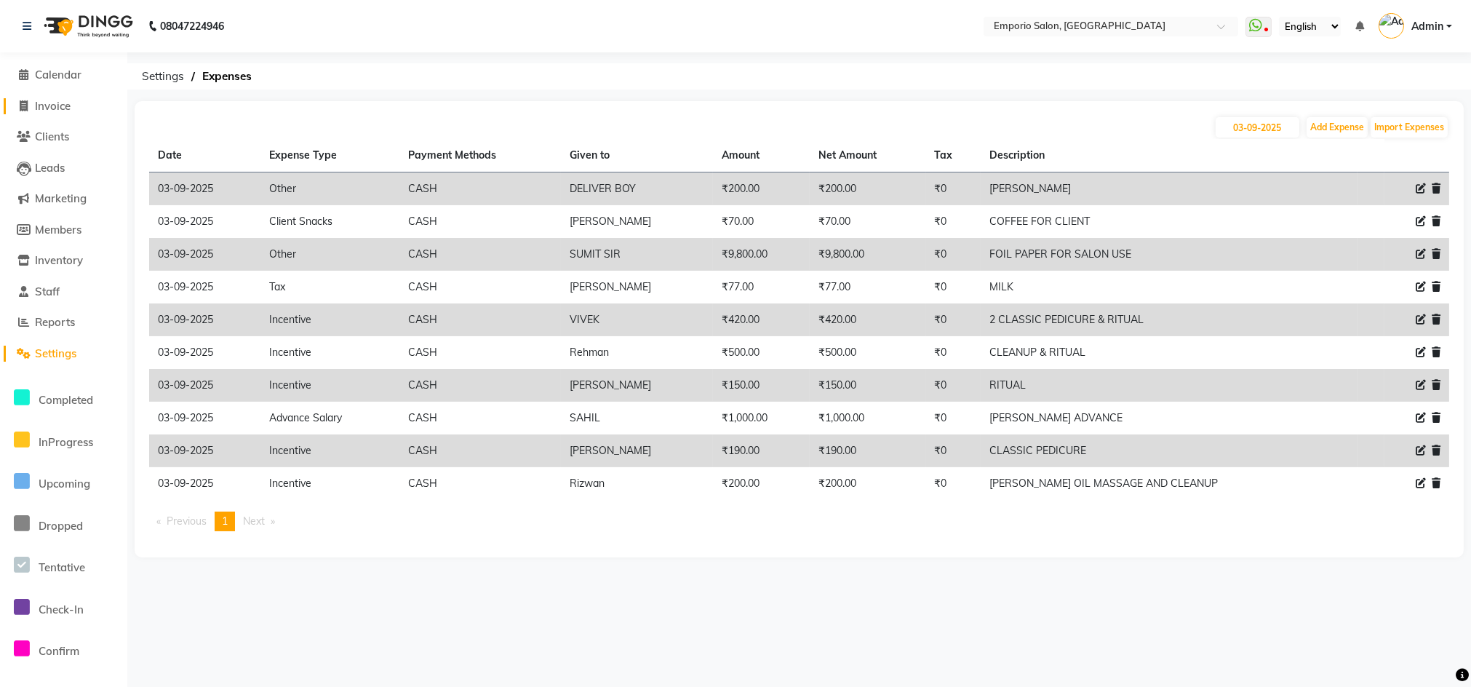
click at [57, 103] on span "Invoice" at bounding box center [53, 106] width 36 height 14
select select "service"
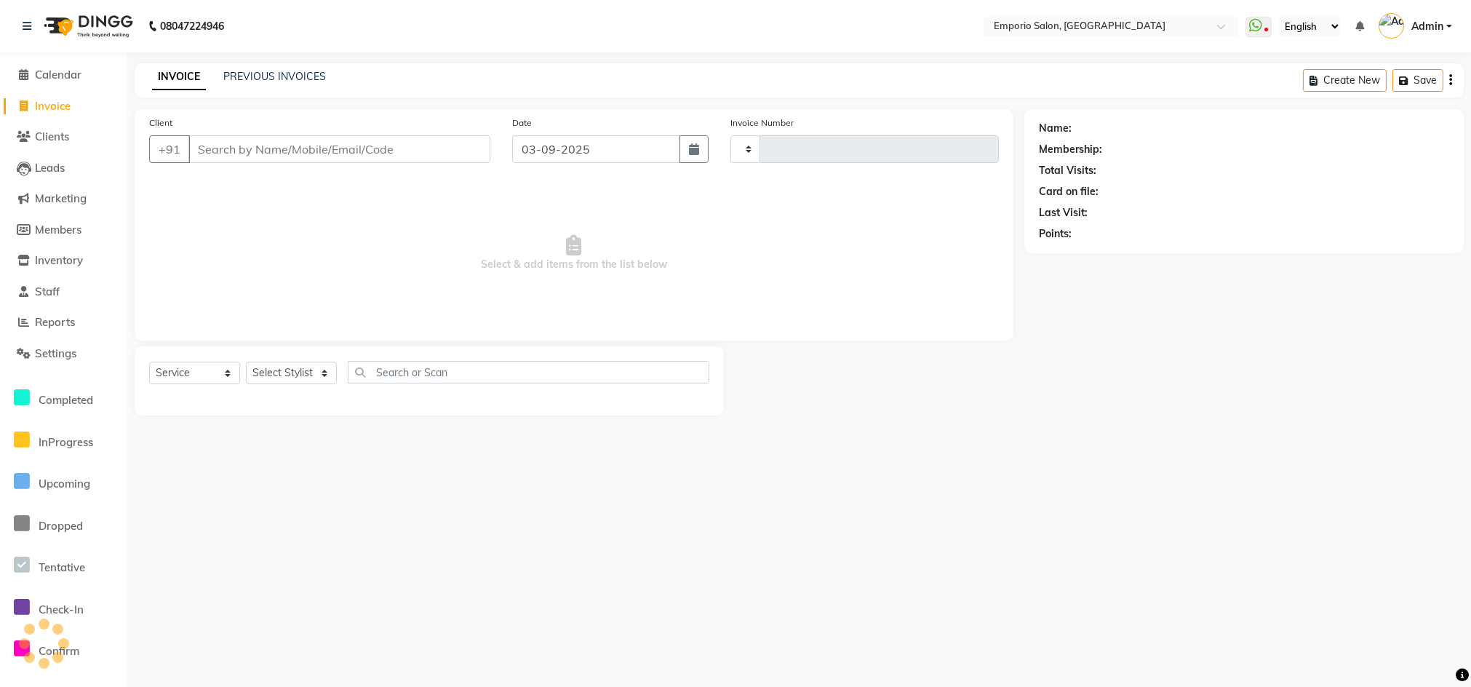
type input "4953"
select select "6332"
click at [246, 82] on div "PREVIOUS INVOICES" at bounding box center [274, 76] width 103 height 15
click at [260, 70] on link "PREVIOUS INVOICES" at bounding box center [274, 76] width 103 height 13
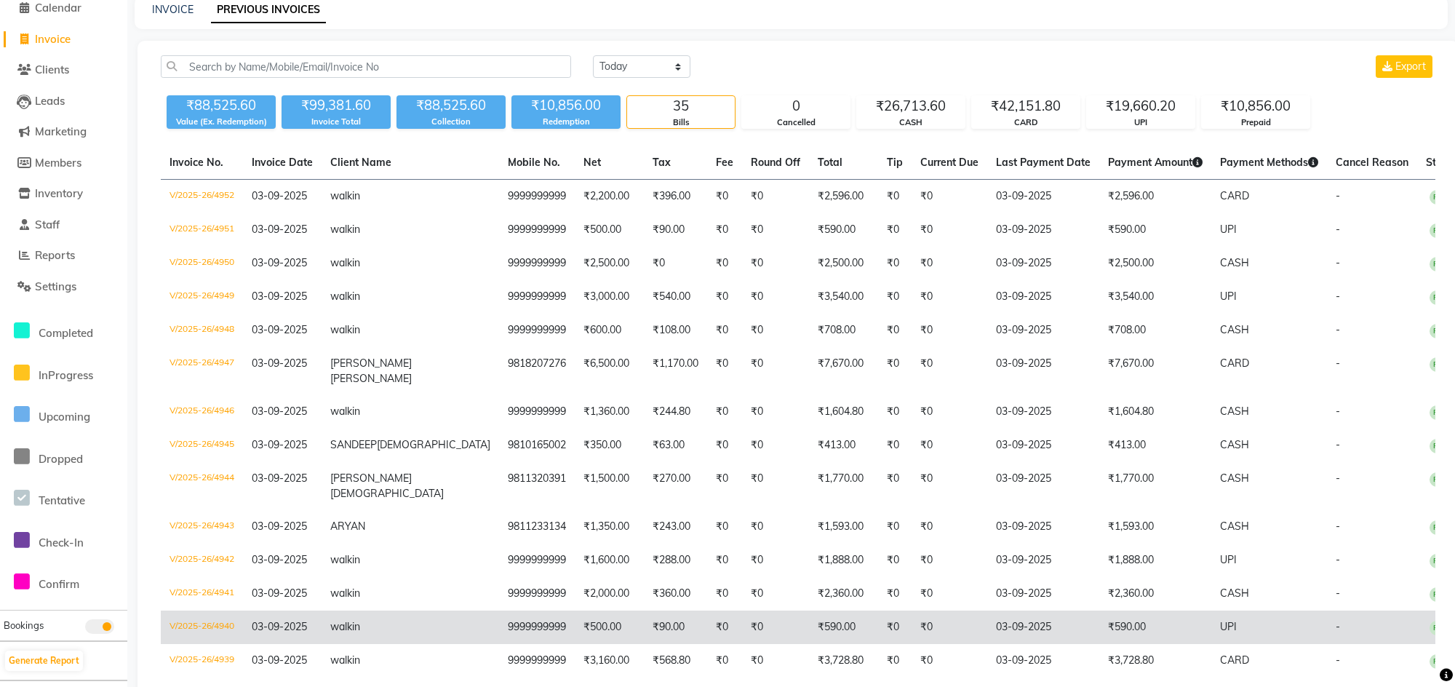
scroll to position [9, 0]
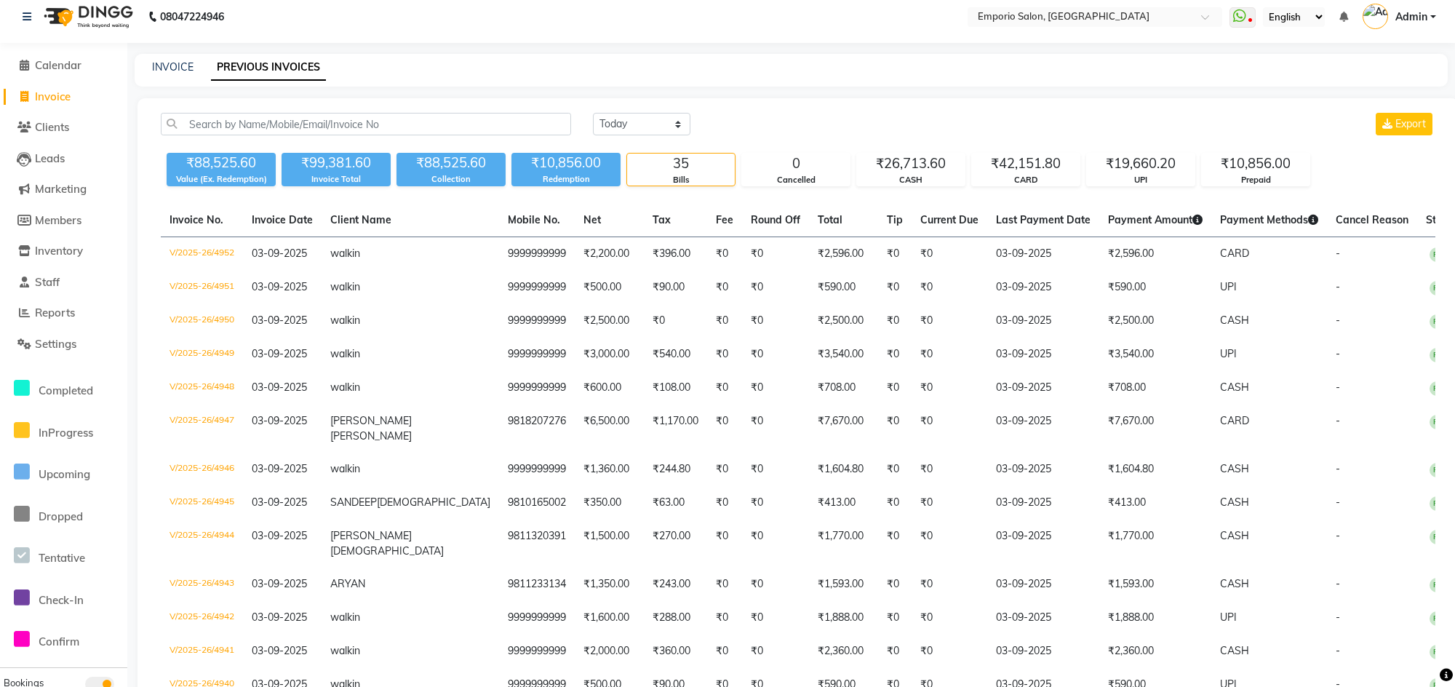
click at [23, 333] on li "Settings" at bounding box center [63, 344] width 127 height 31
click at [23, 338] on icon at bounding box center [24, 343] width 14 height 11
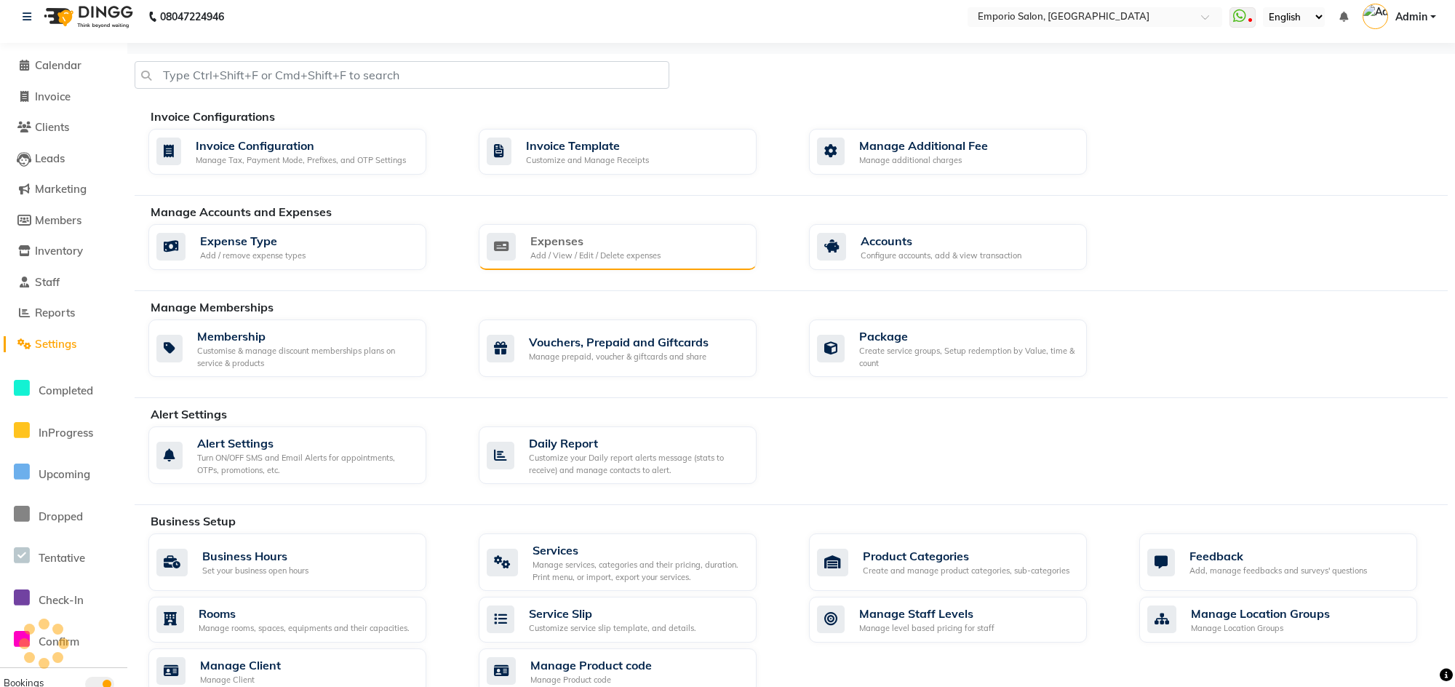
click at [524, 248] on div "Expenses Add / View / Edit / Delete expenses" at bounding box center [616, 247] width 258 height 30
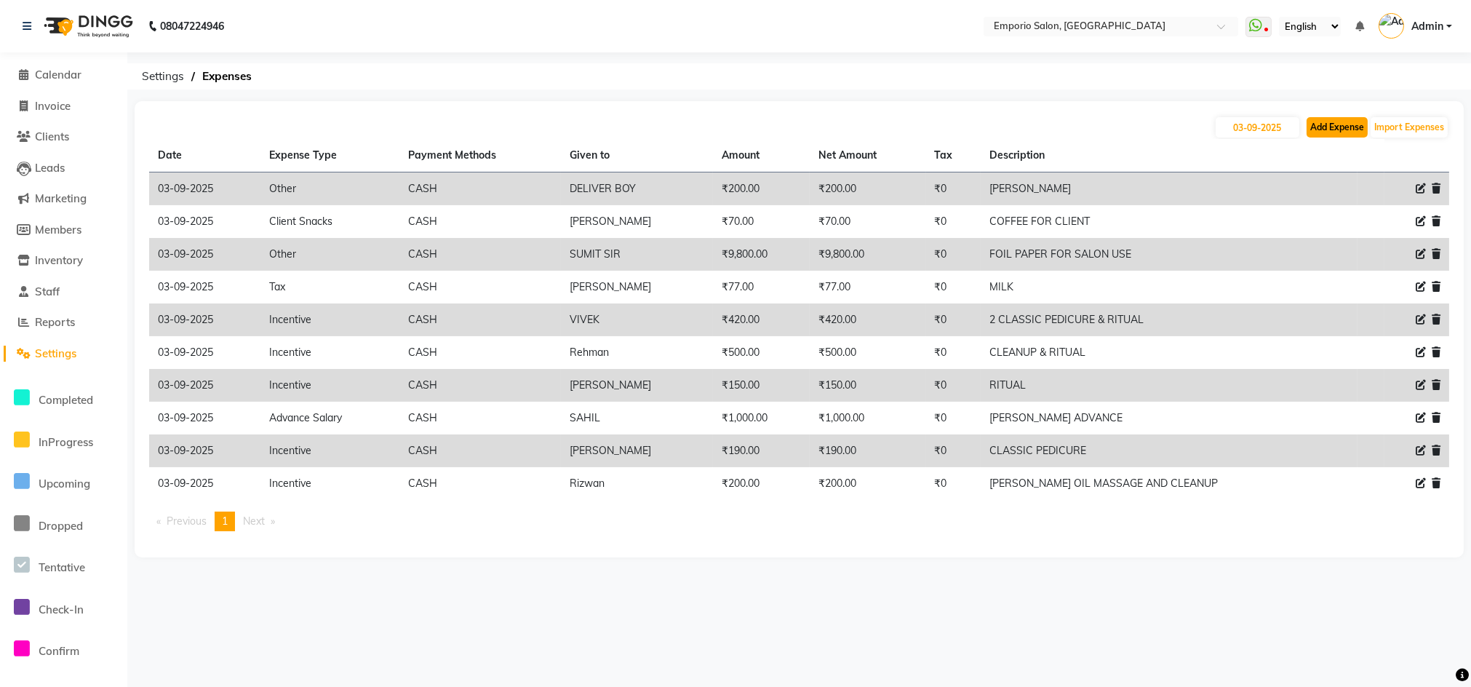
click at [1347, 125] on button "Add Expense" at bounding box center [1337, 127] width 61 height 20
select select "1"
select select "5330"
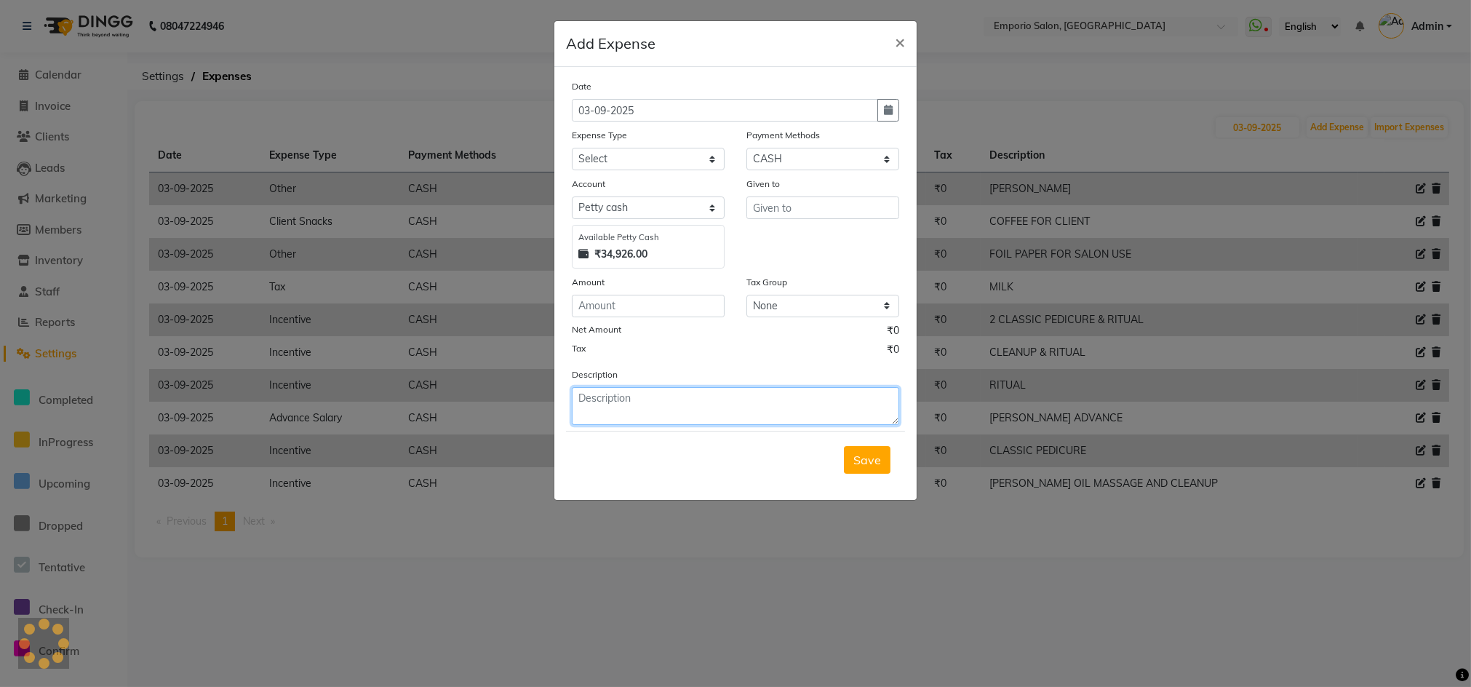
click at [673, 418] on textarea at bounding box center [735, 406] width 327 height 38
click at [674, 414] on textarea at bounding box center [735, 406] width 327 height 38
type textarea "CLASSIC PEDICURE"
click at [653, 304] on input "number" at bounding box center [648, 306] width 153 height 23
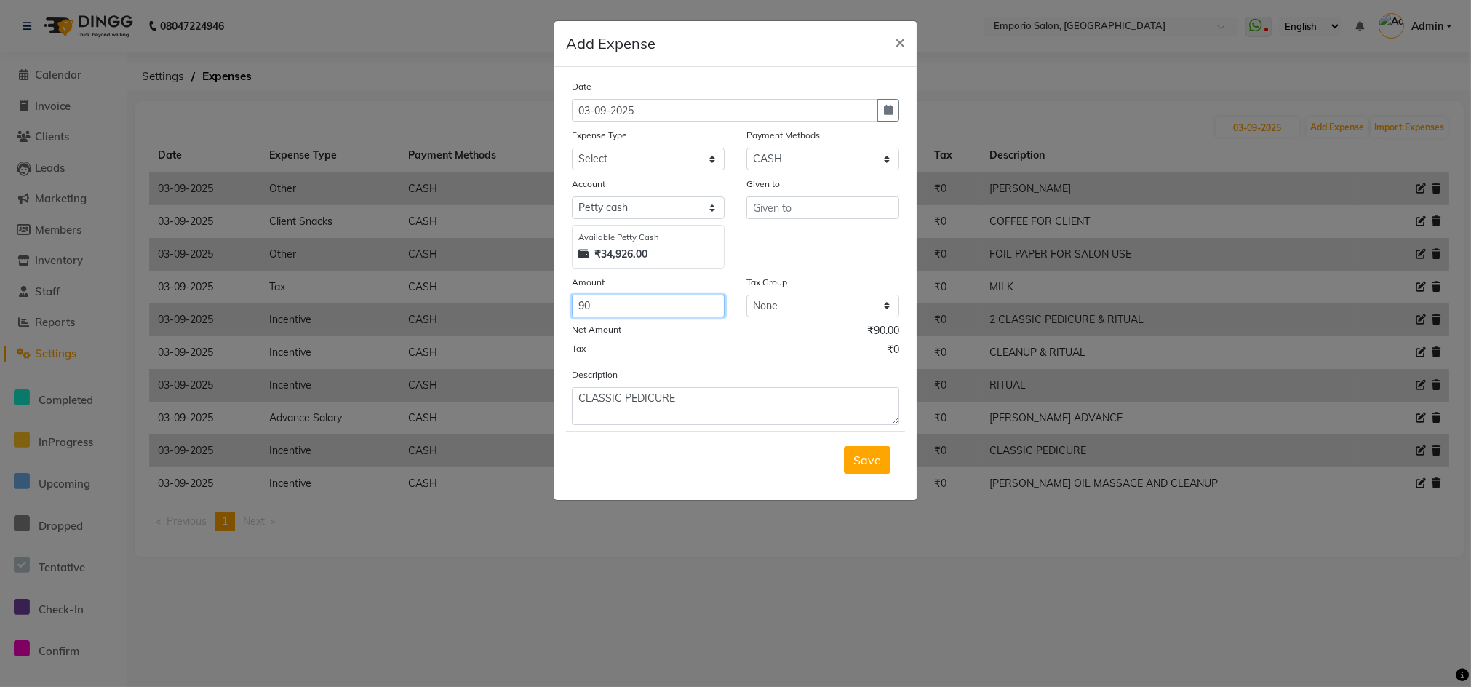
type input "90"
click at [783, 205] on input "text" at bounding box center [822, 207] width 153 height 23
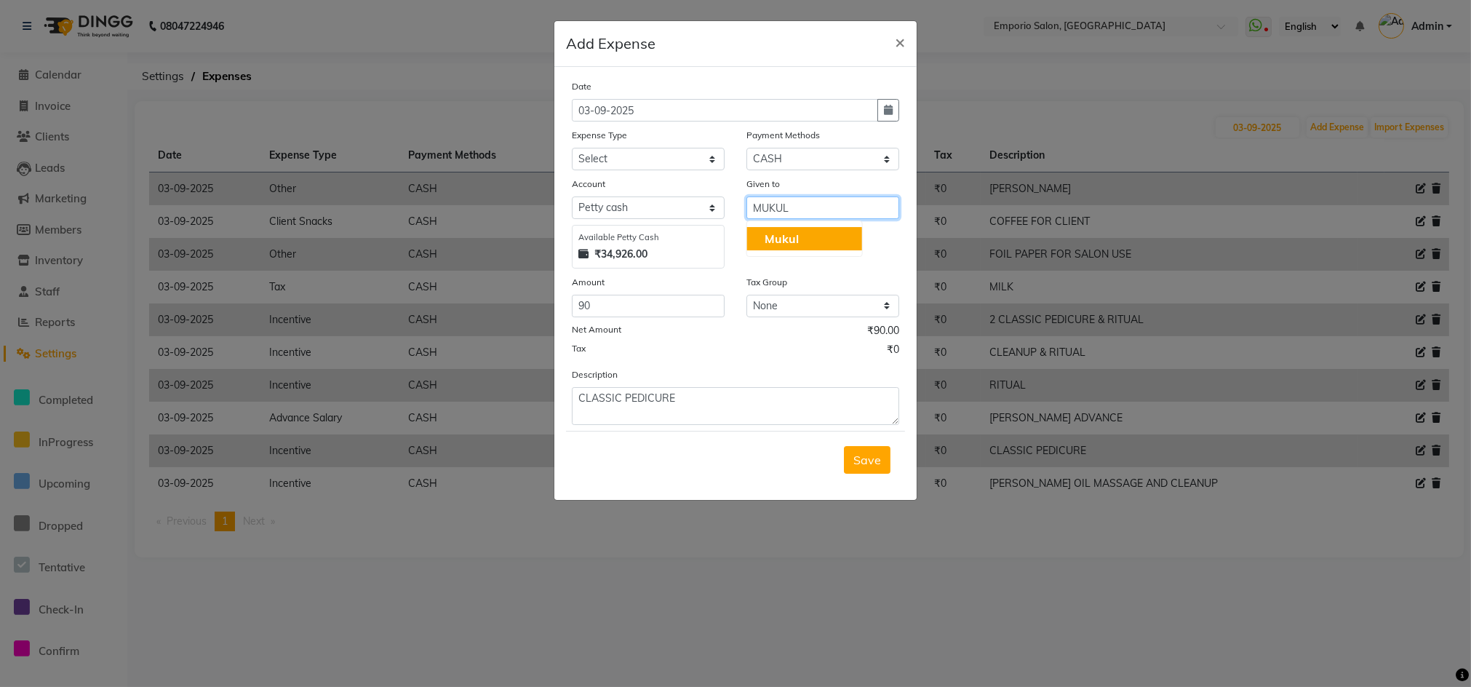
click at [818, 242] on button "Mukul" at bounding box center [804, 238] width 115 height 23
type input "Mukul"
drag, startPoint x: 679, startPoint y: 172, endPoint x: 678, endPoint y: 153, distance: 19.0
click at [678, 162] on div "Date 03-09-2025 Expense Type Select Advance Salary Bank charges Car maintenance…" at bounding box center [735, 252] width 327 height 346
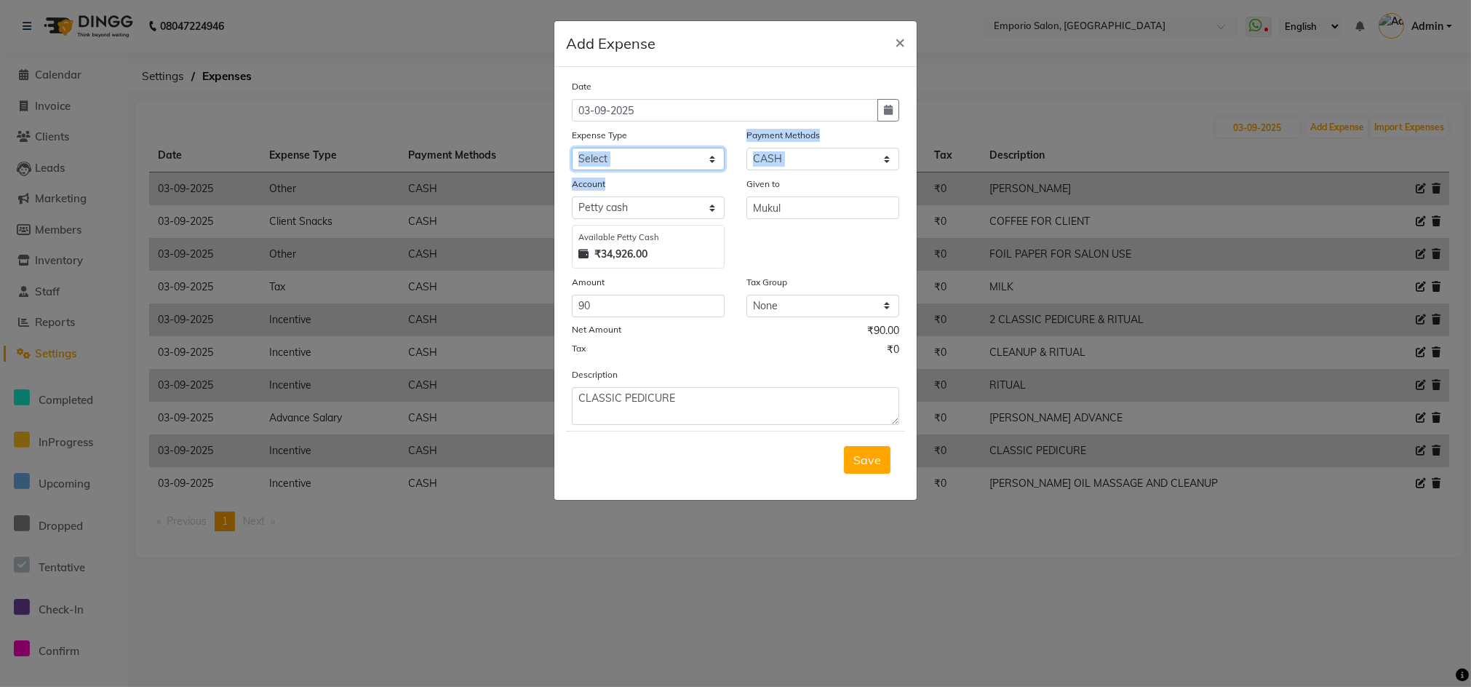
click at [678, 153] on select "Select Advance Salary Bank charges Car maintenance Cash transfer to bank Cash t…" at bounding box center [648, 159] width 153 height 23
select select "15"
click at [572, 148] on select "Select Advance Salary Bank charges Car maintenance Cash transfer to bank Cash t…" at bounding box center [648, 159] width 153 height 23
click at [871, 460] on span "Save" at bounding box center [867, 459] width 28 height 15
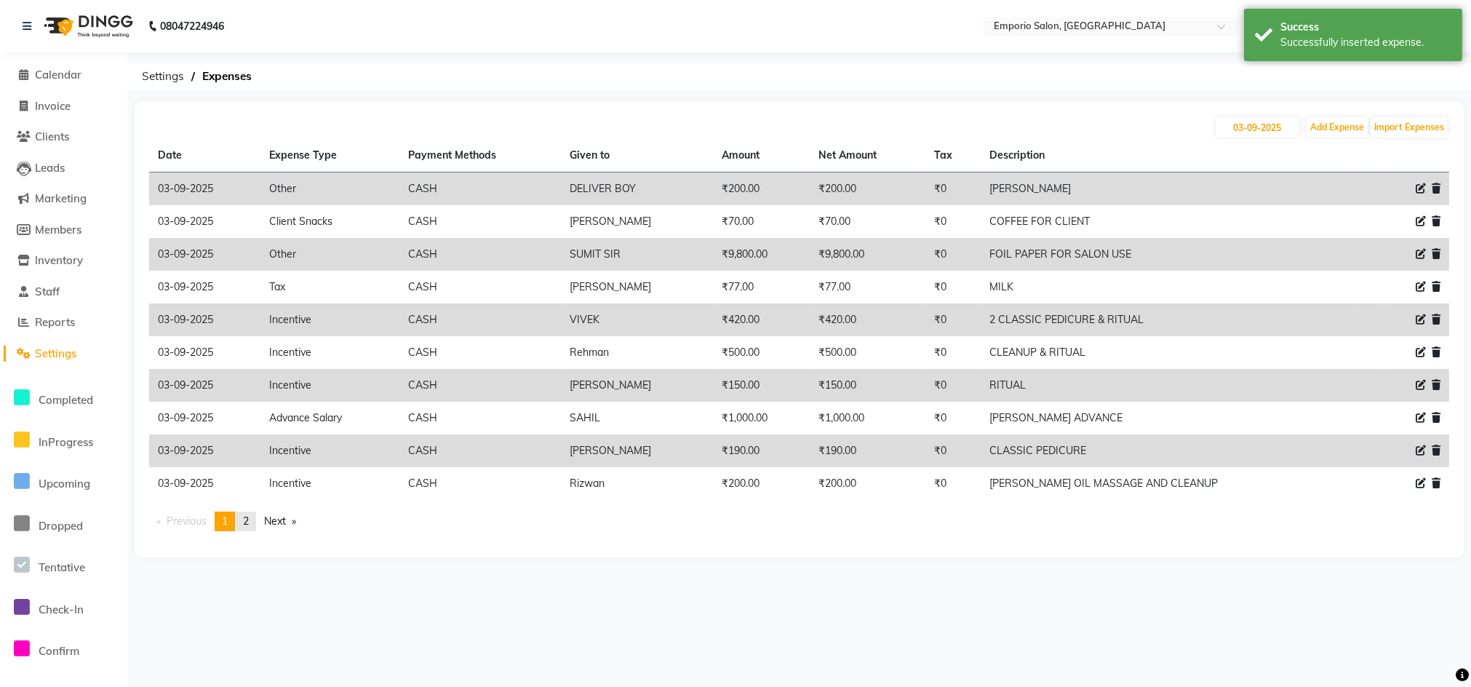
click at [242, 520] on link "page 2" at bounding box center [246, 521] width 20 height 20
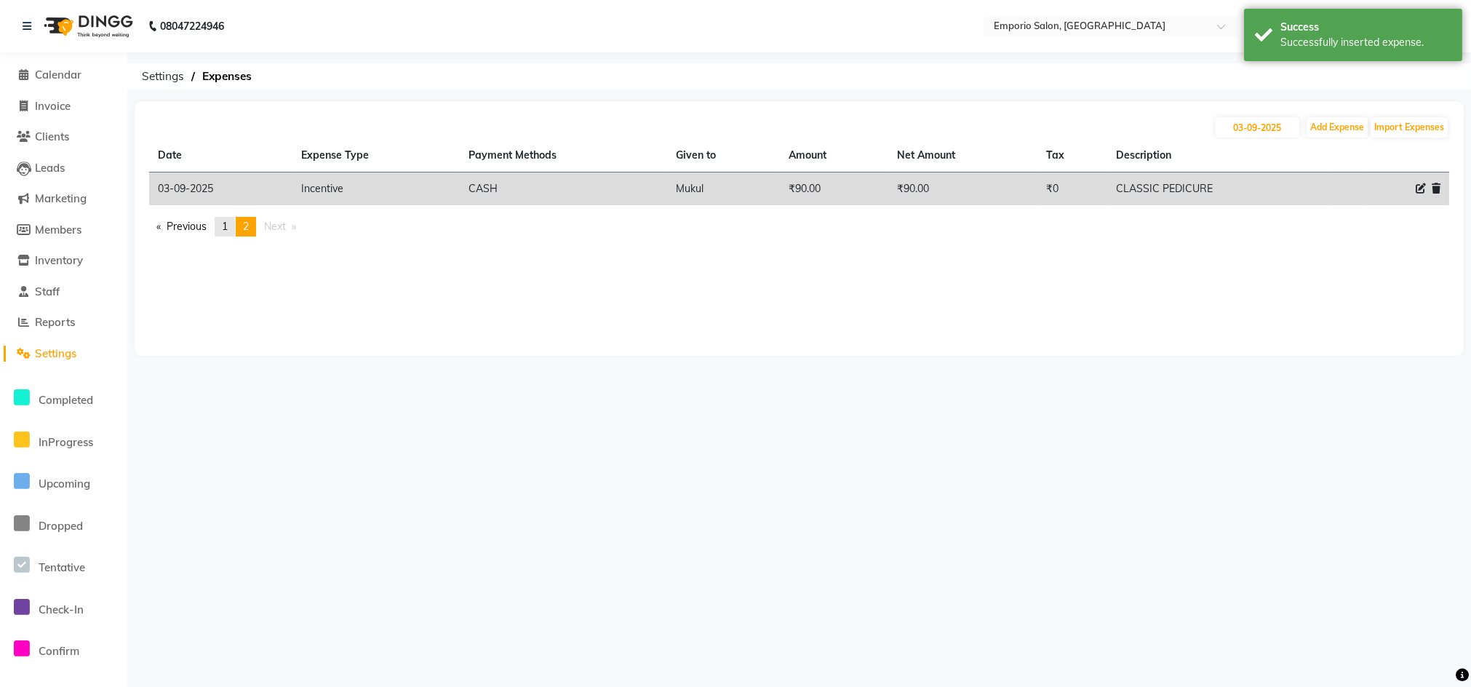
click at [235, 231] on link "page 1" at bounding box center [225, 227] width 20 height 20
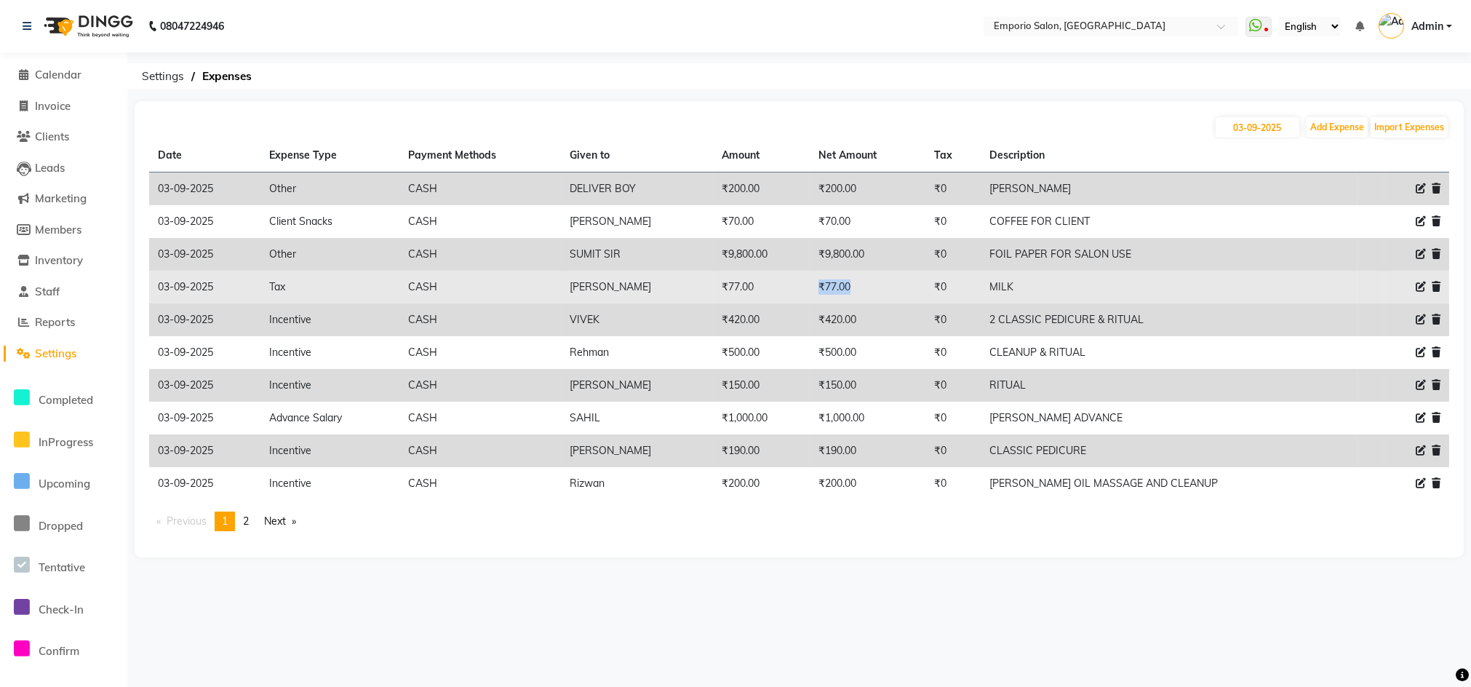
drag, startPoint x: 836, startPoint y: 275, endPoint x: 891, endPoint y: 286, distance: 56.4
click at [891, 286] on td "₹77.00" at bounding box center [868, 287] width 116 height 33
drag, startPoint x: 674, startPoint y: 281, endPoint x: 575, endPoint y: 279, distance: 98.2
click at [575, 279] on tr "03-09-2025 Tax CASH AYUSH ₹77.00 ₹77.00 ₹0 MILK" at bounding box center [799, 287] width 1300 height 33
click at [1418, 284] on icon at bounding box center [1421, 287] width 10 height 10
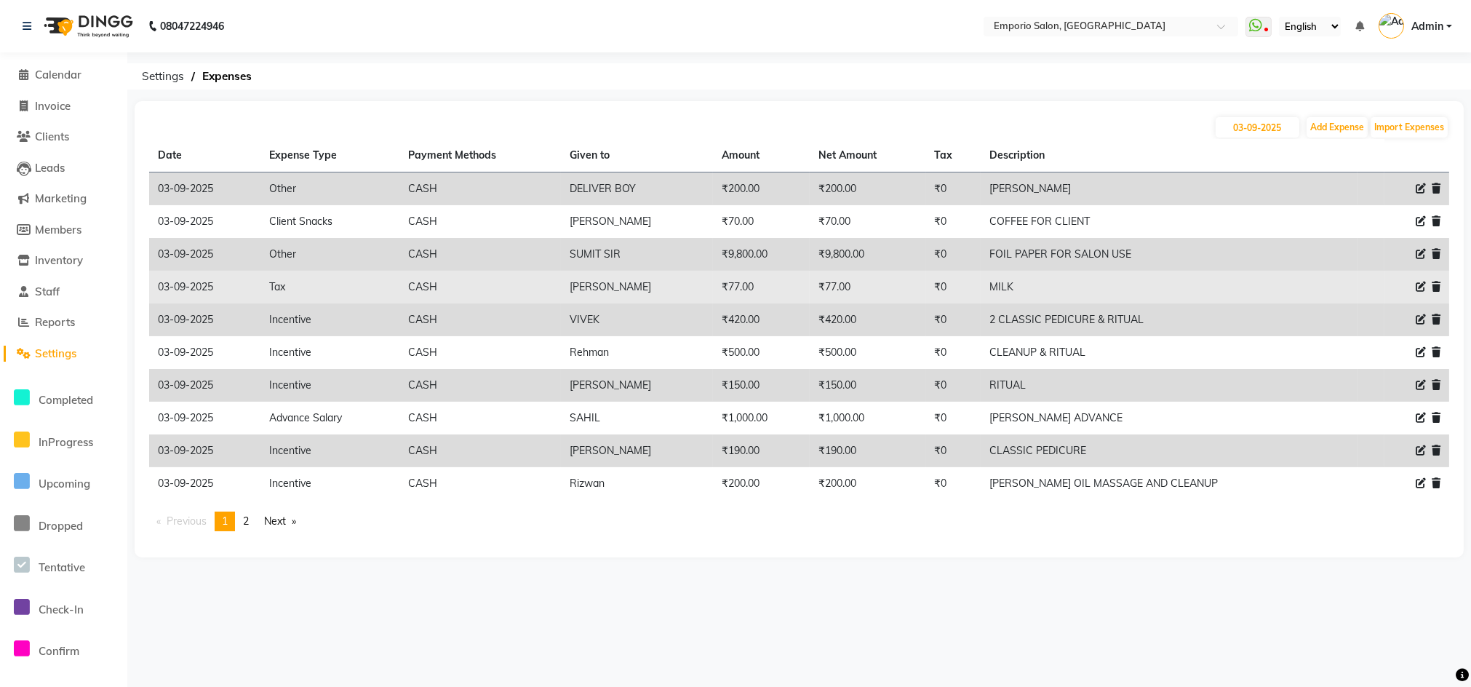
select select "3"
select select "1"
select select "5330"
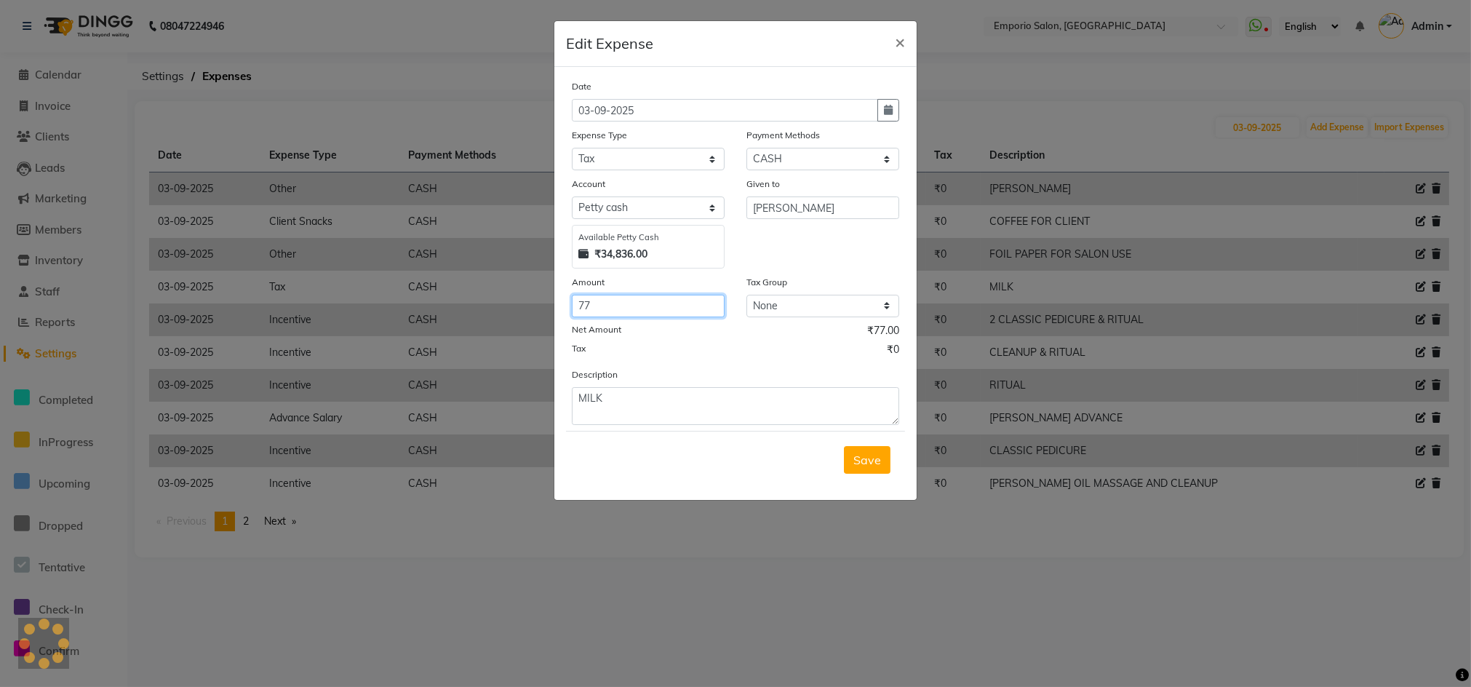
click at [656, 312] on input "77" at bounding box center [648, 306] width 153 height 23
type input "7"
type input "163"
click at [899, 36] on span "×" at bounding box center [900, 42] width 10 height 22
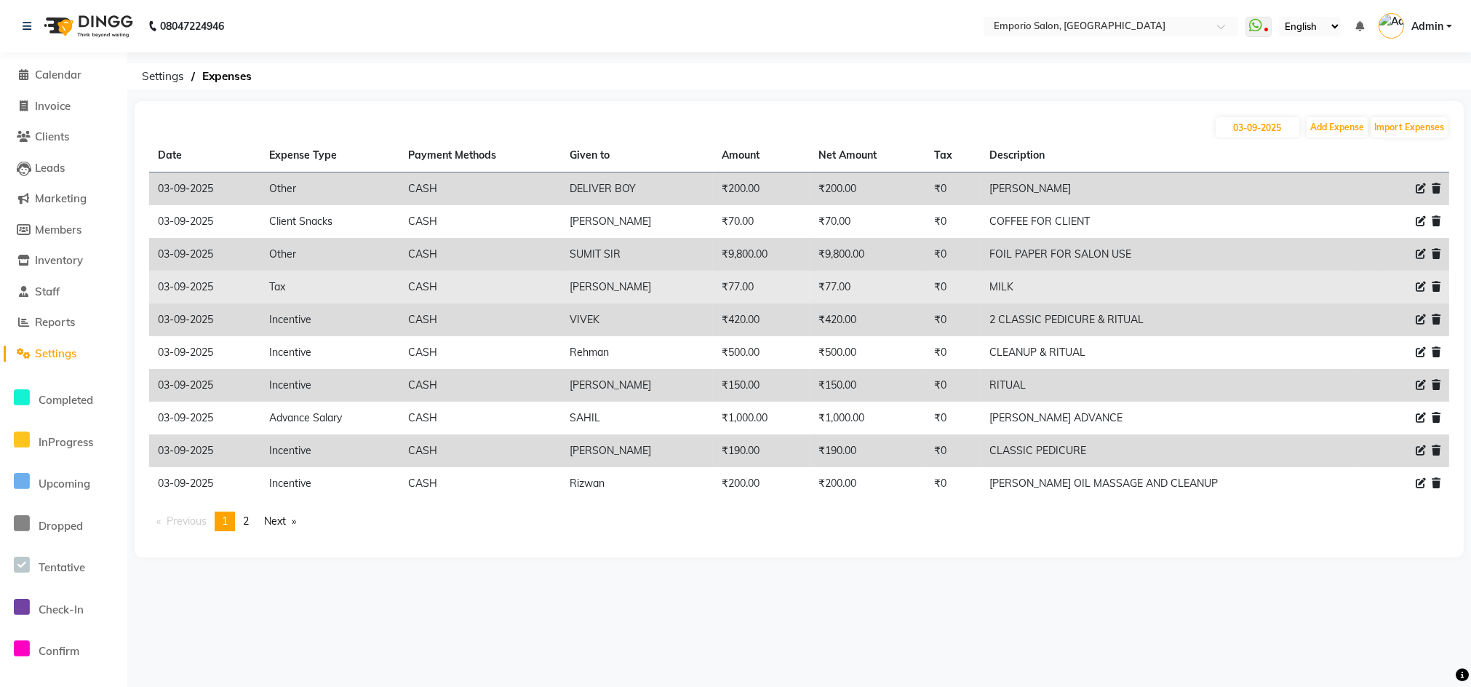
click at [1426, 279] on div at bounding box center [1416, 286] width 47 height 15
click at [1424, 284] on div at bounding box center [1416, 286] width 47 height 15
click at [1412, 281] on div at bounding box center [1416, 286] width 47 height 15
click at [1418, 289] on icon at bounding box center [1421, 287] width 10 height 10
select select "3"
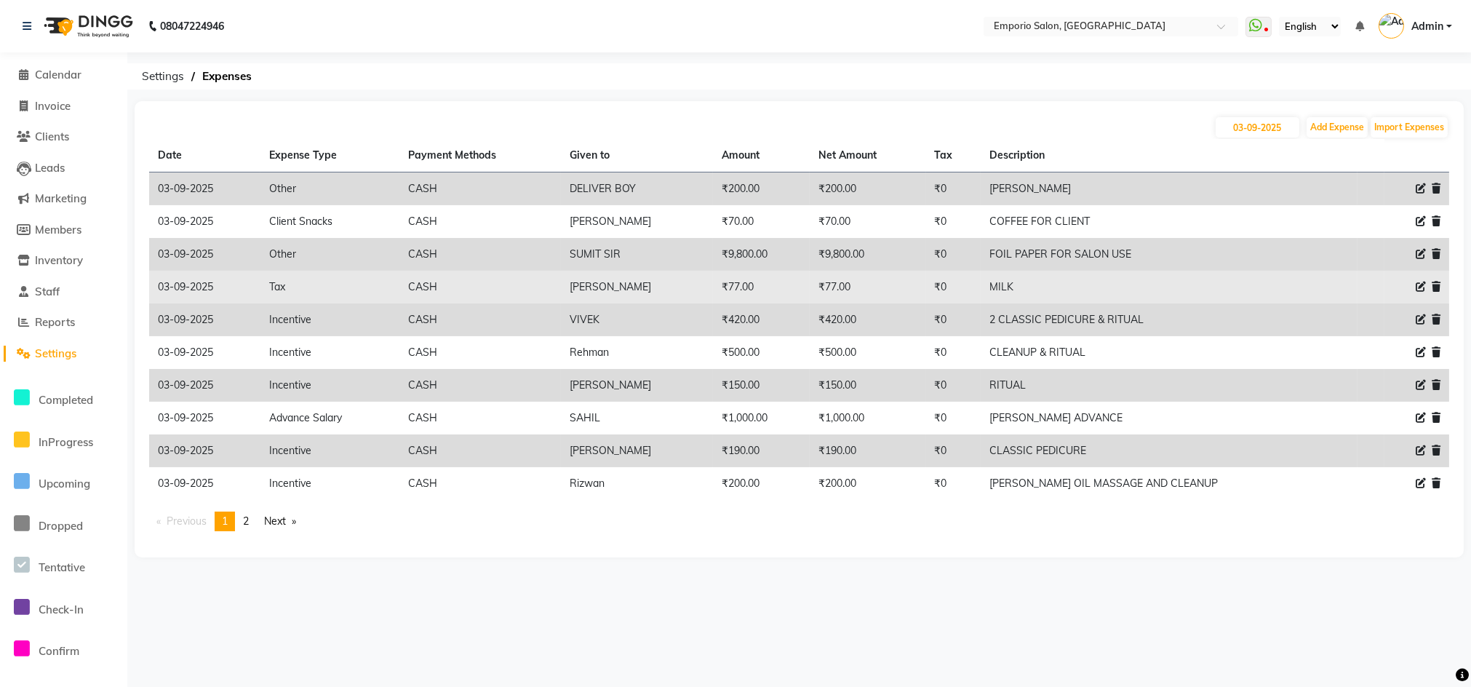
select select "1"
select select "5330"
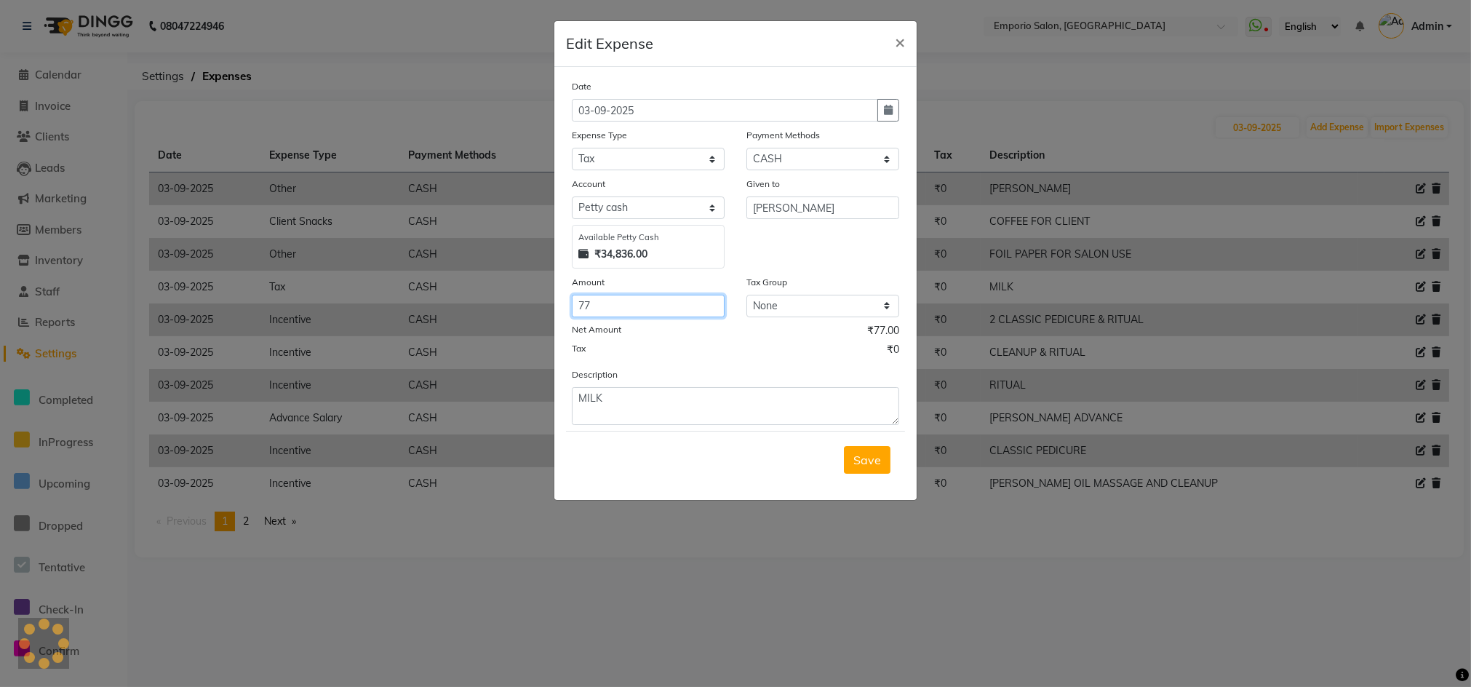
click at [616, 300] on input "77" at bounding box center [648, 306] width 153 height 23
type input "7"
type input "213"
click at [645, 158] on select "Select Advance Salary Bank charges Car maintenance Cash transfer to bank Cash t…" at bounding box center [648, 159] width 153 height 23
click at [791, 351] on div "Tax ₹0" at bounding box center [735, 351] width 327 height 19
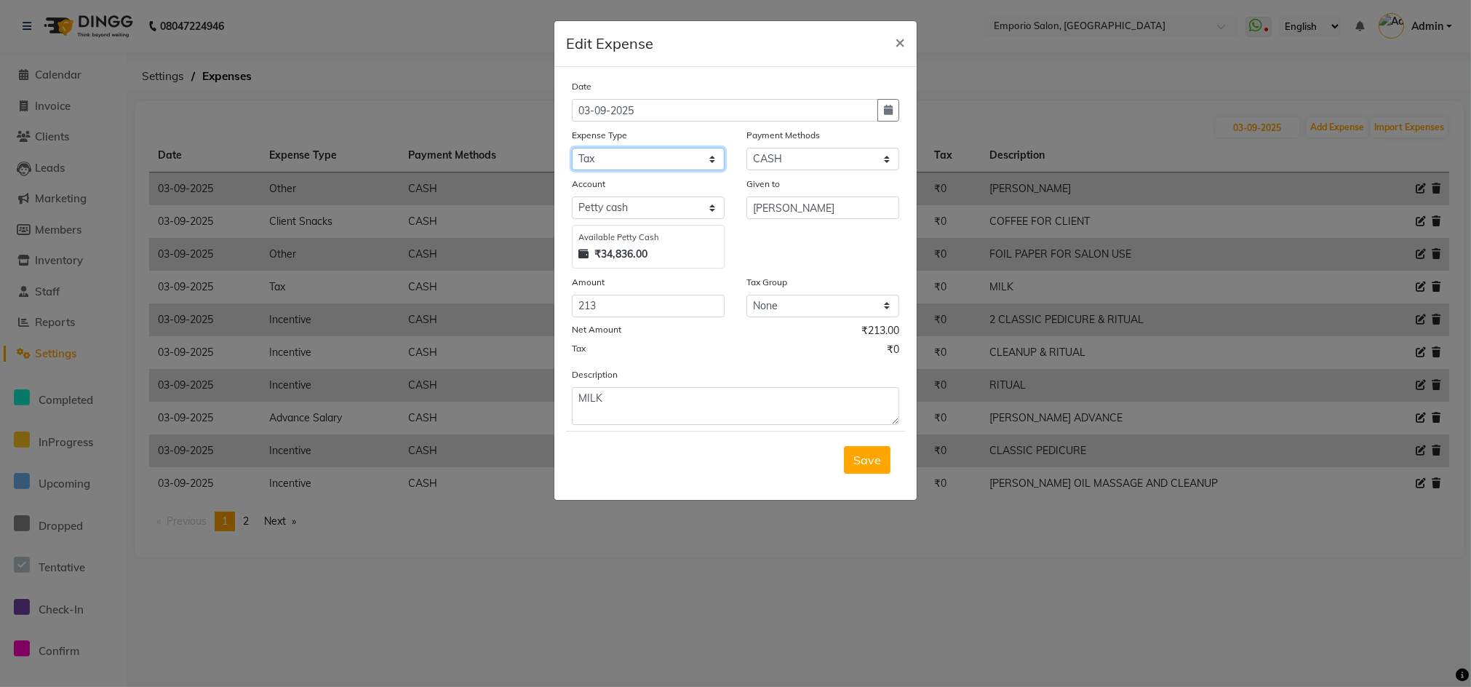
click at [614, 163] on select "Select Advance Salary Bank charges Car maintenance Cash transfer to bank Cash t…" at bounding box center [648, 159] width 153 height 23
select select "10"
click at [572, 148] on select "Select Advance Salary Bank charges Car maintenance Cash transfer to bank Cash t…" at bounding box center [648, 159] width 153 height 23
click at [874, 455] on span "Save" at bounding box center [867, 459] width 28 height 15
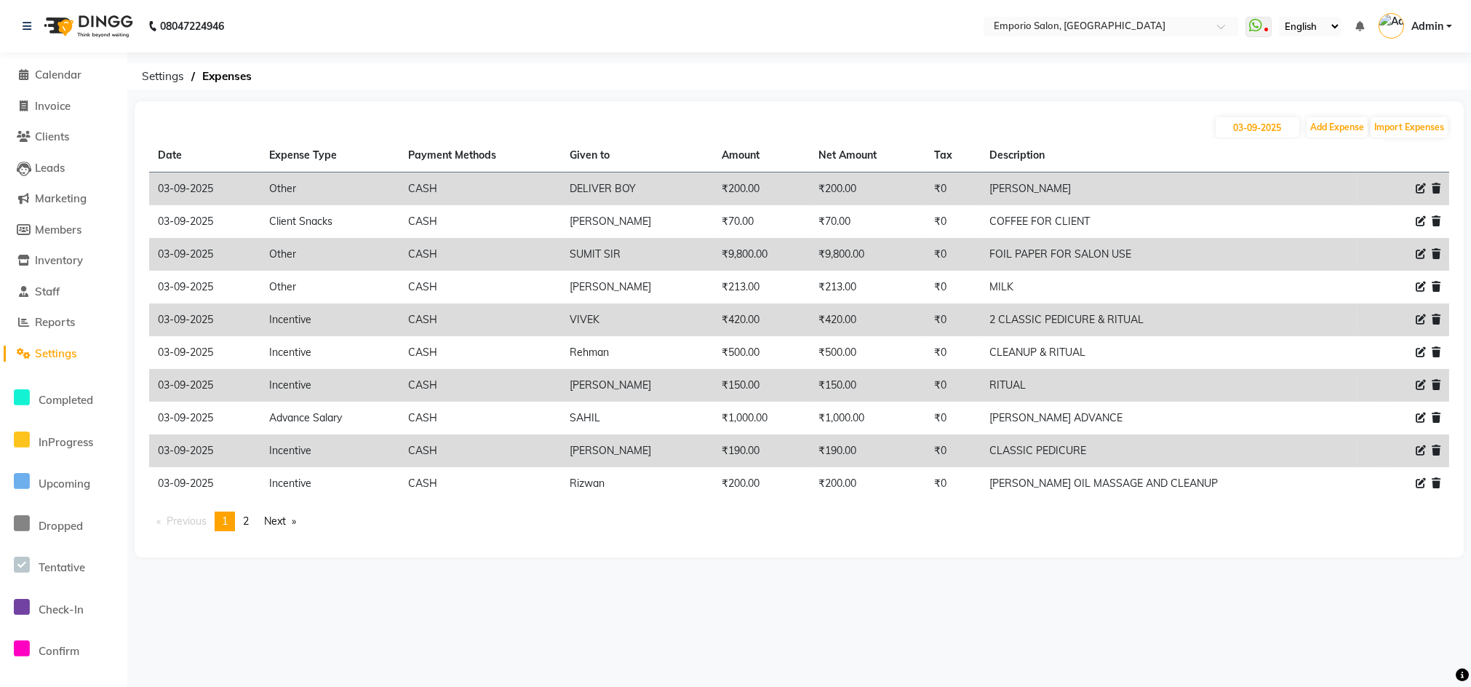
click at [60, 65] on li "Calendar" at bounding box center [63, 75] width 127 height 31
click at [60, 68] on span "Calendar" at bounding box center [58, 75] width 47 height 14
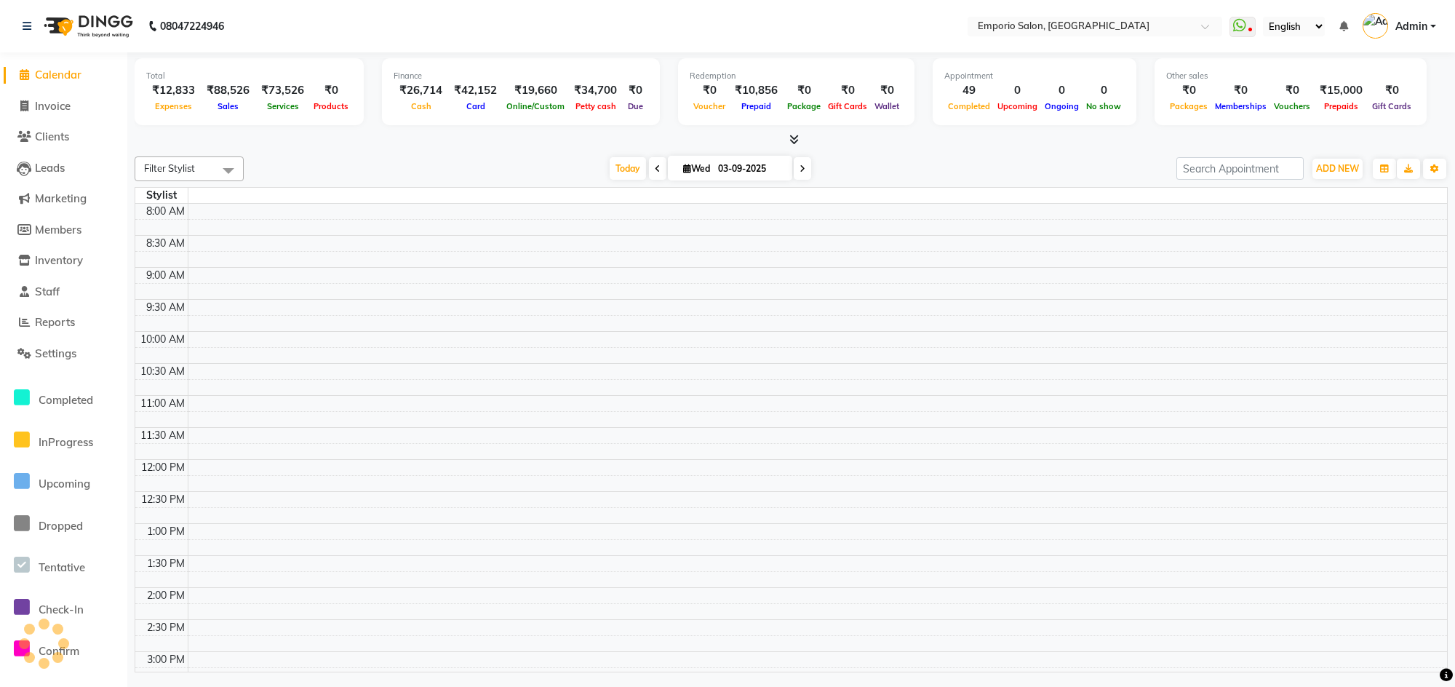
scroll to position [527, 0]
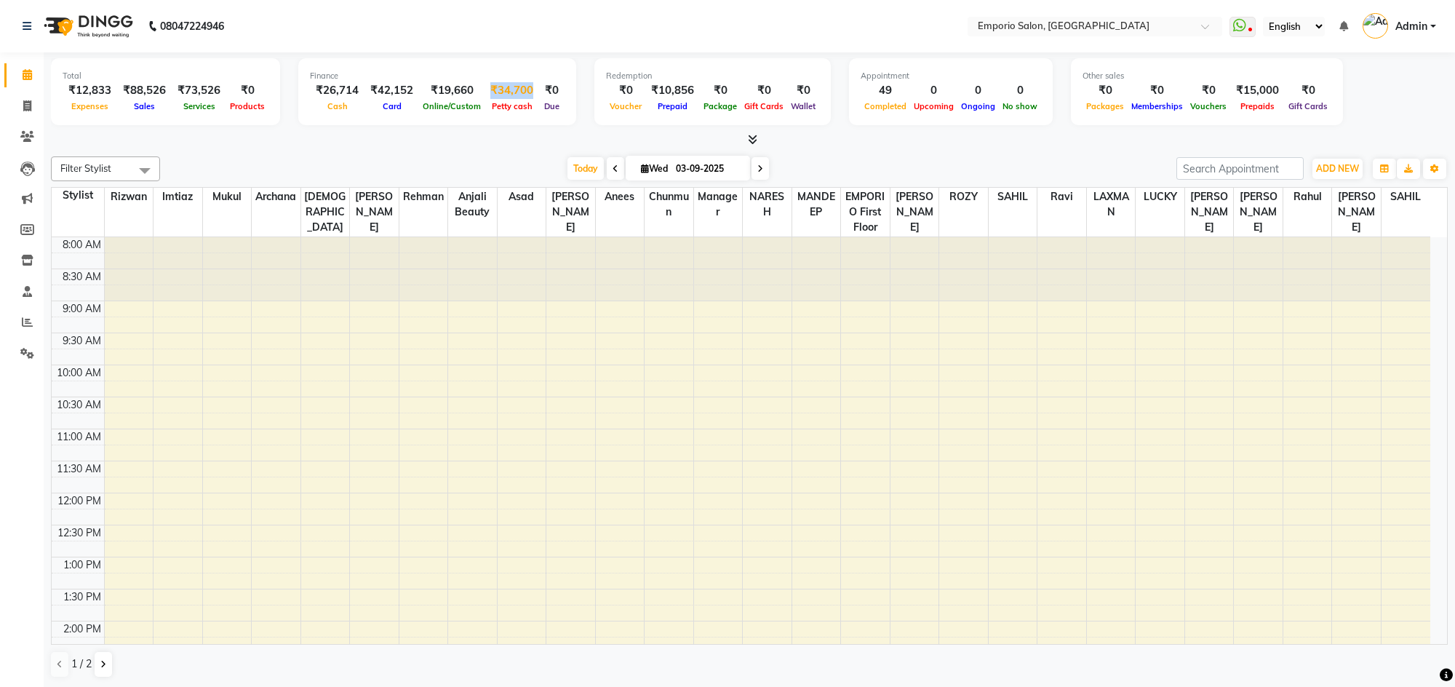
drag, startPoint x: 528, startPoint y: 84, endPoint x: 482, endPoint y: 83, distance: 45.8
click at [484, 83] on div "₹34,700" at bounding box center [511, 90] width 55 height 17
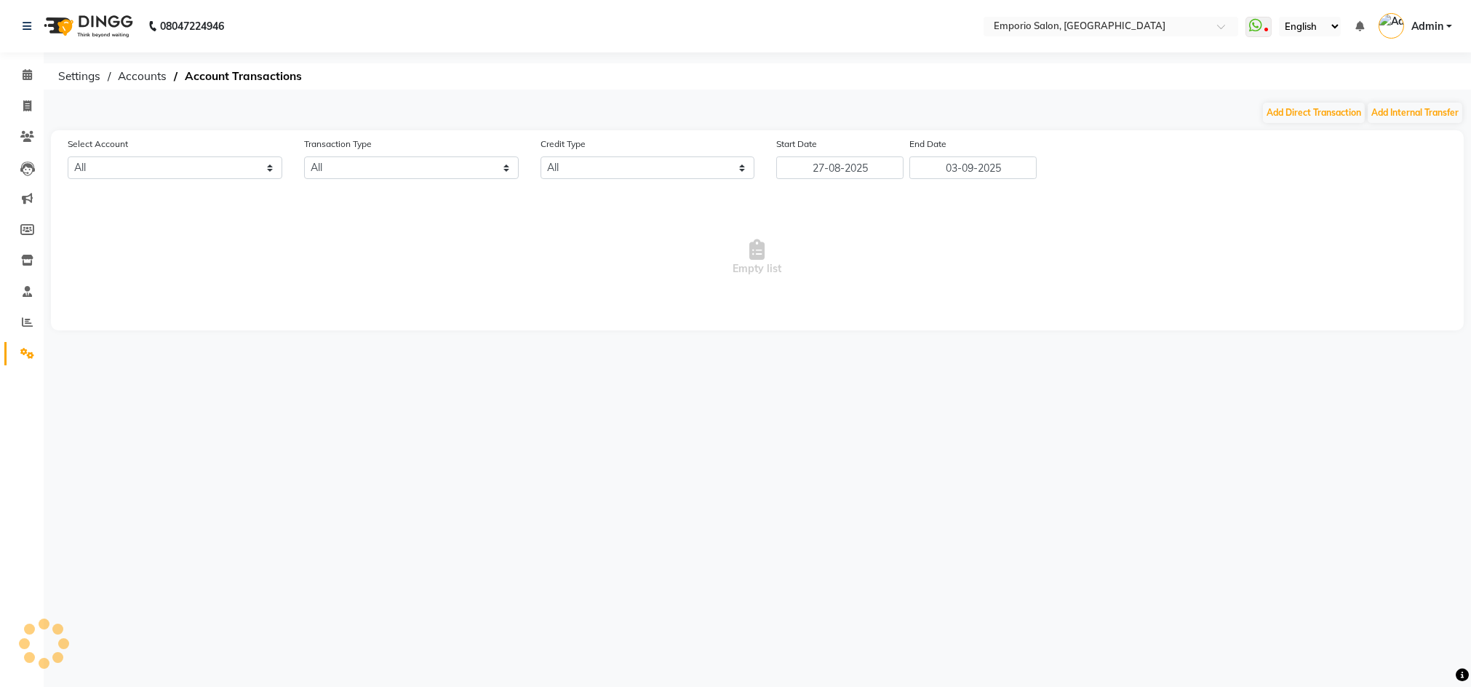
select select "5330"
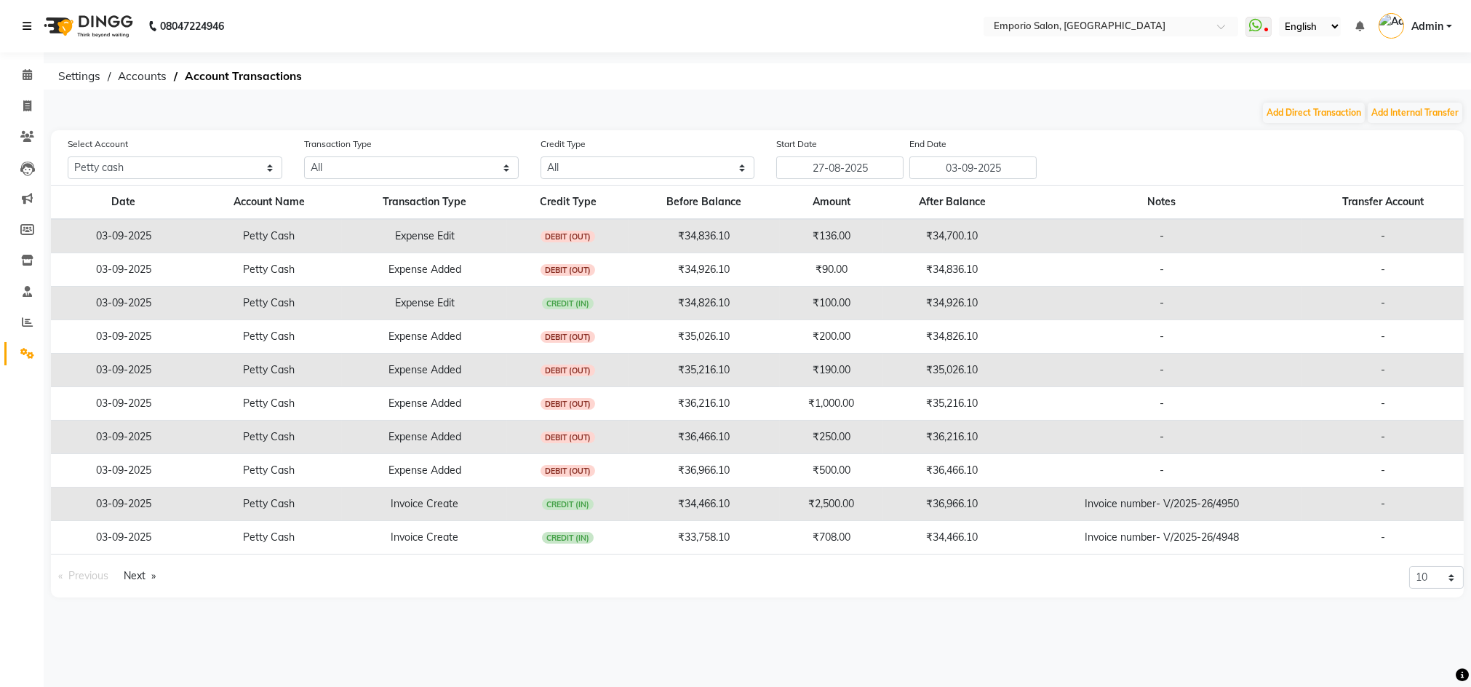
click at [23, 22] on icon at bounding box center [27, 26] width 9 height 10
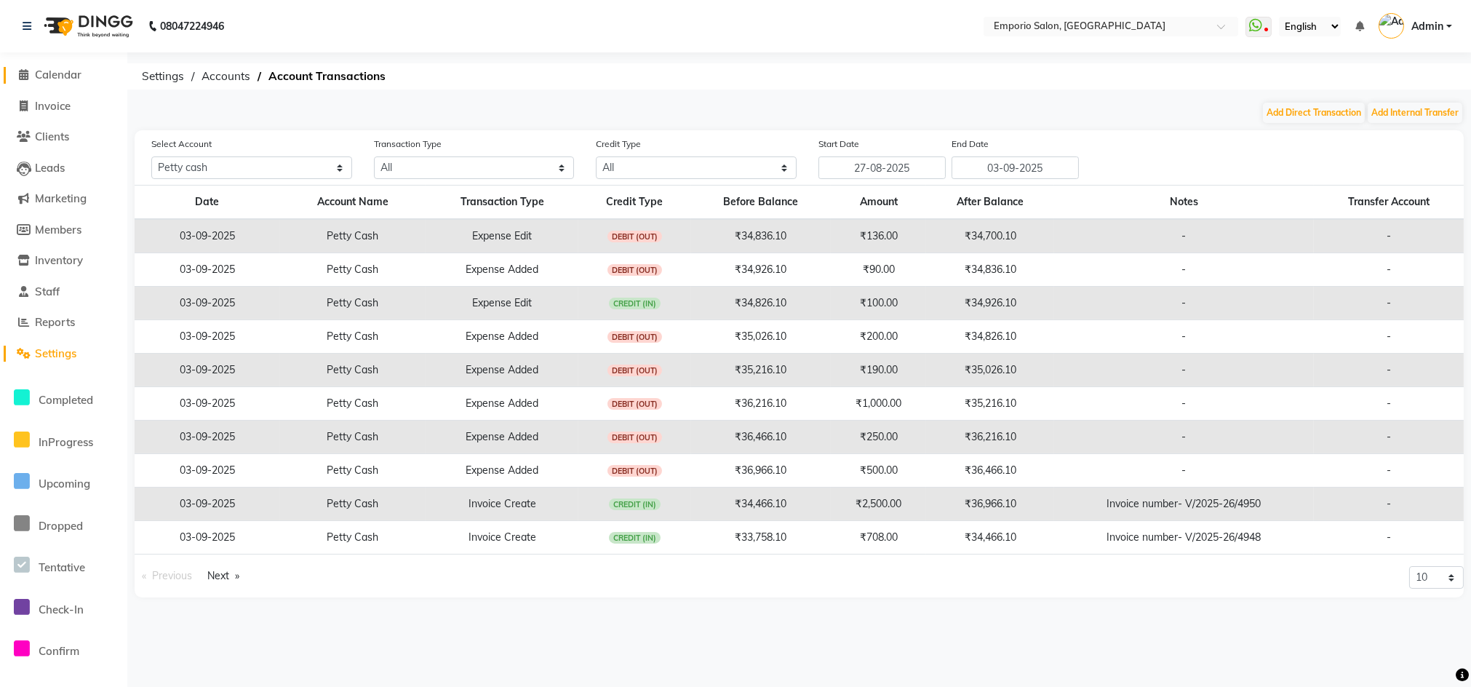
click at [37, 78] on span "Calendar" at bounding box center [58, 75] width 47 height 14
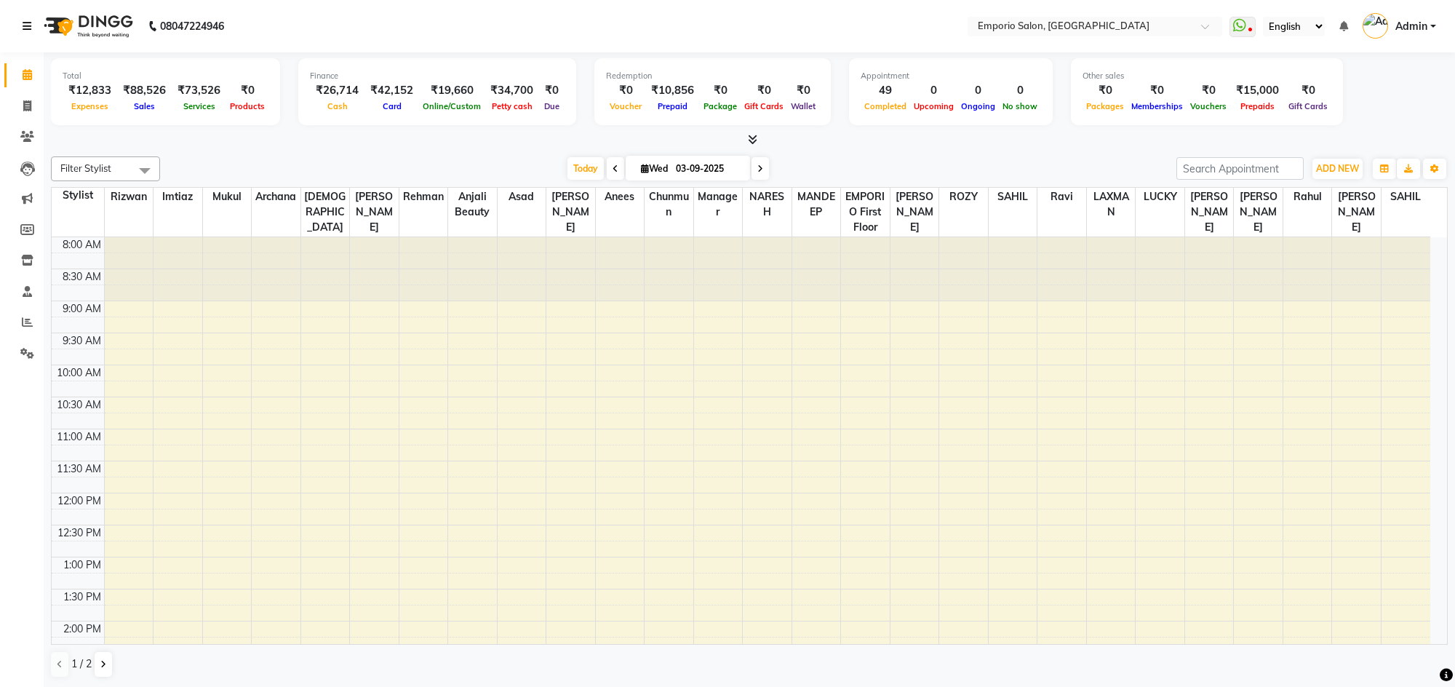
click at [28, 26] on icon at bounding box center [27, 26] width 9 height 10
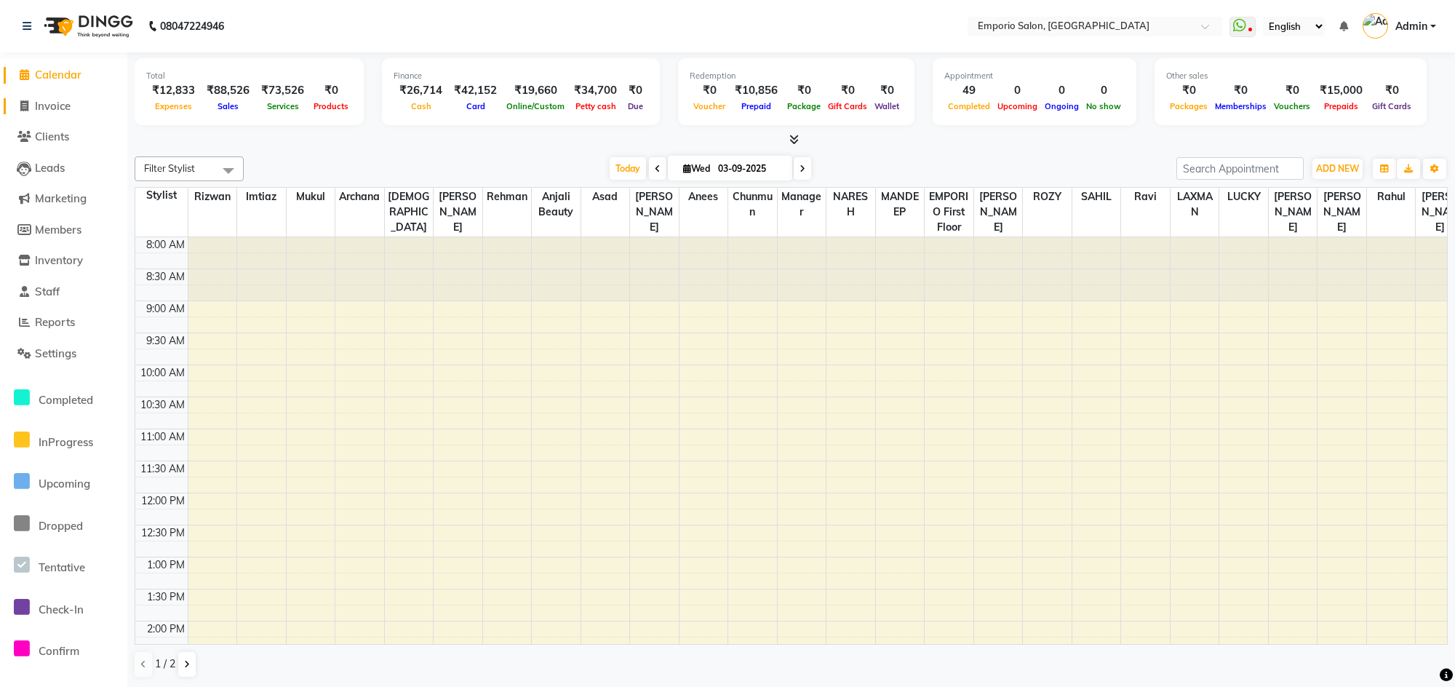
click at [36, 99] on span "Invoice" at bounding box center [53, 106] width 36 height 14
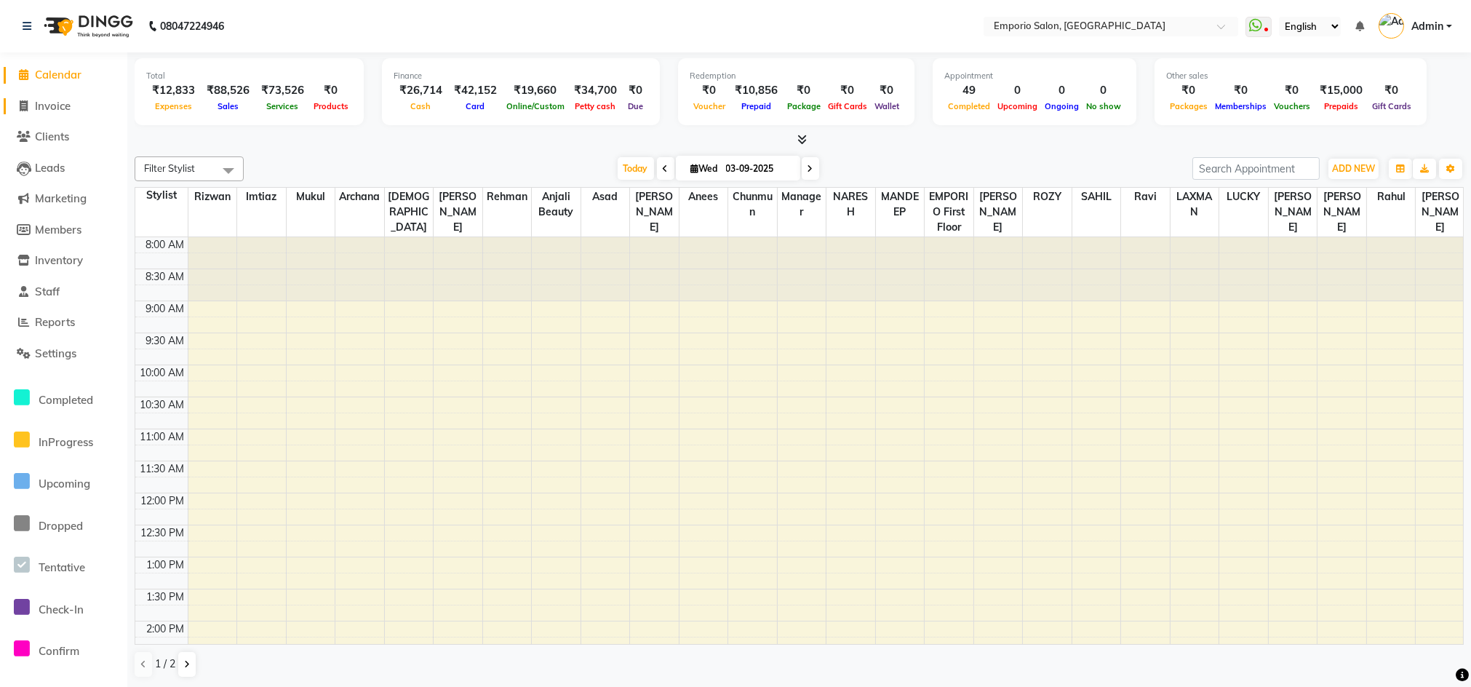
select select "service"
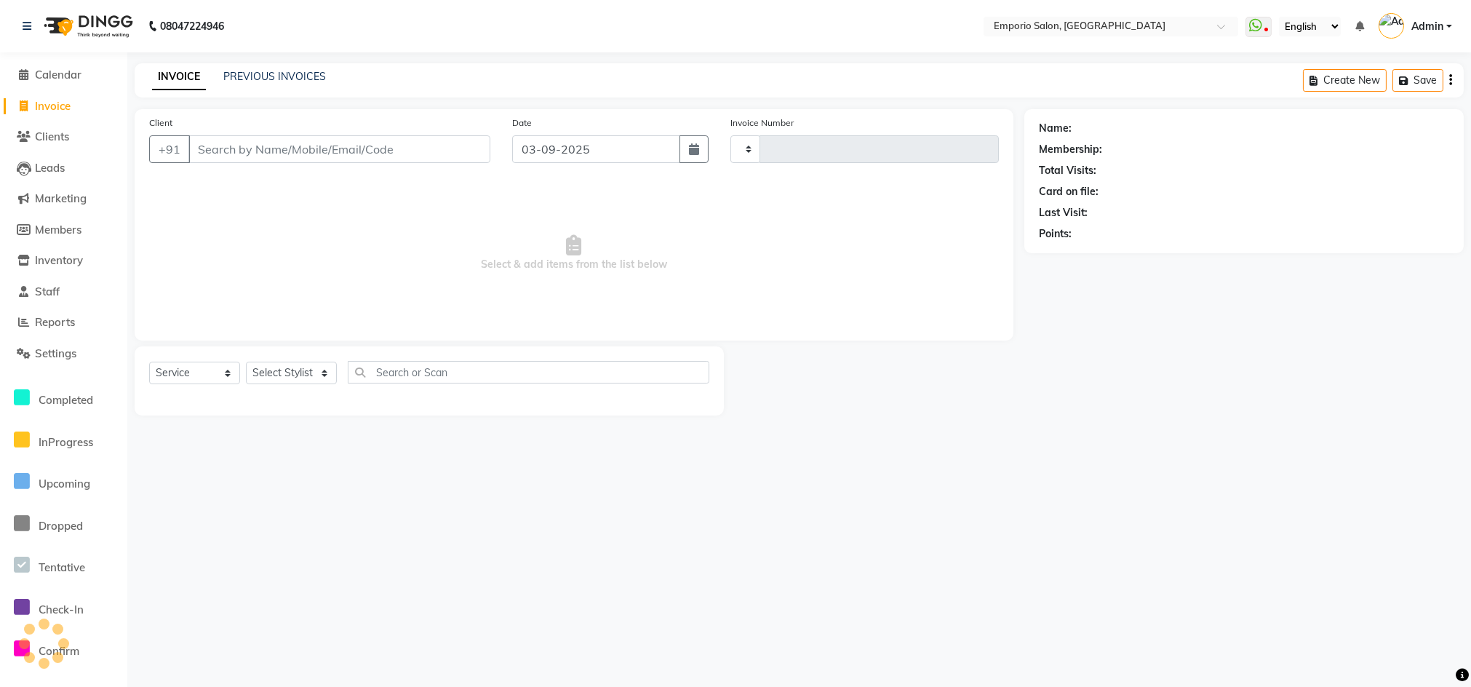
type input "4954"
select select "6332"
click at [275, 364] on select "Select Stylist" at bounding box center [291, 373] width 91 height 23
select select "47503"
click at [246, 362] on select "Select Stylist Anees Anjali beauty Archana Asad AYUSH chunmun EMPORIO First Flo…" at bounding box center [291, 373] width 91 height 23
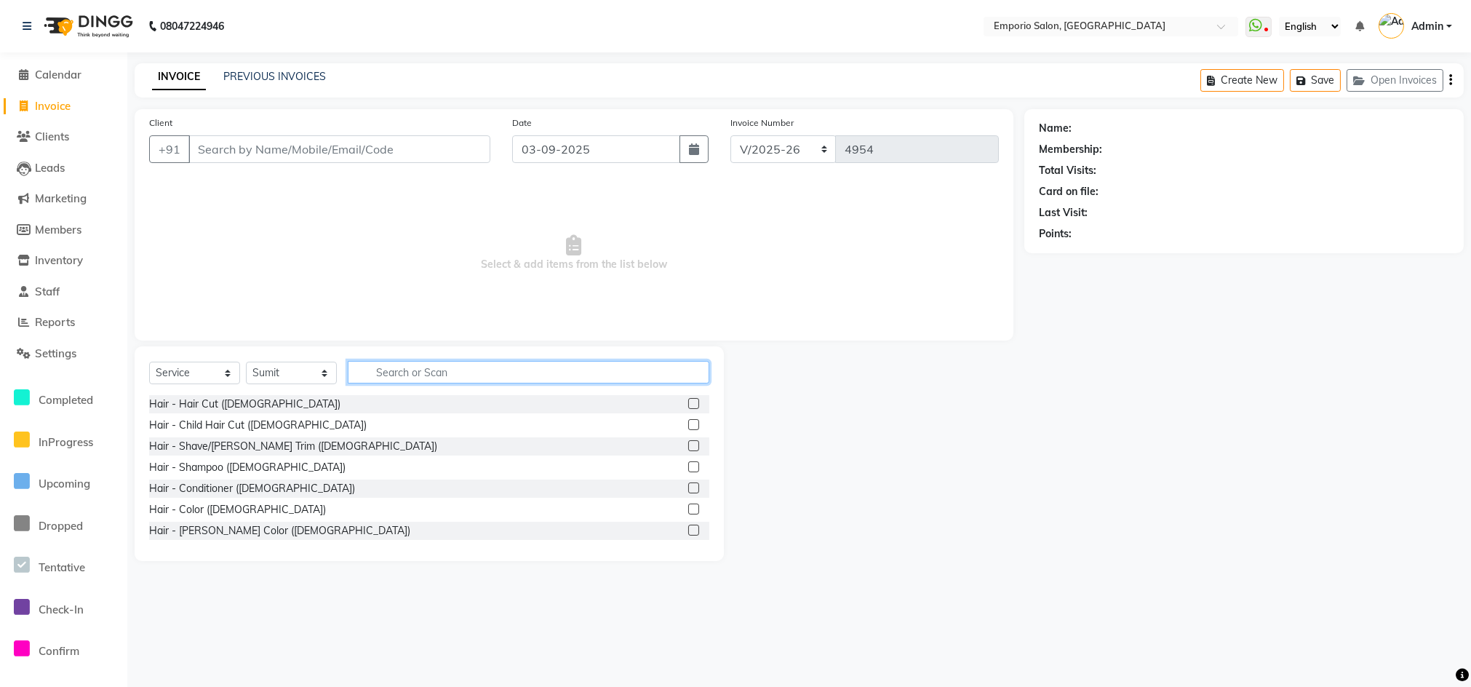
click at [378, 371] on input "text" at bounding box center [529, 372] width 362 height 23
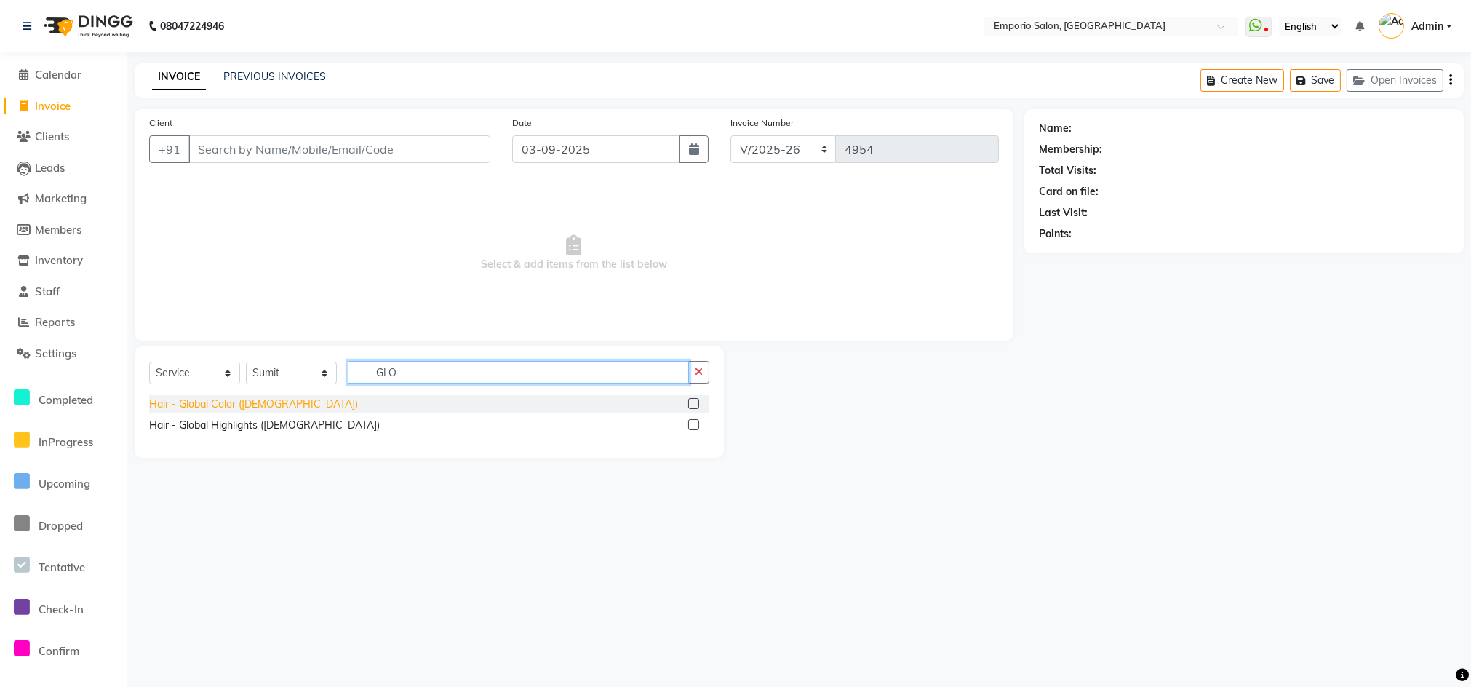
type input "GLO"
click at [181, 402] on div "Hair - Global Color (Female)" at bounding box center [253, 403] width 209 height 15
checkbox input "false"
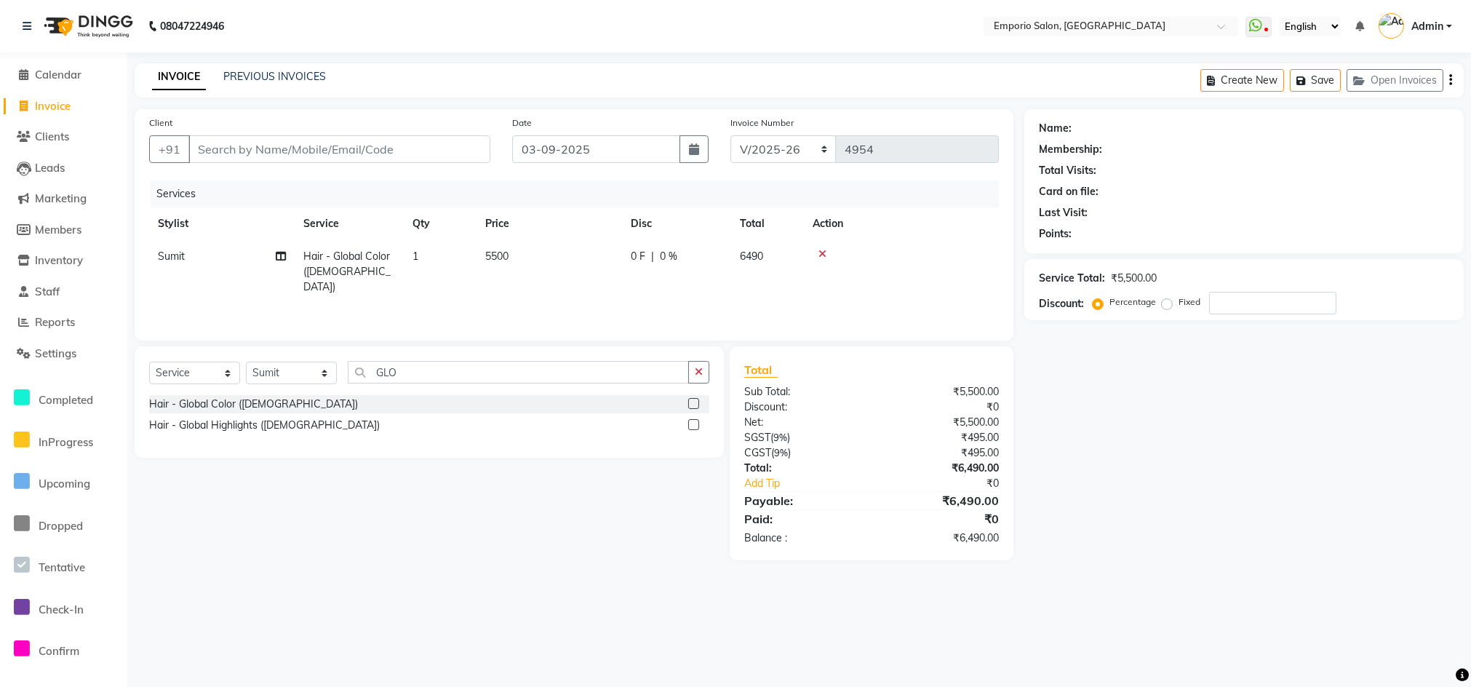
click at [557, 251] on td "5500" at bounding box center [548, 271] width 145 height 63
select select "47503"
click at [575, 249] on input "5500" at bounding box center [618, 260] width 128 height 23
drag, startPoint x: 577, startPoint y: 248, endPoint x: 586, endPoint y: 247, distance: 8.8
click at [585, 247] on td "5500" at bounding box center [617, 271] width 145 height 62
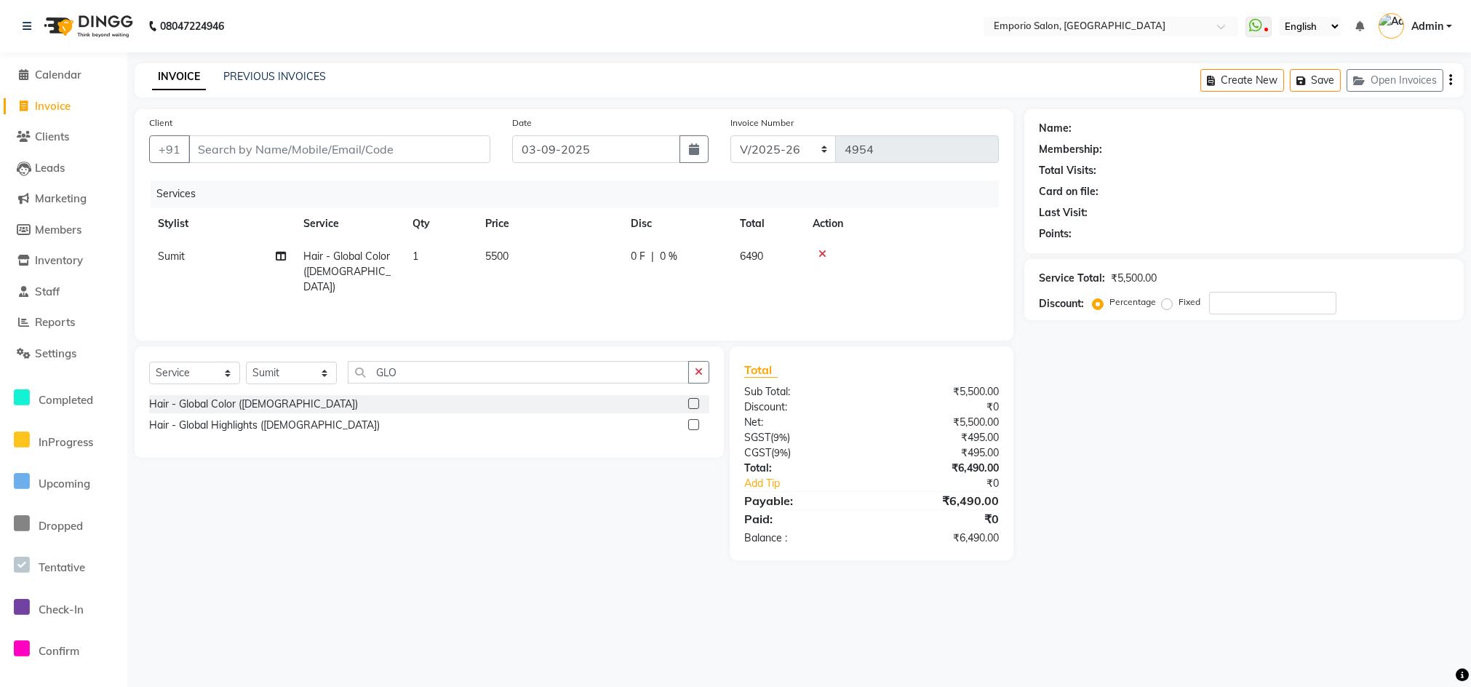
click at [593, 247] on td "5500" at bounding box center [548, 271] width 145 height 63
select select "47503"
click at [597, 247] on td "5500" at bounding box center [617, 271] width 145 height 62
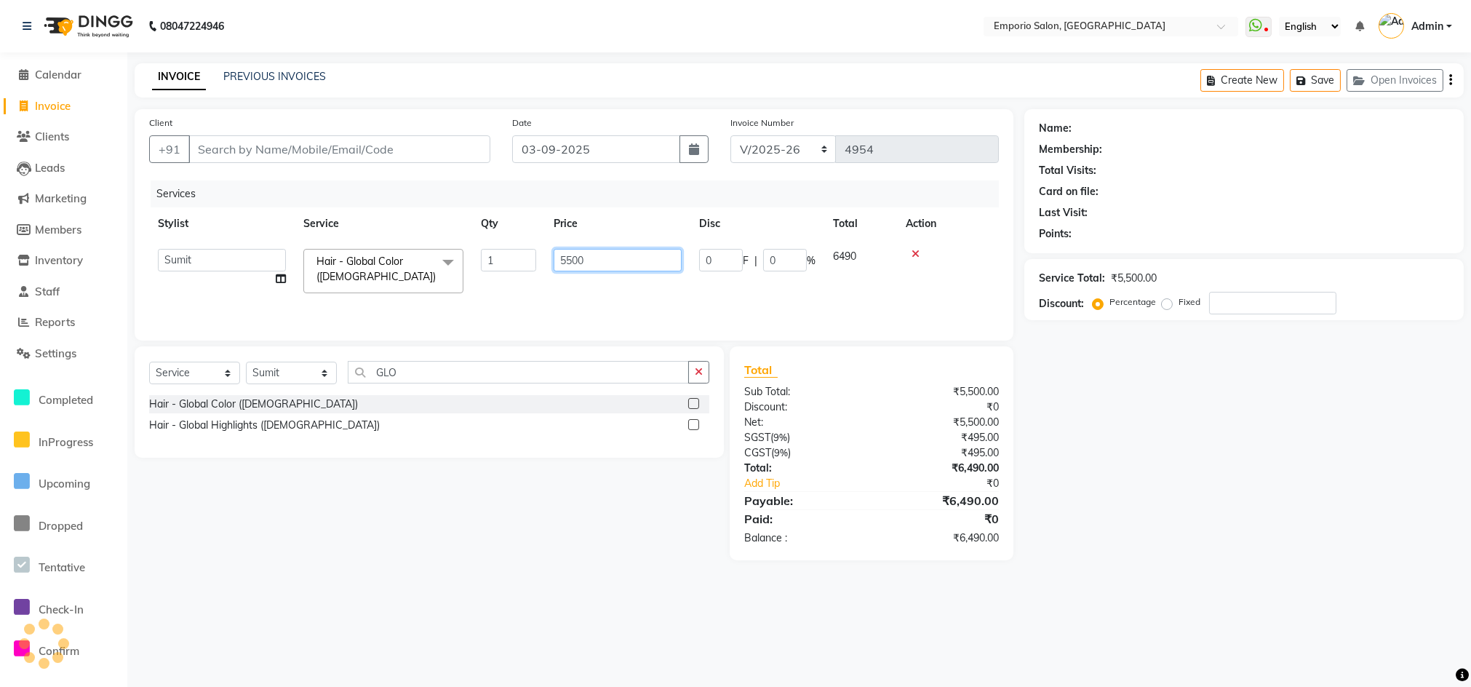
click at [611, 263] on input "5500" at bounding box center [618, 260] width 128 height 23
type input "5"
type input "15000"
click at [1056, 390] on div "Name: Membership: Total Visits: Card on file: Last Visit: Points: Service Total…" at bounding box center [1249, 334] width 450 height 451
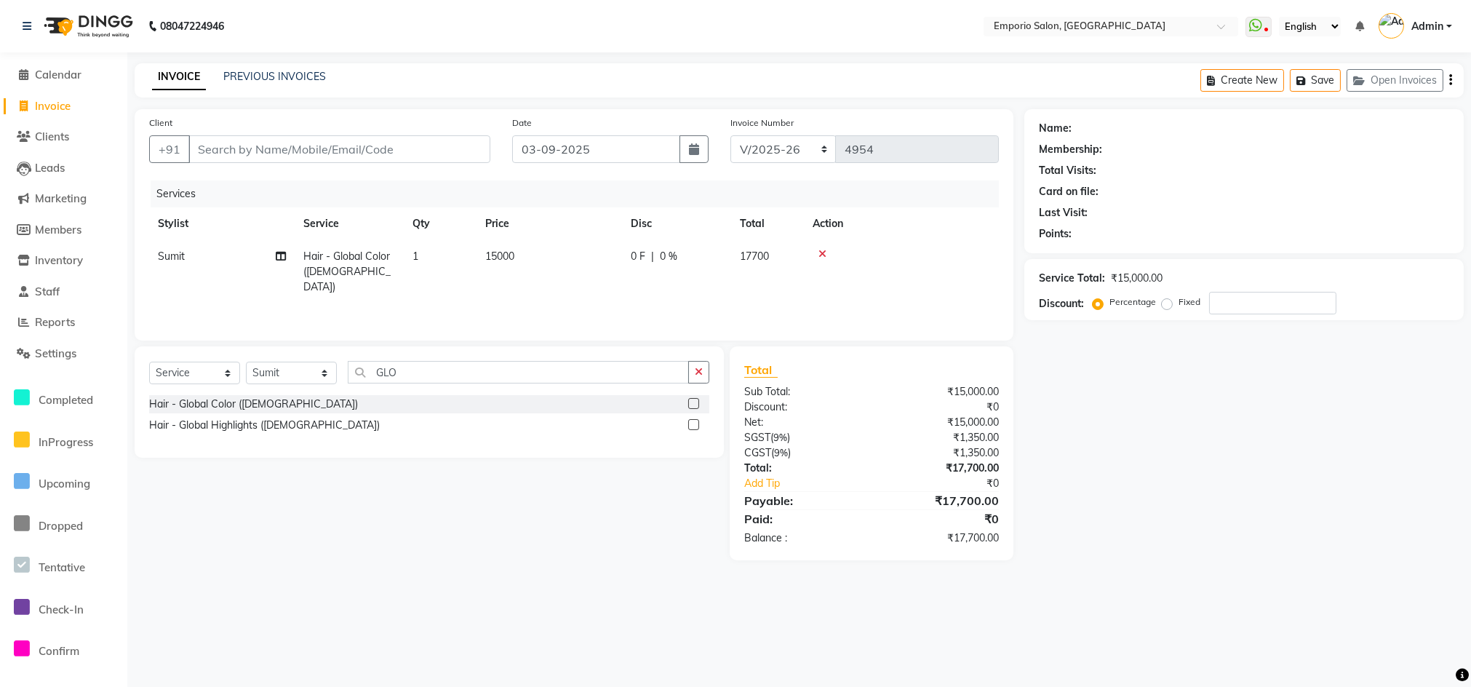
click at [605, 252] on td "15000" at bounding box center [548, 271] width 145 height 63
select select "47503"
click at [605, 252] on input "15000" at bounding box center [618, 260] width 128 height 23
type input "14500"
click at [1093, 424] on div "Name: Membership: Total Visits: Card on file: Last Visit: Points: Service Total…" at bounding box center [1249, 334] width 450 height 451
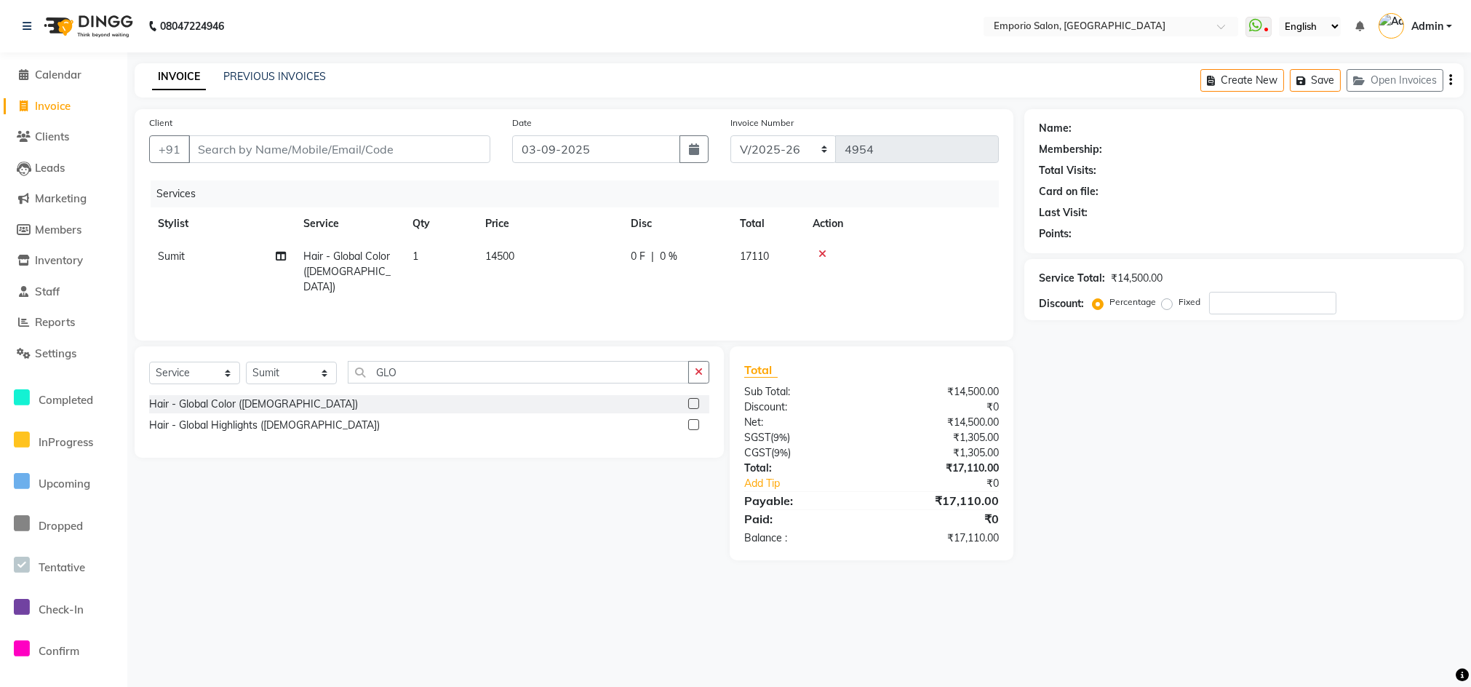
click at [525, 240] on td "14500" at bounding box center [548, 271] width 145 height 63
select select "47503"
click at [615, 251] on input "14500" at bounding box center [618, 260] width 128 height 23
type input "14400"
click at [1010, 413] on div "Total Sub Total: ₹14,400.00 Discount: ₹0 Net: ₹14,400.00 SGST ( 9% ) ₹1,296.00 …" at bounding box center [872, 453] width 284 height 214
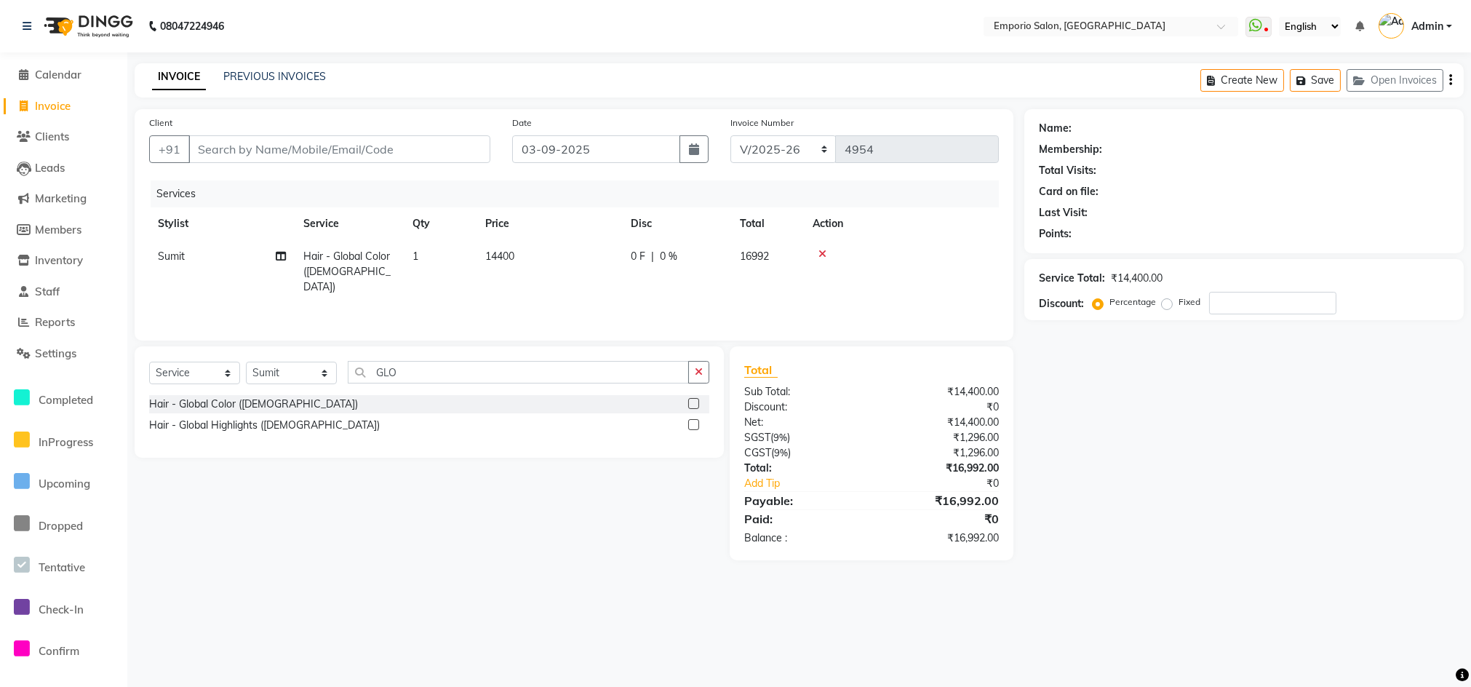
click at [568, 236] on th "Price" at bounding box center [548, 223] width 145 height 33
click at [591, 258] on td "14400" at bounding box center [548, 271] width 145 height 63
select select "47503"
click at [592, 257] on input "14400" at bounding box center [618, 260] width 128 height 23
type input "14500"
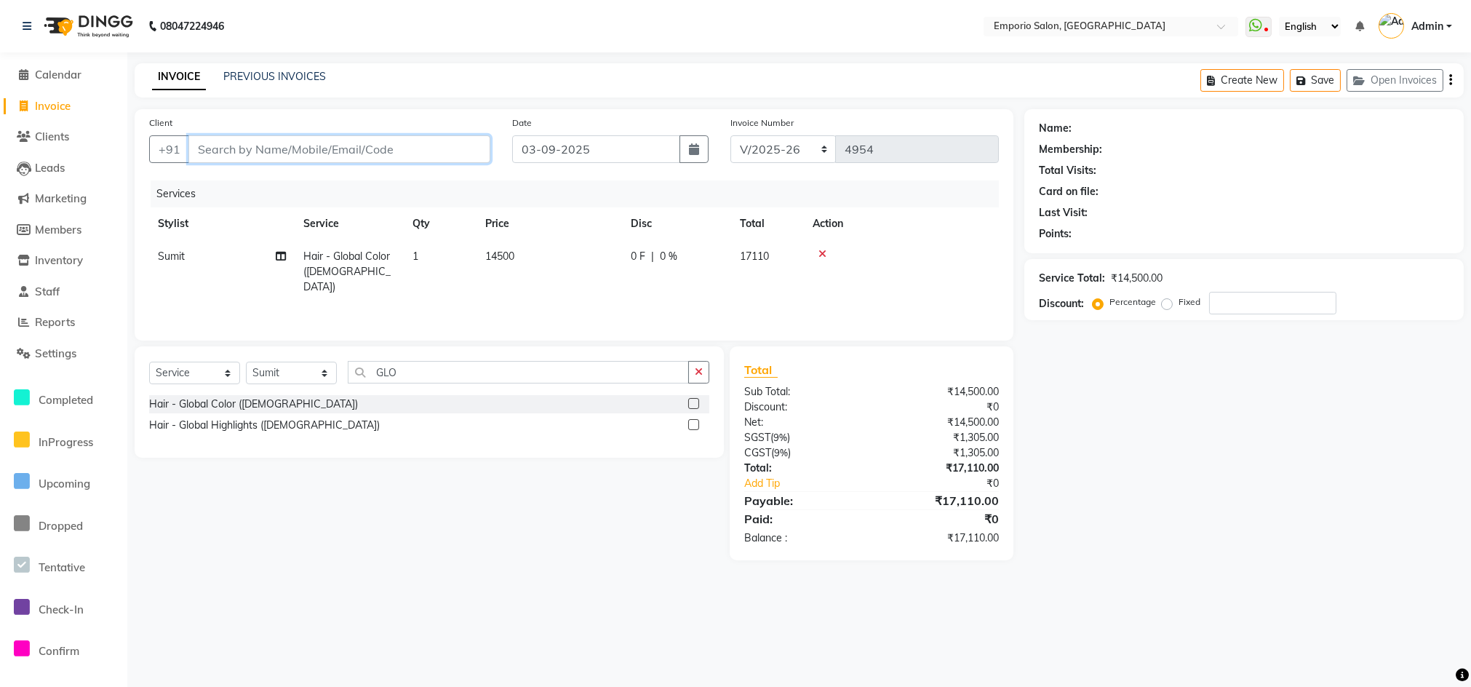
click at [456, 147] on input "Client" at bounding box center [339, 149] width 302 height 28
type input "9"
type input "0"
type input "9999999999999"
select select "1: Object"
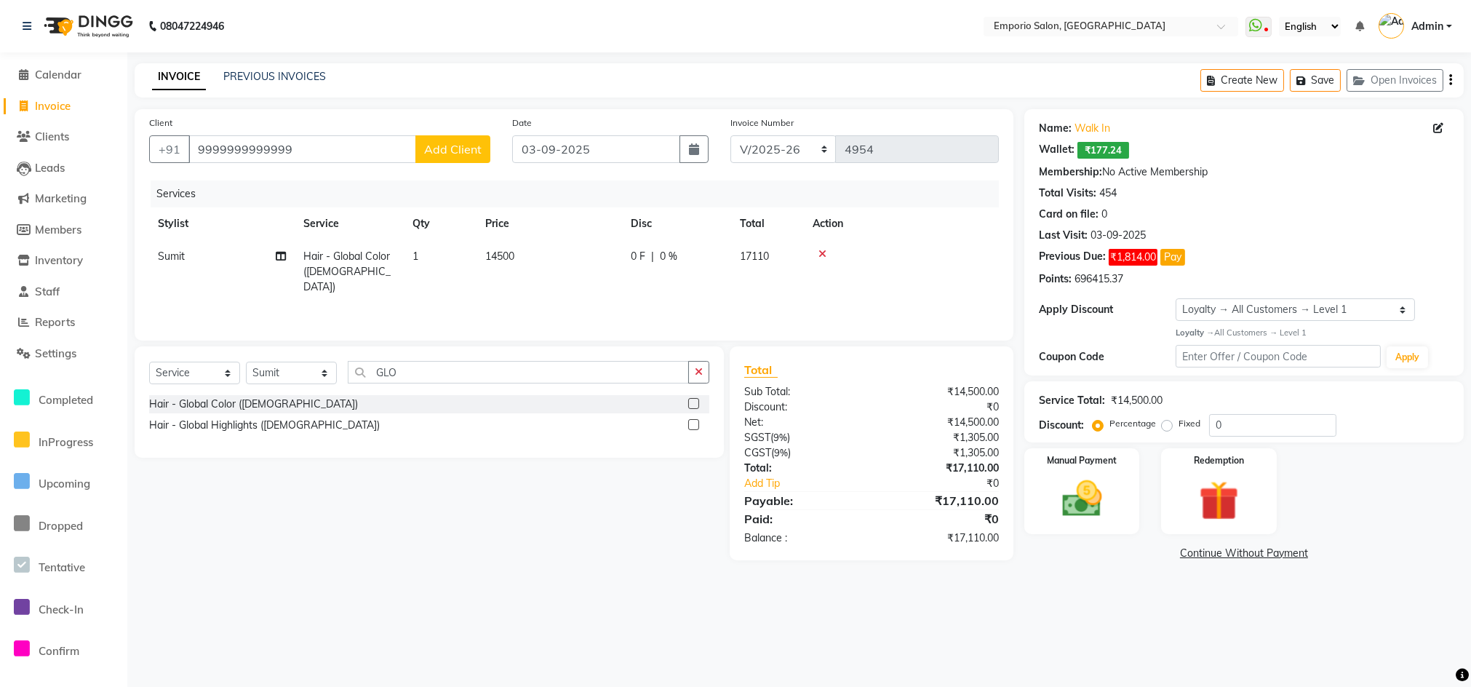
click at [1174, 427] on div "Fixed" at bounding box center [1183, 423] width 36 height 17
click at [1178, 428] on label "Fixed" at bounding box center [1189, 423] width 22 height 13
click at [1165, 428] on input "Fixed" at bounding box center [1170, 423] width 10 height 10
radio input "true"
click at [1242, 426] on input "0" at bounding box center [1272, 425] width 127 height 23
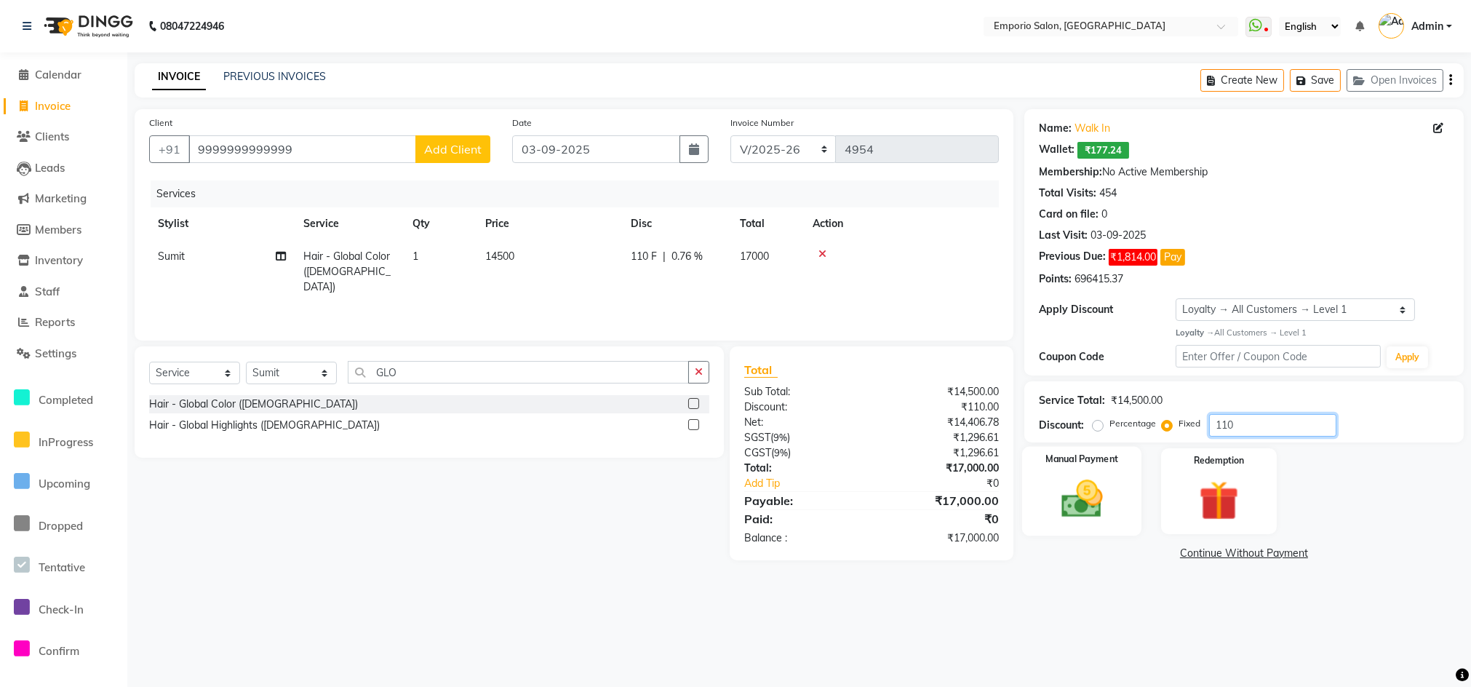
type input "110"
click at [1116, 507] on div "Manual Payment" at bounding box center [1082, 490] width 120 height 89
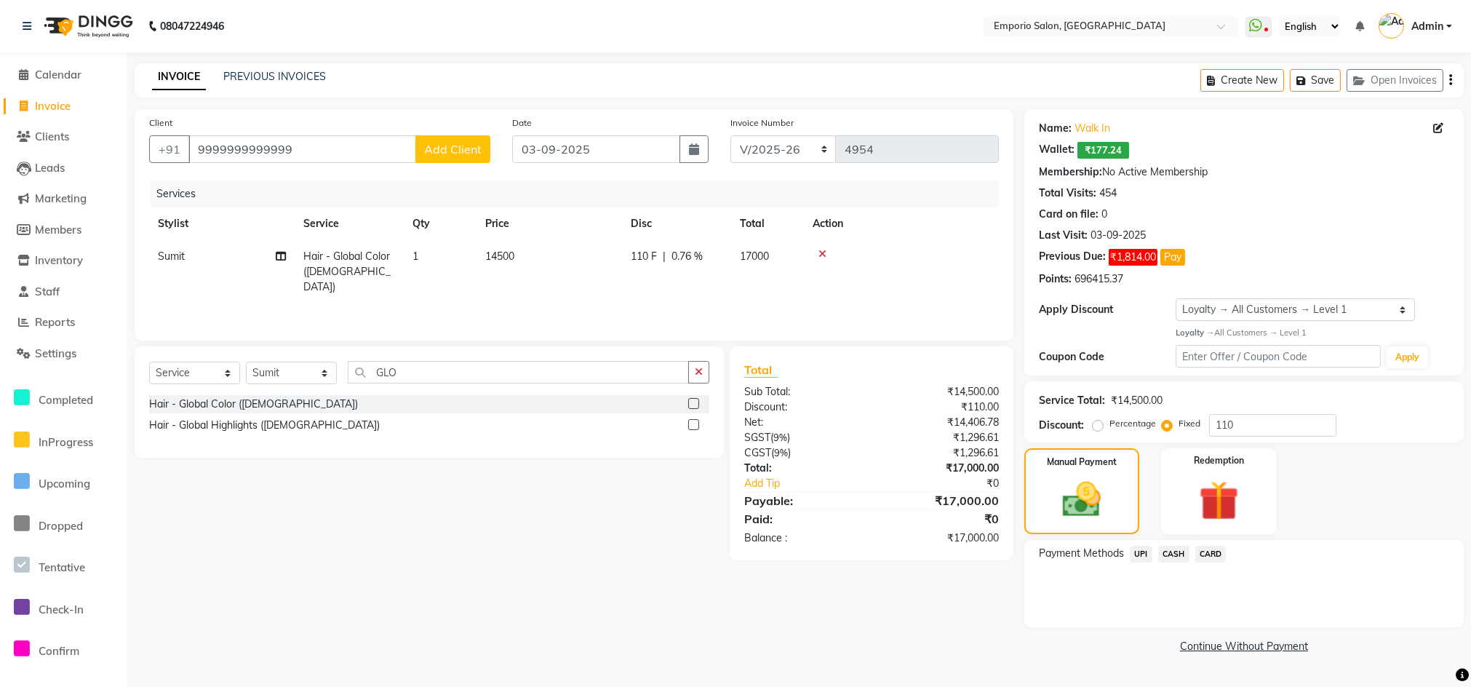
click at [1181, 558] on span "CASH" at bounding box center [1173, 554] width 31 height 17
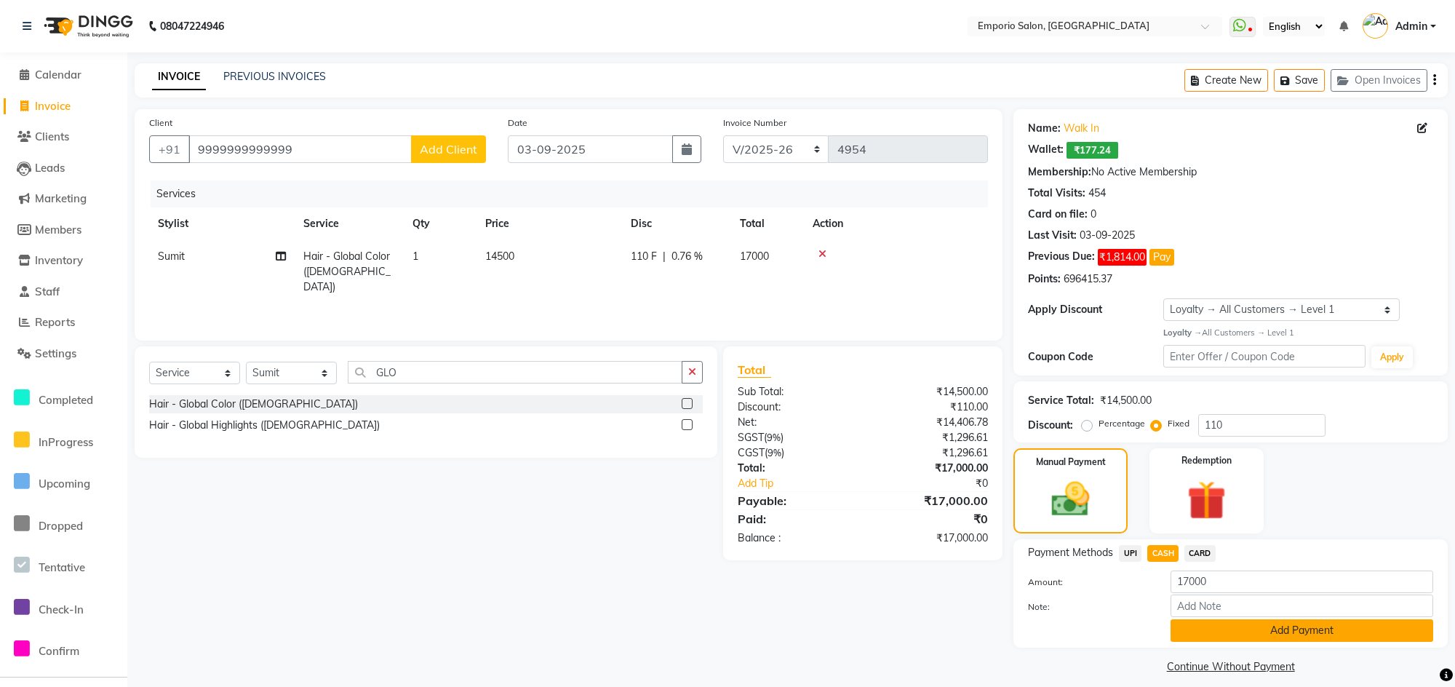
click at [1212, 636] on button "Add Payment" at bounding box center [1301, 630] width 263 height 23
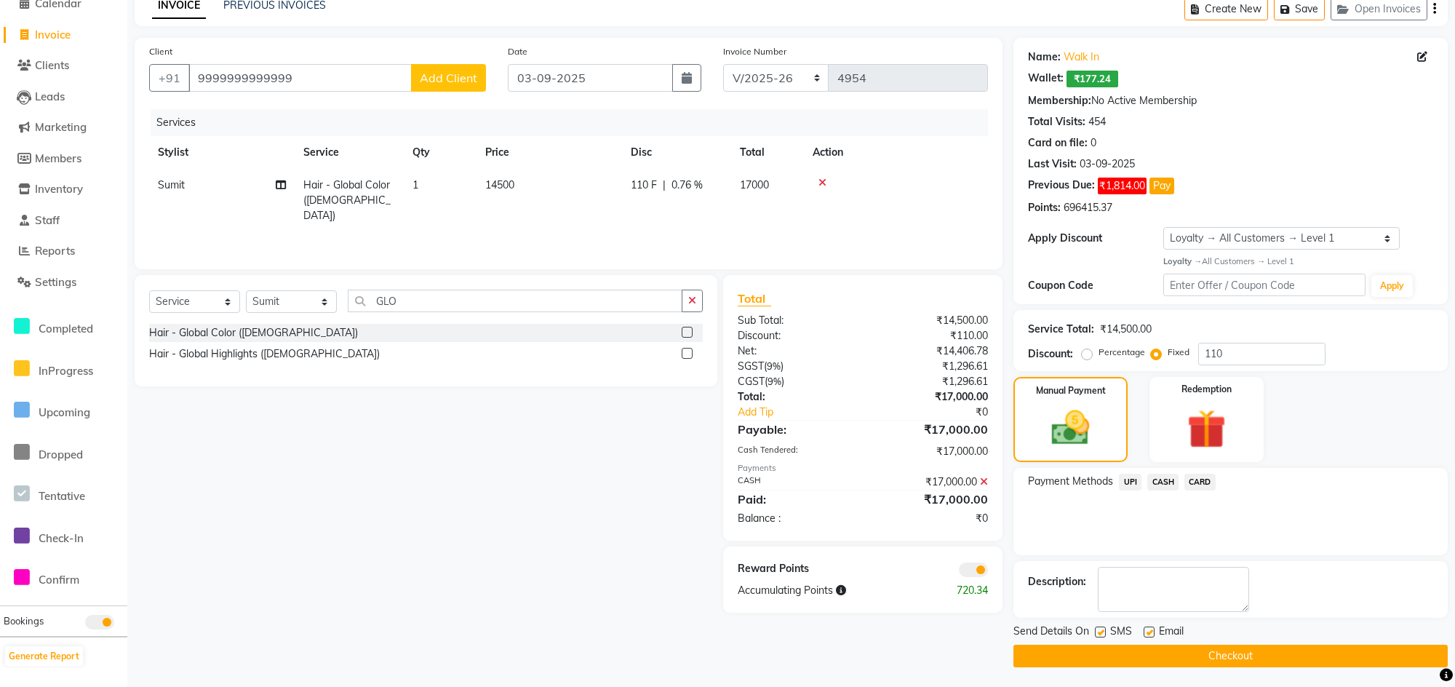
scroll to position [73, 0]
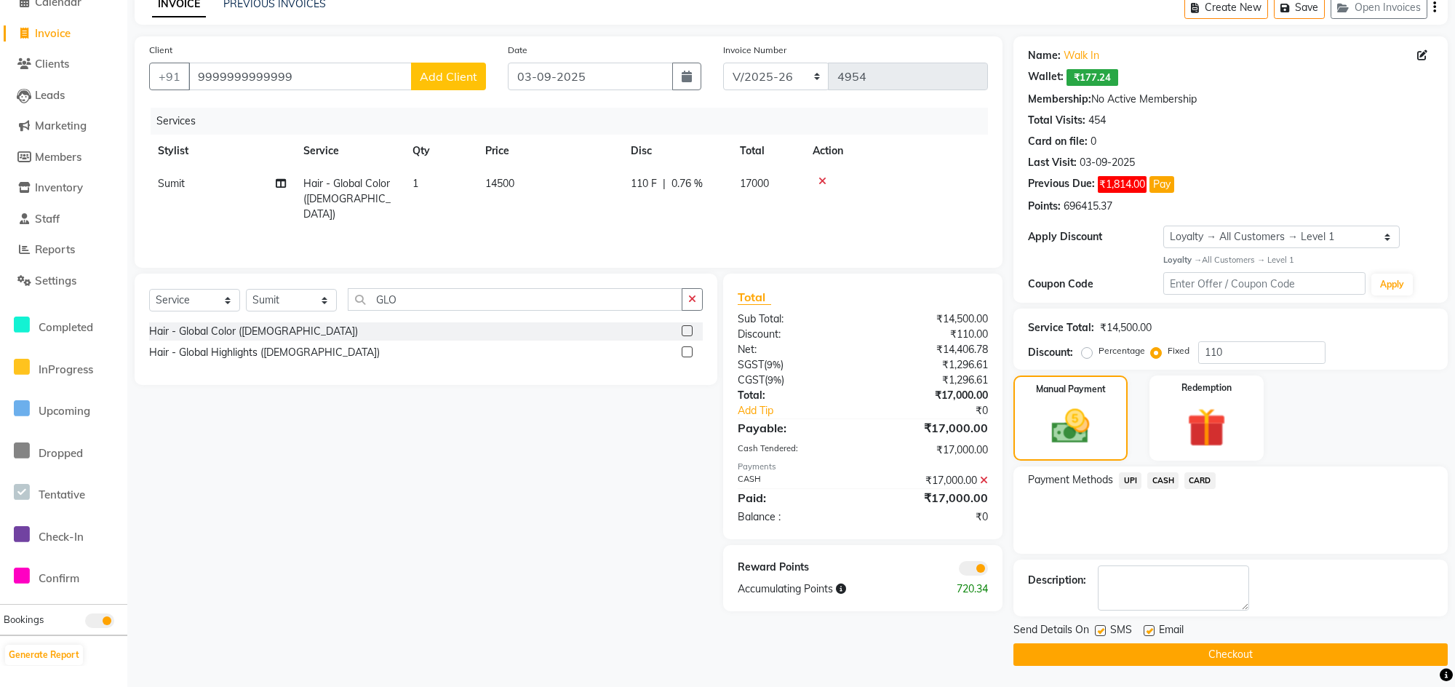
click at [1210, 649] on button "Checkout" at bounding box center [1230, 654] width 434 height 23
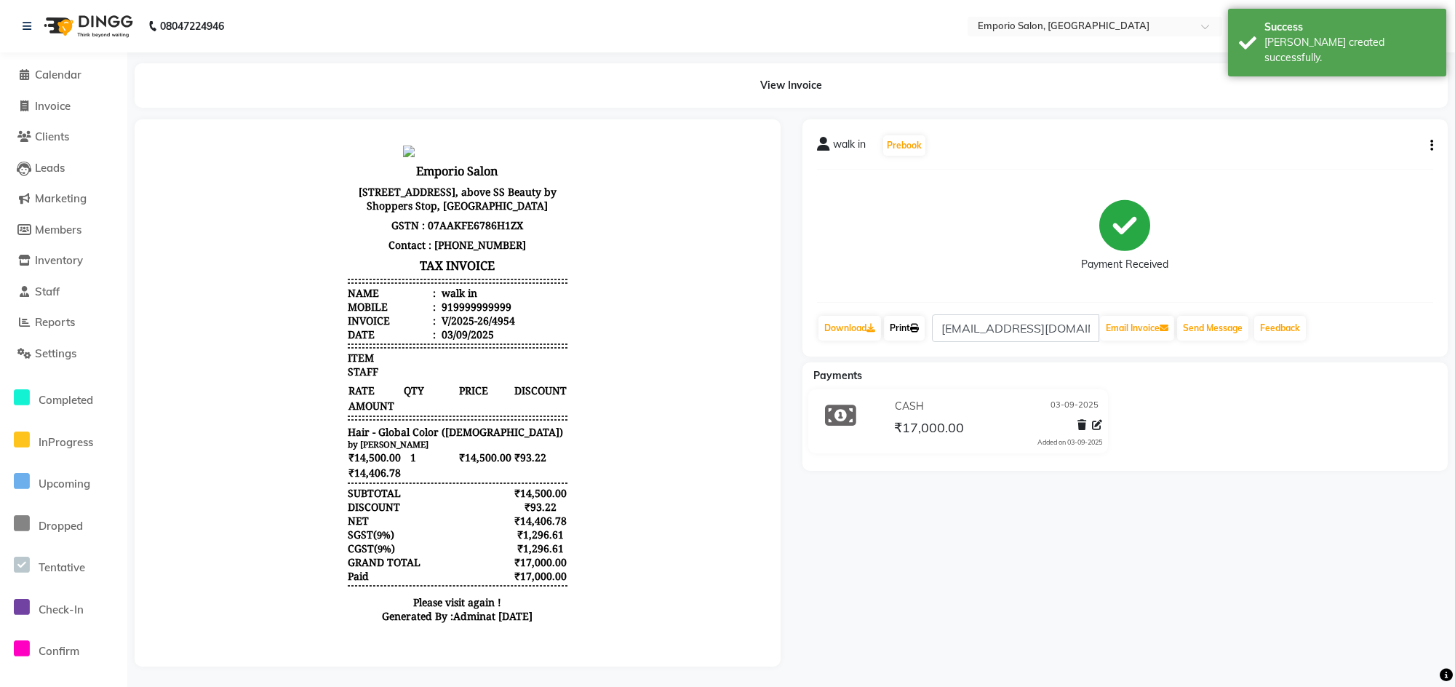
click at [897, 327] on link "Print" at bounding box center [904, 328] width 41 height 25
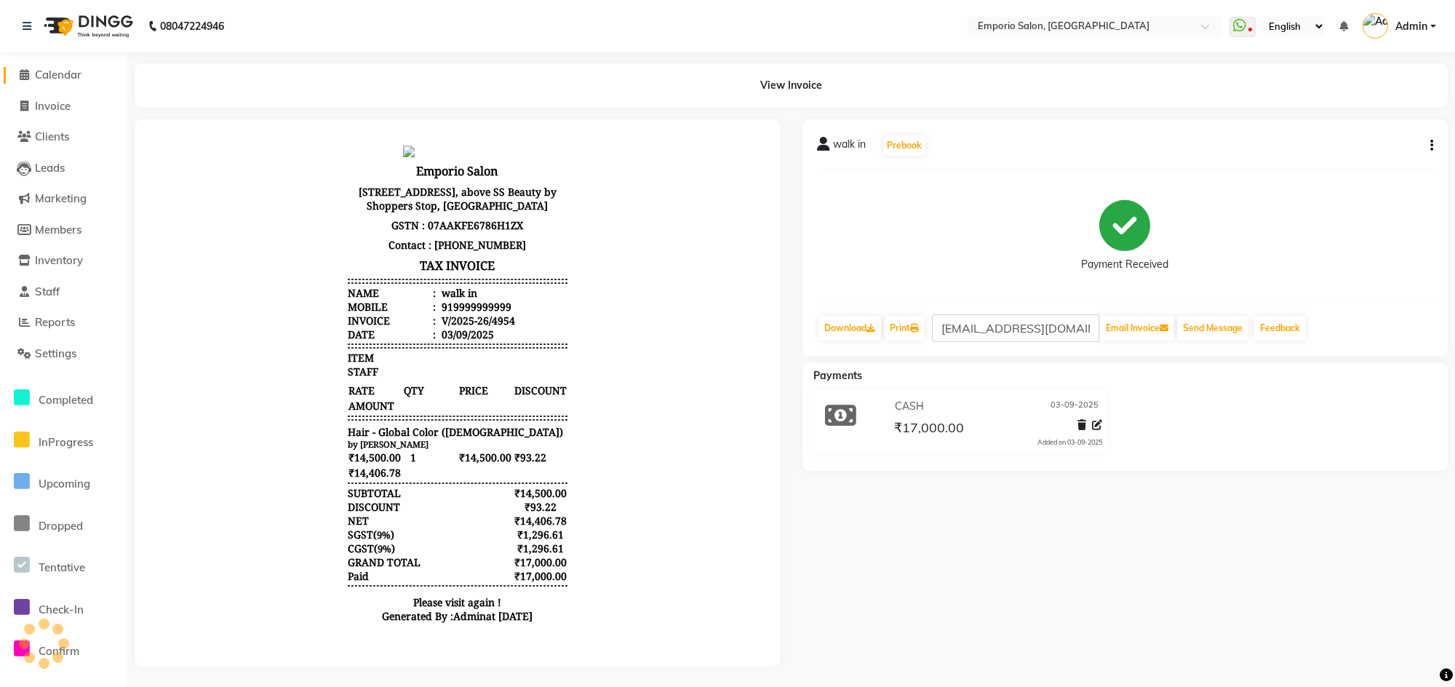
click at [52, 71] on span "Calendar" at bounding box center [58, 75] width 47 height 14
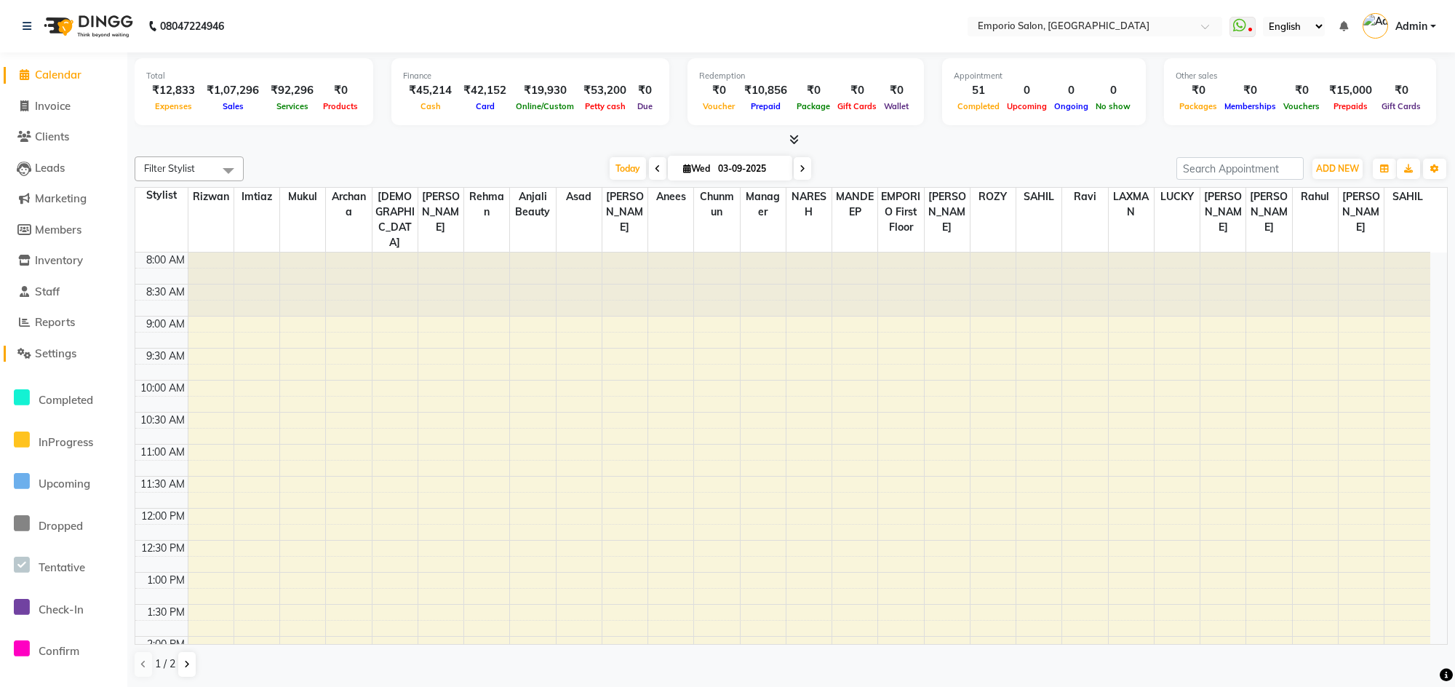
click at [67, 350] on span "Settings" at bounding box center [55, 353] width 41 height 14
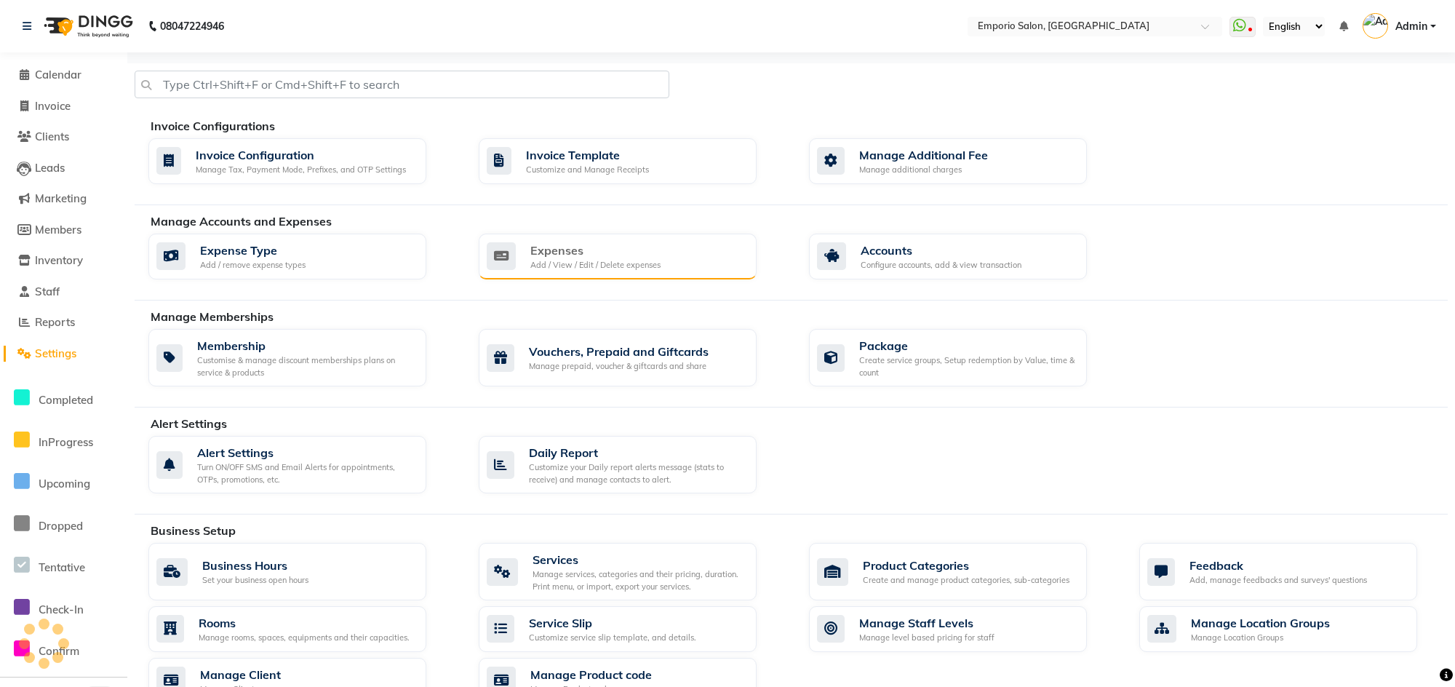
click at [586, 259] on div "Add / View / Edit / Delete expenses" at bounding box center [595, 265] width 130 height 12
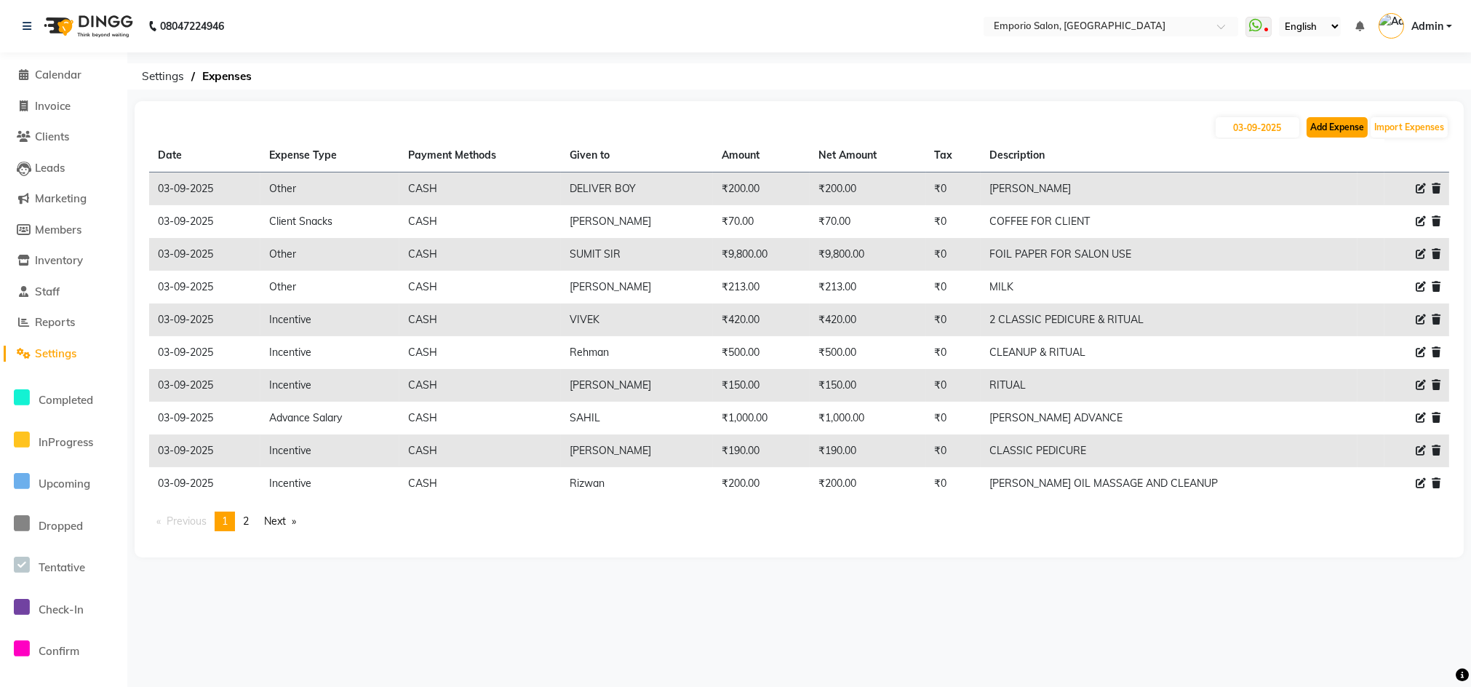
click at [1327, 127] on button "Add Expense" at bounding box center [1337, 127] width 61 height 20
select select "1"
select select "5330"
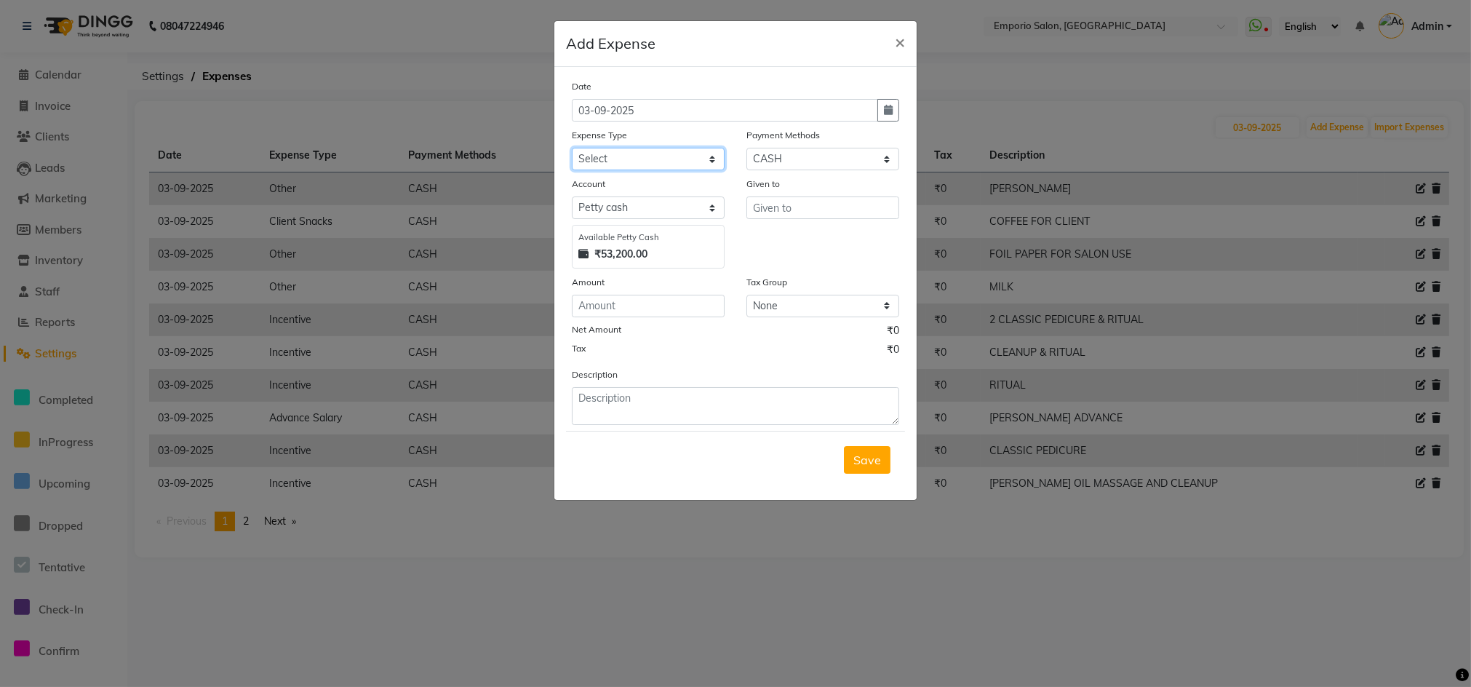
click at [710, 160] on select "Select Advance Salary Bank charges Car maintenance Cash transfer to bank Cash t…" at bounding box center [648, 159] width 153 height 23
select select "15"
click at [572, 148] on select "Select Advance Salary Bank charges Car maintenance Cash transfer to bank Cash t…" at bounding box center [648, 159] width 153 height 23
click at [789, 206] on input "text" at bounding box center [822, 207] width 153 height 23
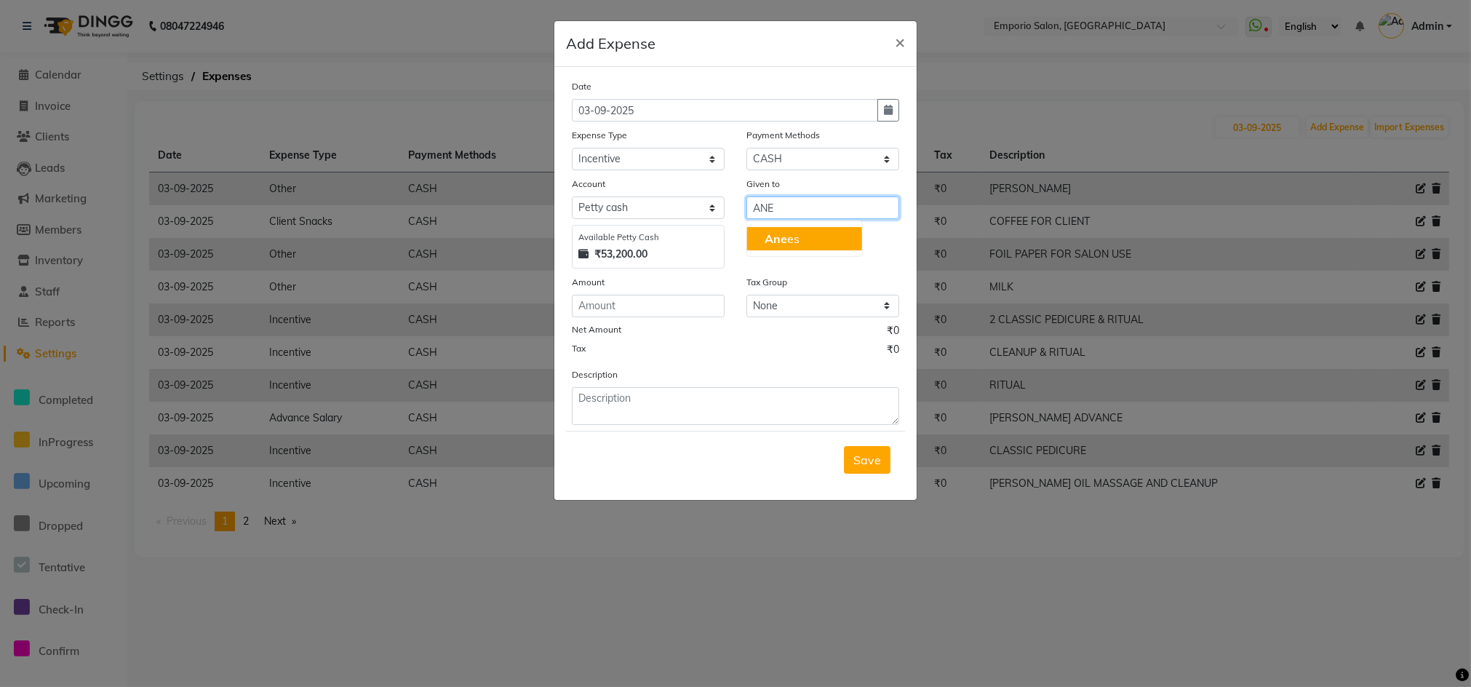
click at [789, 236] on ngb-highlight "Ane es" at bounding box center [782, 238] width 35 height 15
type input "Anees"
click at [676, 311] on input "number" at bounding box center [648, 306] width 153 height 23
type input "350"
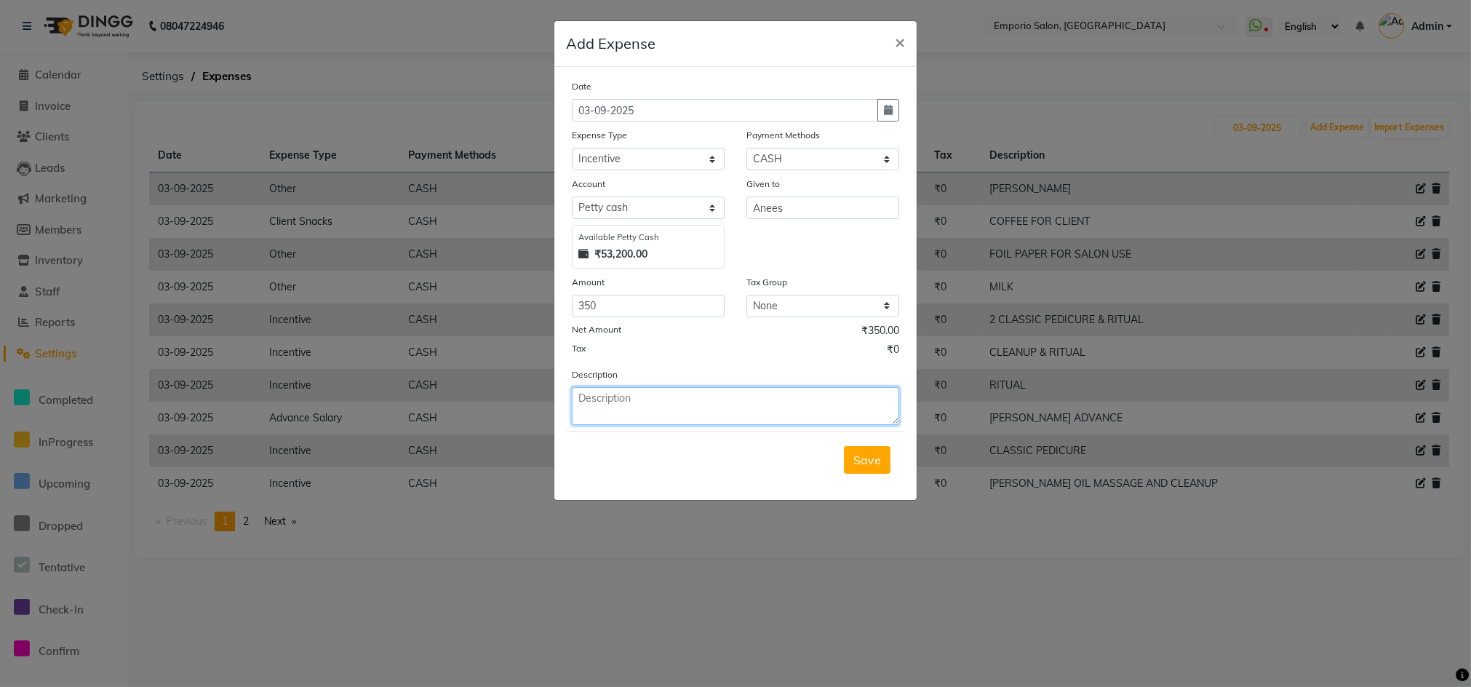
click at [642, 404] on textarea at bounding box center [735, 406] width 327 height 38
type textarea "FOR FACIAL"
click at [866, 466] on span "Save" at bounding box center [867, 459] width 28 height 15
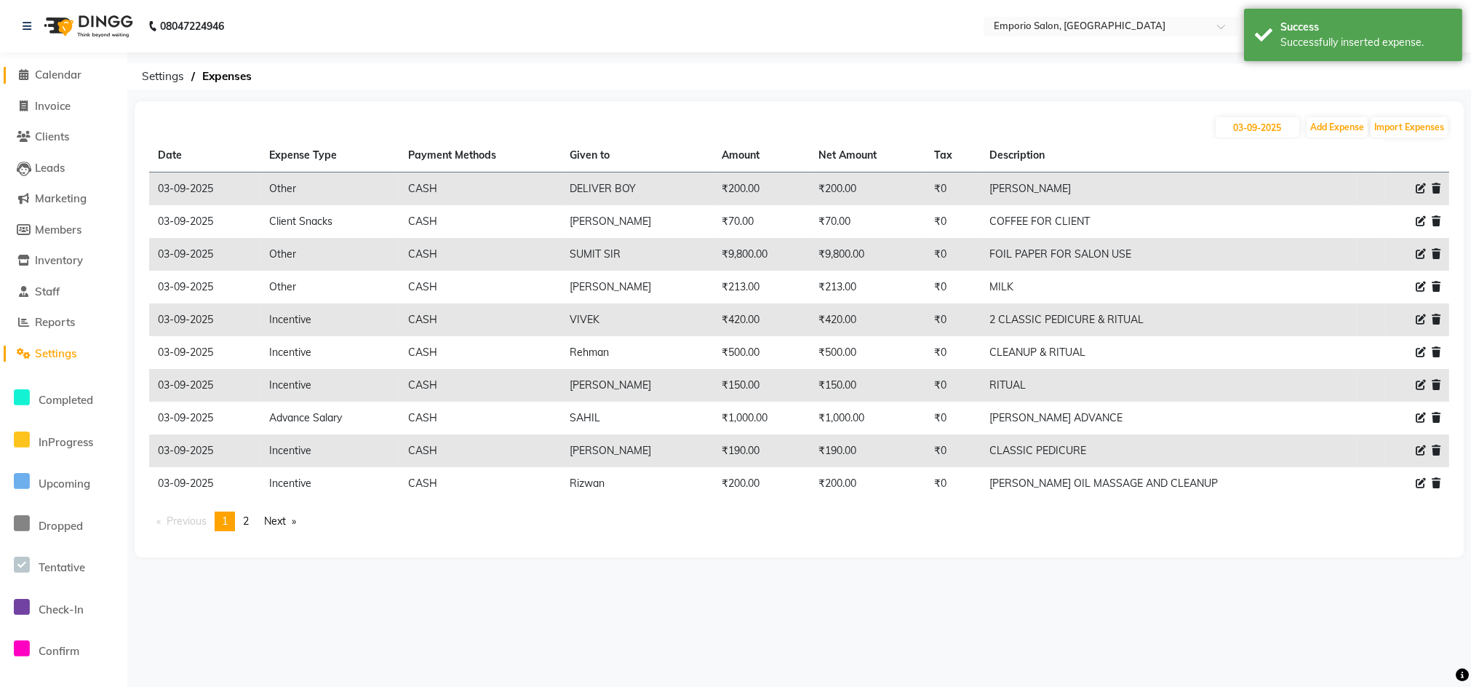
click at [60, 73] on span "Calendar" at bounding box center [58, 75] width 47 height 14
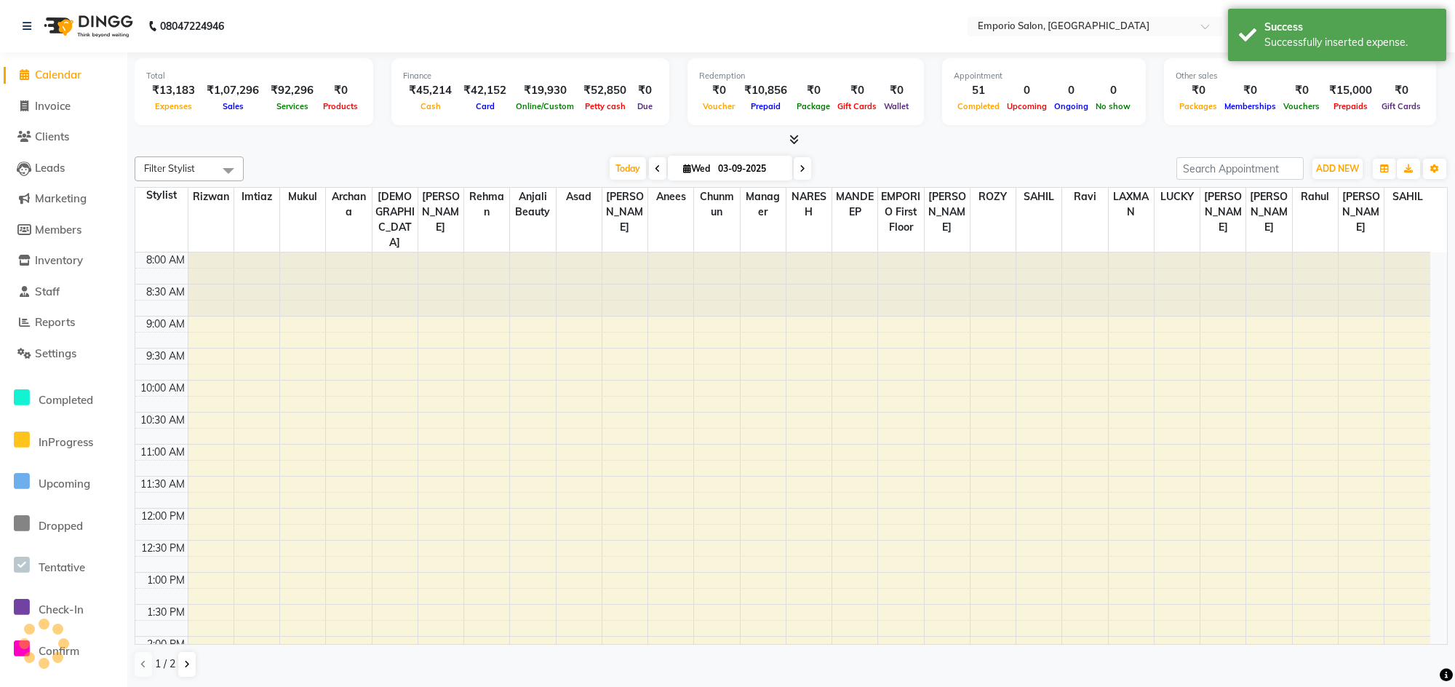
scroll to position [527, 0]
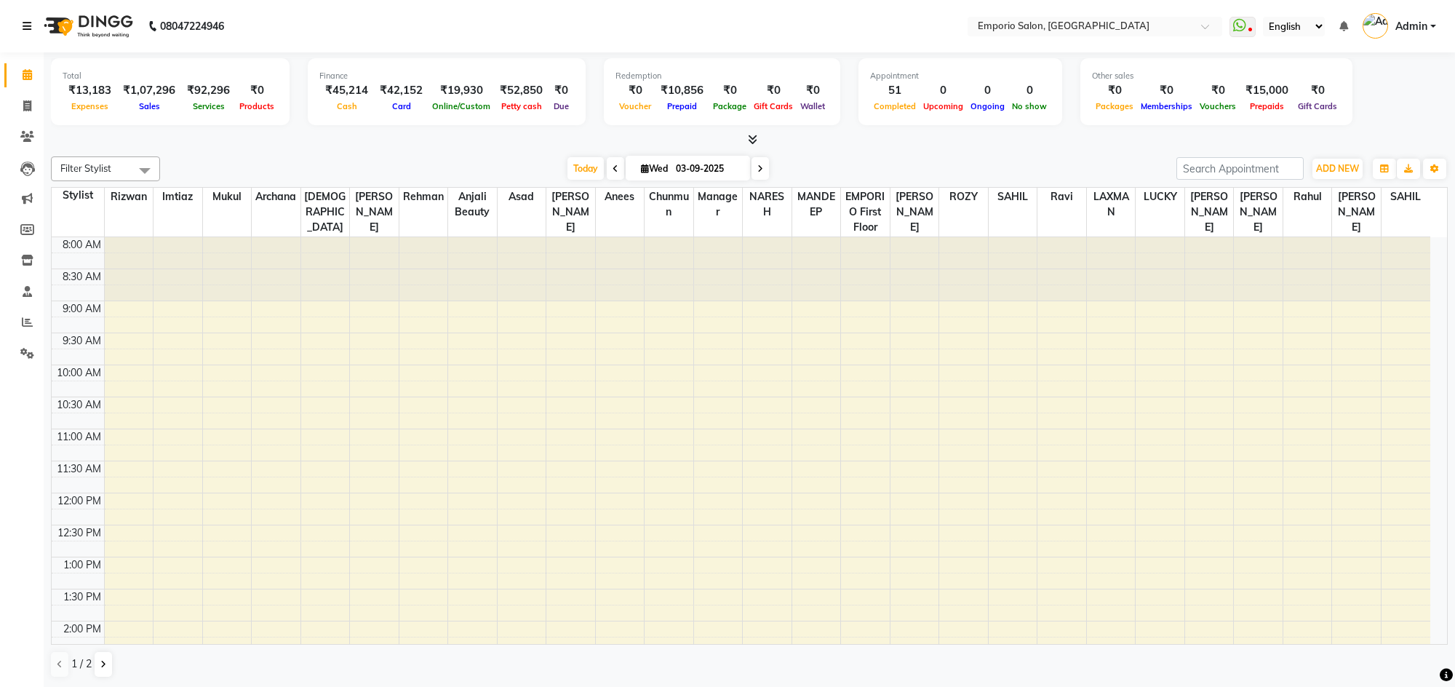
drag, startPoint x: 0, startPoint y: 731, endPoint x: 23, endPoint y: 23, distance: 708.2
click at [22, 23] on div "08047224946" at bounding box center [123, 26] width 223 height 41
click at [30, 25] on icon at bounding box center [27, 26] width 9 height 10
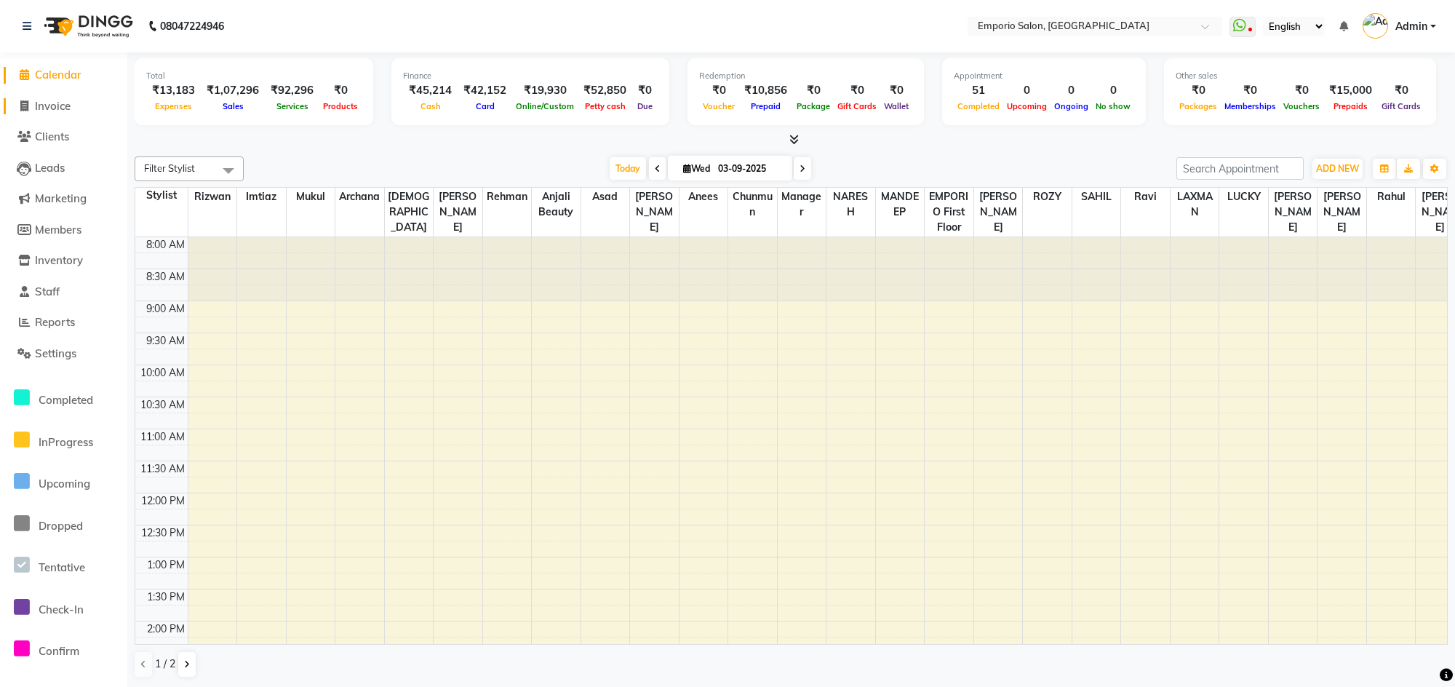
click at [52, 105] on span "Invoice" at bounding box center [53, 106] width 36 height 14
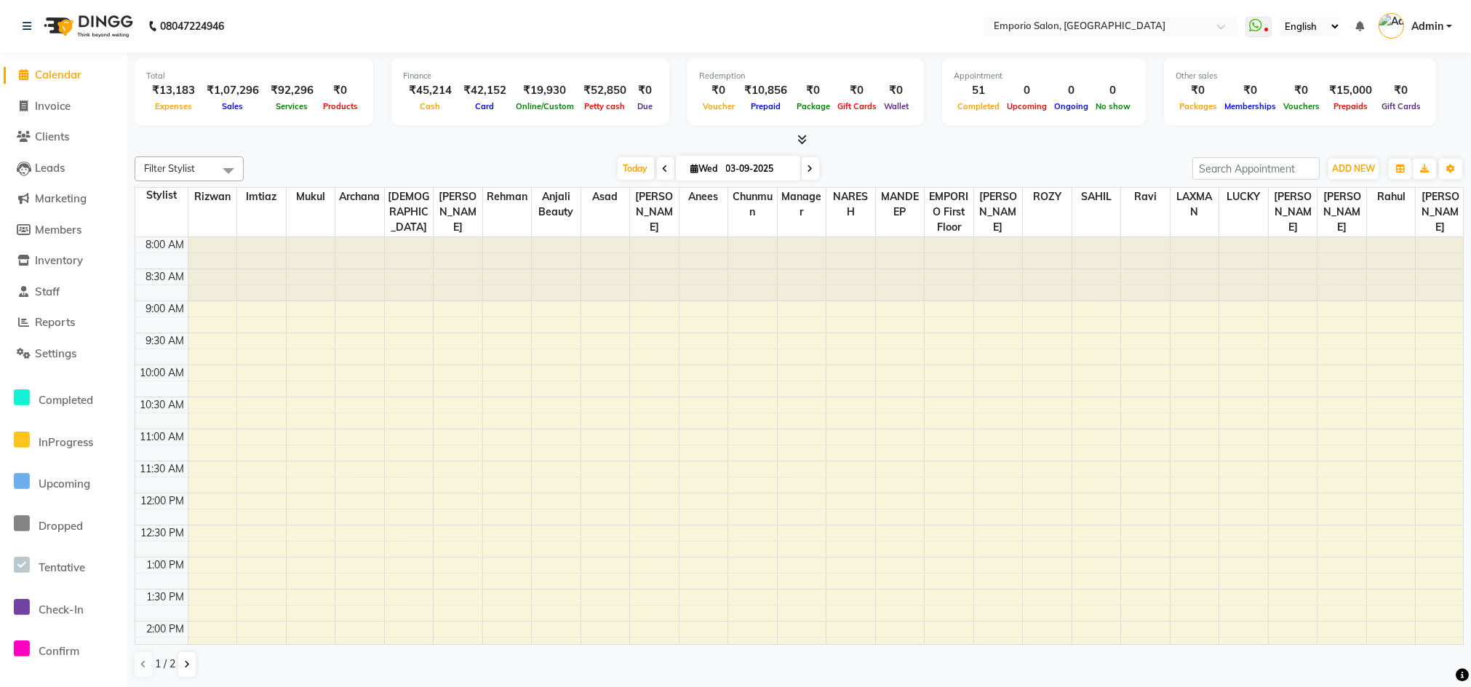
select select "service"
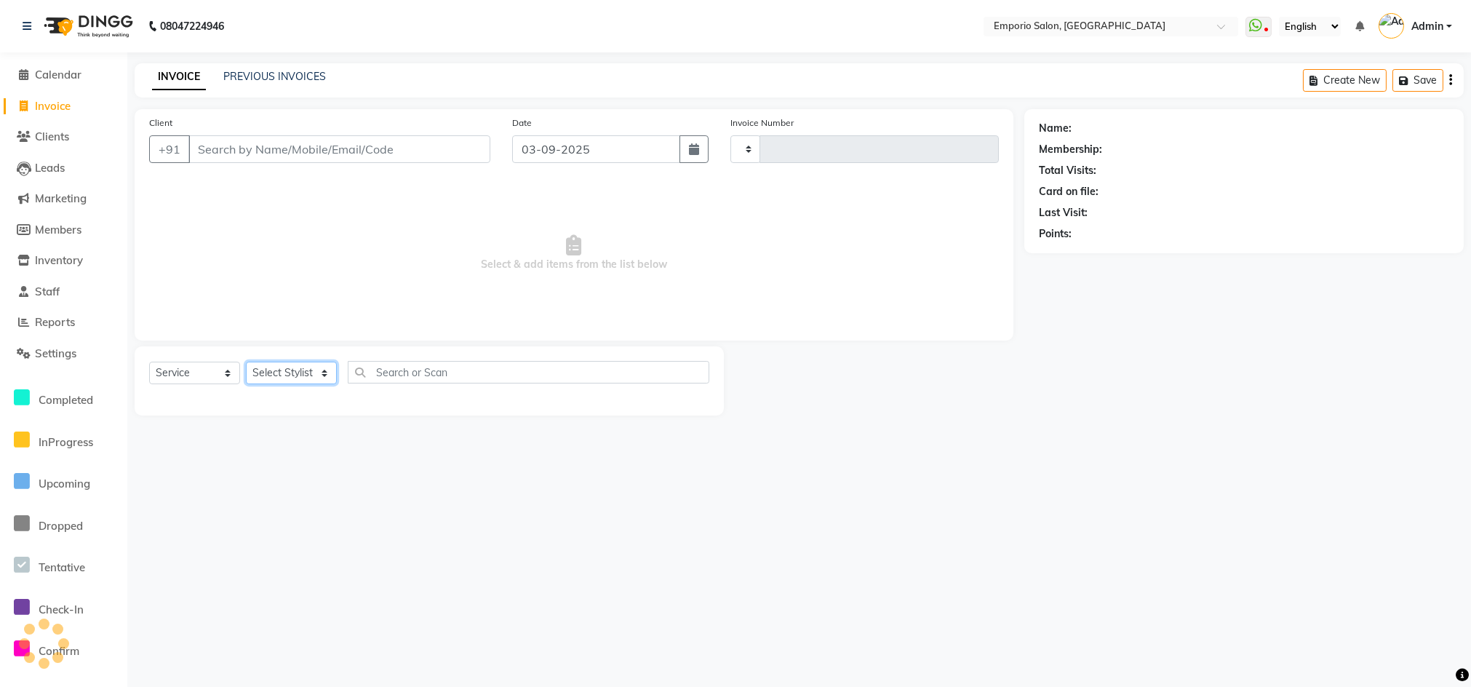
drag, startPoint x: 306, startPoint y: 362, endPoint x: 324, endPoint y: 351, distance: 21.2
click at [314, 358] on div "Select Service Product Membership Package Voucher Prepaid Gift Card Select Styl…" at bounding box center [429, 380] width 589 height 69
type input "4955"
select select "6332"
select select "89419"
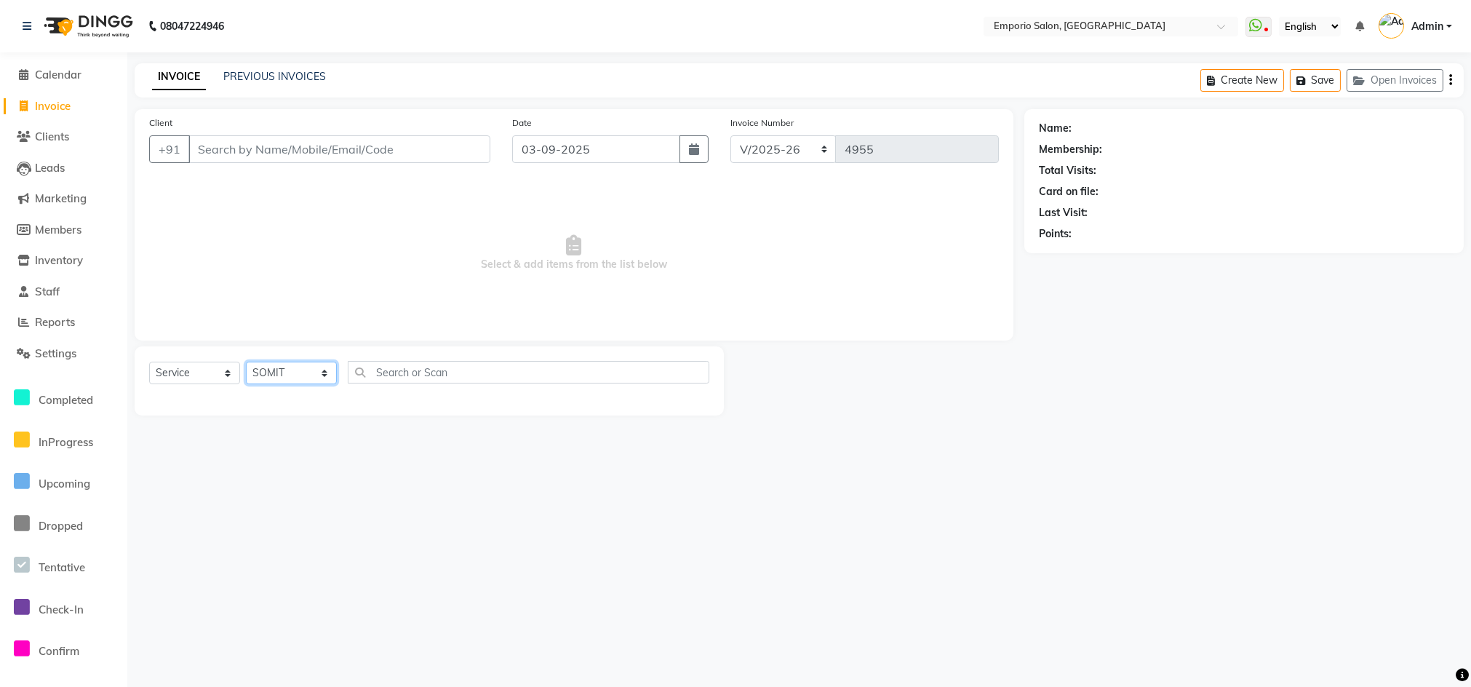
click at [246, 362] on select "Select Stylist [PERSON_NAME] beauty [PERSON_NAME] [PERSON_NAME] EMPORIO First F…" at bounding box center [291, 373] width 91 height 23
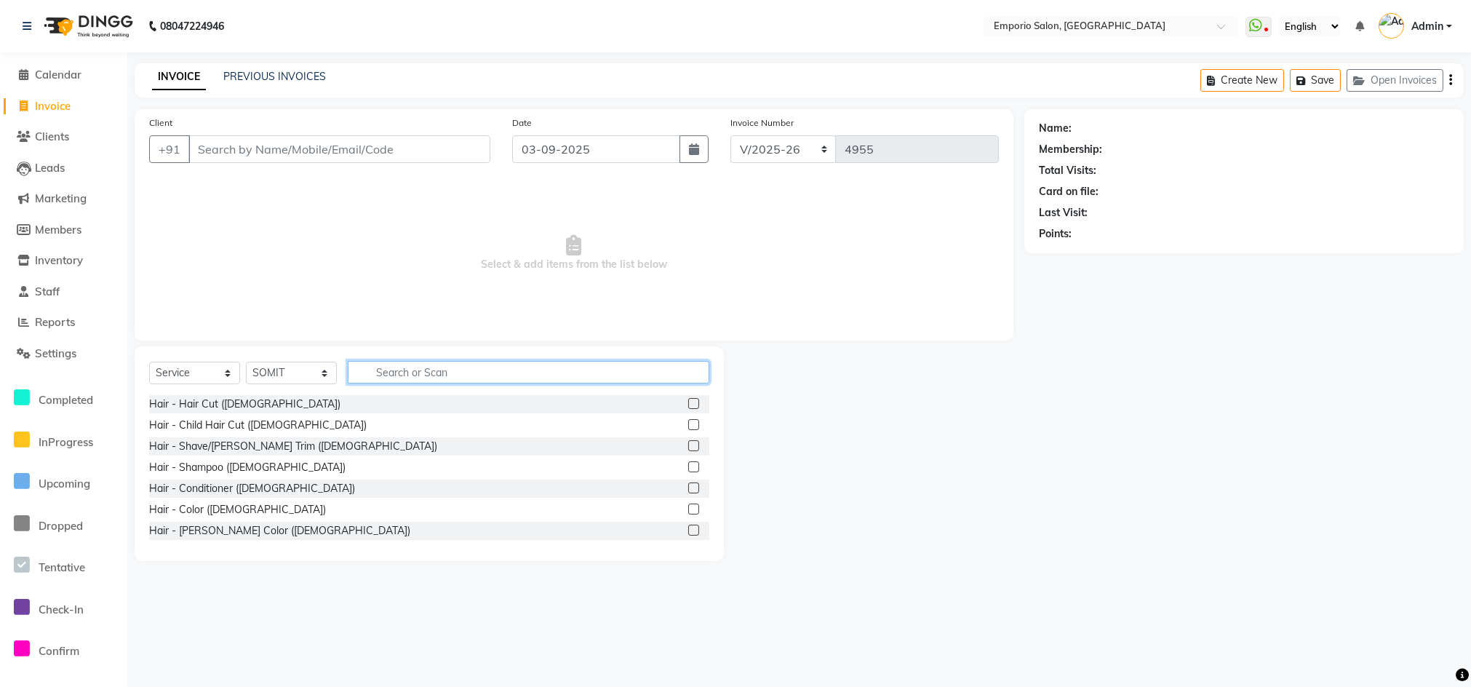
click at [402, 372] on input "text" at bounding box center [529, 372] width 362 height 23
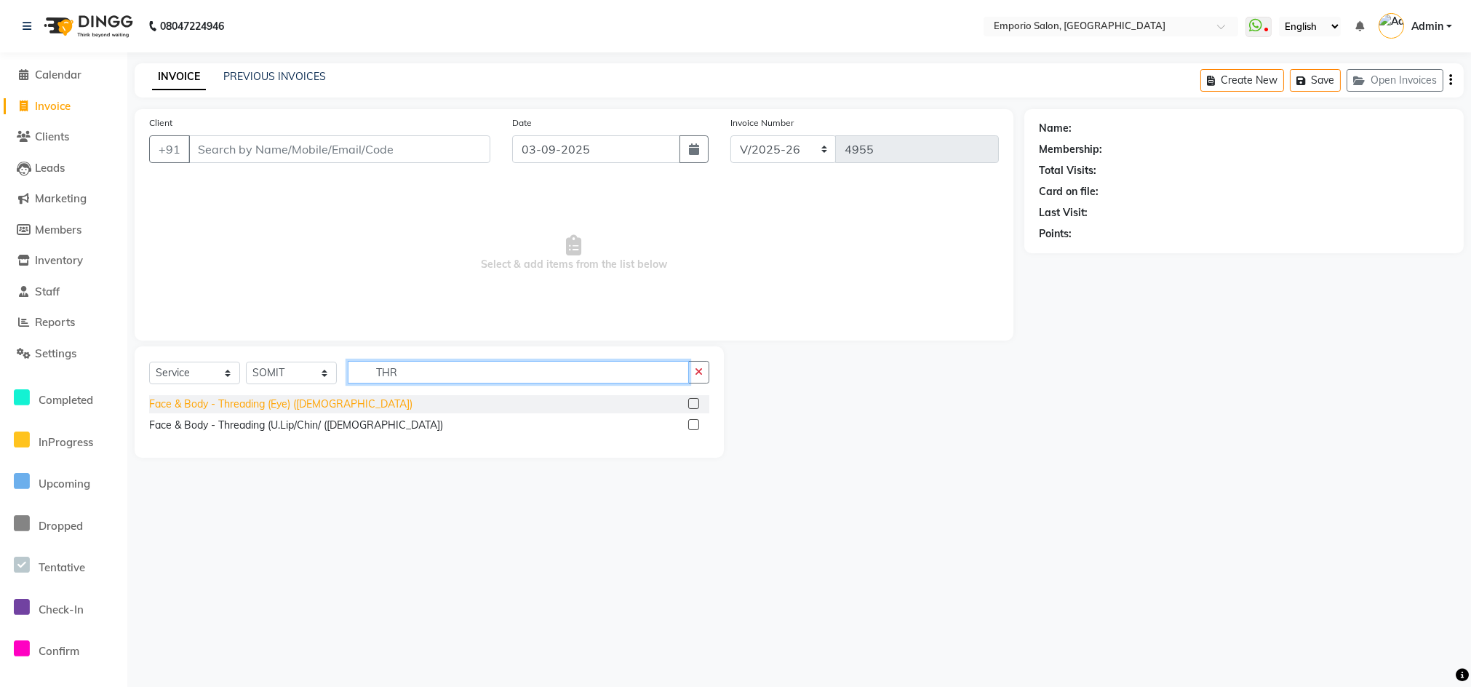
type input "THR"
click at [223, 400] on div "Face & Body - Threading (Eye) ([DEMOGRAPHIC_DATA])" at bounding box center [280, 403] width 263 height 15
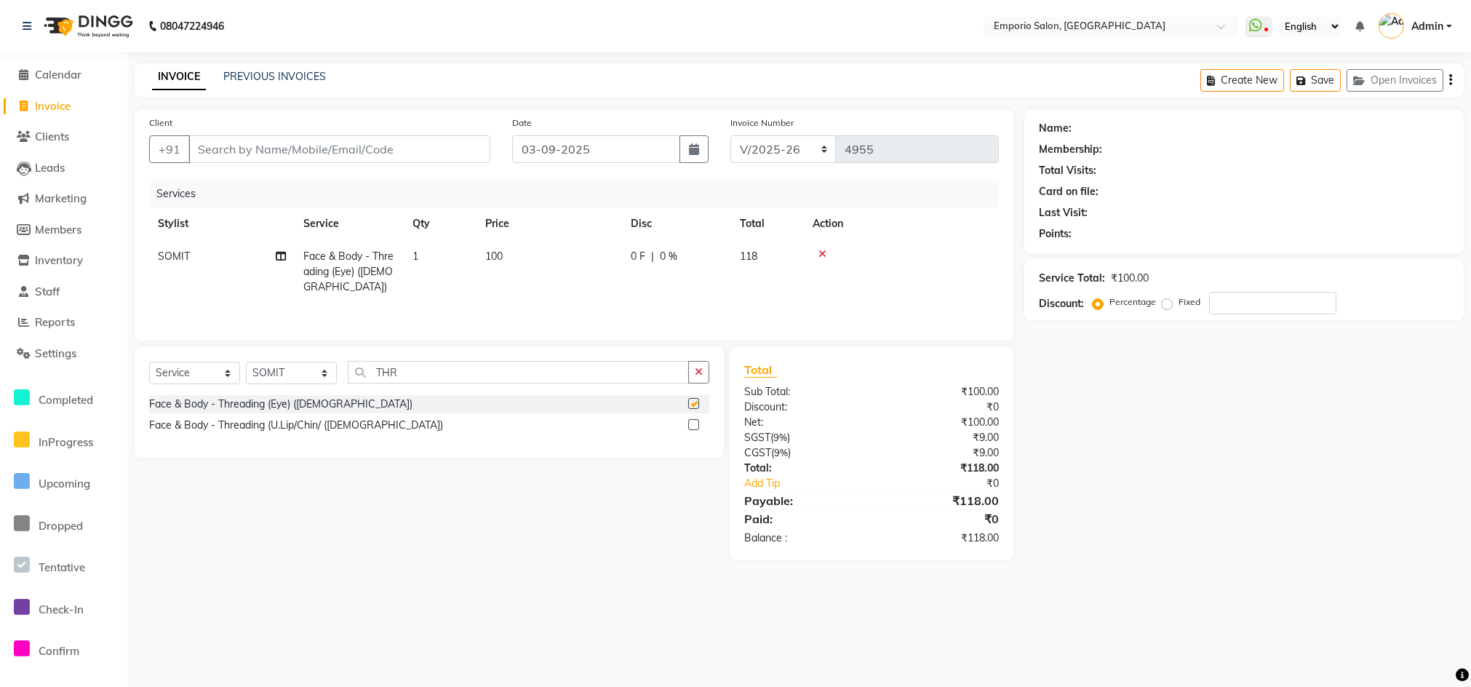
checkbox input "false"
click at [442, 154] on input "Client" at bounding box center [339, 149] width 302 height 28
type input "9"
type input "0"
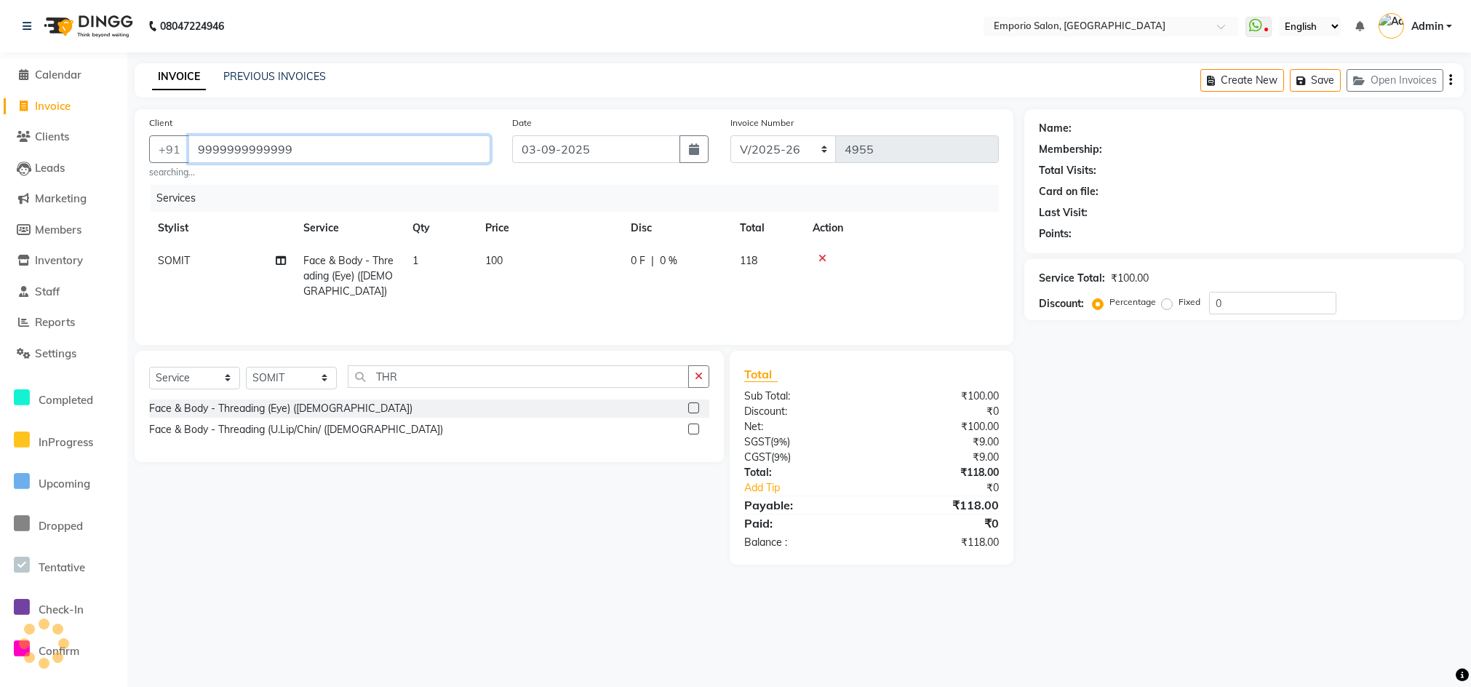
type input "9999999999999"
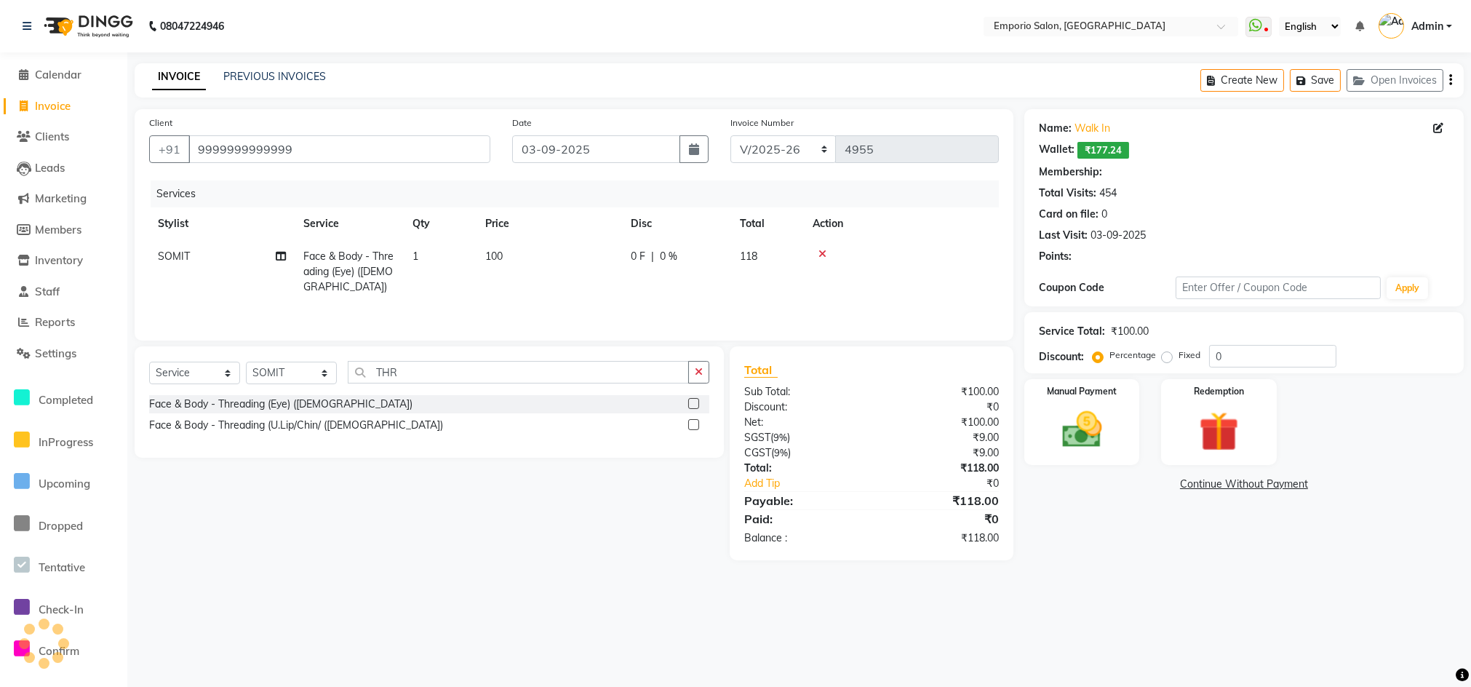
select select "1: Object"
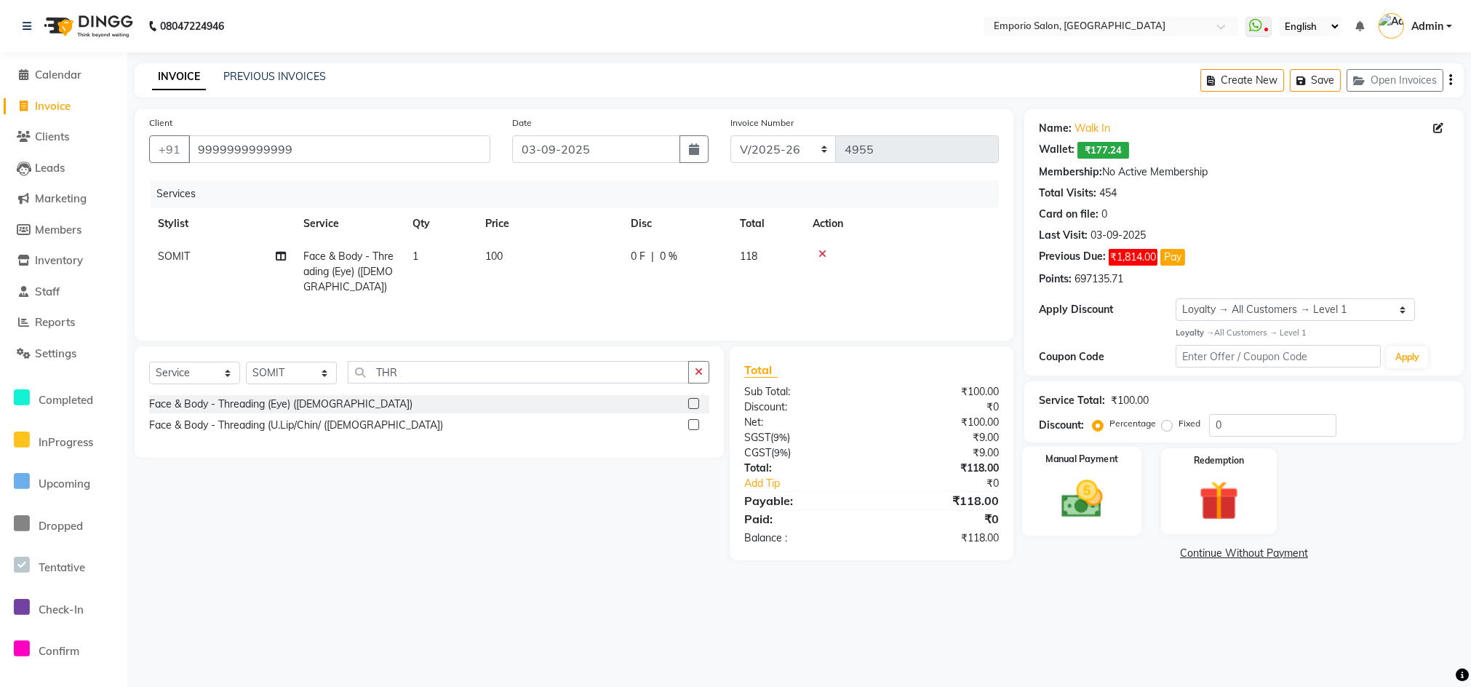
click at [1066, 464] on label "Manual Payment" at bounding box center [1081, 459] width 73 height 14
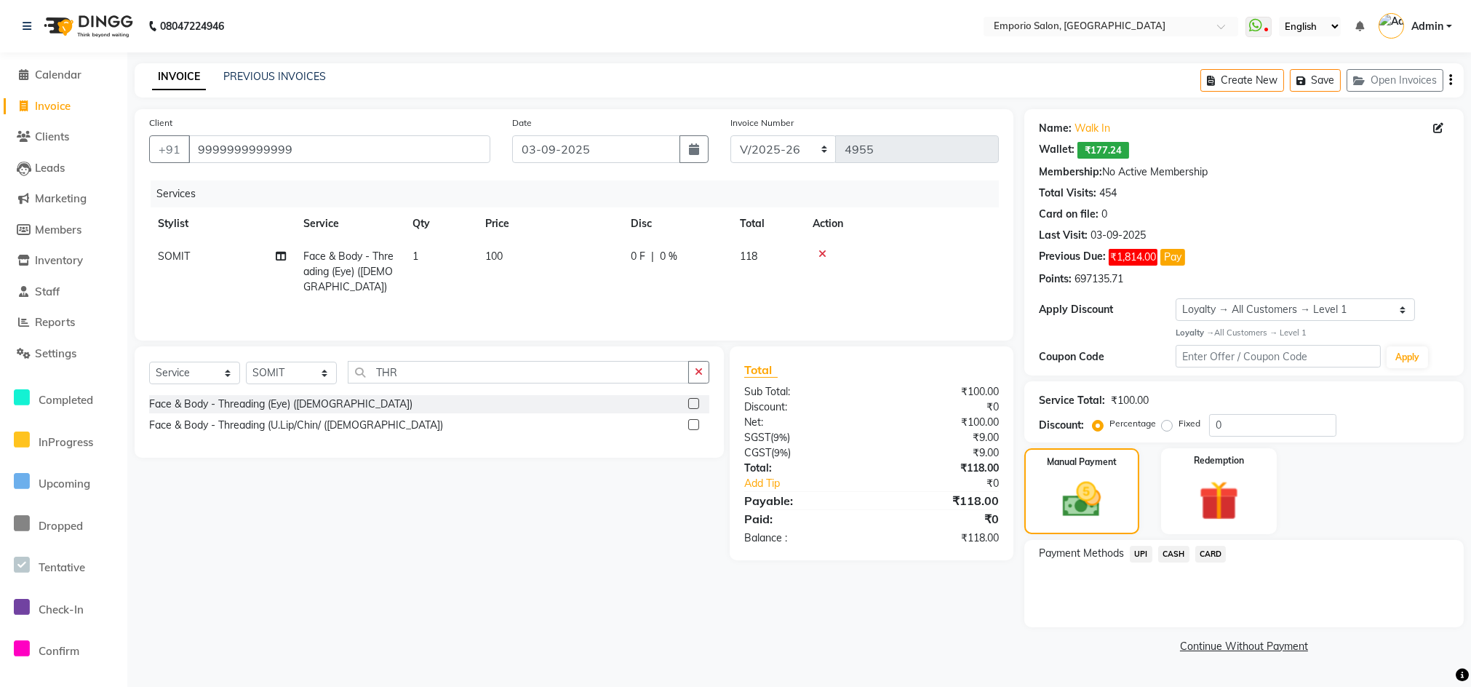
drag, startPoint x: 1130, startPoint y: 551, endPoint x: 1149, endPoint y: 558, distance: 20.7
click at [1135, 553] on span "UPI" at bounding box center [1141, 554] width 23 height 17
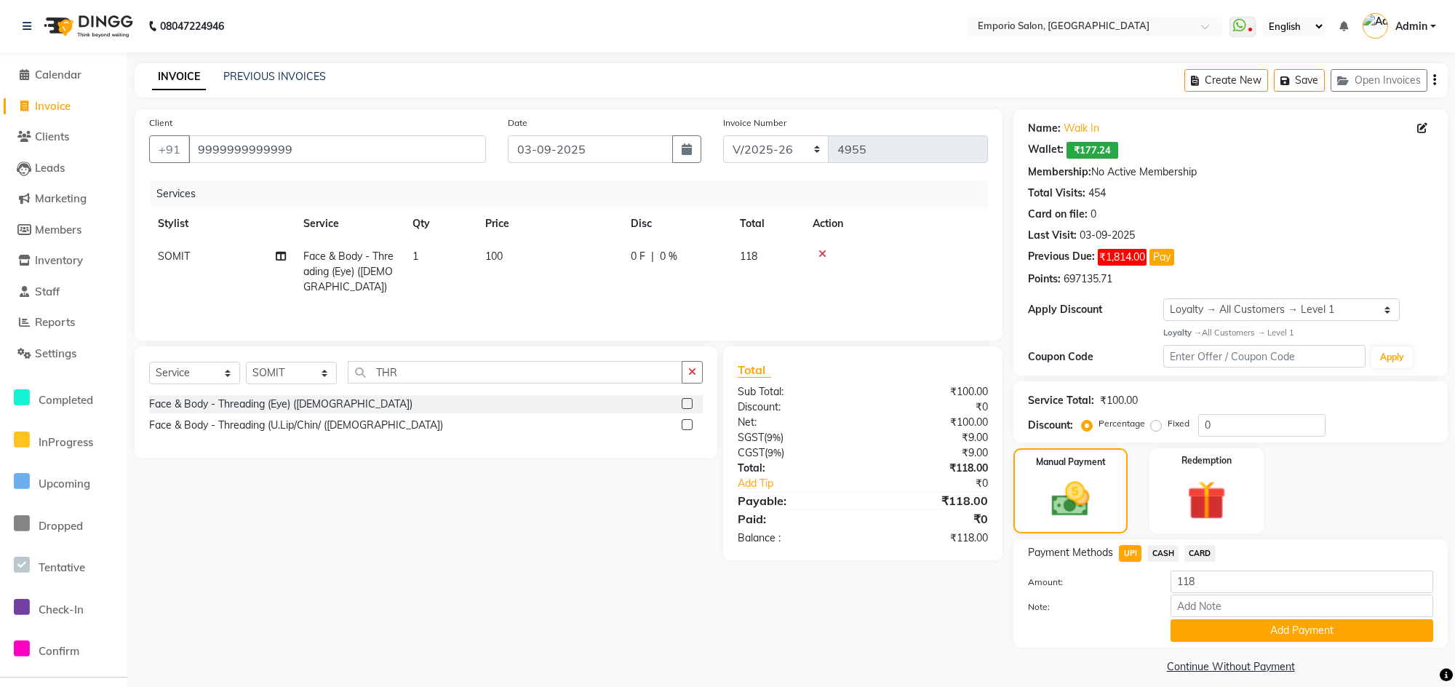
click at [1171, 626] on button "Add Payment" at bounding box center [1301, 630] width 263 height 23
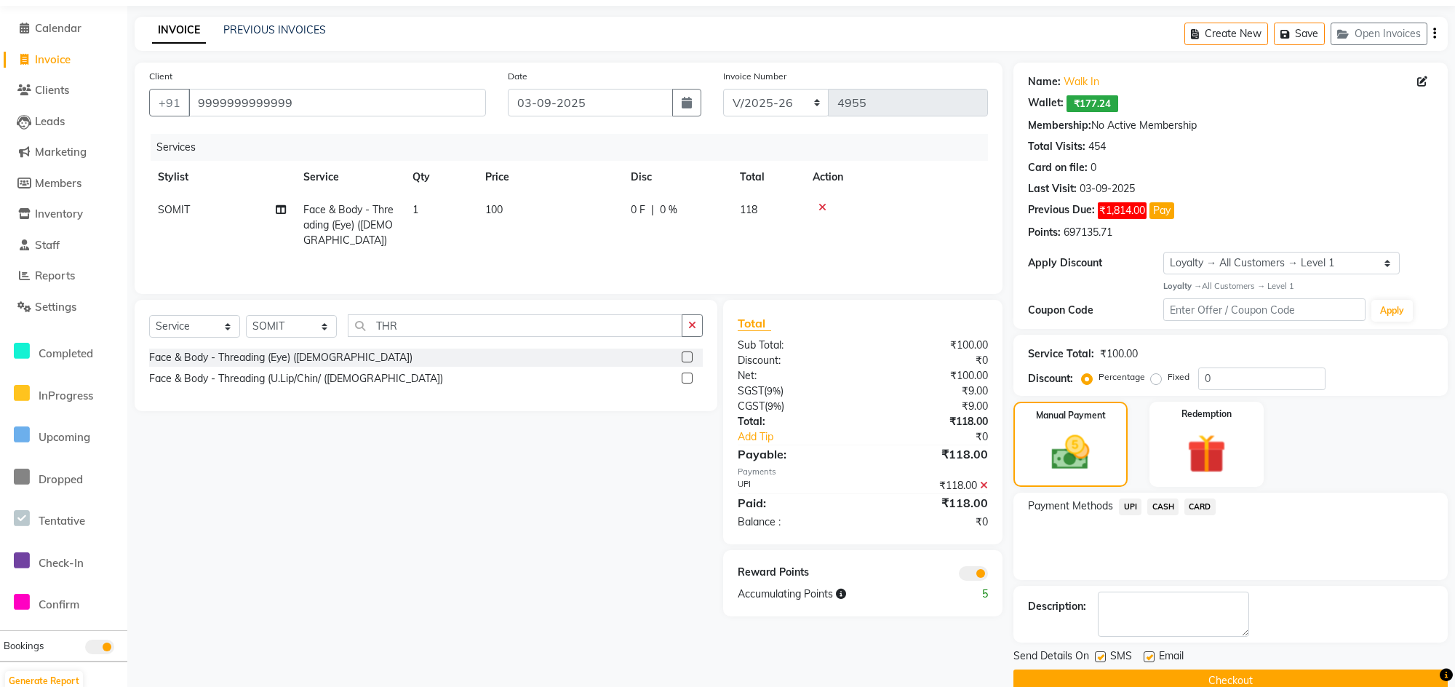
scroll to position [73, 0]
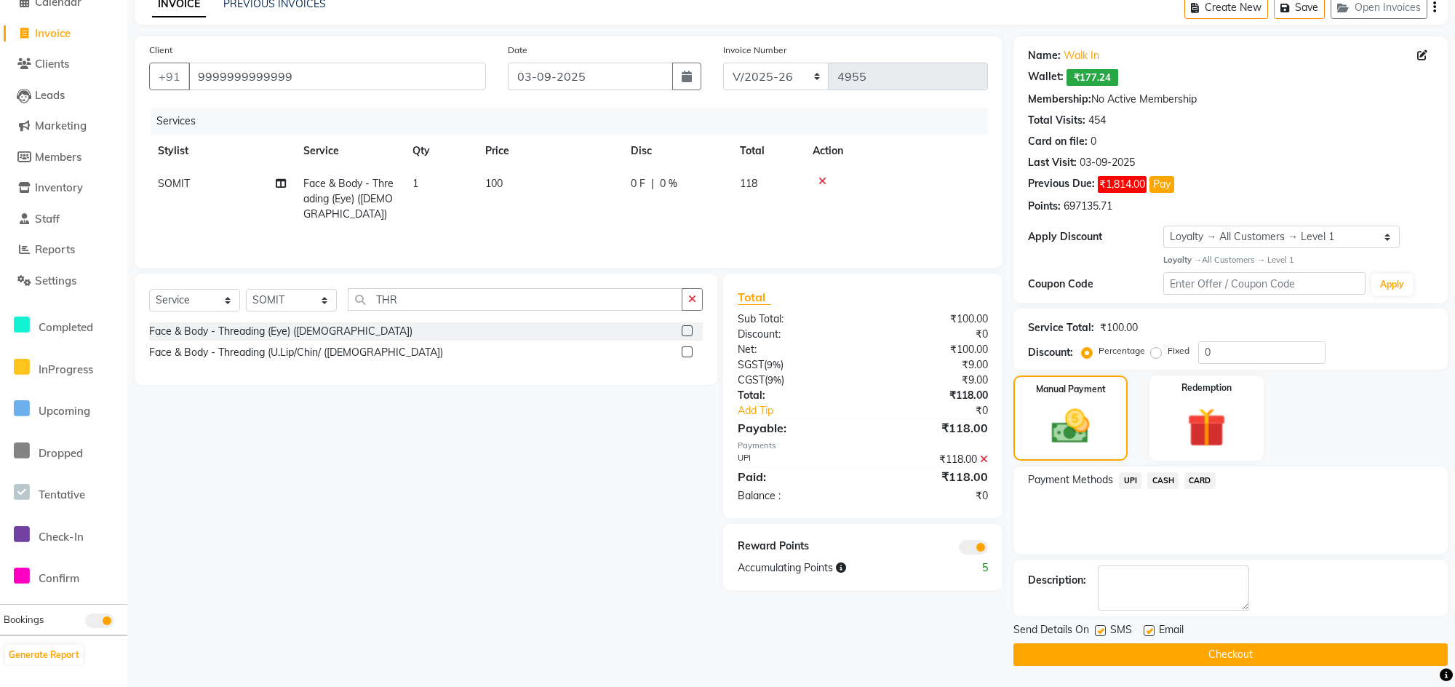
click at [1180, 660] on button "Checkout" at bounding box center [1230, 654] width 434 height 23
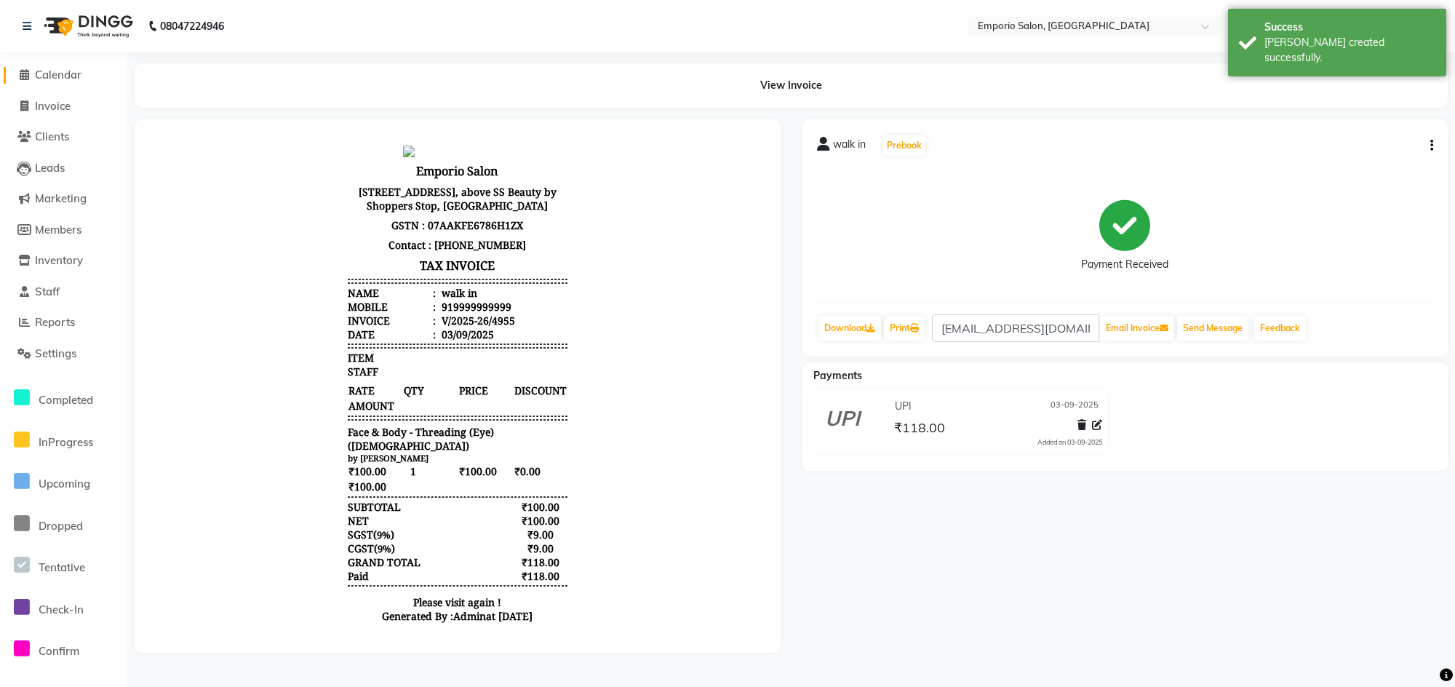
click at [67, 73] on span "Calendar" at bounding box center [58, 75] width 47 height 14
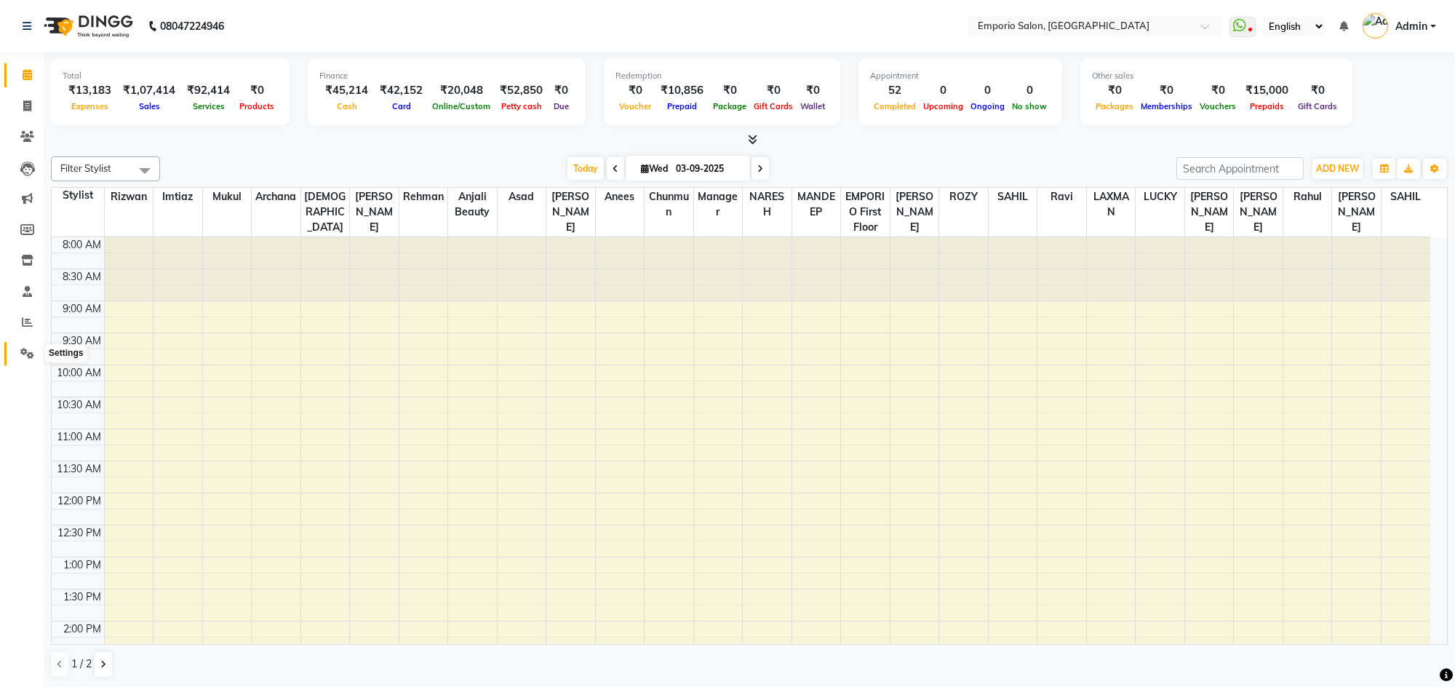
click at [23, 343] on link "Settings" at bounding box center [21, 354] width 35 height 24
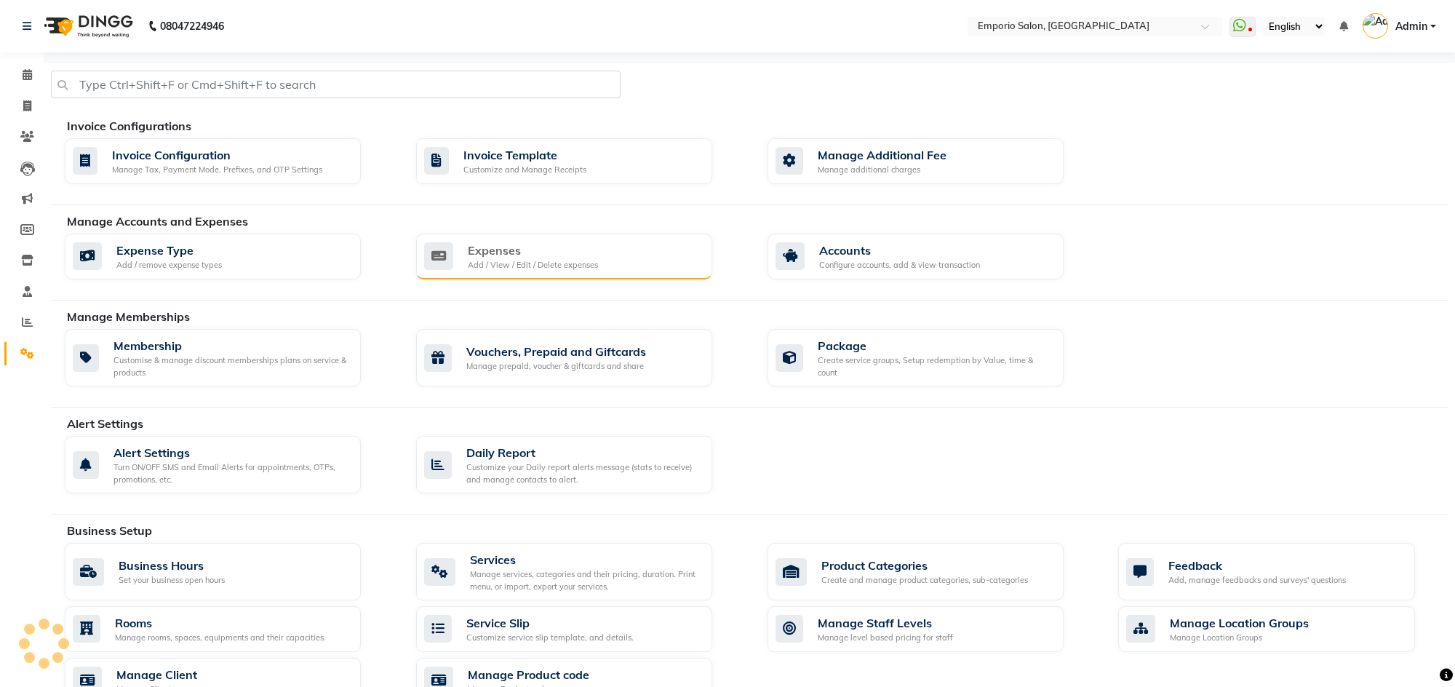
click at [570, 274] on div "Expenses Add / View / Edit / Delete expenses" at bounding box center [564, 257] width 296 height 47
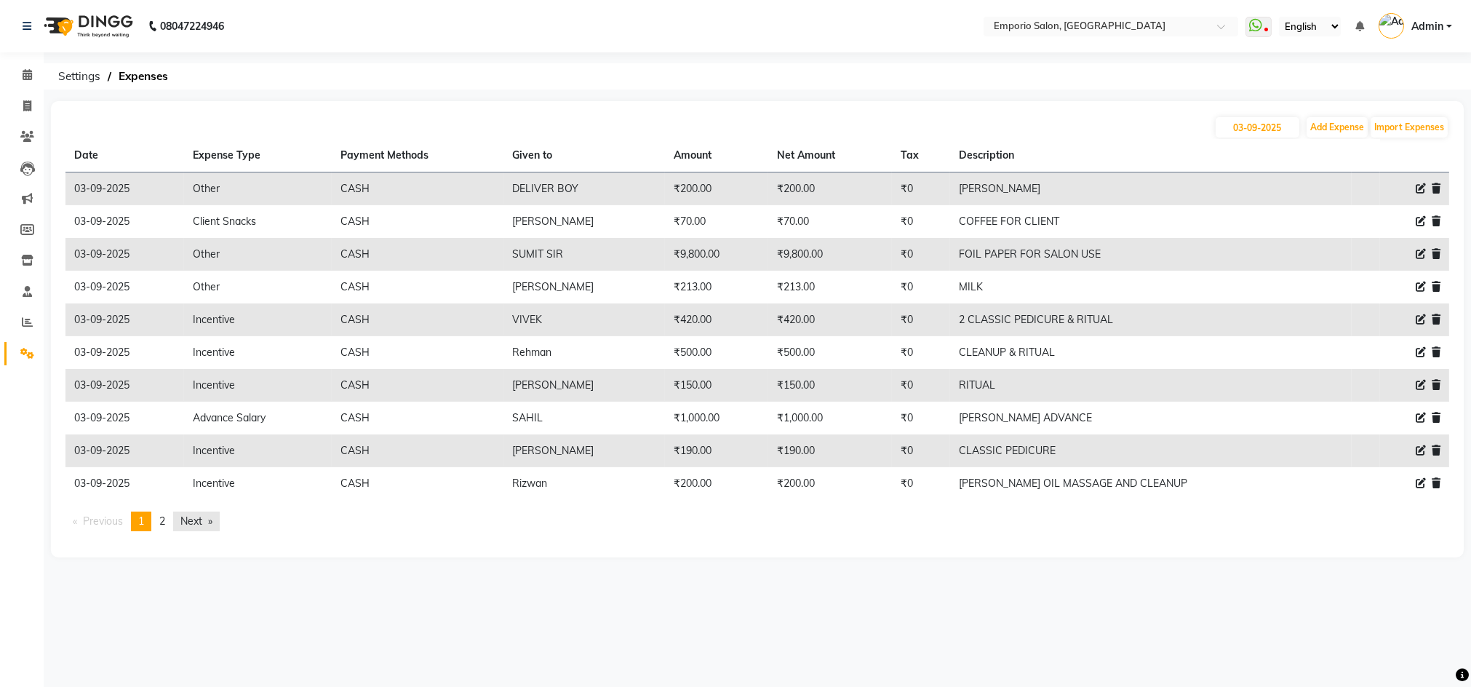
click at [199, 516] on link "Next page" at bounding box center [196, 521] width 47 height 20
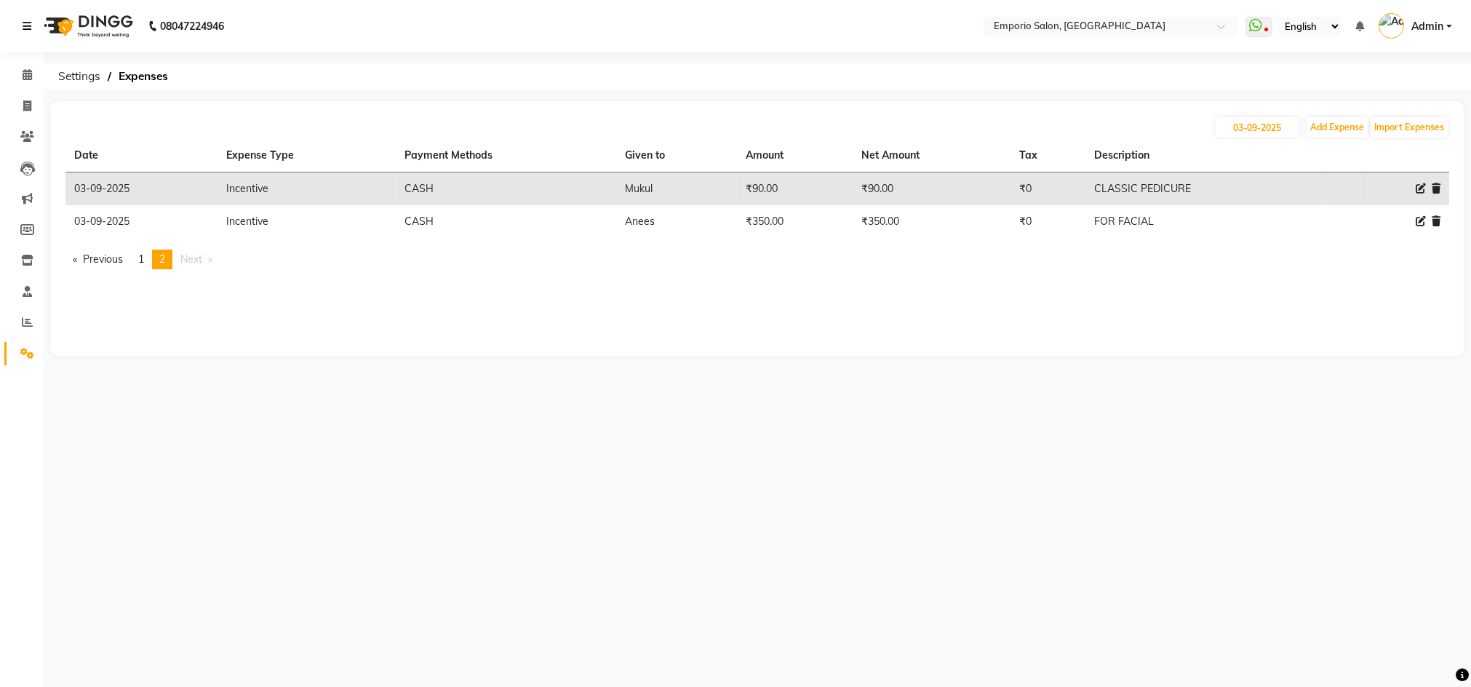
click at [28, 33] on link at bounding box center [30, 26] width 15 height 41
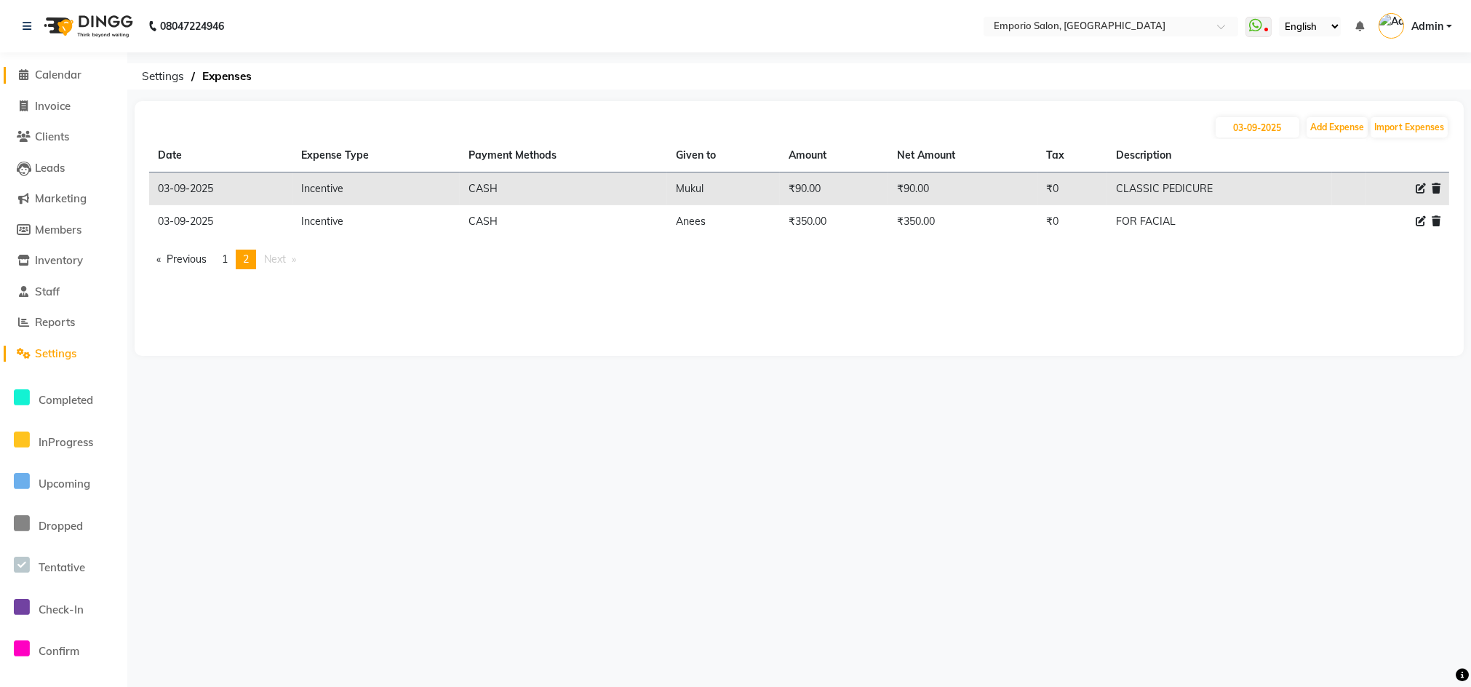
click at [31, 70] on span at bounding box center [24, 75] width 22 height 17
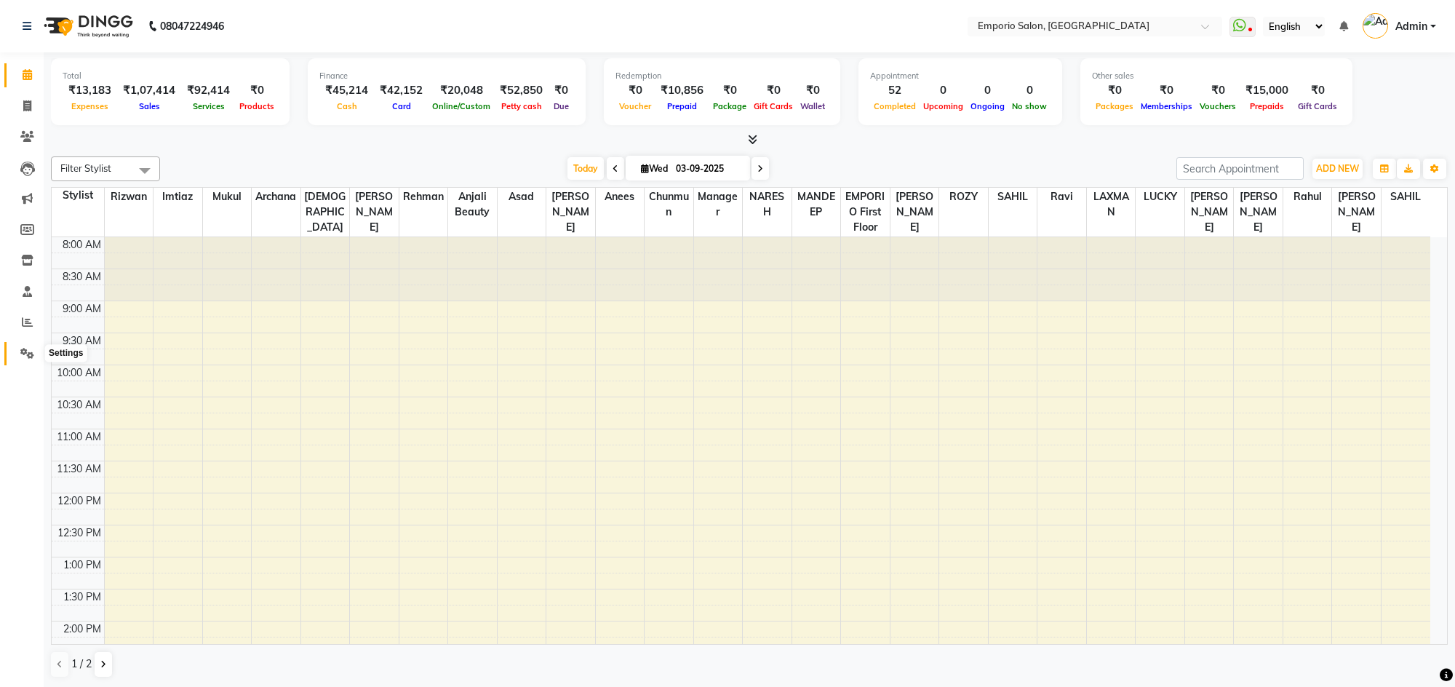
click at [28, 355] on icon at bounding box center [27, 353] width 14 height 11
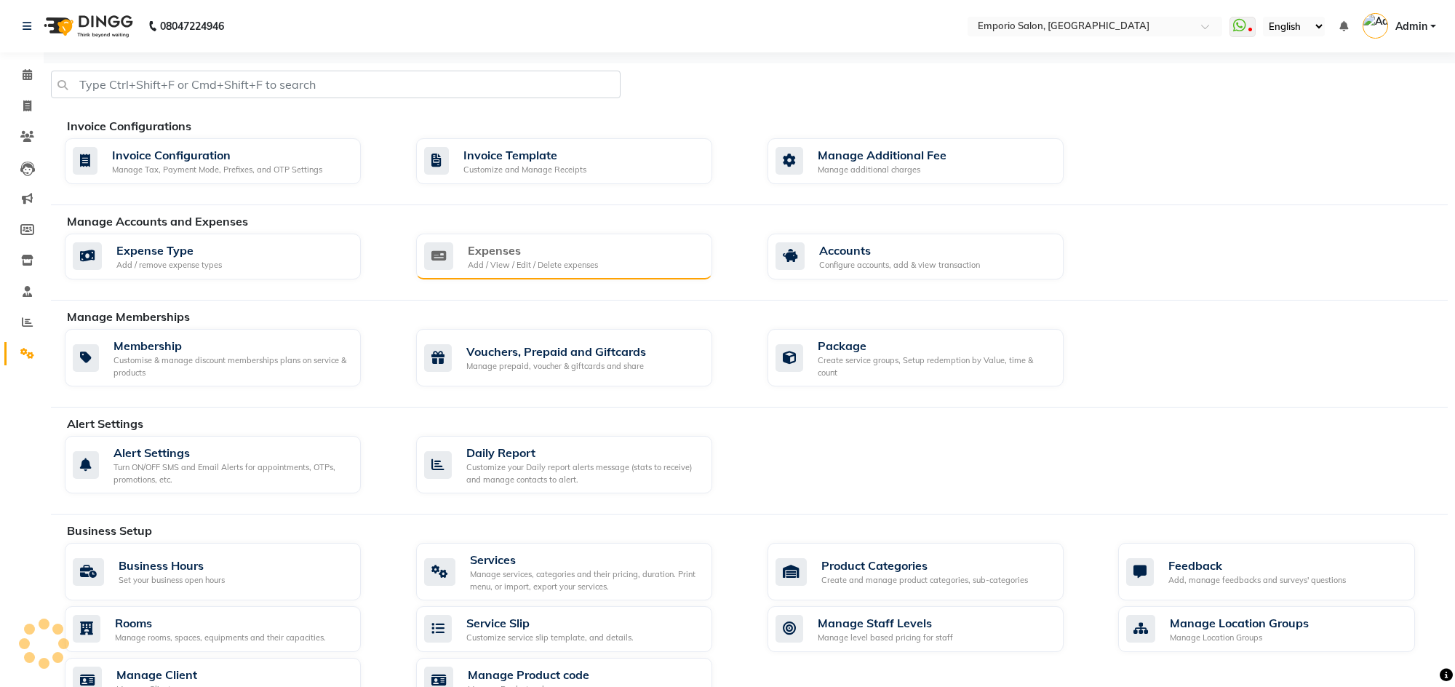
click at [543, 260] on div "Add / View / Edit / Delete expenses" at bounding box center [533, 265] width 130 height 12
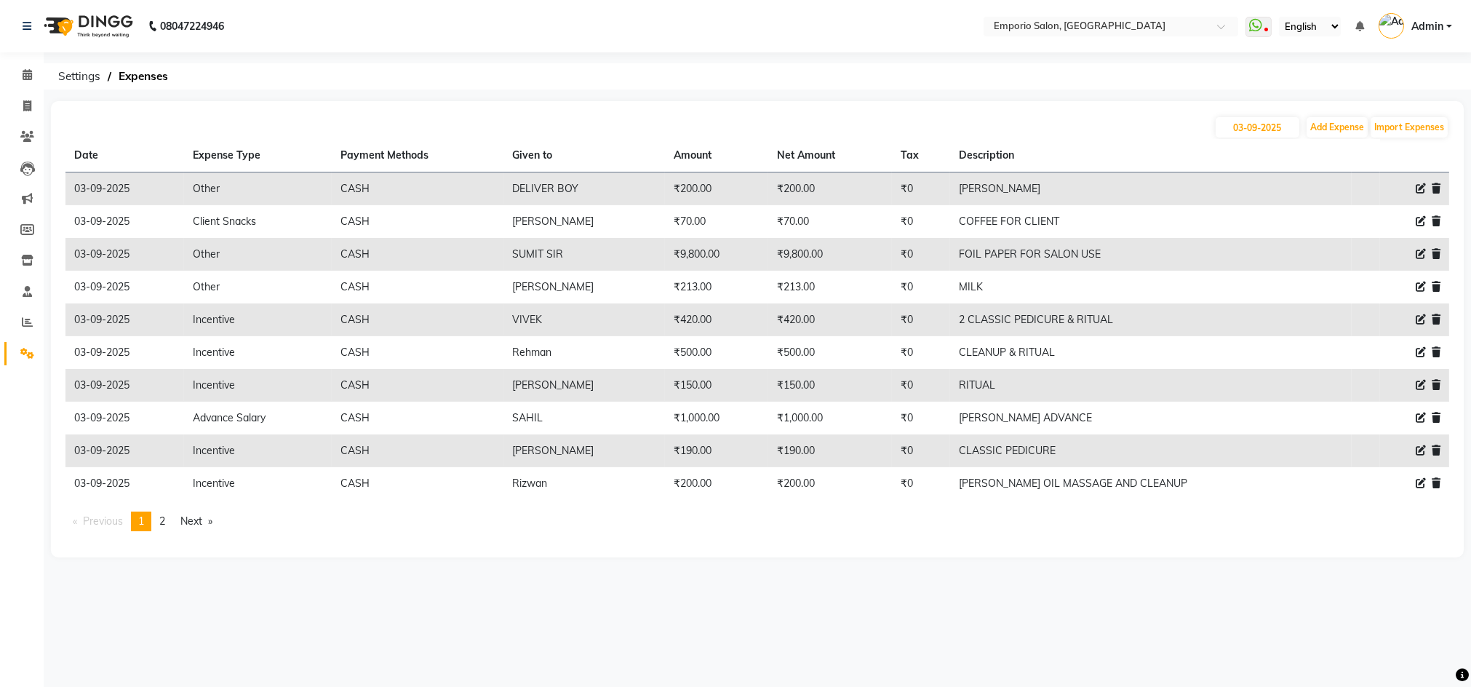
click at [1418, 282] on icon at bounding box center [1421, 287] width 10 height 10
select select "10"
select select "1"
select select "5330"
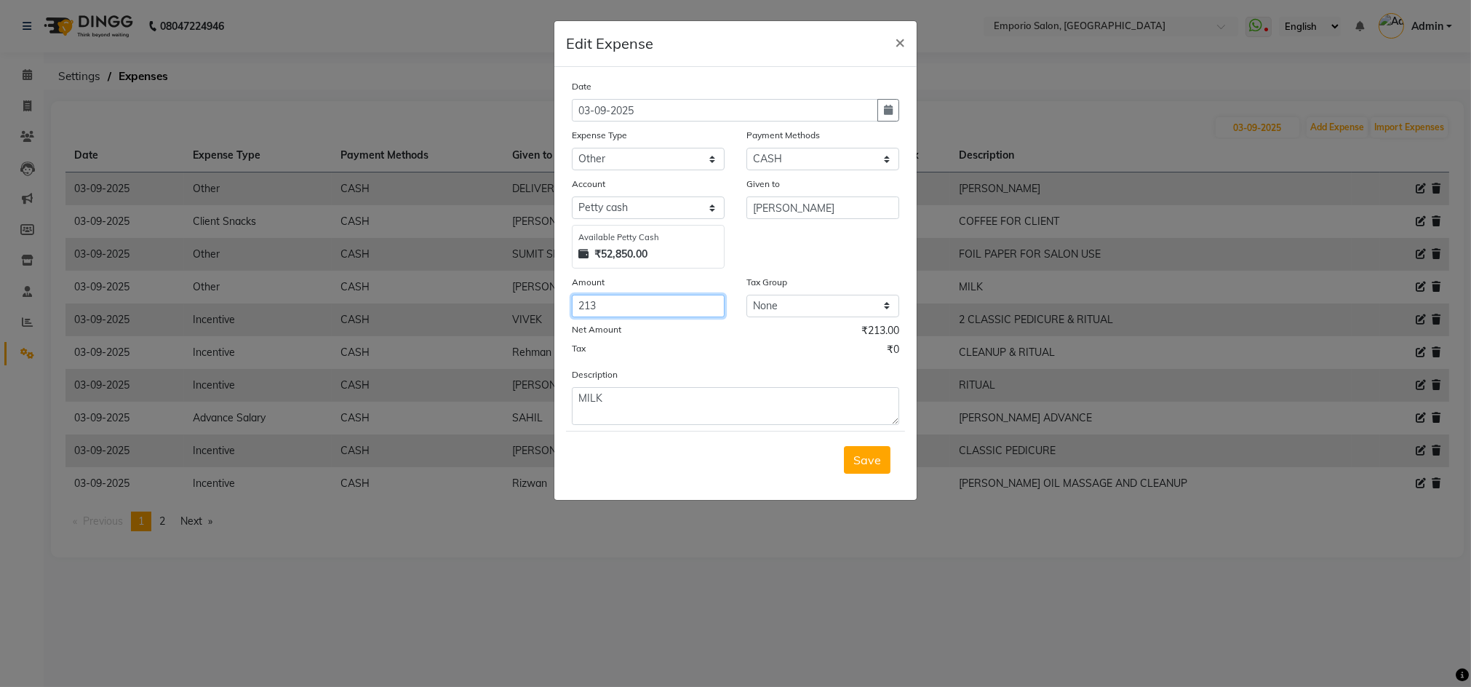
click at [658, 333] on div "Date [DATE] Expense Type Select Advance Salary Bank charges Car maintenance Cas…" at bounding box center [735, 252] width 327 height 346
type input "2"
type input "191"
click at [869, 458] on span "Save" at bounding box center [867, 459] width 28 height 15
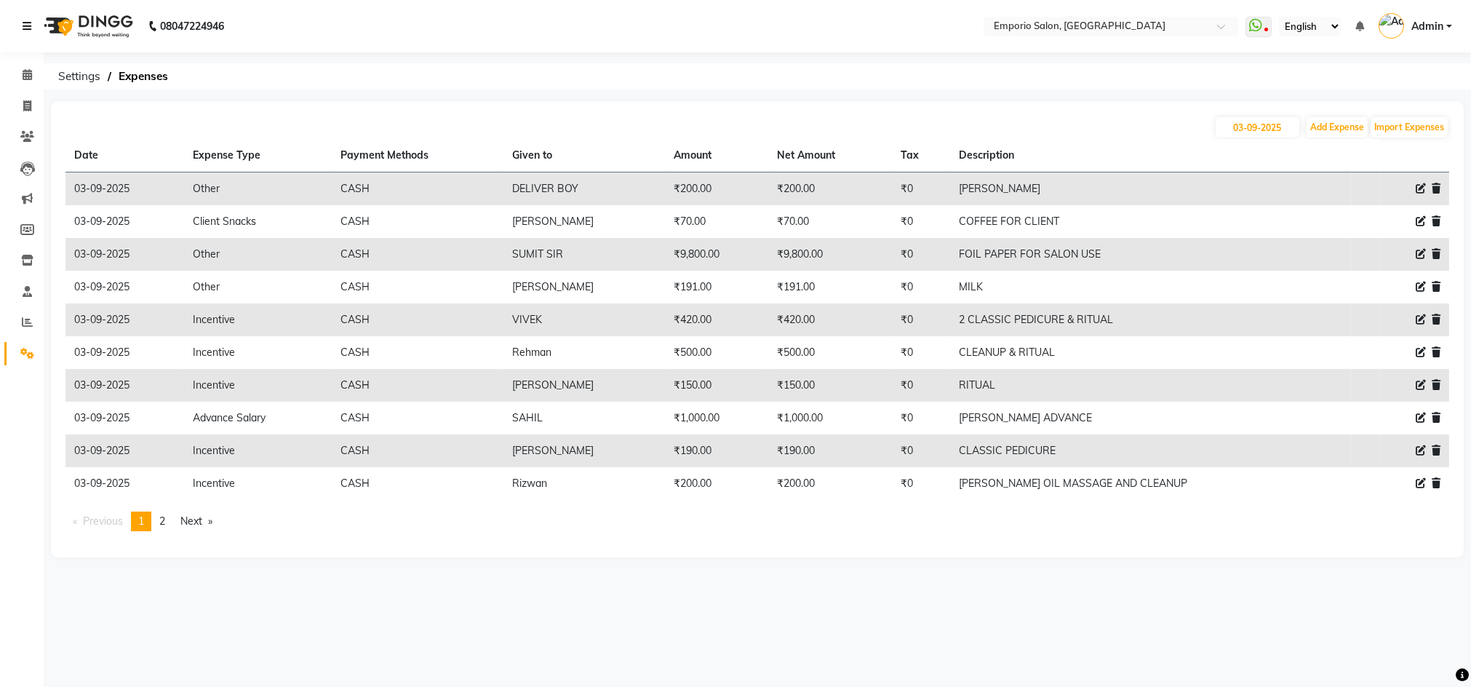
click at [31, 26] on icon at bounding box center [27, 26] width 9 height 10
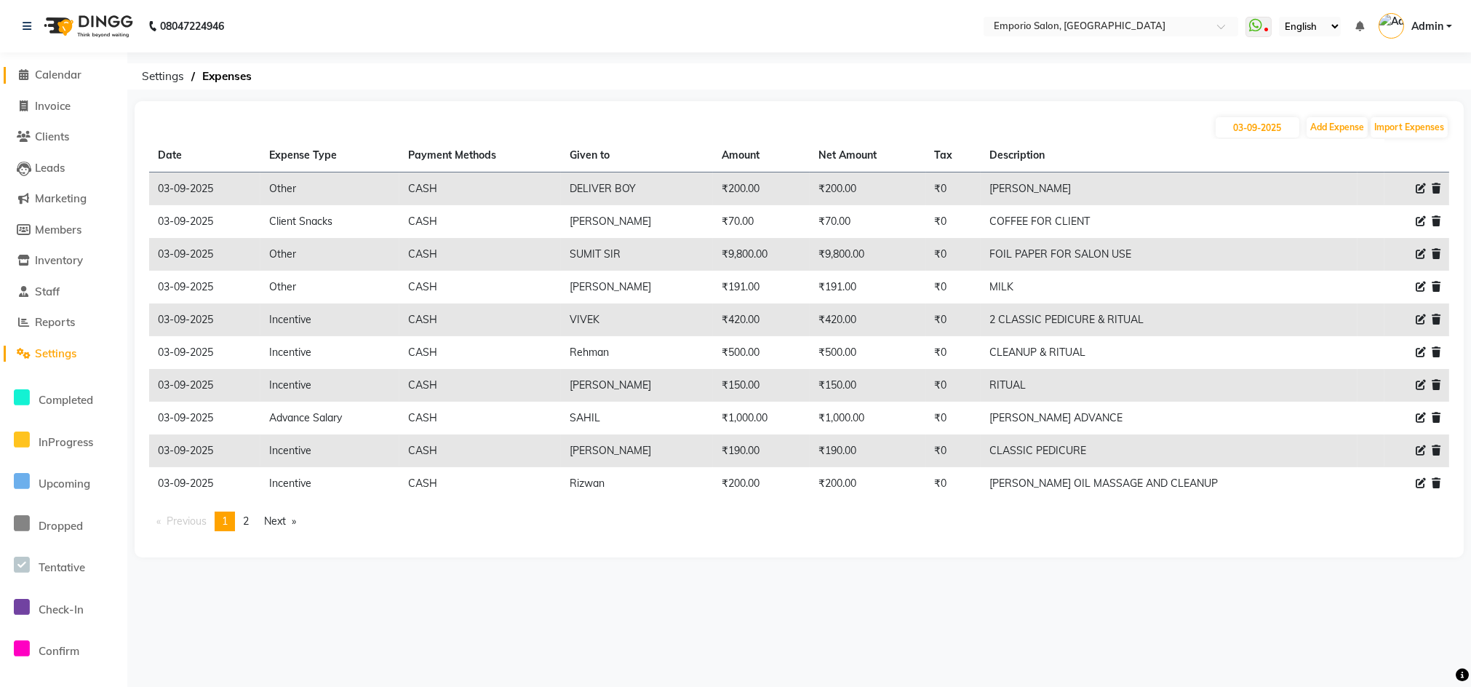
click at [54, 73] on span "Calendar" at bounding box center [58, 75] width 47 height 14
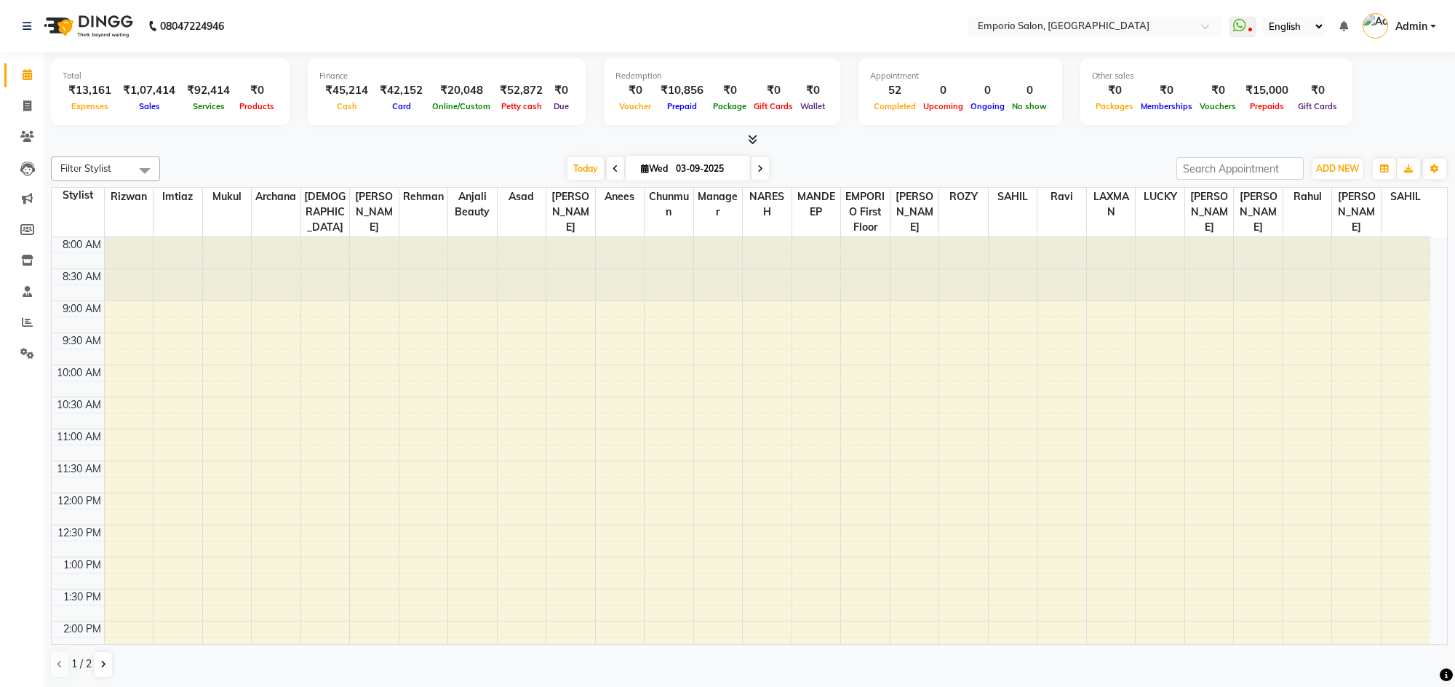
click at [23, 365] on li "Settings" at bounding box center [22, 353] width 44 height 31
click at [23, 354] on icon at bounding box center [27, 353] width 14 height 11
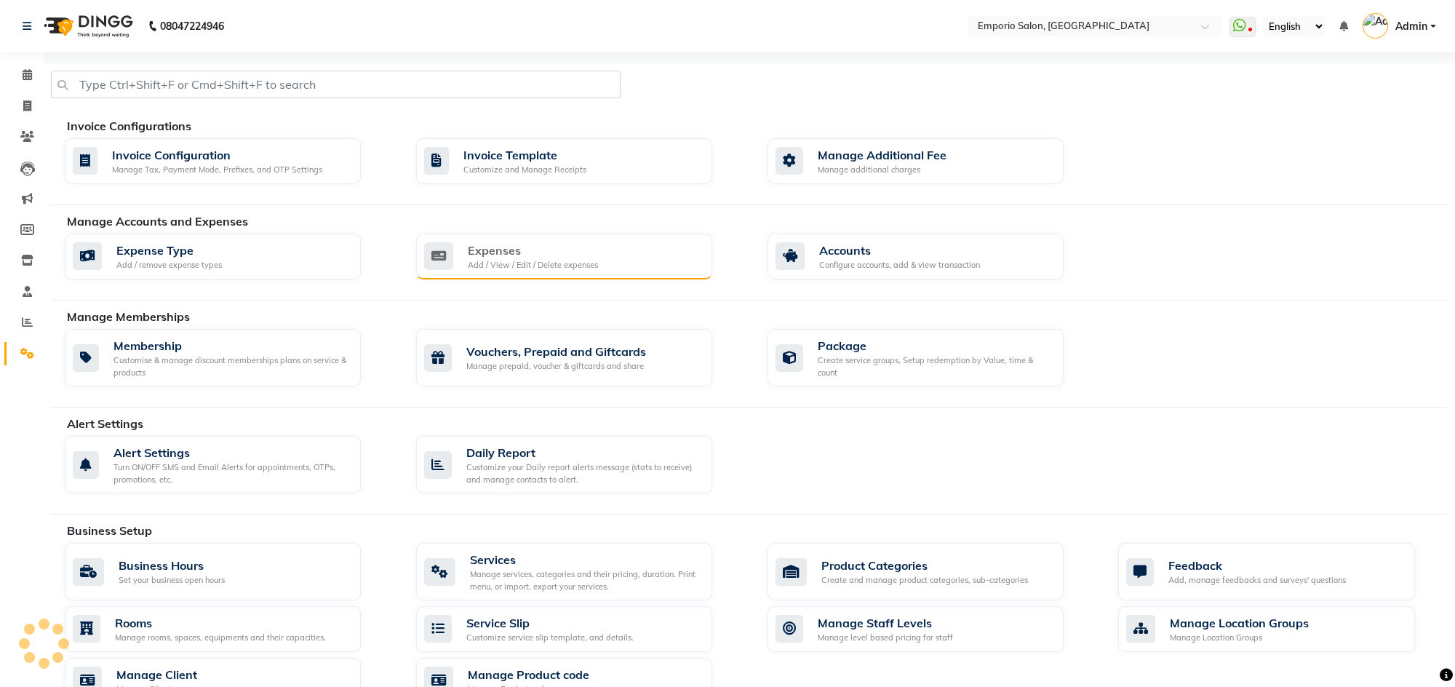
click at [599, 260] on div "Expenses Add / View / Edit / Delete expenses" at bounding box center [562, 257] width 276 height 30
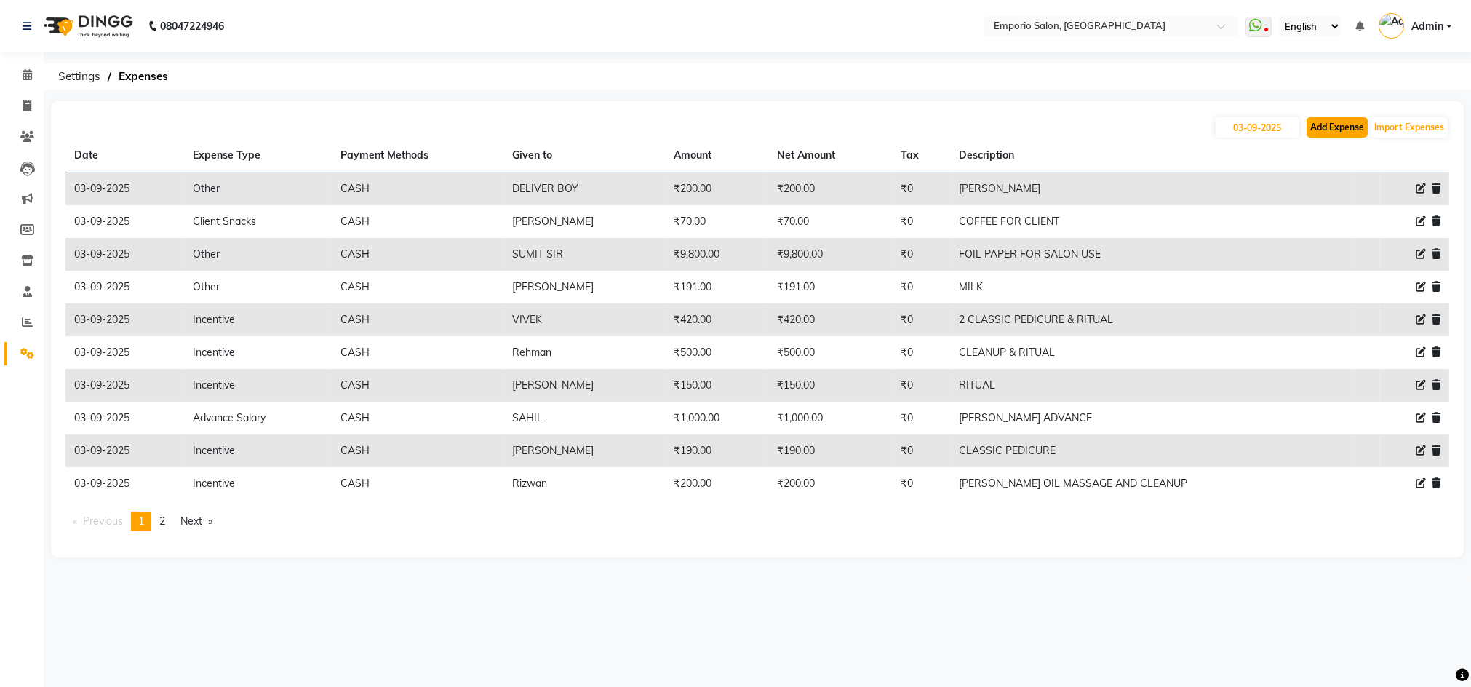
click at [1338, 128] on button "Add Expense" at bounding box center [1337, 127] width 61 height 20
select select "1"
select select "5330"
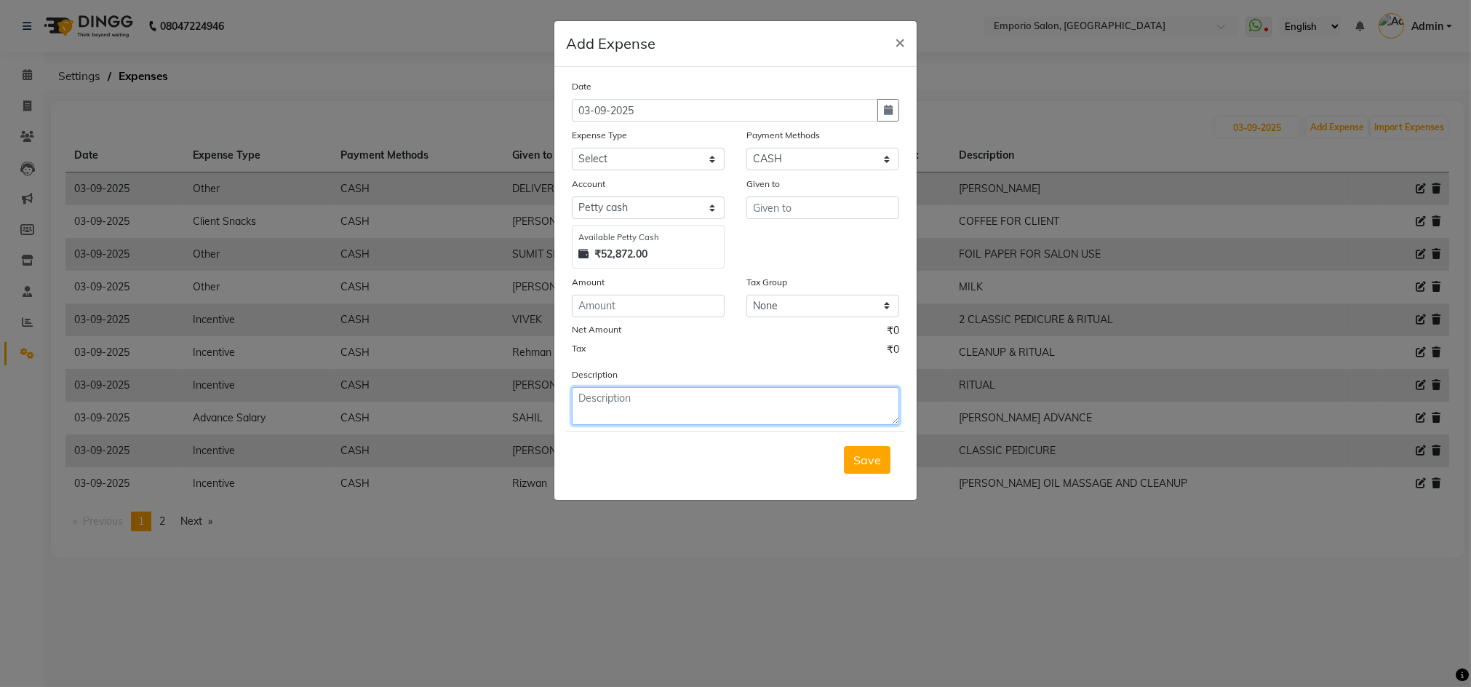
click at [690, 404] on textarea at bounding box center [735, 406] width 327 height 38
type textarea "G"
type textarea "CASH HANDOVER TO SUMIT SIR"
click at [631, 292] on div "Amount" at bounding box center [648, 284] width 153 height 20
click at [631, 312] on input "number" at bounding box center [648, 306] width 153 height 23
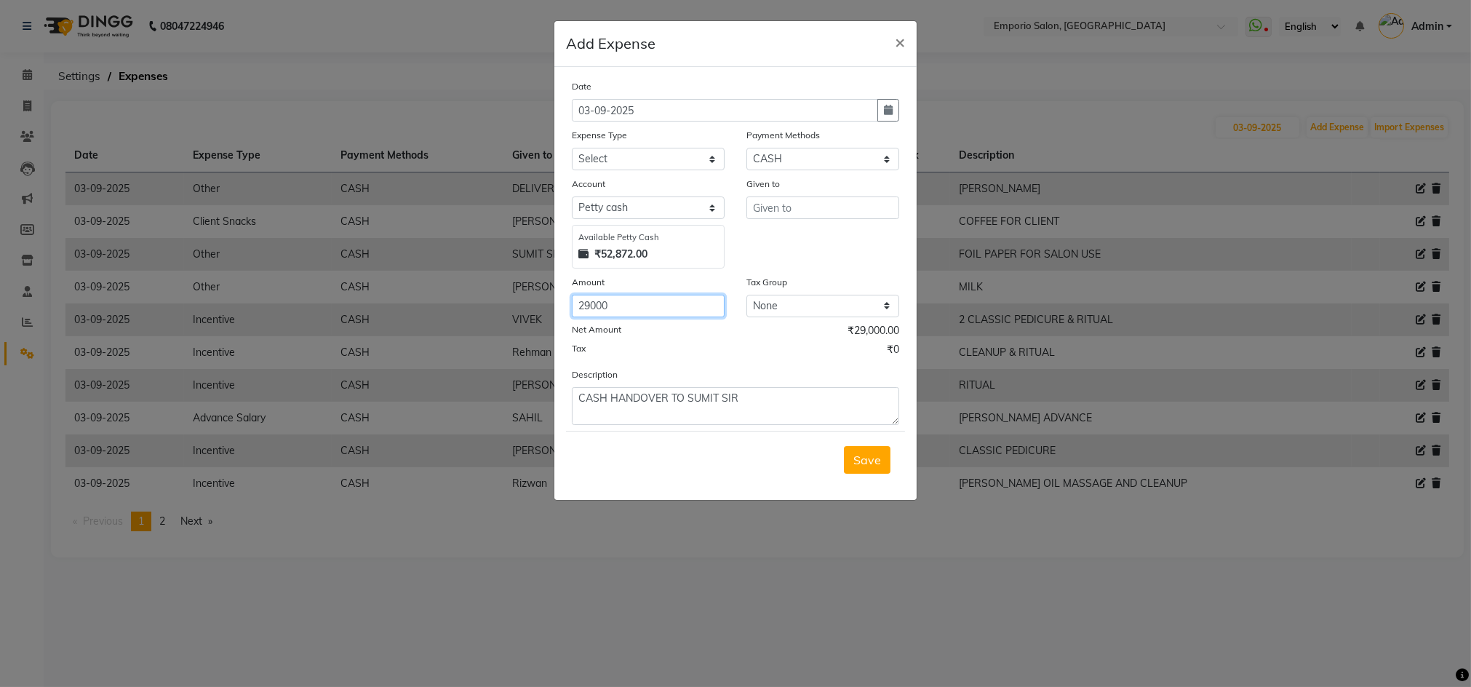
type input "29000"
click at [653, 199] on select "Select Petty cash" at bounding box center [648, 207] width 153 height 23
click at [655, 200] on select "Select Petty cash" at bounding box center [648, 207] width 153 height 23
click at [663, 153] on select "Select Advance Salary Bank charges Car maintenance Cash transfer to bank Cash t…" at bounding box center [648, 159] width 153 height 23
select select "13"
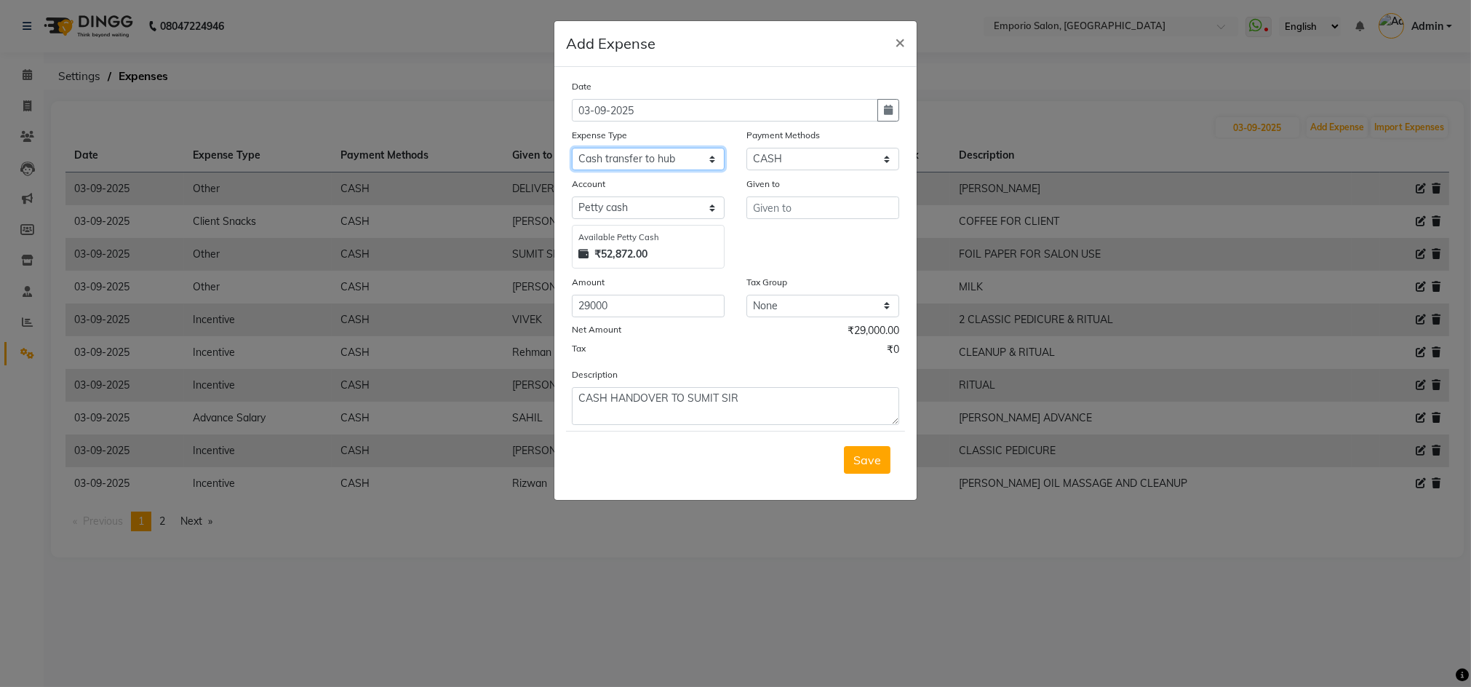
click at [572, 148] on select "Select Advance Salary Bank charges Car maintenance Cash transfer to bank Cash t…" at bounding box center [648, 159] width 153 height 23
click at [799, 202] on input "text" at bounding box center [822, 207] width 153 height 23
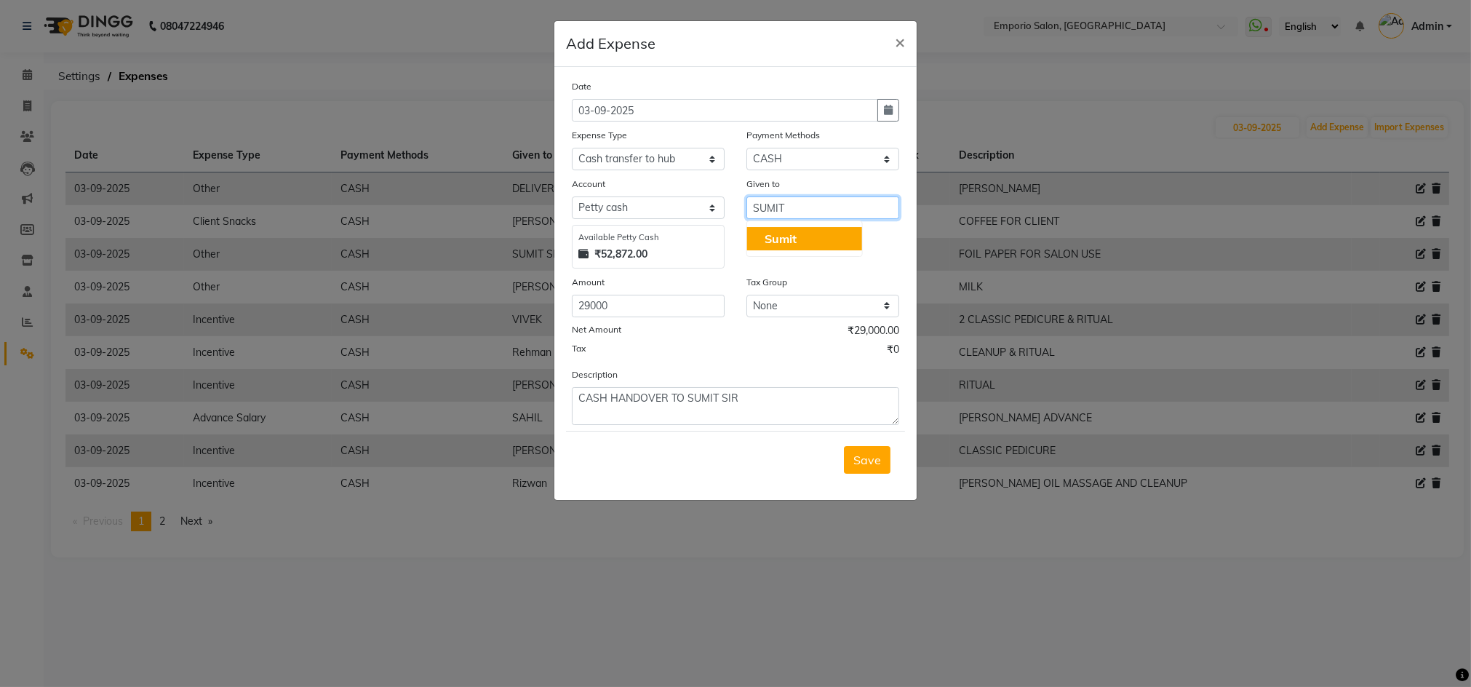
click at [768, 237] on span "Sumit" at bounding box center [781, 238] width 32 height 15
type input "Sumit"
click at [855, 459] on span "Save" at bounding box center [867, 459] width 28 height 15
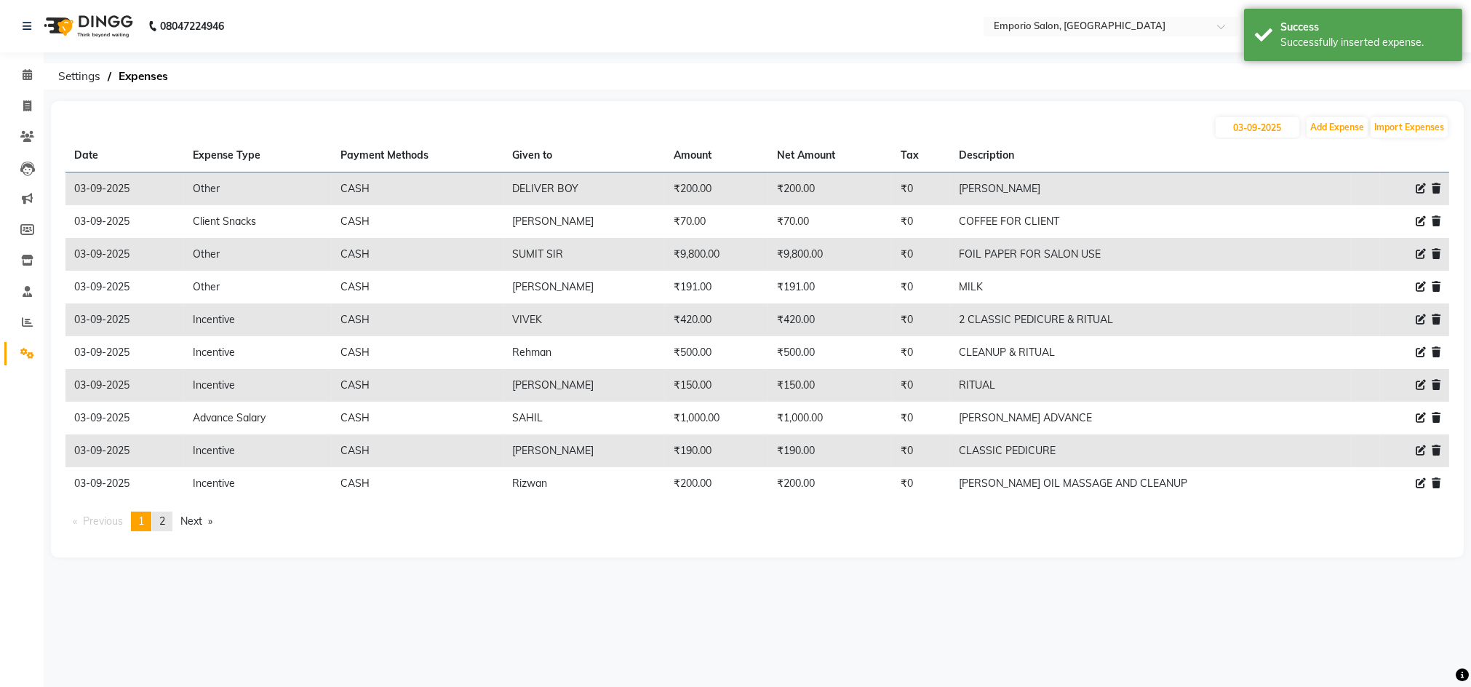
click at [160, 520] on link "page 2" at bounding box center [162, 521] width 20 height 20
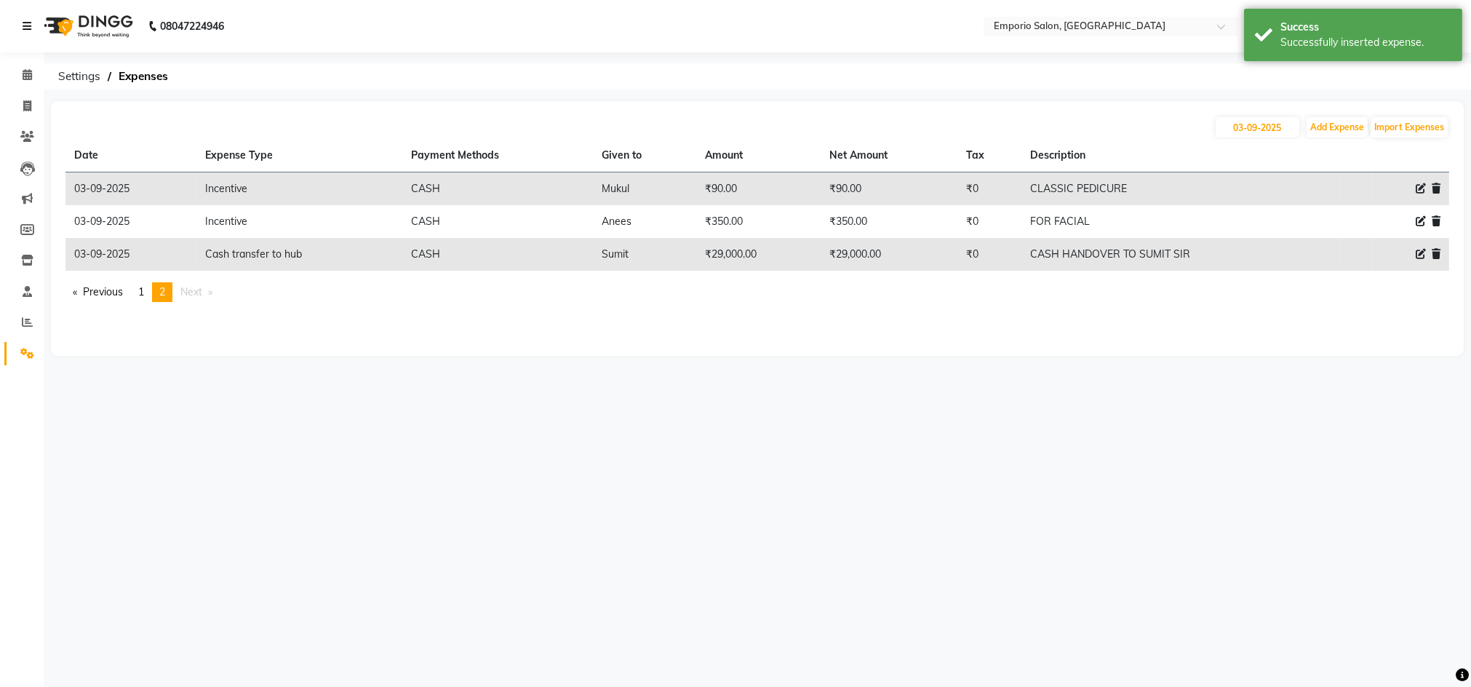
click at [25, 25] on icon at bounding box center [27, 26] width 9 height 10
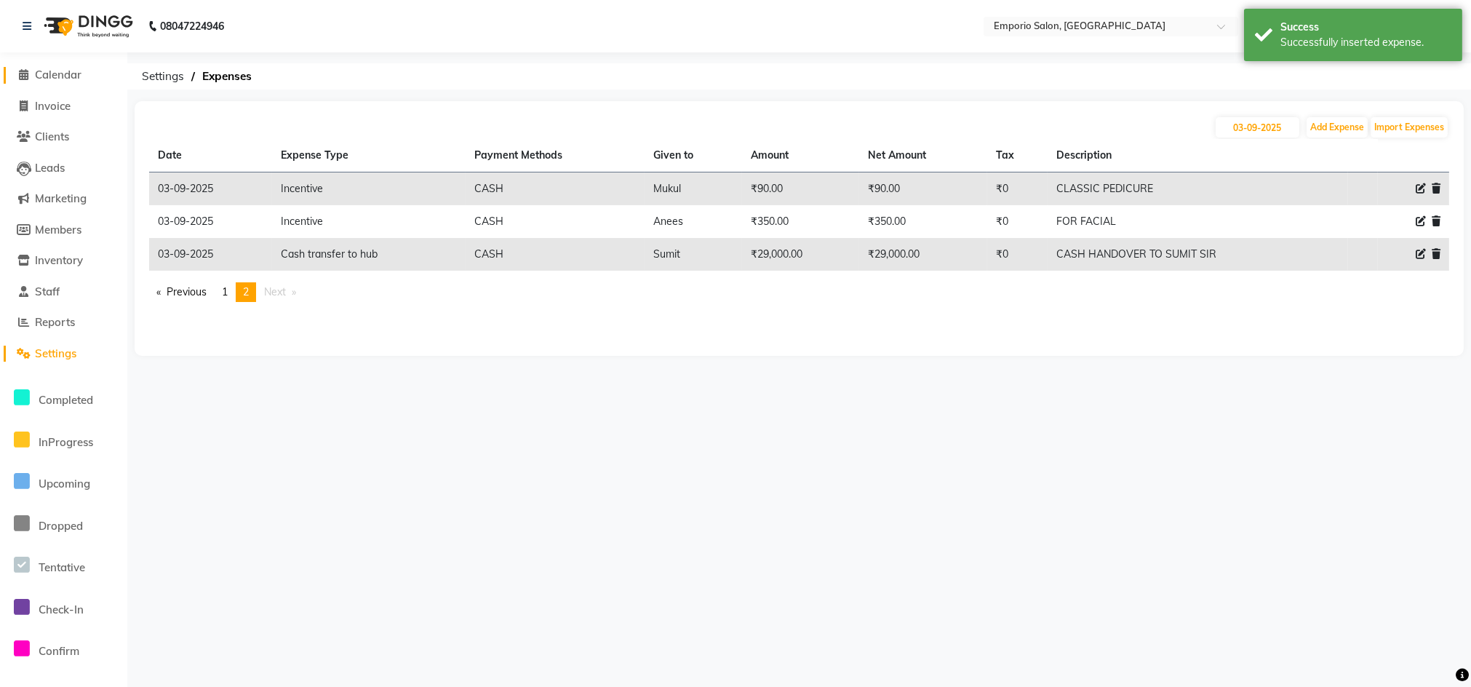
click at [47, 77] on span "Calendar" at bounding box center [58, 75] width 47 height 14
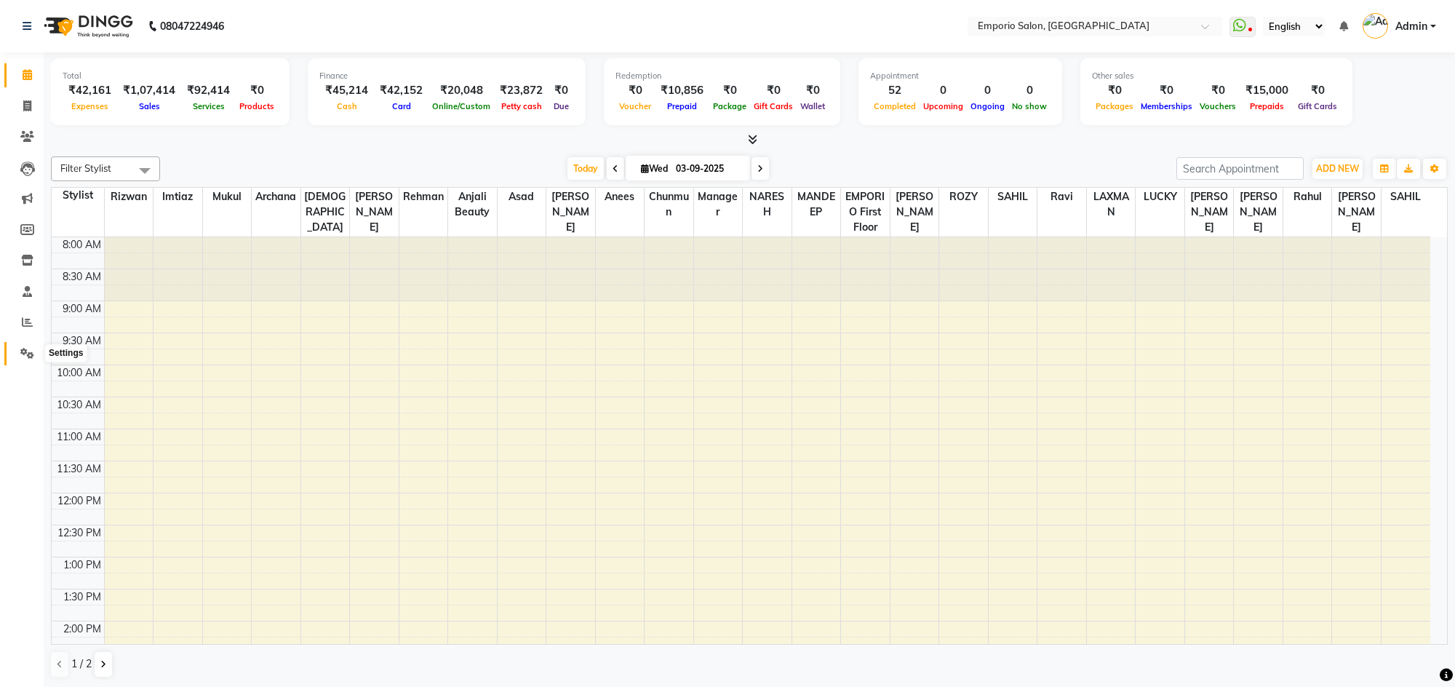
click at [20, 351] on icon at bounding box center [27, 353] width 14 height 11
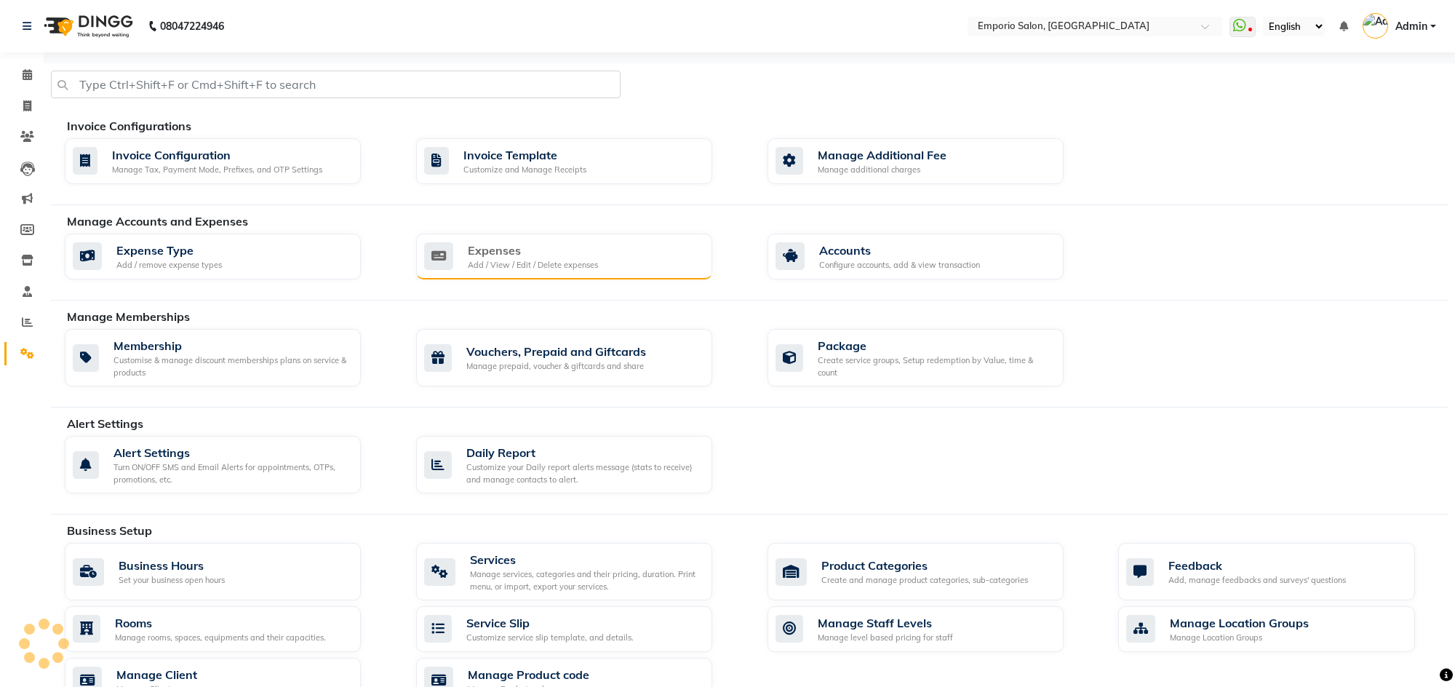
click at [532, 250] on div "Expenses" at bounding box center [533, 250] width 130 height 17
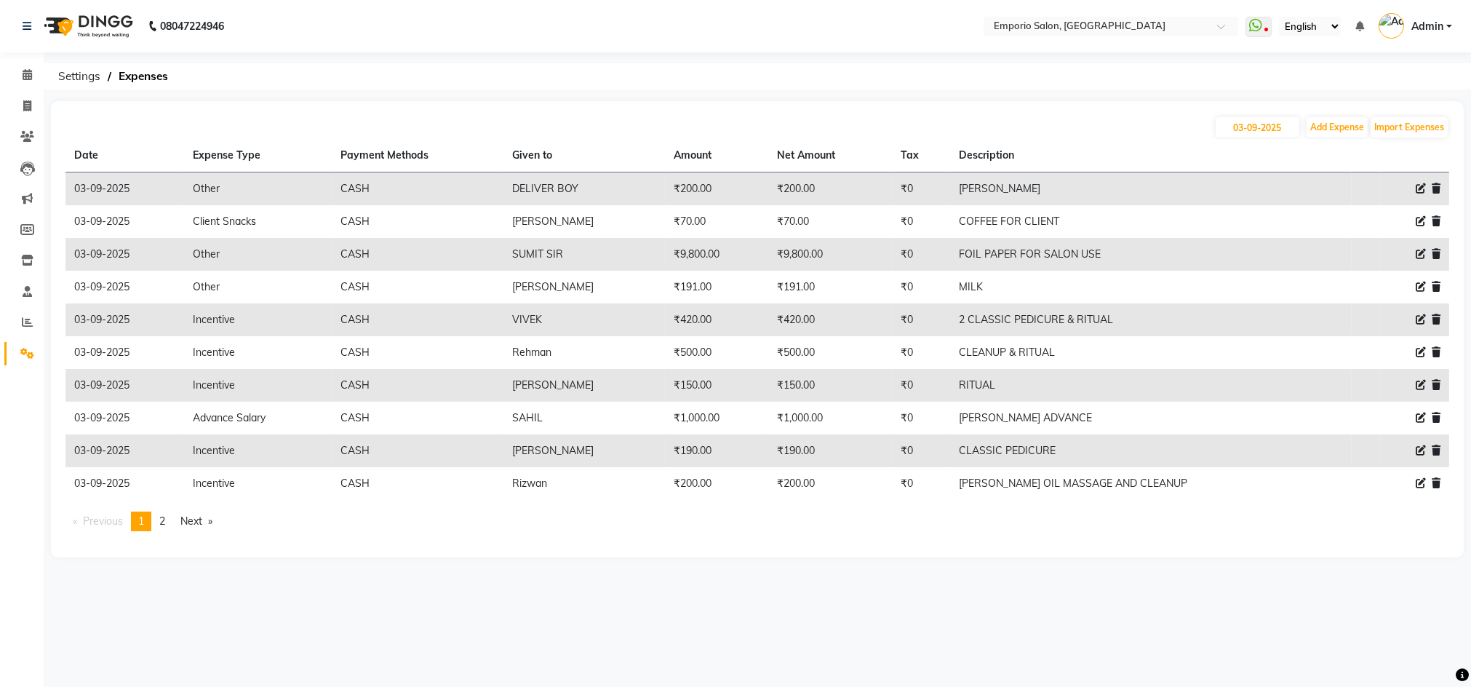
click at [1421, 183] on icon at bounding box center [1421, 188] width 10 height 10
select select "10"
select select "1"
select select "5330"
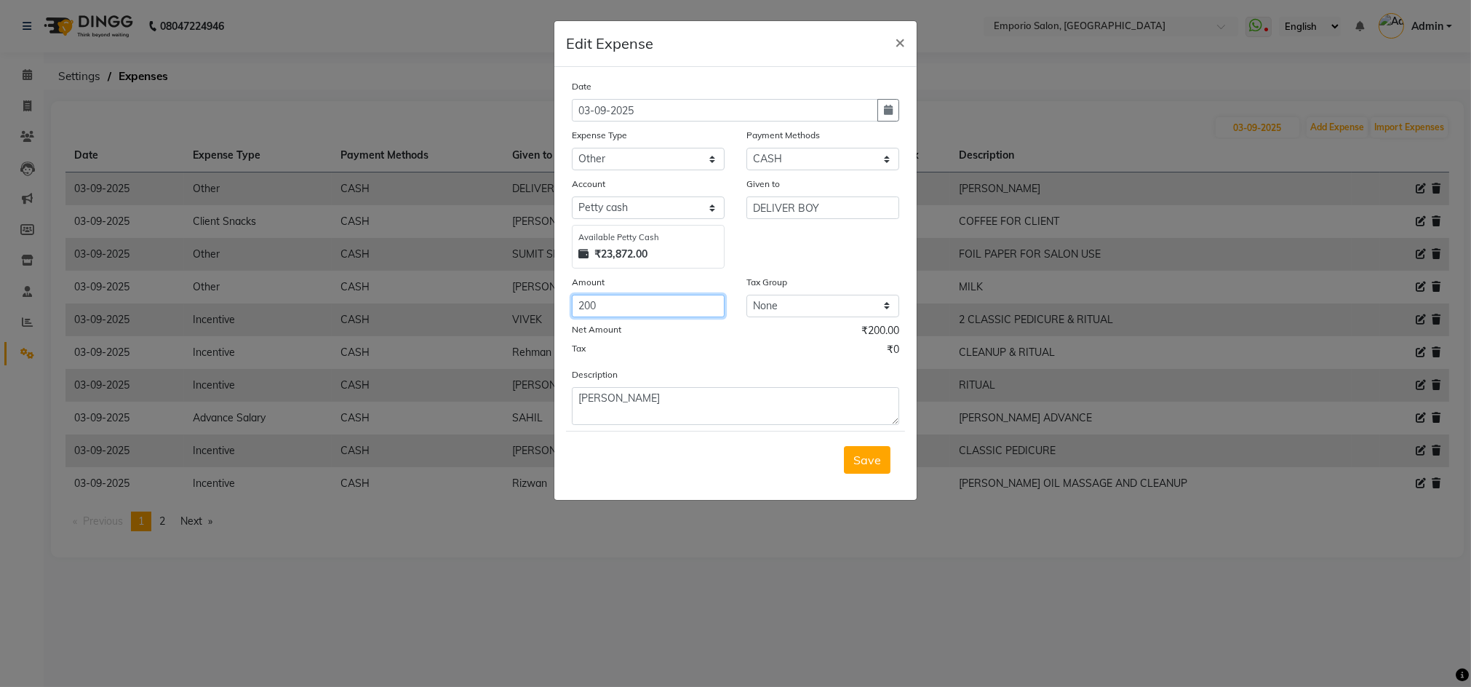
click at [655, 308] on input "200" at bounding box center [648, 306] width 153 height 23
type input "218"
click at [866, 463] on span "Save" at bounding box center [867, 459] width 28 height 15
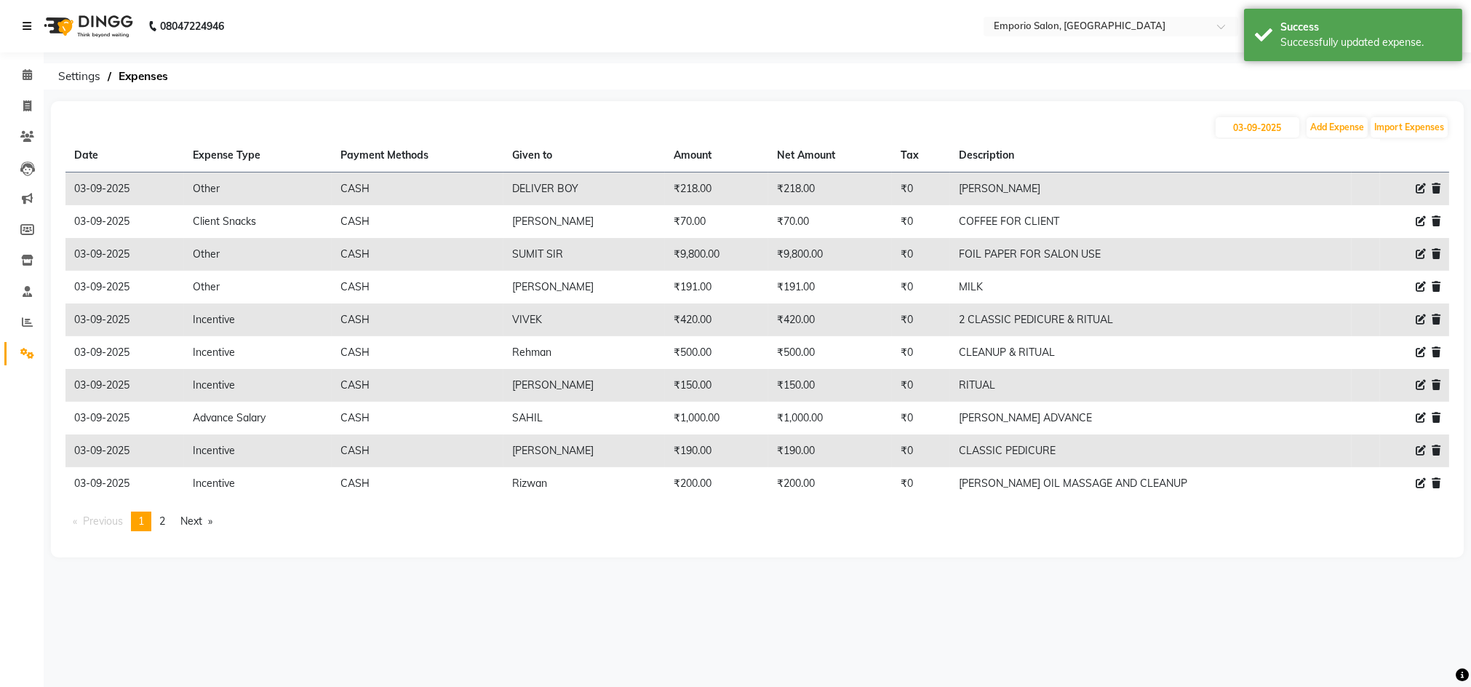
drag, startPoint x: 12, startPoint y: 34, endPoint x: 31, endPoint y: 23, distance: 21.8
click at [28, 25] on div "08047224946" at bounding box center [123, 26] width 223 height 41
click at [31, 23] on icon at bounding box center [27, 26] width 9 height 10
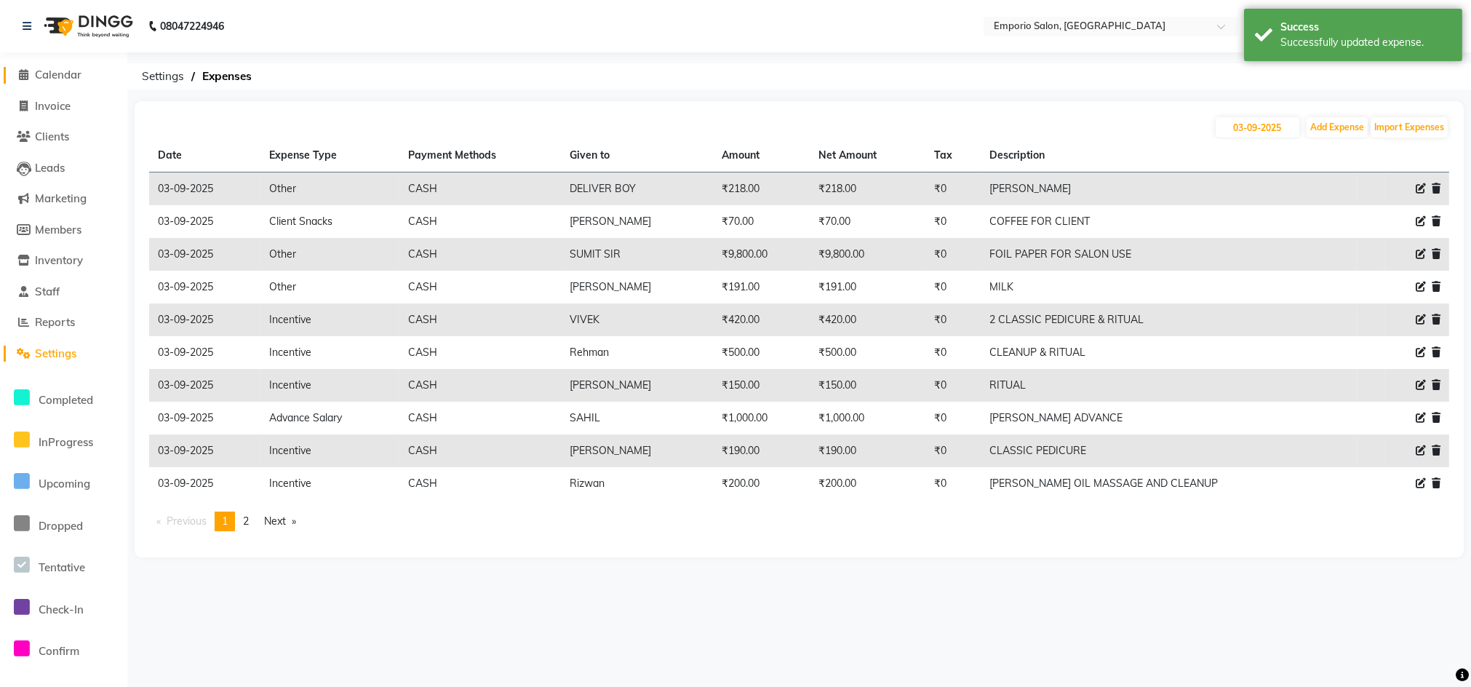
click at [40, 68] on span "Calendar" at bounding box center [58, 75] width 47 height 14
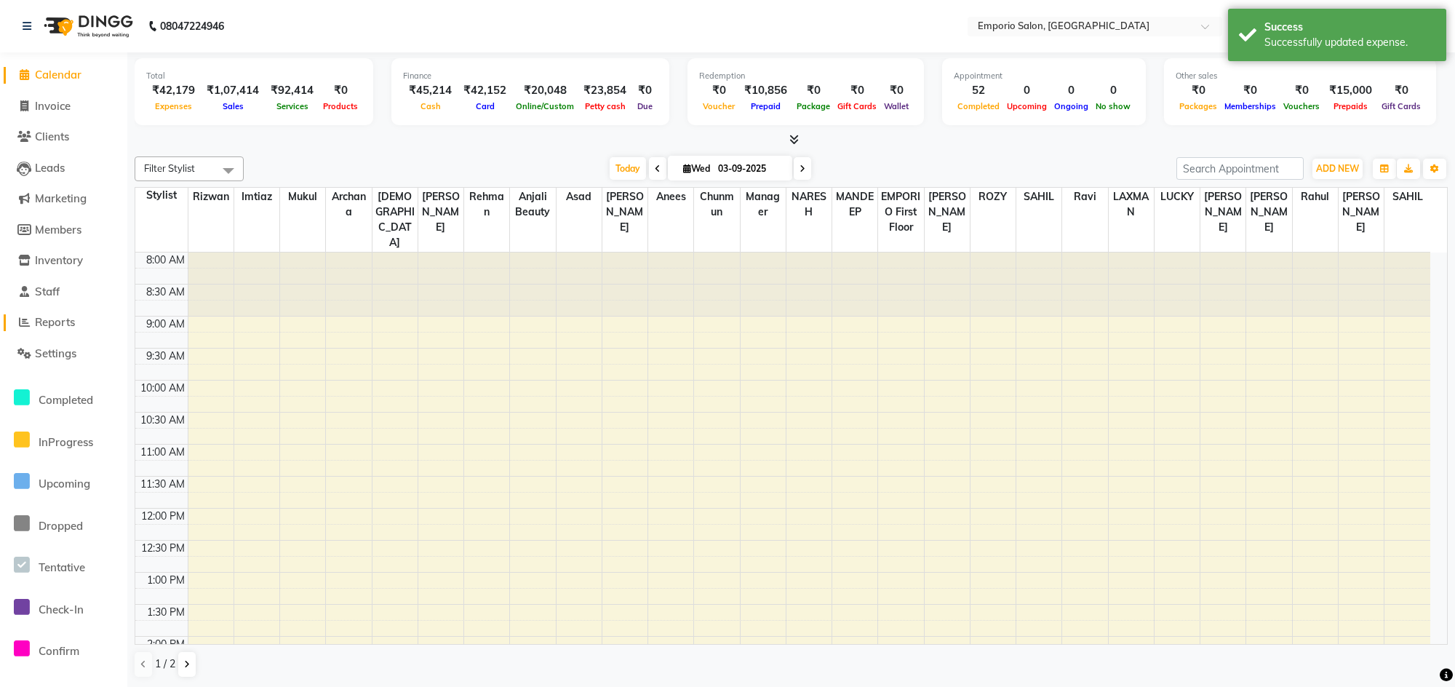
click at [67, 322] on span "Reports" at bounding box center [55, 322] width 40 height 14
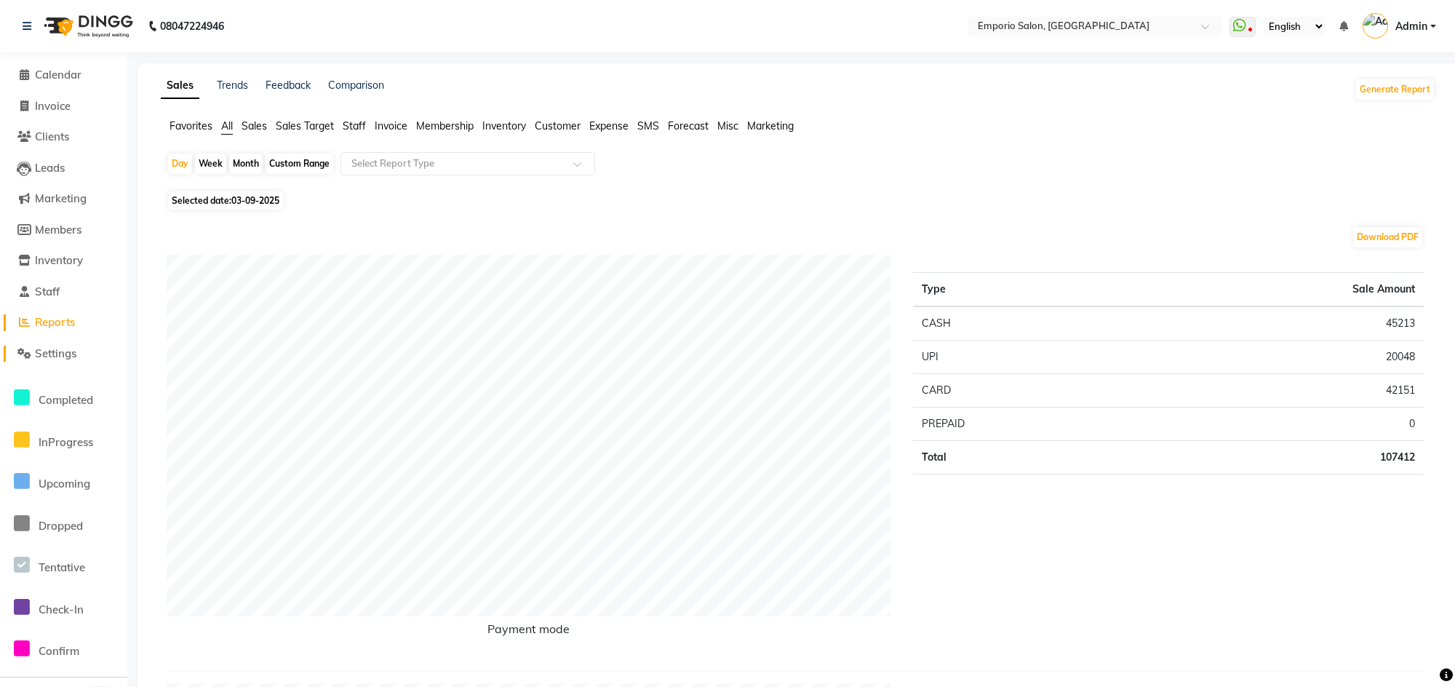
click at [33, 353] on span at bounding box center [24, 354] width 22 height 17
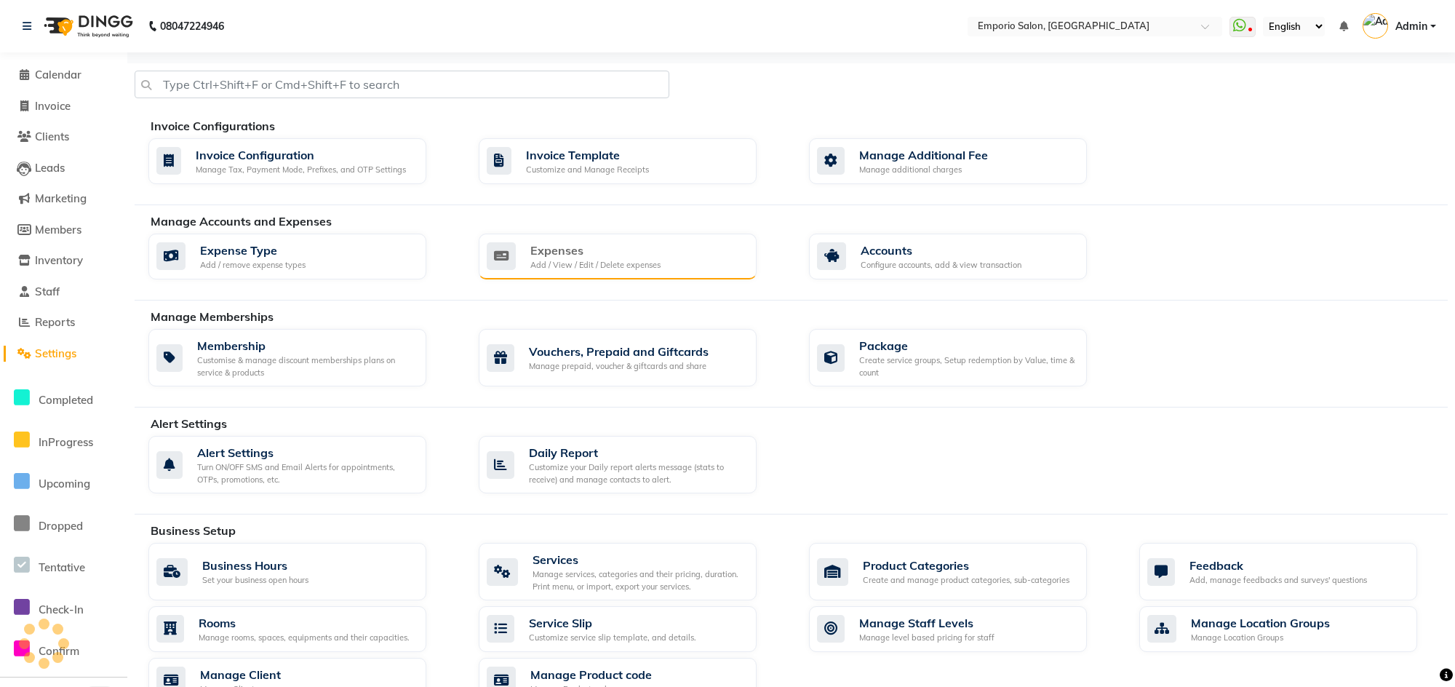
click at [604, 253] on div "Expenses" at bounding box center [595, 250] width 130 height 17
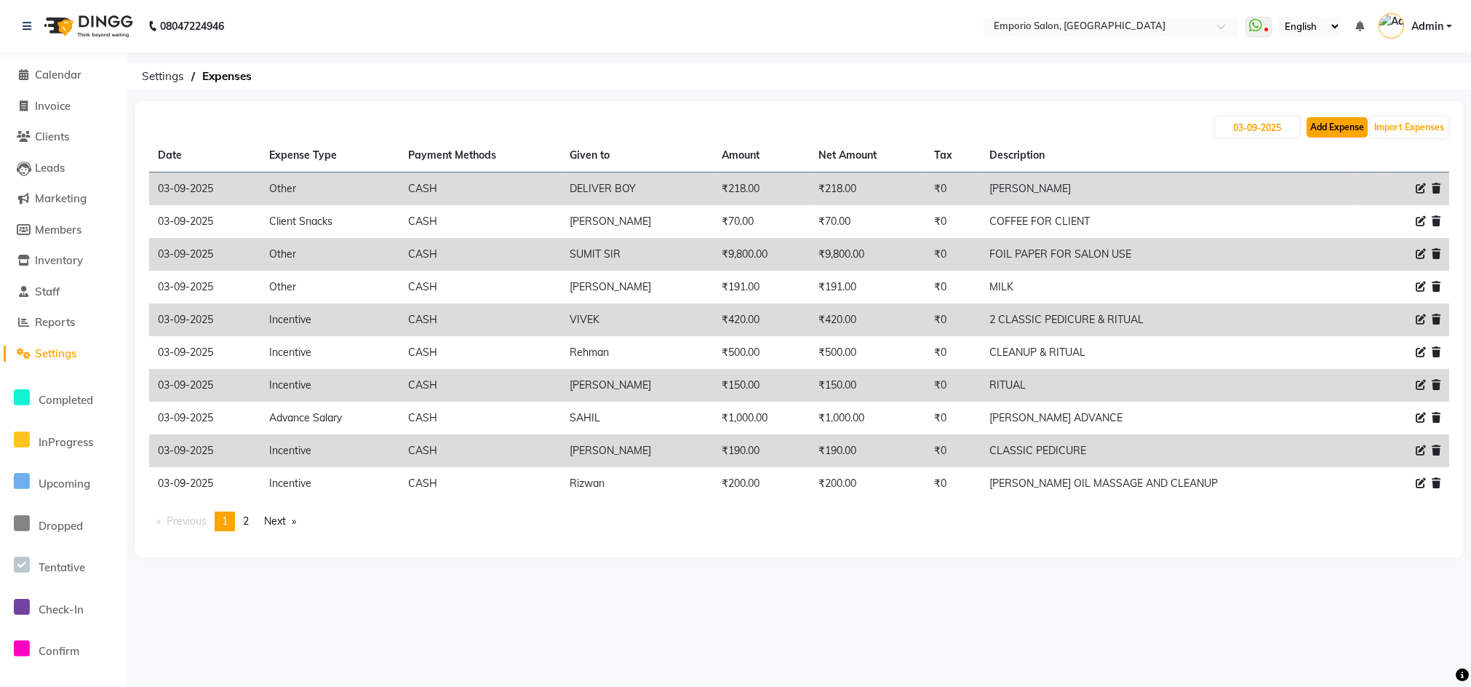
click at [1326, 122] on button "Add Expense" at bounding box center [1337, 127] width 61 height 20
select select "1"
select select "5330"
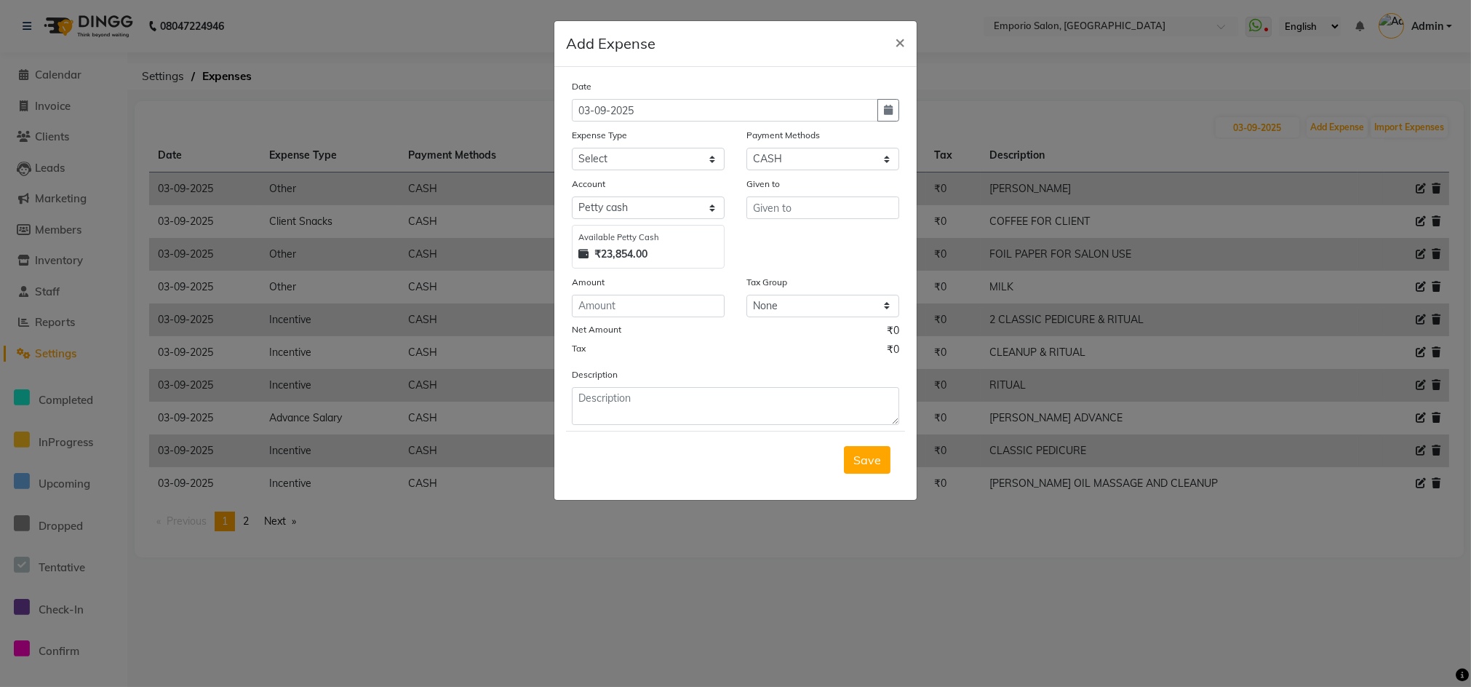
drag, startPoint x: 1079, startPoint y: 172, endPoint x: 1245, endPoint y: 172, distance: 165.9
click at [1108, 172] on ngb-modal-window "Add Expense × Date 03-09-2025 Expense Type Select Advance Salary Bank charges C…" at bounding box center [735, 343] width 1471 height 687
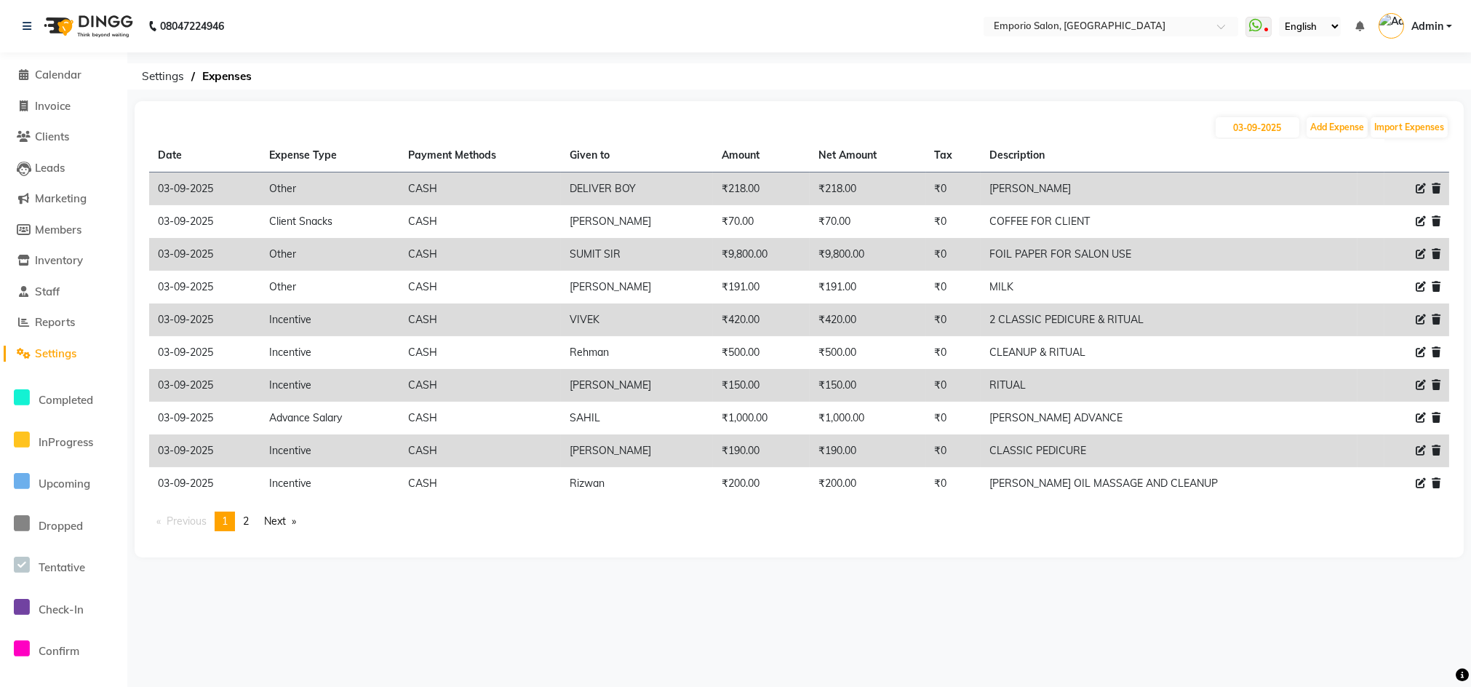
click at [1414, 184] on div at bounding box center [1416, 188] width 47 height 15
click at [1423, 187] on icon at bounding box center [1421, 188] width 10 height 10
select select "10"
select select "1"
select select "5330"
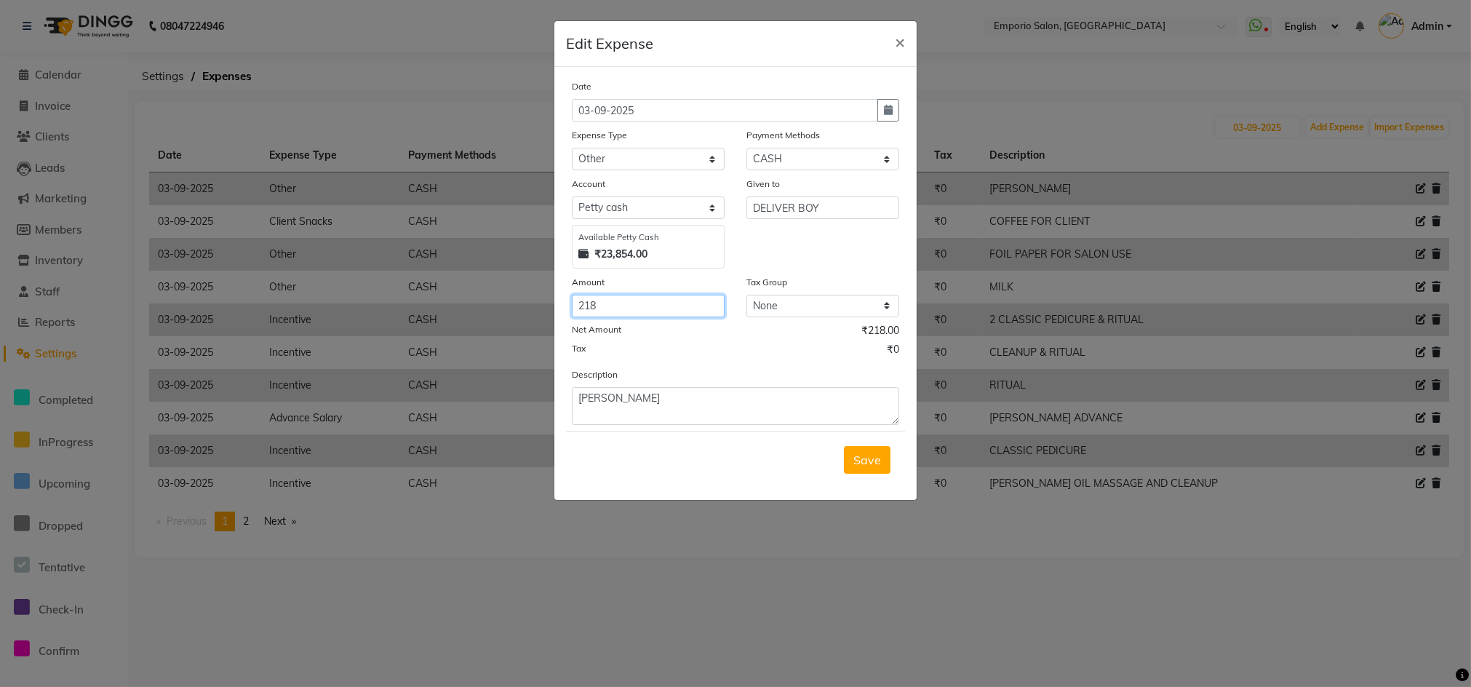
click at [662, 314] on input "218" at bounding box center [648, 306] width 153 height 23
type input "2"
type input "200"
click at [880, 462] on span "Save" at bounding box center [867, 459] width 28 height 15
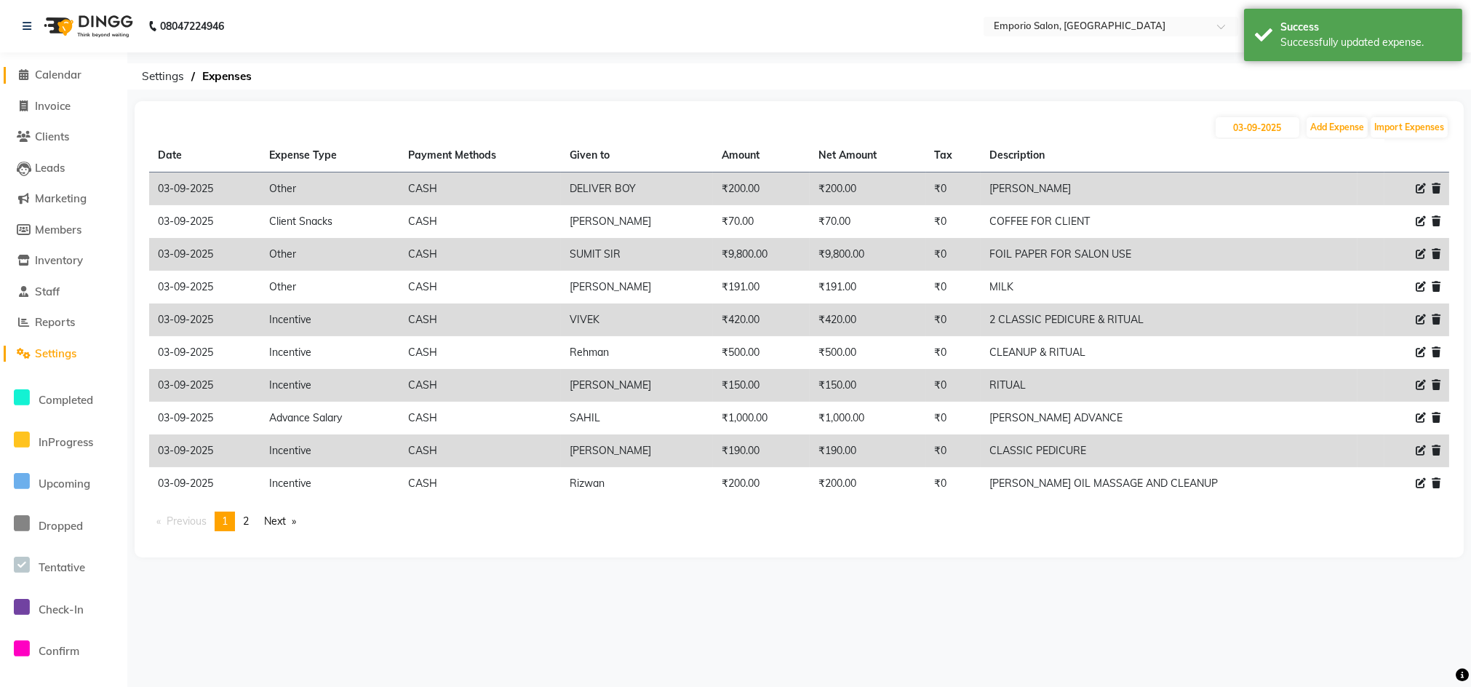
click at [35, 73] on span "Calendar" at bounding box center [58, 75] width 47 height 14
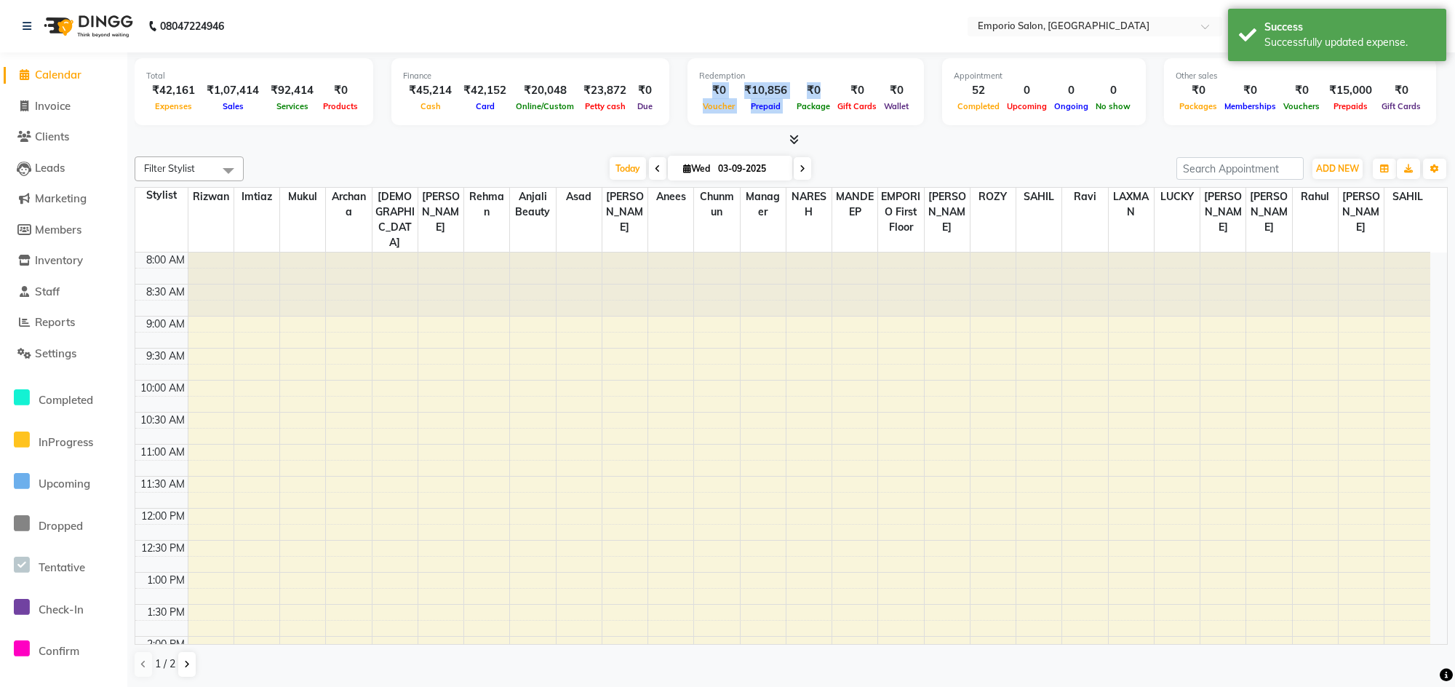
drag, startPoint x: 810, startPoint y: 86, endPoint x: 681, endPoint y: 84, distance: 128.8
click at [687, 84] on div "Redemption ₹0 Voucher ₹10,856 Prepaid ₹0 Package ₹0 Gift Cards ₹0 Wallet" at bounding box center [805, 91] width 236 height 67
click at [694, 45] on nav "08047224946 Select Location × Emporio Salon, Green Park WhatsApp Status ✕ Statu…" at bounding box center [727, 26] width 1455 height 52
click at [39, 354] on span "Settings" at bounding box center [55, 353] width 41 height 14
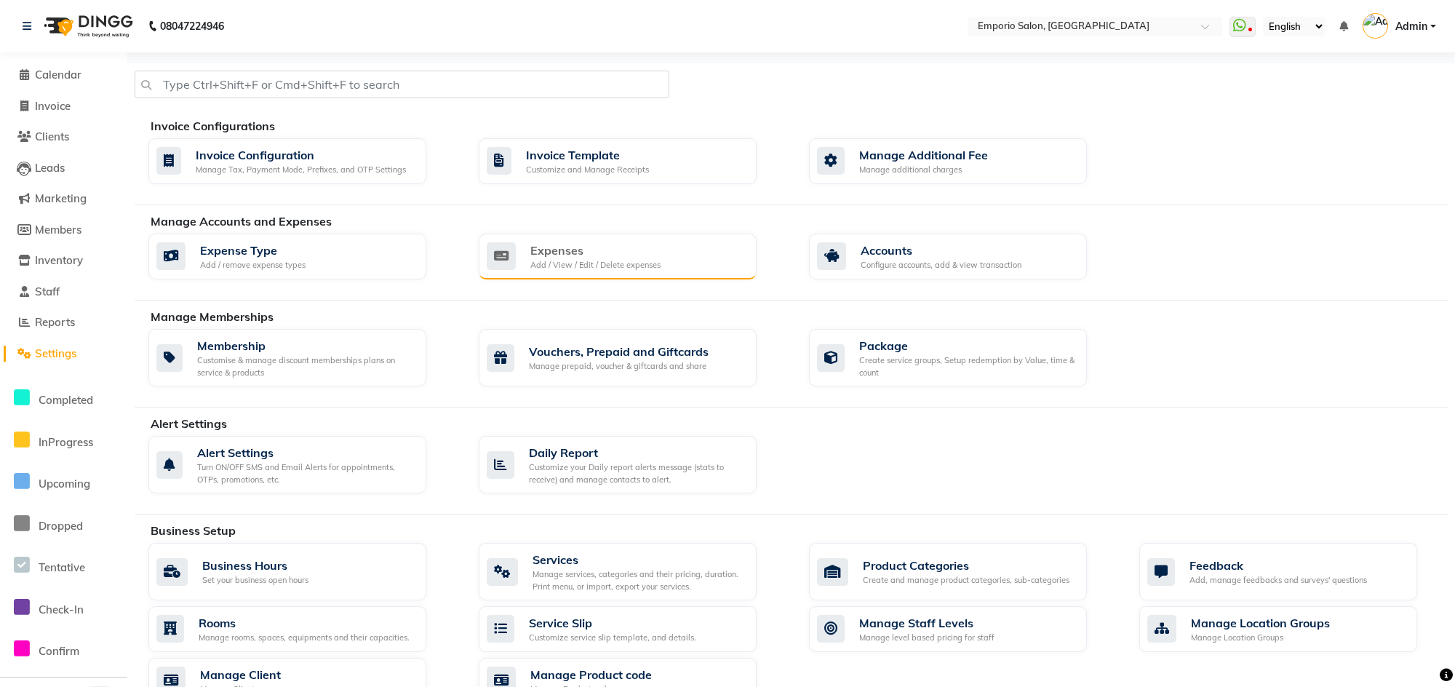
click at [543, 259] on div "Add / View / Edit / Delete expenses" at bounding box center [595, 265] width 130 height 12
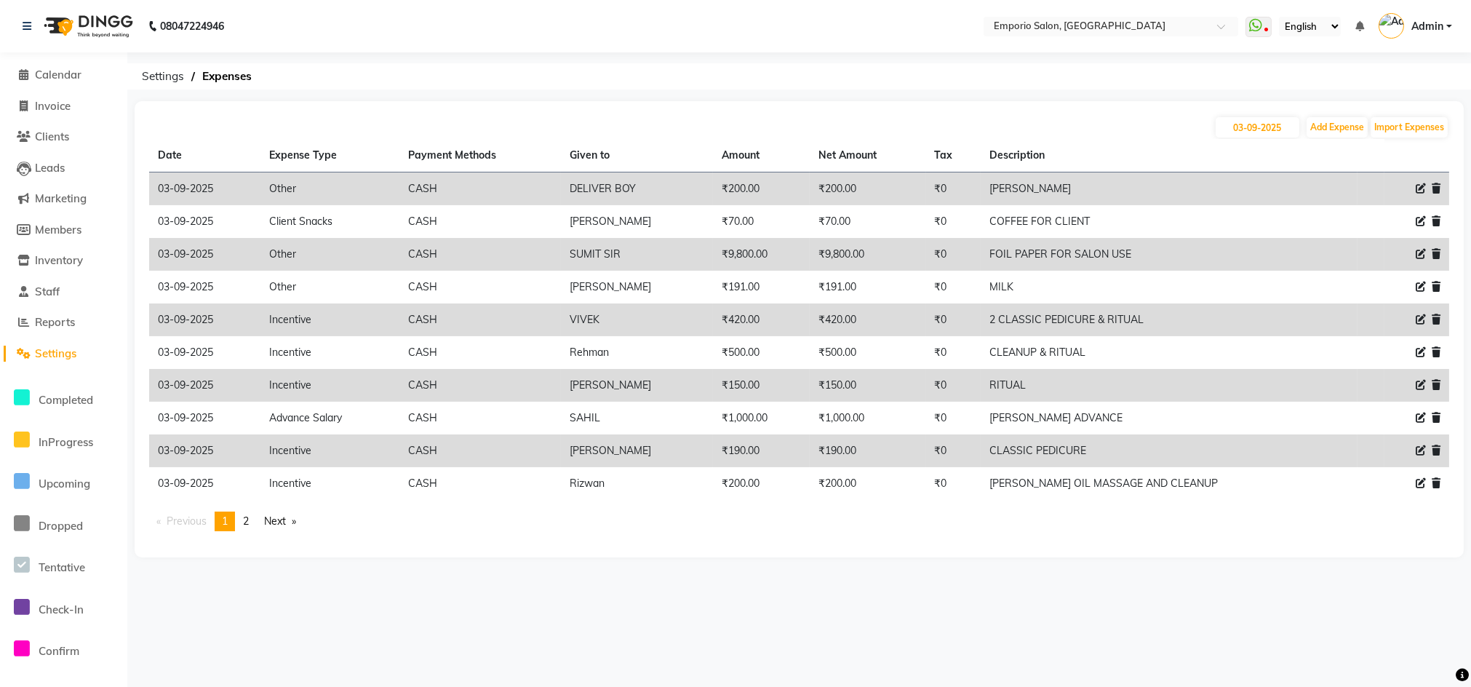
click at [1422, 186] on icon at bounding box center [1421, 188] width 10 height 10
select select "10"
select select "1"
select select "5330"
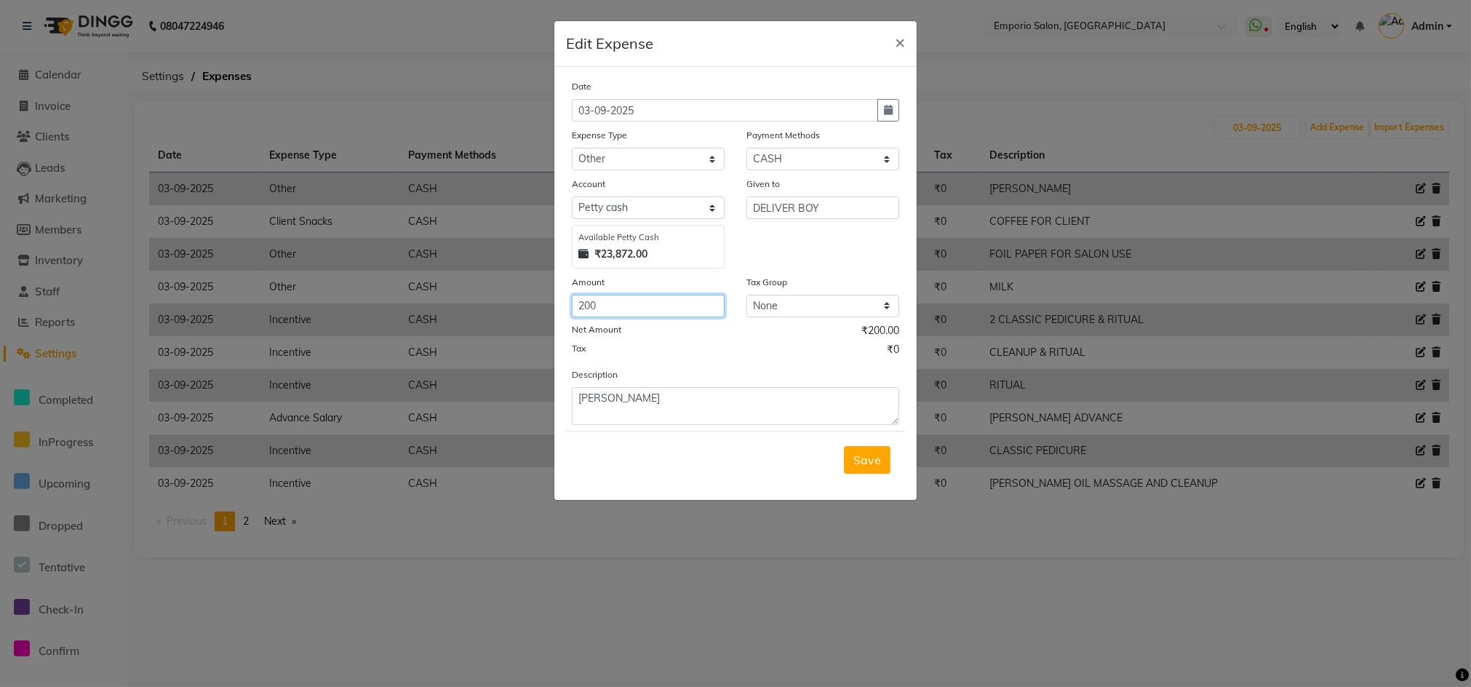
click at [631, 308] on input "200" at bounding box center [648, 306] width 153 height 23
type input "2"
type input "182"
click at [871, 455] on span "Save" at bounding box center [867, 459] width 28 height 15
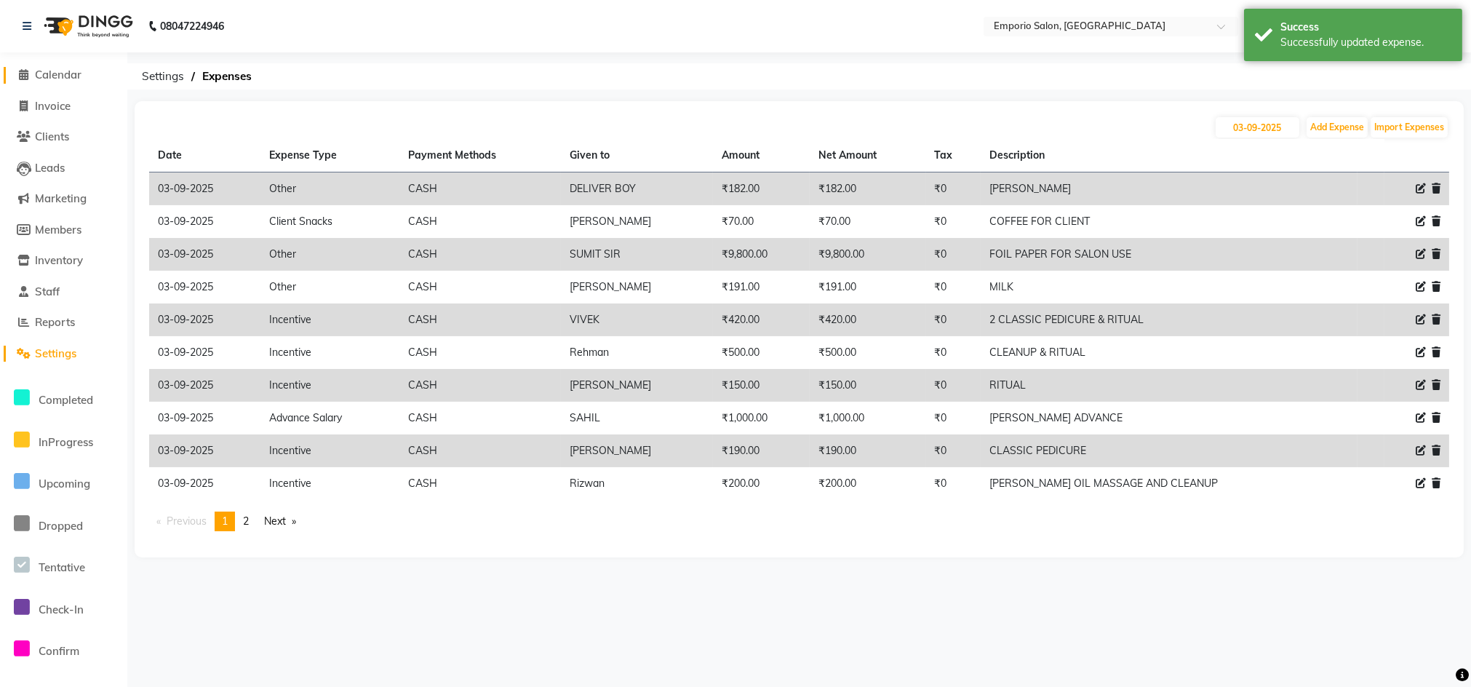
click at [67, 73] on span "Calendar" at bounding box center [58, 75] width 47 height 14
